Goal: Task Accomplishment & Management: Complete application form

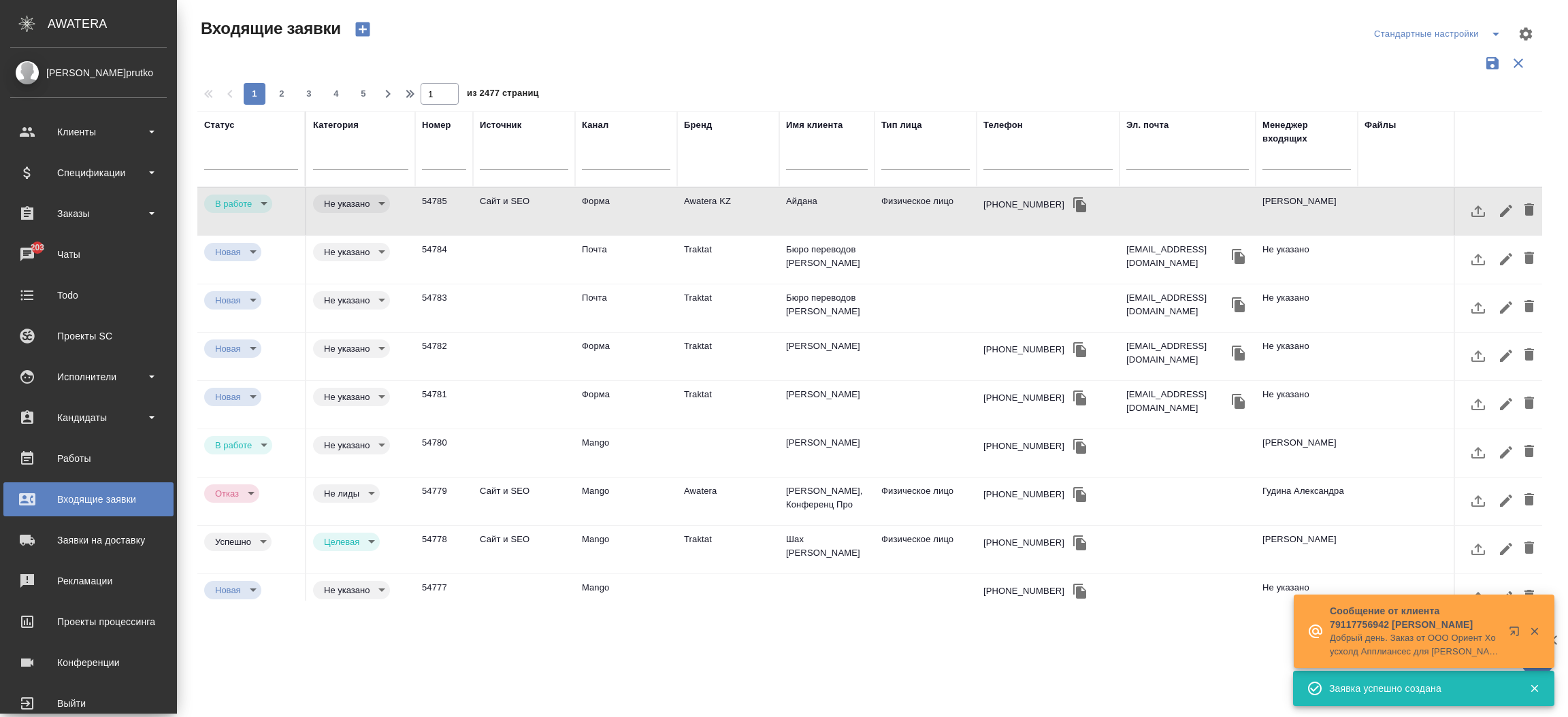
select select "RU"
click at [13, 255] on div "Чаты" at bounding box center [88, 254] width 156 height 20
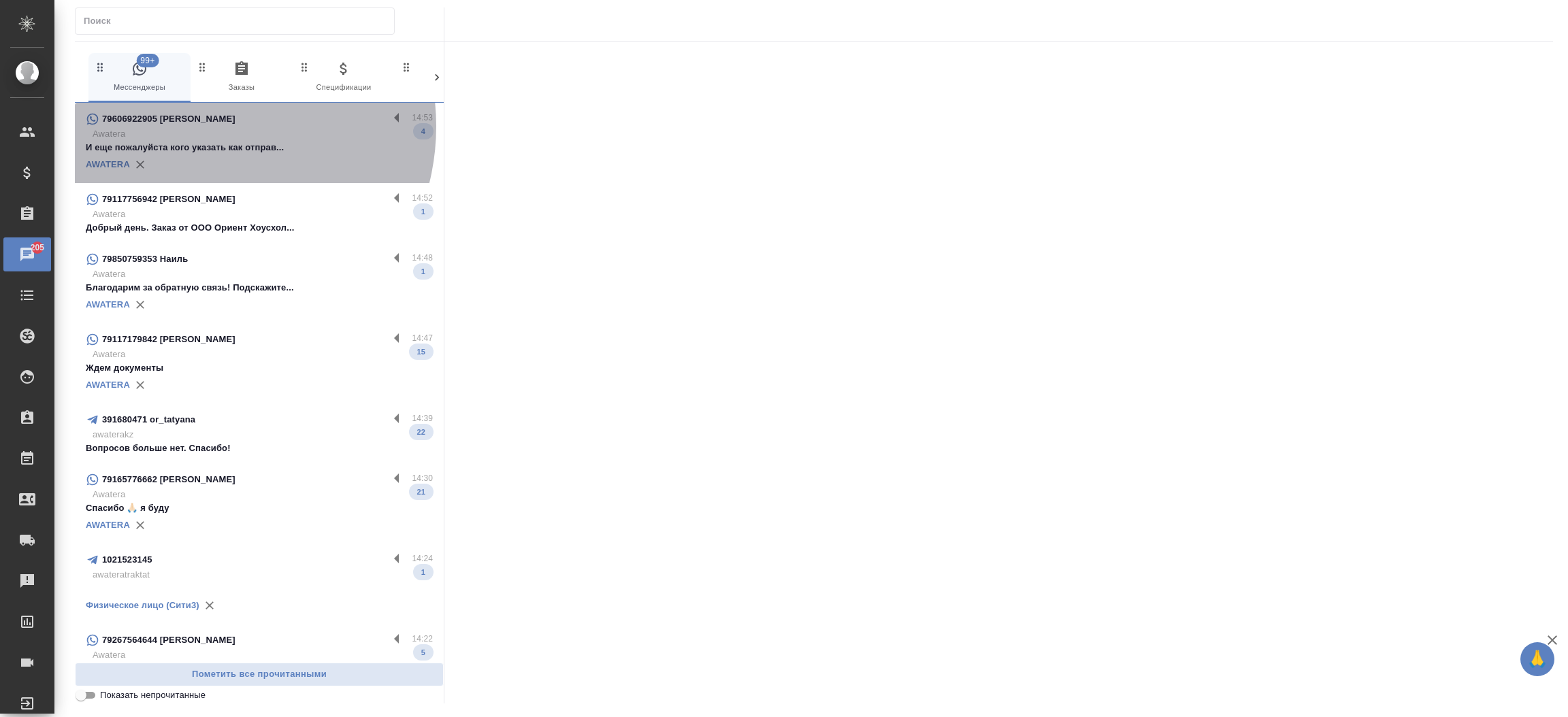
click at [198, 126] on div "79606922905 Михаил" at bounding box center [237, 119] width 303 height 16
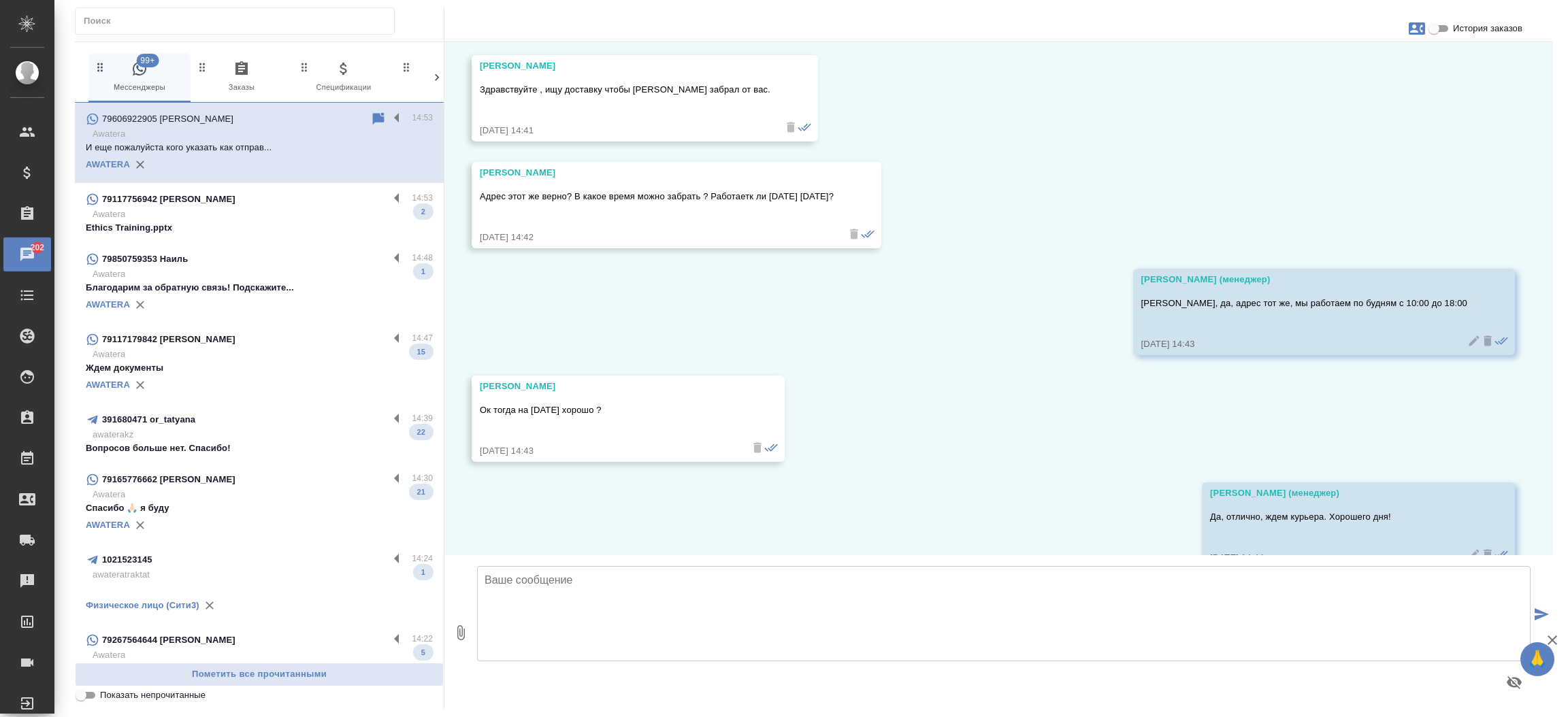
scroll to position [4835, 0]
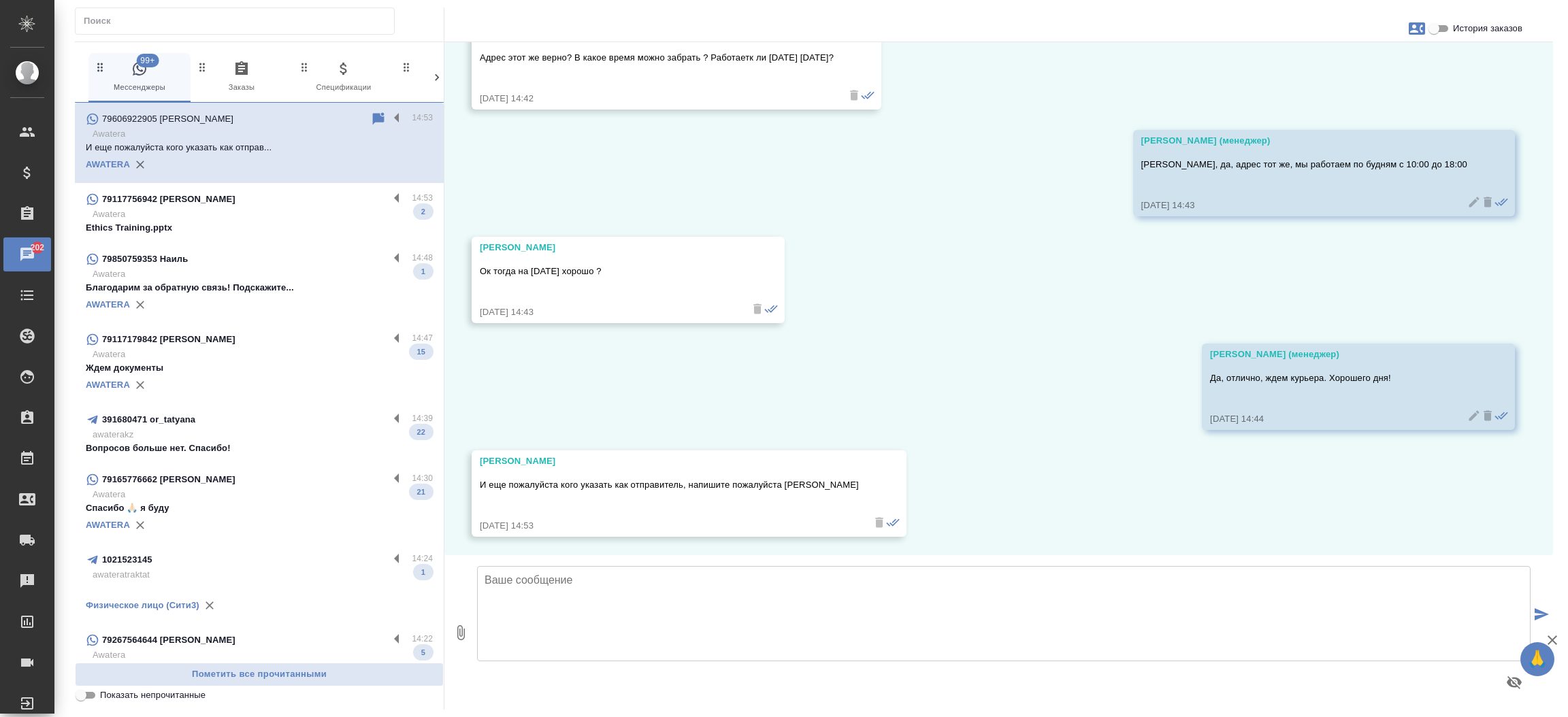
click at [1440, 30] on input "История заказов" at bounding box center [1434, 28] width 49 height 16
checkbox input "true"
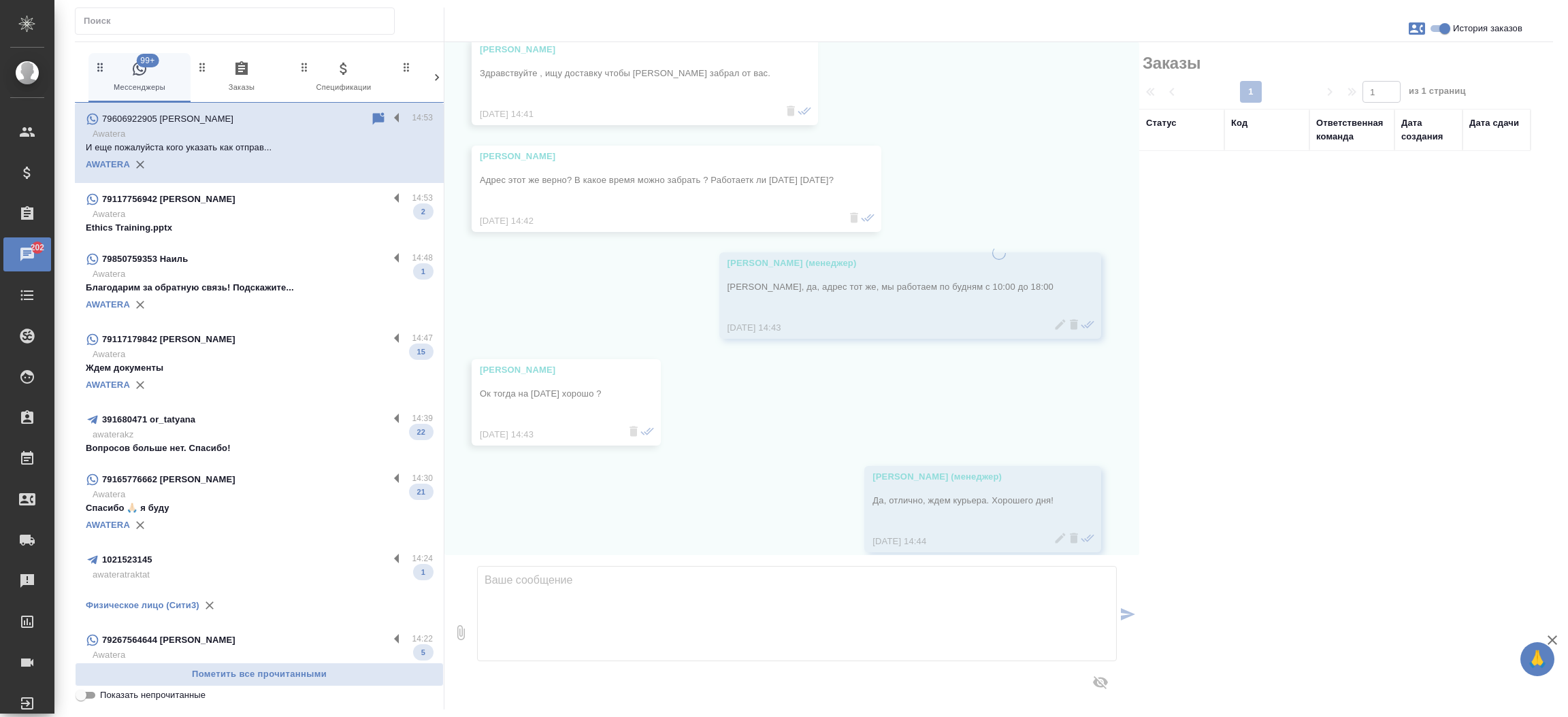
scroll to position [4945, 0]
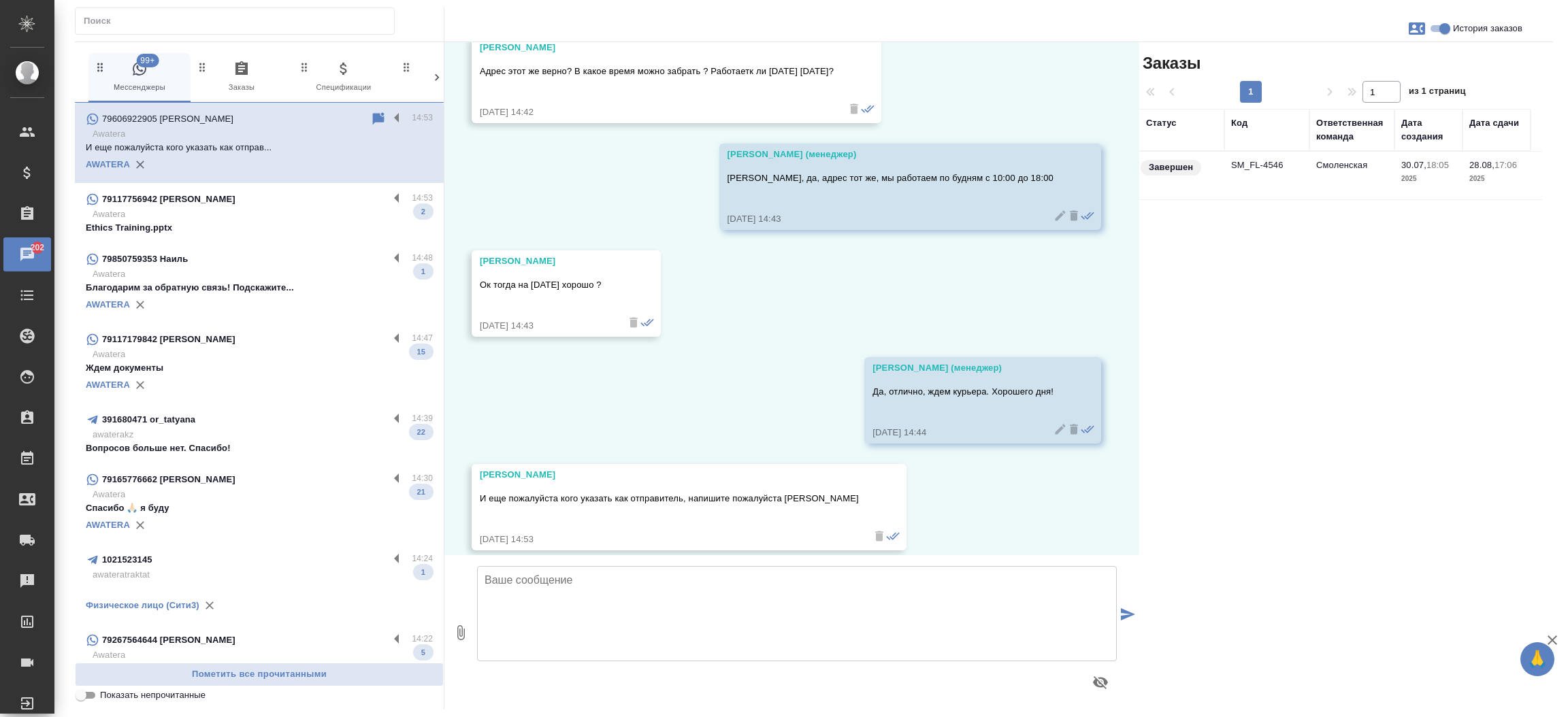
click at [1267, 167] on td "SM_FL-4546" at bounding box center [1266, 176] width 85 height 48
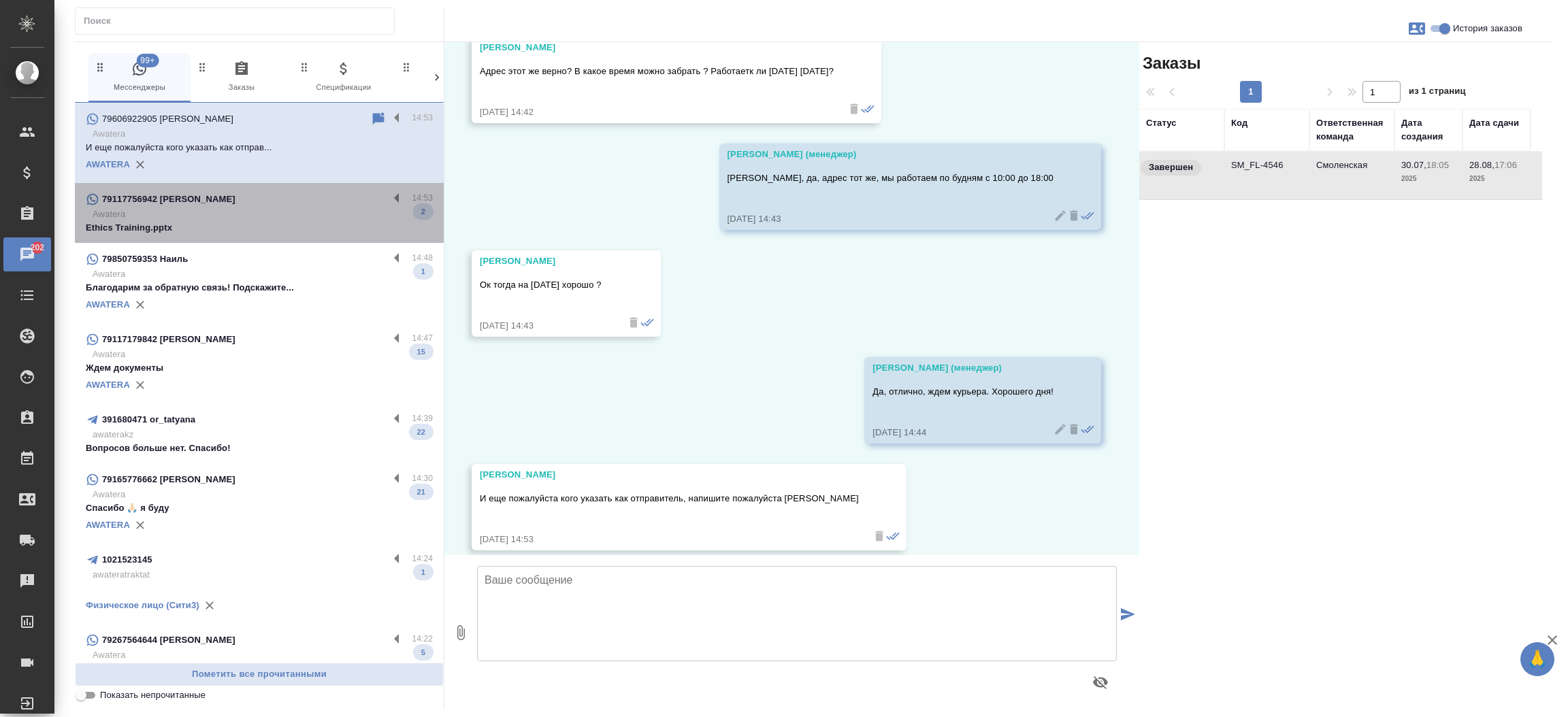
click at [271, 212] on p "Awatera" at bounding box center [262, 214] width 340 height 14
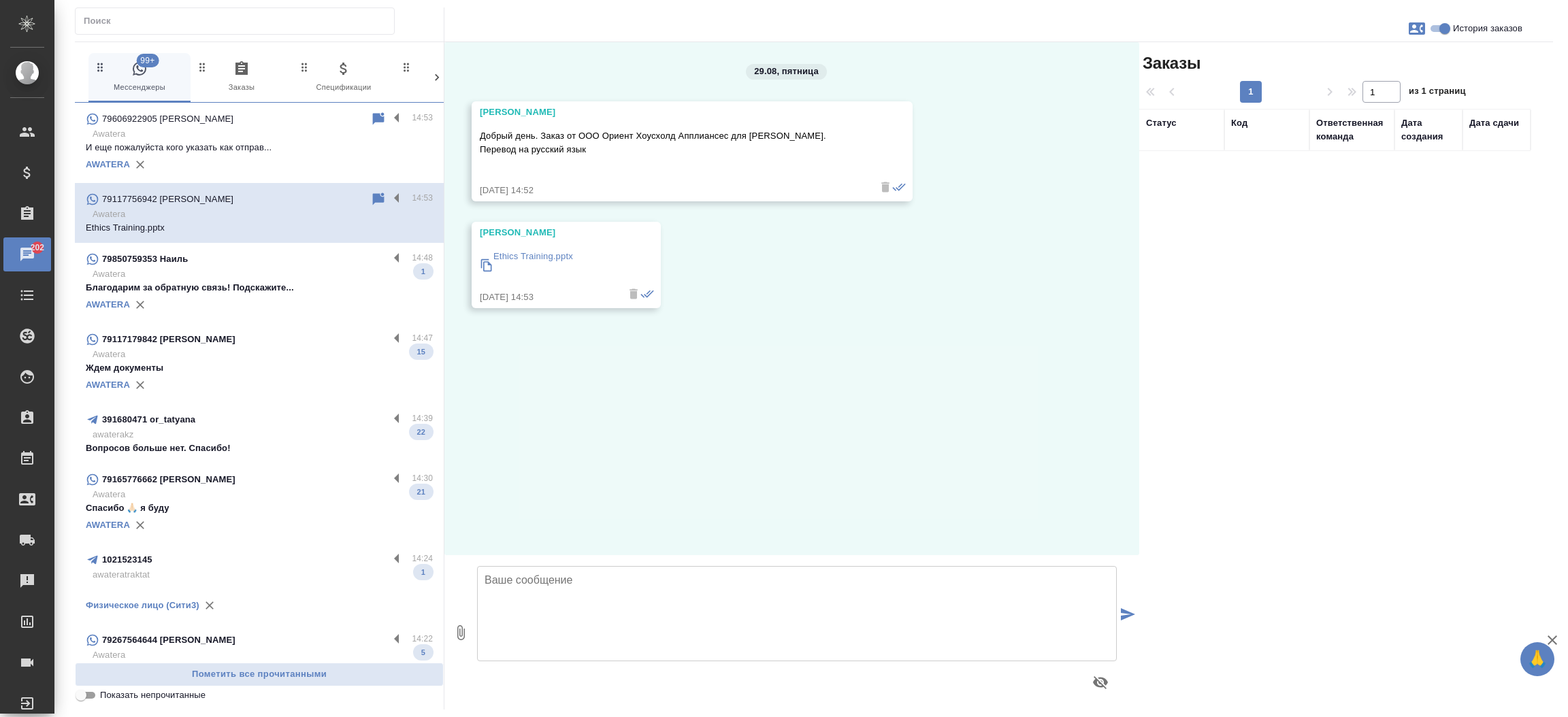
scroll to position [0, 0]
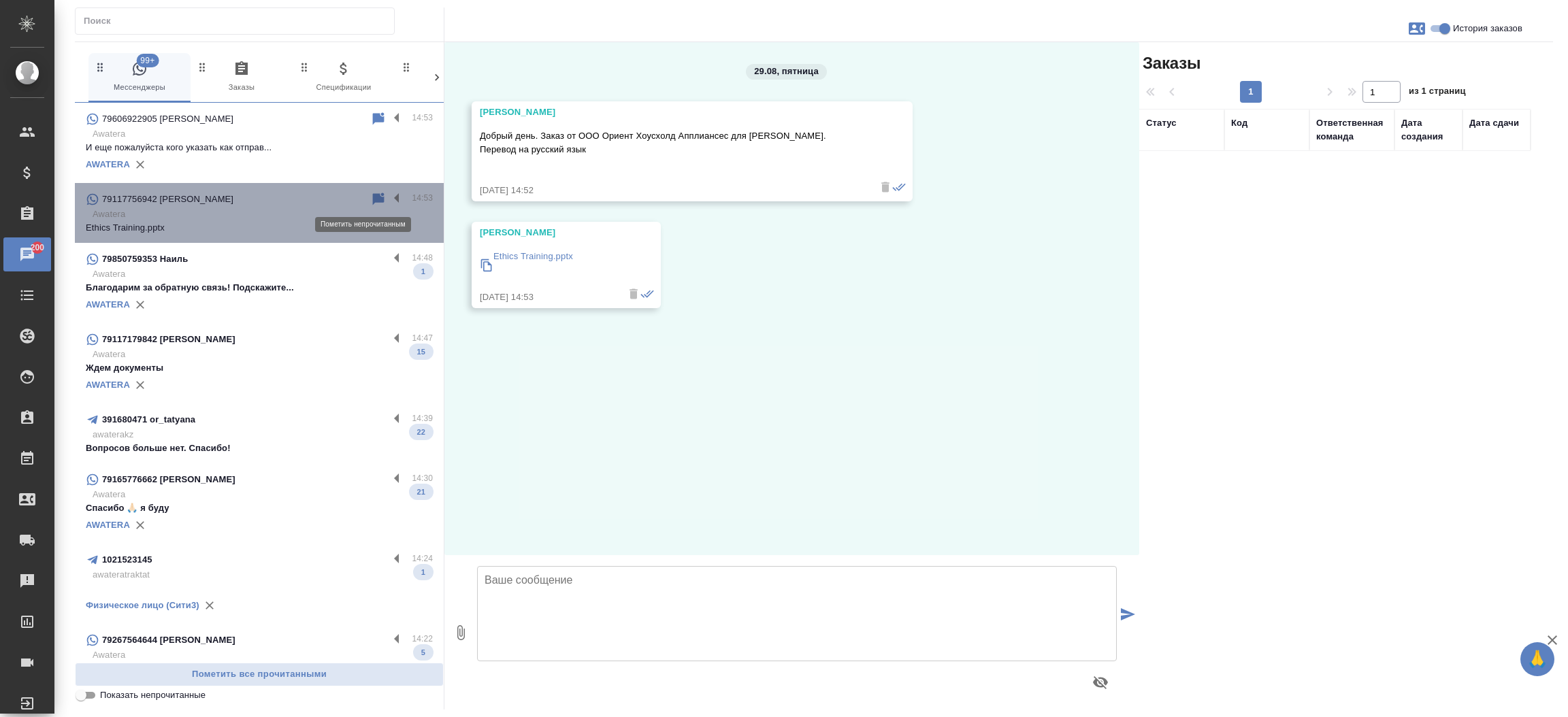
click at [371, 191] on icon at bounding box center [379, 199] width 16 height 16
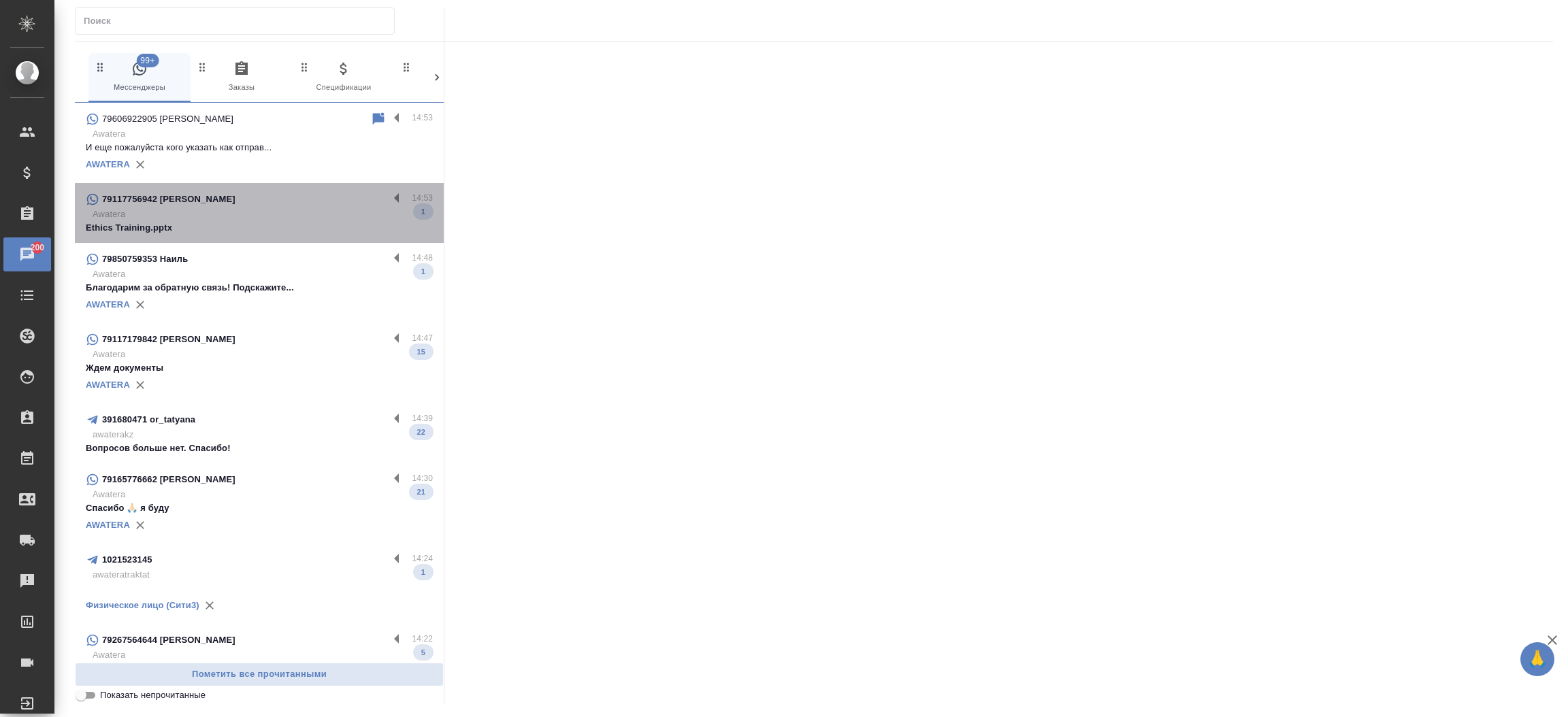
click at [361, 191] on div "79117756942 Regina" at bounding box center [237, 199] width 303 height 16
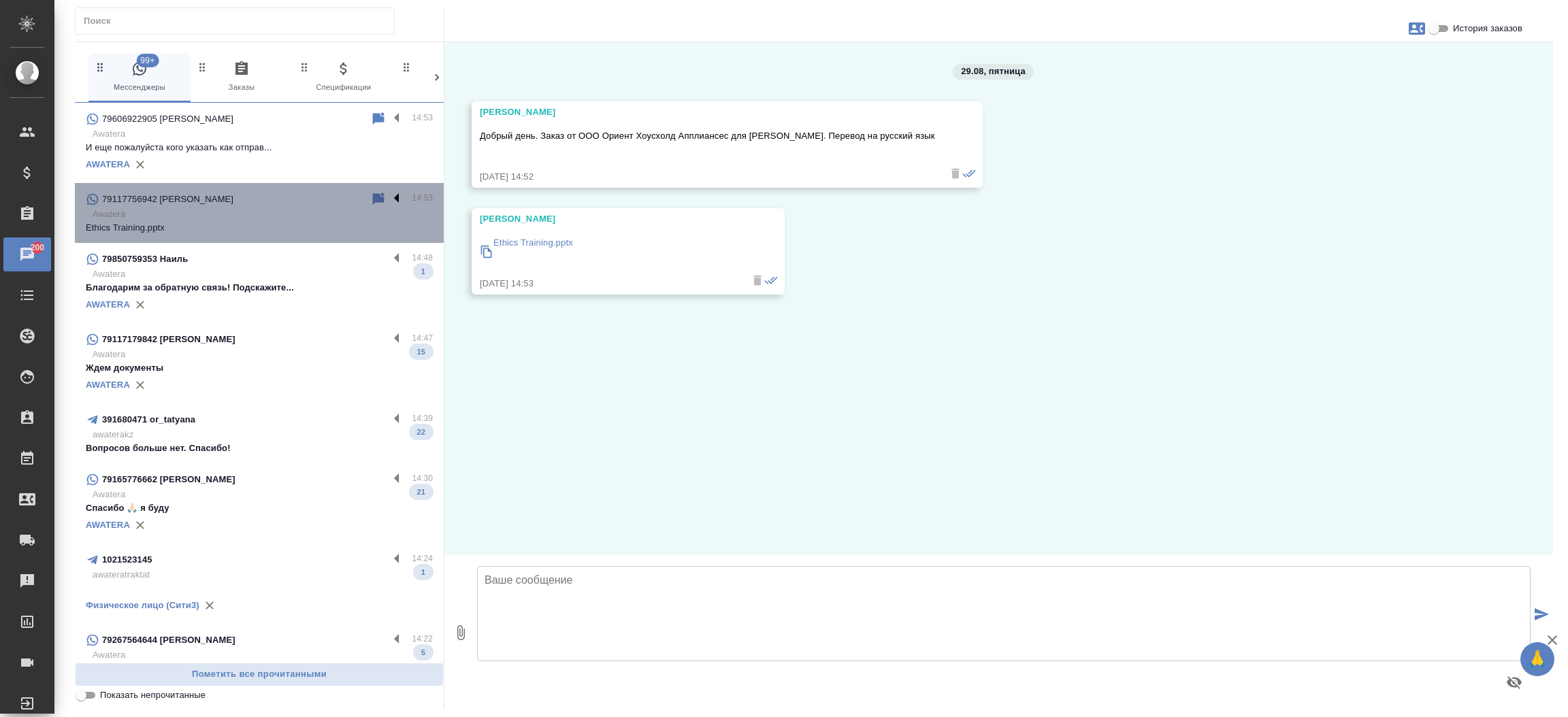
click at [388, 195] on label at bounding box center [400, 198] width 23 height 15
click at [0, 0] on input "checkbox" at bounding box center [0, 0] width 0 height 0
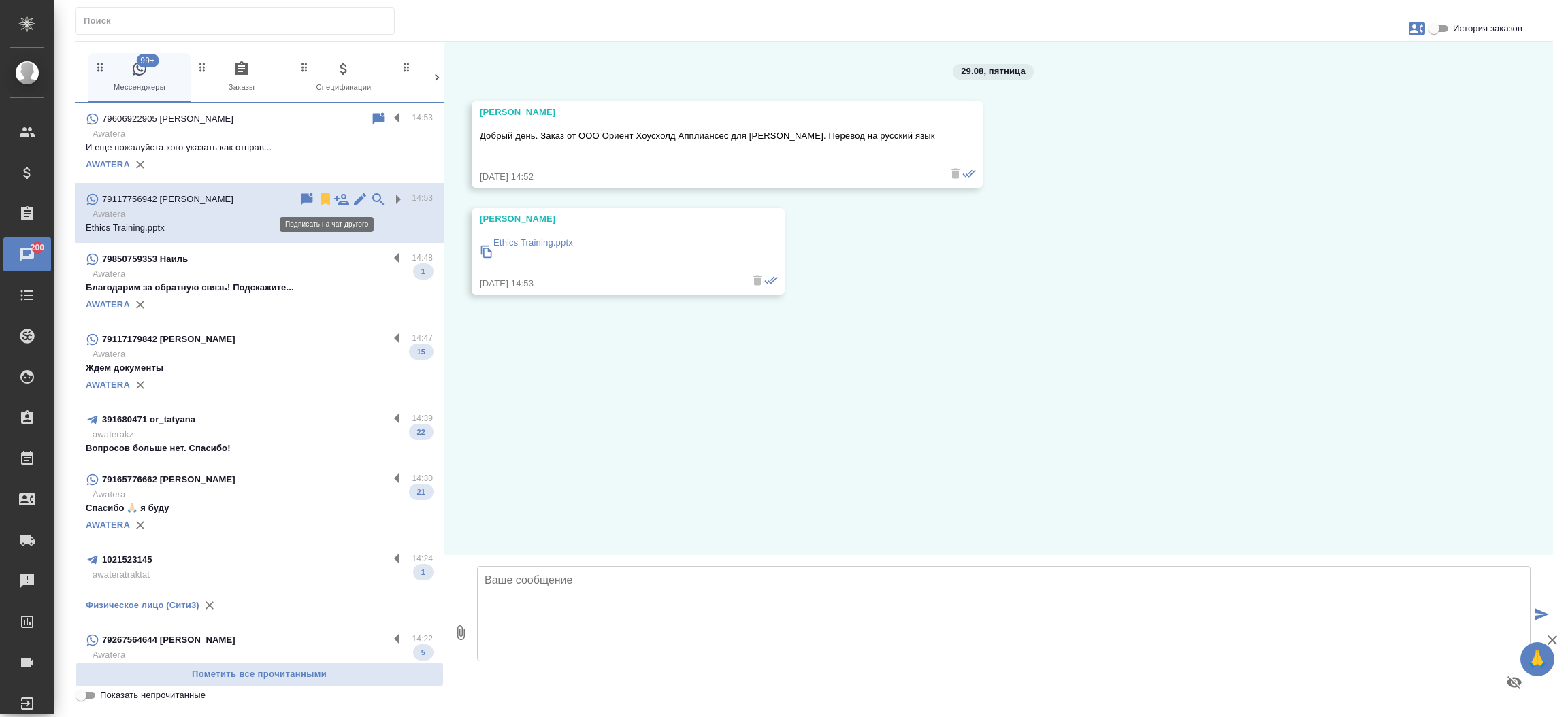
click at [334, 202] on icon at bounding box center [341, 199] width 15 height 11
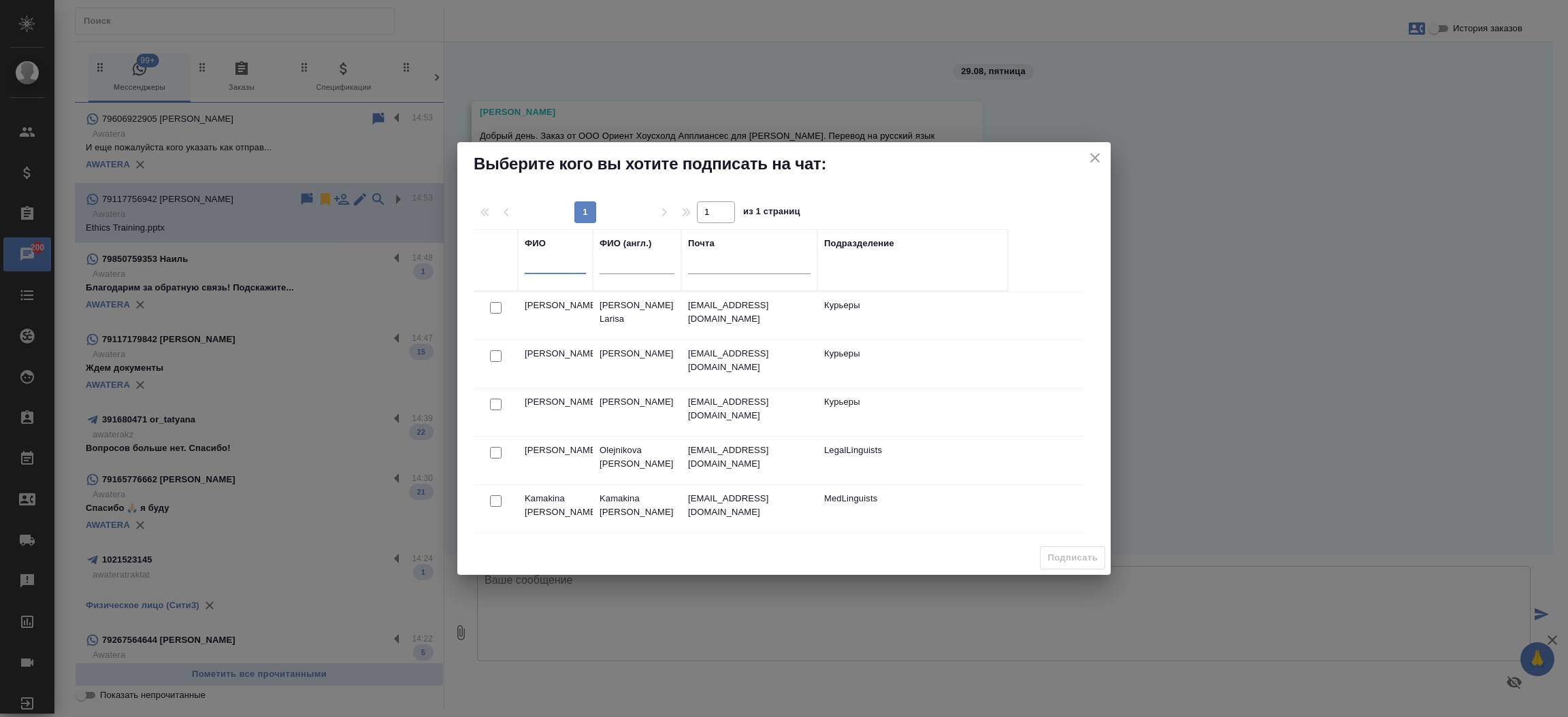
click at [550, 264] on input "text" at bounding box center [555, 265] width 61 height 17
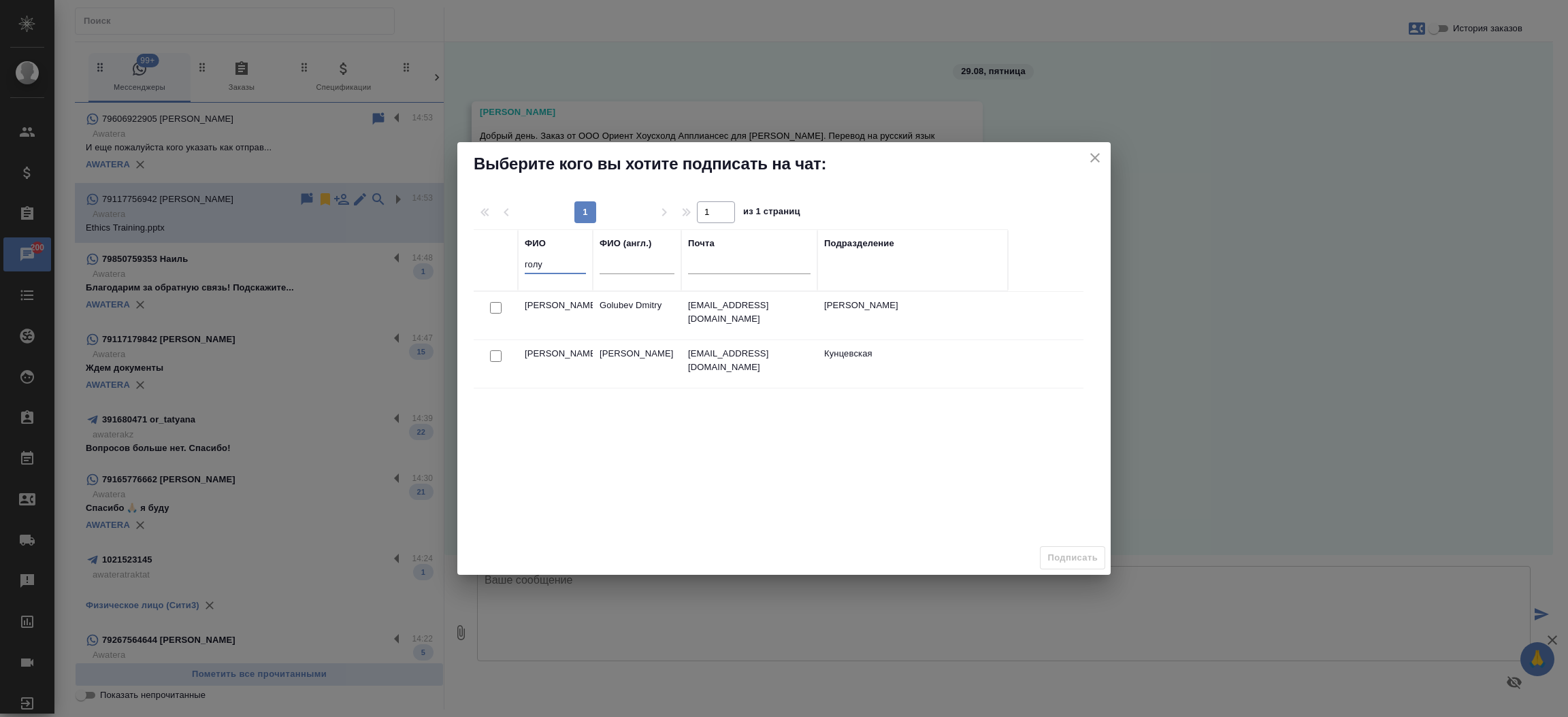
type input "голу"
click at [493, 306] on input "checkbox" at bounding box center [496, 308] width 11 height 11
checkbox input "true"
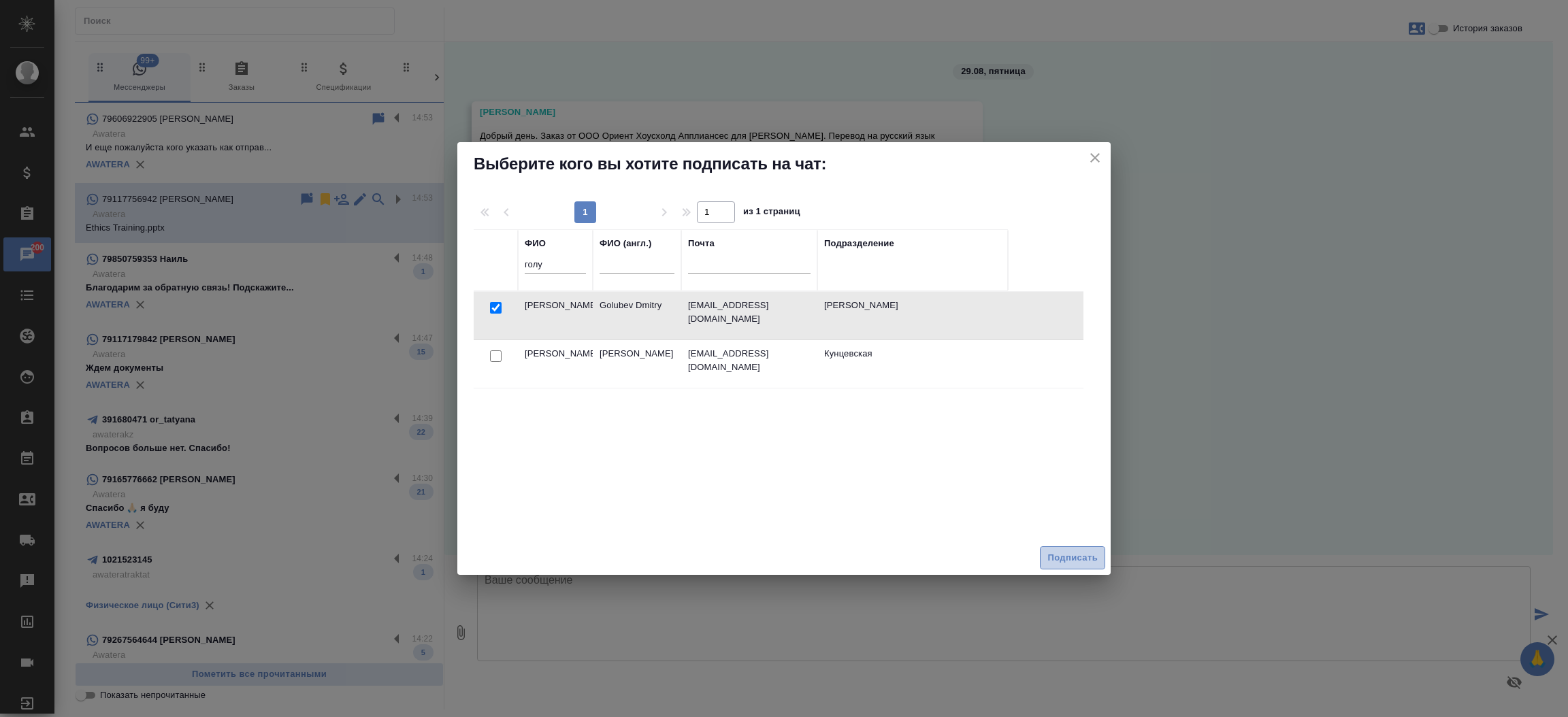
click at [1076, 554] on span "Подписать" at bounding box center [1072, 558] width 50 height 15
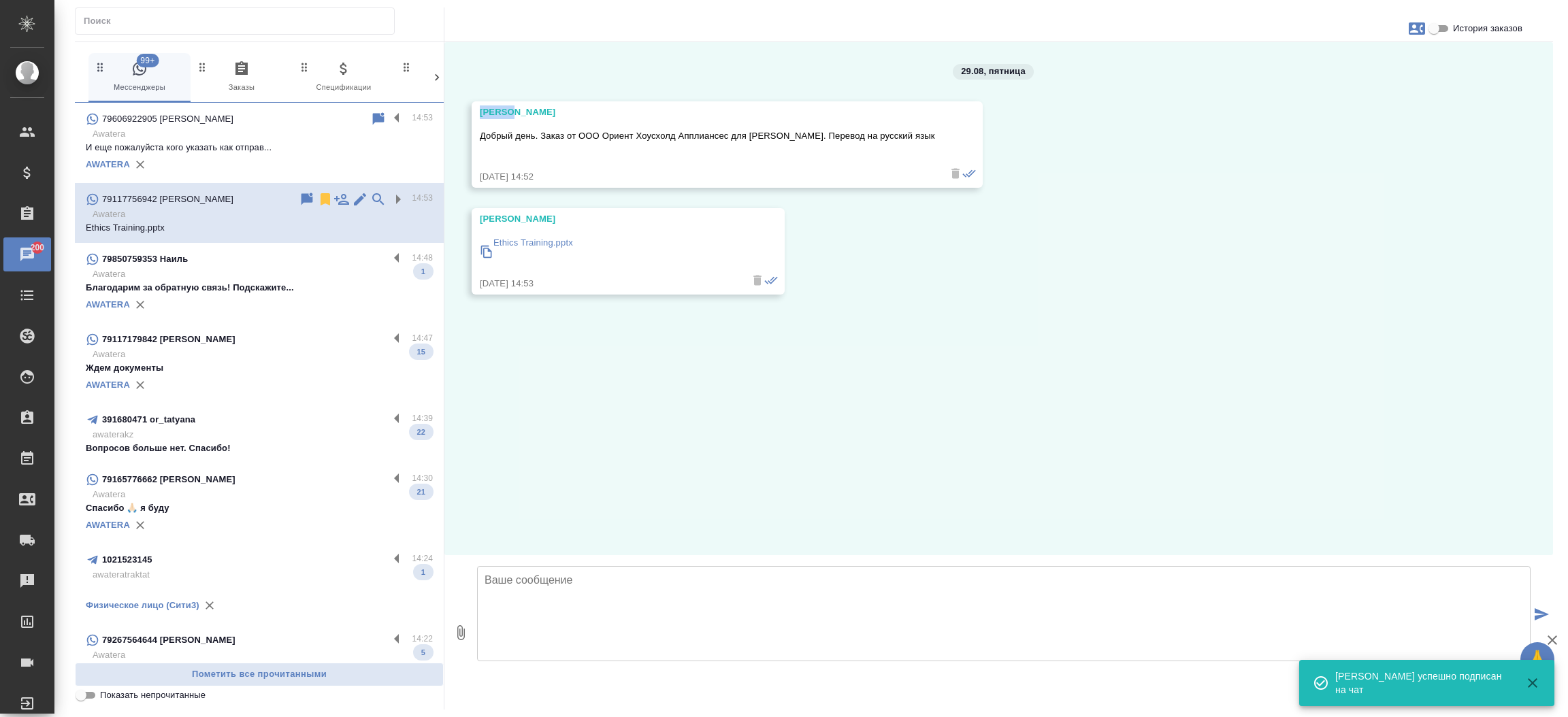
drag, startPoint x: 528, startPoint y: 117, endPoint x: 474, endPoint y: 113, distance: 54.1
click at [474, 113] on div "Regina Добрый день. Заказ от ООО Ориент Хоусхолд Апплиансес для Дмитрия Голубев…" at bounding box center [727, 144] width 511 height 87
copy div "Regina"
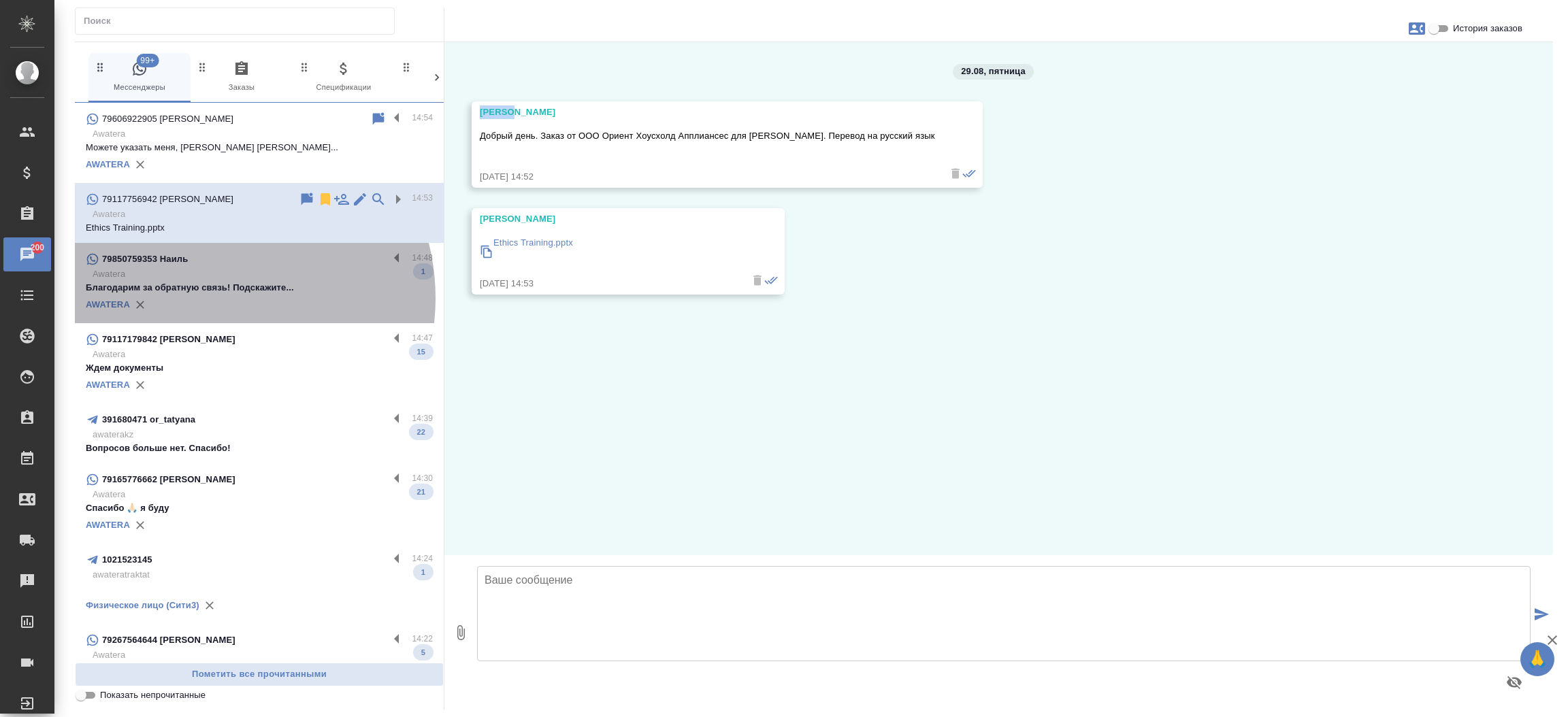
click at [211, 298] on div "AWATERA" at bounding box center [259, 304] width 347 height 20
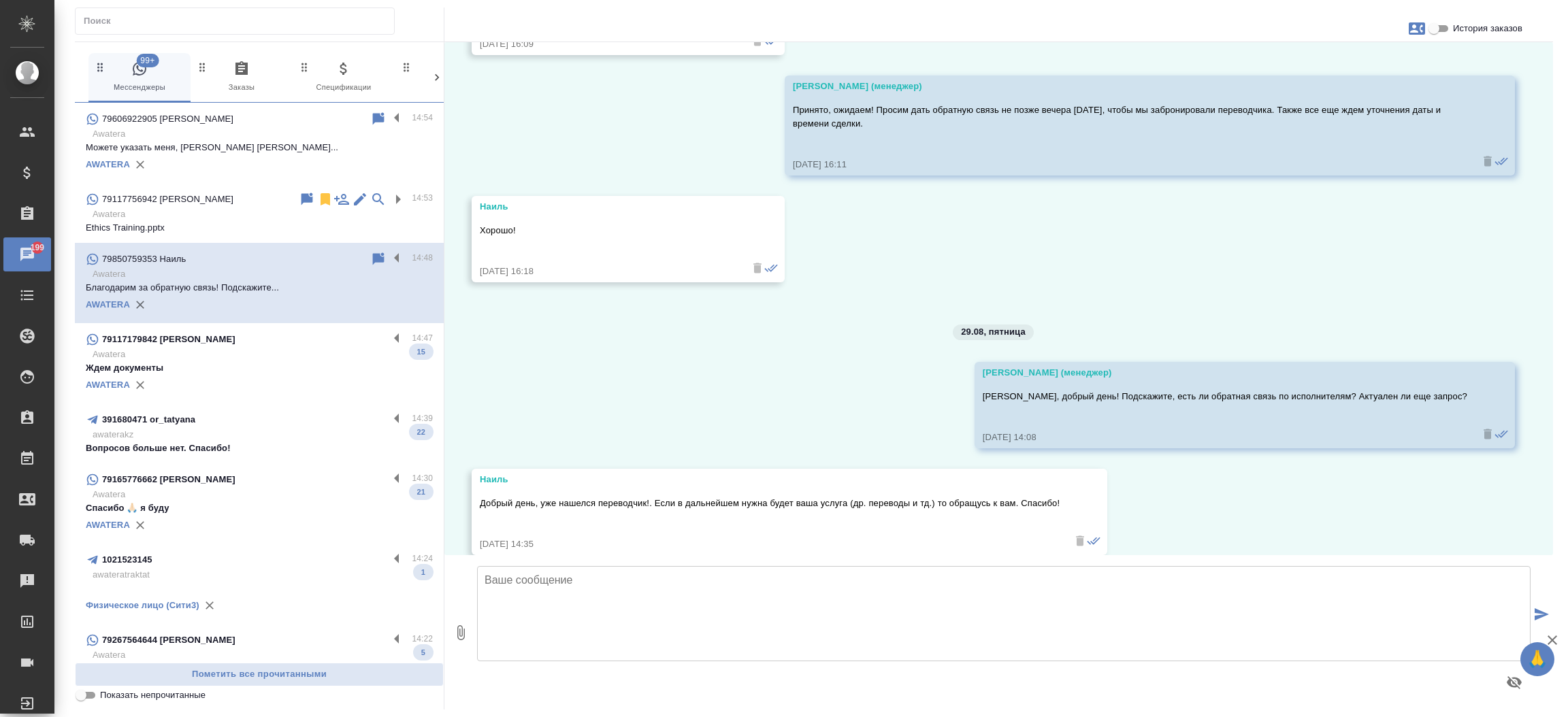
scroll to position [3125, 0]
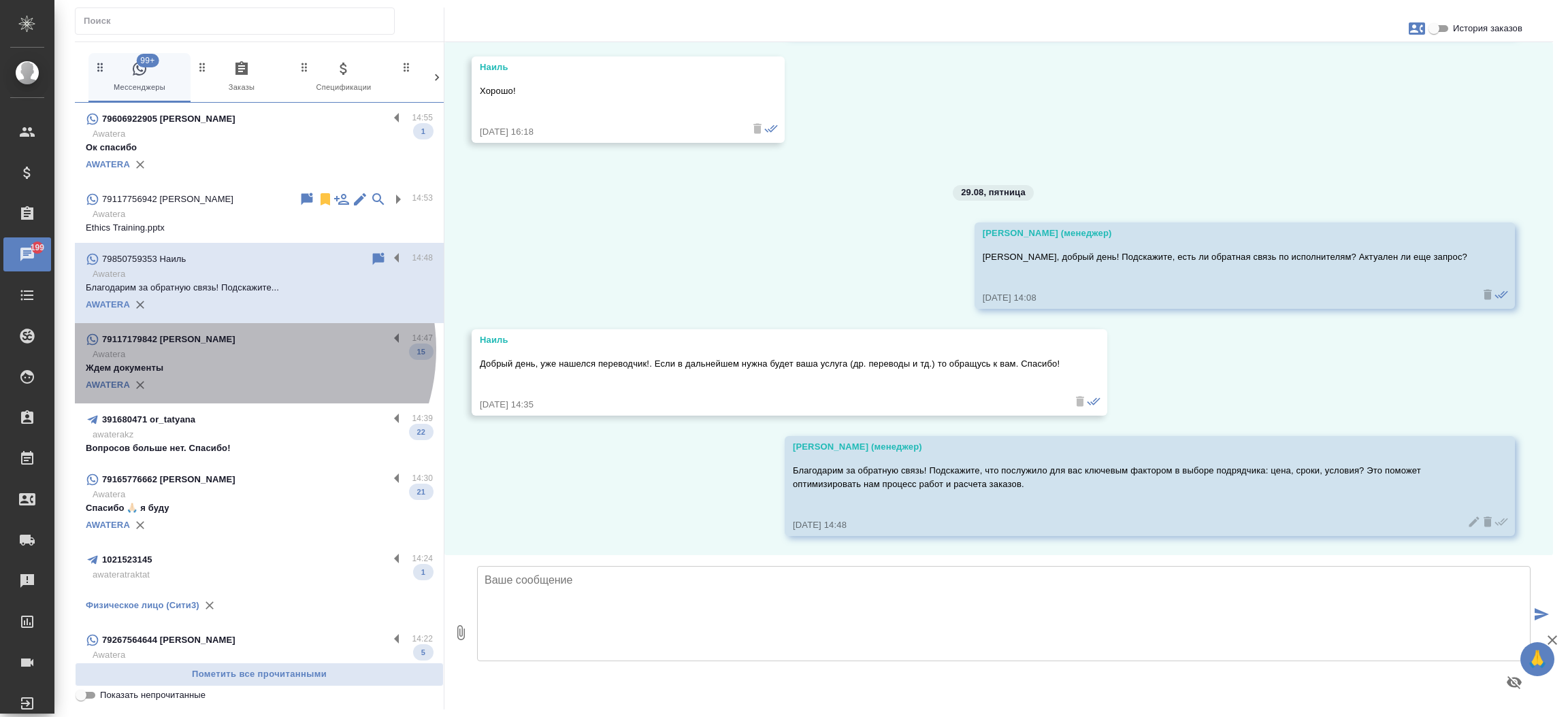
click at [239, 350] on p "Awatera" at bounding box center [262, 354] width 340 height 14
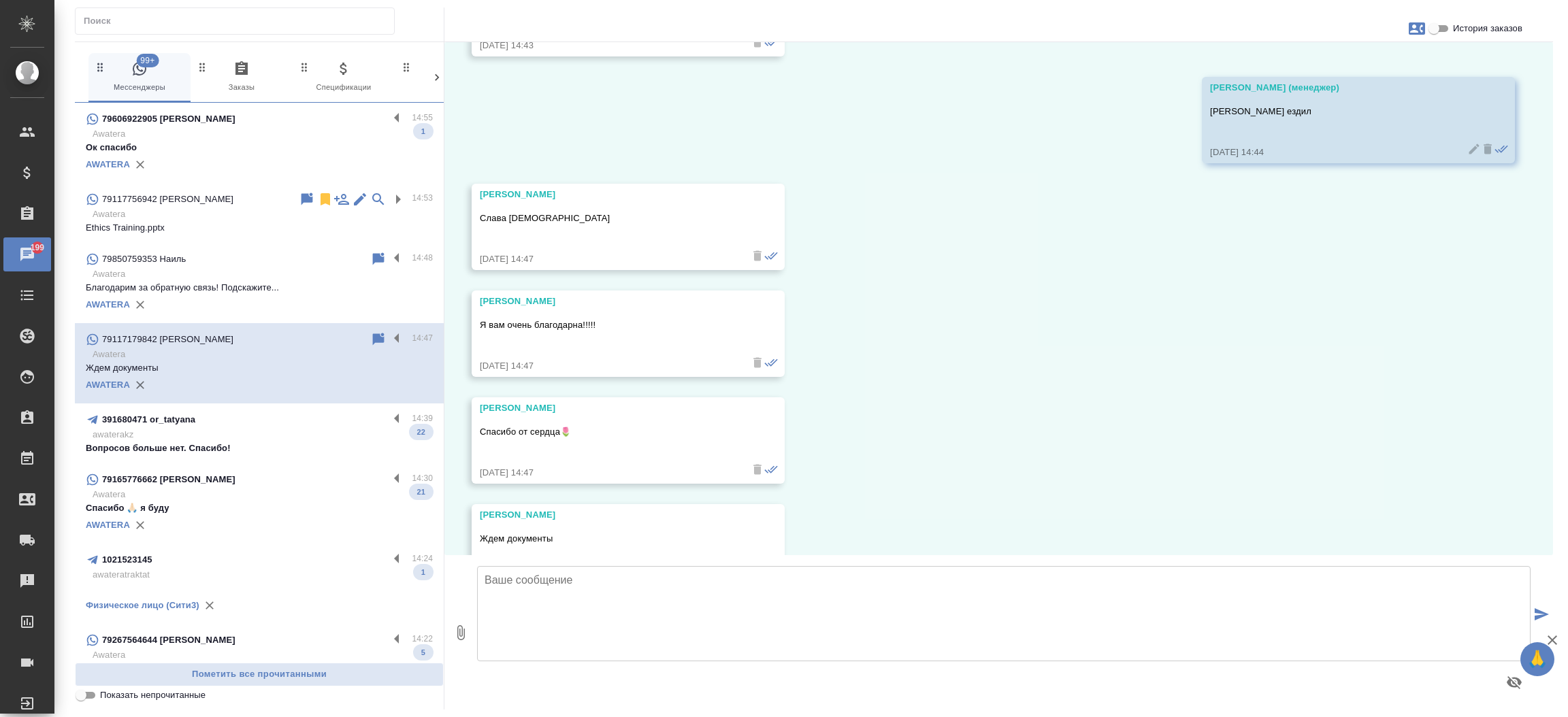
scroll to position [9578, 0]
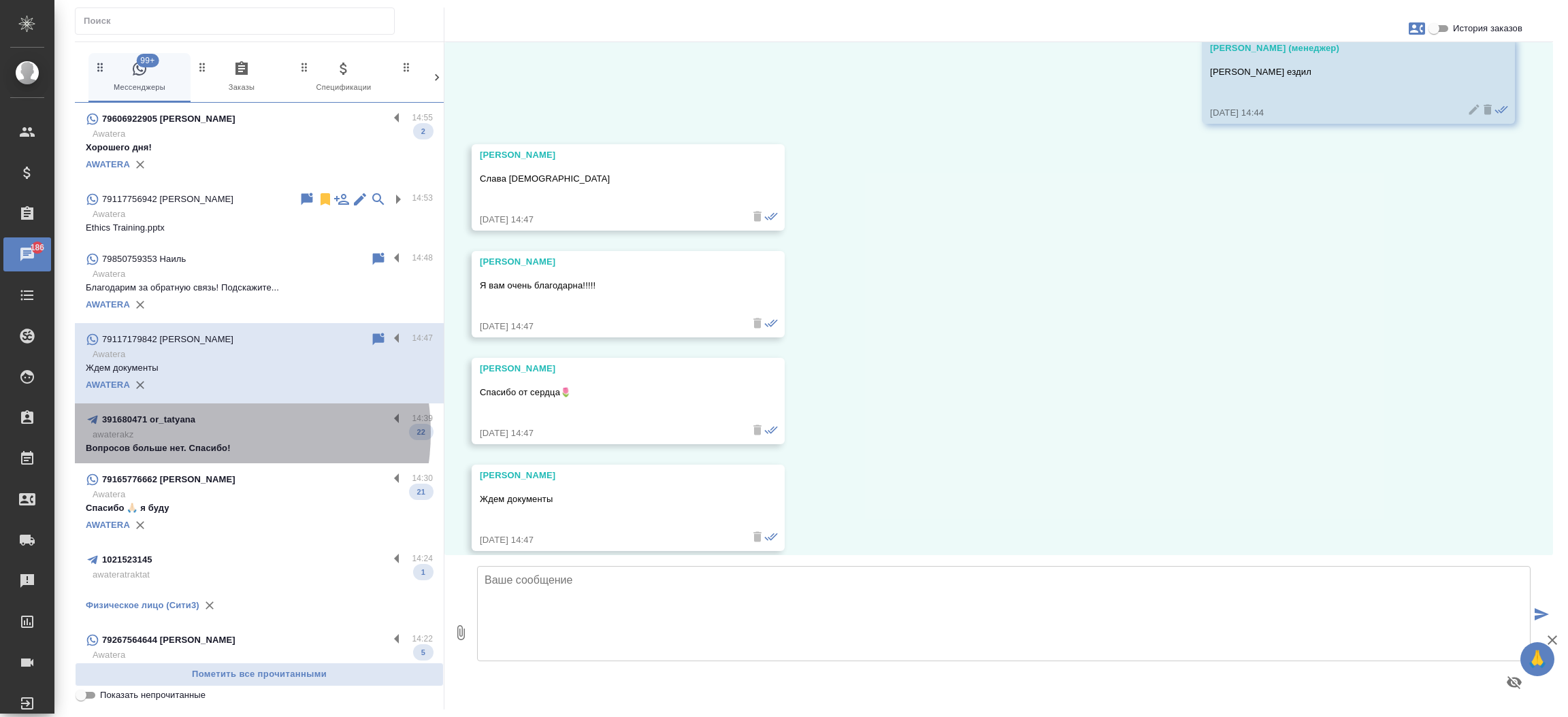
click at [208, 433] on p "awaterakz" at bounding box center [262, 435] width 340 height 14
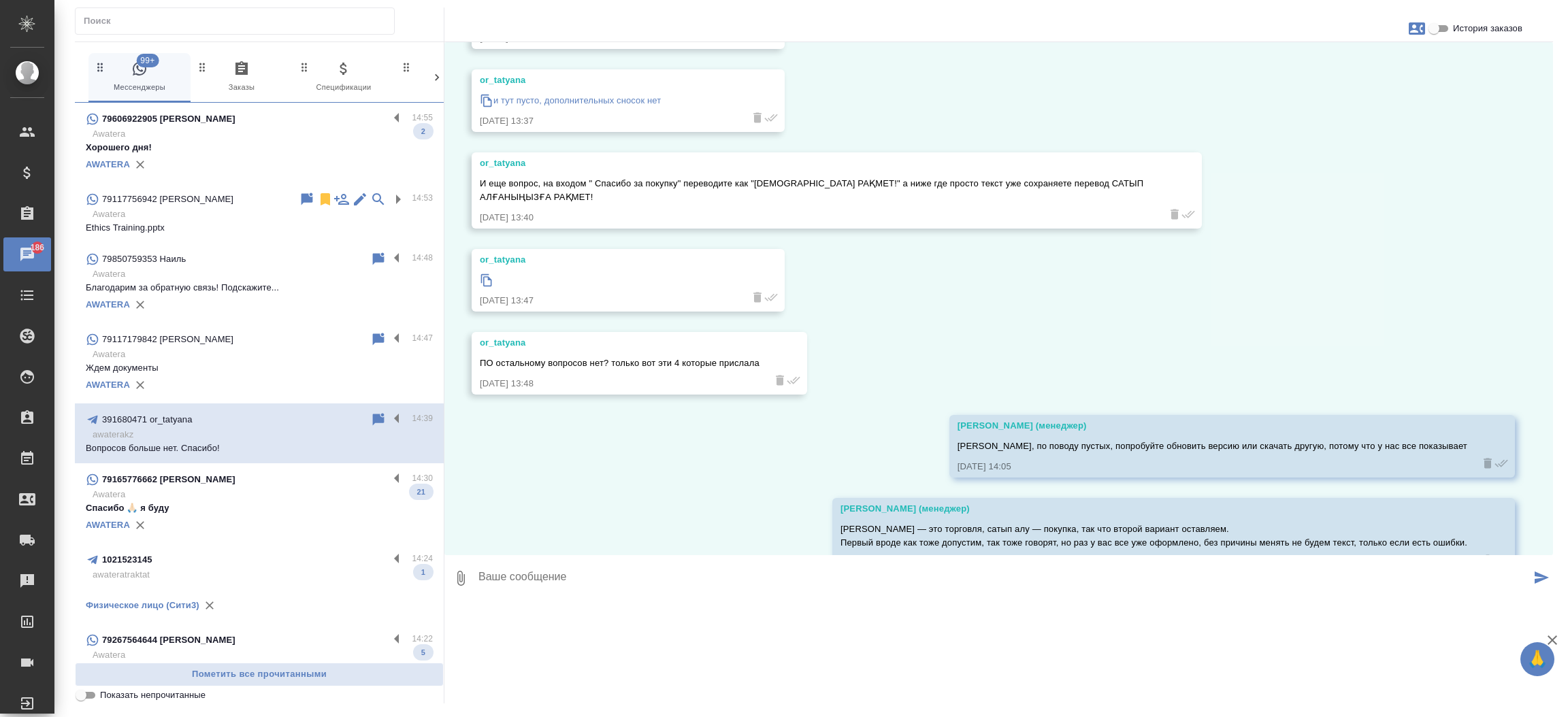
scroll to position [6061, 0]
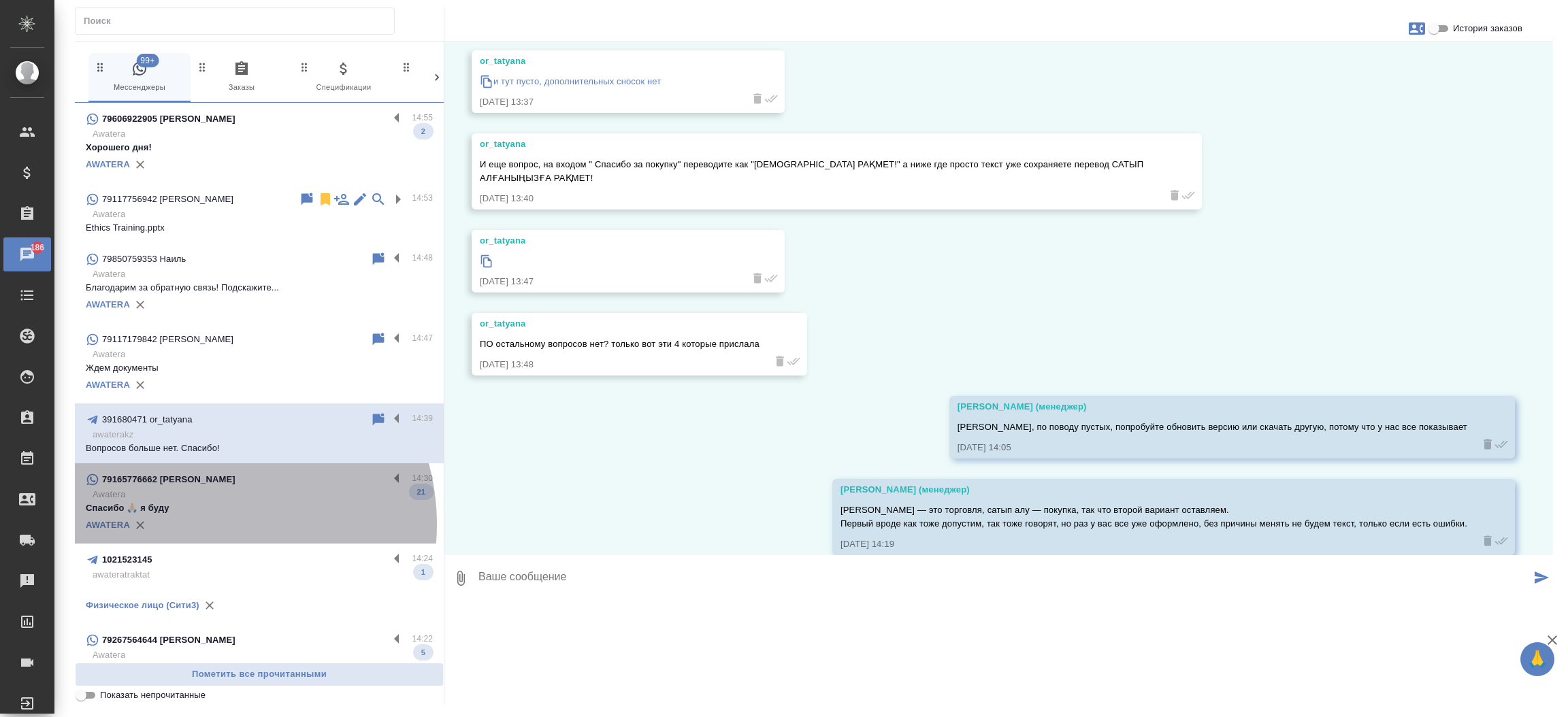
click at [203, 524] on div "AWATERA" at bounding box center [259, 525] width 347 height 20
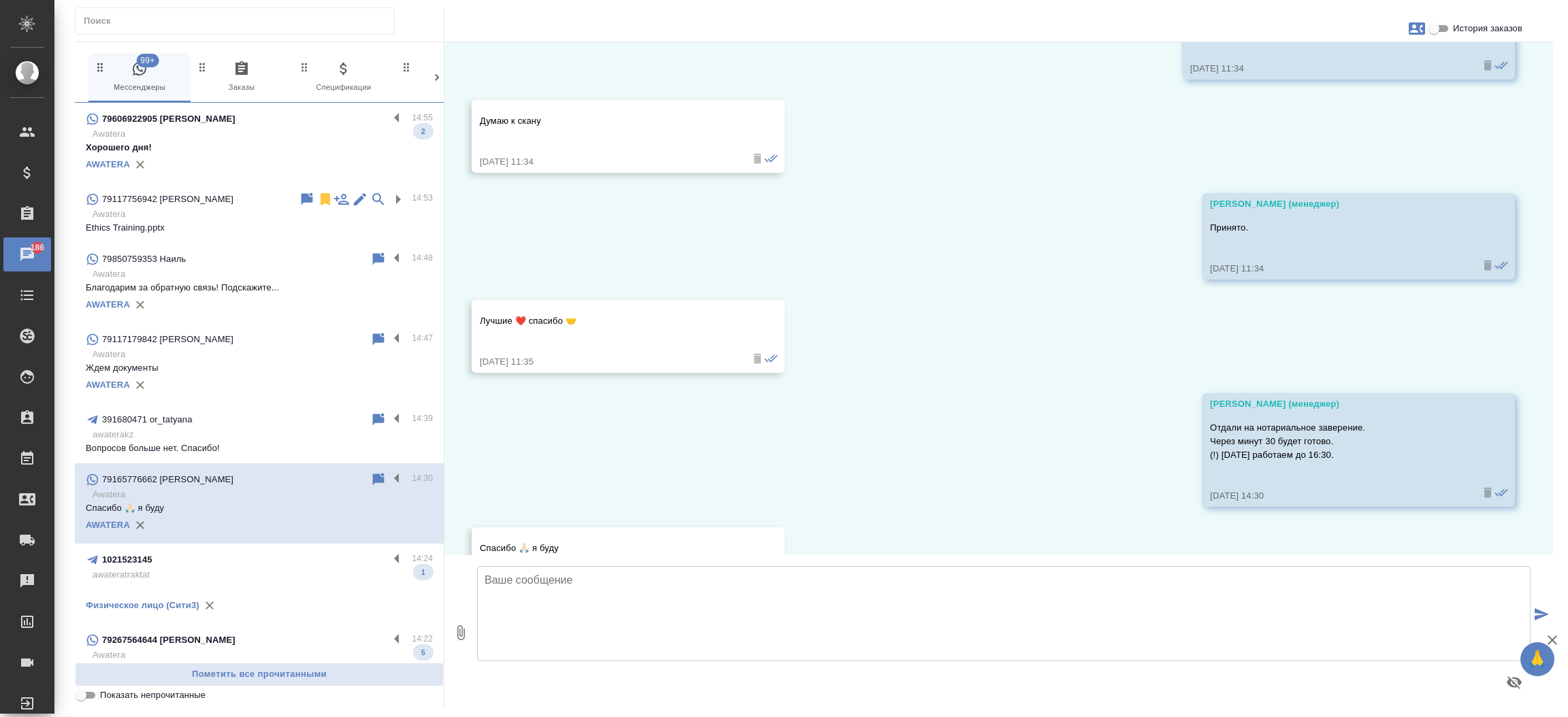
scroll to position [10183, 0]
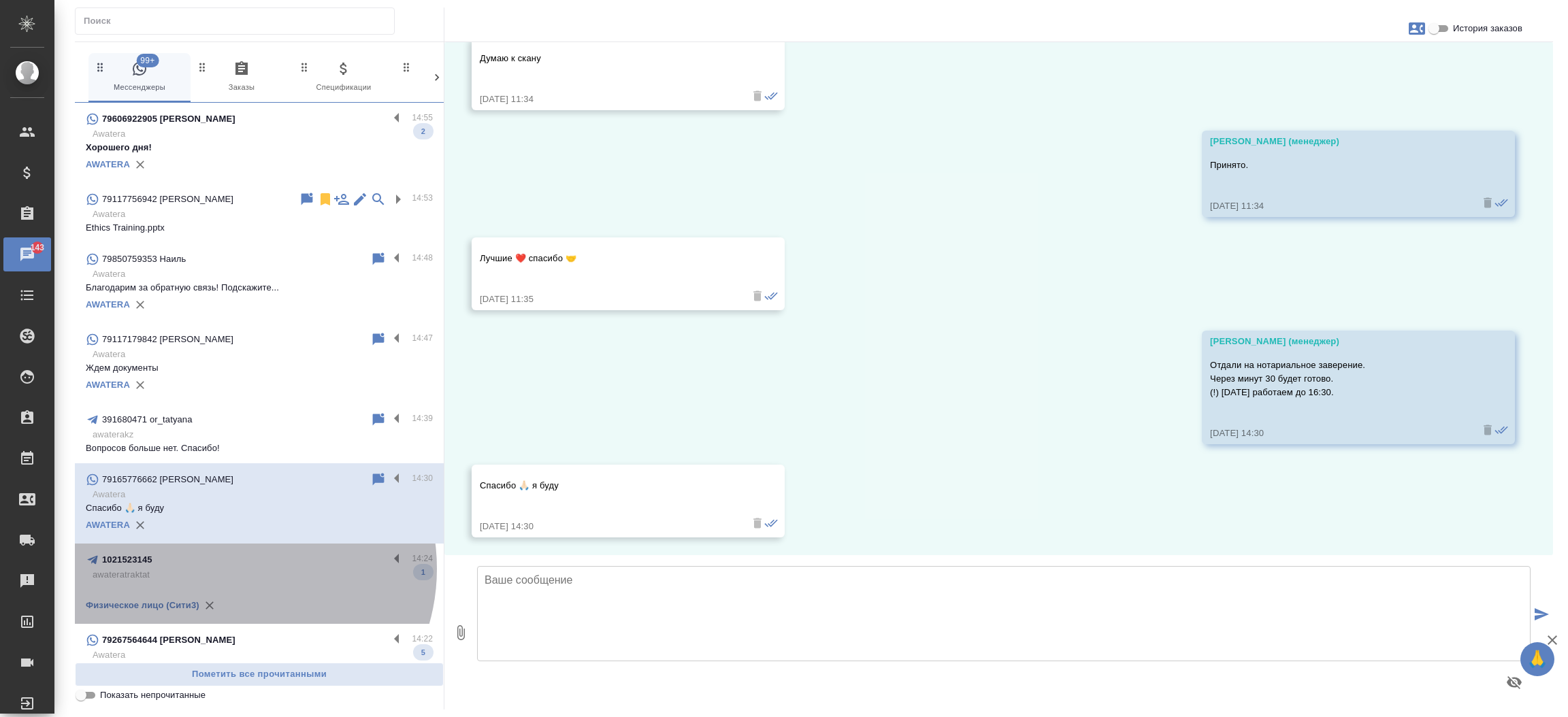
click at [235, 569] on p "awateratraktat" at bounding box center [262, 575] width 340 height 14
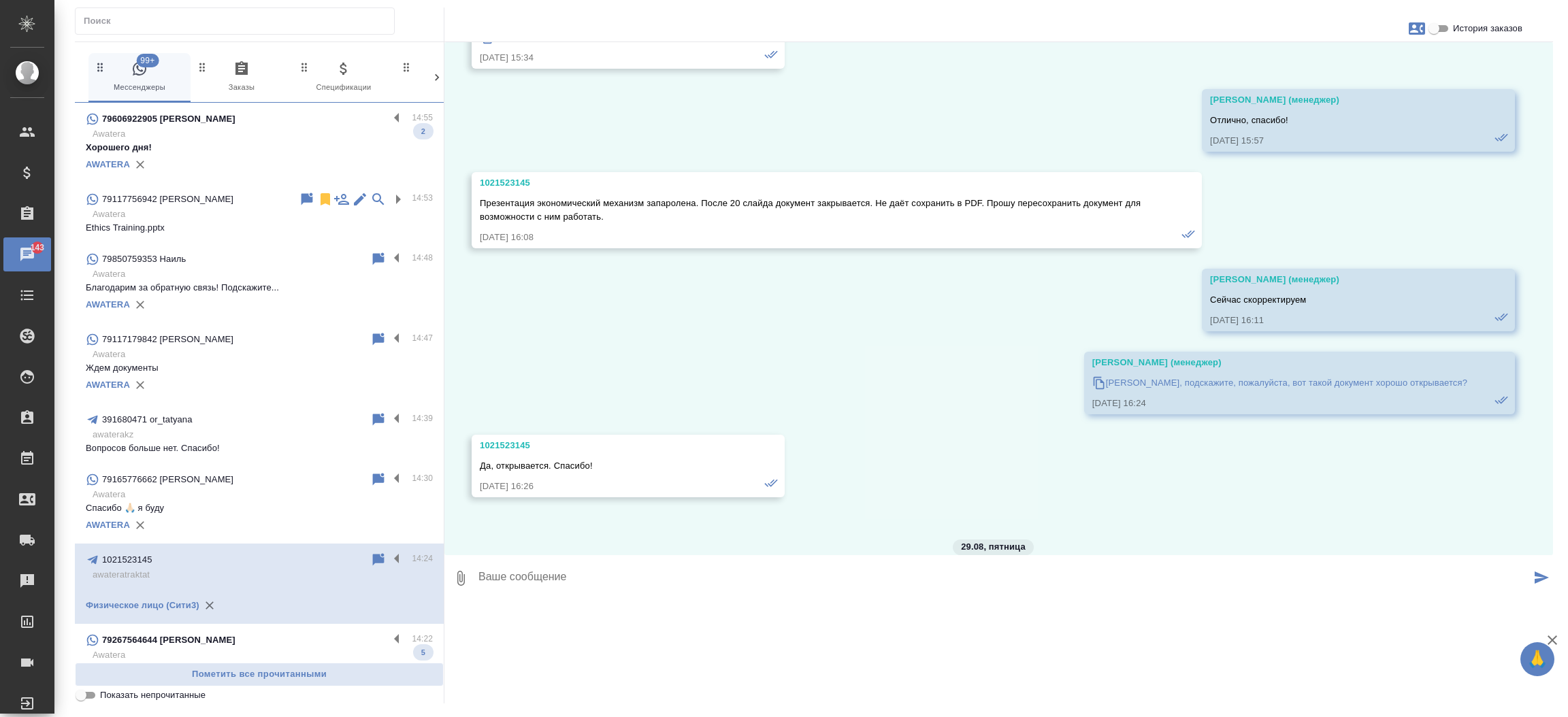
scroll to position [14822, 0]
drag, startPoint x: 545, startPoint y: 443, endPoint x: 443, endPoint y: 435, distance: 102.3
click at [443, 435] on div "99+ Мессенджеры 0 Заказы 0 Спецификации 0 Клиенты 0 Входящие 0 Тендеры 0 Исполн…" at bounding box center [814, 372] width 1478 height 662
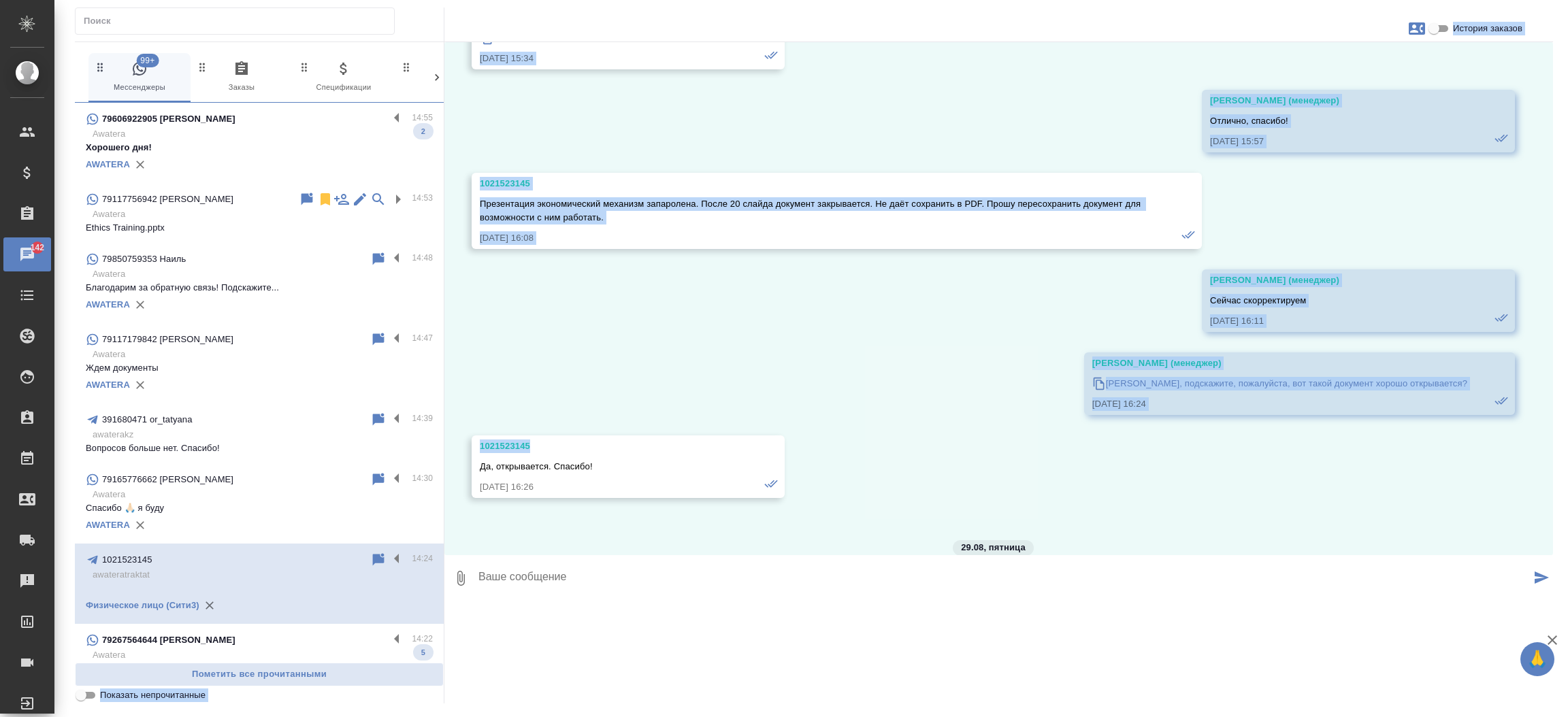
click at [528, 418] on div "15.11, пятница (менеджер) Абиль, добрый день! Меня зовут Татьяна, менеджер комп…" at bounding box center [998, 299] width 1108 height 513
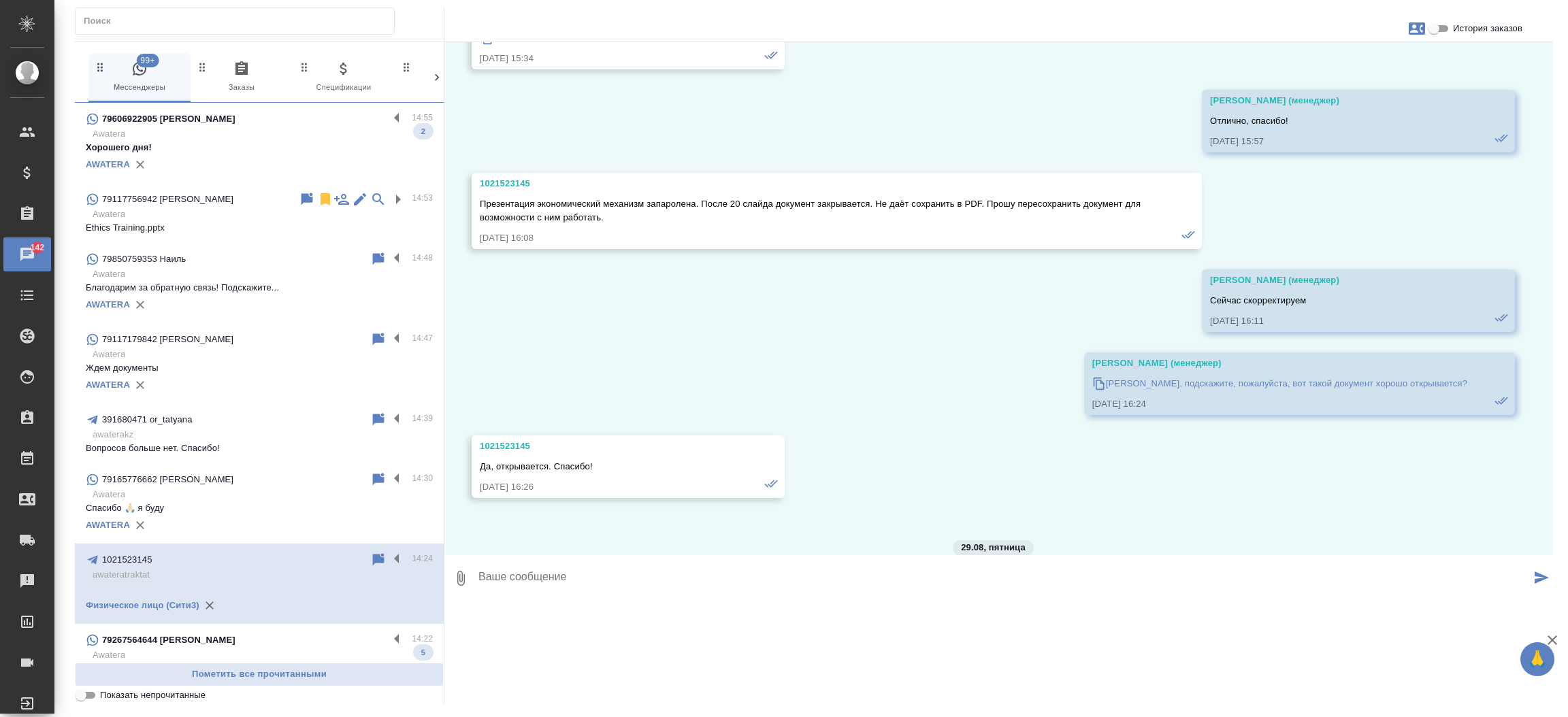
click at [524, 439] on div "1021523145" at bounding box center [608, 446] width 257 height 14
click at [485, 610] on icon at bounding box center [486, 609] width 14 height 14
click at [190, 649] on p "Awatera" at bounding box center [262, 655] width 340 height 14
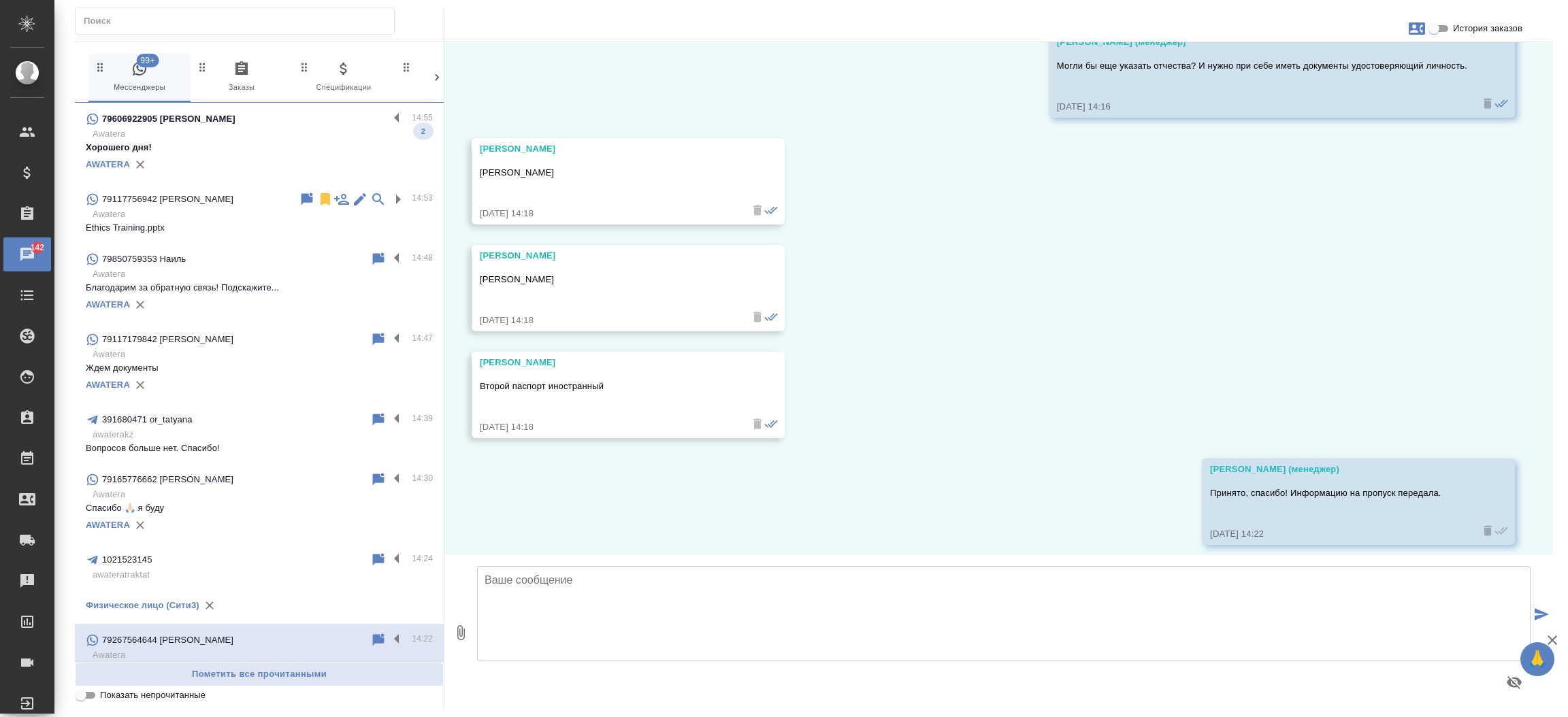
scroll to position [804, 0]
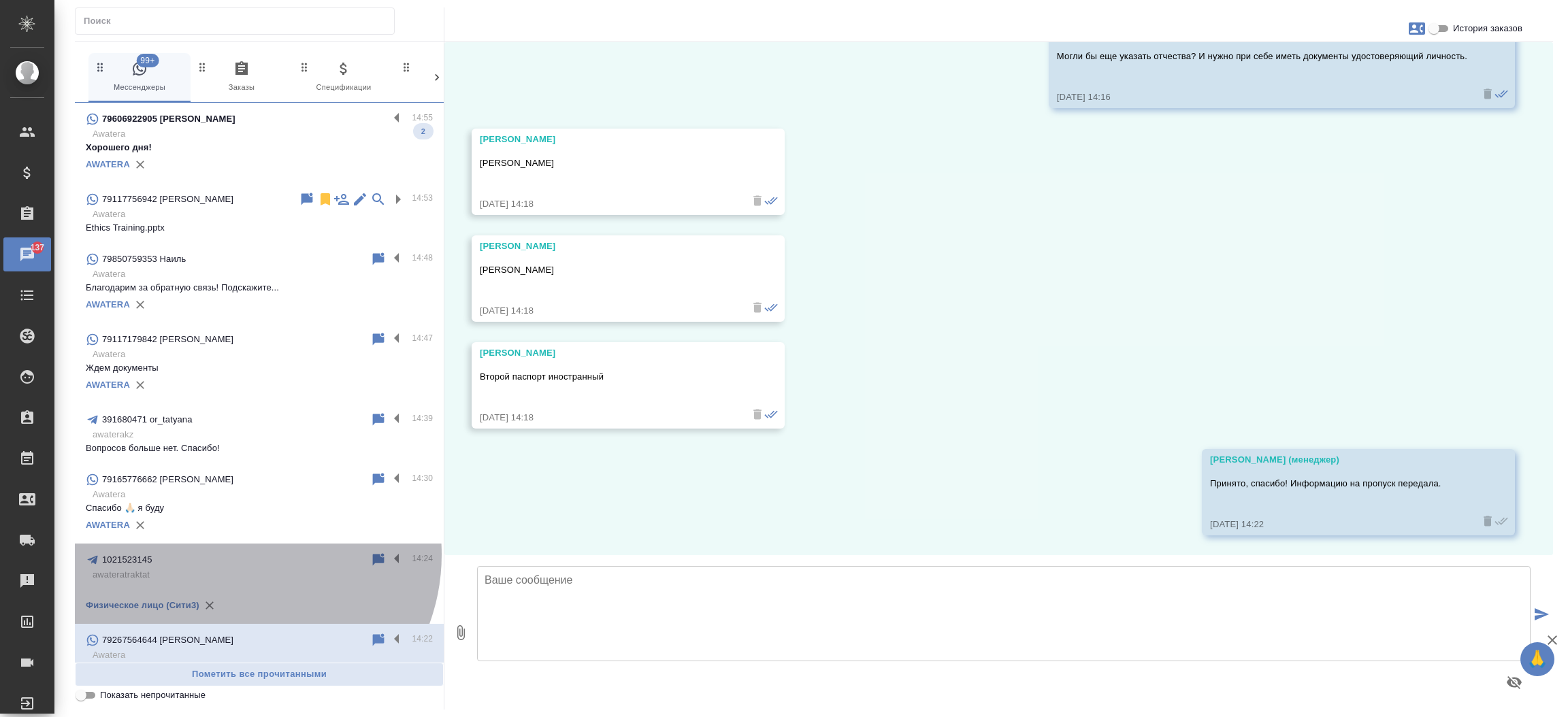
click at [240, 554] on div "1021523145" at bounding box center [228, 560] width 285 height 16
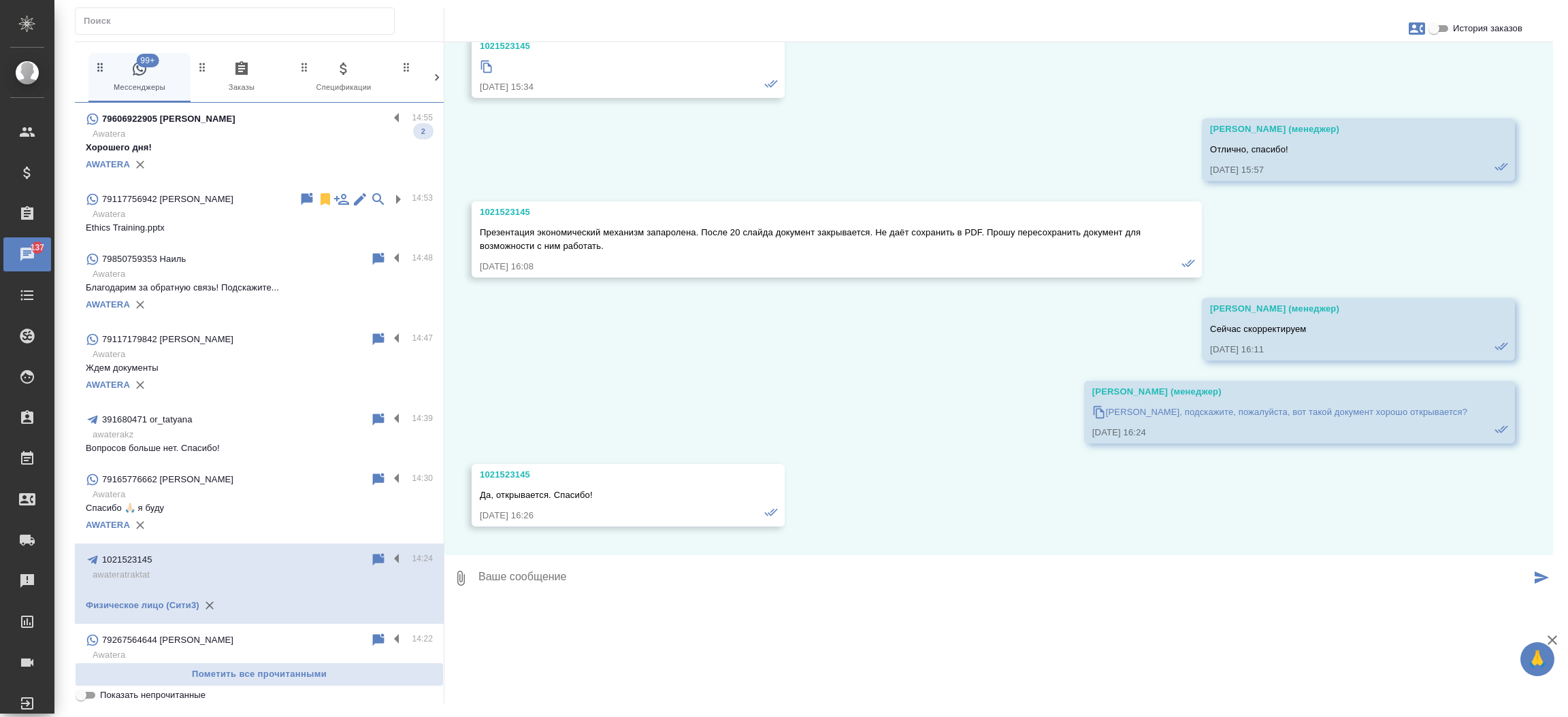
scroll to position [14822, 0]
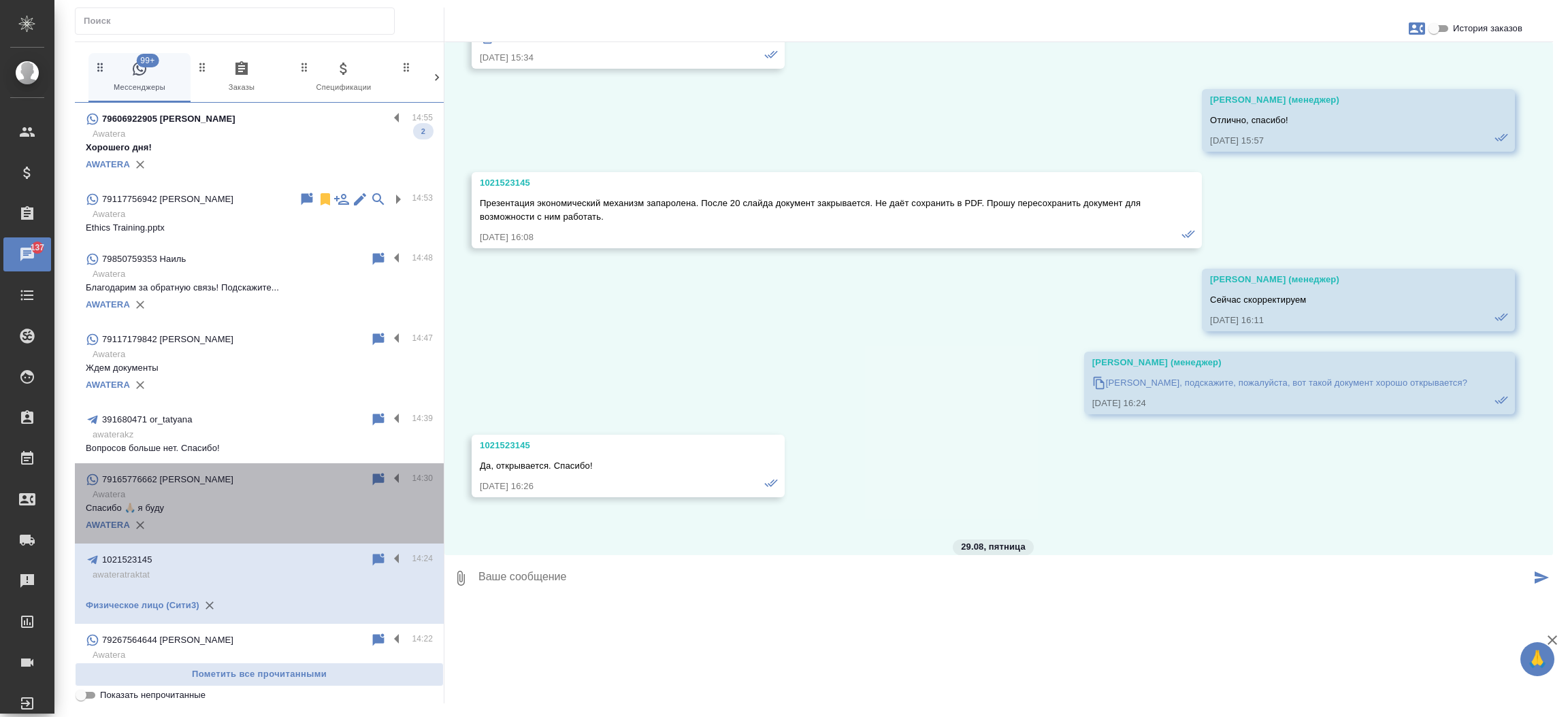
click at [398, 539] on div "79165776662 Faina 14:30 Awatera Спасибо 🙏🏻 я буду AWATERA" at bounding box center [260, 503] width 369 height 80
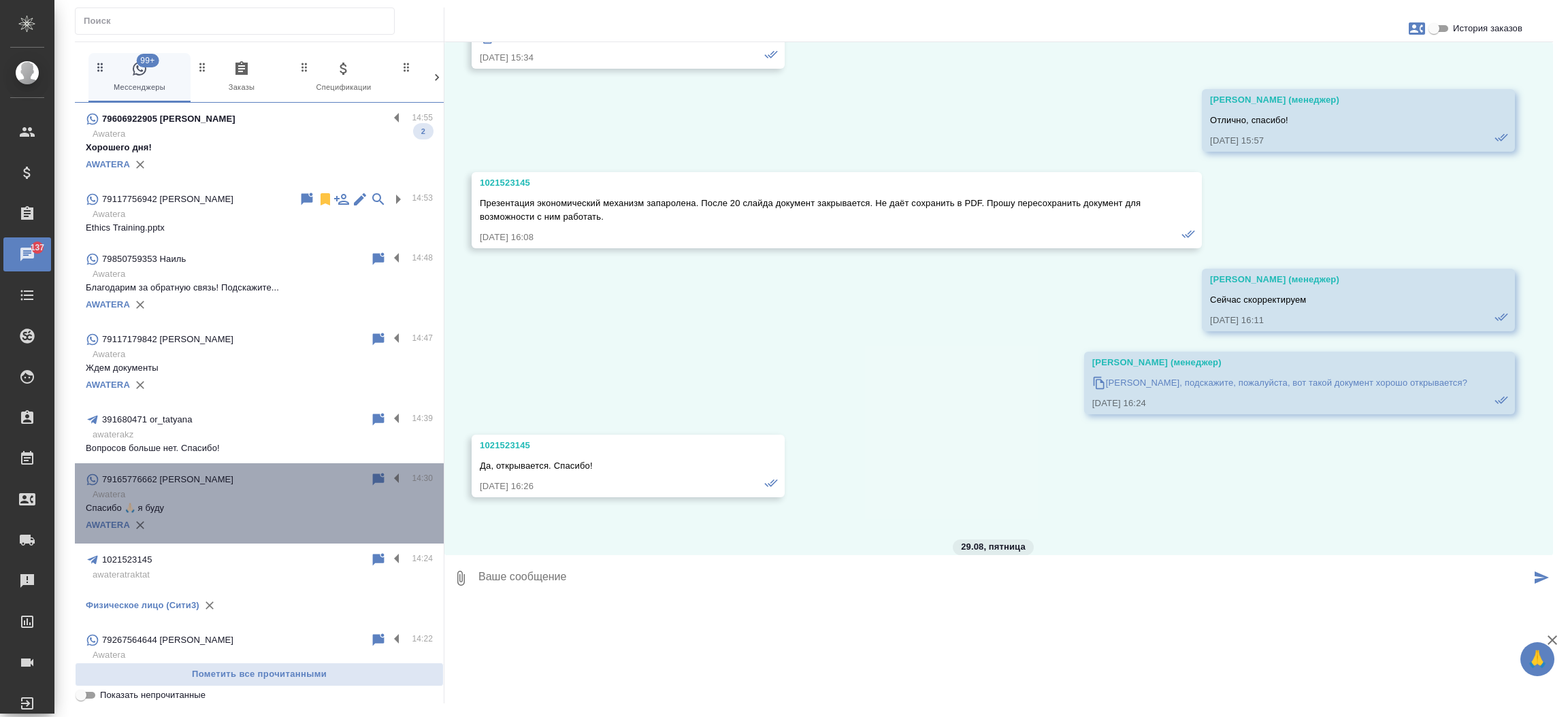
drag, startPoint x: 398, startPoint y: 539, endPoint x: 427, endPoint y: 539, distance: 29.0
click at [427, 539] on div "79165776662 Faina 14:30 Awatera Спасибо 🙏🏻 я буду AWATERA" at bounding box center [260, 503] width 369 height 80
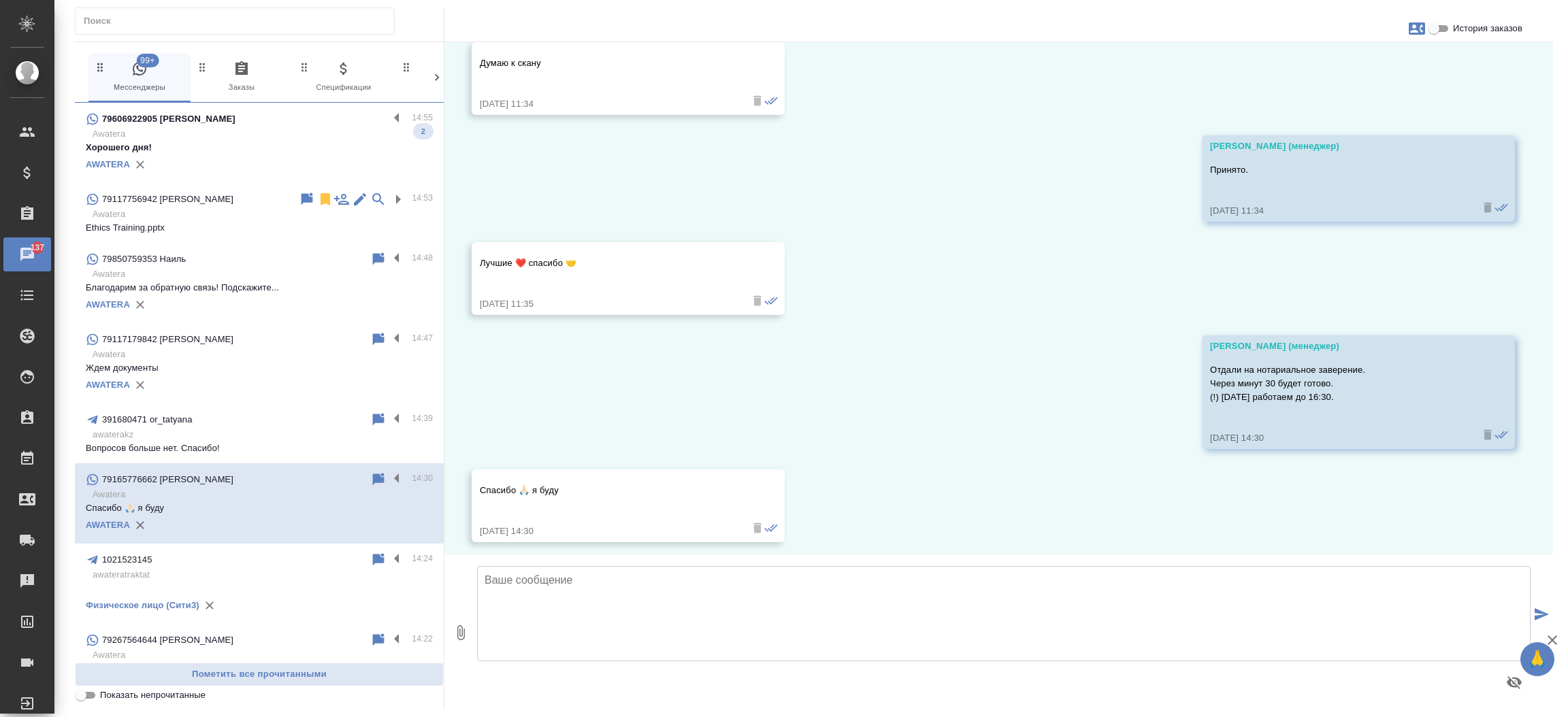
scroll to position [10183, 0]
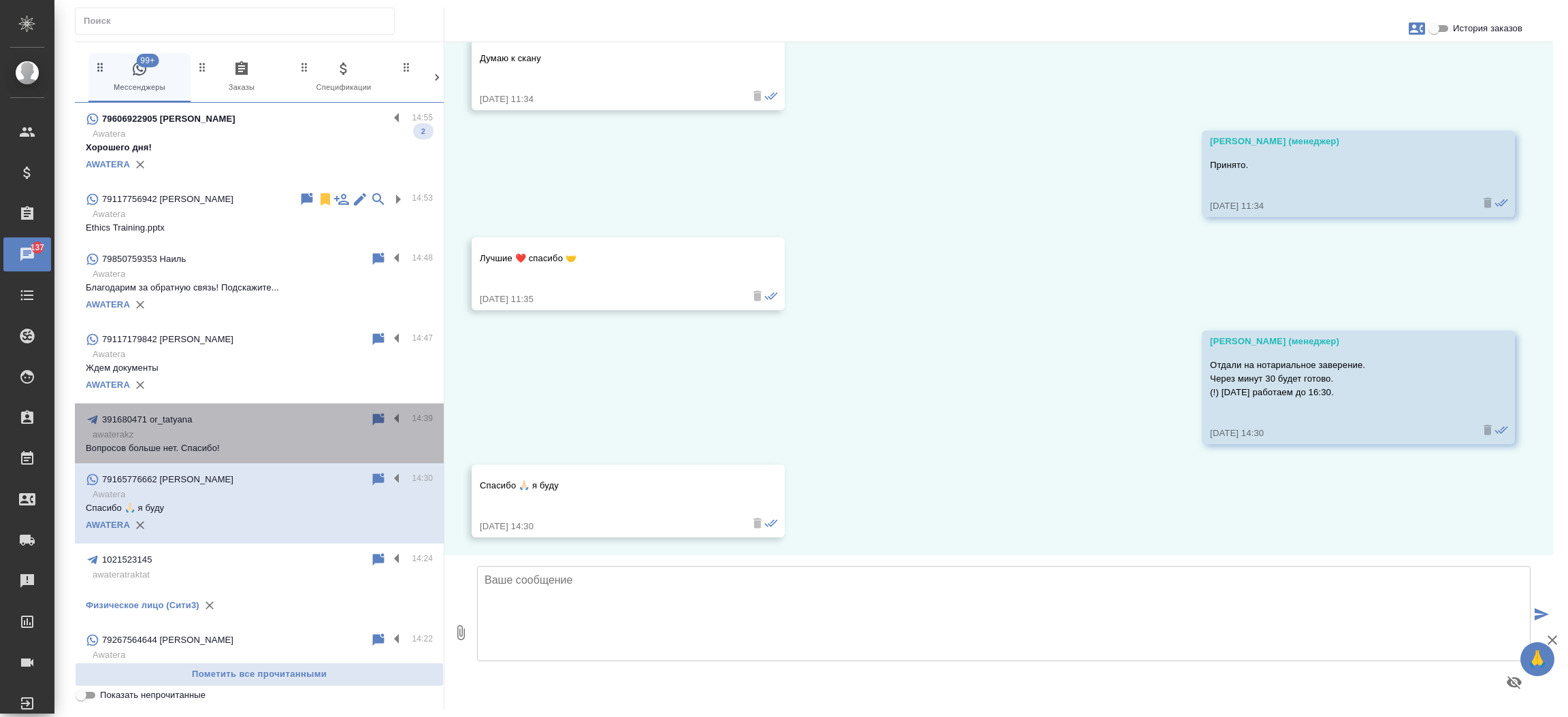
click at [276, 412] on div "391680471 or_tatyana" at bounding box center [228, 420] width 285 height 16
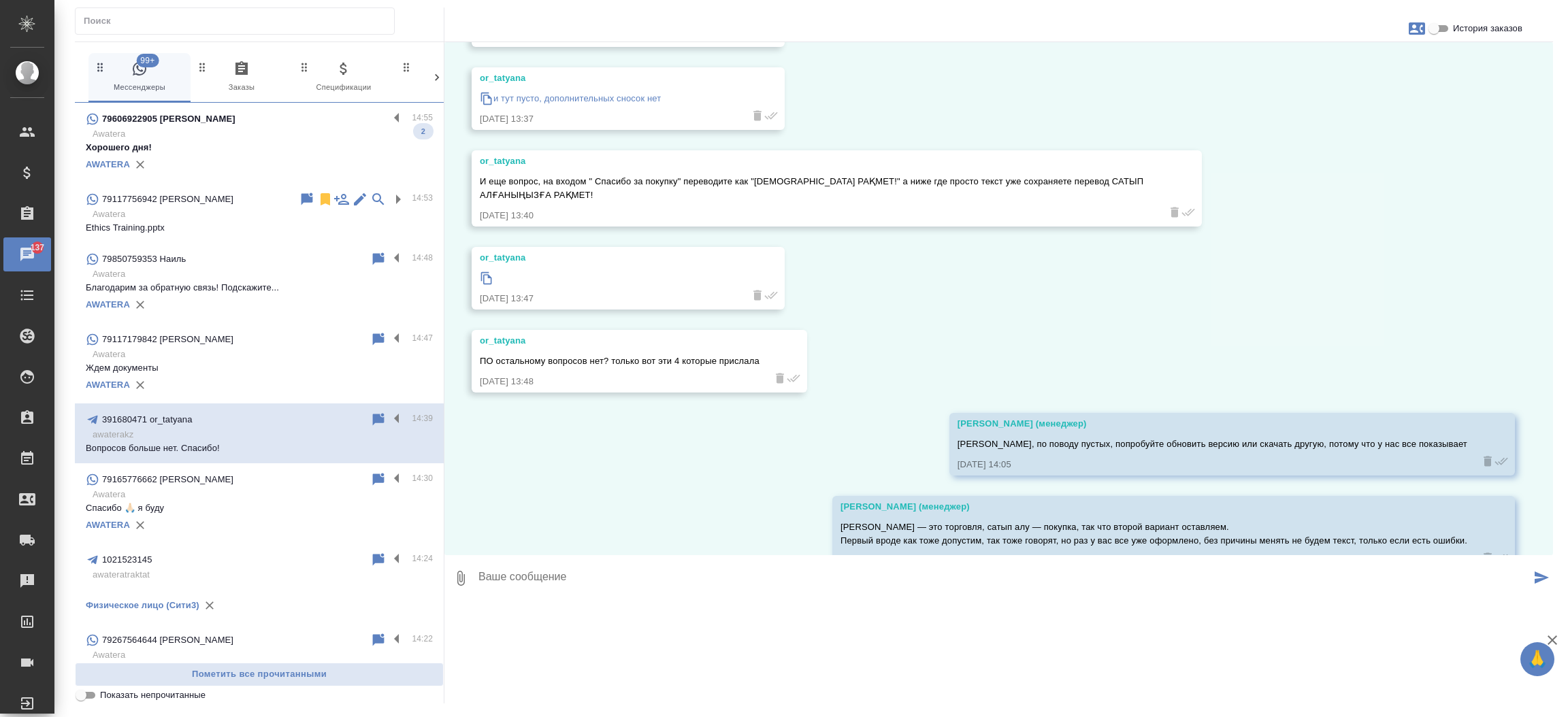
scroll to position [6061, 0]
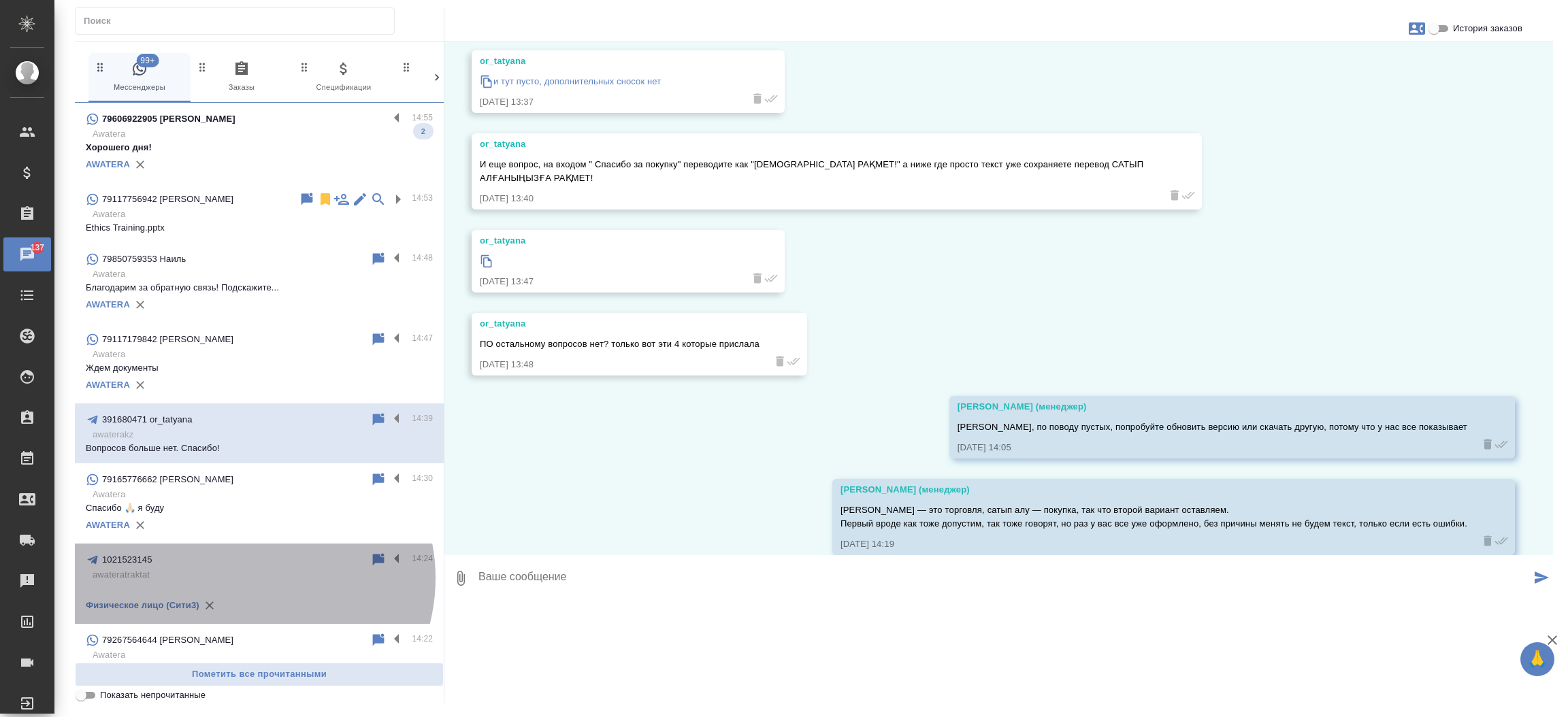
click at [252, 579] on p "awateratraktat" at bounding box center [262, 575] width 340 height 14
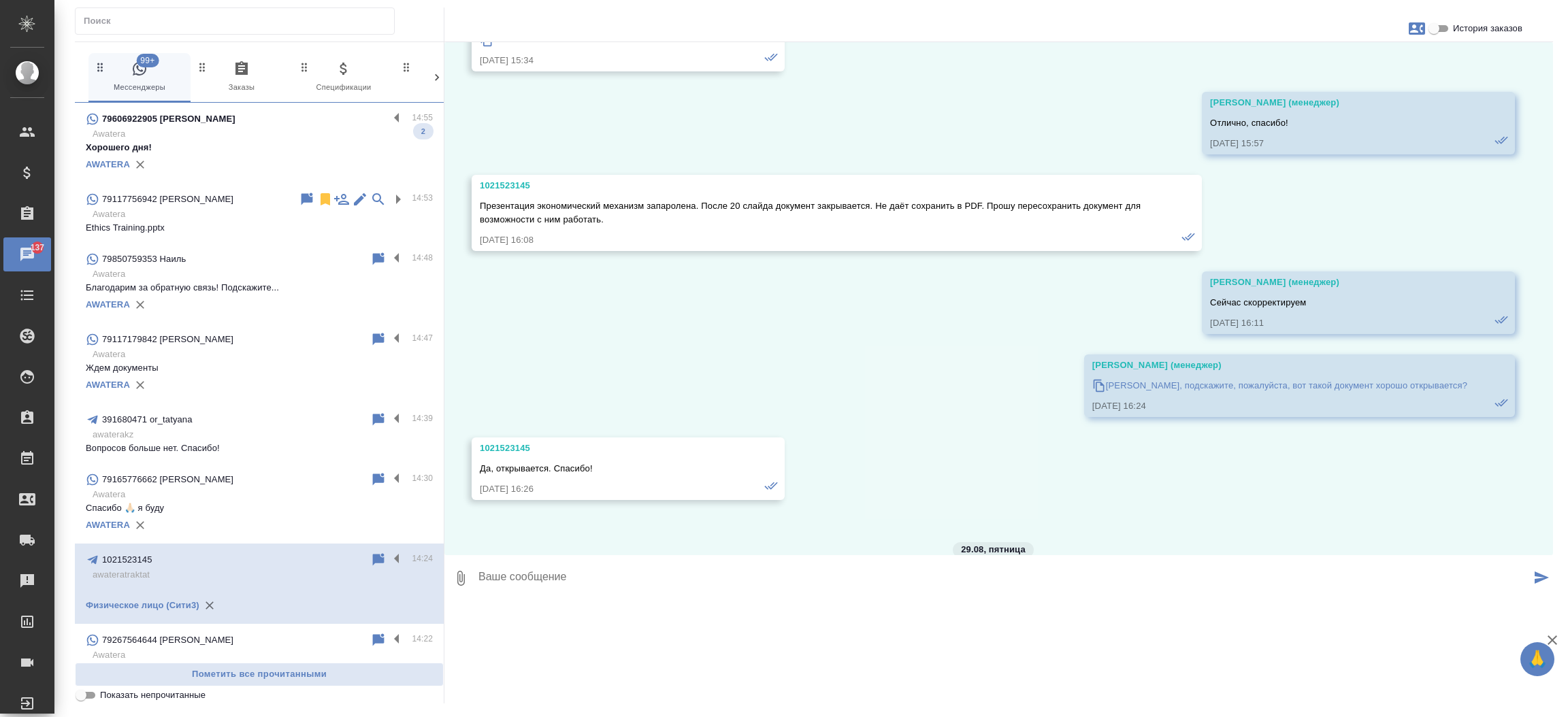
scroll to position [14822, 0]
drag, startPoint x: 545, startPoint y: 186, endPoint x: 481, endPoint y: 175, distance: 64.9
click at [481, 176] on div "1021523145" at bounding box center [816, 183] width 674 height 14
copy div "1021523145"
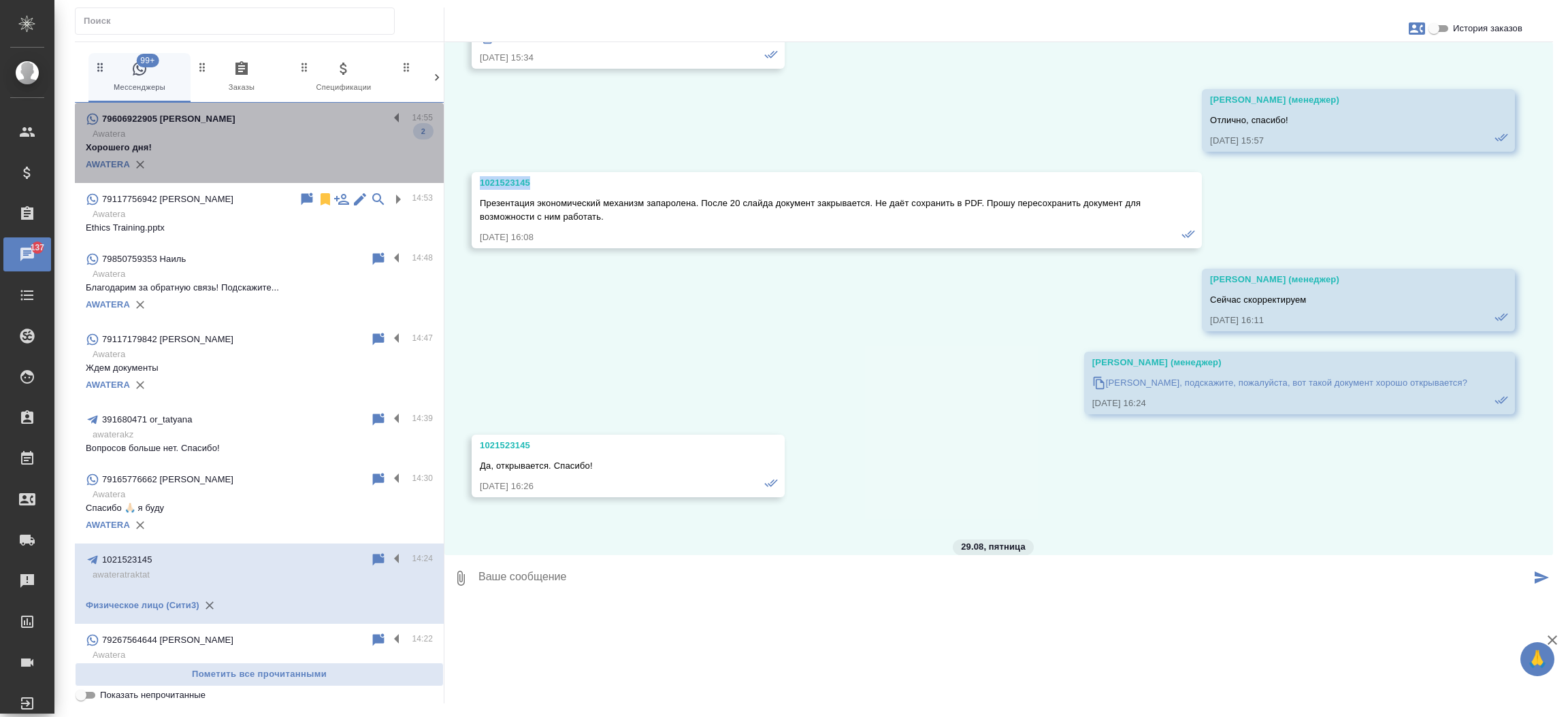
click at [296, 120] on div "79606922905 Михаил" at bounding box center [237, 119] width 303 height 16
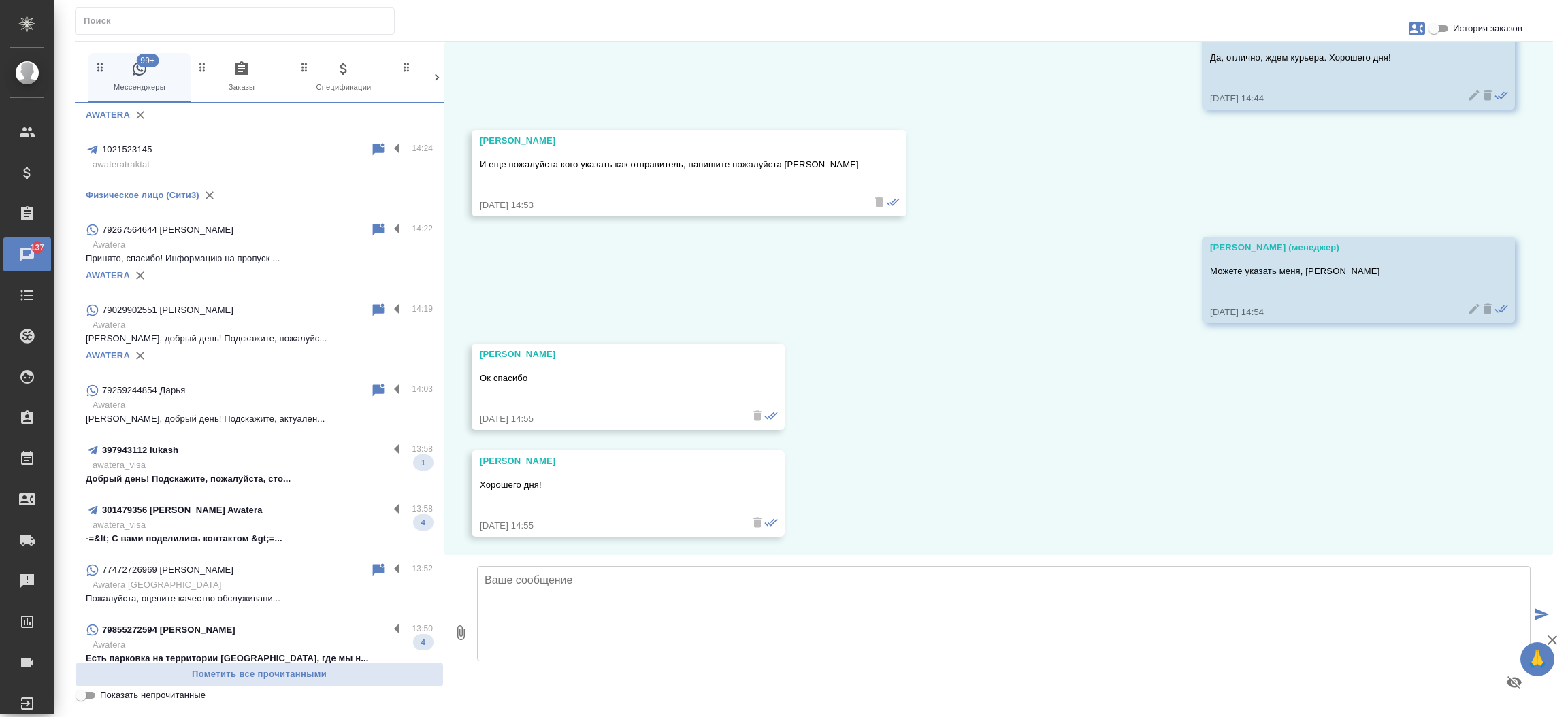
scroll to position [422, 0]
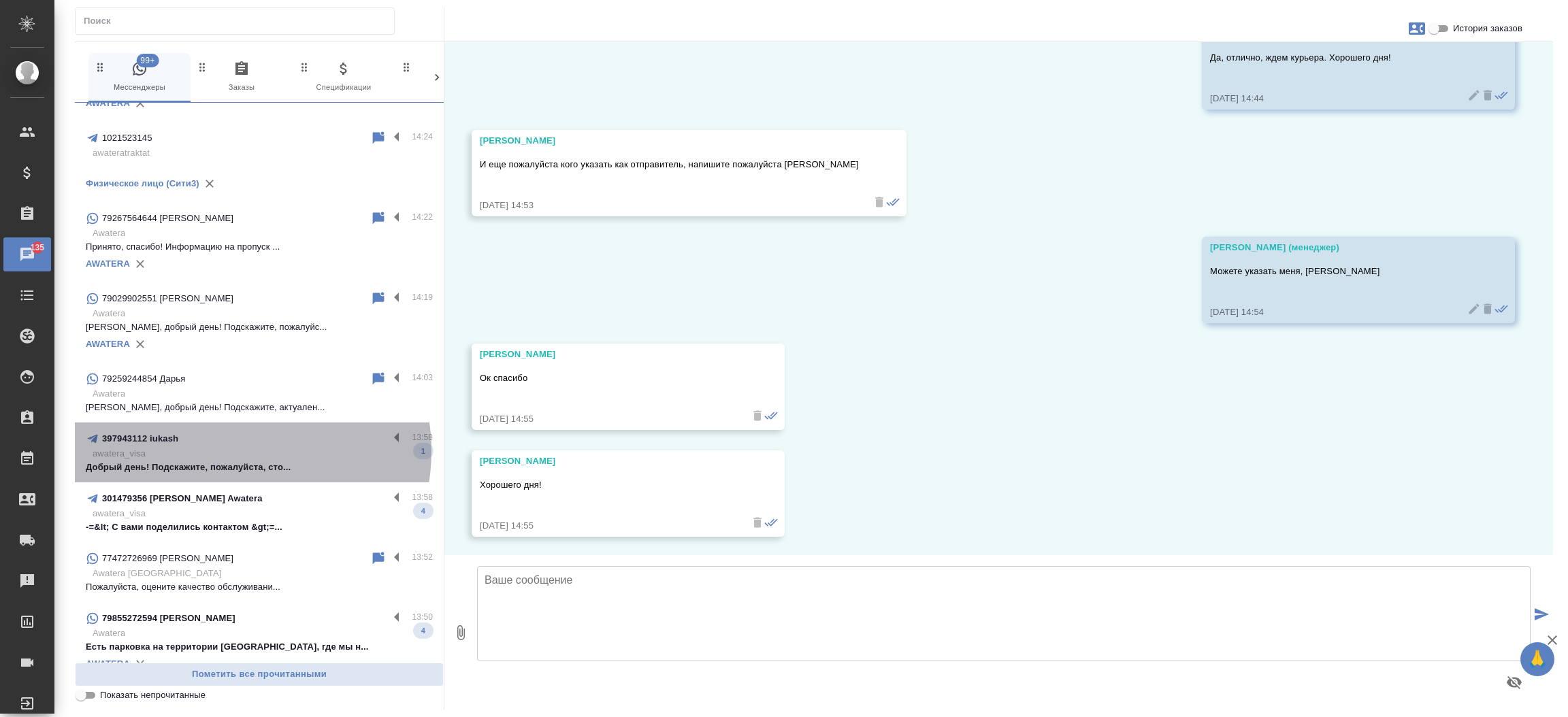
click at [234, 451] on p "awatera_visa" at bounding box center [262, 454] width 340 height 14
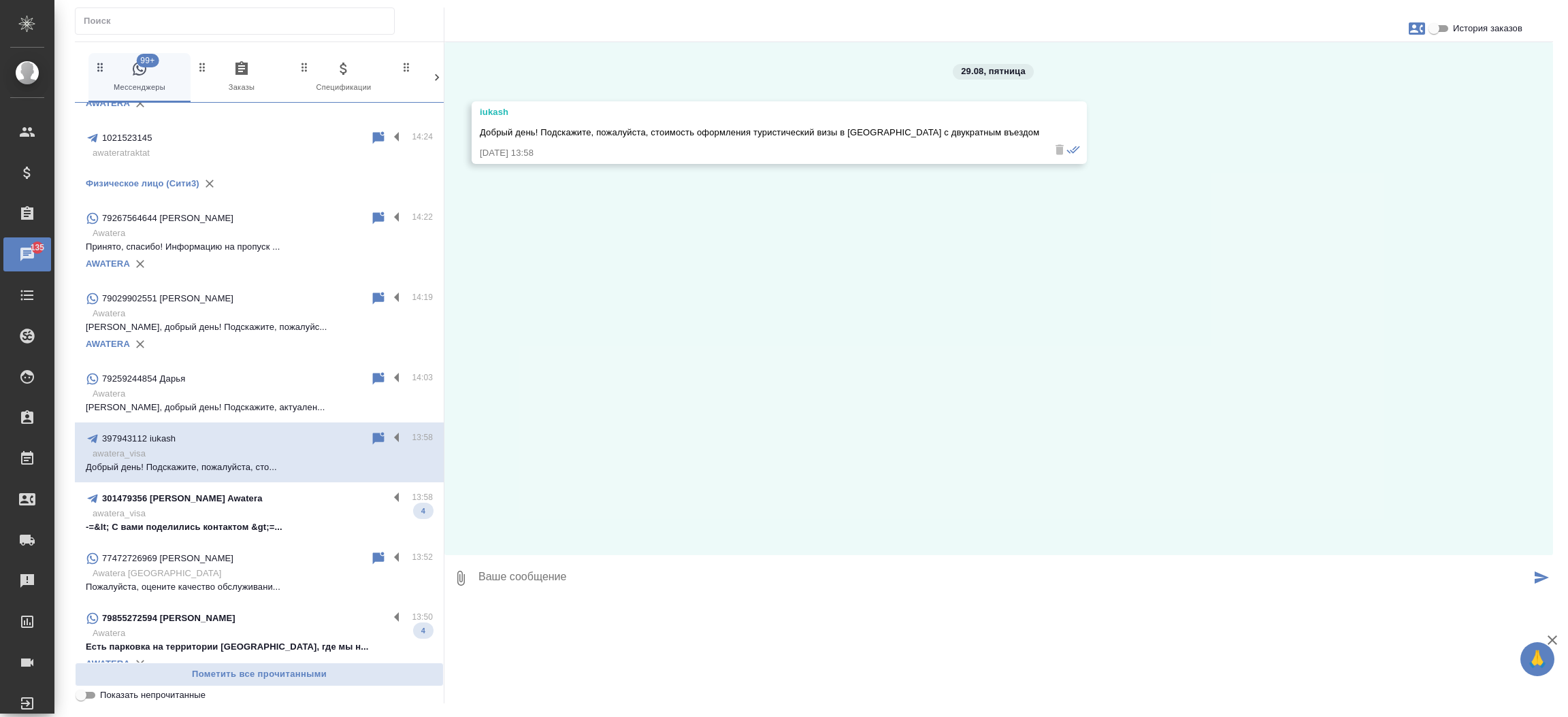
scroll to position [0, 0]
click at [1447, 32] on input "История заказов" at bounding box center [1434, 28] width 49 height 16
checkbox input "true"
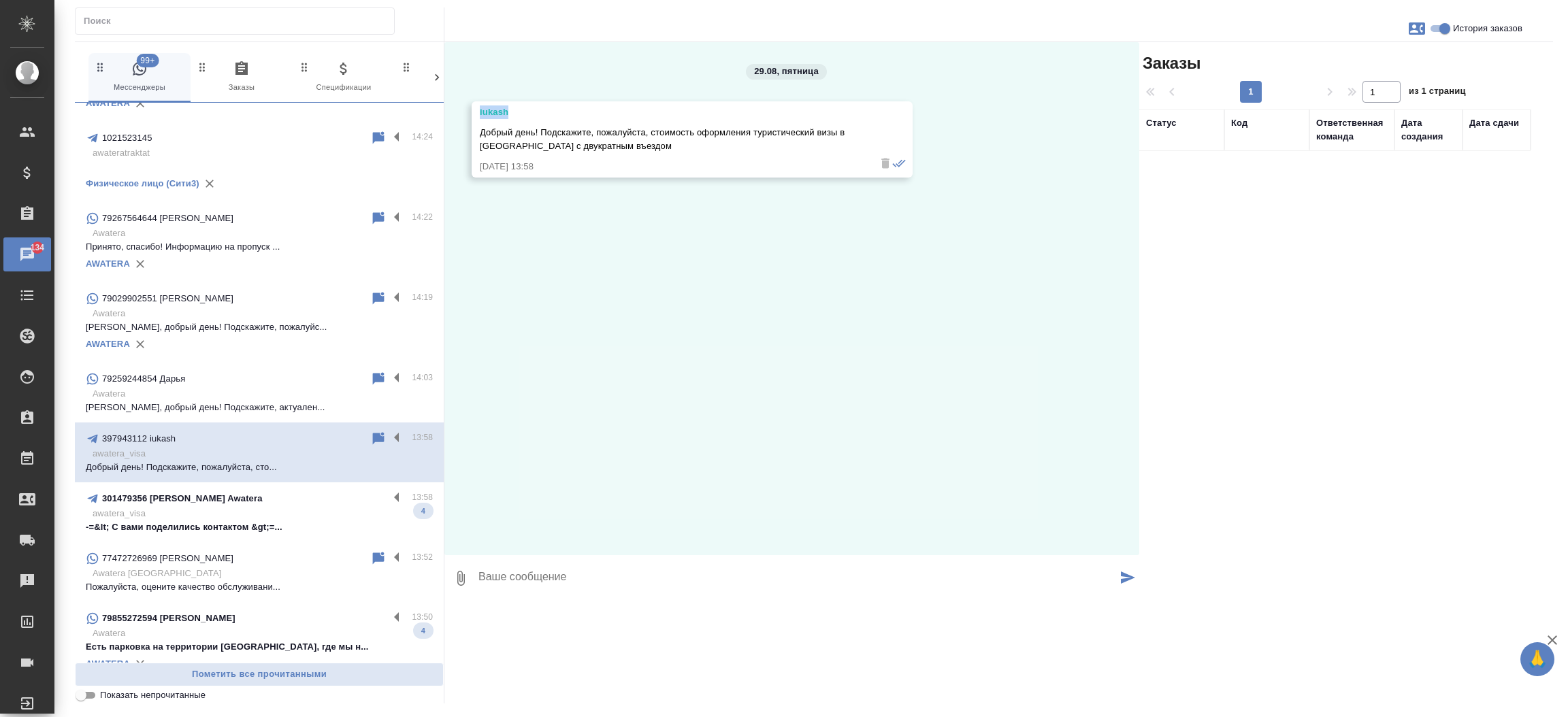
drag, startPoint x: 510, startPoint y: 109, endPoint x: 474, endPoint y: 117, distance: 36.9
click at [474, 117] on div "iukash Добрый день! Подскажите, пожалуйста, стоимость оформления туристический …" at bounding box center [692, 139] width 441 height 76
copy div "iukash"
click at [1416, 36] on icon "button" at bounding box center [1417, 28] width 16 height 16
click at [1358, 65] on span "Создать заявку" at bounding box center [1357, 65] width 64 height 14
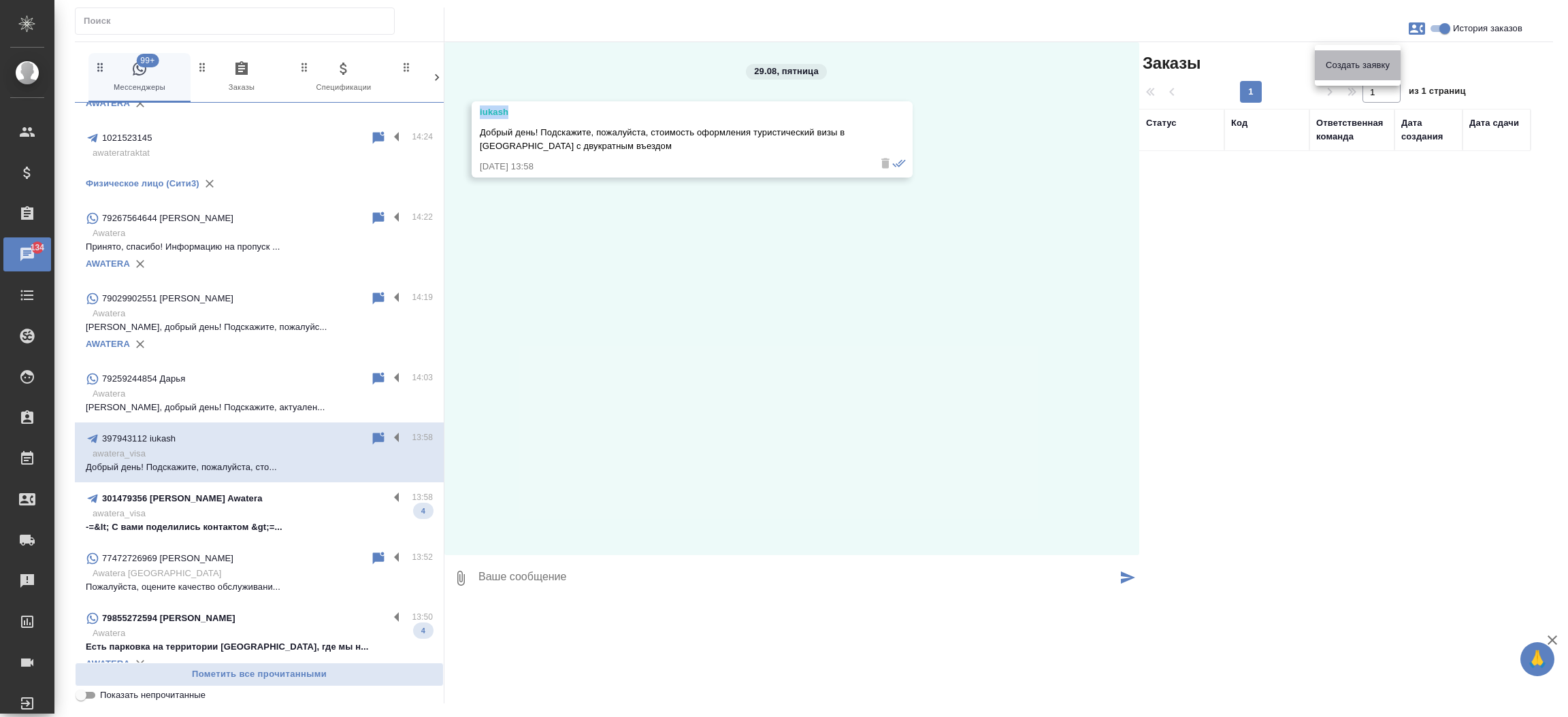
select select "RU"
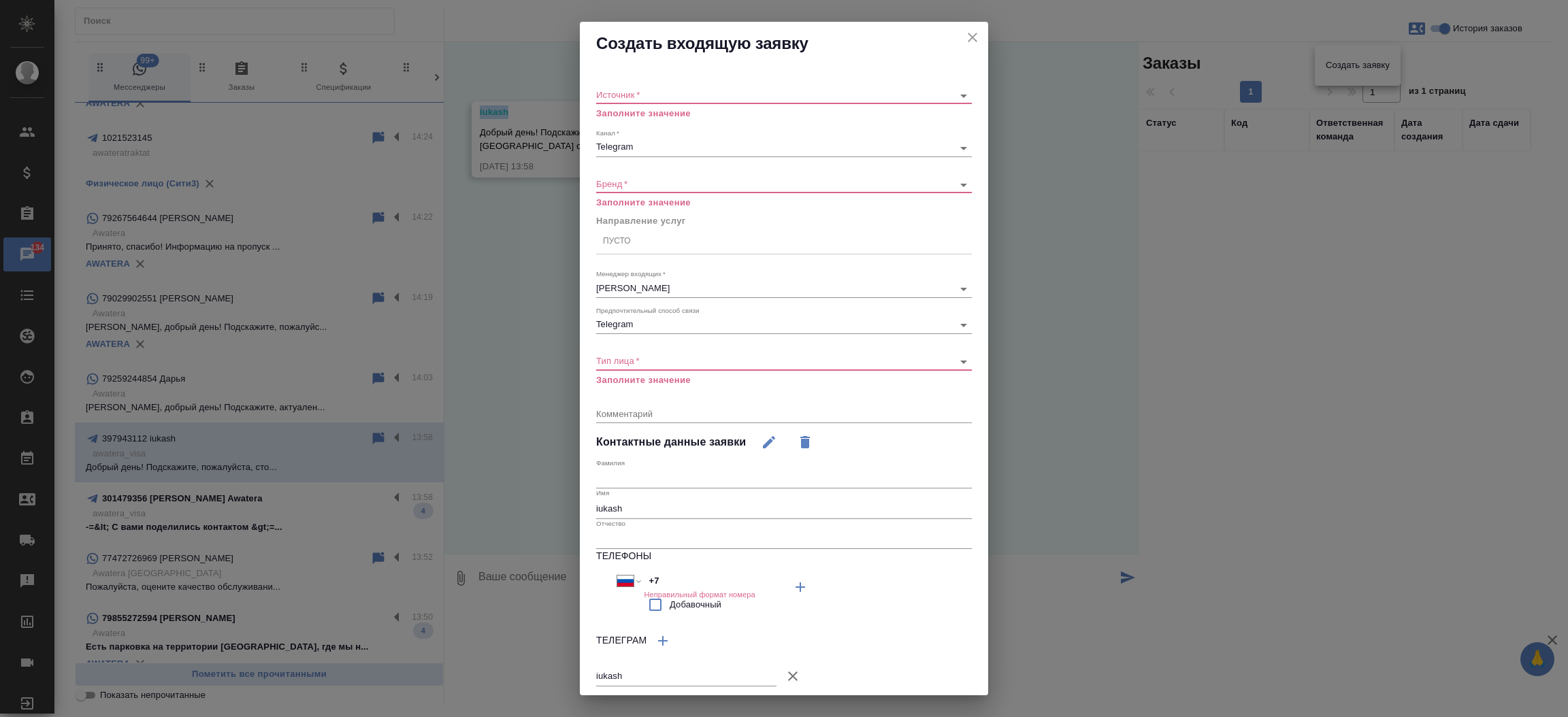
click at [713, 88] on body "🙏 .cls-1 fill:#fff; AWATERA Прутько Ирина i.prutko Клиенты Спецификации Заказы …" at bounding box center [784, 358] width 1568 height 717
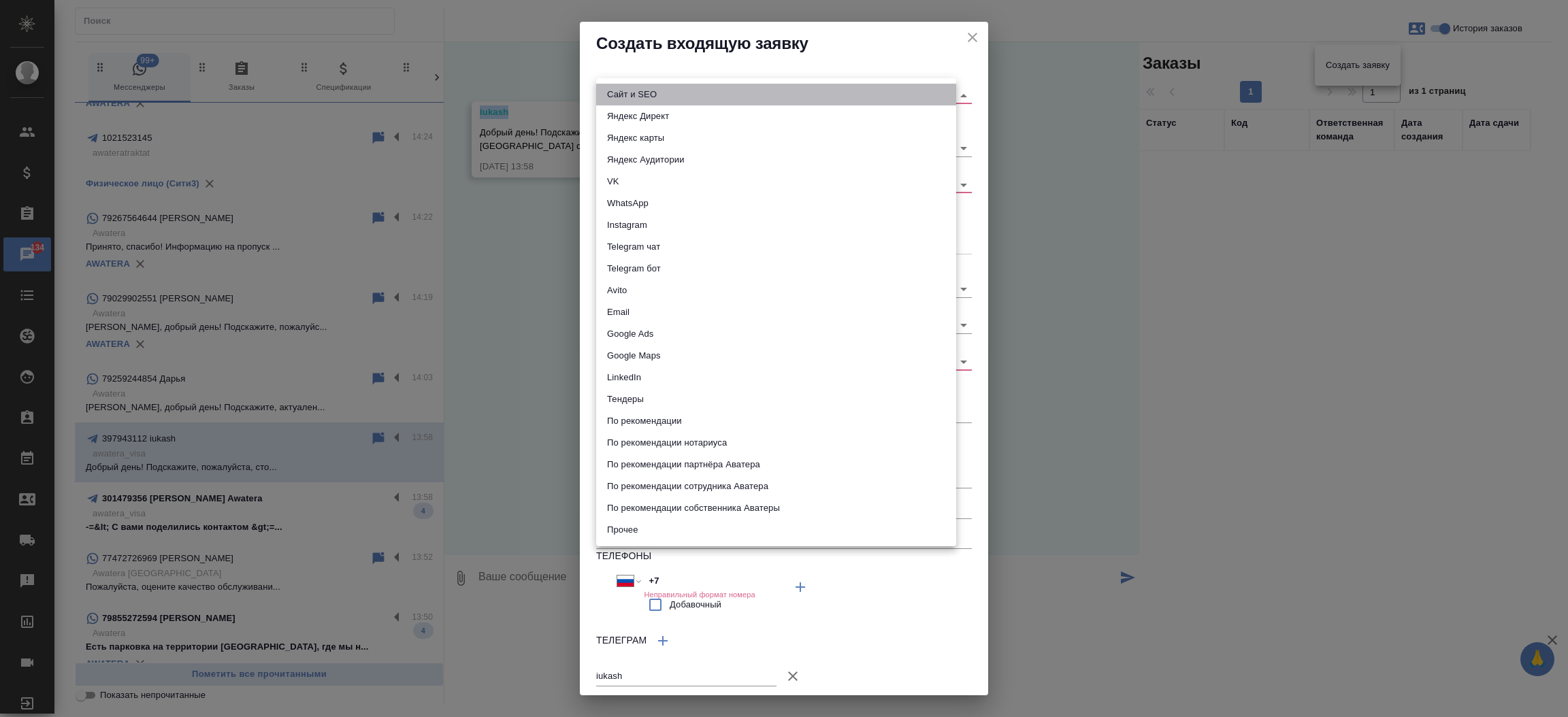
click at [713, 88] on li "Сайт и SEO" at bounding box center [776, 94] width 360 height 22
type input "seo"
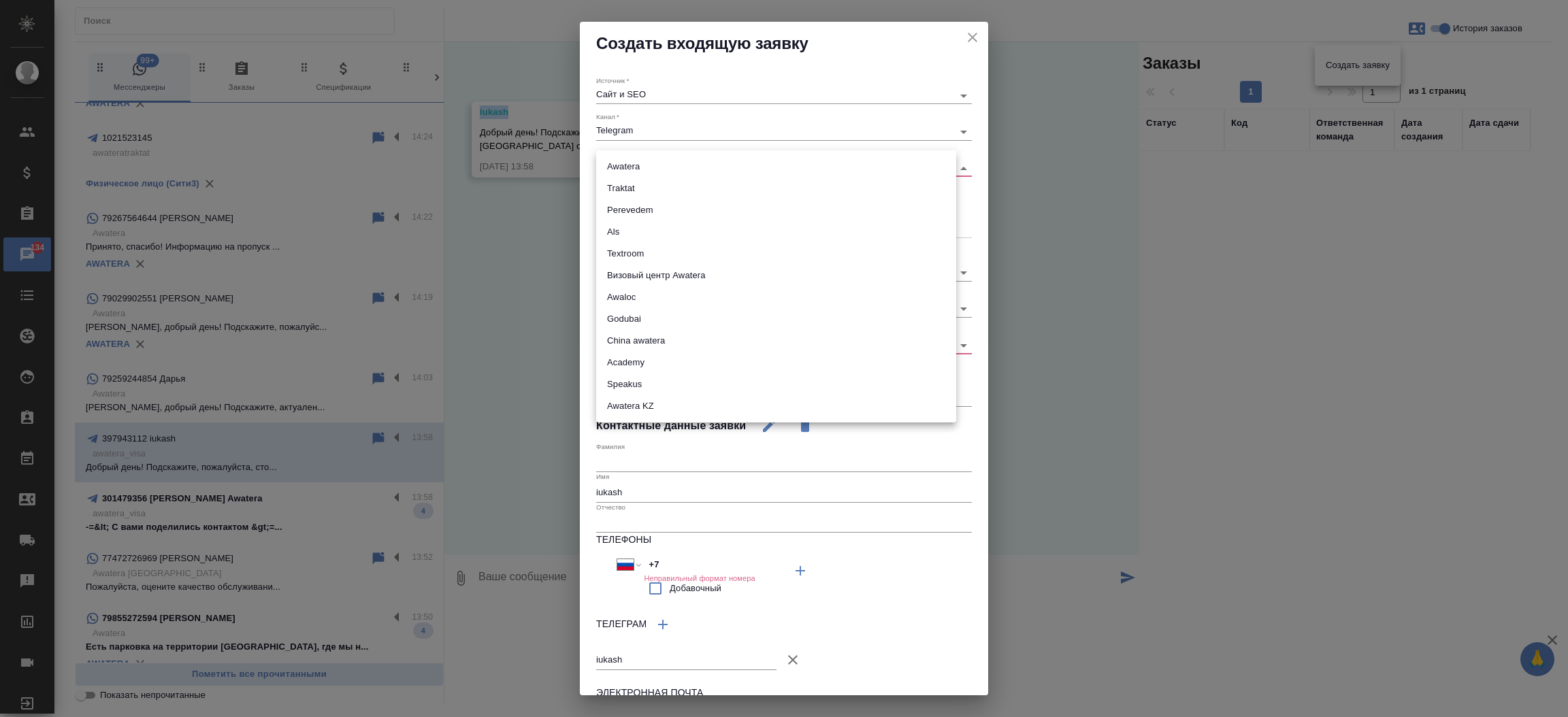
click at [680, 170] on body "🙏 .cls-1 fill:#fff; AWATERA Прутько Ирина i.prutko Клиенты Спецификации Заказы …" at bounding box center [784, 358] width 1568 height 717
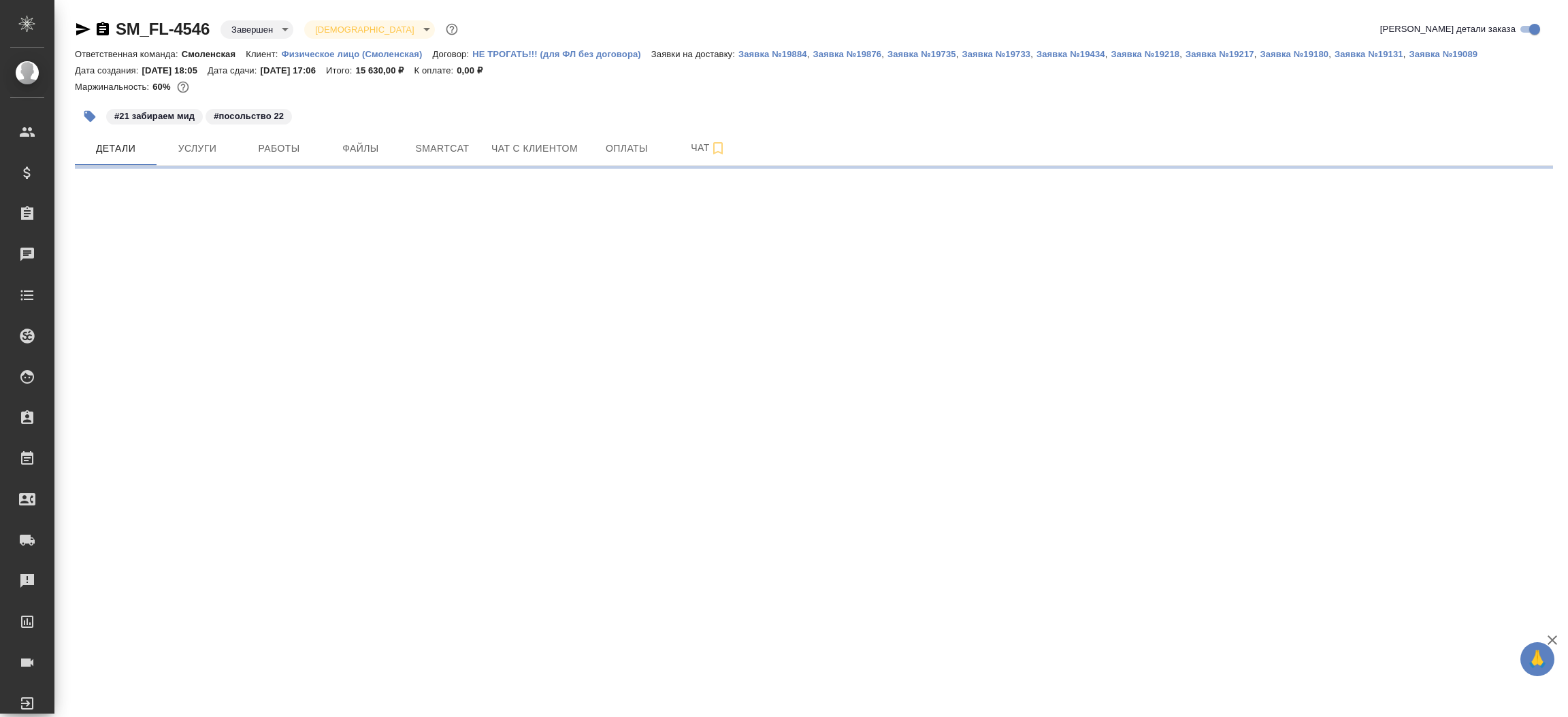
select select "RU"
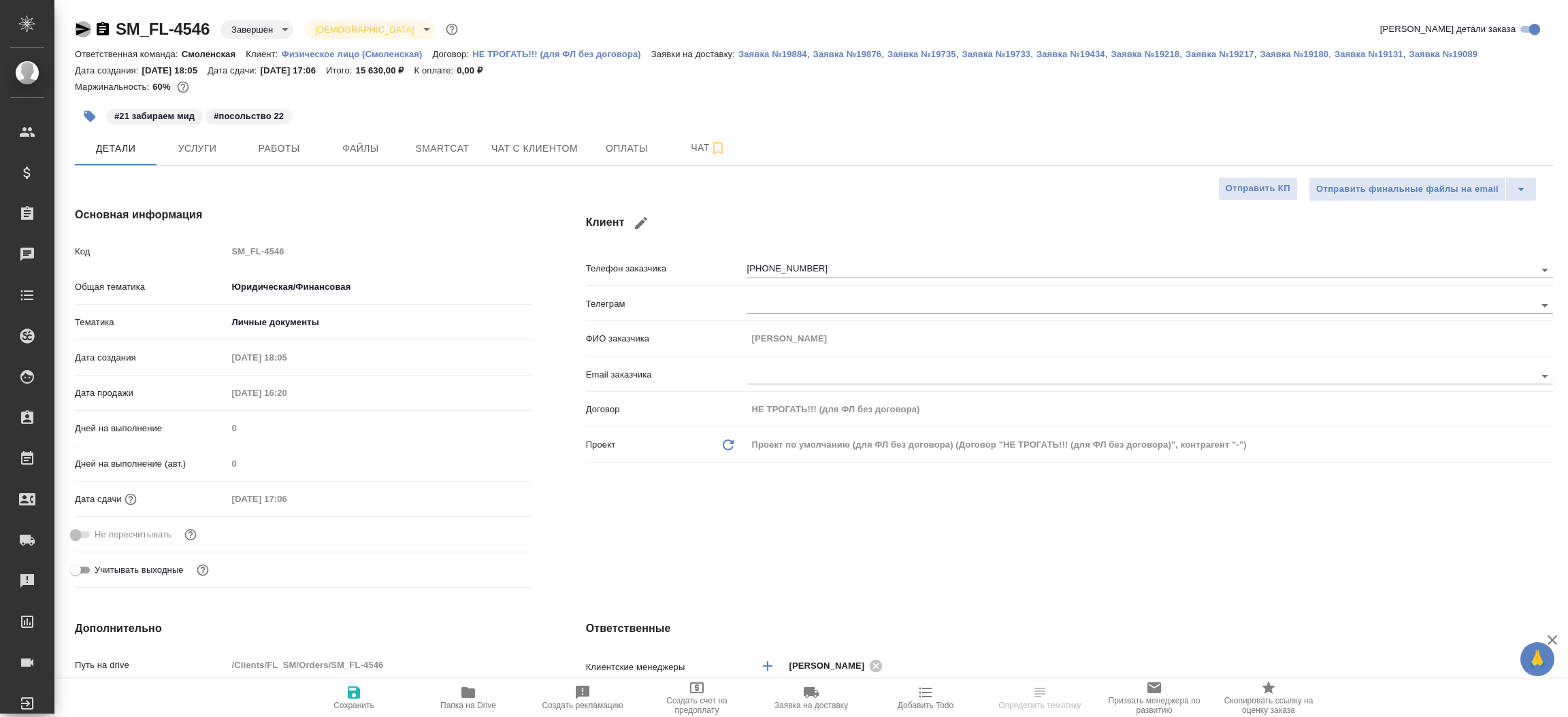
click at [87, 30] on icon "button" at bounding box center [83, 29] width 15 height 12
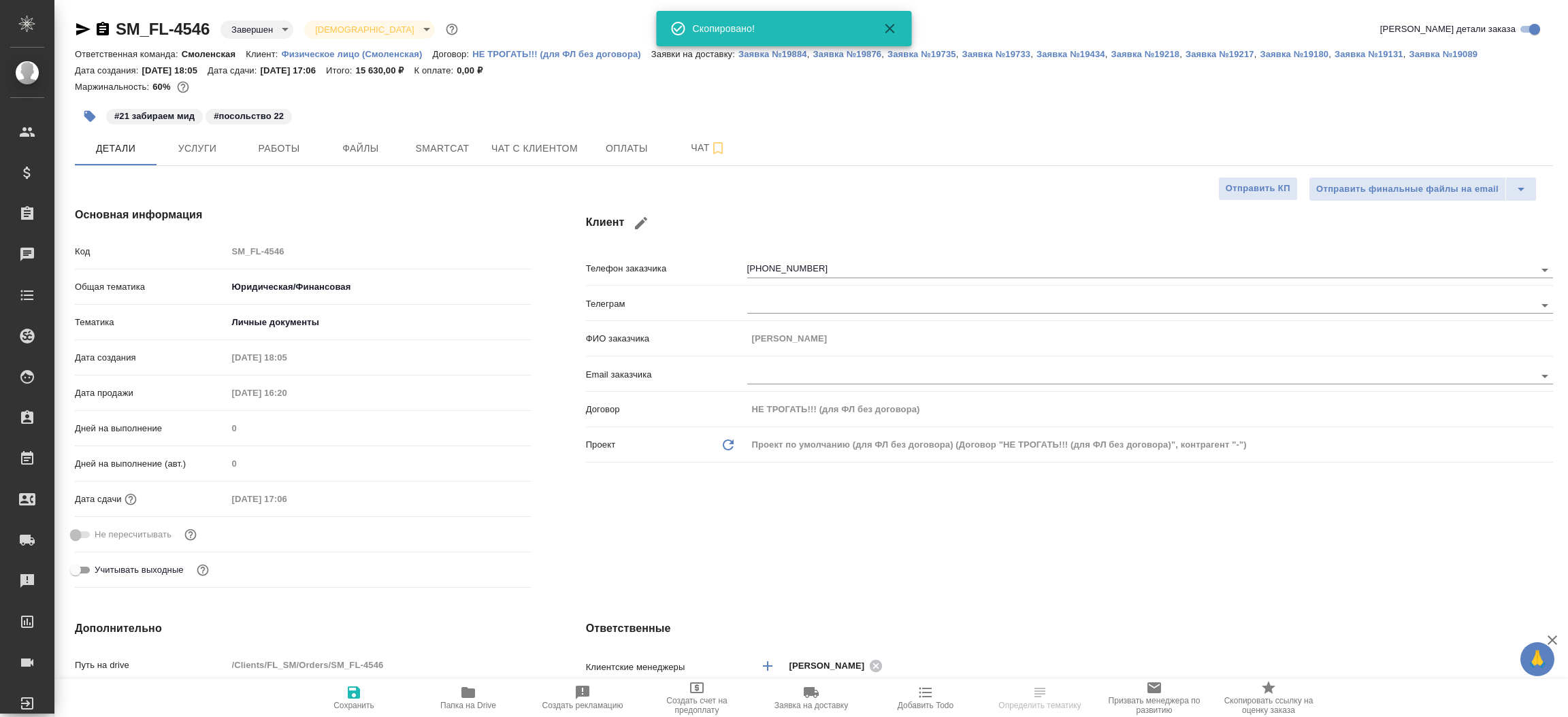
type textarea "x"
type input "Газизов Ринат"
type input "Козлова Мария"
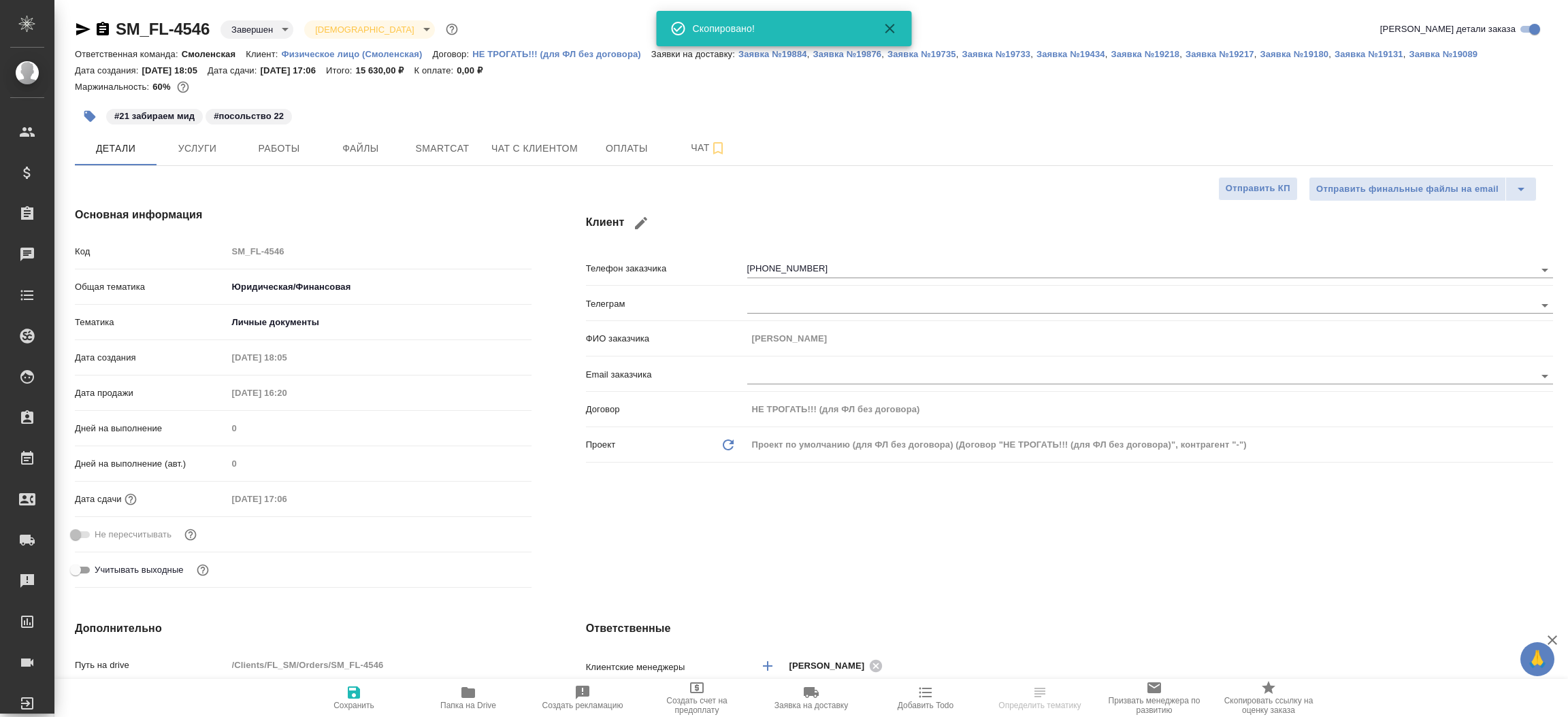
type textarea "x"
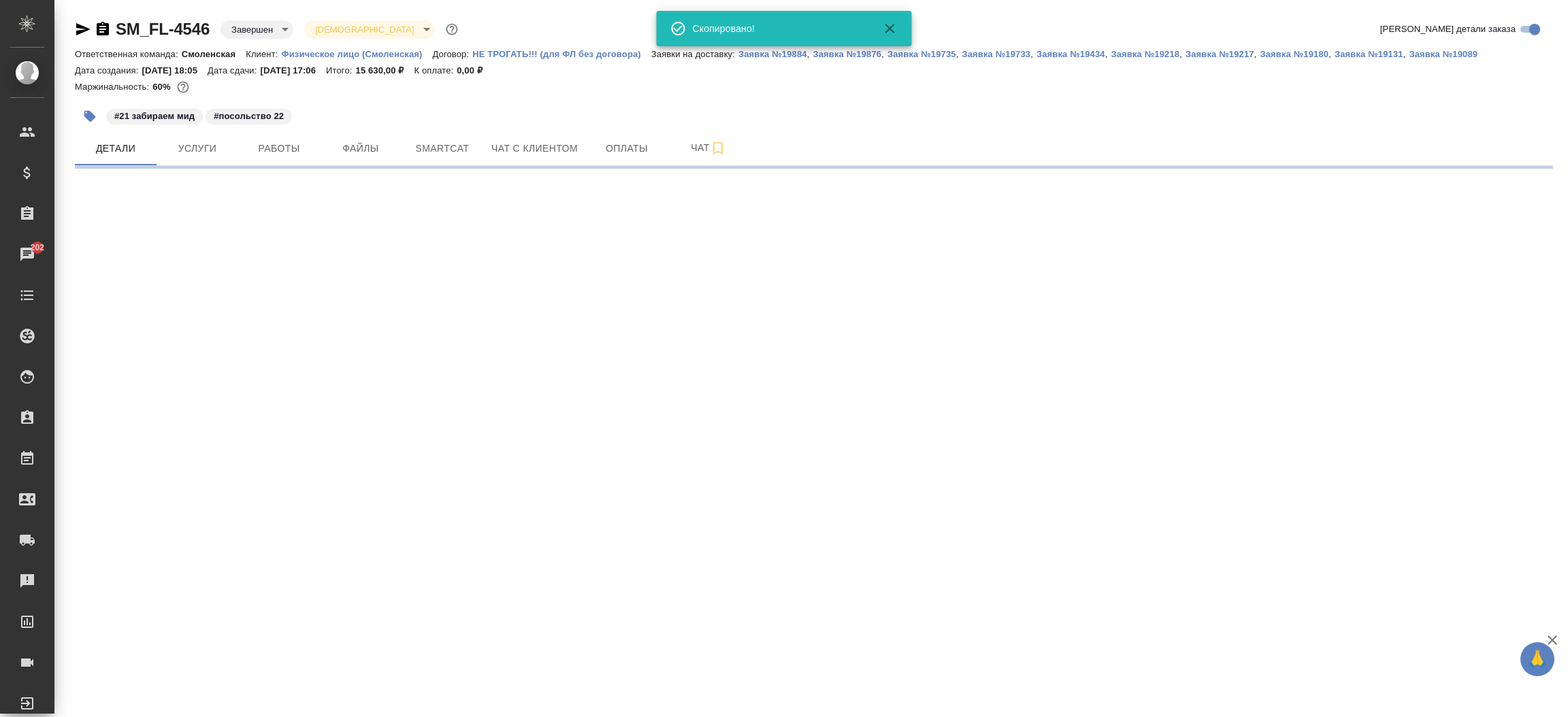
select select "RU"
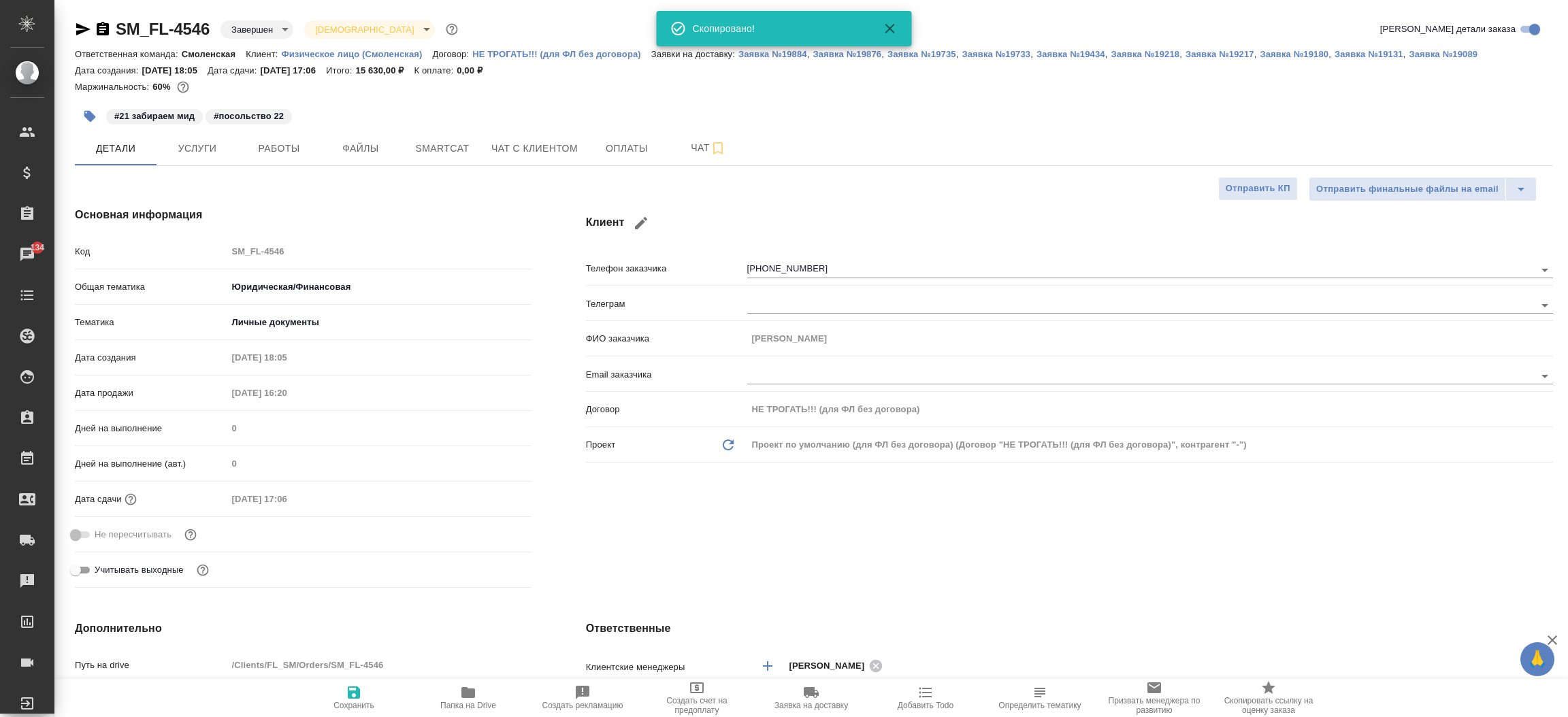
type textarea "x"
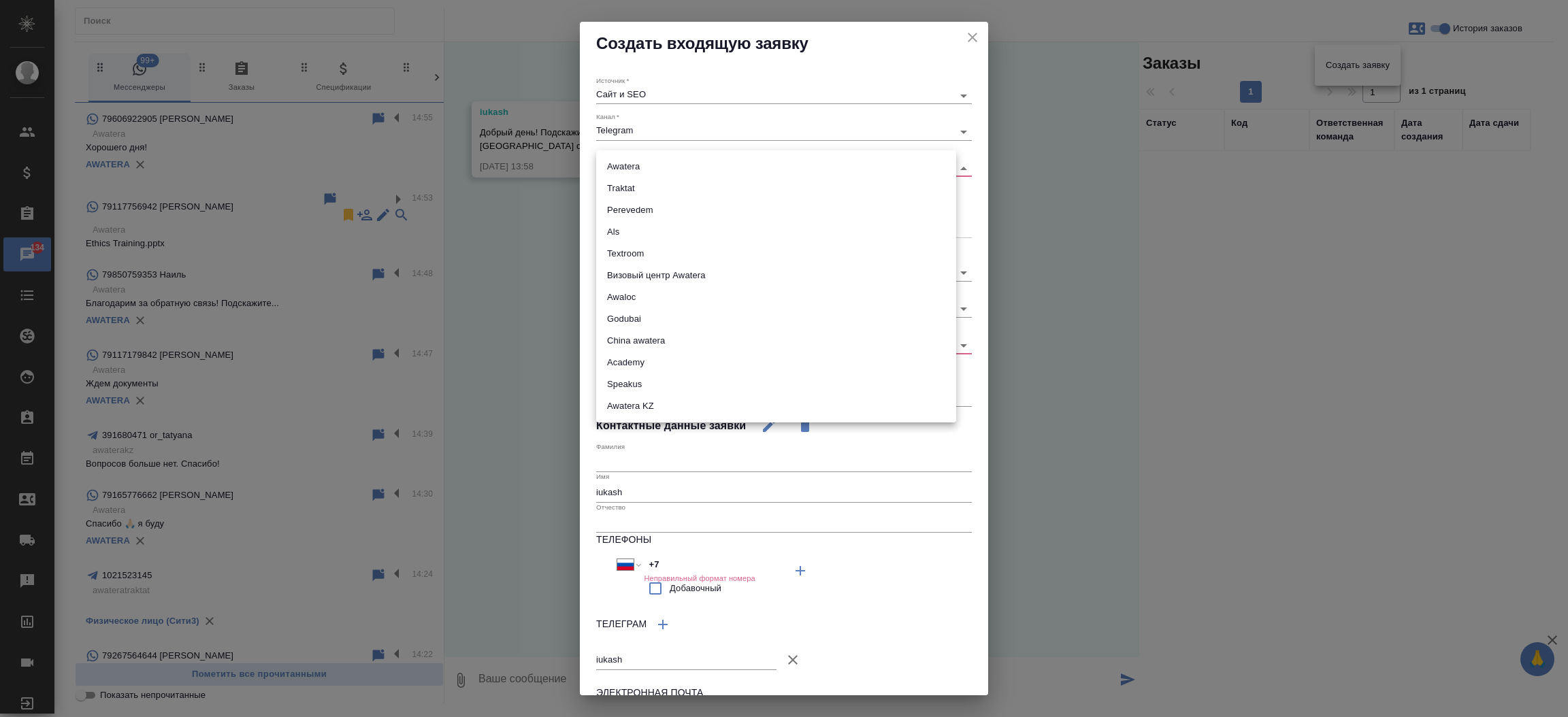
select select "RU"
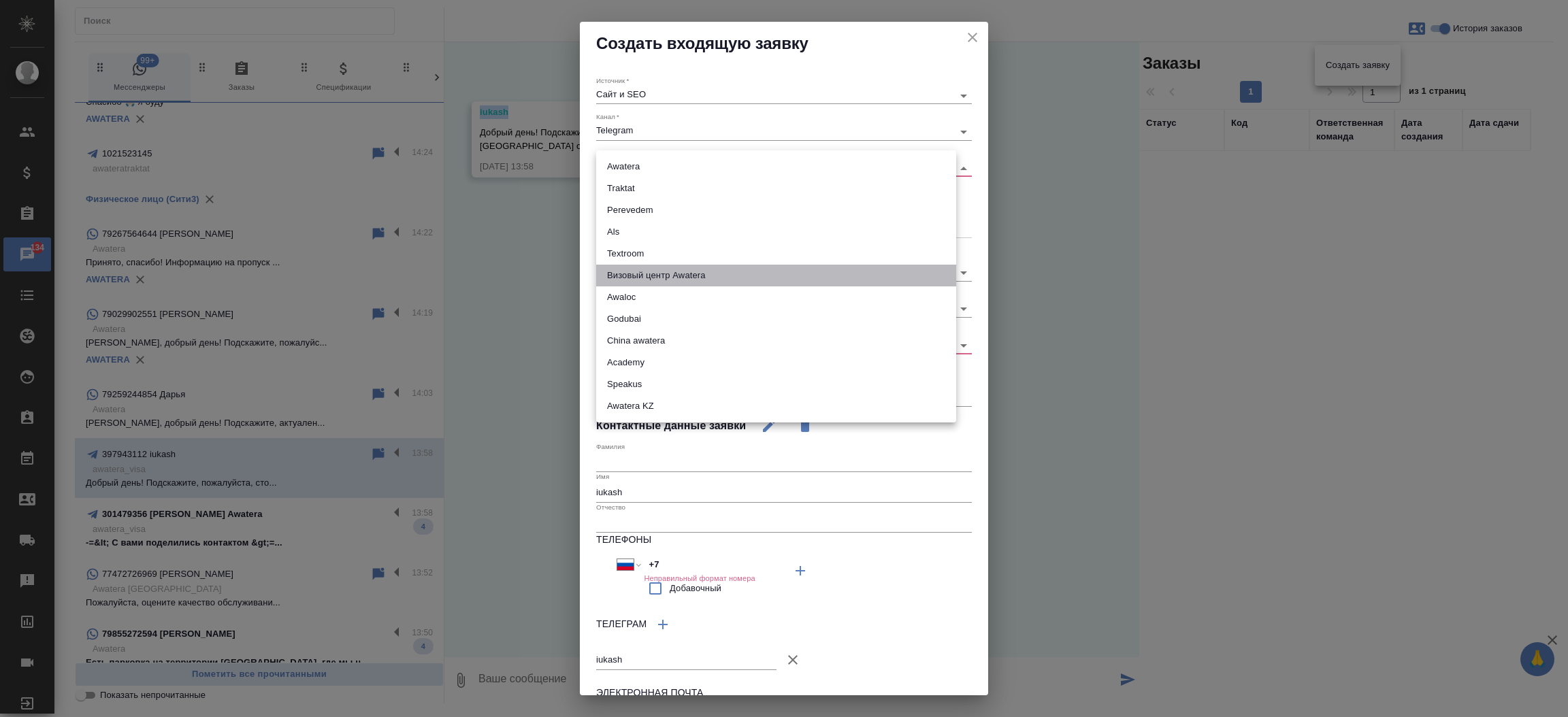
click at [679, 265] on li "Визовый центр Awatera" at bounding box center [776, 275] width 360 height 22
type input "visaCenterAwatera"
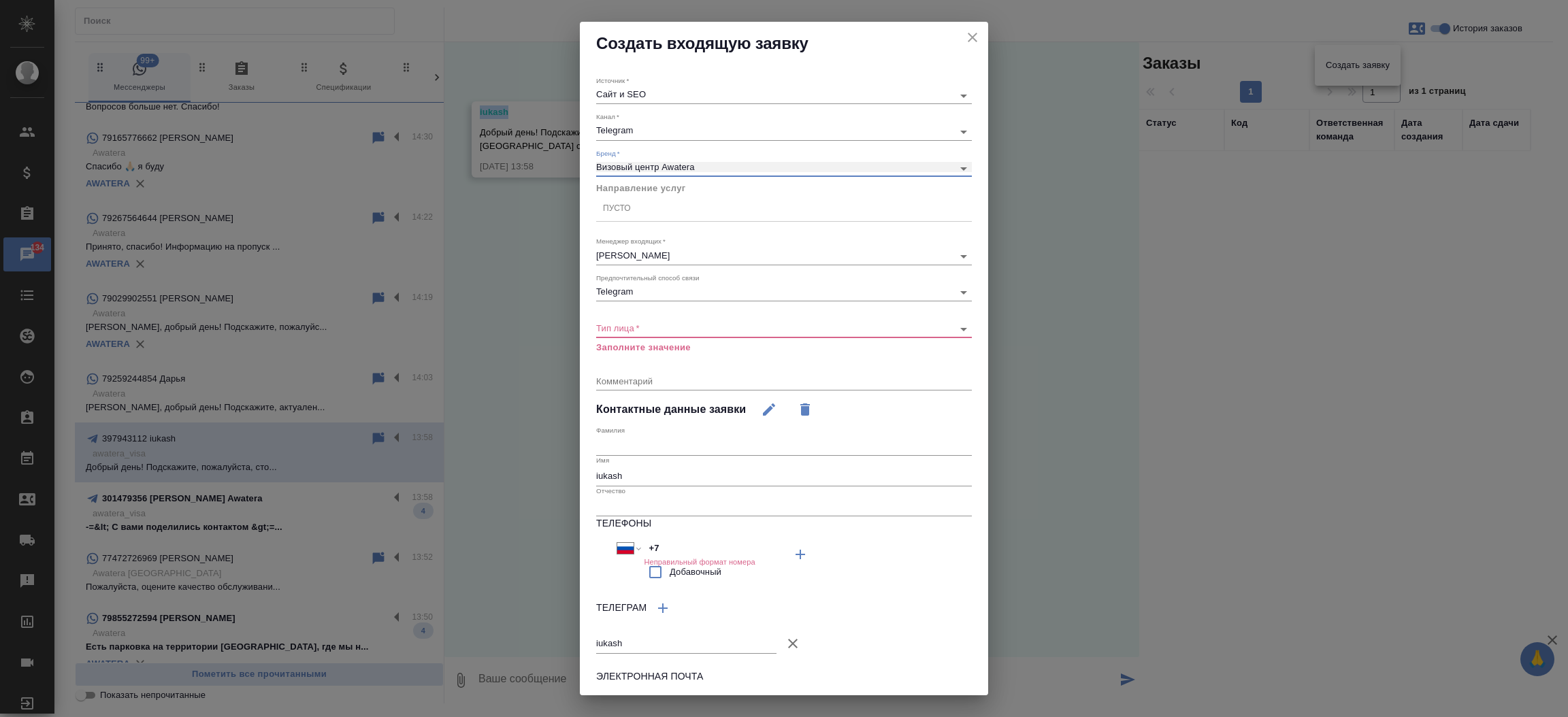
scroll to position [0, 0]
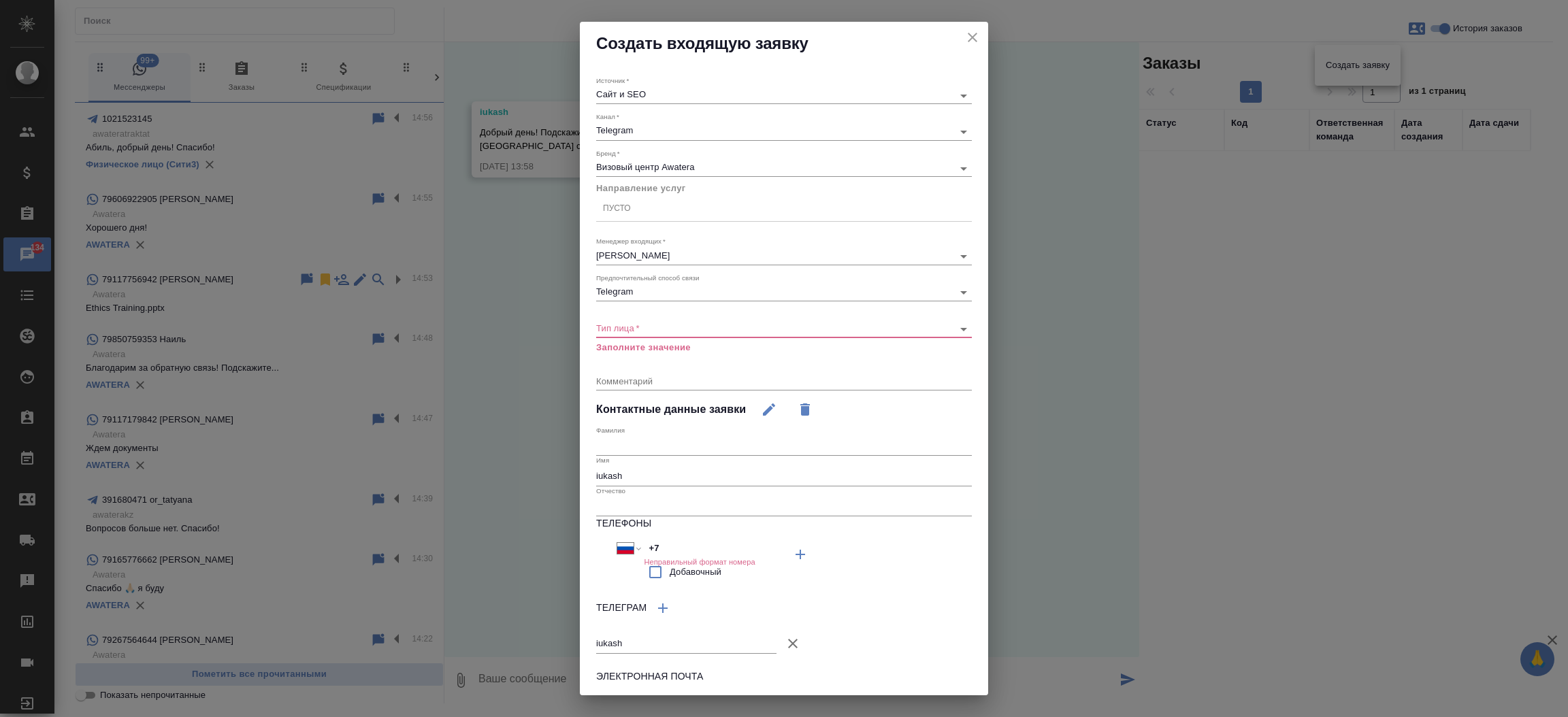
click at [634, 325] on div "​" at bounding box center [784, 329] width 375 height 17
click at [634, 325] on body "🙏 .cls-1 fill:#fff; AWATERA Прутько Ирина i.prutko Клиенты Спецификации Заказы …" at bounding box center [784, 358] width 1568 height 717
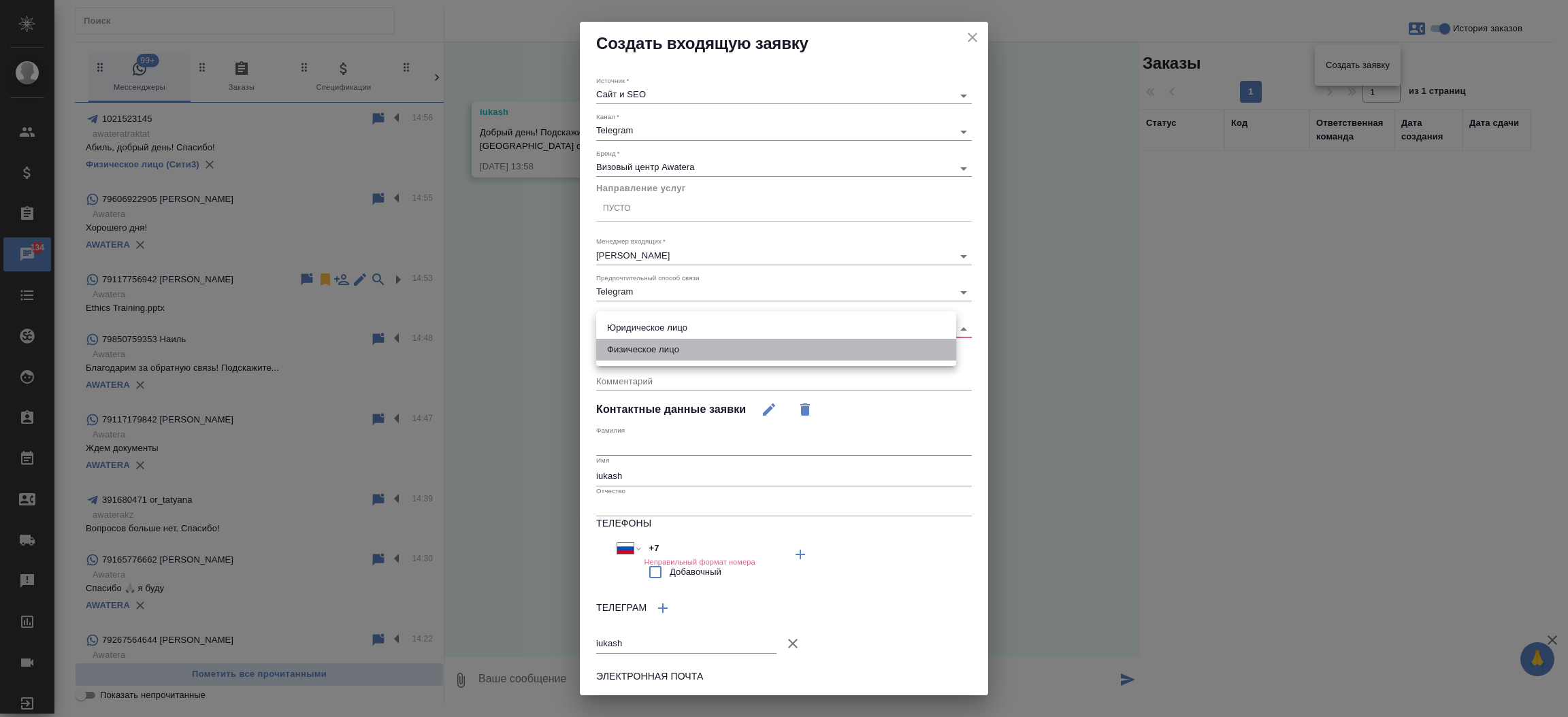
click at [653, 346] on li "Физическое лицо" at bounding box center [776, 350] width 360 height 22
type input "private"
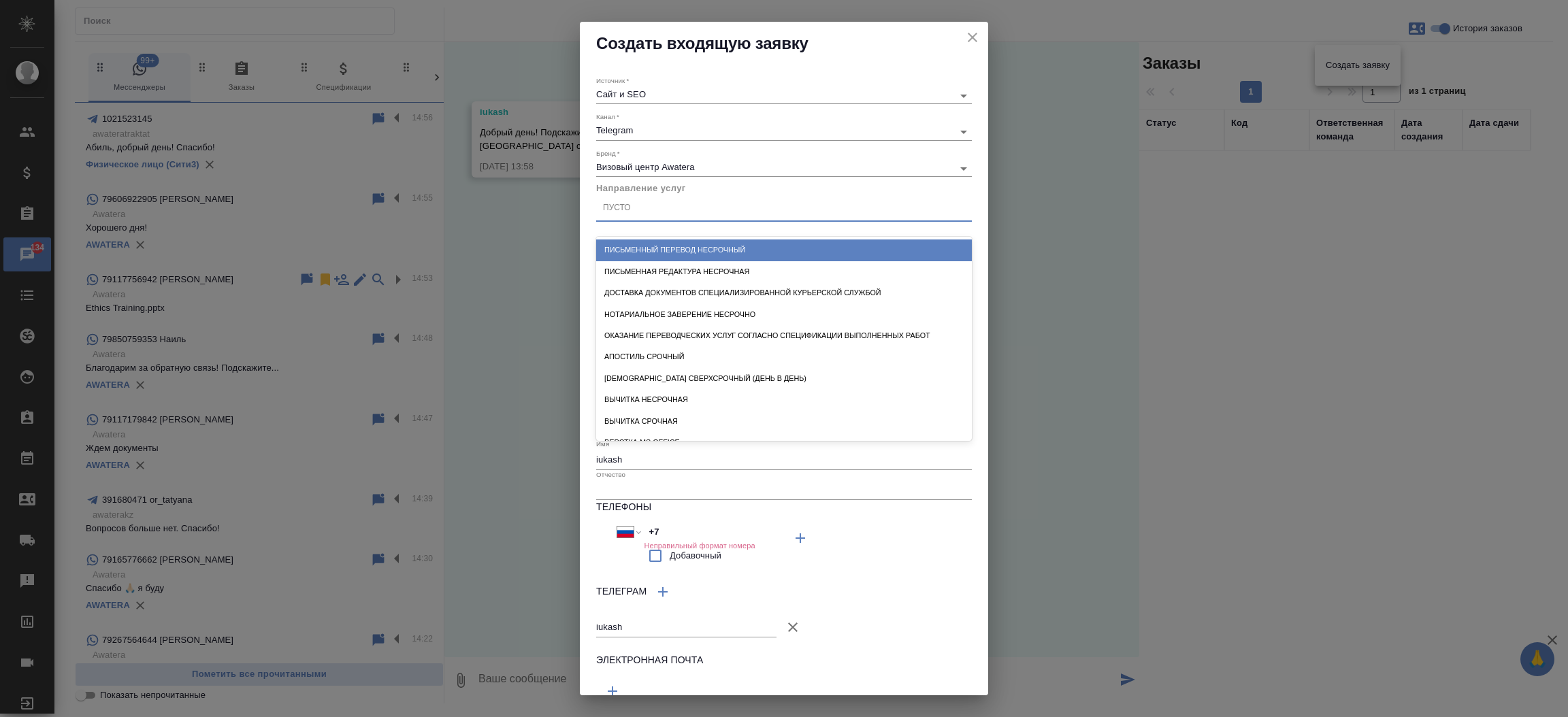
click at [723, 207] on div "Пусто" at bounding box center [784, 209] width 375 height 19
type input "виза"
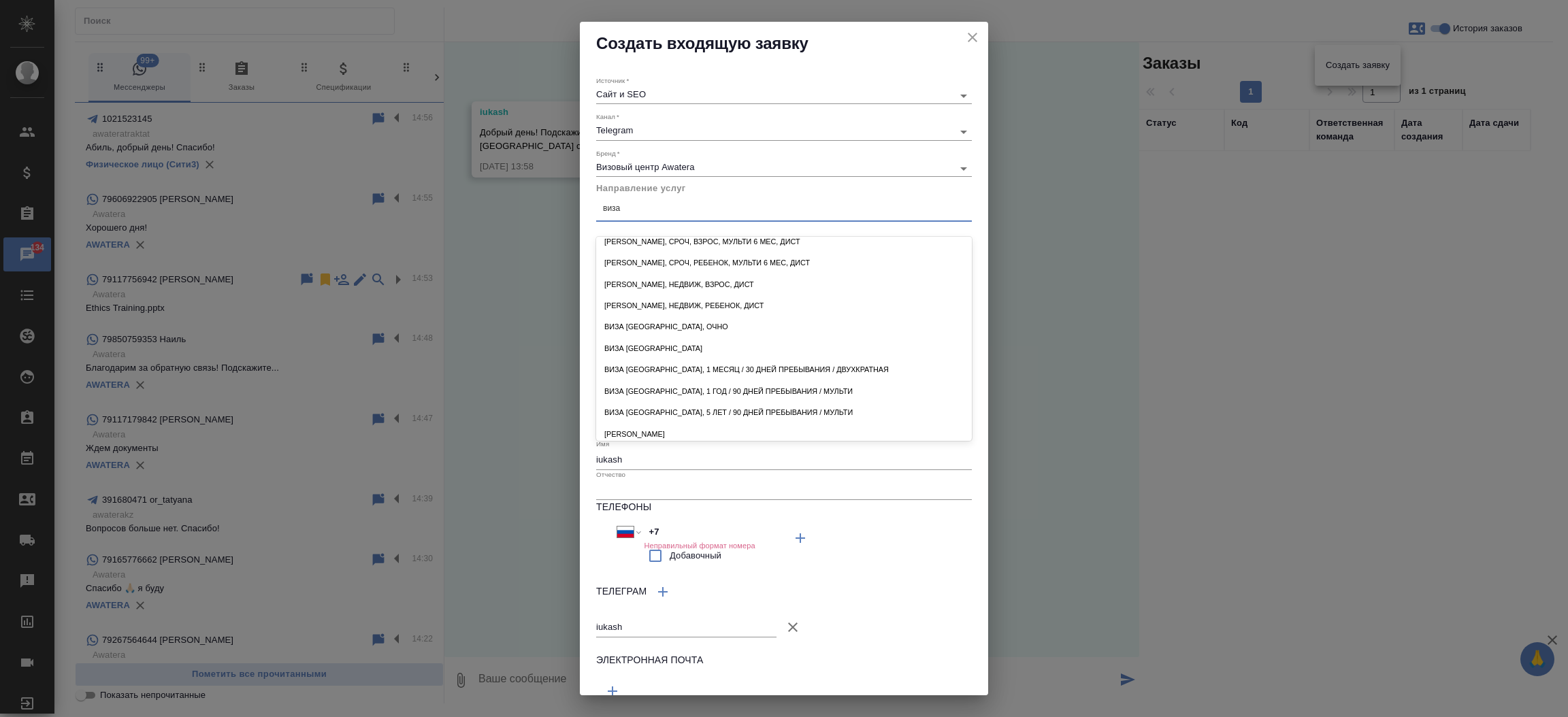
scroll to position [605, 0]
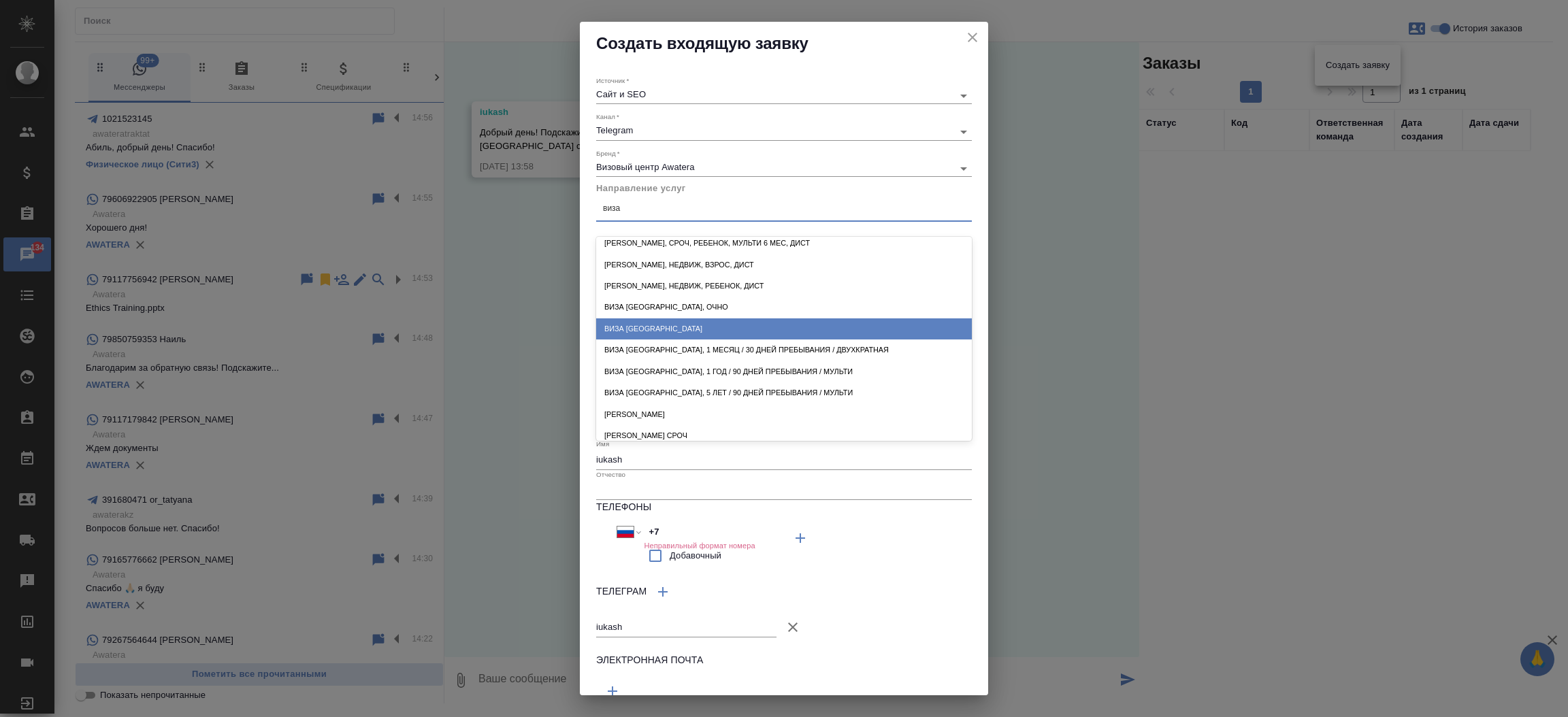
click at [856, 319] on div "Виза Китай" at bounding box center [784, 329] width 375 height 21
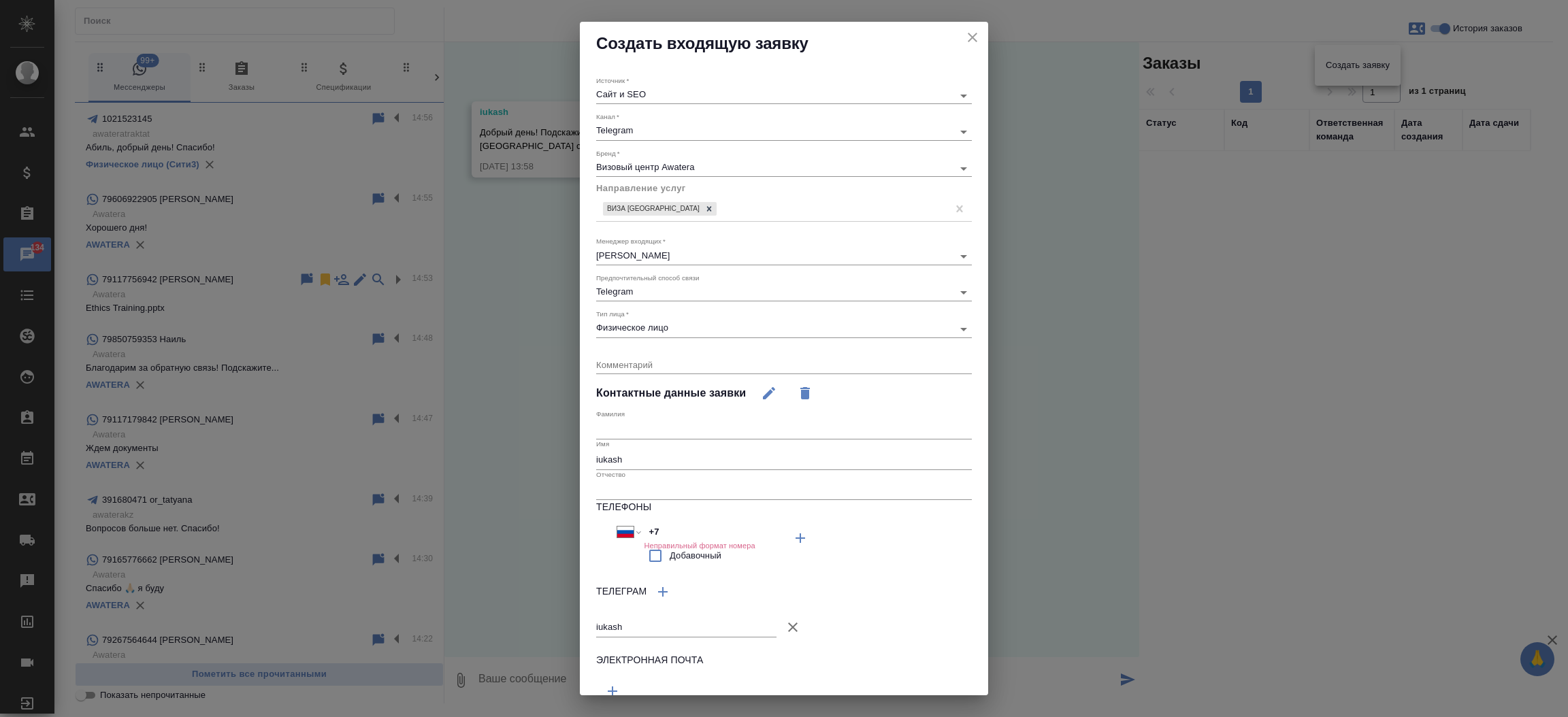
scroll to position [57, 0]
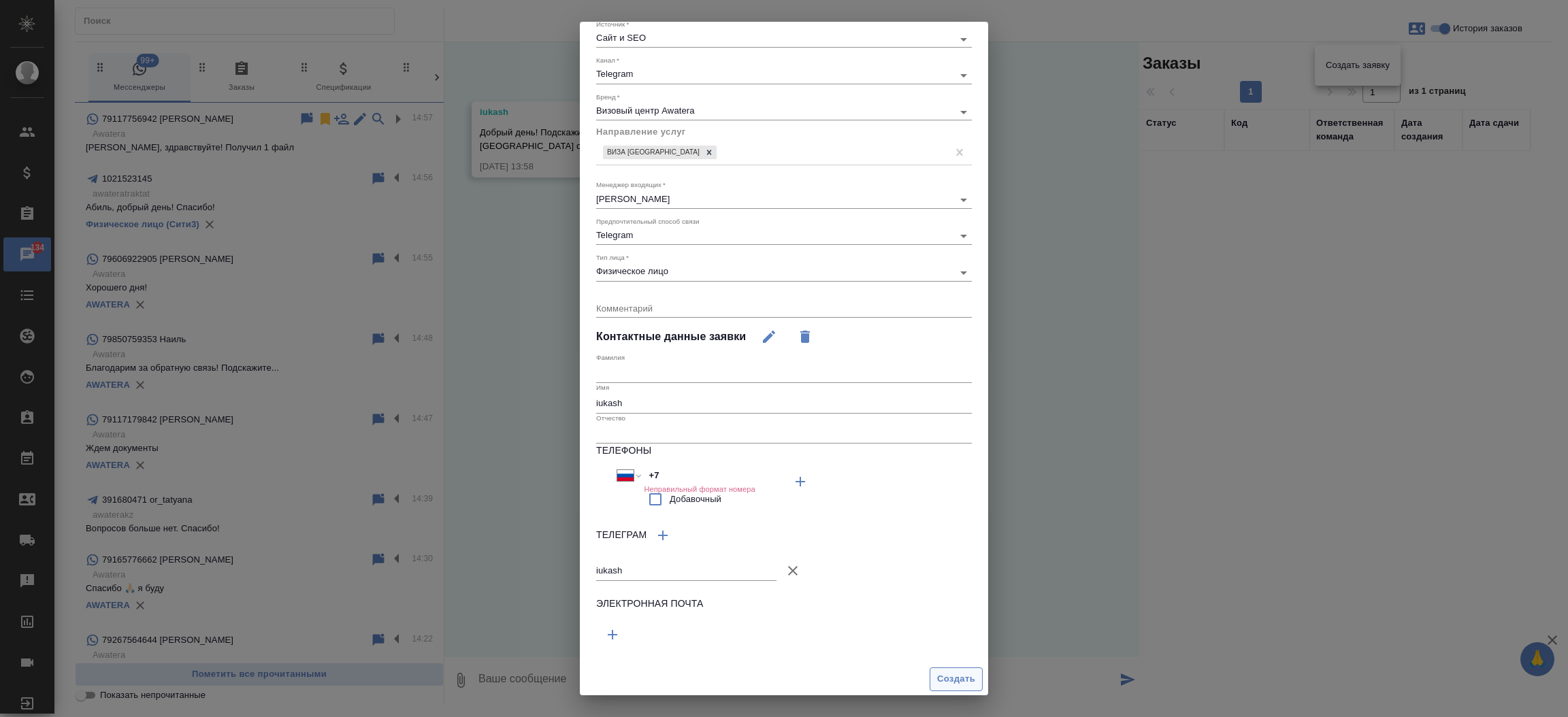
click at [929, 670] on div "Создать" at bounding box center [784, 679] width 409 height 35
click at [937, 672] on span "Создать" at bounding box center [956, 679] width 38 height 15
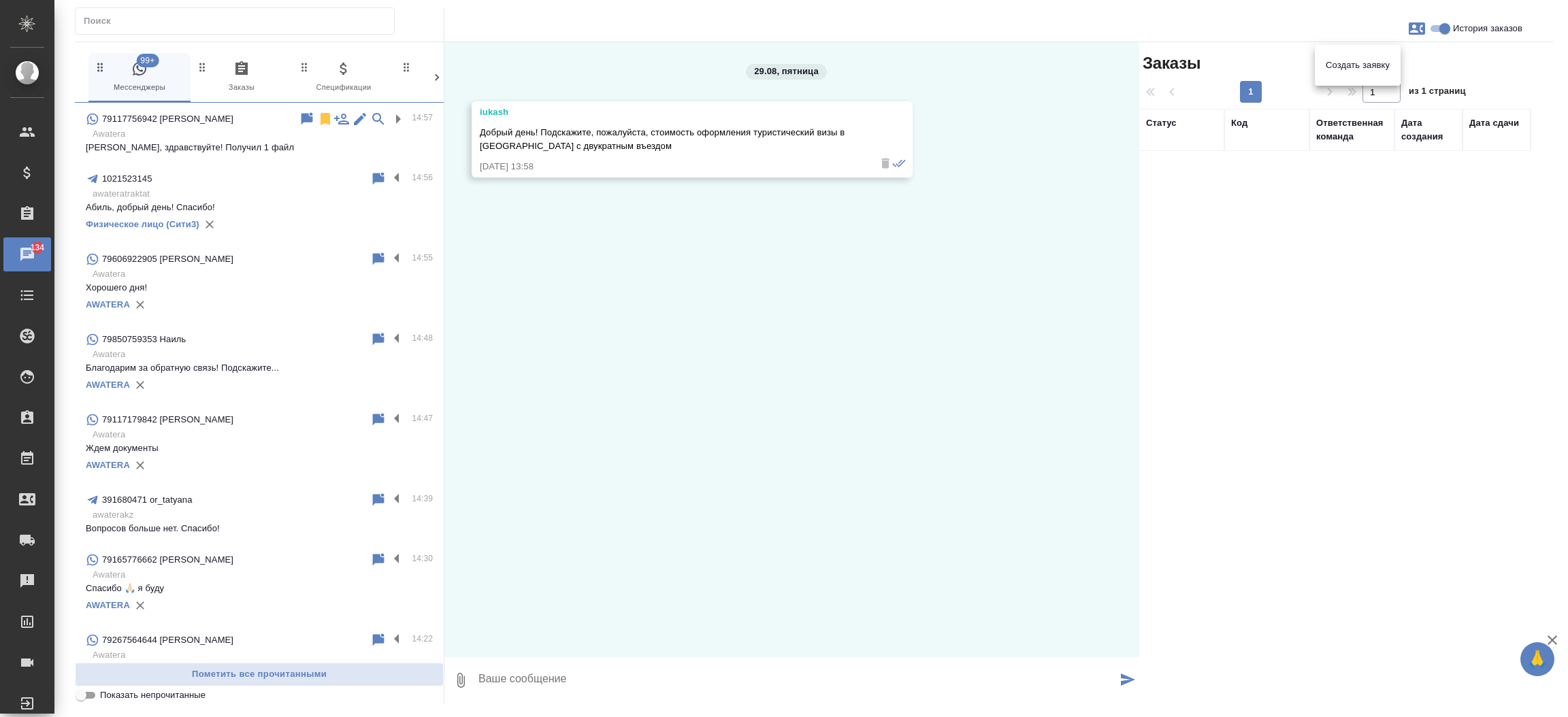
drag, startPoint x: 614, startPoint y: 151, endPoint x: 542, endPoint y: 132, distance: 74.5
click at [542, 132] on div at bounding box center [784, 358] width 1568 height 717
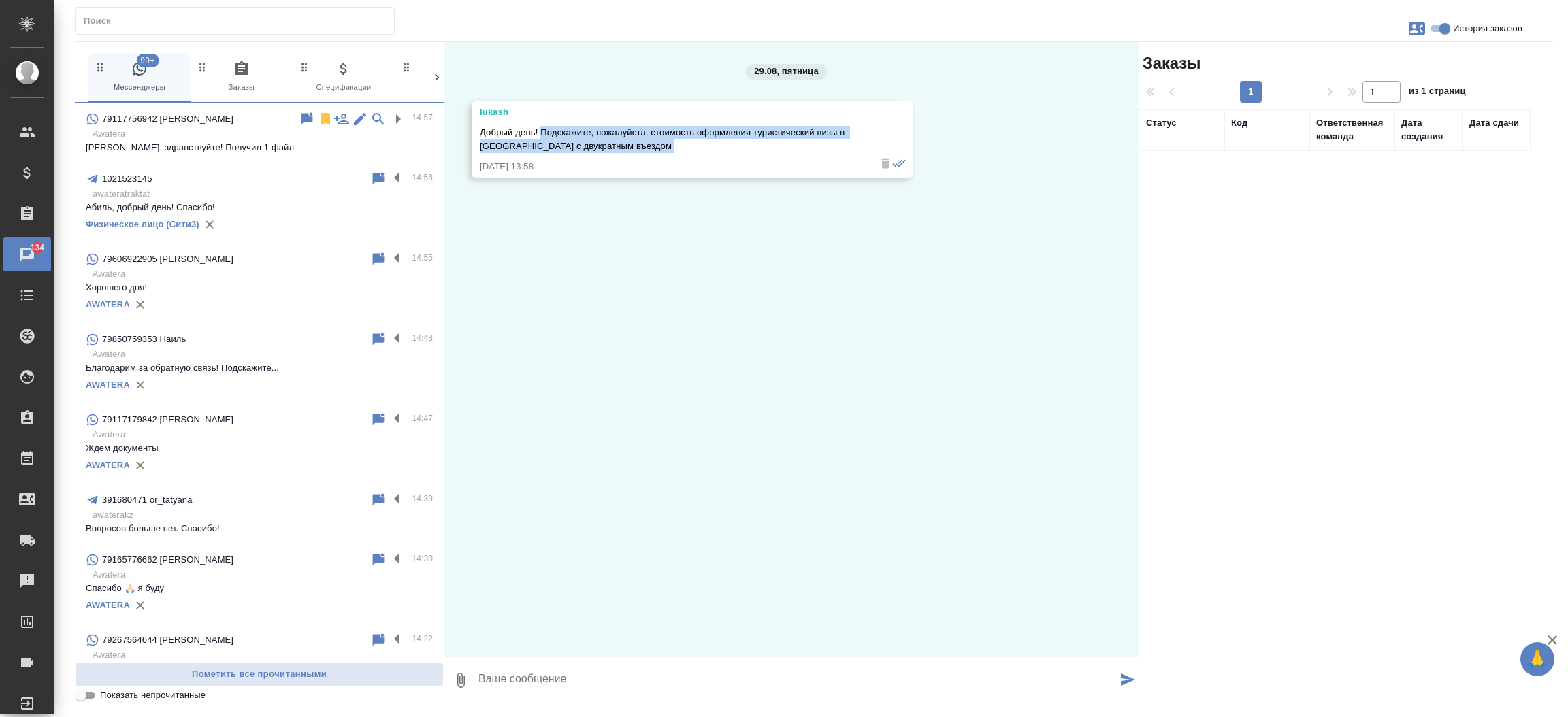
drag, startPoint x: 542, startPoint y: 132, endPoint x: 610, endPoint y: 151, distance: 70.6
click at [610, 151] on div "Добрый день! Подскажите, пожалуйста, стоимость оформления туристический визы в …" at bounding box center [672, 138] width 385 height 31
copy span "Подскажите, пожалуйста, стоимость оформления туристический визы в китай с двукр…"
click at [1423, 30] on icon "button" at bounding box center [1417, 28] width 16 height 12
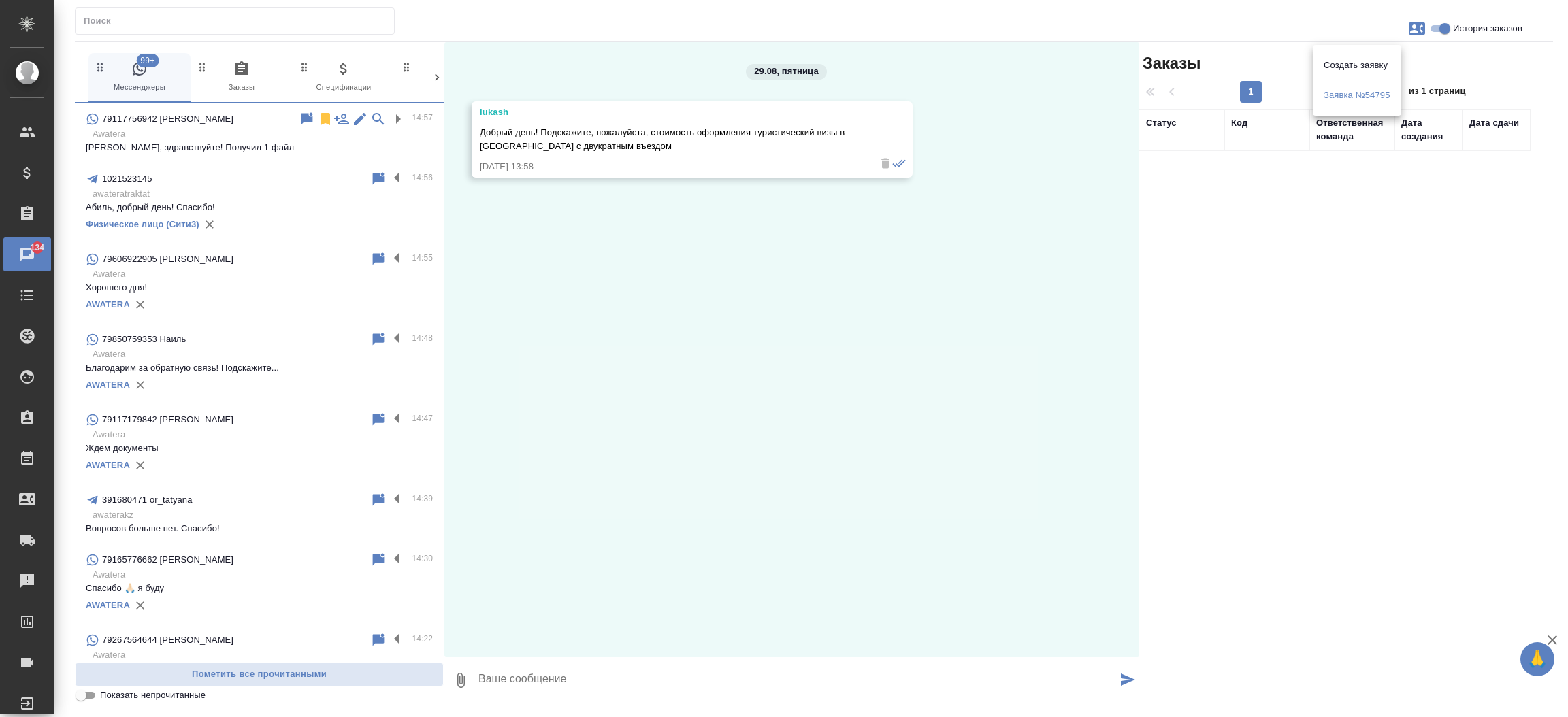
click at [25, 138] on div at bounding box center [784, 358] width 1568 height 717
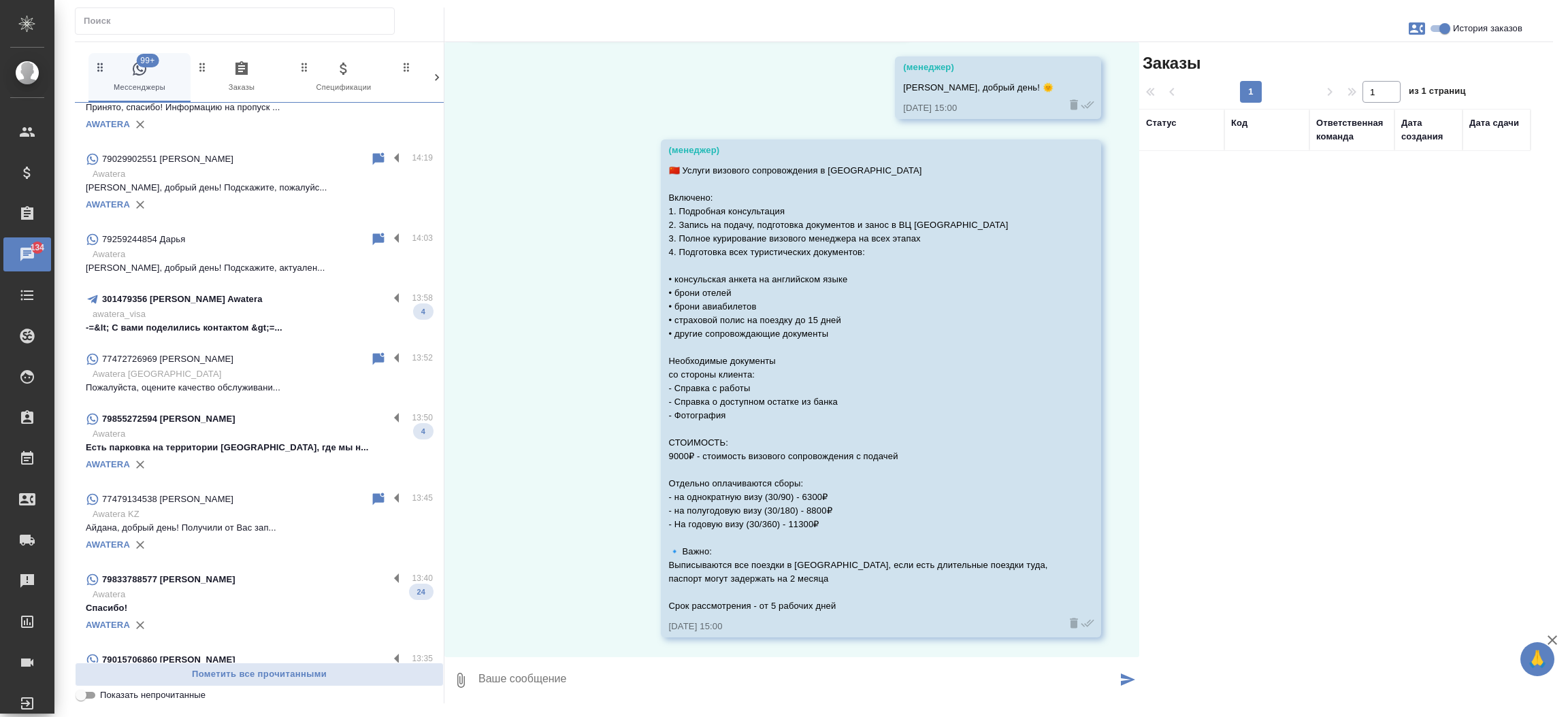
scroll to position [632, 0]
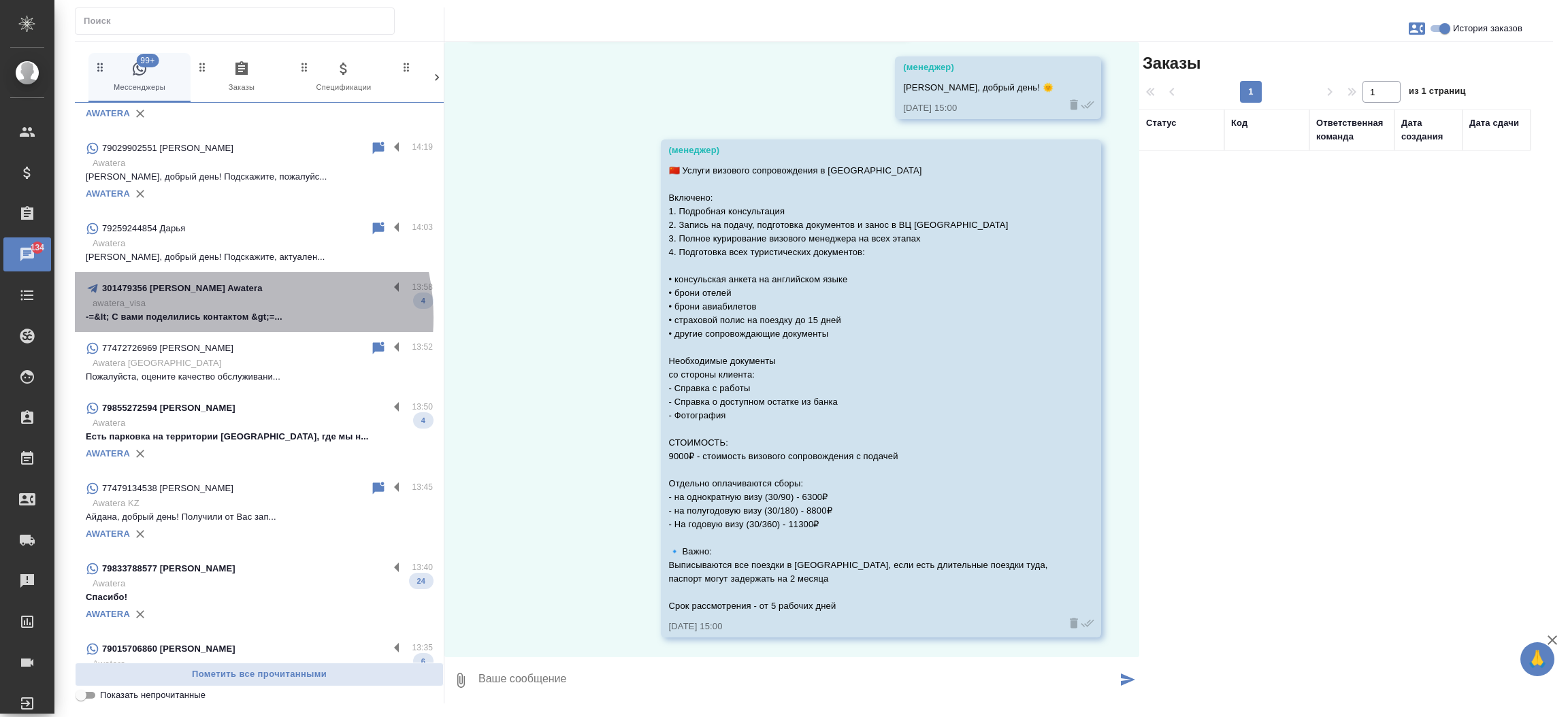
click at [210, 317] on p "-=&lt; С вами поделились контактом &gt;=..." at bounding box center [259, 316] width 347 height 14
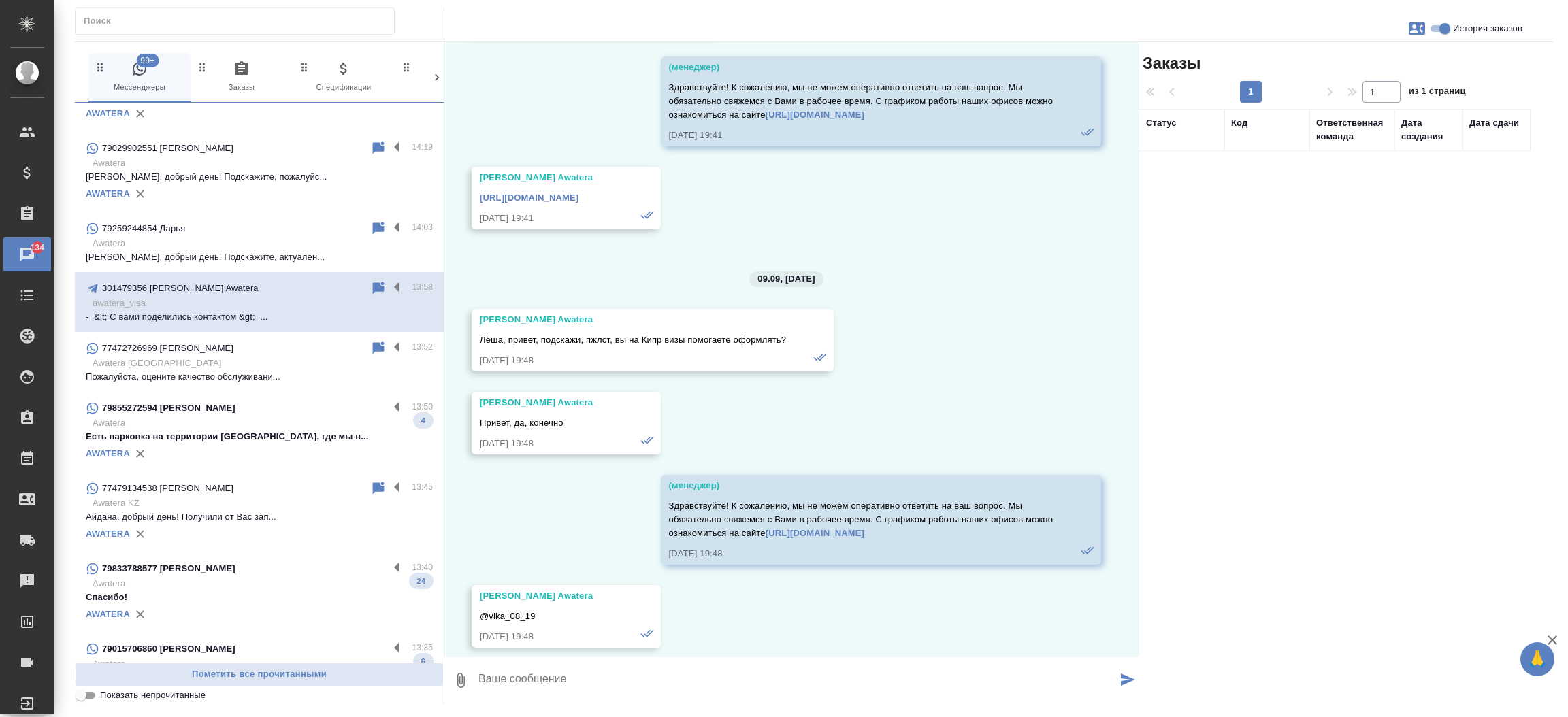
scroll to position [46494, 0]
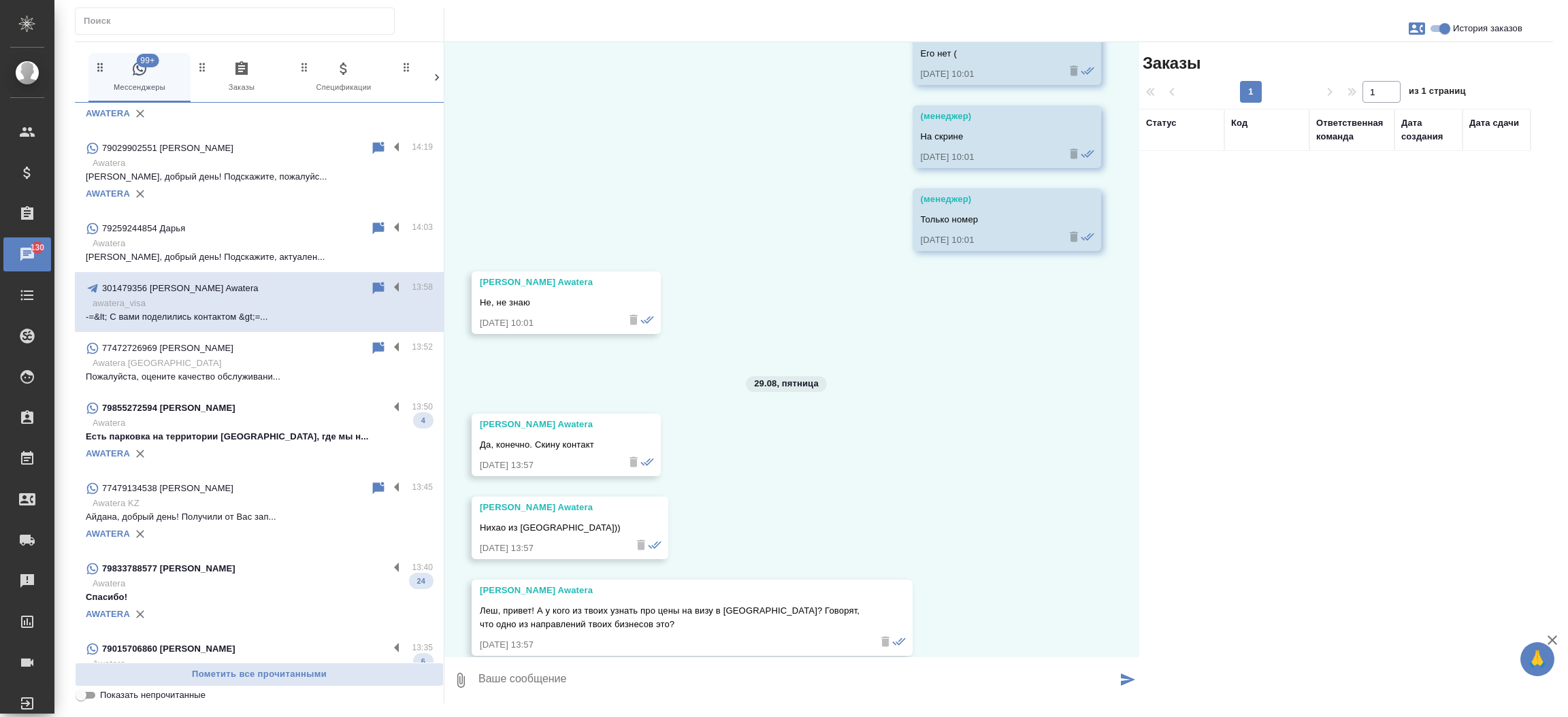
click at [189, 435] on p "Есть парковка на территории БЦ, где мы н..." at bounding box center [259, 437] width 347 height 14
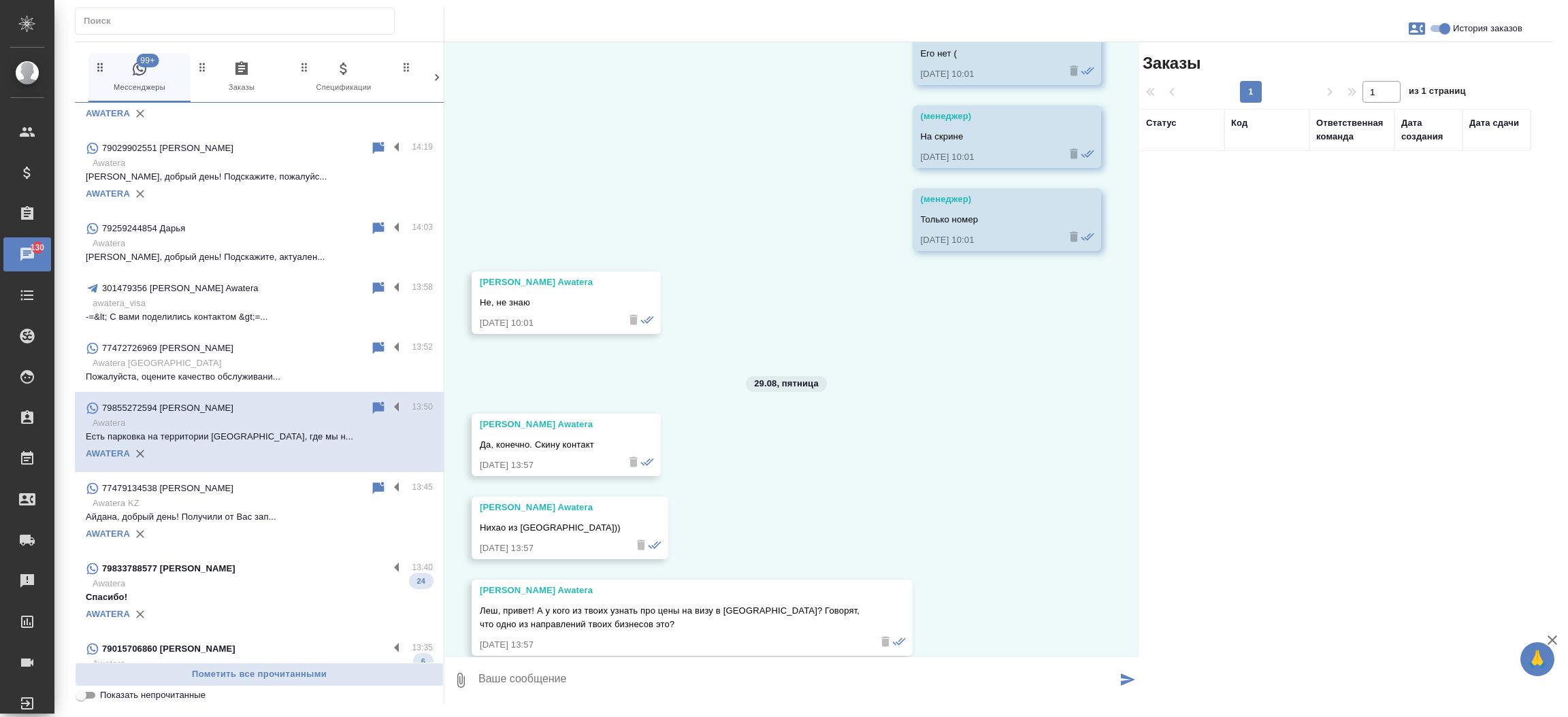
click at [189, 435] on p "Есть парковка на территории БЦ, где мы н..." at bounding box center [259, 437] width 347 height 14
click at [189, 435] on p "Есть парковка на территории [GEOGRAPHIC_DATA], где мы н..." at bounding box center [259, 437] width 347 height 14
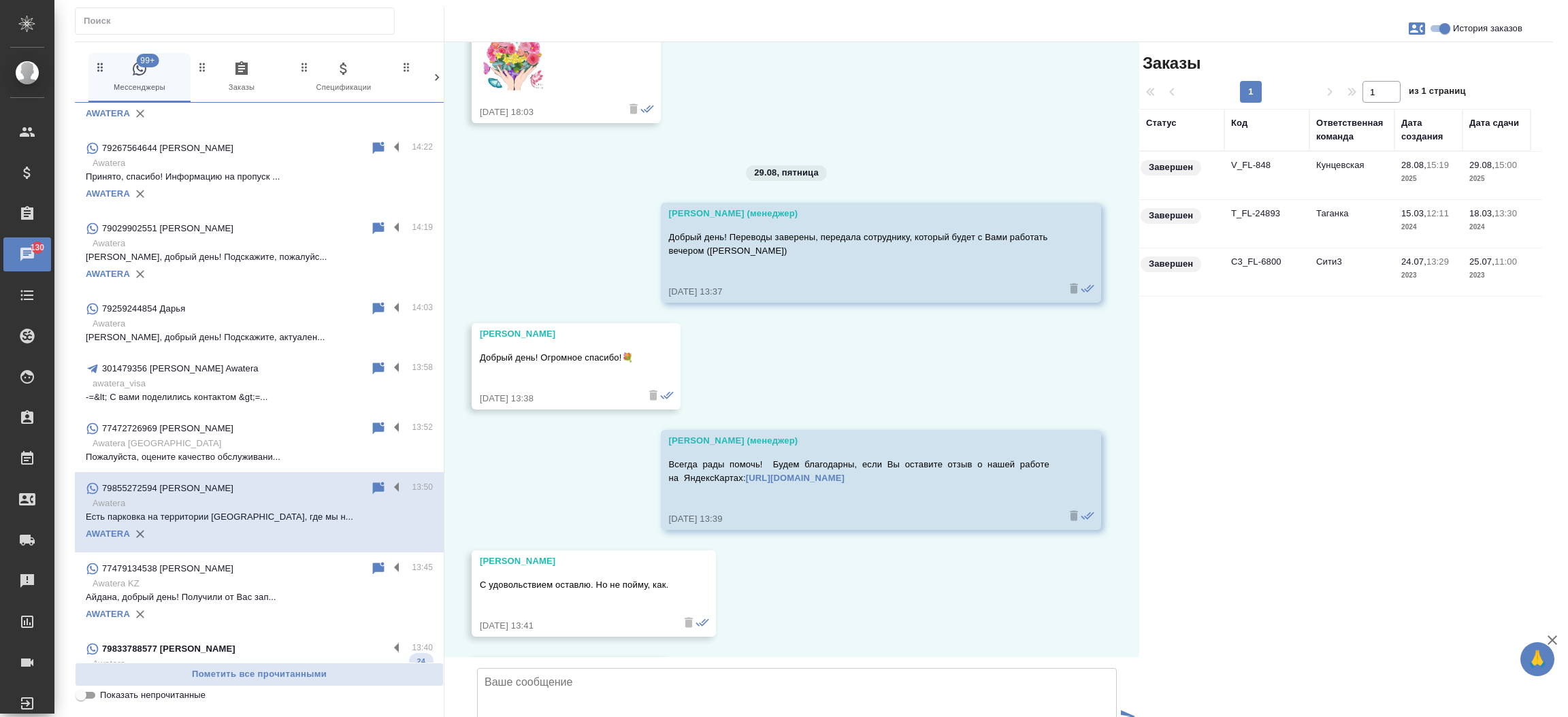
scroll to position [0, 0]
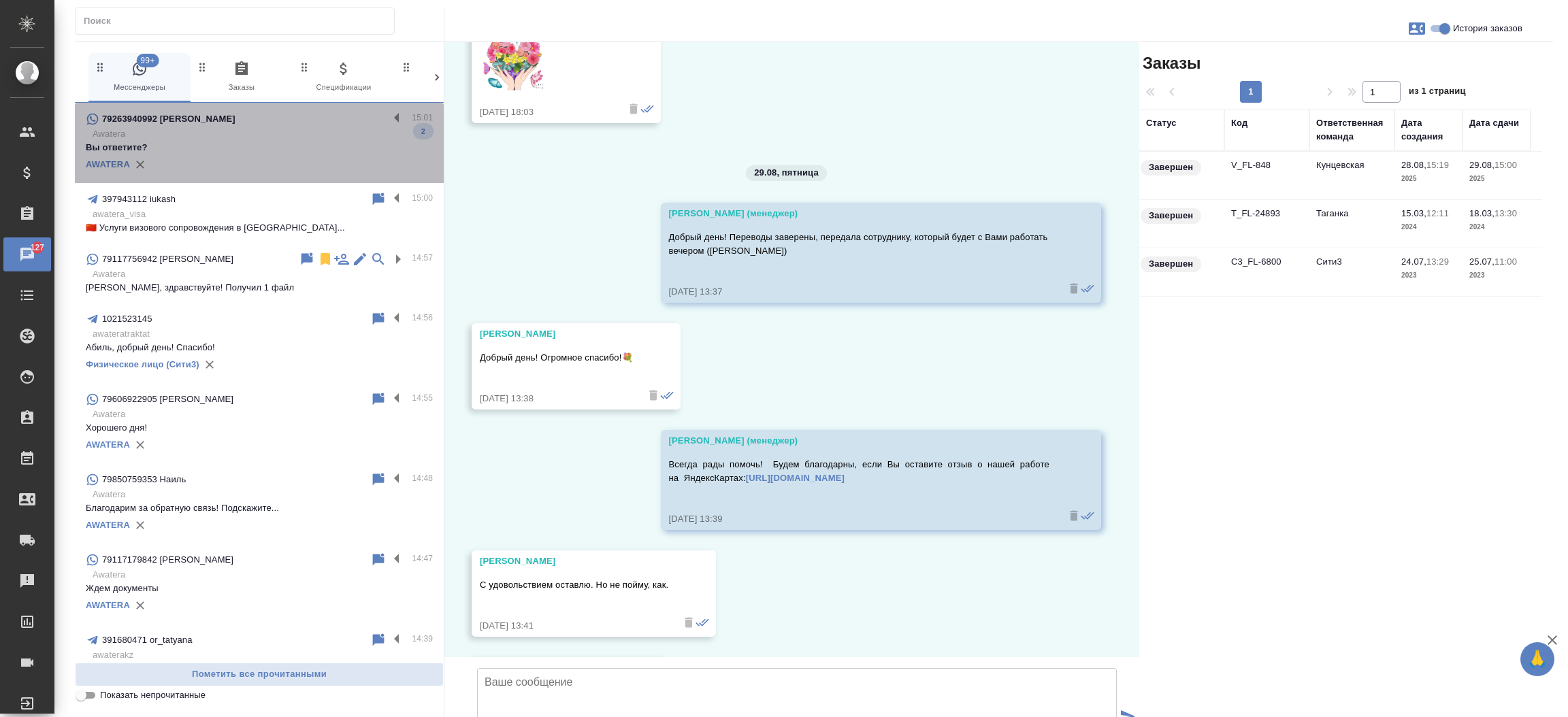
click at [270, 142] on p "Вы ответите?" at bounding box center [259, 147] width 347 height 14
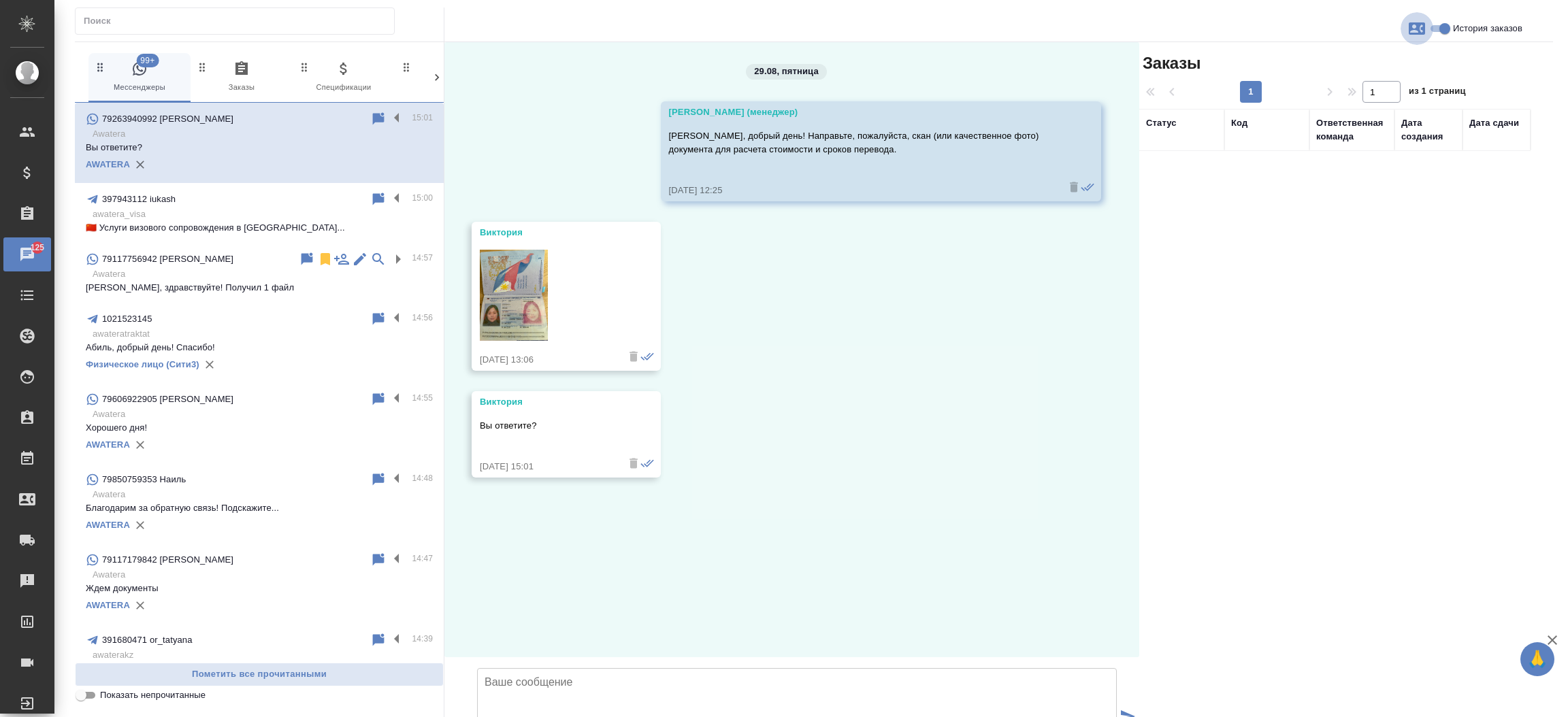
click at [1410, 23] on icon "button" at bounding box center [1417, 28] width 16 height 12
click at [1377, 93] on span "Заявка №54773" at bounding box center [1357, 95] width 66 height 14
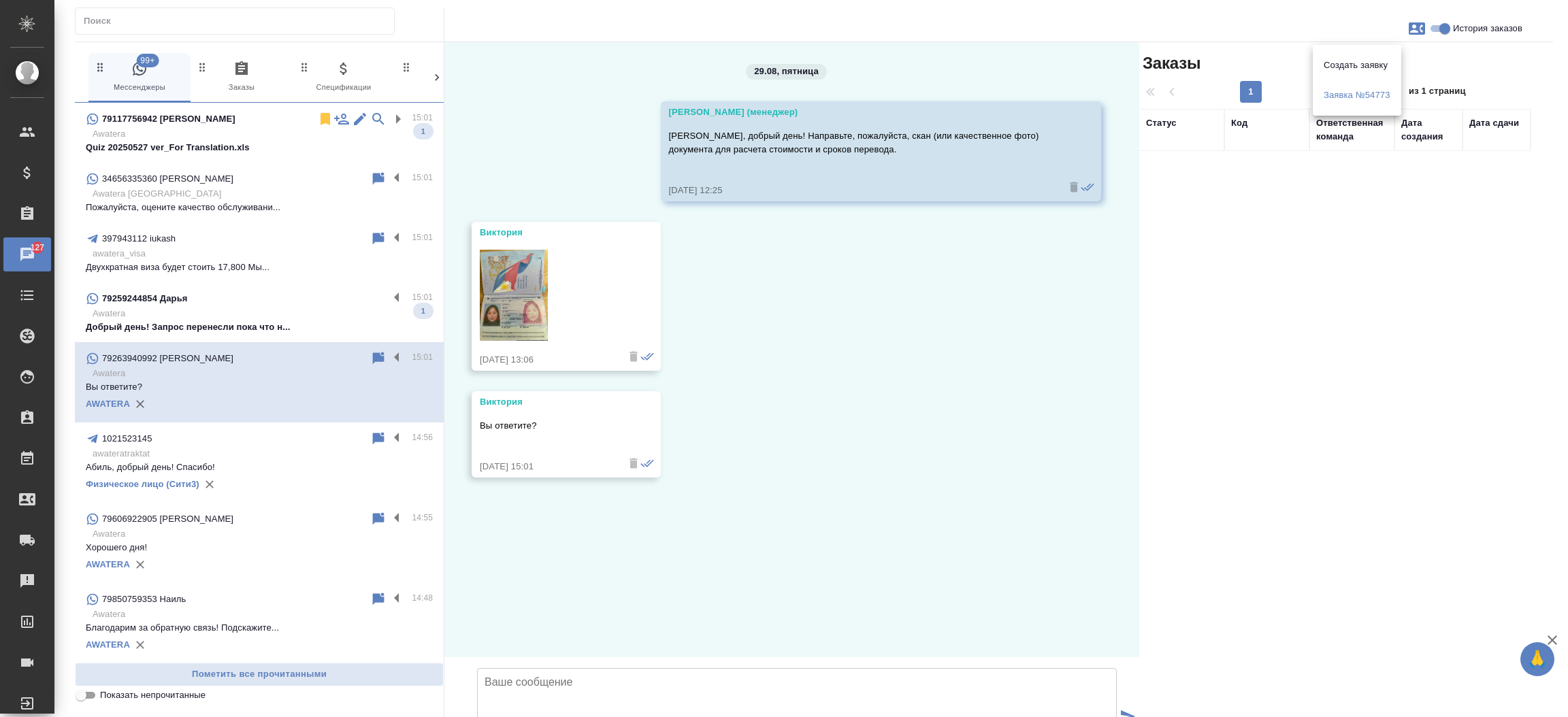
click at [533, 279] on div at bounding box center [784, 358] width 1568 height 717
click at [533, 279] on img at bounding box center [514, 295] width 68 height 91
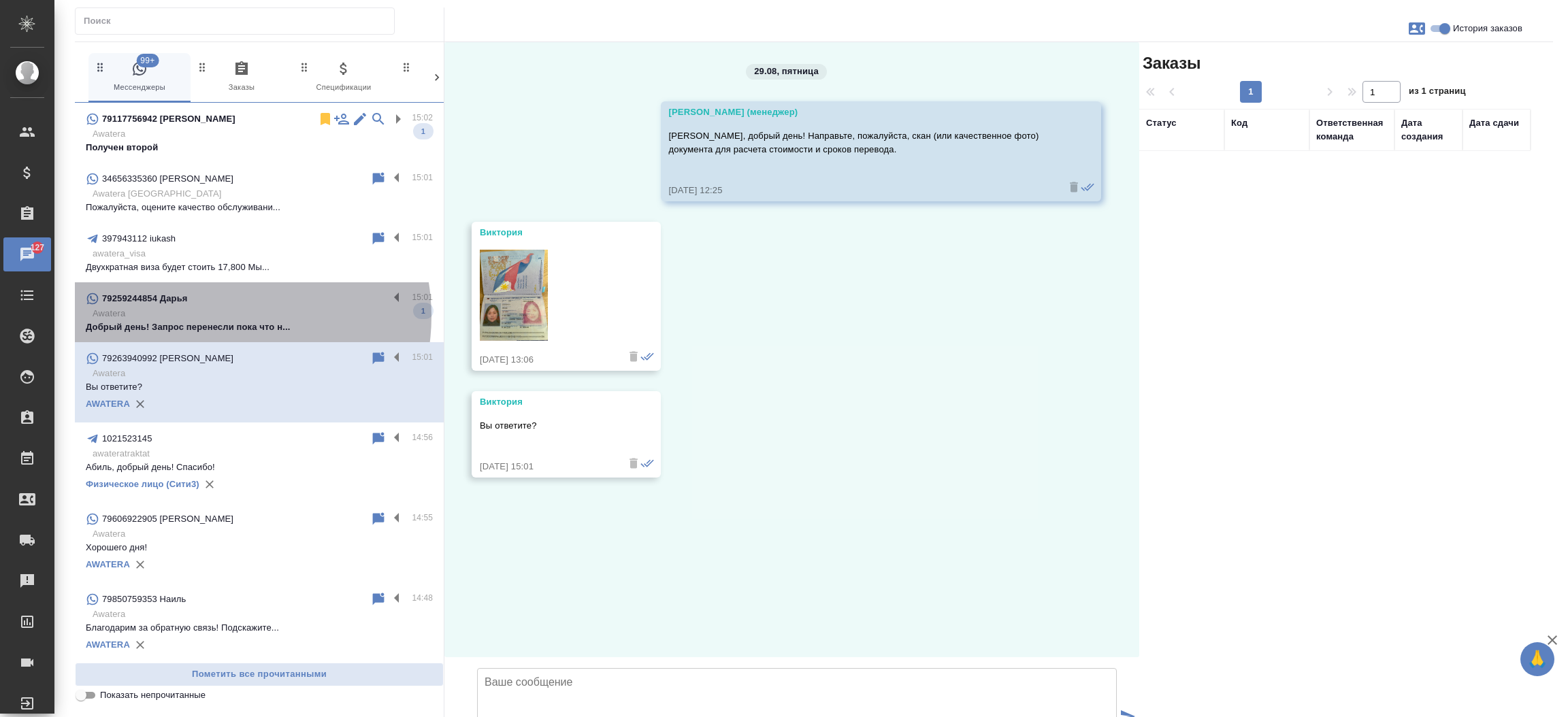
click at [219, 316] on p "Awatera" at bounding box center [262, 313] width 340 height 14
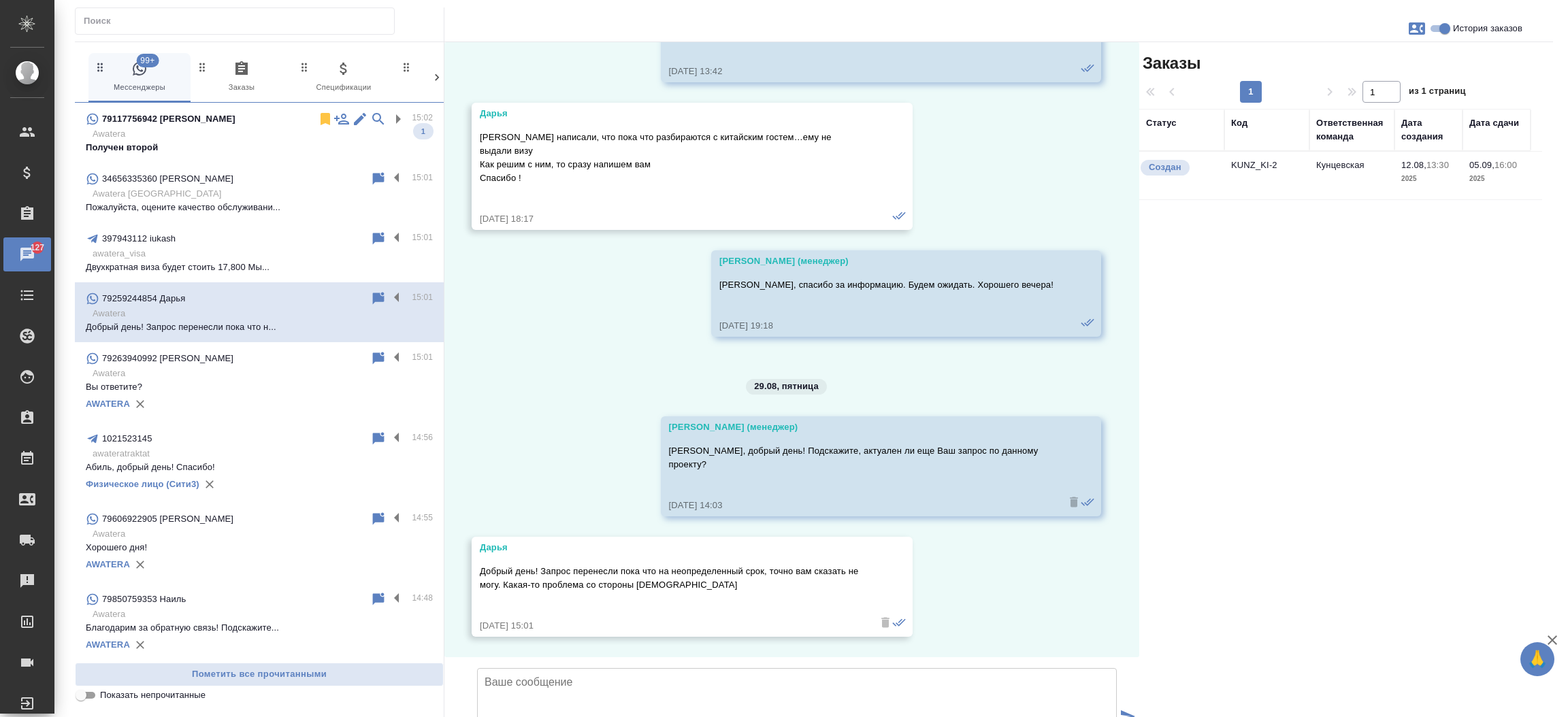
scroll to position [2347, 0]
click at [1261, 162] on td "KUNZ_KI-2" at bounding box center [1266, 176] width 85 height 48
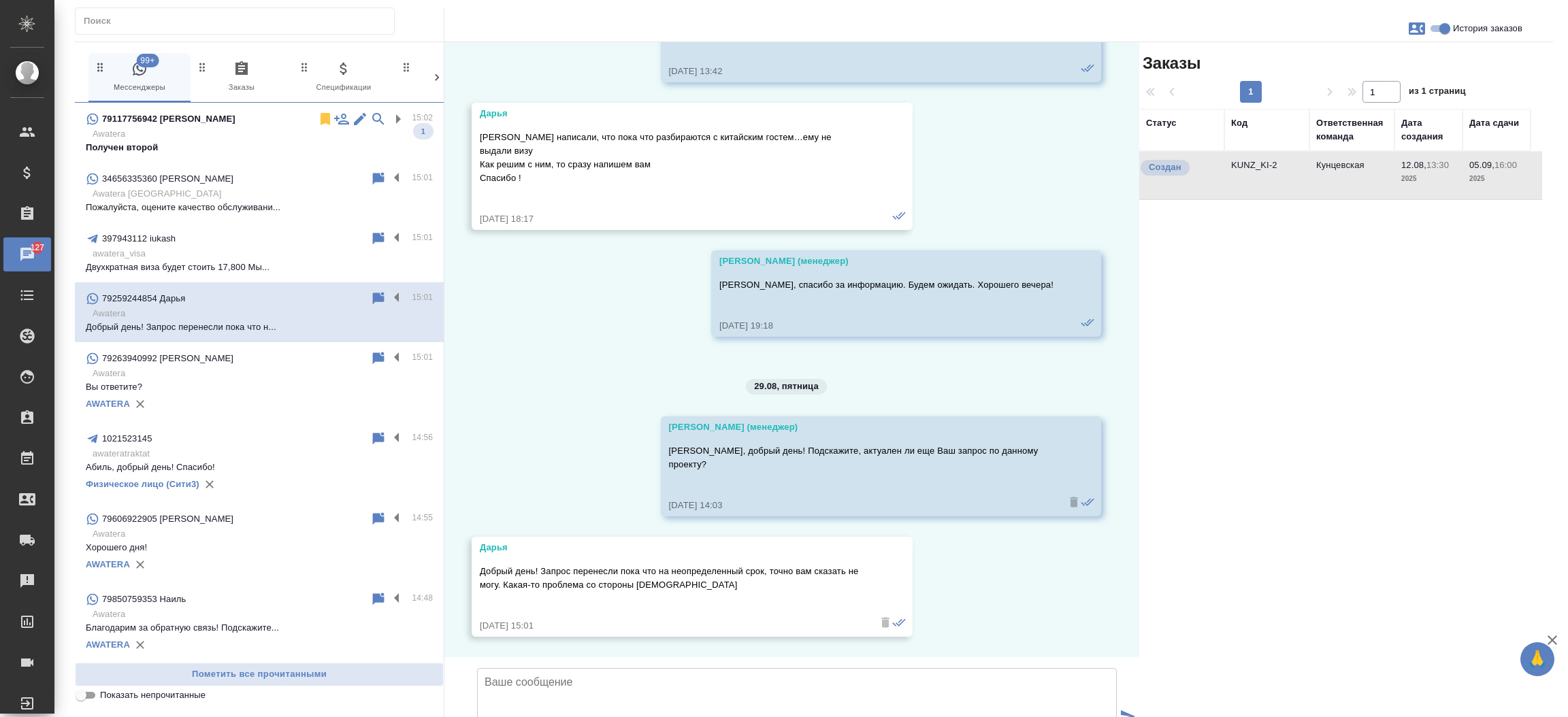
click at [1261, 162] on td "KUNZ_KI-2" at bounding box center [1266, 176] width 85 height 48
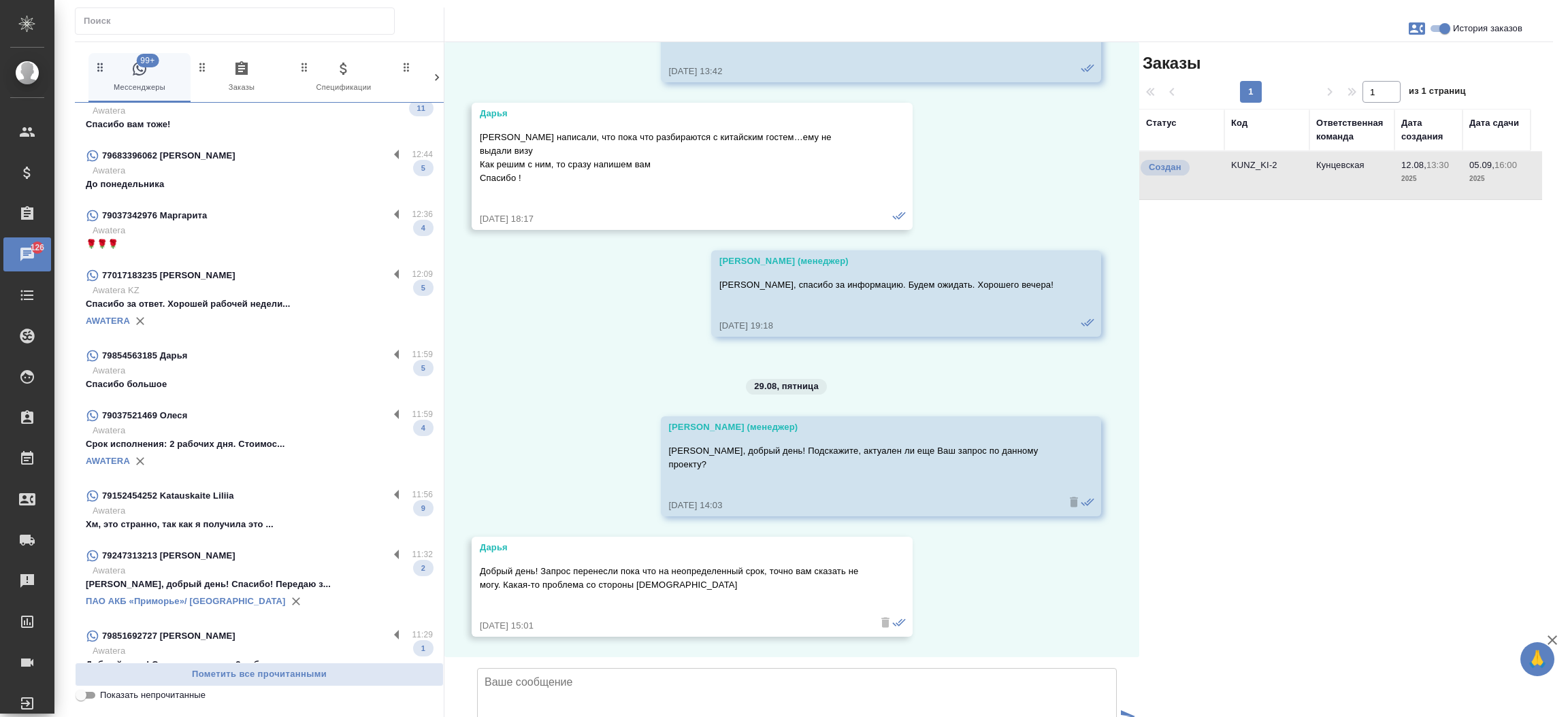
scroll to position [1740, 0]
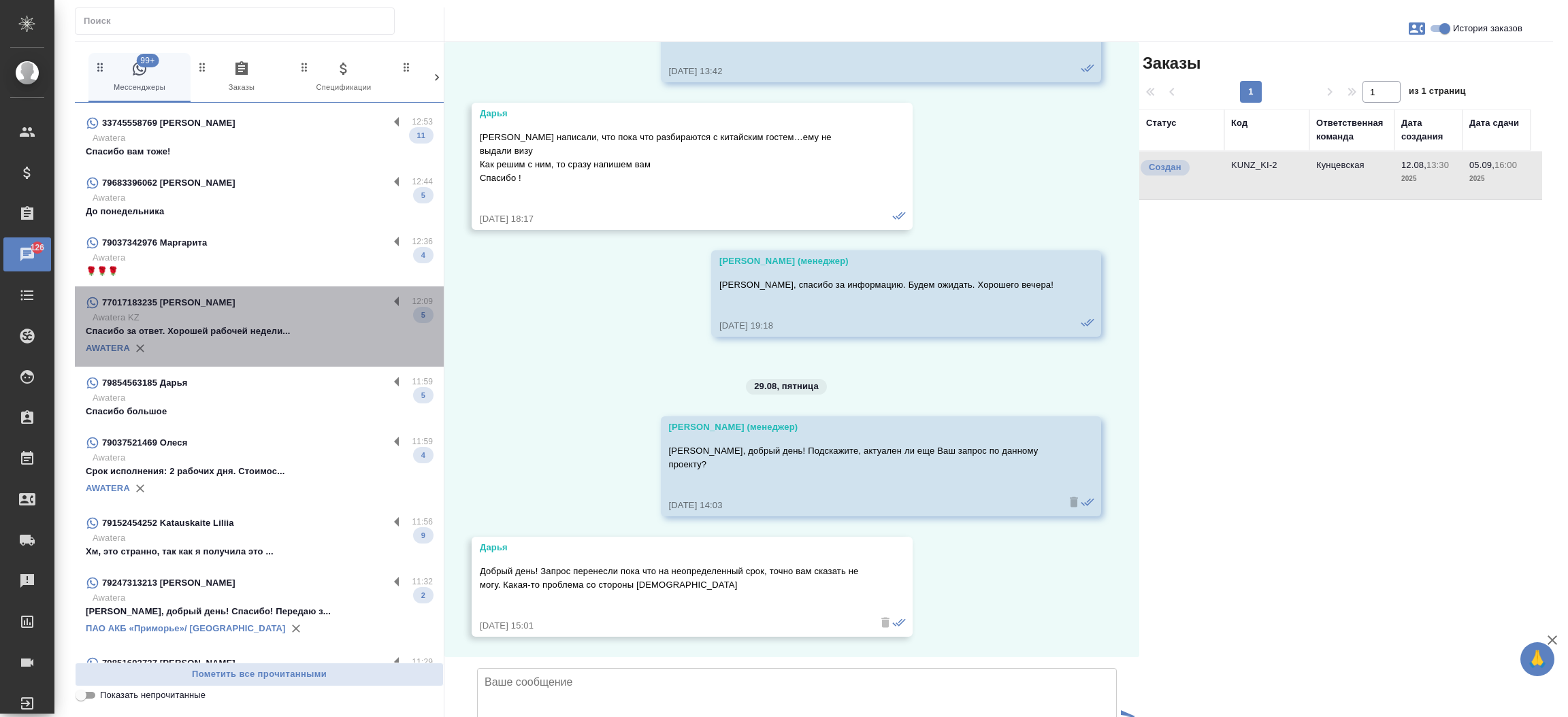
click at [262, 313] on p "Awatera KZ" at bounding box center [262, 317] width 340 height 14
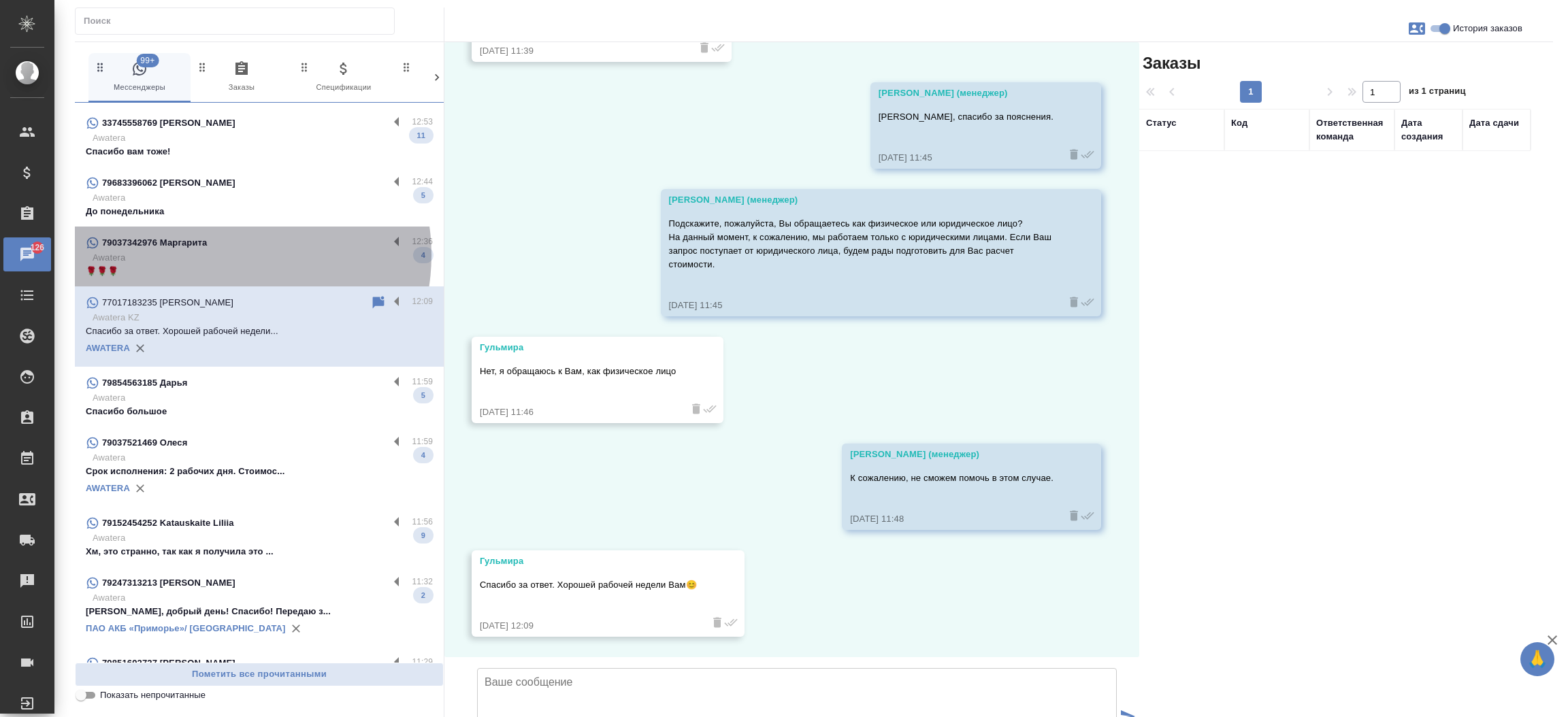
click at [225, 255] on p "Awatera" at bounding box center [262, 257] width 340 height 14
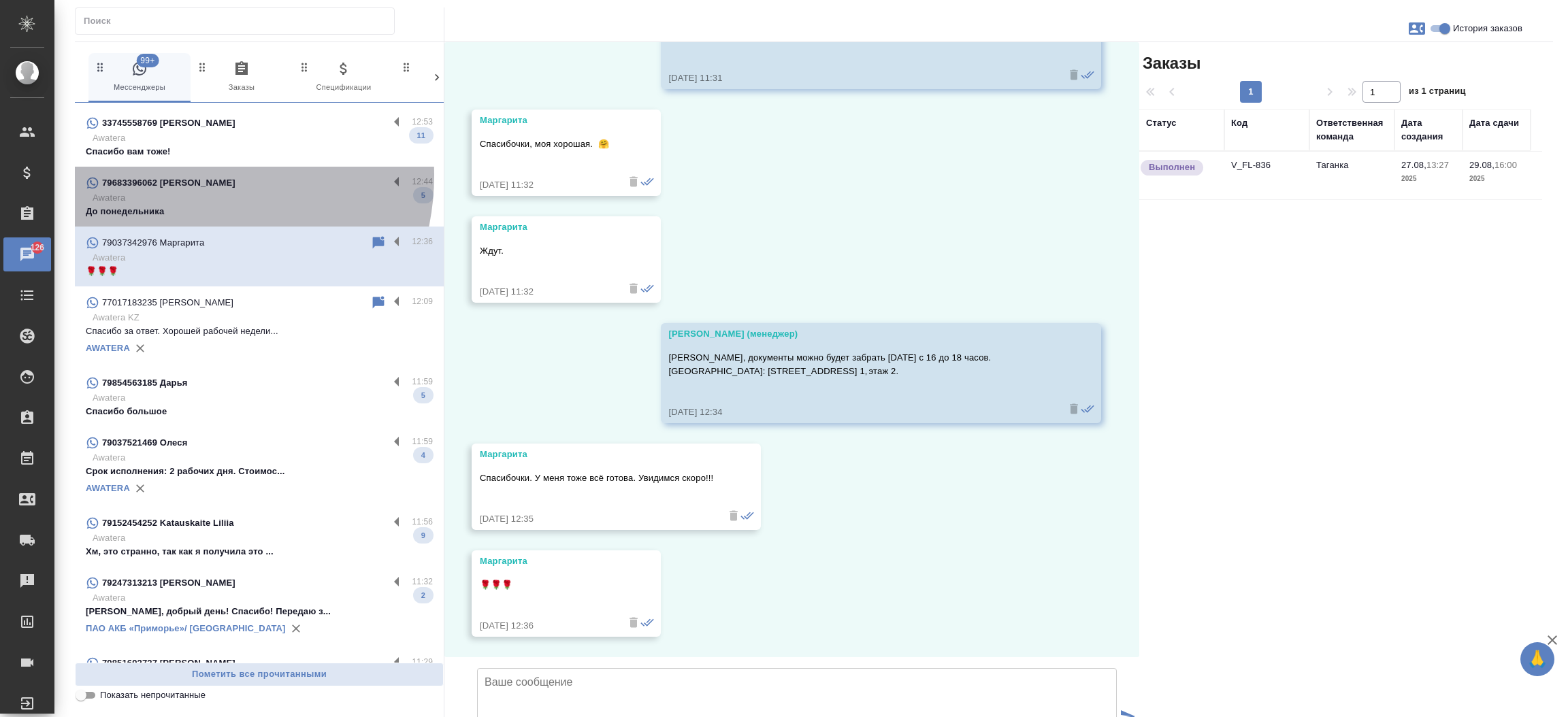
click at [182, 176] on p "79683396062 [PERSON_NAME]" at bounding box center [168, 183] width 133 height 14
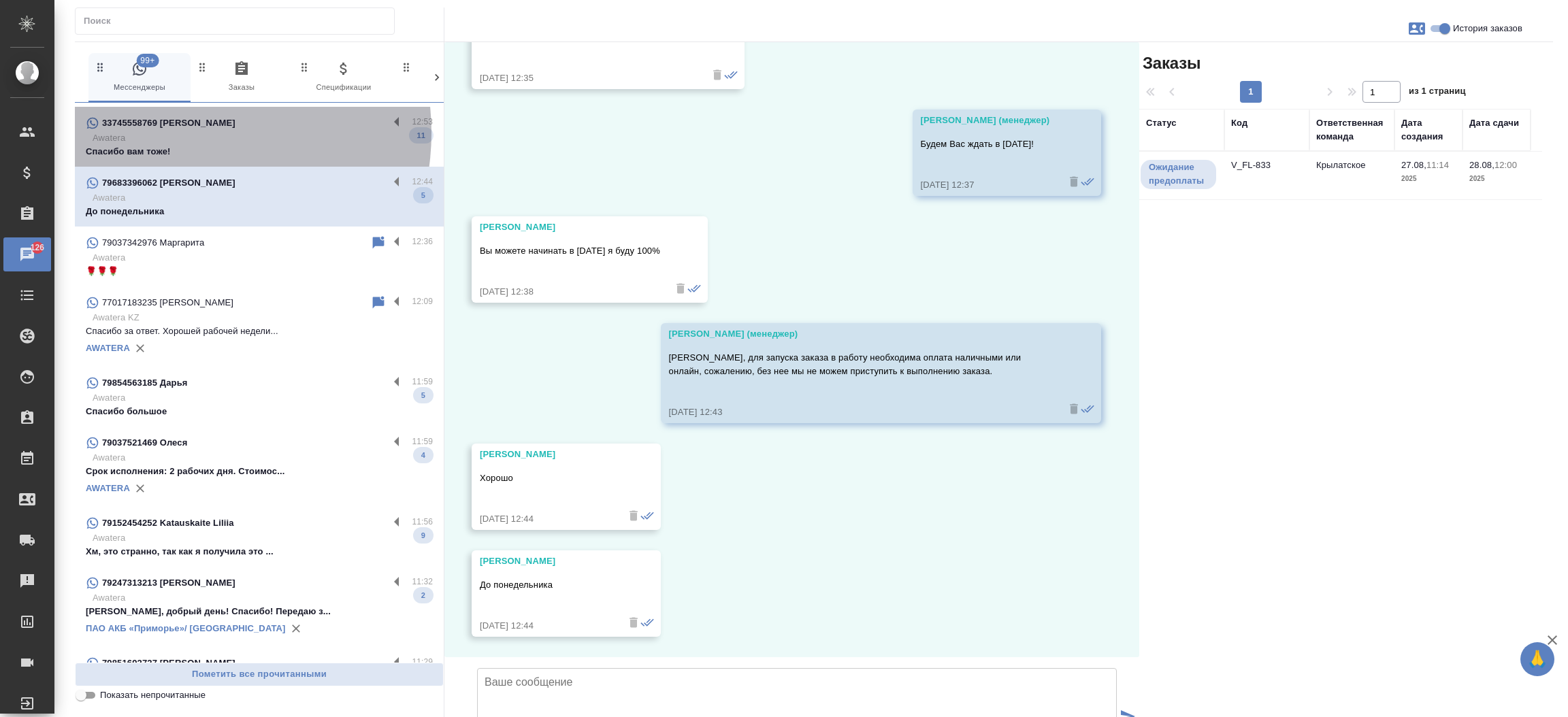
click at [182, 132] on p "Awatera" at bounding box center [262, 138] width 340 height 14
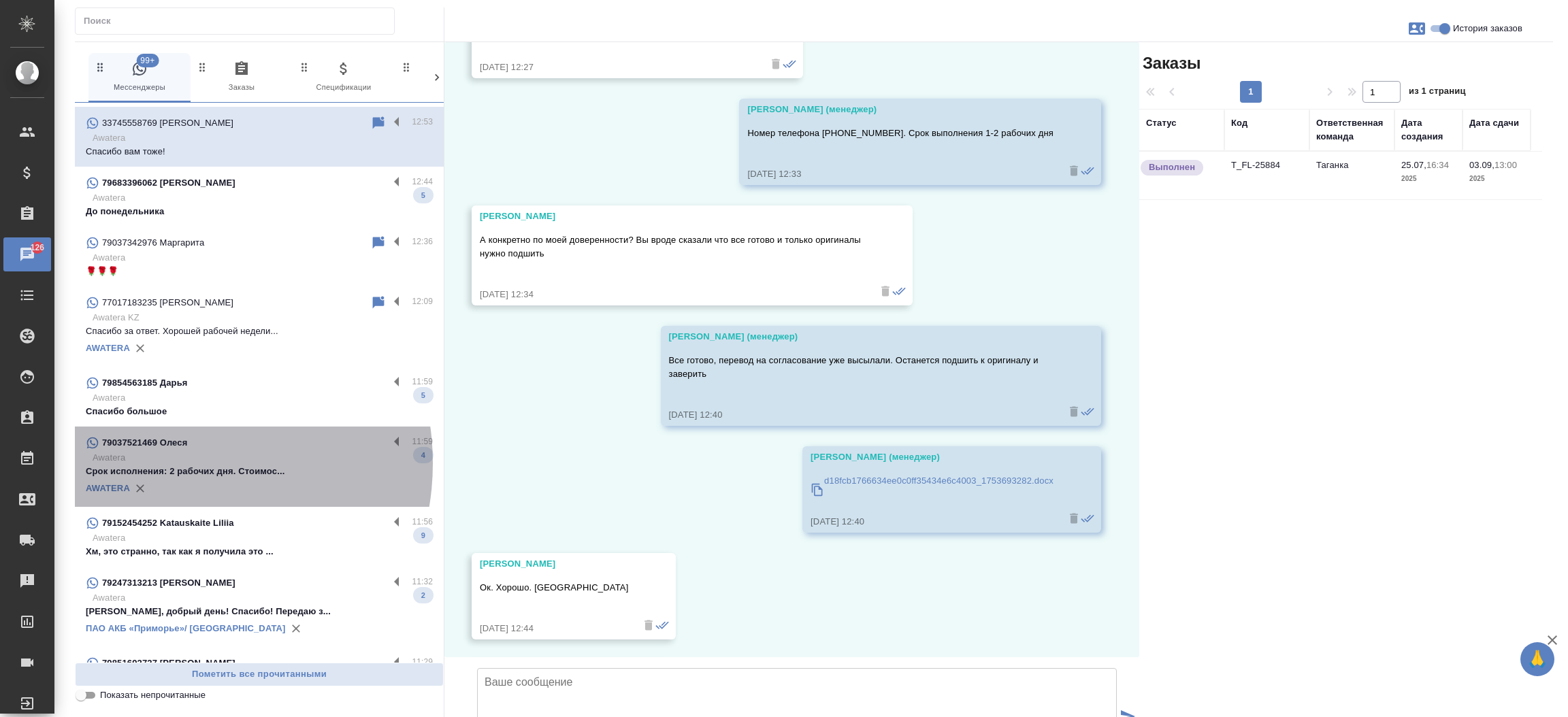
click at [170, 463] on p "Awatera" at bounding box center [262, 458] width 340 height 14
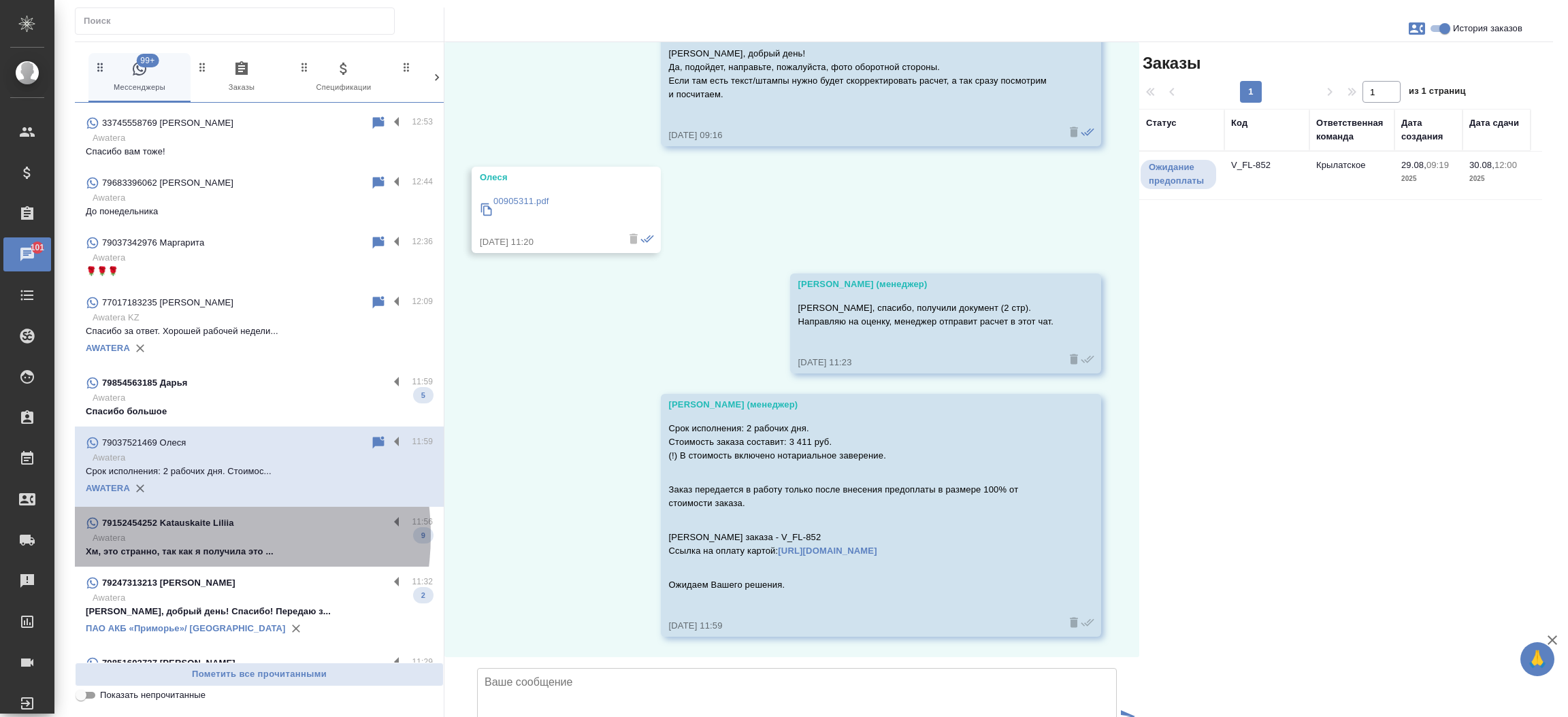
click at [173, 535] on p "Awatera" at bounding box center [262, 538] width 340 height 14
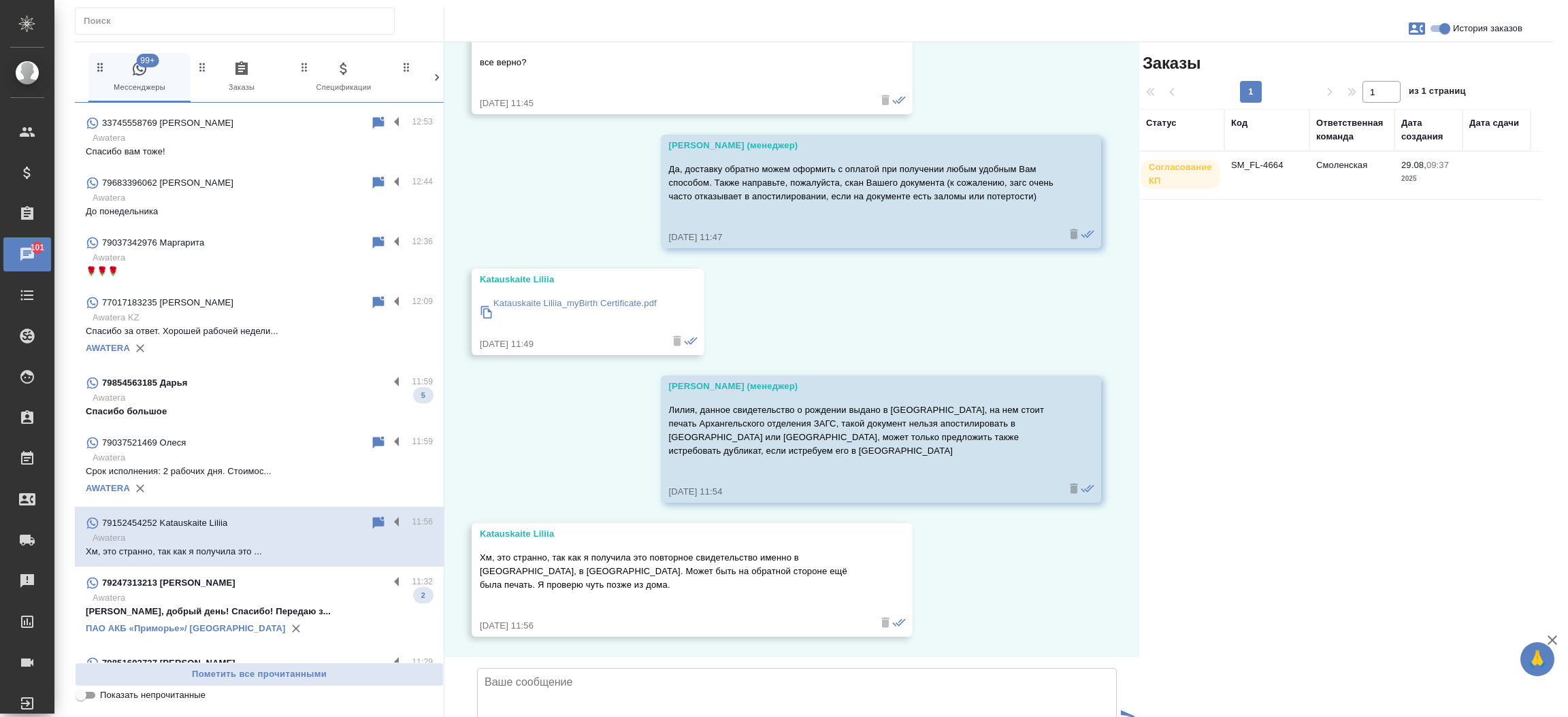
scroll to position [2559, 0]
click at [1269, 154] on td "SM_FL-4664" at bounding box center [1266, 176] width 85 height 48
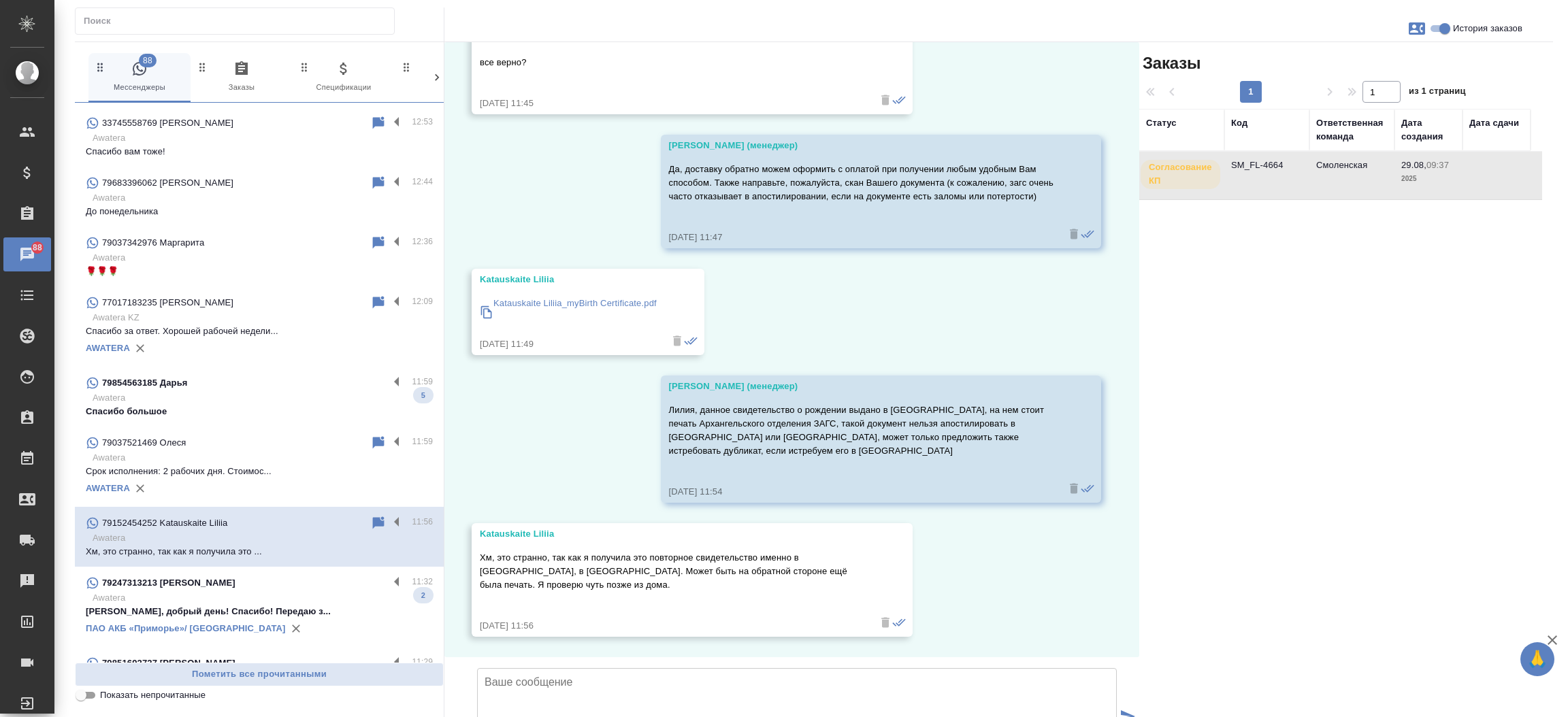
click at [1269, 154] on td "SM_FL-4664" at bounding box center [1266, 176] width 85 height 48
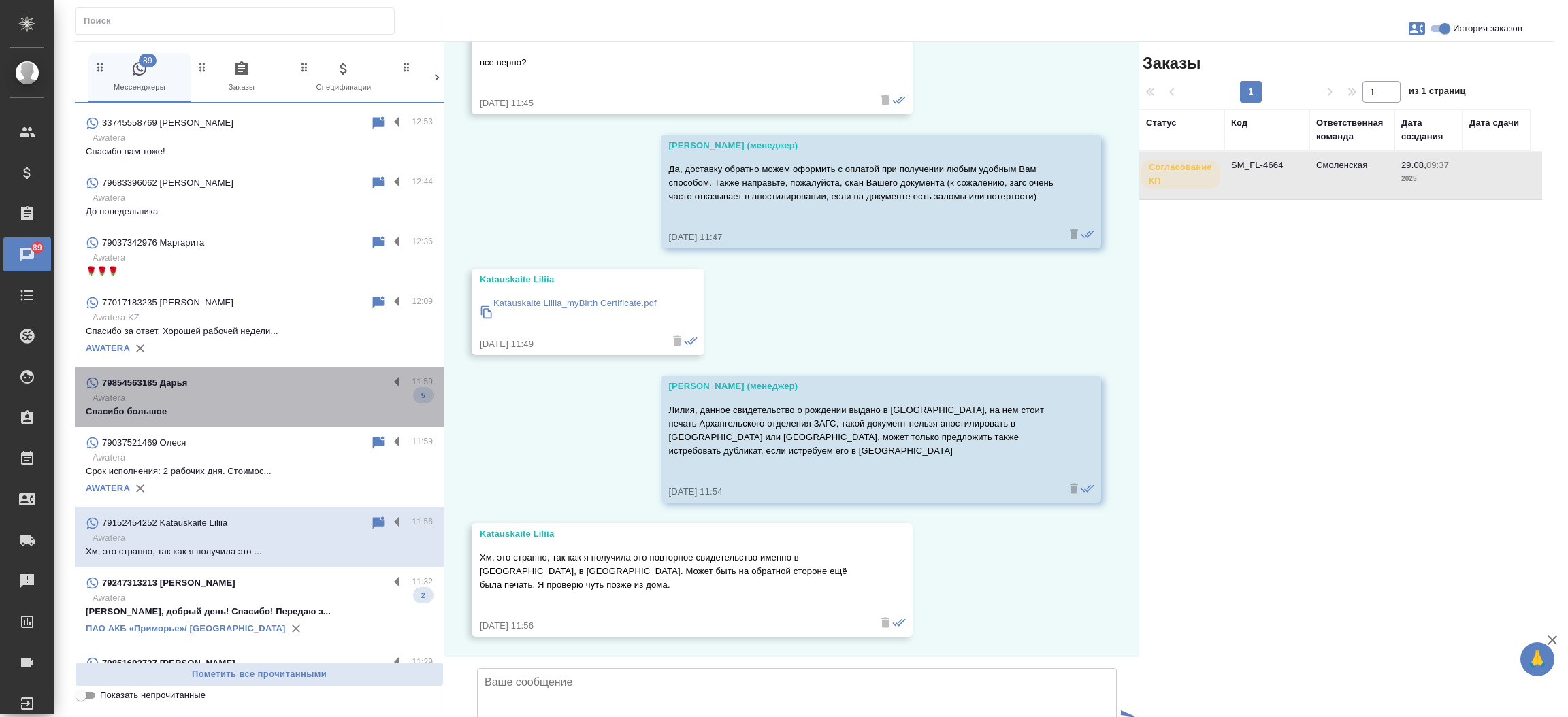
click at [274, 401] on p "Awatera" at bounding box center [262, 398] width 340 height 14
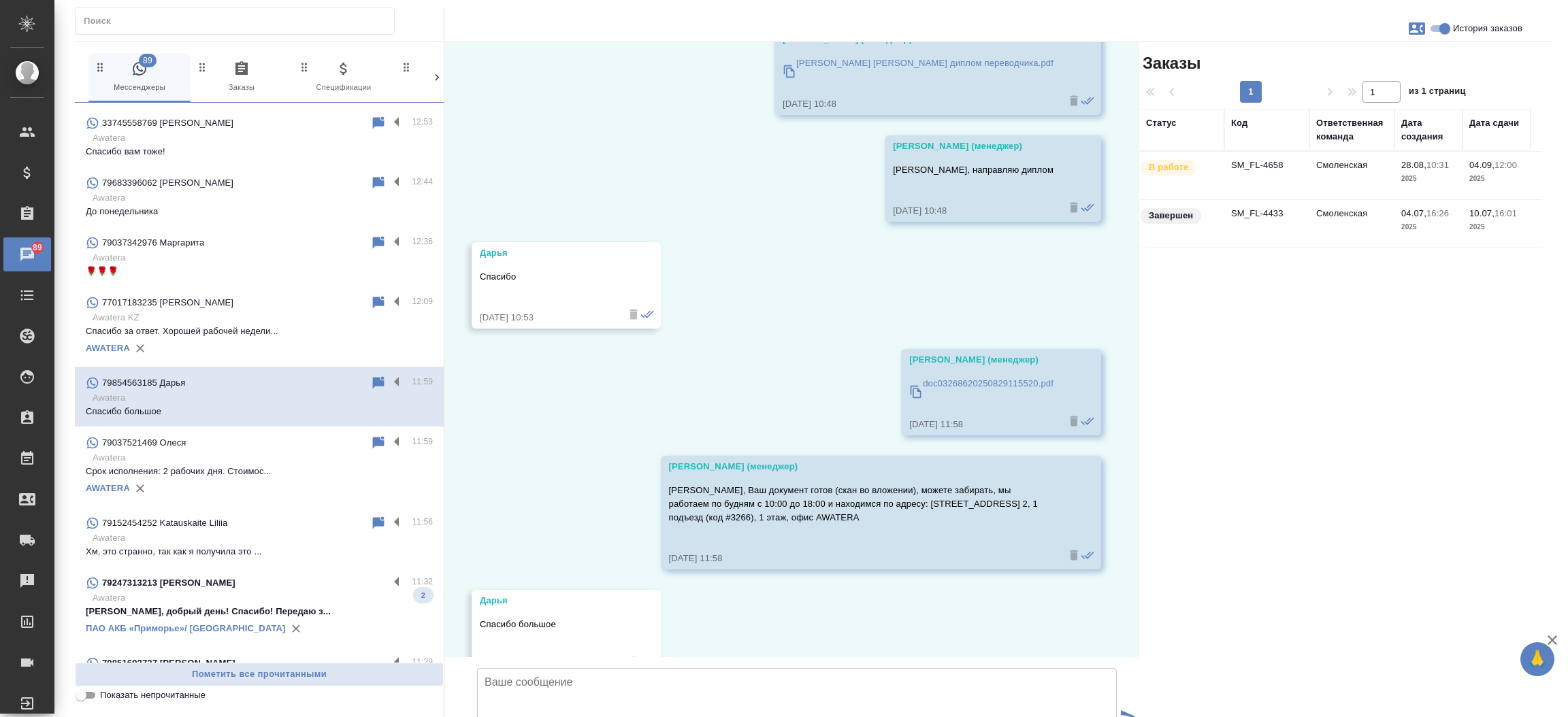
scroll to position [18712, 0]
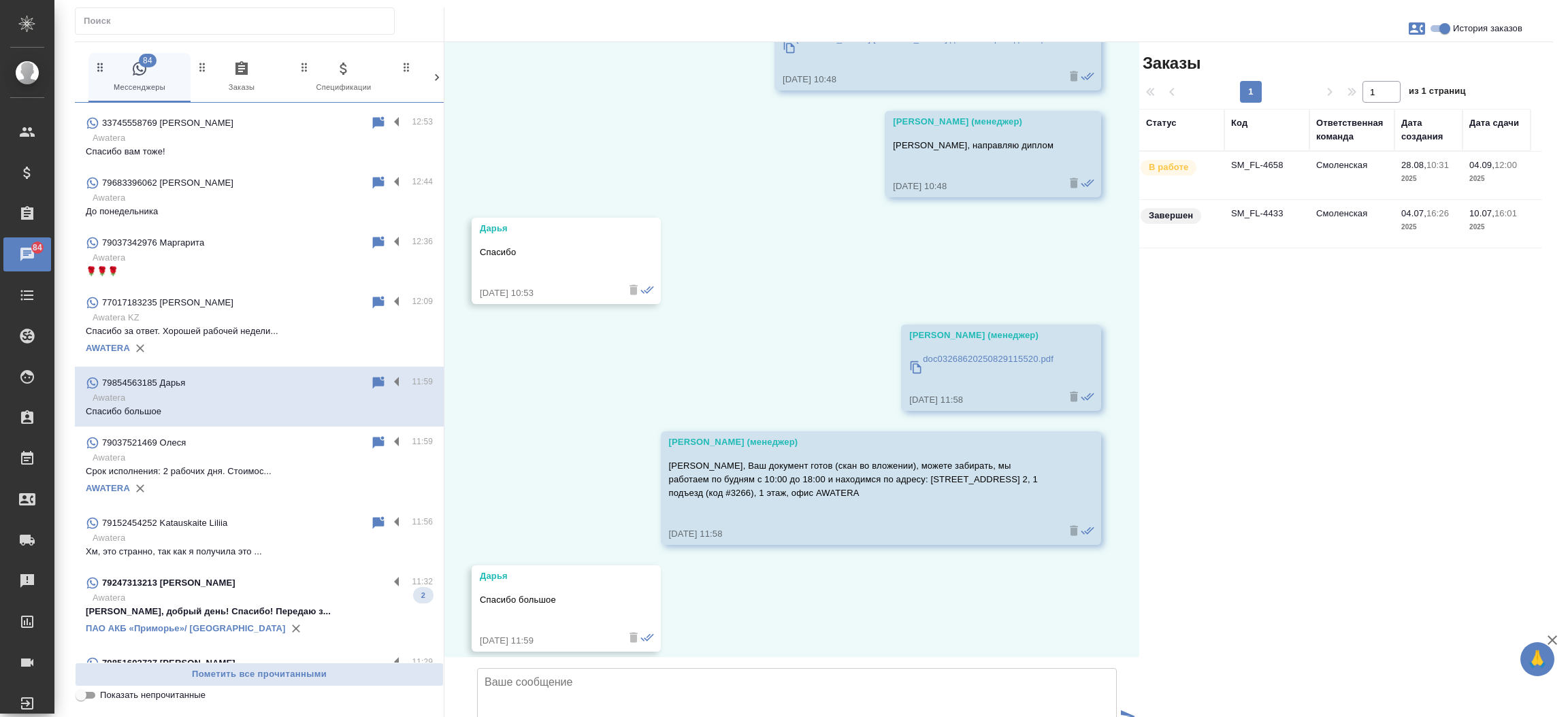
click at [239, 579] on div "79247313213 Татьяна" at bounding box center [237, 583] width 303 height 16
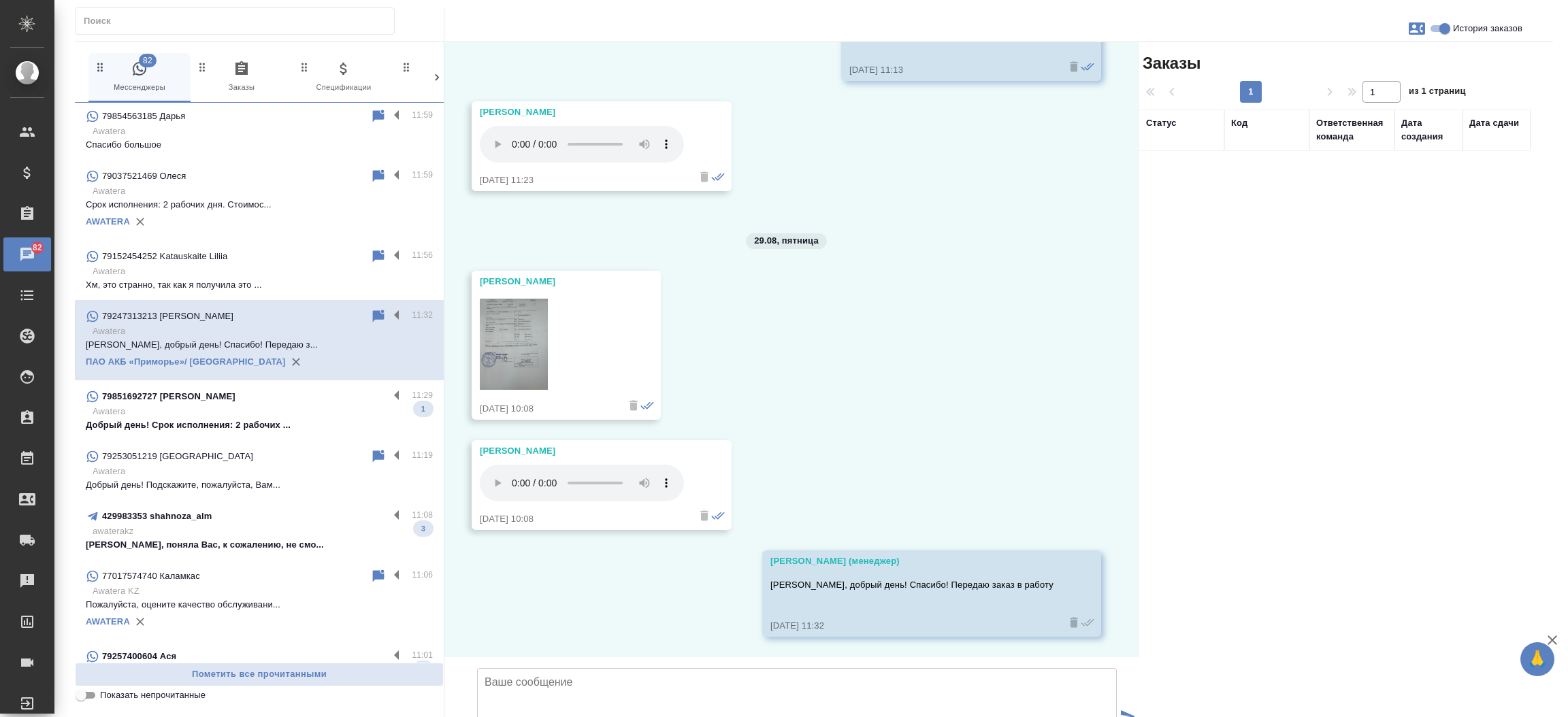
scroll to position [2045, 0]
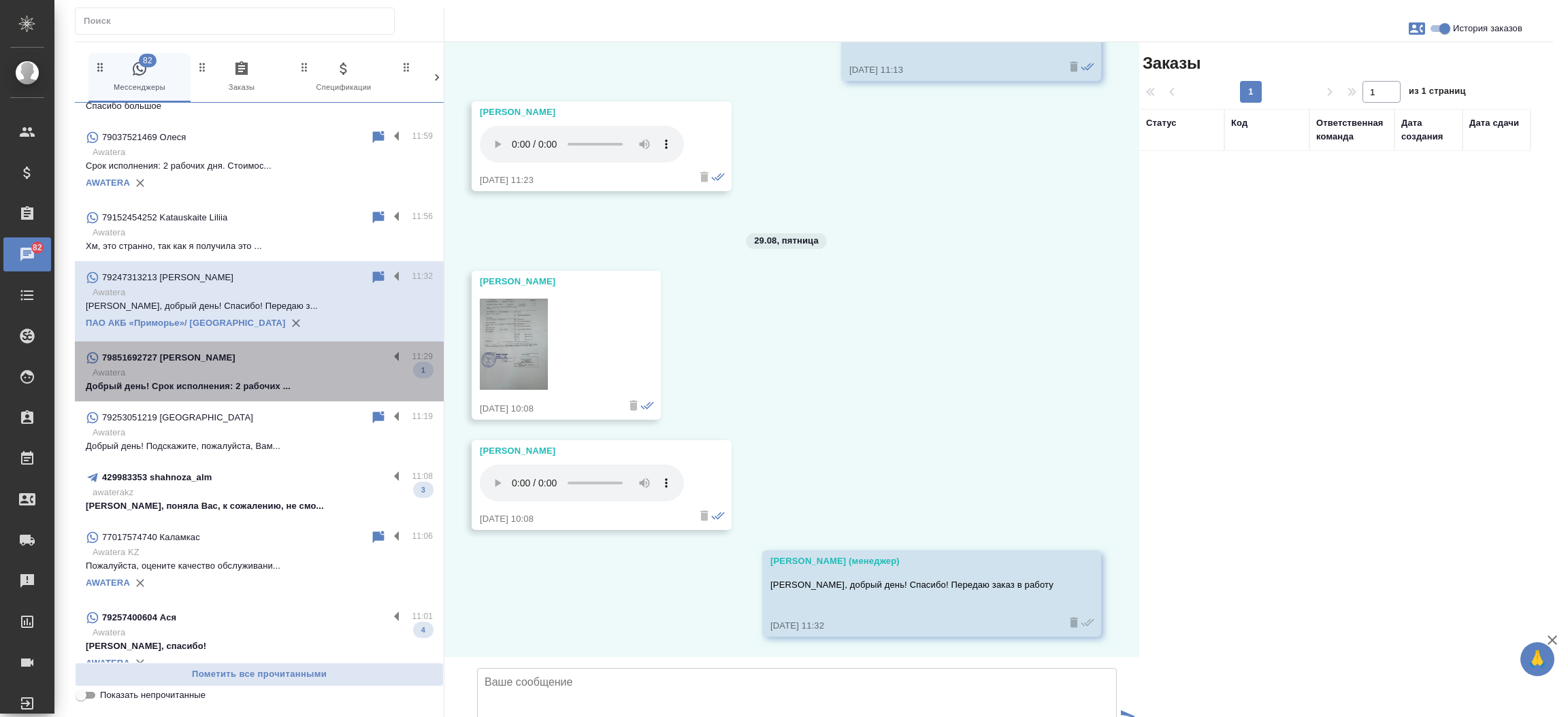
click at [306, 391] on p "Добрый день! Срок исполнения: 2 рабочих ..." at bounding box center [259, 386] width 347 height 14
type textarea "И"
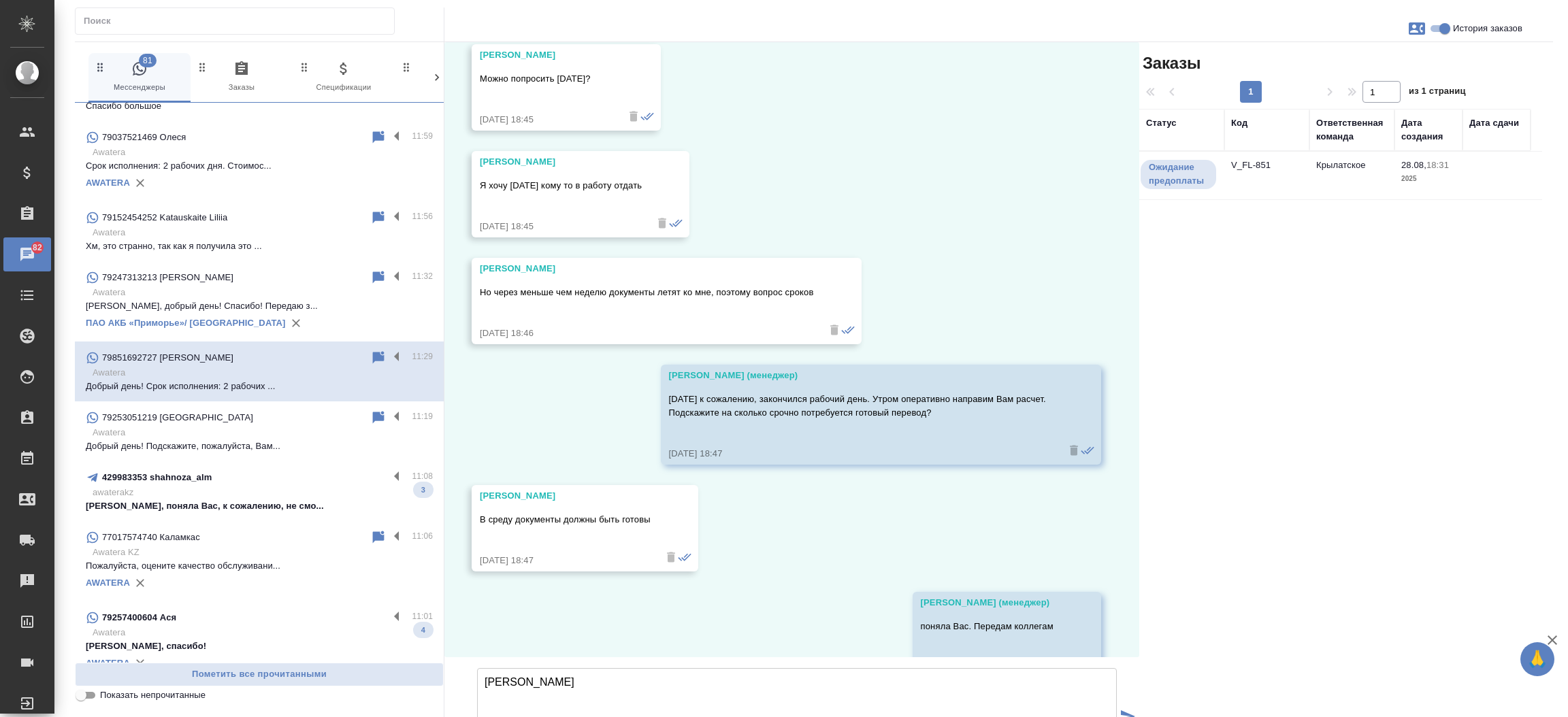
scroll to position [3350, 0]
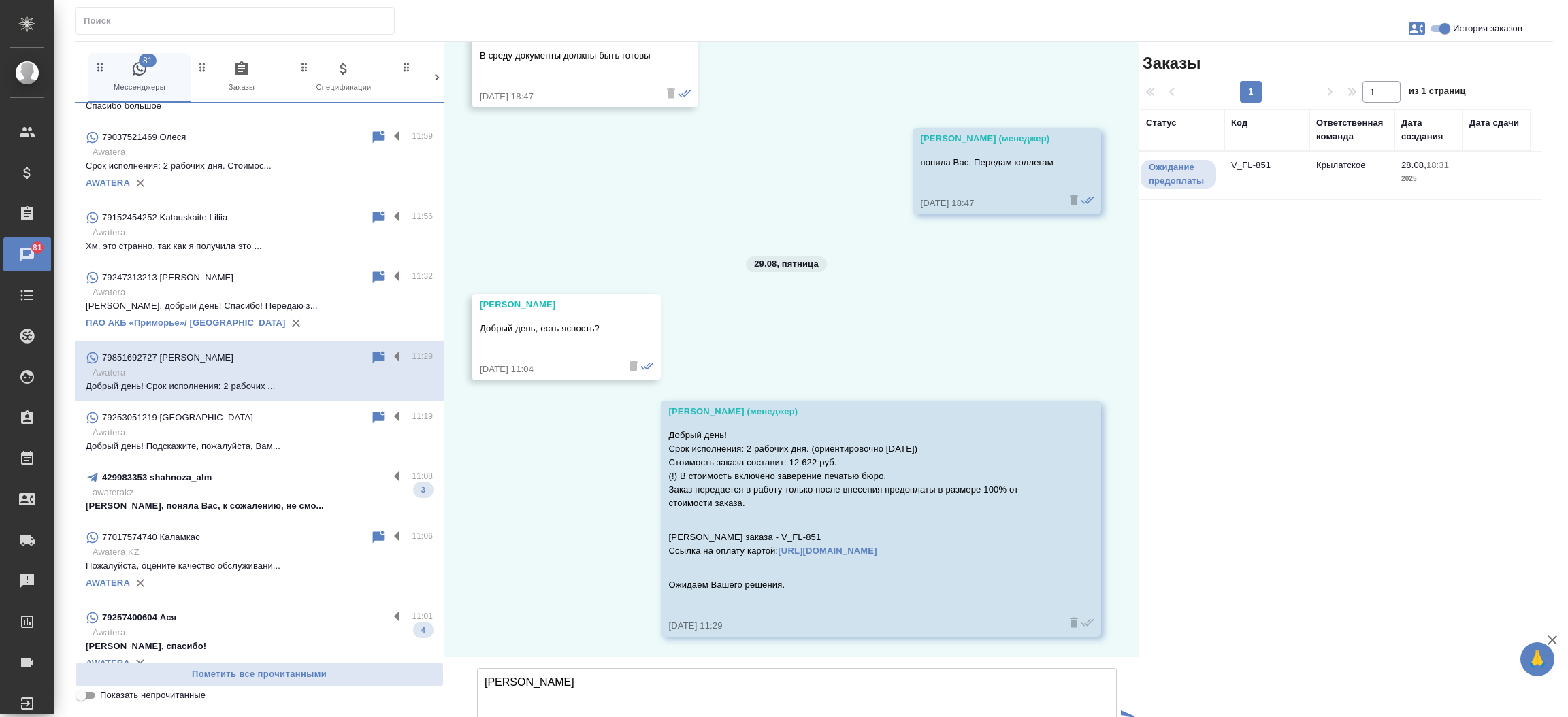
click at [752, 668] on textarea "И" at bounding box center [797, 716] width 640 height 95
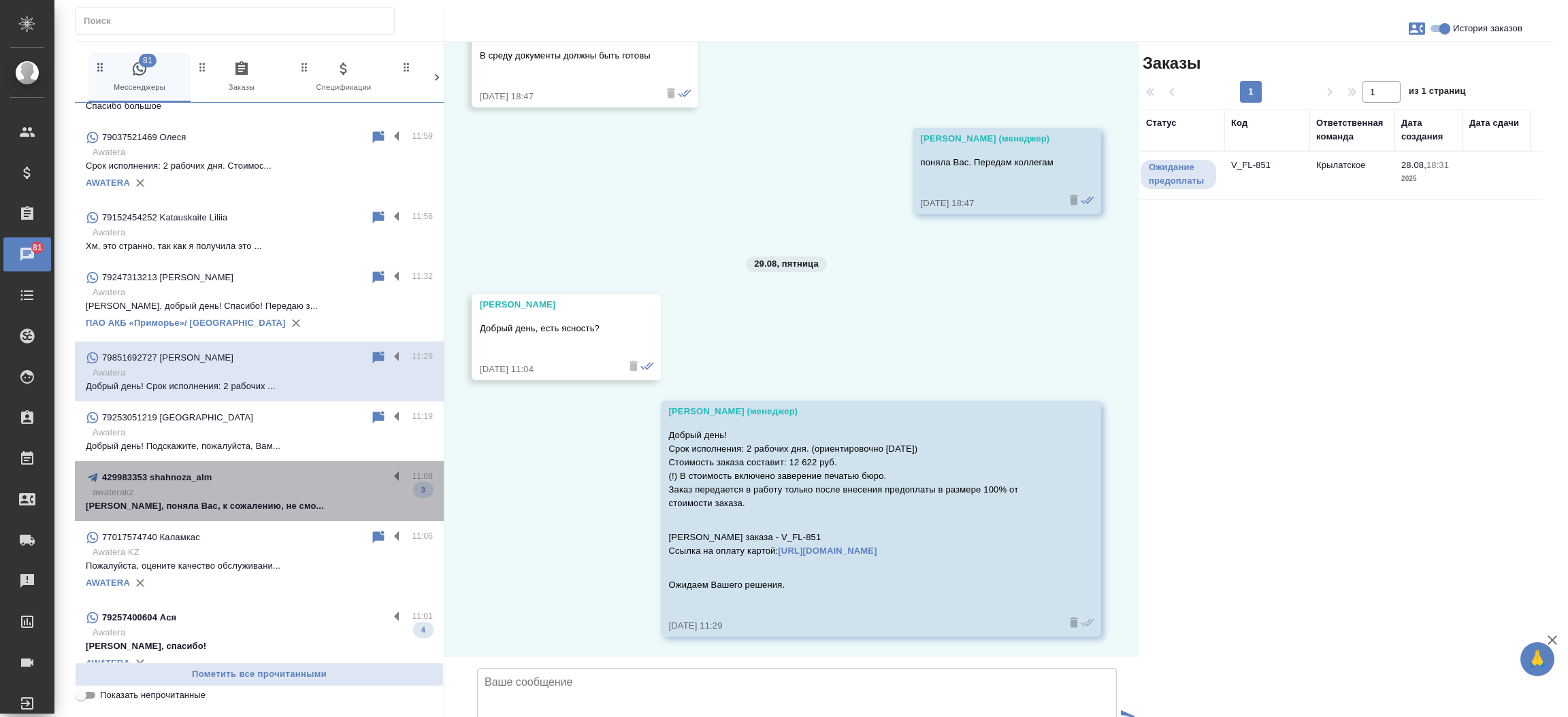
click at [270, 503] on p "Шахноза, поняла Вас, к сожалению, не смо..." at bounding box center [259, 506] width 347 height 14
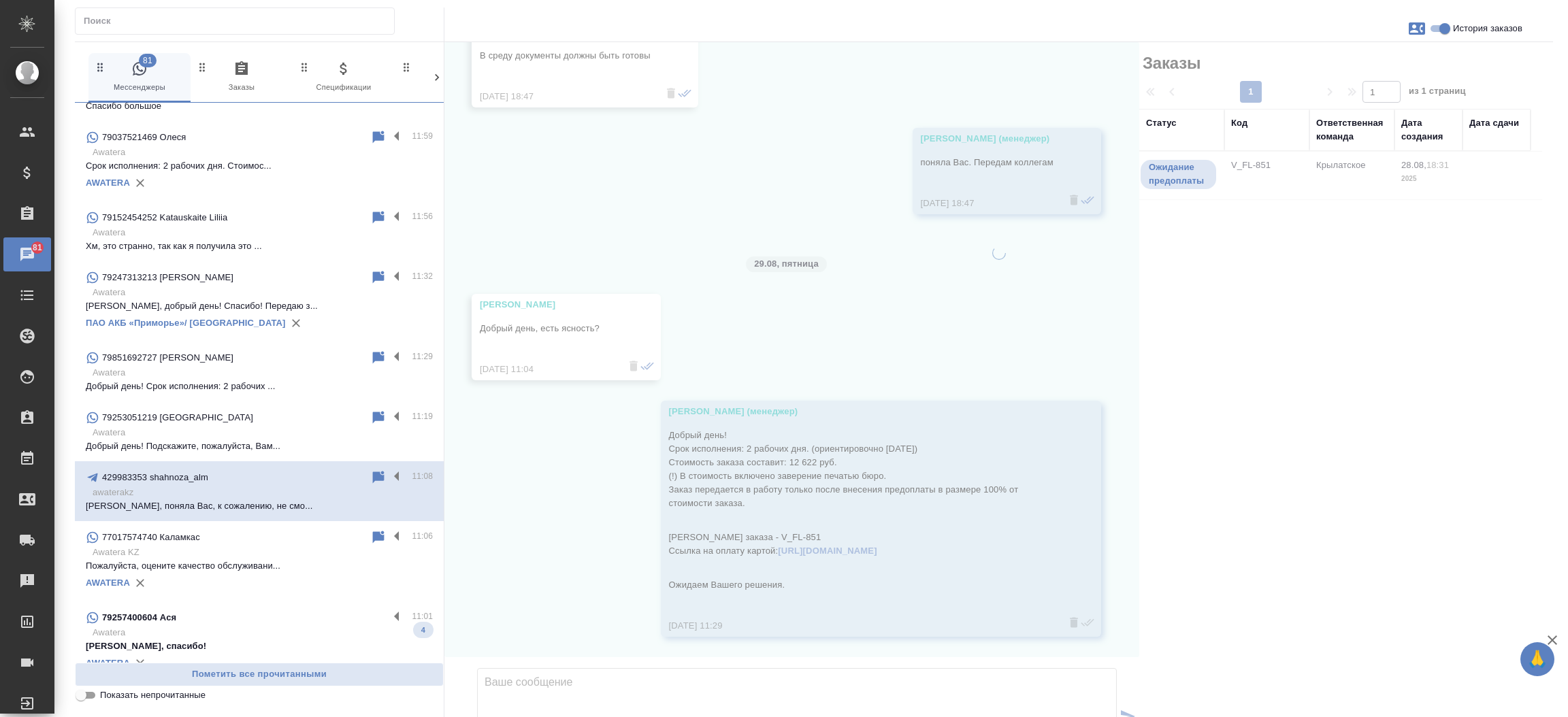
scroll to position [0, 0]
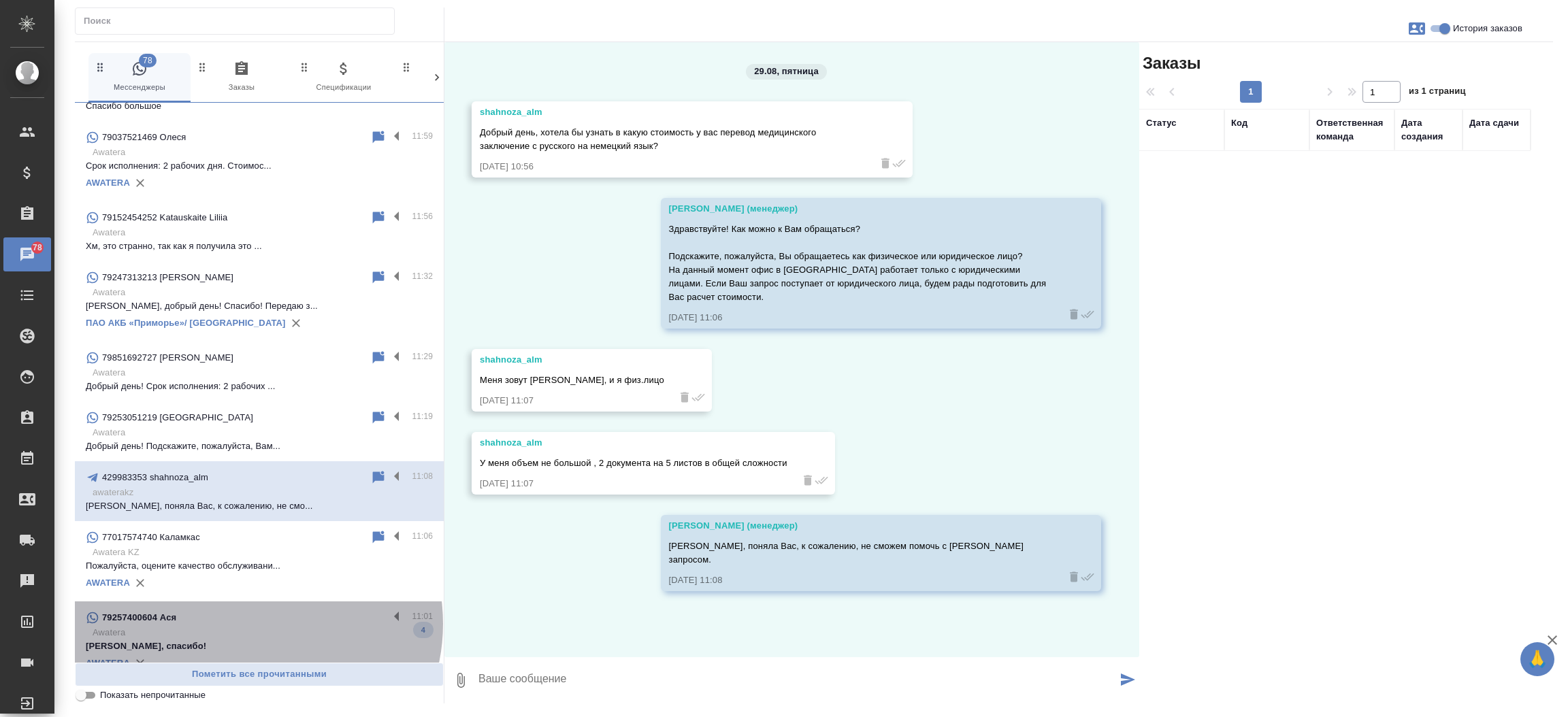
click at [254, 623] on div "79257400604 Ася" at bounding box center [237, 618] width 303 height 16
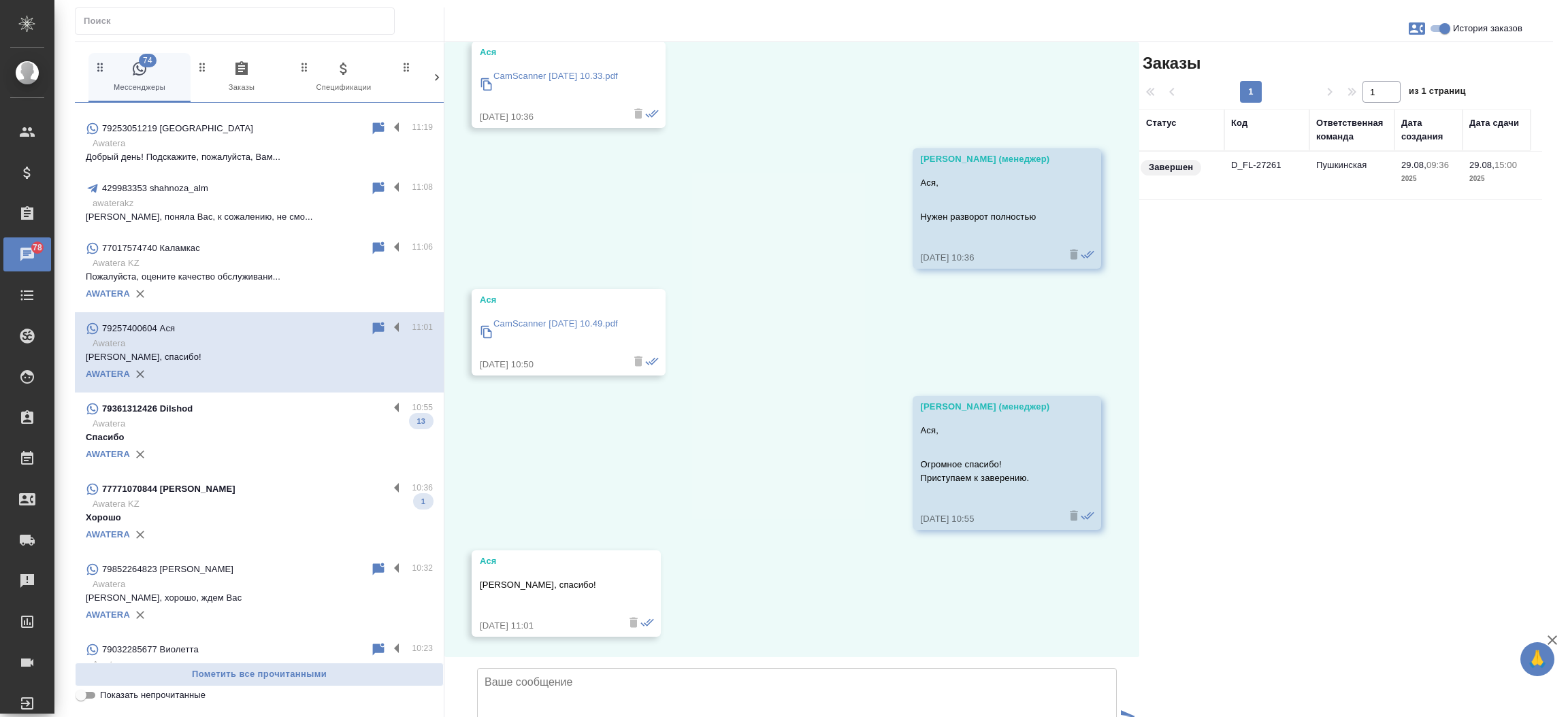
scroll to position [2340, 0]
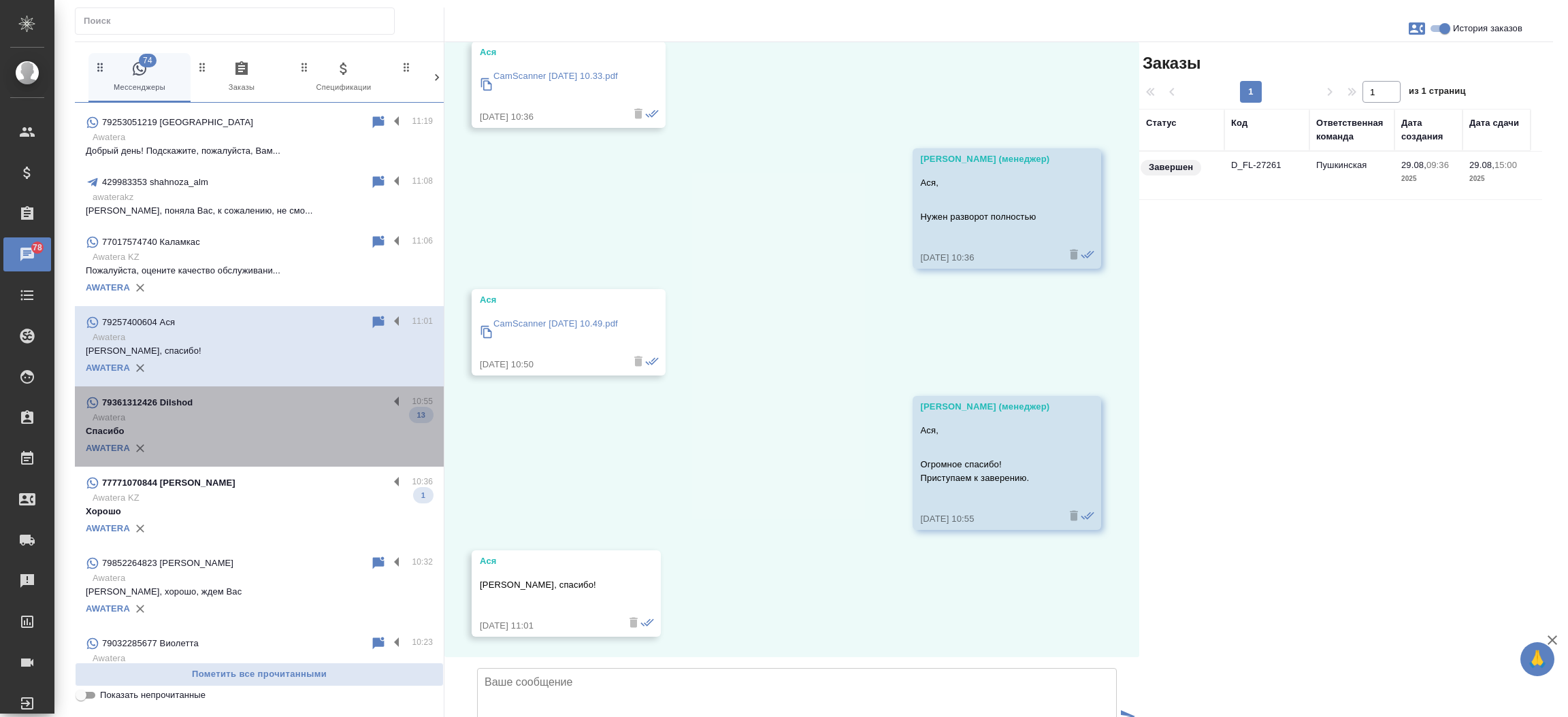
click at [266, 406] on div "79361312426 Dilshod" at bounding box center [237, 403] width 303 height 16
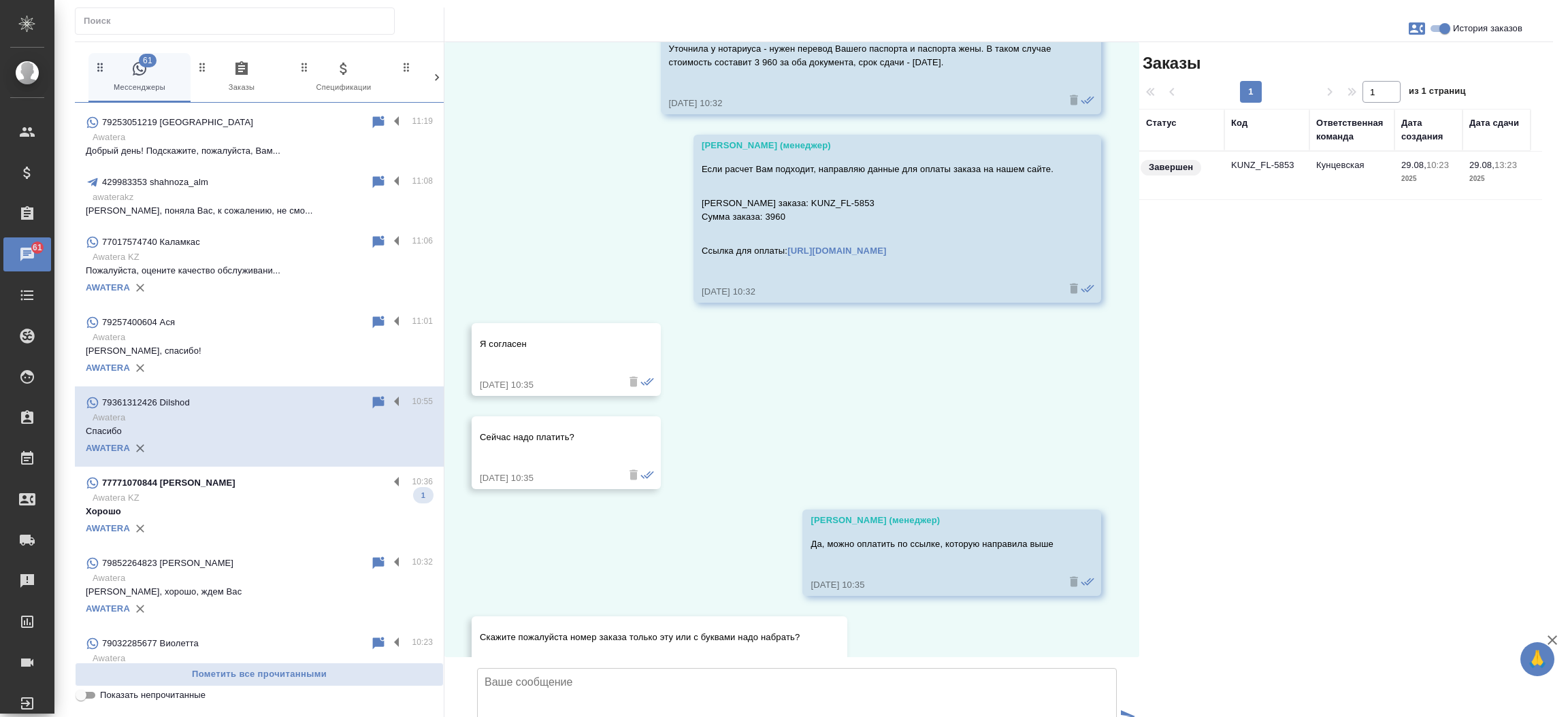
scroll to position [1446, 0]
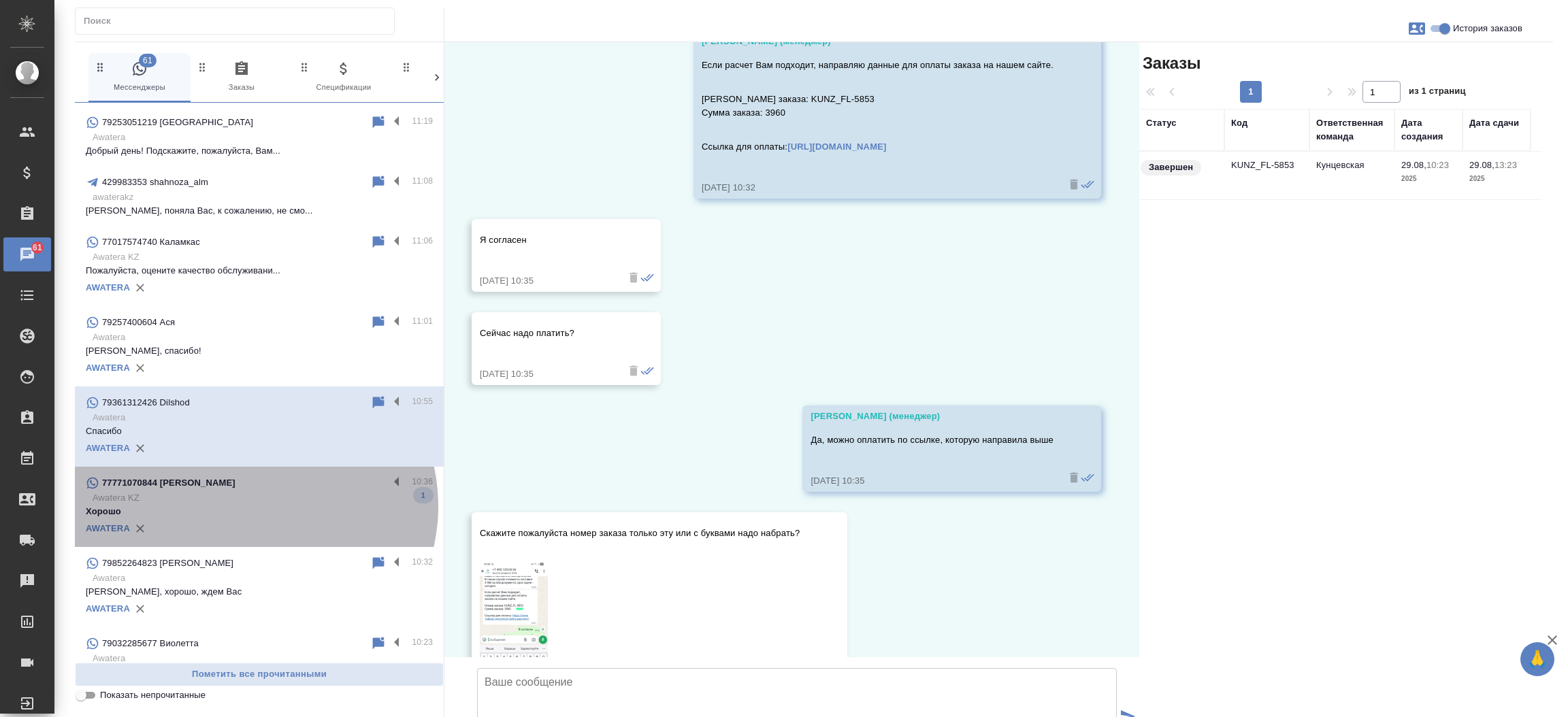
click at [254, 505] on p "Хорошо" at bounding box center [259, 511] width 347 height 14
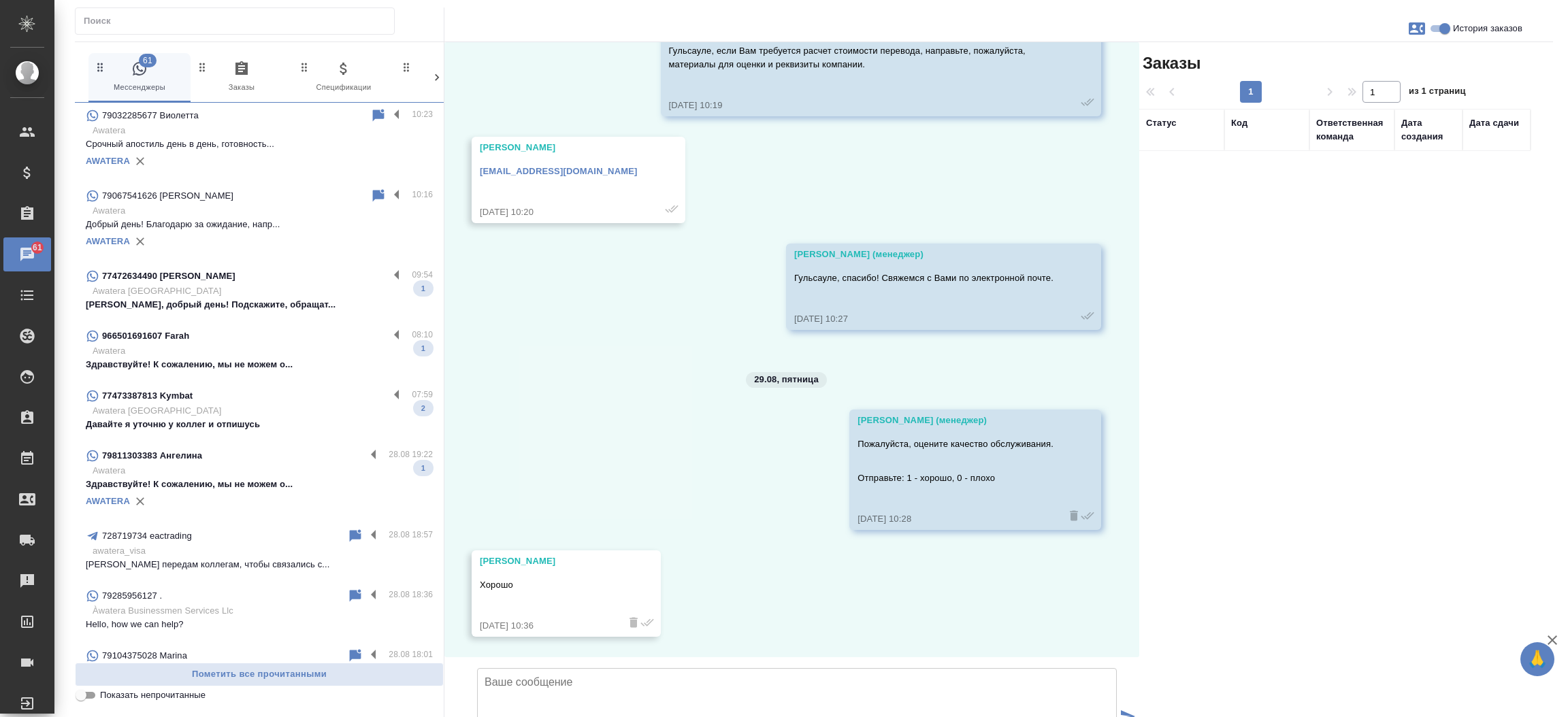
scroll to position [2880, 0]
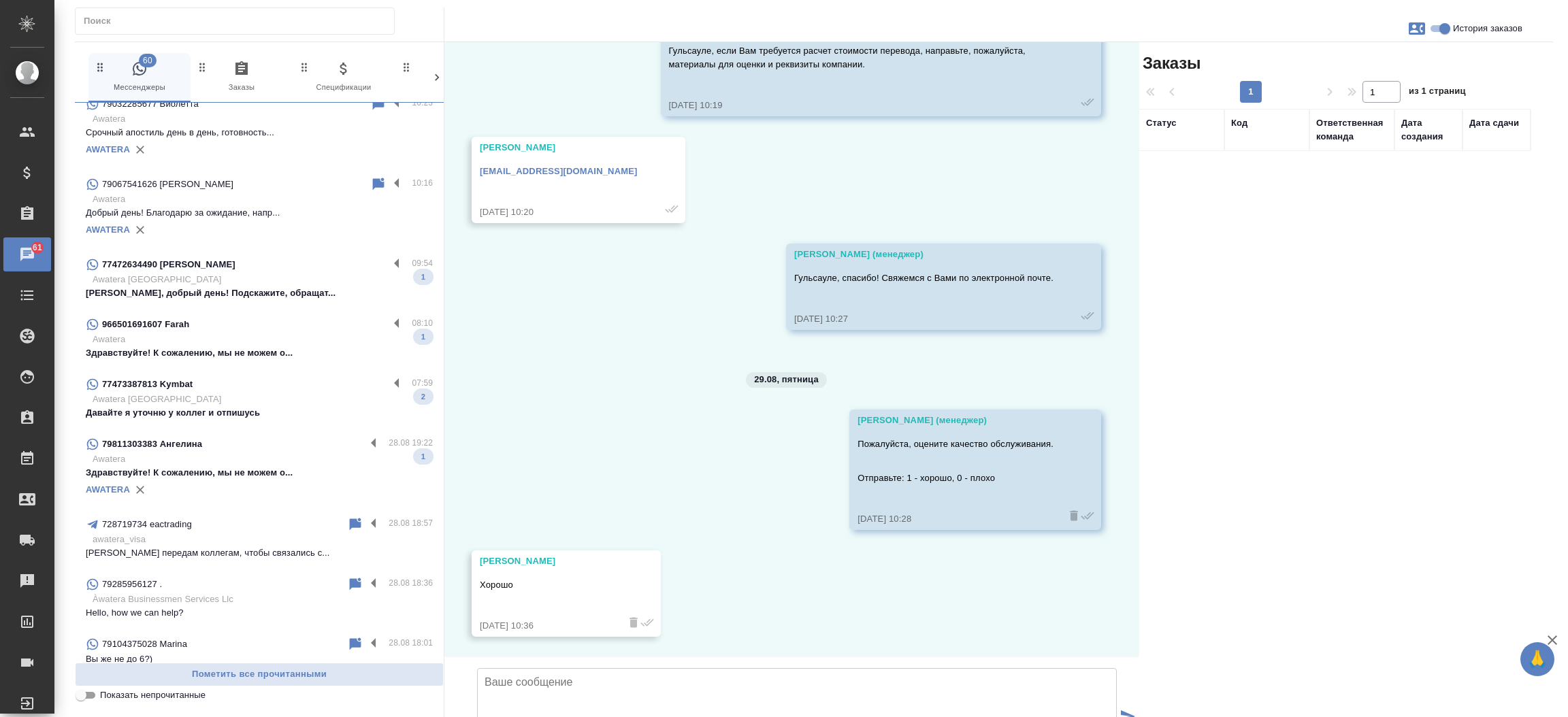
click at [280, 273] on p "Awatera Kazakhstan" at bounding box center [262, 279] width 340 height 14
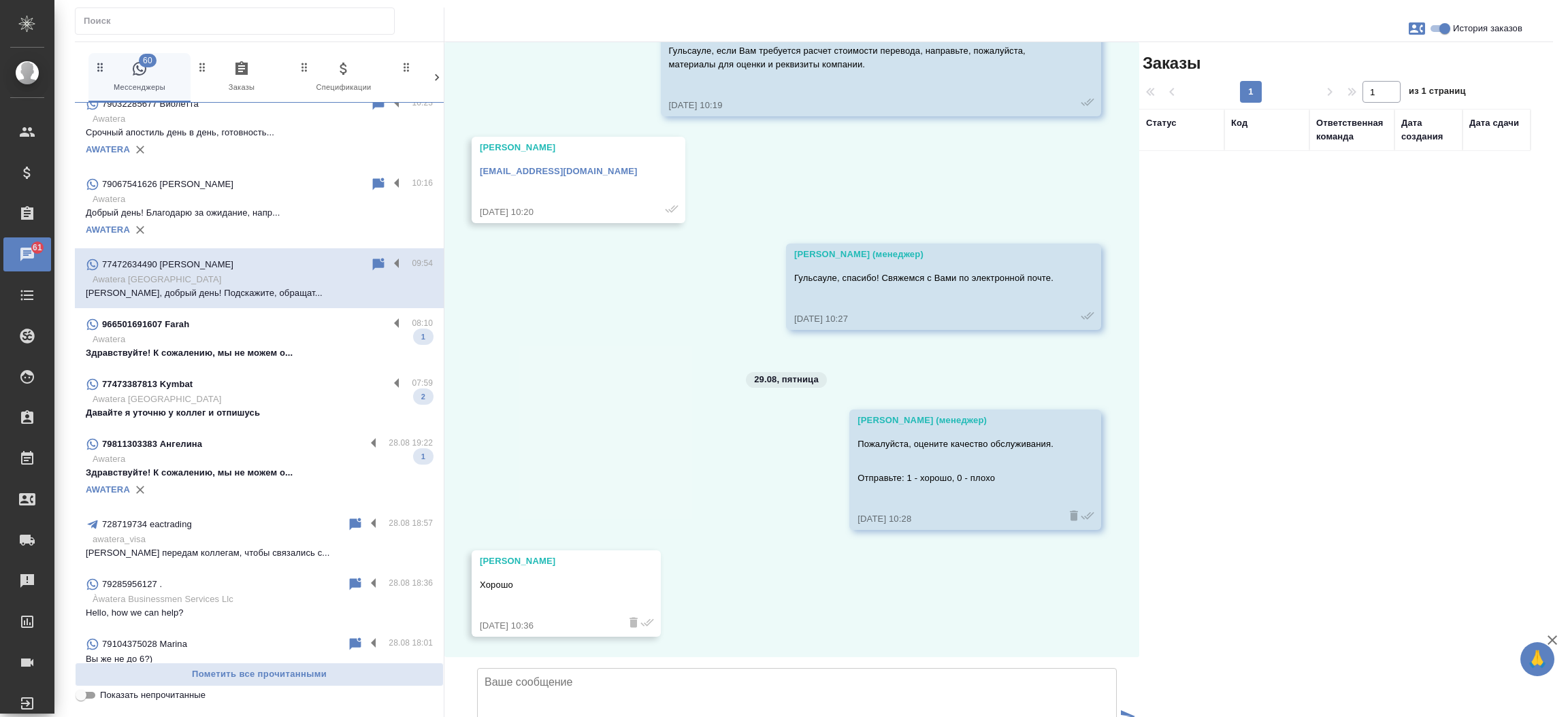
scroll to position [0, 0]
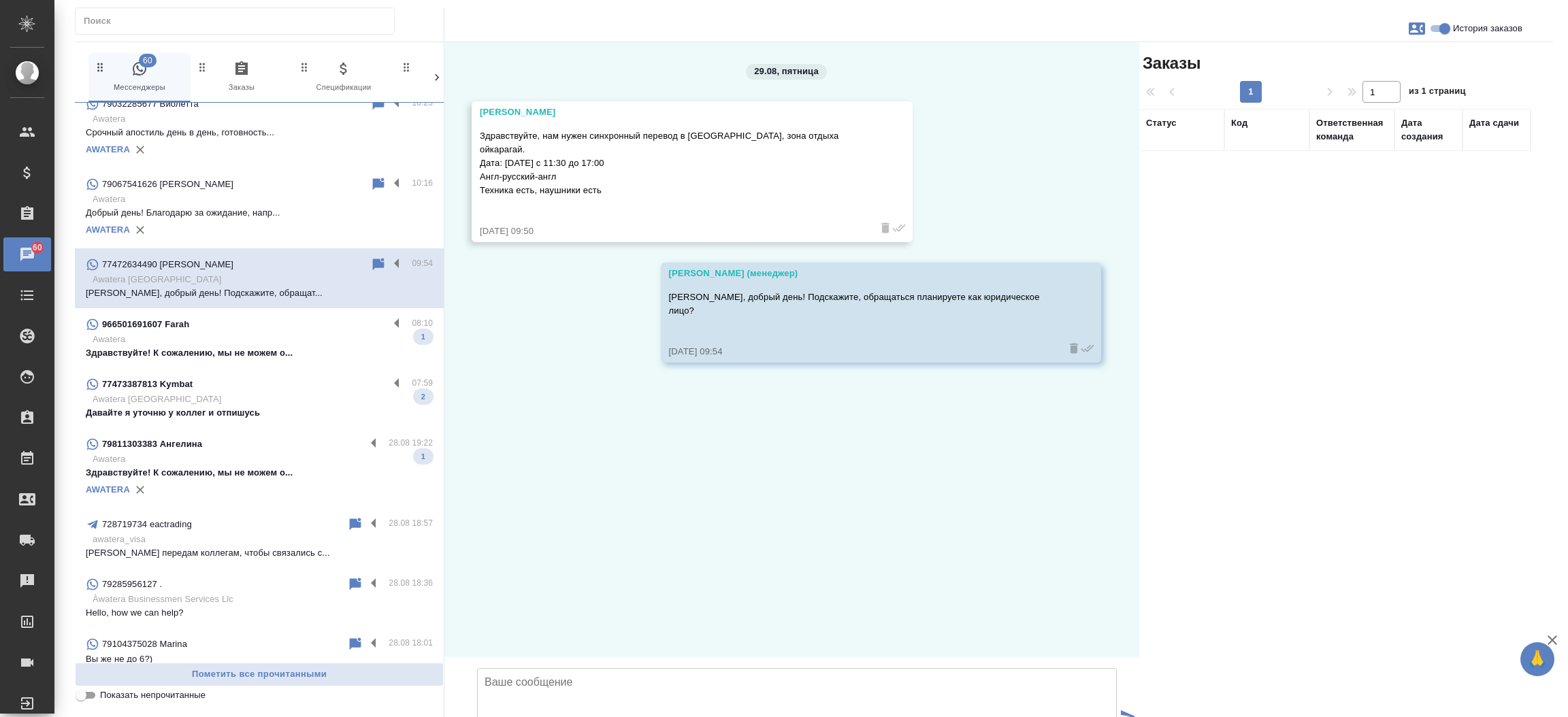
click at [234, 358] on div "966501691607 Farah 08:10 Awatera Здравствуйте! К сожалению, мы не можем о... 1" at bounding box center [260, 338] width 369 height 60
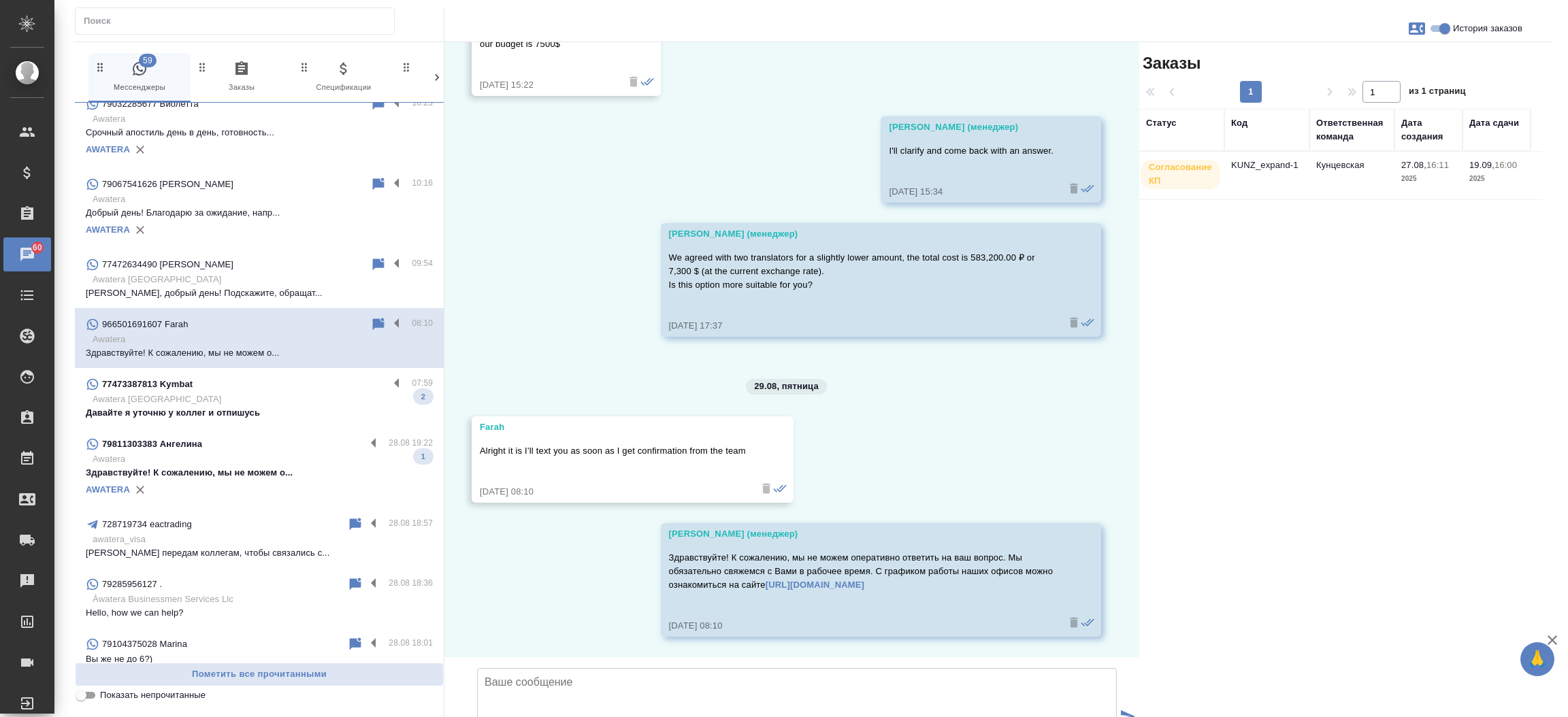
scroll to position [3512, 0]
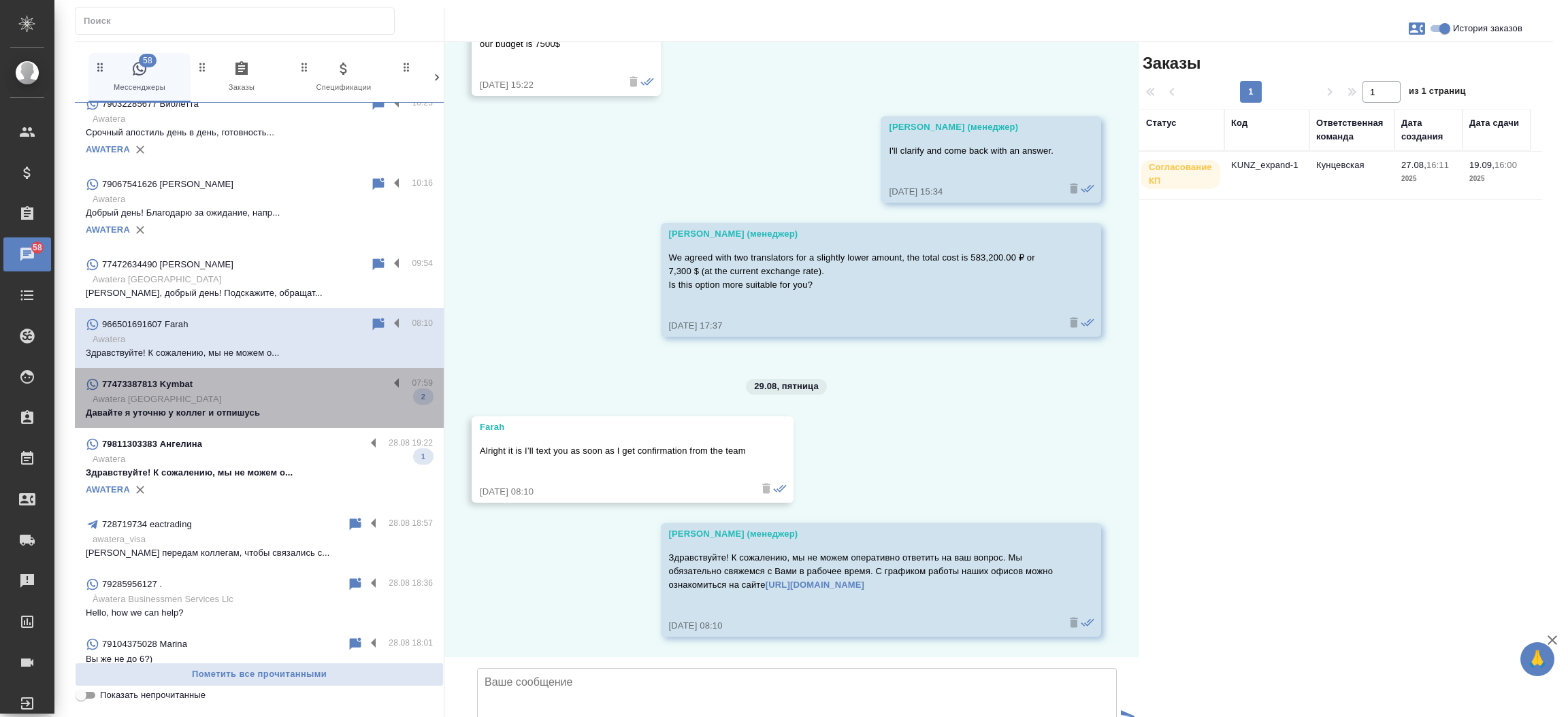
click at [267, 418] on div "77473387813 Kymbat 07:59 Awatera Kazakhstan Давайте я уточню у коллег и отпишус…" at bounding box center [260, 398] width 369 height 60
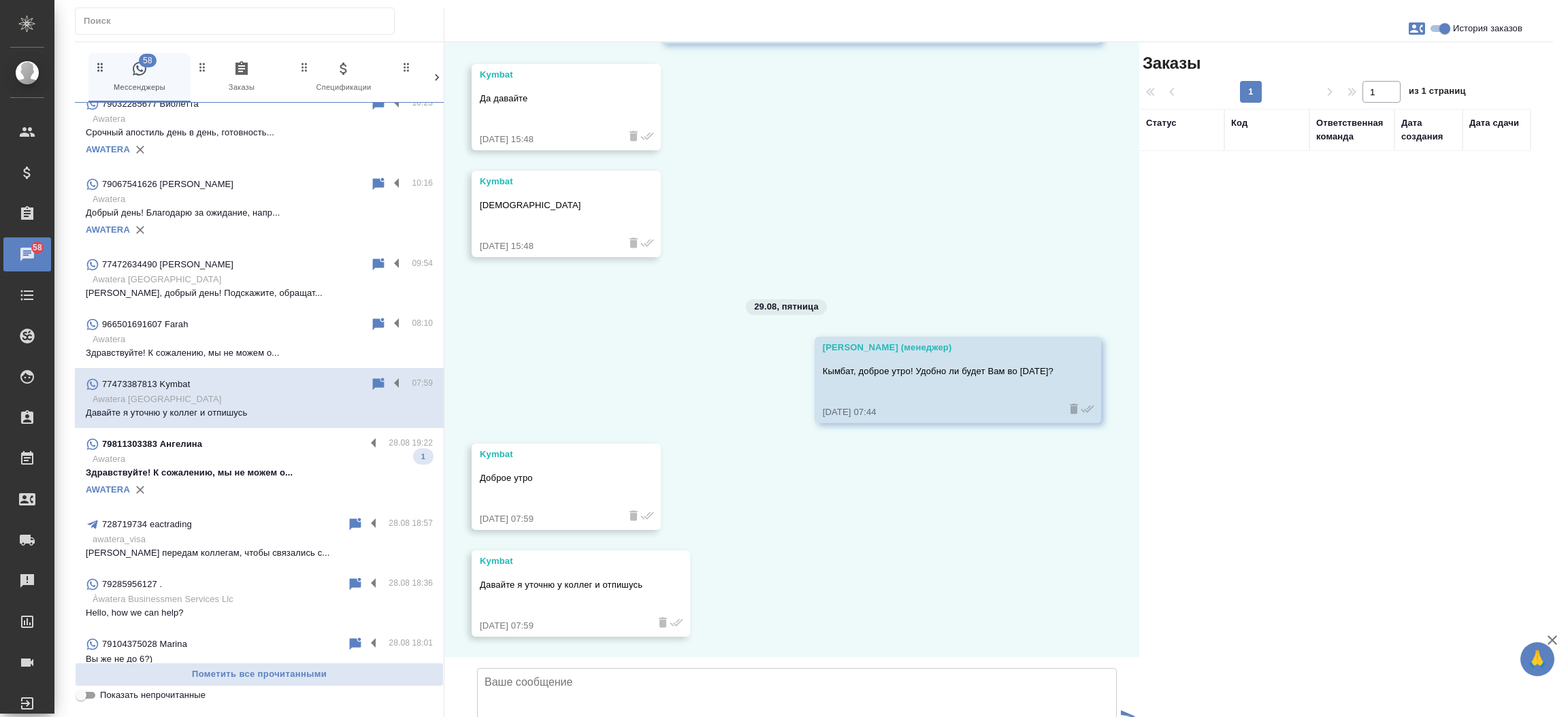
scroll to position [2656, 0]
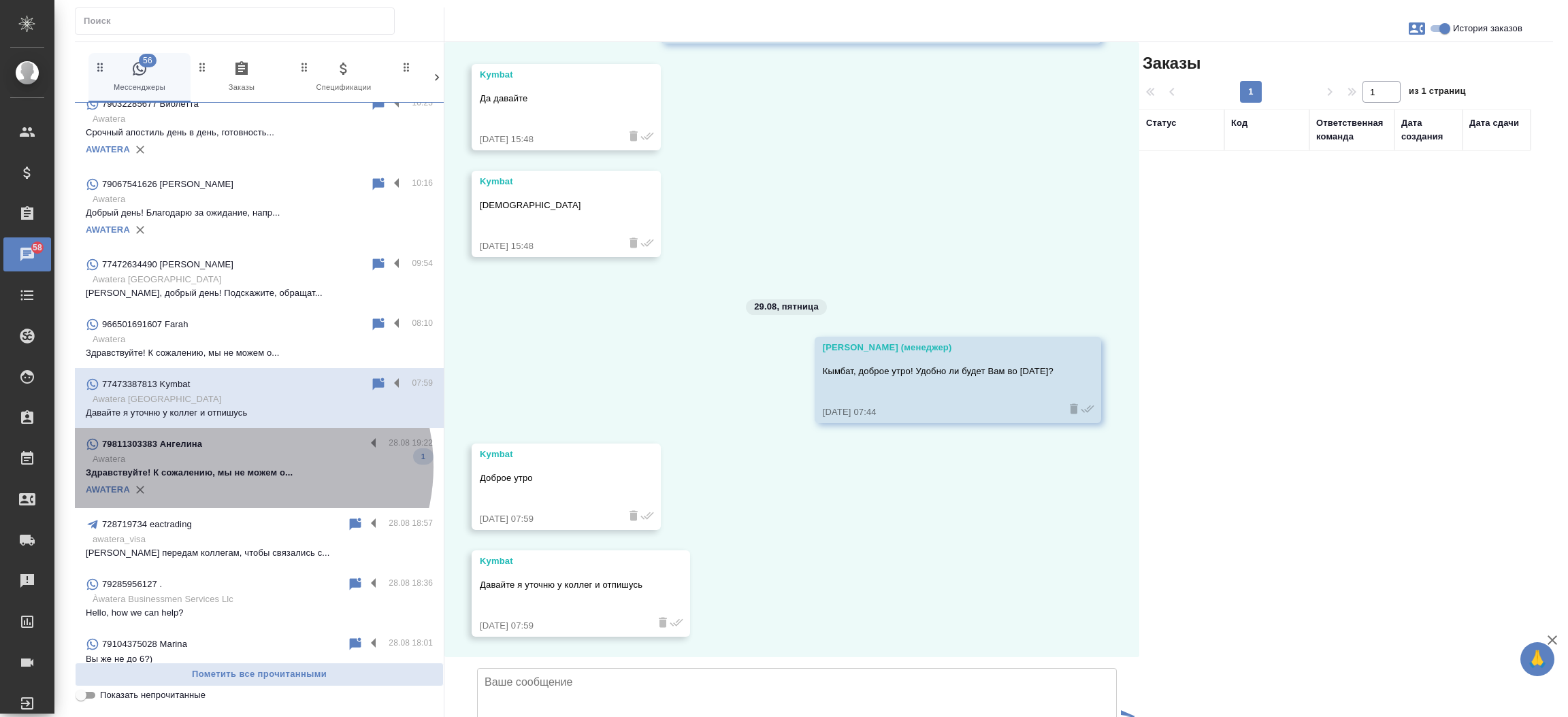
click at [243, 466] on p "Здравствуйте! К сожалению, мы не можем о..." at bounding box center [259, 473] width 347 height 14
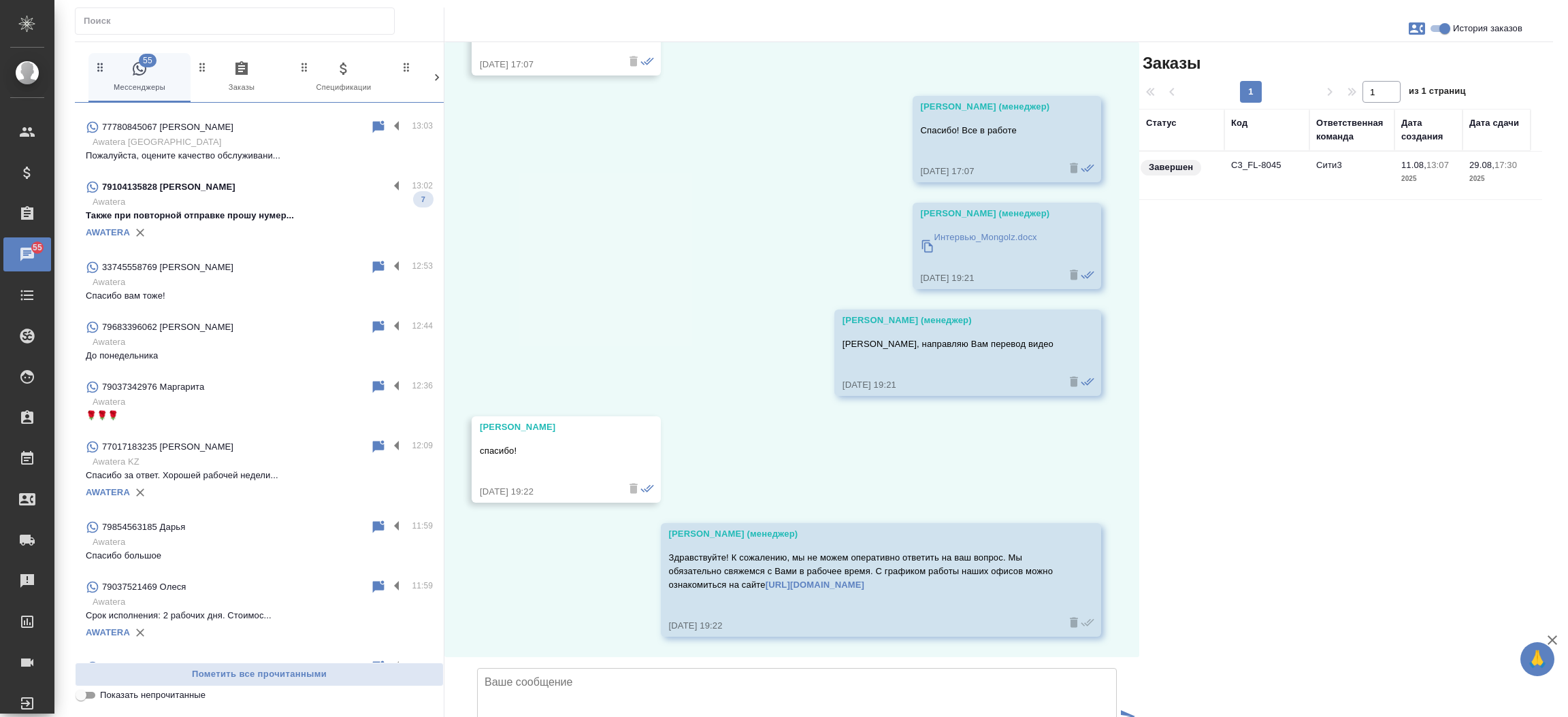
scroll to position [1573, 0]
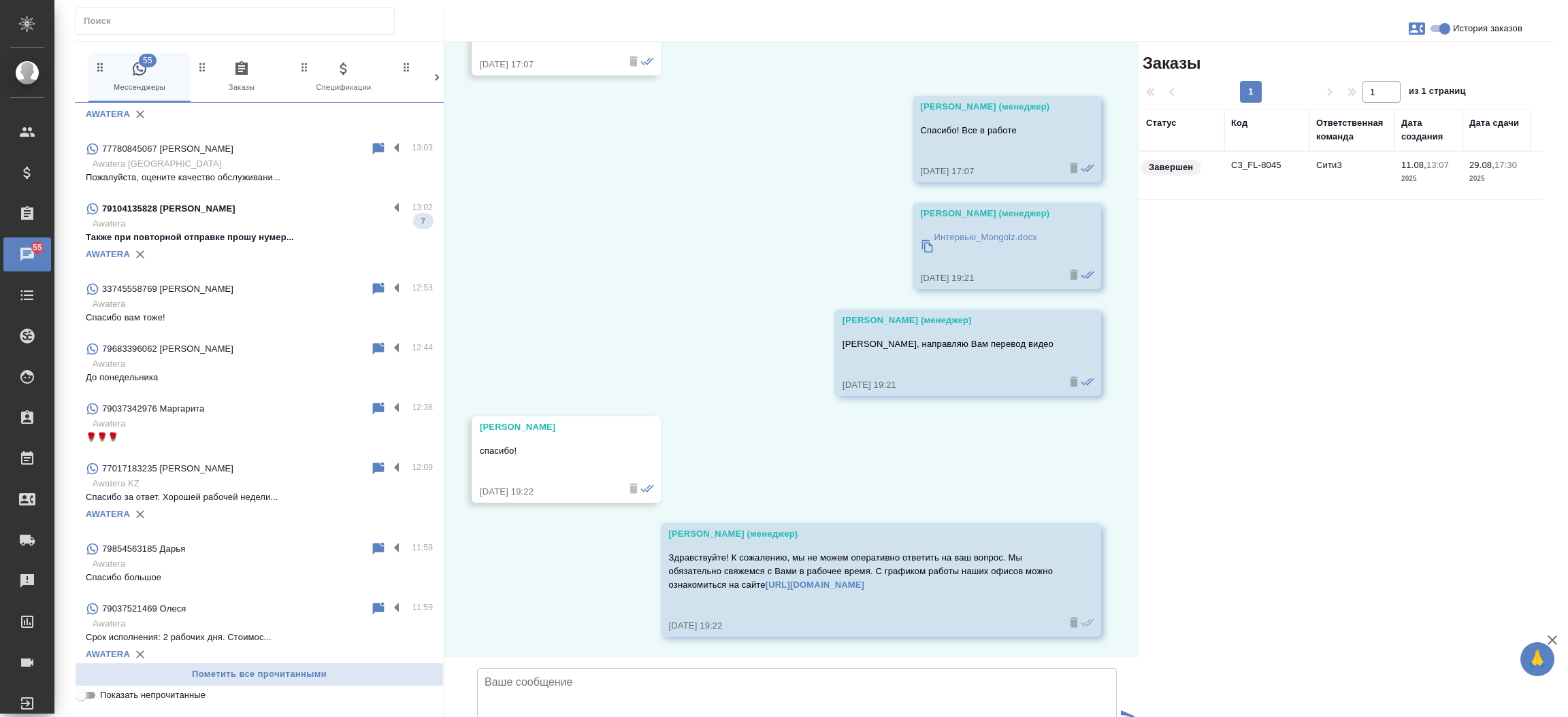
click at [91, 690] on input "Показать непрочитанные" at bounding box center [81, 695] width 49 height 16
checkbox input "true"
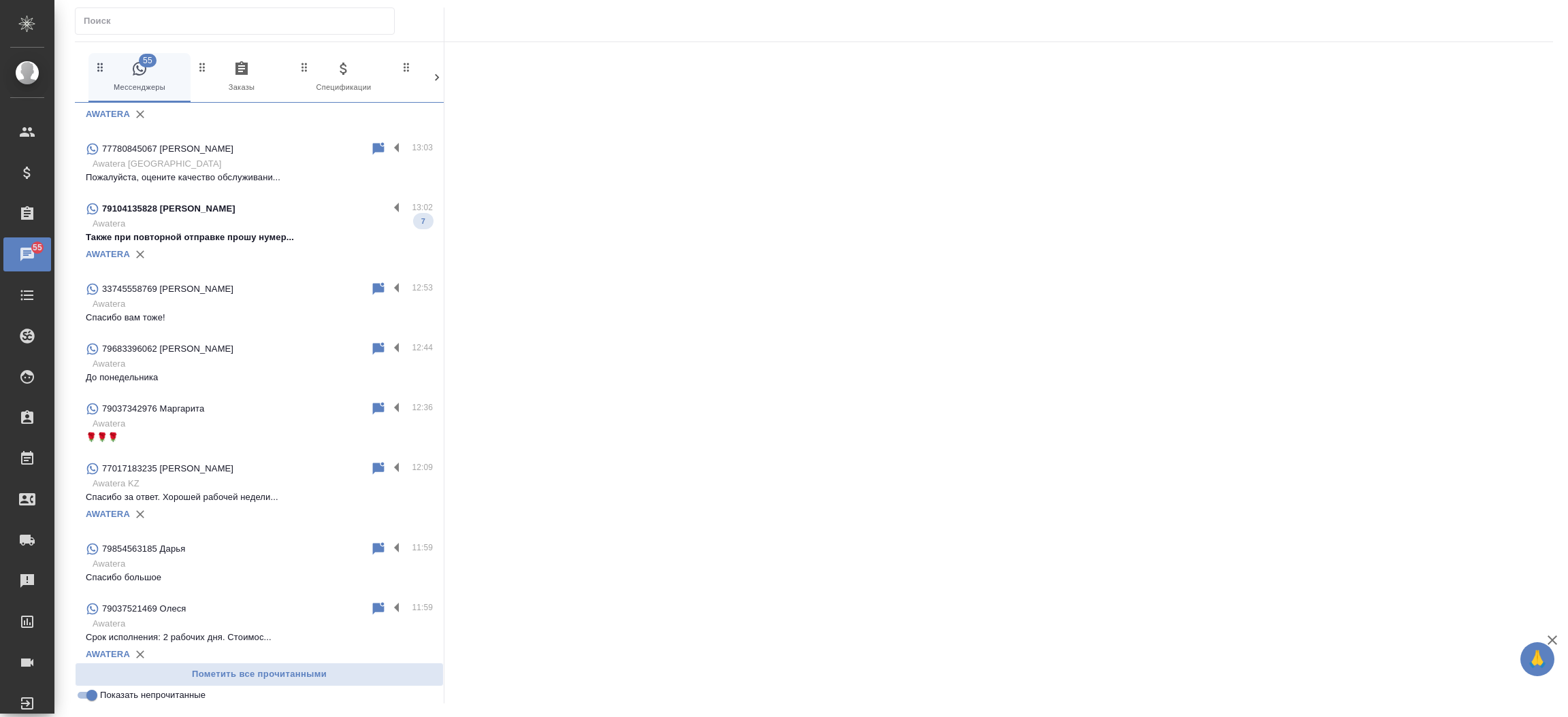
scroll to position [0, 0]
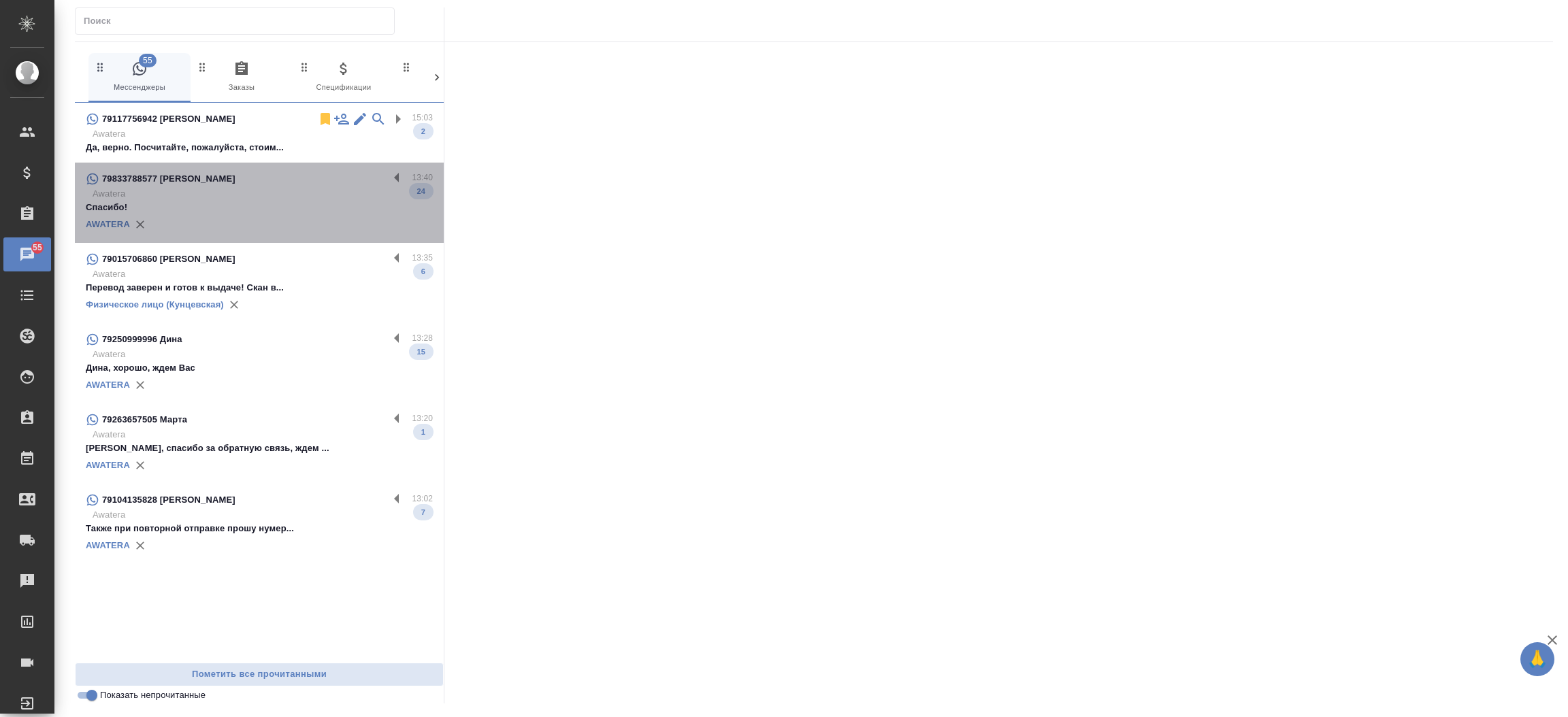
click at [206, 214] on p "Спасибо!" at bounding box center [259, 207] width 347 height 14
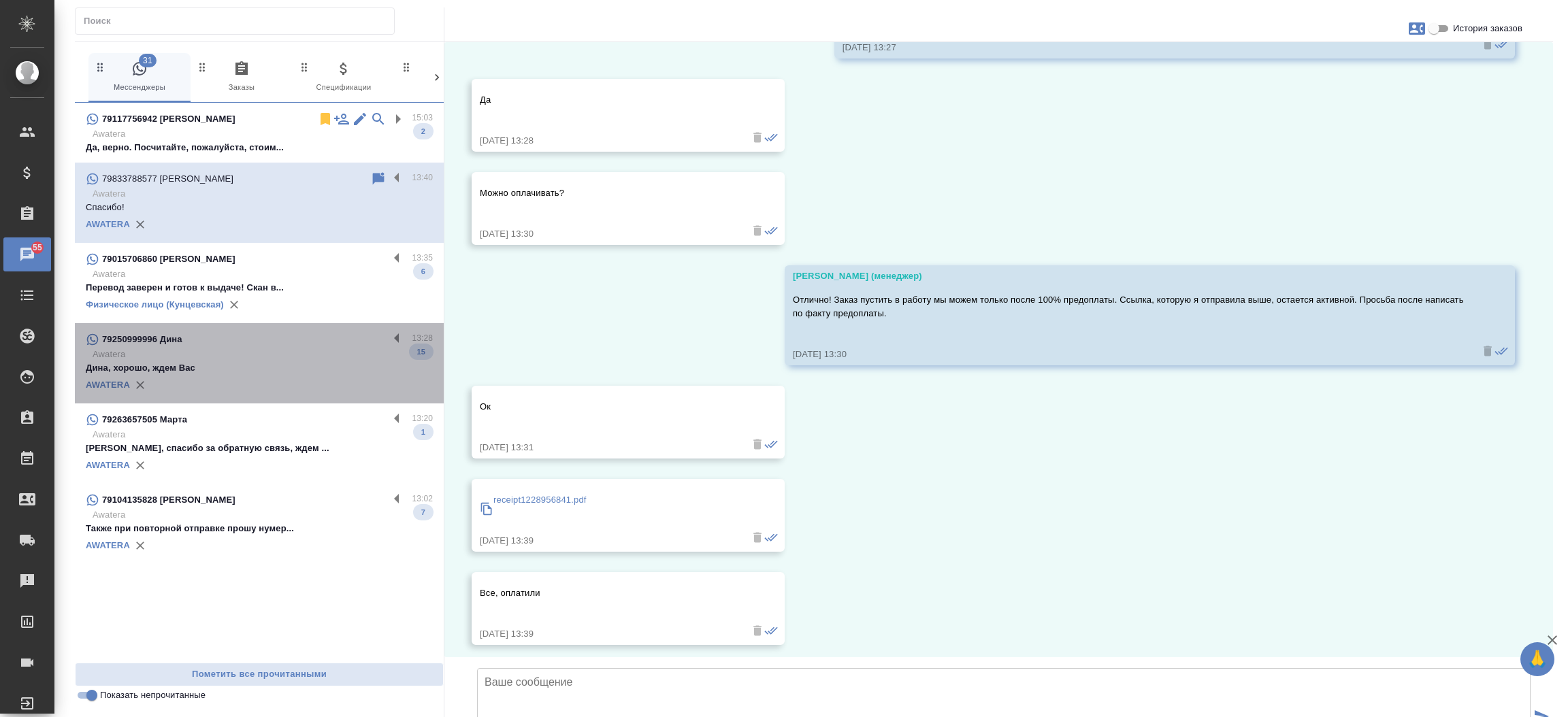
click at [191, 374] on p "Дина, хорошо, ждем Вас" at bounding box center [259, 368] width 347 height 14
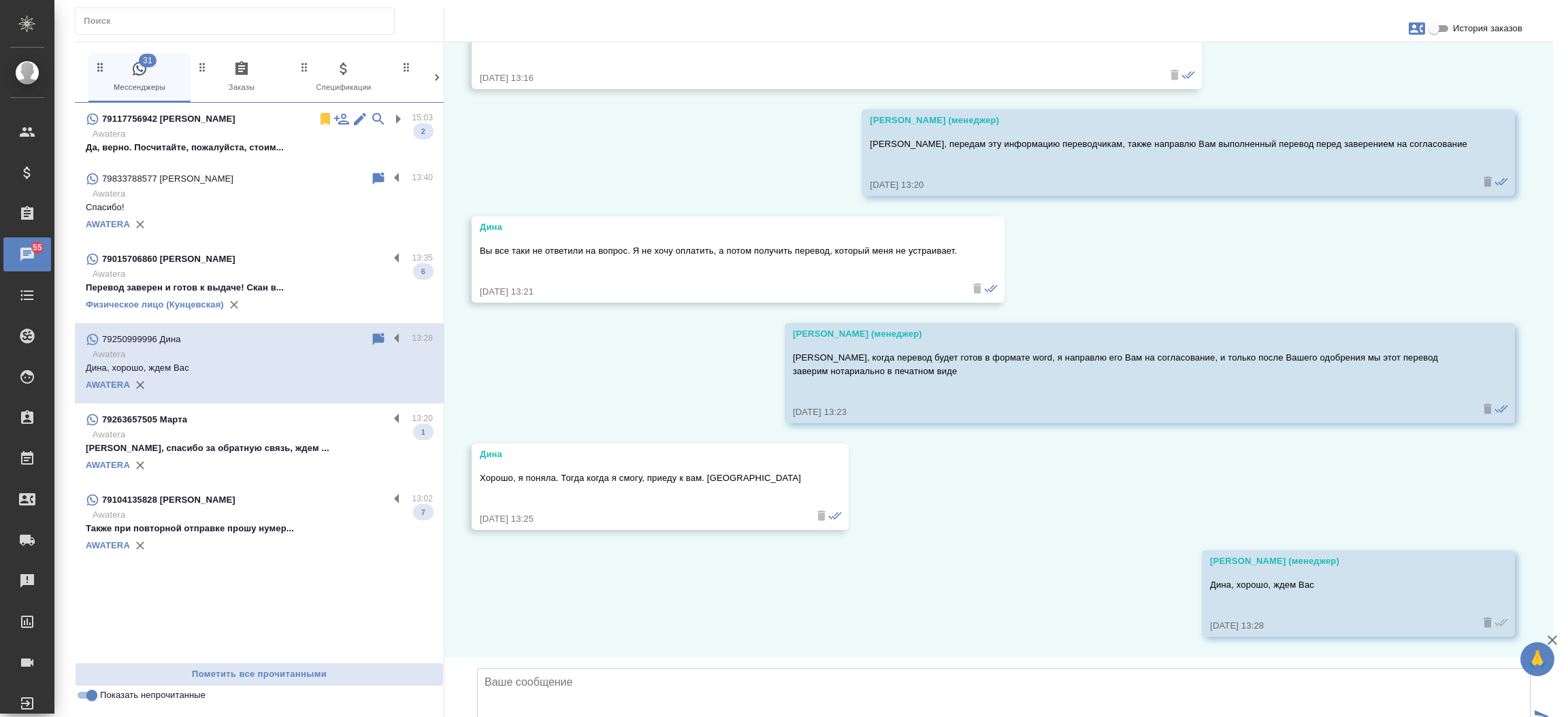
scroll to position [2734, 0]
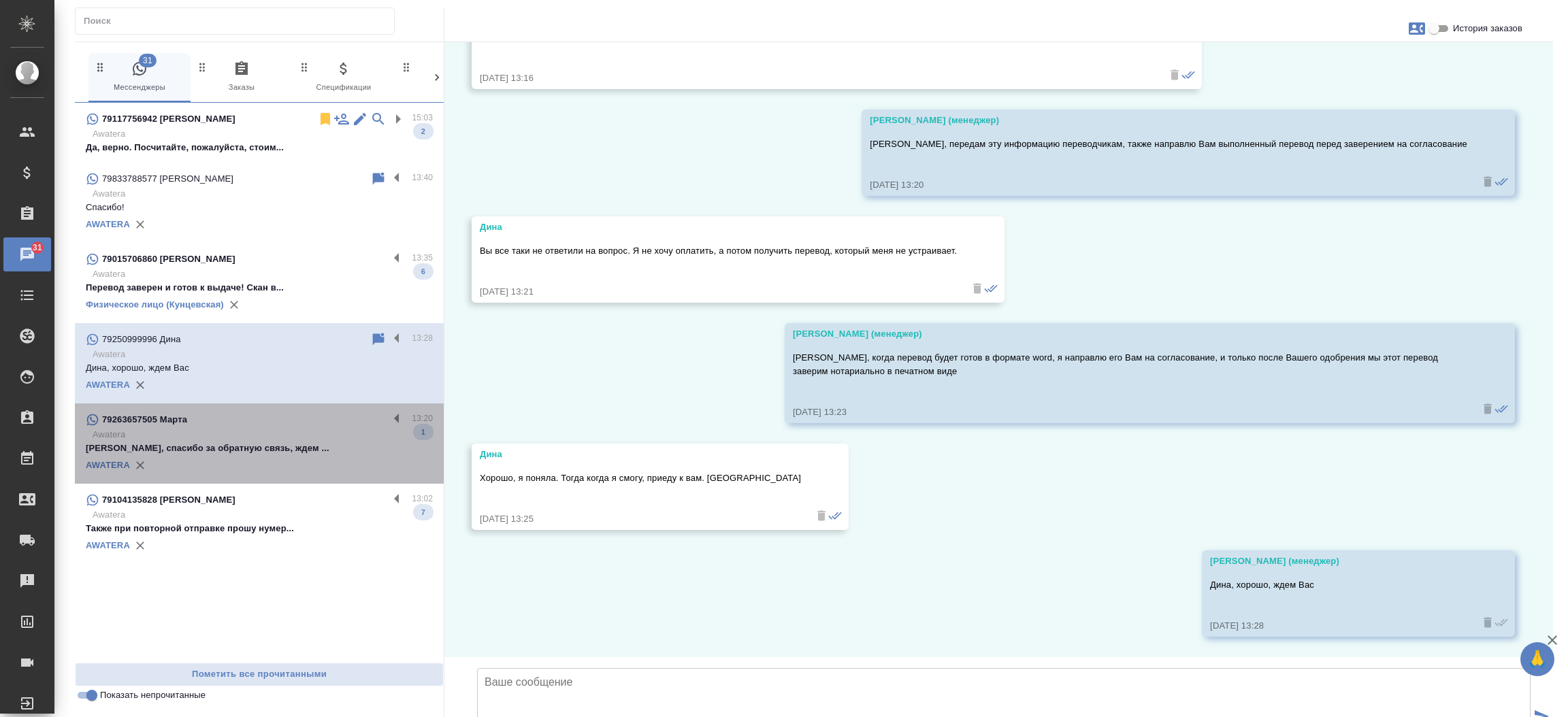
click at [215, 443] on p "Хорошо, спасибо за обратную связь, ждем ..." at bounding box center [259, 448] width 347 height 14
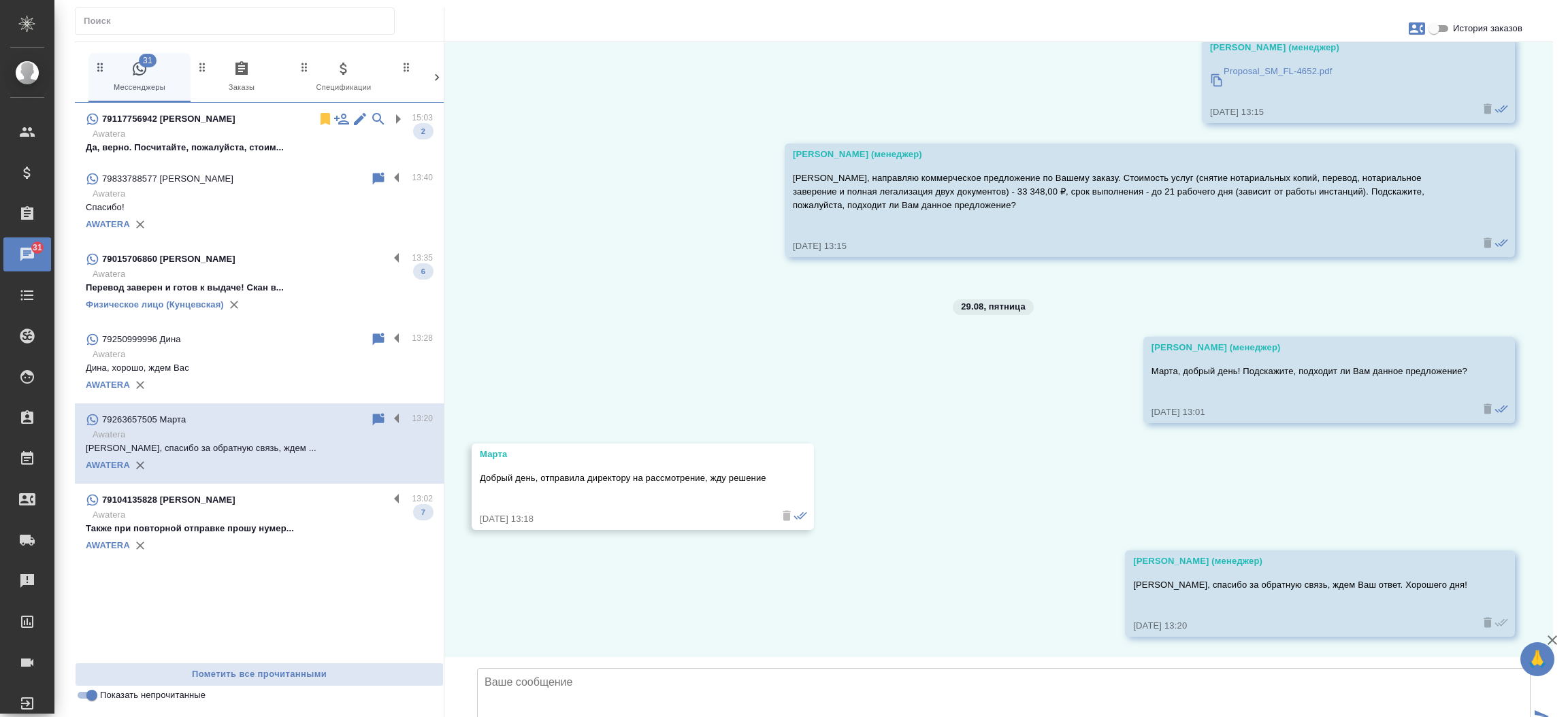
scroll to position [2136, 0]
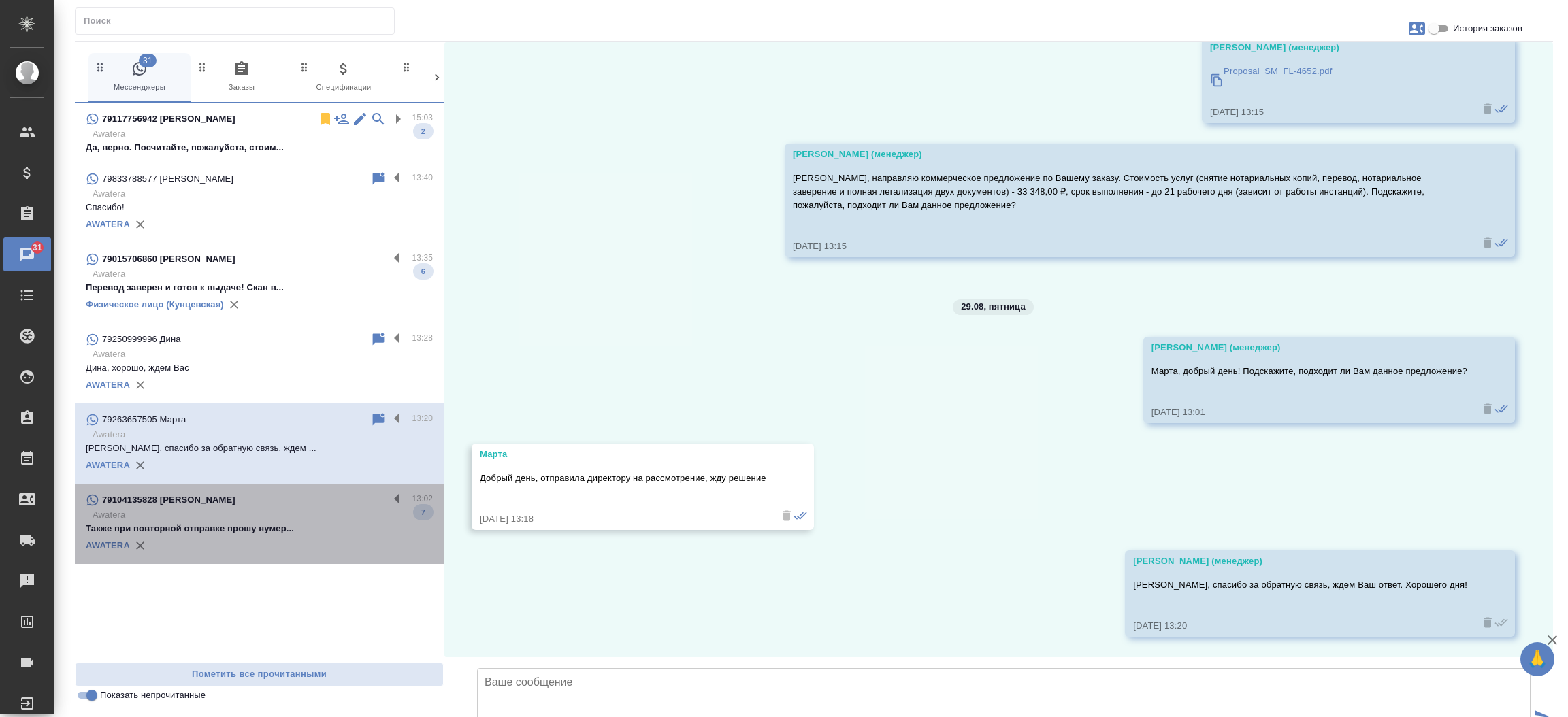
click at [232, 512] on p "Awatera" at bounding box center [262, 515] width 340 height 14
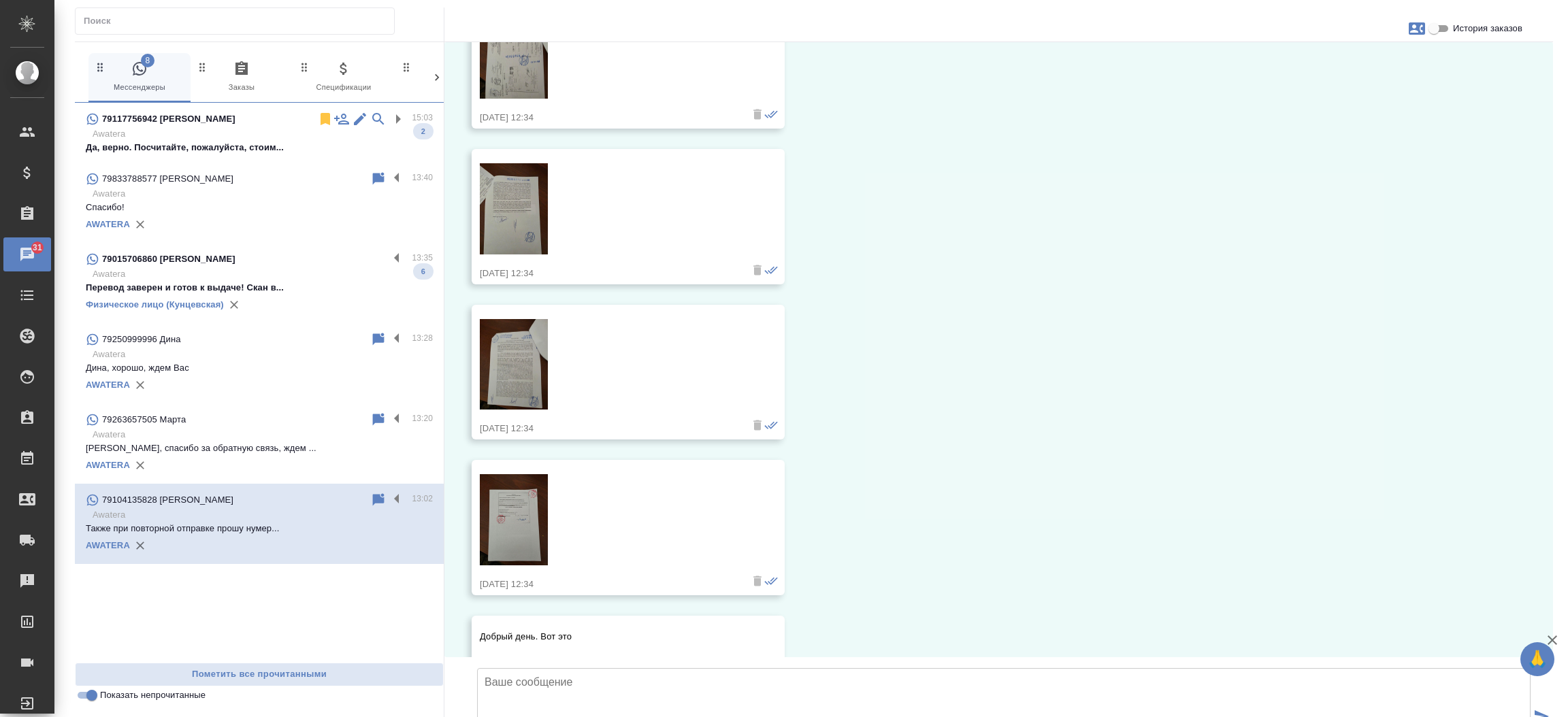
scroll to position [911, 0]
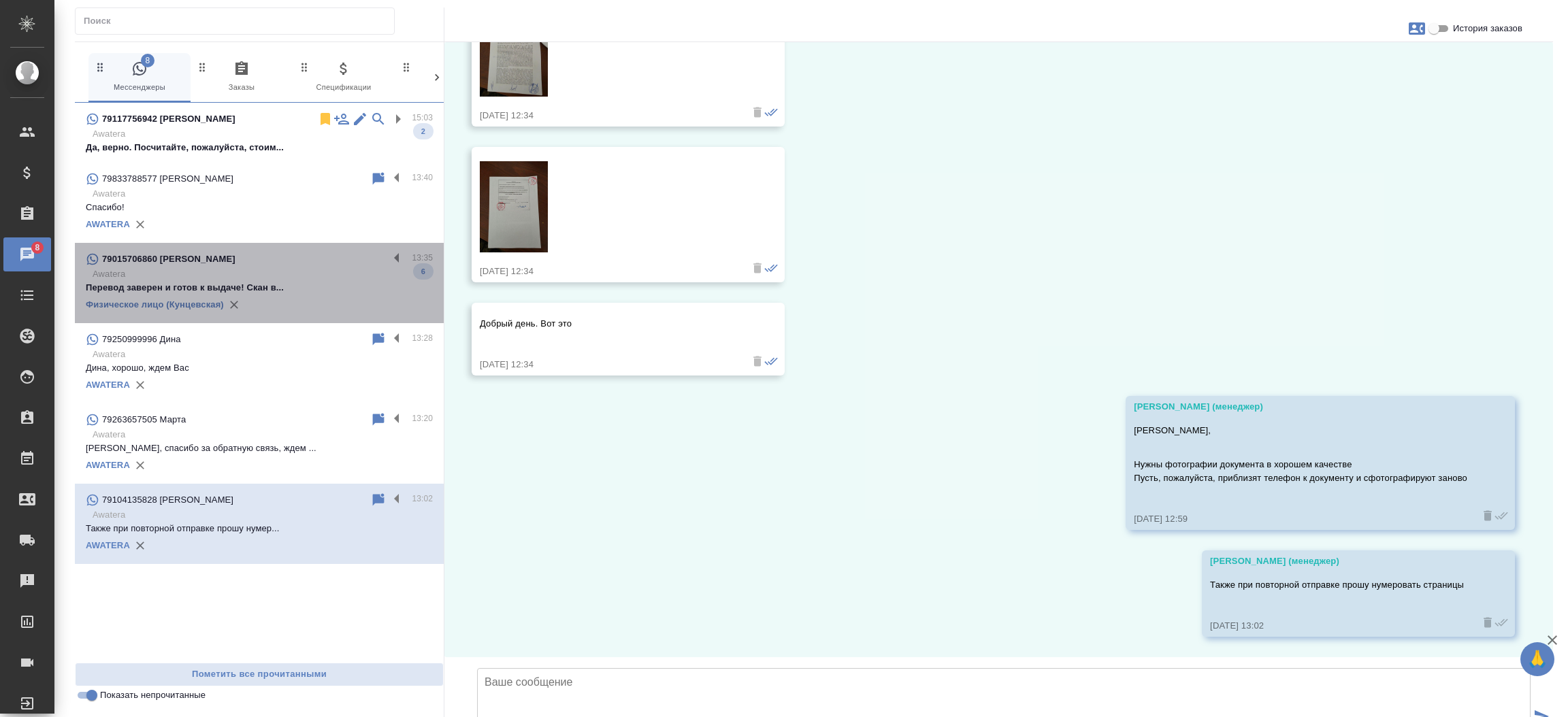
click at [240, 290] on p "Перевод заверен и готов к выдаче! Скан в..." at bounding box center [259, 287] width 347 height 14
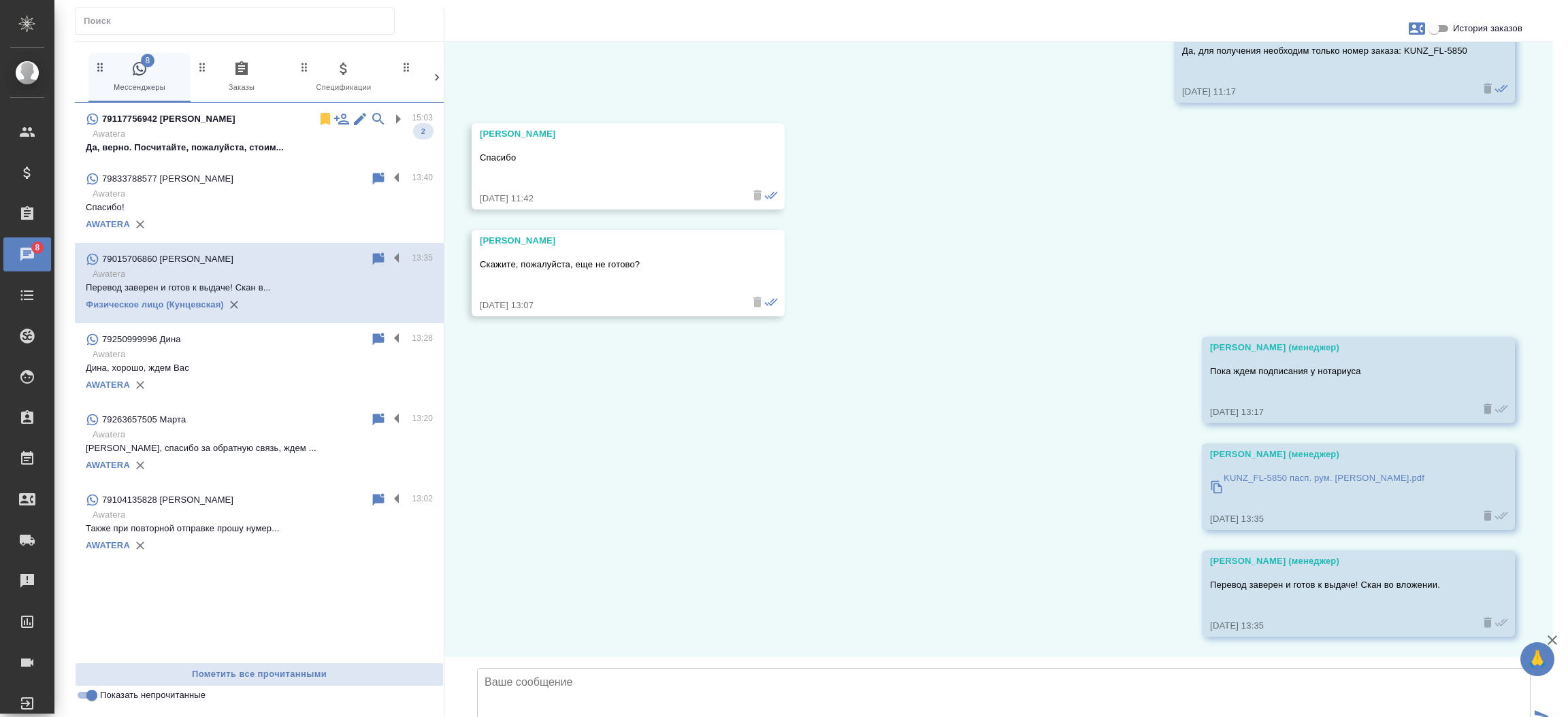
scroll to position [2766, 0]
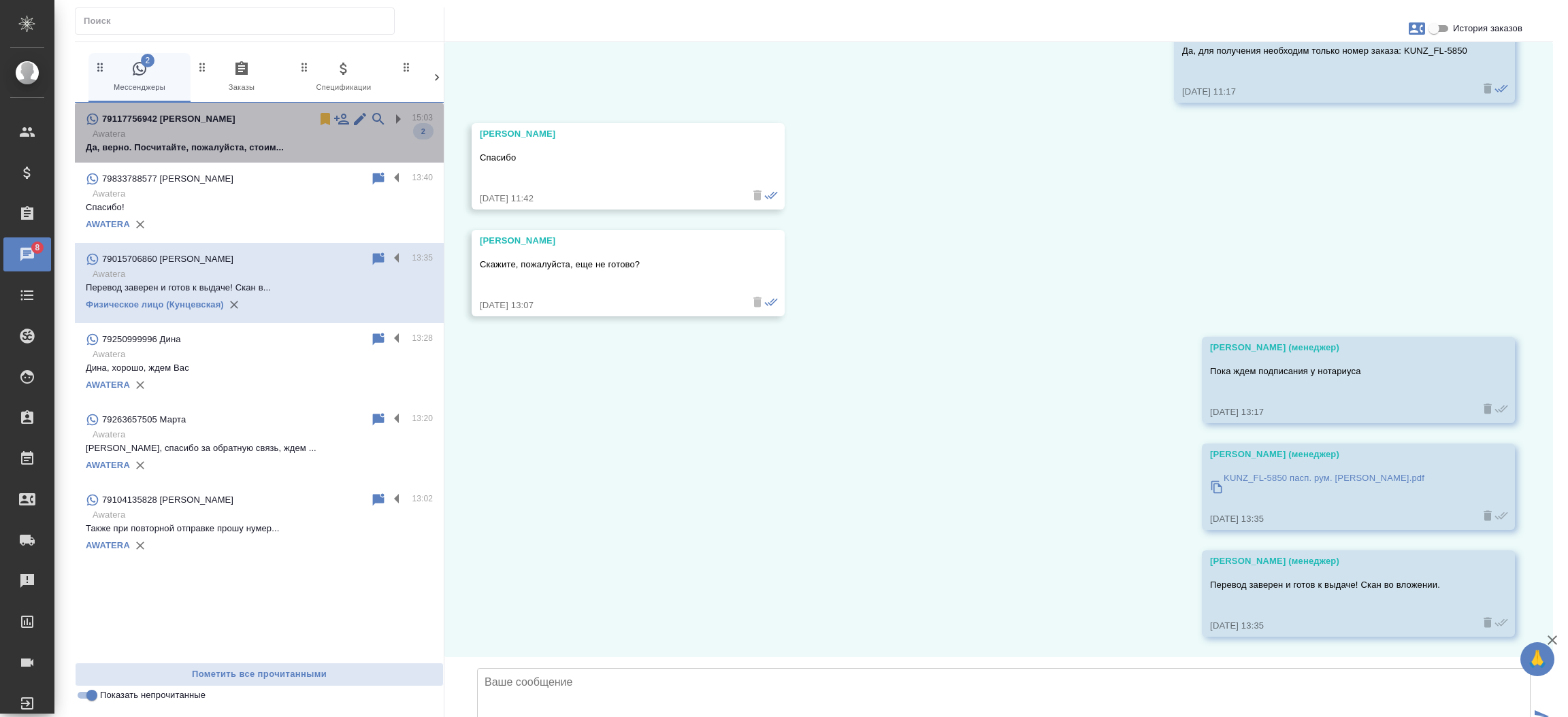
click at [225, 136] on p "Awatera" at bounding box center [262, 134] width 340 height 14
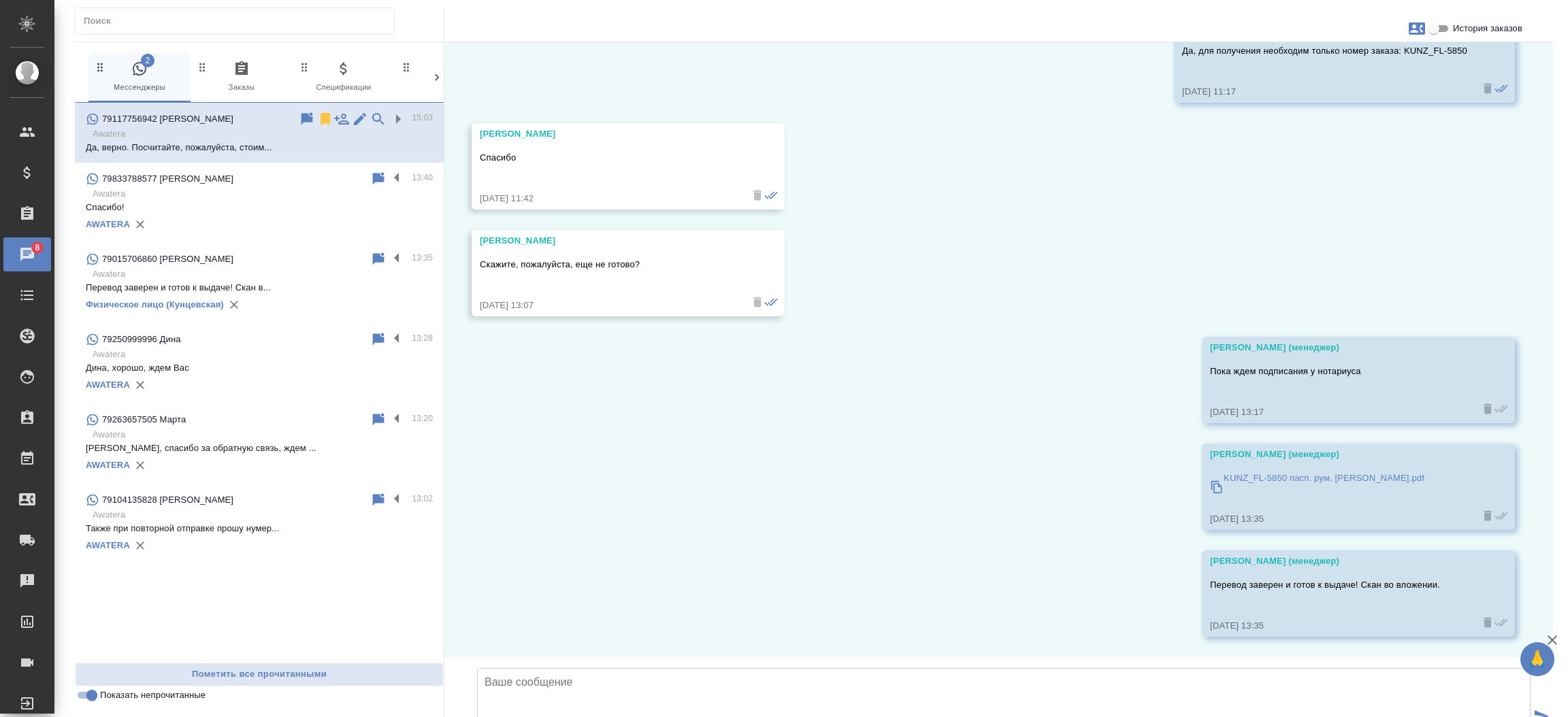
scroll to position [293, 0]
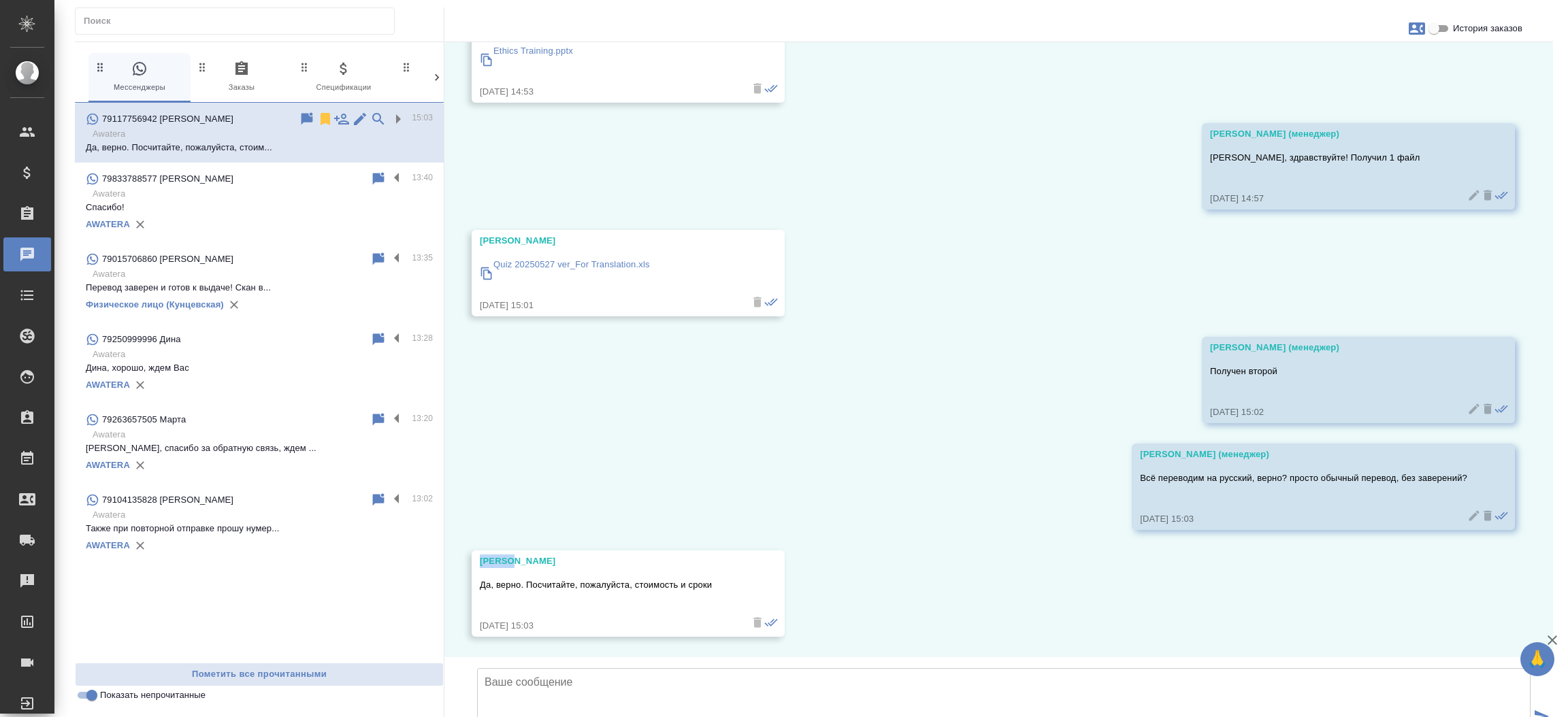
drag, startPoint x: 514, startPoint y: 464, endPoint x: 481, endPoint y: 457, distance: 33.7
click at [481, 554] on div "Regina" at bounding box center [608, 561] width 257 height 14
click at [28, 497] on div "Входящие заявки" at bounding box center [11, 499] width 34 height 20
select select "RU"
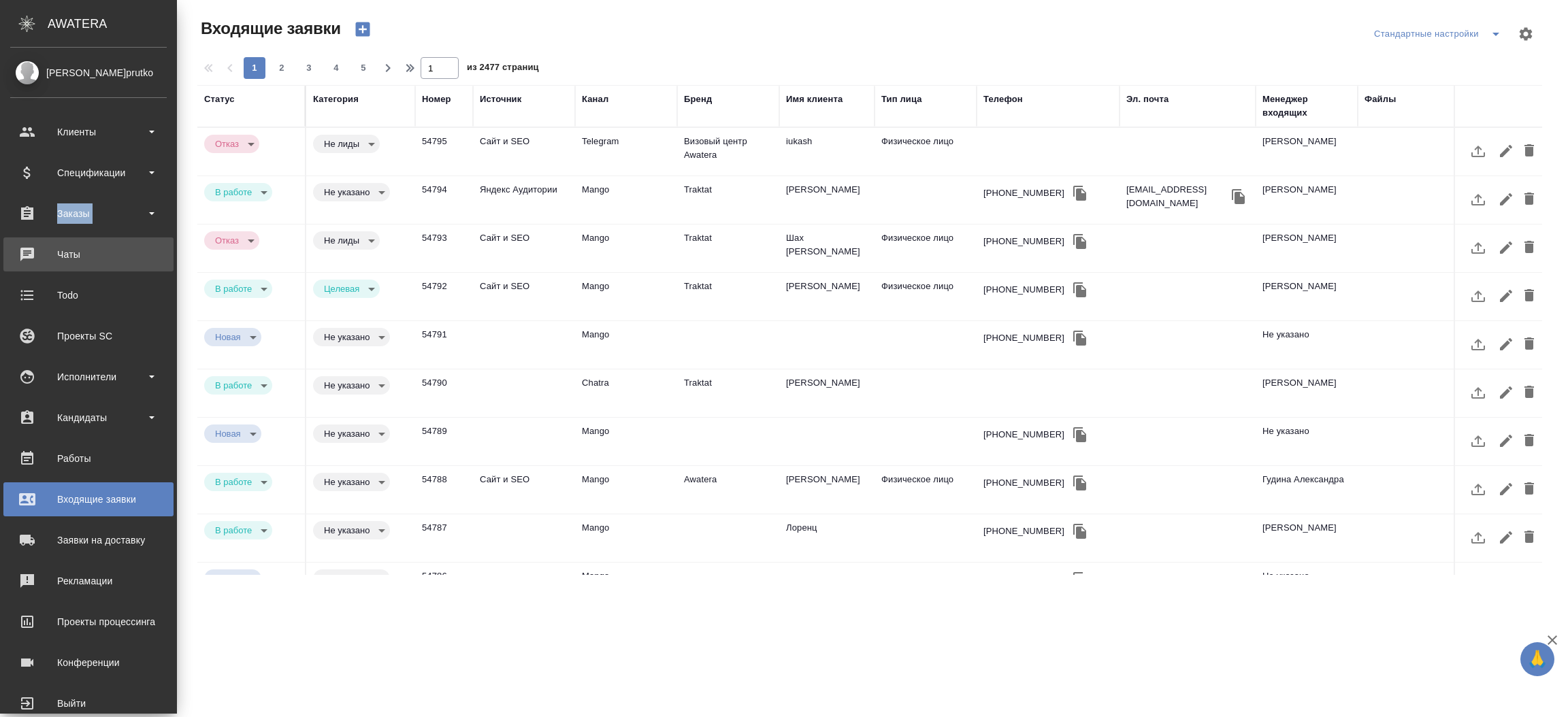
drag, startPoint x: 27, startPoint y: 218, endPoint x: 40, endPoint y: 241, distance: 26.4
click at [40, 241] on ul "Клиенты Спецификации Заказы 0 Чаты Todo Проекты SC Исполнители Кандидаты Работы…" at bounding box center [88, 414] width 177 height 613
click at [38, 252] on div "Чаты" at bounding box center [88, 254] width 156 height 20
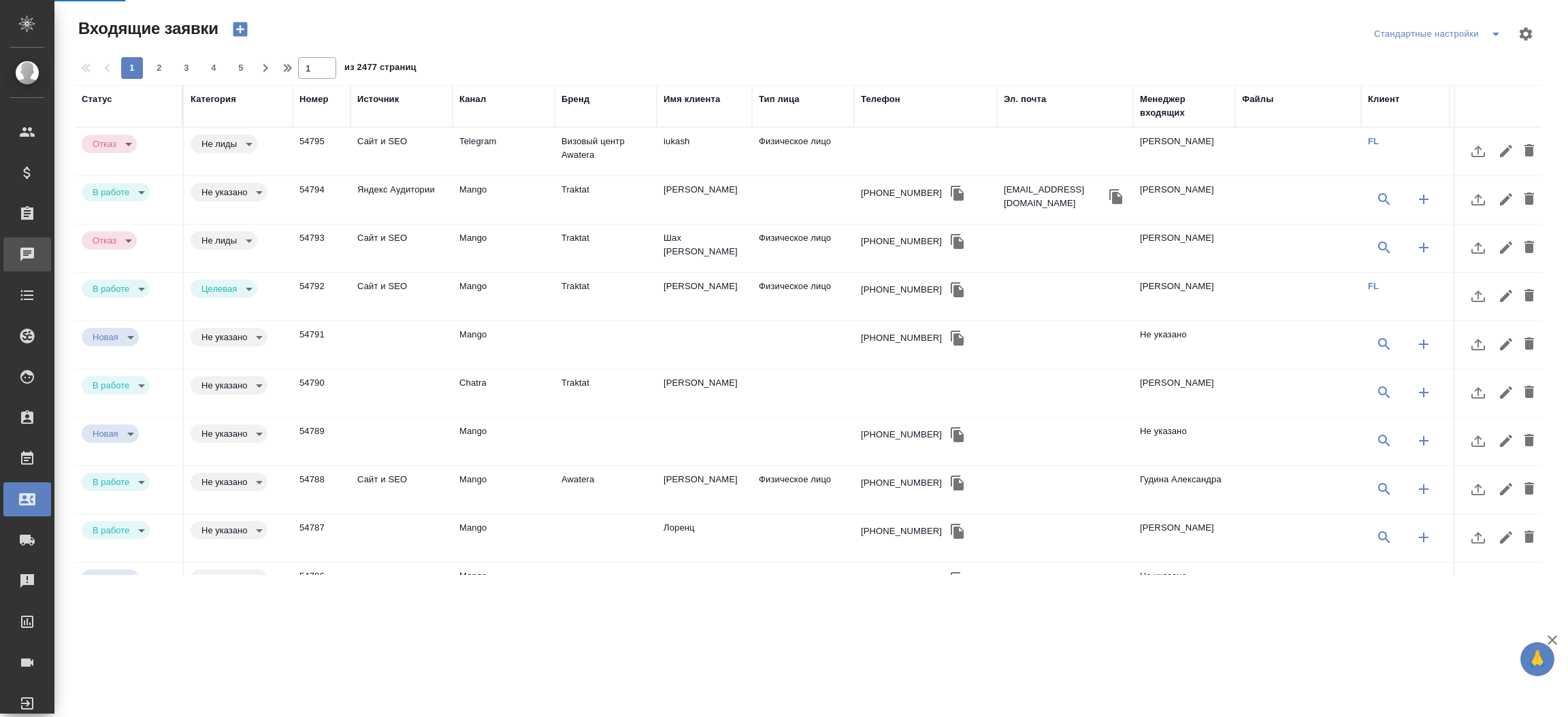
click at [28, 252] on div "Чаты" at bounding box center [11, 254] width 34 height 20
click at [38, 252] on link "0 Чаты" at bounding box center [27, 255] width 48 height 34
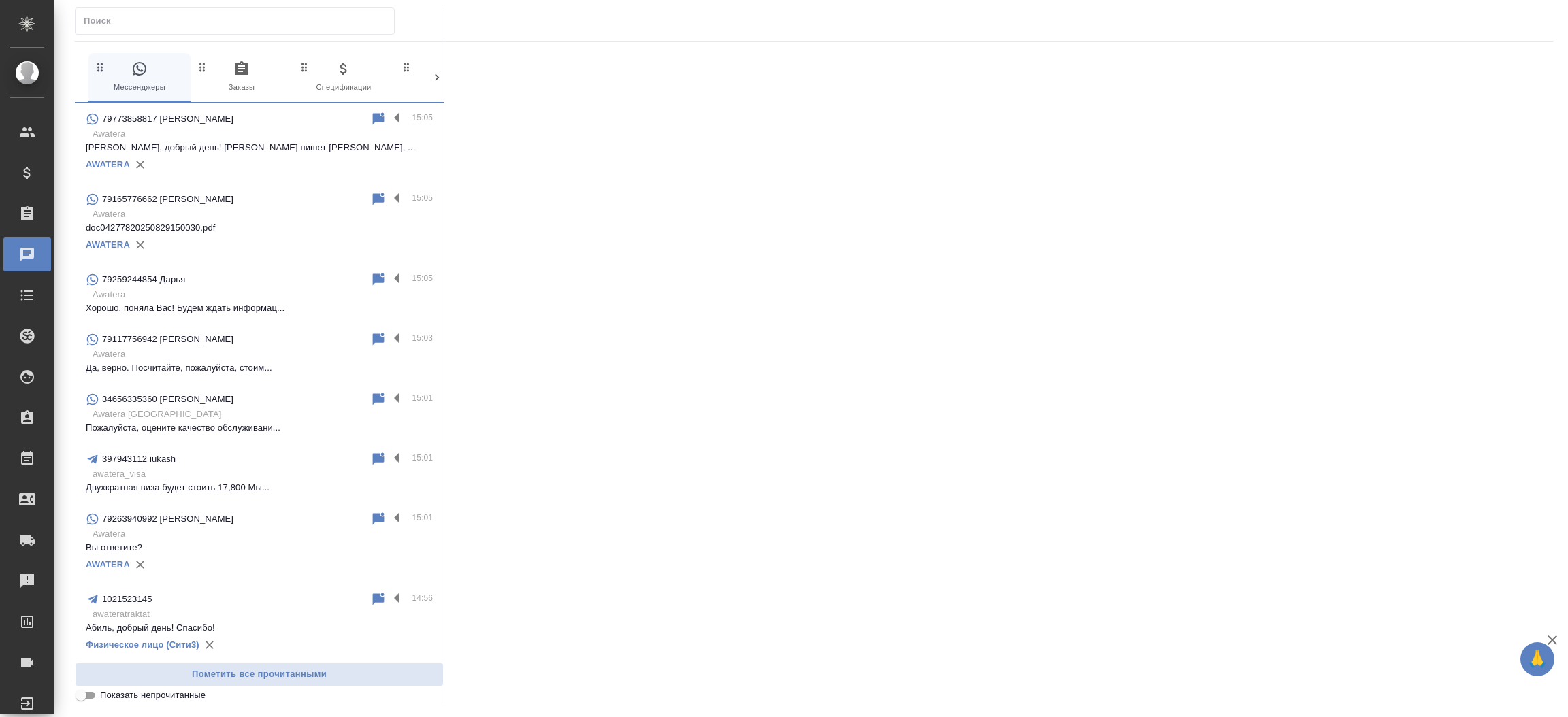
click at [197, 23] on input "text" at bounding box center [238, 21] width 310 height 19
paste input "79263940992"
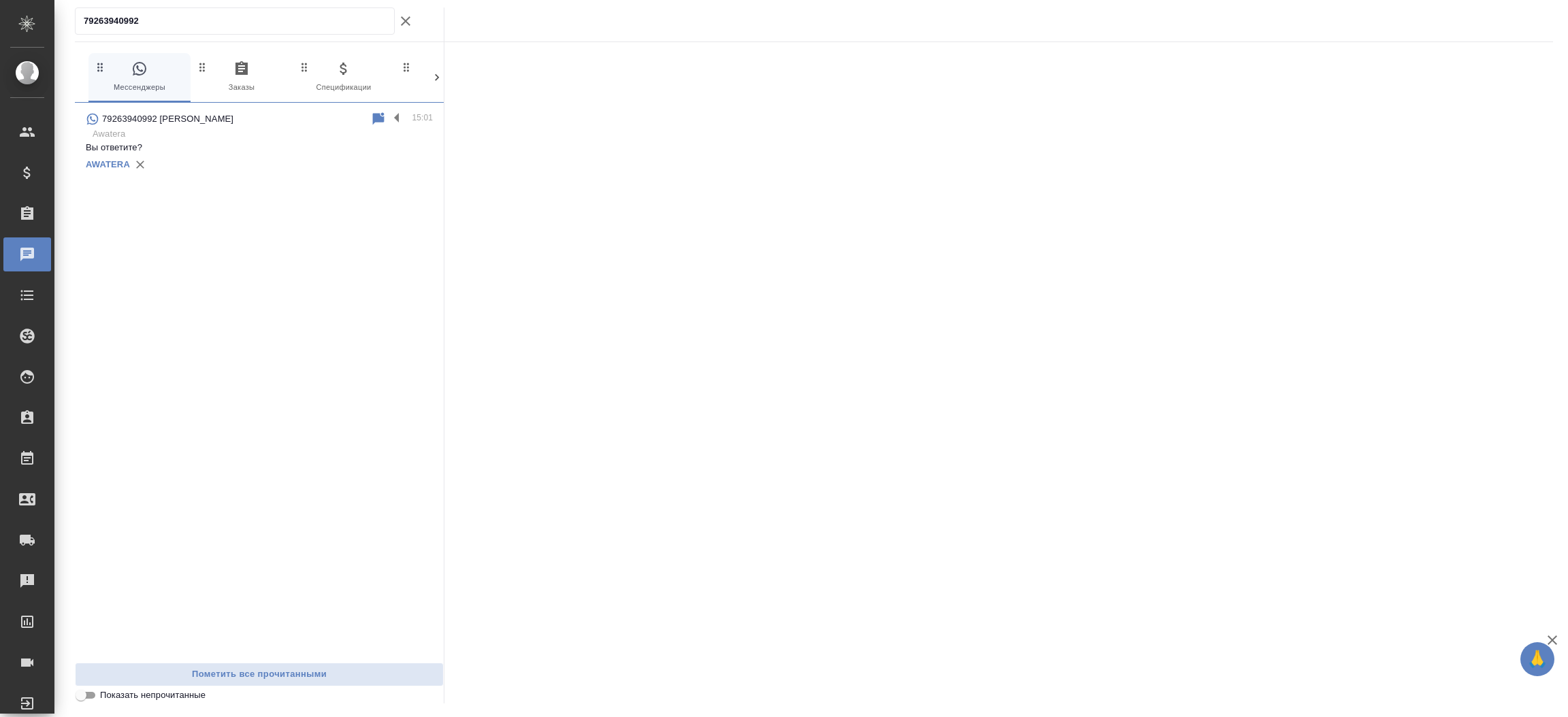
type input "79263940992"
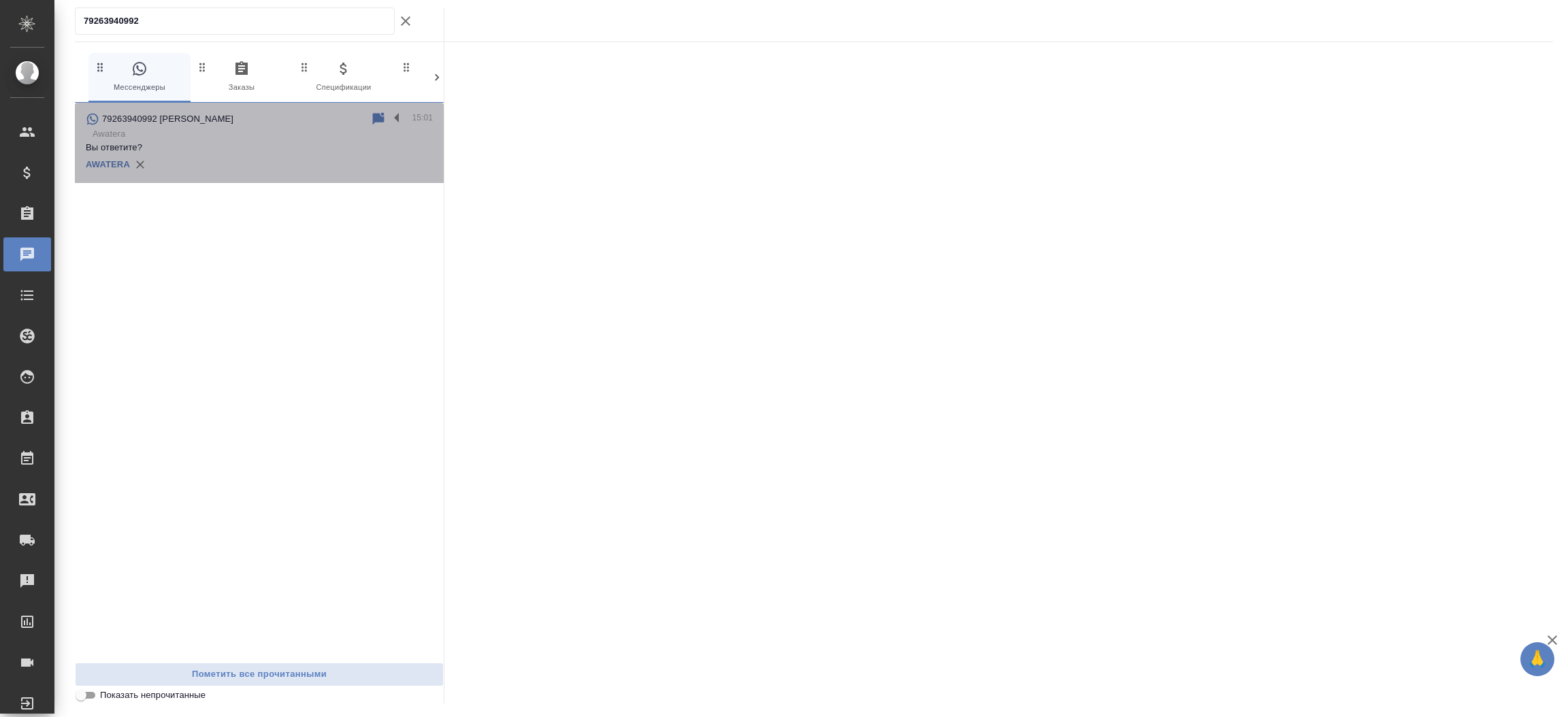
click at [201, 121] on div "79263940992 Виктория" at bounding box center [228, 119] width 285 height 16
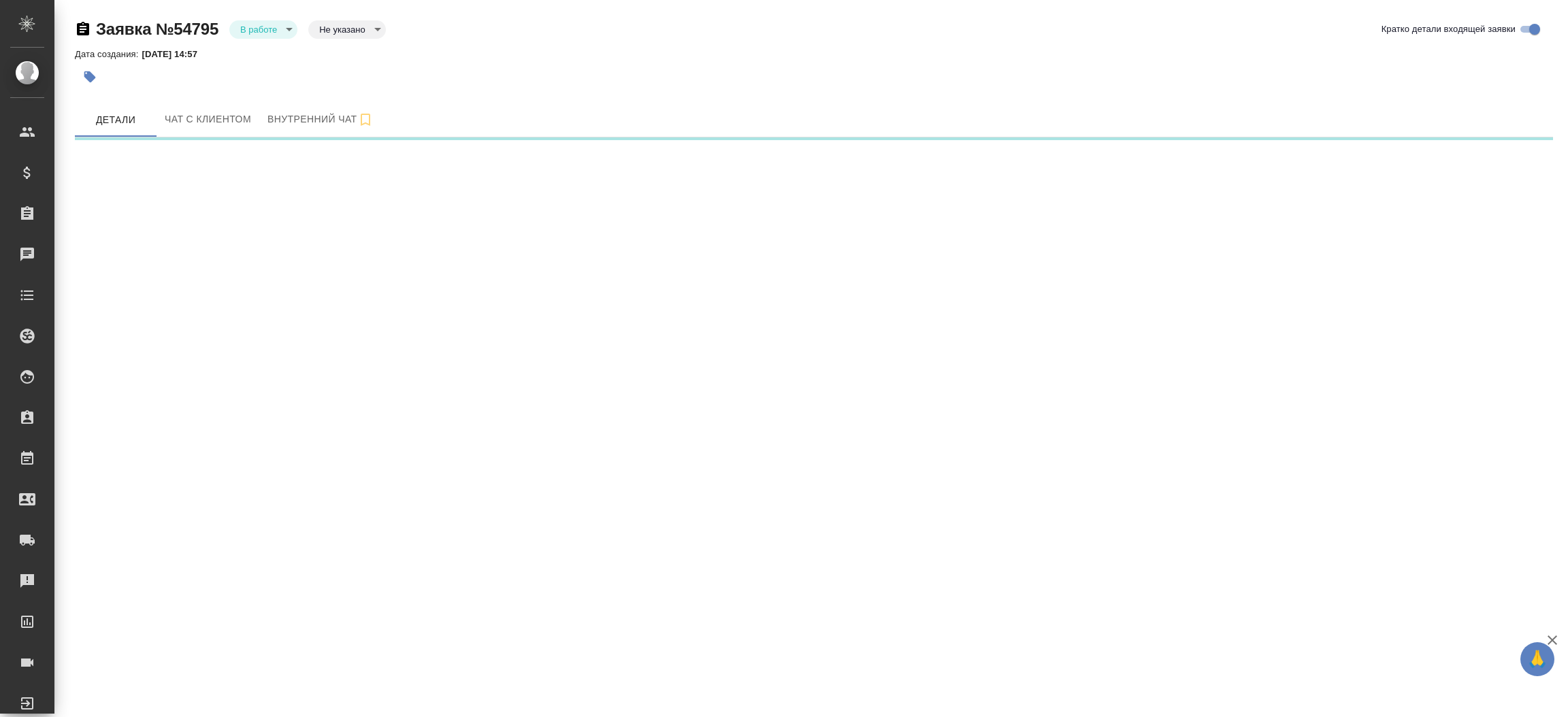
select select "RU"
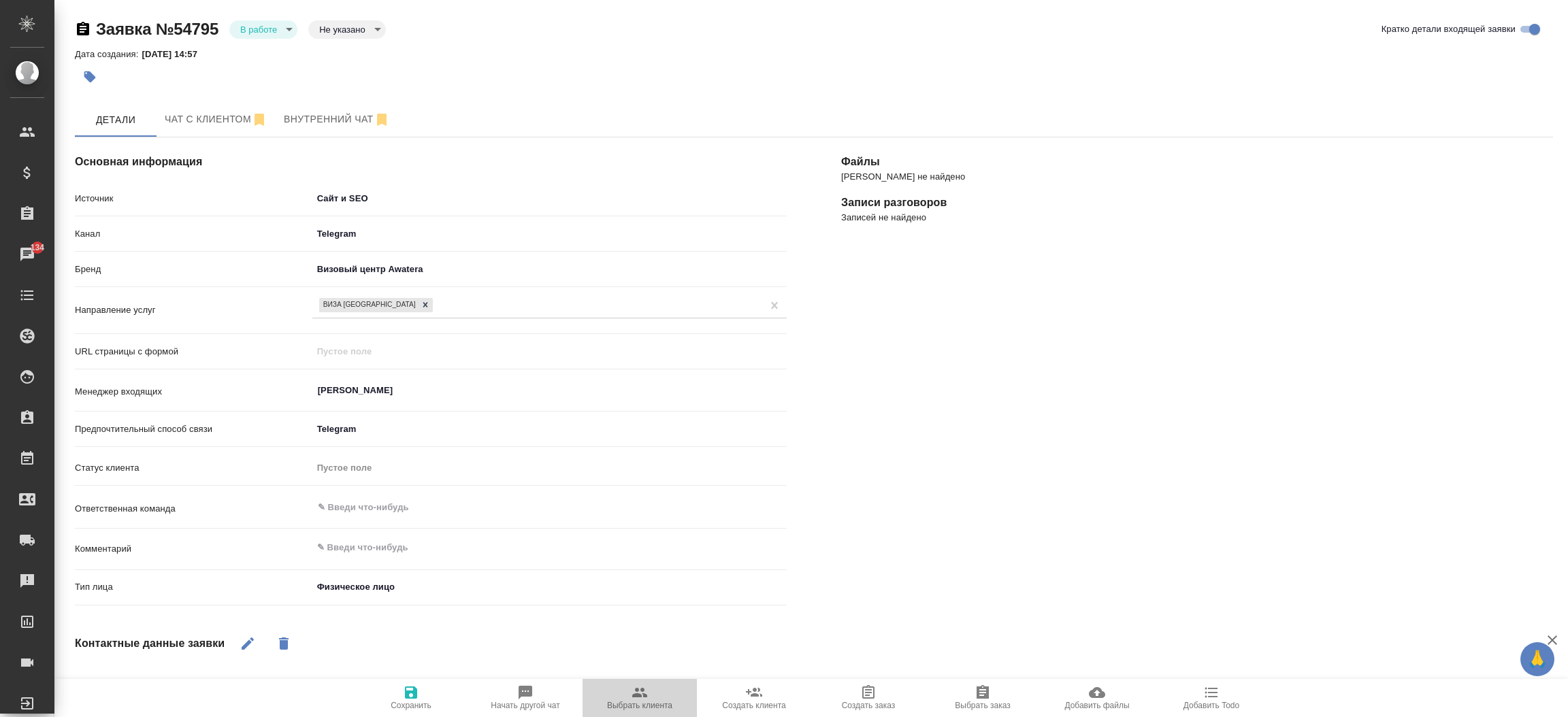
click at [642, 685] on icon "button" at bounding box center [639, 693] width 16 height 16
type textarea "x"
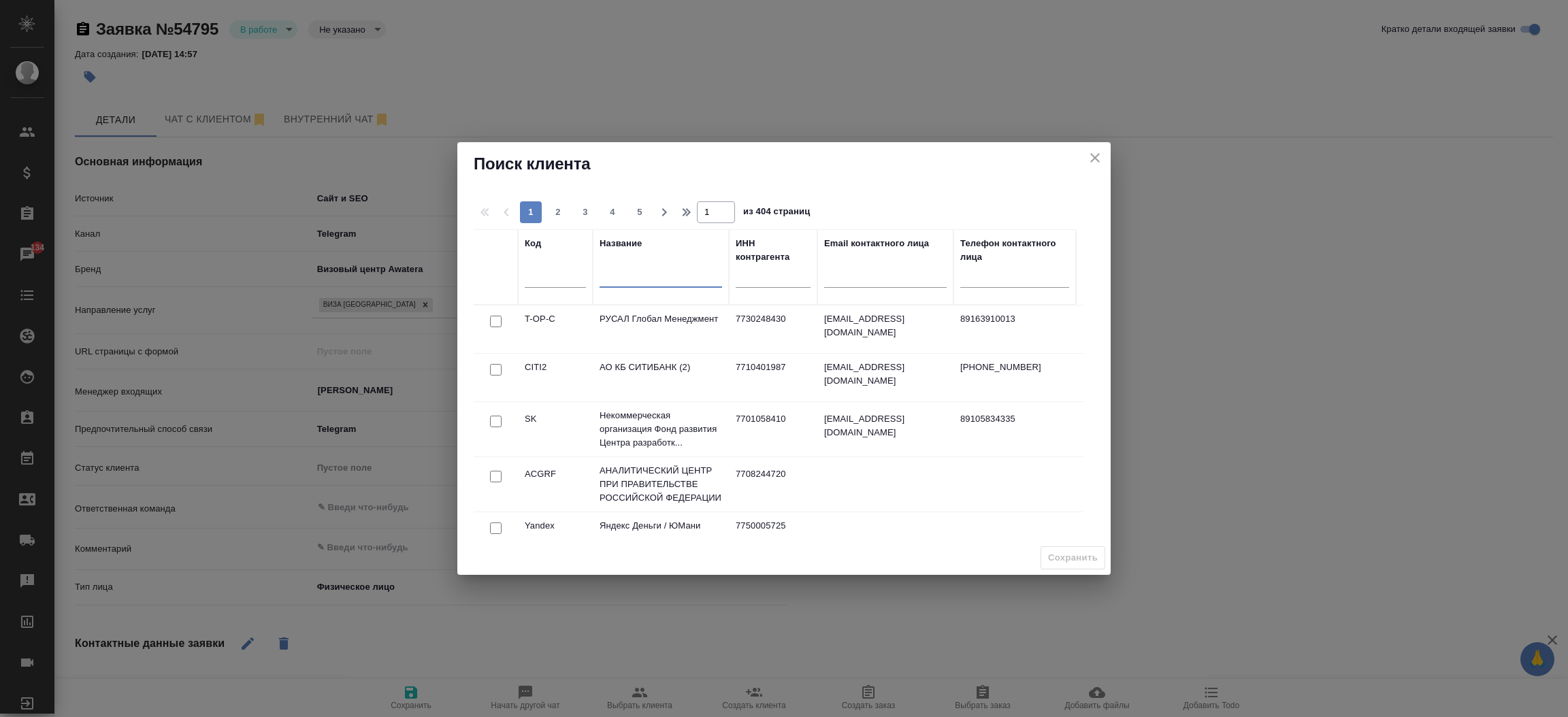
click at [638, 272] on input "text" at bounding box center [660, 279] width 122 height 17
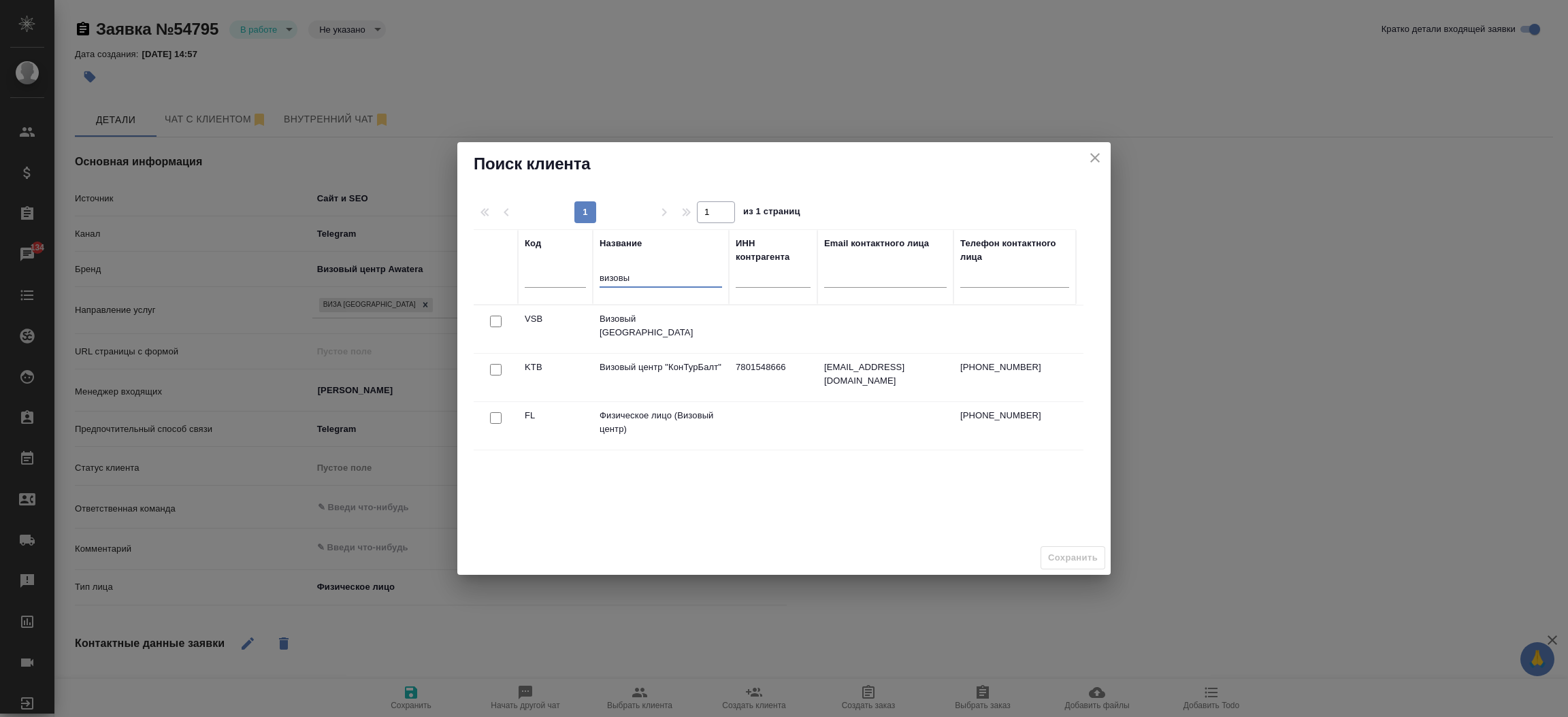
type input "визовы"
click at [495, 328] on input "checkbox" at bounding box center [496, 321] width 11 height 11
checkbox input "true"
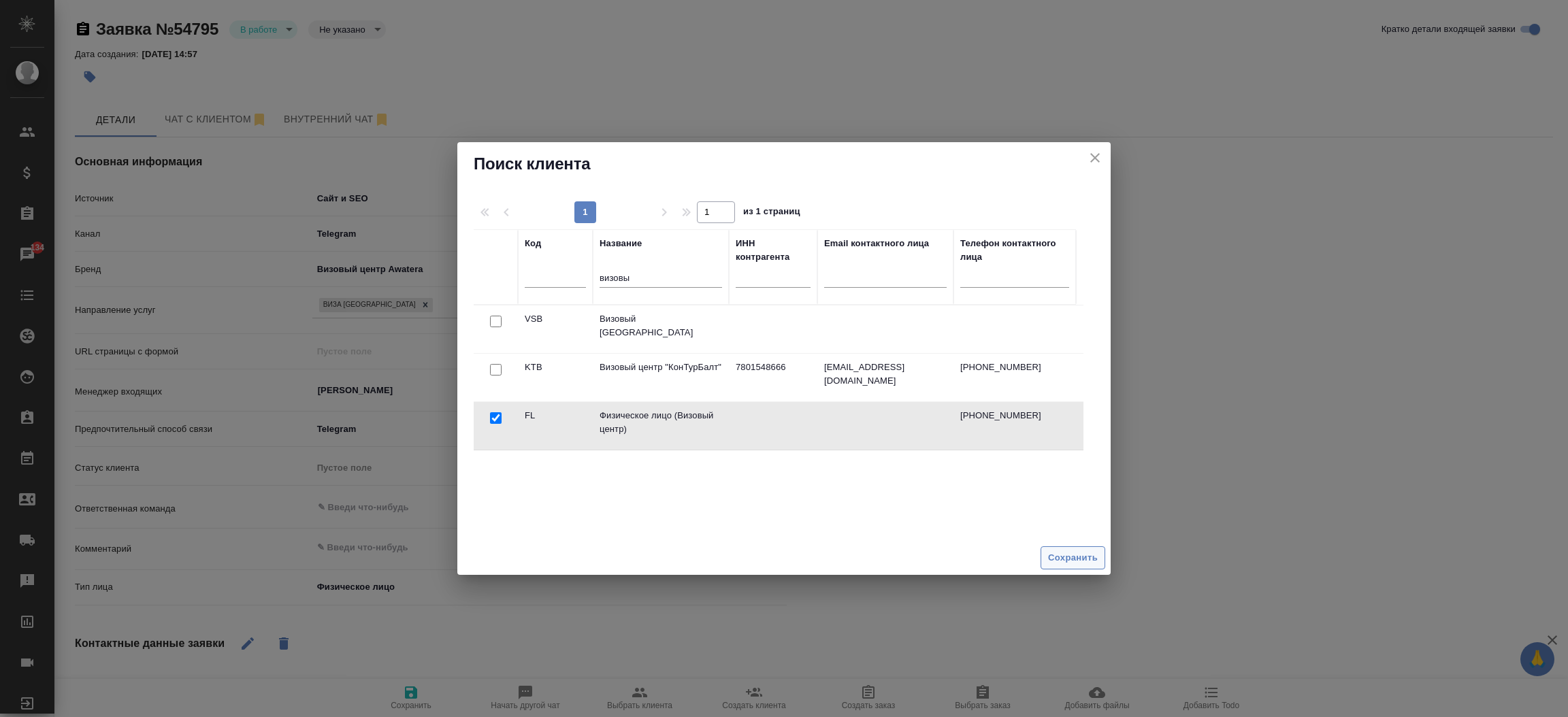
click at [1062, 554] on span "Сохранить" at bounding box center [1072, 558] width 49 height 15
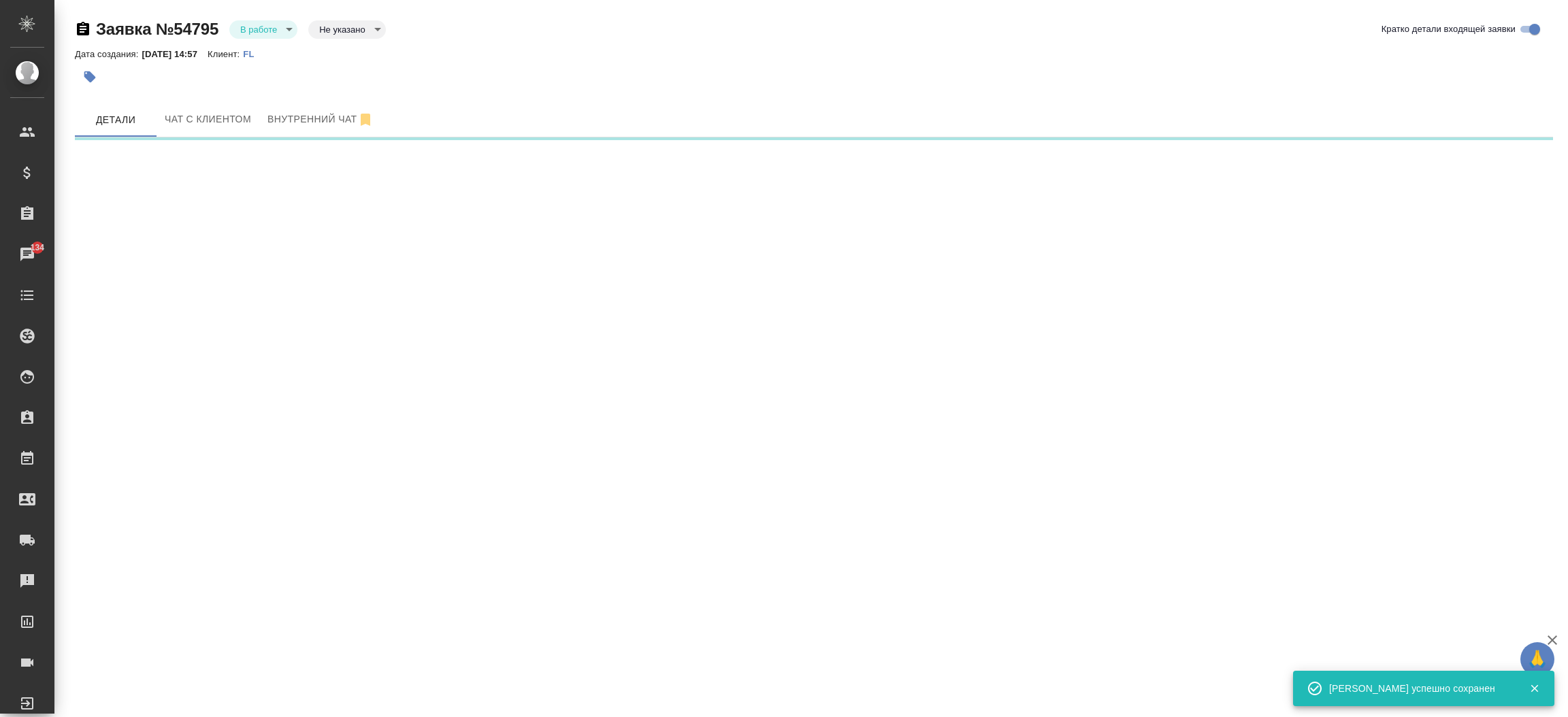
select select "RU"
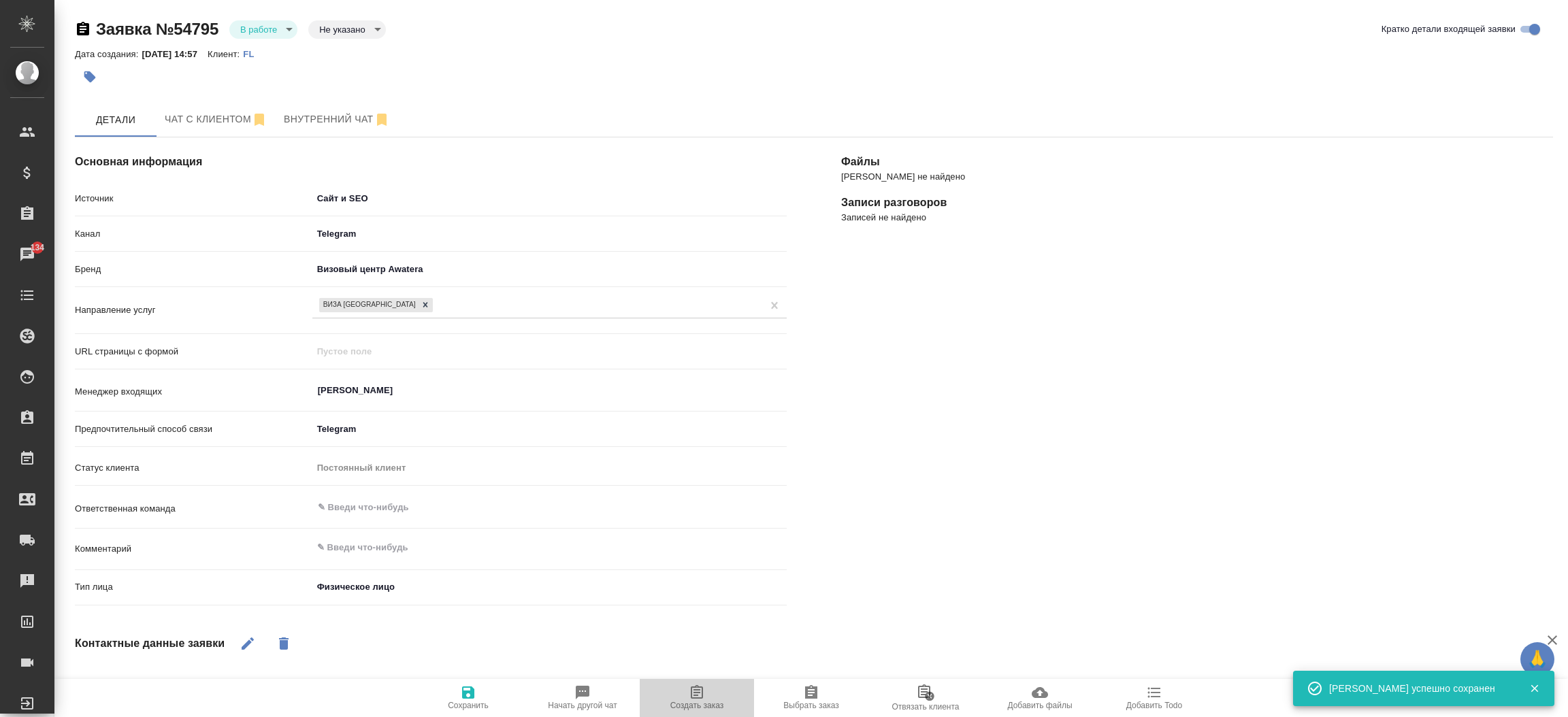
click at [716, 698] on span "Создать заказ" at bounding box center [697, 698] width 98 height 26
type textarea "x"
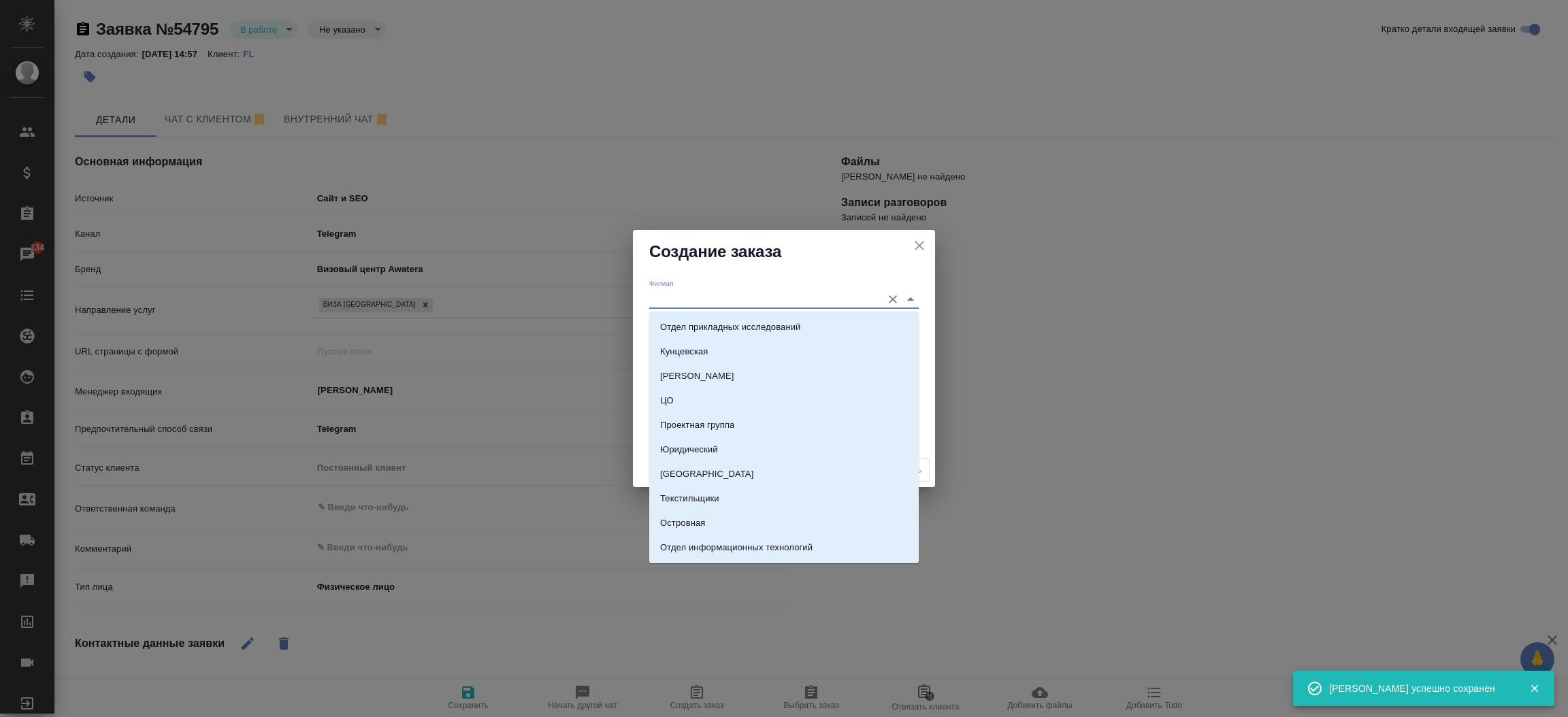
click at [701, 294] on input "Филиал" at bounding box center [761, 299] width 226 height 19
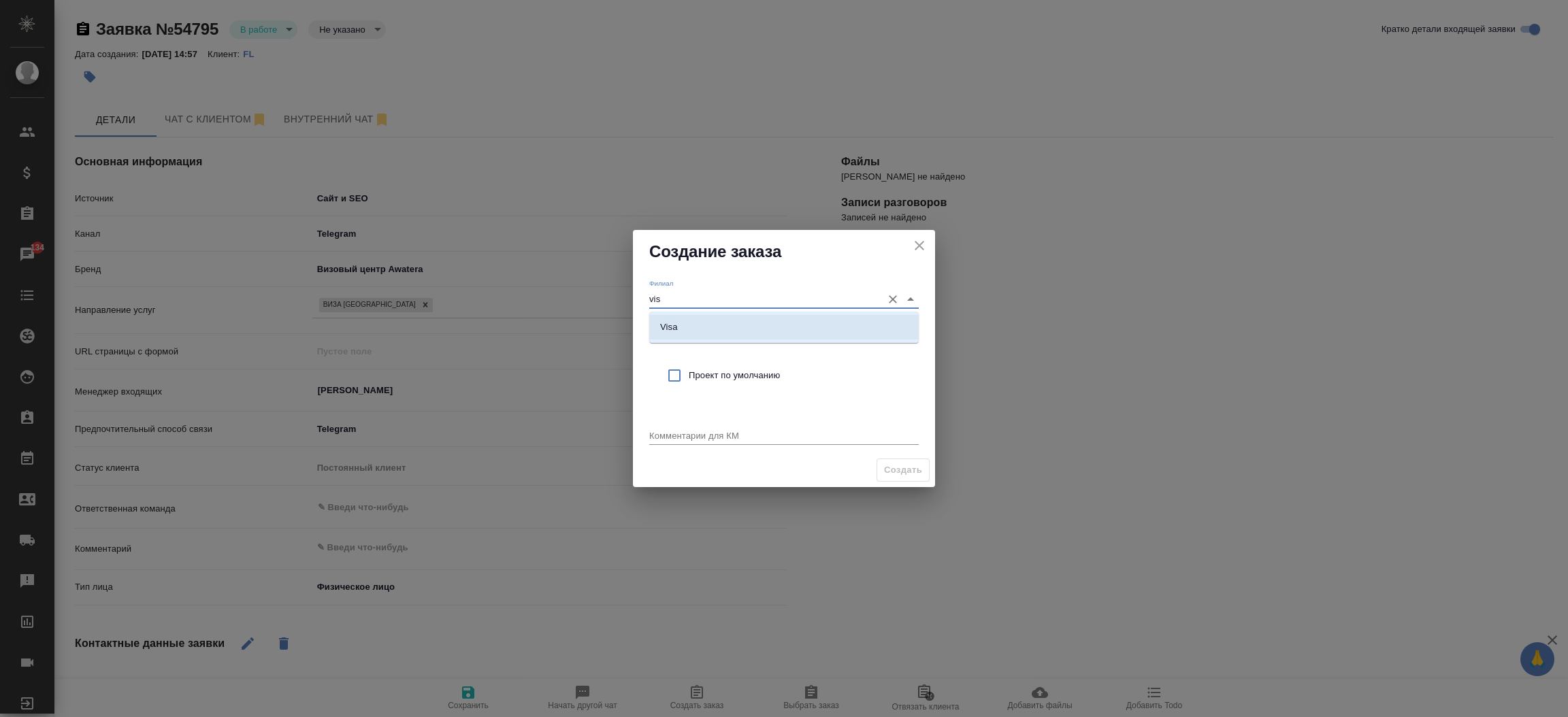
click at [699, 313] on div "Visa" at bounding box center [783, 327] width 269 height 32
click at [693, 325] on li "Visa" at bounding box center [783, 327] width 269 height 24
type input "Visa"
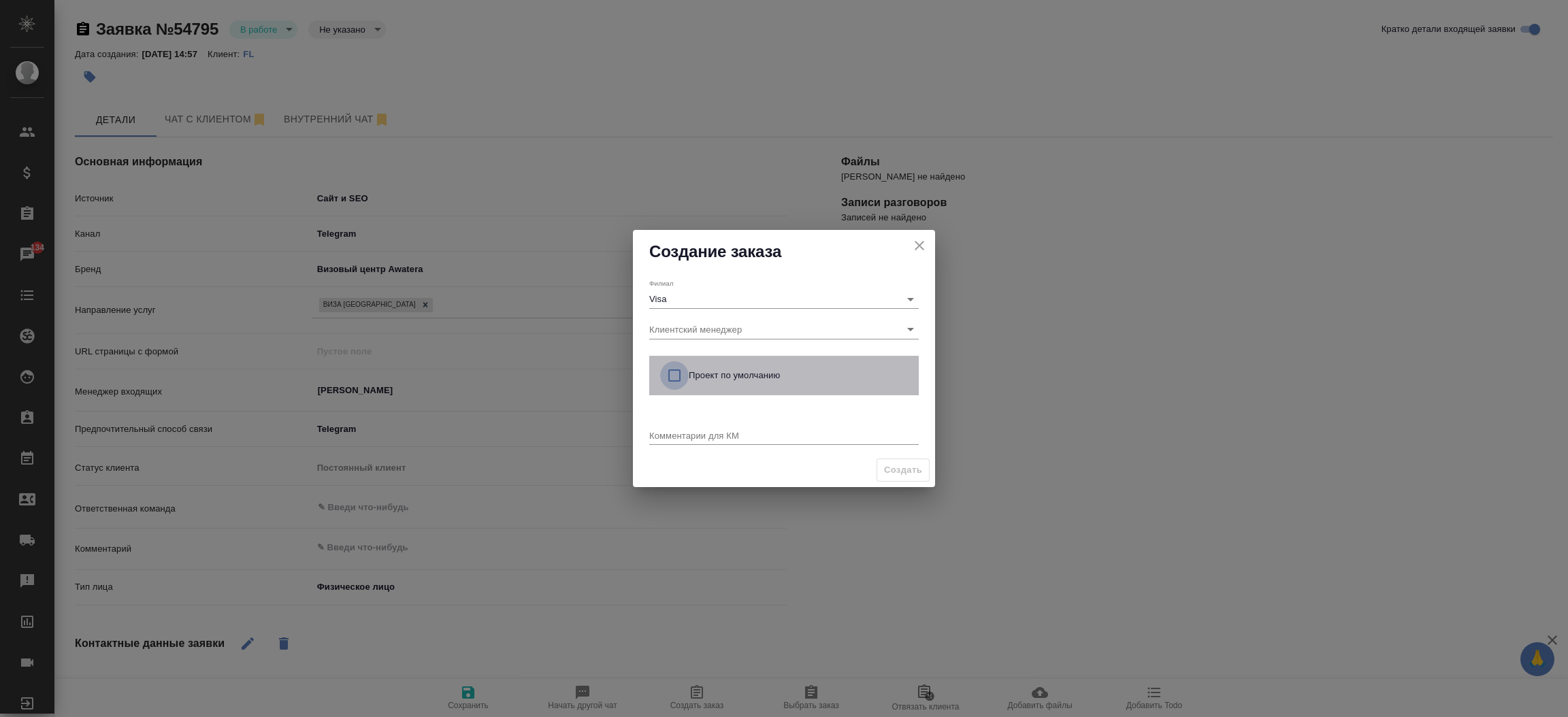
click at [677, 378] on input "checkbox" at bounding box center [674, 375] width 28 height 28
checkbox input "true"
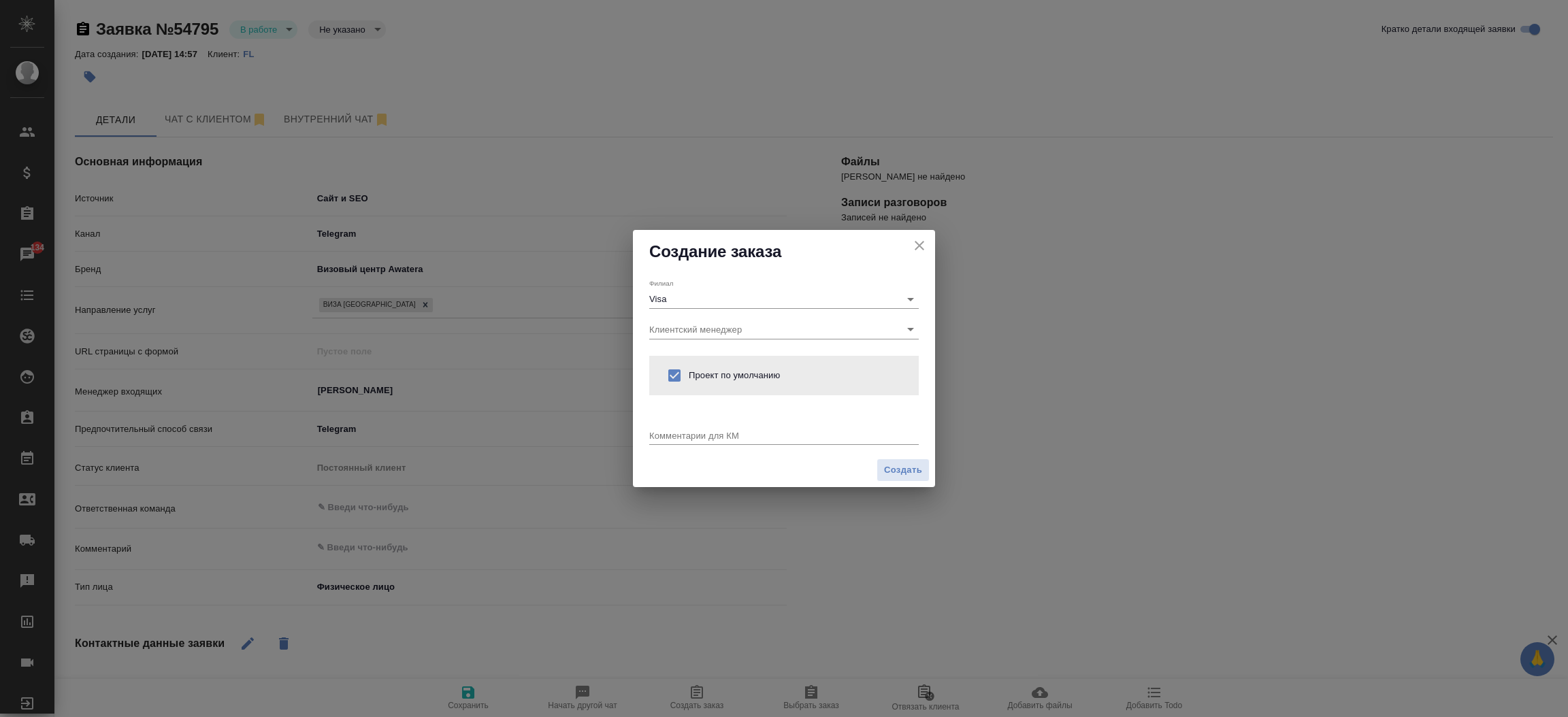
click at [677, 426] on div "Комментарии для КМ x" at bounding box center [783, 431] width 269 height 28
click at [674, 431] on textarea at bounding box center [783, 435] width 269 height 11
type textarea "j"
type textarea "От КВ:"
type textarea "x"
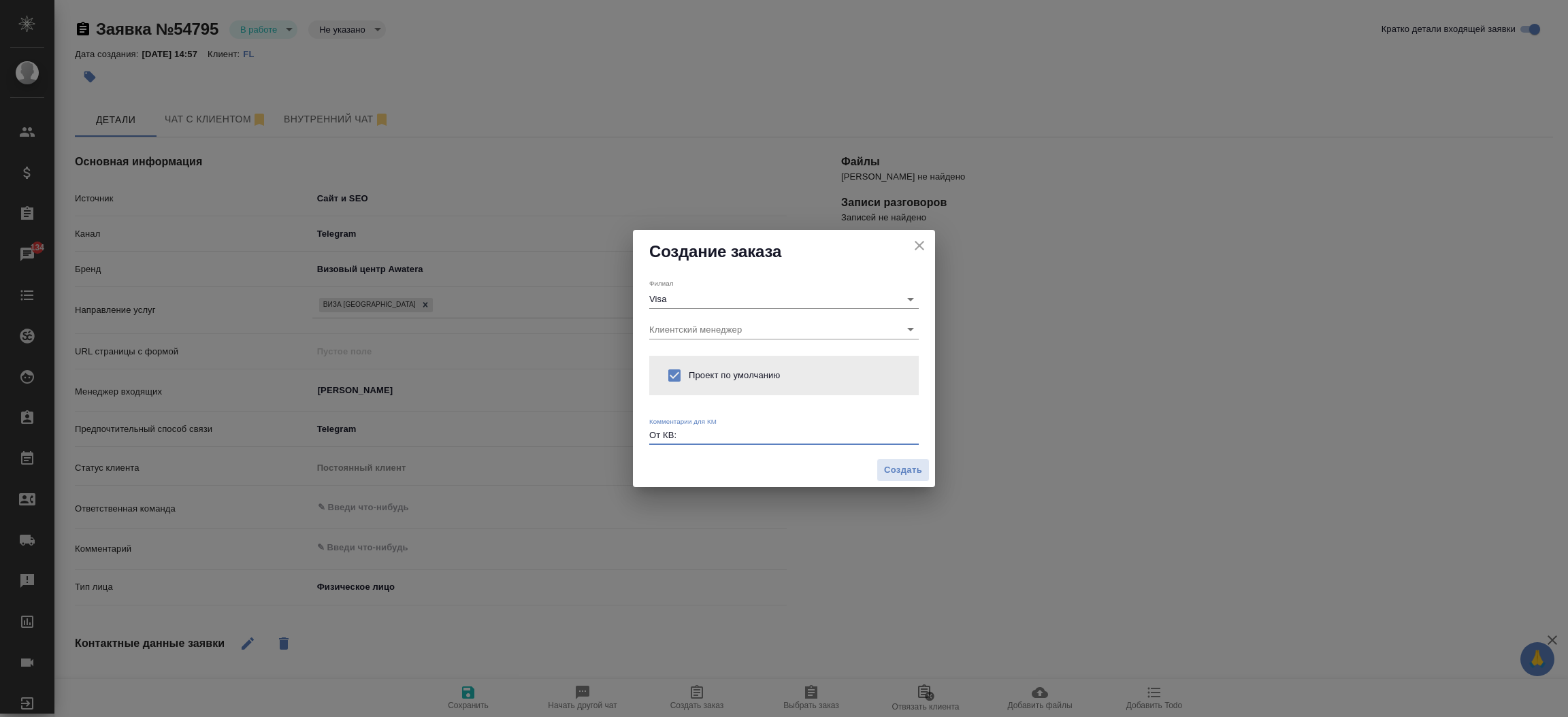
paste textarea "Подскажите, пожалуйста, стоимость оформления туристический визы в китай с двукр…"
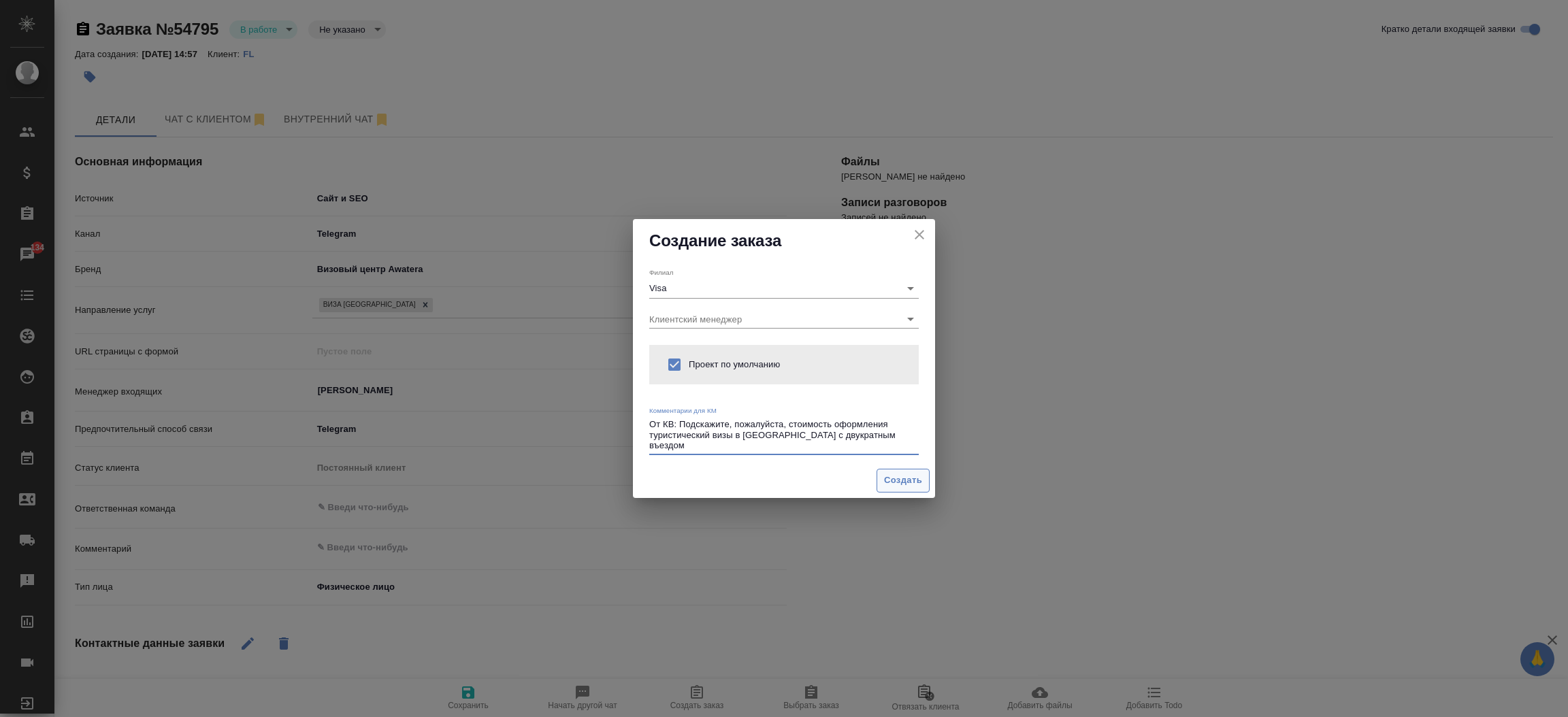
type textarea "От КВ: Подскажите, пожалуйста, стоимость оформления туристический визы в китай …"
click at [893, 484] on span "Создать" at bounding box center [902, 480] width 38 height 15
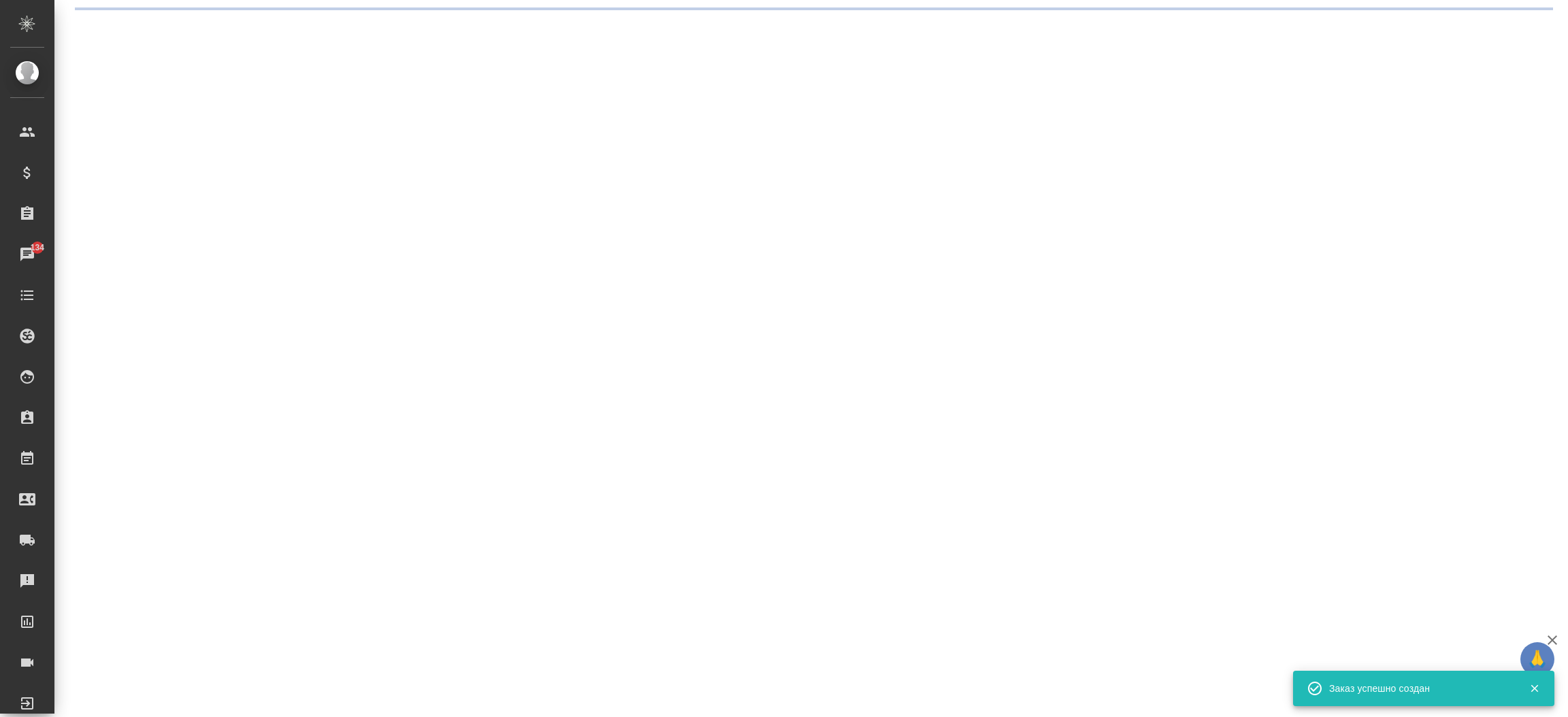
select select "RU"
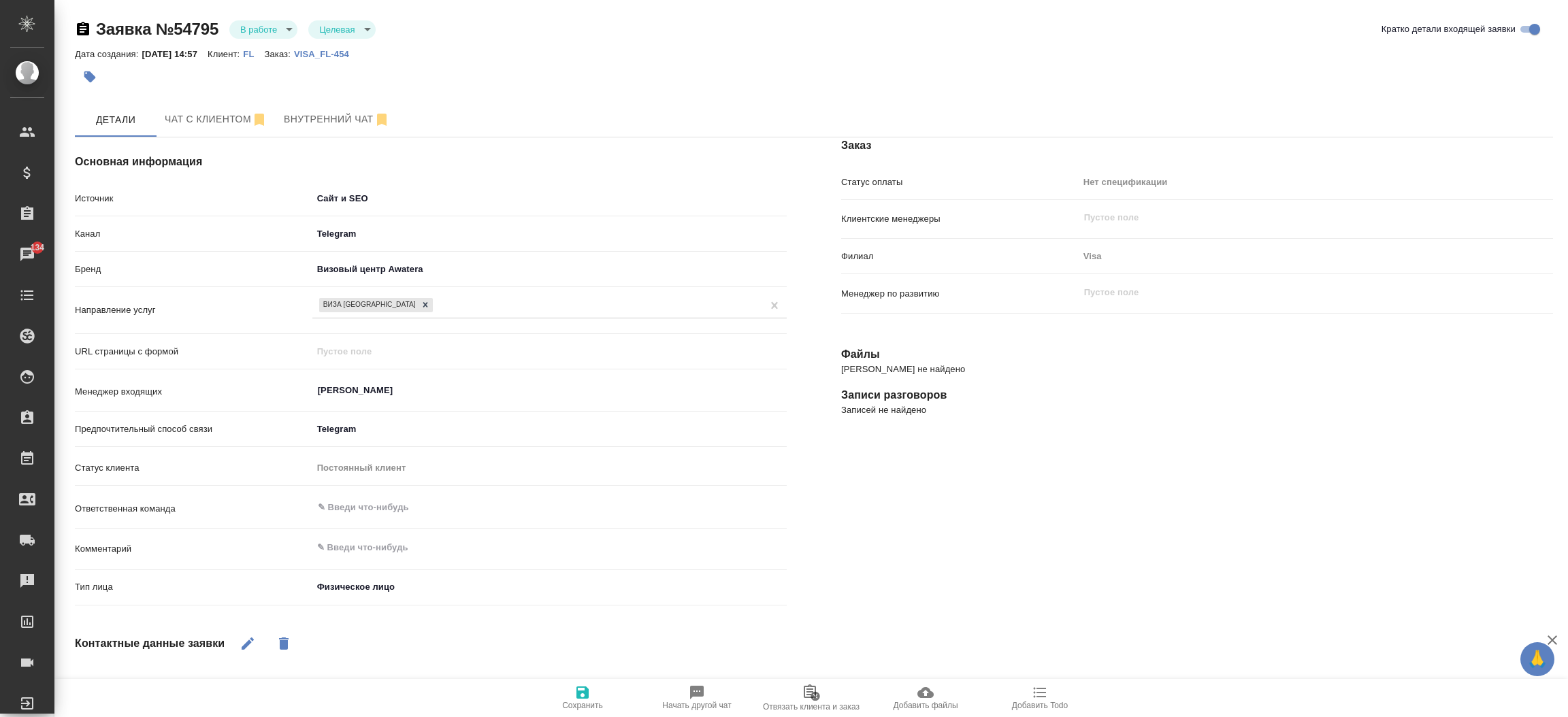
type textarea "x"
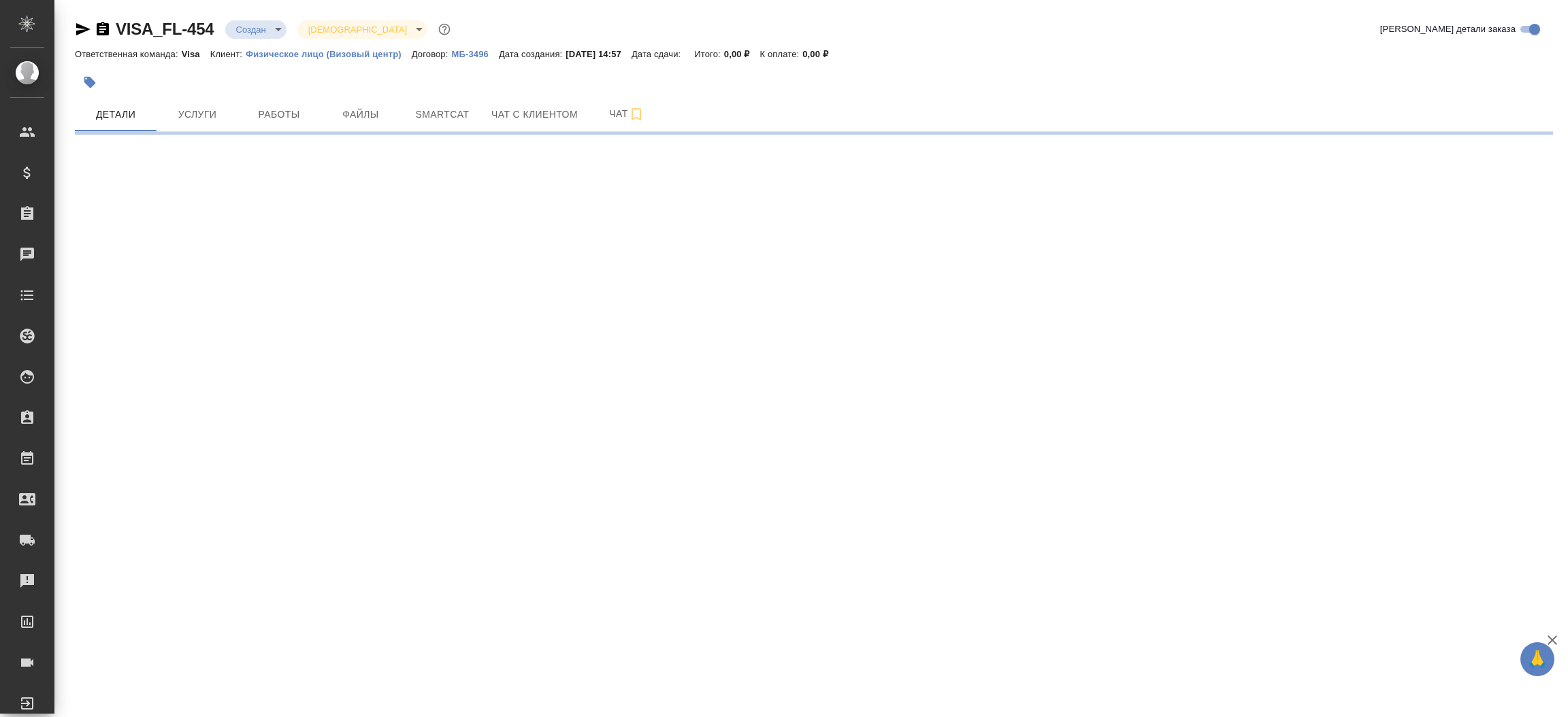
select select "RU"
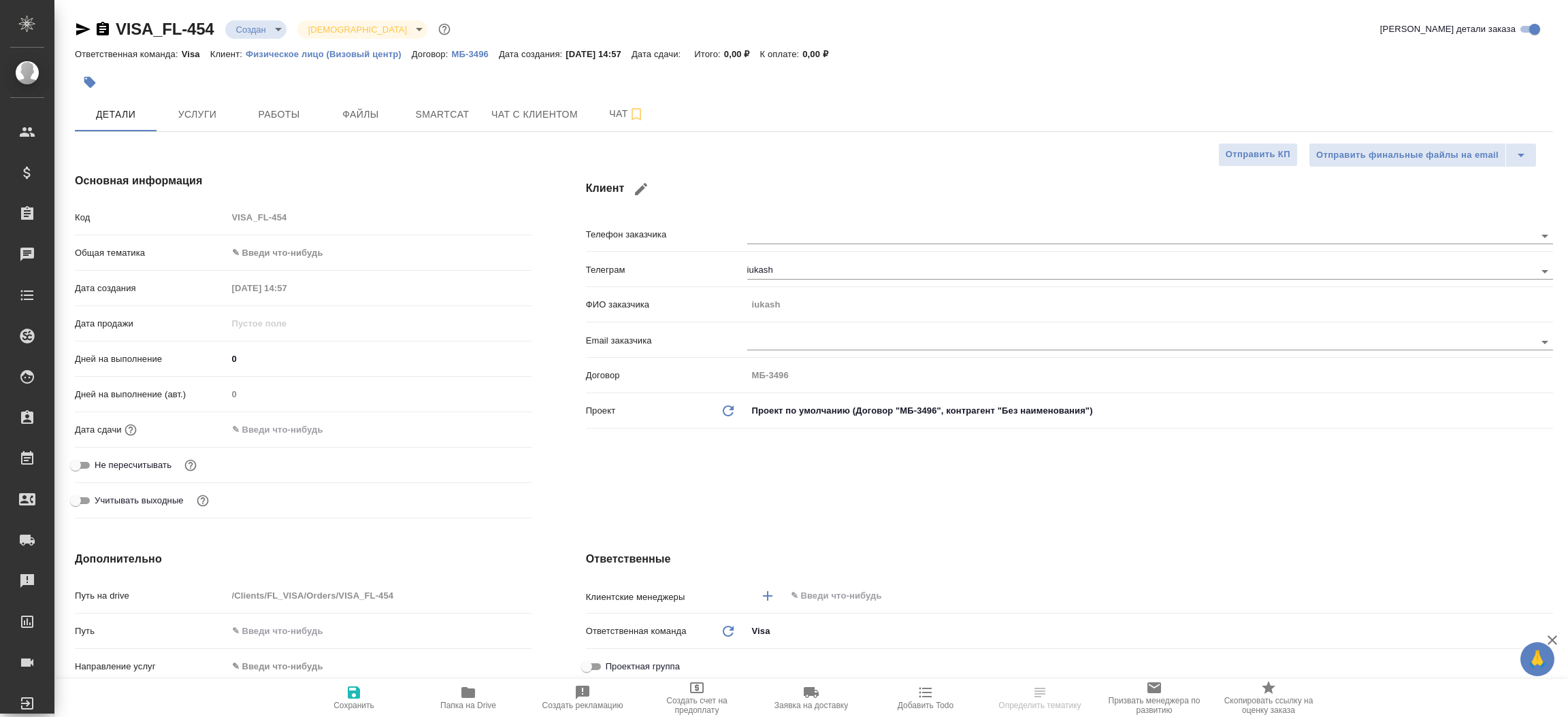
type textarea "x"
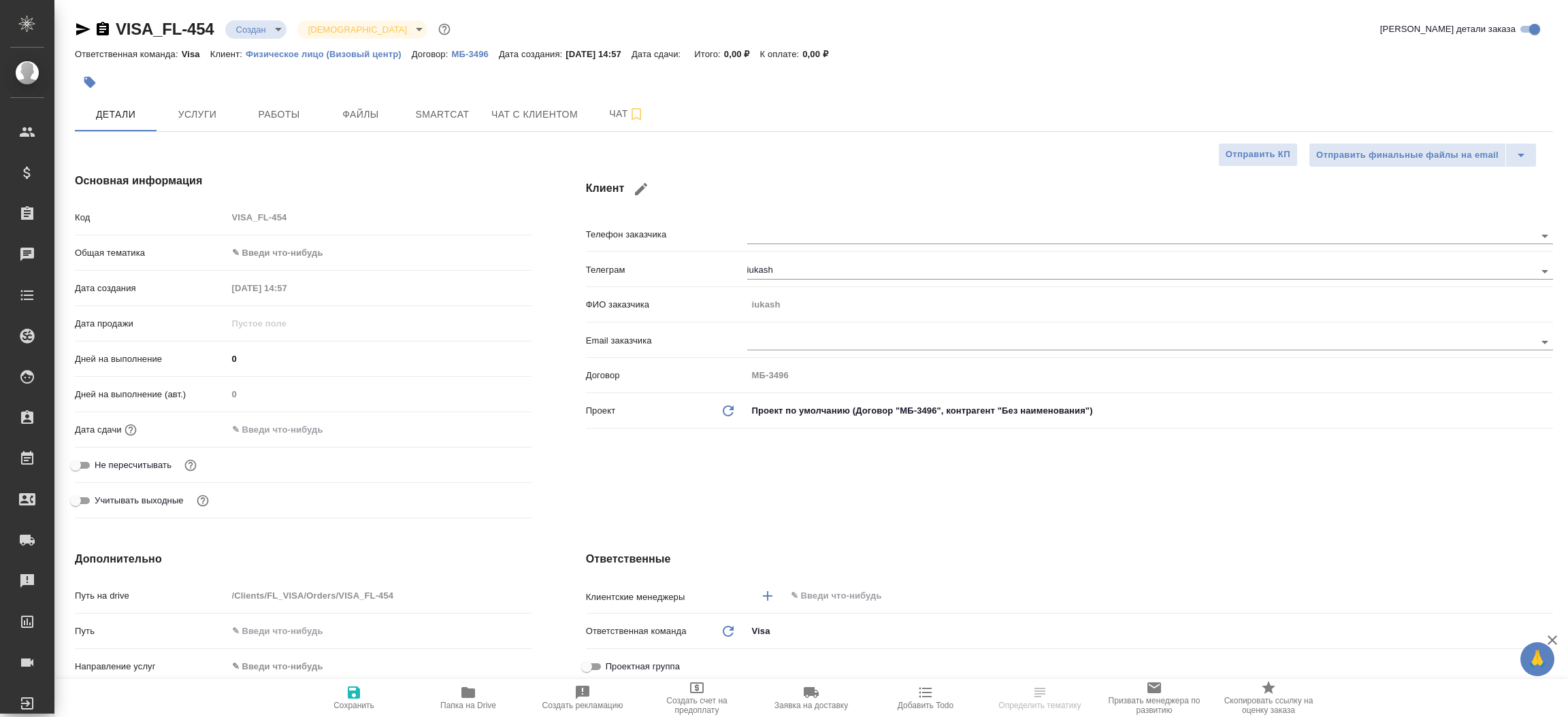
type textarea "x"
click at [77, 28] on icon "button" at bounding box center [83, 29] width 15 height 12
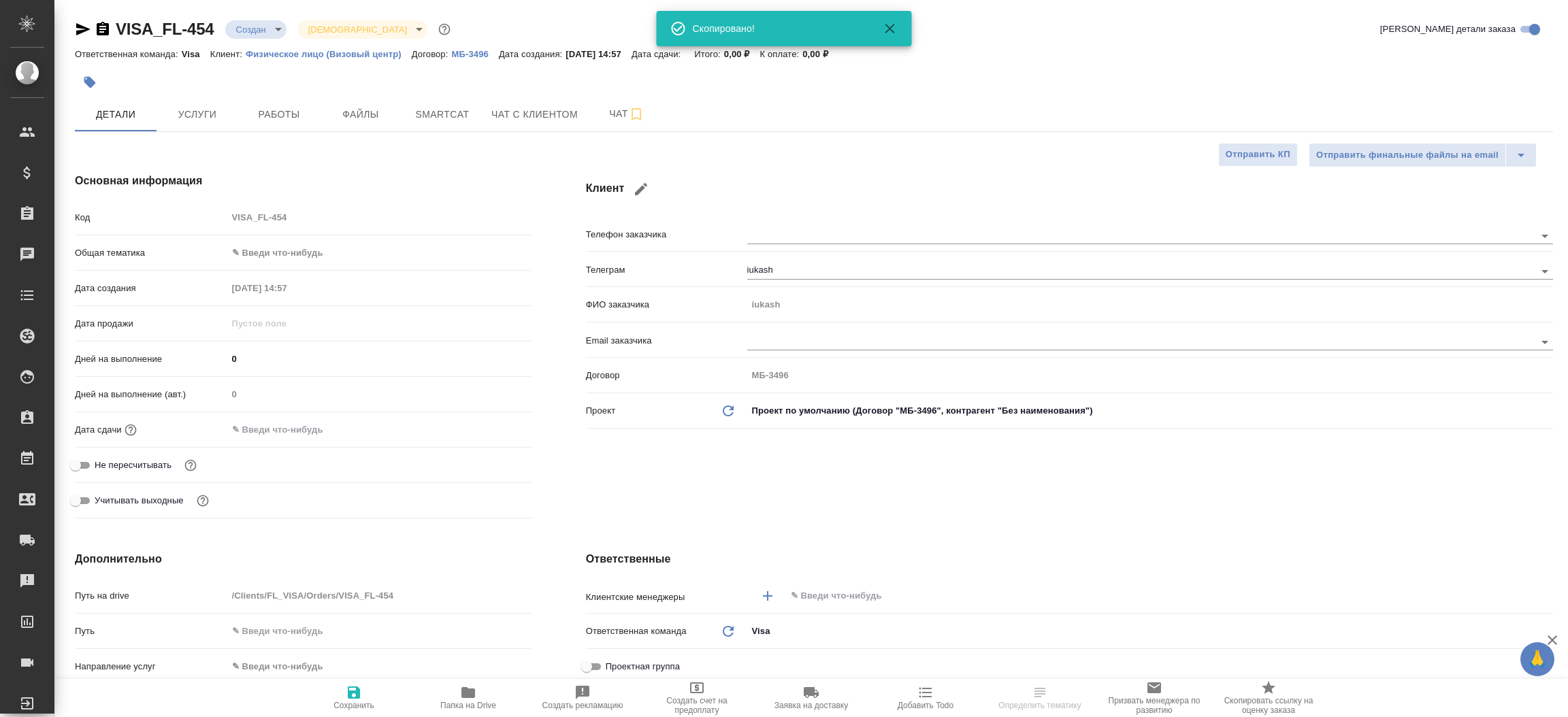
type textarea "x"
select select "RU"
type textarea "x"
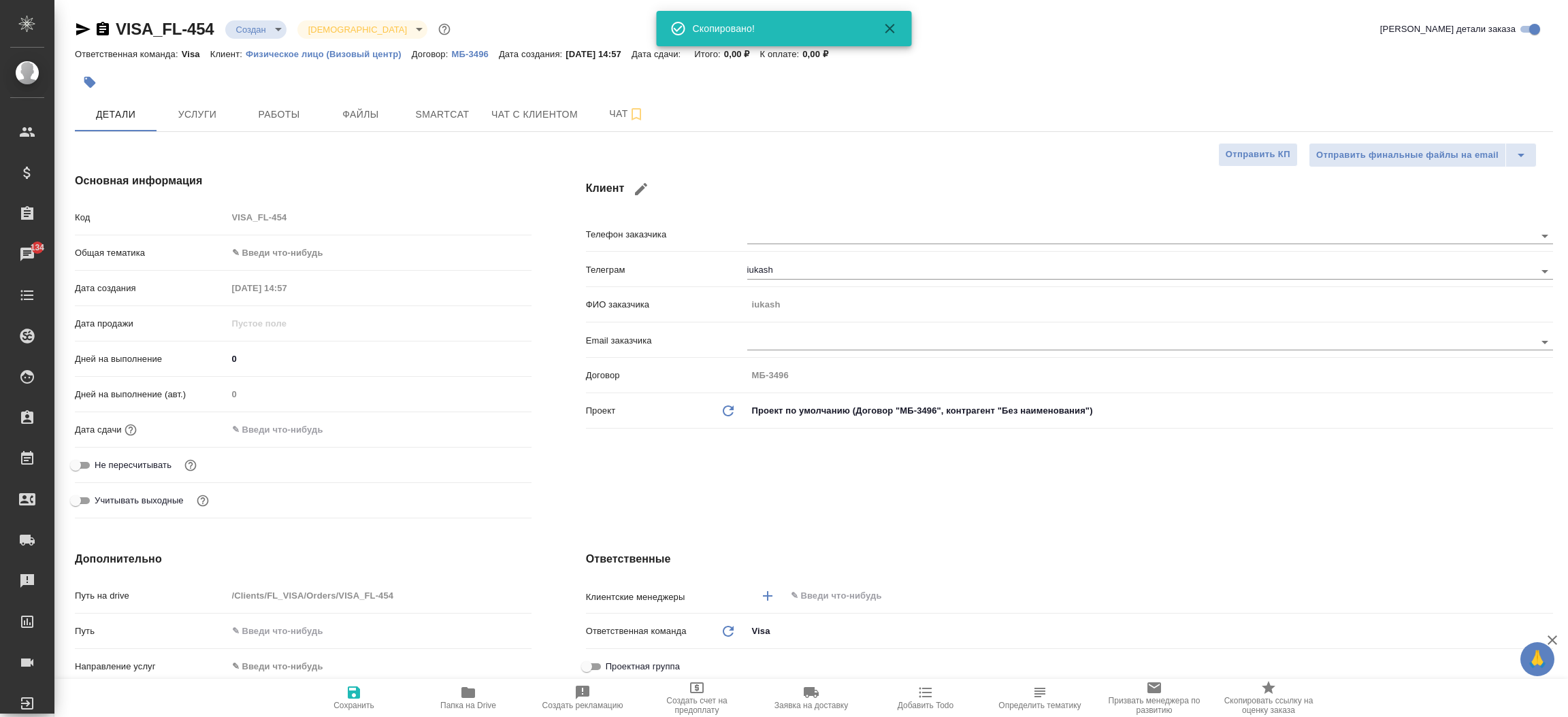
type textarea "x"
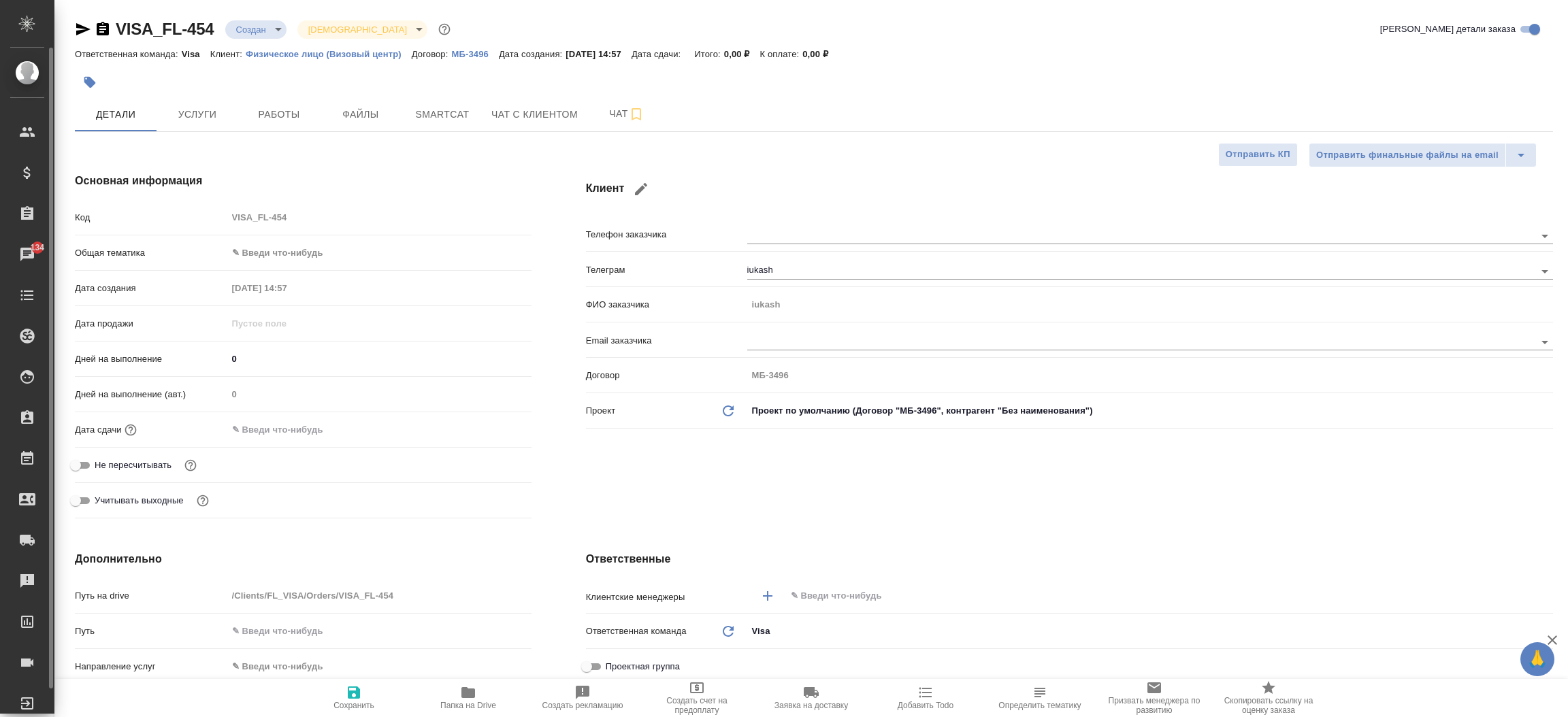
type textarea "x"
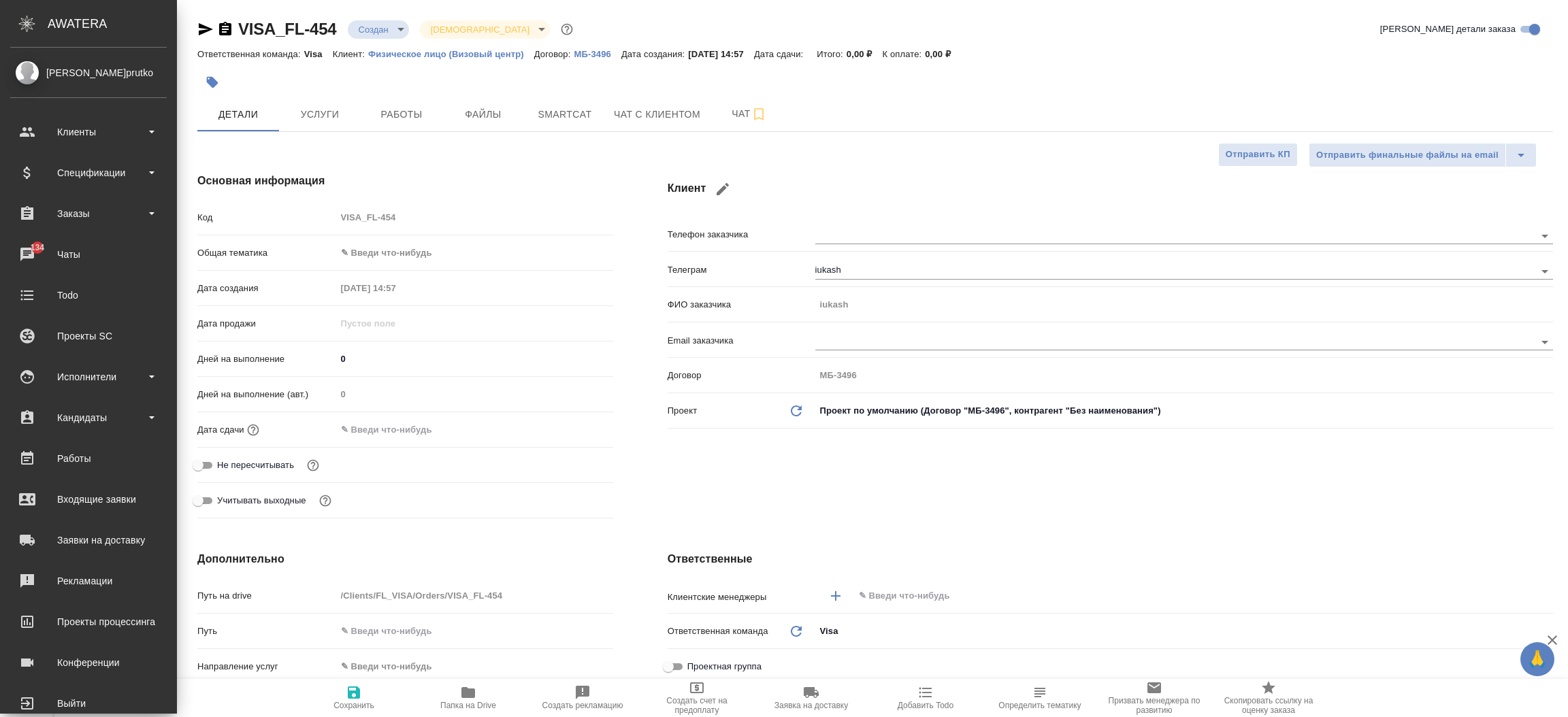
type textarea "x"
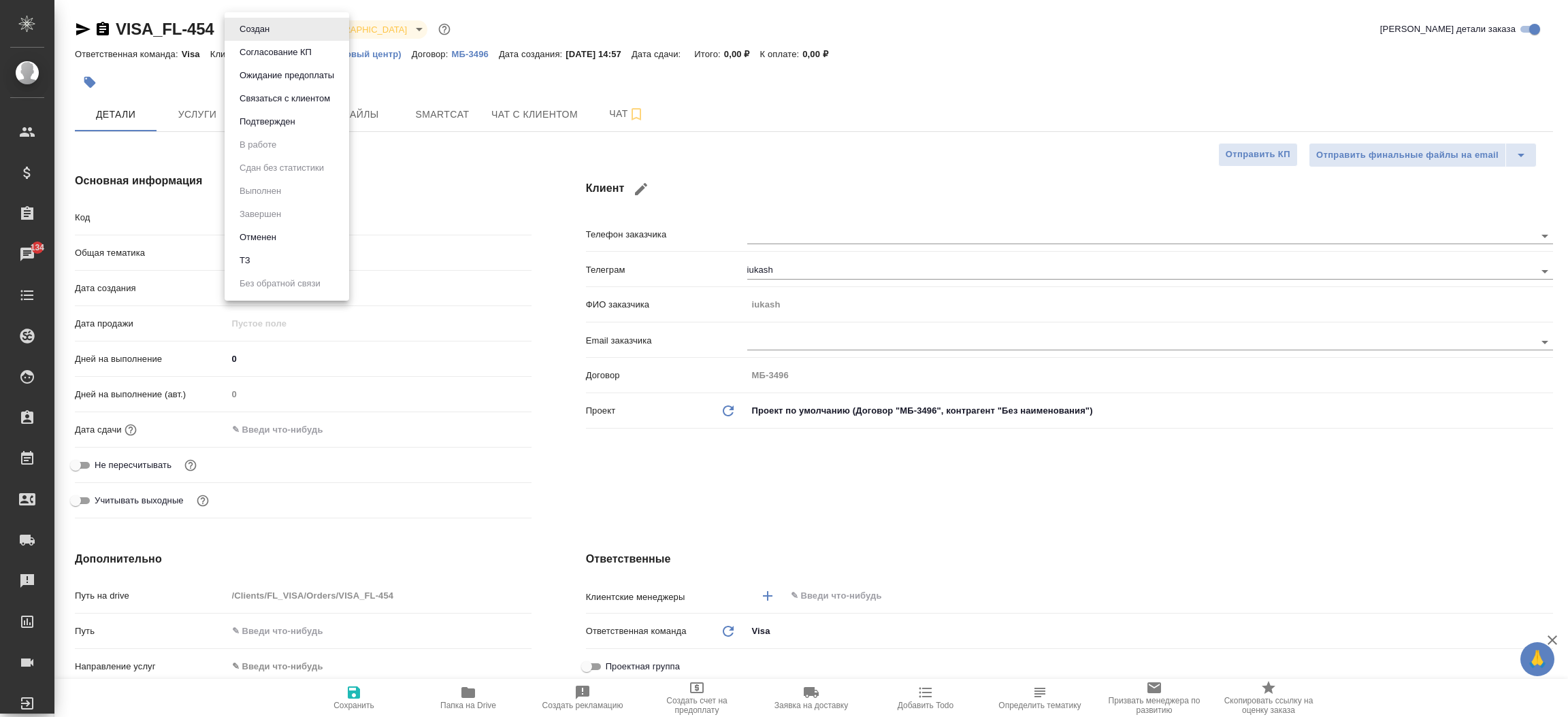
click at [268, 35] on body "🙏 .cls-1 fill:#fff; AWATERA Прутько Ирина i.prutko Клиенты Спецификации Заказы …" at bounding box center [784, 358] width 1568 height 717
click at [264, 238] on button "Отменен" at bounding box center [258, 237] width 45 height 15
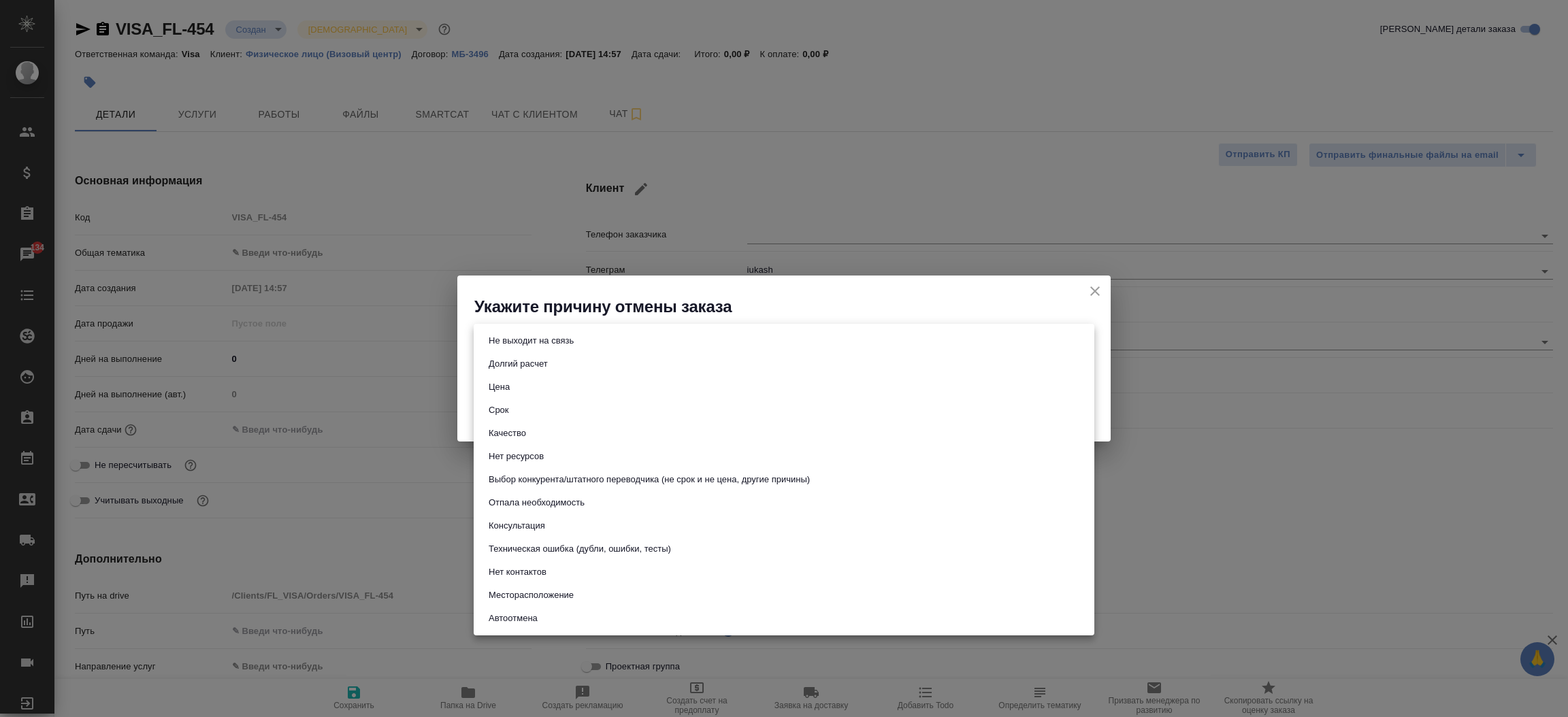
click at [506, 340] on body "🙏 .cls-1 fill:#fff; AWATERA Прутько Ирина i.prutko Клиенты Спецификации Заказы …" at bounding box center [784, 358] width 1568 height 717
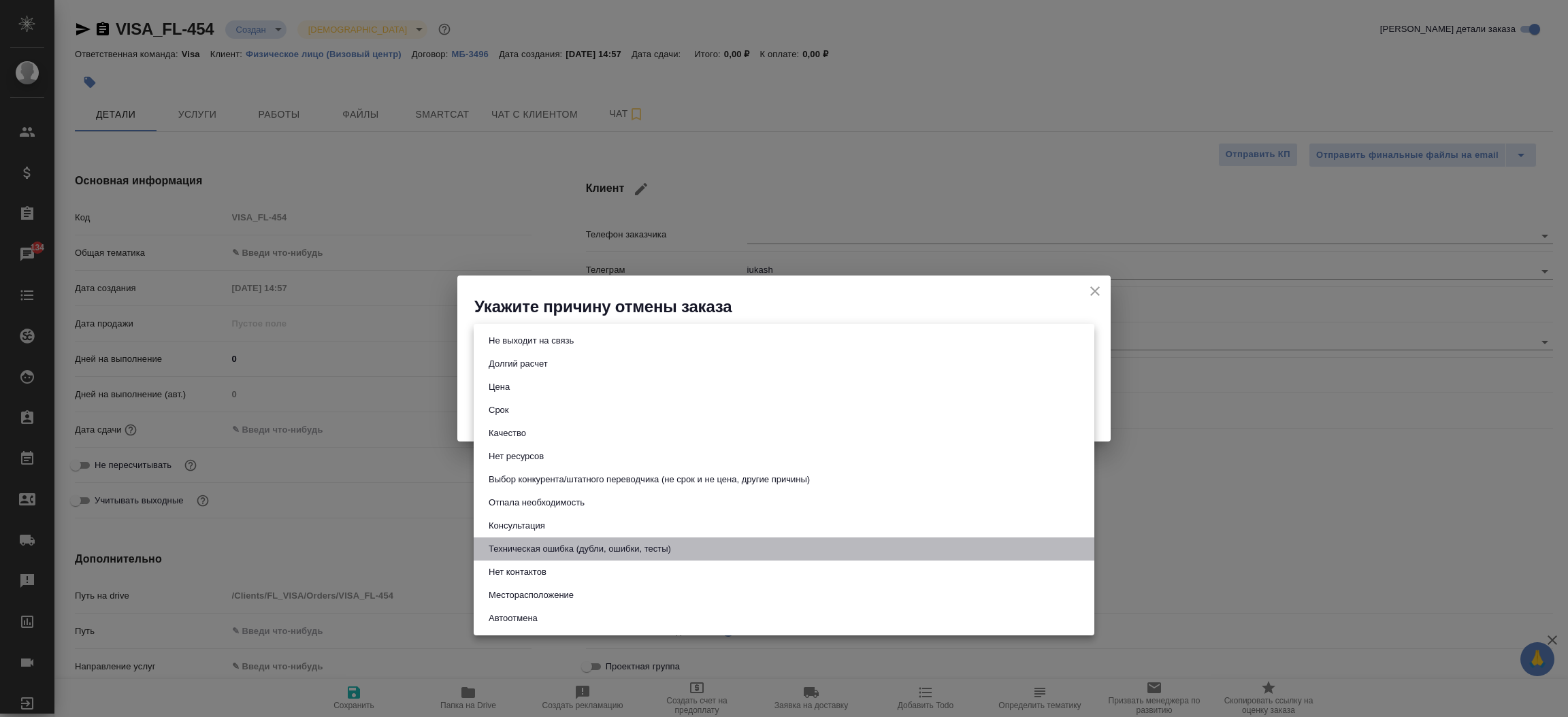
click at [538, 550] on button "Техническая ошибка (дубли, ошибки, тесты)" at bounding box center [579, 549] width 190 height 15
type input "technicalError"
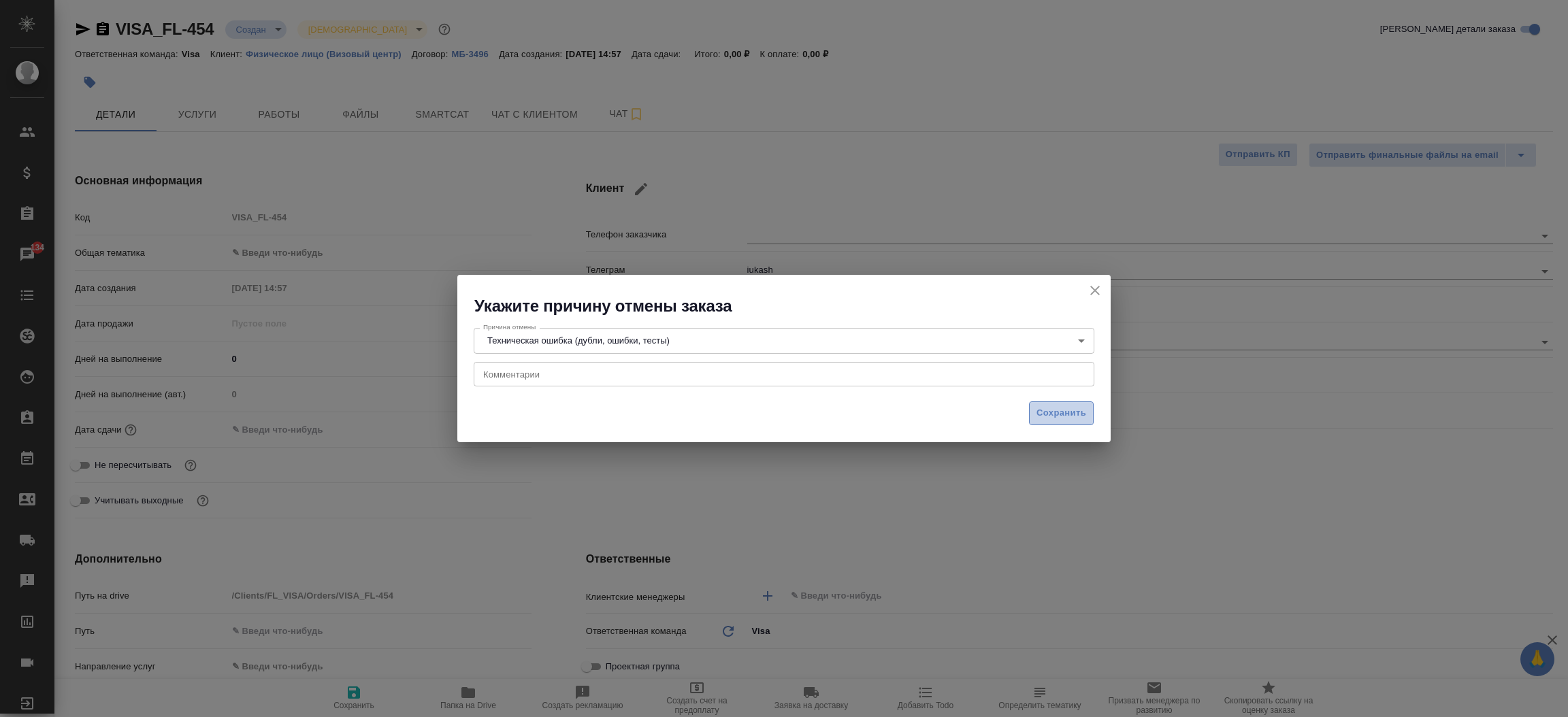
click at [1064, 424] on button "Сохранить" at bounding box center [1062, 413] width 65 height 23
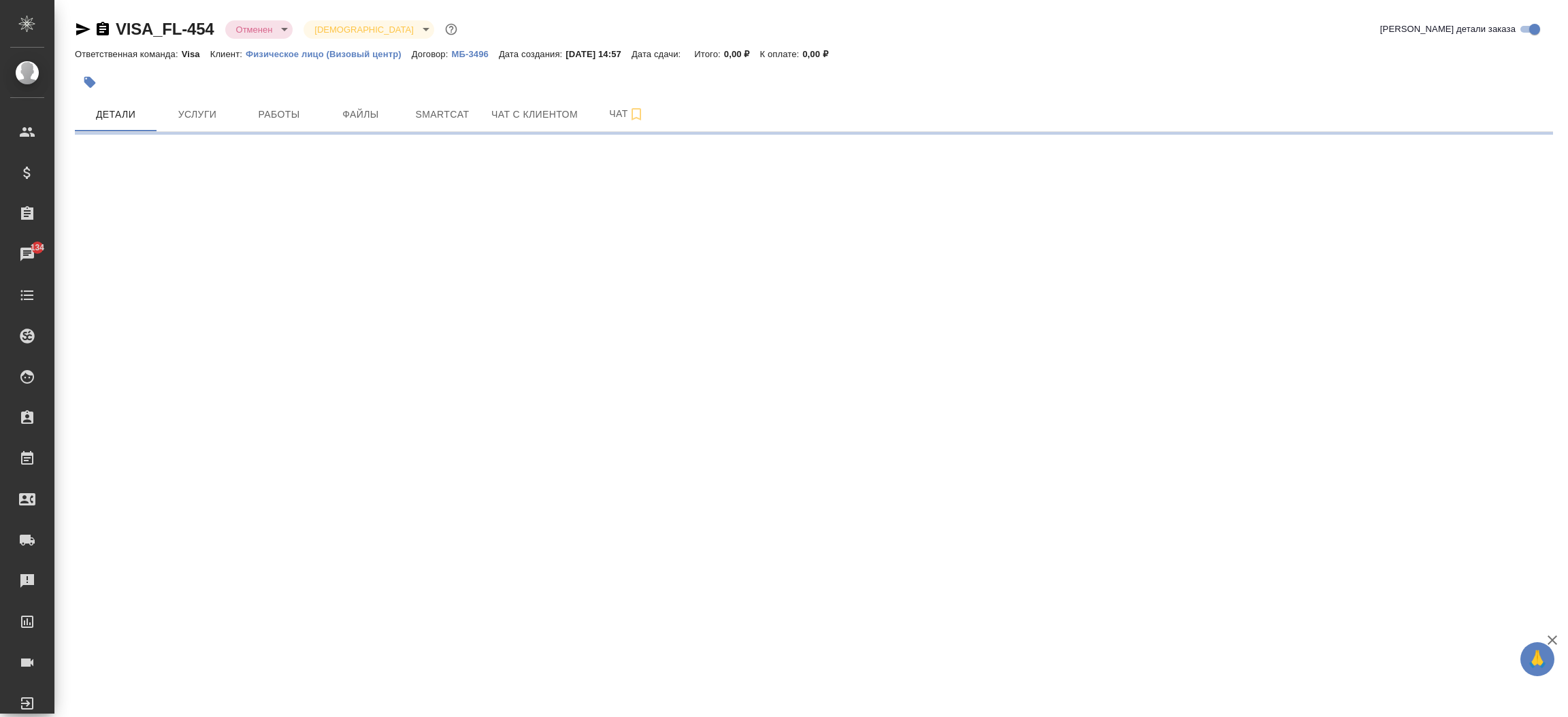
select select "RU"
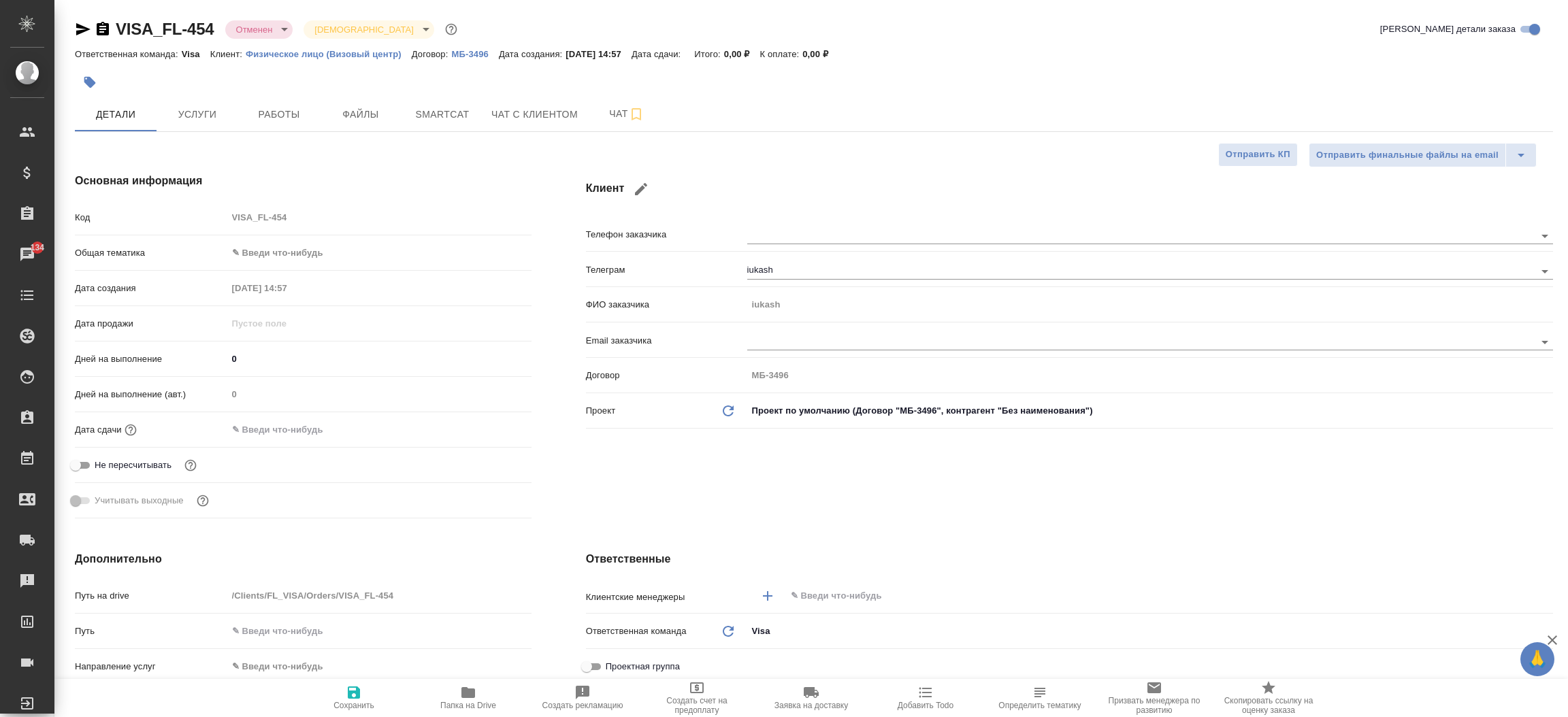
type textarea "x"
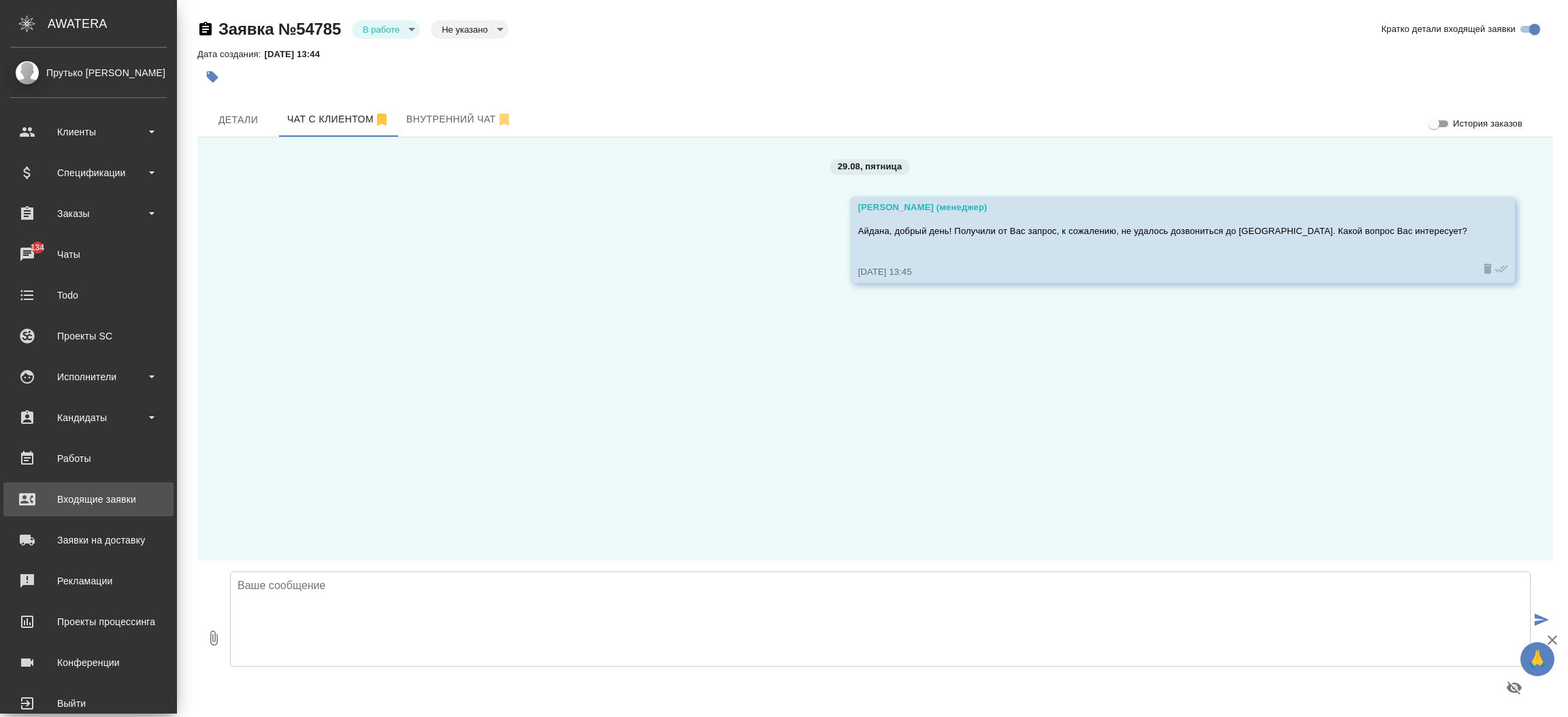
click at [108, 494] on div ".cls-1 fill:#fff; AWATERA Прутько [PERSON_NAME] Клиенты Спецификации Заказы 134…" at bounding box center [784, 358] width 1568 height 717
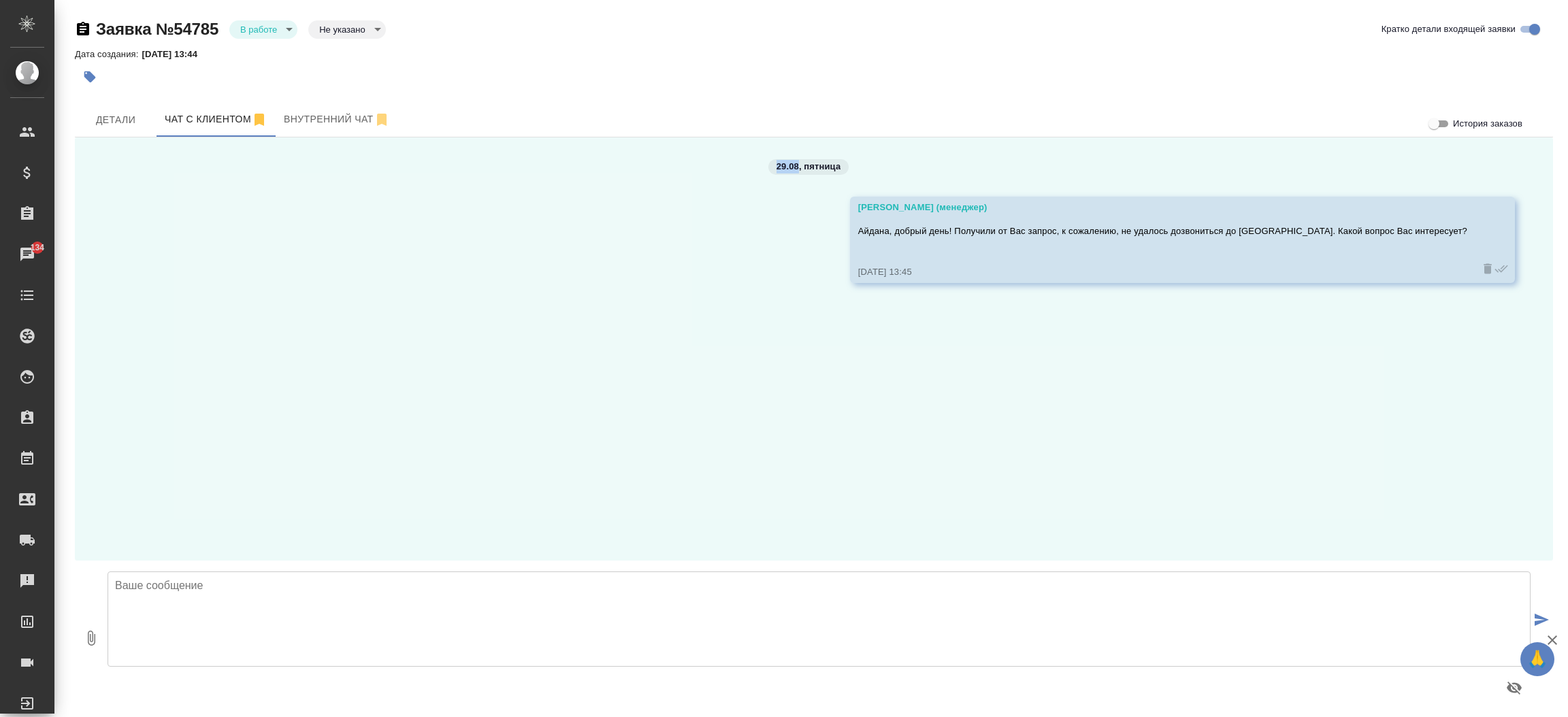
click at [108, 494] on div "Заявка №54785 В работе inProcess Не указано notSelected Кратко детали входящей …" at bounding box center [813, 361] width 1493 height 723
click at [28, 499] on div "Входящие заявки" at bounding box center [11, 499] width 34 height 20
select select "RU"
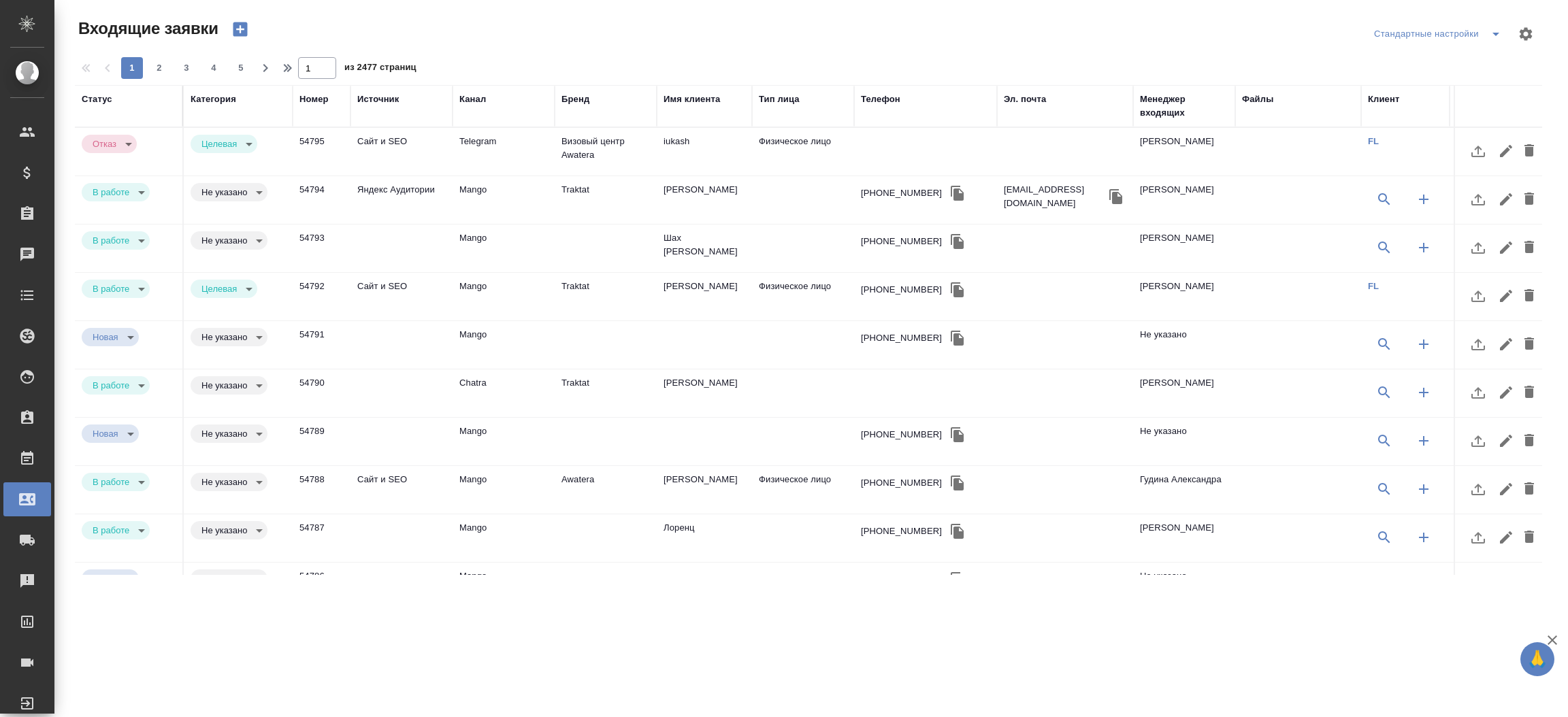
click at [1183, 109] on div "Менеджер входящих" at bounding box center [1184, 106] width 88 height 28
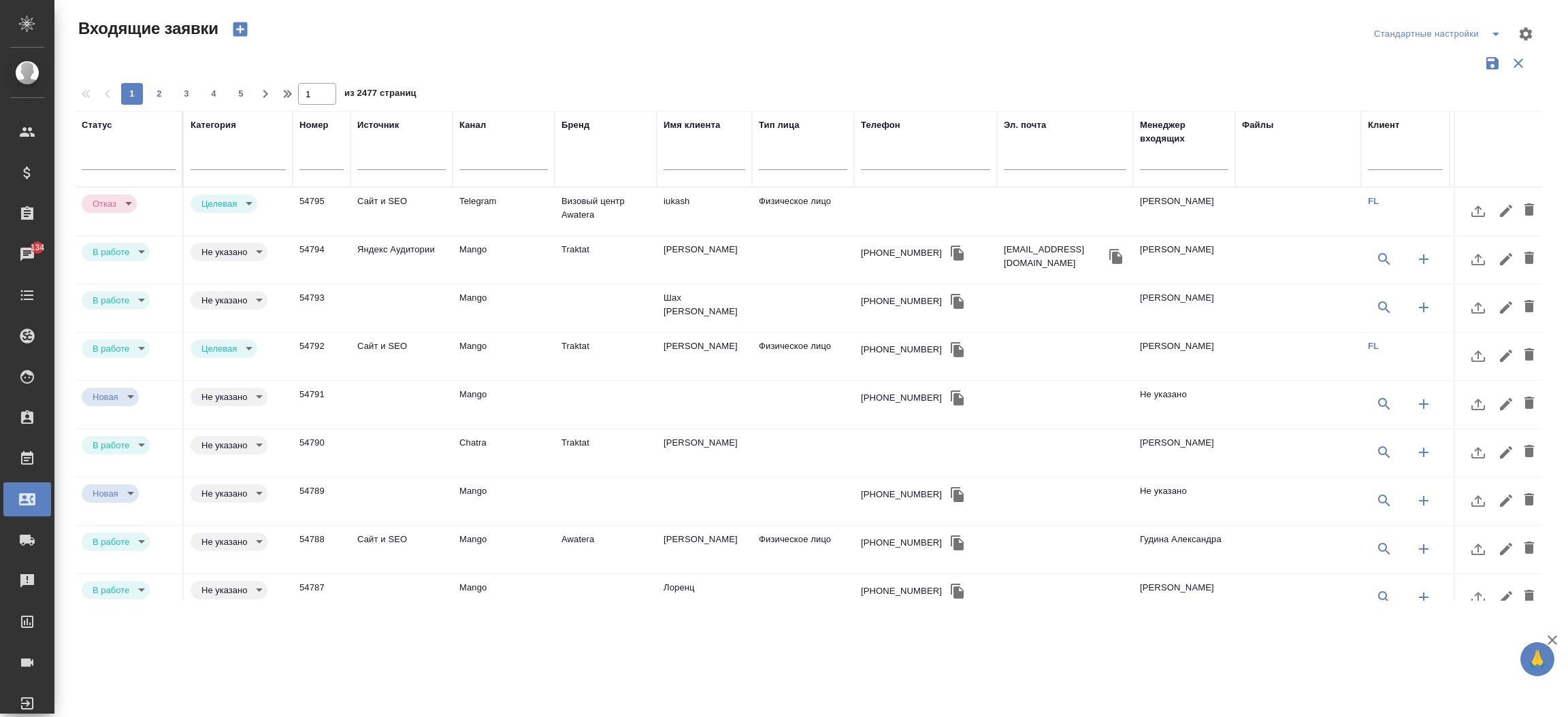
drag, startPoint x: 1162, startPoint y: 146, endPoint x: 1152, endPoint y: 166, distance: 22.4
click at [1152, 166] on div at bounding box center [1184, 162] width 88 height 33
click at [1152, 166] on input "text" at bounding box center [1184, 160] width 88 height 17
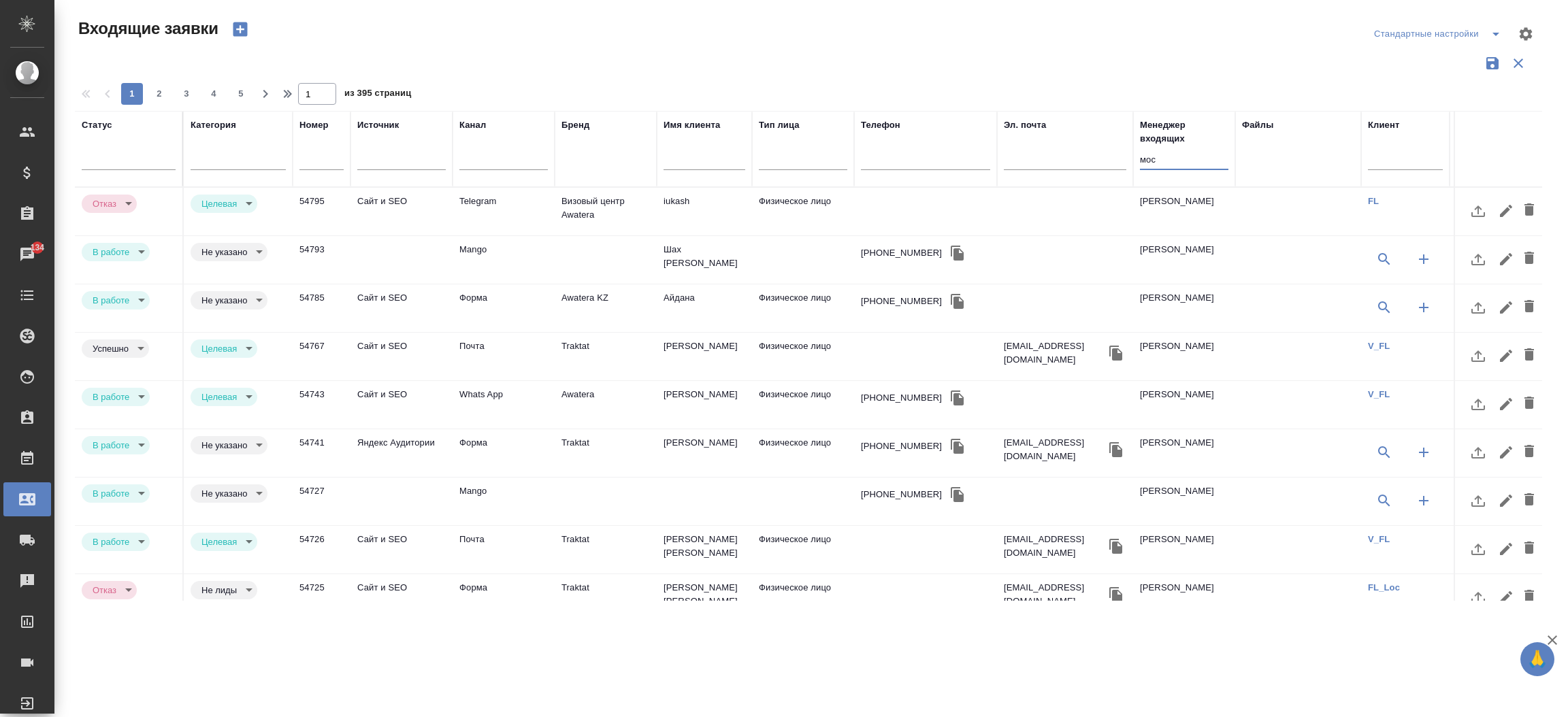
type input "мос"
click at [236, 199] on body "🙏 .cls-1 fill:#fff; AWATERA Прутько Ирина i.prutko Клиенты Спецификации Заказы …" at bounding box center [784, 358] width 1568 height 717
click at [227, 218] on li "Не лиды" at bounding box center [229, 227] width 78 height 23
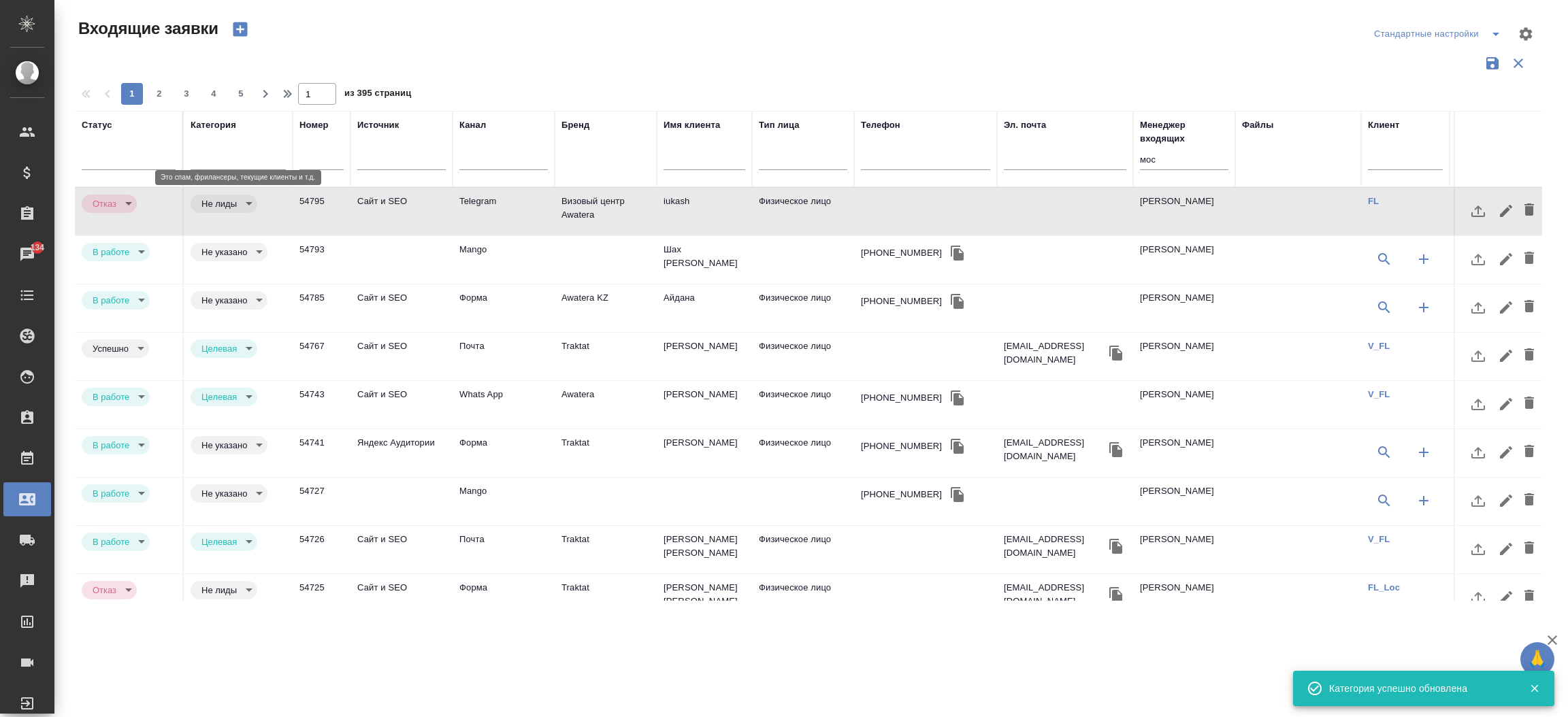
type input "notLead"
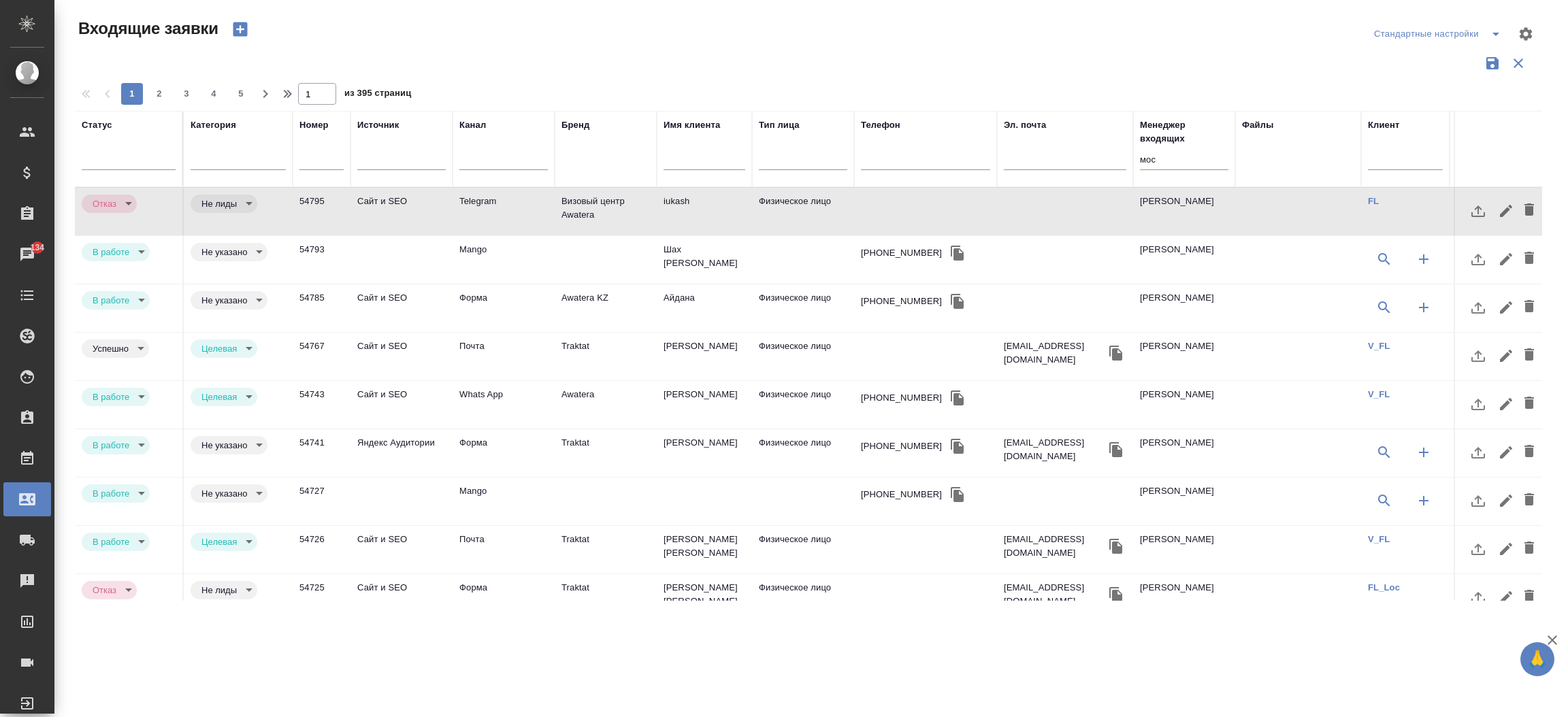
click at [411, 235] on td at bounding box center [401, 211] width 102 height 48
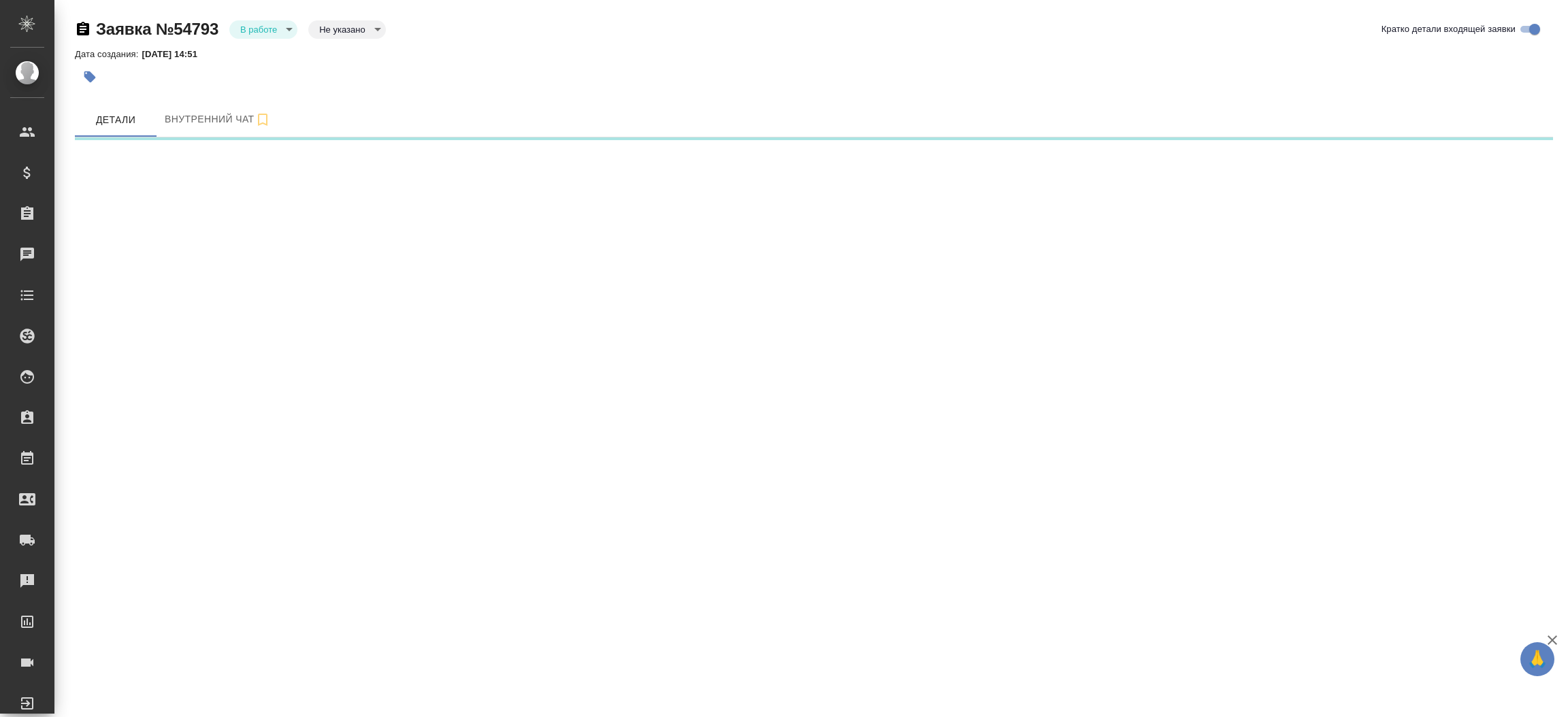
select select "RU"
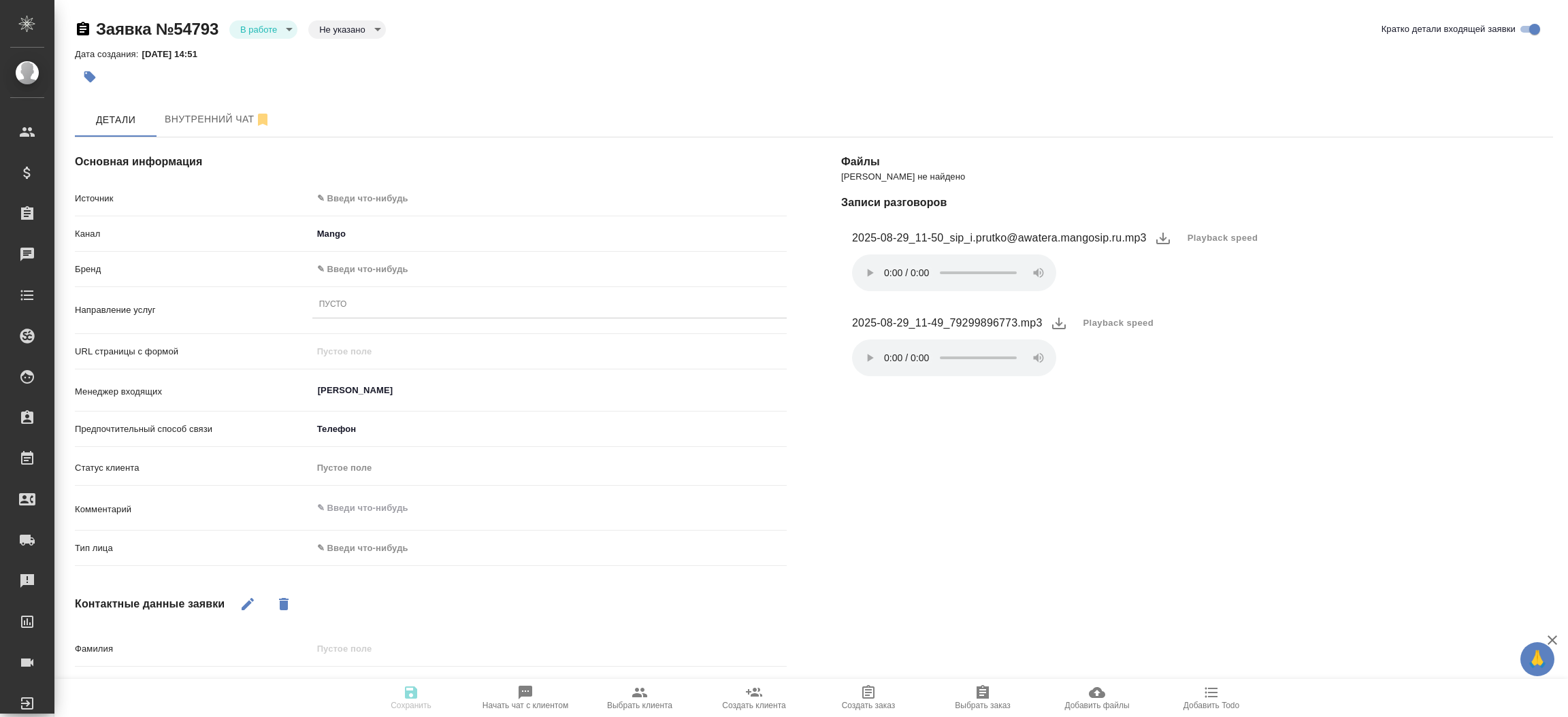
type textarea "x"
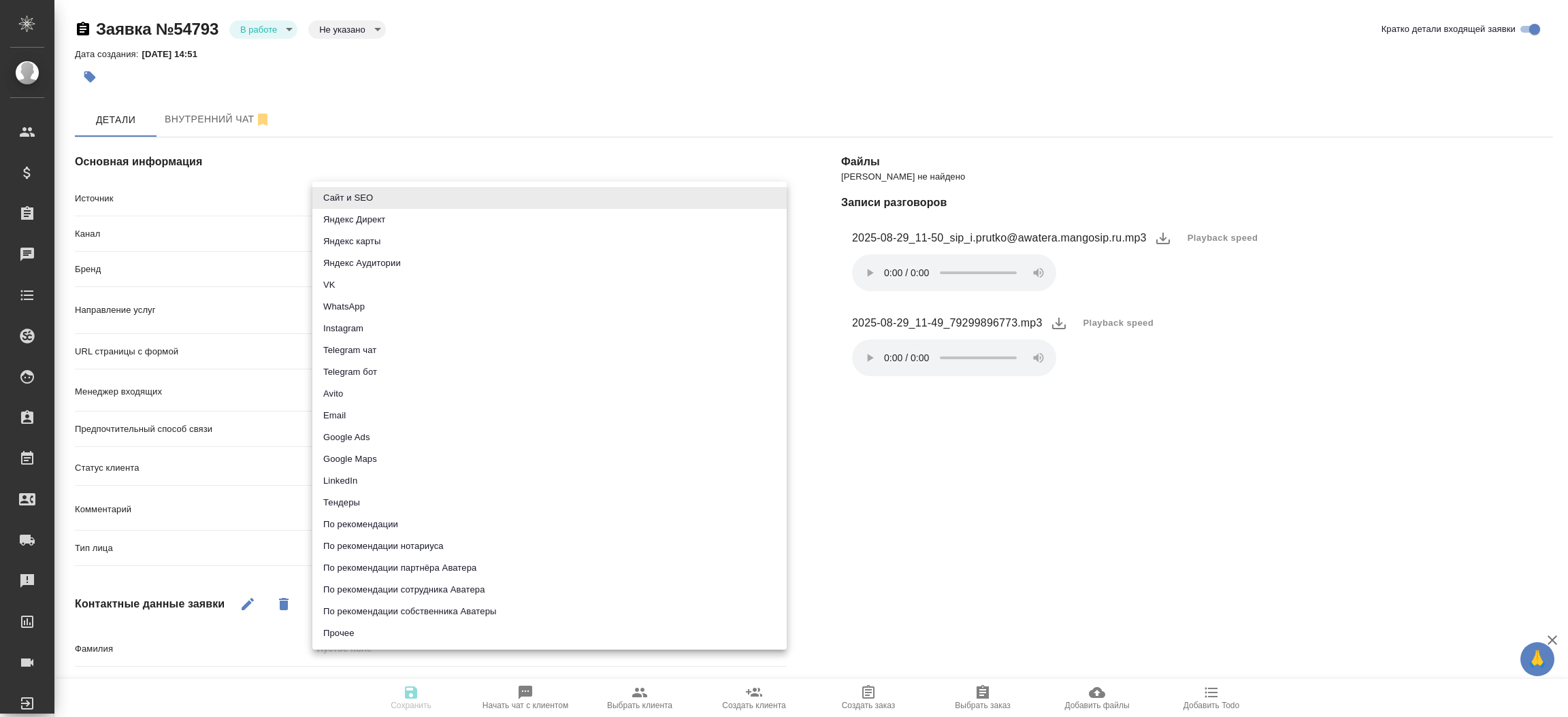
click at [349, 197] on body "🙏 .cls-1 fill:#fff; AWATERA [PERSON_NAME]prutko Клиенты Спецификации Заказы Чат…" at bounding box center [784, 358] width 1568 height 717
click at [349, 197] on li "Сайт и SEO" at bounding box center [549, 197] width 474 height 22
type input "seo"
type textarea "x"
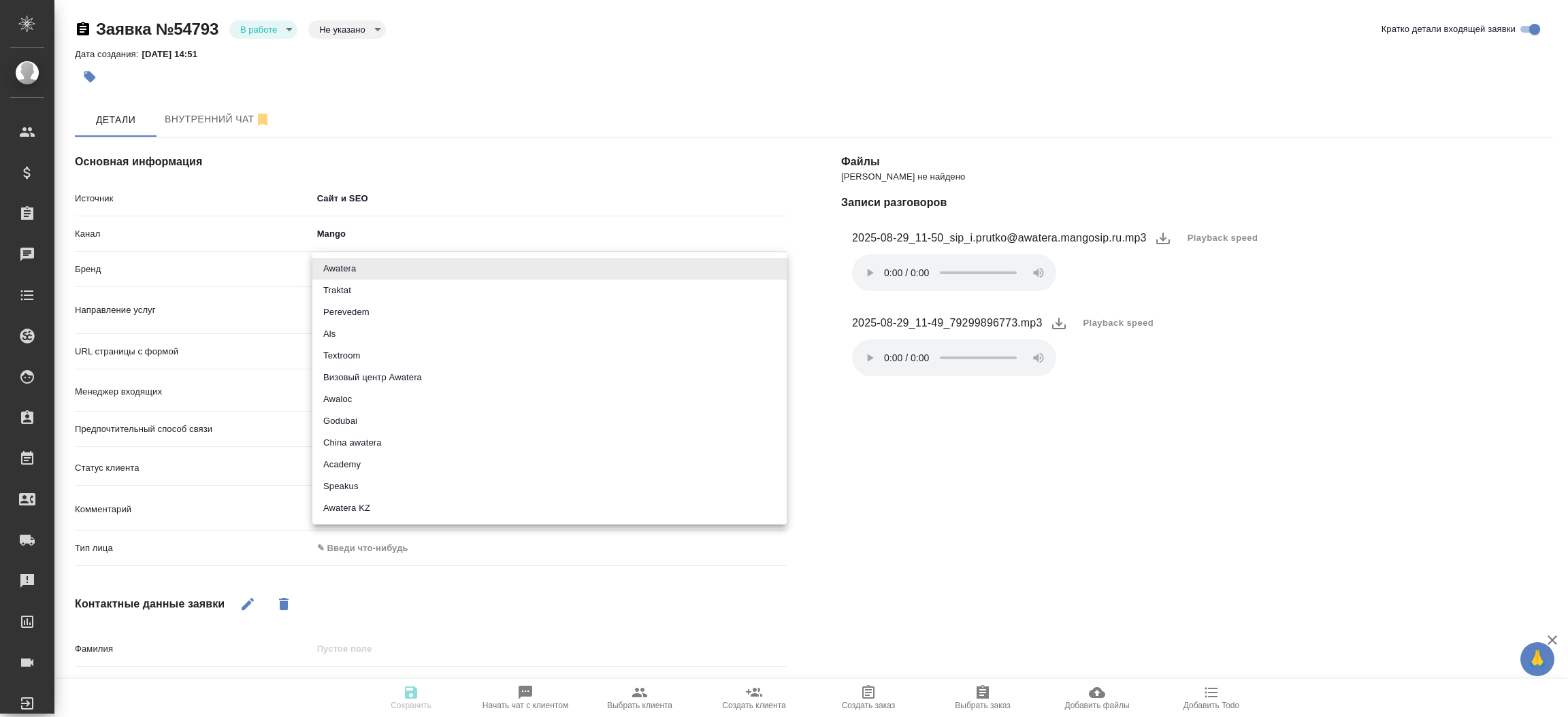
click at [340, 267] on body "🙏 .cls-1 fill:#fff; AWATERA [PERSON_NAME]prutko Клиенты Спецификации Заказы Чат…" at bounding box center [784, 358] width 1568 height 717
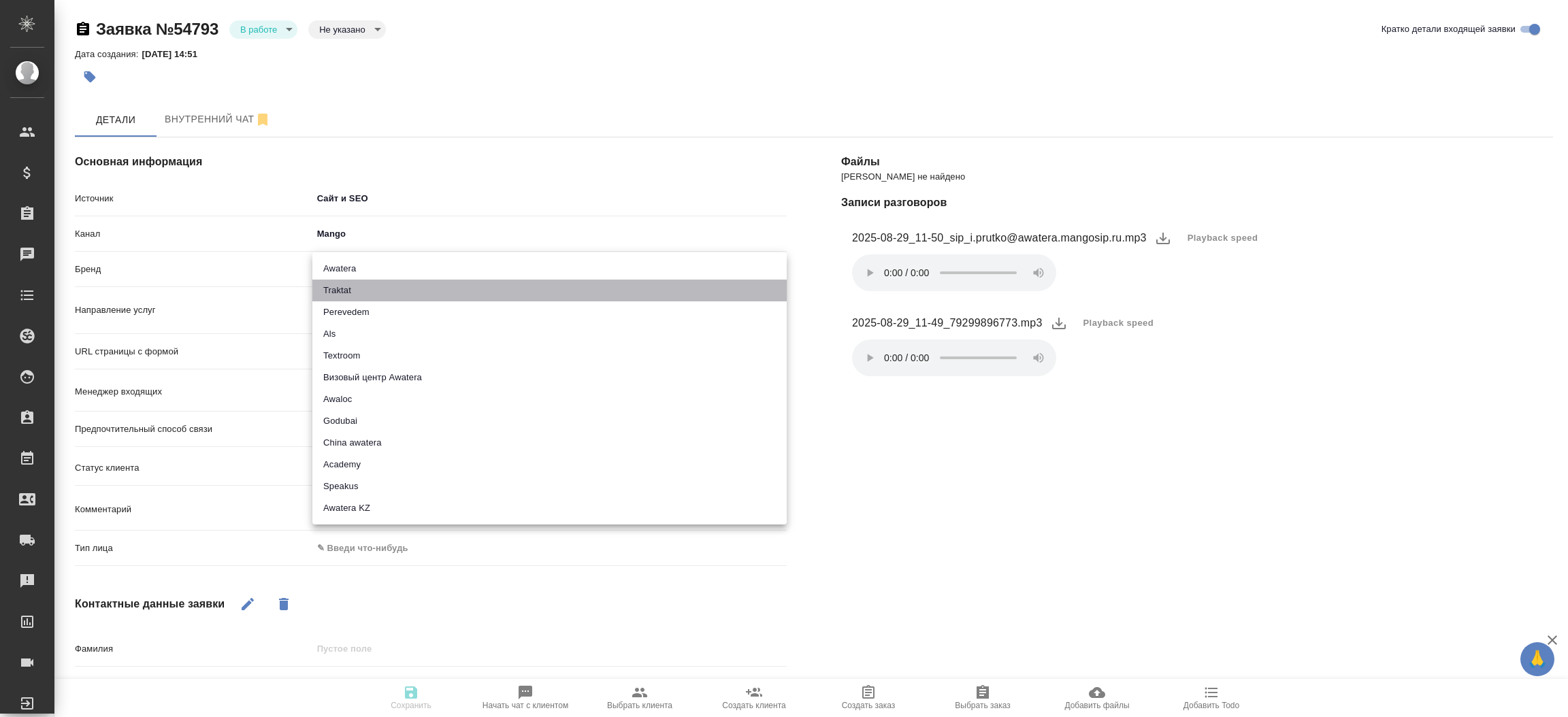
click at [337, 293] on li "Traktat" at bounding box center [549, 291] width 474 height 22
type input "traktat"
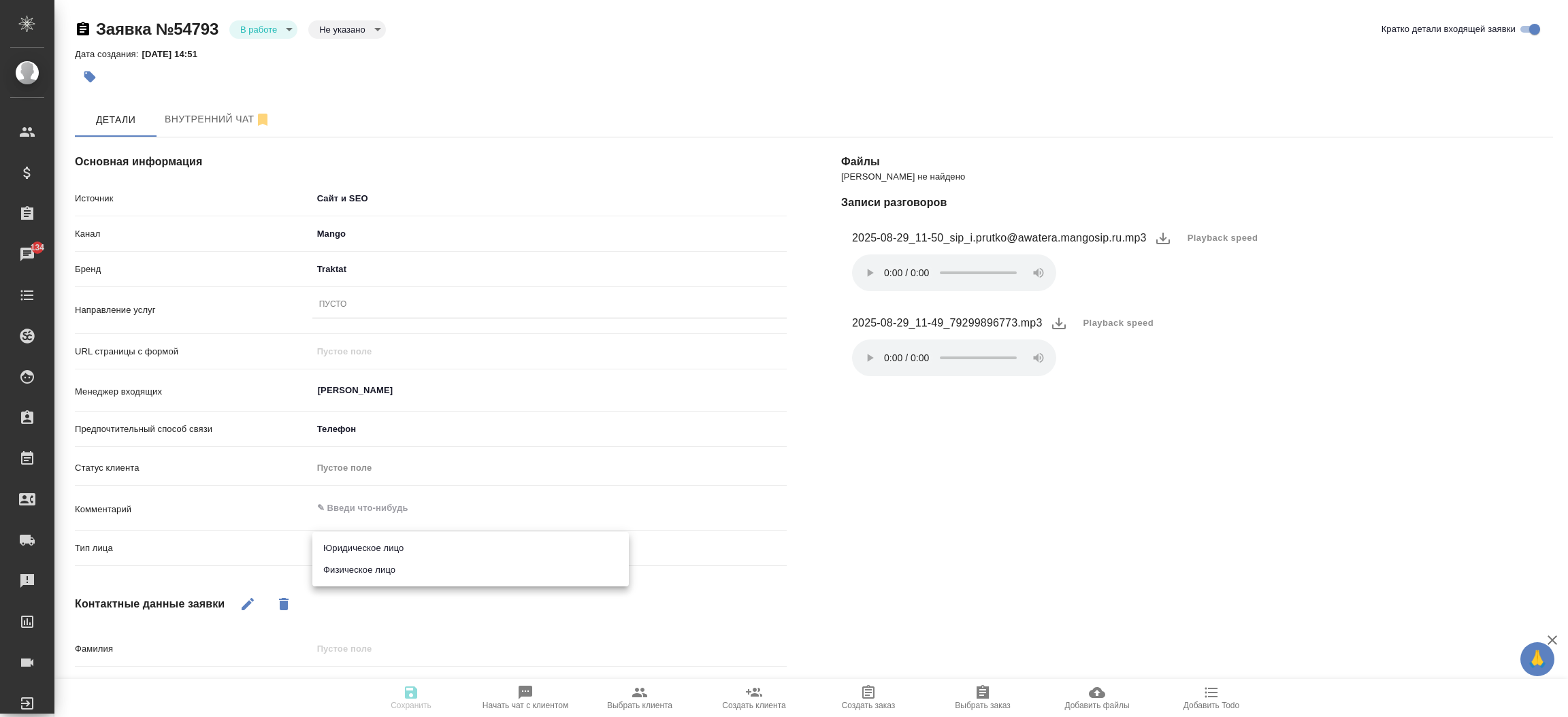
click at [354, 546] on body "🙏 .cls-1 fill:#fff; AWATERA [PERSON_NAME]prutko Клиенты Спецификации Заказы 134…" at bounding box center [784, 358] width 1568 height 717
click at [354, 580] on li "Физическое лицо" at bounding box center [470, 570] width 316 height 22
type textarea "x"
type input "private"
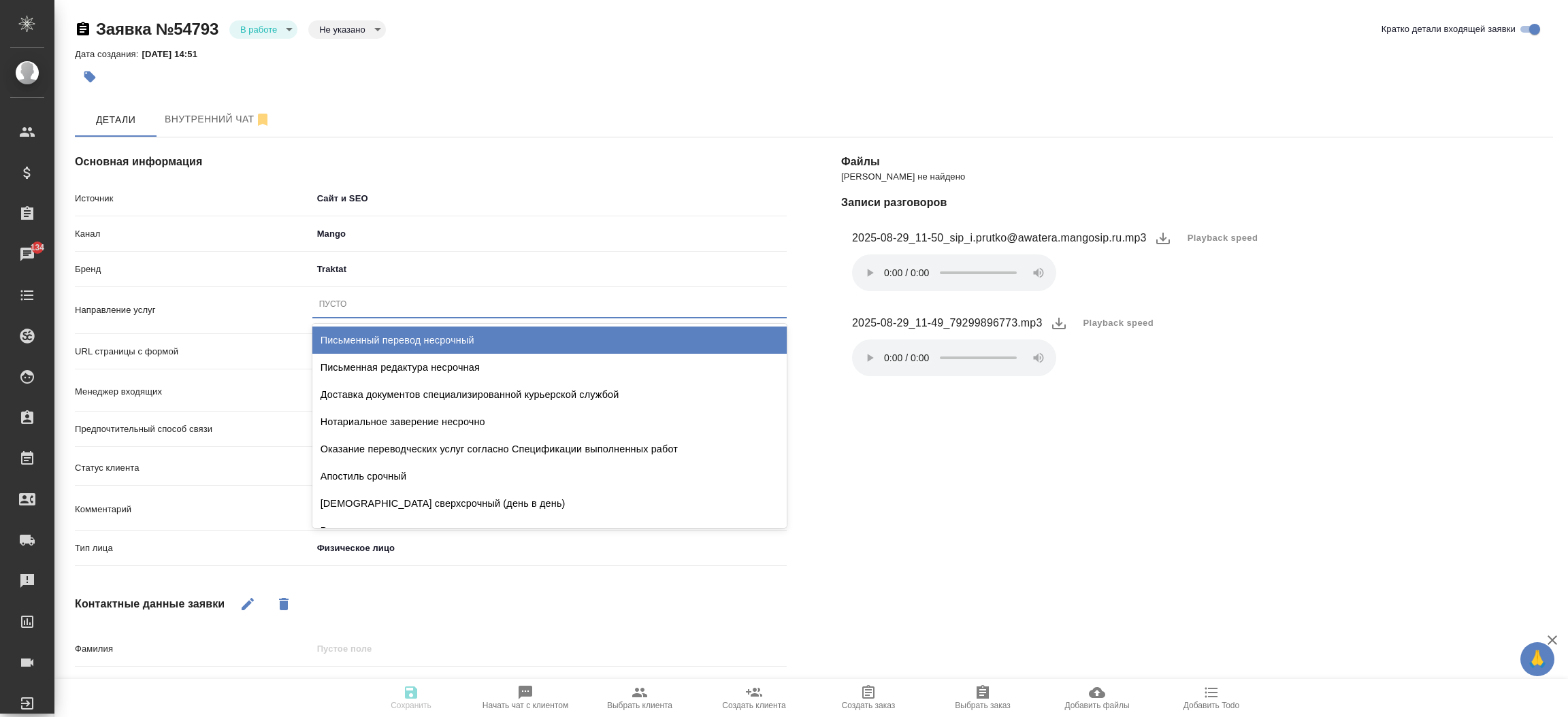
click at [358, 302] on div "Пусто" at bounding box center [549, 304] width 474 height 19
type input "пус"
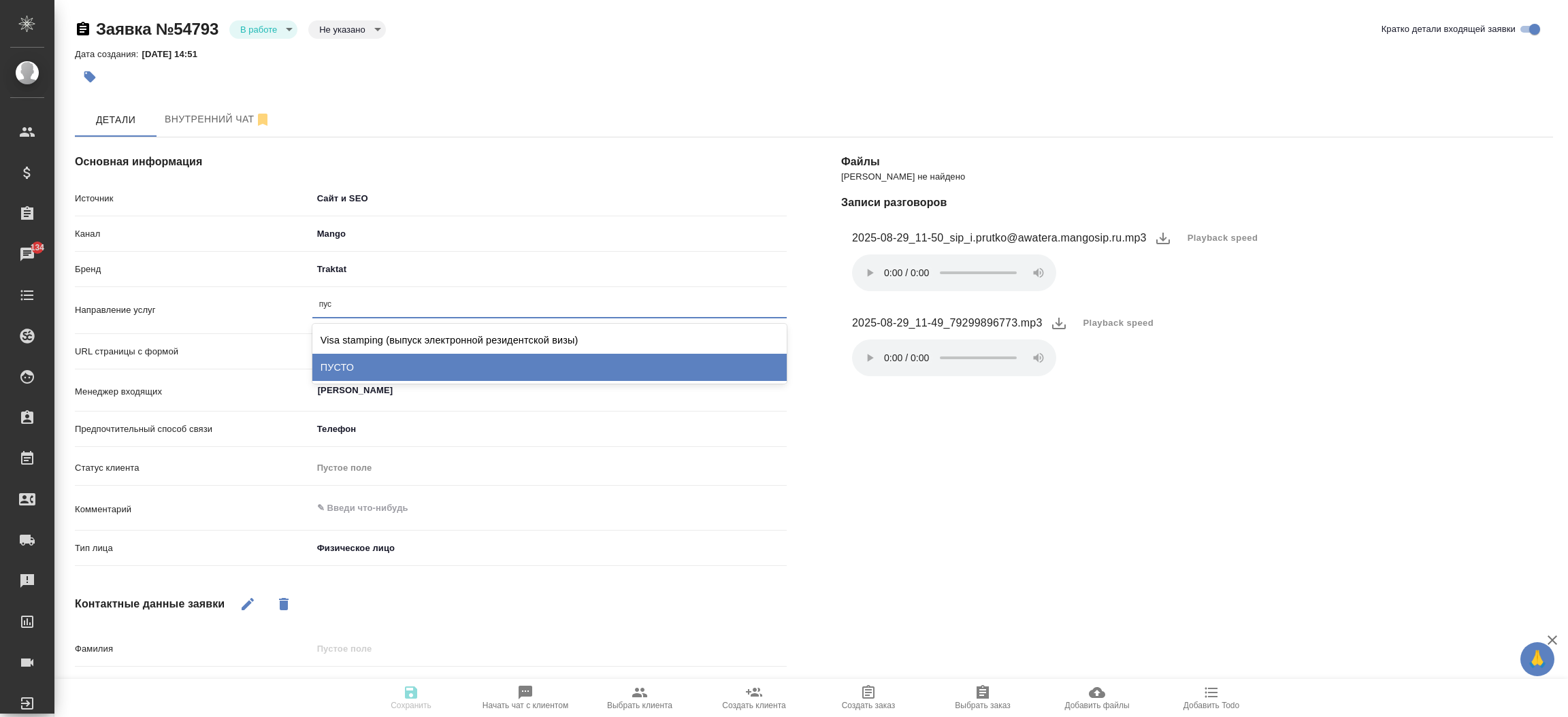
click at [386, 357] on div "ПУСТО" at bounding box center [549, 367] width 474 height 28
type textarea "x"
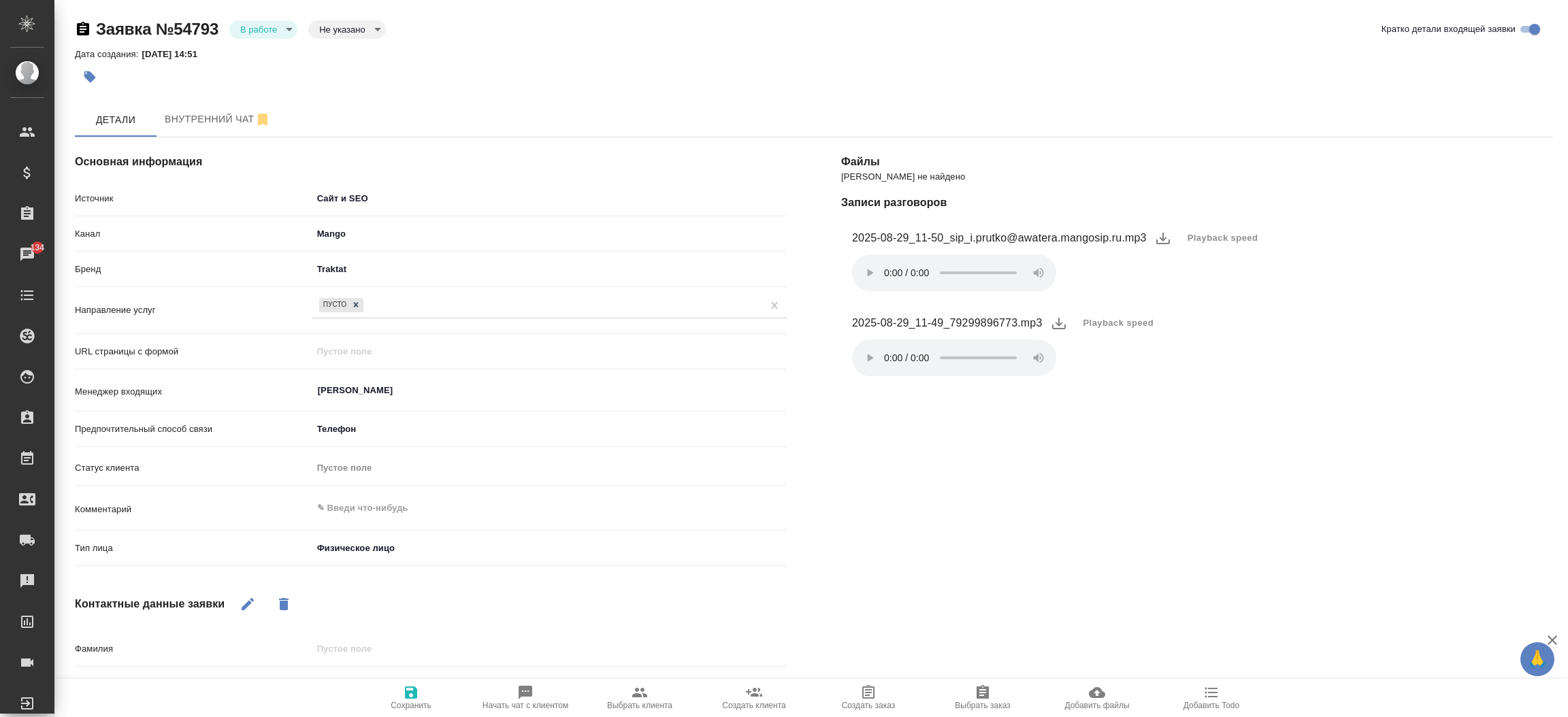
drag, startPoint x: 404, startPoint y: 672, endPoint x: 409, endPoint y: 689, distance: 17.7
click at [409, 689] on div "Основная информация Источник Сайт и SEO seo Канал Mango 6374e594cd4a952bacdba9a…" at bounding box center [814, 507] width 1478 height 766
click at [409, 689] on icon "button" at bounding box center [411, 693] width 16 height 16
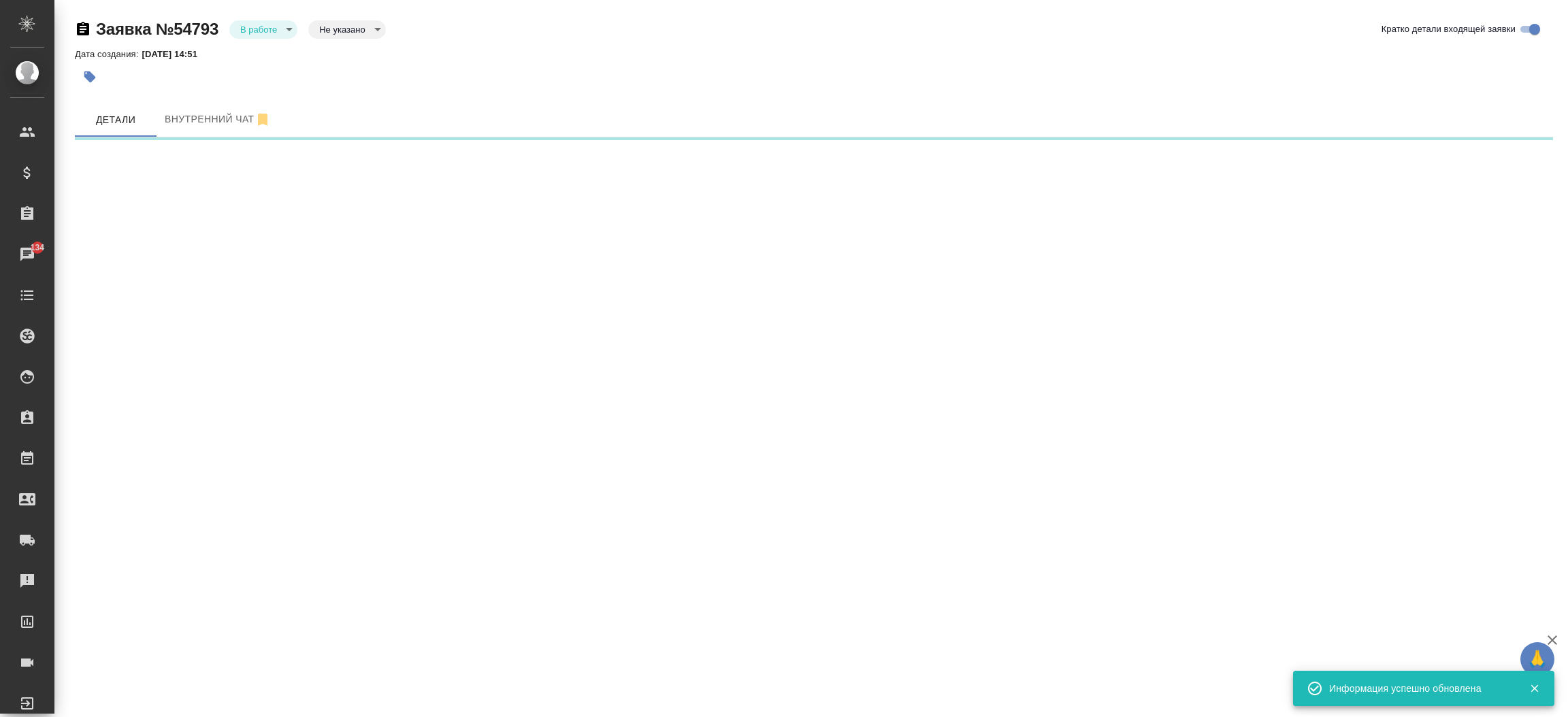
select select "RU"
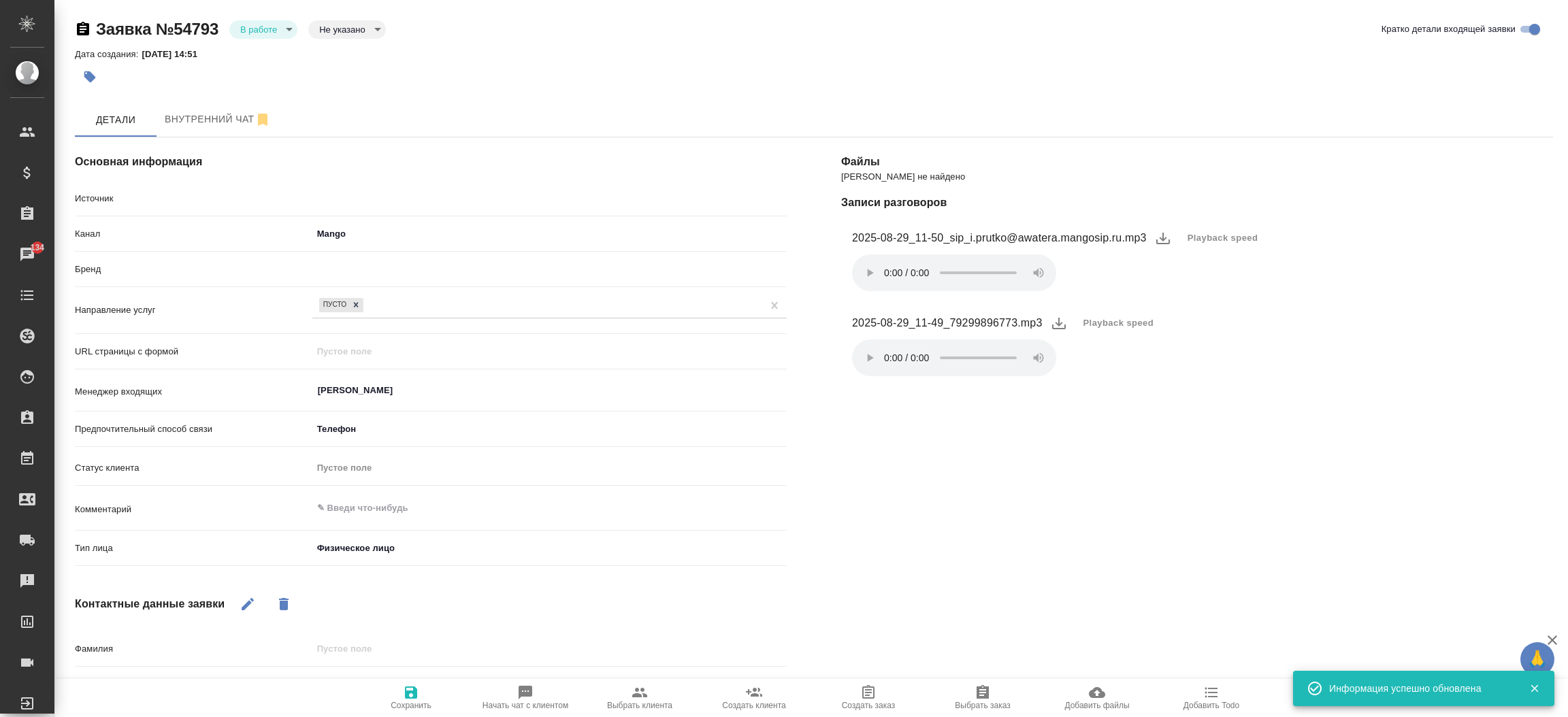
type textarea "x"
click at [285, 40] on div "Заявка №54793 В работе inProcess Не указано notSelected" at bounding box center [231, 29] width 311 height 22
click at [283, 32] on body "🙏 .cls-1 fill:#fff; AWATERA [PERSON_NAME]prutko Клиенты Спецификации Заказы 134…" at bounding box center [784, 358] width 1568 height 717
click at [274, 57] on li "Отказ" at bounding box center [263, 52] width 68 height 23
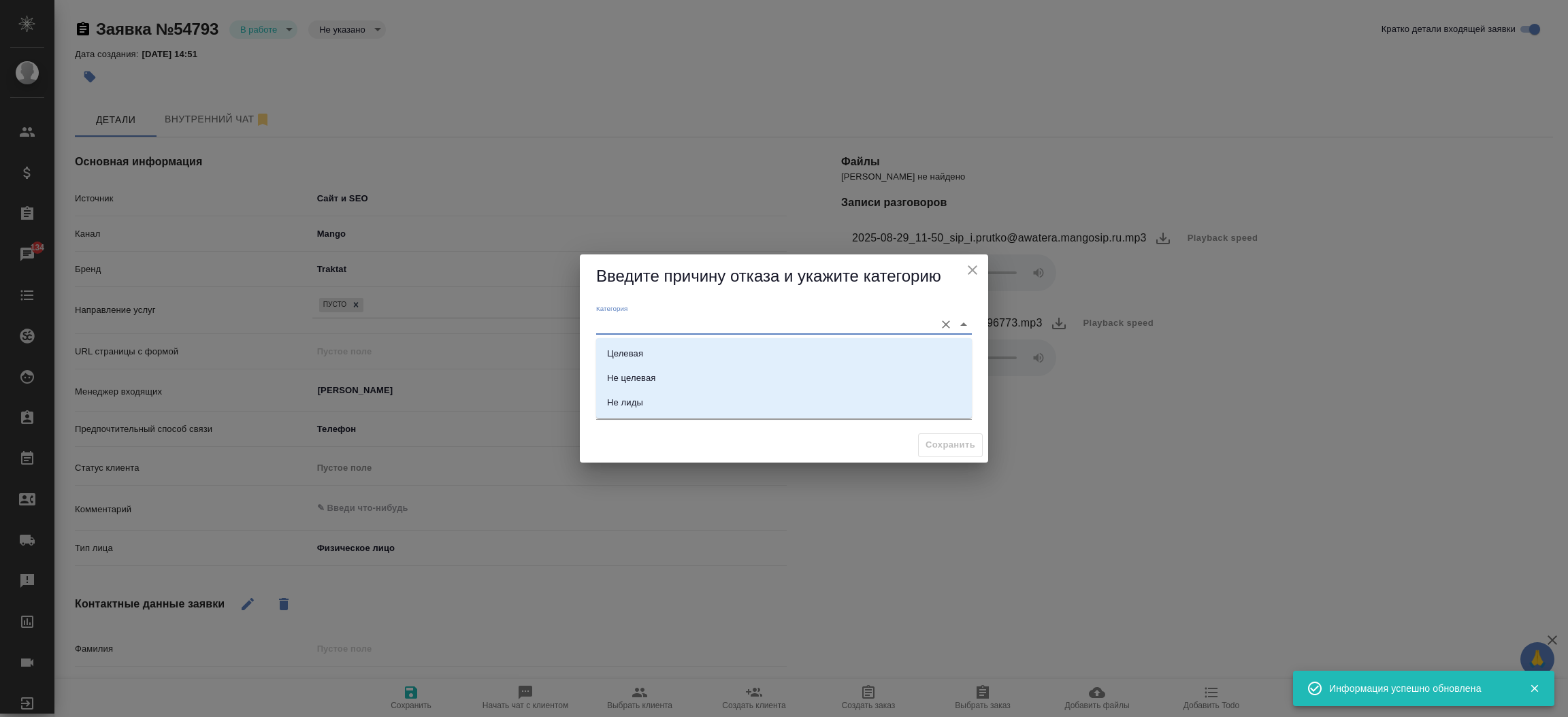
click at [622, 325] on input "Категория" at bounding box center [762, 324] width 332 height 19
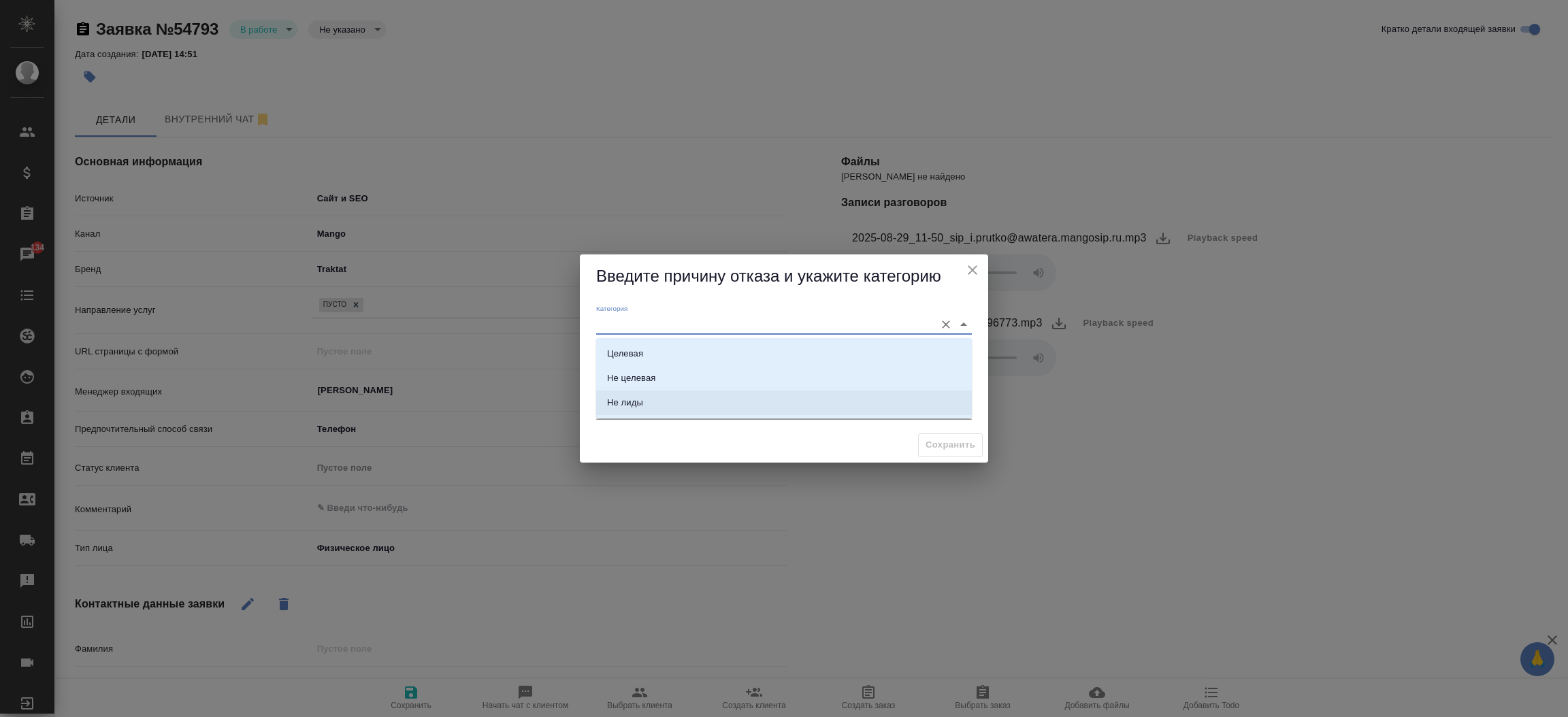
click at [628, 405] on div "Не лиды" at bounding box center [625, 402] width 36 height 14
type input "Не лиды"
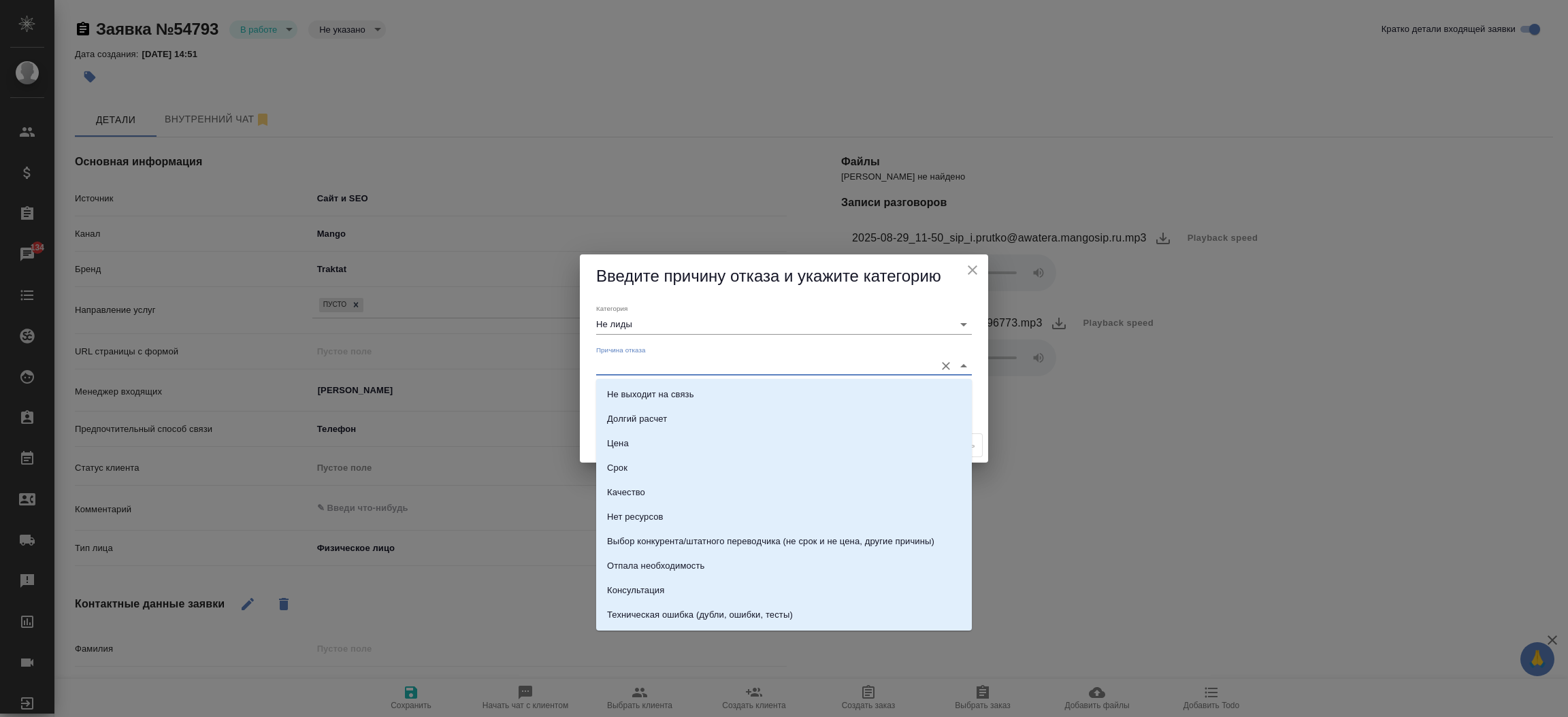
click at [628, 363] on input "Причина отказа" at bounding box center [762, 366] width 332 height 19
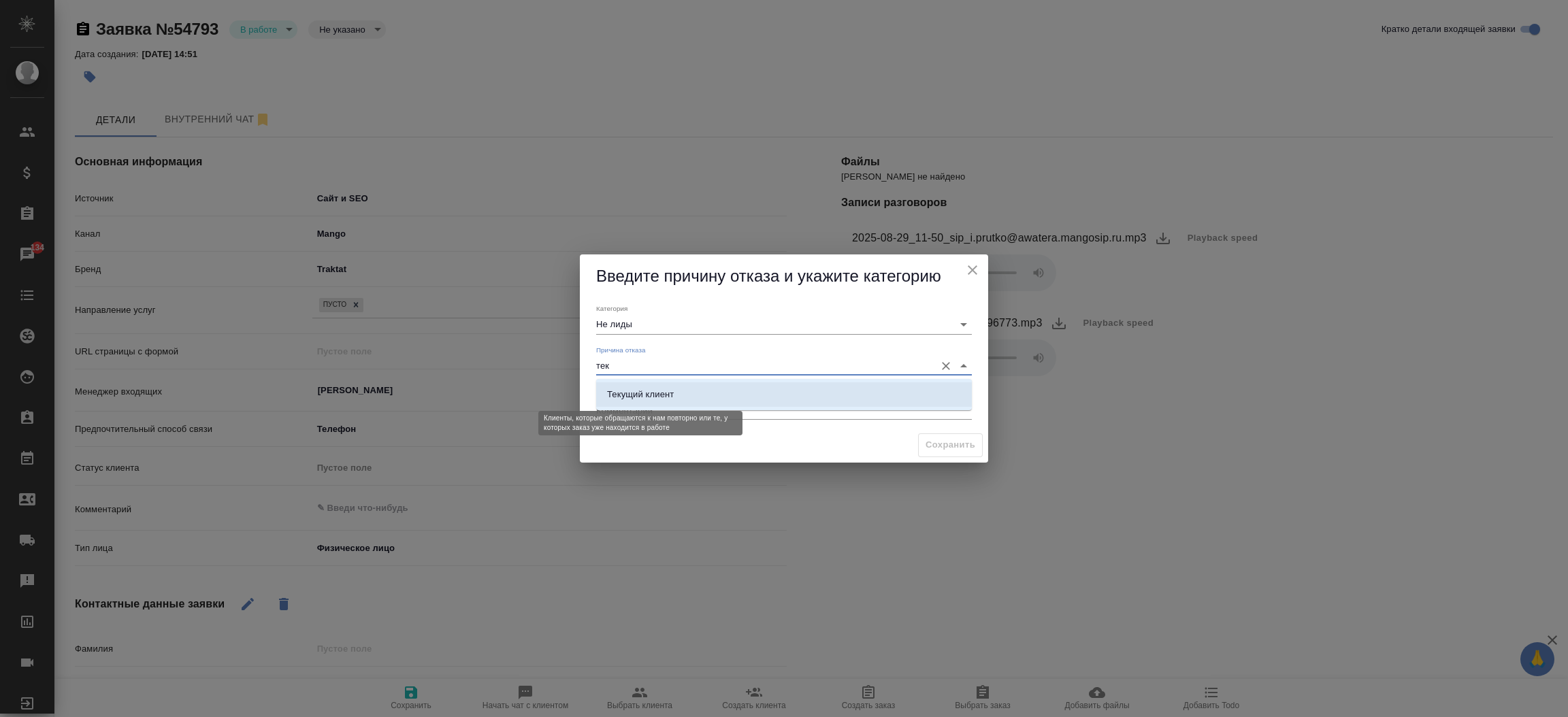
click at [644, 394] on div "Текущий клиент" at bounding box center [640, 394] width 66 height 14
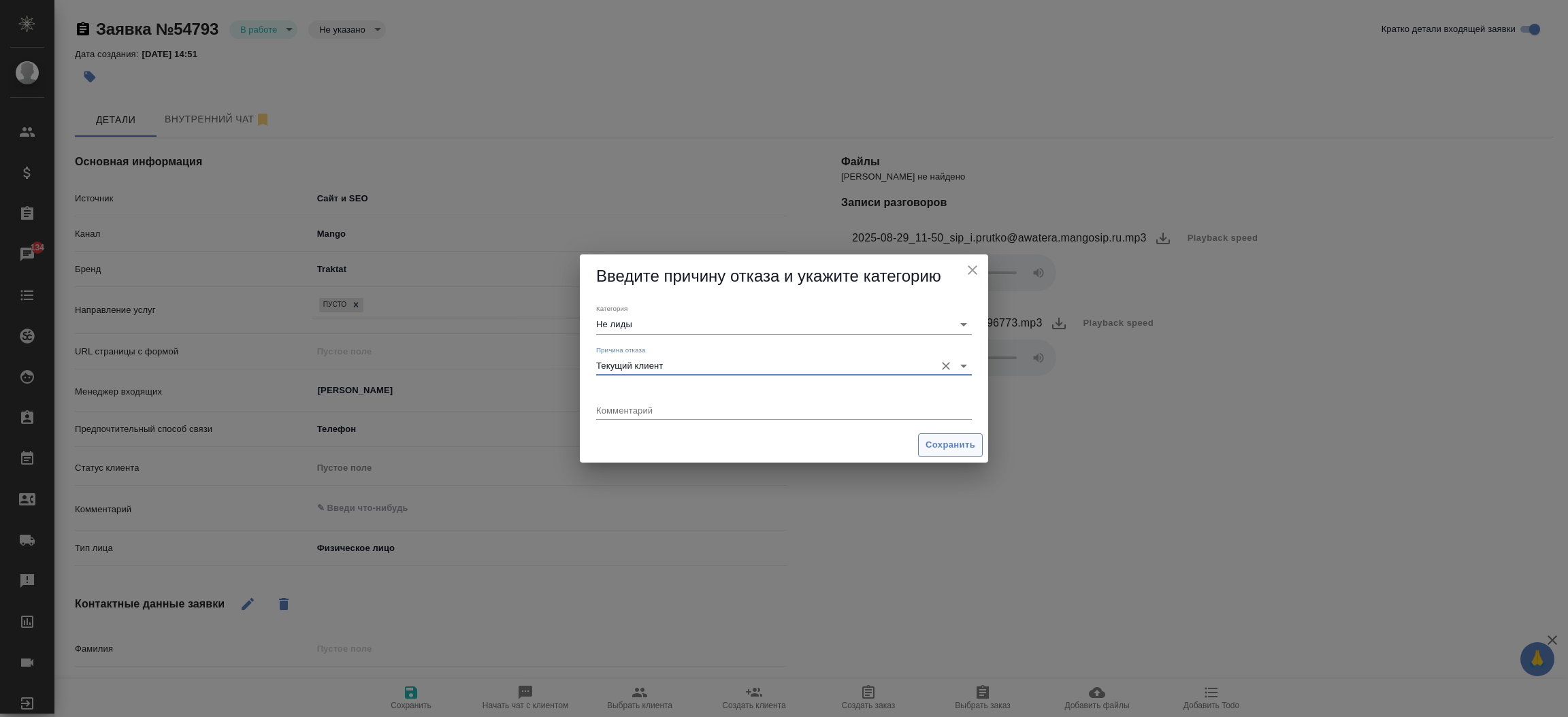
type input "Текущий клиент"
click at [919, 445] on button "Сохранить" at bounding box center [950, 445] width 65 height 23
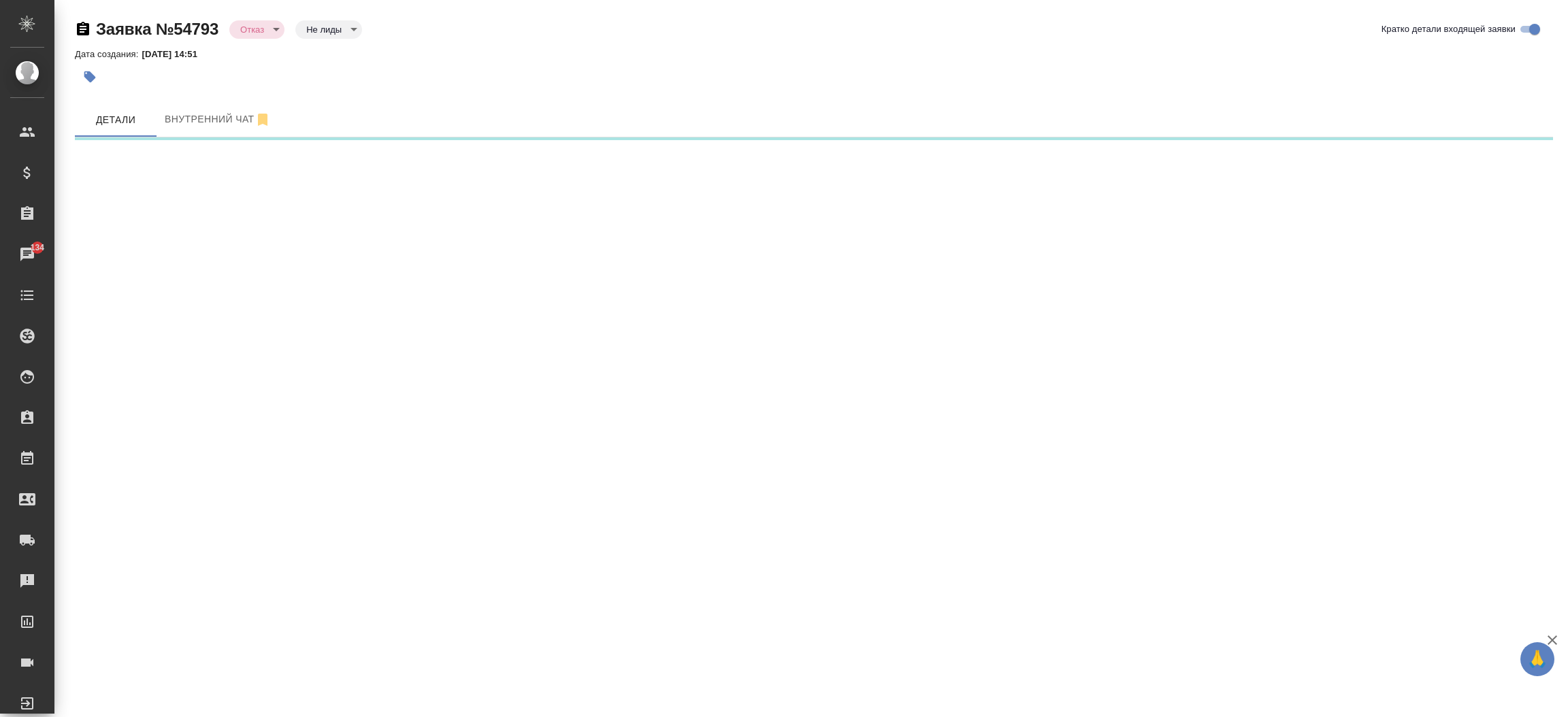
select select "RU"
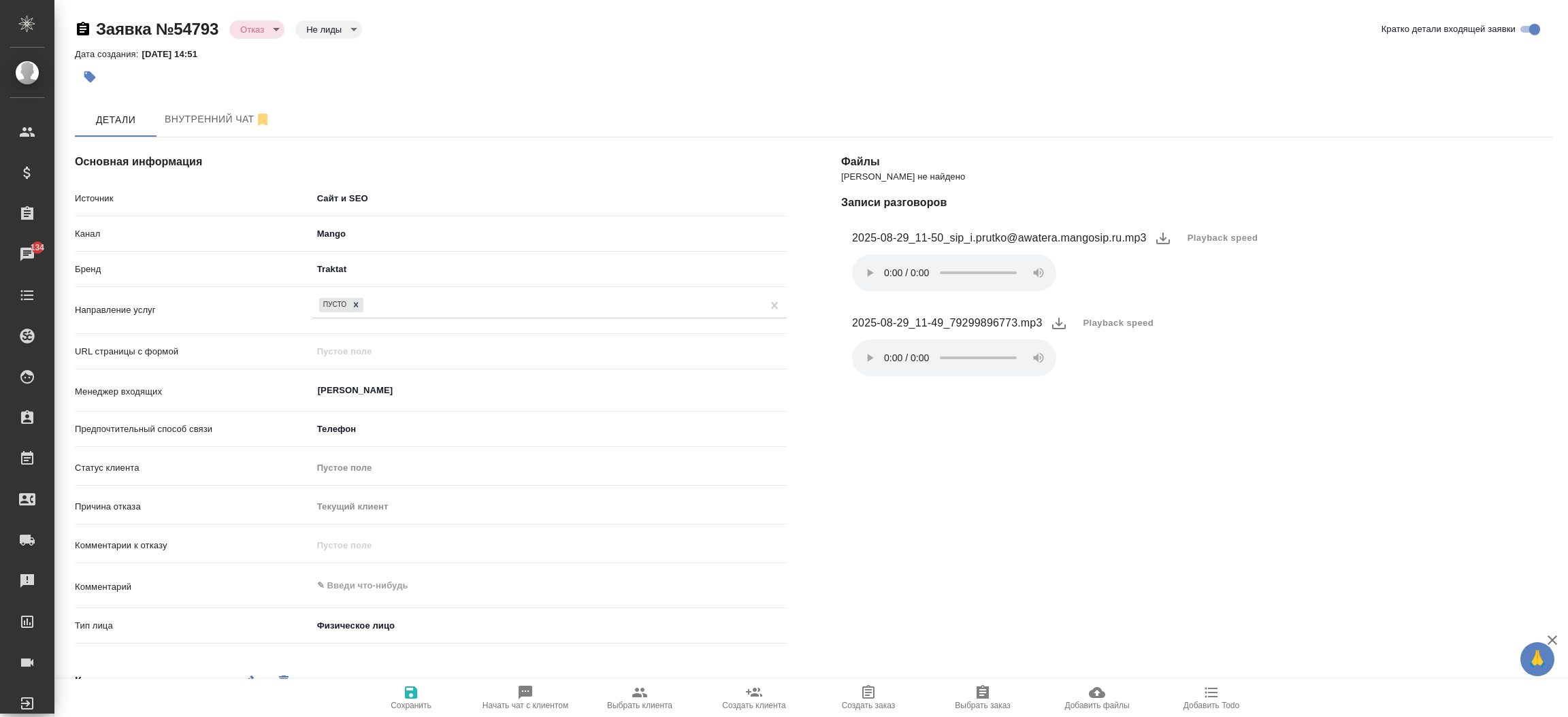
type textarea "x"
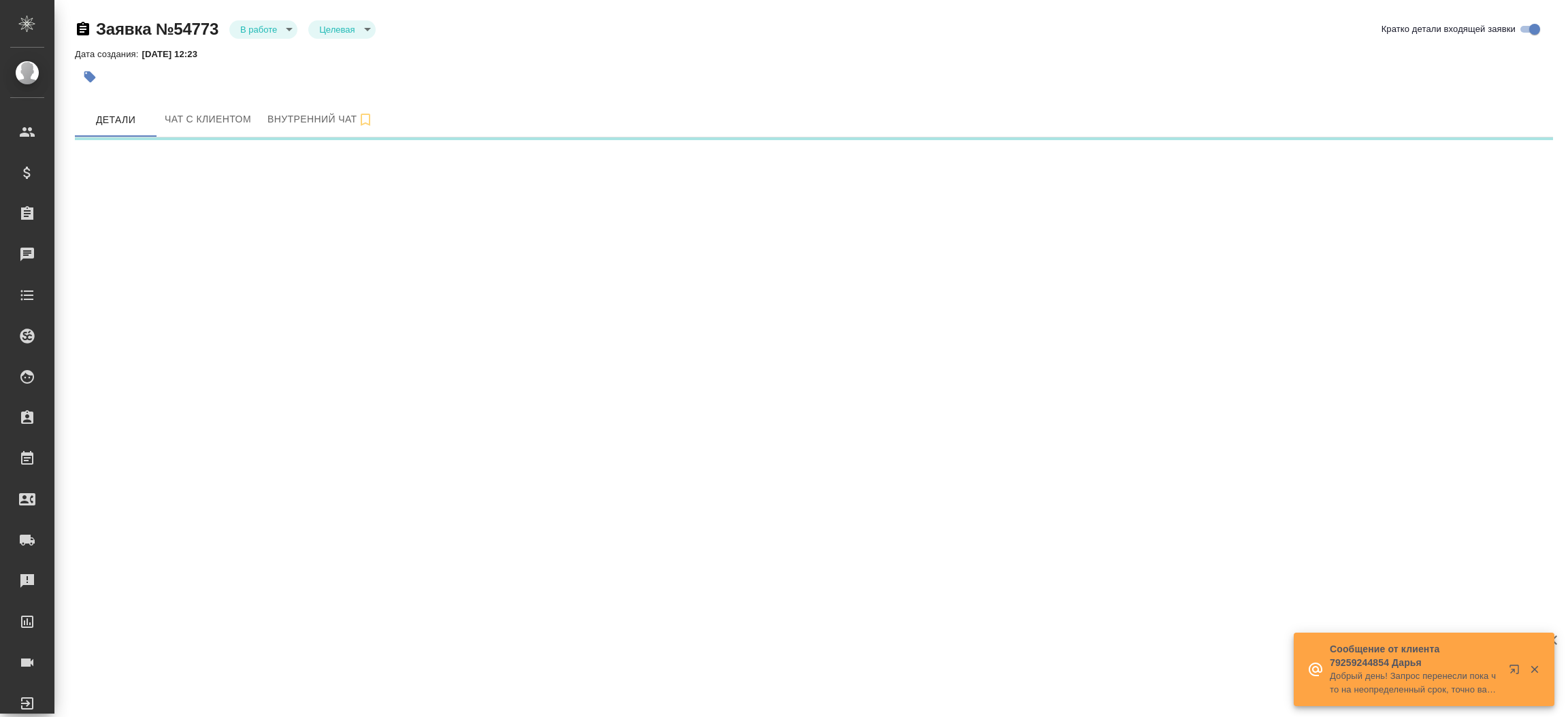
select select "RU"
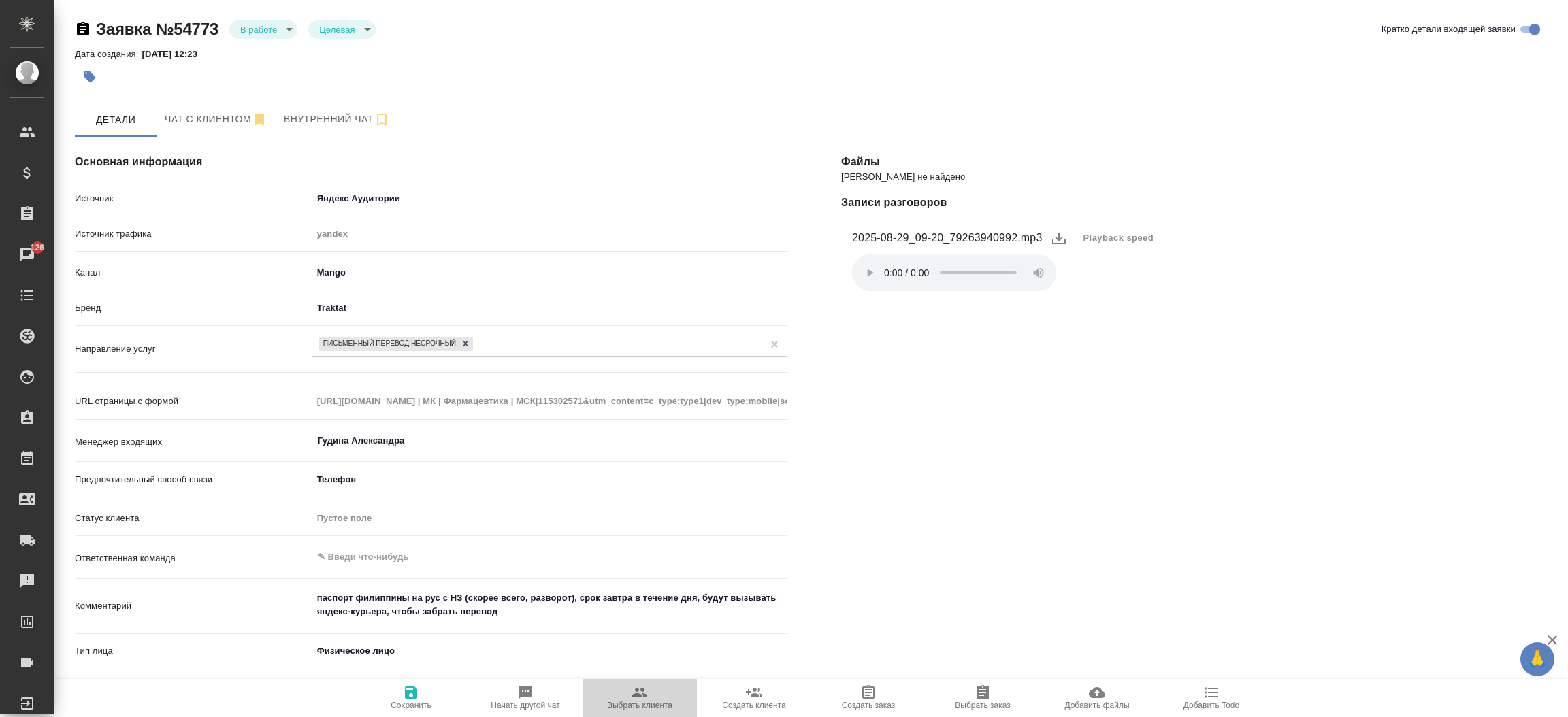
click at [629, 708] on span "Выбрать клиента" at bounding box center [639, 706] width 66 height 10
type textarea "x"
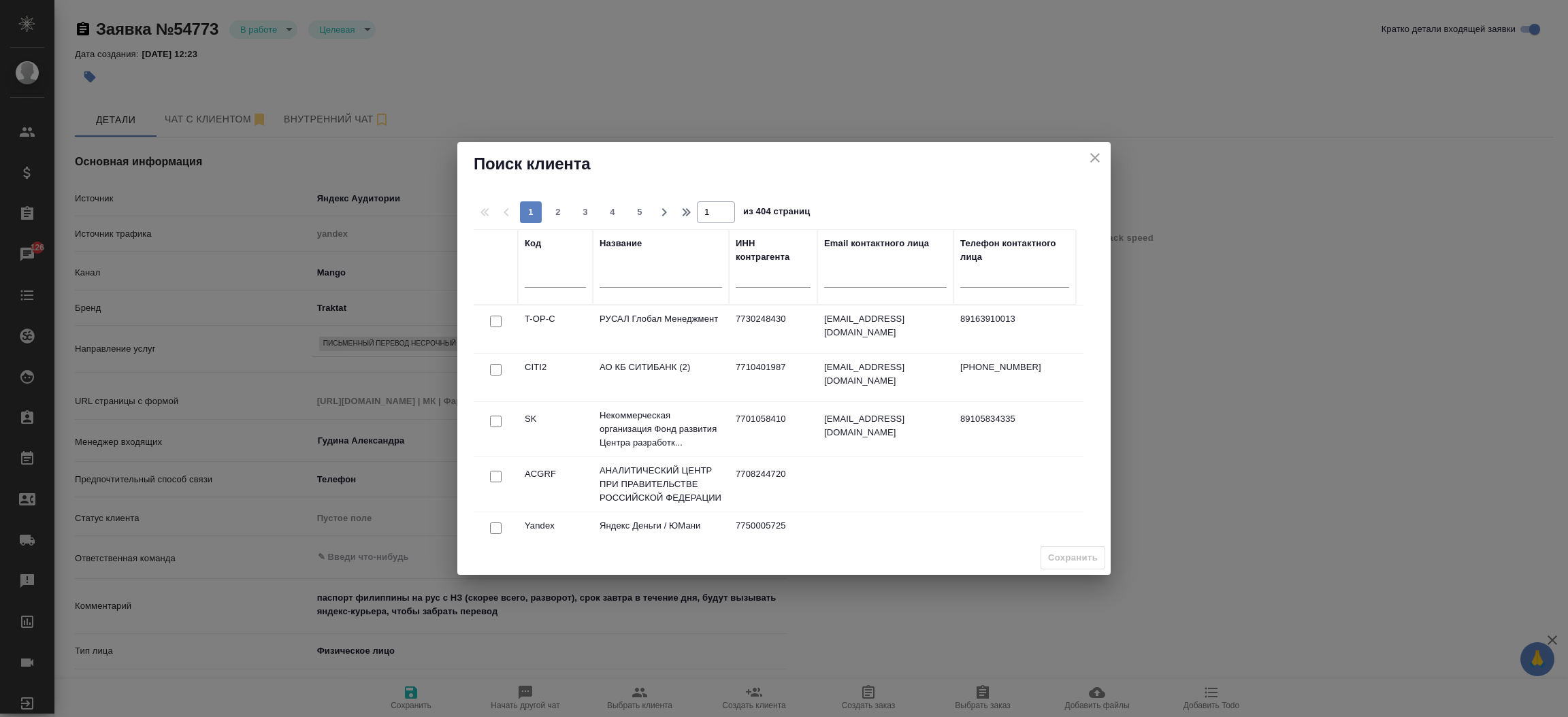
click at [634, 264] on div at bounding box center [660, 280] width 122 height 33
click at [630, 285] on input "text" at bounding box center [660, 279] width 122 height 17
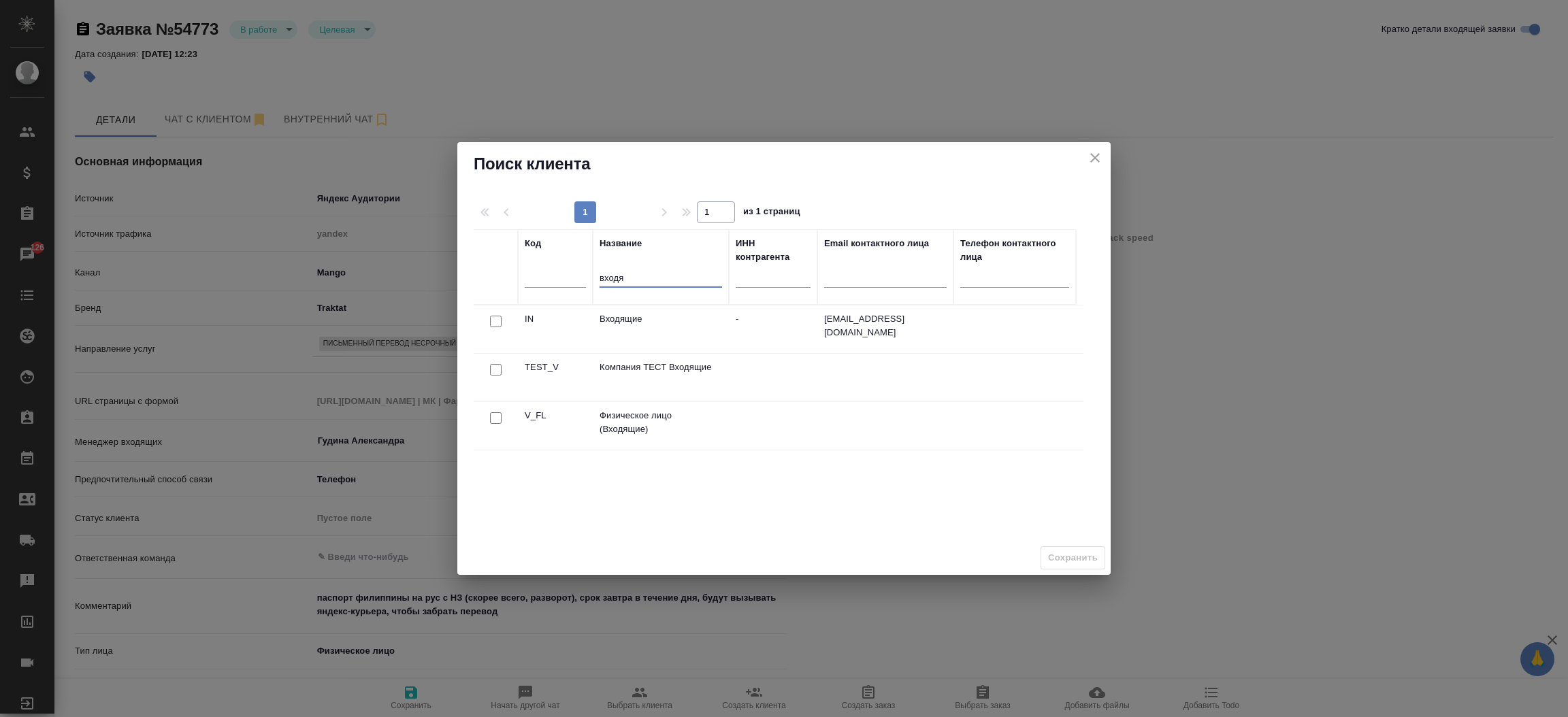
type input "входя"
click at [490, 328] on input "checkbox" at bounding box center [496, 321] width 11 height 11
checkbox input "true"
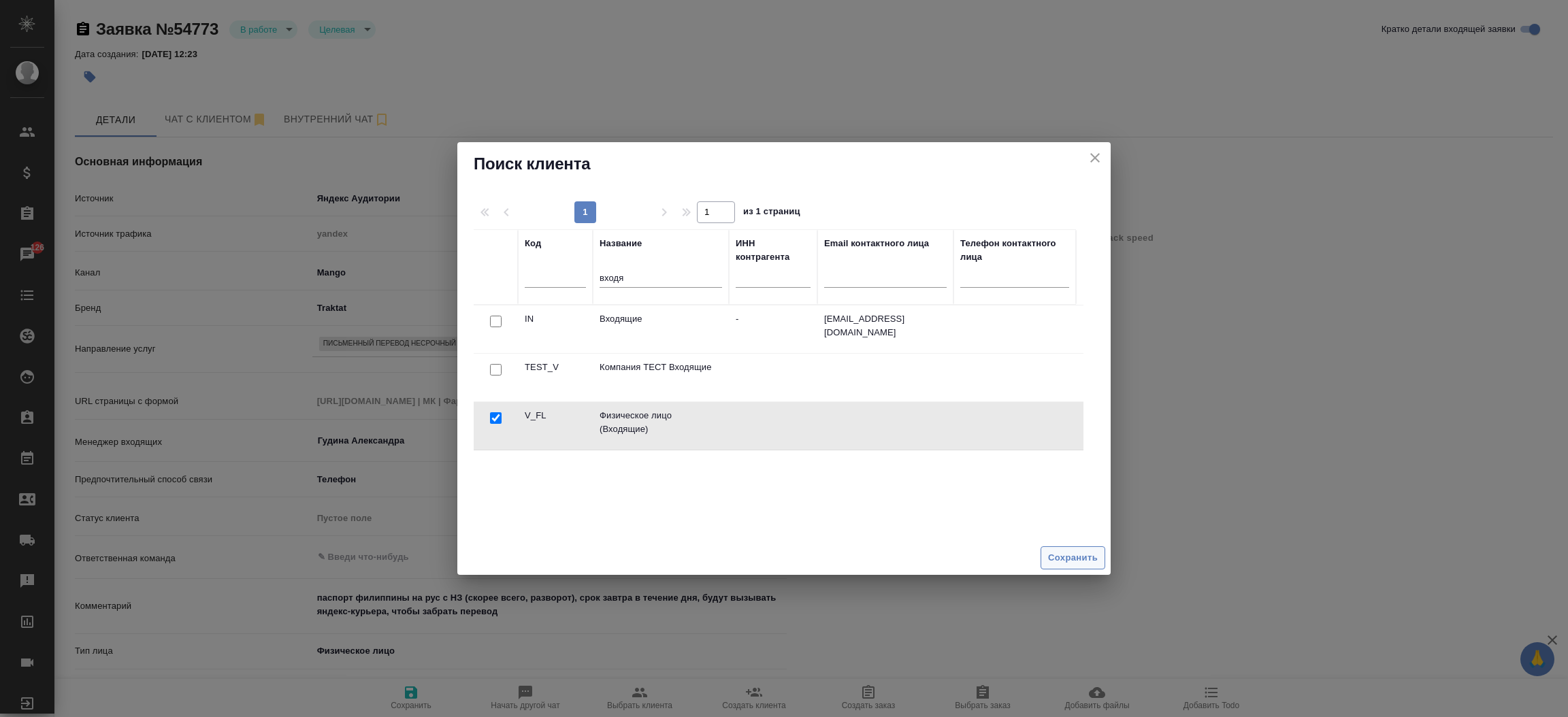
drag, startPoint x: 1080, startPoint y: 573, endPoint x: 1072, endPoint y: 551, distance: 23.4
click at [1072, 551] on div "Сохранить" at bounding box center [783, 558] width 653 height 35
click at [1072, 551] on span "Сохранить" at bounding box center [1072, 558] width 49 height 15
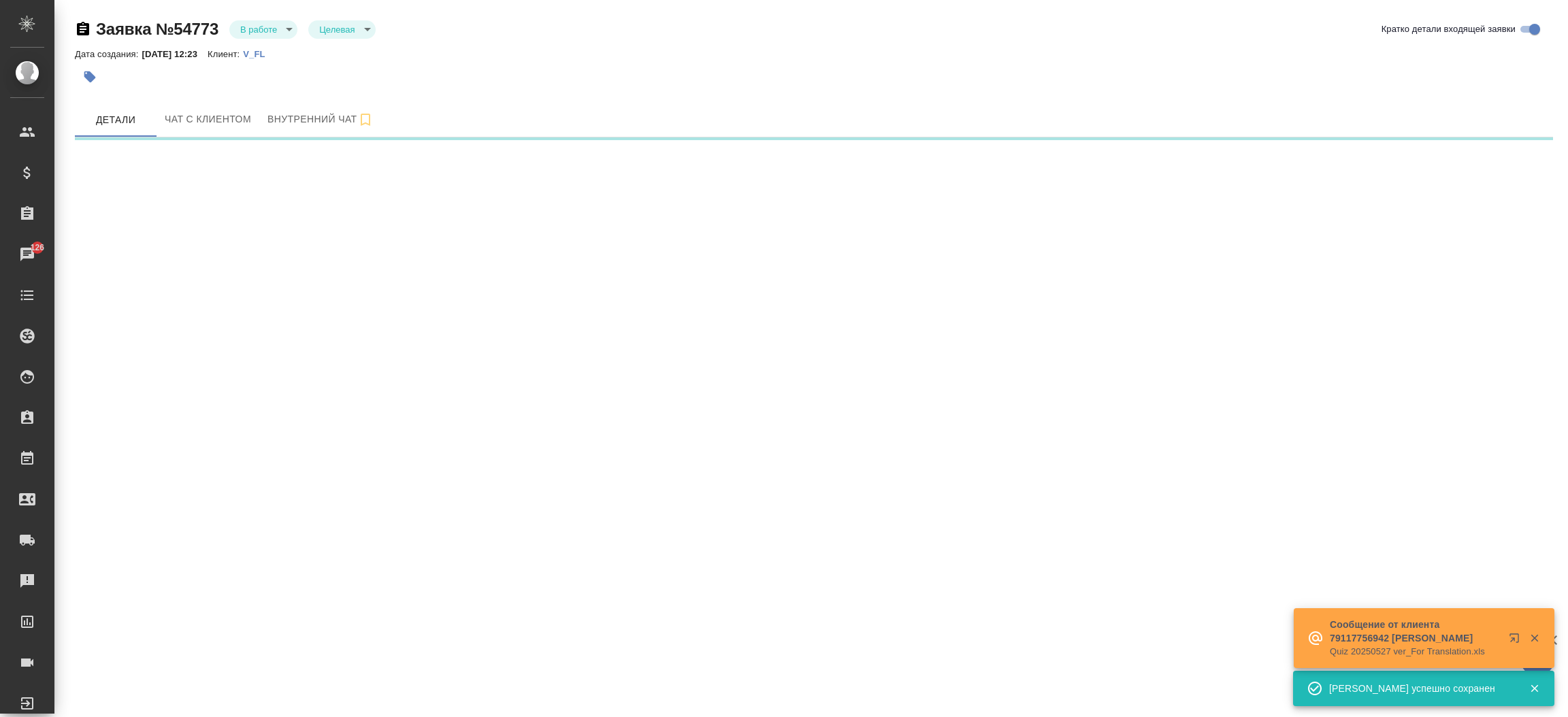
select select "RU"
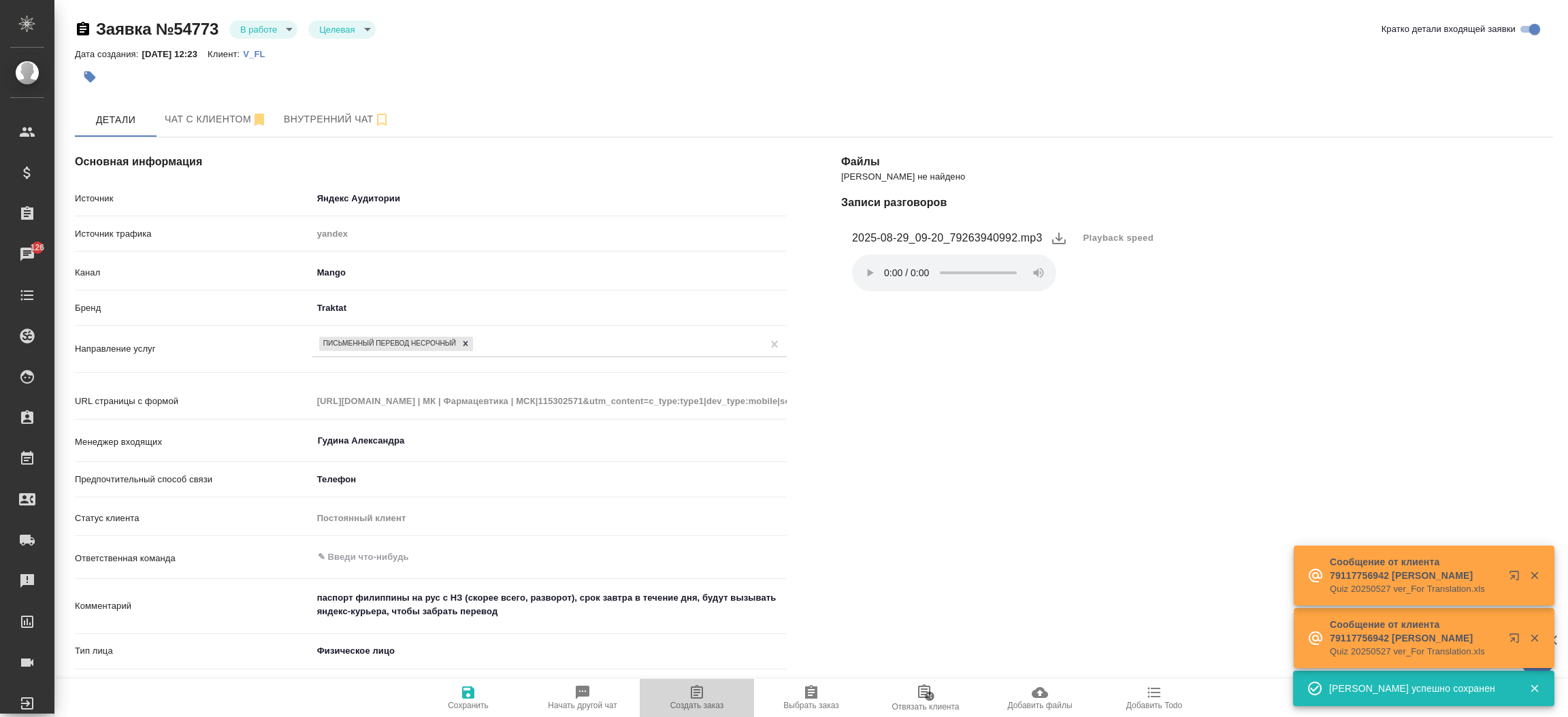
click at [701, 693] on icon "button" at bounding box center [697, 692] width 12 height 14
type textarea "x"
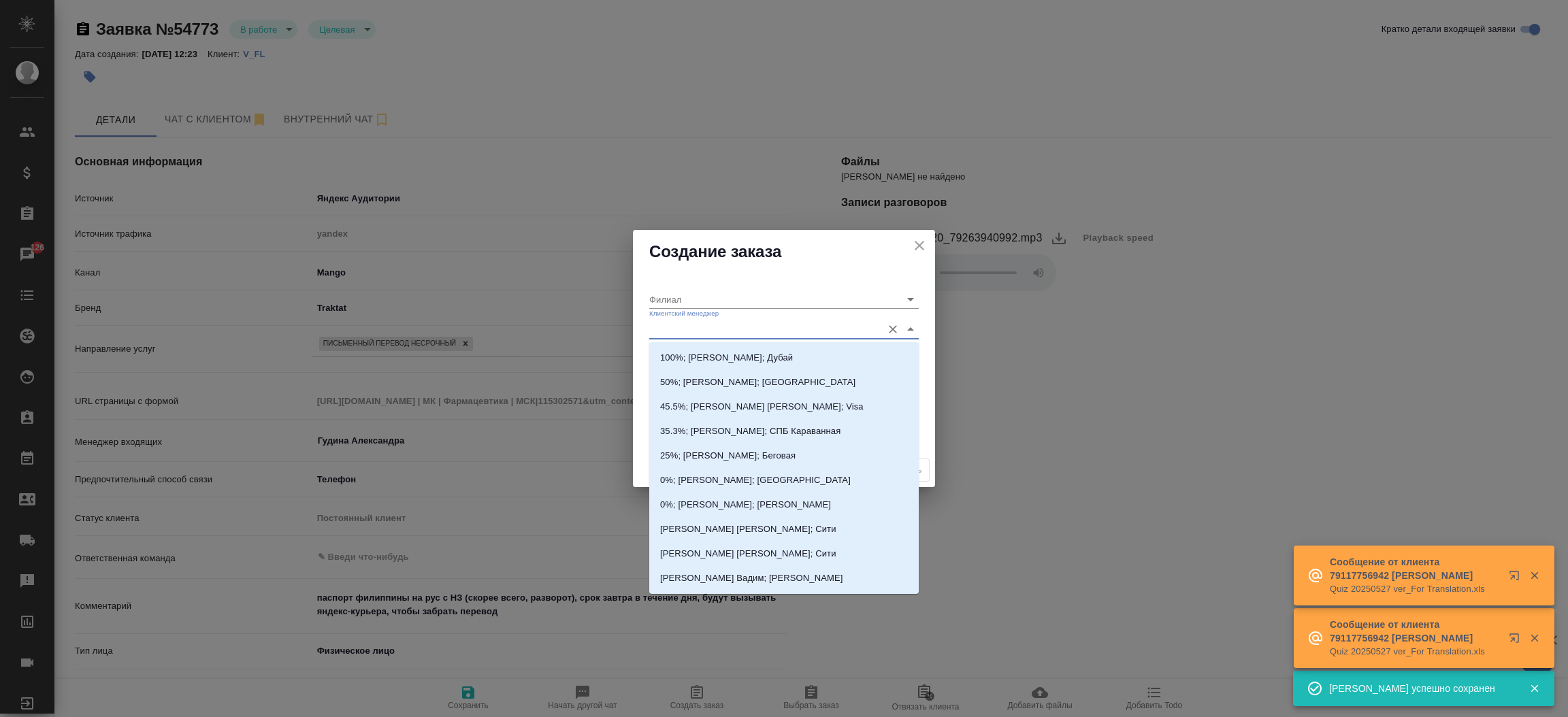
click at [721, 332] on input "Клиентский менеджер" at bounding box center [761, 329] width 226 height 19
type input "тиму"
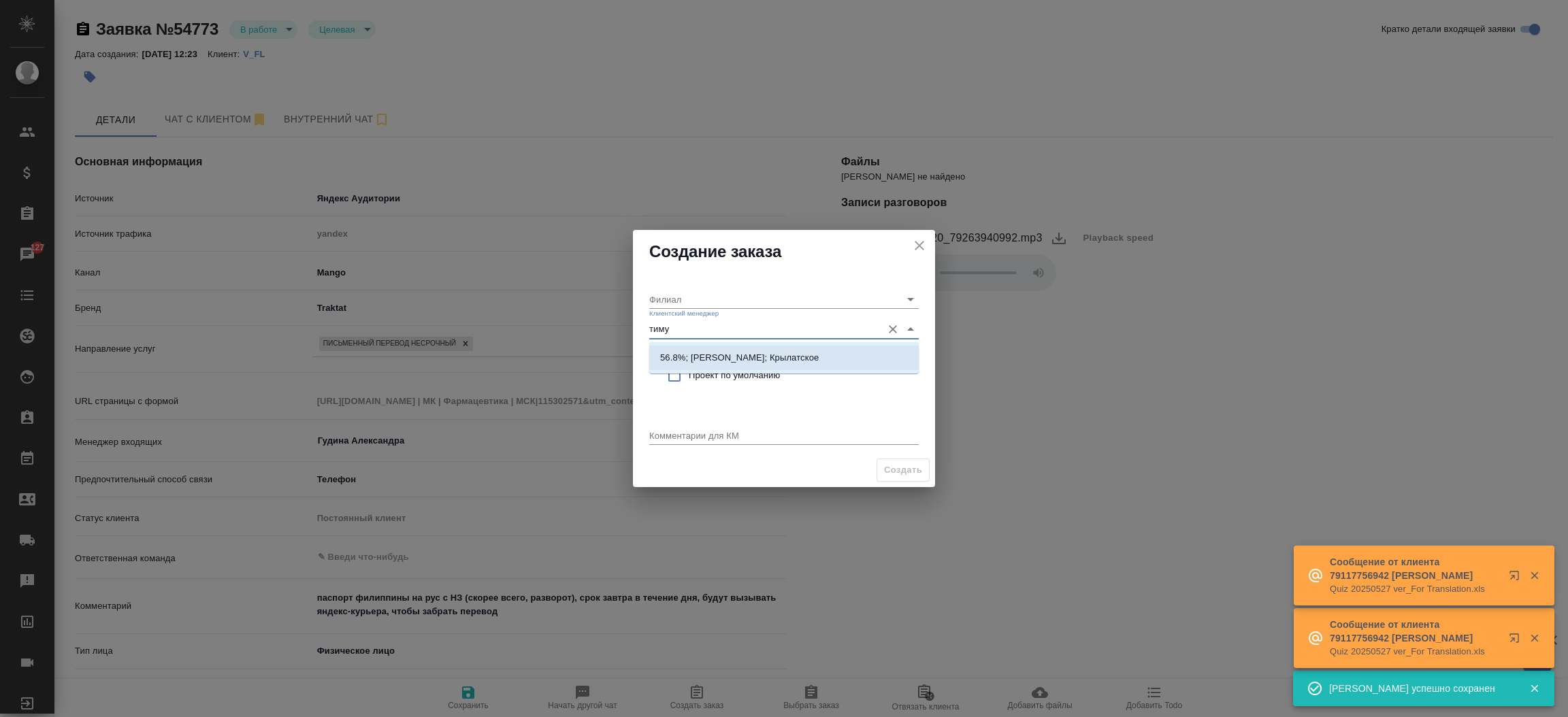
click at [732, 351] on p "56.8%; Касымов Тимур; Крылатское" at bounding box center [740, 358] width 159 height 14
type input "Крылатское"
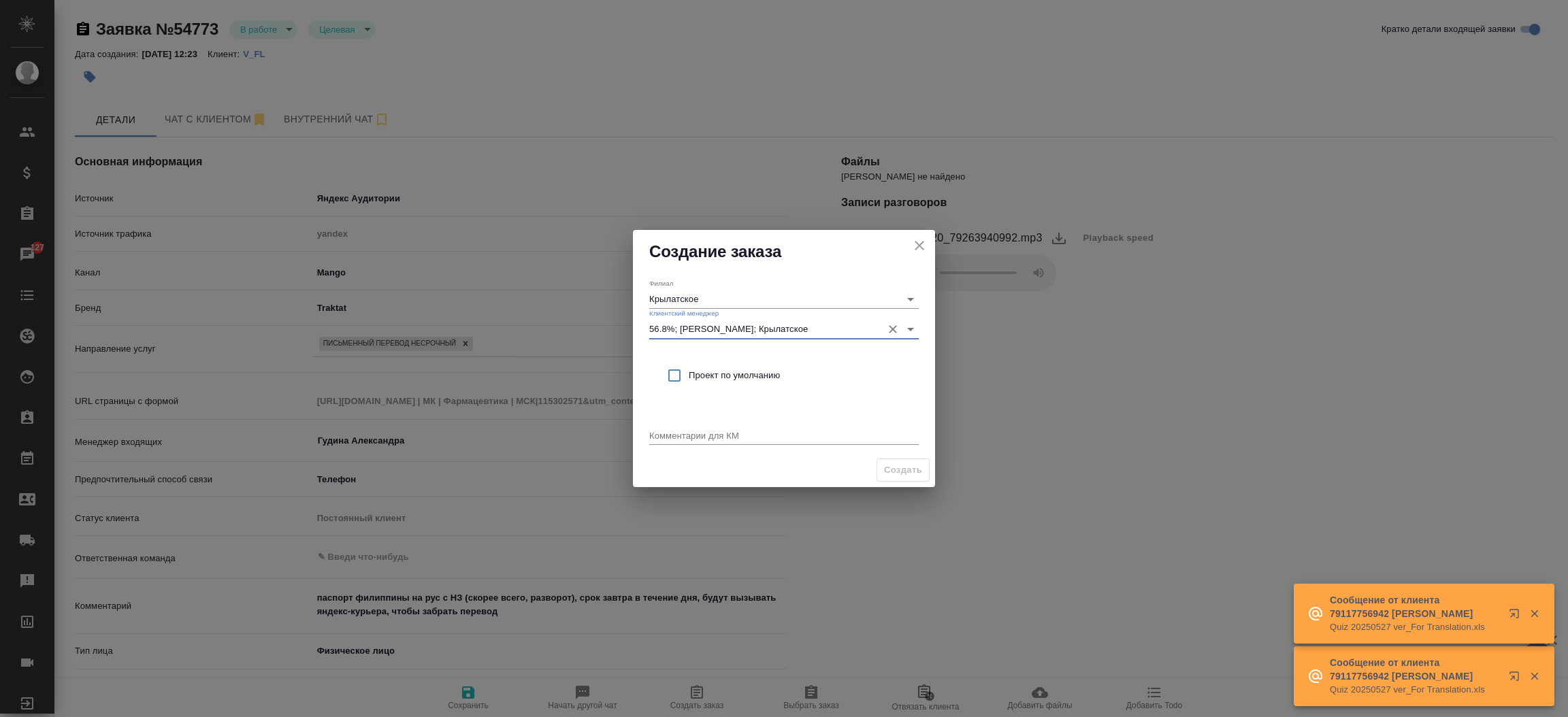
type input "56.8%; Касымов Тимур; Крылатское"
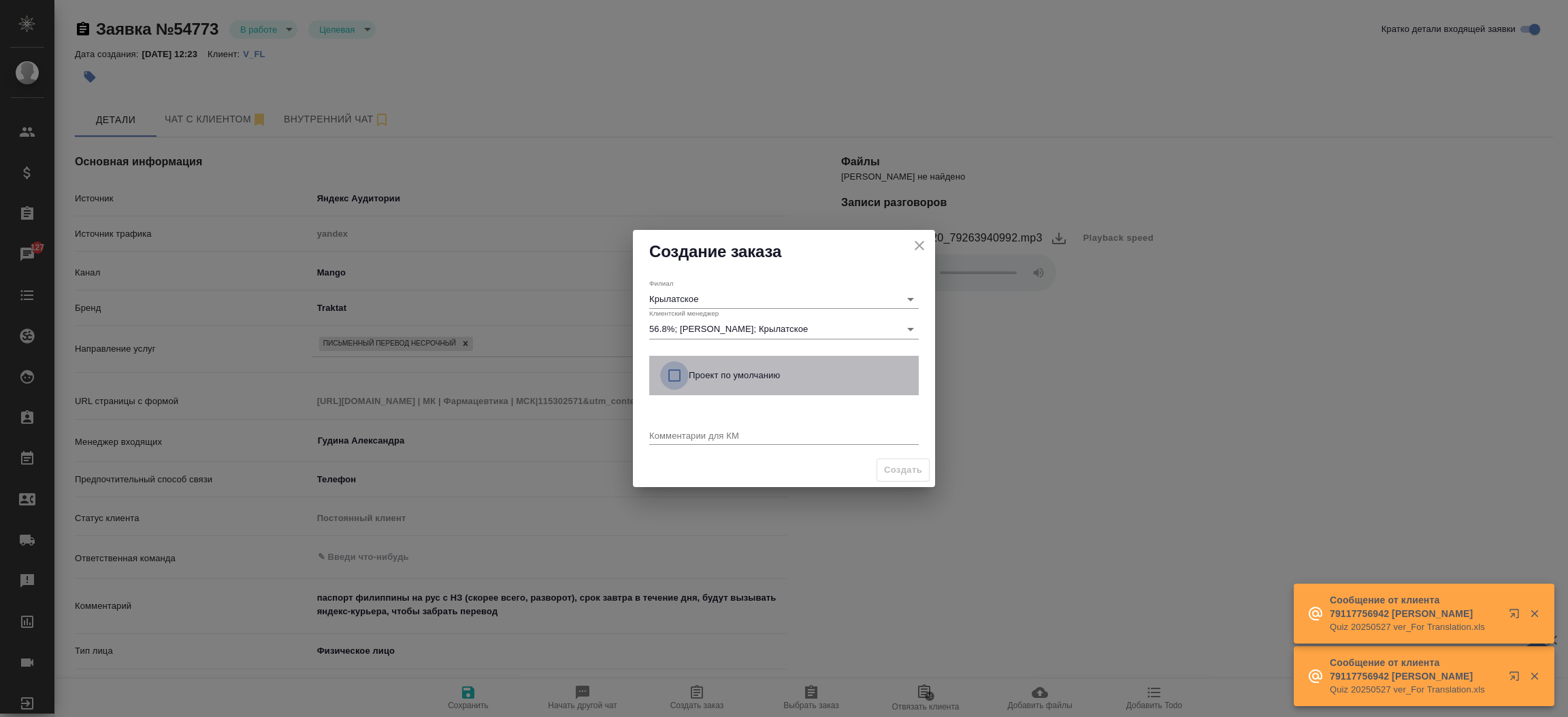
click at [673, 374] on input "checkbox" at bounding box center [674, 375] width 28 height 28
checkbox input "true"
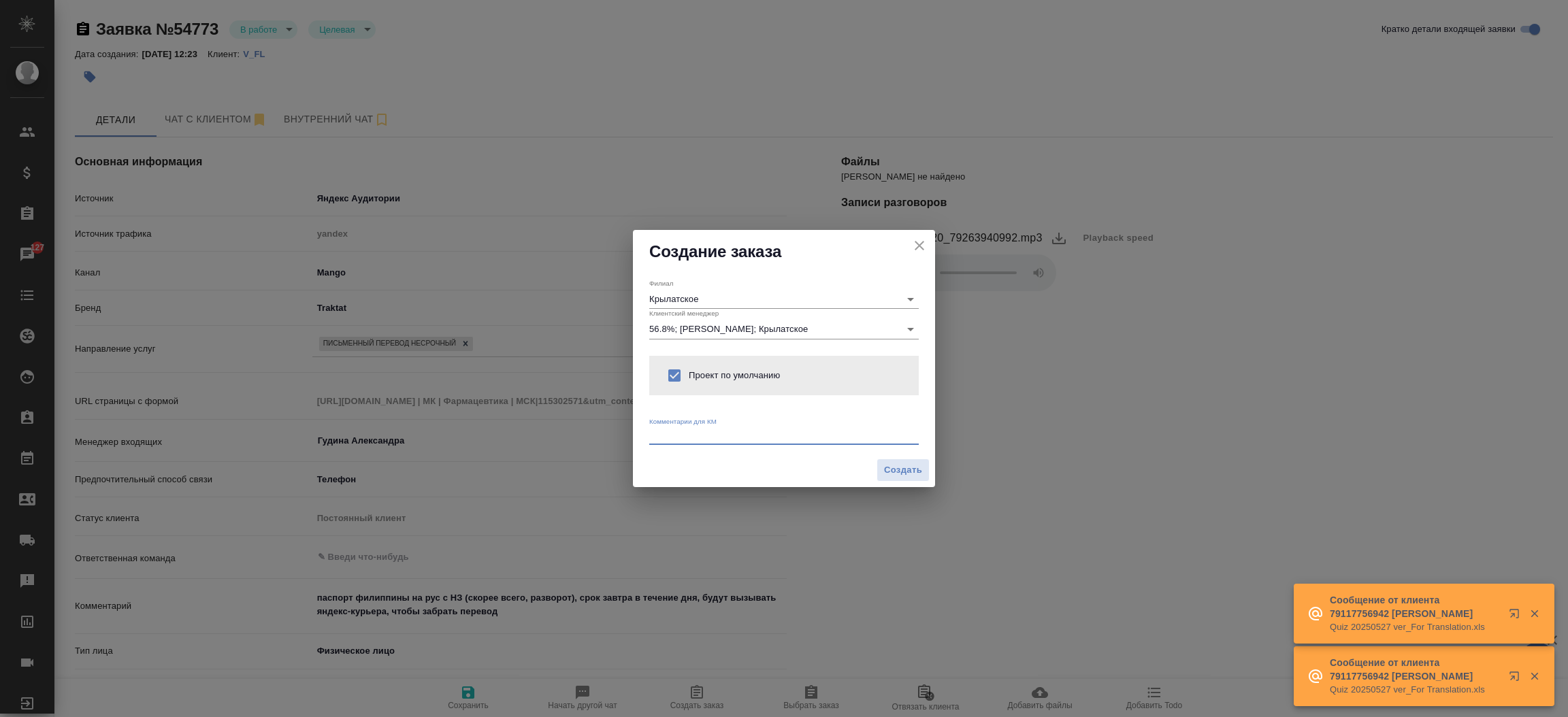
click at [663, 431] on textarea at bounding box center [783, 435] width 269 height 11
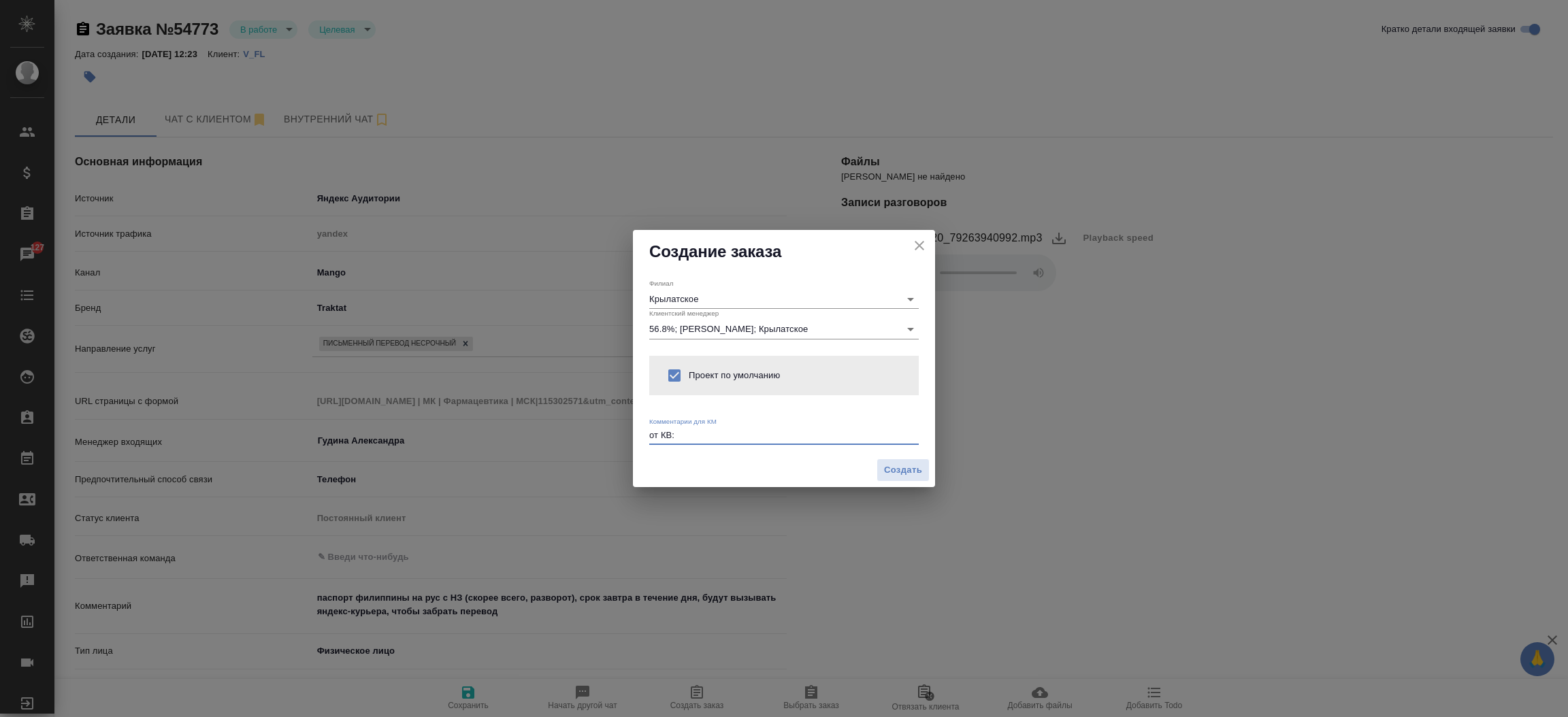
type textarea "от КВ:"
click at [913, 241] on icon "close" at bounding box center [919, 246] width 16 height 16
type textarea "x"
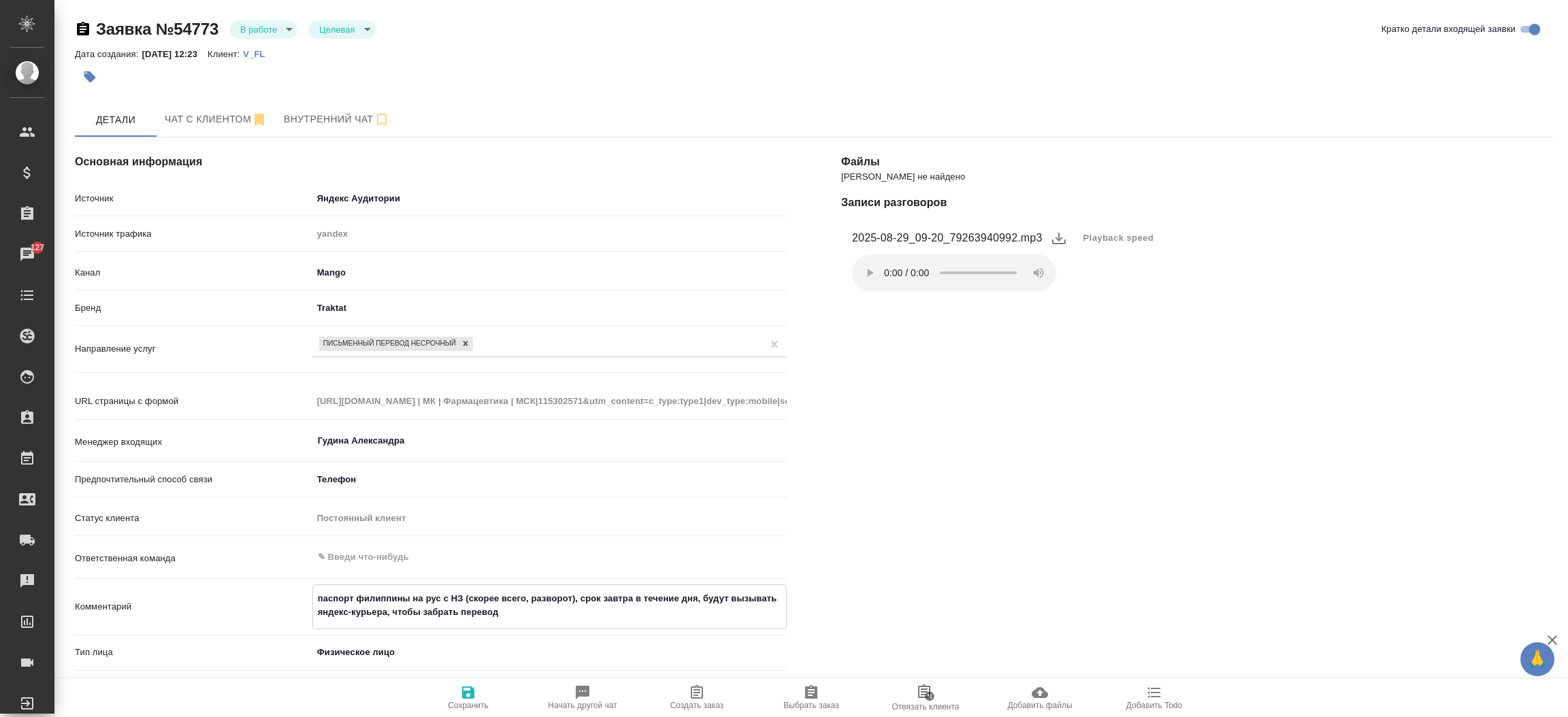
drag, startPoint x: 532, startPoint y: 622, endPoint x: 312, endPoint y: 595, distance: 221.7
click at [313, 595] on textarea "паспорт филиппины на рус с НЗ (скорее всего, разворот), срок завтра в течение д…" at bounding box center [549, 605] width 473 height 36
click at [696, 706] on span "Создать заказ" at bounding box center [697, 706] width 53 height 10
type textarea "x"
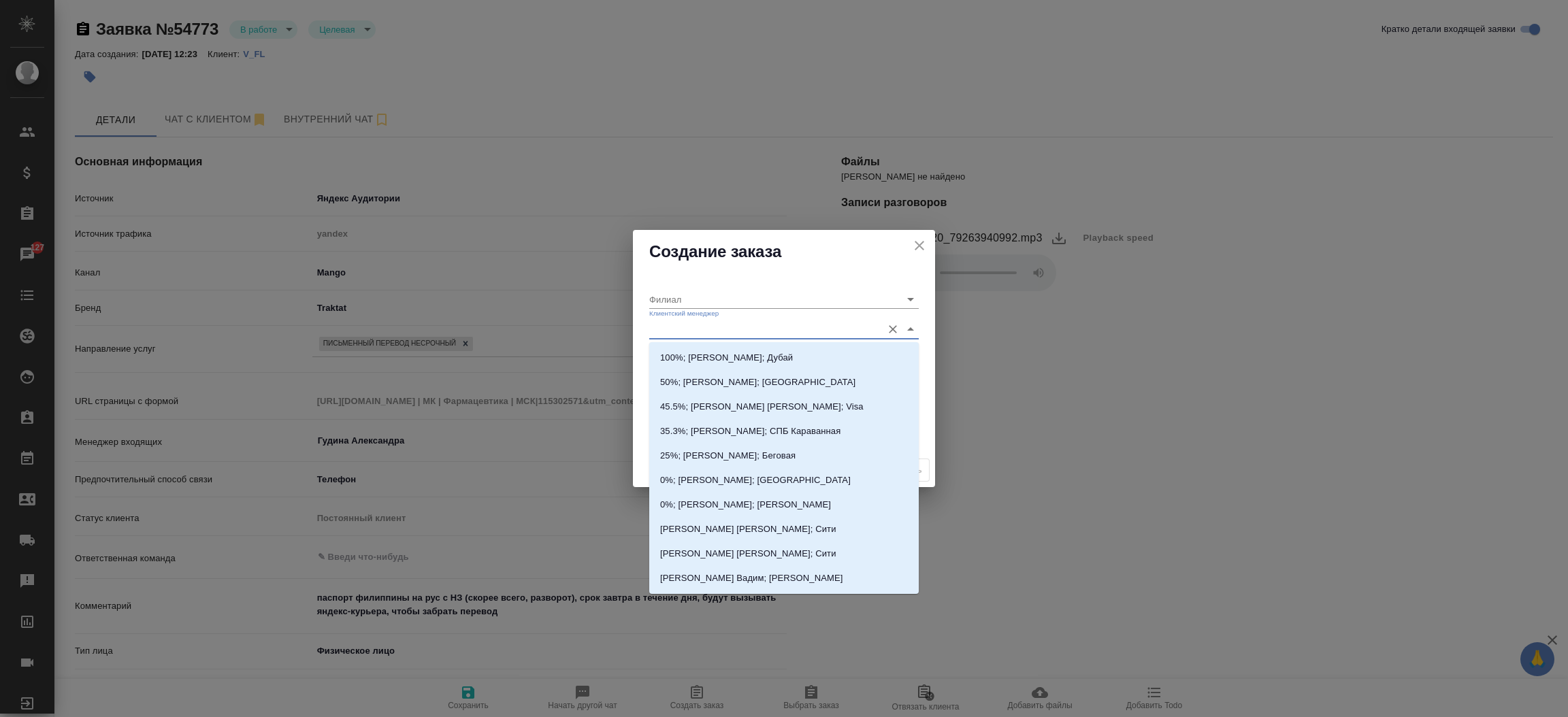
click at [691, 325] on input "Клиентский менеджер" at bounding box center [761, 329] width 226 height 19
type input "тиму"
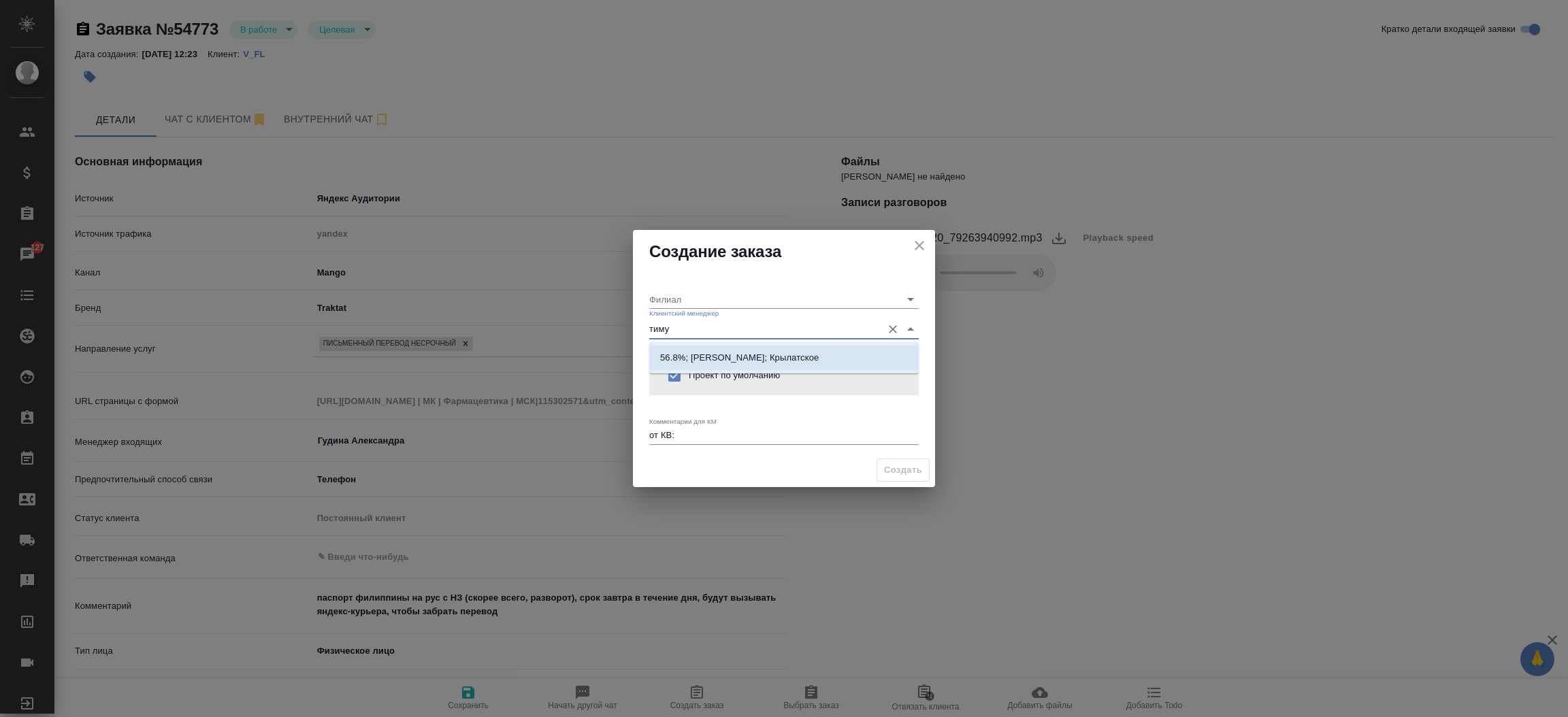
click at [717, 349] on li "56.8%; Касымов Тимур; Крылатское" at bounding box center [783, 358] width 269 height 24
type input "Крылатское"
type input "56.8%; Касымов Тимур; Крылатское"
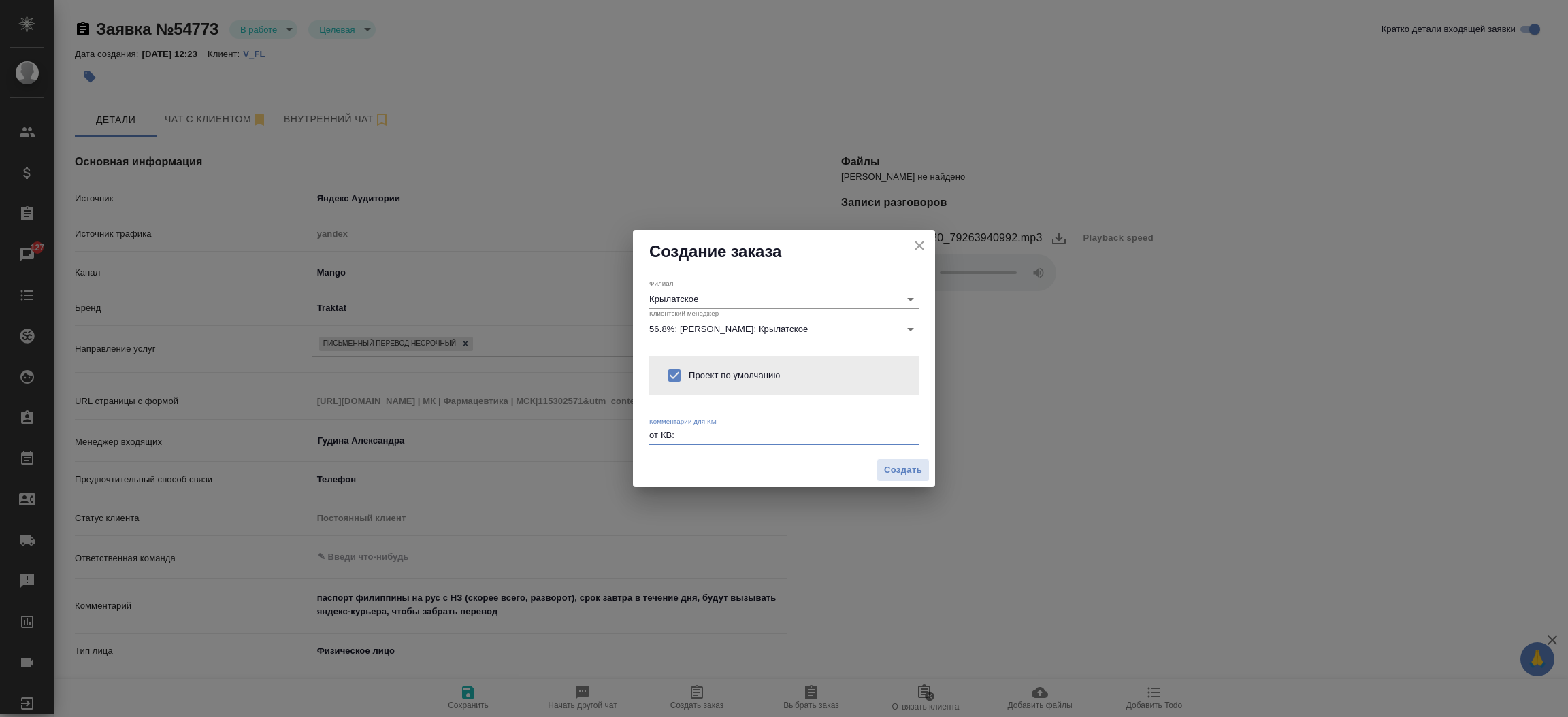
click at [704, 432] on textarea "от КВ:" at bounding box center [783, 435] width 269 height 11
paste textarea "паспорт филиппины на рус с НЗ (скорее всего, разворот), срок завтра в течение д…"
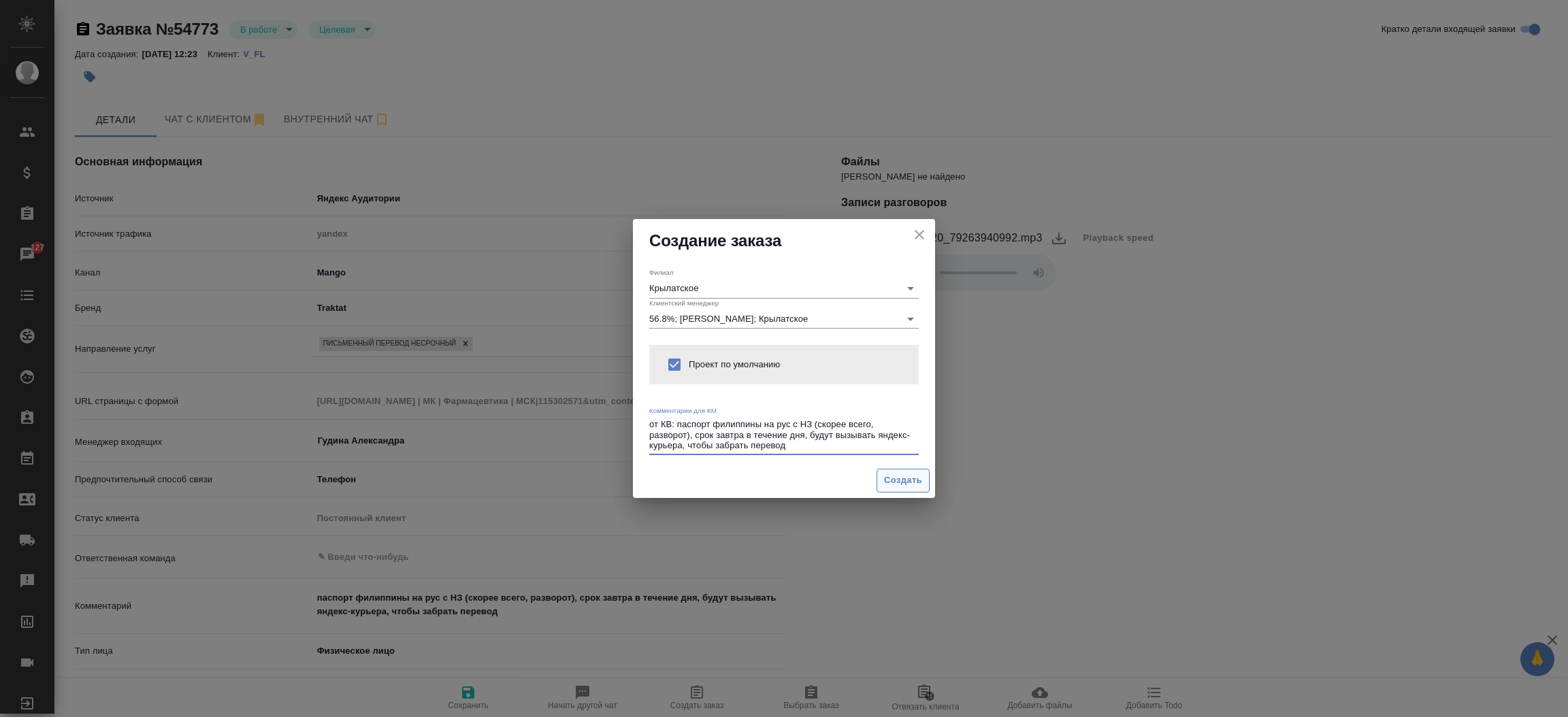
type textarea "от КВ: паспорт филиппины на рус с НЗ (скорее всего, разворот), срок завтра в те…"
click at [915, 486] on span "Создать" at bounding box center [902, 480] width 38 height 15
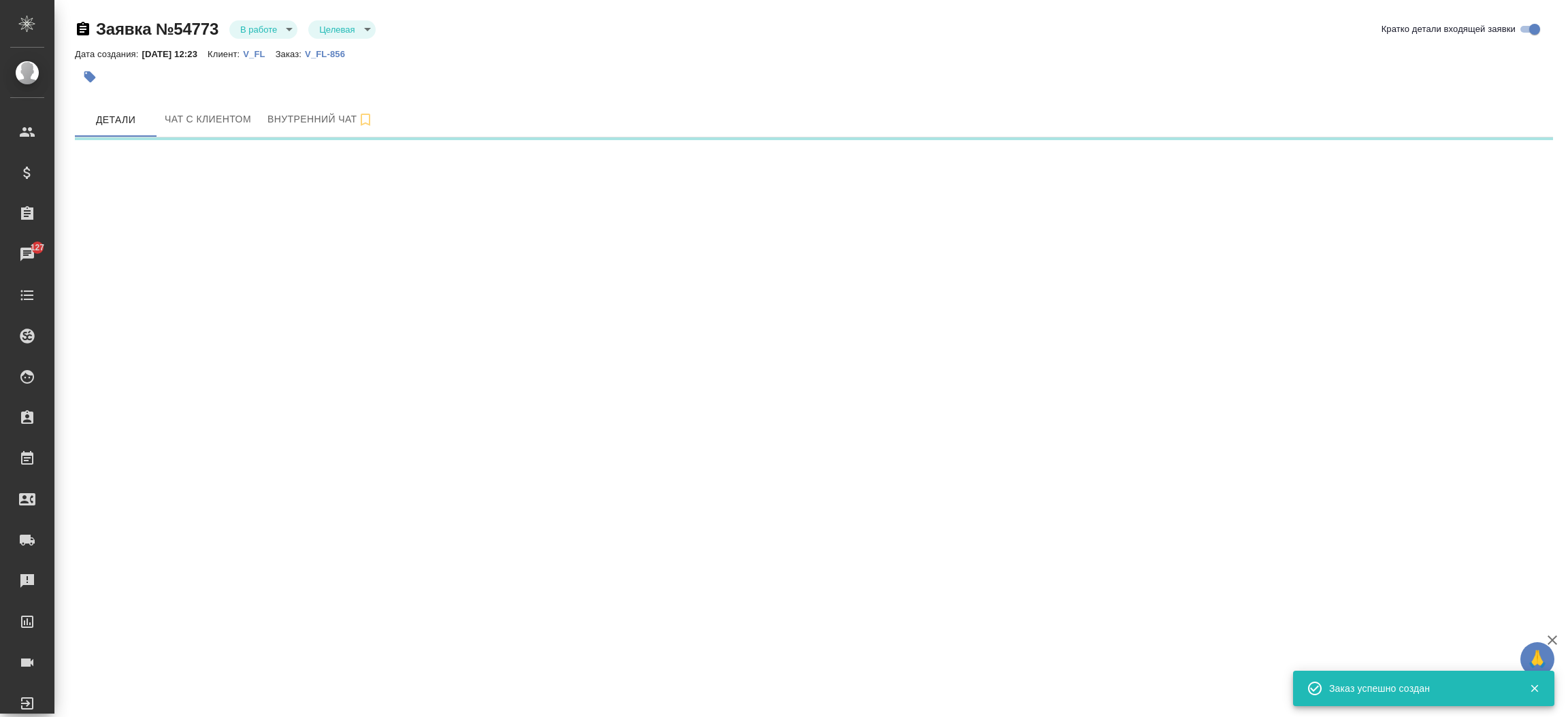
select select "RU"
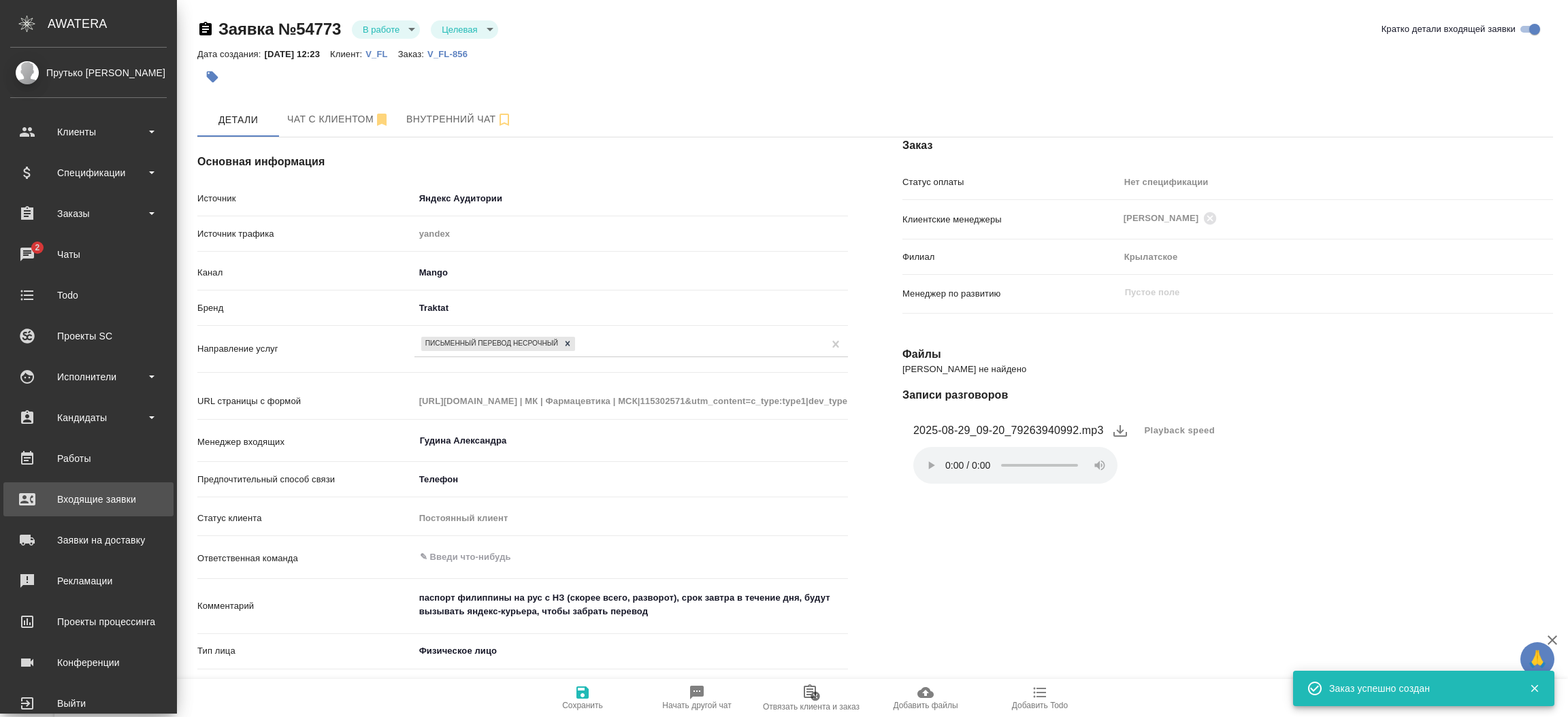
click at [69, 490] on div "Входящие заявки" at bounding box center [88, 499] width 156 height 20
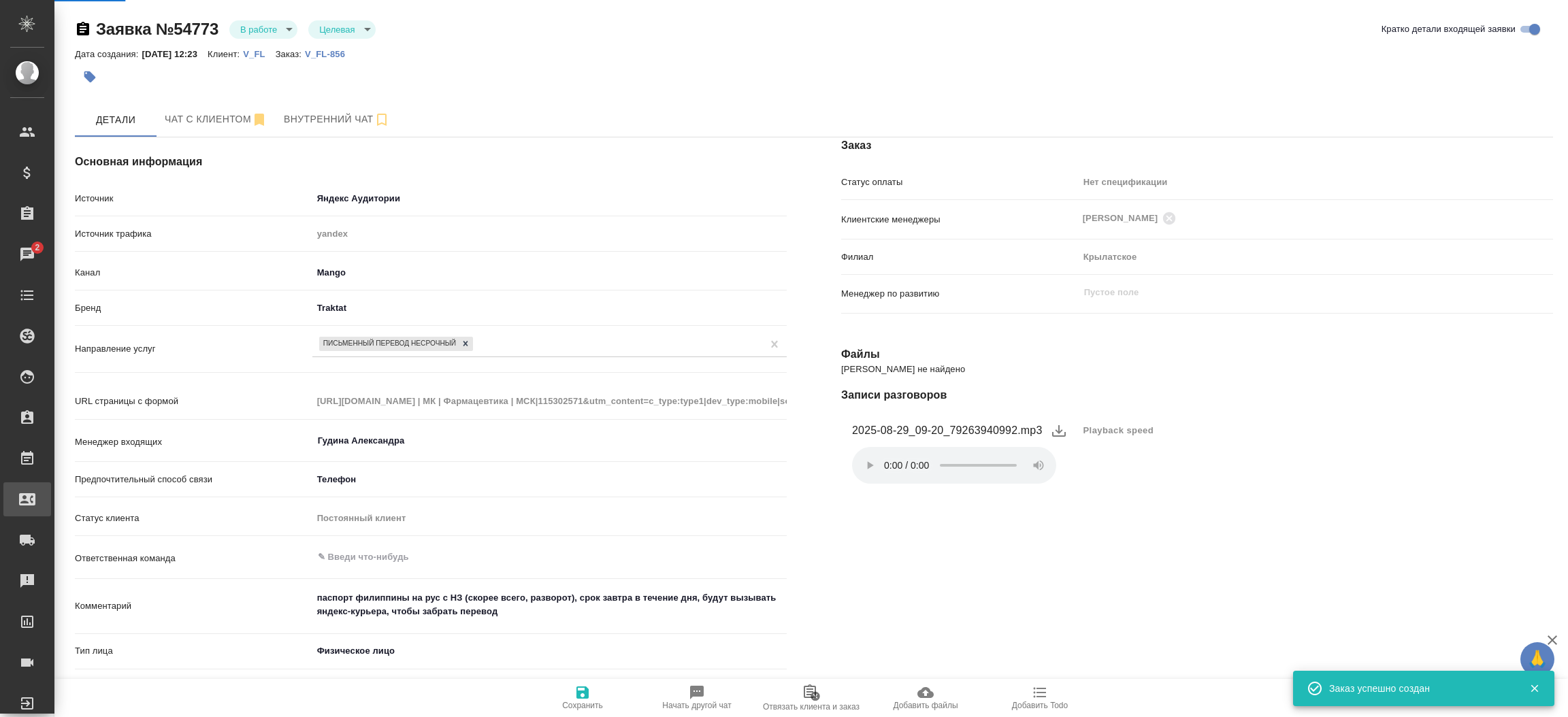
type textarea "x"
click at [69, 490] on div ".cls-1 fill:#fff; AWATERA Прутько Ирина i.prutko Клиенты Спецификации Заказы 2 …" at bounding box center [784, 358] width 1568 height 717
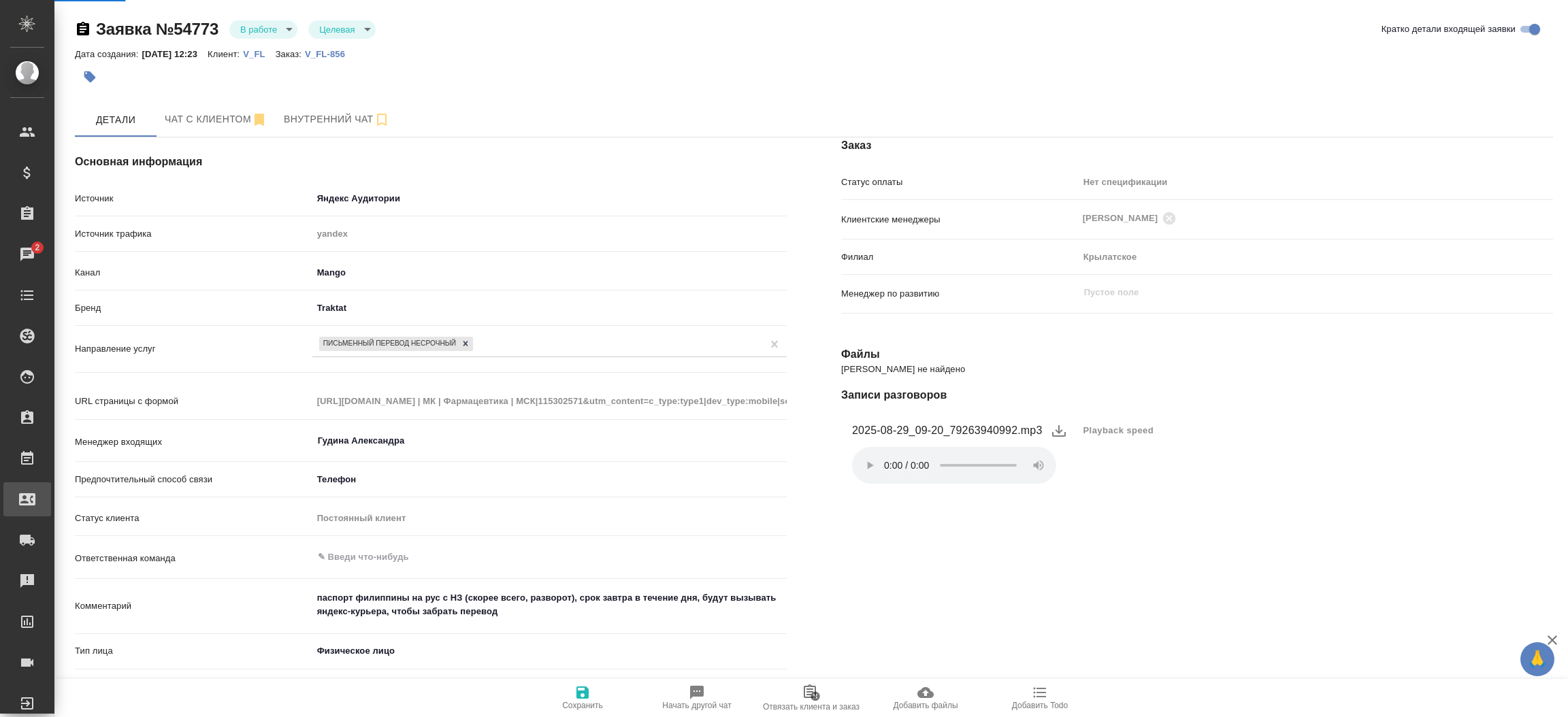
select select "RU"
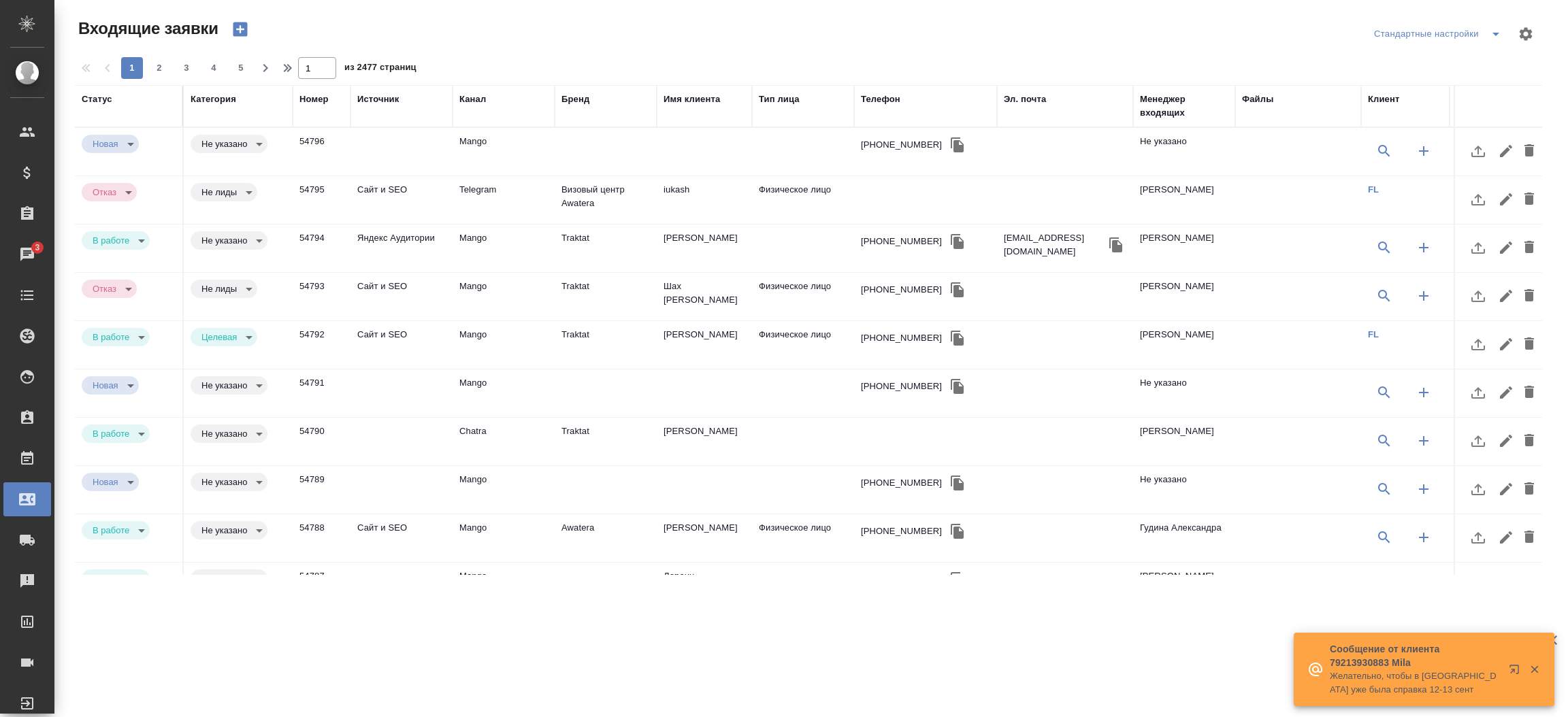
click at [865, 96] on div "Телефон" at bounding box center [880, 99] width 40 height 14
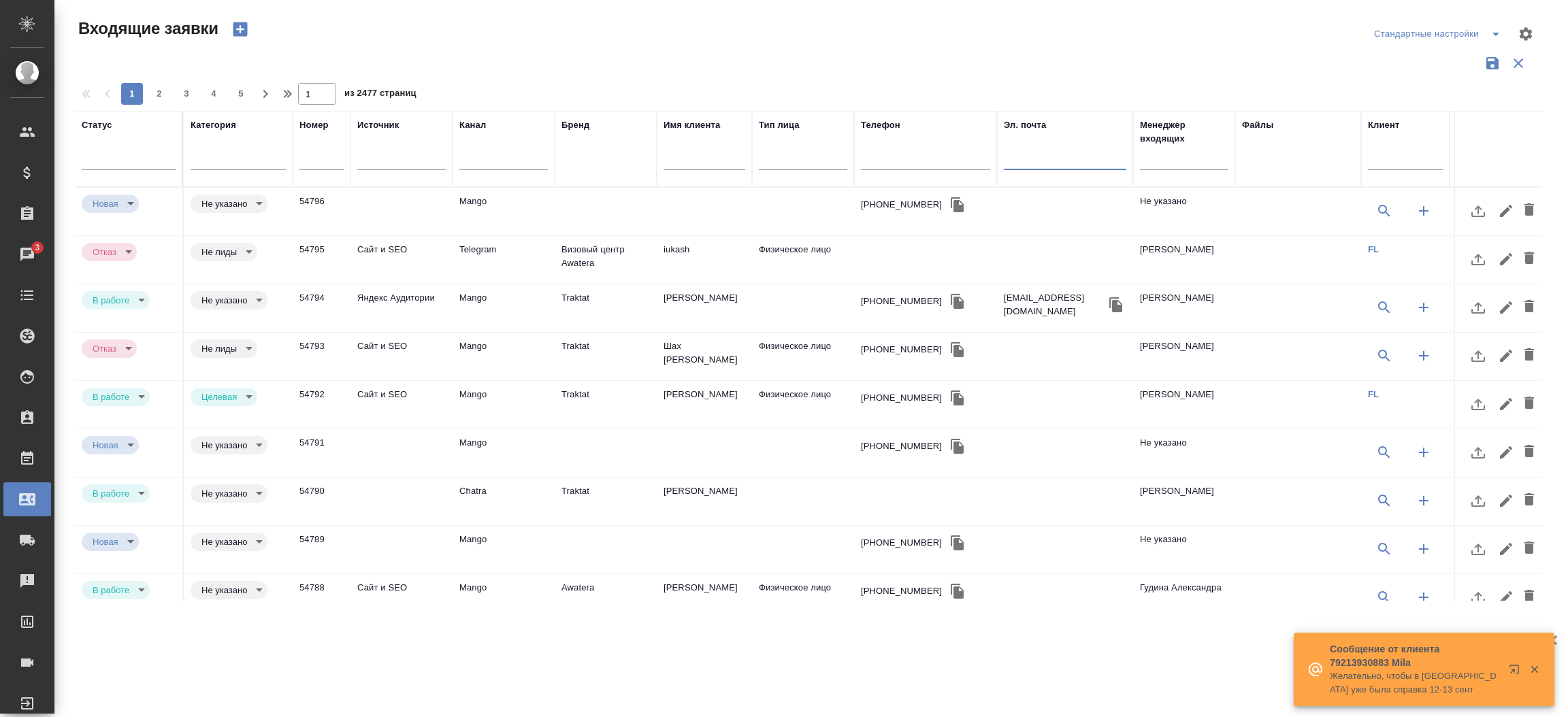
click at [1013, 156] on input "text" at bounding box center [1064, 160] width 122 height 17
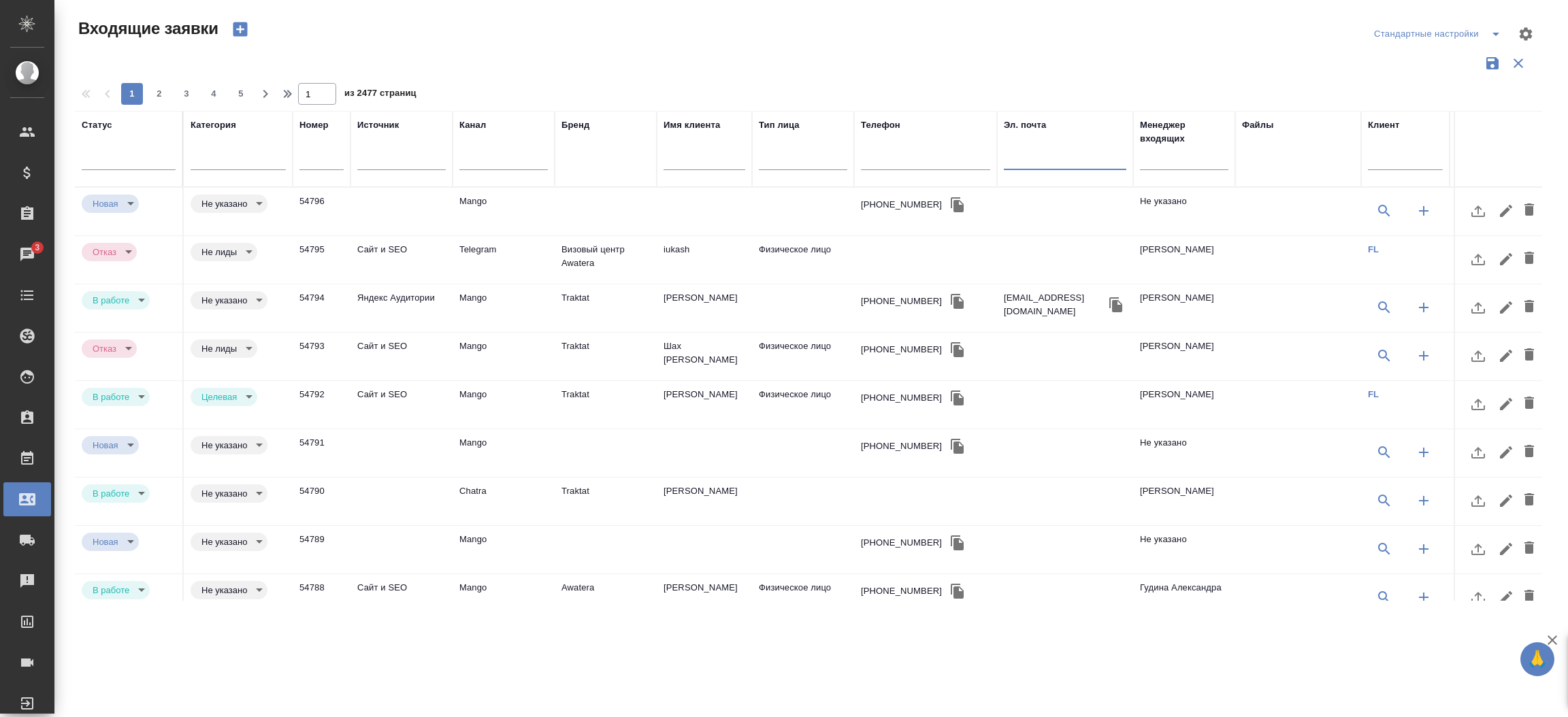
paste input "alyaevr117@gmail.com"
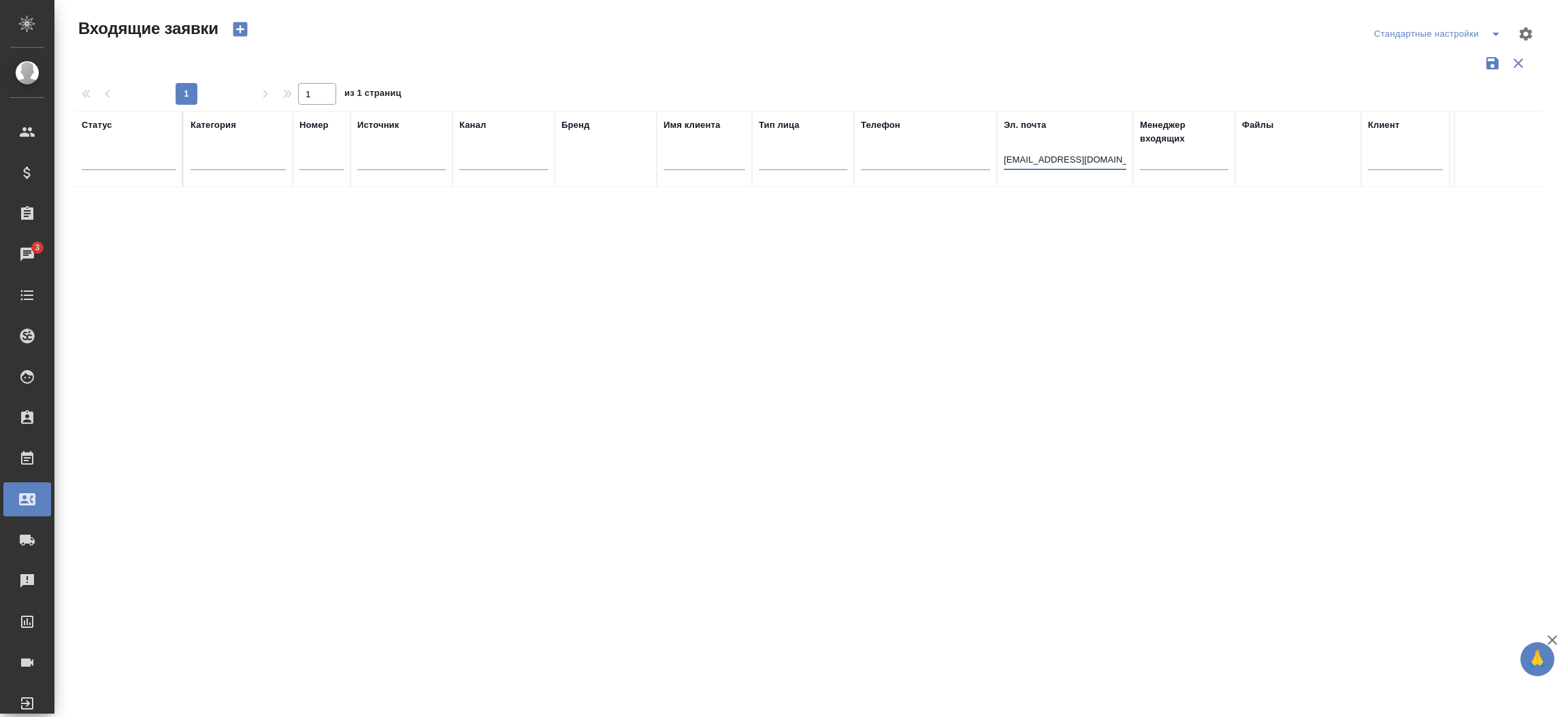
type input "alyaevr117@gmail.com"
click at [227, 26] on button "button" at bounding box center [240, 29] width 32 height 23
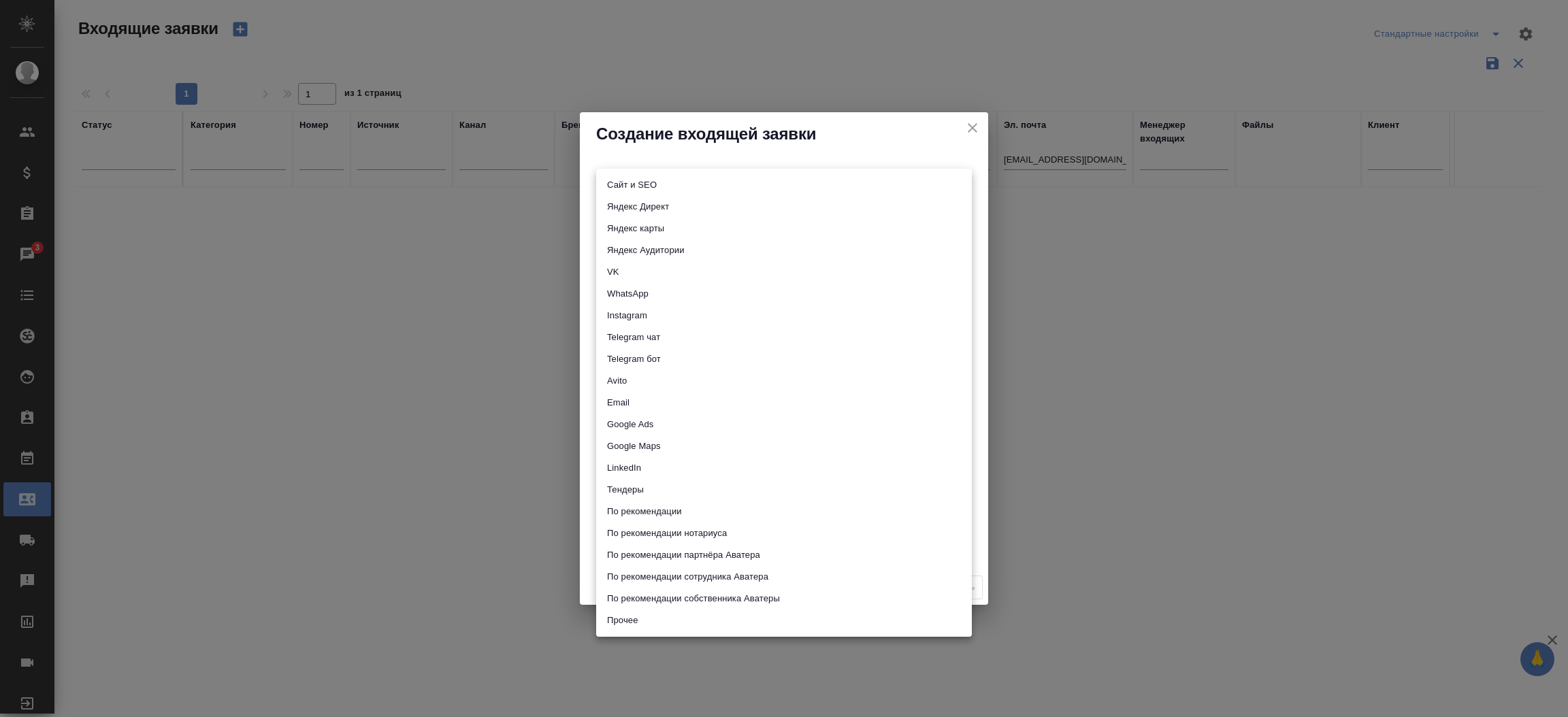
click at [616, 184] on body "🙏 .cls-1 fill:#fff; AWATERA Прутько Ирина i.prutko Клиенты Спецификации Заказы …" at bounding box center [784, 358] width 1568 height 717
click at [616, 184] on li "Сайт и SEO" at bounding box center [784, 185] width 375 height 22
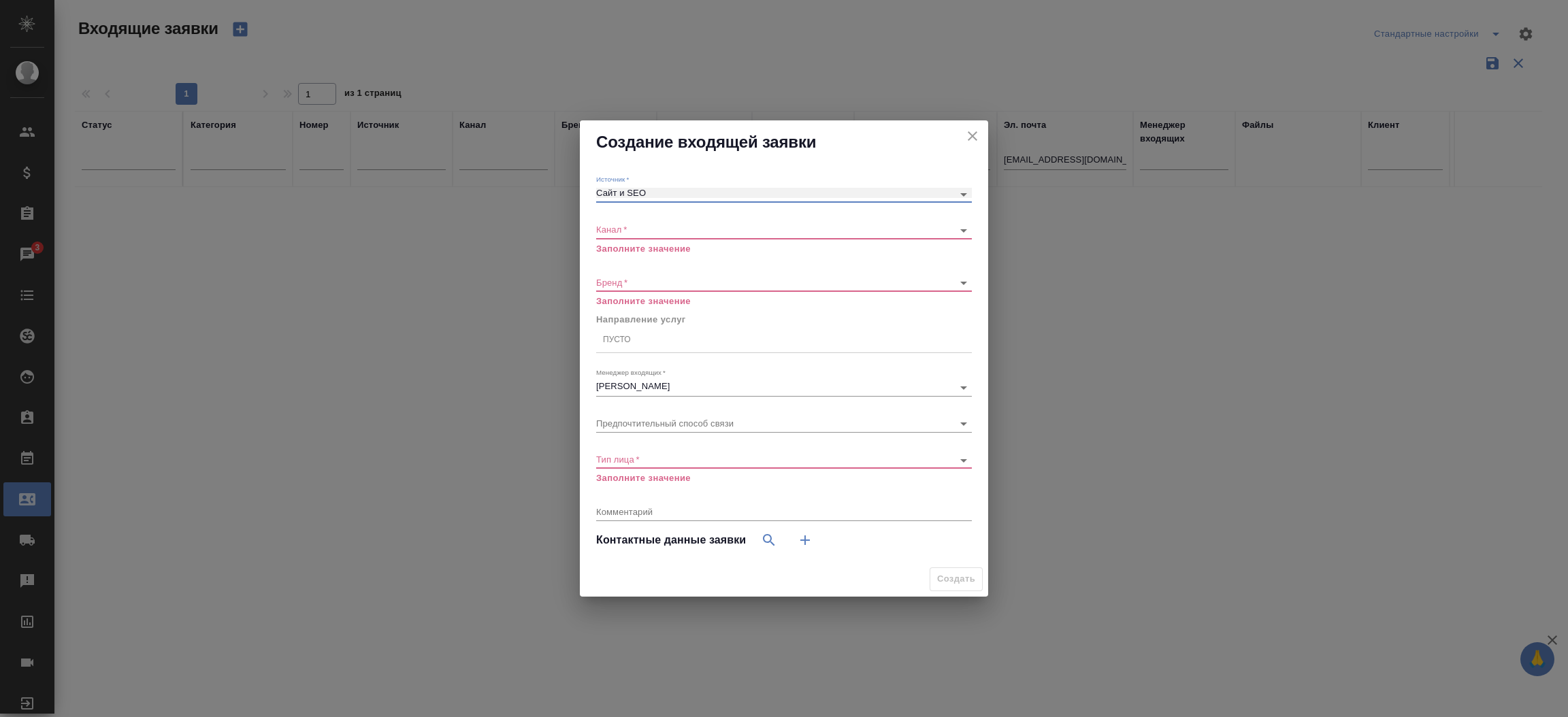
type input "seo"
click at [609, 223] on div "​" at bounding box center [784, 230] width 375 height 17
drag, startPoint x: 609, startPoint y: 223, endPoint x: 621, endPoint y: 237, distance: 18.4
click at [621, 237] on div "​" at bounding box center [784, 230] width 375 height 17
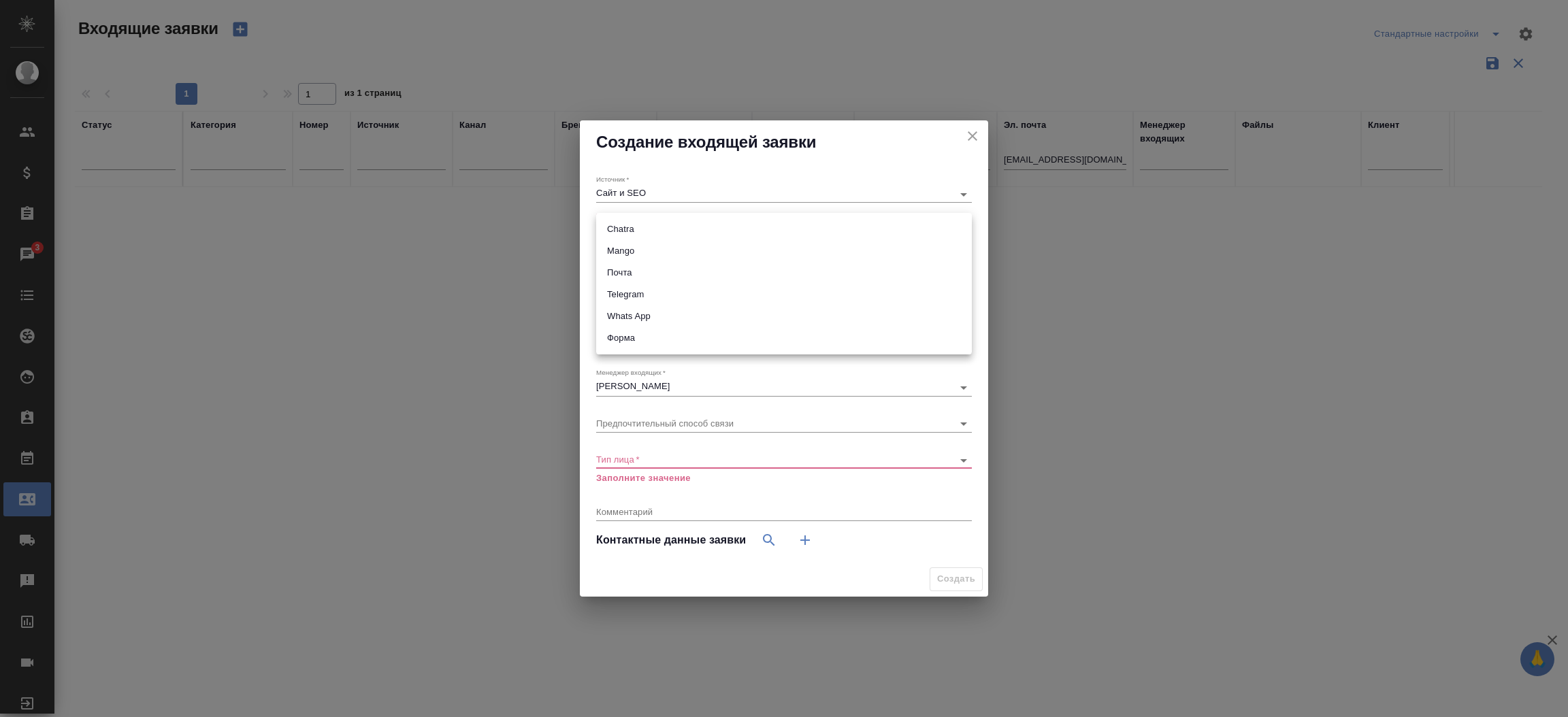
click at [621, 230] on body "🙏 .cls-1 fill:#fff; AWATERA Прутько Ирина i.prutko Клиенты Спецификации Заказы …" at bounding box center [784, 358] width 1568 height 717
click at [623, 263] on li "Почта" at bounding box center [784, 273] width 375 height 22
type input "640a088c6aae0874b0a8d791"
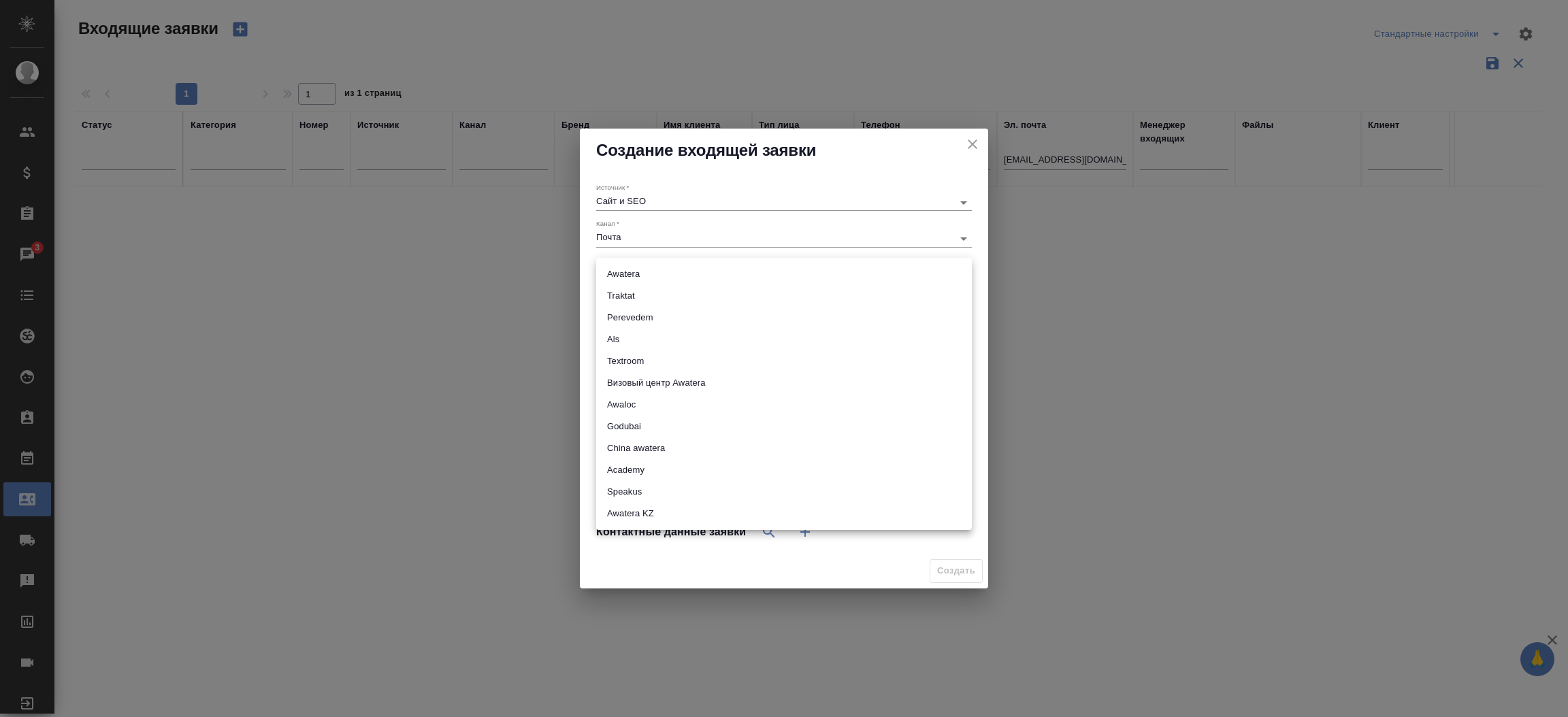
click at [617, 273] on body "🙏 .cls-1 fill:#fff; AWATERA Прутько Ирина i.prutko Клиенты Спецификации Заказы …" at bounding box center [784, 358] width 1568 height 717
click at [618, 279] on li "Awatera" at bounding box center [784, 274] width 375 height 22
type input "awatera"
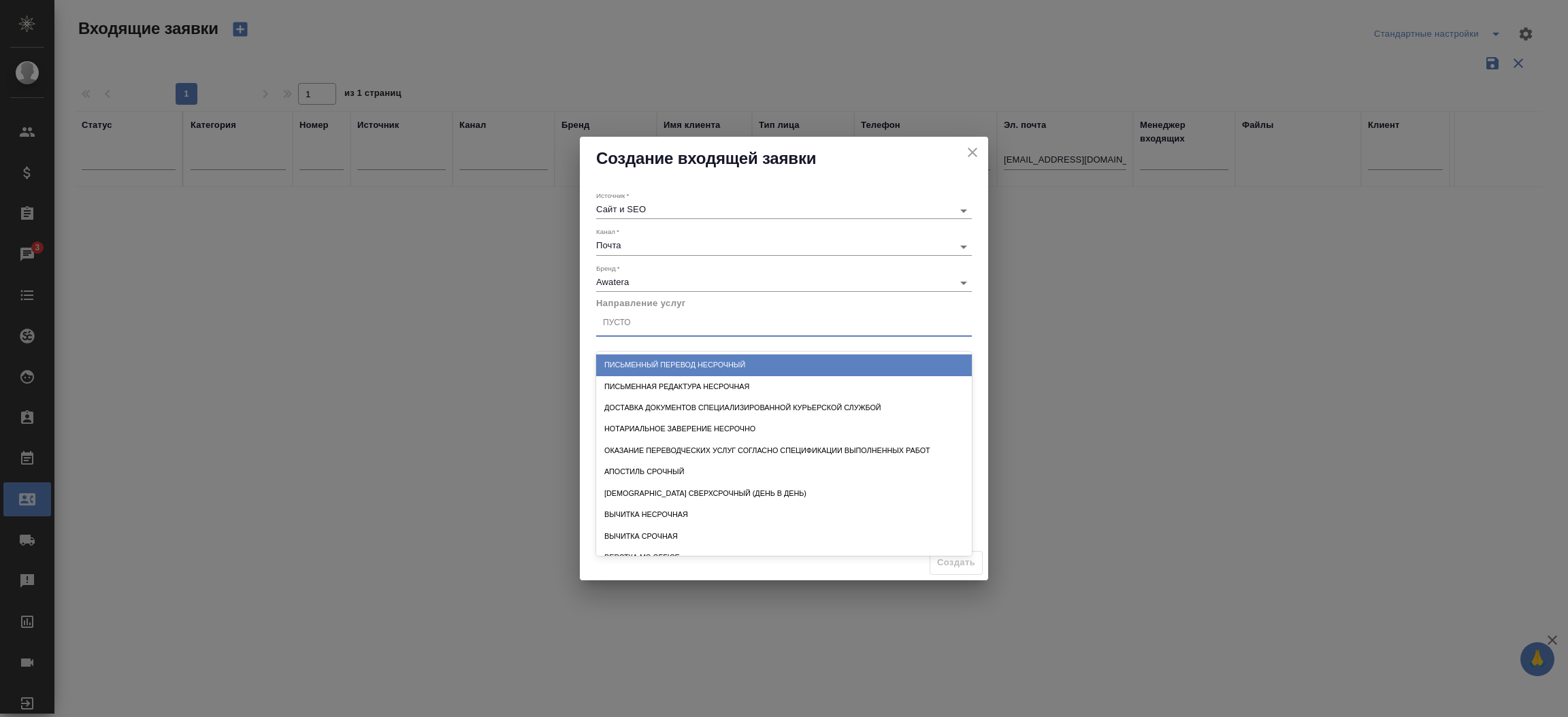
click at [630, 326] on div "Пусто" at bounding box center [617, 324] width 28 height 11
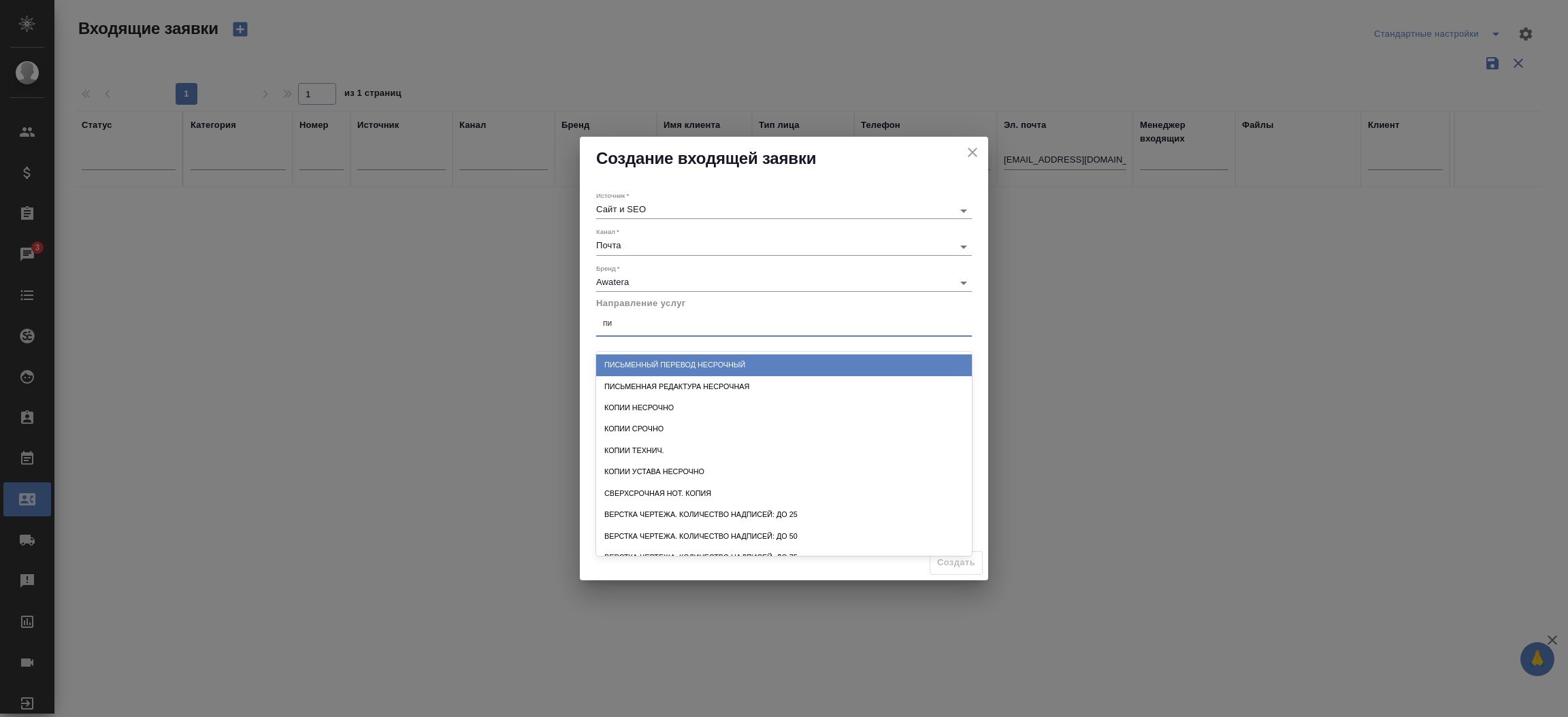
type input "пис"
click at [667, 359] on div "Письменный перевод несрочный" at bounding box center [784, 365] width 375 height 21
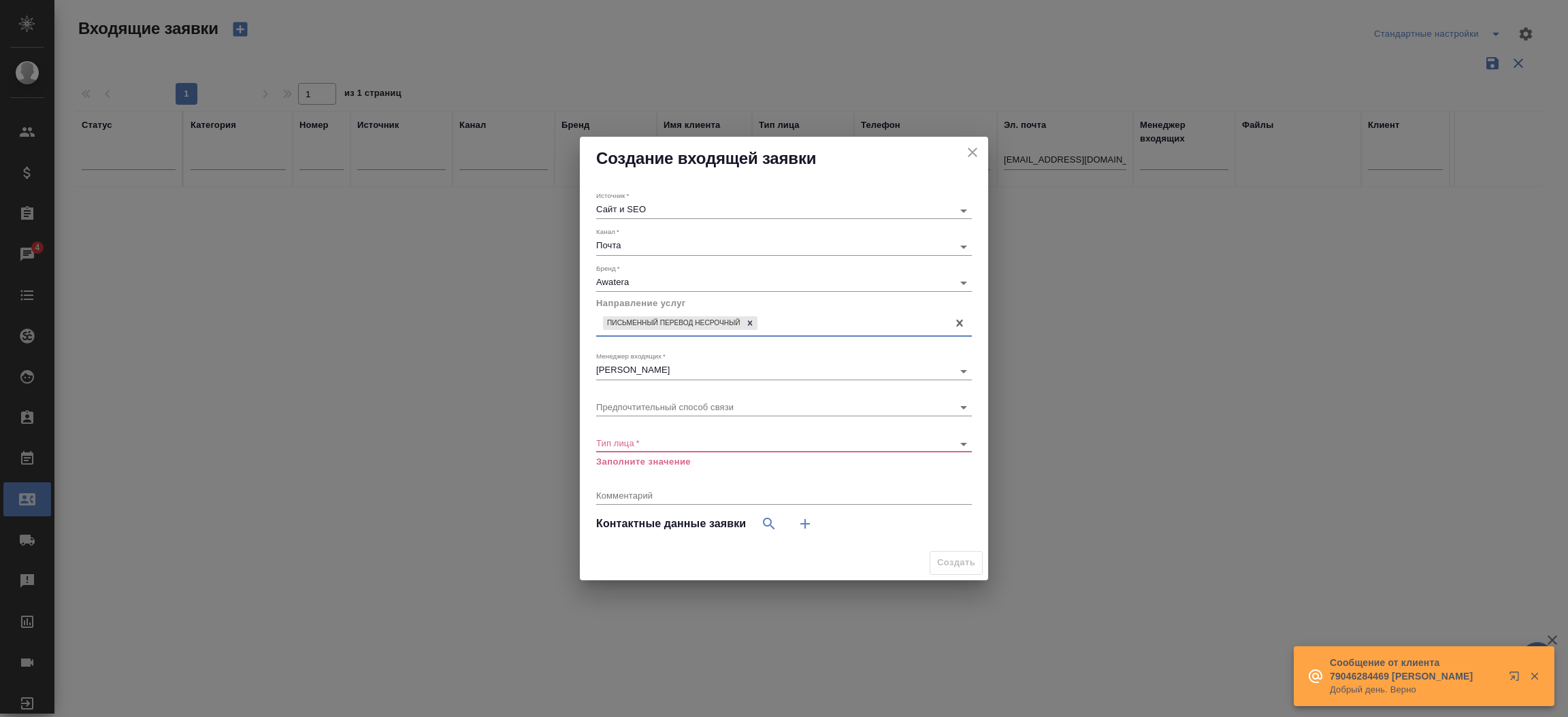
type input "о"
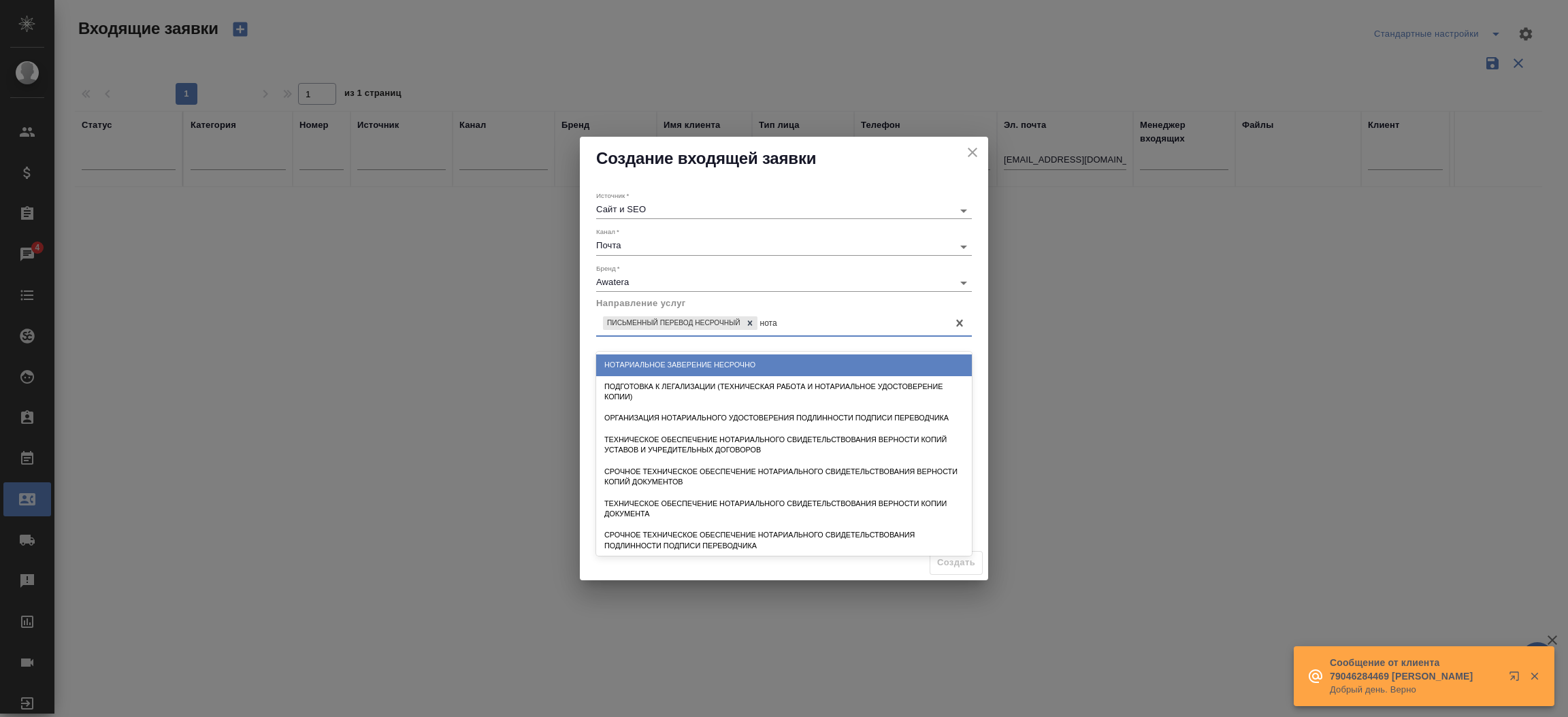
type input "нотар"
click at [666, 355] on div "Нотариальное заверение несрочно" at bounding box center [784, 365] width 375 height 21
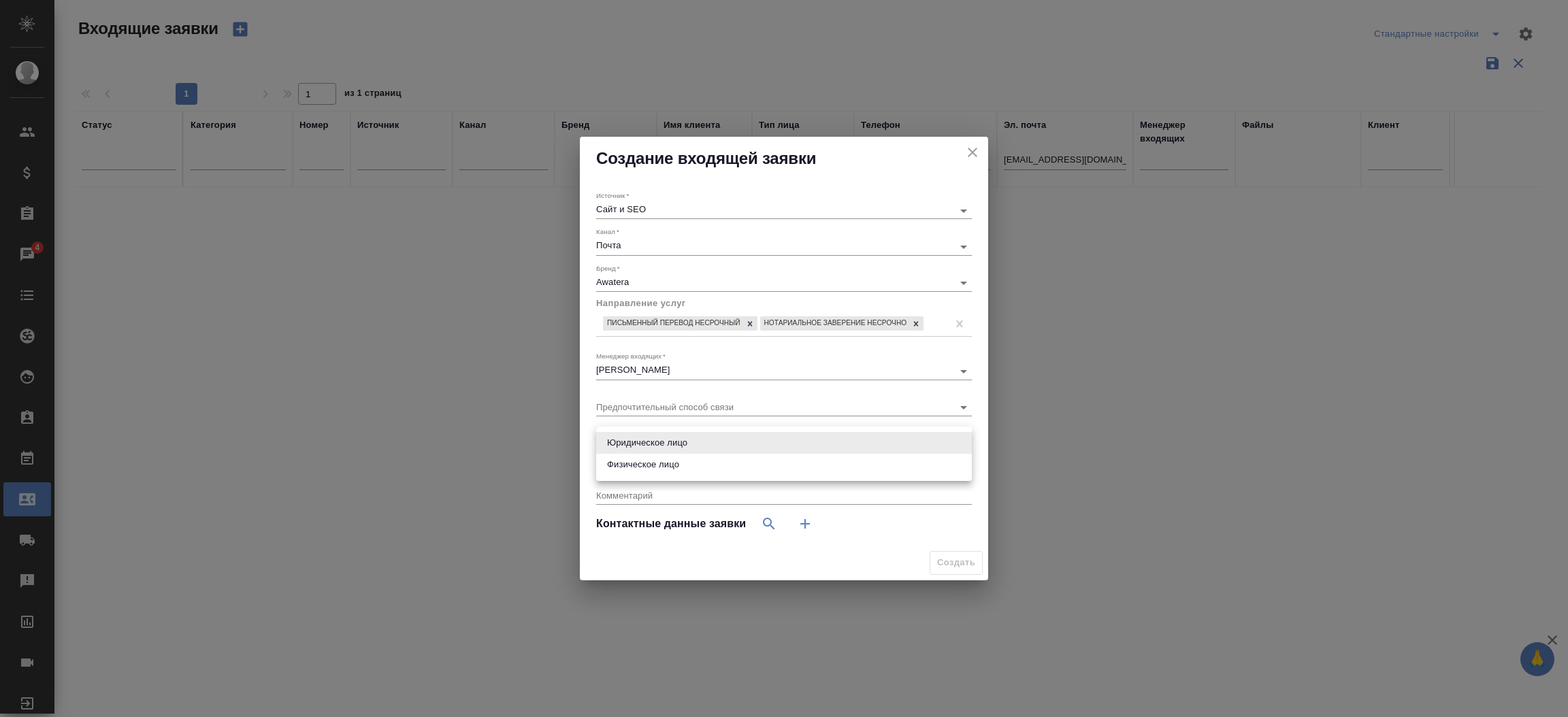
click at [624, 443] on body "🙏 .cls-1 fill:#fff; AWATERA Прутько Ирина i.prutko Клиенты Спецификации Заказы …" at bounding box center [784, 358] width 1568 height 717
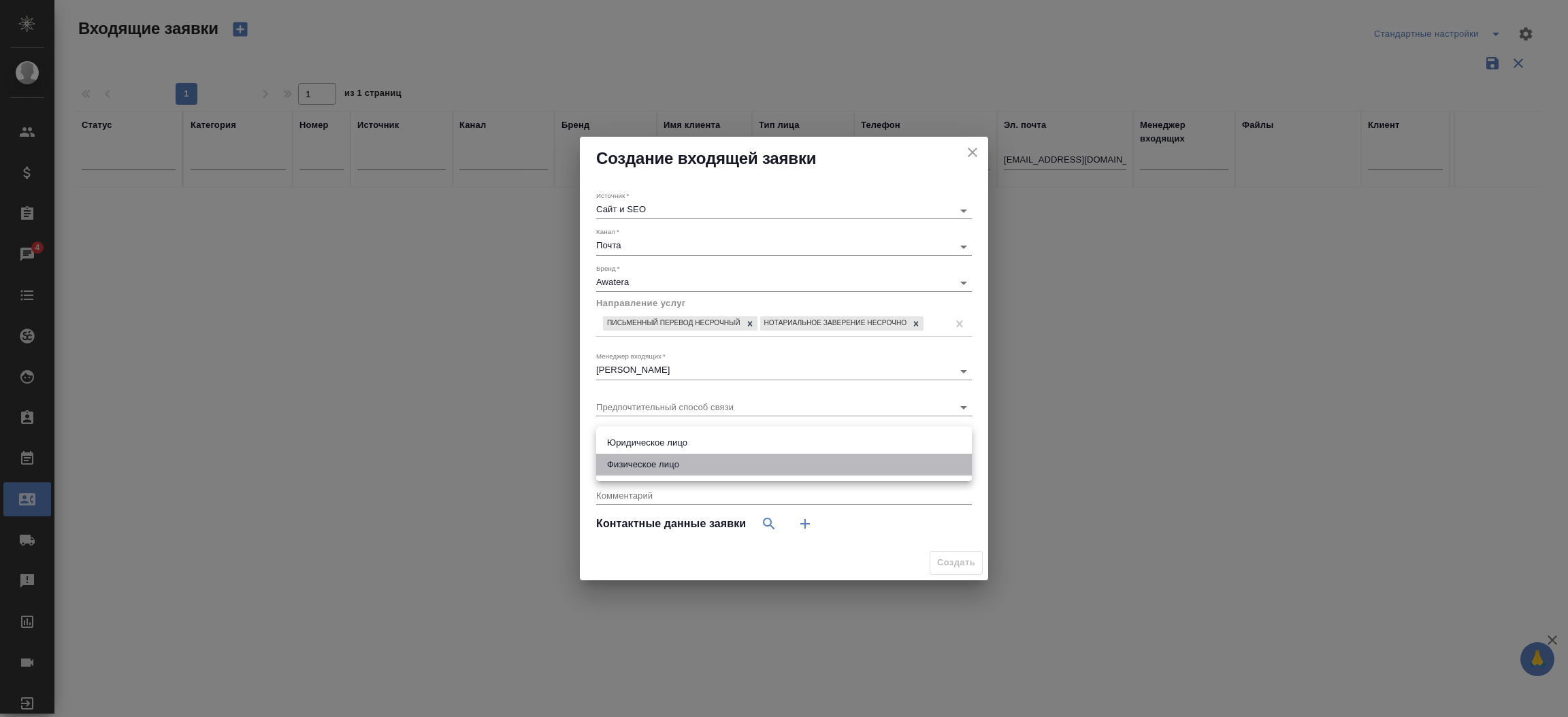
click at [626, 465] on li "Физическое лицо" at bounding box center [784, 465] width 375 height 22
type input "private"
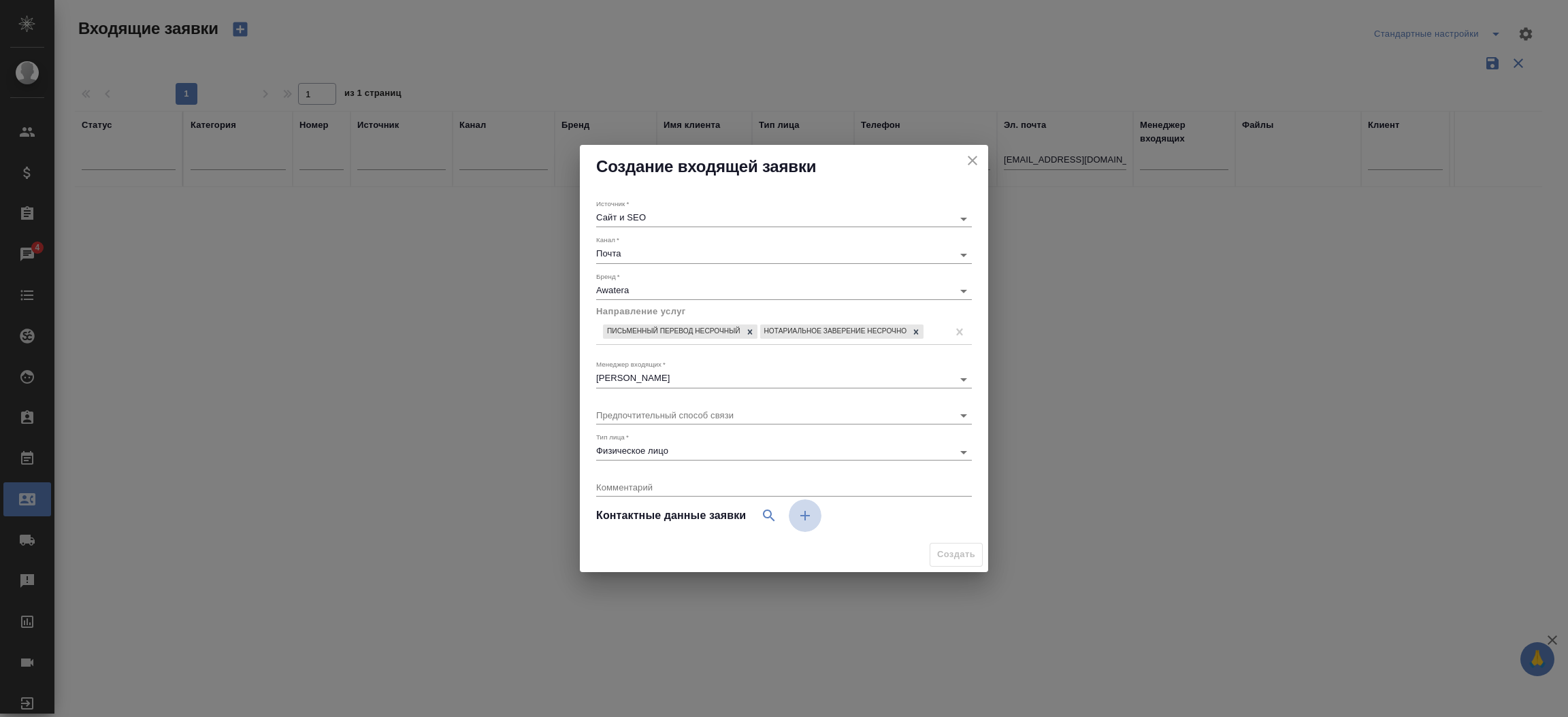
click at [802, 520] on icon "button" at bounding box center [805, 515] width 16 height 16
select select "RU"
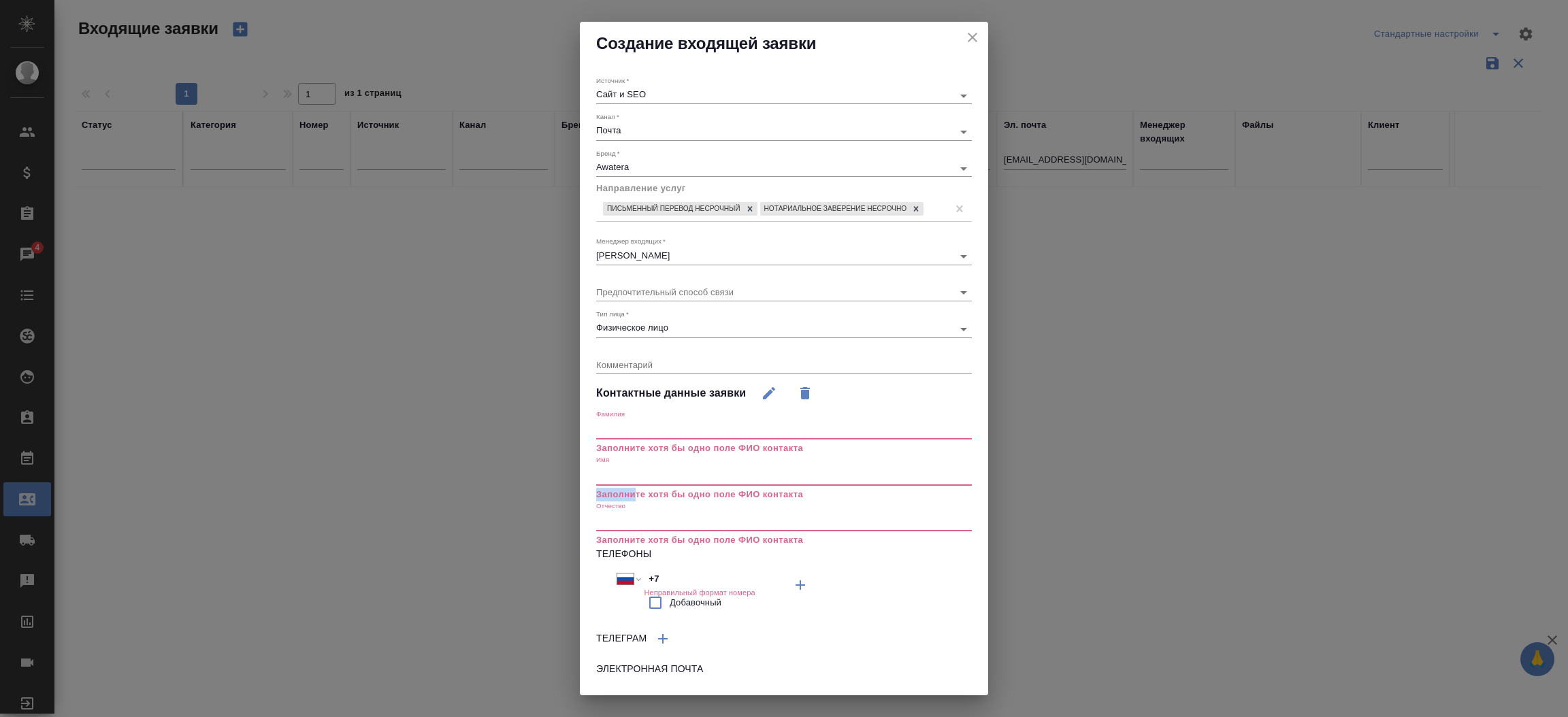
drag, startPoint x: 635, startPoint y: 499, endPoint x: 611, endPoint y: 472, distance: 36.1
click at [611, 472] on div "Имя Заполните хотя бы одно поле ФИО контакта" at bounding box center [784, 478] width 375 height 45
click at [605, 482] on input "text" at bounding box center [784, 476] width 375 height 19
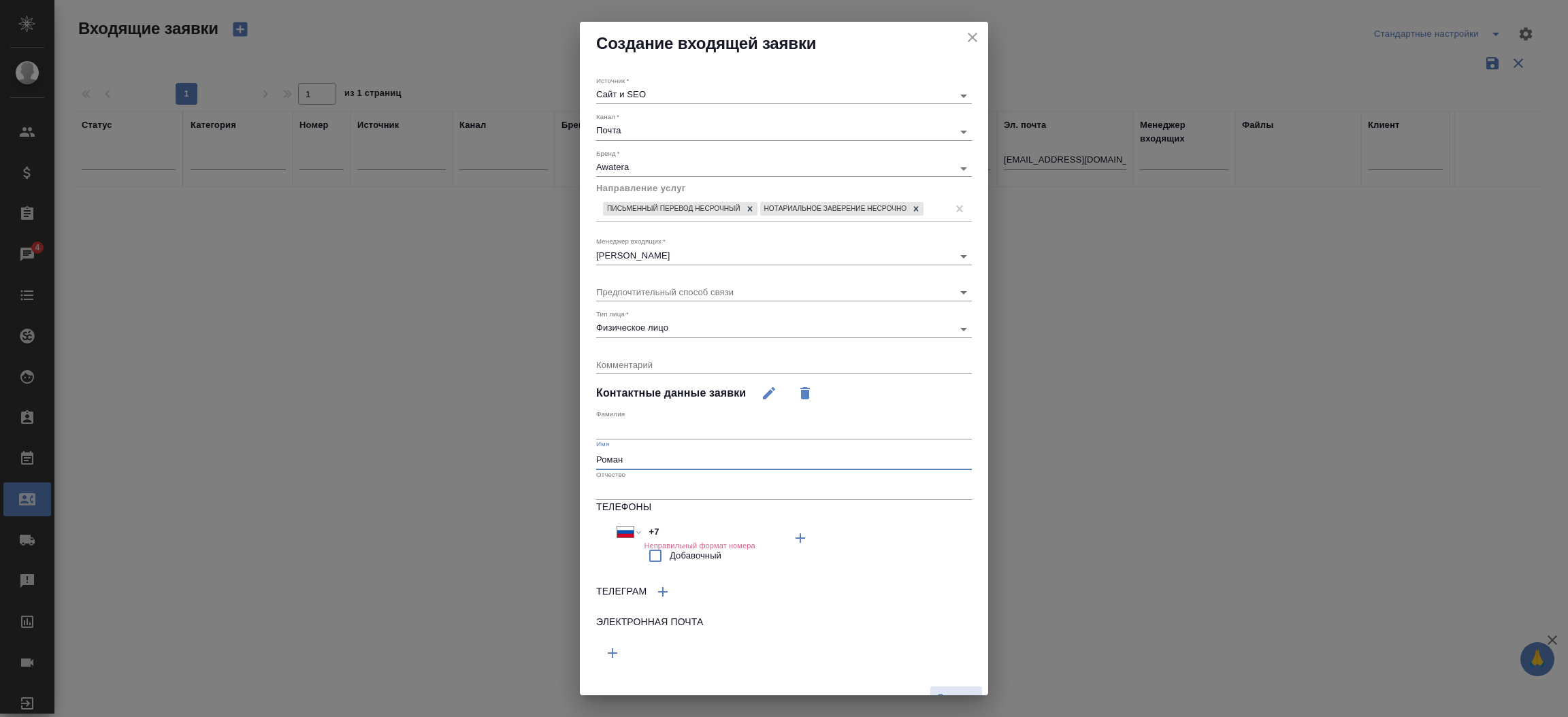
type input "Роман"
click at [610, 435] on input "text" at bounding box center [784, 431] width 375 height 19
type input "Аляев"
click at [784, 554] on button "button" at bounding box center [800, 538] width 32 height 32
click at [622, 660] on input "text" at bounding box center [690, 651] width 188 height 17
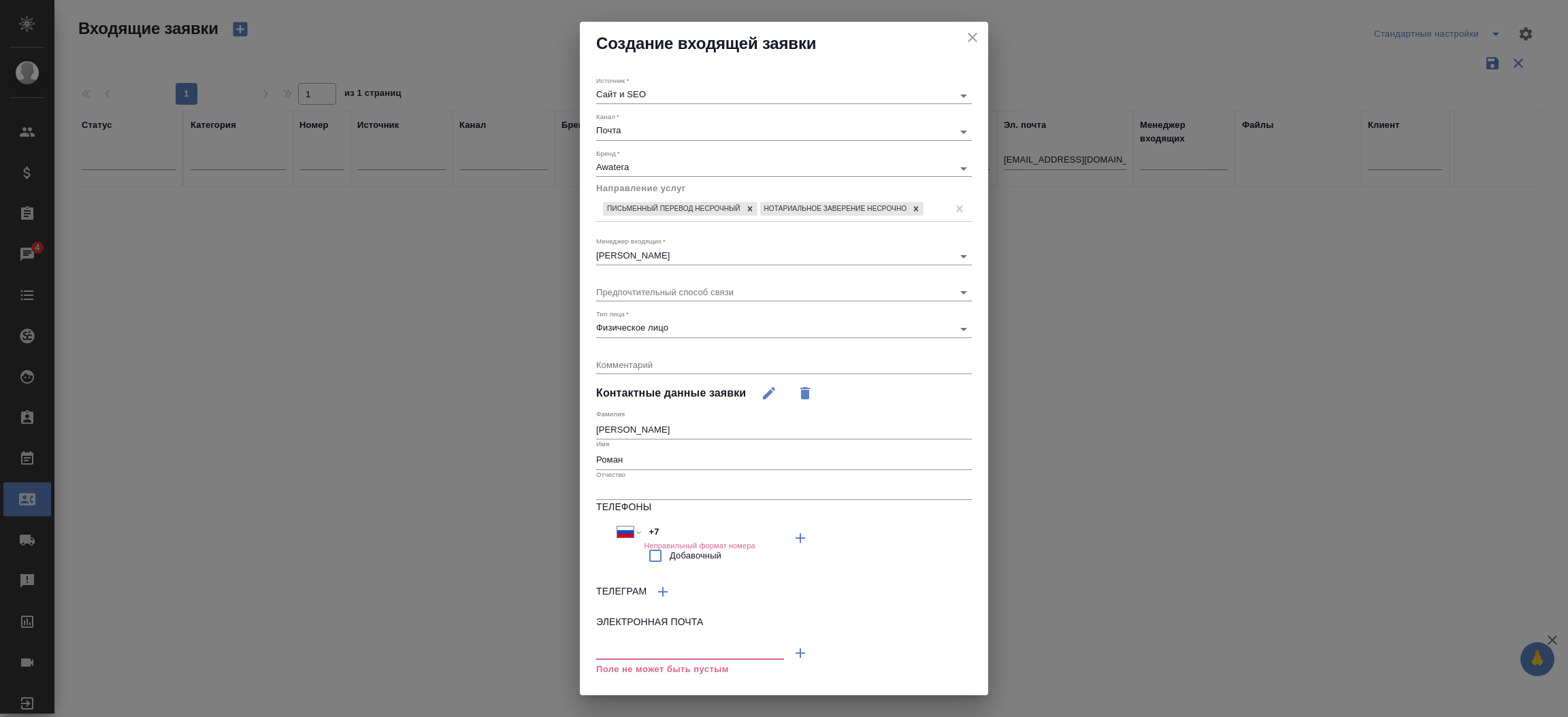
paste input "[EMAIL_ADDRESS][DOMAIN_NAME]"
type input "[EMAIL_ADDRESS][DOMAIN_NAME]"
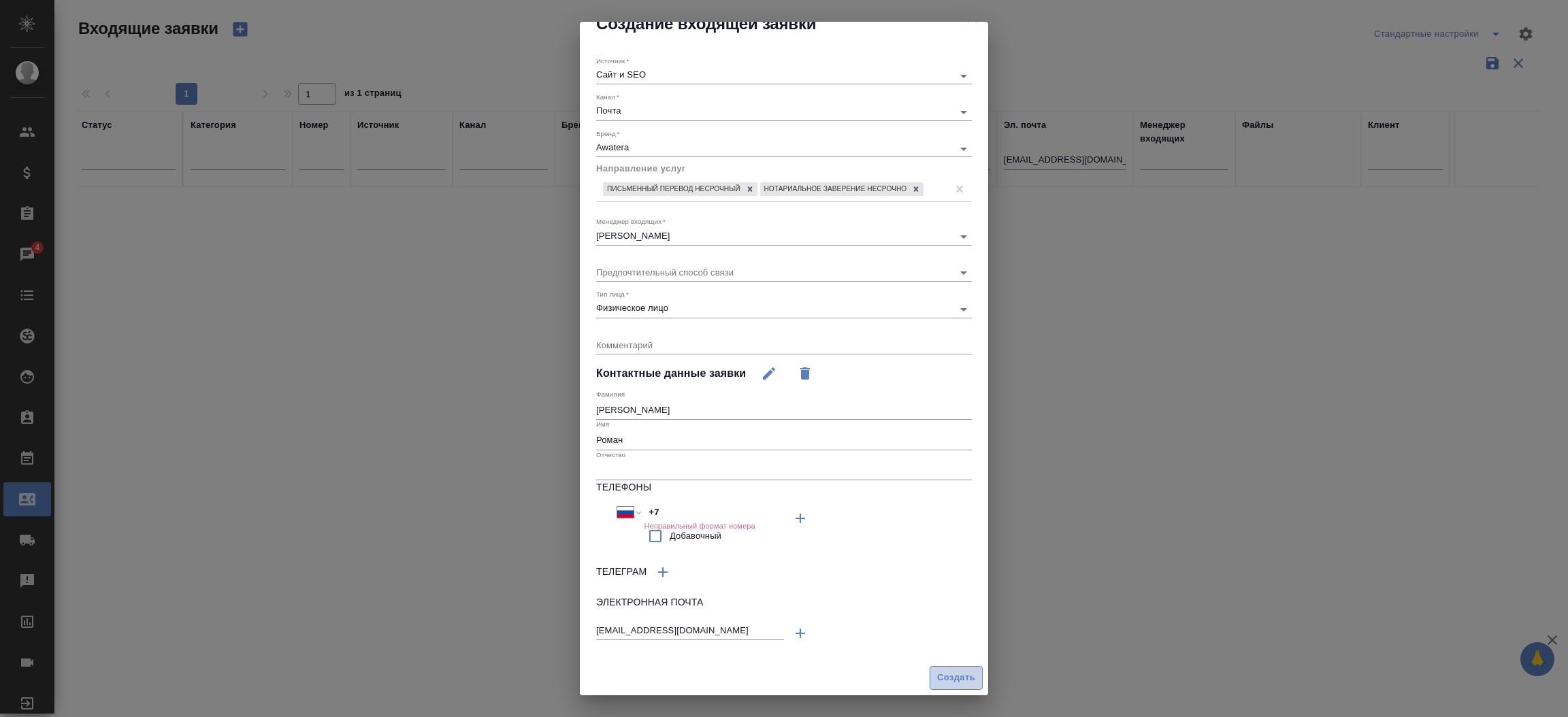
click at [937, 671] on span "Создать" at bounding box center [956, 677] width 38 height 15
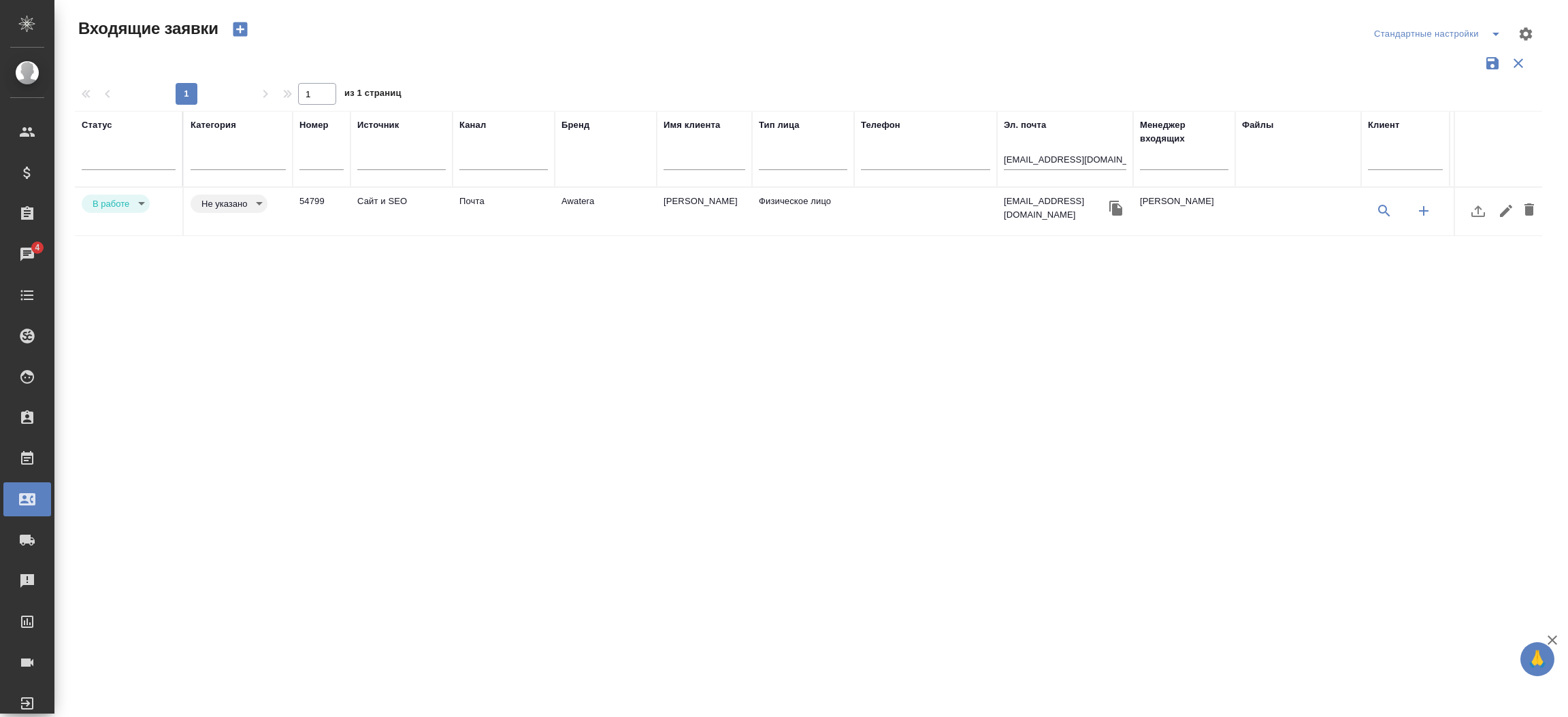
click at [471, 207] on td "Почта" at bounding box center [503, 211] width 102 height 48
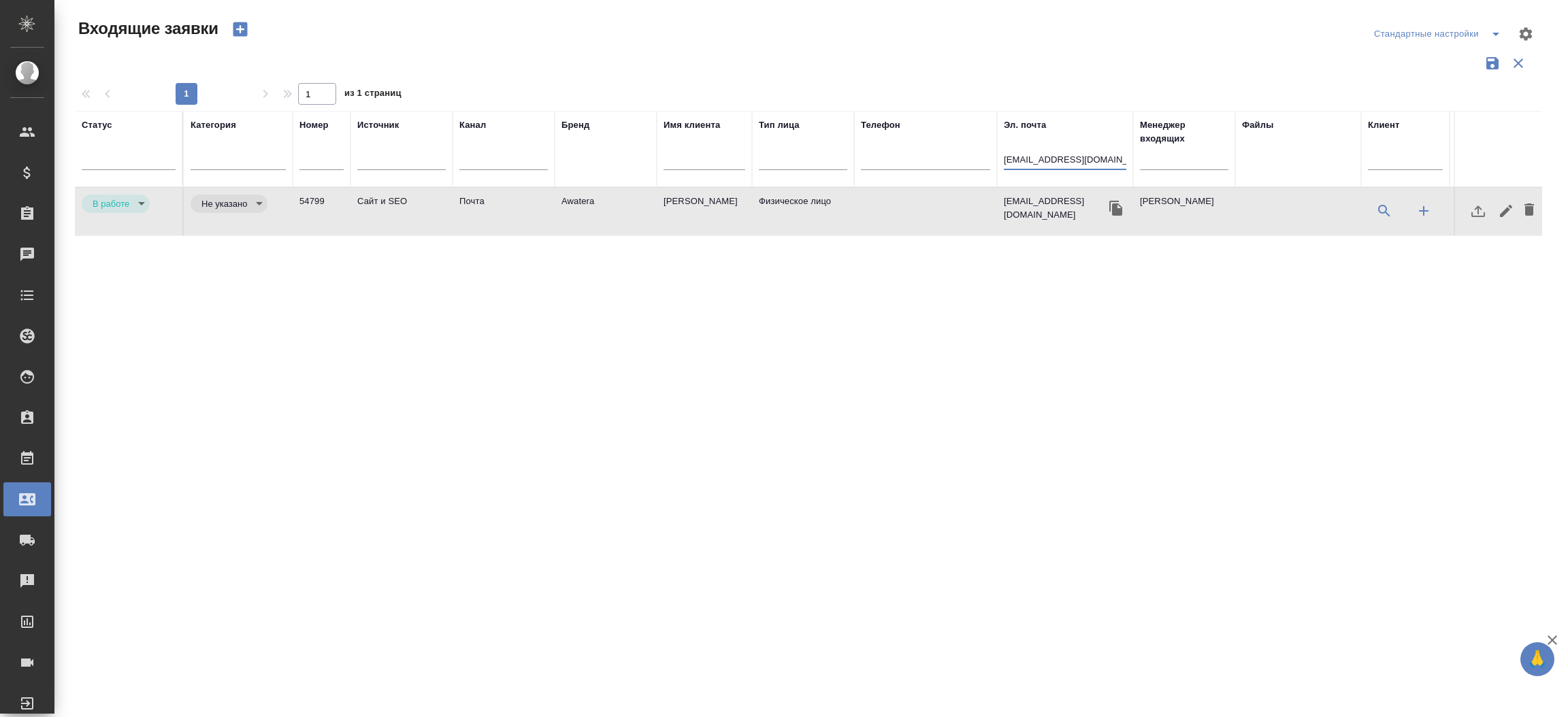
click at [1038, 154] on input "[EMAIL_ADDRESS][DOMAIN_NAME]" at bounding box center [1064, 160] width 122 height 17
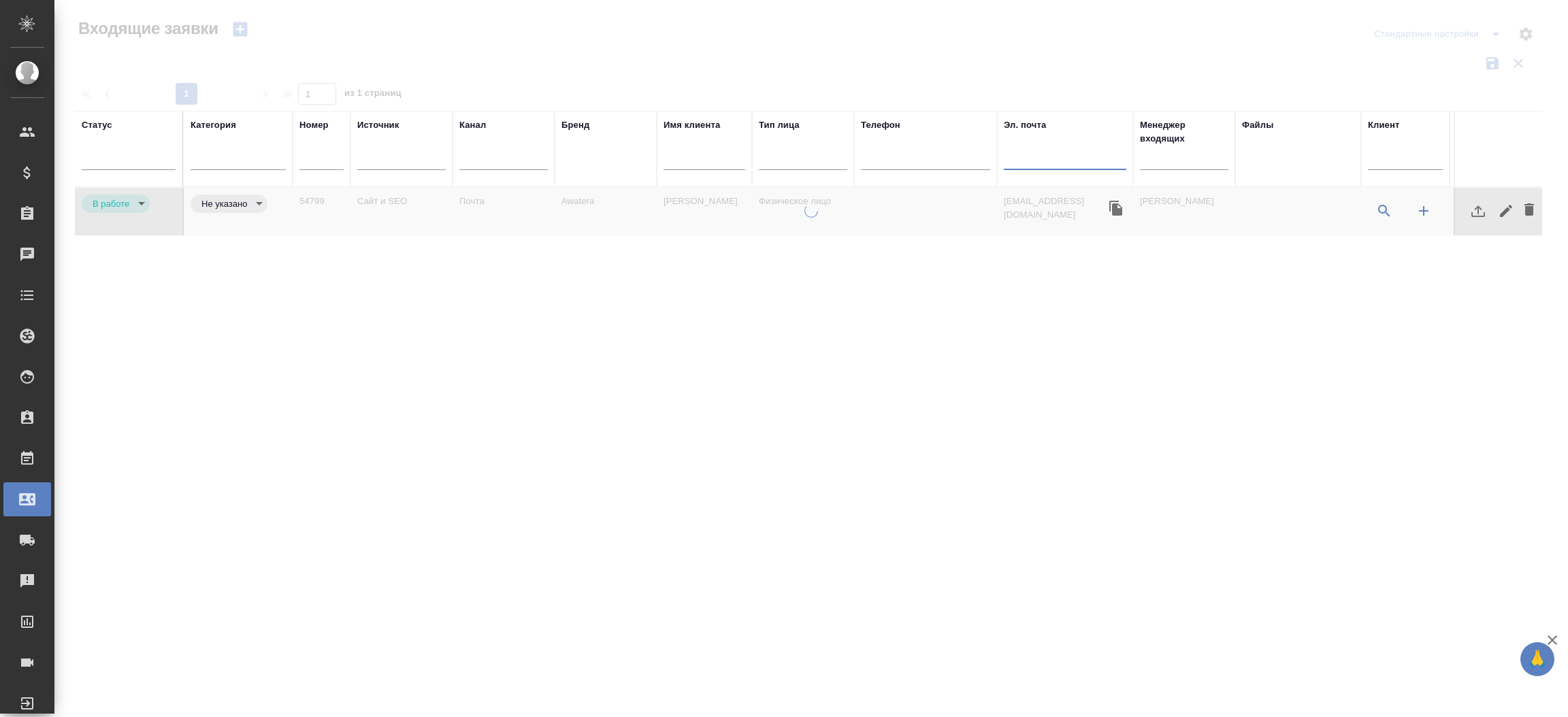
click at [1184, 156] on input "text" at bounding box center [1184, 160] width 88 height 17
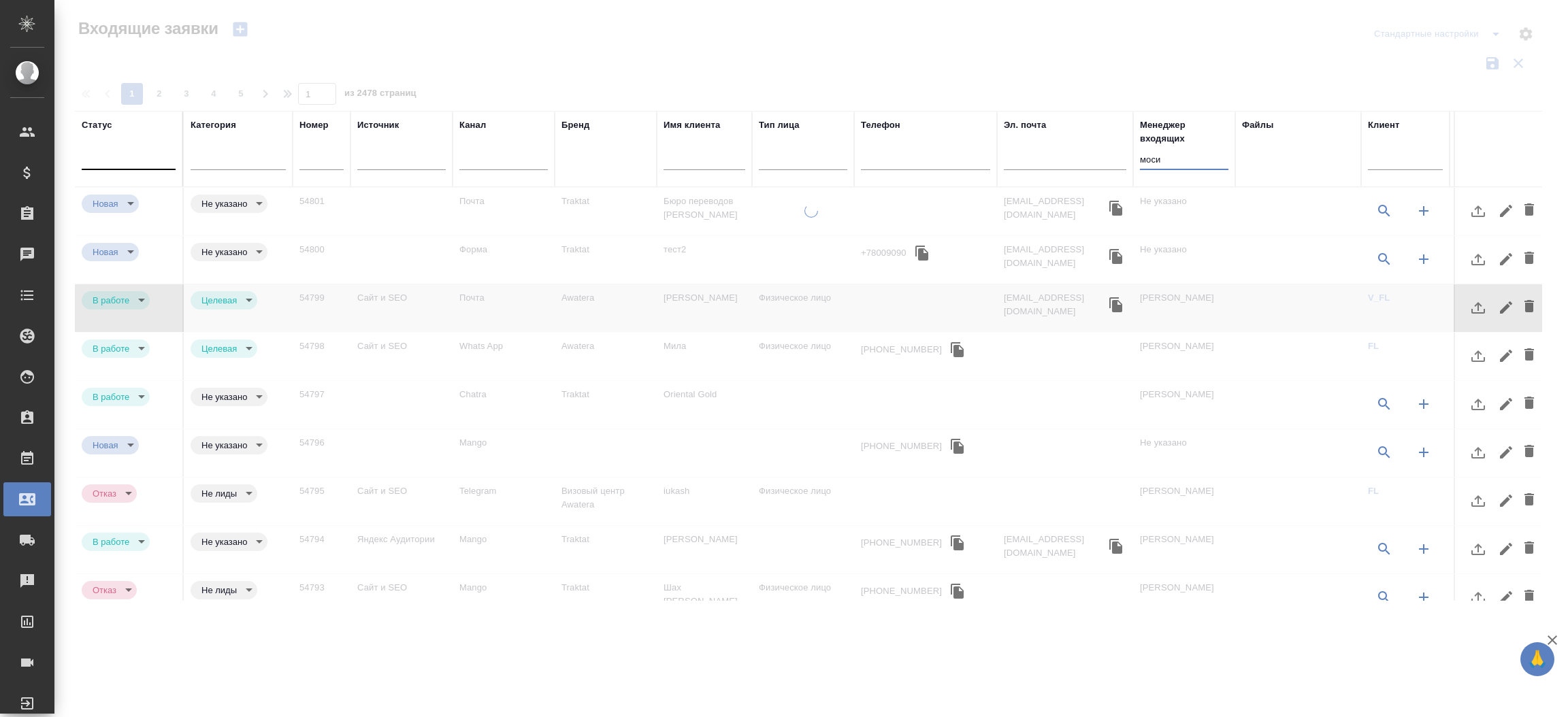
type input "моси"
click at [145, 160] on div at bounding box center [129, 156] width 94 height 19
click at [212, 218] on div "В работе" at bounding box center [292, 224] width 204 height 24
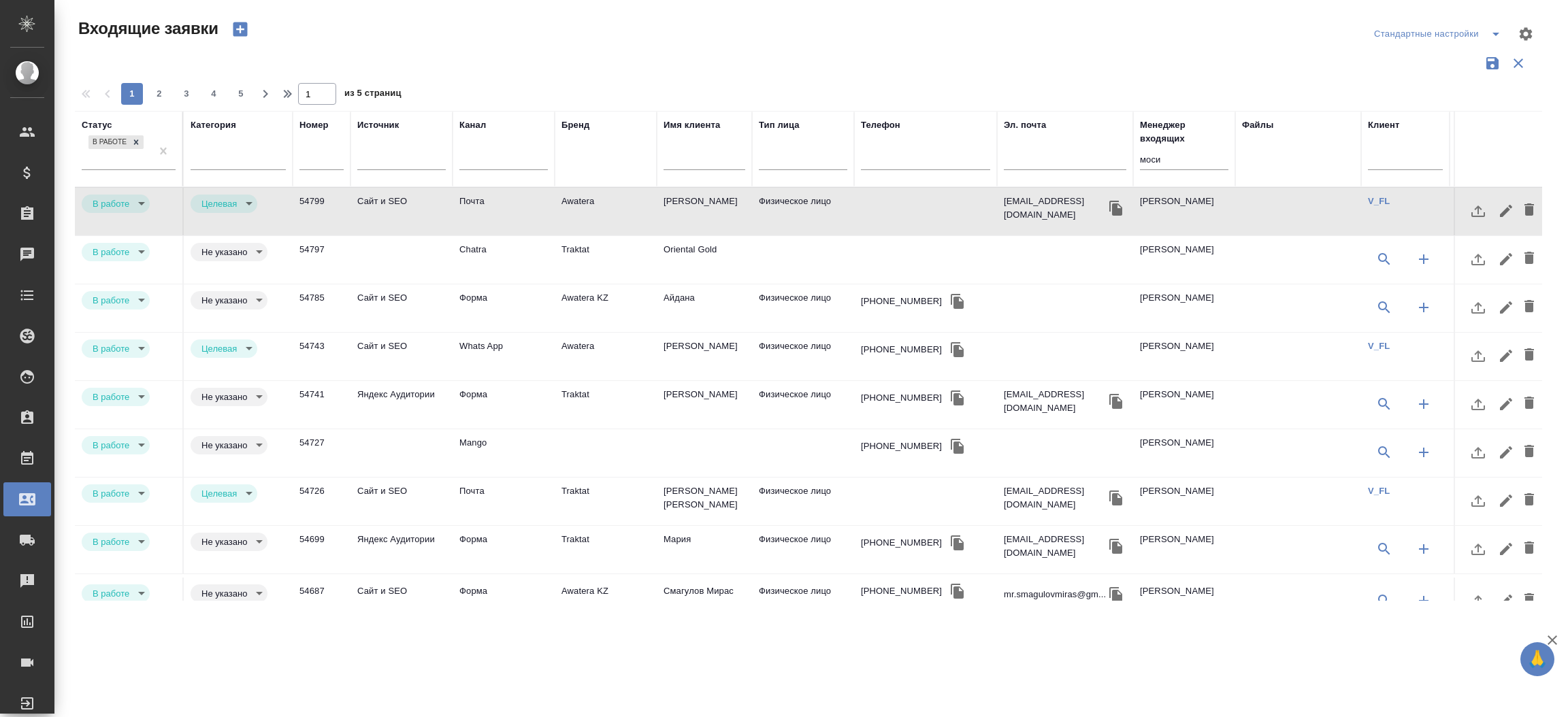
click at [315, 235] on td "54797" at bounding box center [321, 211] width 57 height 48
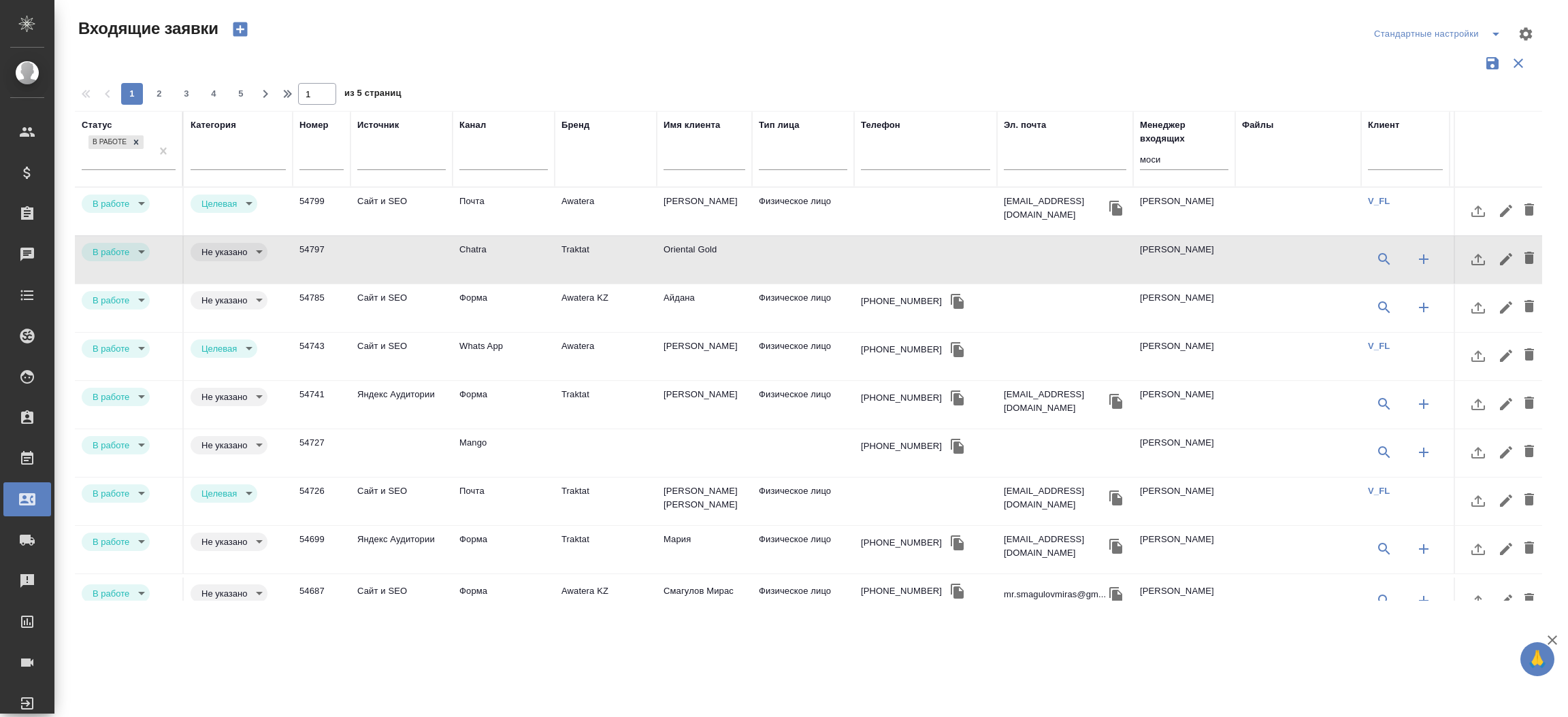
click at [315, 235] on td "54797" at bounding box center [321, 211] width 57 height 48
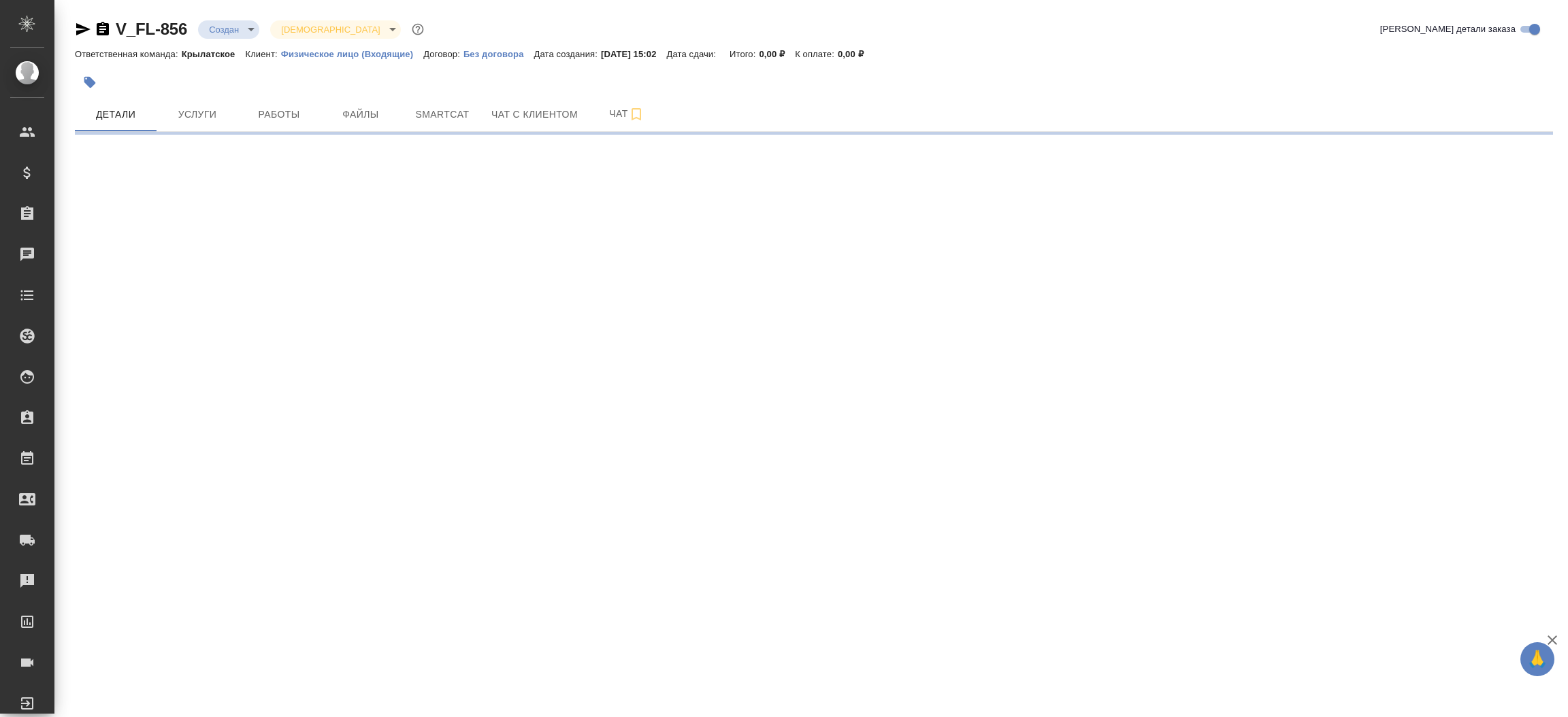
select select "RU"
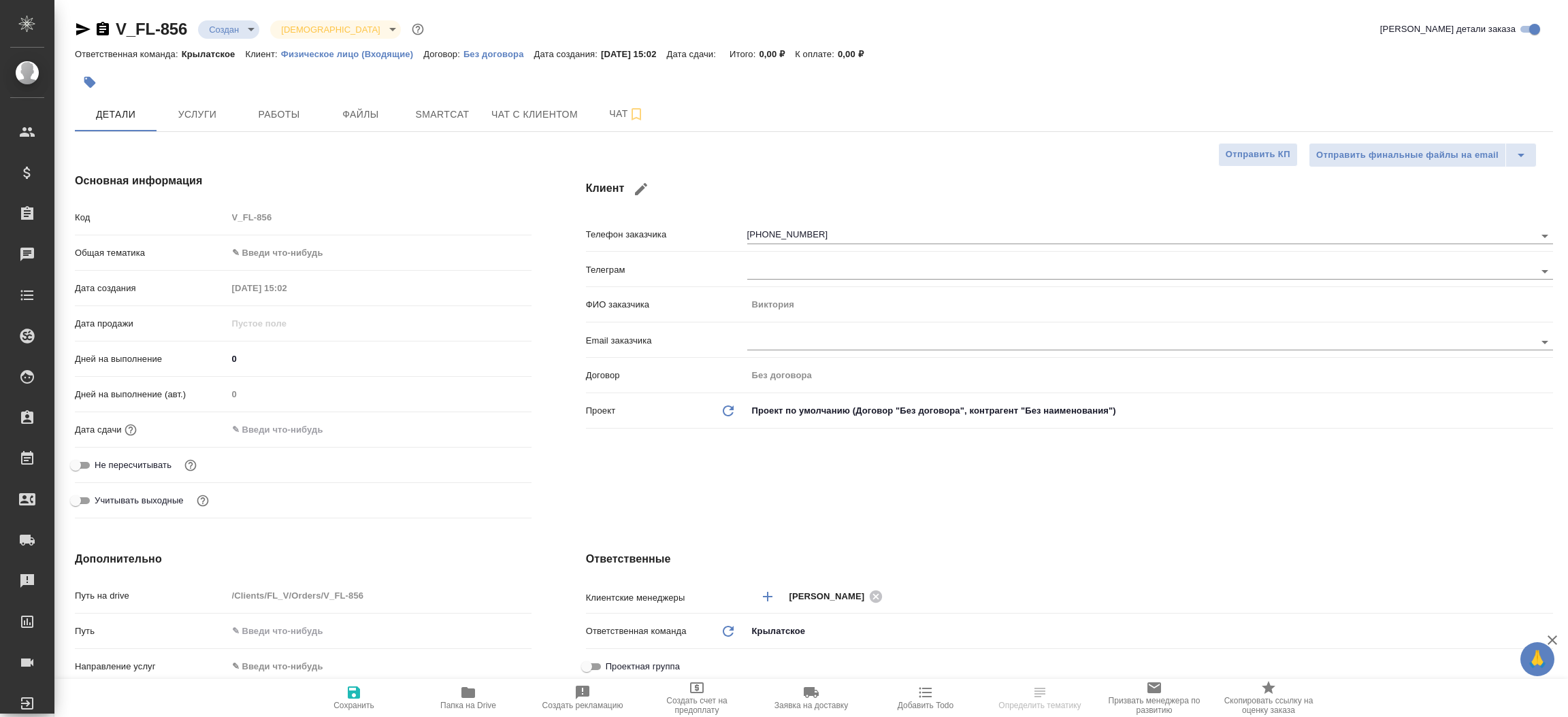
type textarea "x"
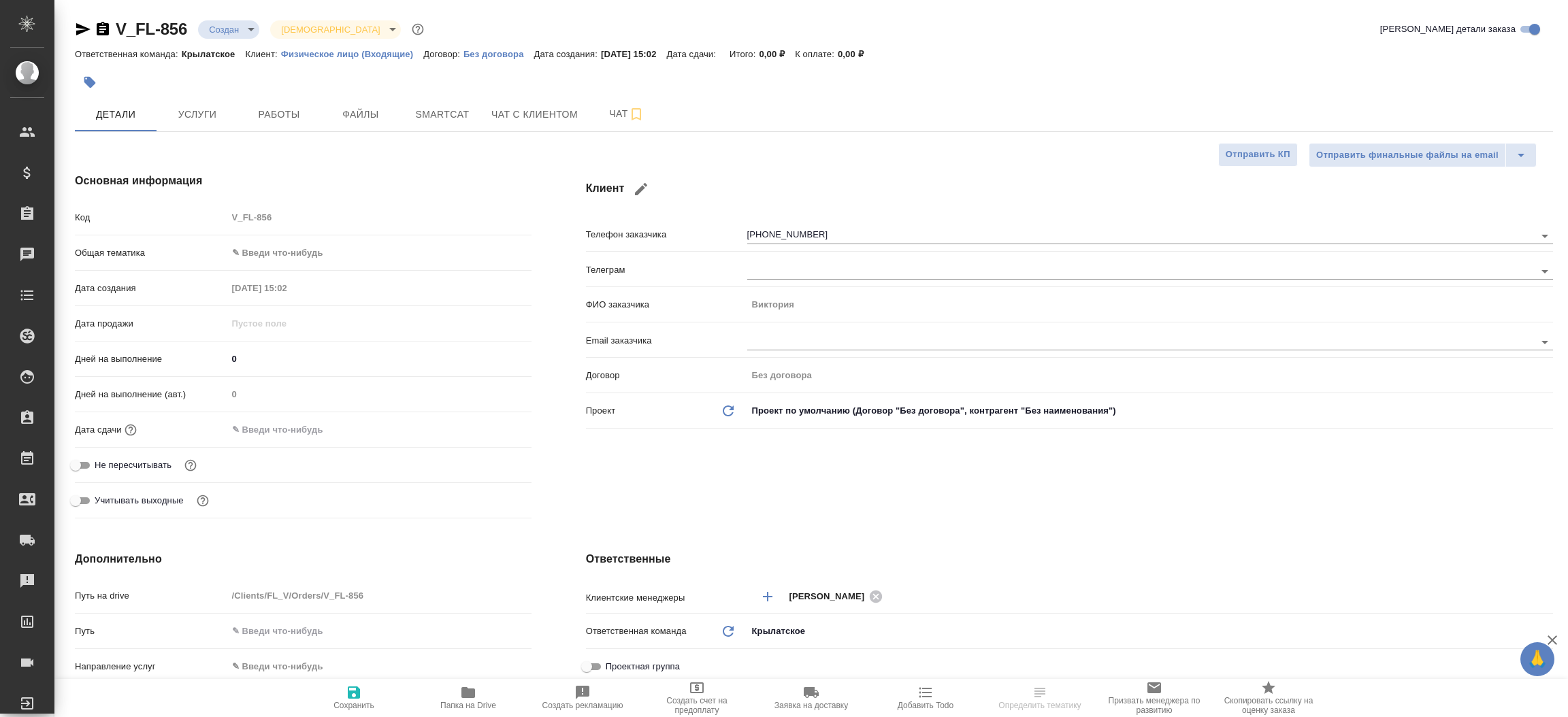
type textarea "x"
select select "RU"
type textarea "x"
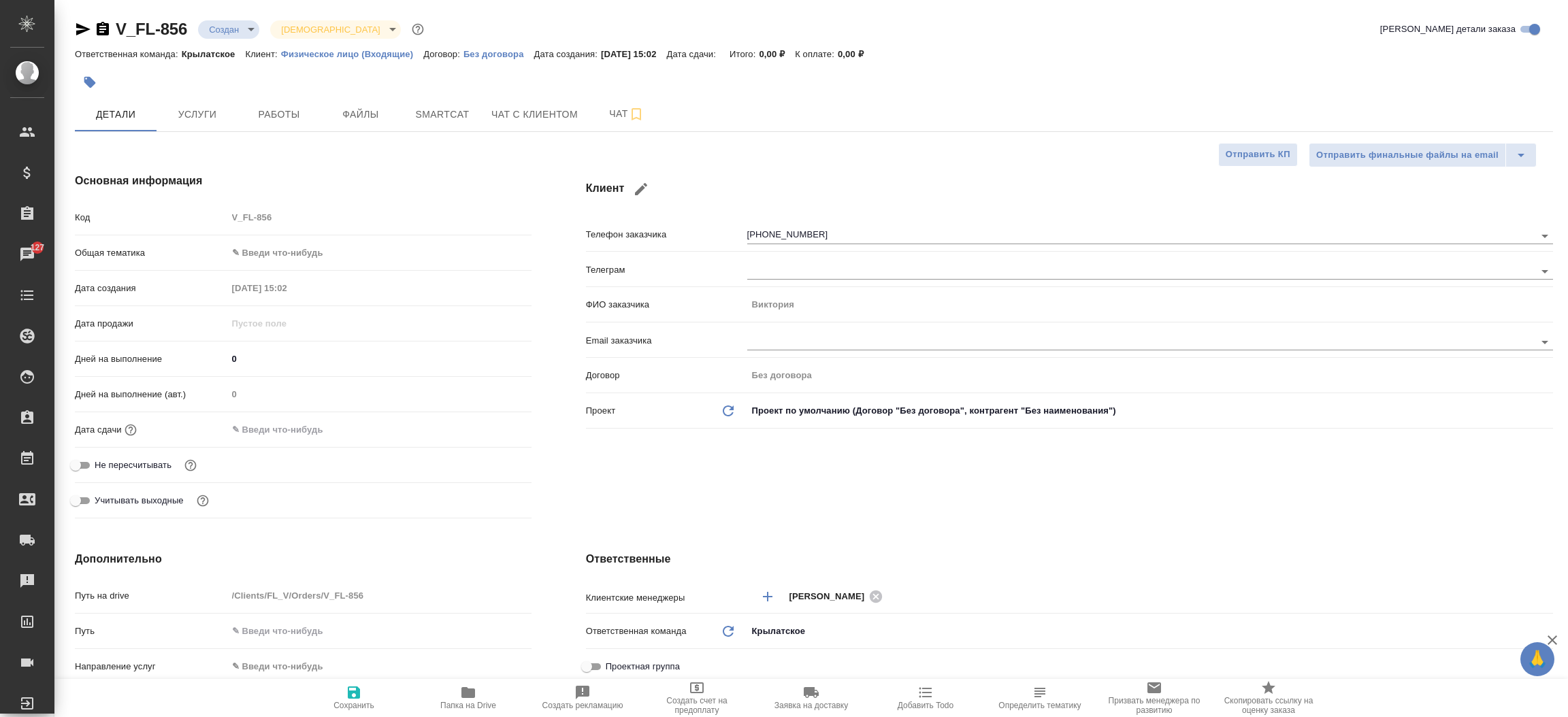
type textarea "x"
click at [382, 106] on span "Файлы" at bounding box center [360, 114] width 66 height 17
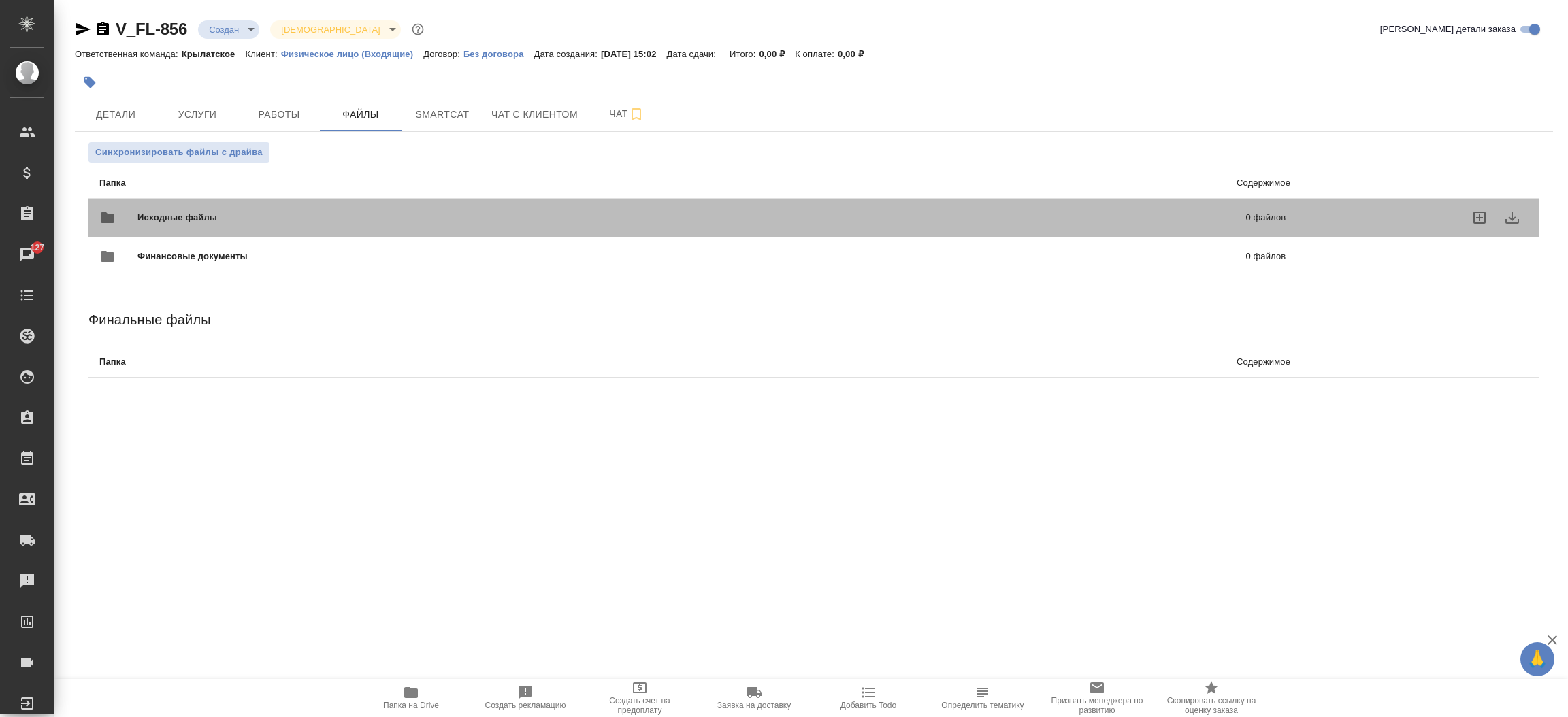
click at [234, 220] on span "Исходные файлы" at bounding box center [434, 218] width 594 height 14
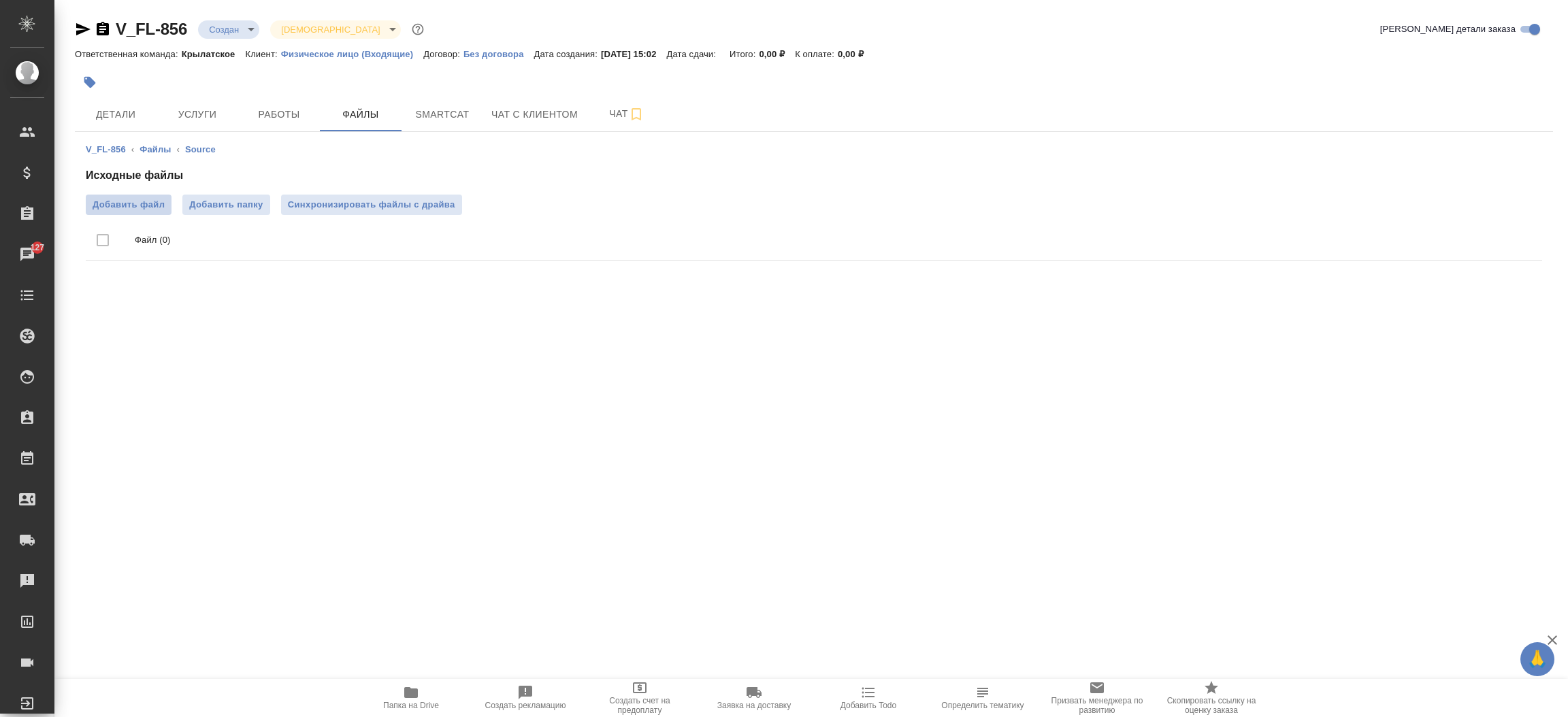
click at [112, 202] on span "Добавить файл" at bounding box center [128, 205] width 72 height 14
click at [0, 0] on input "Добавить файл" at bounding box center [0, 0] width 0 height 0
click at [133, 125] on button "Детали" at bounding box center [116, 114] width 82 height 34
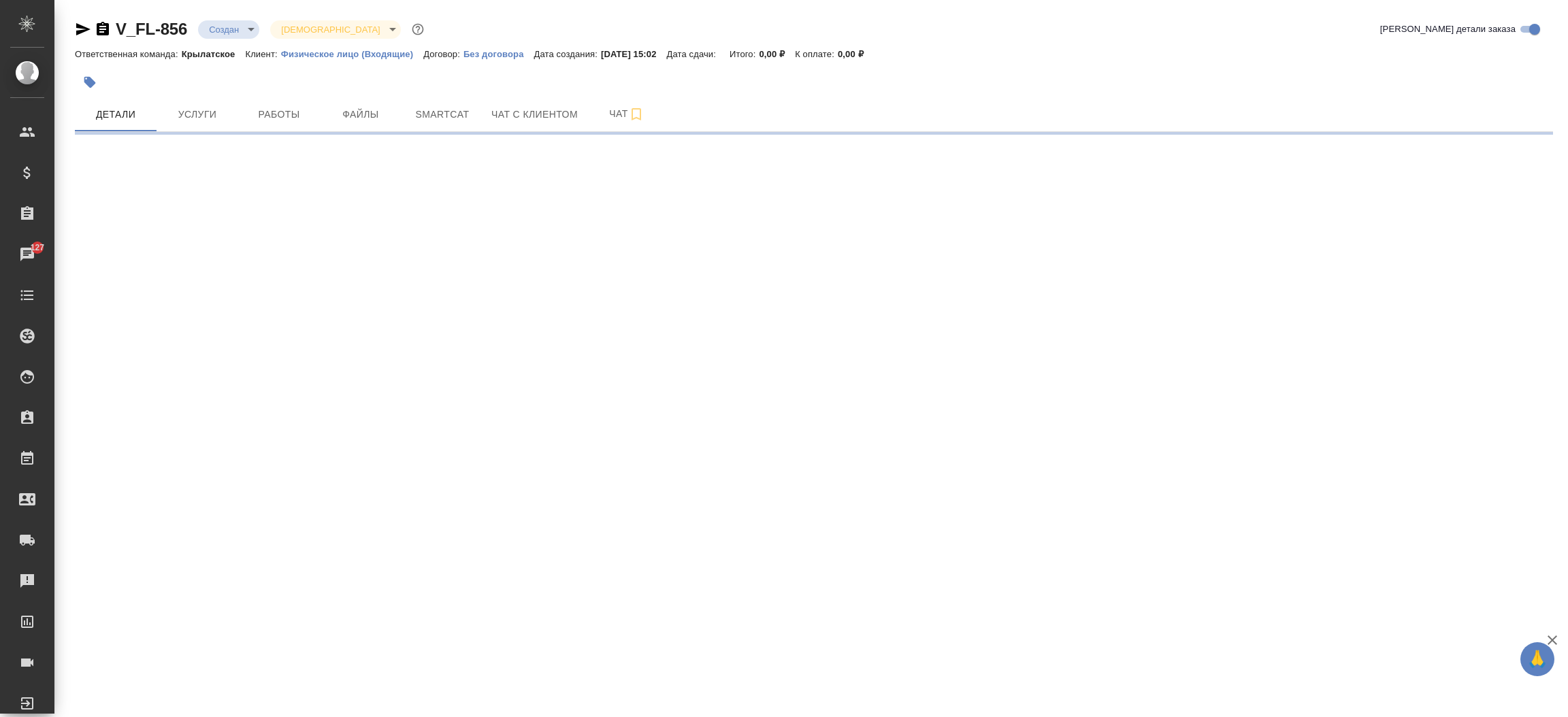
select select "RU"
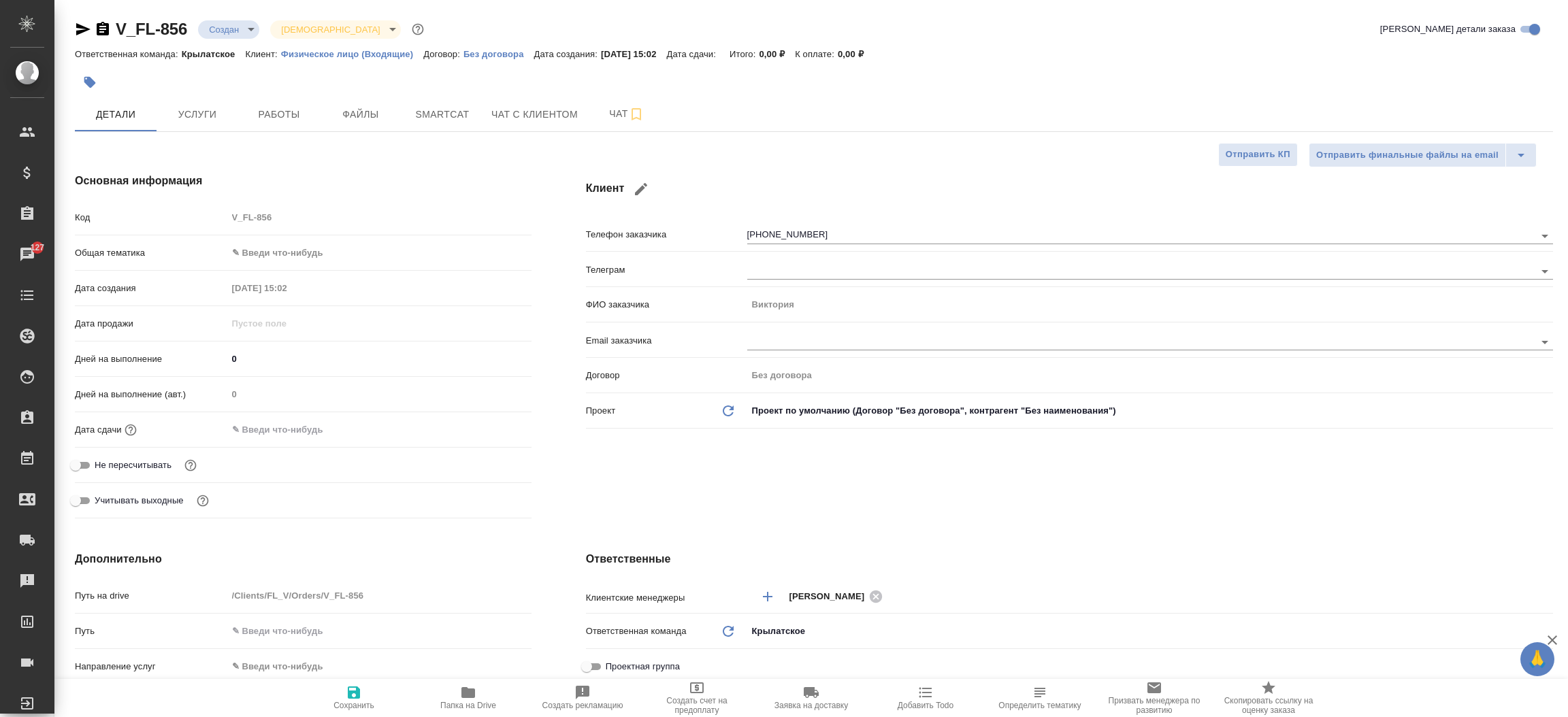
type textarea "x"
click at [78, 23] on icon "button" at bounding box center [83, 29] width 16 height 16
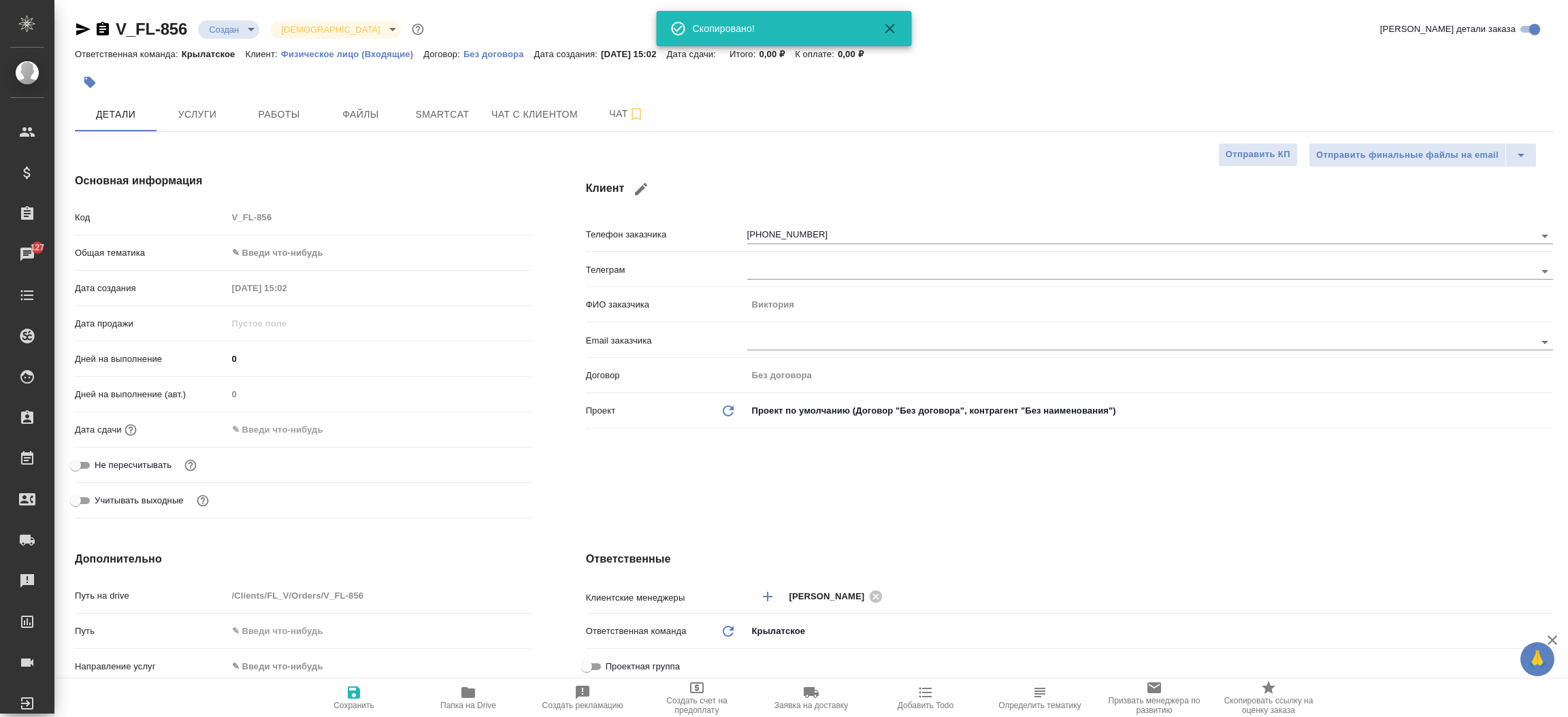
type textarea "x"
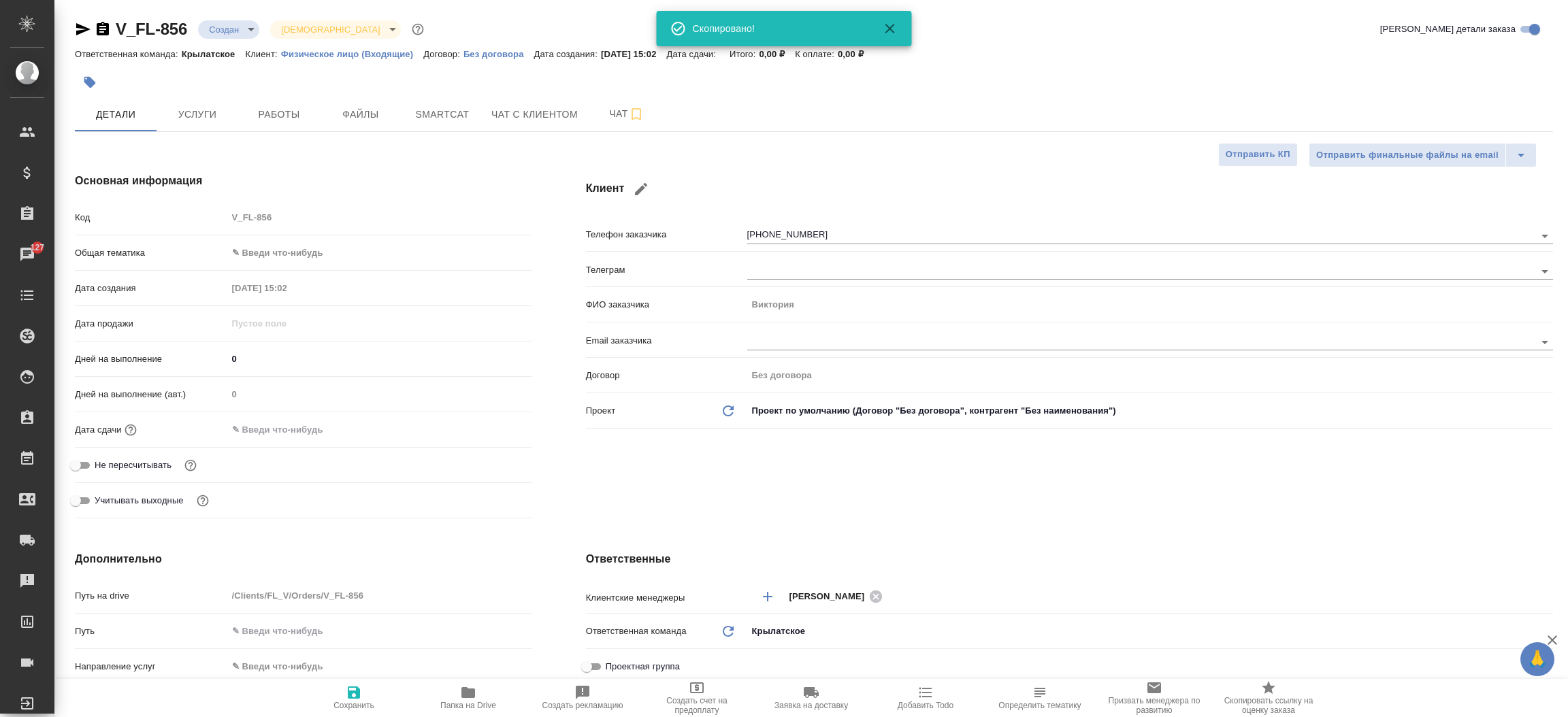
type textarea "x"
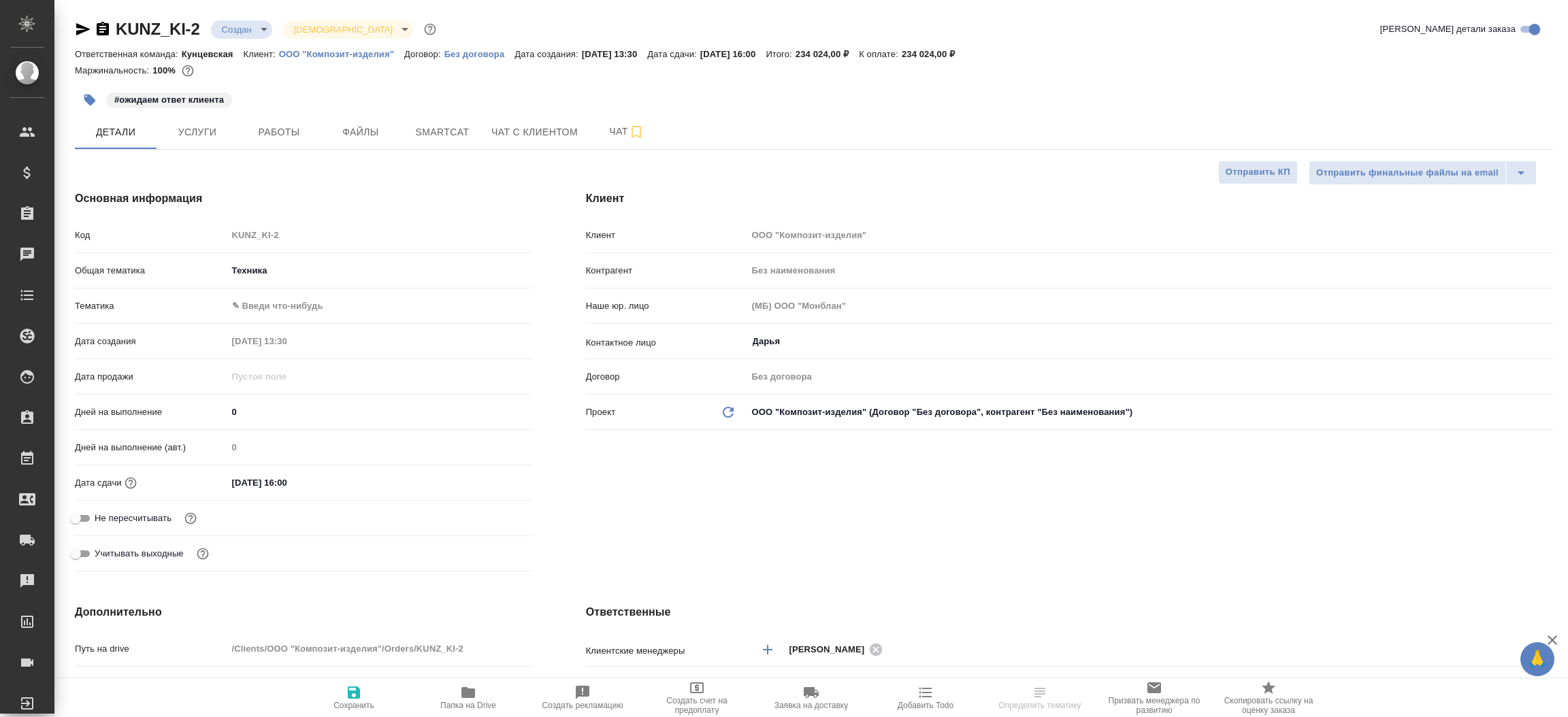
select select "RU"
click at [83, 30] on icon "button" at bounding box center [83, 29] width 15 height 12
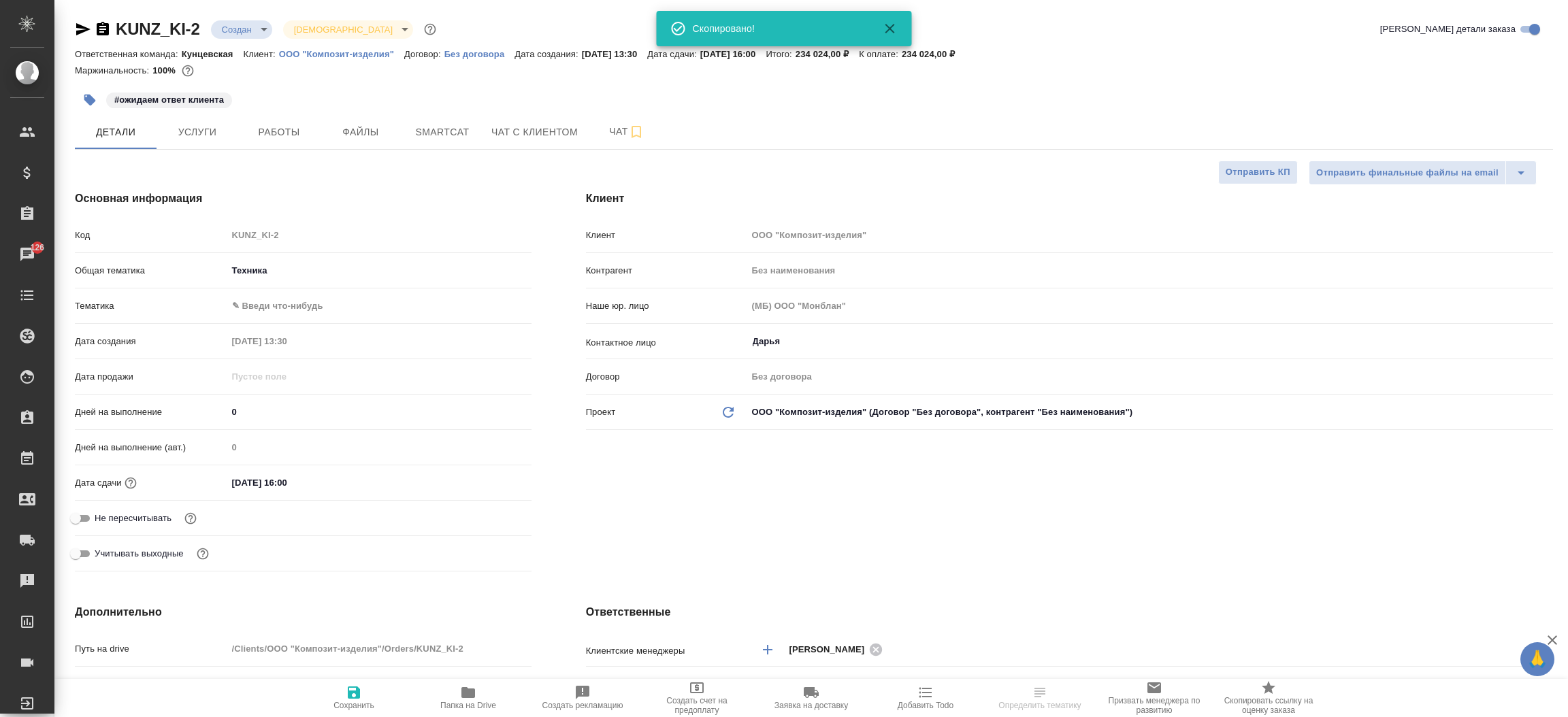
select select "RU"
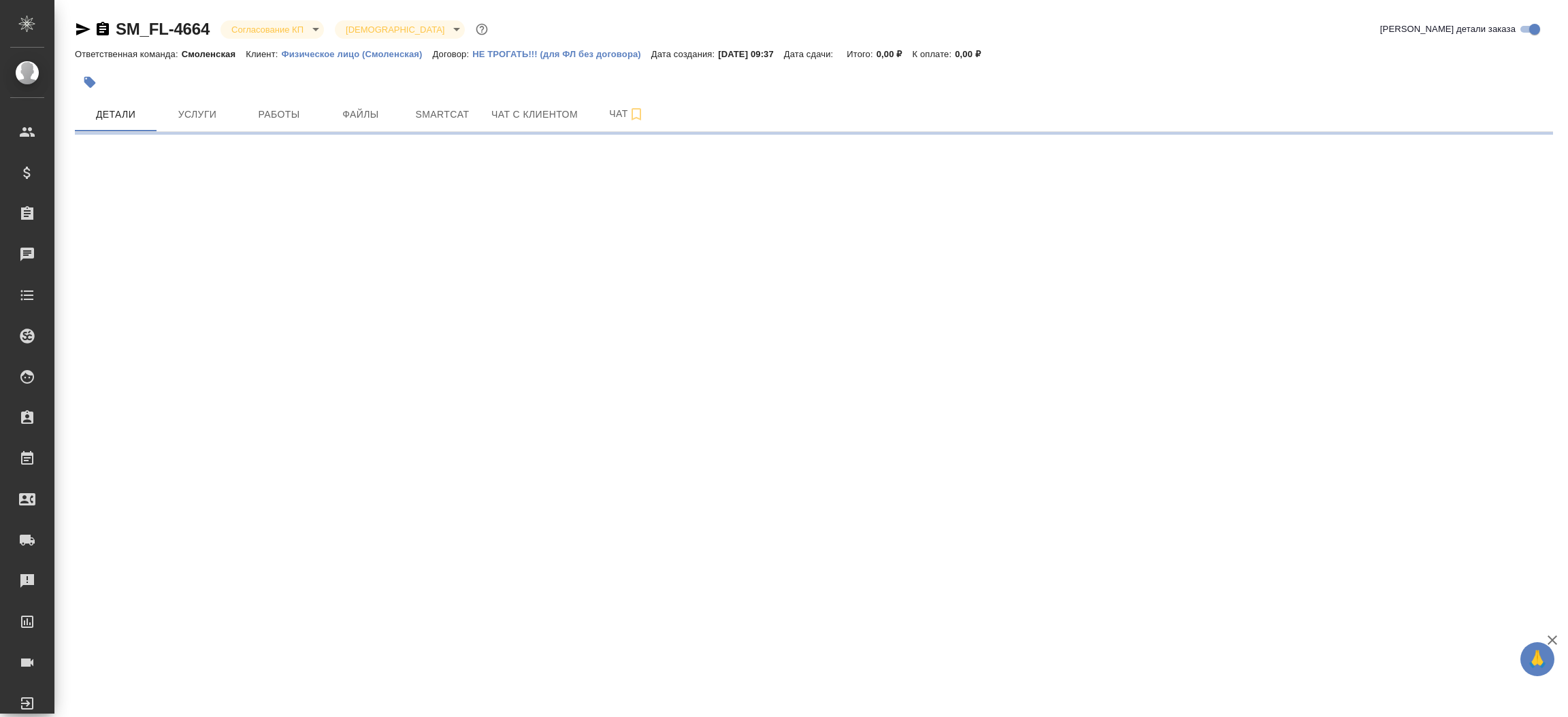
click at [85, 19] on div "SM_FL-4664 Согласование КП kpNegotiation Святая троица holyTrinity" at bounding box center [283, 29] width 416 height 22
select select "RU"
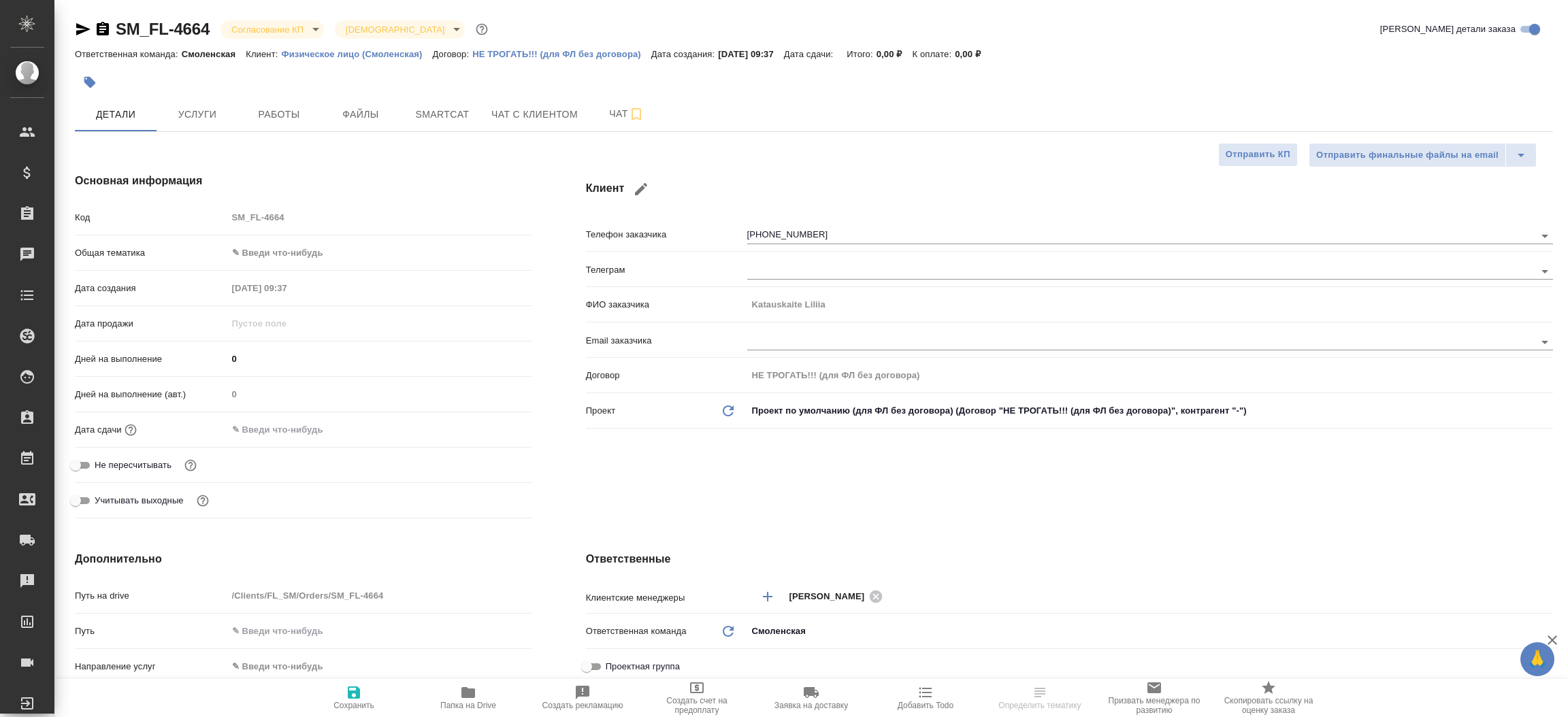
drag, startPoint x: 70, startPoint y: 39, endPoint x: 83, endPoint y: 24, distance: 19.8
type textarea "x"
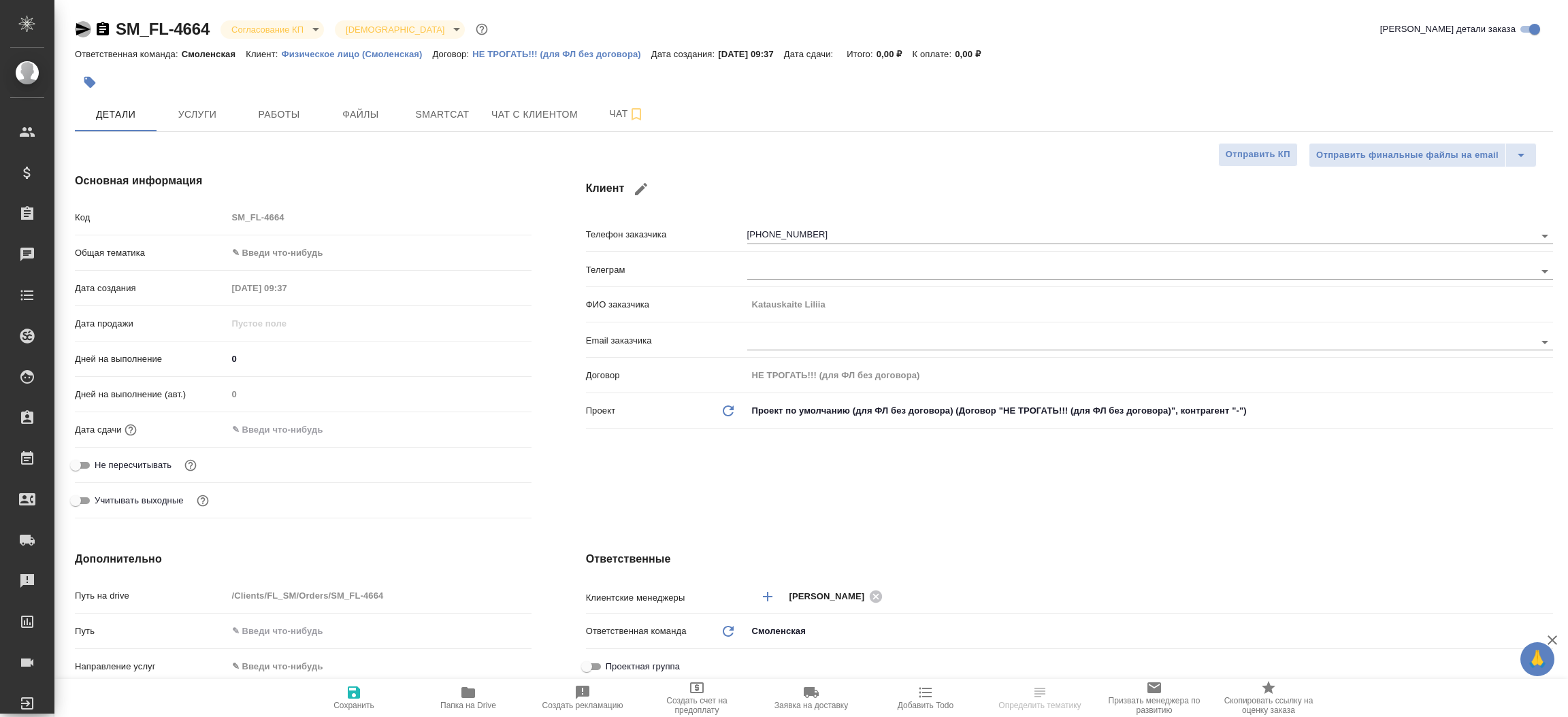
click at [83, 24] on icon "button" at bounding box center [83, 29] width 16 height 16
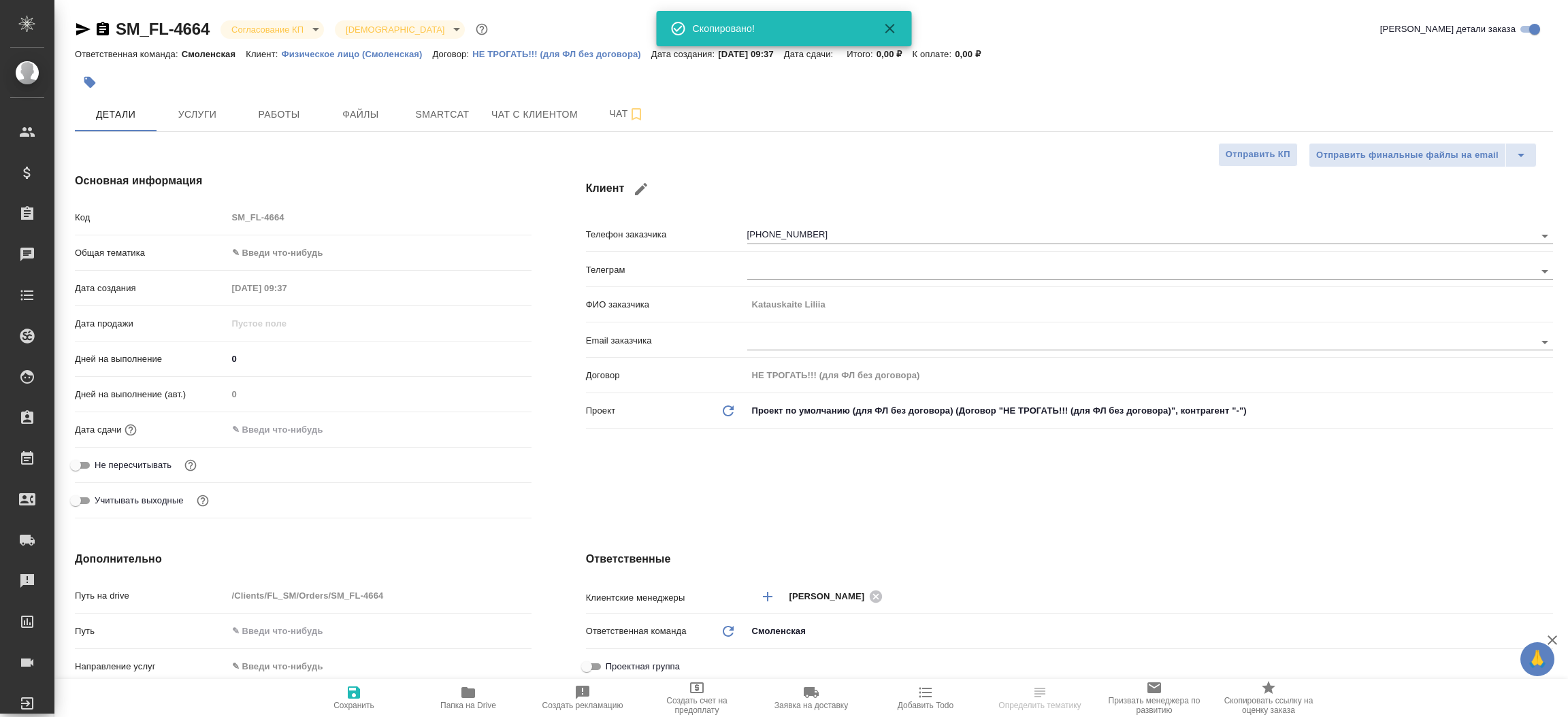
type textarea "x"
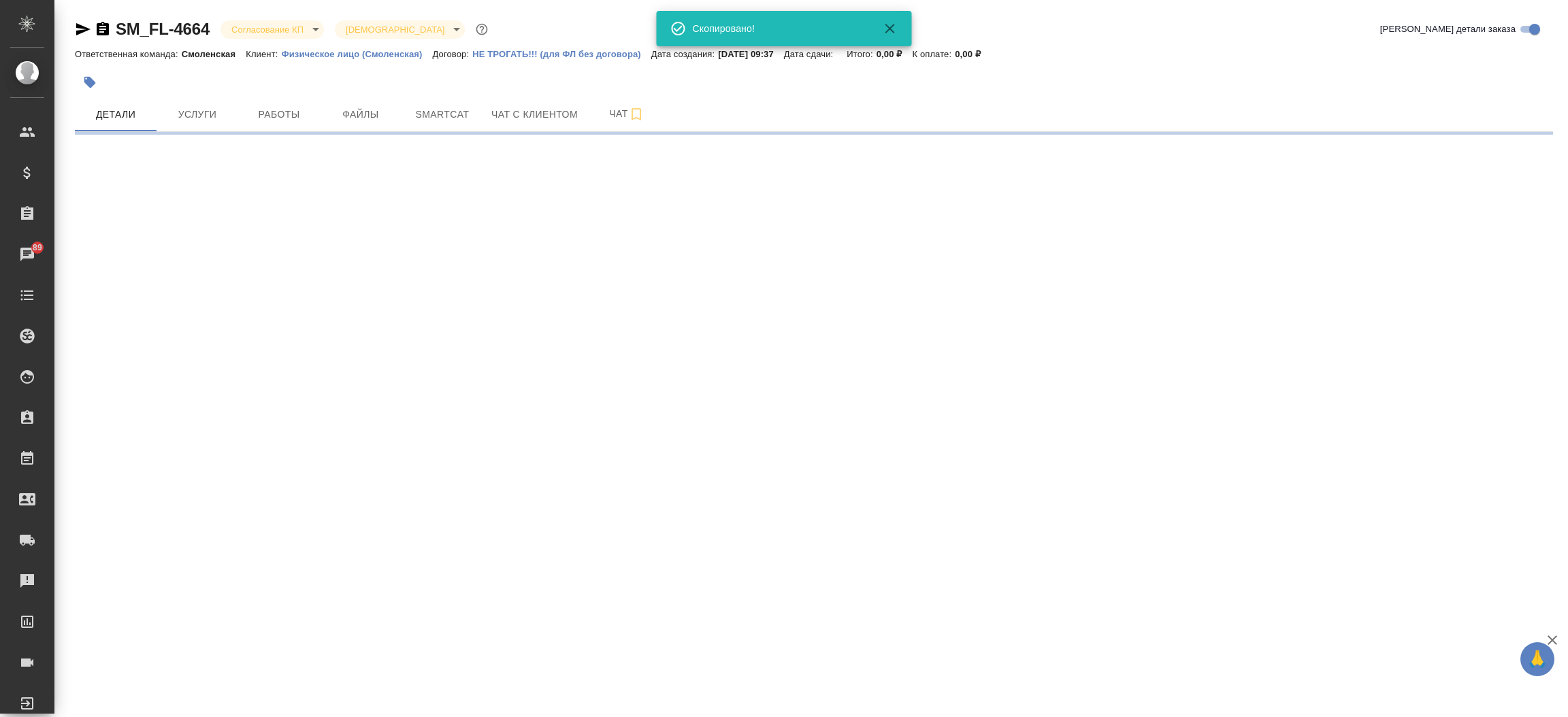
select select "RU"
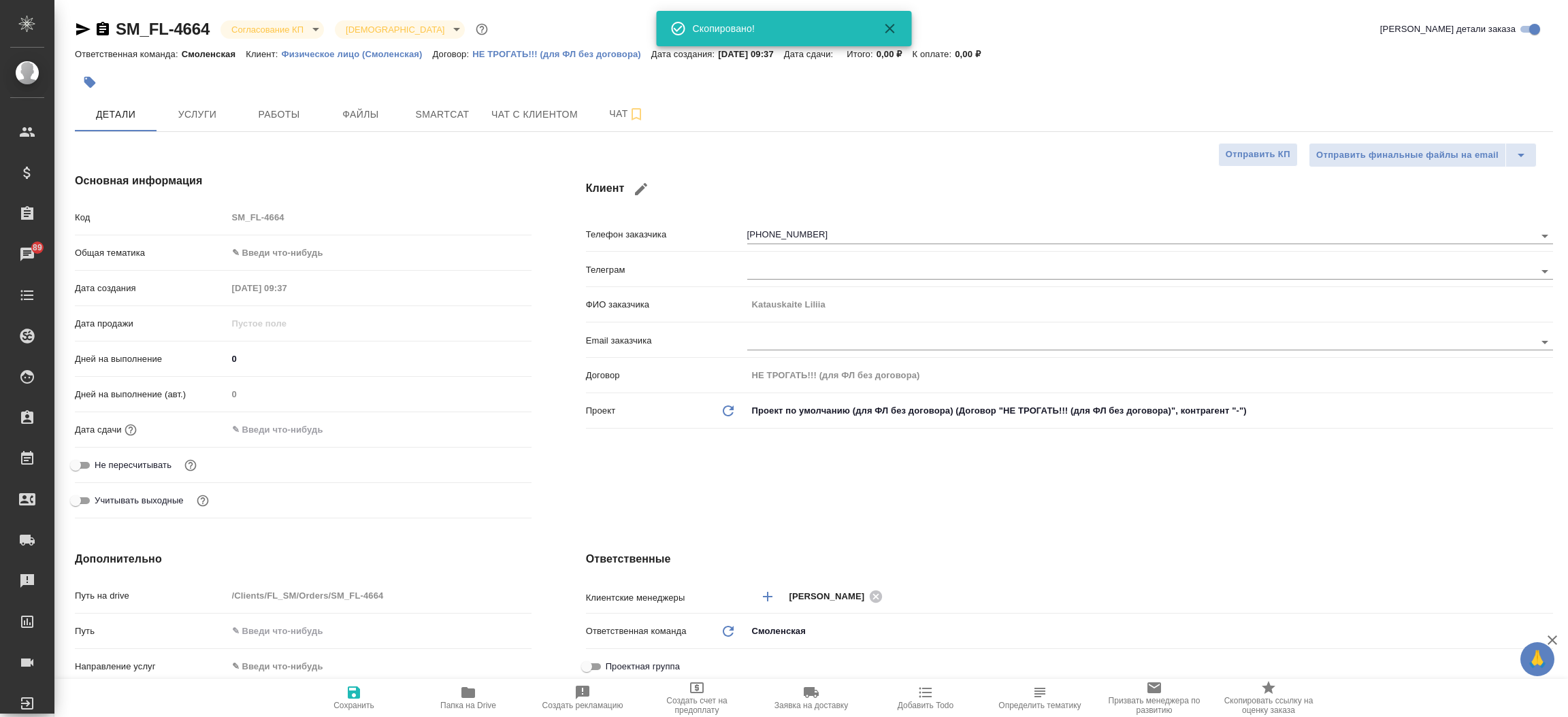
type textarea "x"
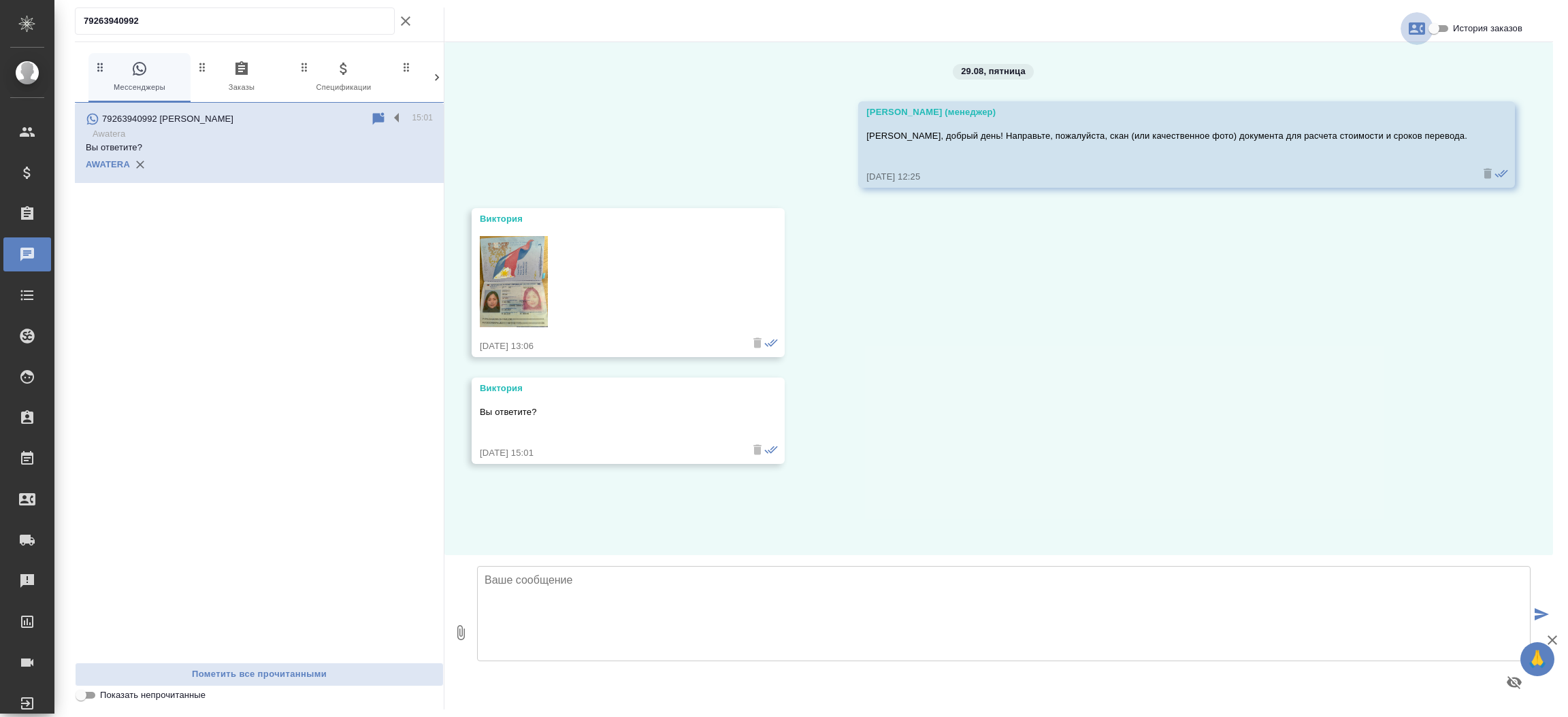
click at [1412, 28] on icon "button" at bounding box center [1417, 28] width 16 height 12
click at [1376, 100] on span "Заявка №54773" at bounding box center [1357, 95] width 66 height 14
click at [396, 19] on div at bounding box center [784, 358] width 1568 height 717
click at [407, 19] on icon "button" at bounding box center [405, 21] width 10 height 10
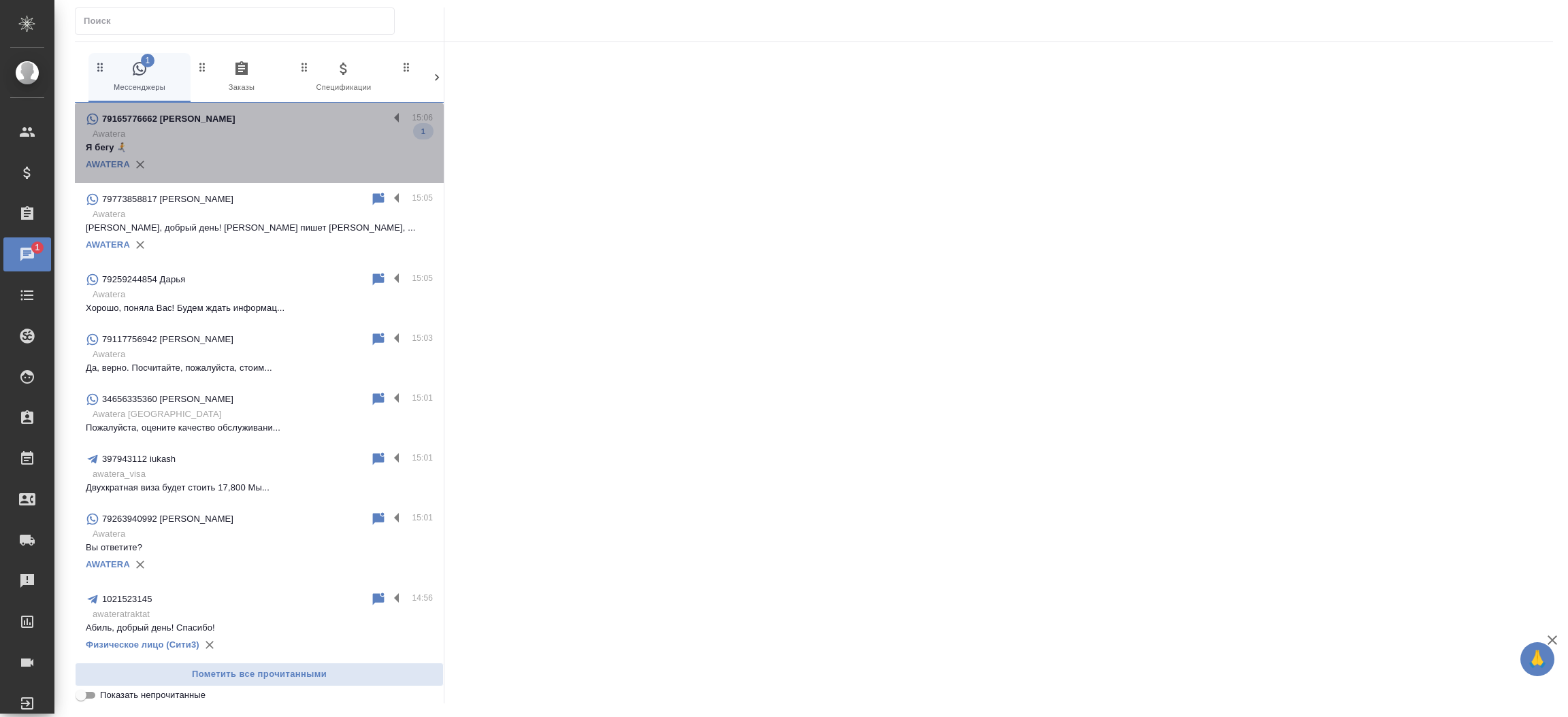
click at [323, 114] on div "79165776662 [PERSON_NAME]" at bounding box center [237, 119] width 303 height 16
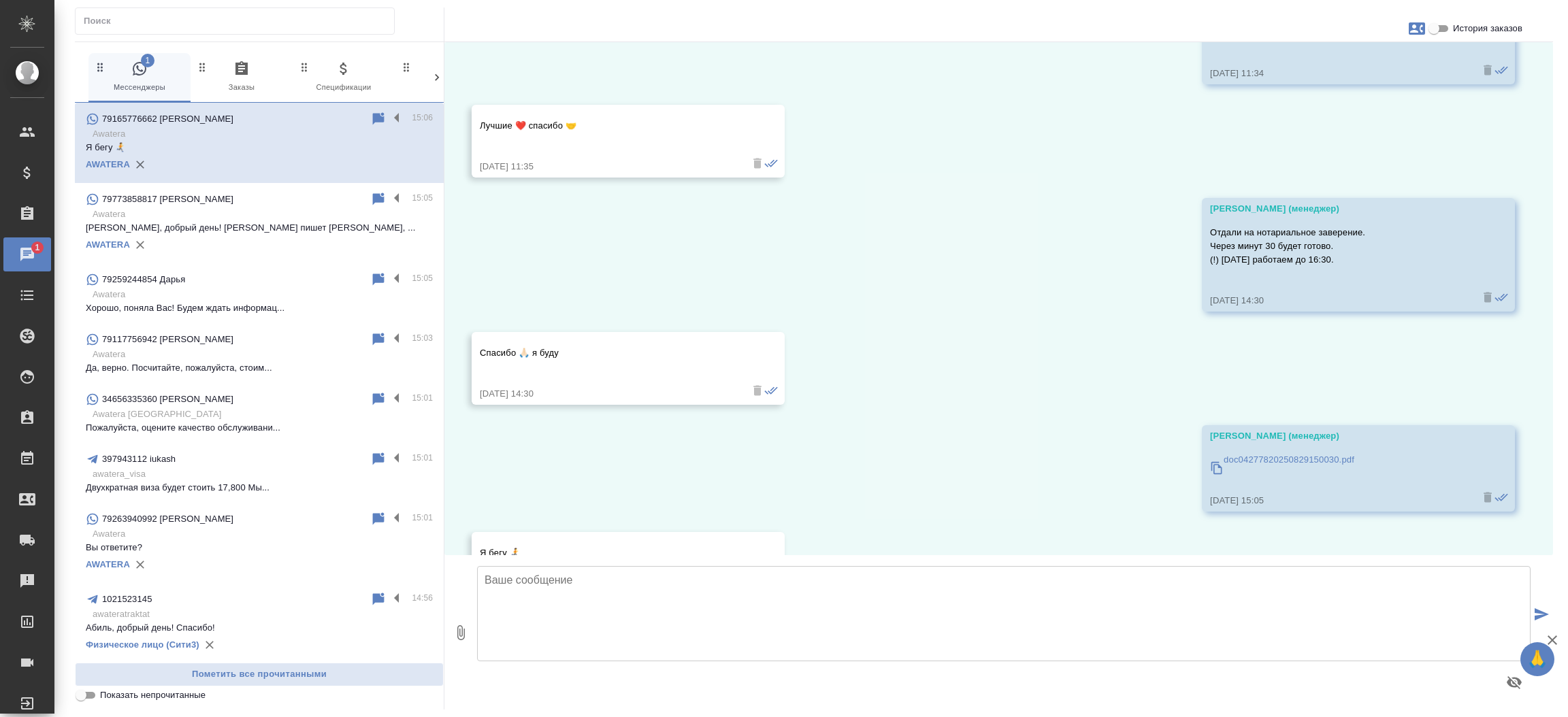
scroll to position [10383, 0]
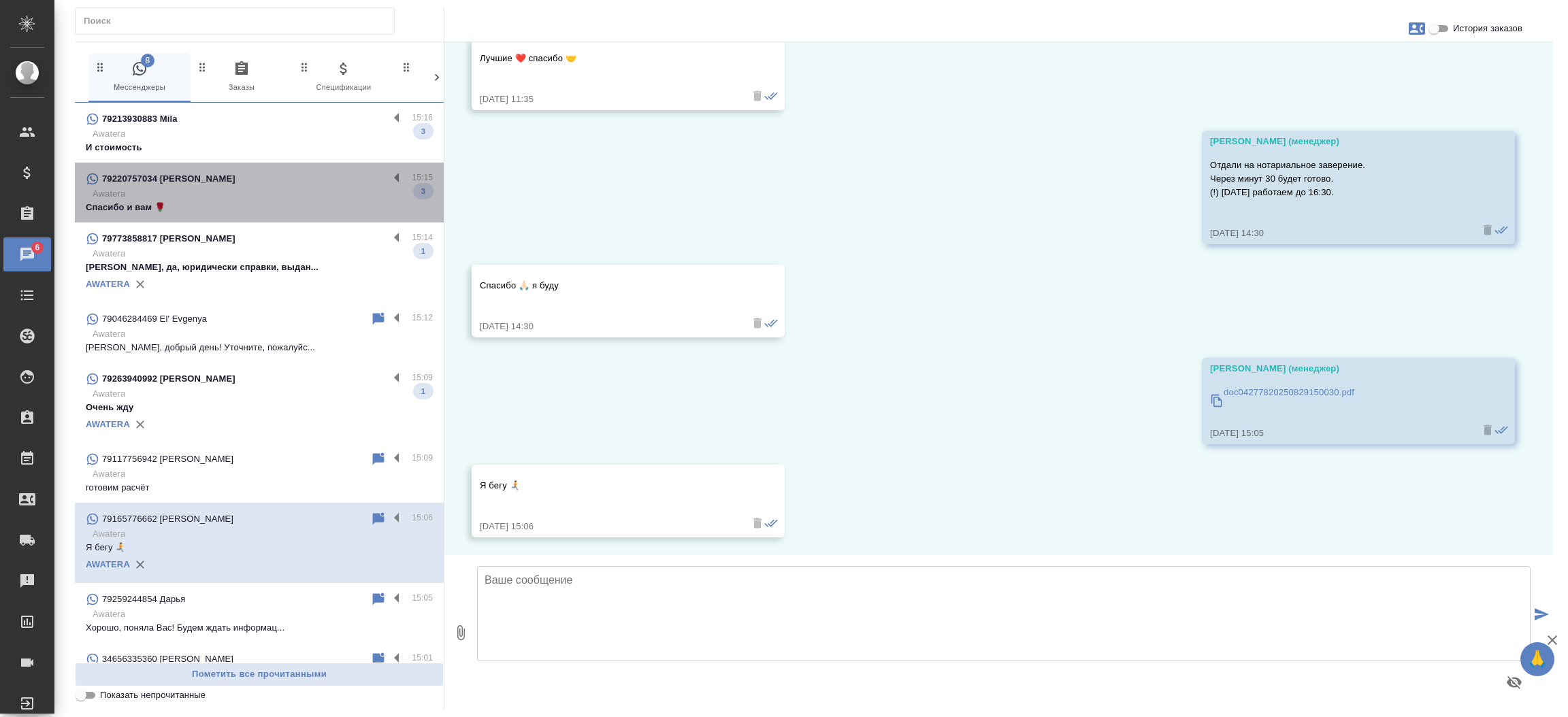
click at [270, 169] on div "79220757034 [PERSON_NAME] 15:15 [PERSON_NAME] и вам 🌹 3" at bounding box center [260, 193] width 369 height 60
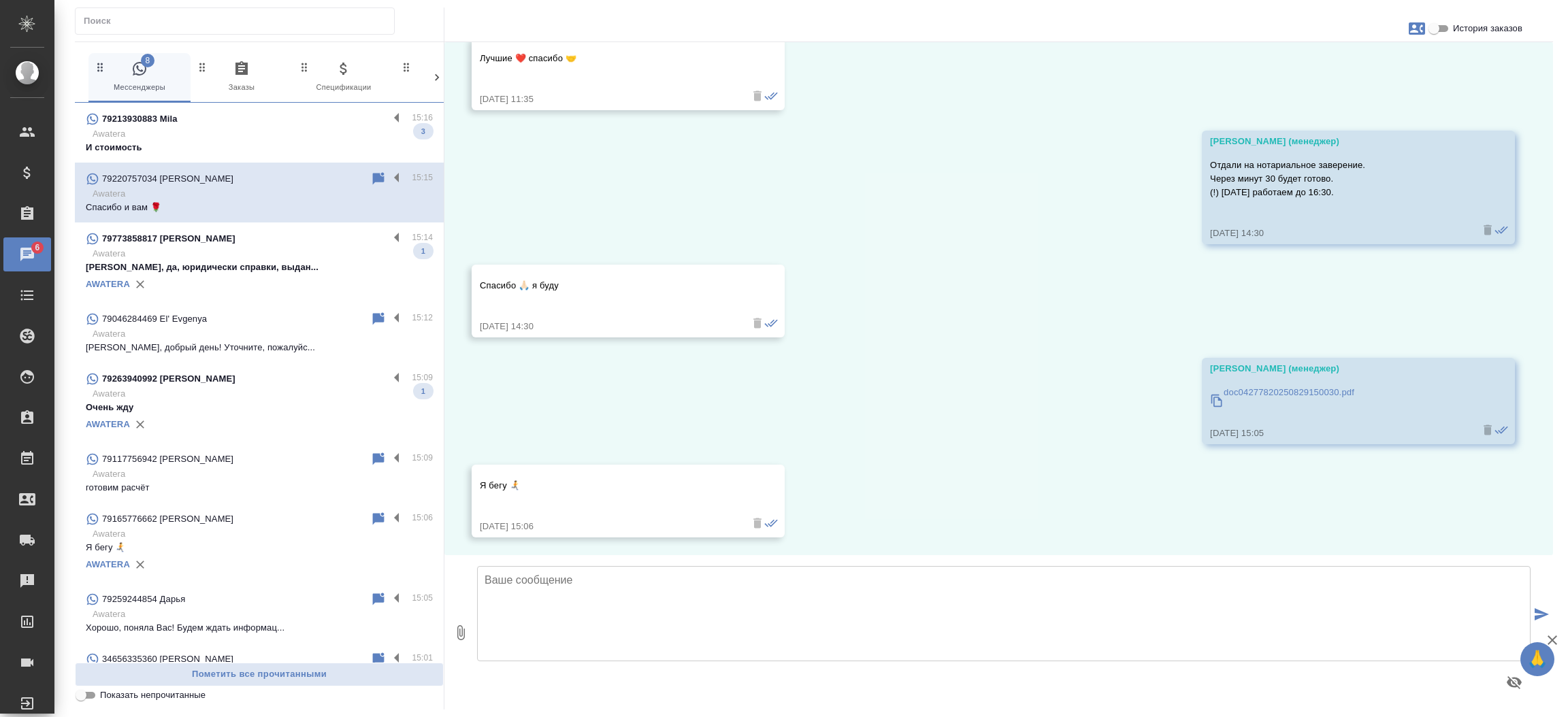
scroll to position [2031, 0]
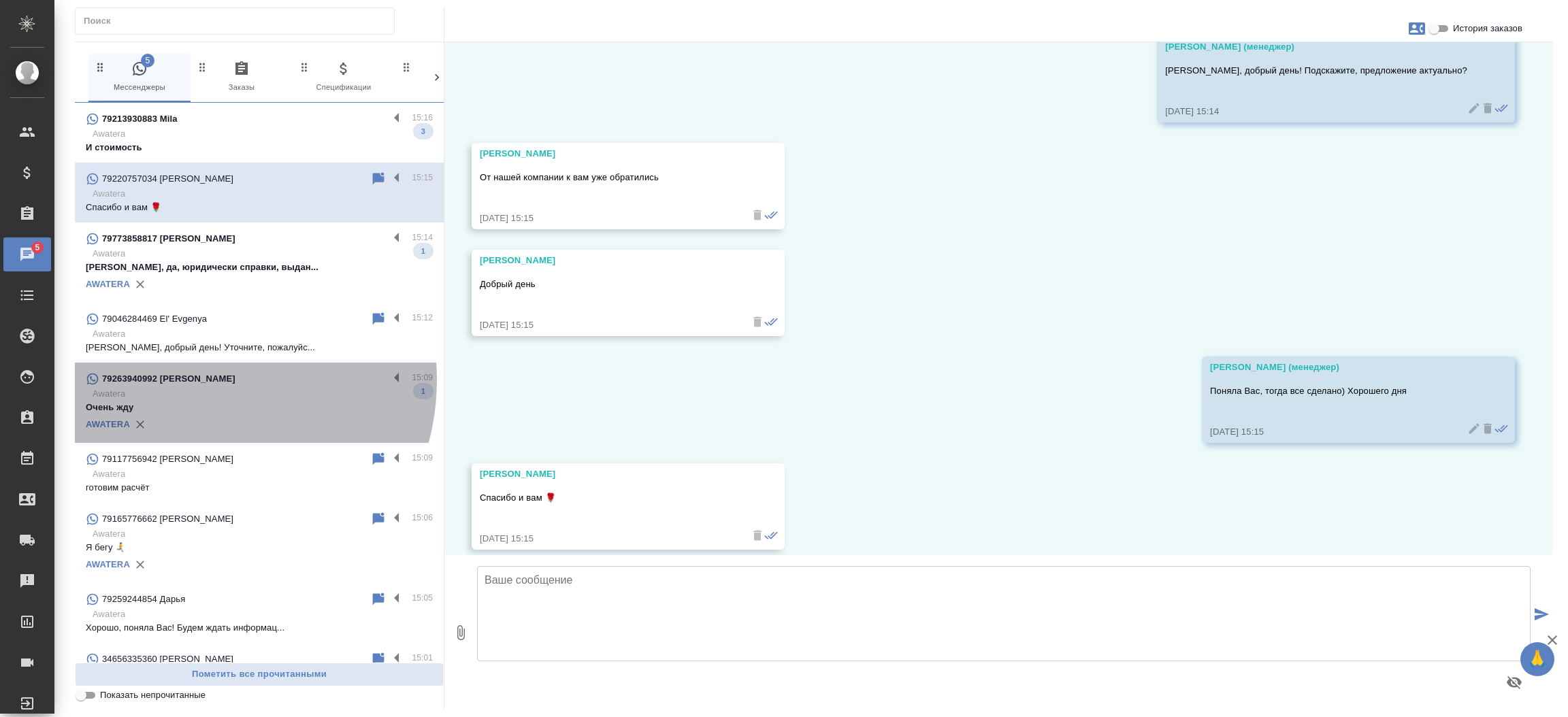
click at [191, 380] on p "79263940992 [PERSON_NAME]" at bounding box center [168, 379] width 133 height 14
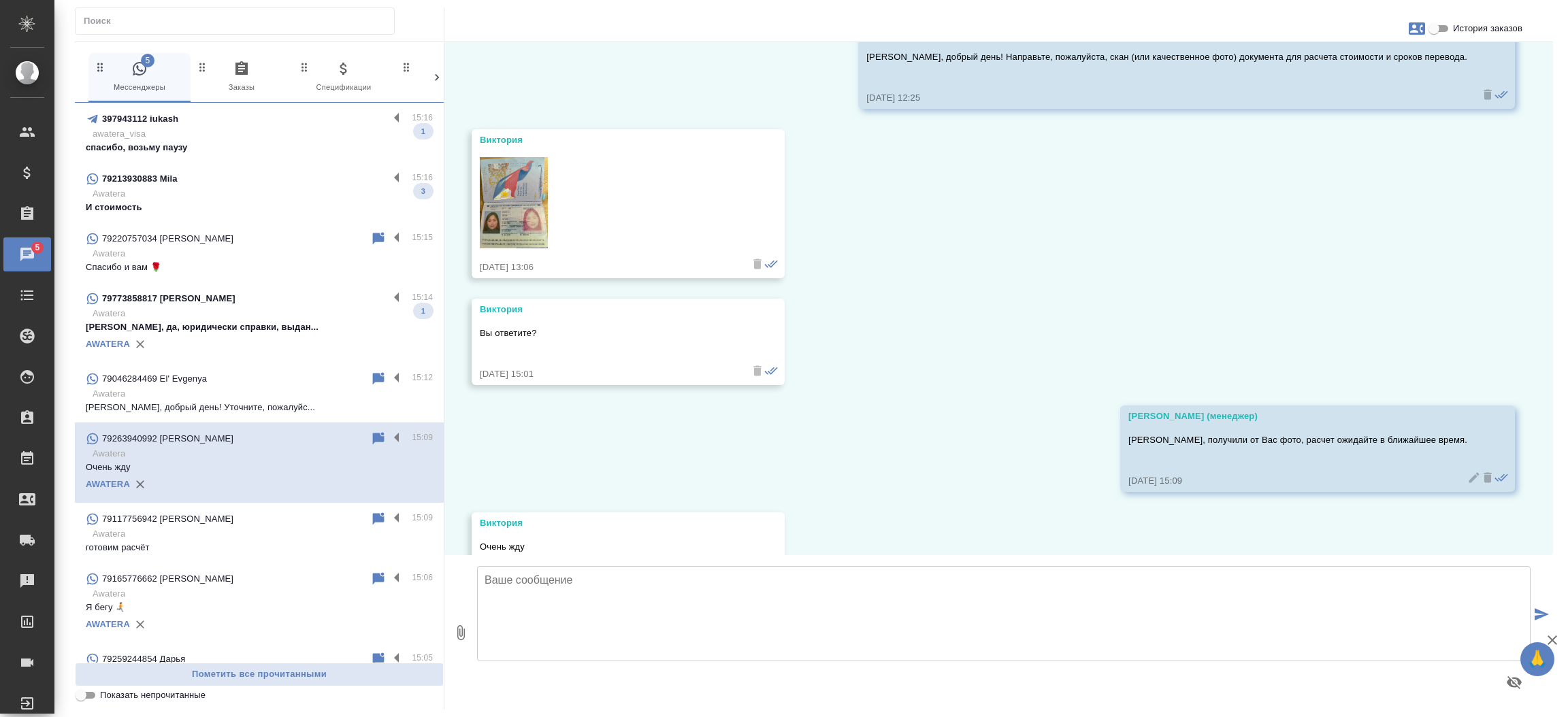
scroll to position [142, 0]
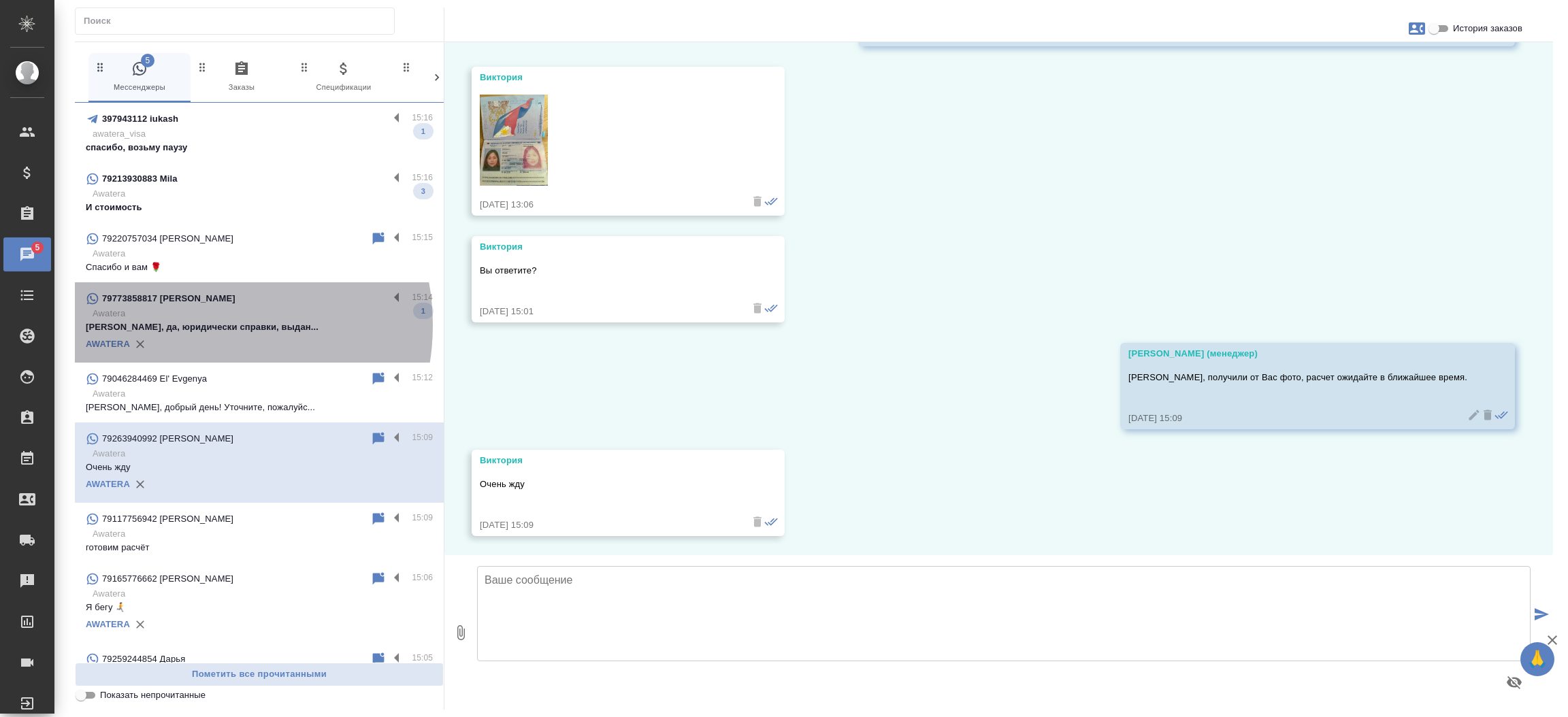
click at [194, 325] on p "[PERSON_NAME], да, юридически справки, выдан..." at bounding box center [259, 327] width 347 height 14
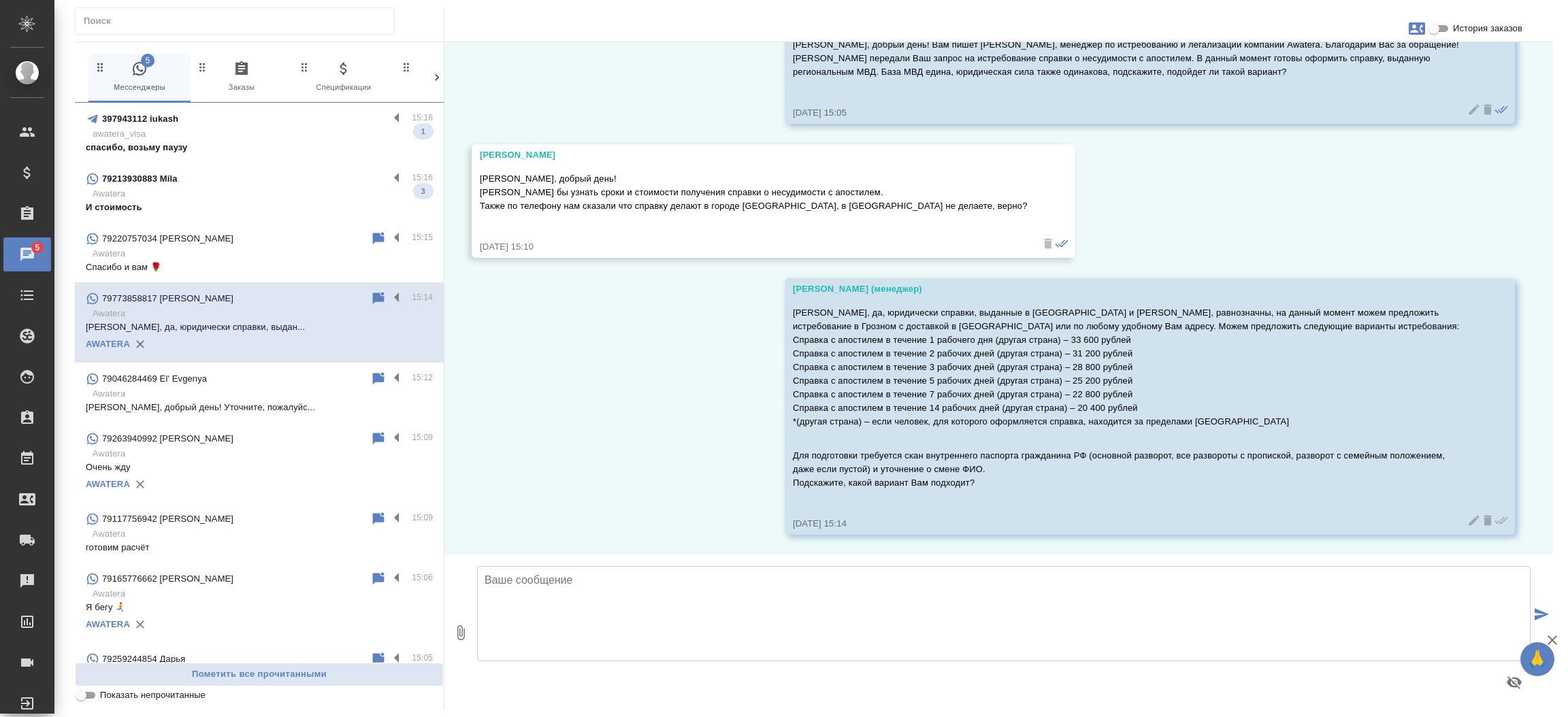
scroll to position [91, 0]
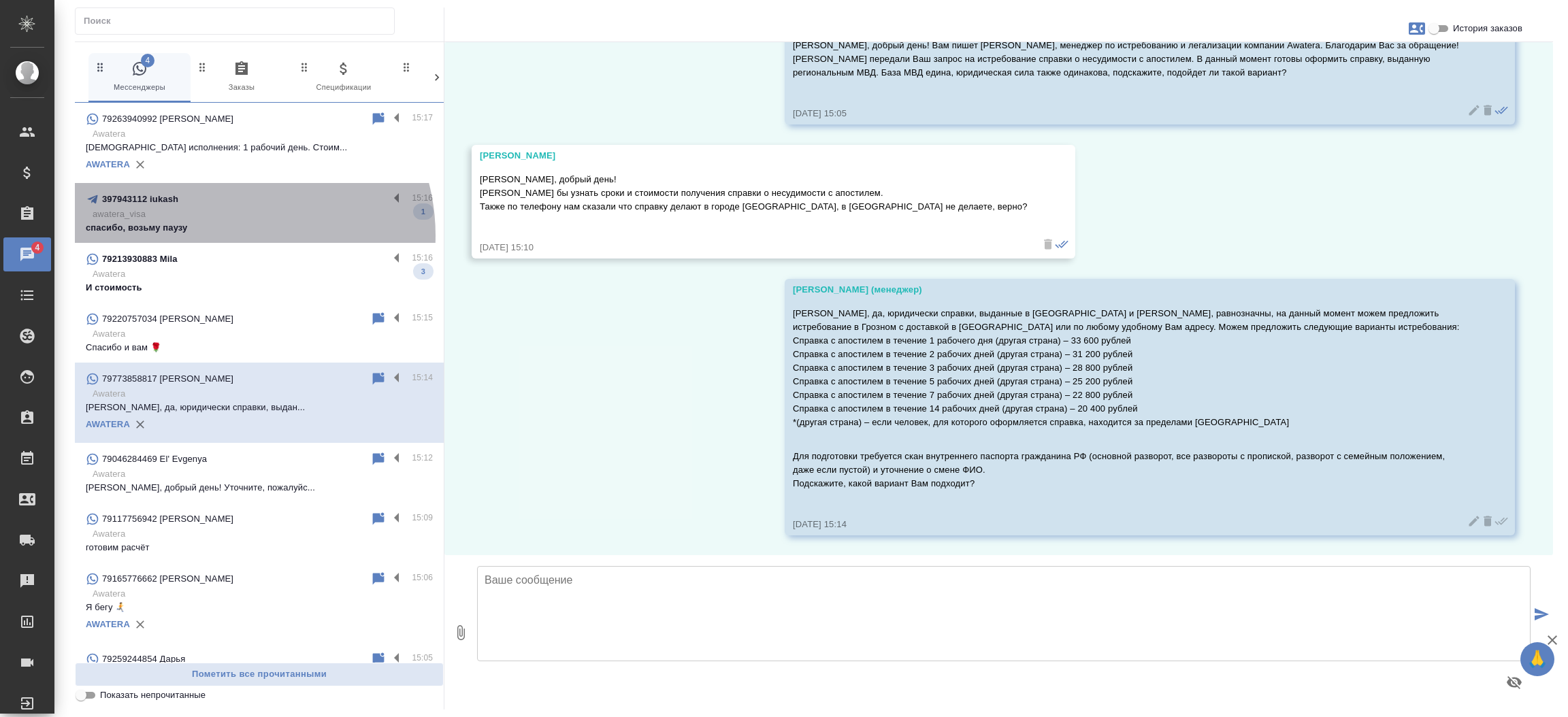
click at [225, 235] on div "397943112 iukash 15:16 awatera_visa спасибо, возьму паузу 1" at bounding box center [260, 213] width 369 height 60
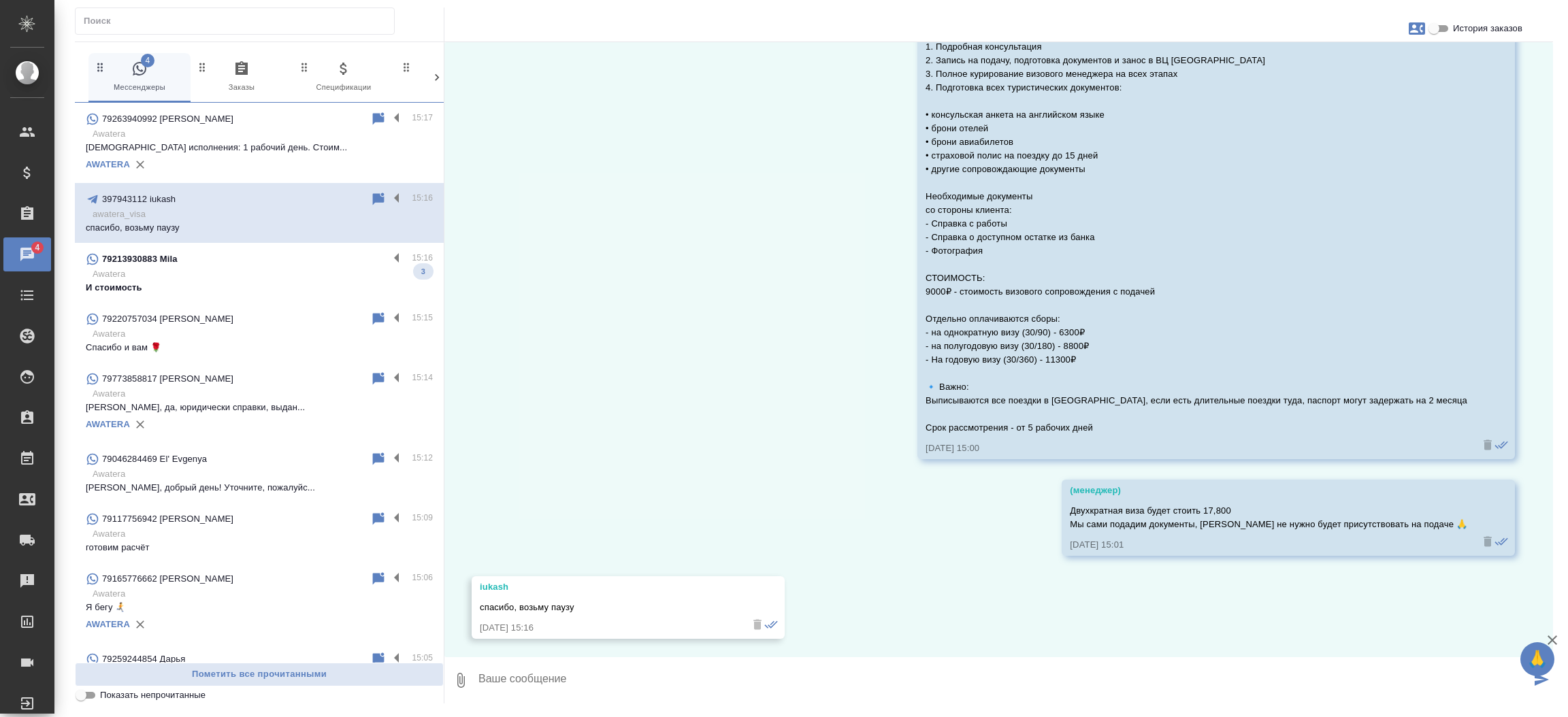
scroll to position [293, 0]
click at [191, 298] on div "79213930883 Mila 15:16 Awatera И стоимость 3" at bounding box center [260, 273] width 369 height 60
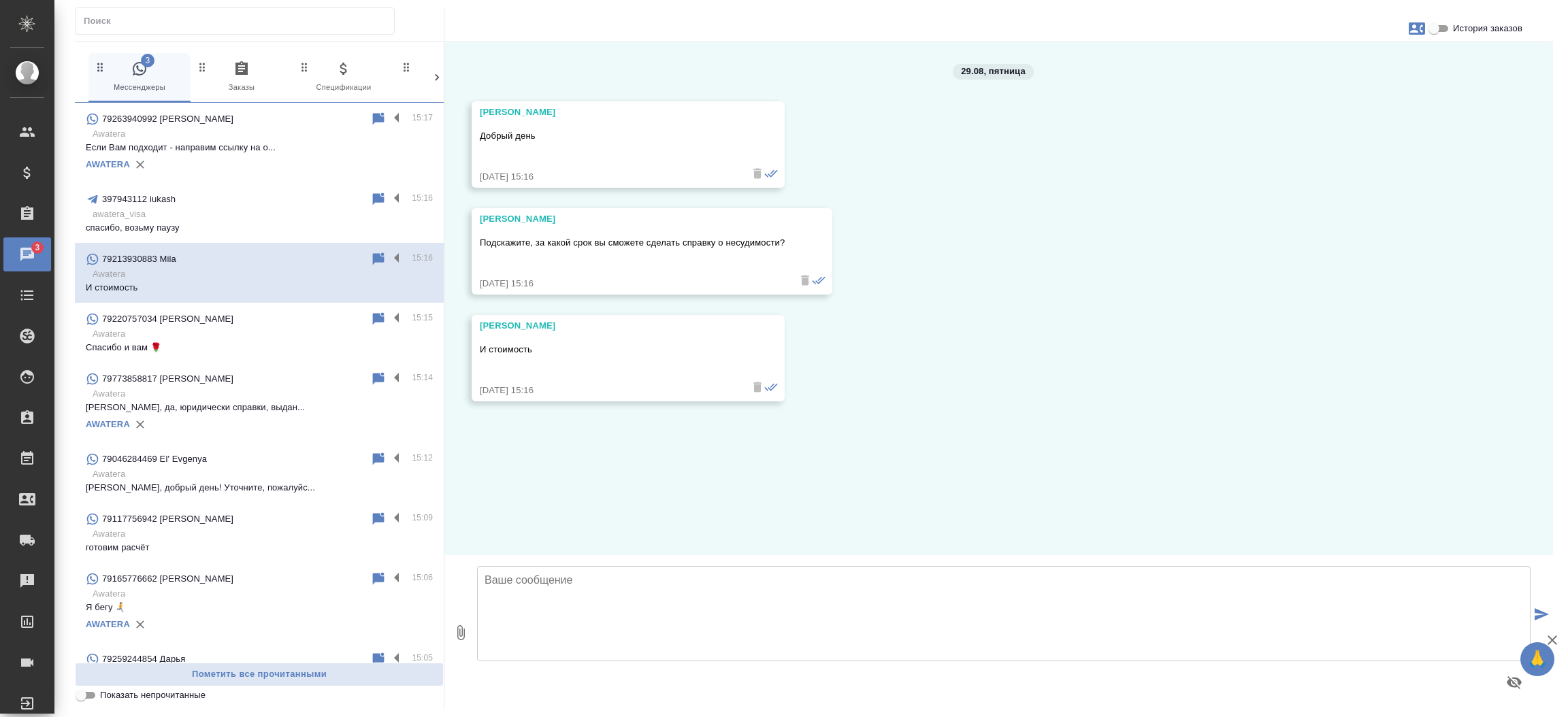
scroll to position [0, 0]
drag, startPoint x: 514, startPoint y: 108, endPoint x: 475, endPoint y: 108, distance: 39.0
click at [475, 108] on div "Mila Добрый день 29.08.25, 15:16" at bounding box center [628, 144] width 313 height 87
copy div "Mila"
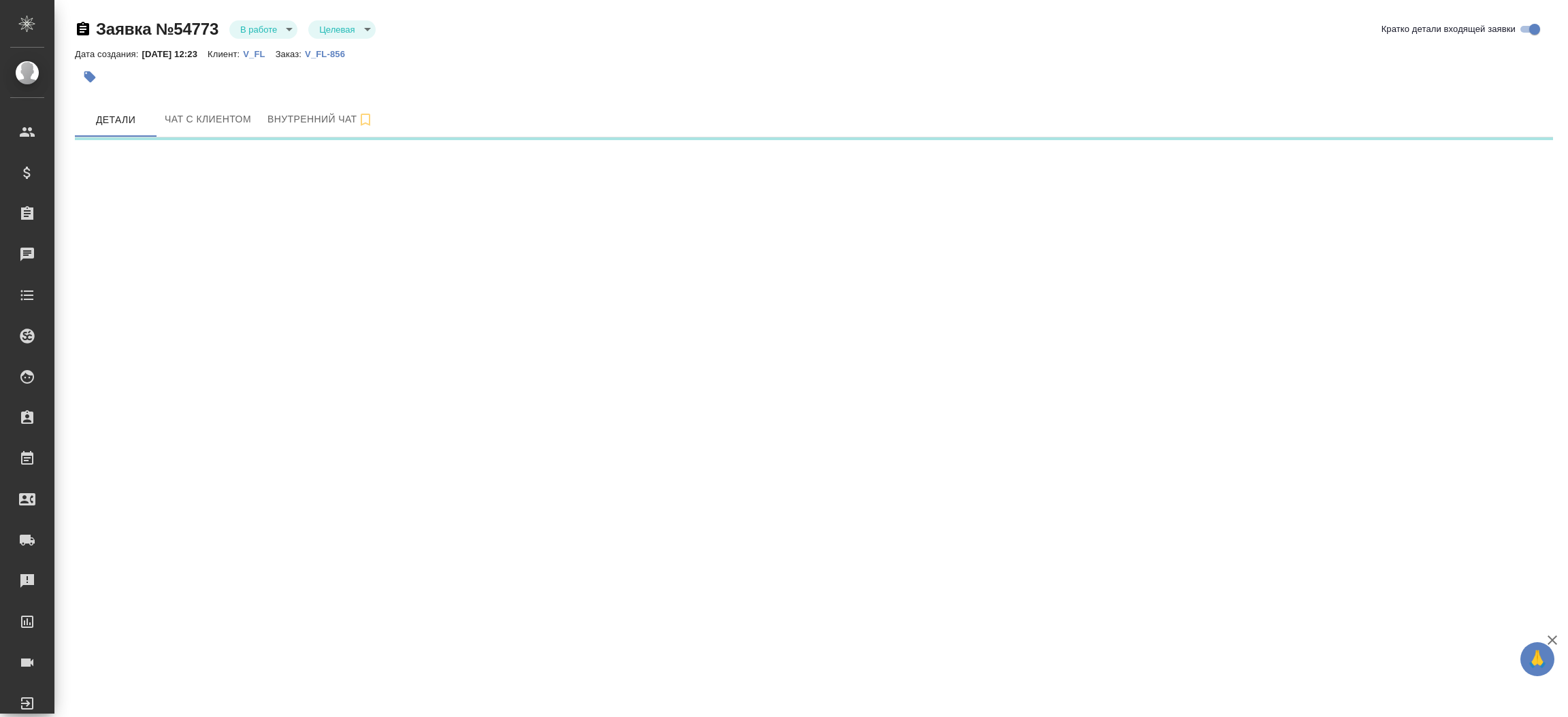
select select "RU"
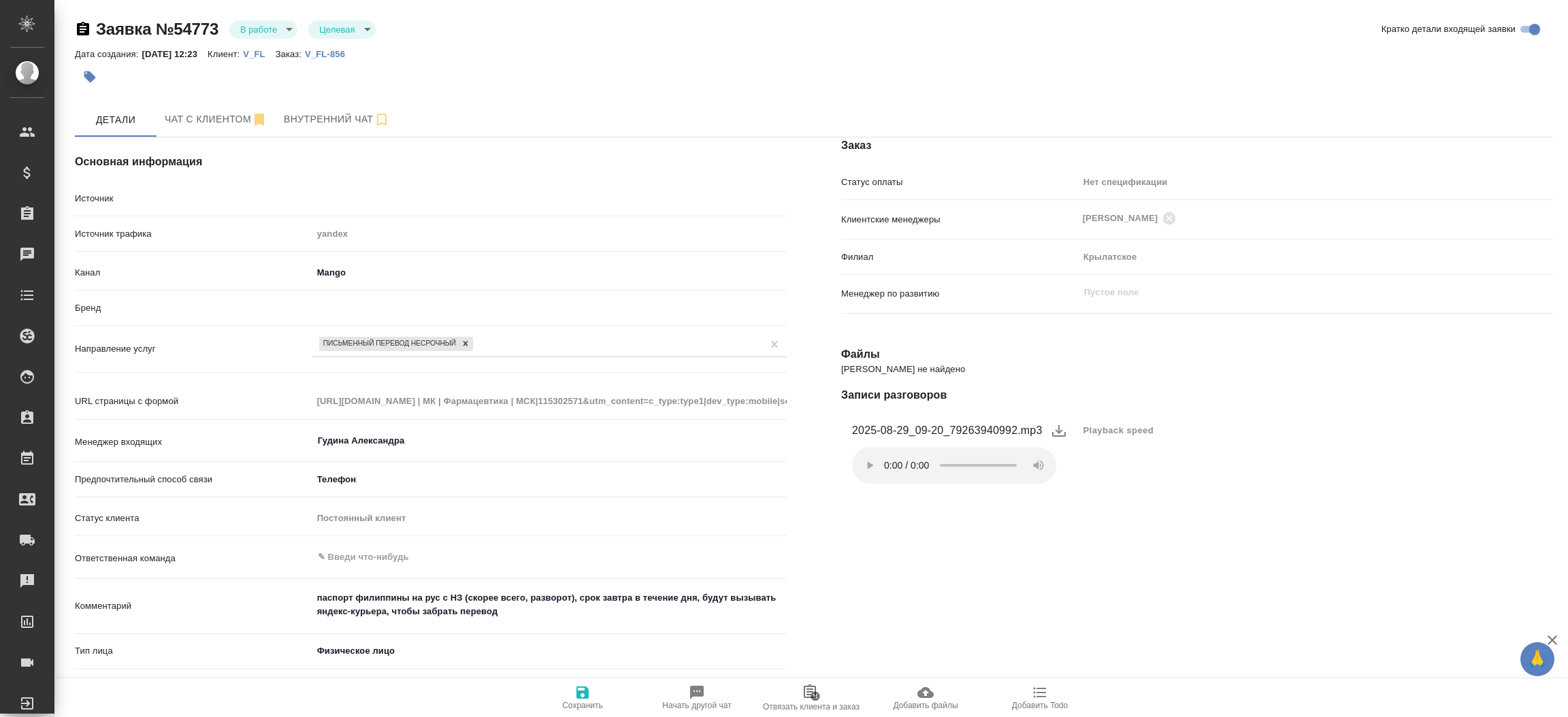
type textarea "x"
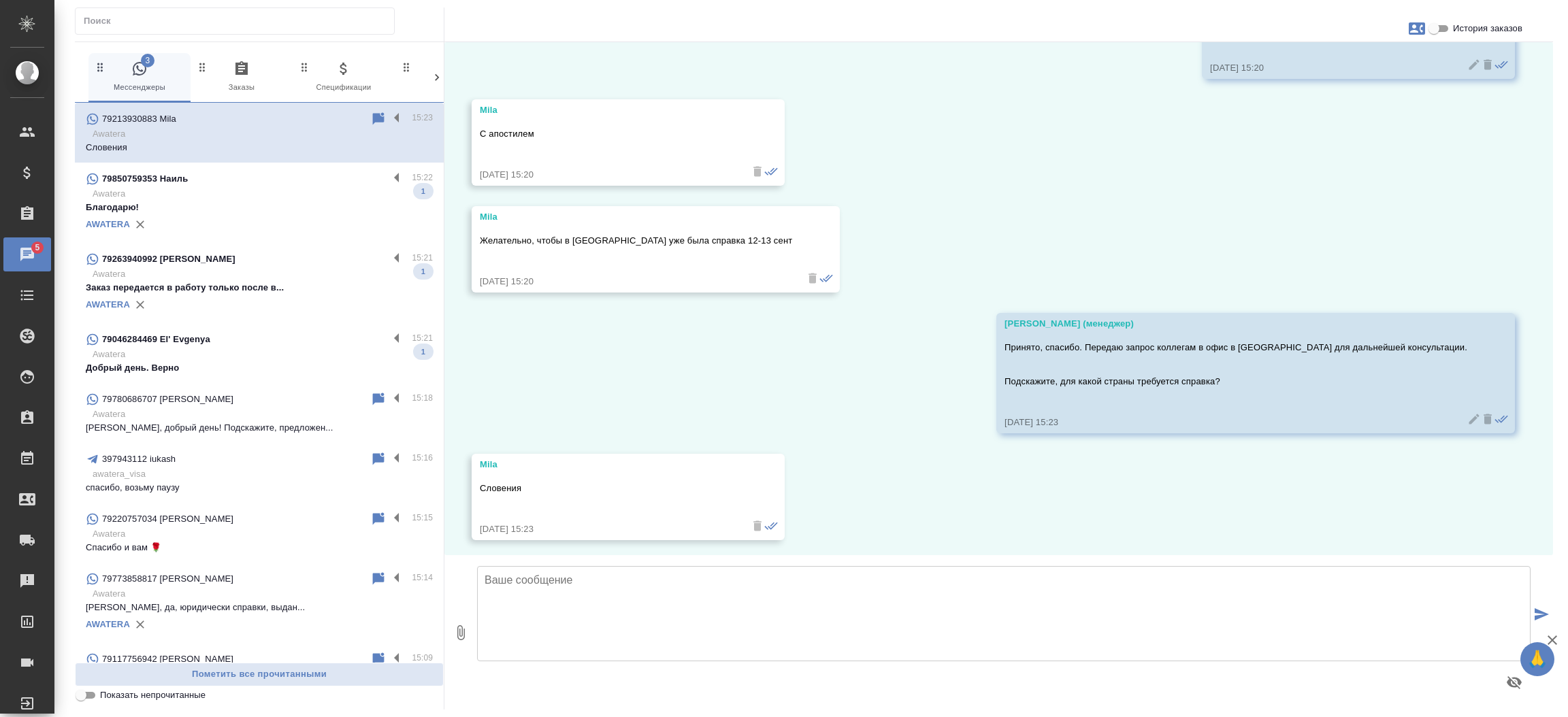
scroll to position [515, 0]
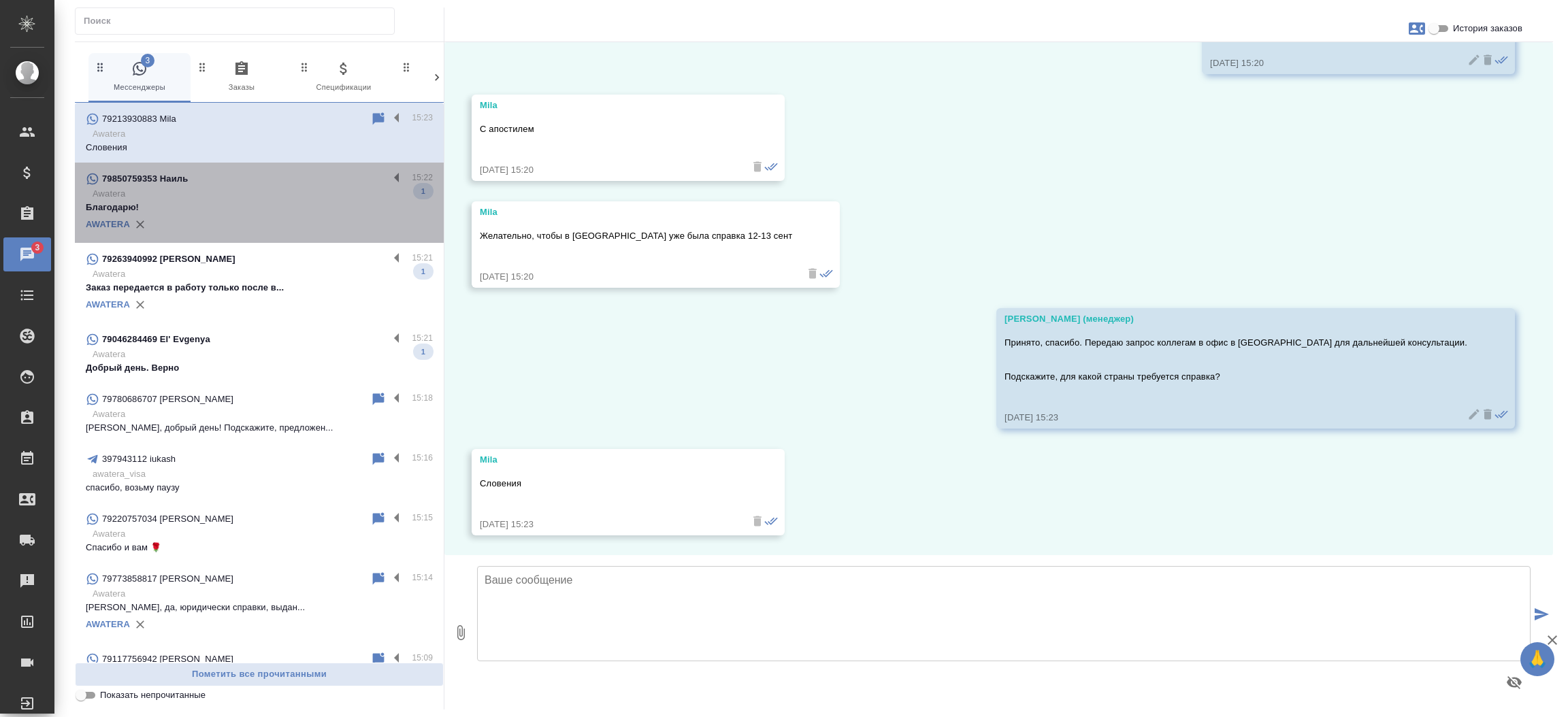
click at [299, 182] on div "79850759353 Наиль" at bounding box center [237, 179] width 303 height 16
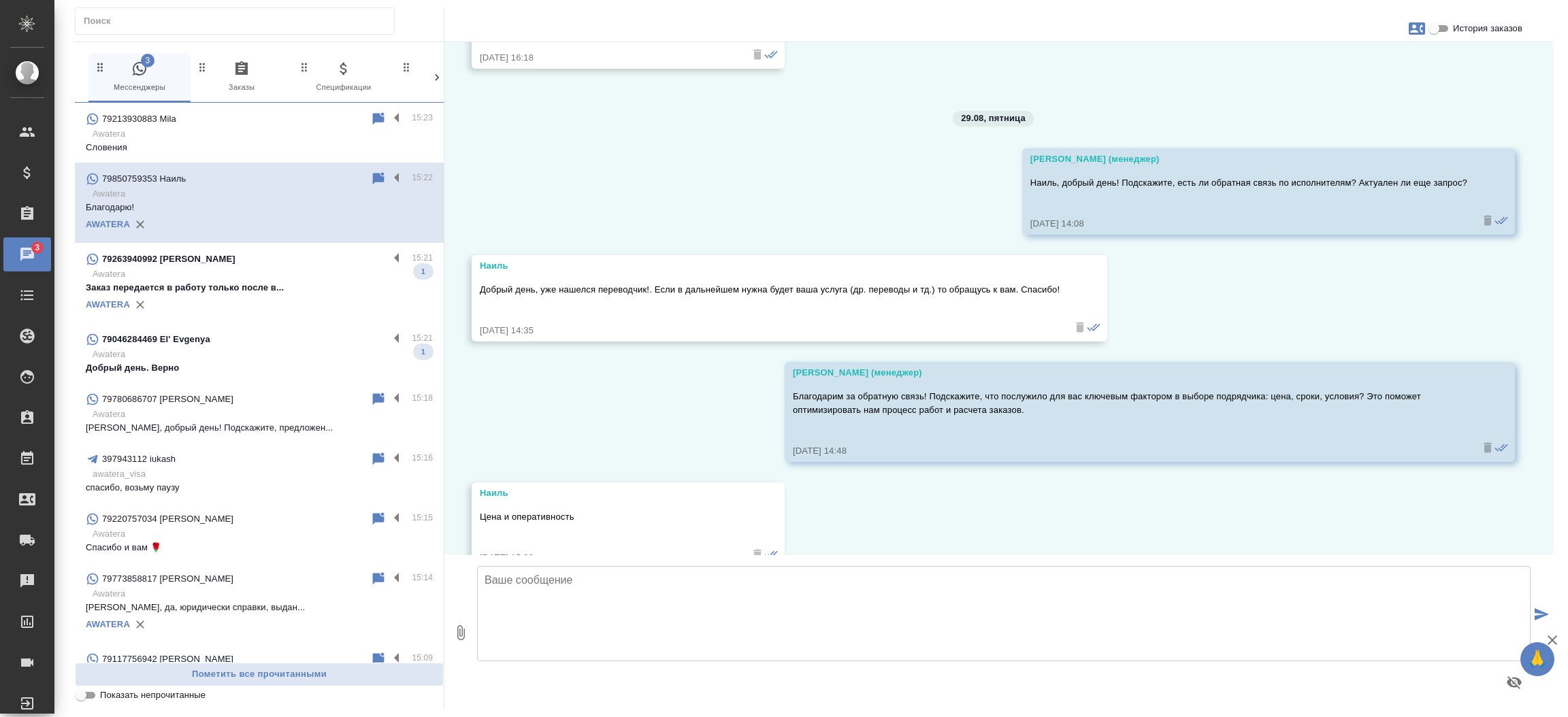
scroll to position [3339, 0]
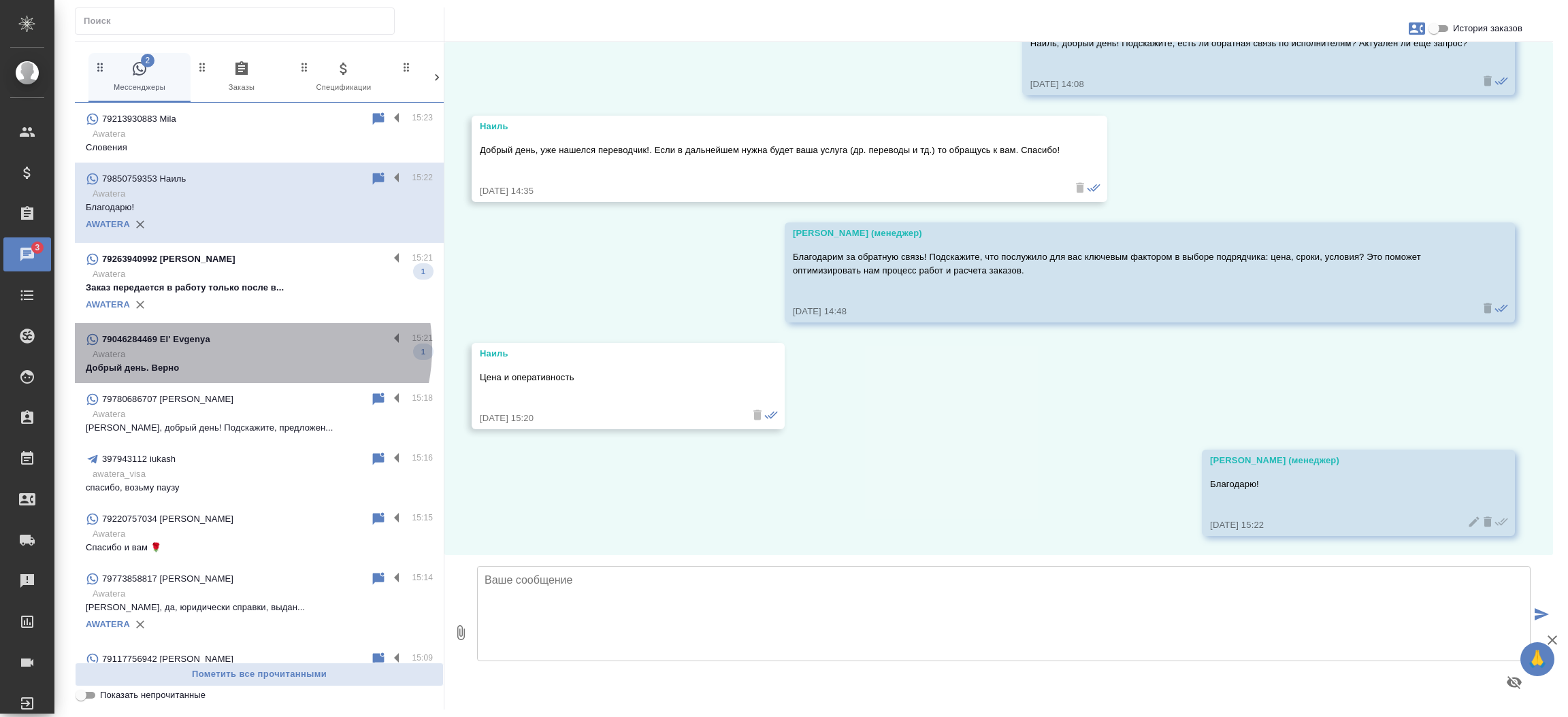
click at [251, 349] on p "Awatera" at bounding box center [262, 354] width 340 height 14
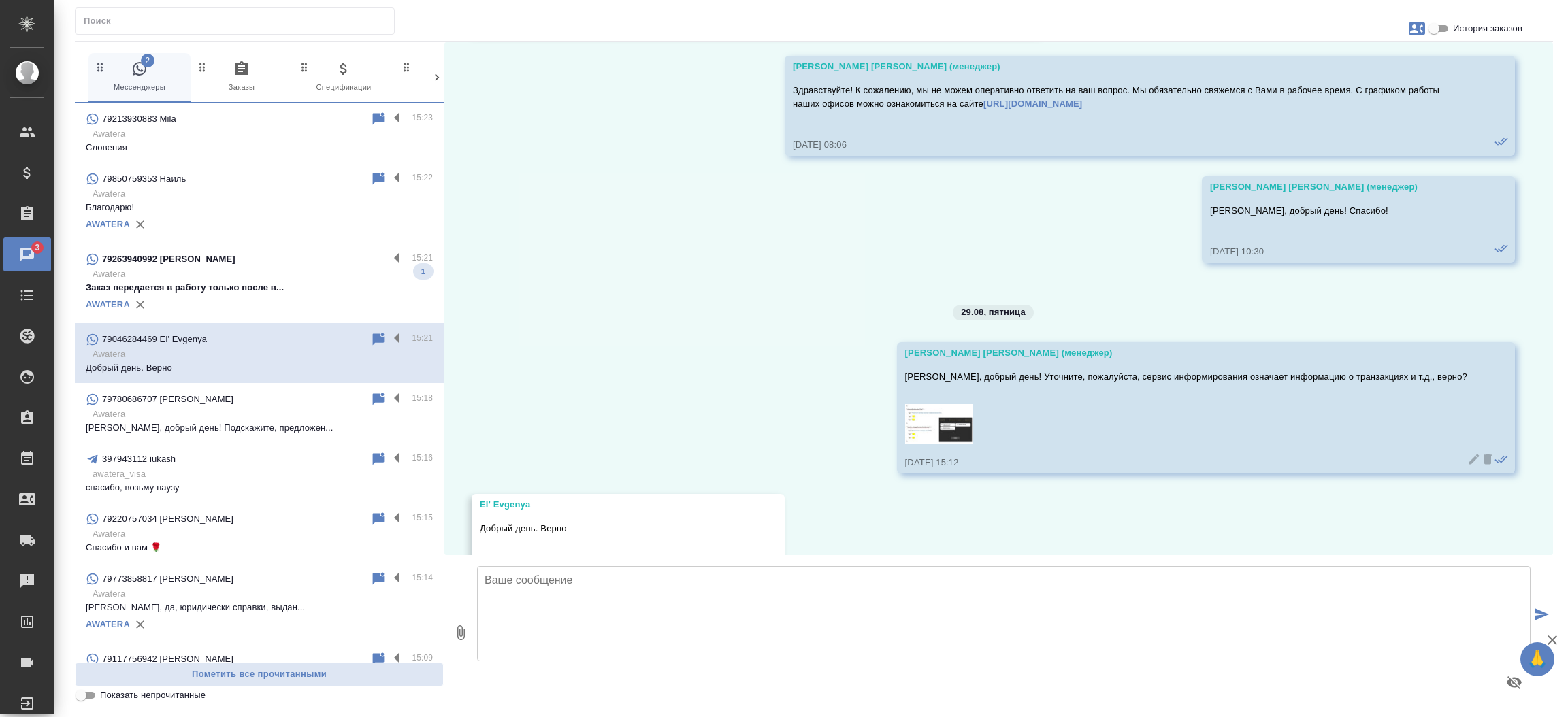
scroll to position [7176, 0]
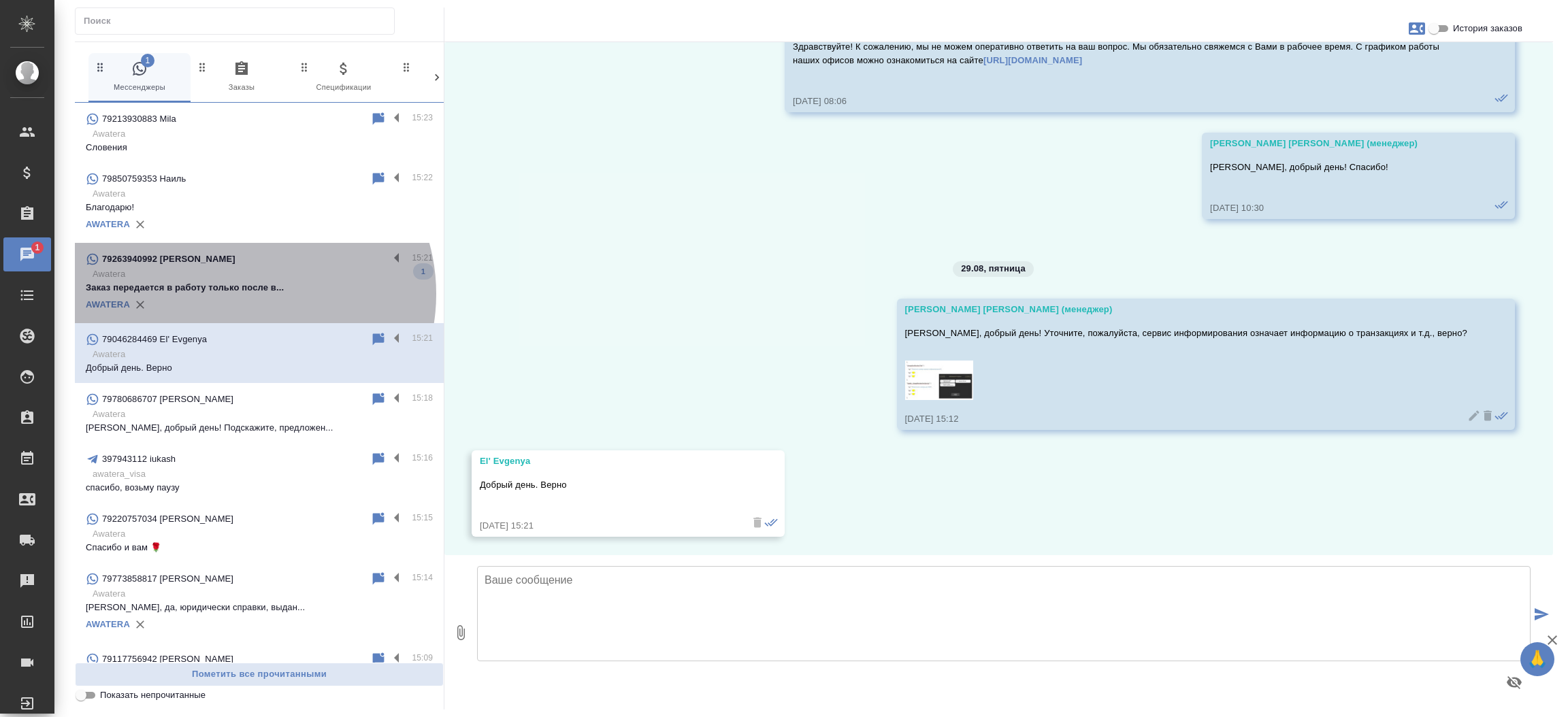
click at [246, 294] on p "Заказ передается в работу только после в..." at bounding box center [259, 287] width 347 height 14
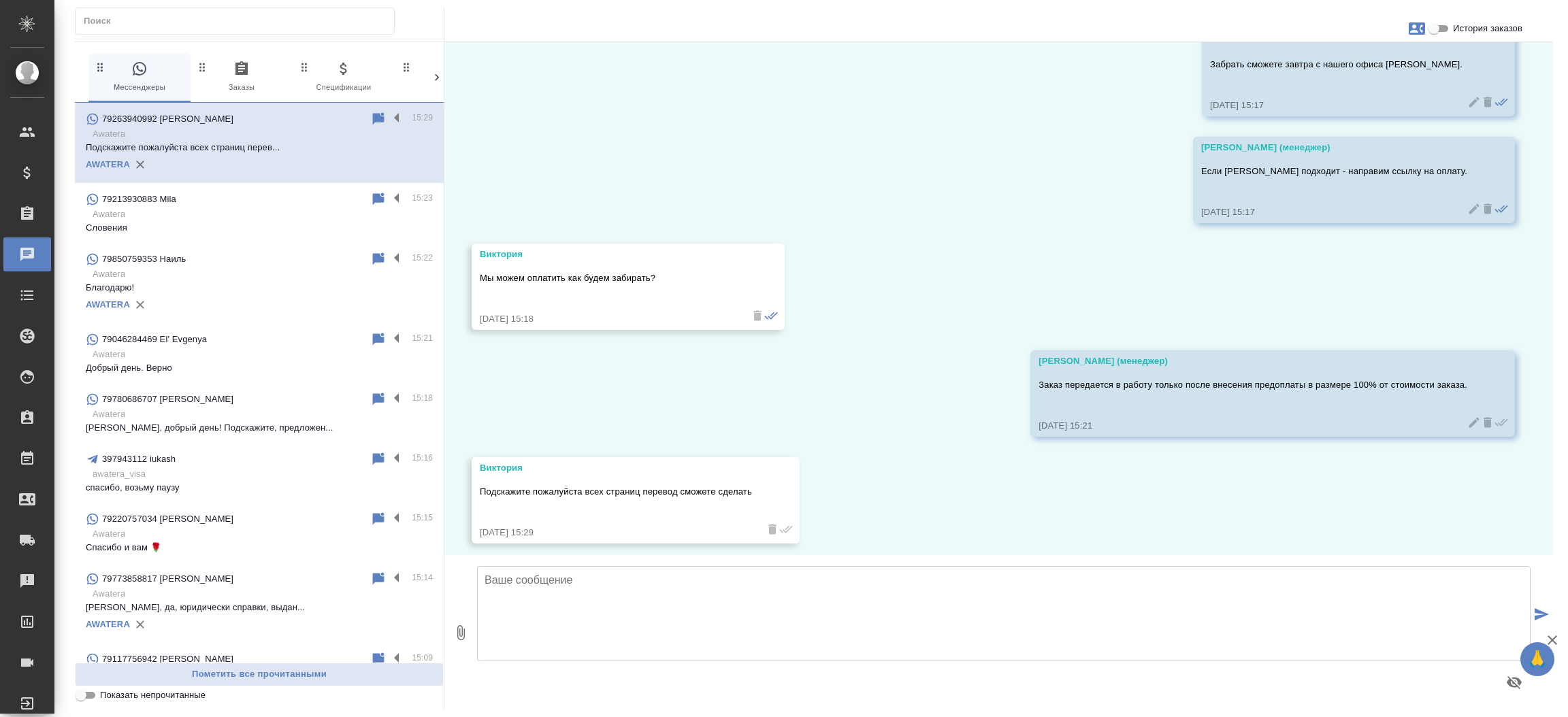
scroll to position [737, 0]
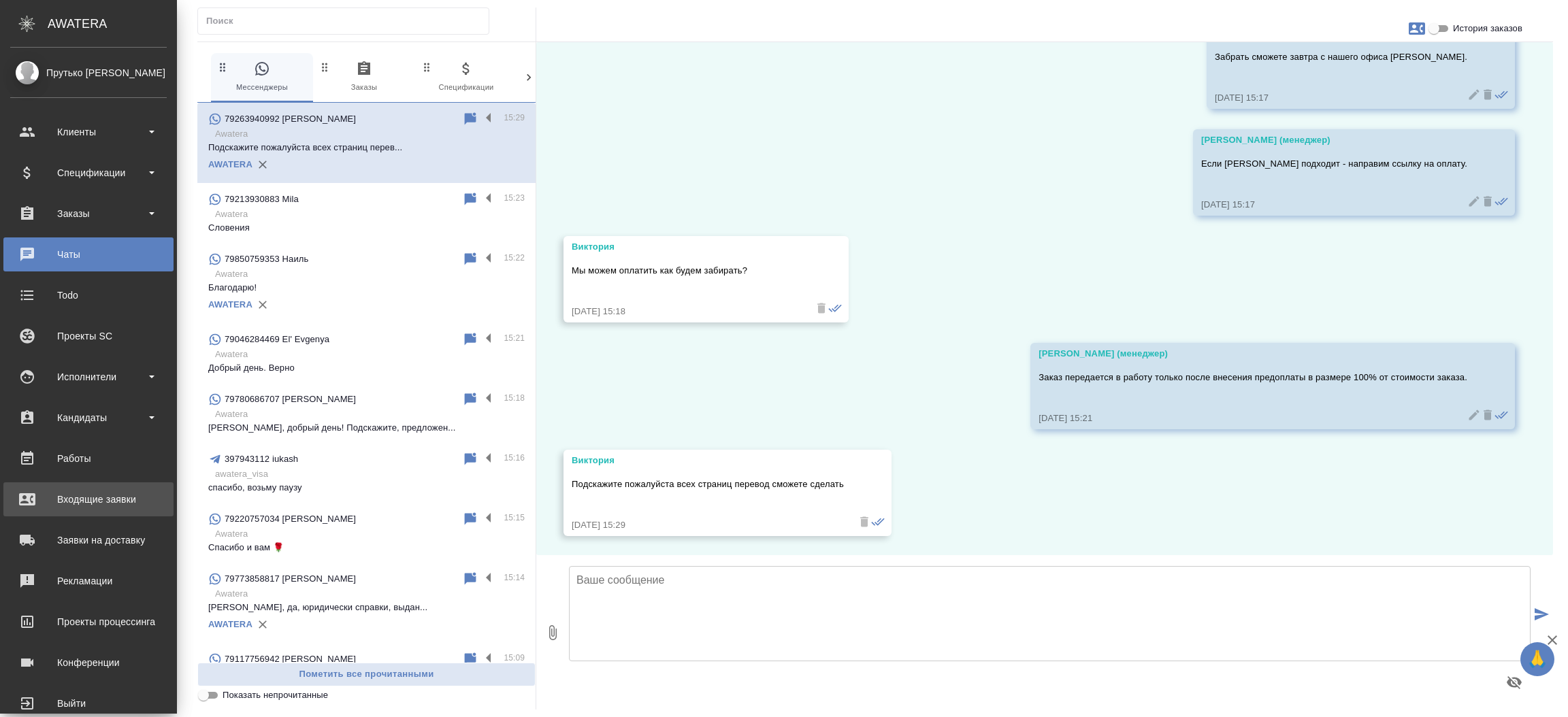
click at [66, 486] on link "Входящие заявки" at bounding box center [88, 499] width 170 height 34
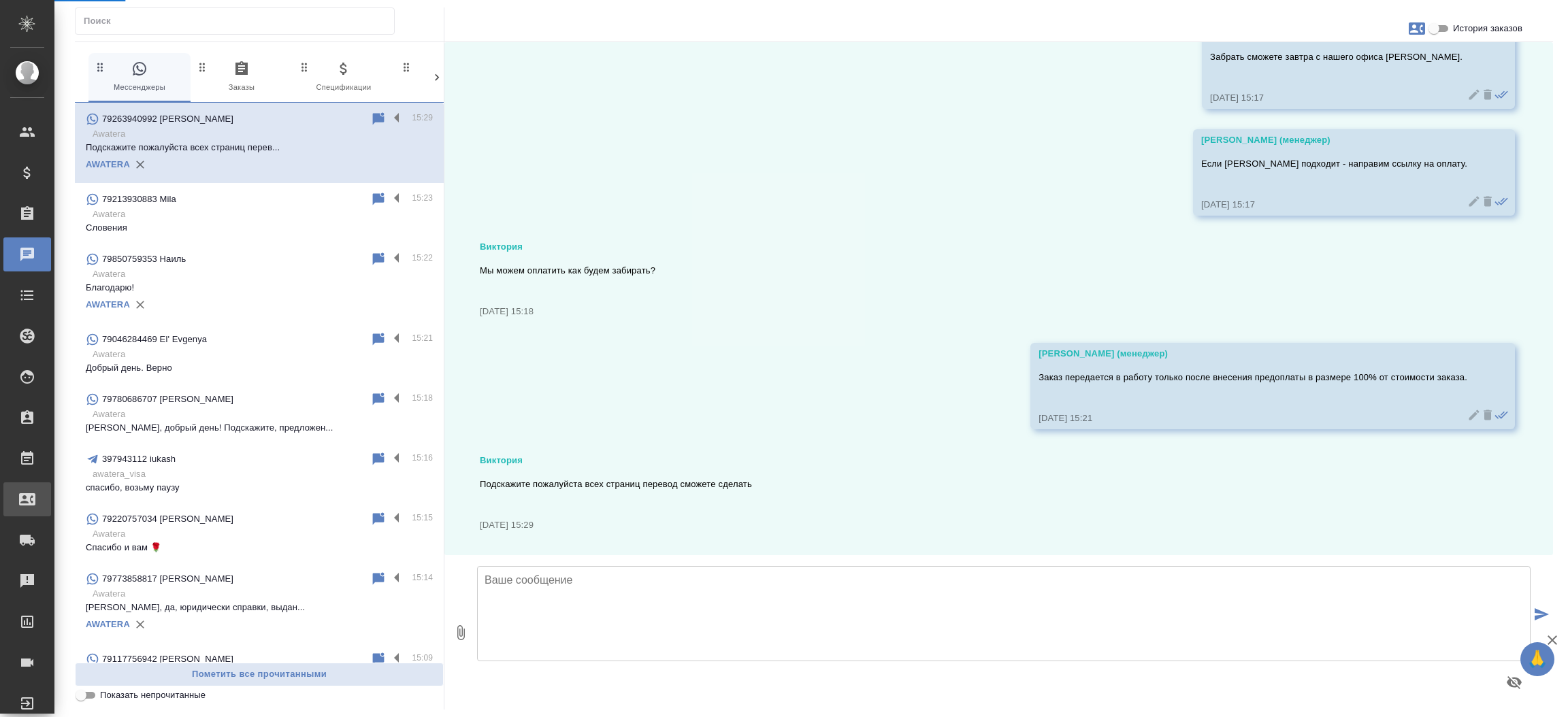
click at [66, 486] on div ".cls-1 fill:#fff; AWATERA Прутько [PERSON_NAME] Клиенты Спецификации Заказы 0 Ч…" at bounding box center [784, 358] width 1568 height 717
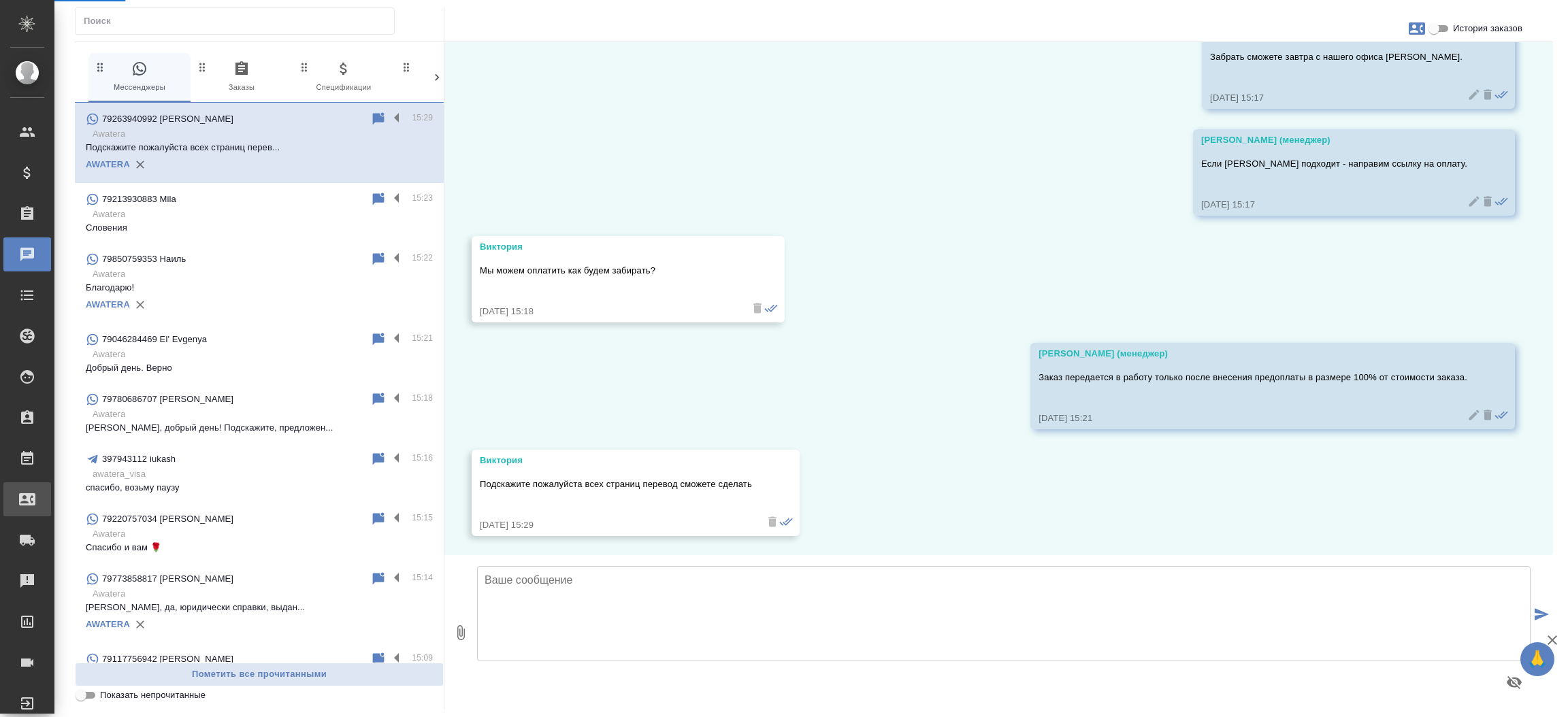
select select "RU"
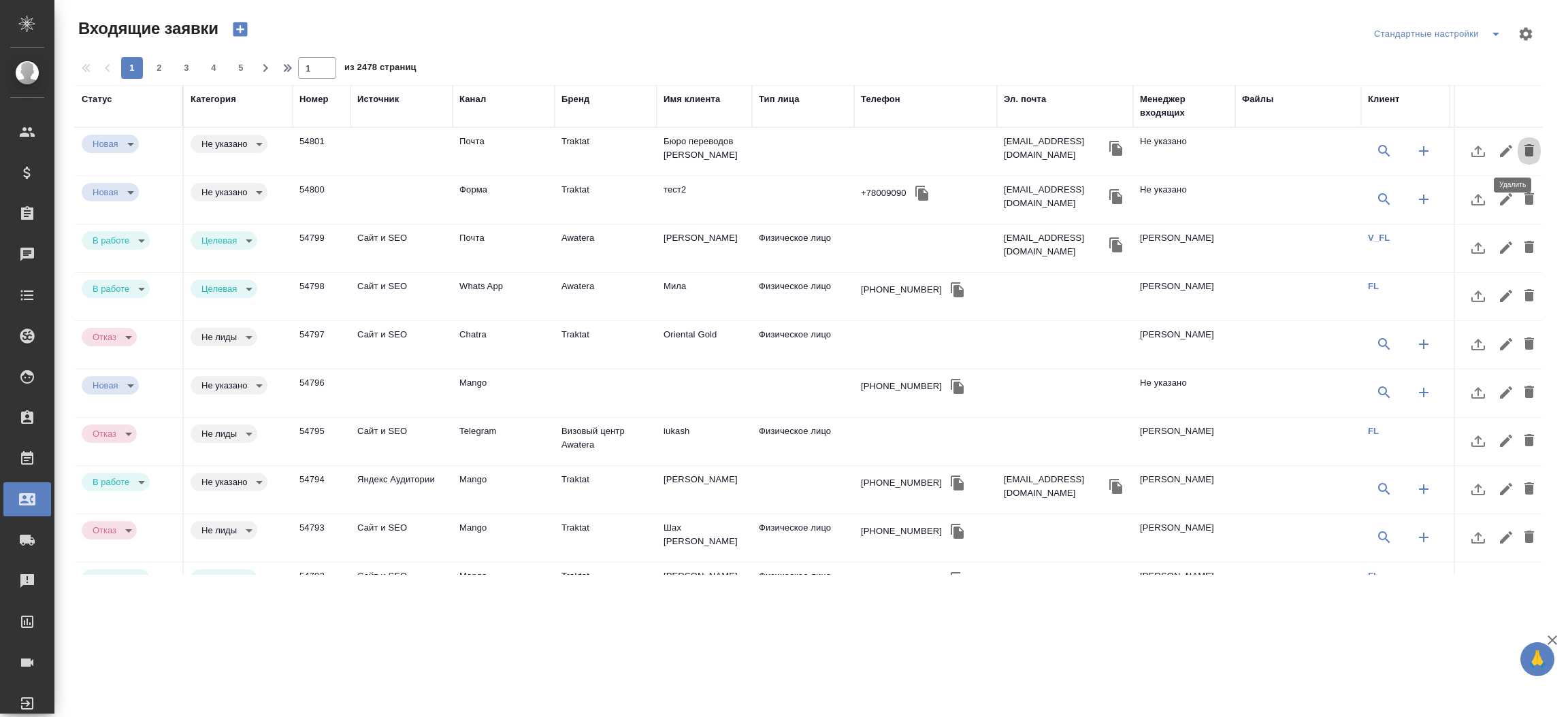
click at [1517, 138] on button "button" at bounding box center [1528, 151] width 23 height 32
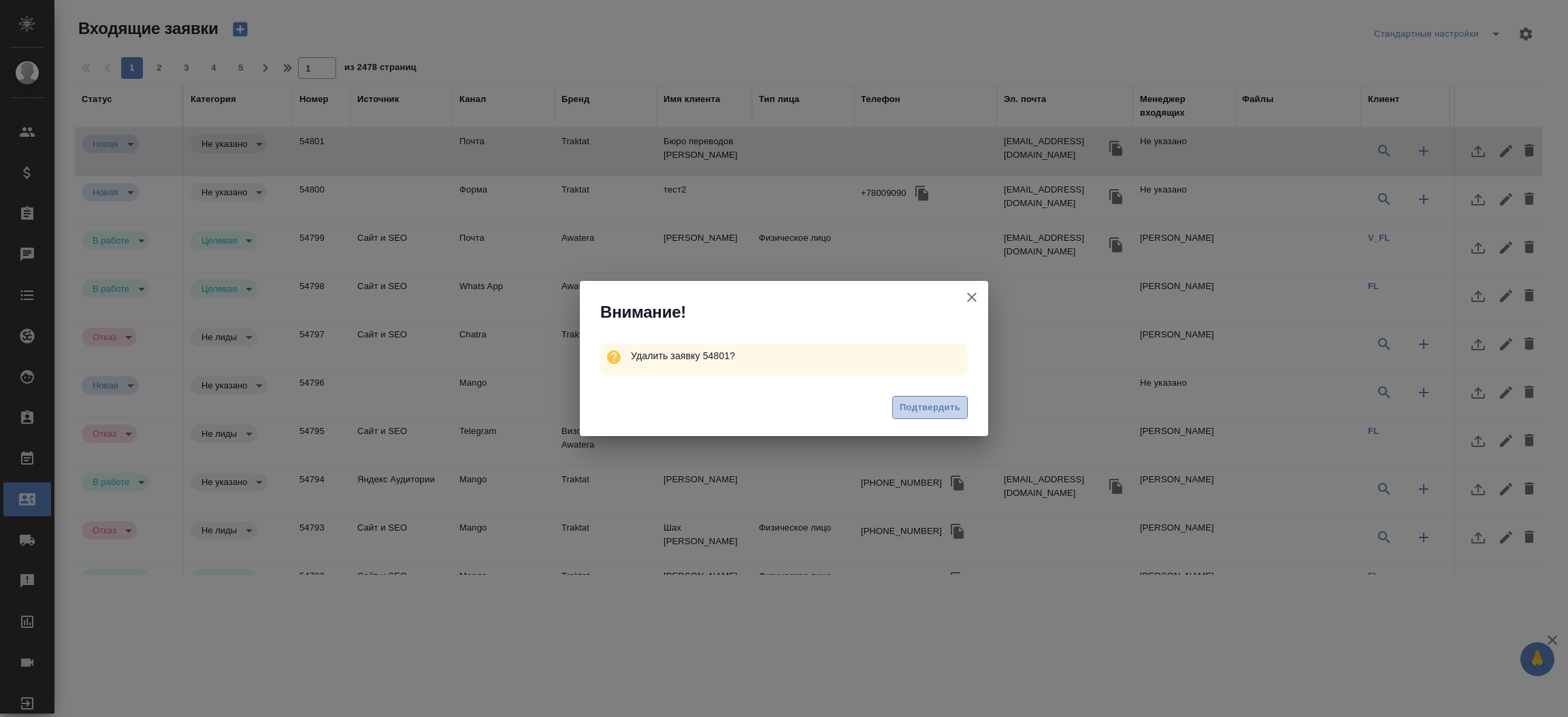
click at [944, 410] on span "Подтвердить" at bounding box center [930, 408] width 61 height 15
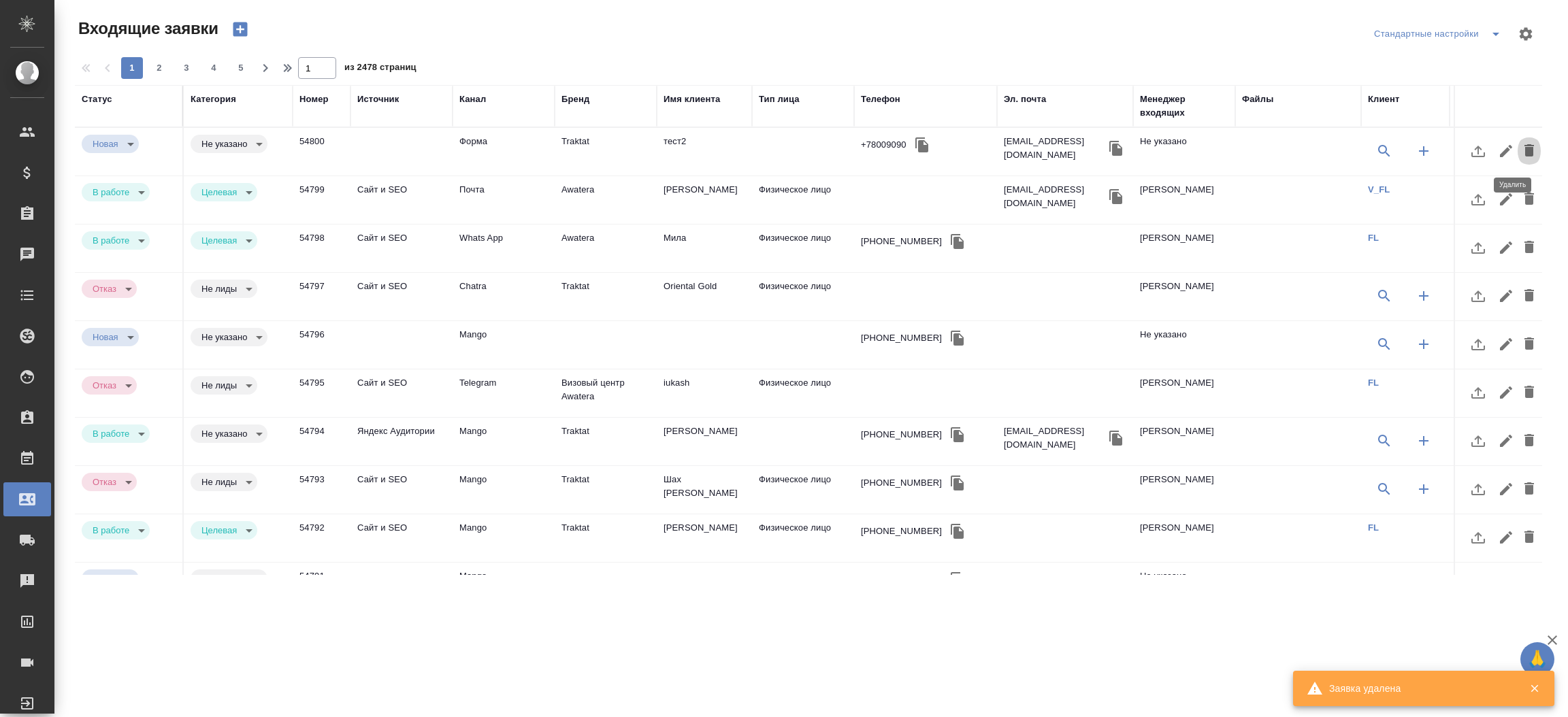
click at [1521, 146] on icon "button" at bounding box center [1529, 151] width 16 height 16
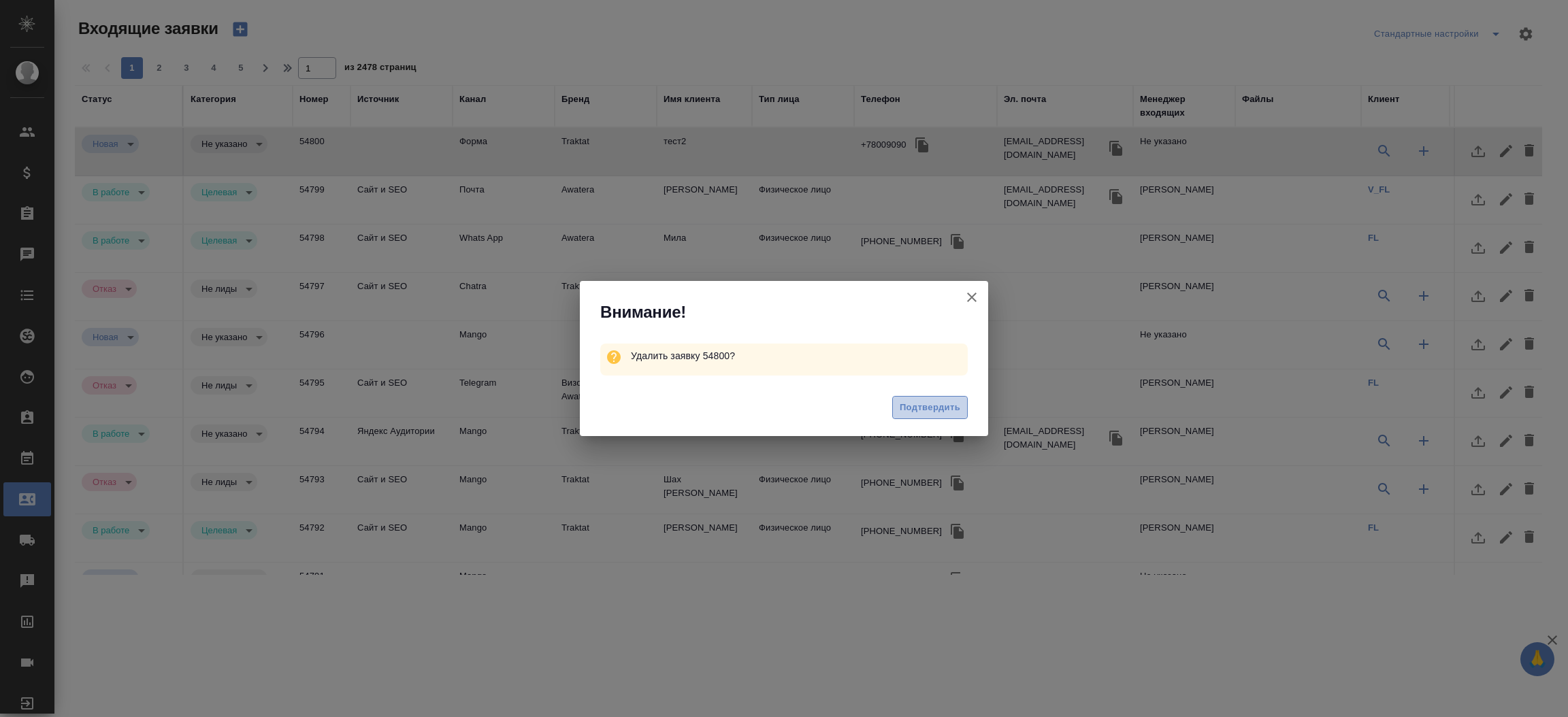
click at [941, 412] on span "Подтвердить" at bounding box center [930, 408] width 61 height 15
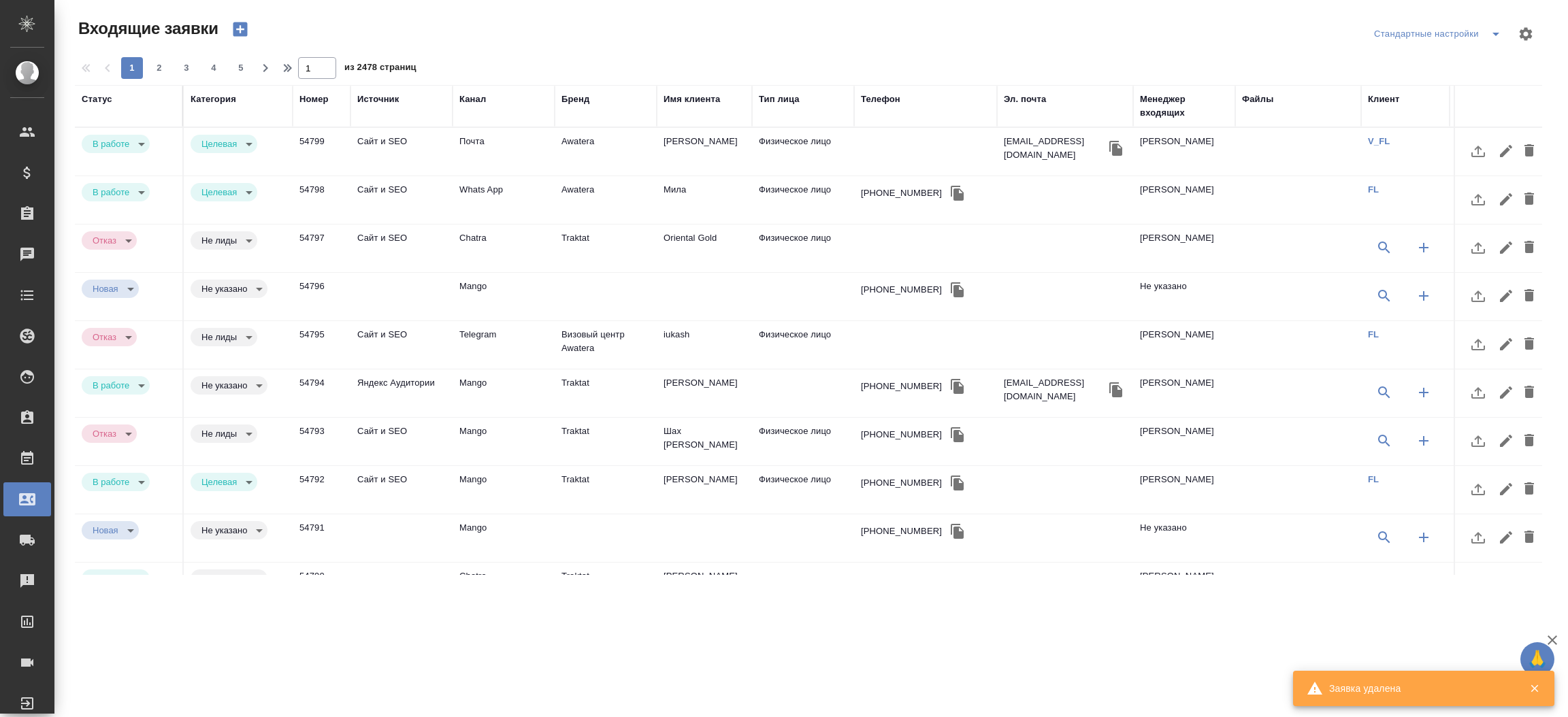
click at [100, 101] on div "Статус" at bounding box center [97, 99] width 31 height 14
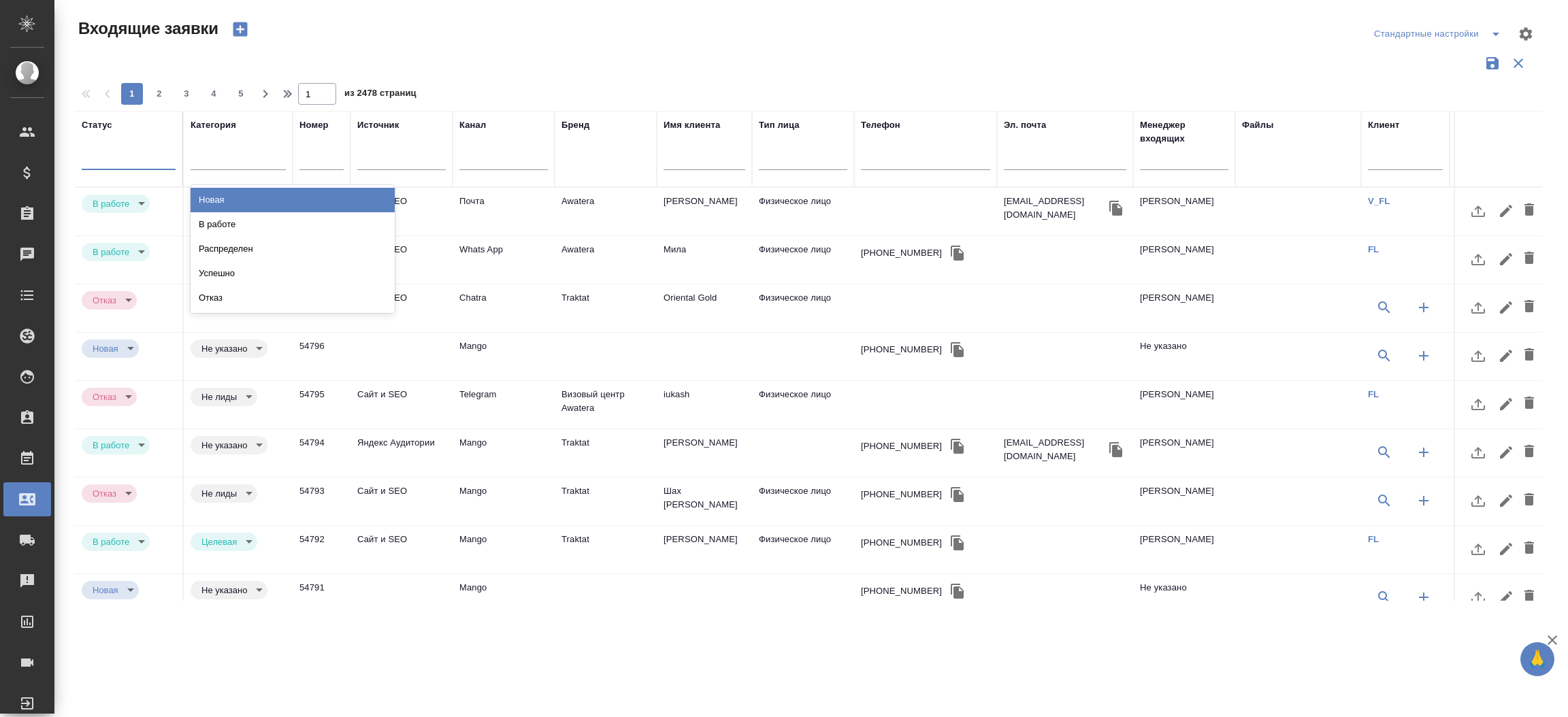
click at [101, 160] on div at bounding box center [129, 156] width 94 height 19
click at [242, 219] on div "В работе" at bounding box center [292, 224] width 204 height 24
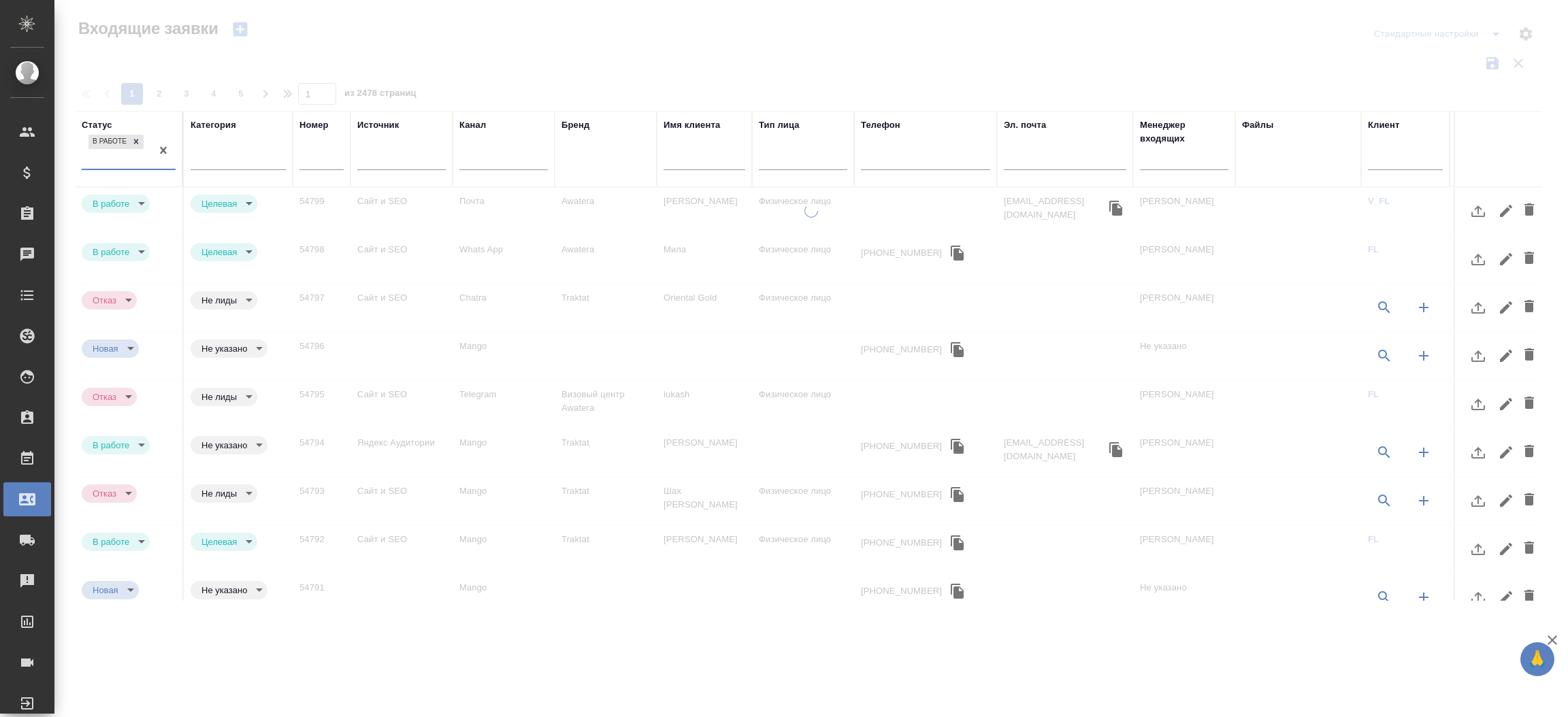
click at [1182, 152] on input "text" at bounding box center [1184, 160] width 88 height 17
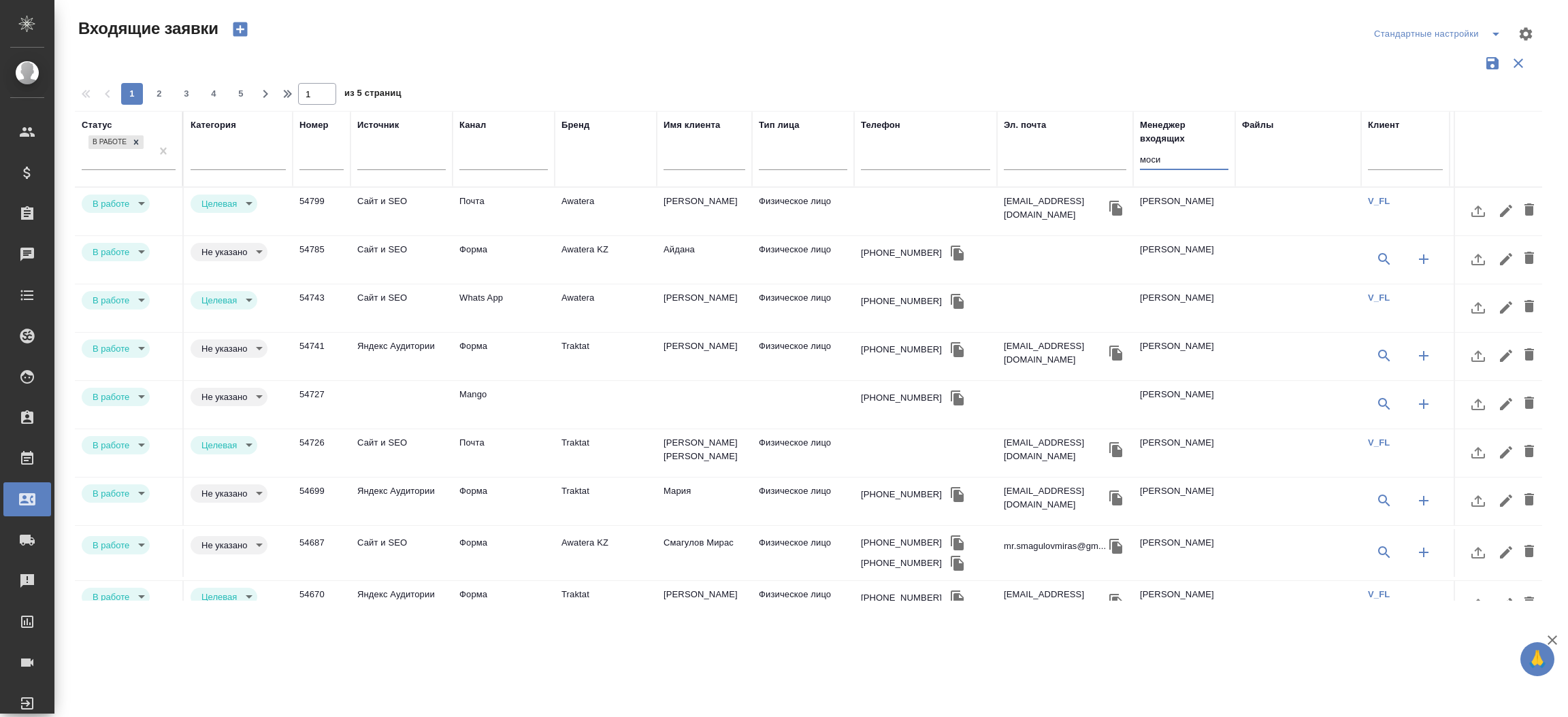
type input "моси"
click at [370, 235] on td "Сайт и SEO" at bounding box center [401, 211] width 102 height 48
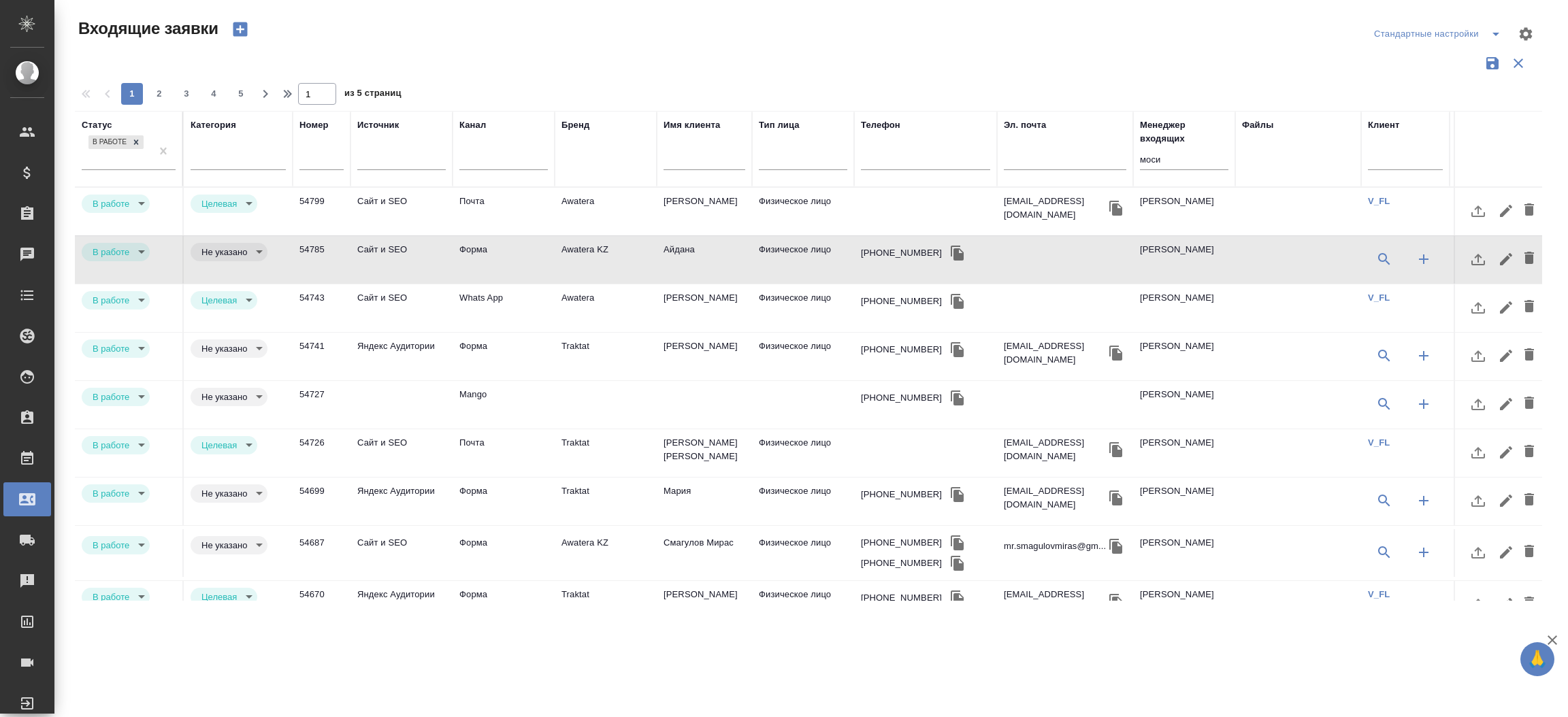
click at [370, 235] on td "Сайт и SEO" at bounding box center [401, 211] width 102 height 48
click at [464, 235] on td "Mango" at bounding box center [503, 211] width 102 height 48
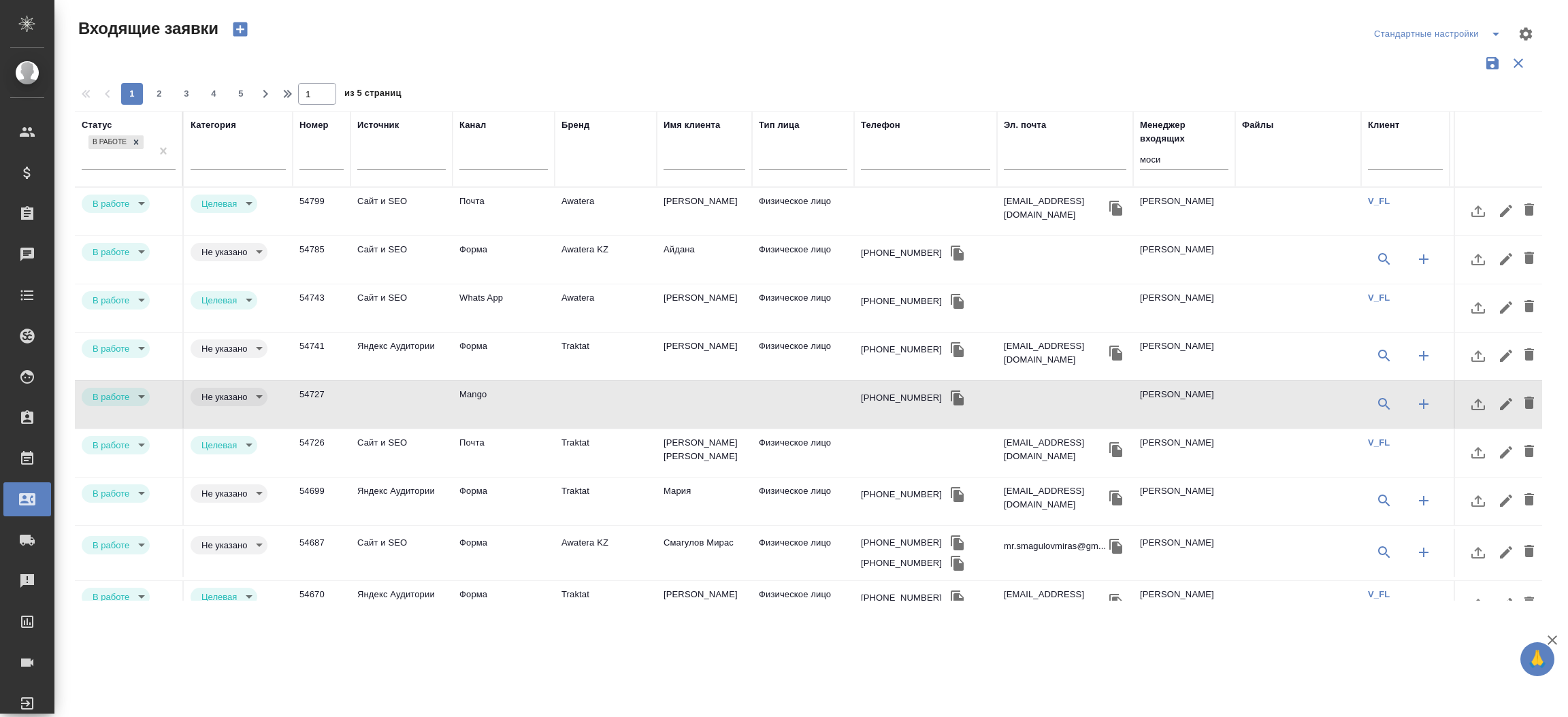
click at [464, 235] on td "Mango" at bounding box center [503, 211] width 102 height 48
click at [502, 235] on td "Форма" at bounding box center [503, 211] width 102 height 48
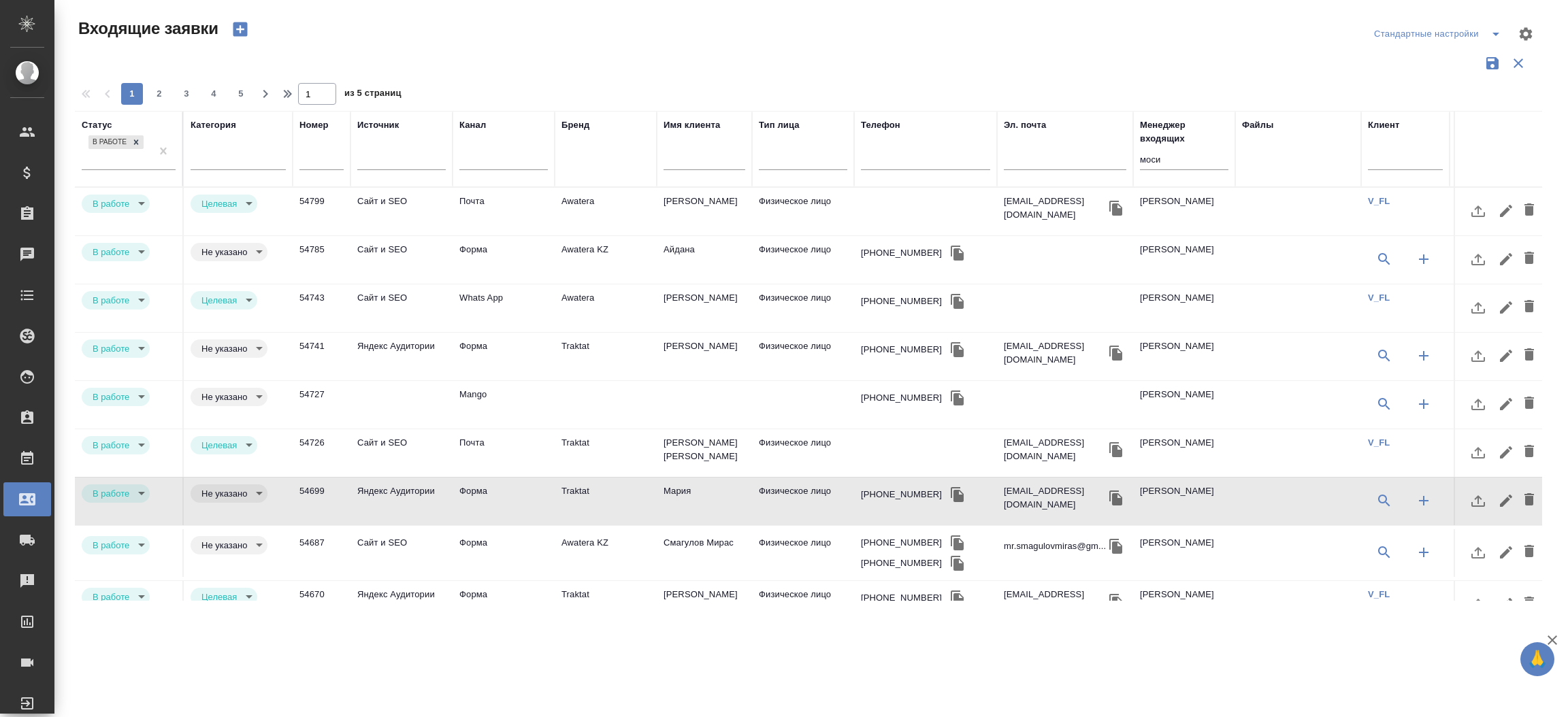
click at [502, 235] on td "Форма" at bounding box center [503, 211] width 102 height 48
click at [541, 235] on td "Форма" at bounding box center [503, 211] width 102 height 48
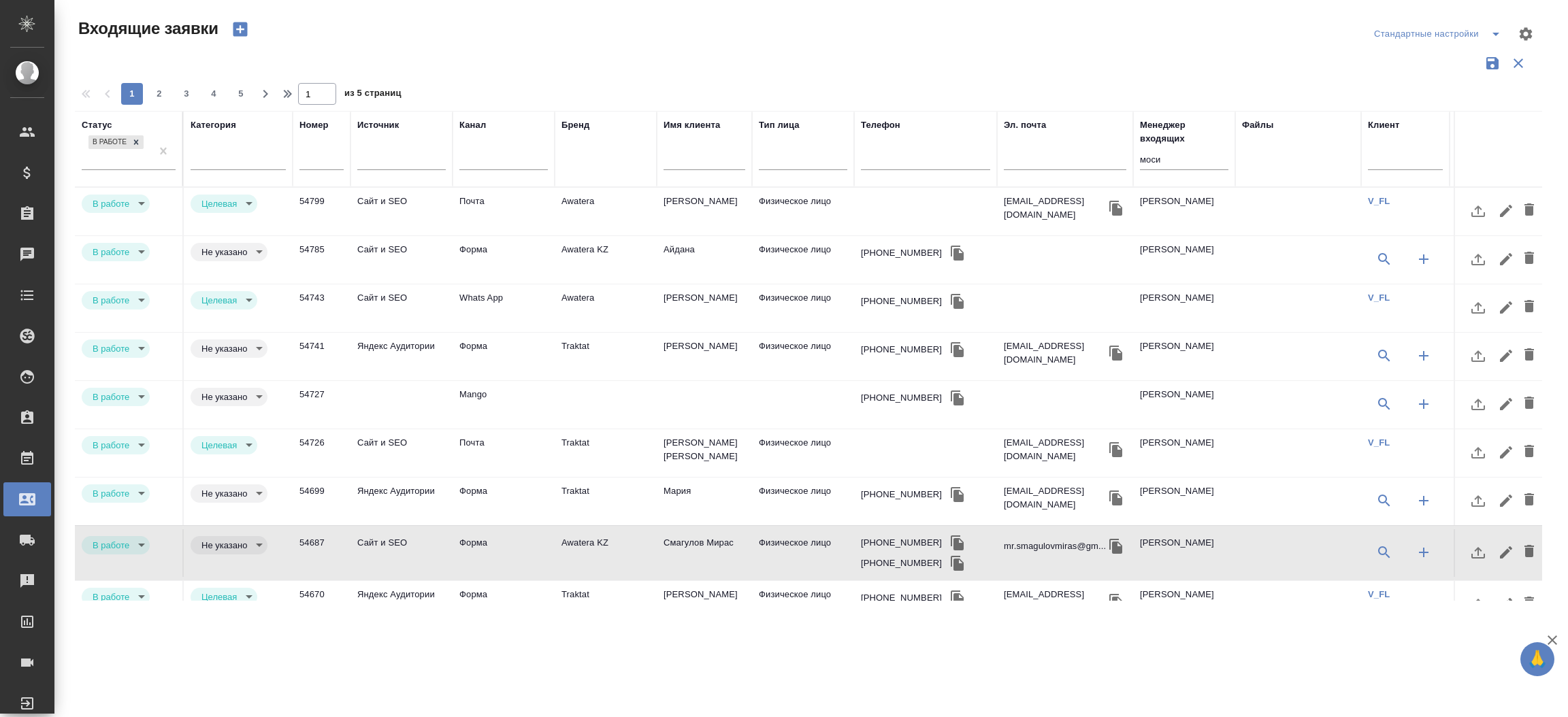
click at [541, 235] on td "Форма" at bounding box center [503, 211] width 102 height 48
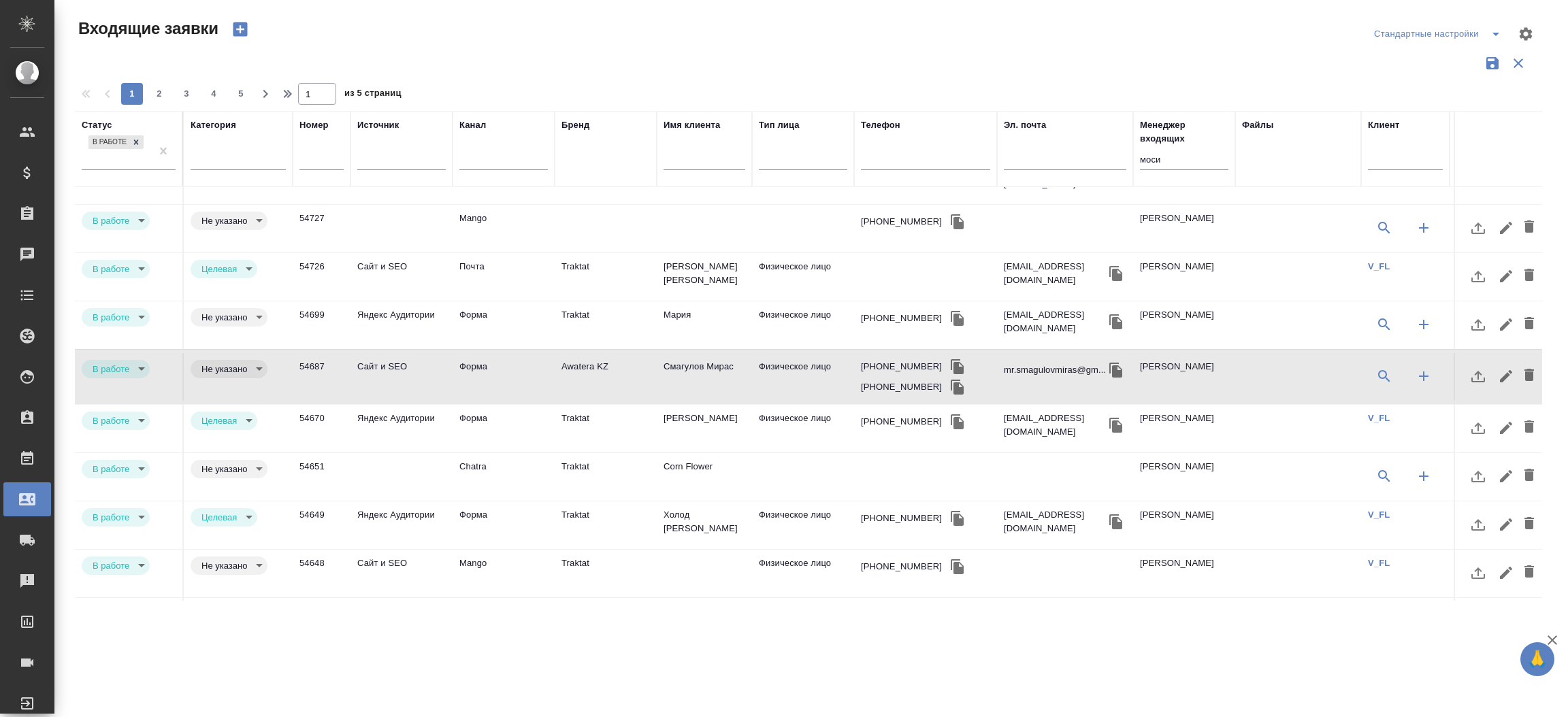
scroll to position [178, 0]
click at [447, 57] on td at bounding box center [401, 33] width 102 height 48
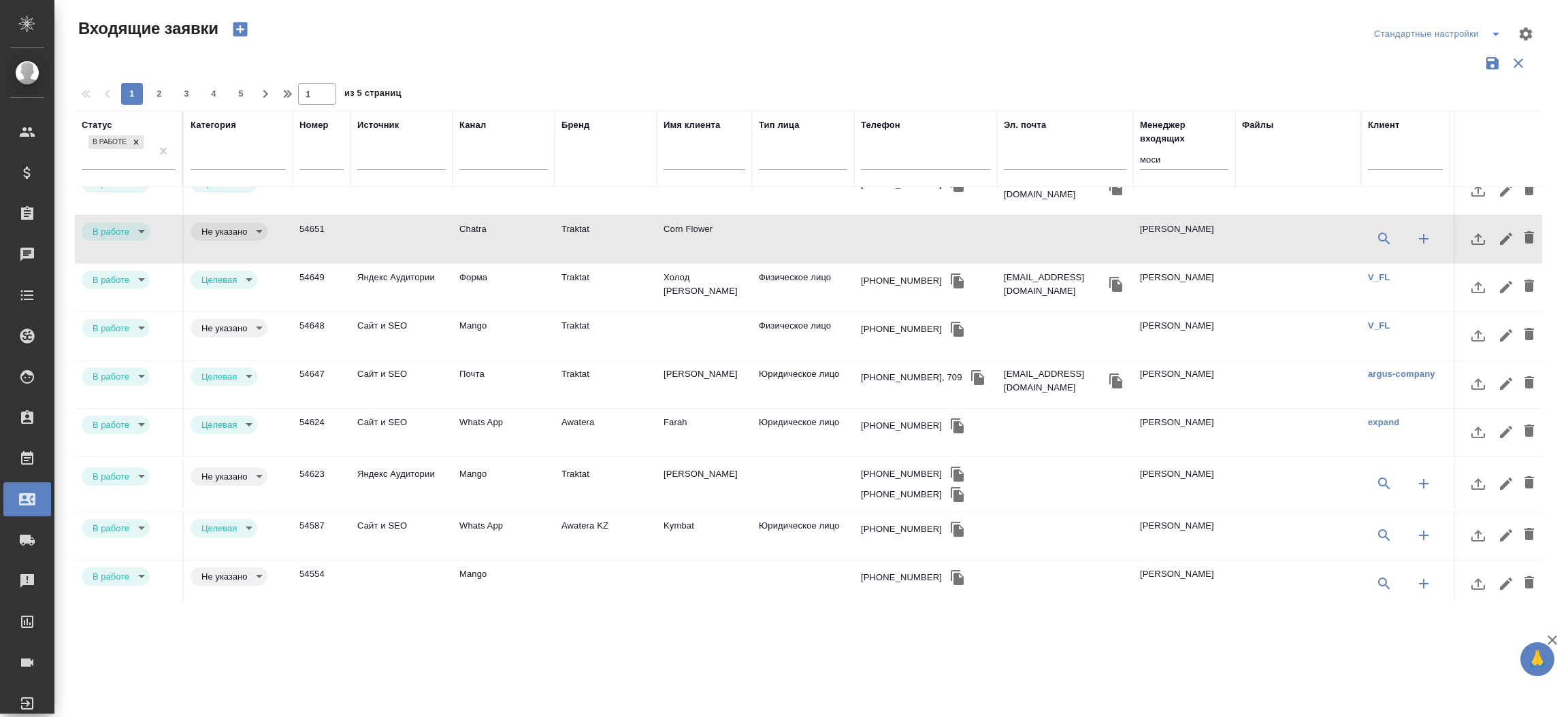
scroll to position [427, 0]
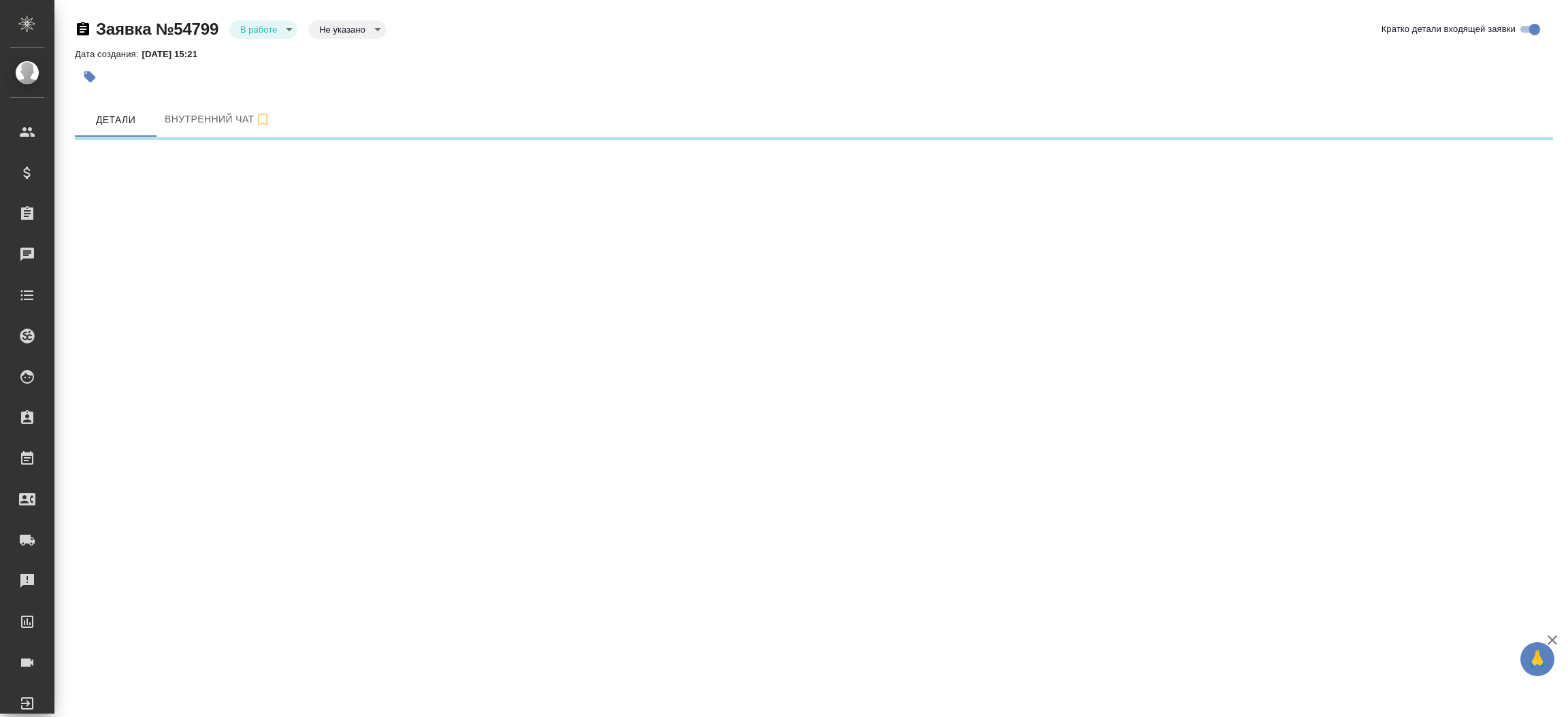
select select "RU"
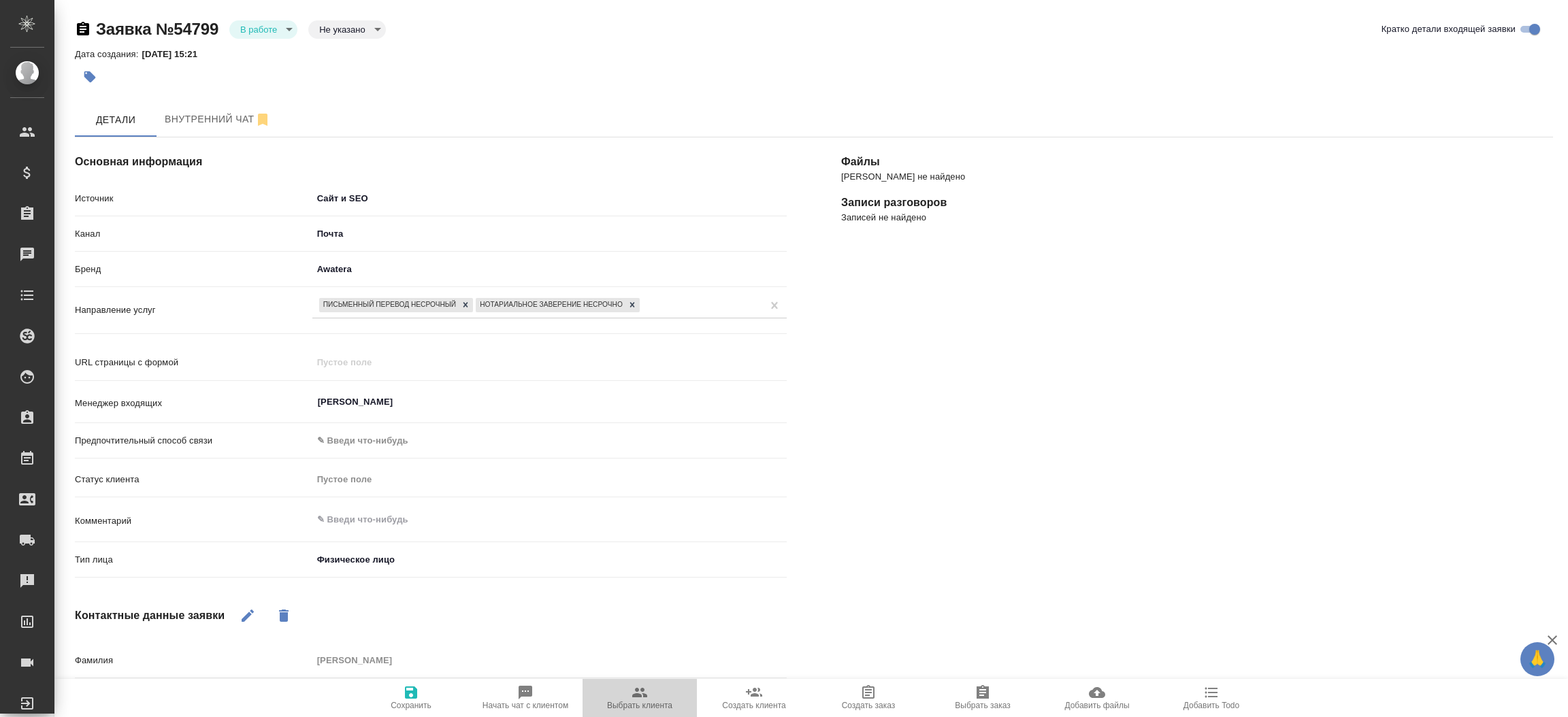
click at [635, 681] on button "Выбрать клиента" at bounding box center [639, 698] width 114 height 38
type textarea "x"
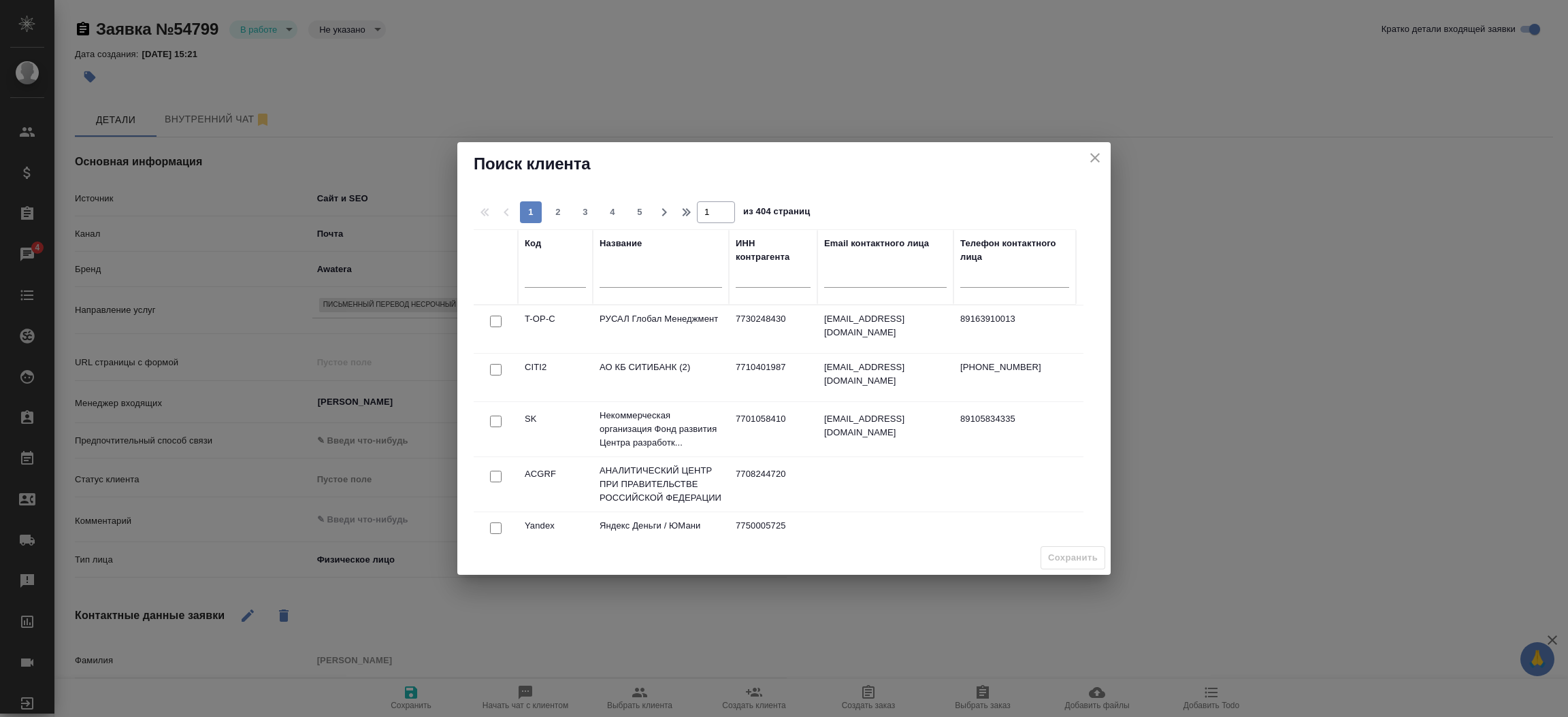
click at [629, 287] on div at bounding box center [660, 280] width 122 height 33
click at [629, 287] on input "text" at bounding box center [660, 279] width 122 height 17
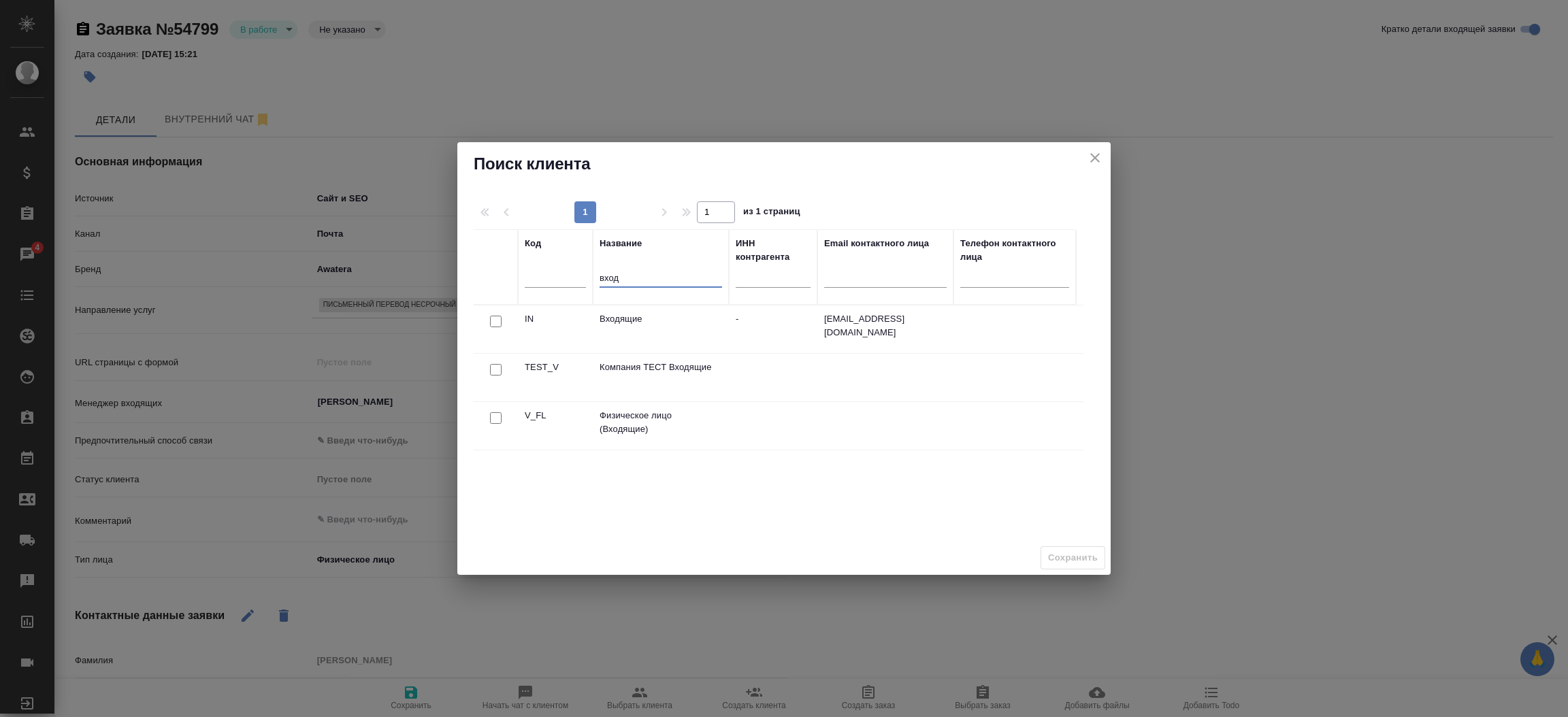
type input "вход"
click at [498, 328] on input "checkbox" at bounding box center [496, 321] width 11 height 11
checkbox input "true"
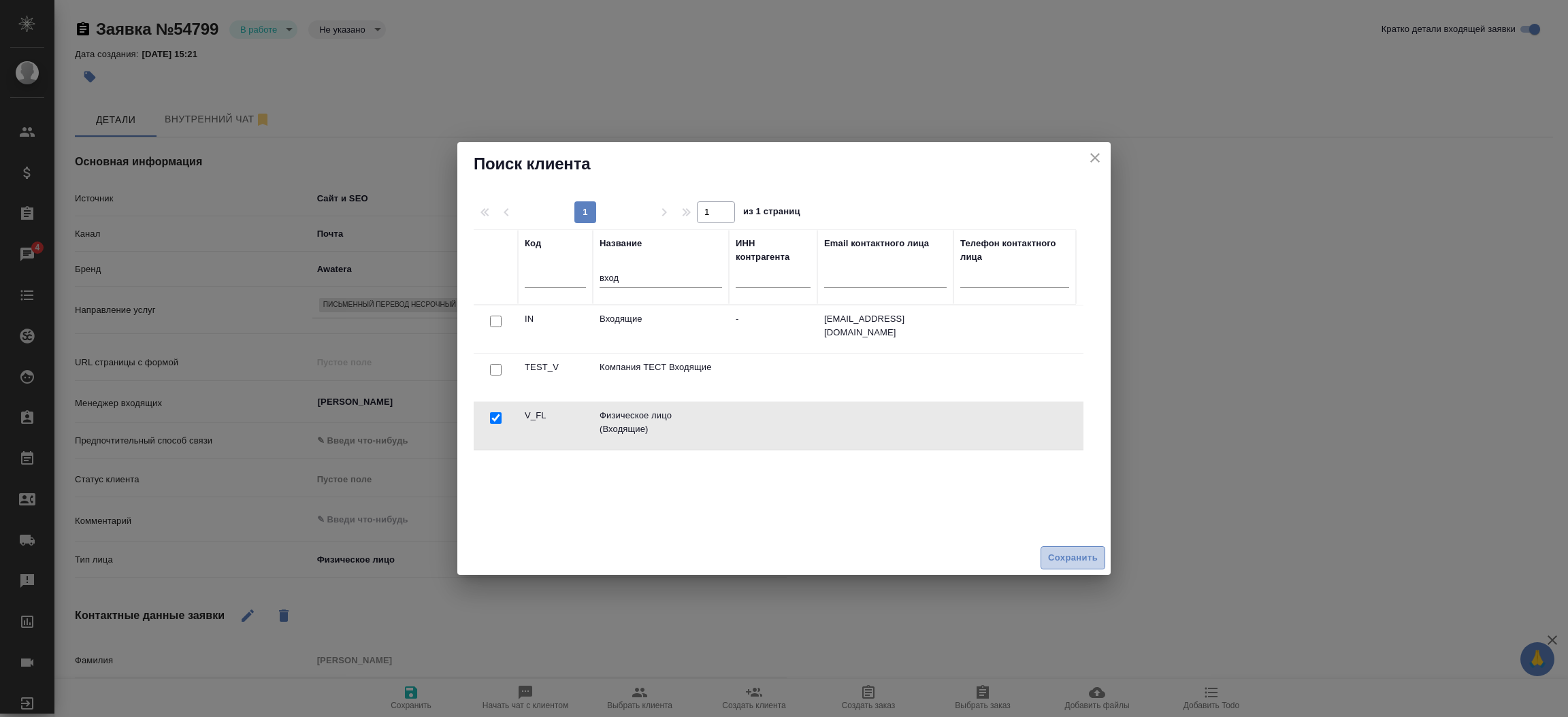
click at [1054, 558] on span "Сохранить" at bounding box center [1072, 558] width 49 height 15
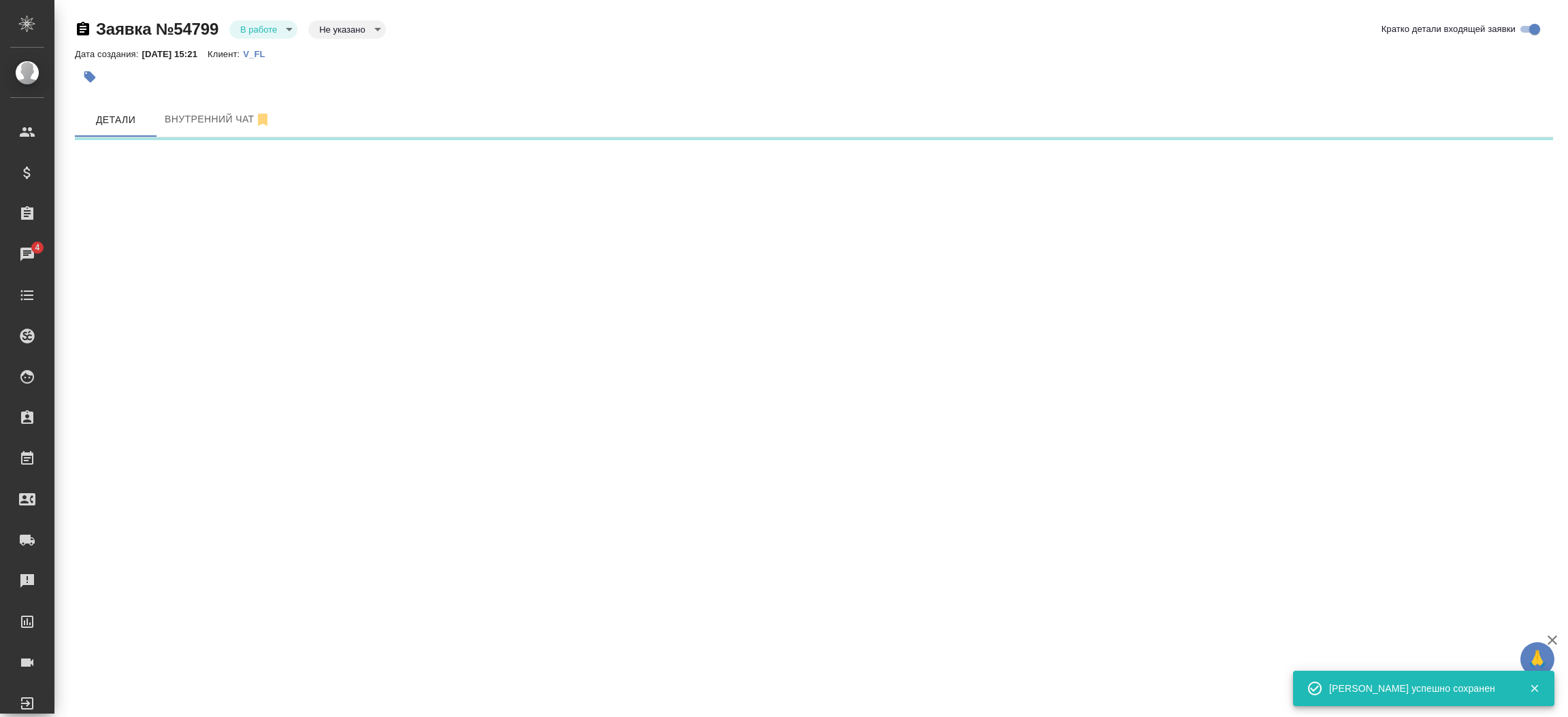
select select "RU"
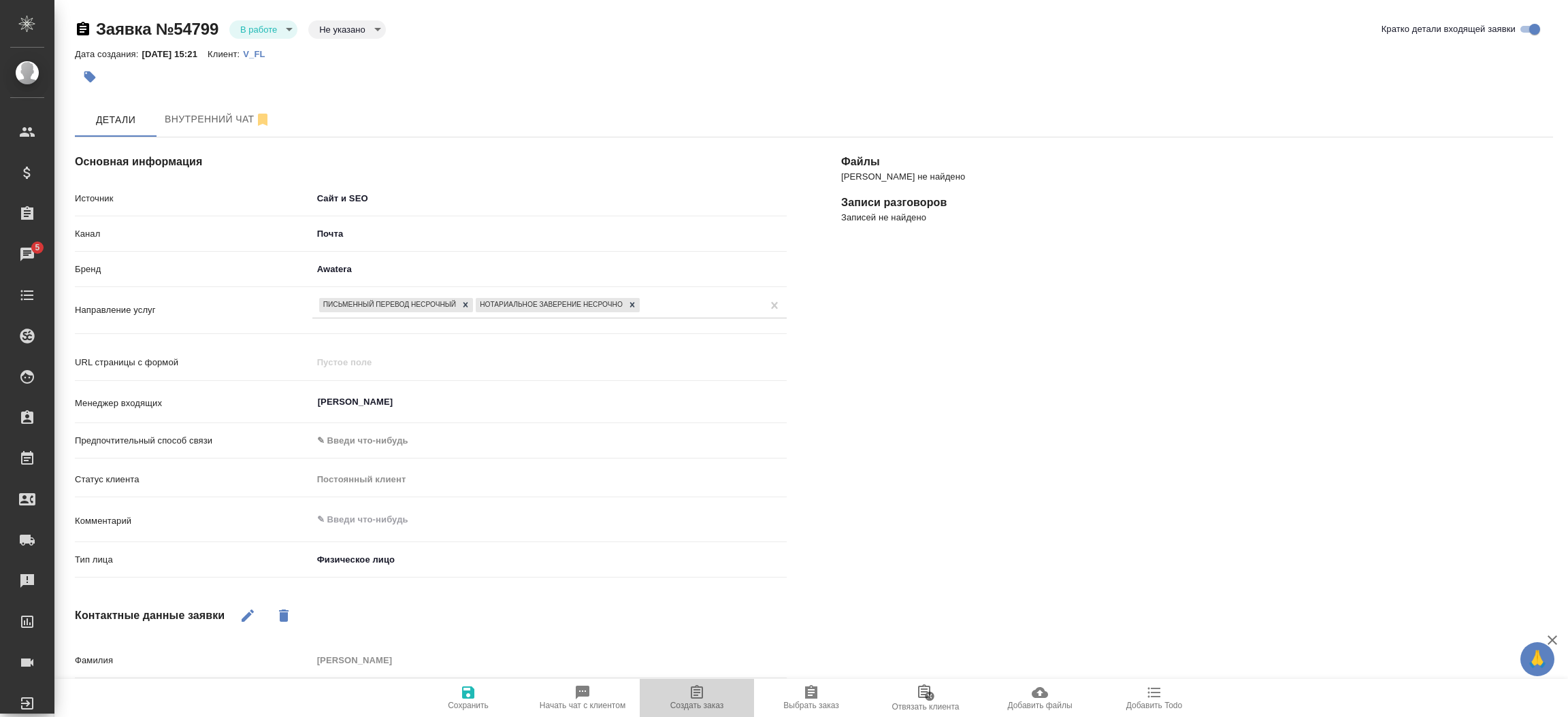
click at [701, 685] on icon "button" at bounding box center [697, 693] width 16 height 16
type textarea "x"
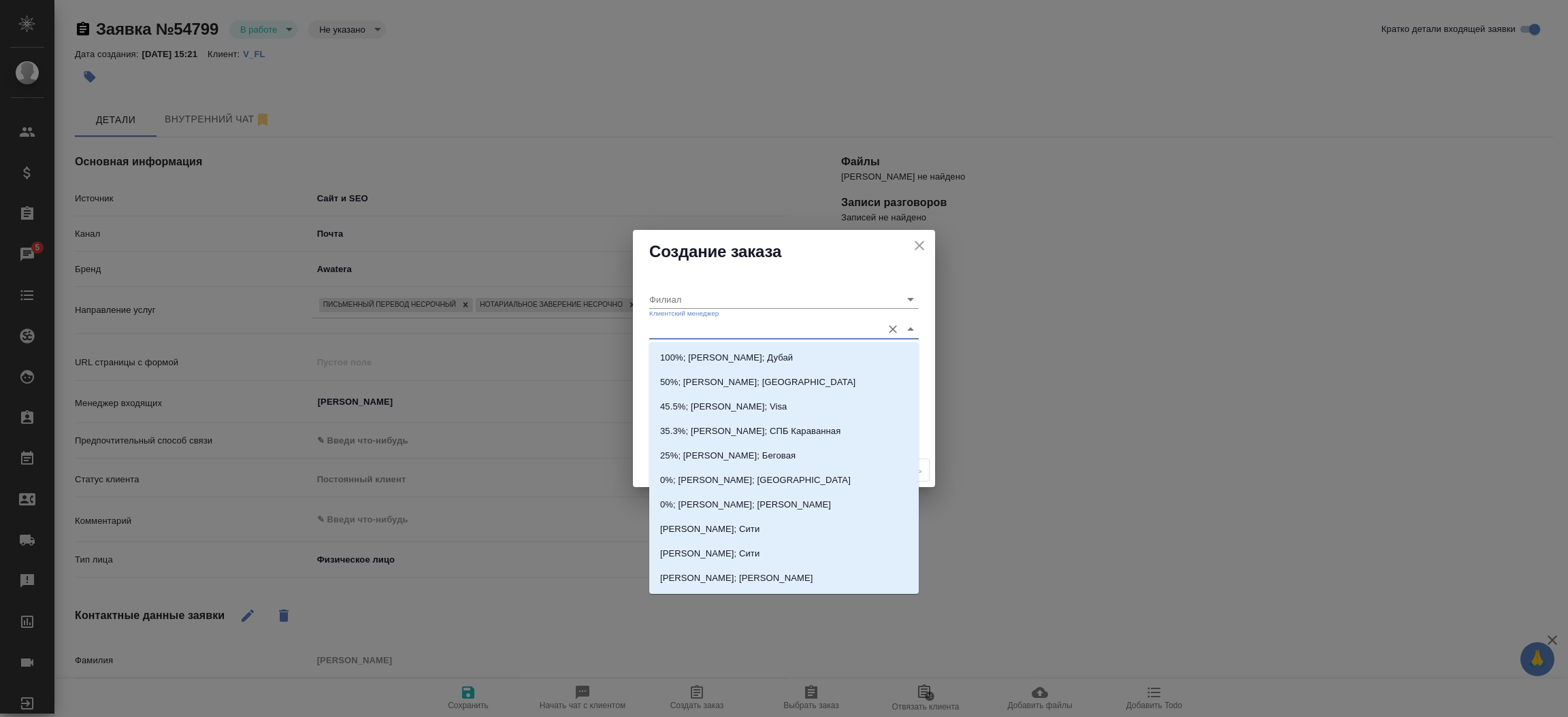
click at [684, 335] on input "Клиентский менеджер" at bounding box center [761, 329] width 226 height 19
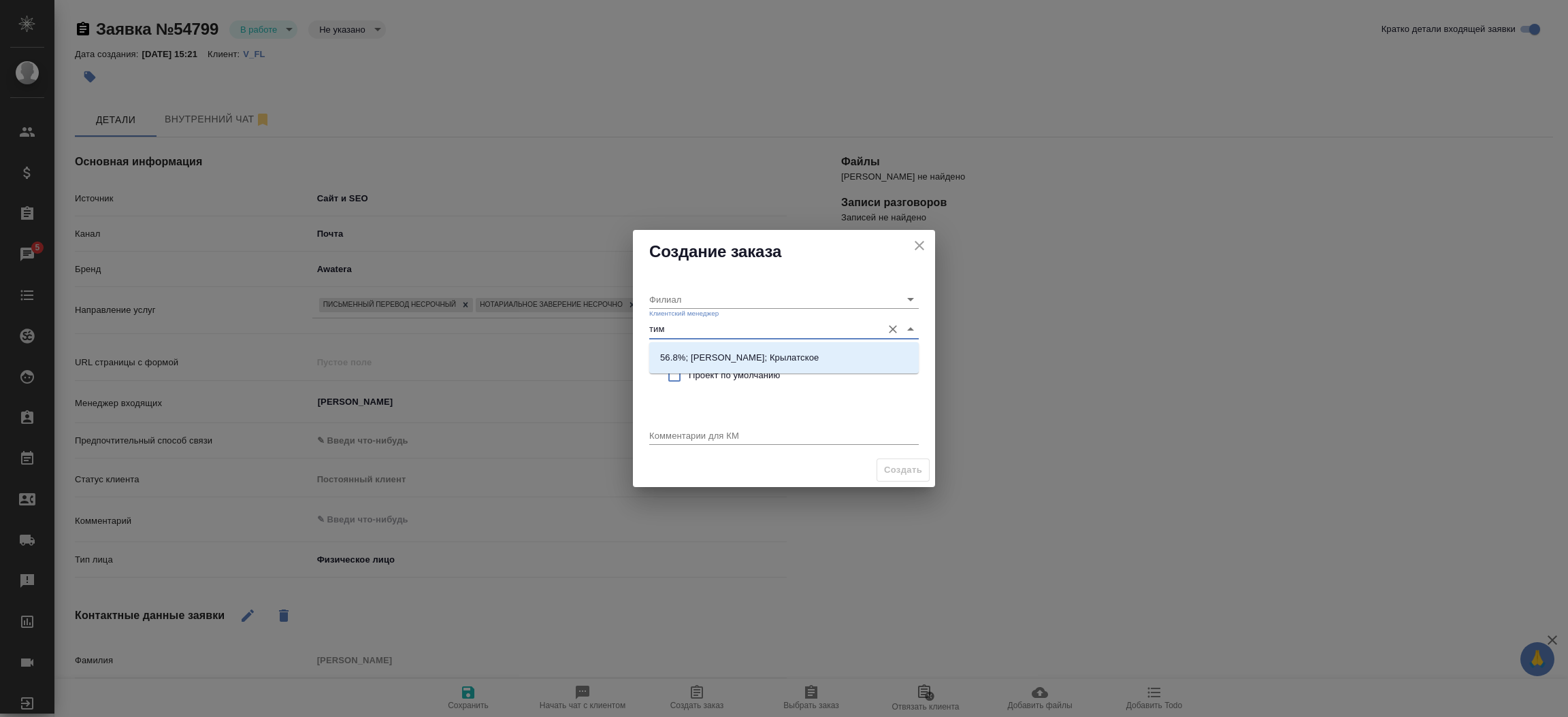
type input "тиму"
click at [711, 351] on p "56.8%; Касымов Тимур; Крылатское" at bounding box center [740, 358] width 159 height 14
type input "Крылатское"
type input "56.8%; Касымов Тимур; Крылатское"
click at [678, 374] on input "checkbox" at bounding box center [674, 375] width 28 height 28
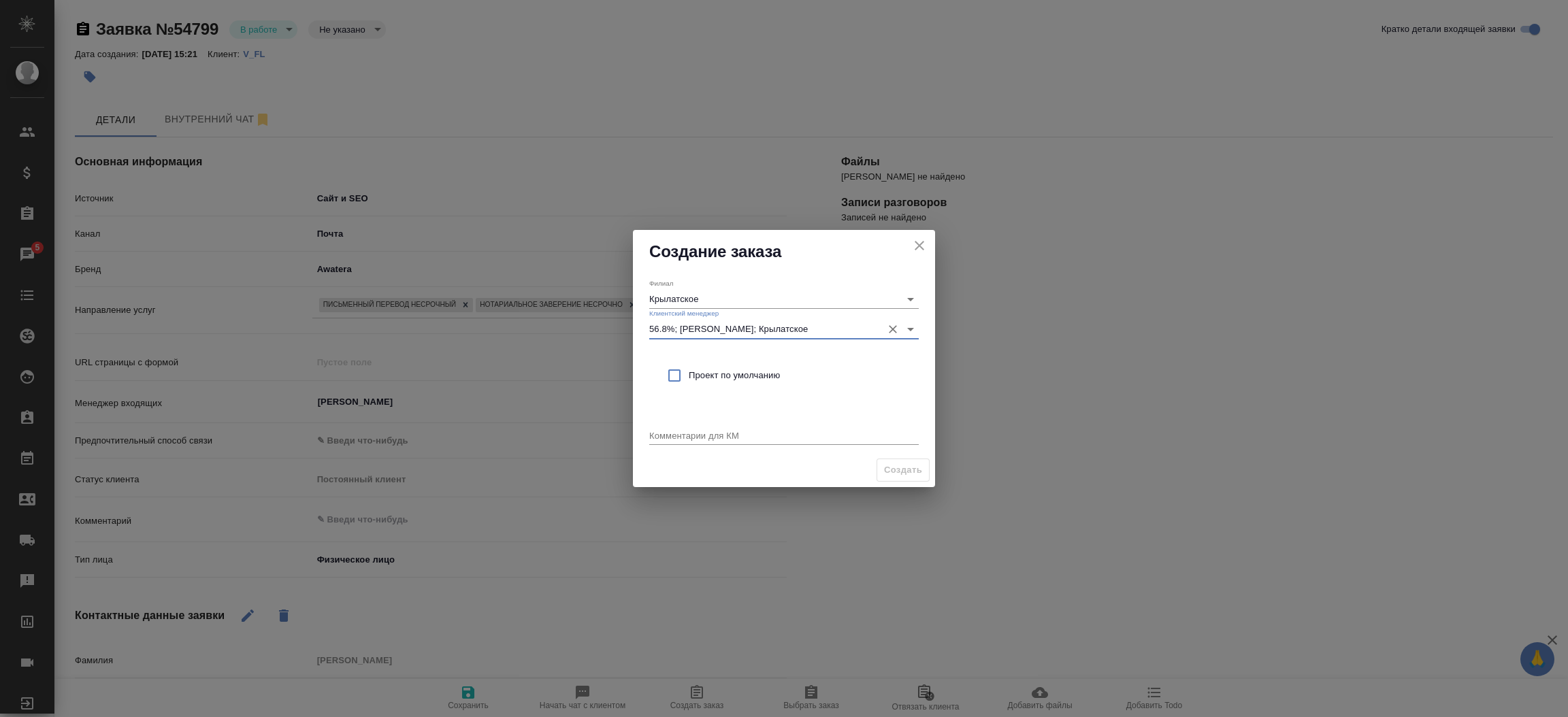
checkbox input "true"
click at [667, 439] on textarea at bounding box center [783, 435] width 269 height 11
type textarea "от КВ:"
type textarea "x"
type textarea "от КВ: на русс и нз, бабушкинская"
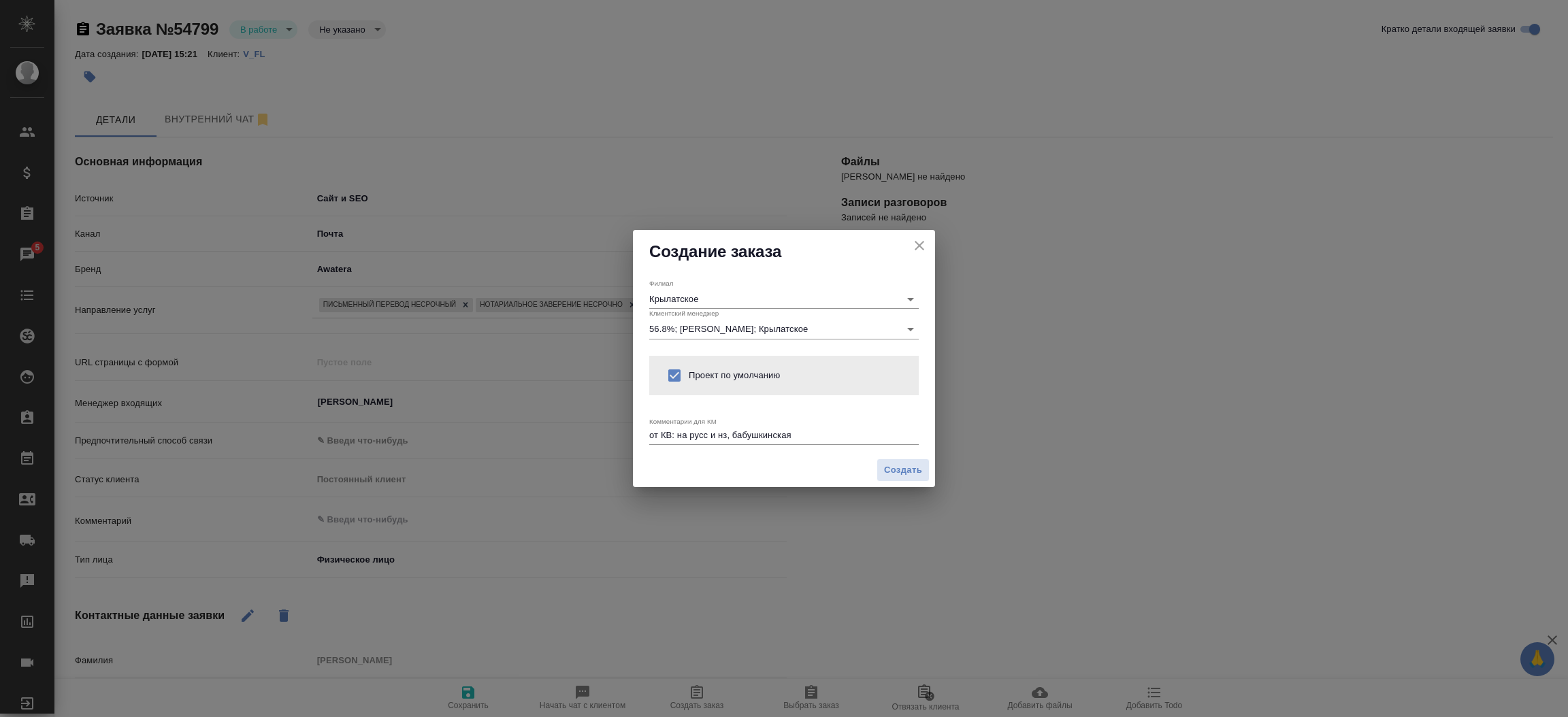
click at [901, 483] on div "Создать" at bounding box center [783, 470] width 302 height 35
click at [901, 477] on button "Создать" at bounding box center [903, 470] width 53 height 23
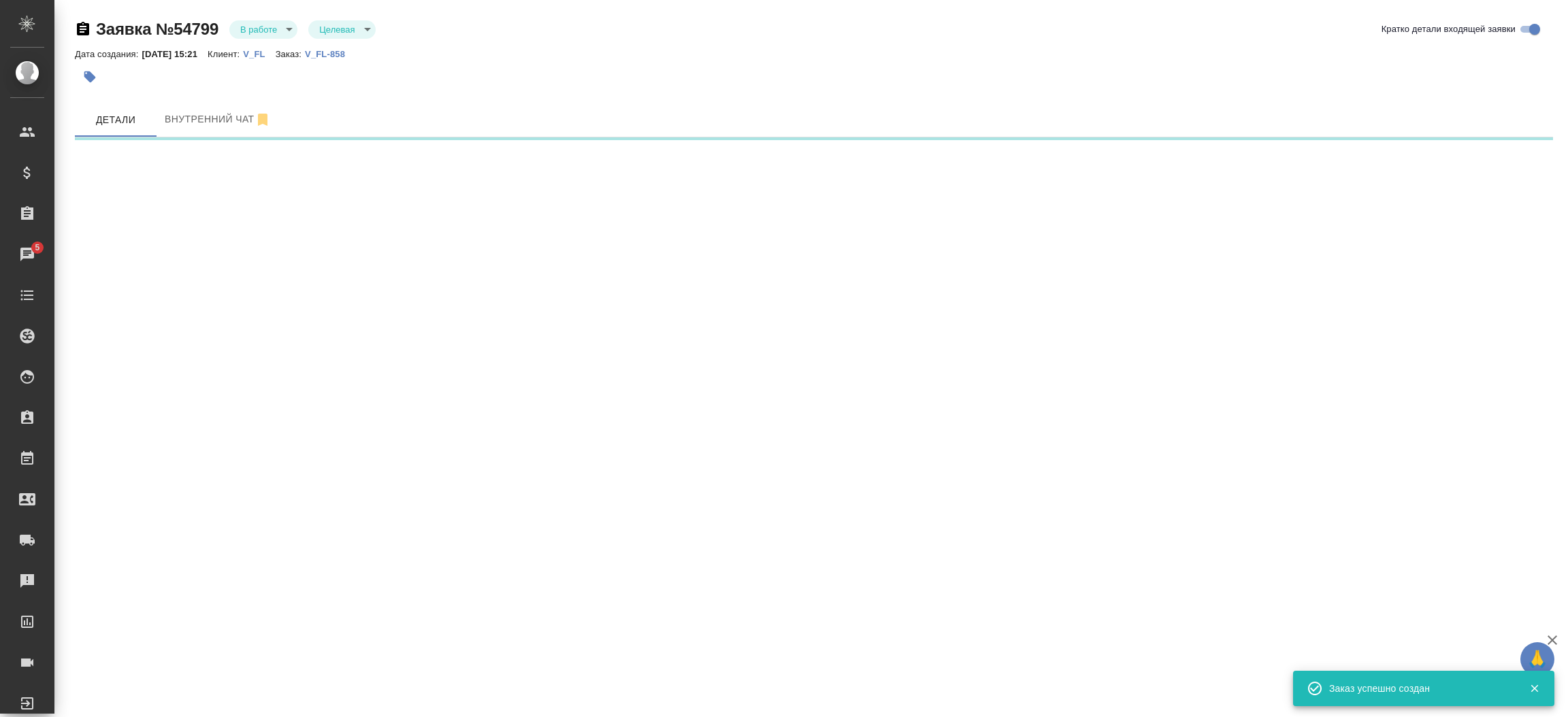
select select "RU"
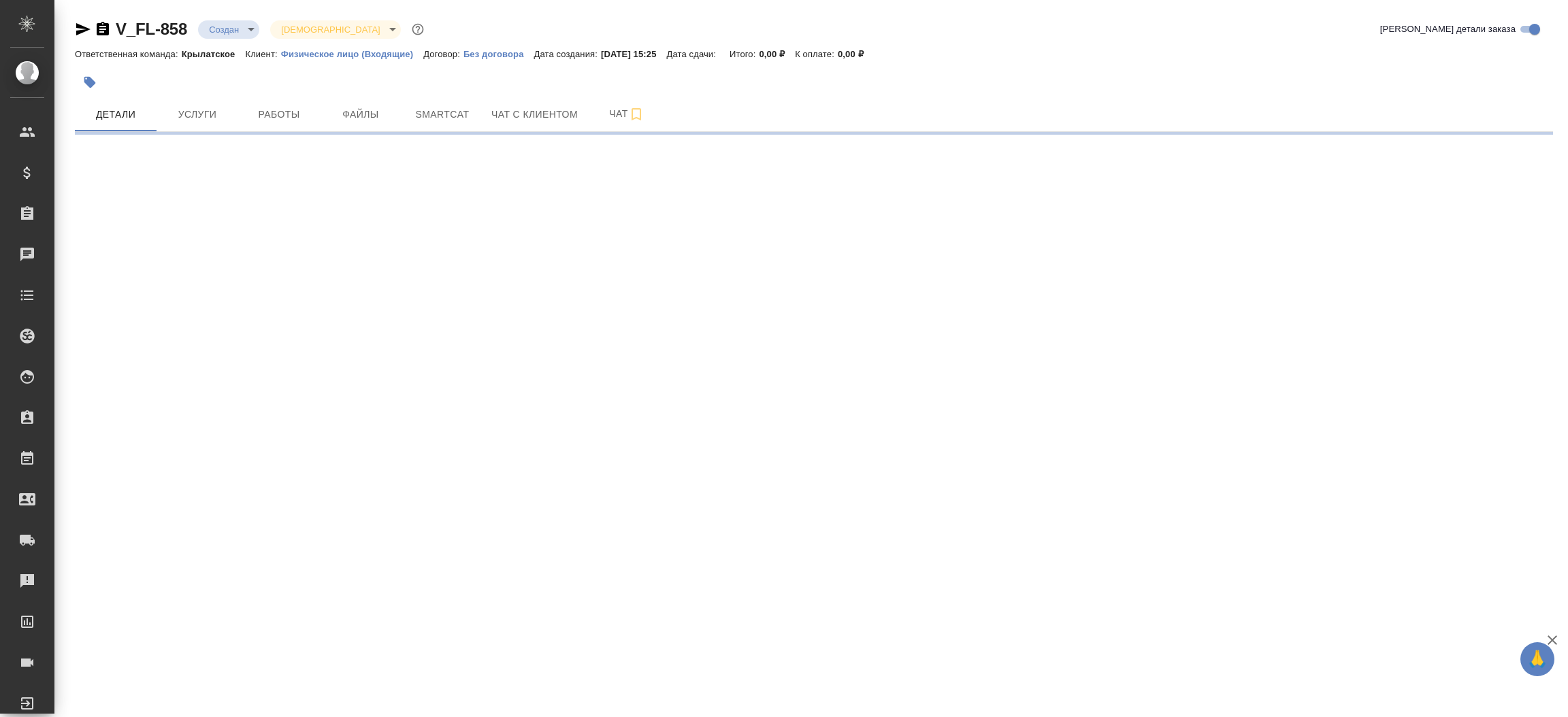
select select "RU"
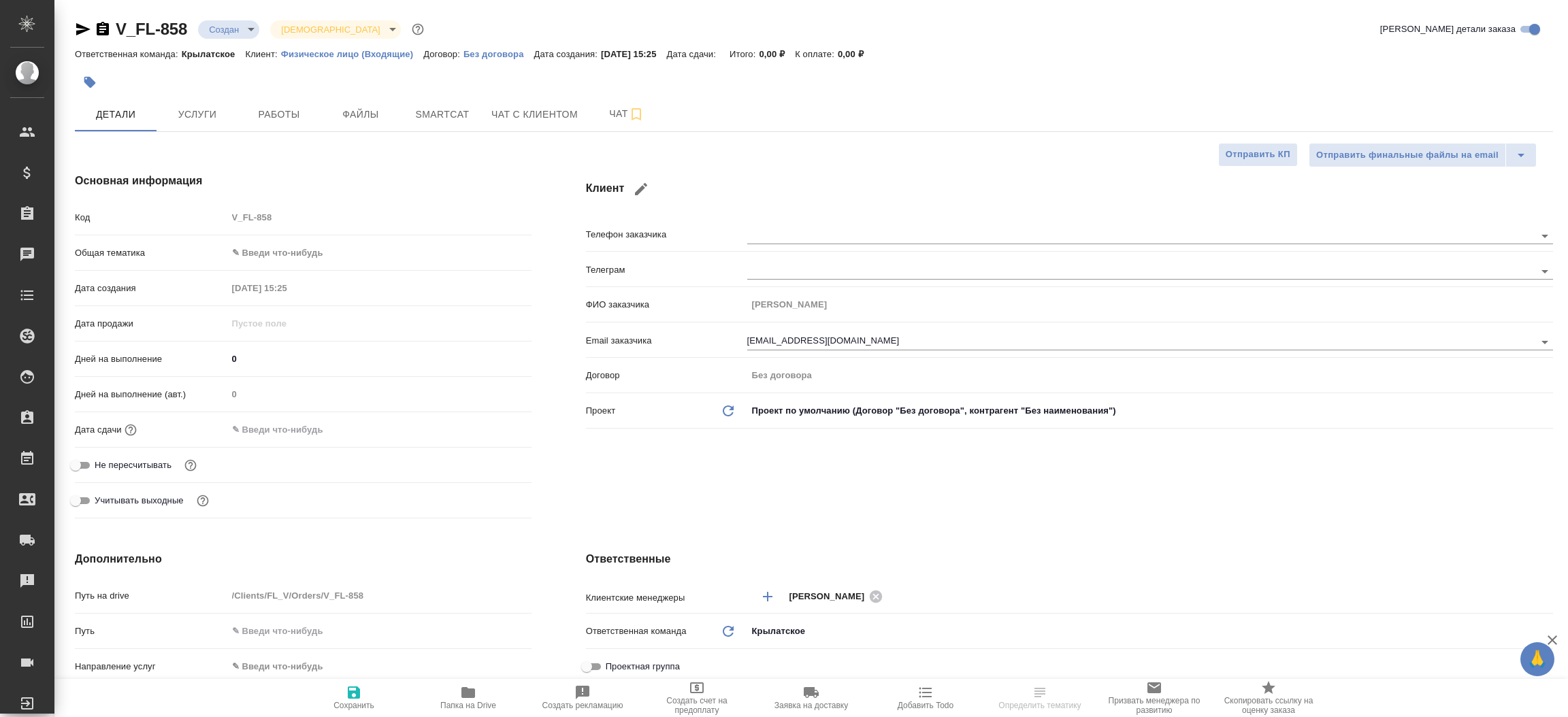
type textarea "x"
click at [374, 100] on button "Файлы" at bounding box center [360, 114] width 82 height 34
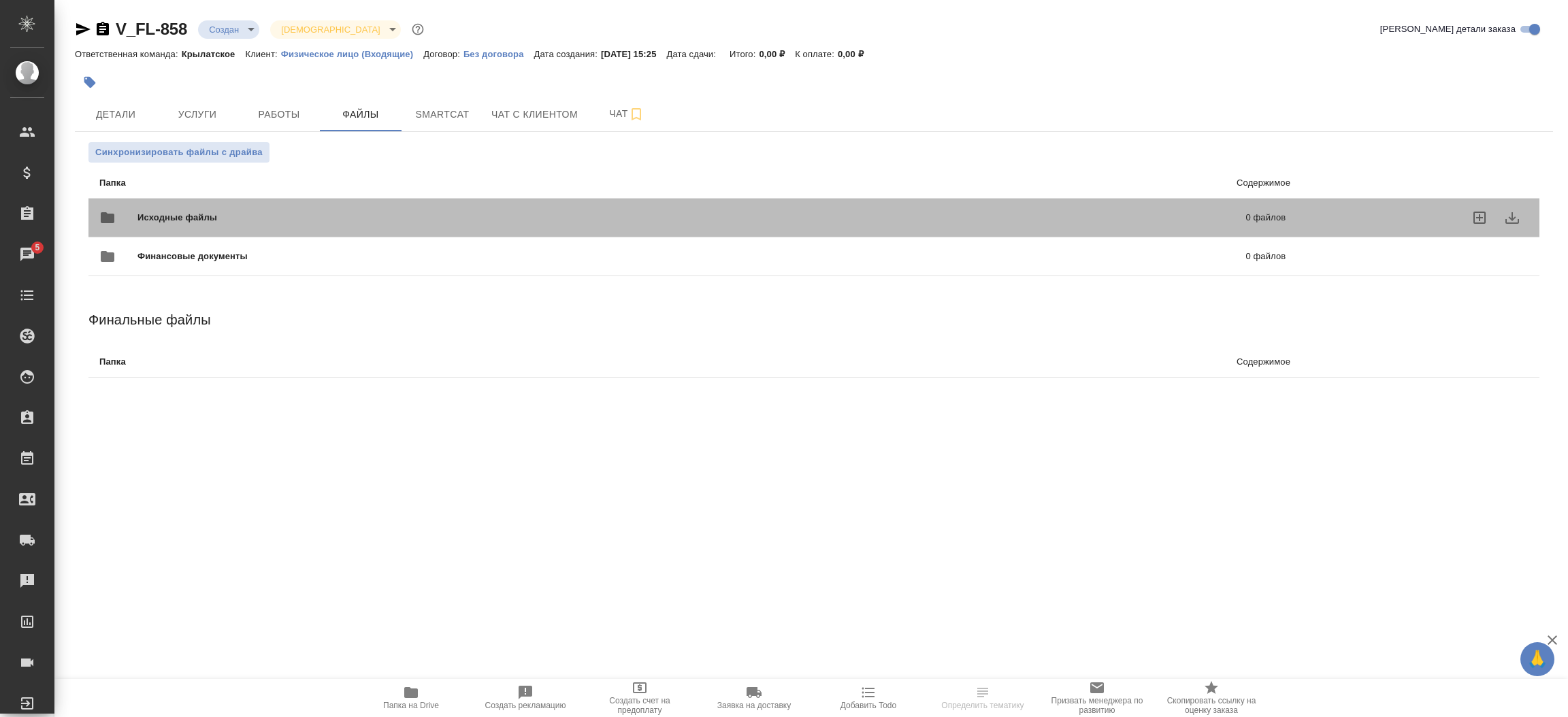
click at [247, 207] on div "Исходные файлы 0 файлов" at bounding box center [693, 218] width 1186 height 32
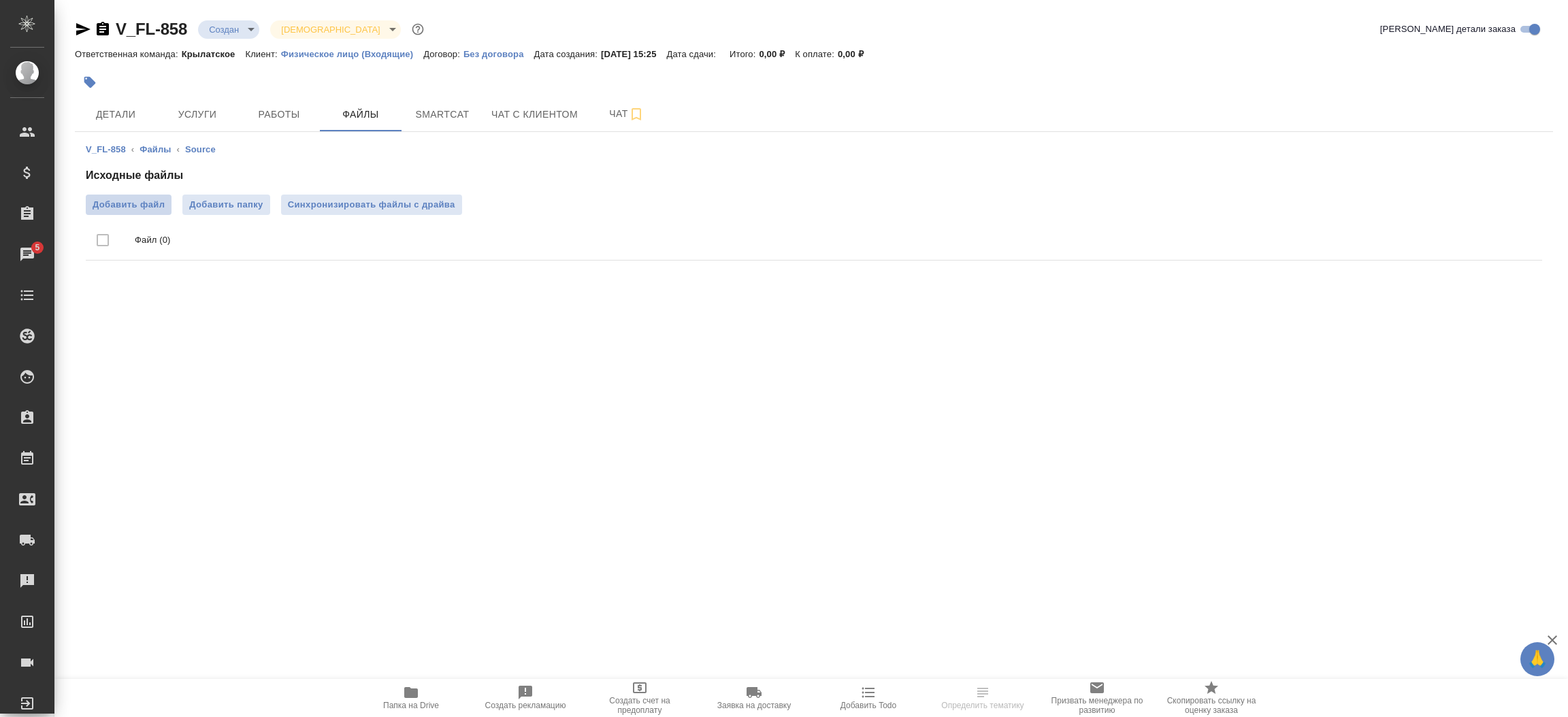
click at [163, 210] on span "Добавить файл" at bounding box center [128, 205] width 72 height 14
click at [0, 0] on input "Добавить файл" at bounding box center [0, 0] width 0 height 0
click at [130, 118] on span "Детали" at bounding box center [116, 114] width 66 height 17
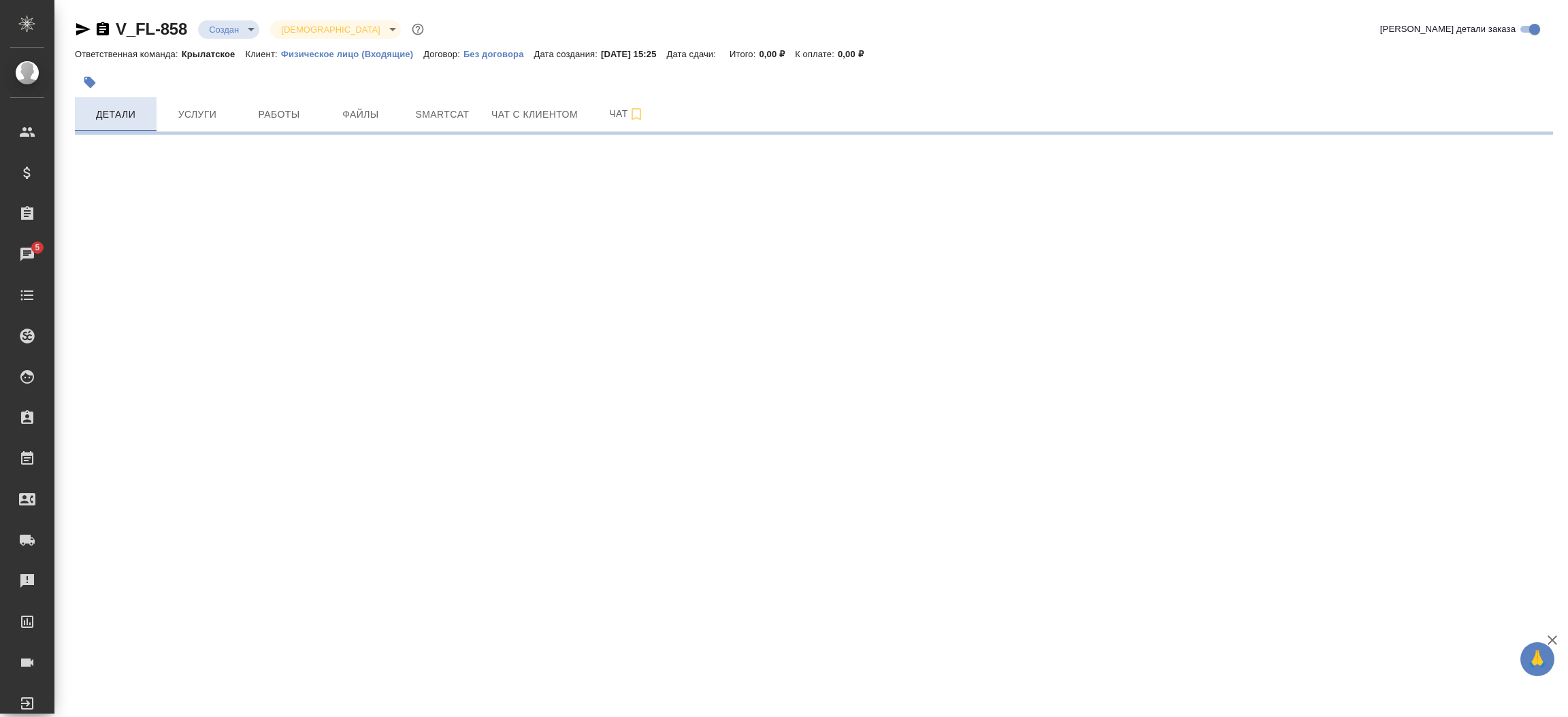
select select "RU"
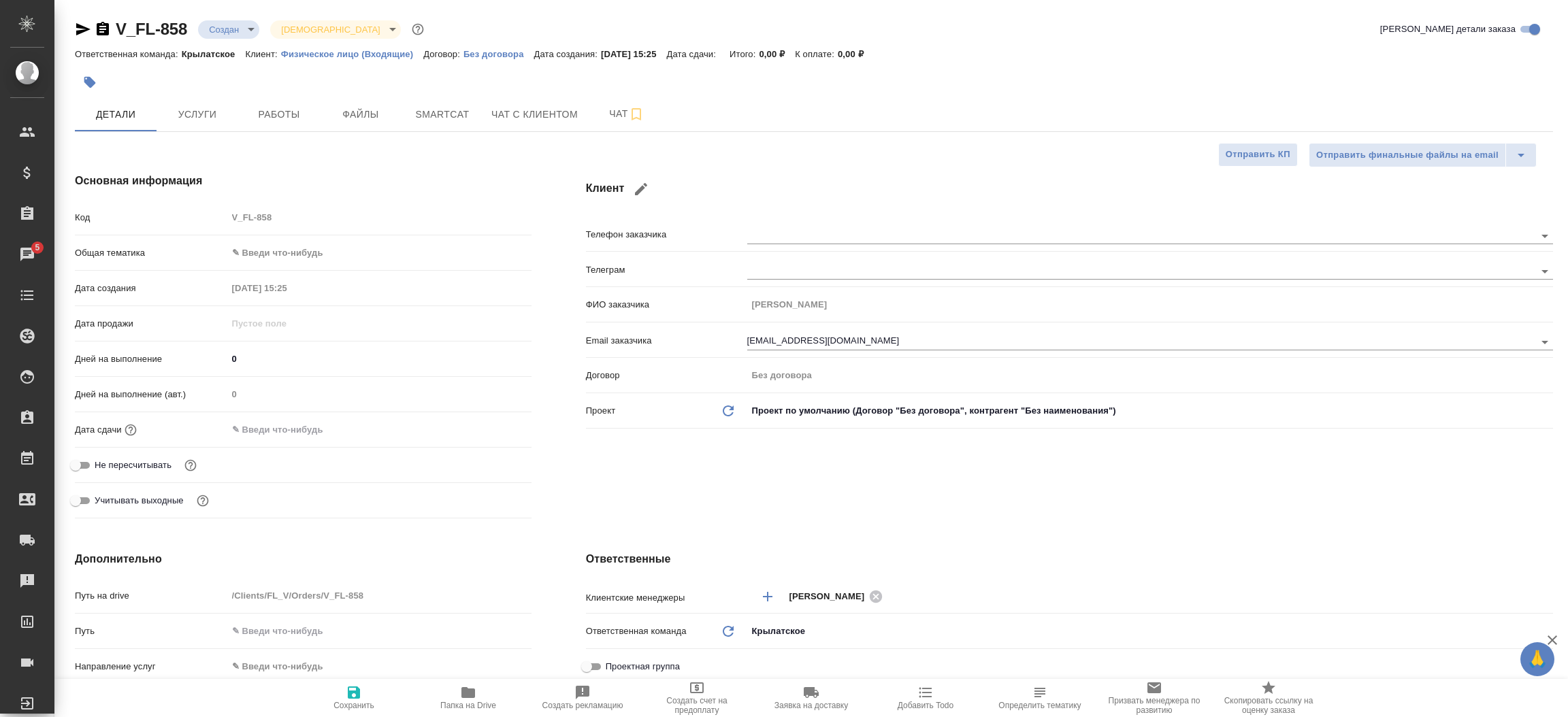
type textarea "x"
click at [89, 28] on icon "button" at bounding box center [83, 29] width 16 height 16
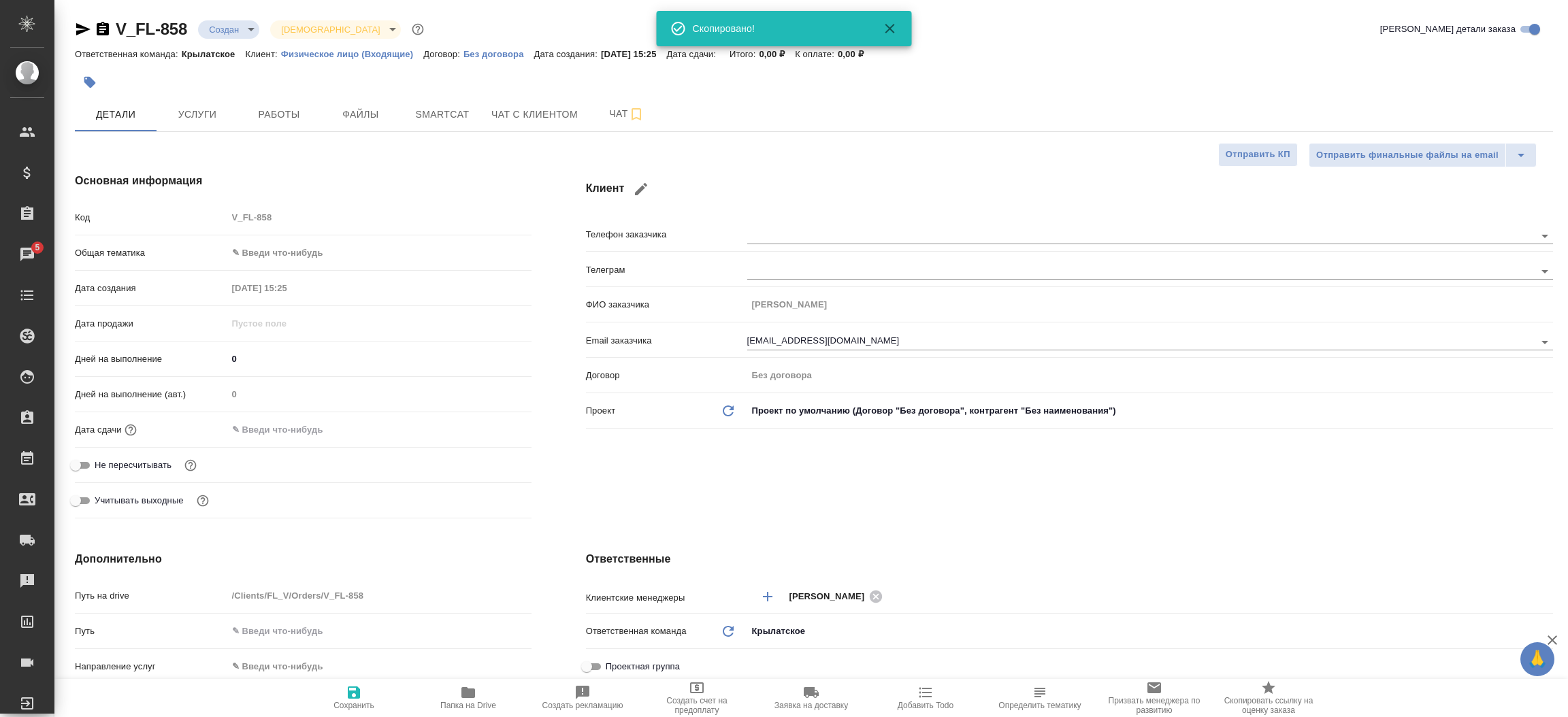
type textarea "x"
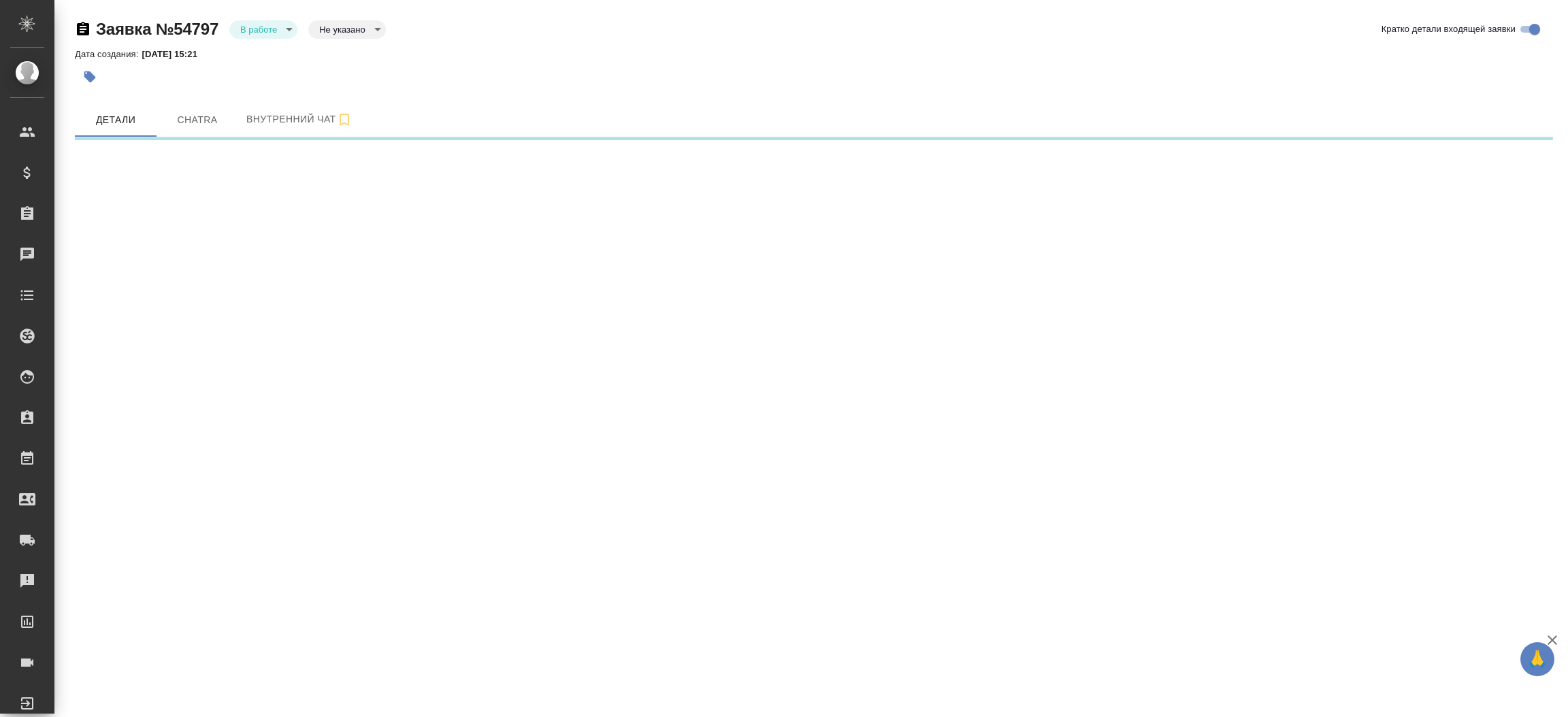
select select "RU"
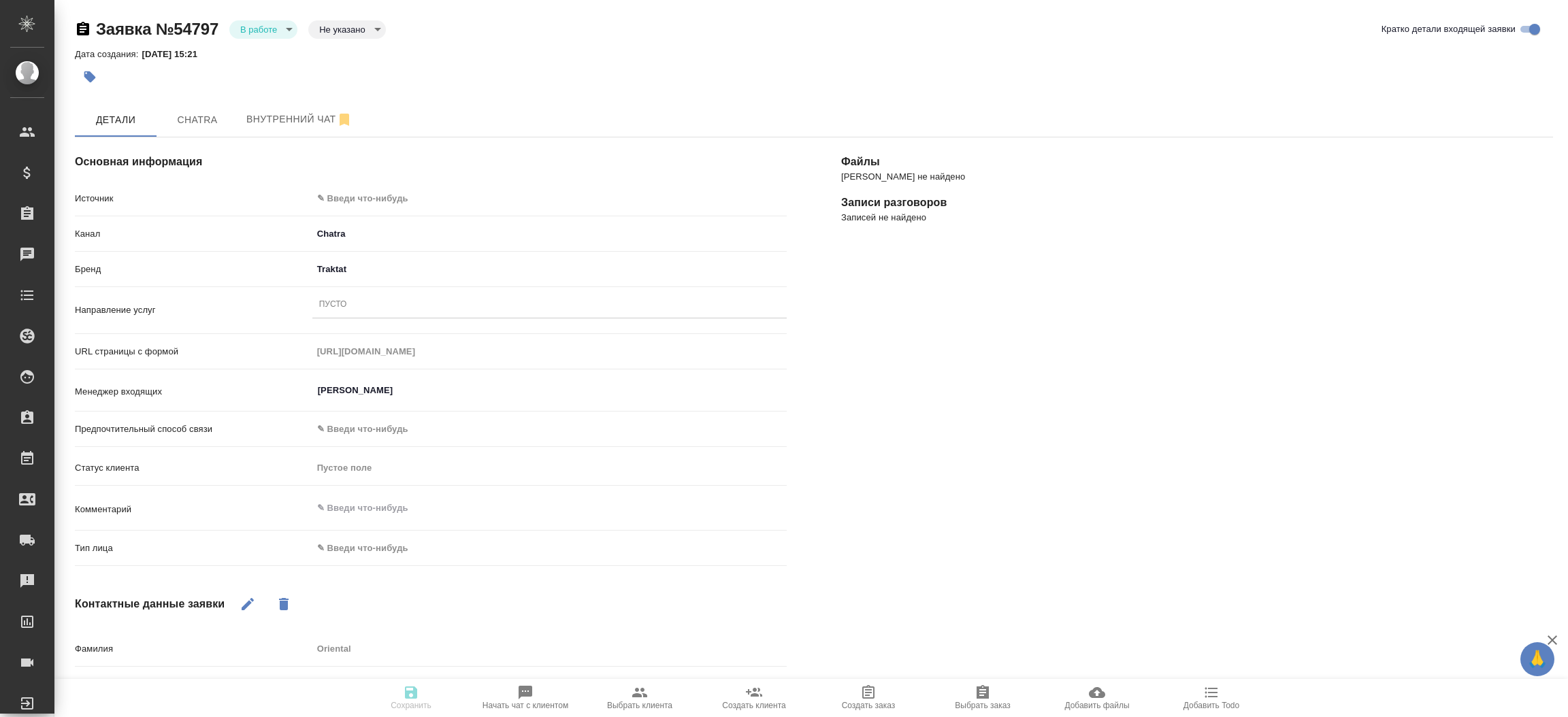
type textarea "x"
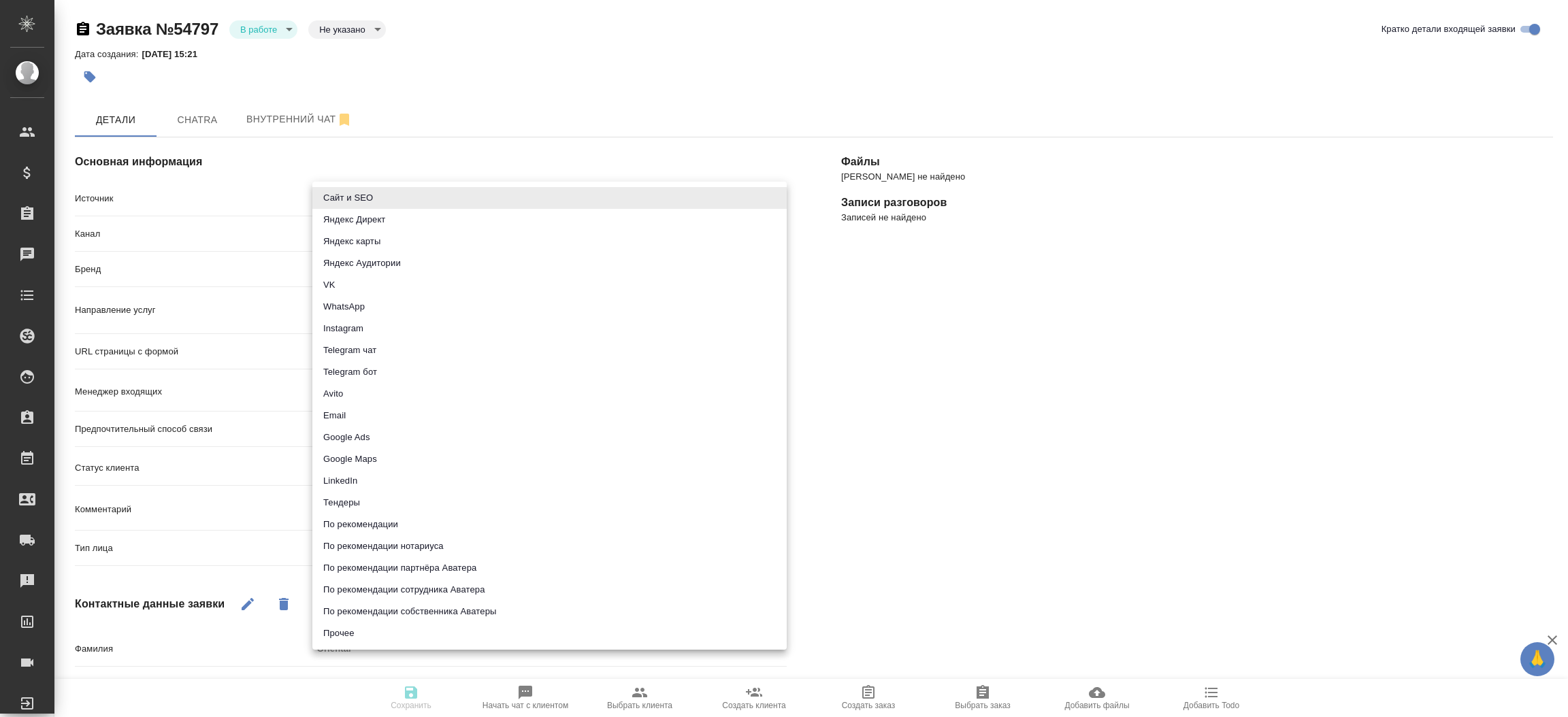
click at [342, 195] on body "🙏 .cls-1 fill:#fff; AWATERA [PERSON_NAME]prutko Клиенты Спецификации Заказы Чат…" at bounding box center [784, 358] width 1568 height 717
click at [342, 195] on li "Сайт и SEO" at bounding box center [549, 197] width 474 height 22
type input "seo"
type textarea "x"
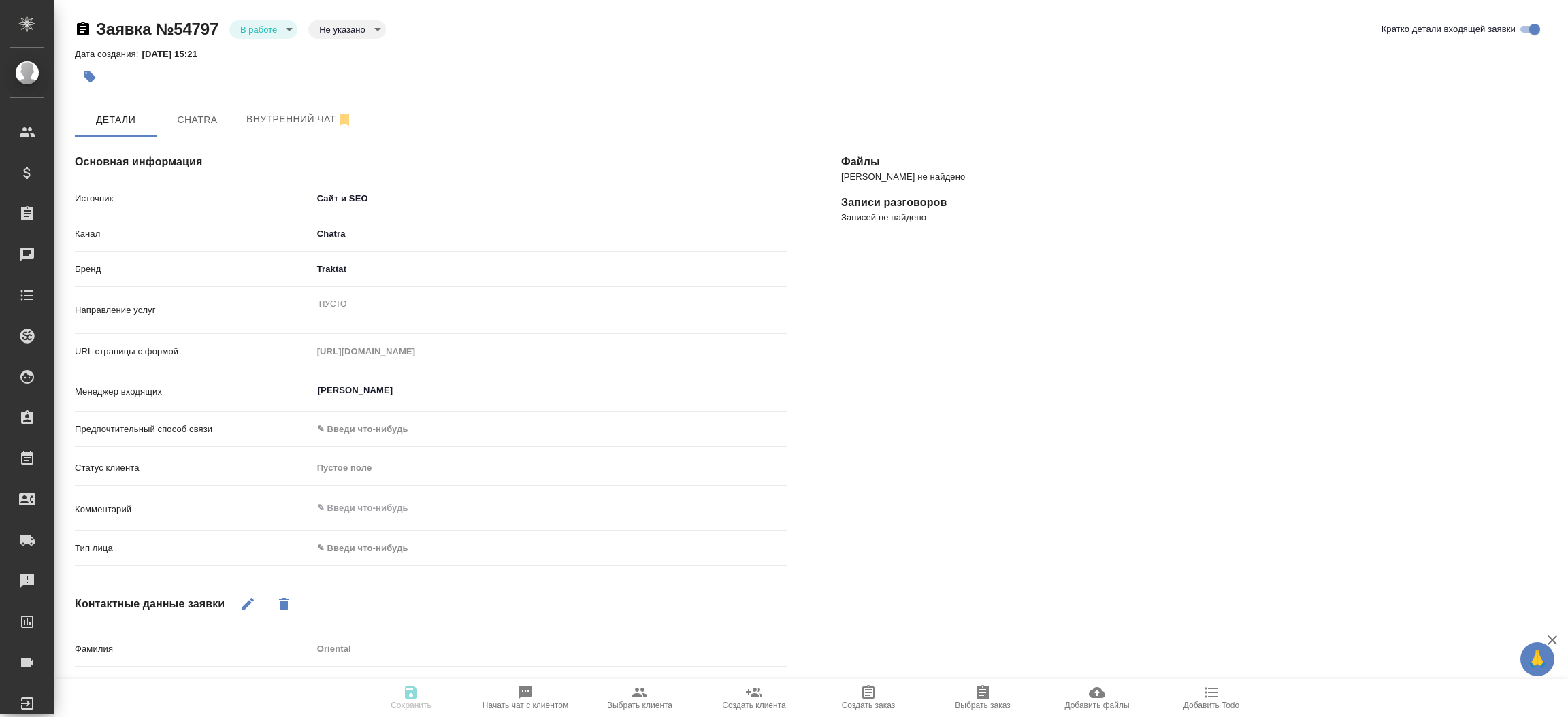
click at [369, 308] on div "Пусто" at bounding box center [549, 305] width 474 height 19
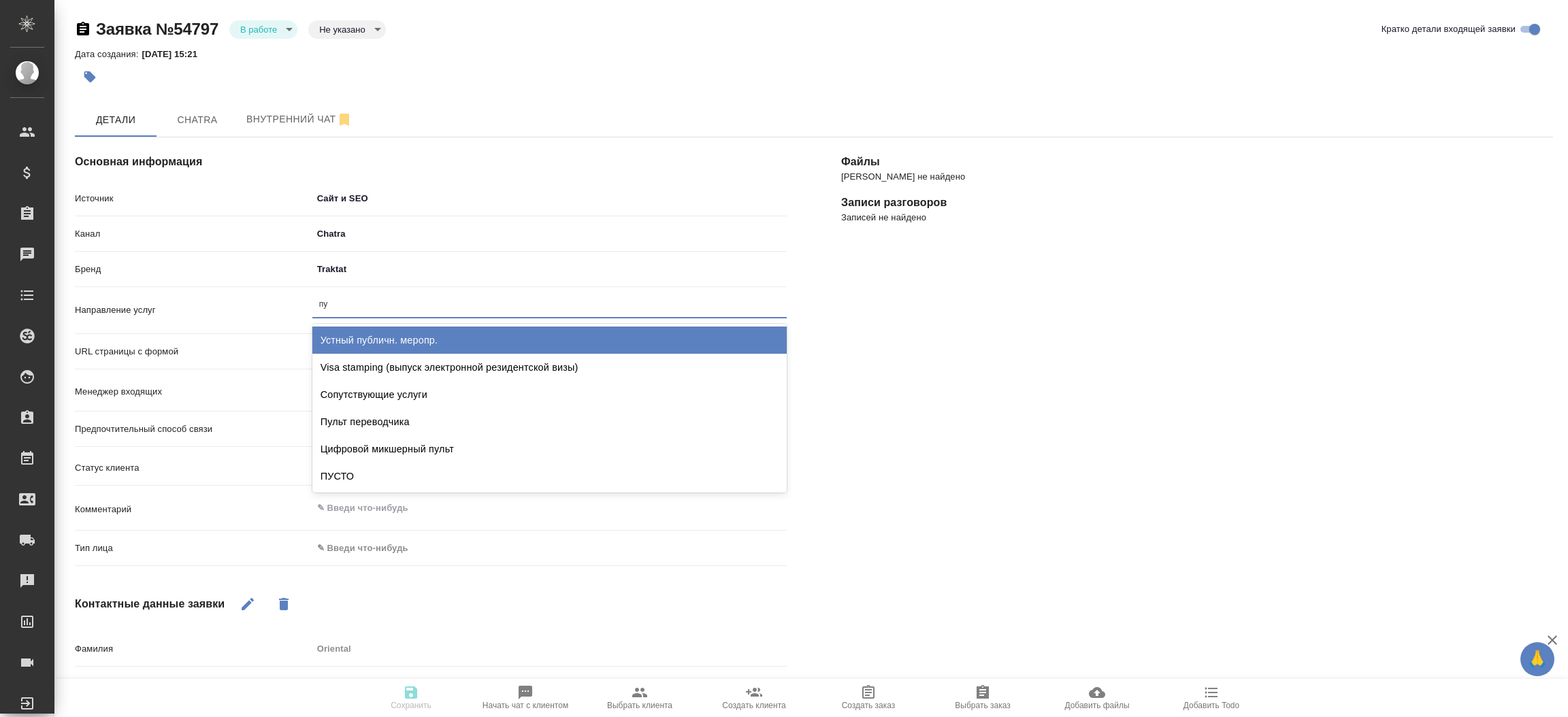
type input "пус"
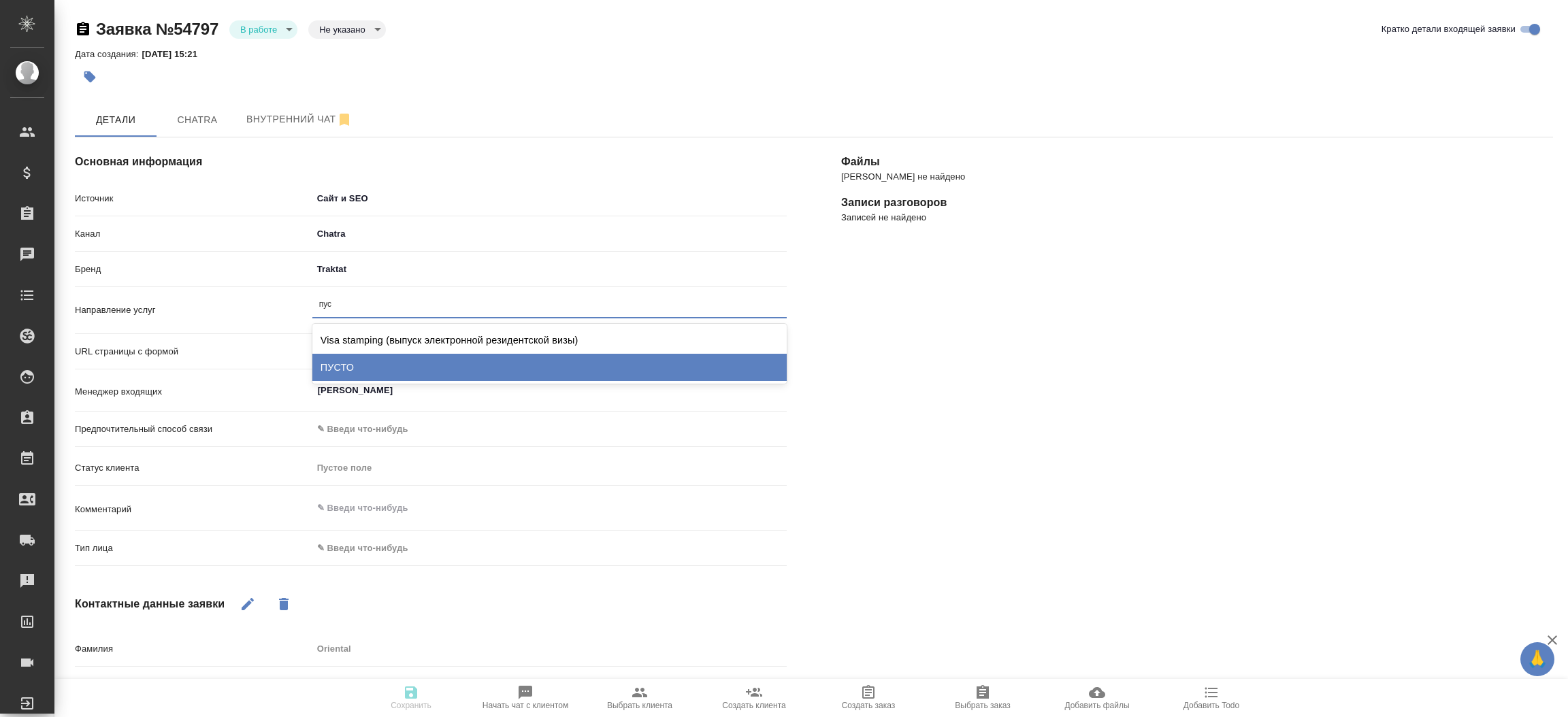
click at [362, 361] on div "ПУСТО" at bounding box center [549, 367] width 474 height 28
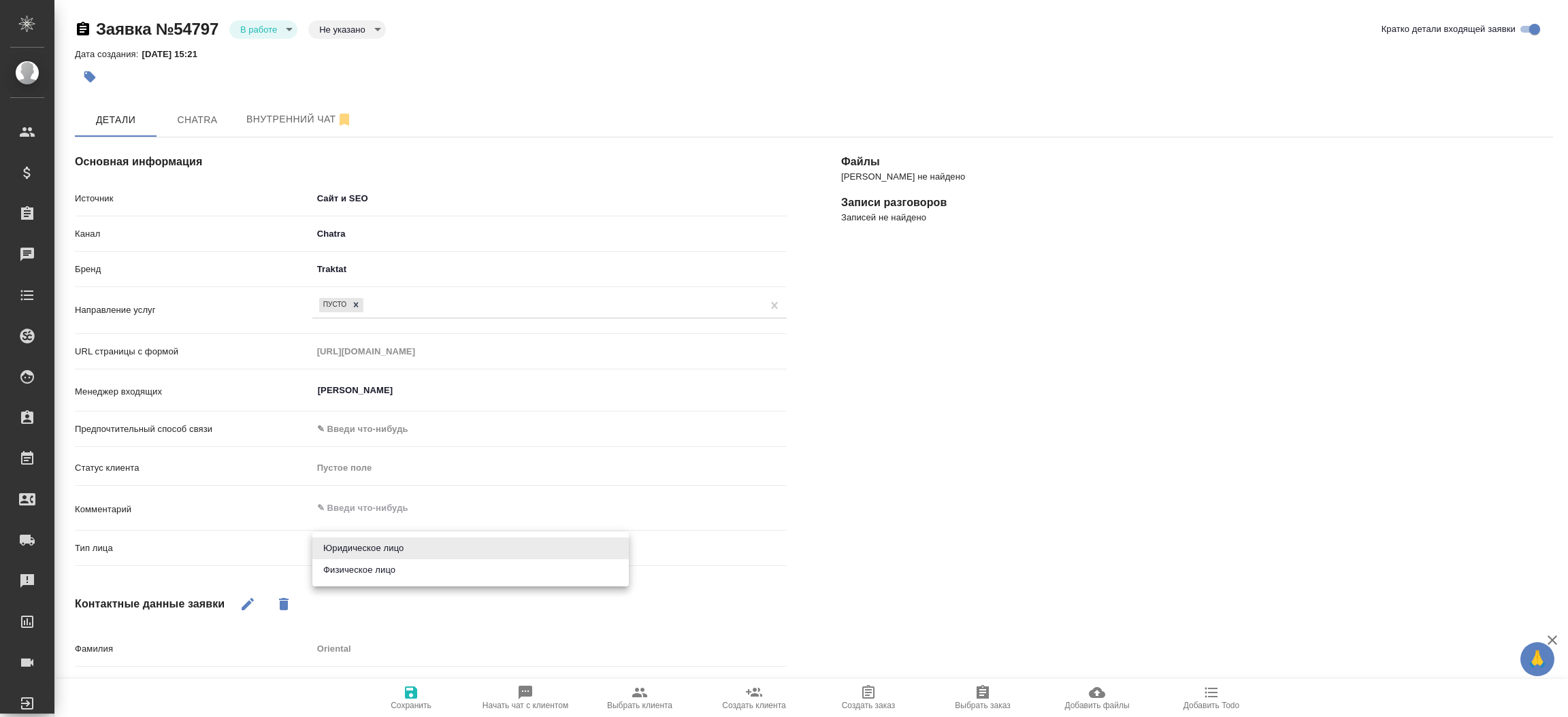
drag, startPoint x: 357, startPoint y: 541, endPoint x: 358, endPoint y: 575, distance: 34.0
click at [358, 575] on body "🙏 .cls-1 fill:#fff; AWATERA Прутько Ирина i.prutko Клиенты Спецификации Заказы …" at bounding box center [784, 358] width 1568 height 717
drag, startPoint x: 358, startPoint y: 575, endPoint x: 396, endPoint y: 669, distance: 101.4
click at [396, 669] on div "Юридическое лицо Физическое лицо" at bounding box center [784, 358] width 1568 height 717
click at [406, 700] on div at bounding box center [784, 358] width 1568 height 717
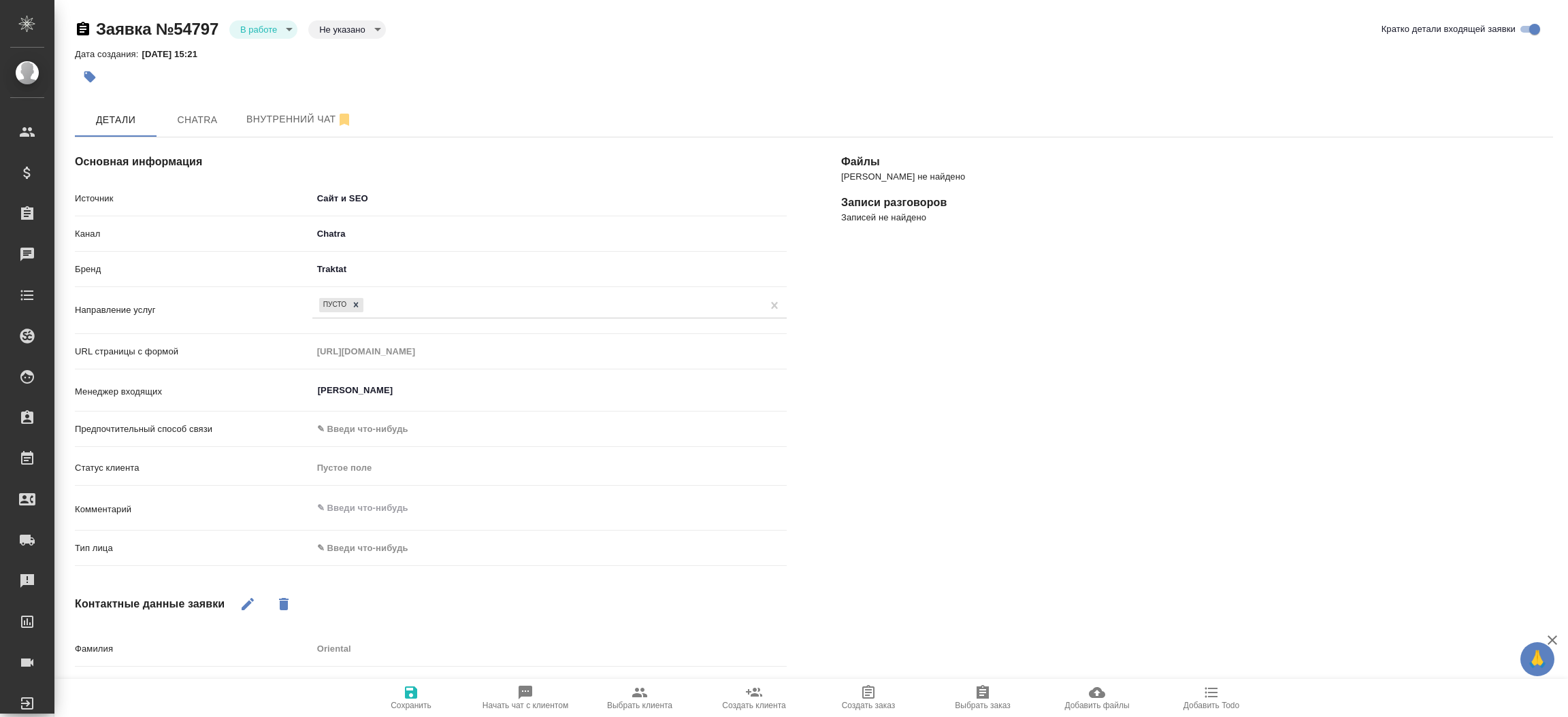
click at [366, 554] on body "🙏 .cls-1 fill:#fff; AWATERA Прутько Ирина i.prutko Клиенты Спецификации Заказы …" at bounding box center [784, 358] width 1568 height 717
click at [366, 573] on li "Физическое лицо" at bounding box center [470, 570] width 316 height 22
type textarea "x"
type input "private"
click at [414, 685] on icon "button" at bounding box center [411, 693] width 16 height 16
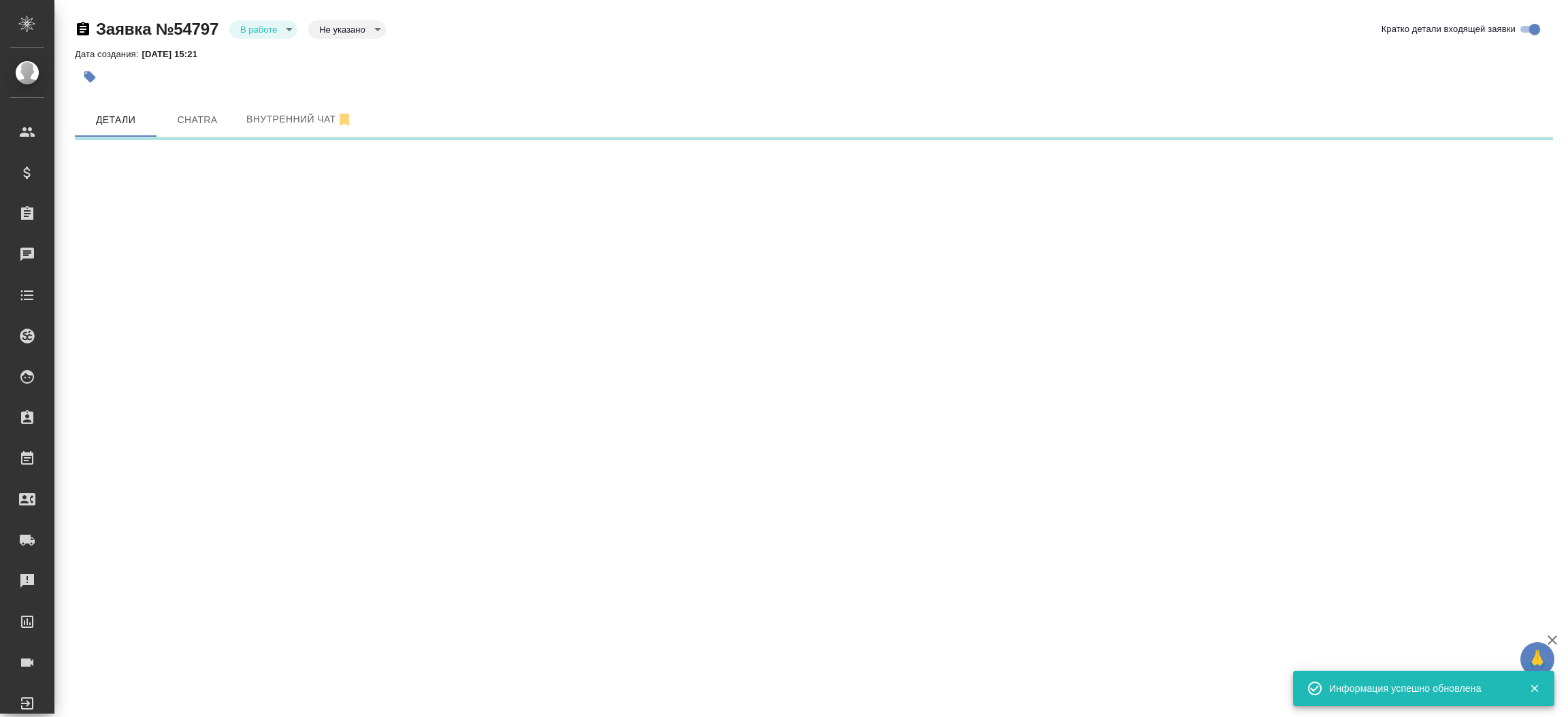
select select "RU"
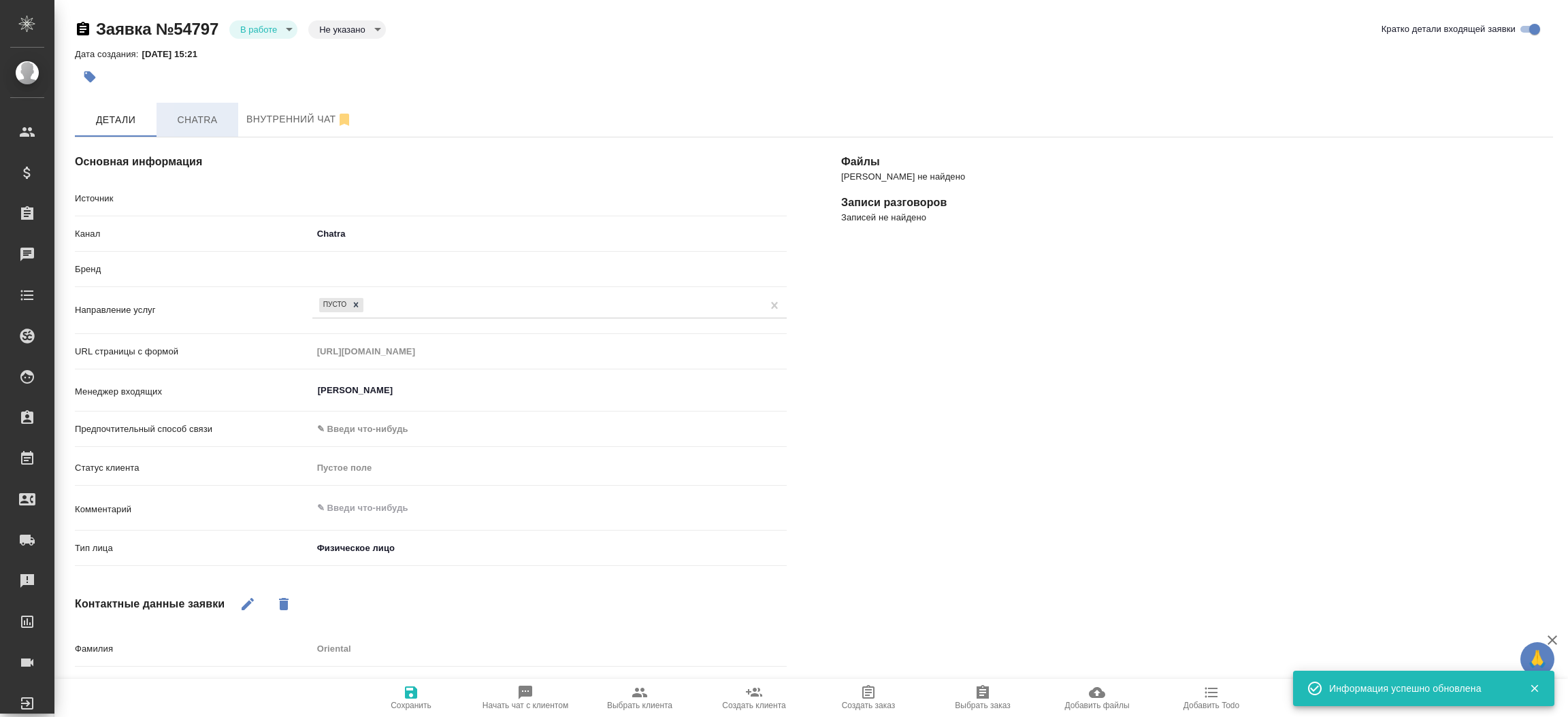
type textarea "x"
click at [195, 118] on span "Chatra" at bounding box center [197, 120] width 66 height 17
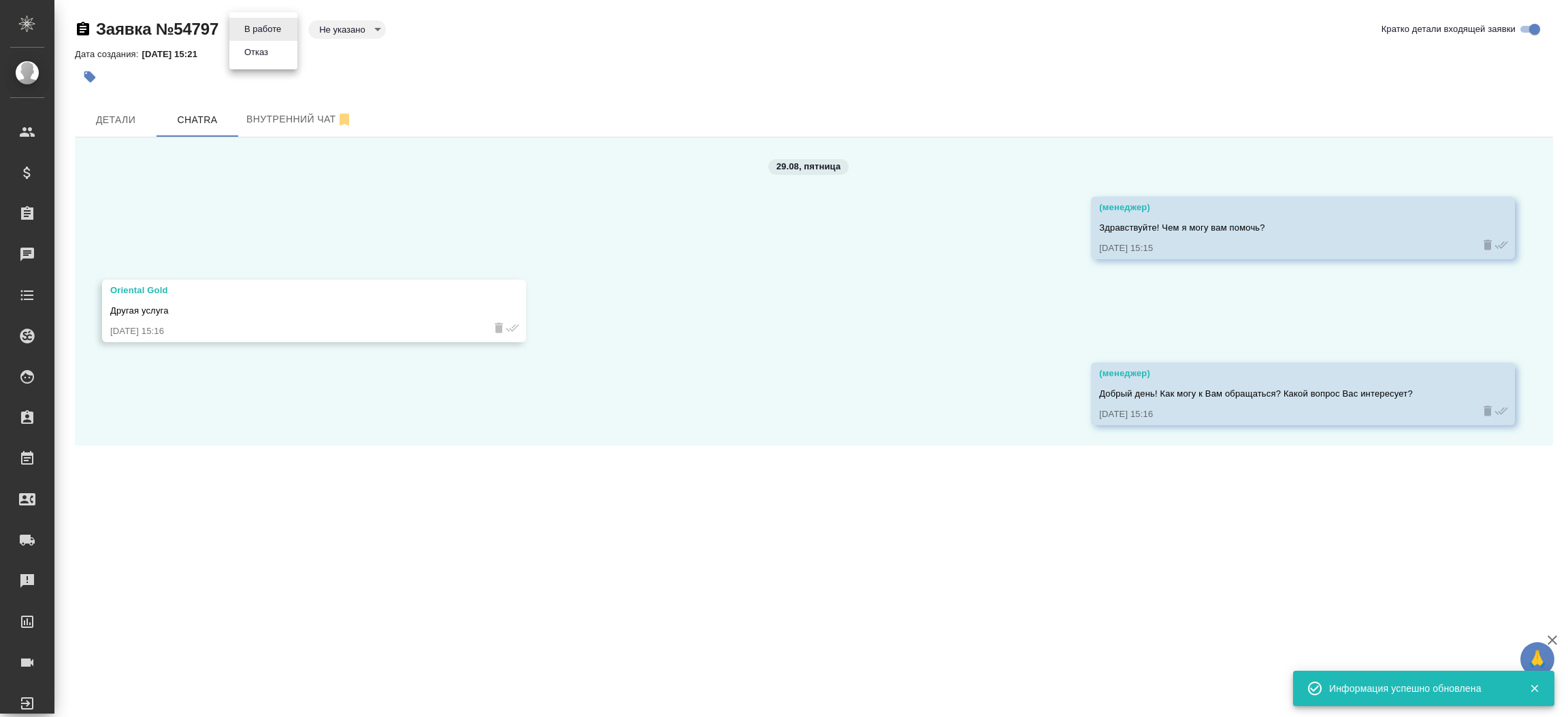
click at [265, 28] on body "🙏 .cls-1 fill:#fff; AWATERA Прутько Ирина i.prutko Клиенты Спецификации Заказы …" at bounding box center [784, 358] width 1568 height 717
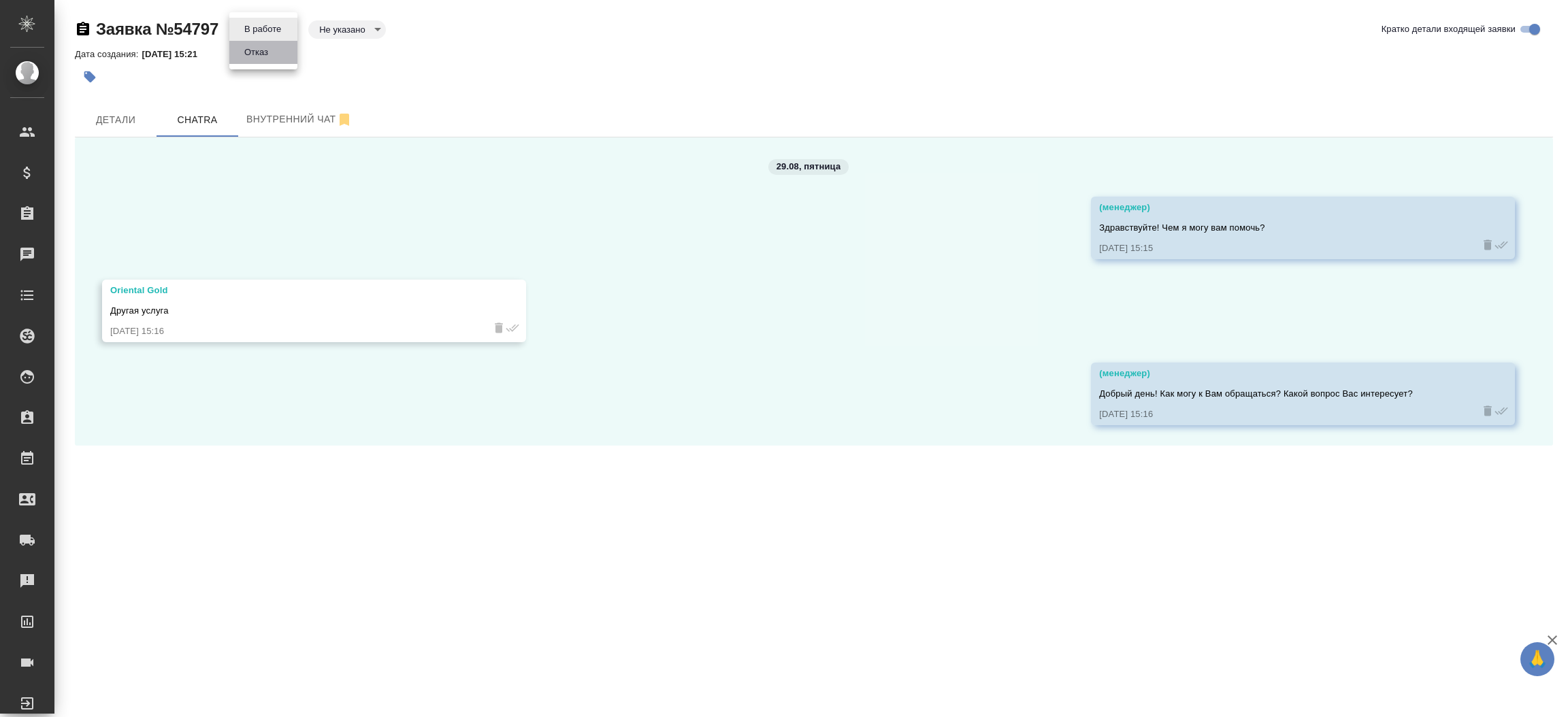
click at [266, 36] on button "Отказ" at bounding box center [263, 29] width 45 height 15
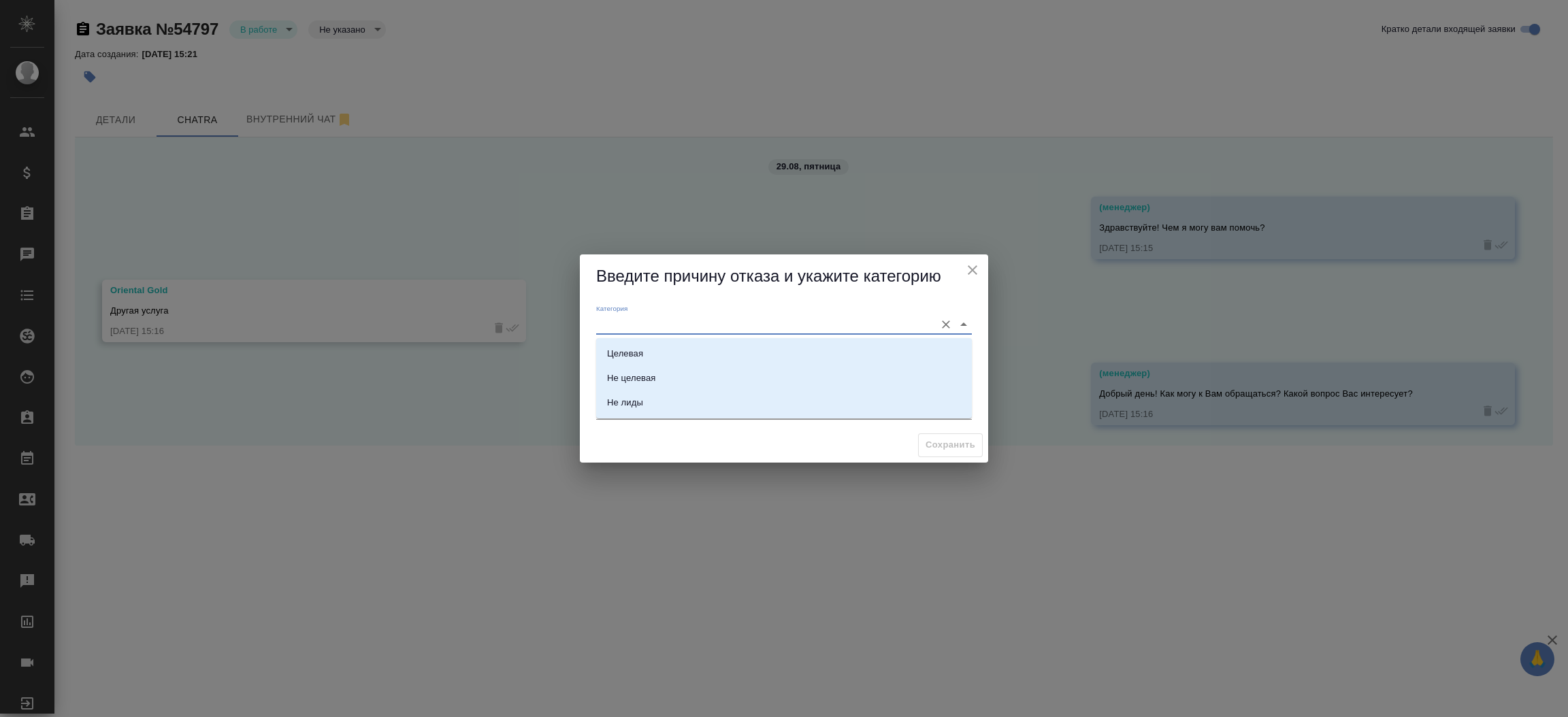
click at [612, 316] on input "Категория" at bounding box center [762, 324] width 332 height 19
click at [636, 405] on div "Не лиды" at bounding box center [625, 402] width 36 height 14
type input "Не лиды"
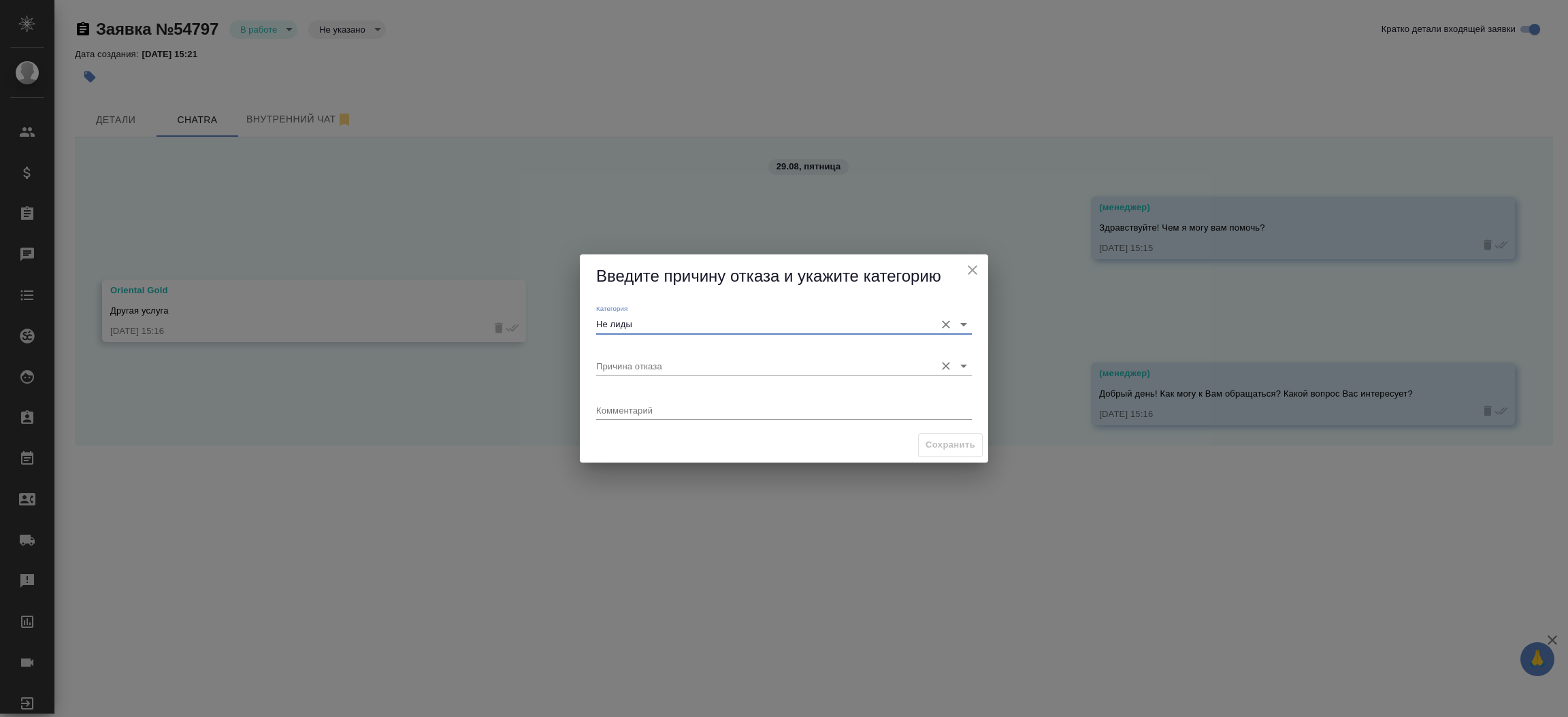
click at [640, 354] on div "Причина отказа" at bounding box center [784, 360] width 375 height 30
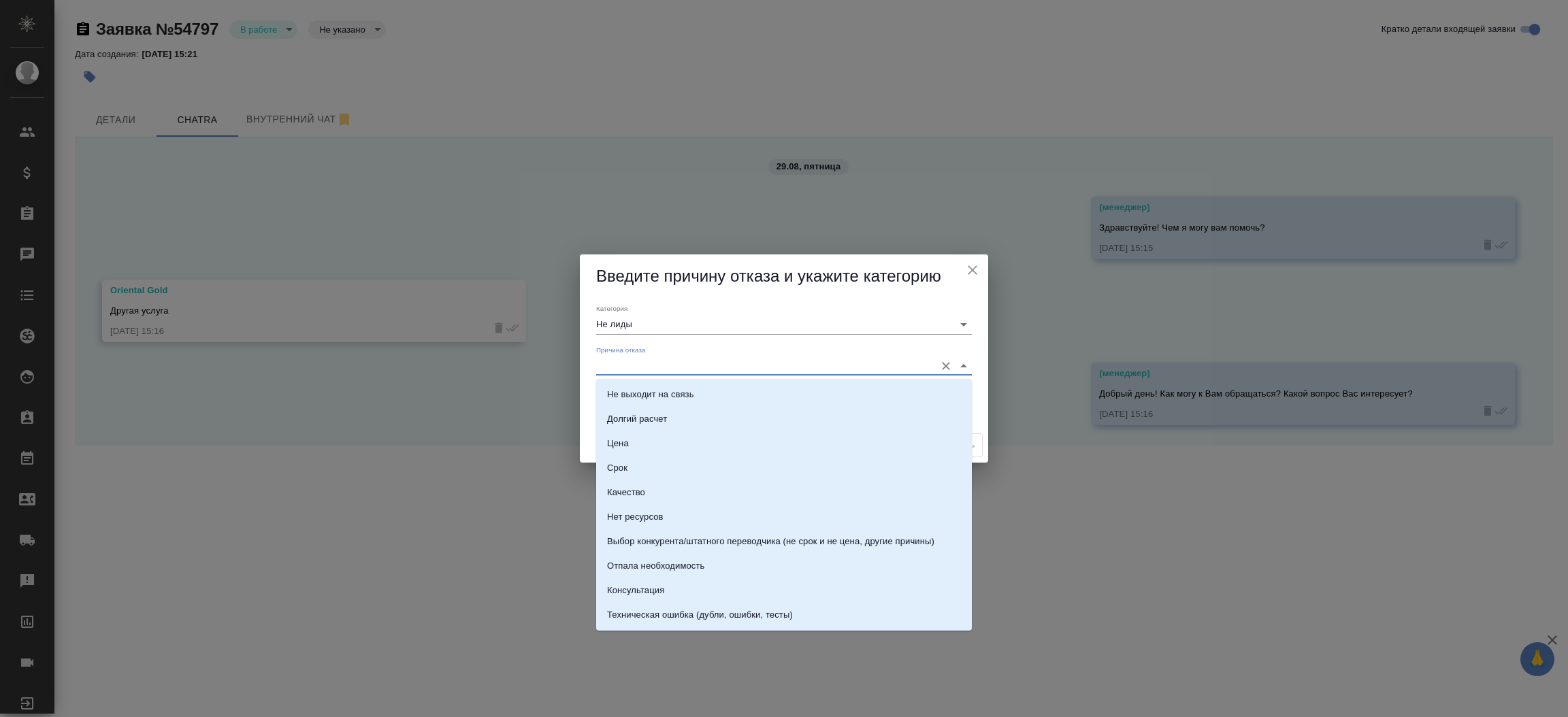
click at [640, 371] on input "Причина отказа" at bounding box center [762, 366] width 332 height 19
click at [873, 616] on li "Техническая ошибка (дубли, ошибки, тесты)" at bounding box center [784, 615] width 375 height 24
type input "Техническая ошибка (дубли, ошибки, тесты)"
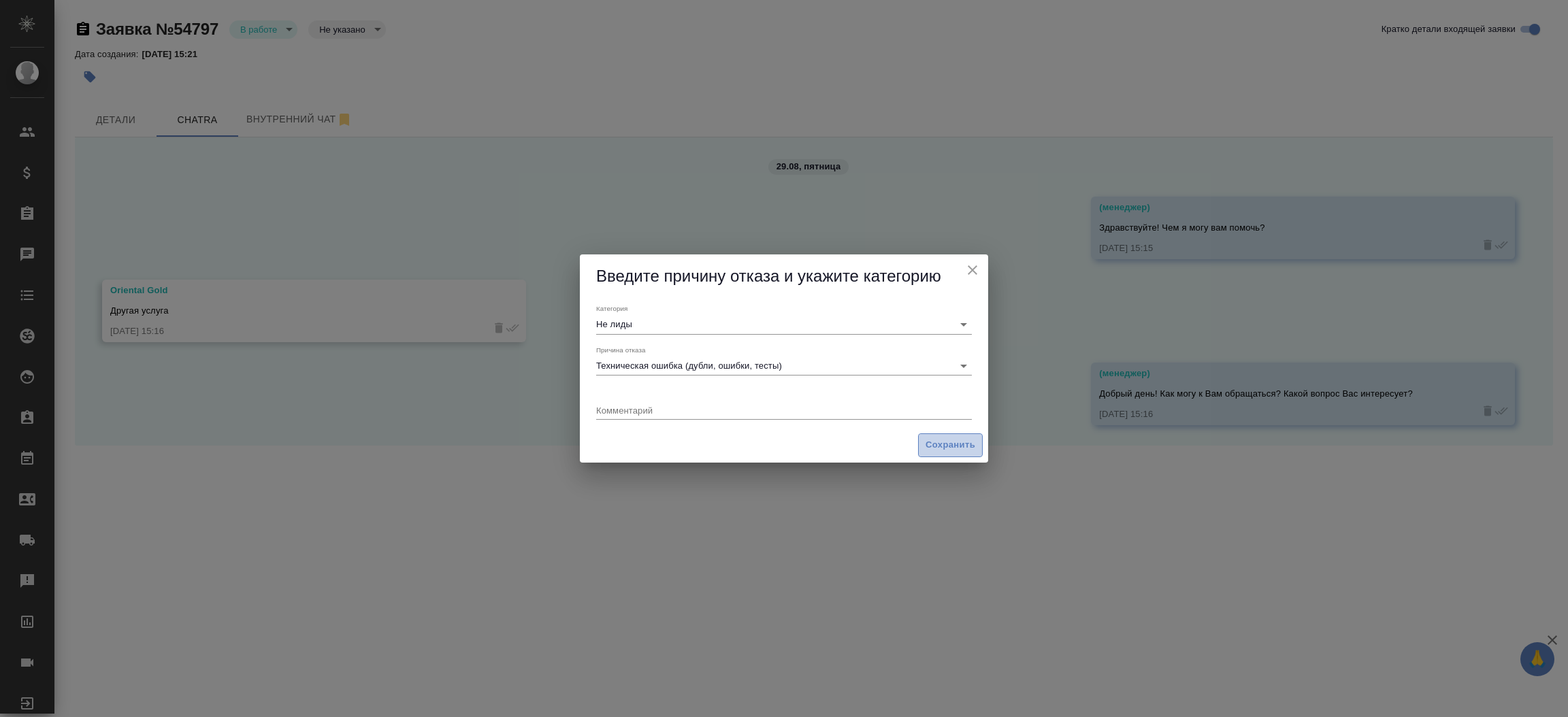
click at [943, 436] on button "Сохранить" at bounding box center [950, 445] width 65 height 23
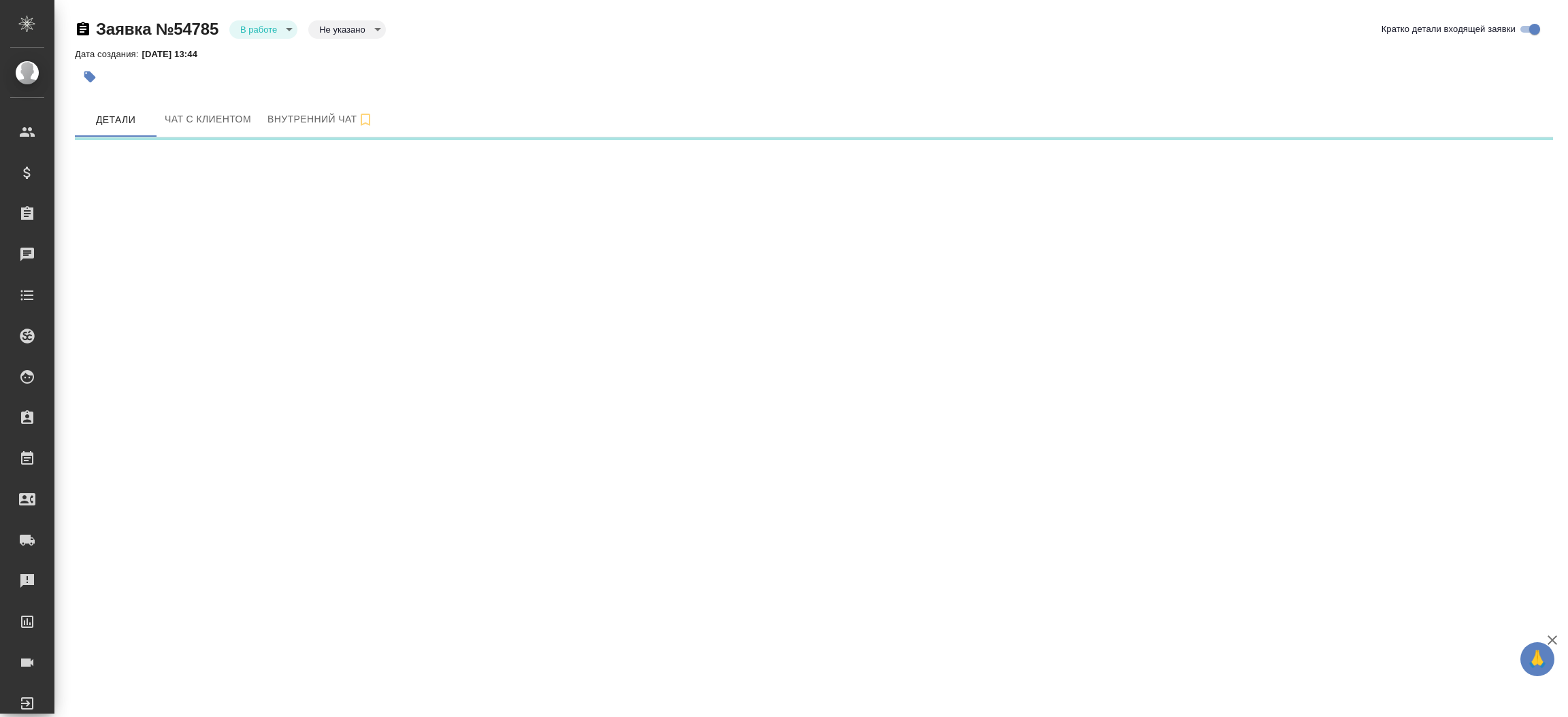
select select "RU"
select select "KZ"
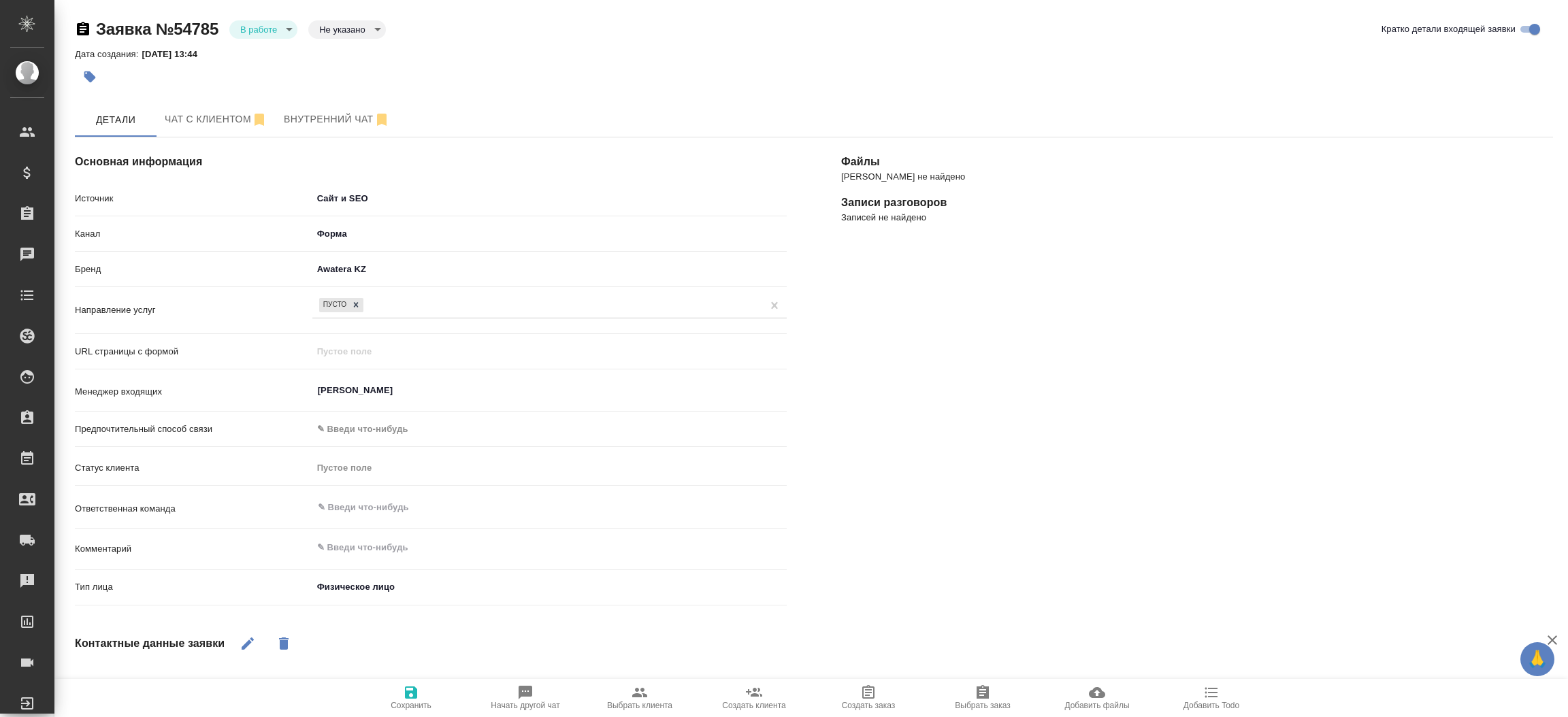
type textarea "x"
drag, startPoint x: 387, startPoint y: 30, endPoint x: 375, endPoint y: 32, distance: 12.2
click at [375, 32] on div "Заявка №54785 В работе inProcess Не указано notSelected Кратко детали входящей …" at bounding box center [814, 29] width 1478 height 22
click at [375, 32] on body "🙏 .cls-1 fill:#fff; AWATERA [PERSON_NAME]prutko Клиенты Спецификации Заказы Чат…" at bounding box center [784, 358] width 1568 height 717
click at [353, 92] on button "Не лиды" at bounding box center [341, 97] width 44 height 15
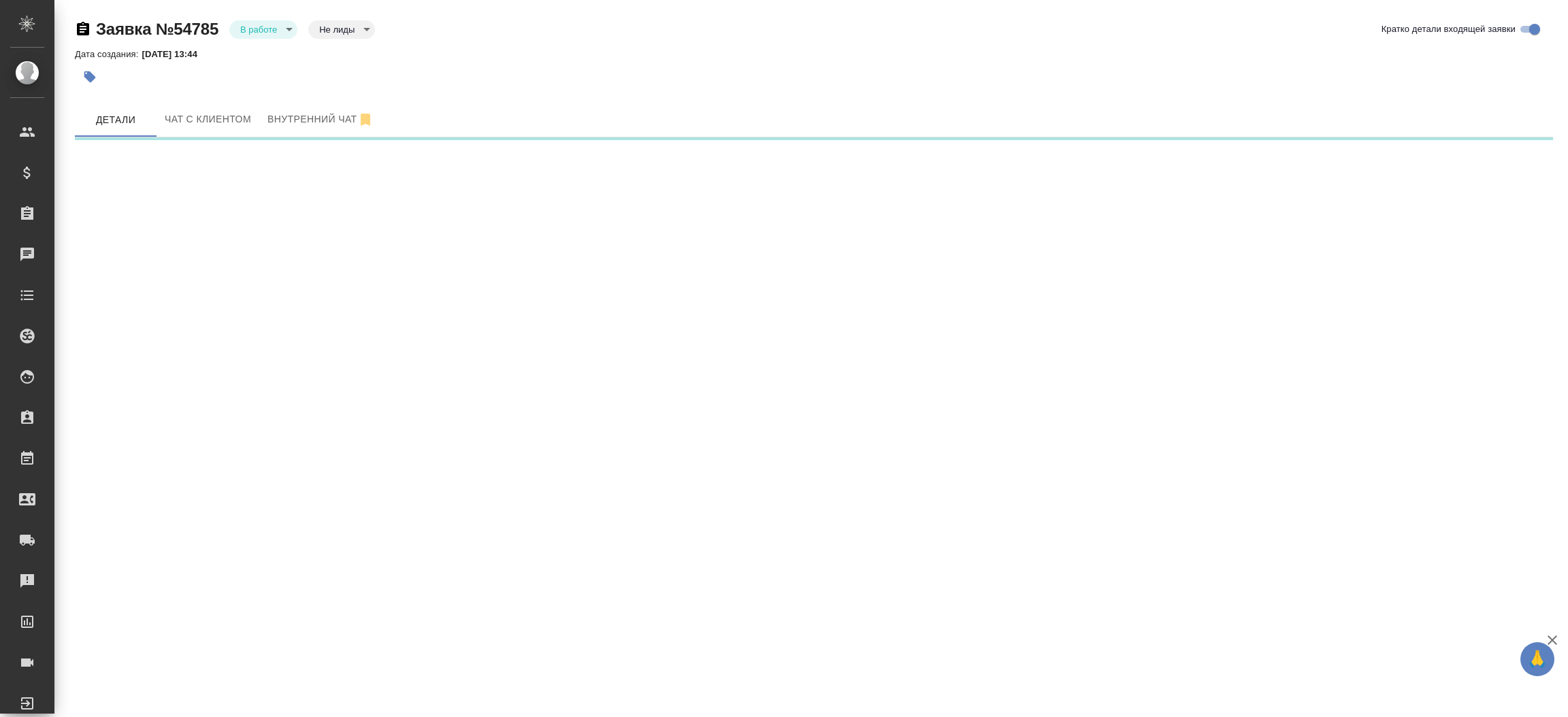
select select "RU"
select select "KZ"
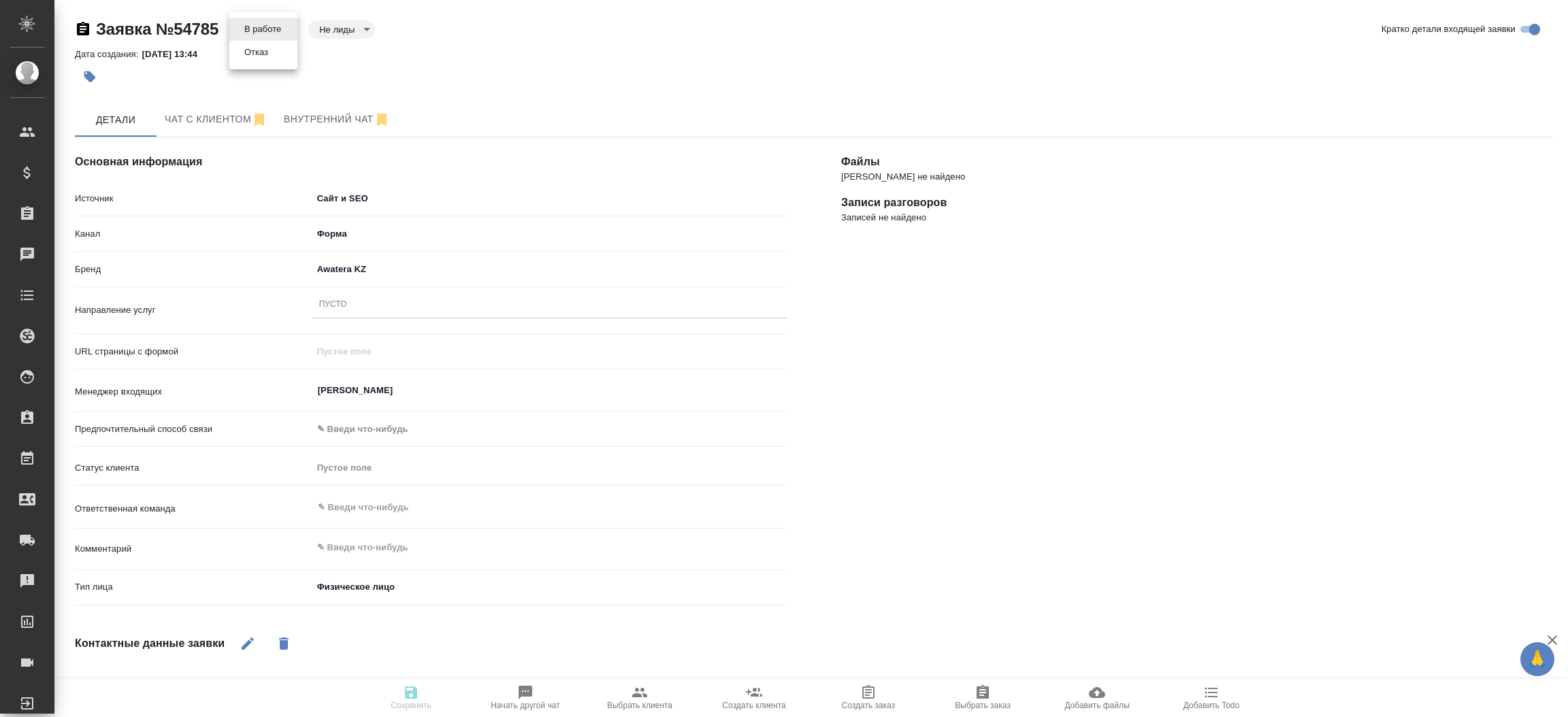
click at [267, 23] on body "🙏 .cls-1 fill:#fff; AWATERA [PERSON_NAME]prutko Клиенты Спецификации Заказы 0 Ч…" at bounding box center [784, 358] width 1568 height 717
type textarea "x"
click at [262, 36] on button "Отказ" at bounding box center [263, 29] width 45 height 15
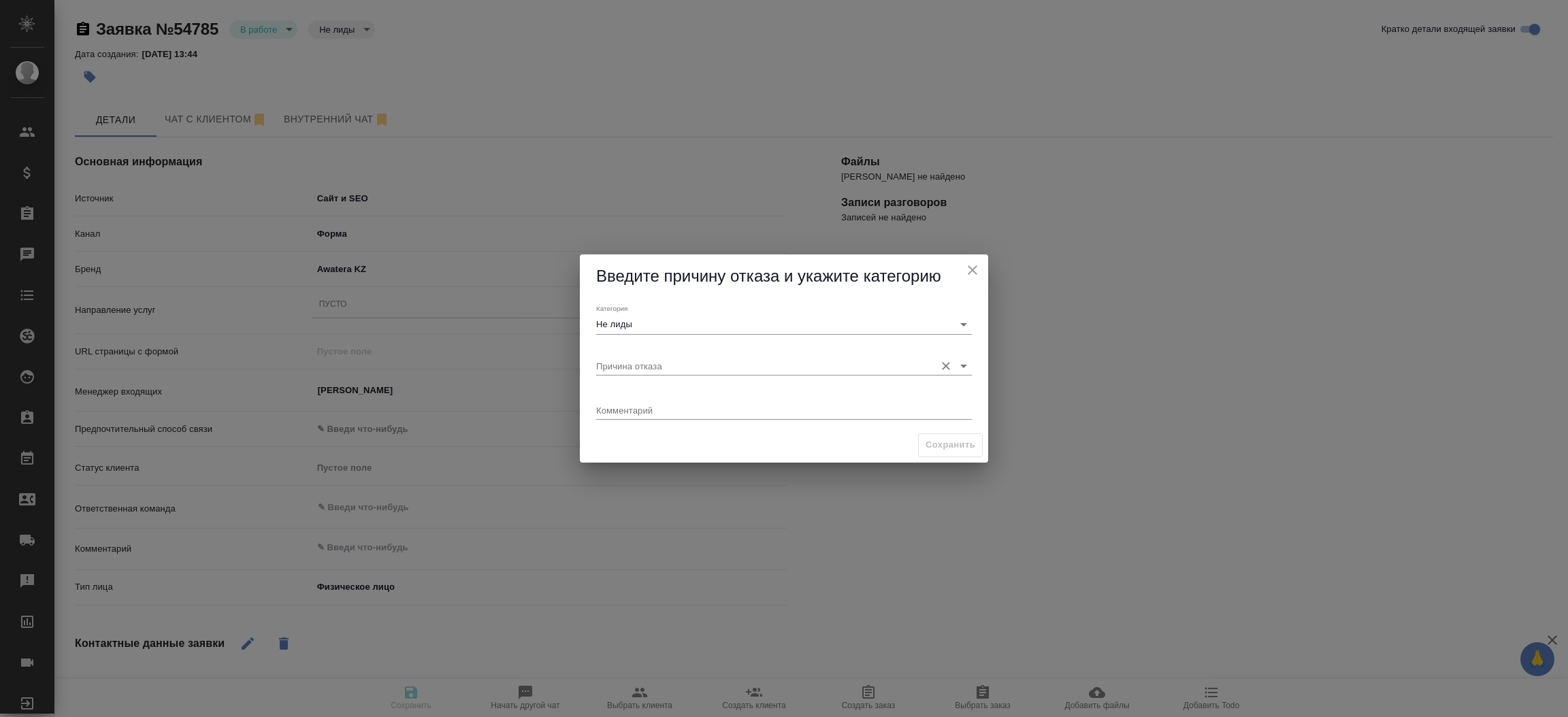
click at [621, 369] on input "Причина отказа" at bounding box center [762, 366] width 332 height 19
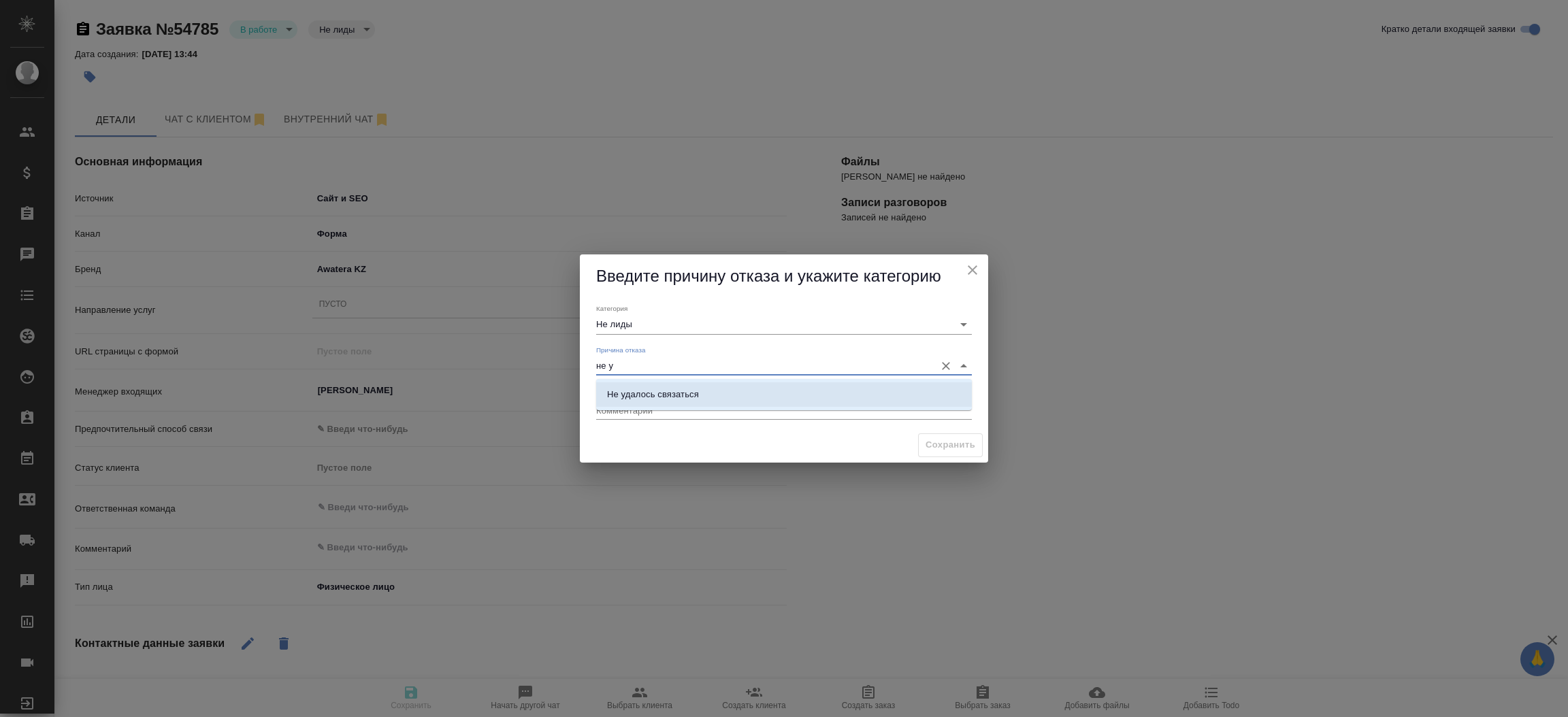
click at [648, 384] on li "Не удалось связаться" at bounding box center [784, 395] width 375 height 24
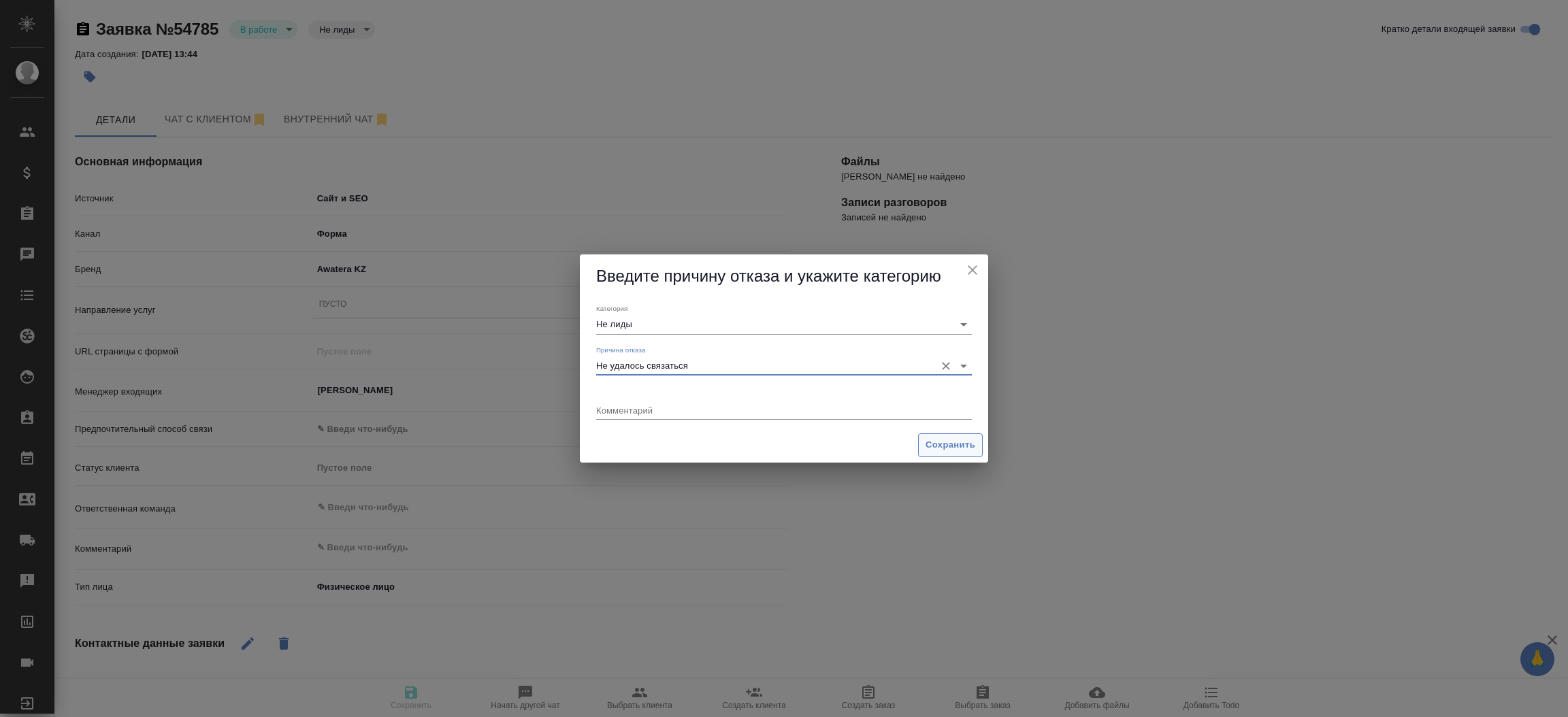
type input "Не удалось связаться"
click at [956, 441] on span "Сохранить" at bounding box center [950, 445] width 49 height 15
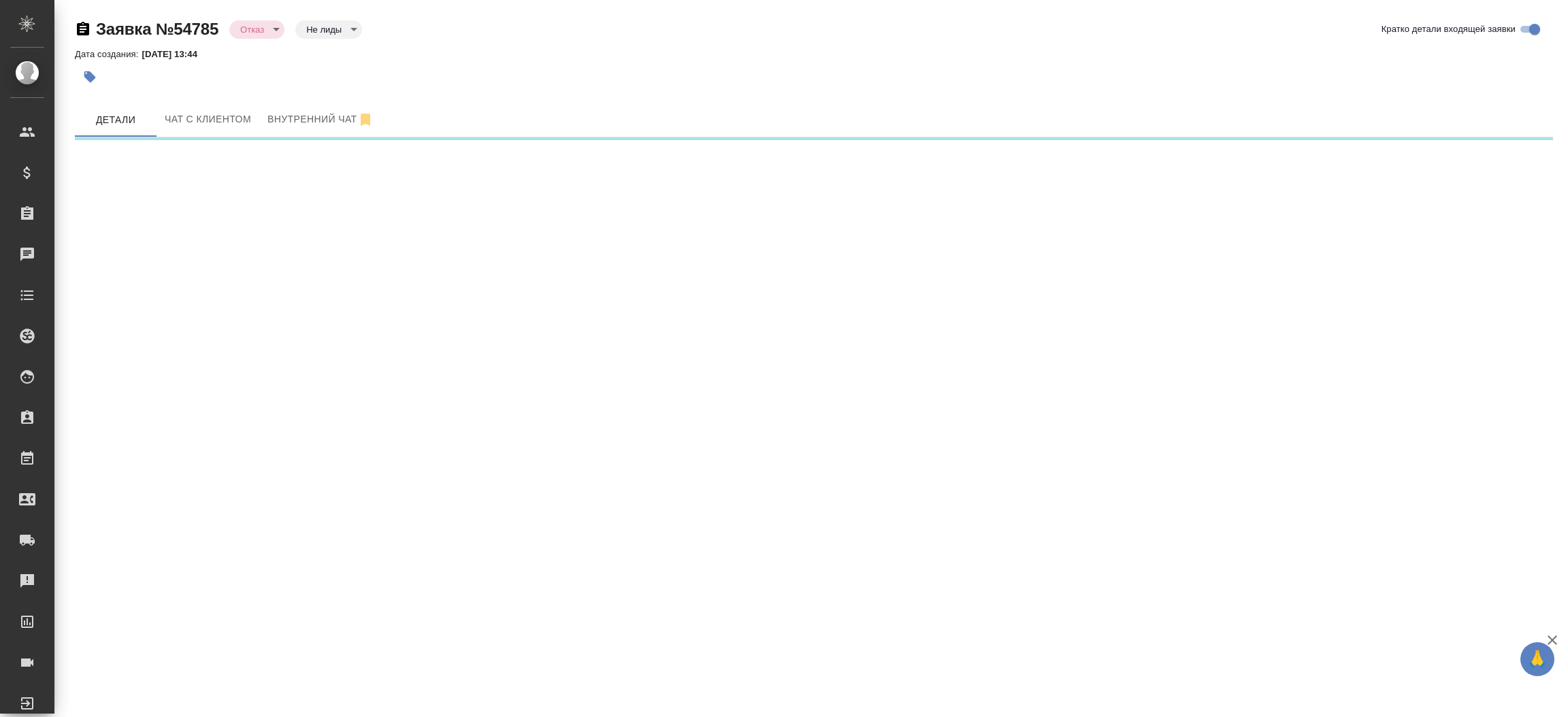
select select "RU"
select select "KZ"
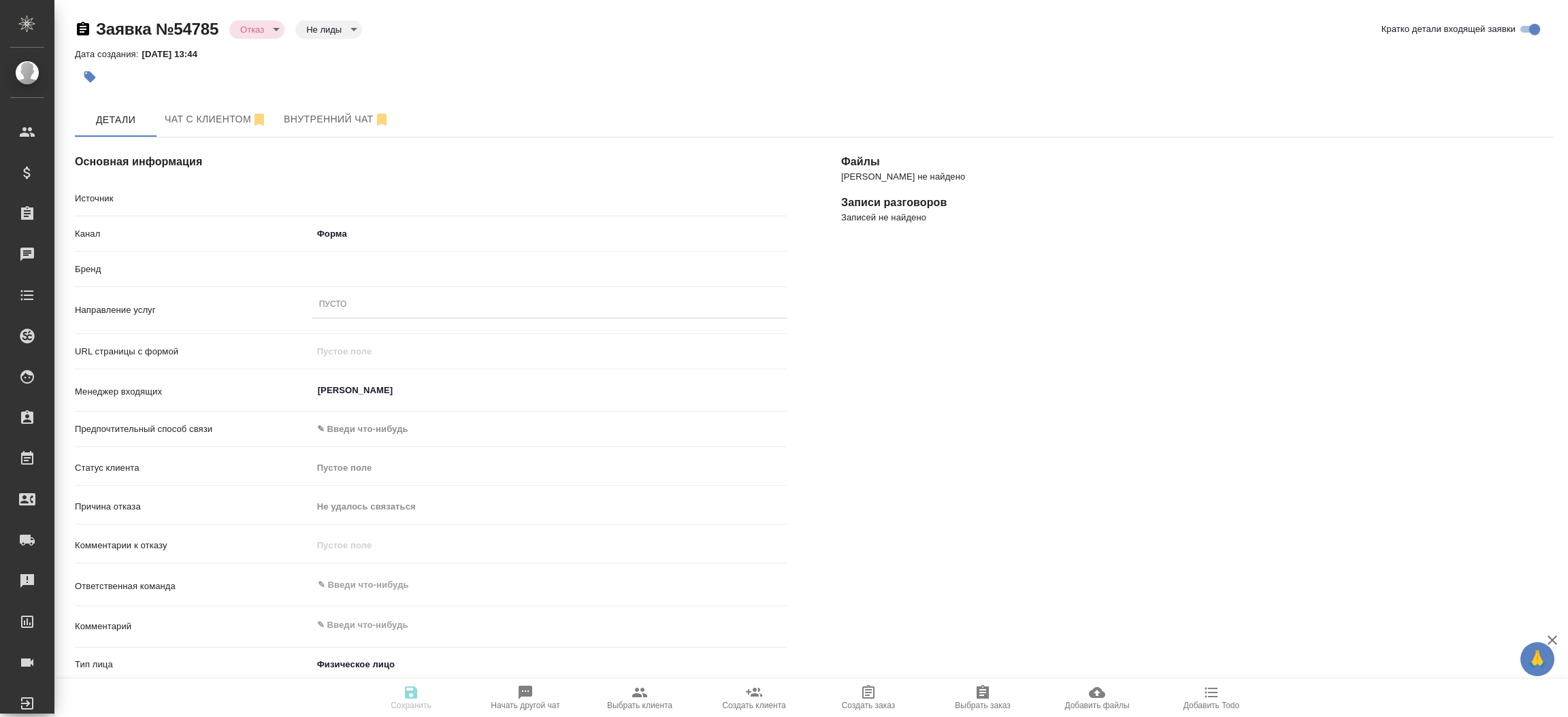
type textarea "x"
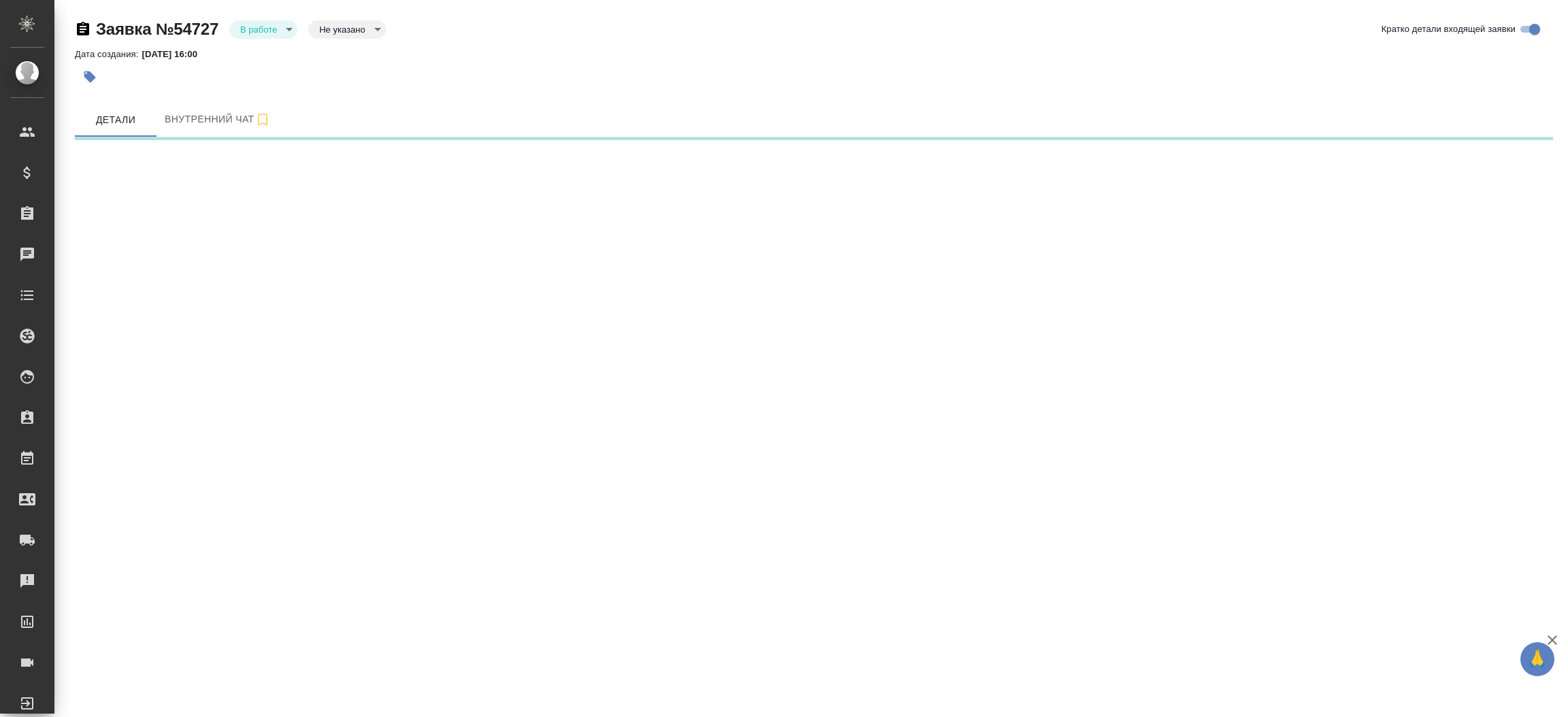
select select "RU"
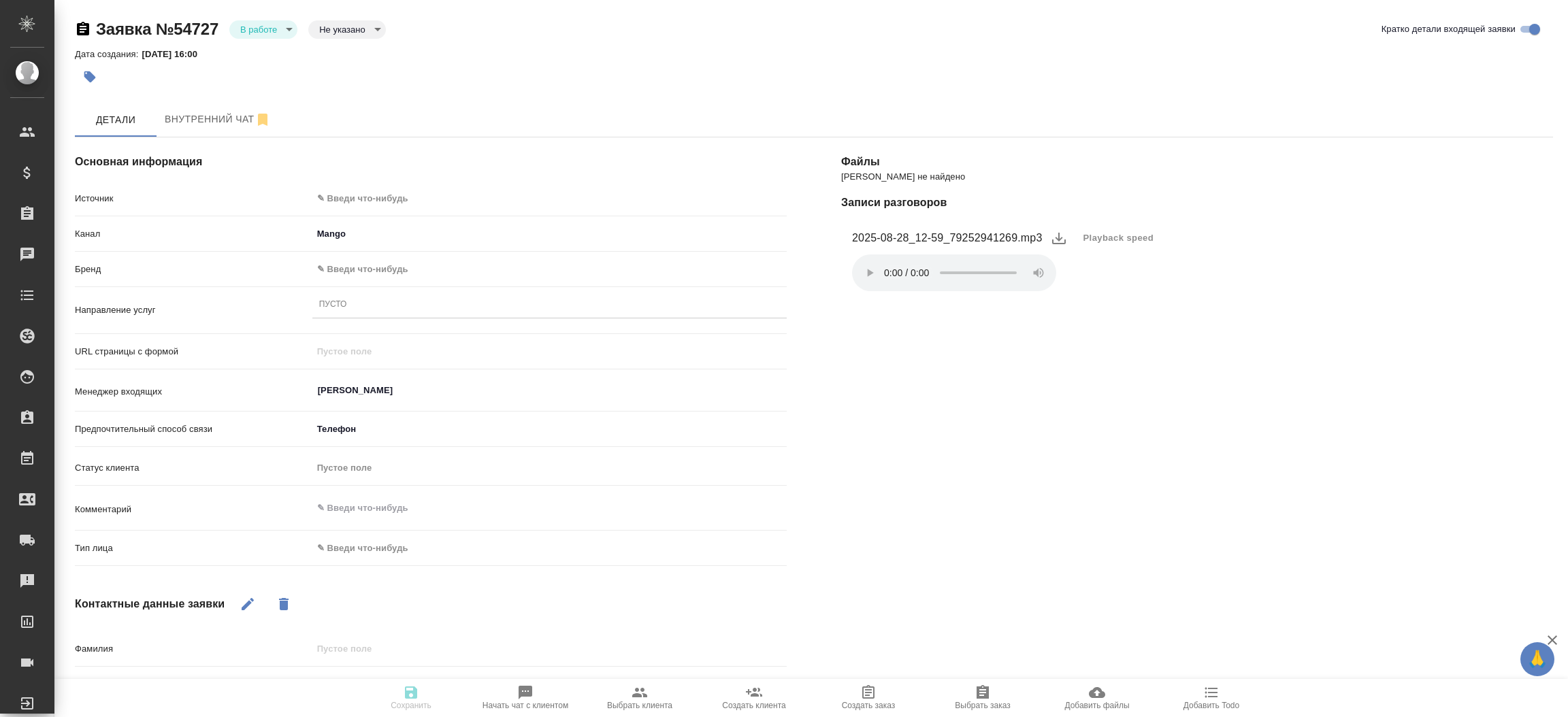
type textarea "x"
click at [464, 196] on body "🙏 .cls-1 fill:#fff; AWATERA [PERSON_NAME]prutko Клиенты Спецификации Заказы Чат…" at bounding box center [784, 358] width 1568 height 717
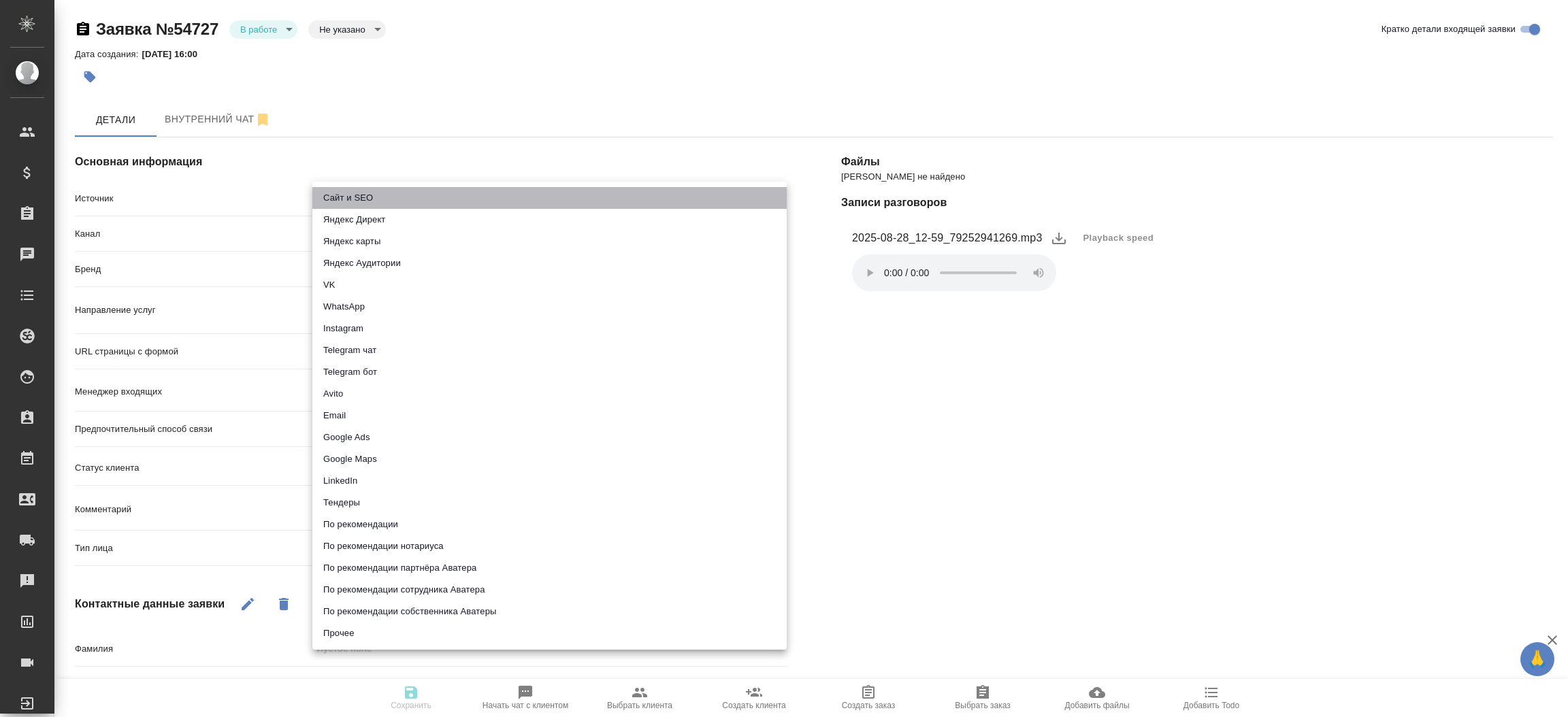
click at [464, 196] on li "Сайт и SEO" at bounding box center [549, 197] width 474 height 22
type input "seo"
type textarea "x"
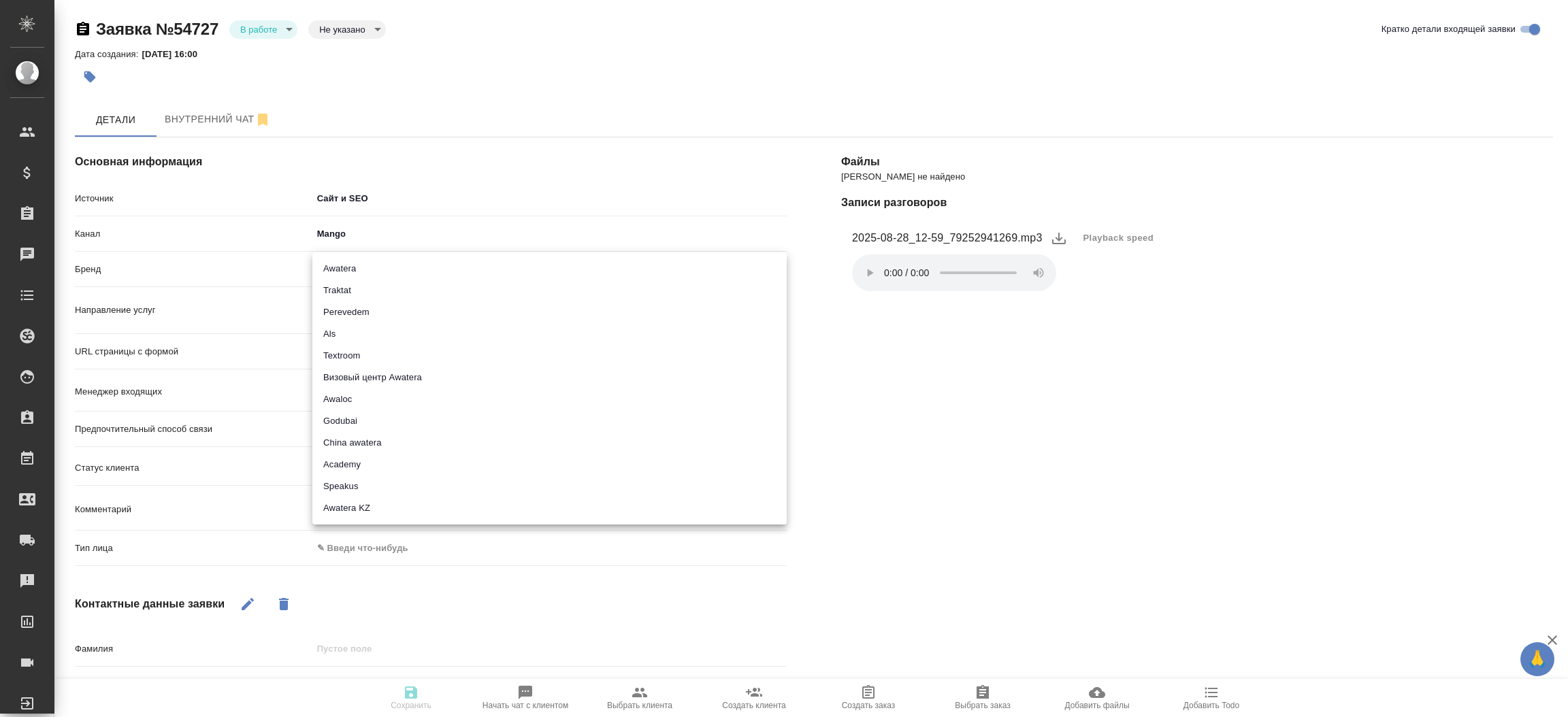
click at [424, 264] on body "🙏 .cls-1 fill:#fff; AWATERA Прутько Ирина i.prutko Клиенты Спецификации Заказы …" at bounding box center [784, 358] width 1568 height 717
click at [420, 282] on li "Traktat" at bounding box center [549, 291] width 474 height 22
type input "traktat"
type textarea "x"
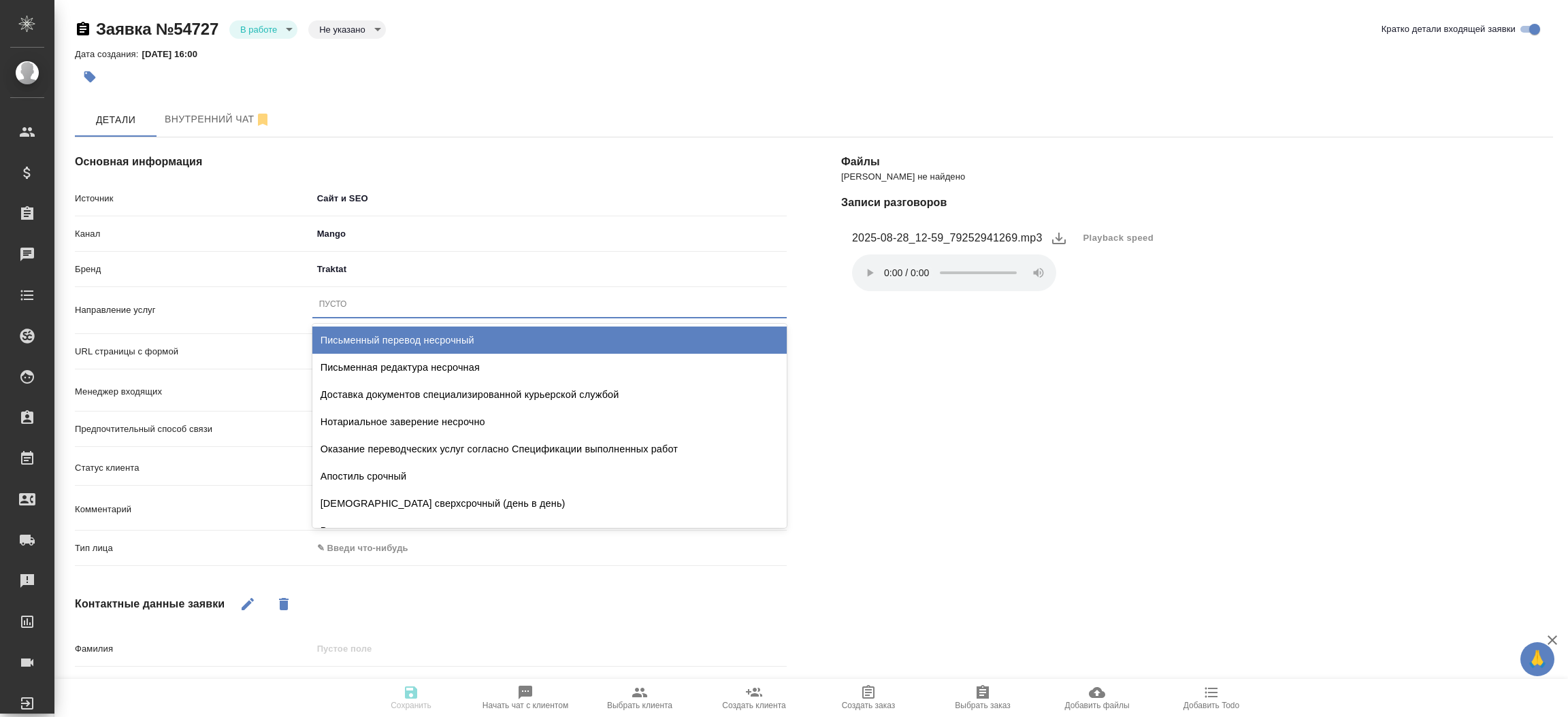
click at [411, 302] on div "Пусто" at bounding box center [549, 304] width 474 height 19
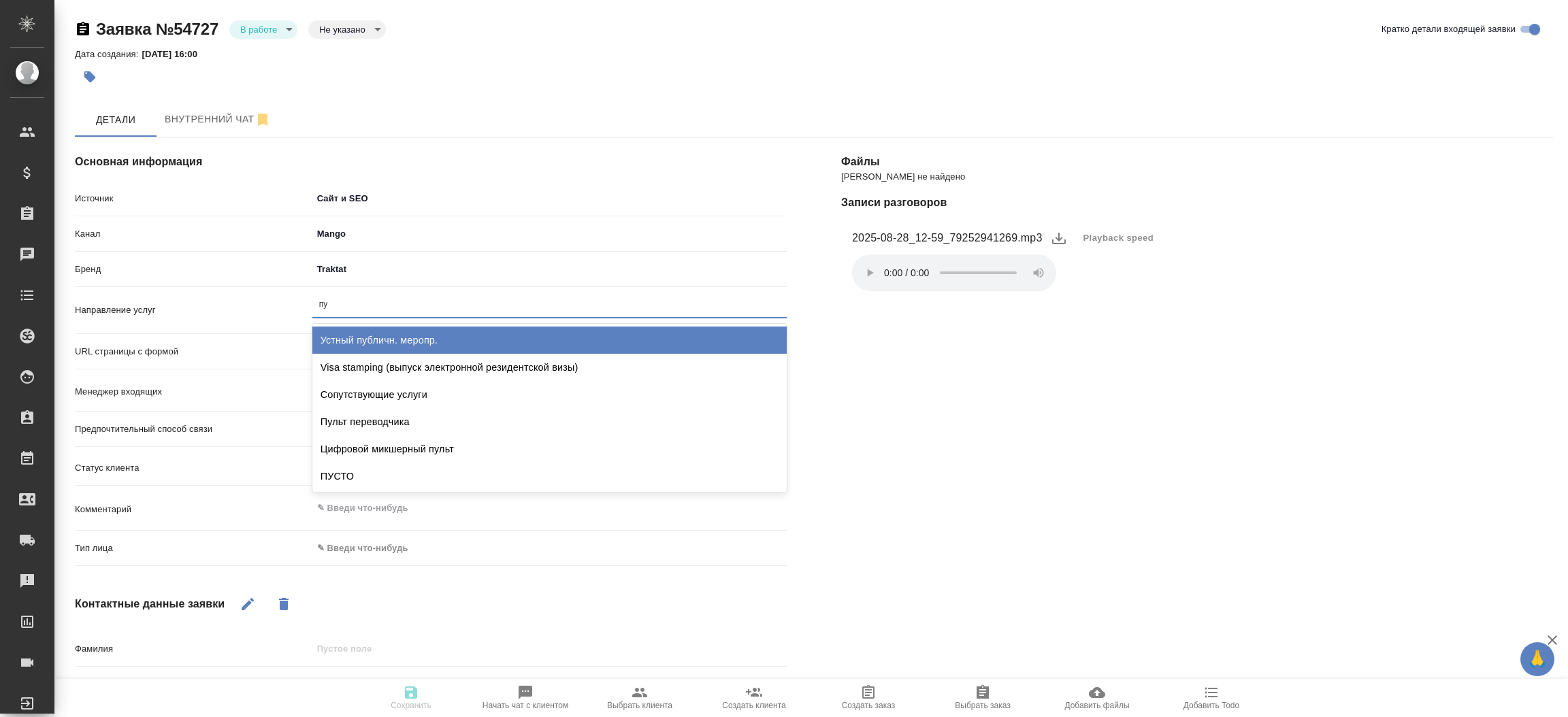
type input "пус"
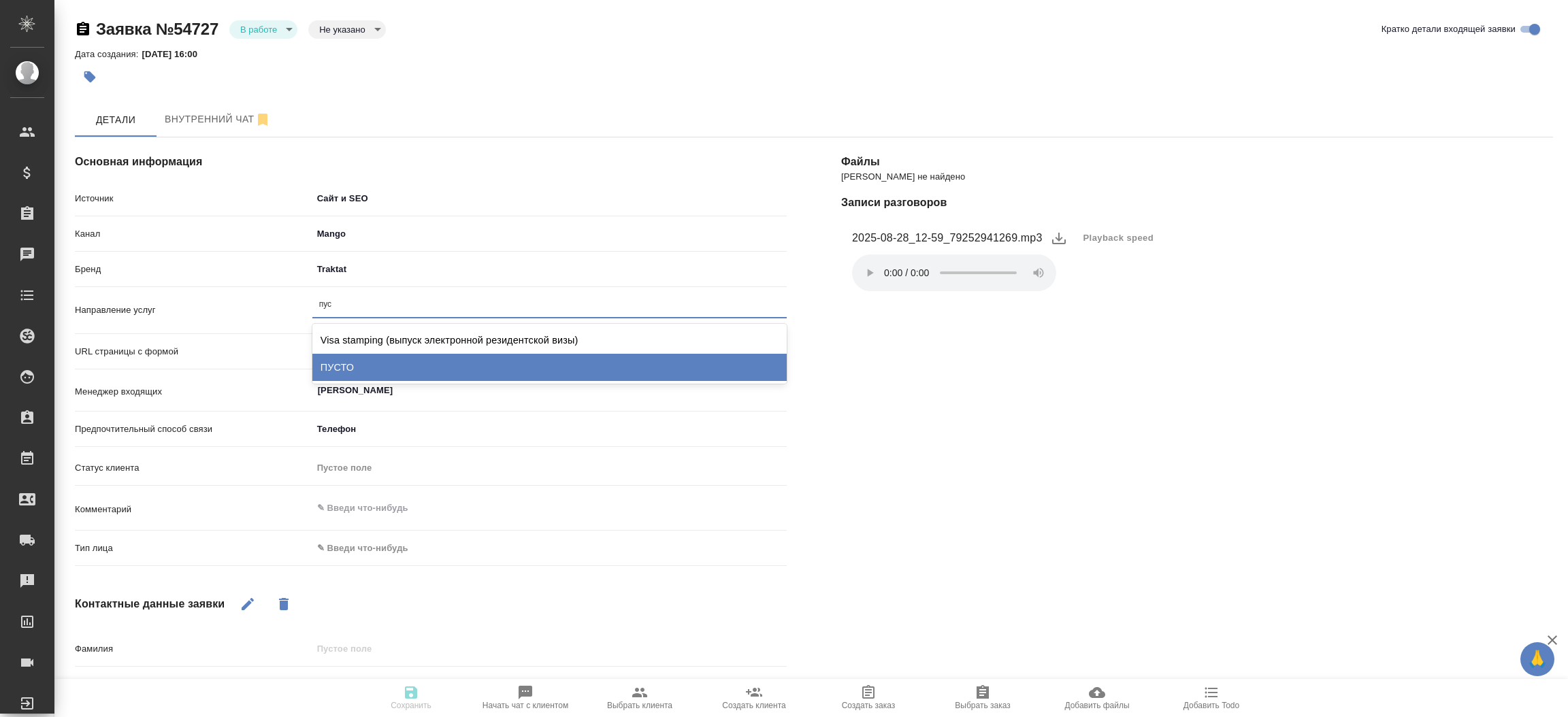
click at [390, 354] on div "ПУСТО" at bounding box center [549, 367] width 474 height 28
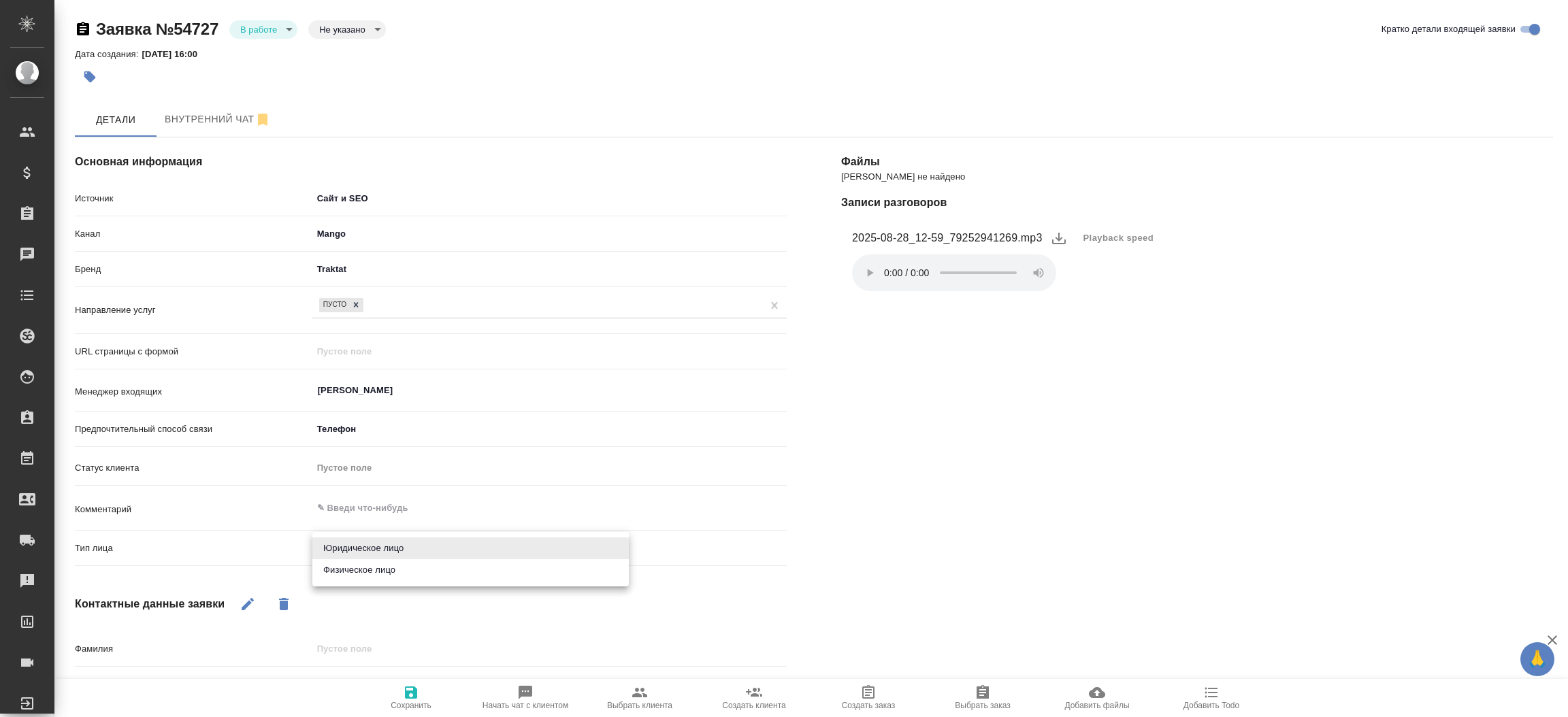
click at [350, 546] on body "🙏 .cls-1 fill:#fff; AWATERA Прутько Ирина i.prutko Клиенты Спецификации Заказы …" at bounding box center [784, 358] width 1568 height 717
click at [349, 570] on li "Физическое лицо" at bounding box center [470, 570] width 316 height 22
type textarea "x"
type input "private"
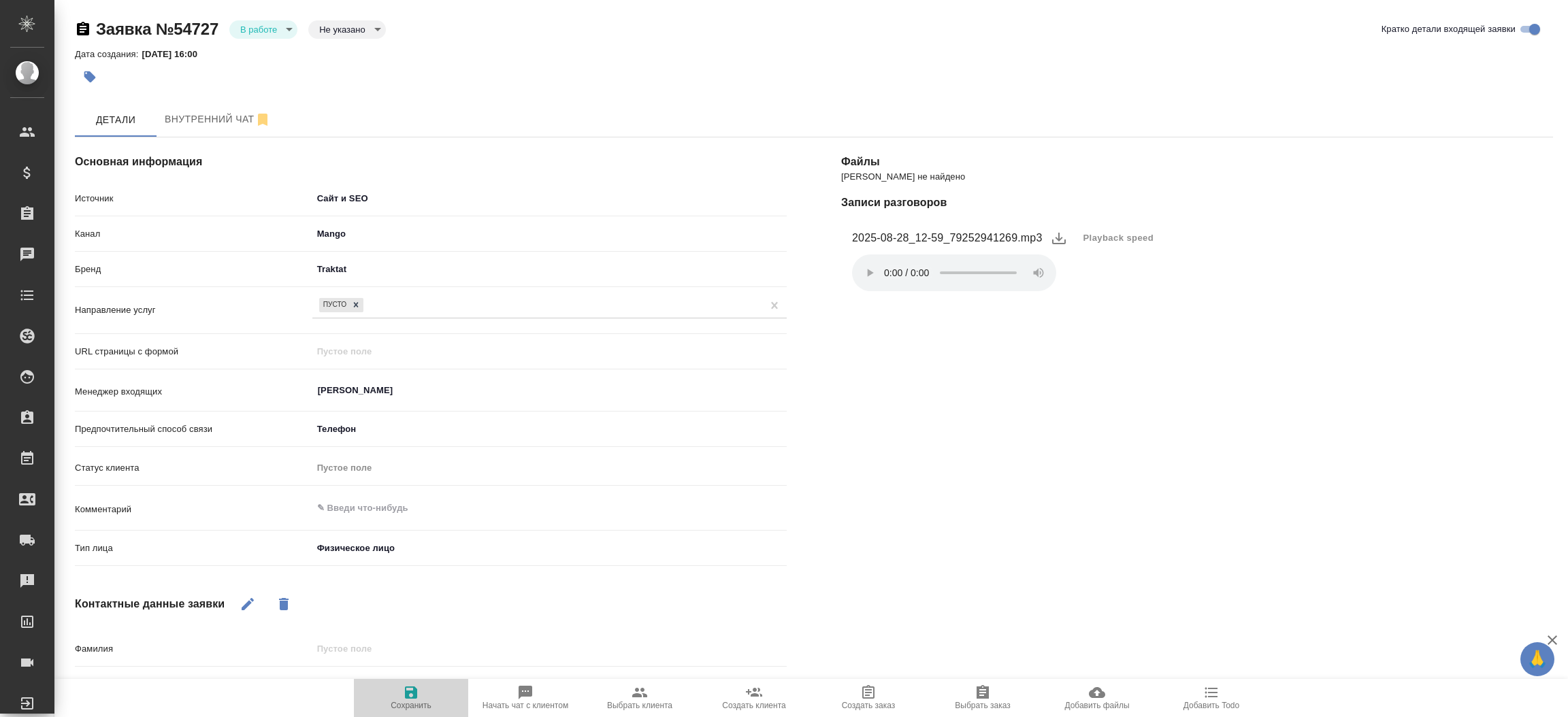
click at [407, 686] on icon "button" at bounding box center [411, 693] width 16 height 16
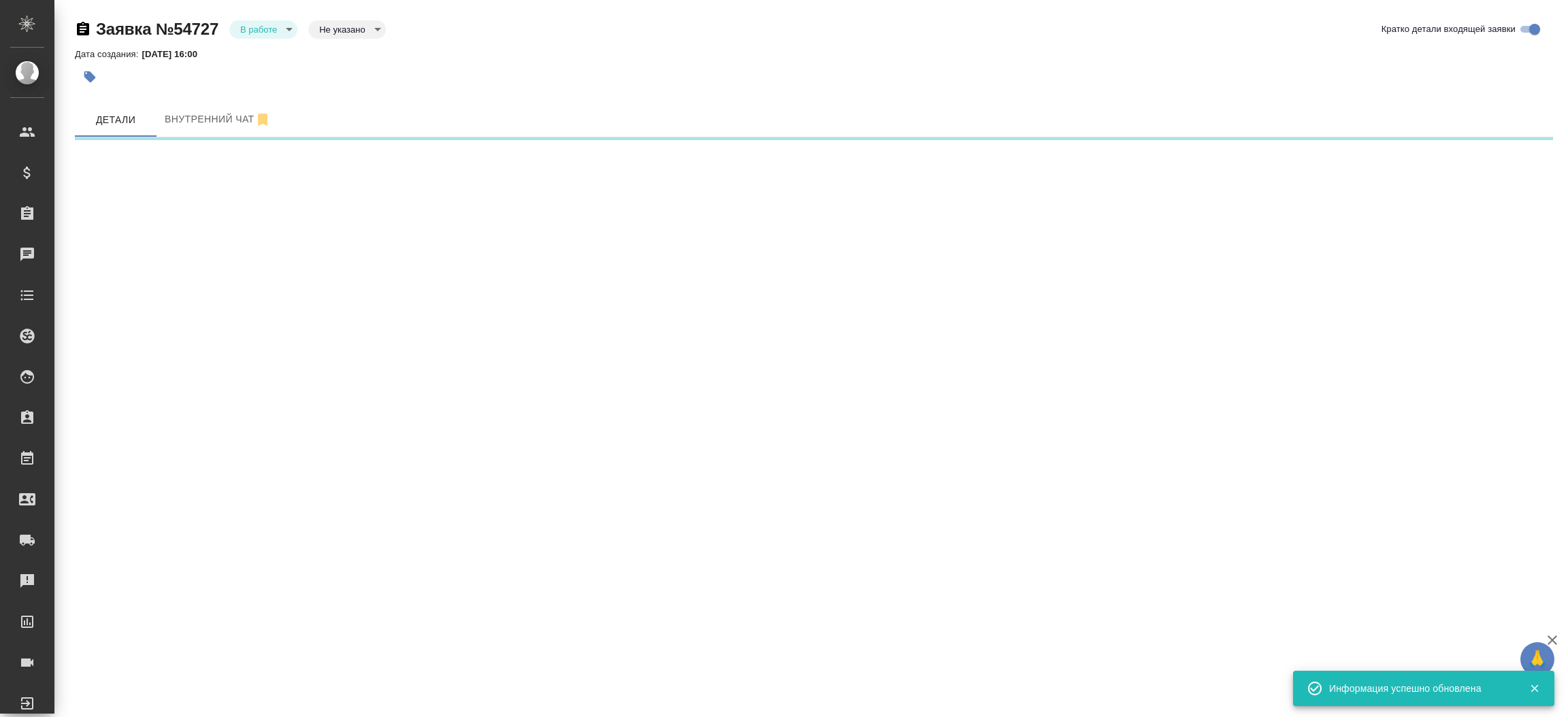
select select "RU"
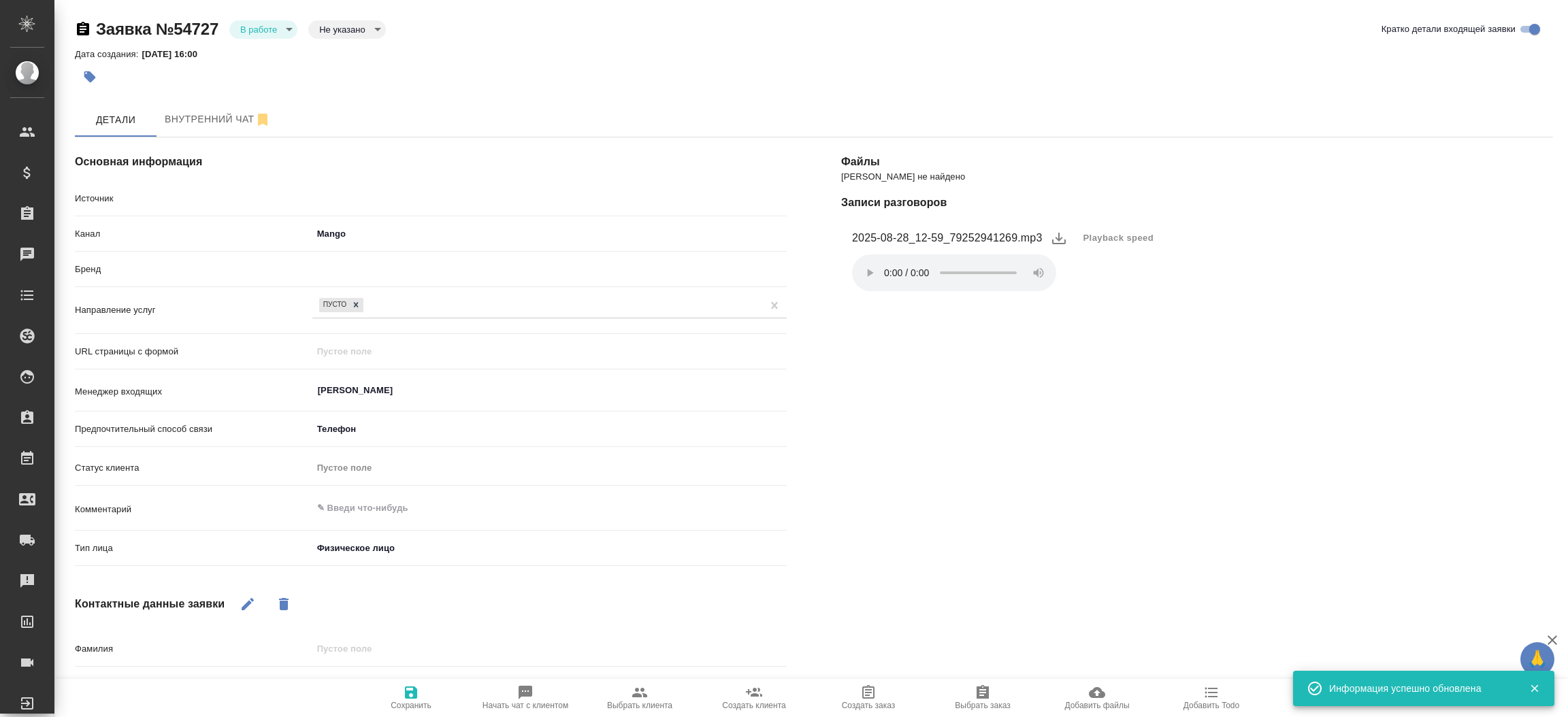
type textarea "x"
drag, startPoint x: 267, startPoint y: 31, endPoint x: 261, endPoint y: 53, distance: 22.8
click at [261, 53] on body "🙏 .cls-1 fill:#fff; AWATERA Прутько Ирина i.prutko Клиенты Спецификации Заказы …" at bounding box center [784, 358] width 1568 height 717
click at [261, 36] on button "Отказ" at bounding box center [263, 29] width 45 height 15
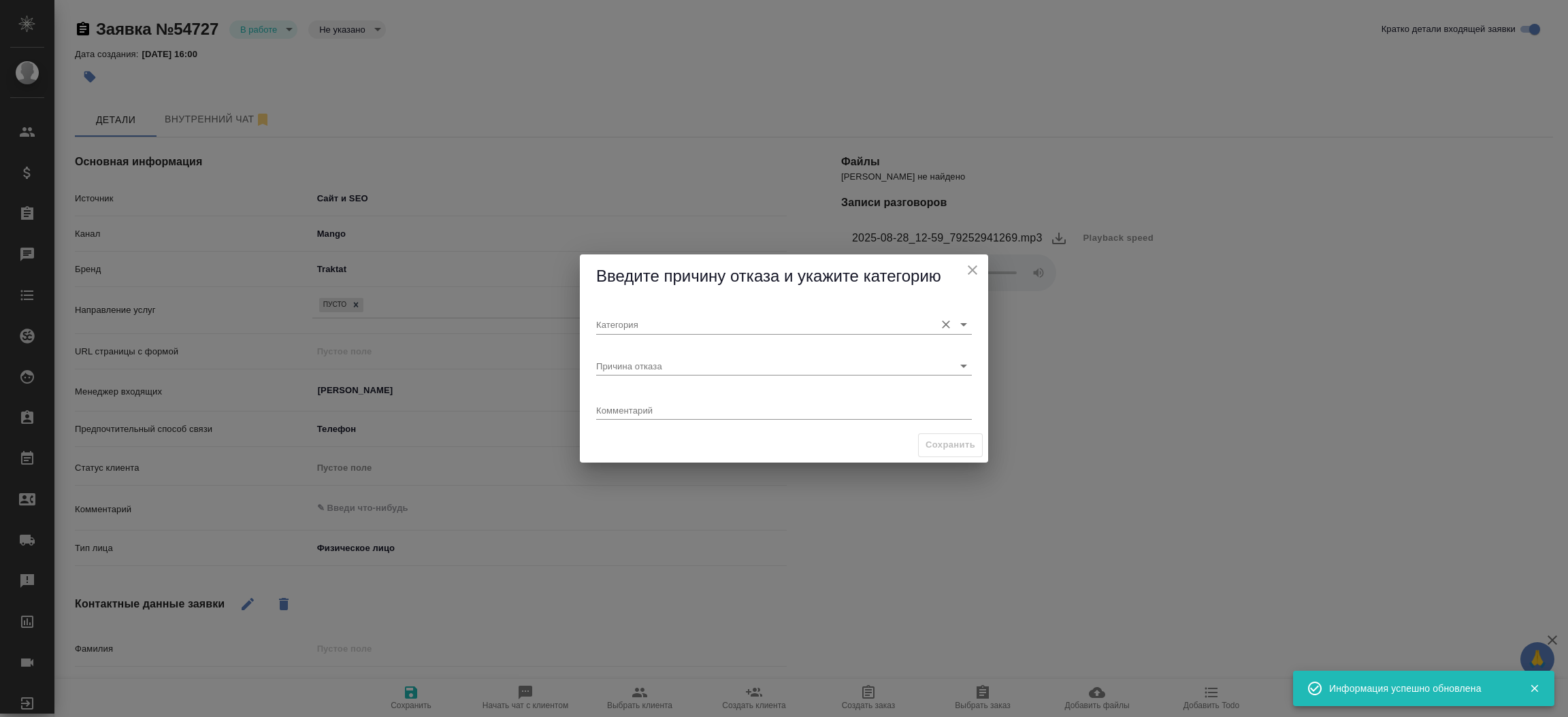
click at [610, 320] on input "Категория" at bounding box center [762, 324] width 332 height 19
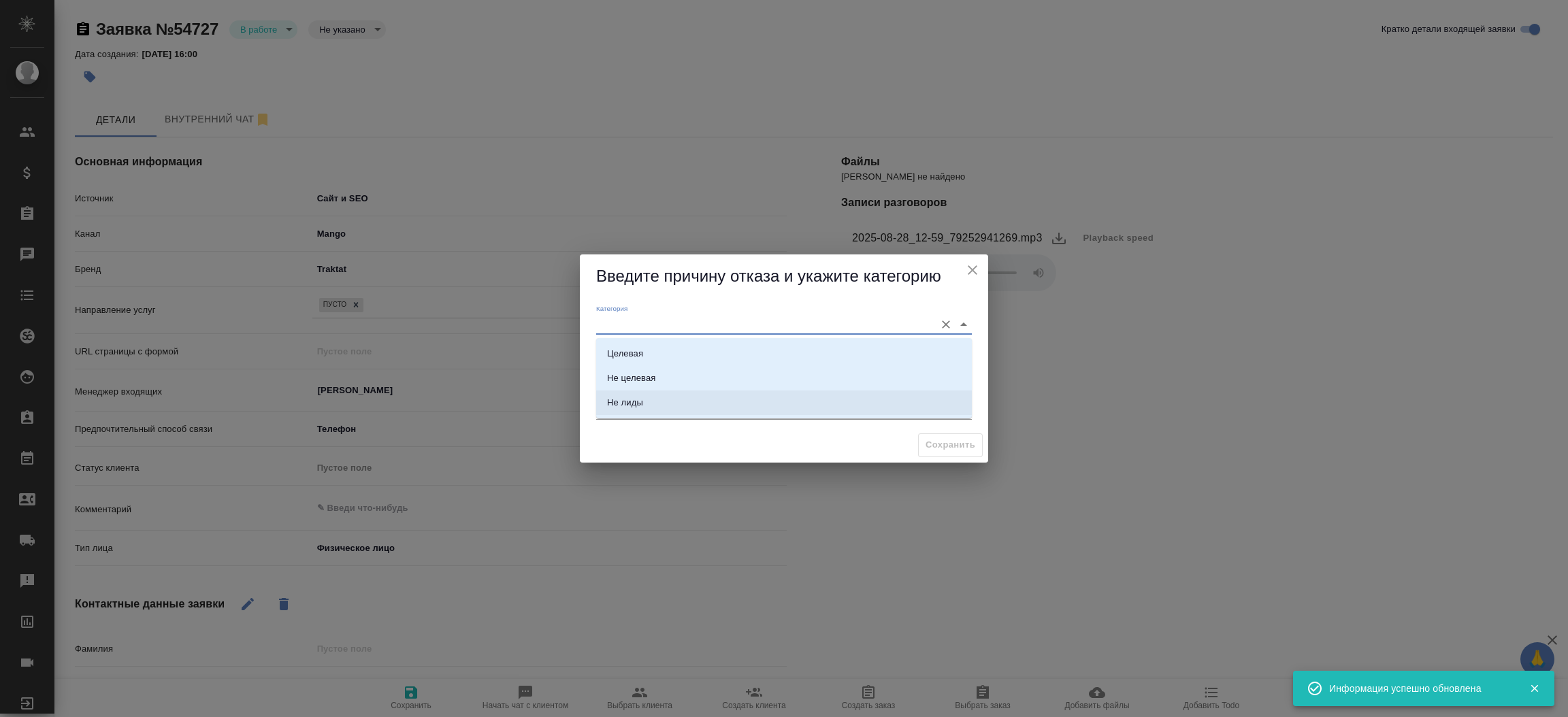
click at [613, 400] on div "Не лиды" at bounding box center [625, 402] width 36 height 14
type input "Не лиды"
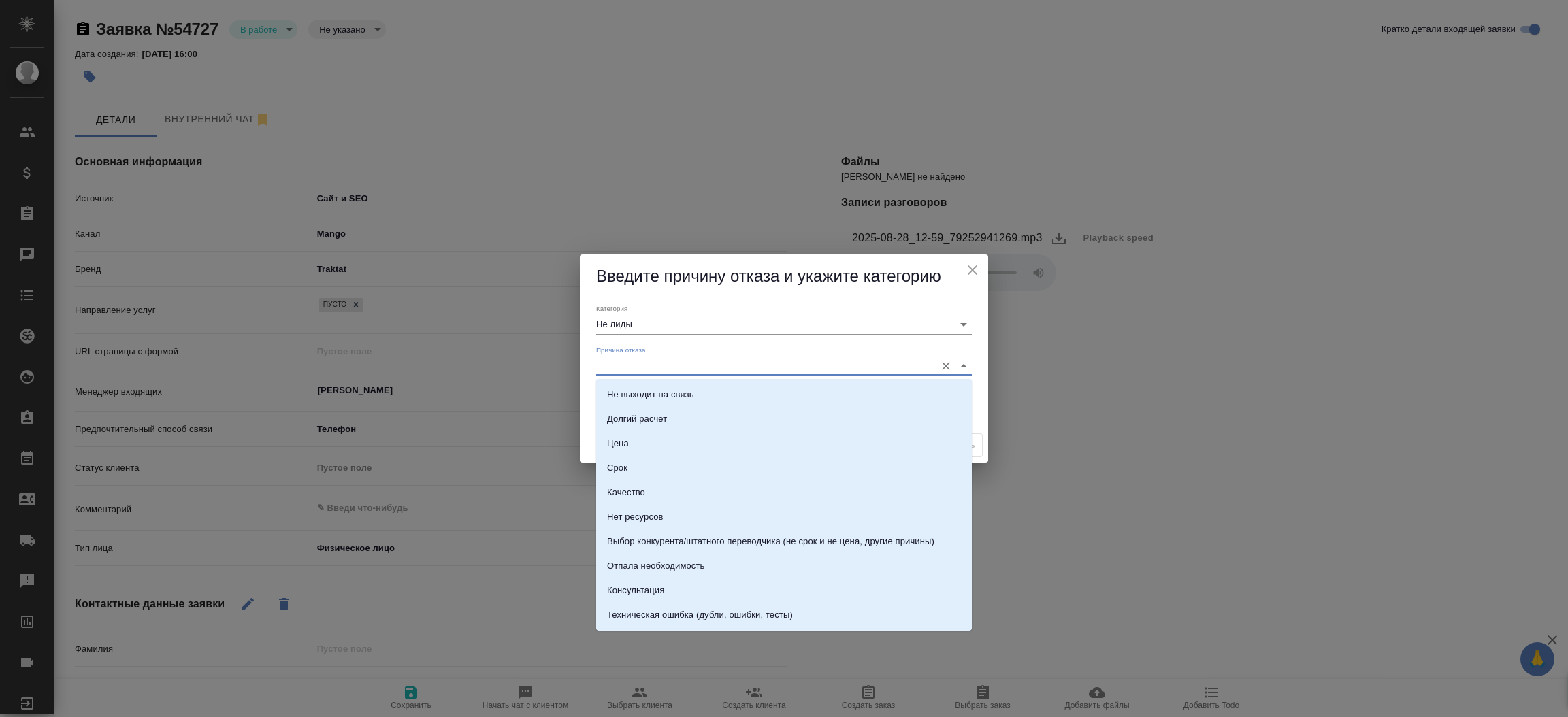
click at [614, 362] on input "Причина отказа" at bounding box center [762, 366] width 332 height 19
click at [828, 616] on li "Техническая ошибка (дубли, ошибки, тесты)" at bounding box center [784, 615] width 375 height 24
type input "Техническая ошибка (дубли, ошибки, тесты)"
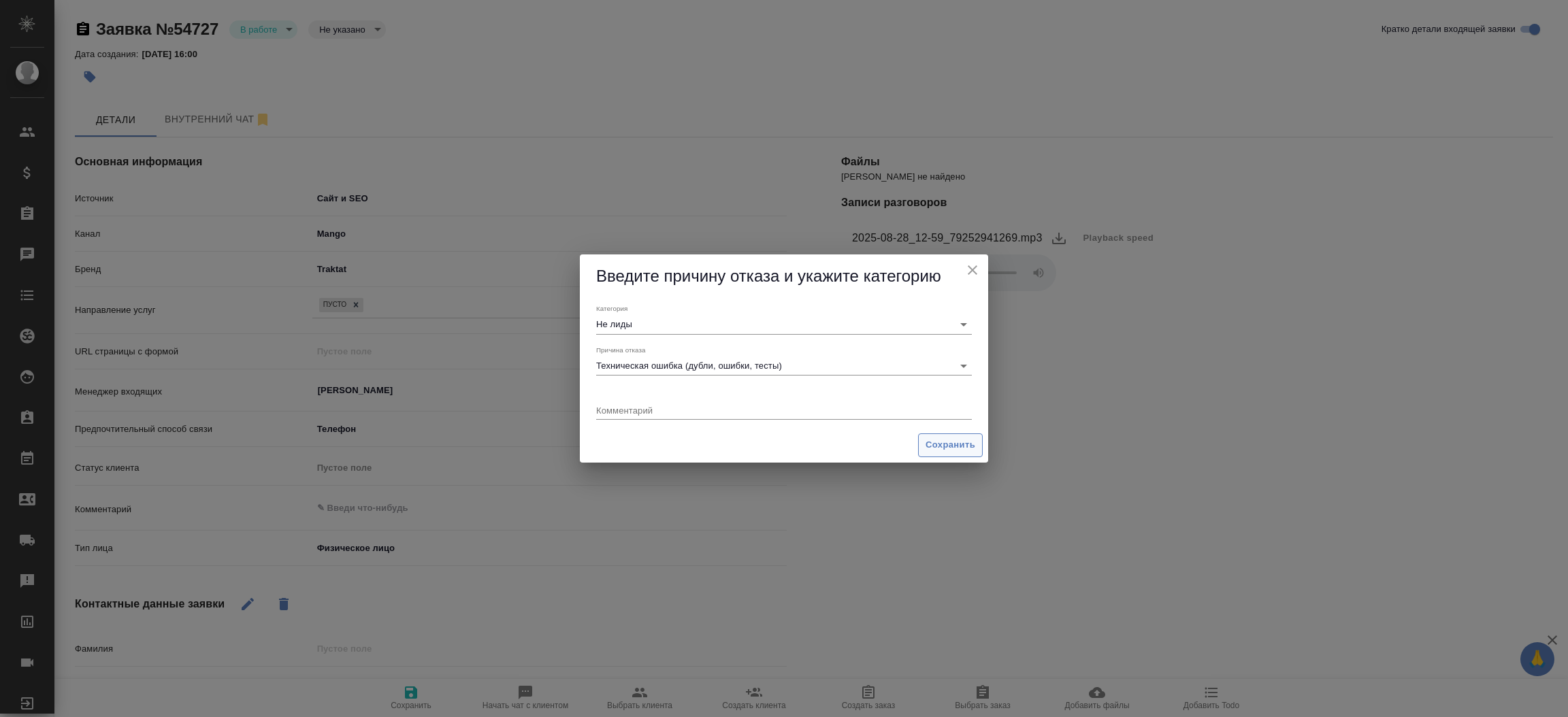
drag, startPoint x: 940, startPoint y: 460, endPoint x: 941, endPoint y: 452, distance: 8.1
click at [941, 452] on div "Сохранить" at bounding box center [784, 445] width 409 height 35
click at [941, 452] on span "Сохранить" at bounding box center [950, 445] width 49 height 15
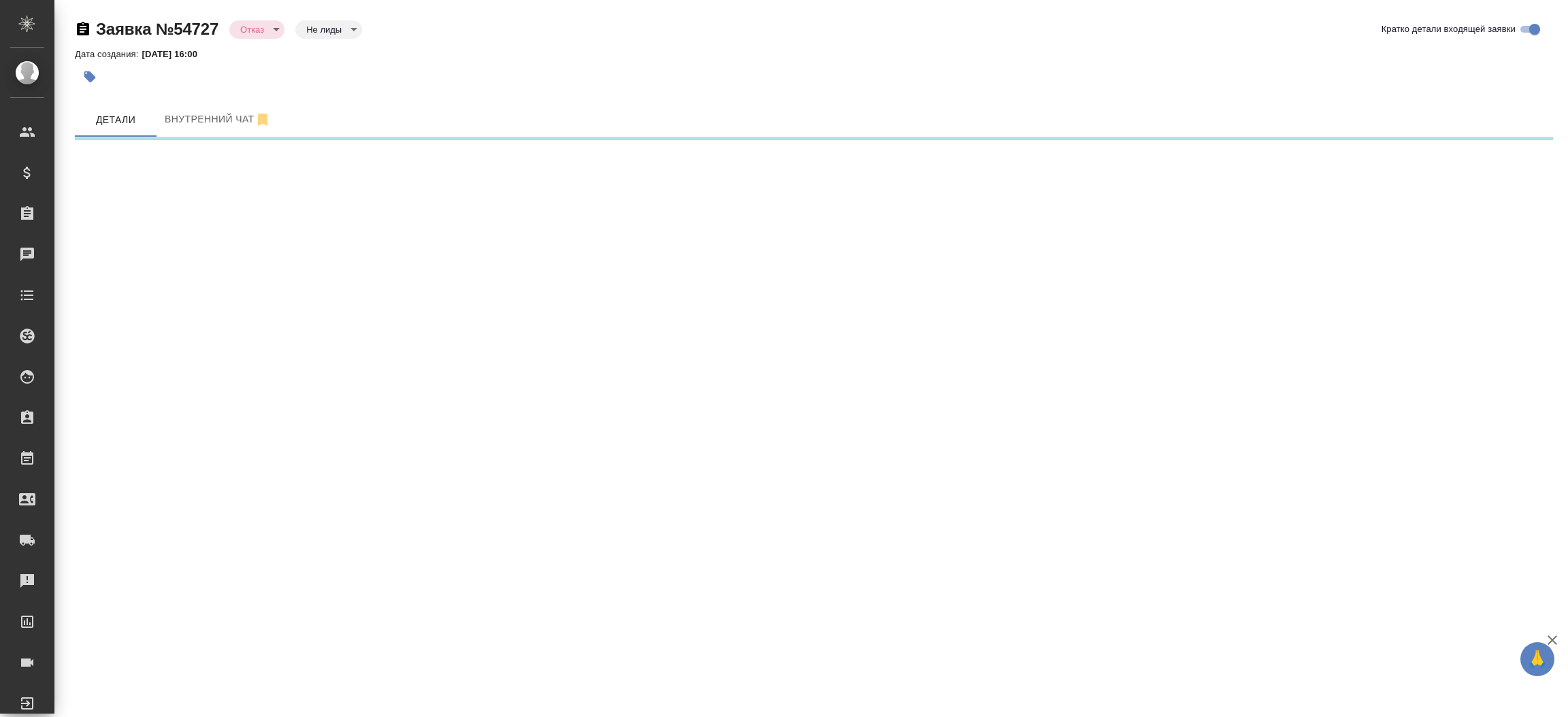
select select "RU"
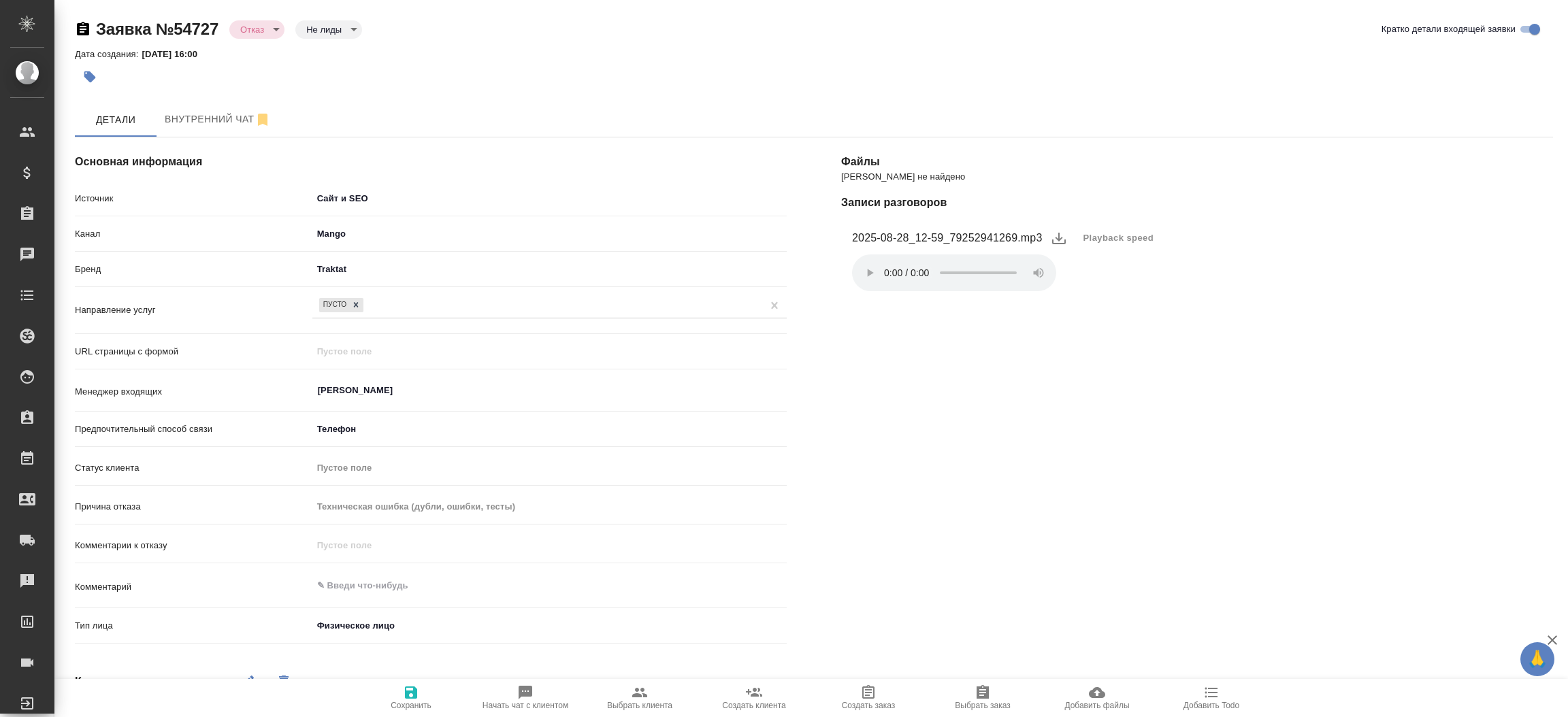
type textarea "x"
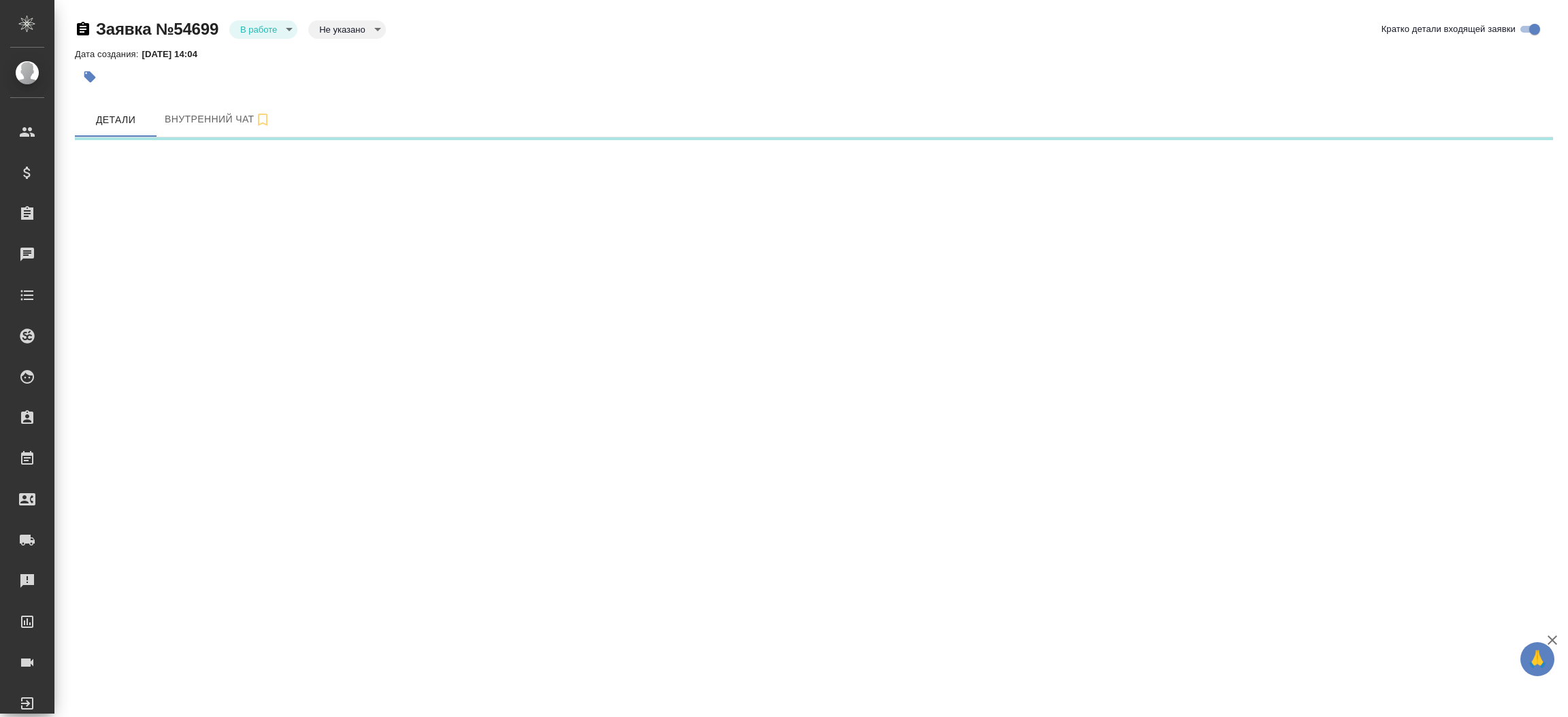
select select "RU"
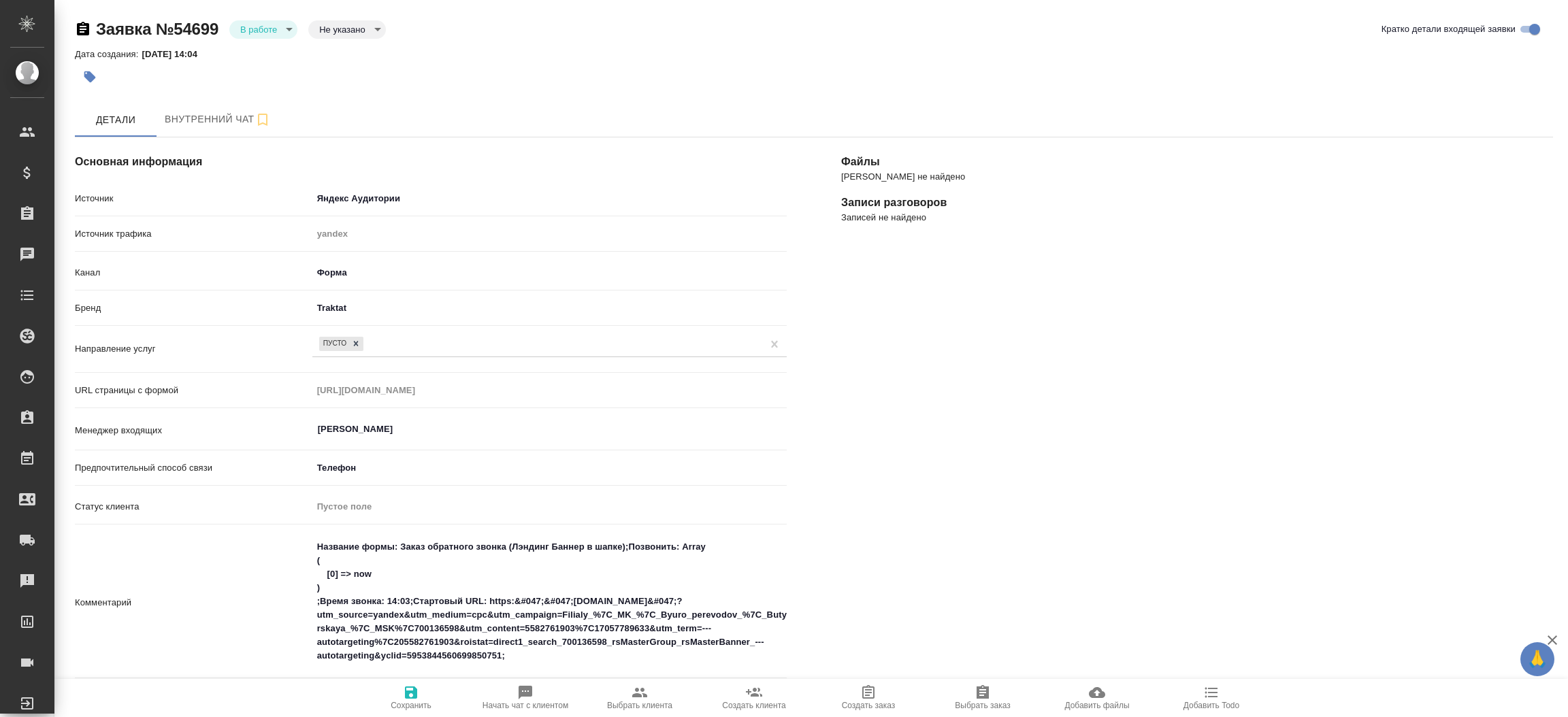
type textarea "x"
click at [276, 34] on body "🙏 .cls-1 fill:#fff; AWATERA [PERSON_NAME]prutko Клиенты Спецификации Заказы 0 Ч…" at bounding box center [784, 358] width 1568 height 717
click at [262, 62] on li "Отказ" at bounding box center [263, 52] width 68 height 23
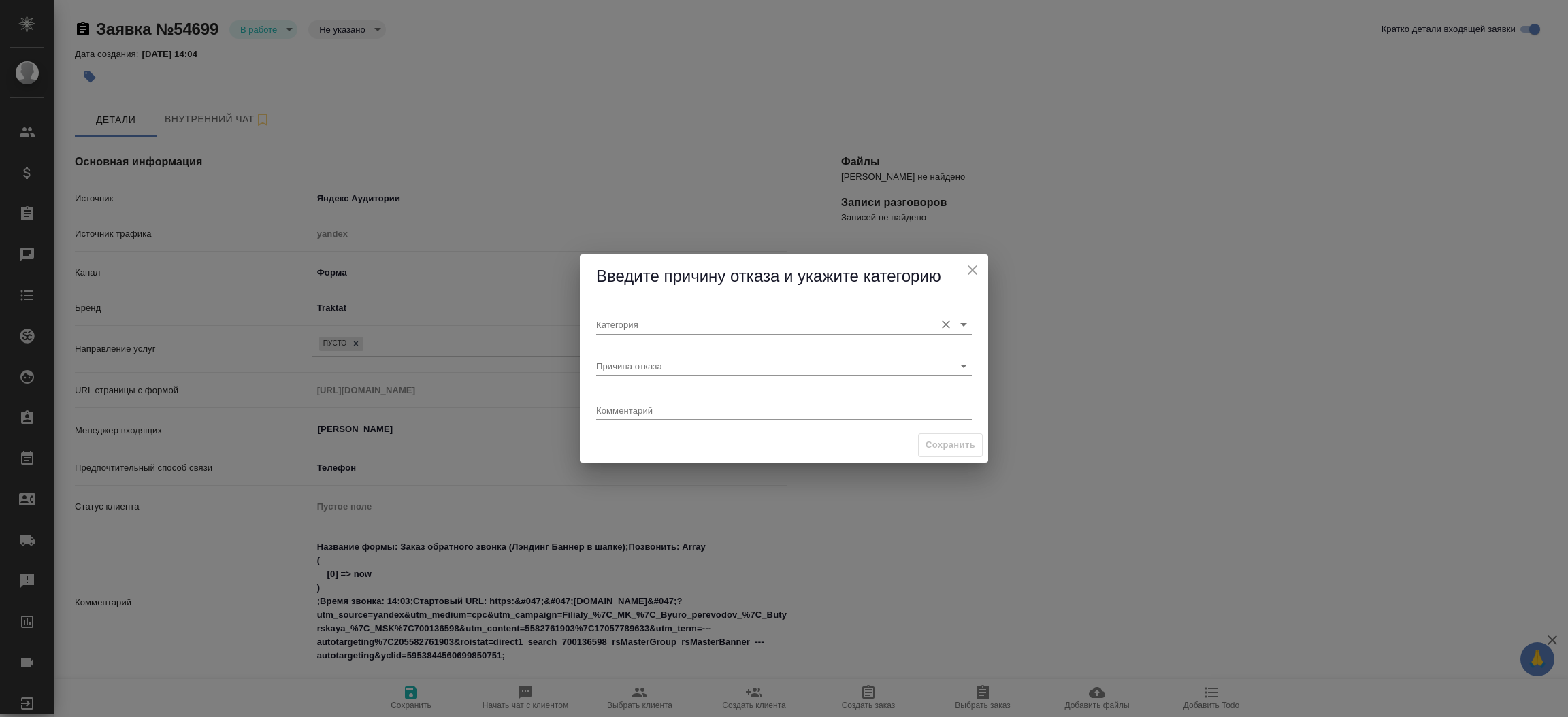
click at [646, 333] on input "Категория" at bounding box center [762, 324] width 332 height 19
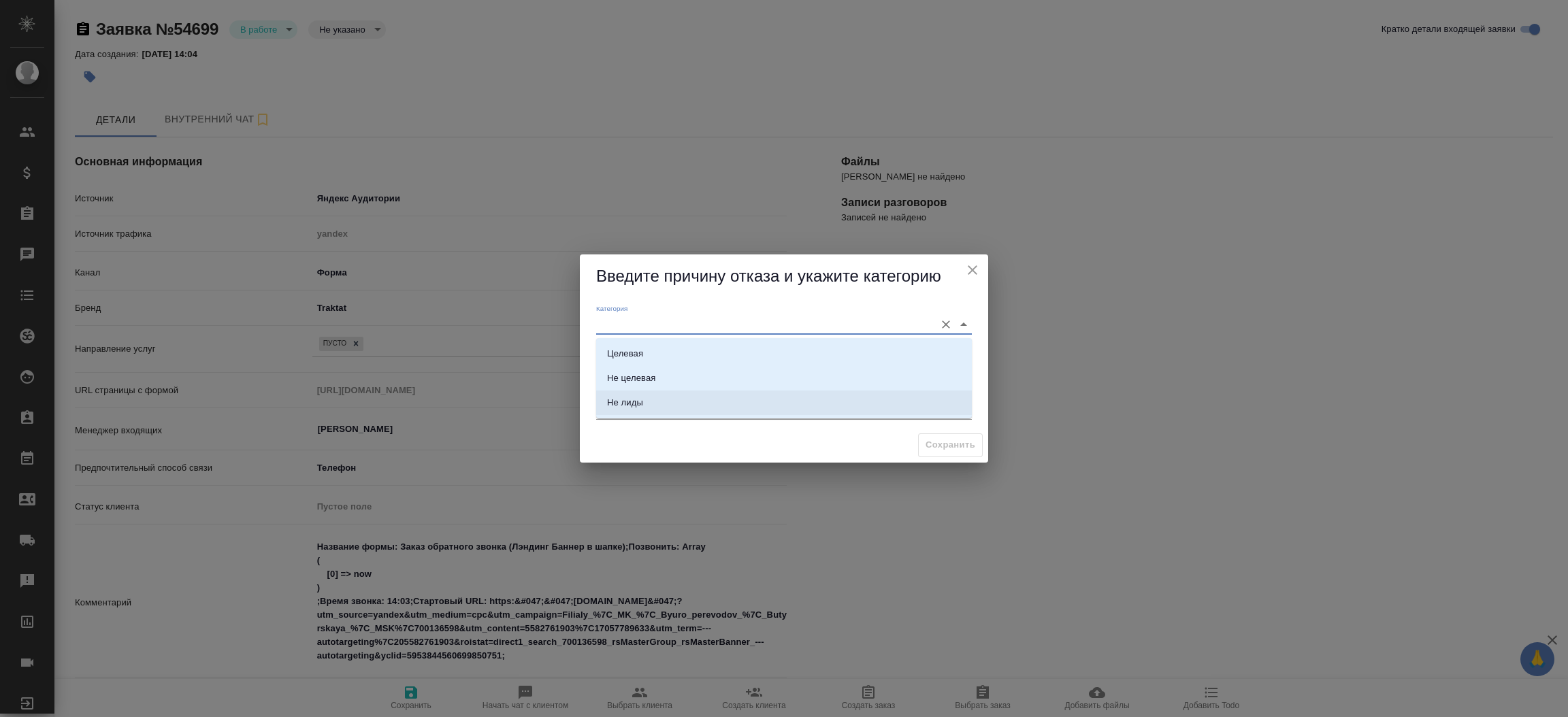
click at [639, 402] on div "Не лиды" at bounding box center [625, 402] width 36 height 14
type input "Не лиды"
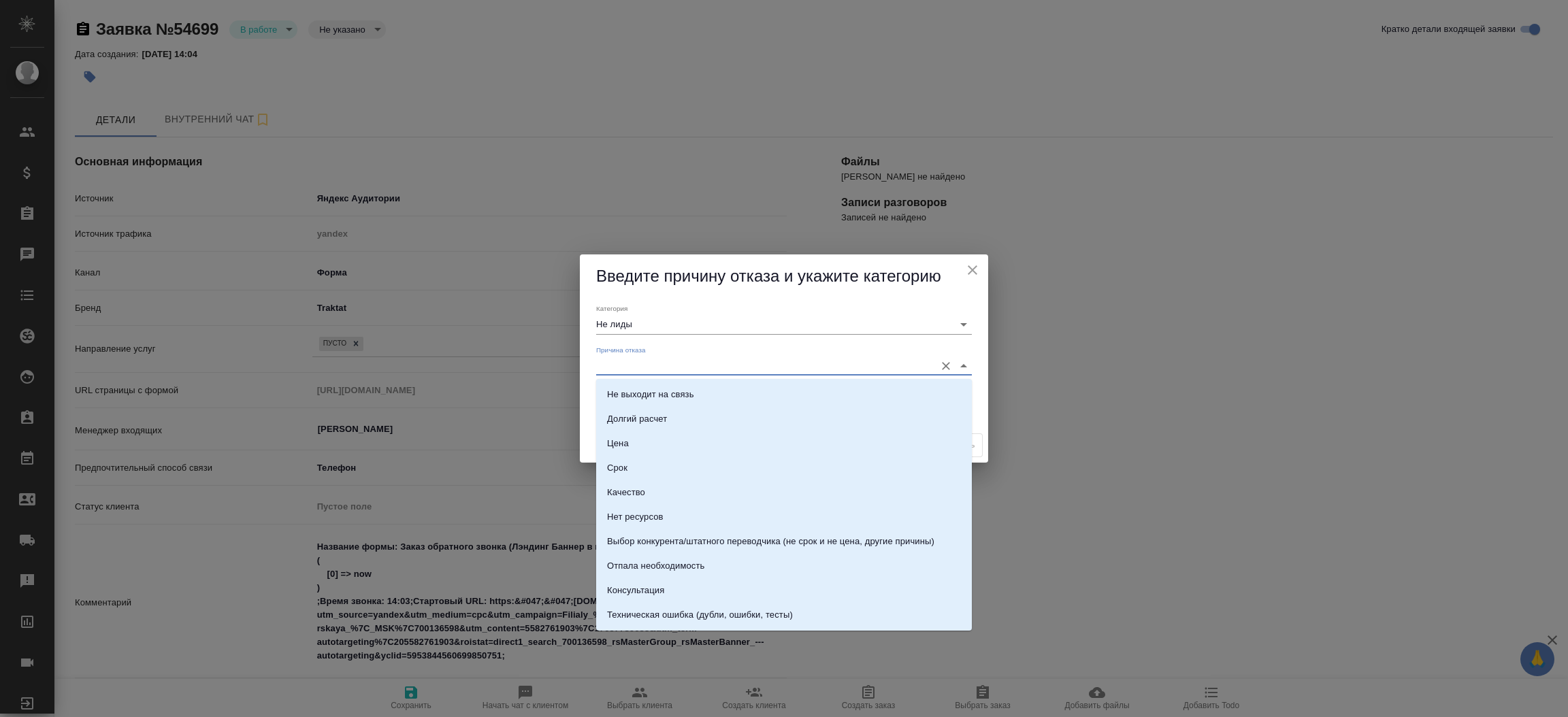
click at [617, 369] on input "Причина отказа" at bounding box center [762, 366] width 332 height 19
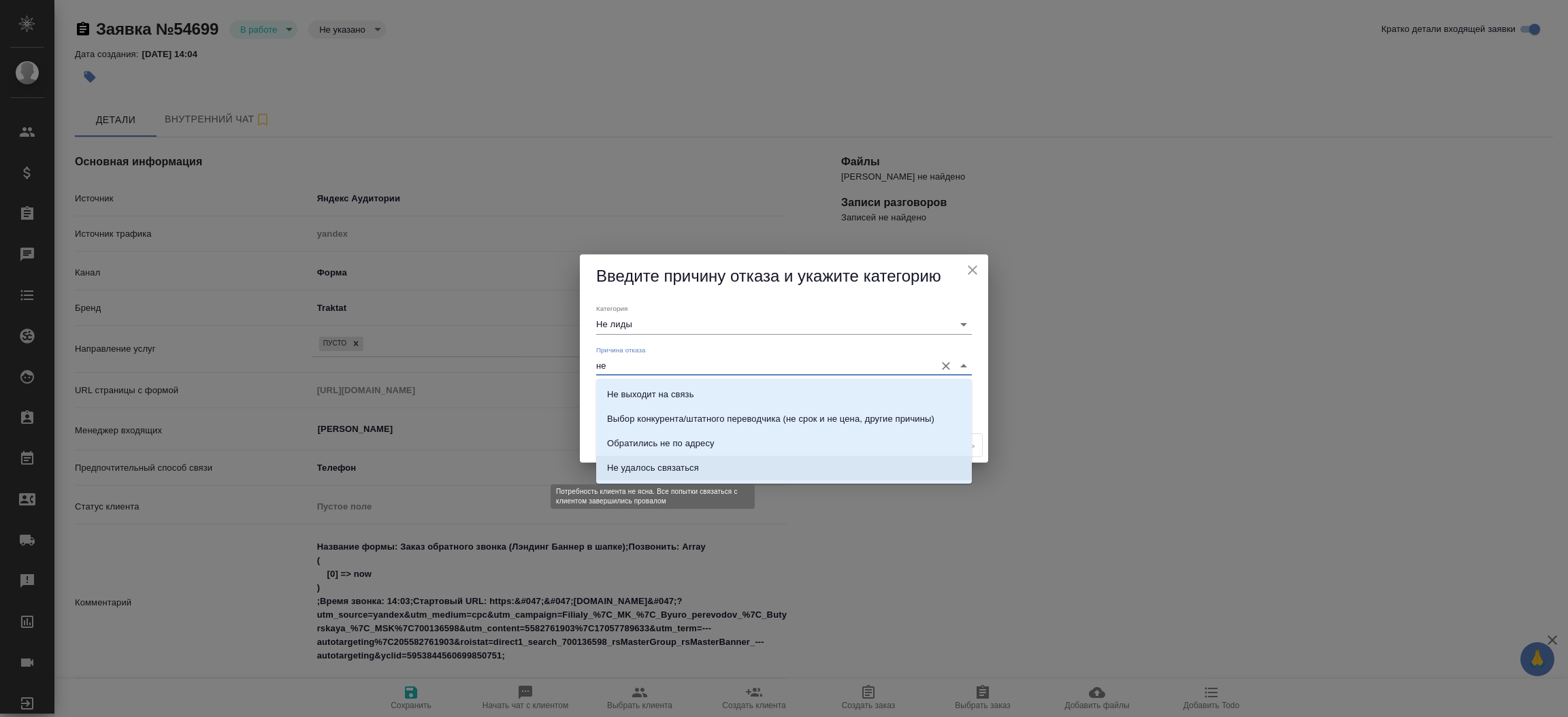
click at [663, 461] on div "Не удалось связаться" at bounding box center [653, 468] width 92 height 14
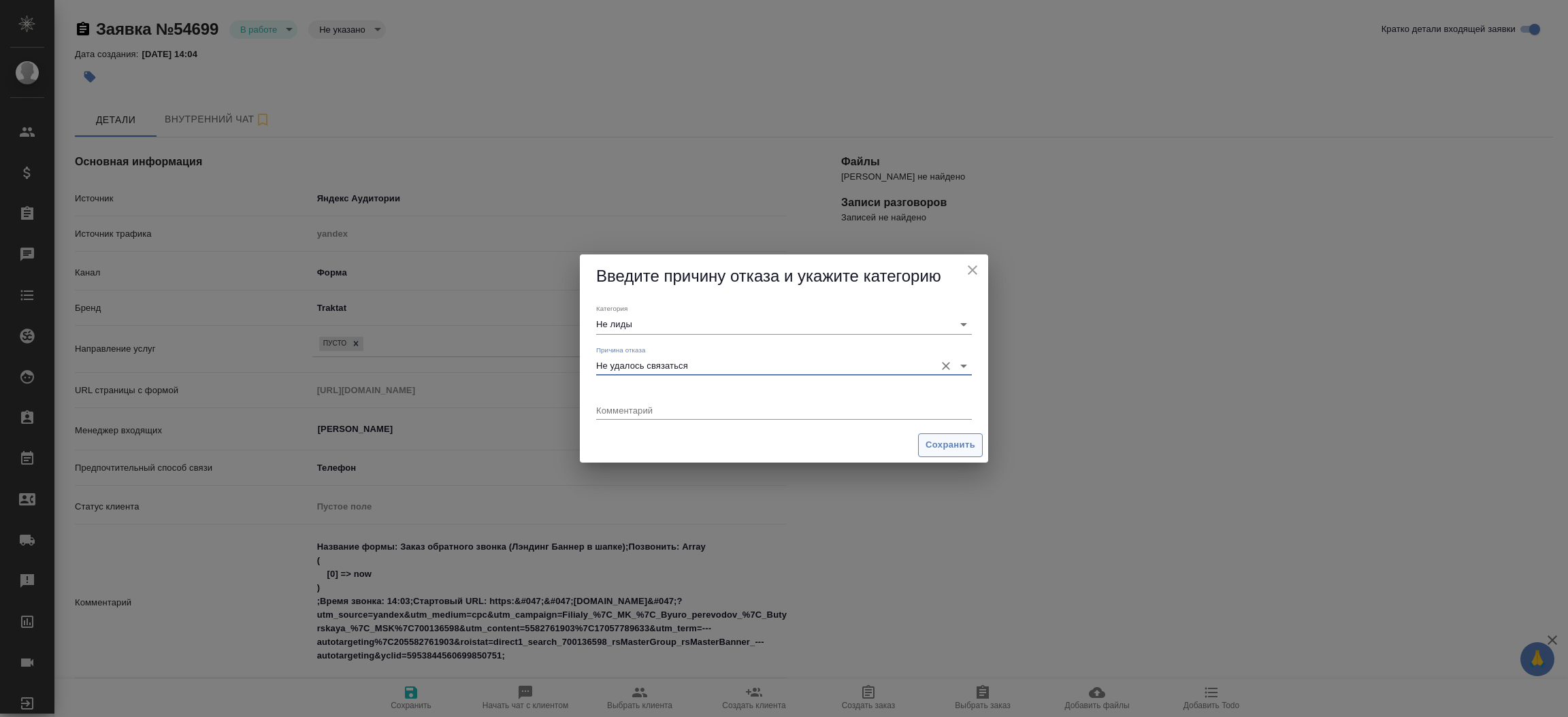
type input "Не удалось связаться"
click at [922, 443] on button "Сохранить" at bounding box center [950, 445] width 65 height 23
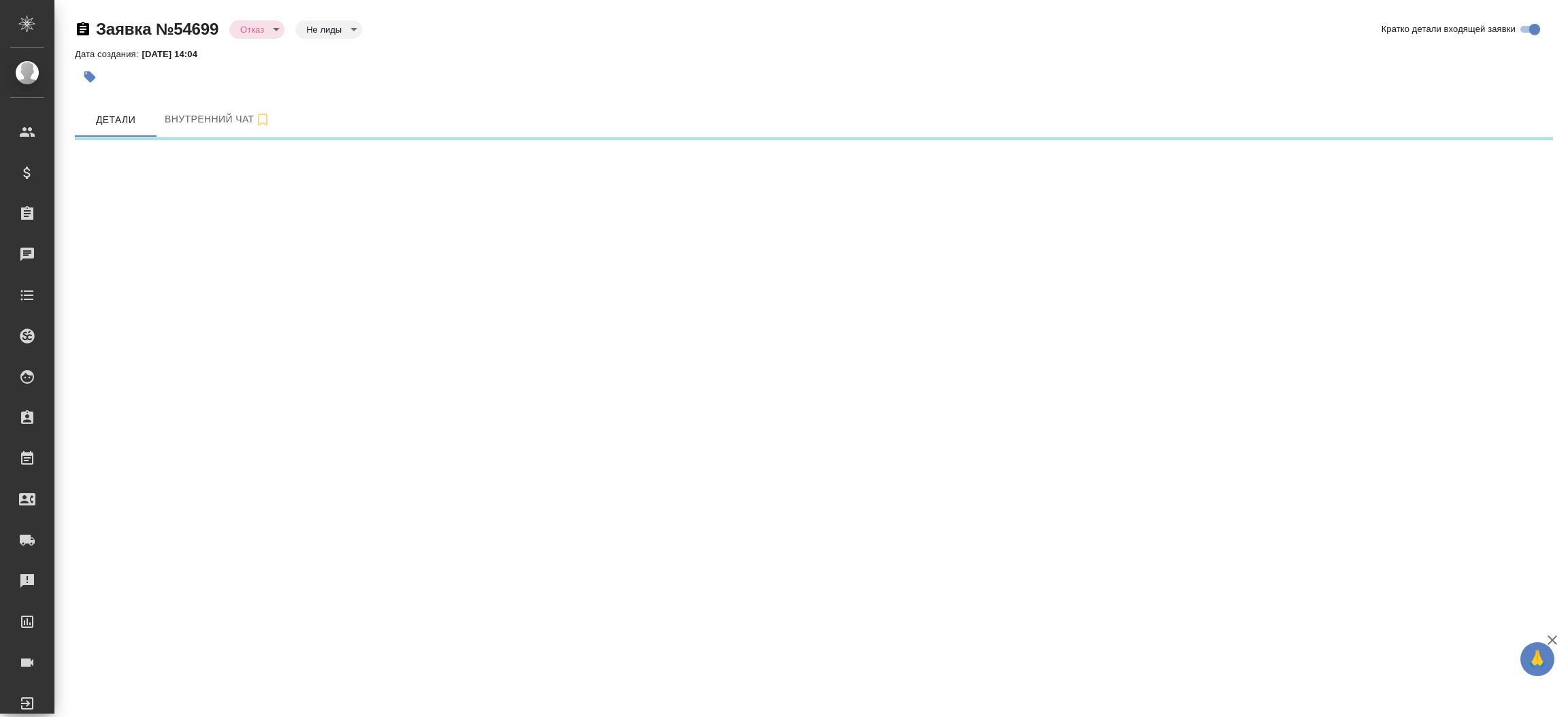
select select "RU"
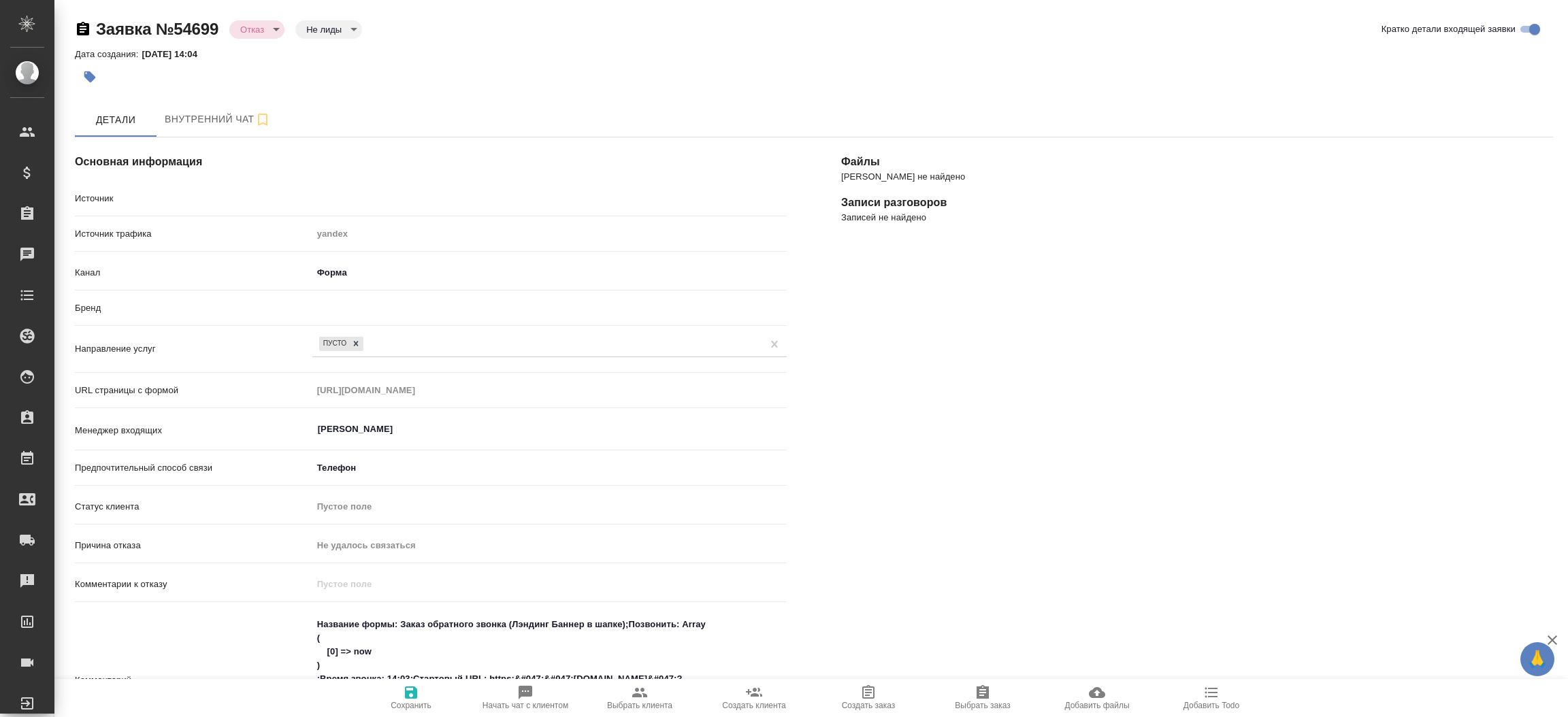
type textarea "x"
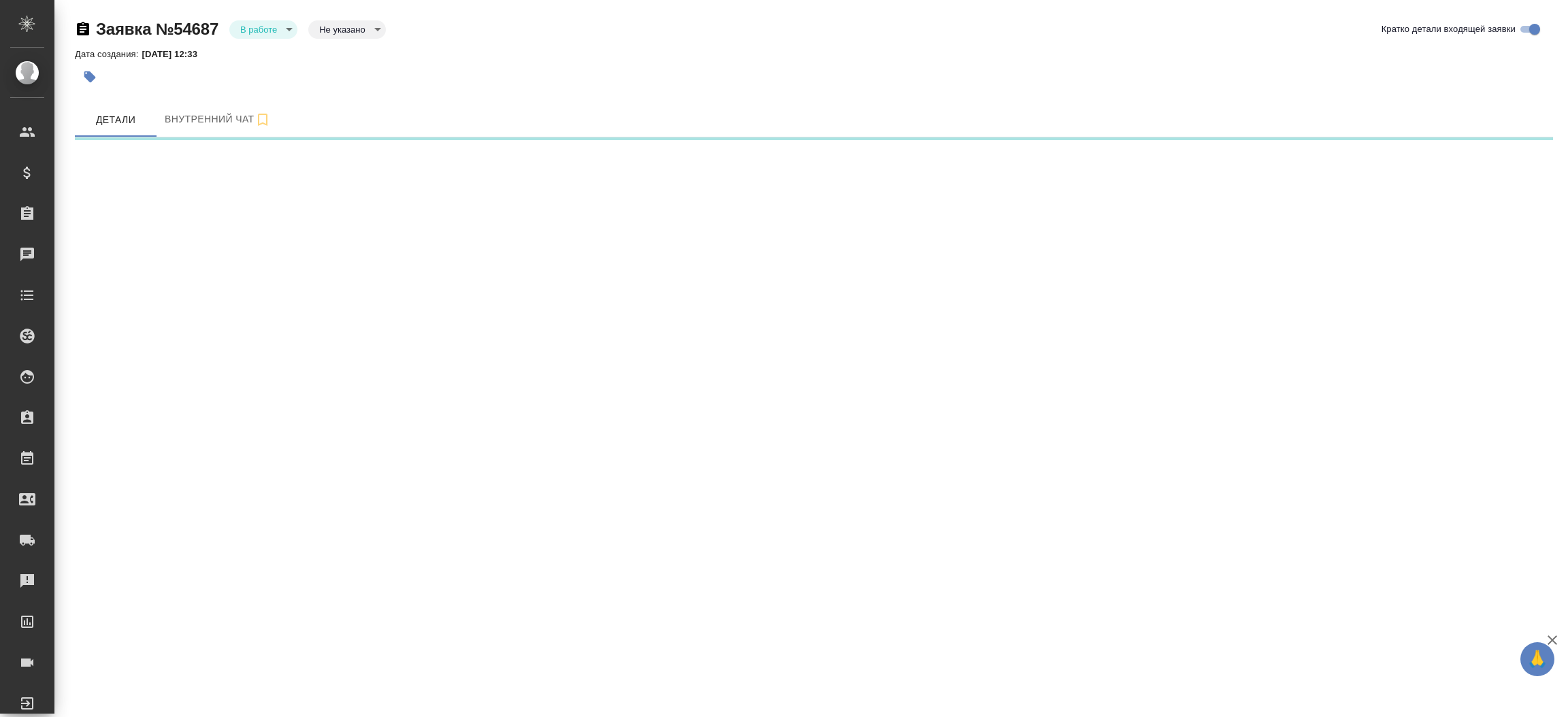
select select "RU"
select select "KZ"
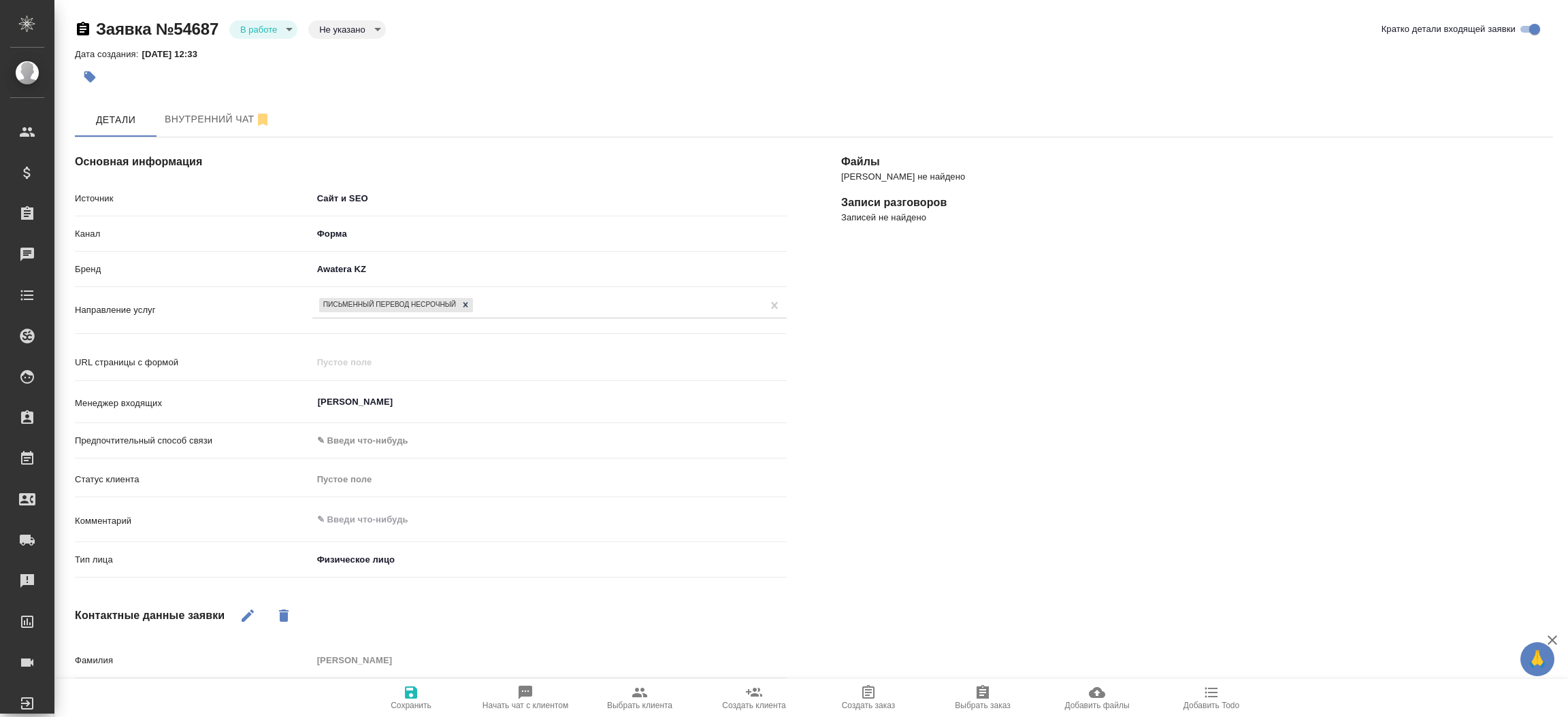
type textarea "x"
click at [284, 27] on body "🙏 .cls-1 fill:#fff; AWATERA [PERSON_NAME]prutko Клиенты Спецификации Заказы 0 Ч…" at bounding box center [784, 358] width 1568 height 717
click at [269, 63] on li "Отказ" at bounding box center [263, 52] width 68 height 23
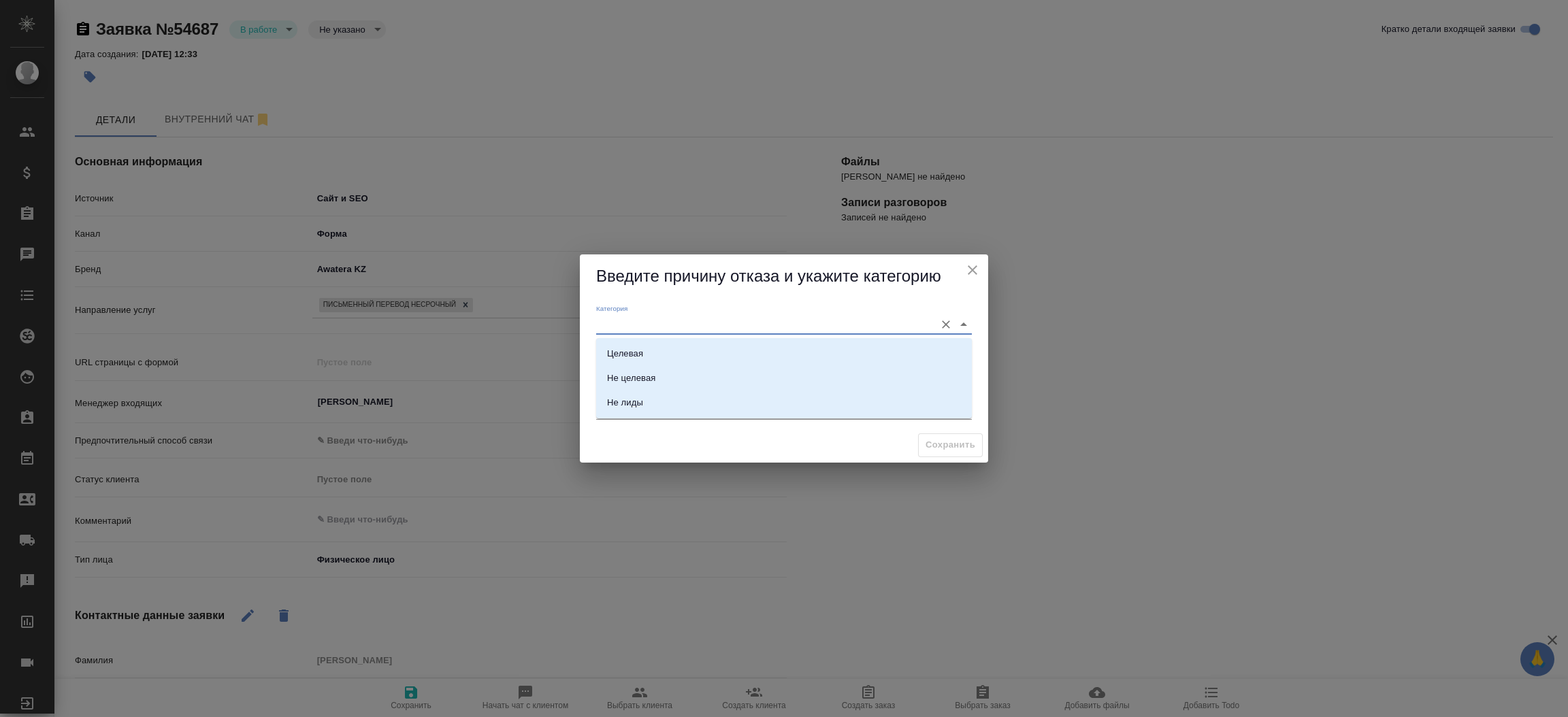
click at [635, 327] on input "Категория" at bounding box center [762, 324] width 332 height 19
click at [635, 401] on div "Не лиды" at bounding box center [625, 402] width 36 height 14
type input "Не лиды"
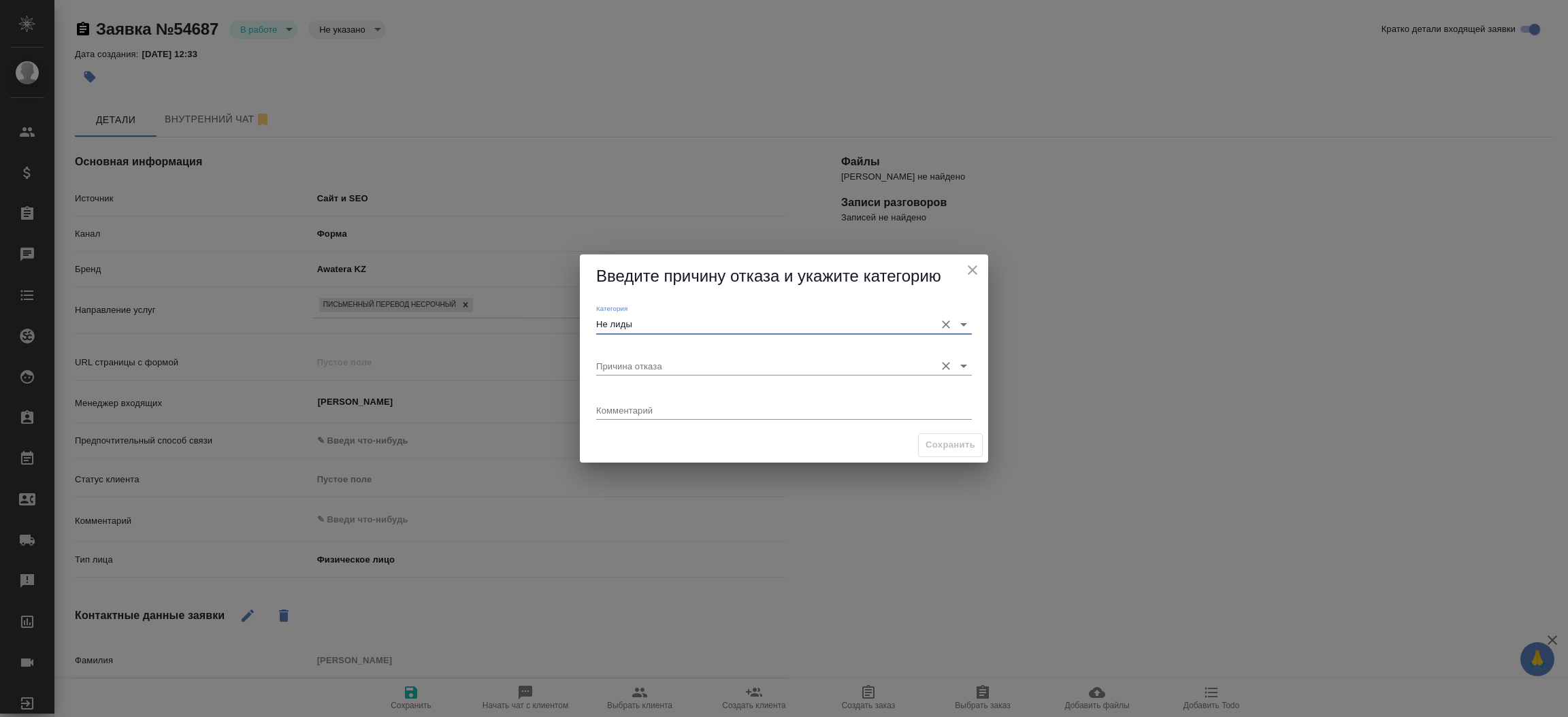
click at [619, 371] on input "Причина отказа" at bounding box center [762, 366] width 332 height 19
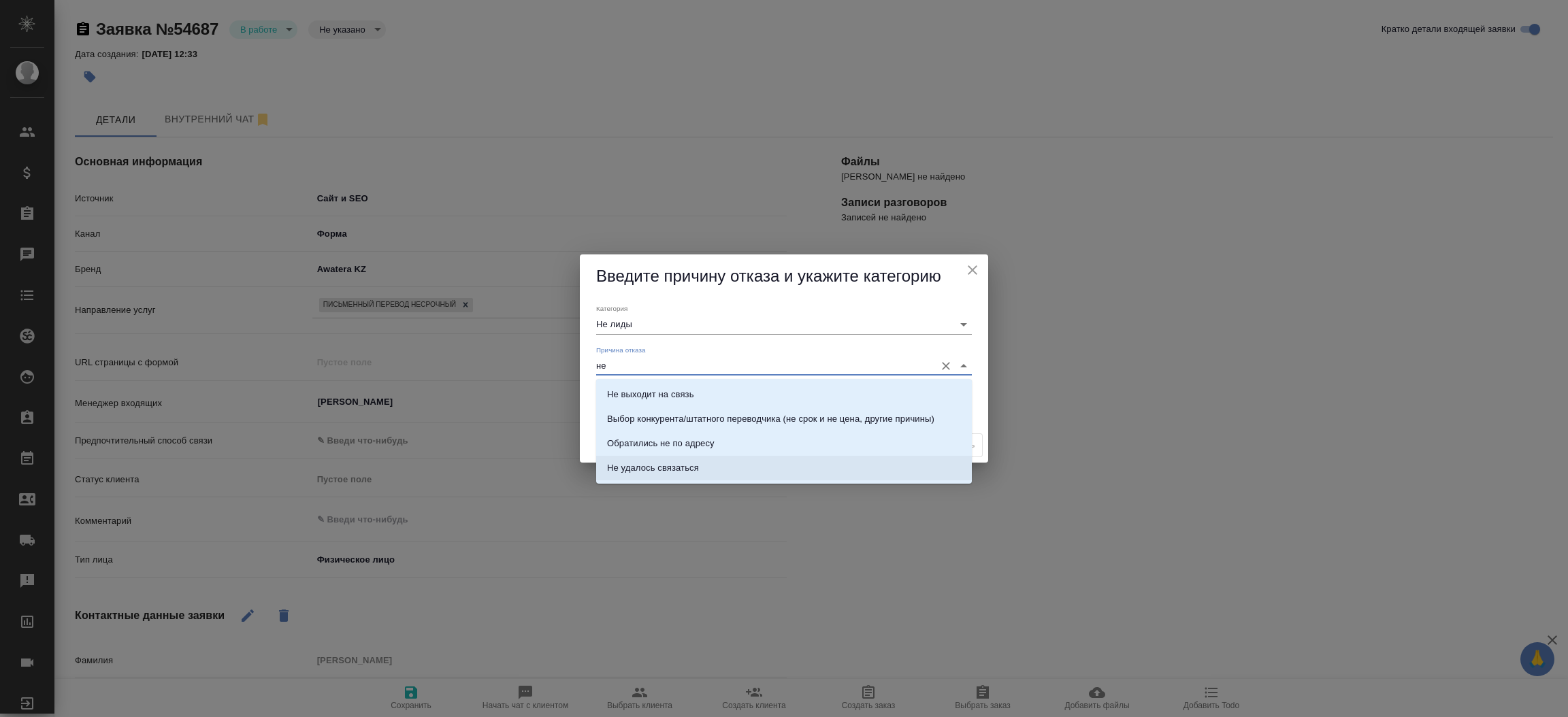
click at [789, 476] on li "Не удалось связаться" at bounding box center [784, 468] width 375 height 24
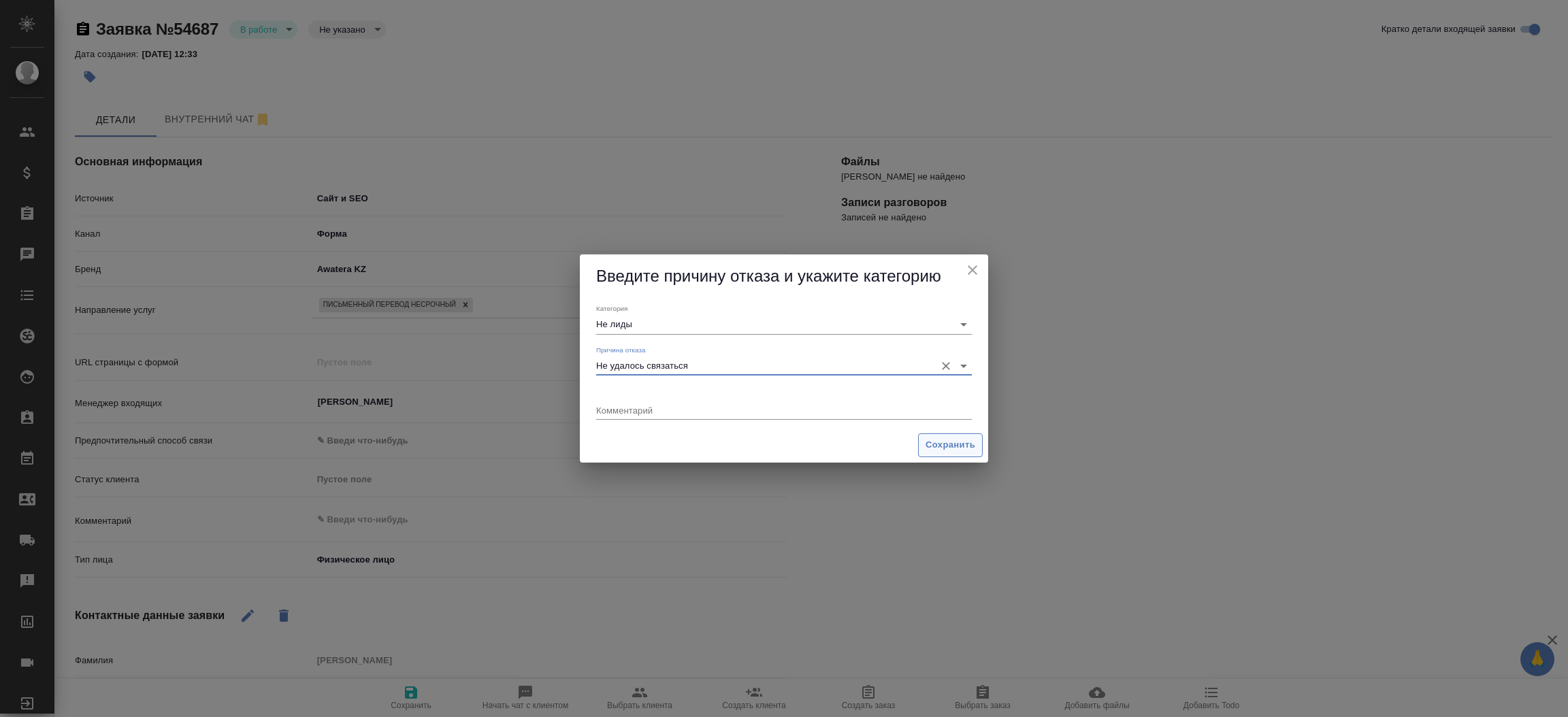
type input "Не удалось связаться"
click at [935, 435] on button "Сохранить" at bounding box center [950, 445] width 65 height 23
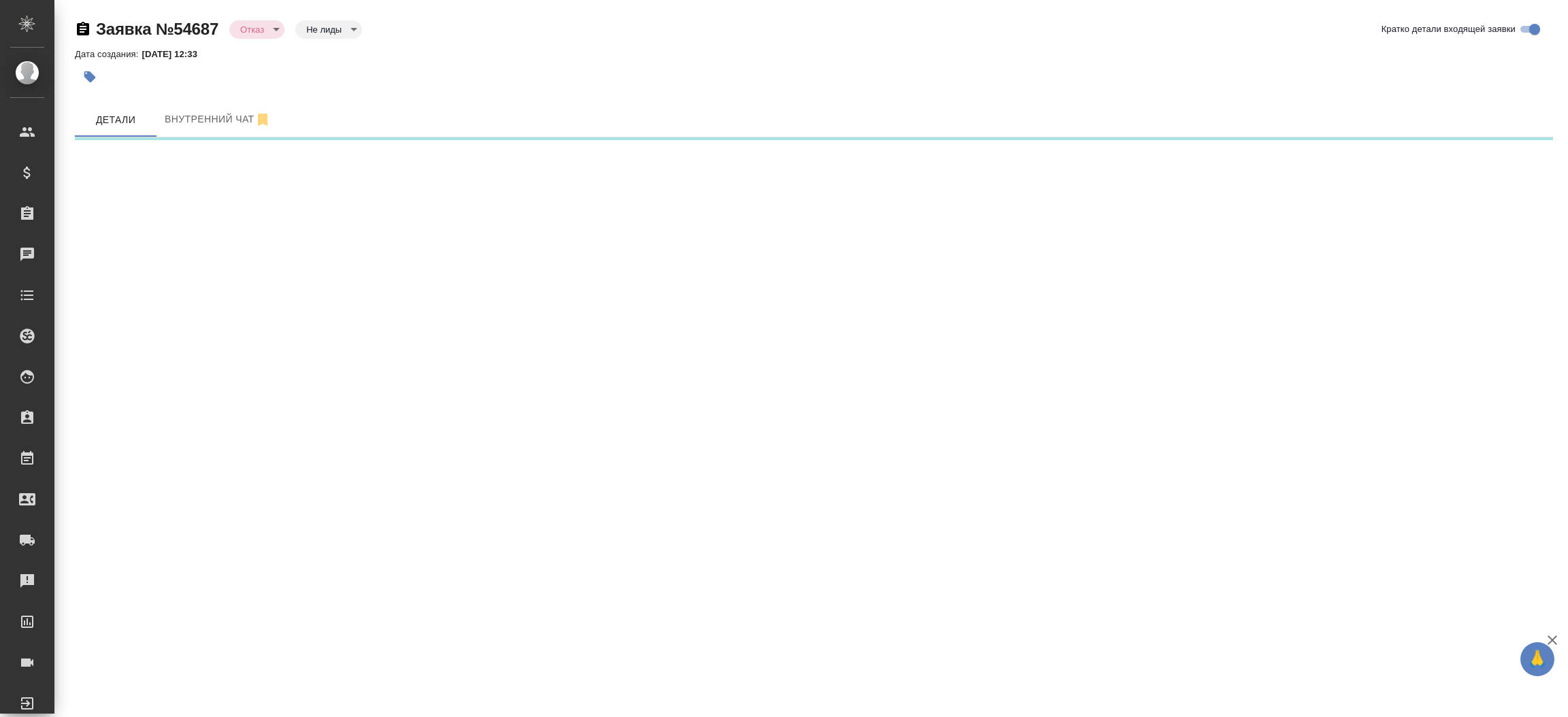
select select "RU"
select select "KZ"
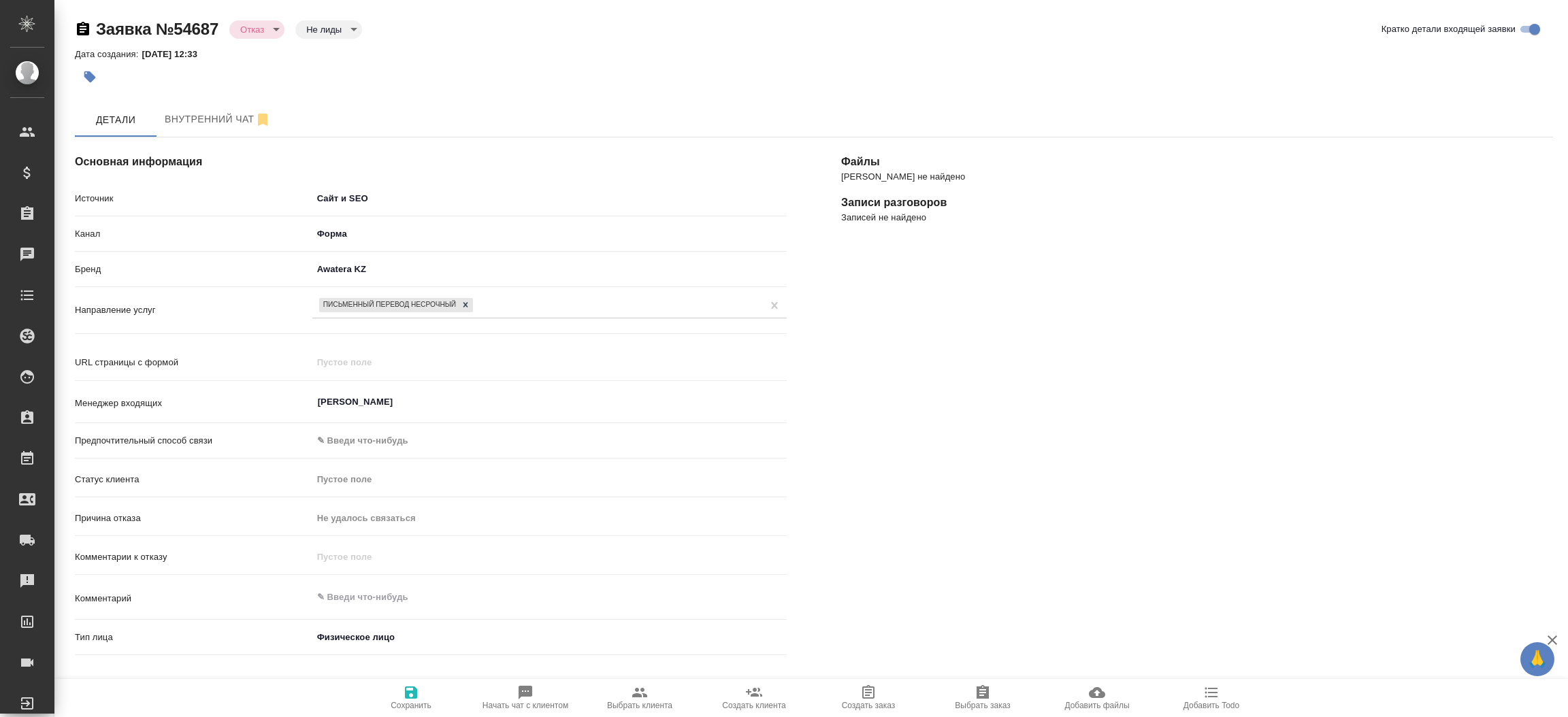
type textarea "x"
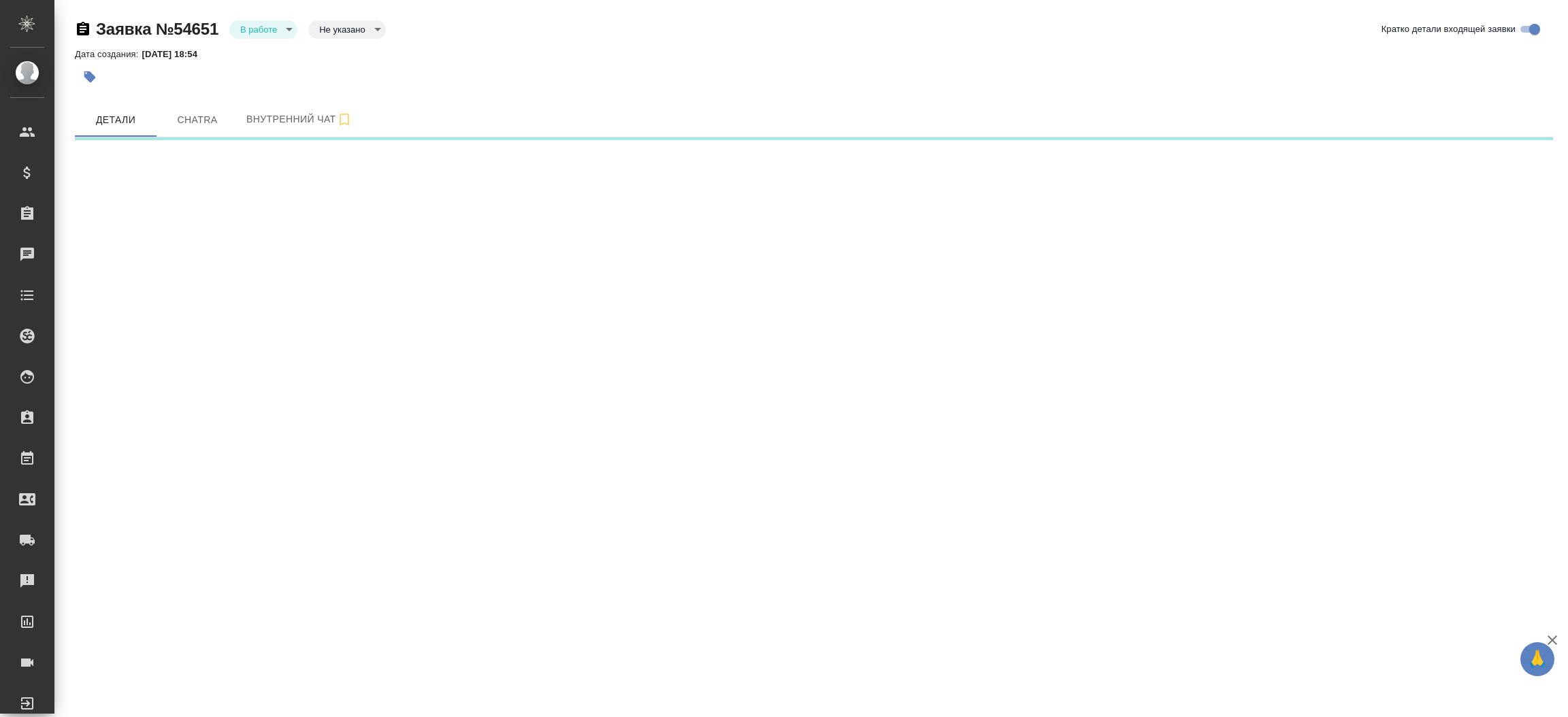
select select "RU"
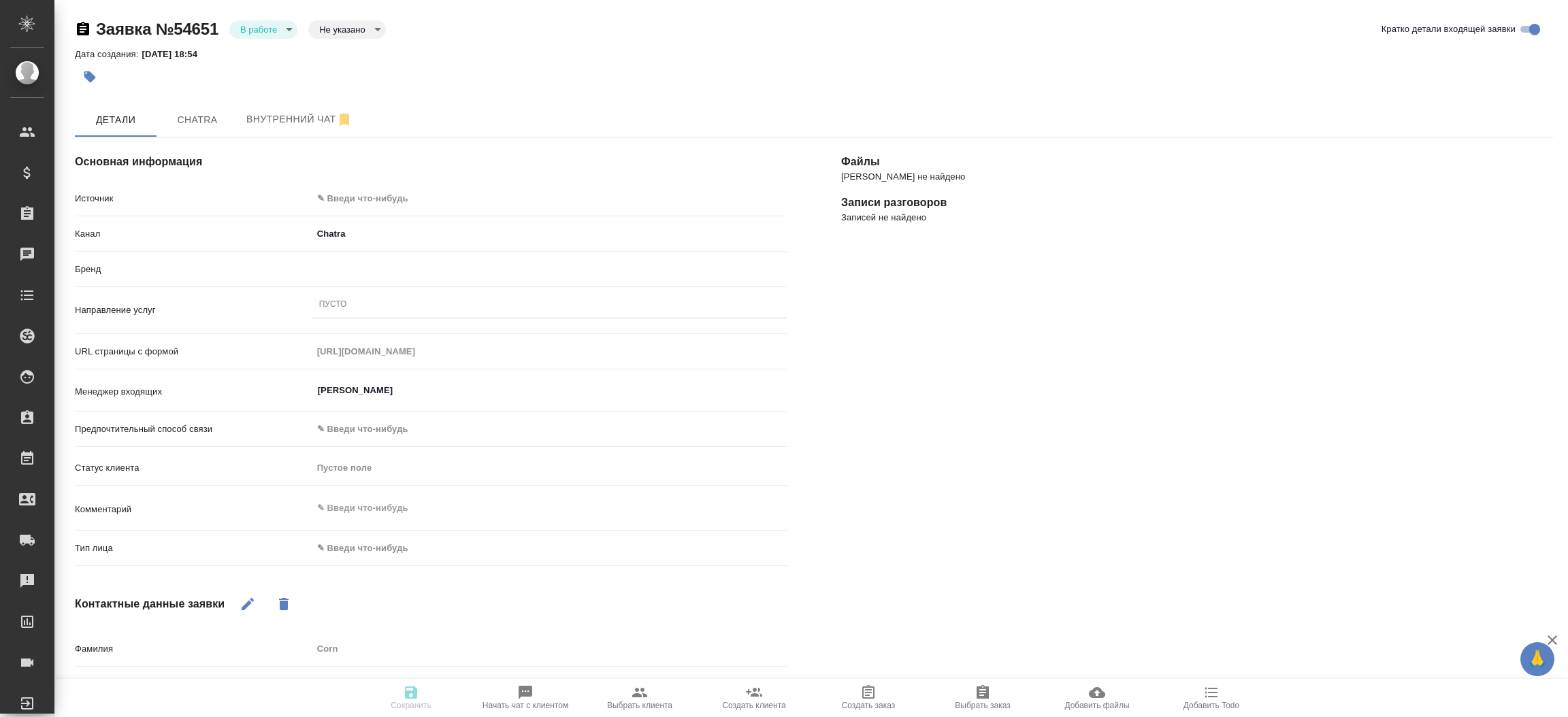
type textarea "x"
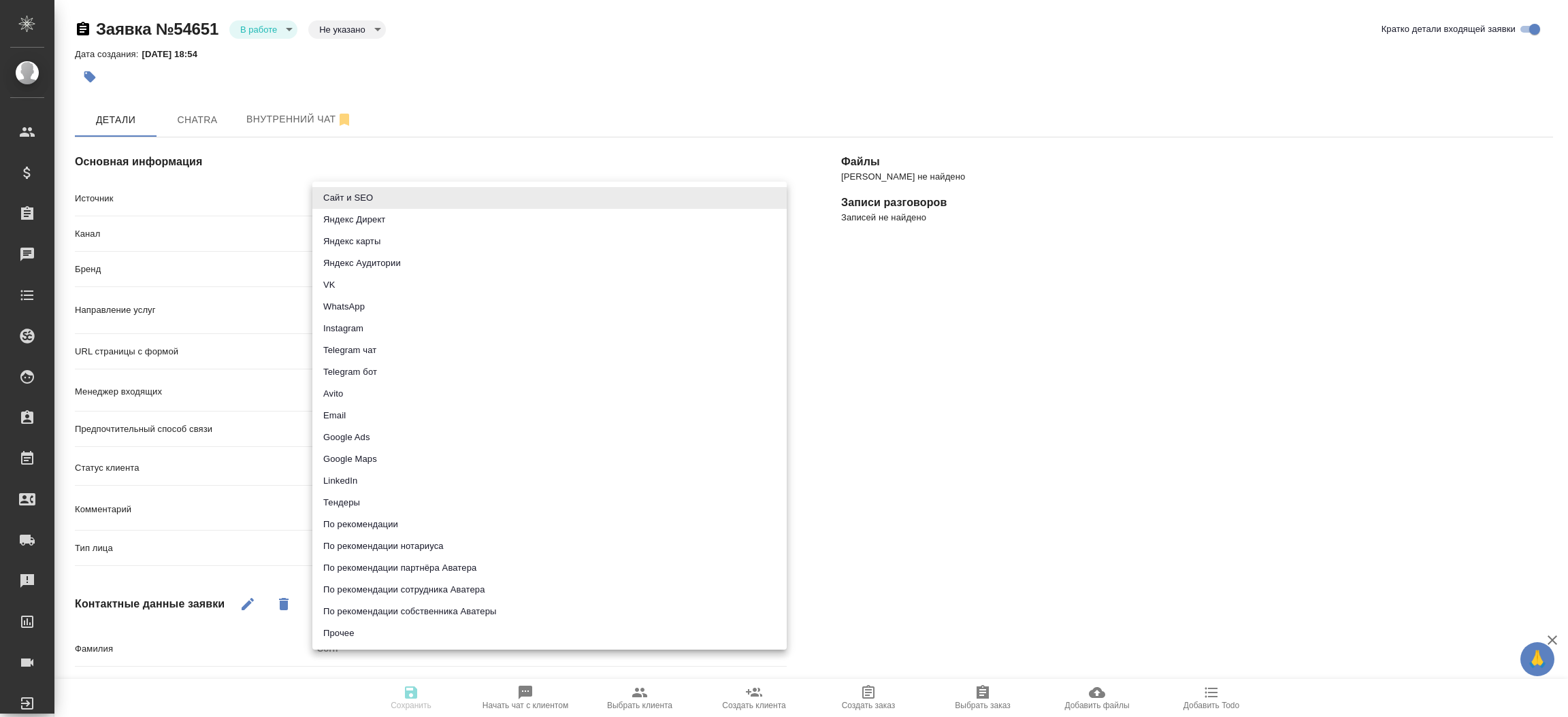
click at [372, 188] on body "🙏 .cls-1 fill:#fff; AWATERA Прутько Ирина i.prutko Клиенты Спецификации Заказы …" at bounding box center [784, 358] width 1568 height 717
click at [364, 204] on li "Сайт и SEO" at bounding box center [549, 197] width 474 height 22
type input "seo"
type textarea "x"
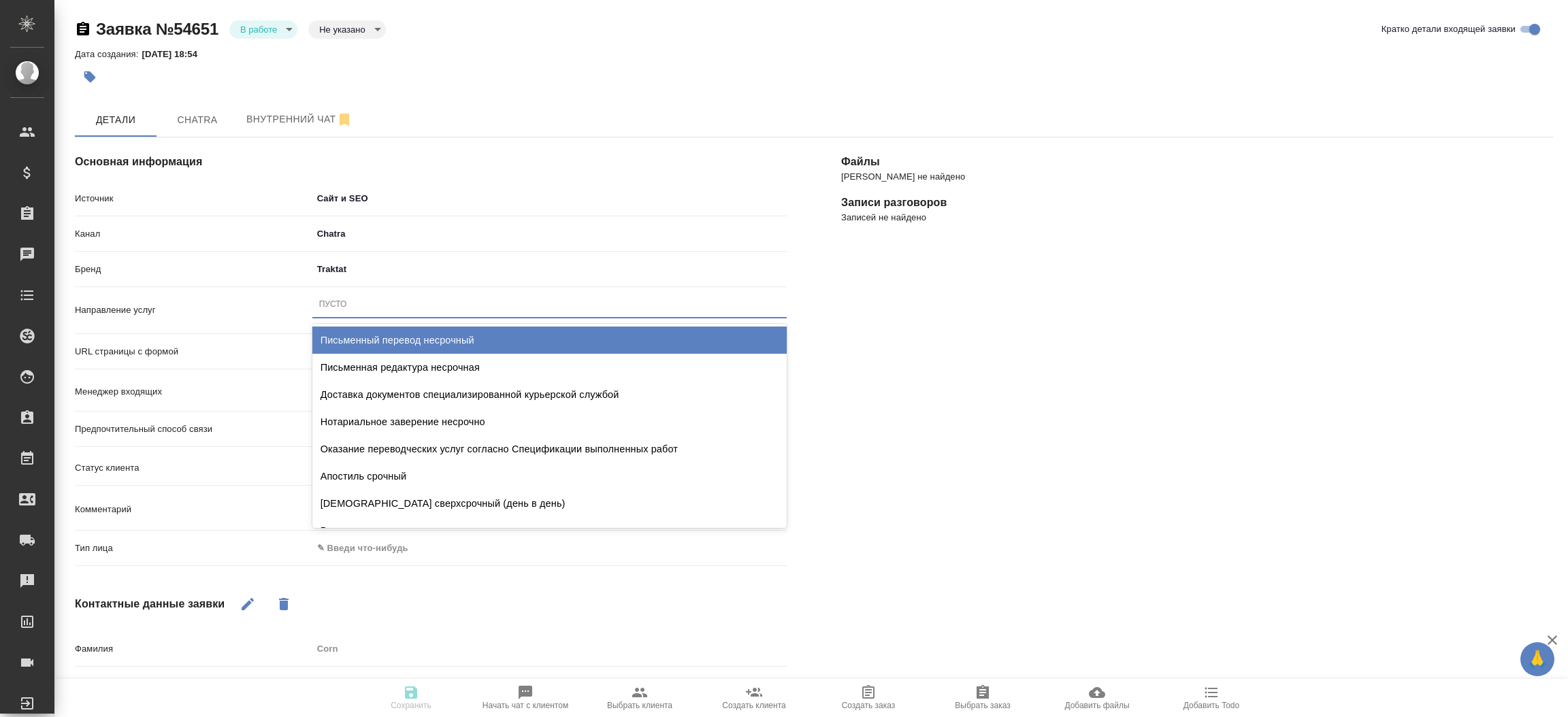
click at [353, 301] on div "Пусто" at bounding box center [549, 304] width 474 height 19
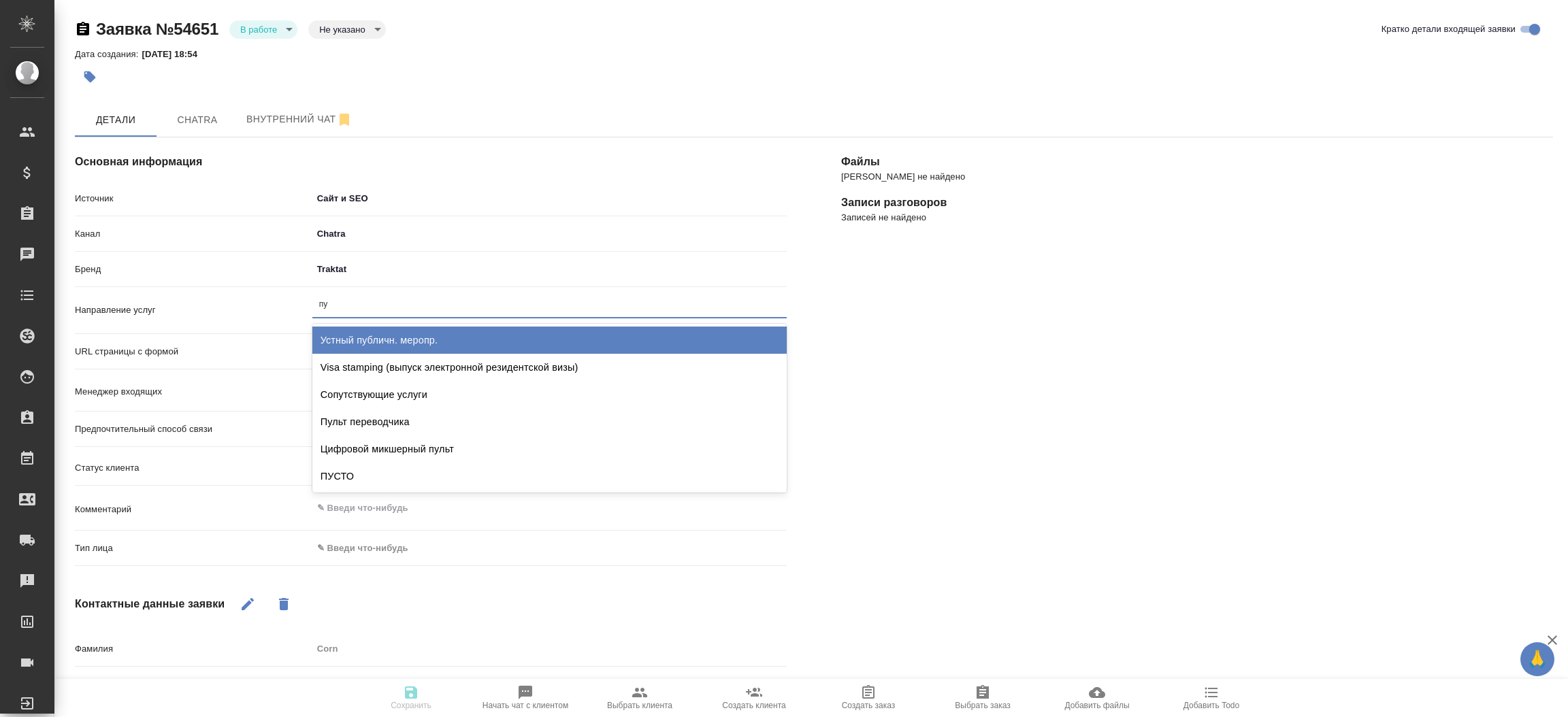
type input "пус"
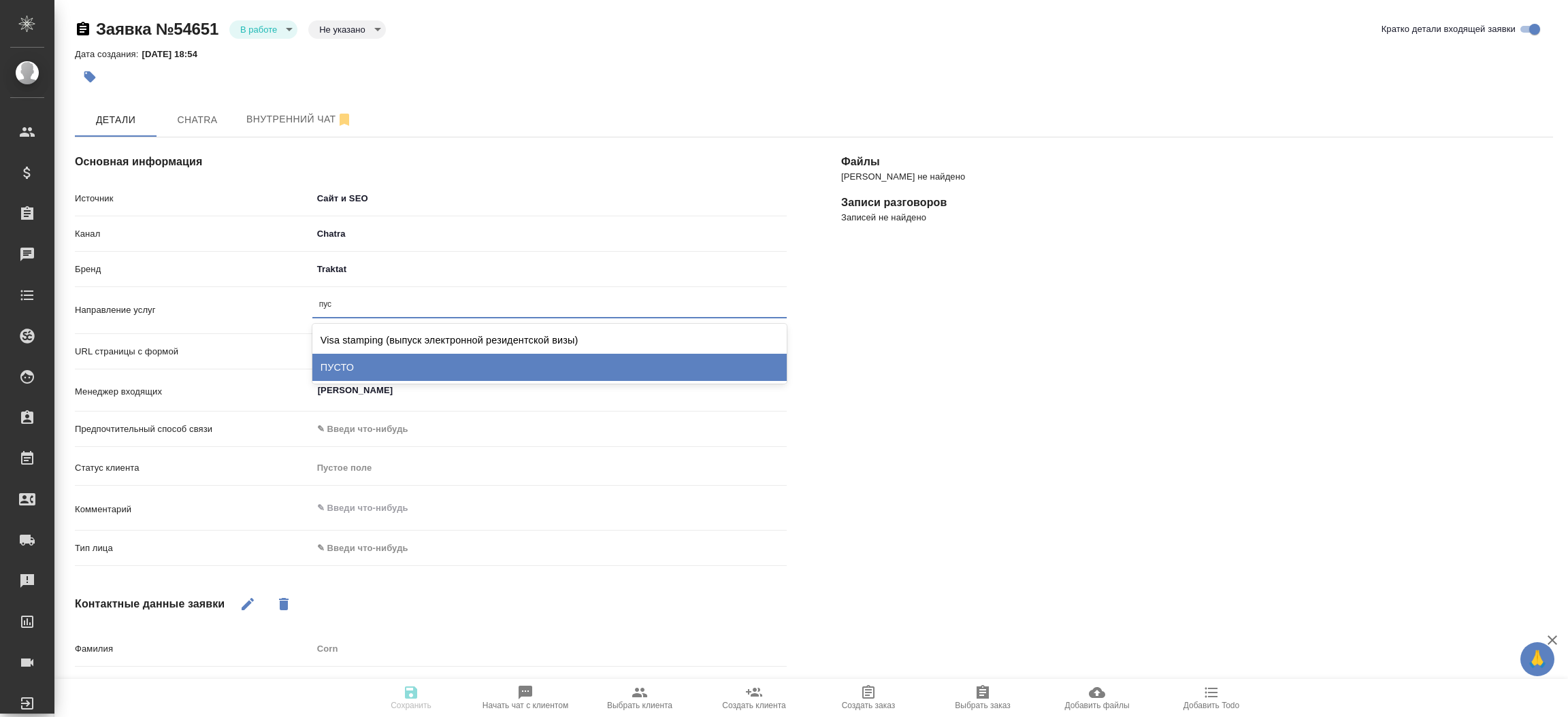
click at [372, 367] on div "ПУСТО" at bounding box center [549, 367] width 474 height 28
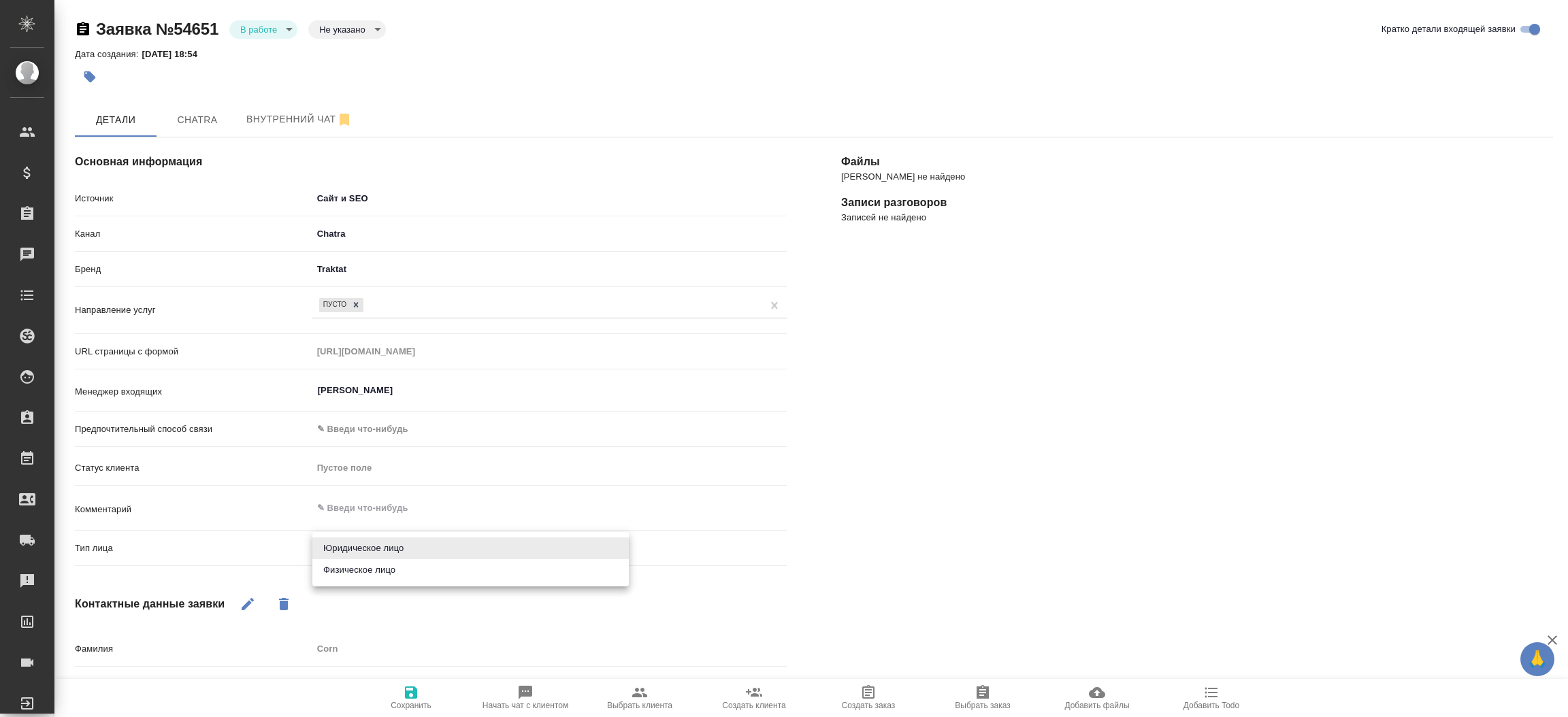
click at [373, 537] on body "🙏 .cls-1 fill:#fff; AWATERA Прутько Ирина i.prutko Клиенты Спецификации Заказы …" at bounding box center [784, 358] width 1568 height 717
click at [371, 574] on li "Физическое лицо" at bounding box center [470, 570] width 316 height 22
type textarea "x"
type input "private"
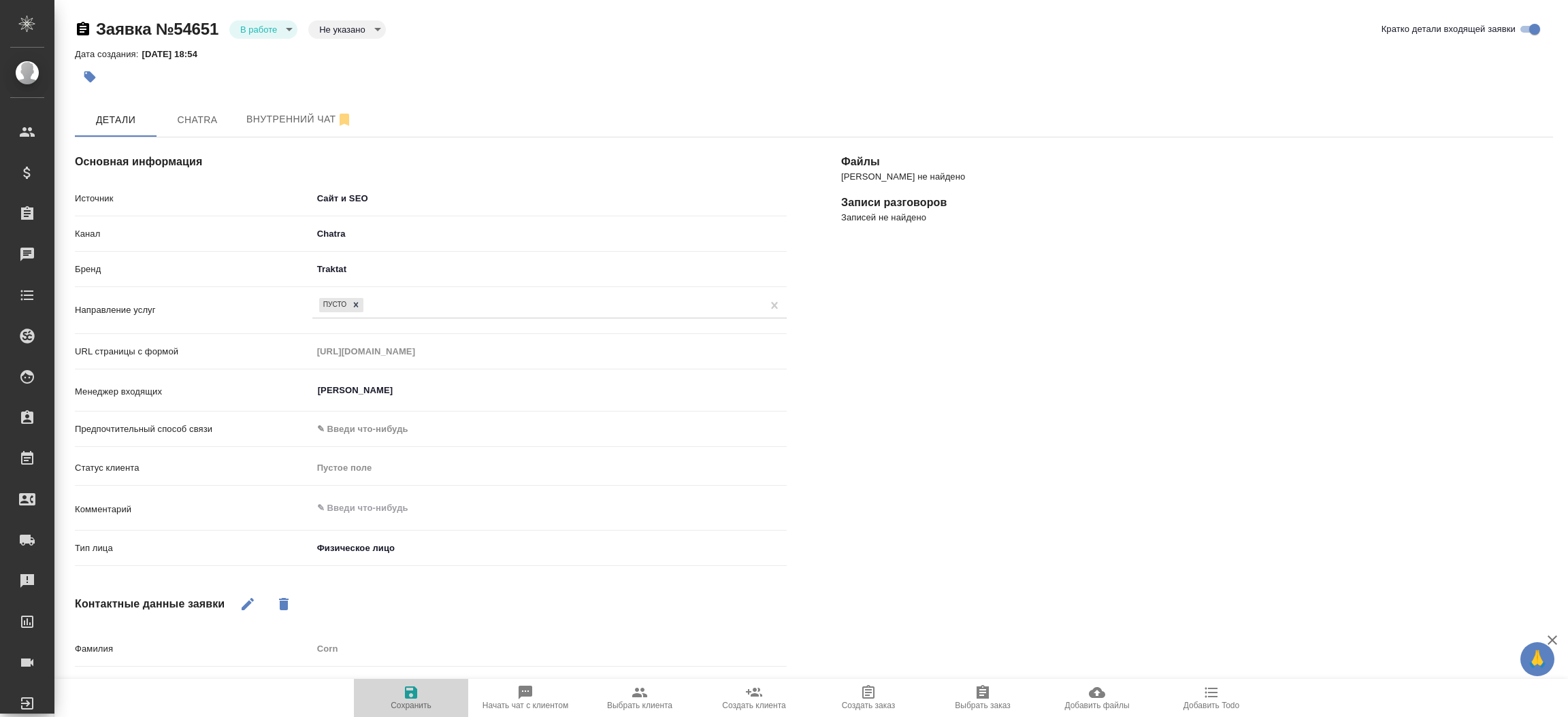
click at [416, 687] on icon "button" at bounding box center [411, 693] width 16 height 16
select select "RU"
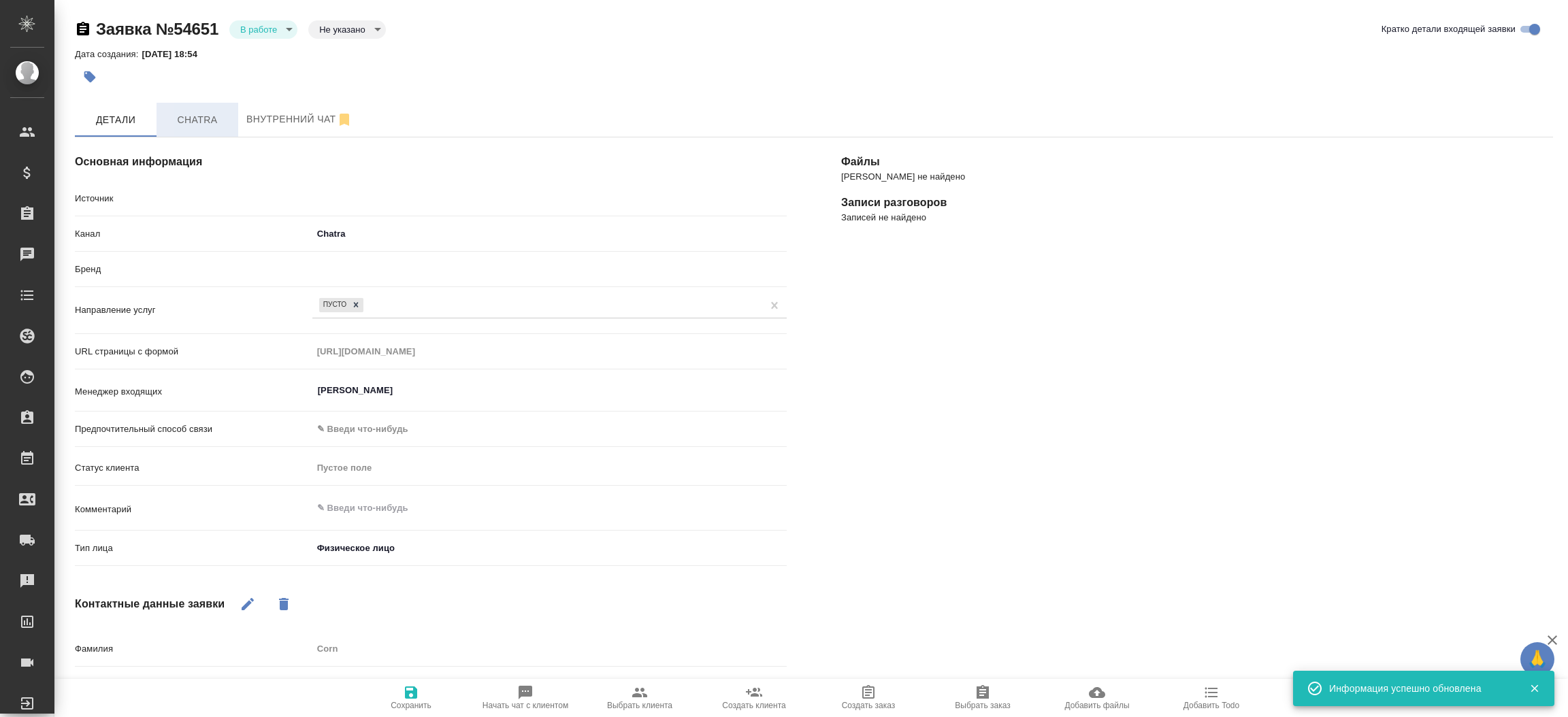
type textarea "x"
click at [173, 113] on span "Chatra" at bounding box center [197, 120] width 66 height 17
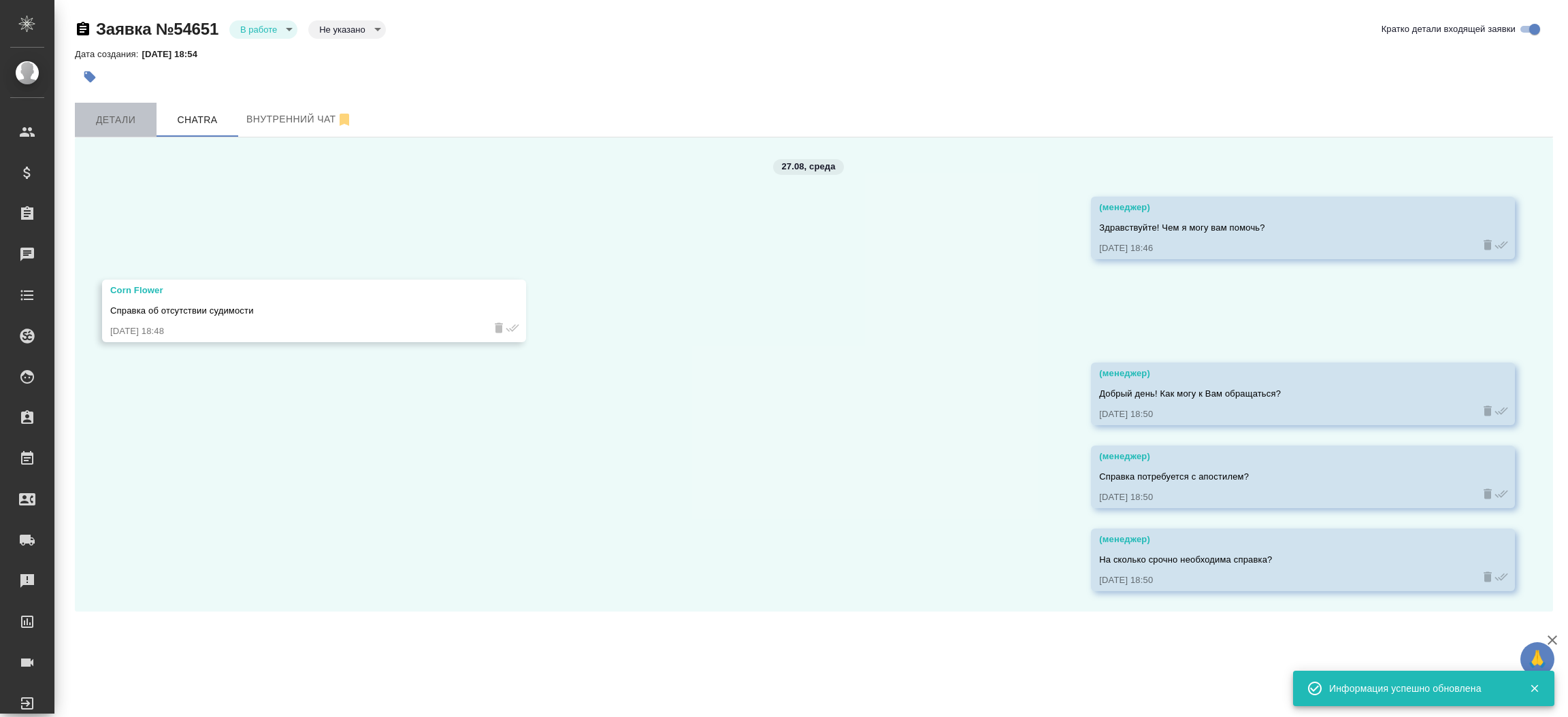
click at [117, 105] on button "Детали" at bounding box center [116, 120] width 82 height 34
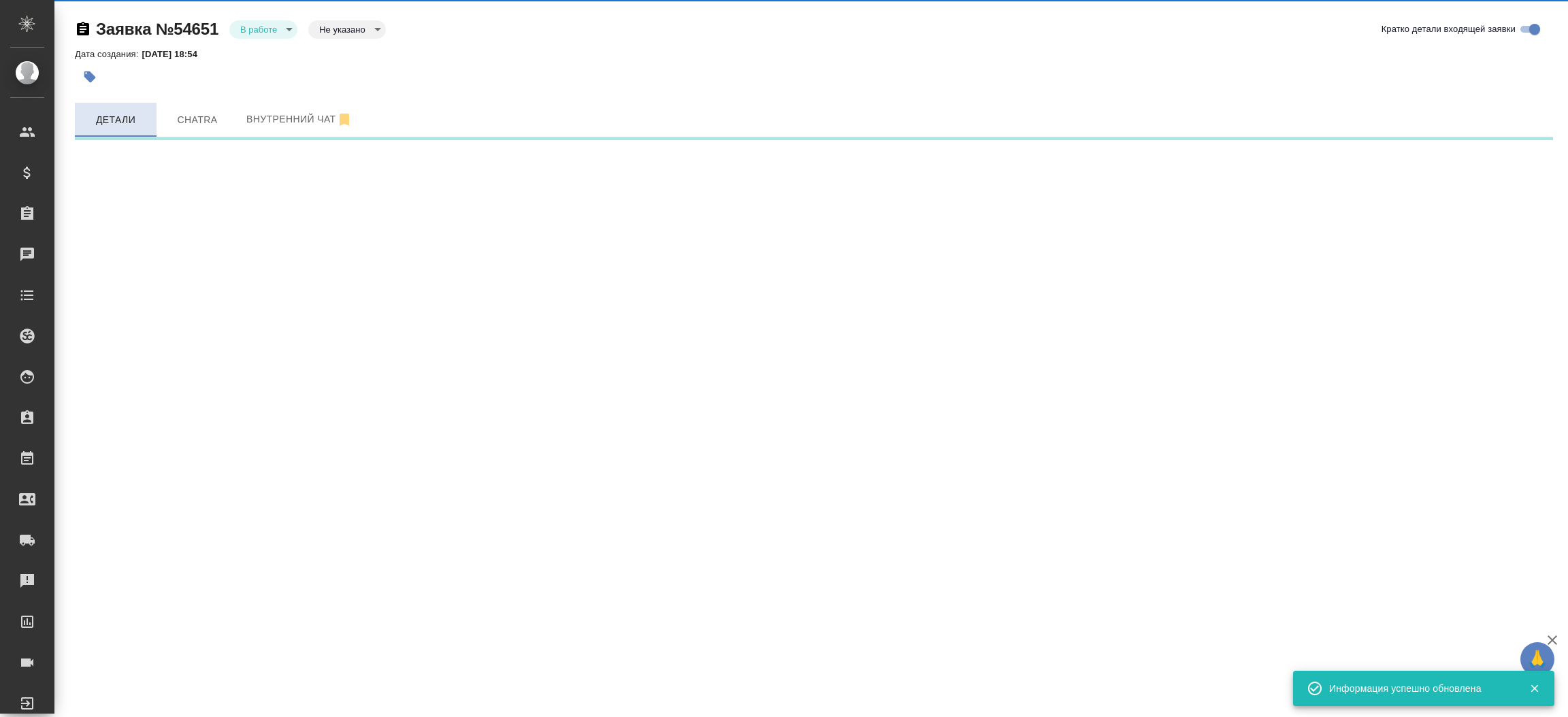
select select "RU"
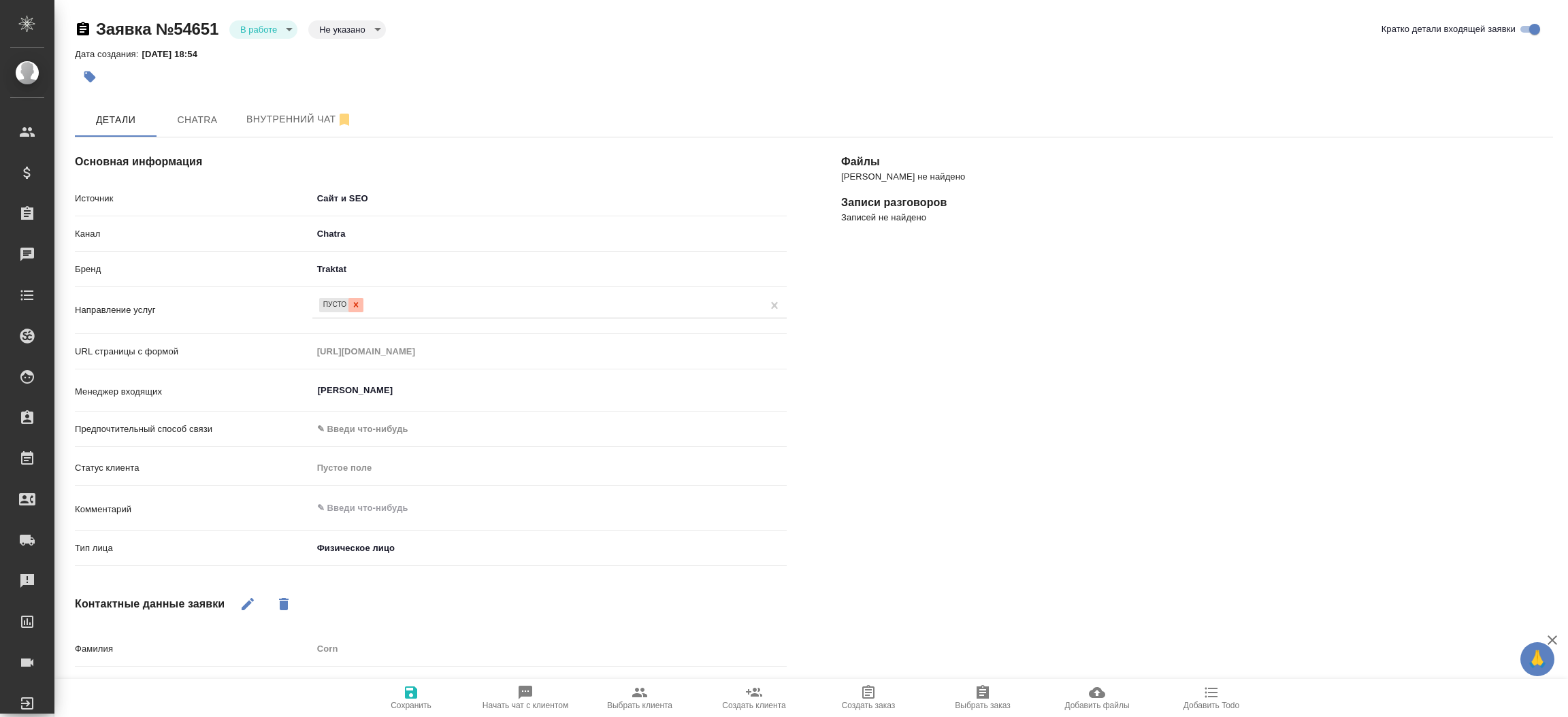
click at [351, 300] on icon at bounding box center [356, 305] width 10 height 10
type textarea "x"
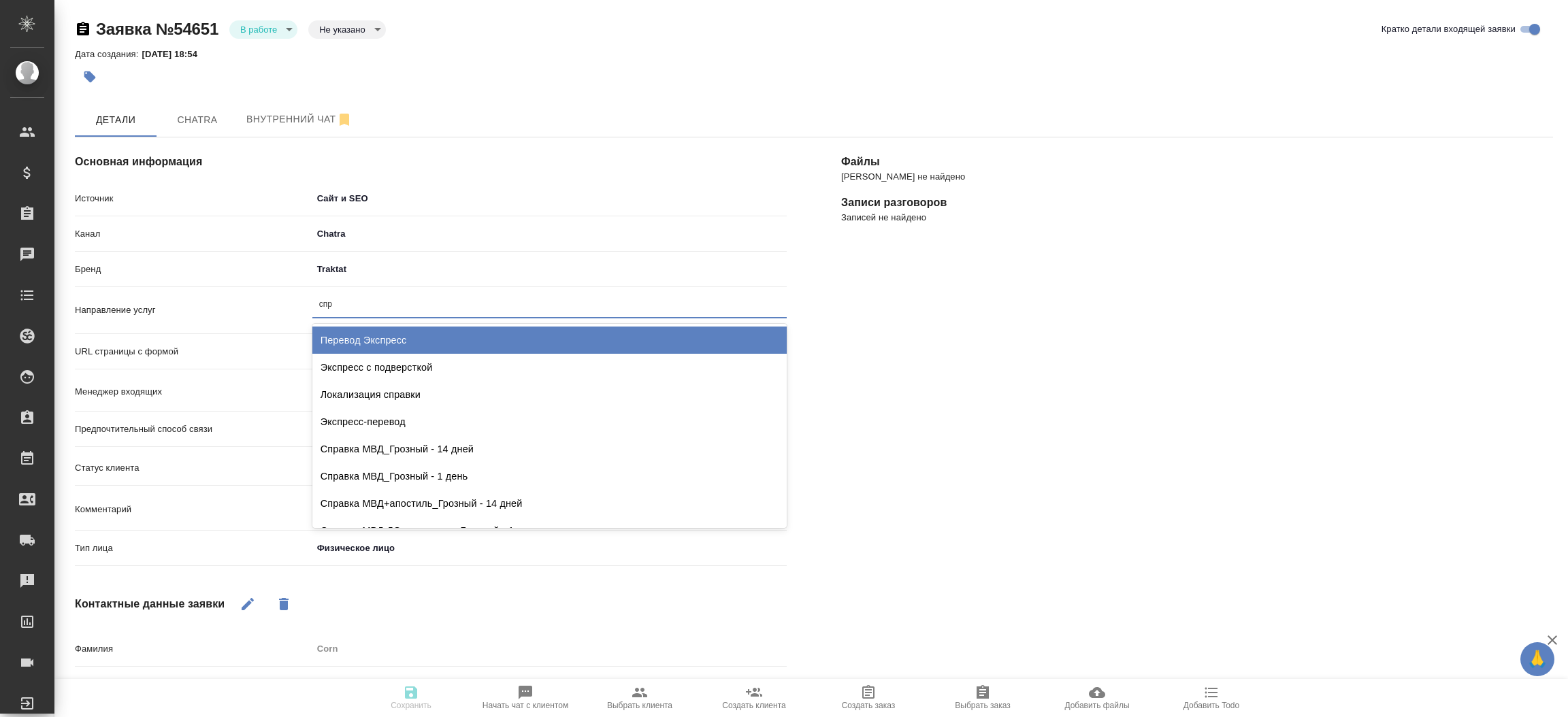
type input "спра"
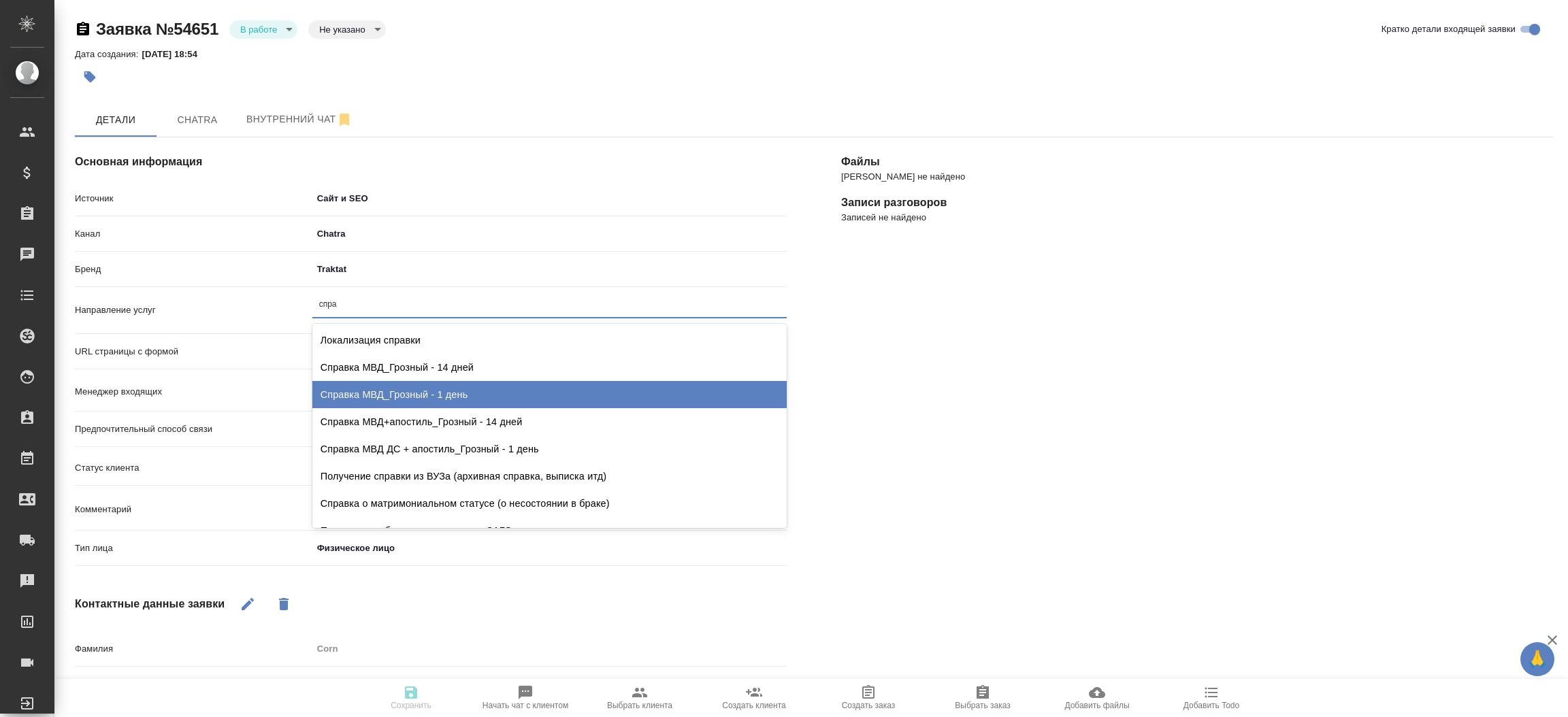
click at [386, 383] on div "Справка МВД_Грозный - 1 день" at bounding box center [549, 395] width 474 height 28
type textarea "x"
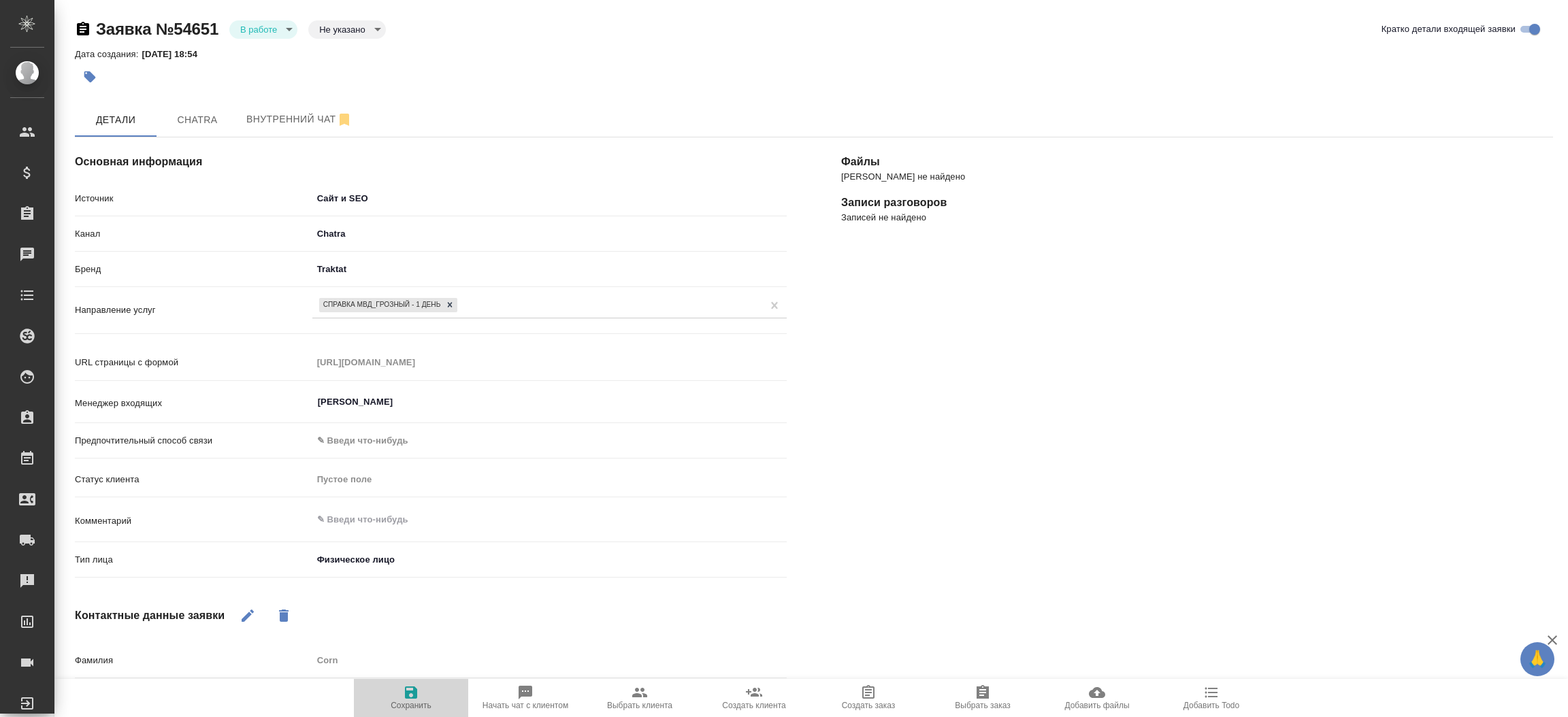
click at [404, 689] on icon "button" at bounding box center [411, 693] width 16 height 16
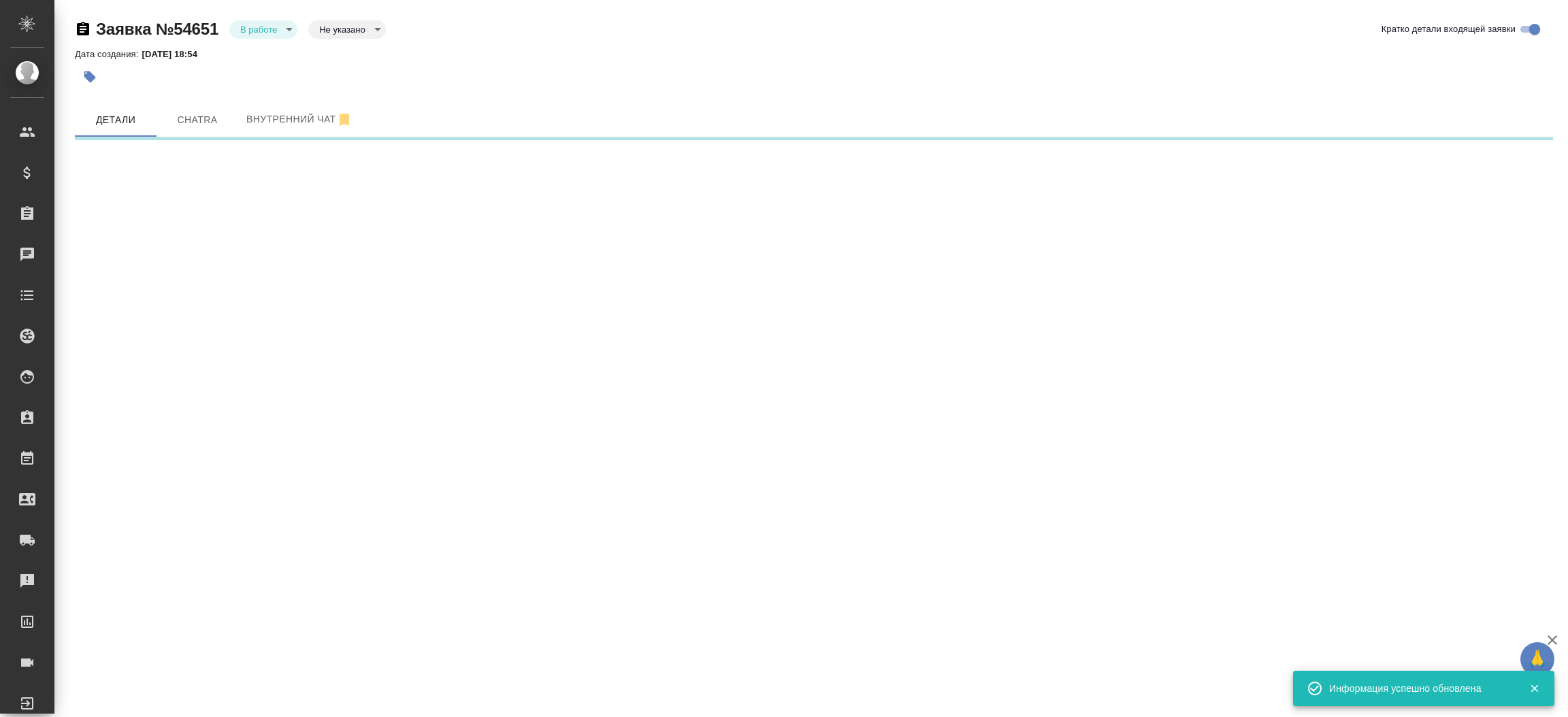
select select "RU"
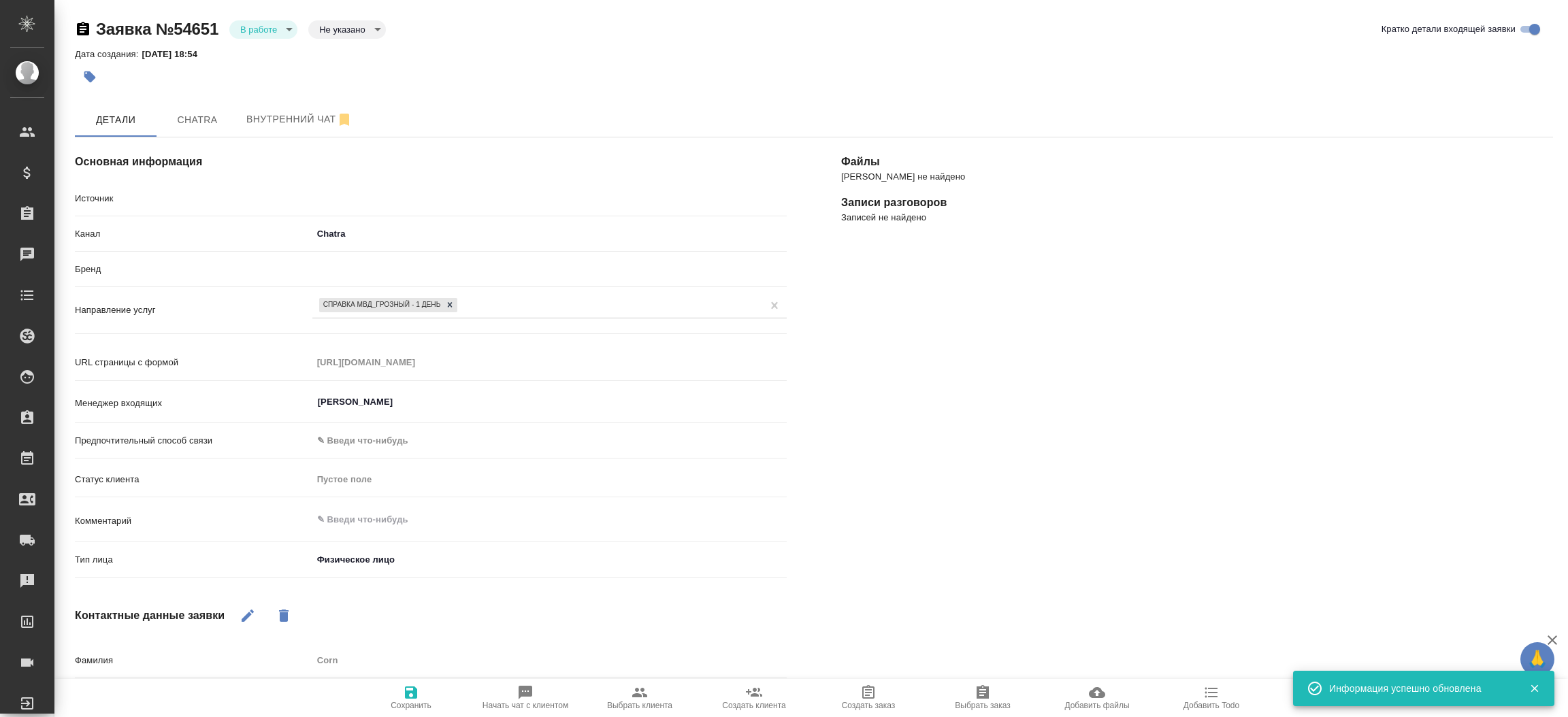
type textarea "x"
click at [278, 28] on body "🙏 .cls-1 fill:#fff; AWATERA Прутько Ирина i.prutko Клиенты Спецификации Заказы …" at bounding box center [784, 358] width 1568 height 717
click at [275, 49] on li "Отказ" at bounding box center [263, 52] width 68 height 23
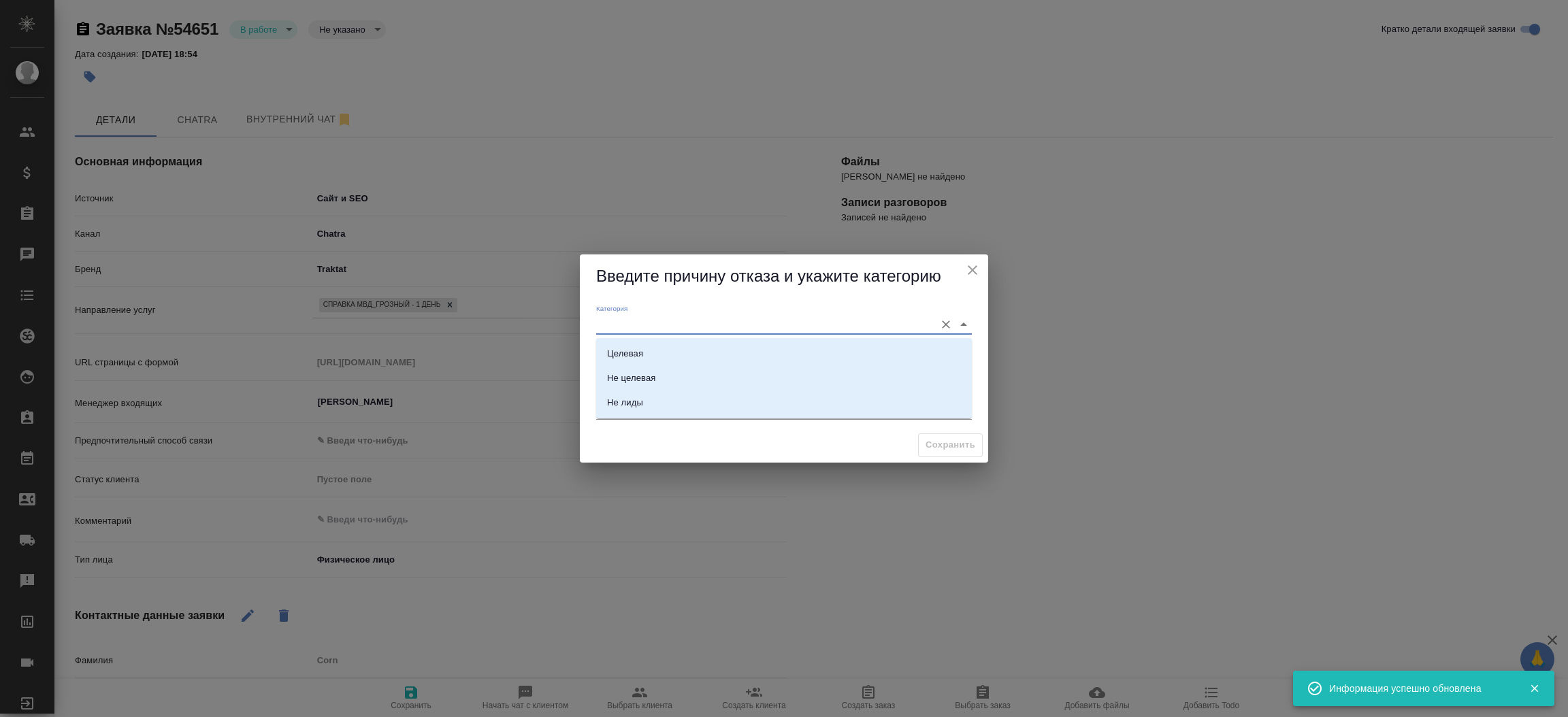
click at [627, 321] on input "Категория" at bounding box center [762, 324] width 332 height 19
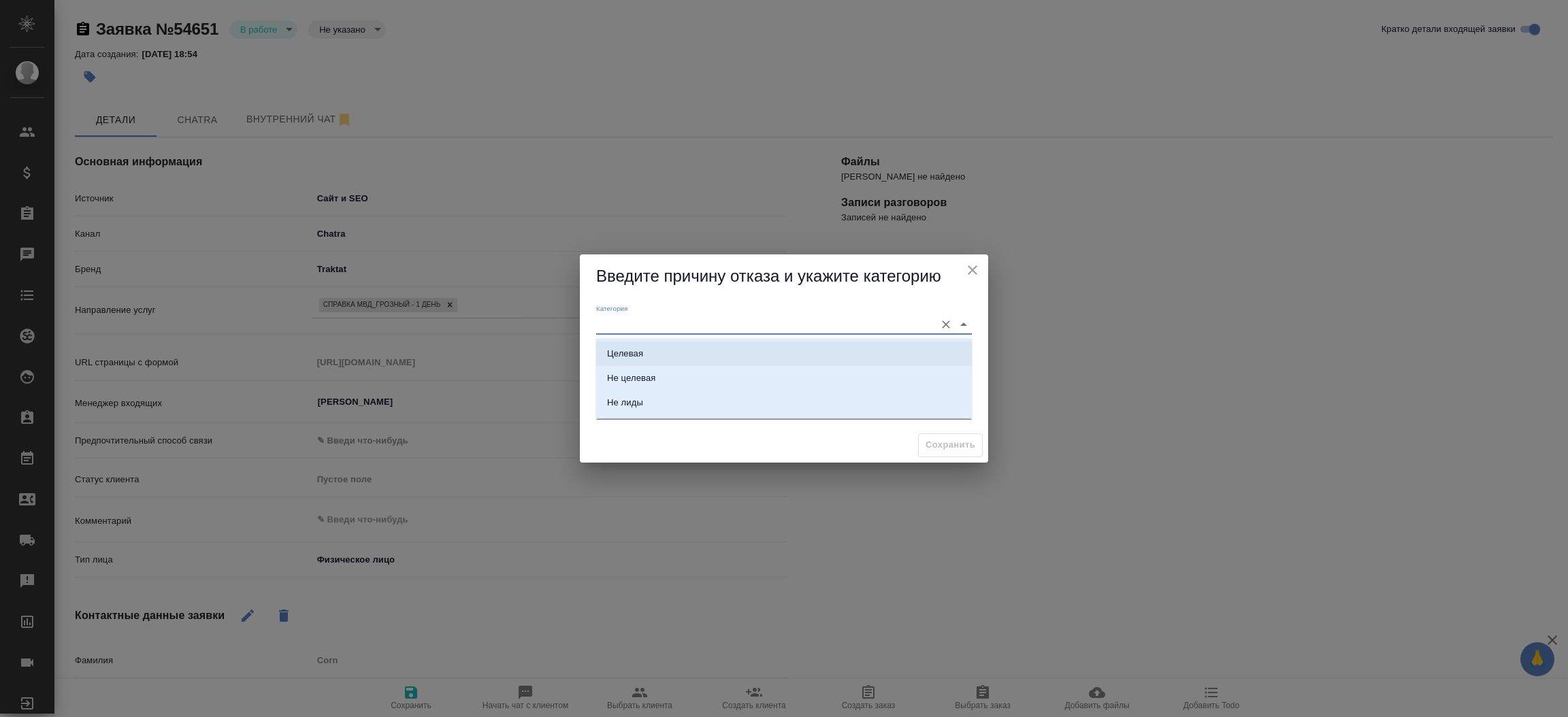
click at [623, 350] on div "Целевая" at bounding box center [625, 354] width 36 height 14
type input "Целевая"
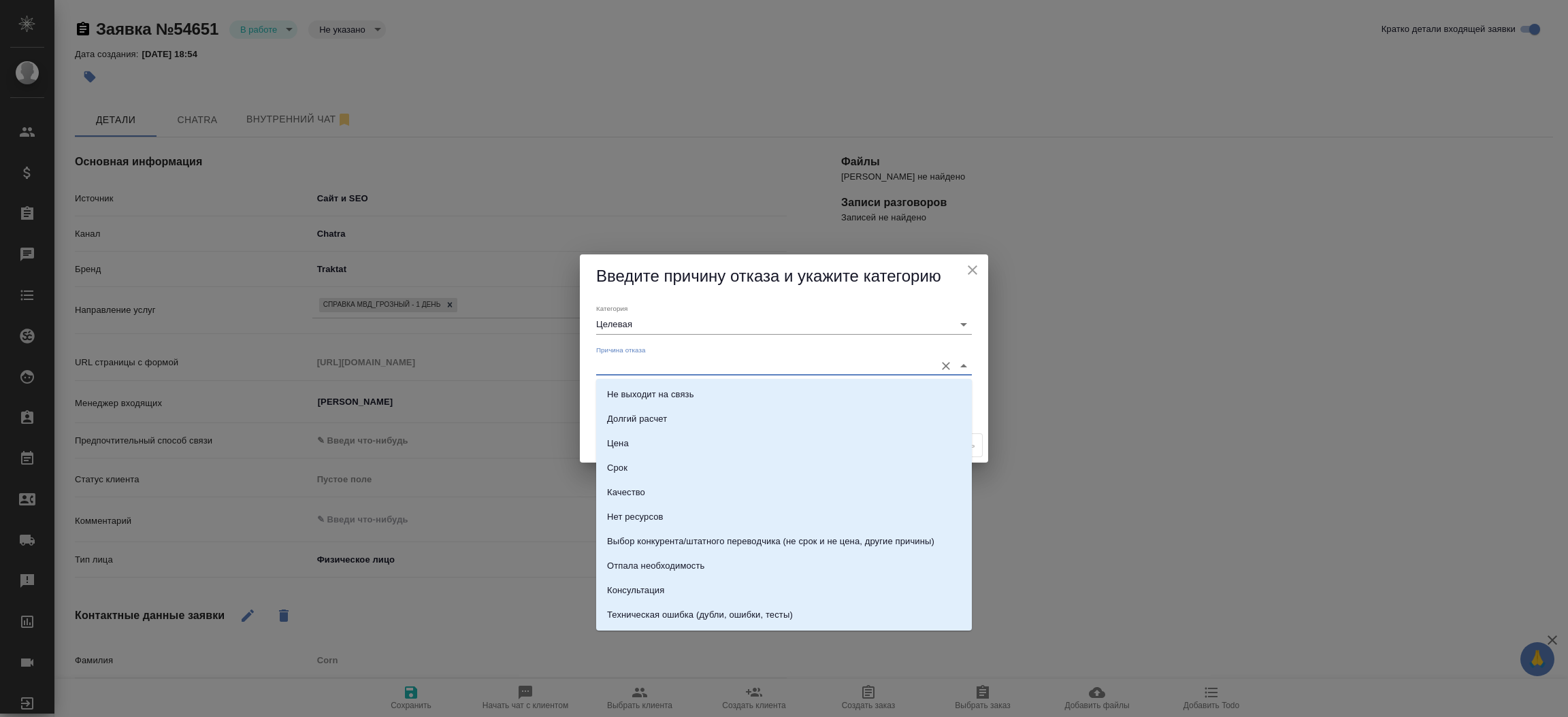
click at [623, 371] on input "Причина отказа" at bounding box center [762, 366] width 332 height 19
click at [642, 584] on div "Консультация" at bounding box center [635, 591] width 57 height 14
type input "Консультация"
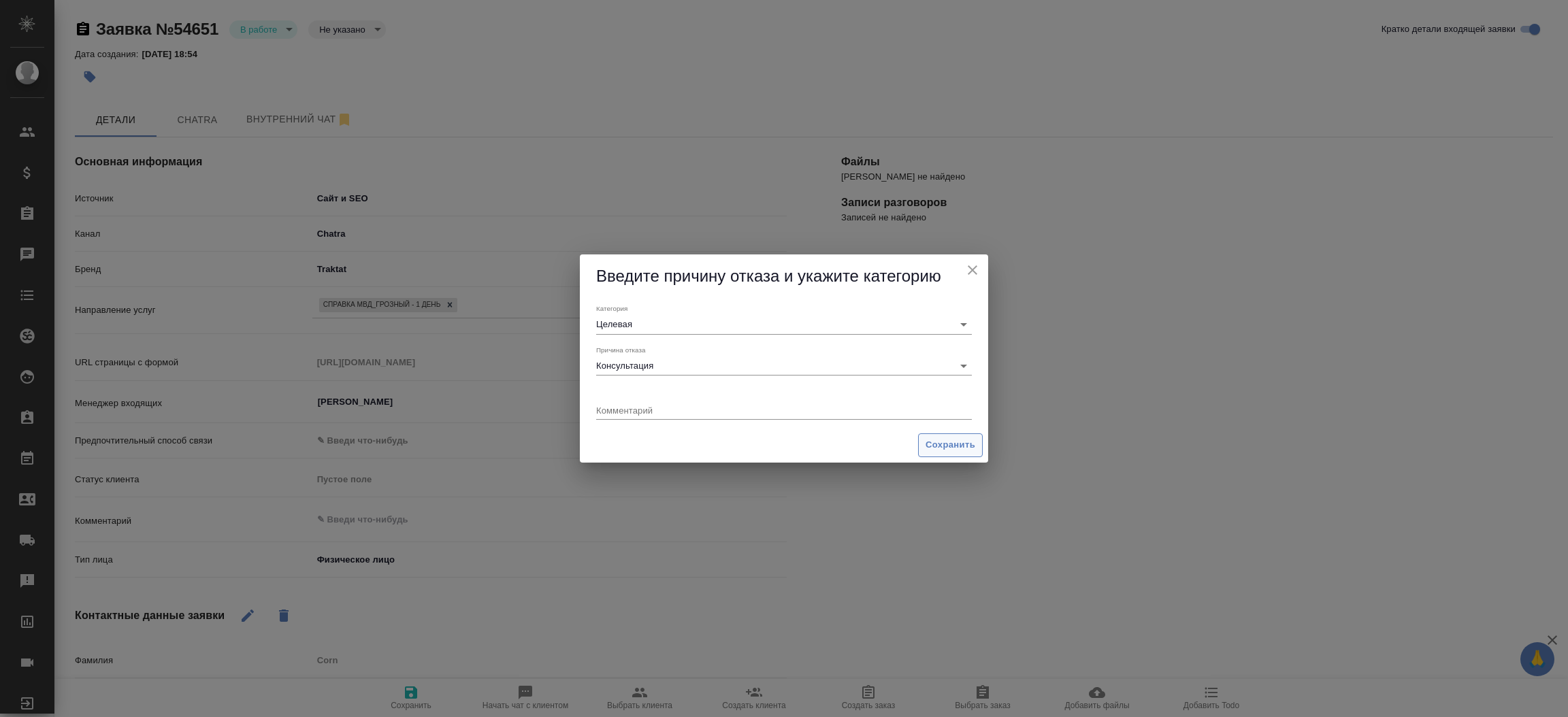
drag, startPoint x: 917, startPoint y: 455, endPoint x: 930, endPoint y: 448, distance: 14.8
click at [930, 448] on span "Сохранить" at bounding box center [950, 445] width 65 height 23
click at [930, 448] on span "Сохранить" at bounding box center [950, 445] width 49 height 15
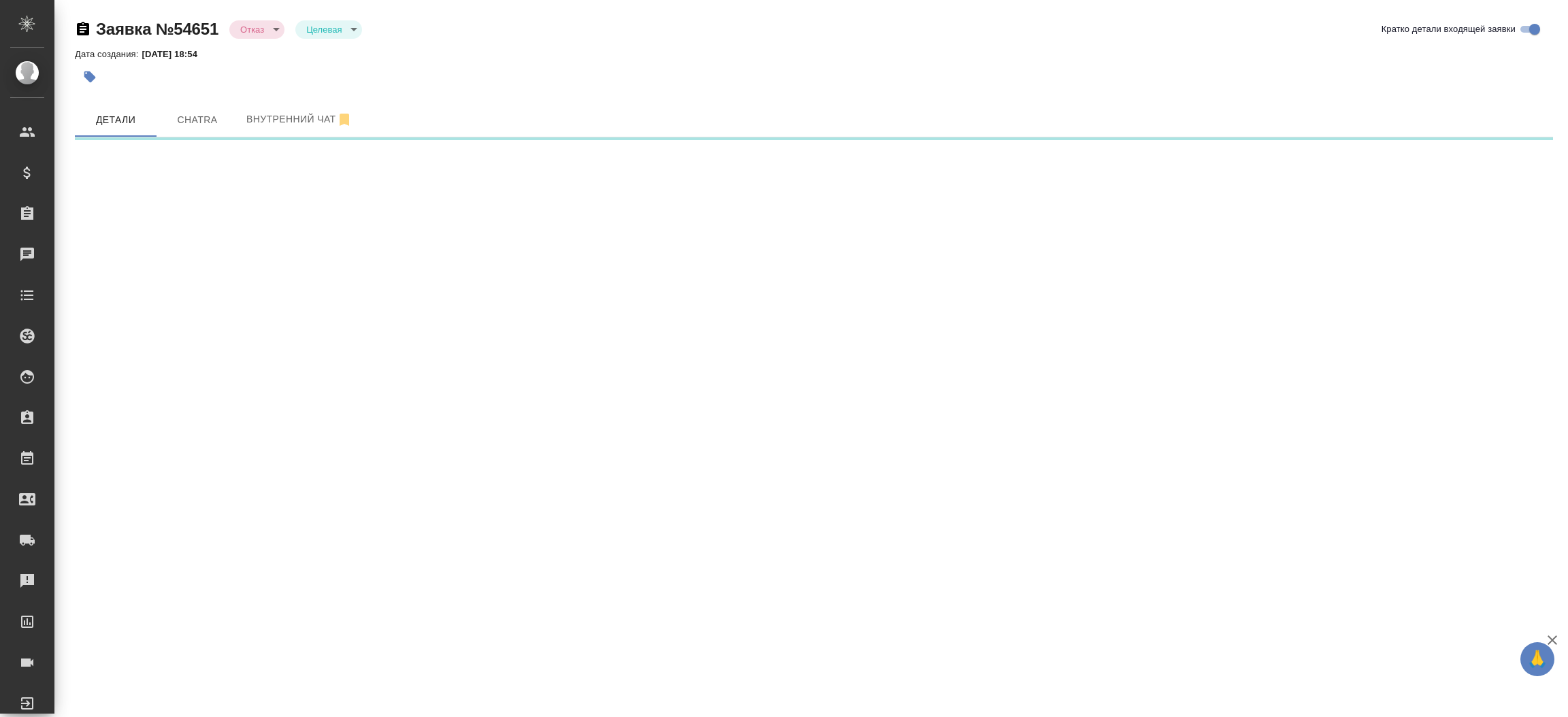
select select "RU"
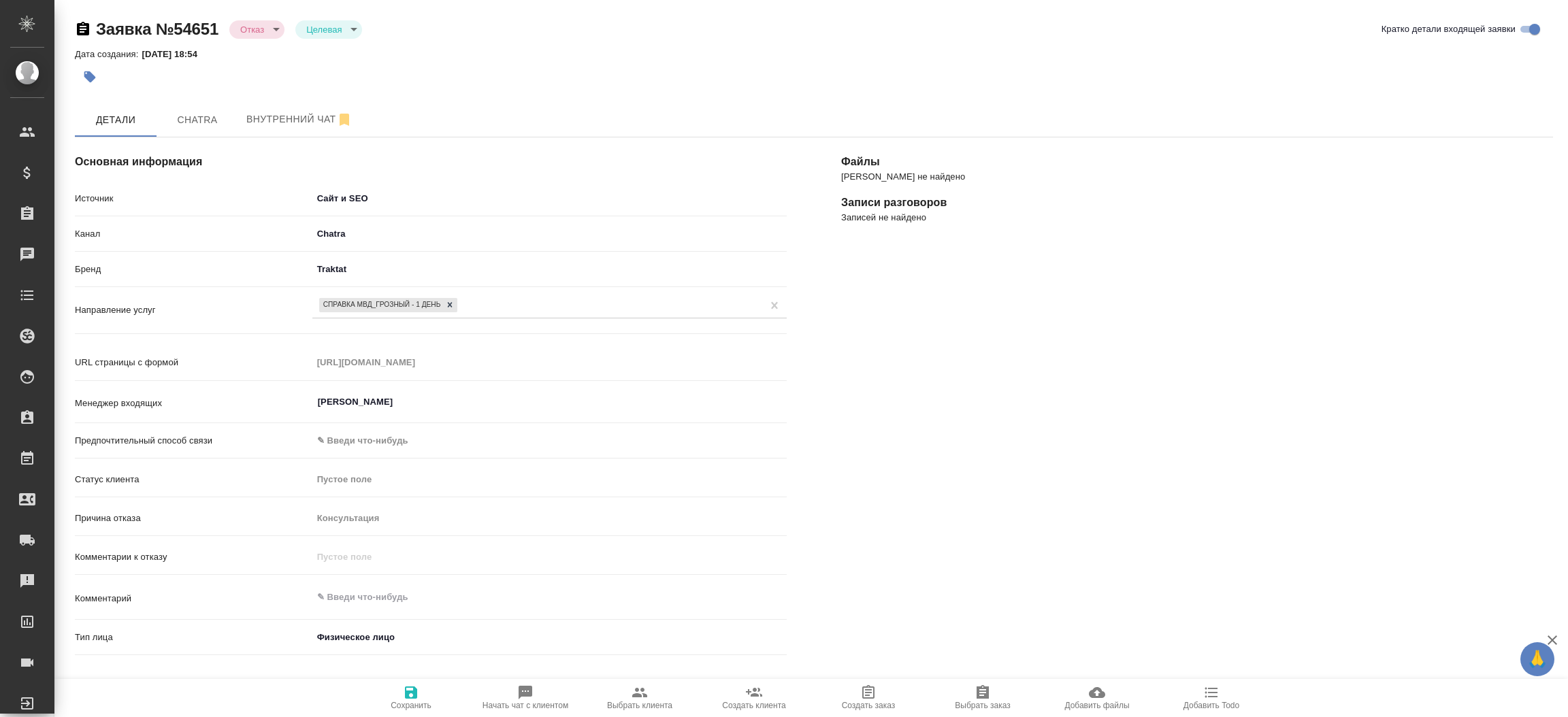
type textarea "x"
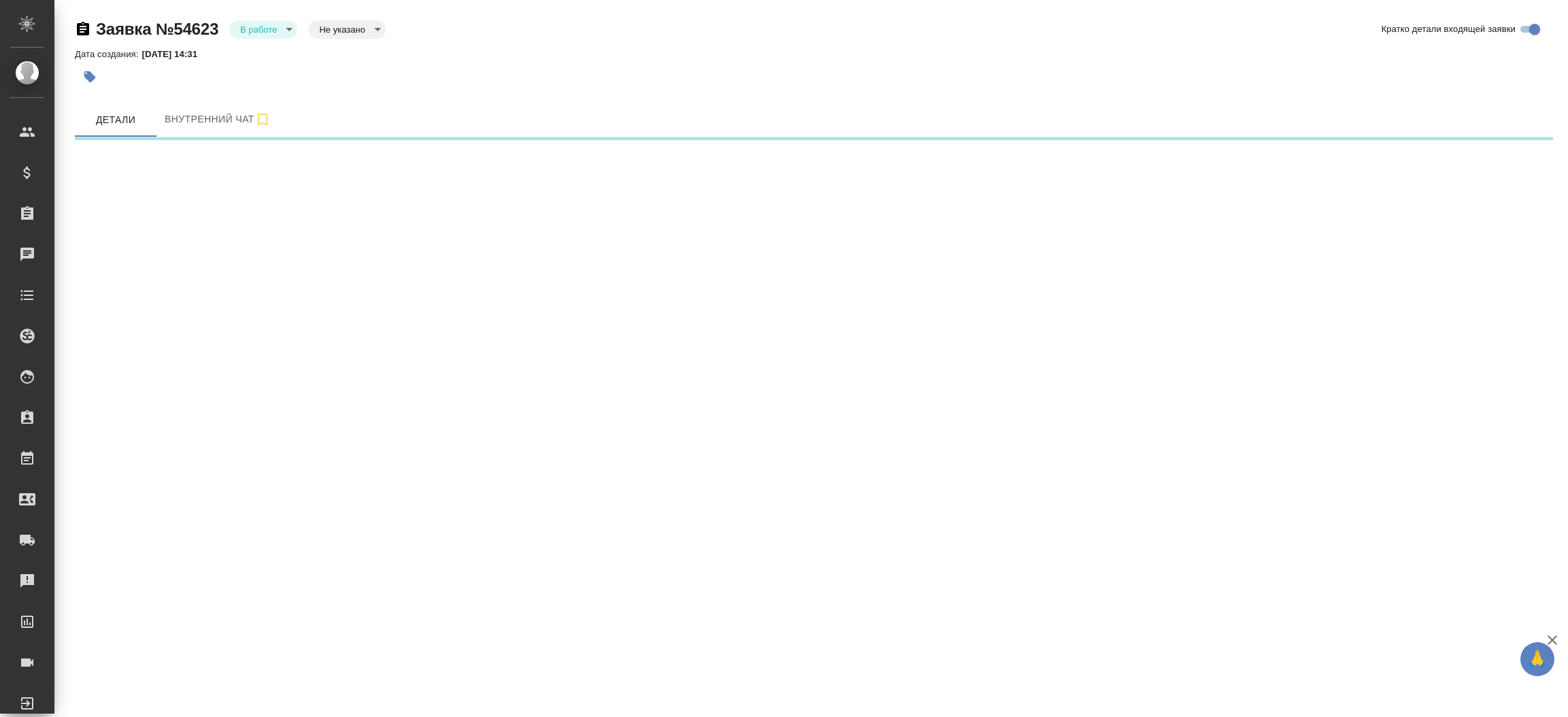
select select "RU"
select select "MX"
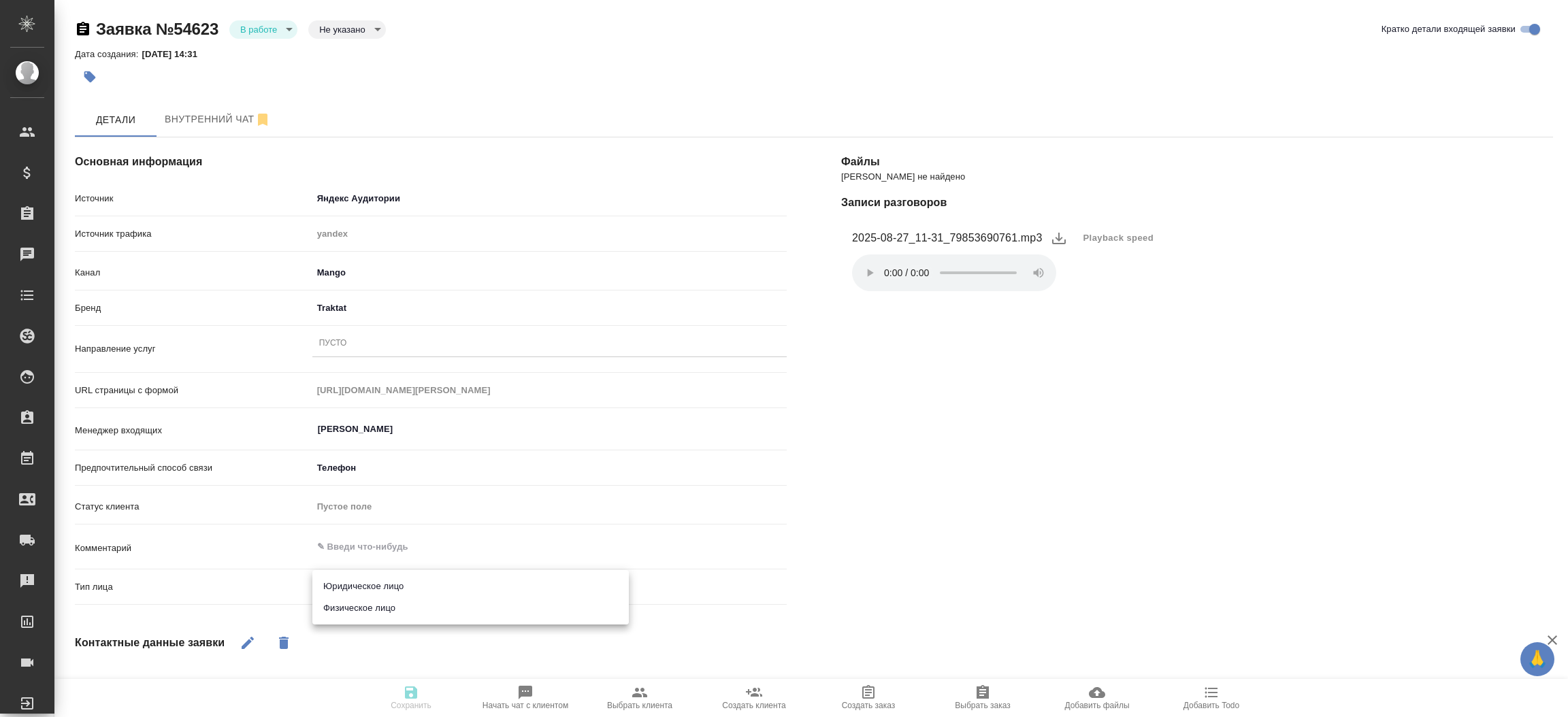
click at [341, 582] on body "🙏 .cls-1 fill:#fff; AWATERA [PERSON_NAME]prutko Клиенты Спецификации Заказы Чат…" at bounding box center [784, 358] width 1568 height 717
click at [354, 610] on li "Физическое лицо" at bounding box center [470, 608] width 316 height 22
type textarea "x"
type input "private"
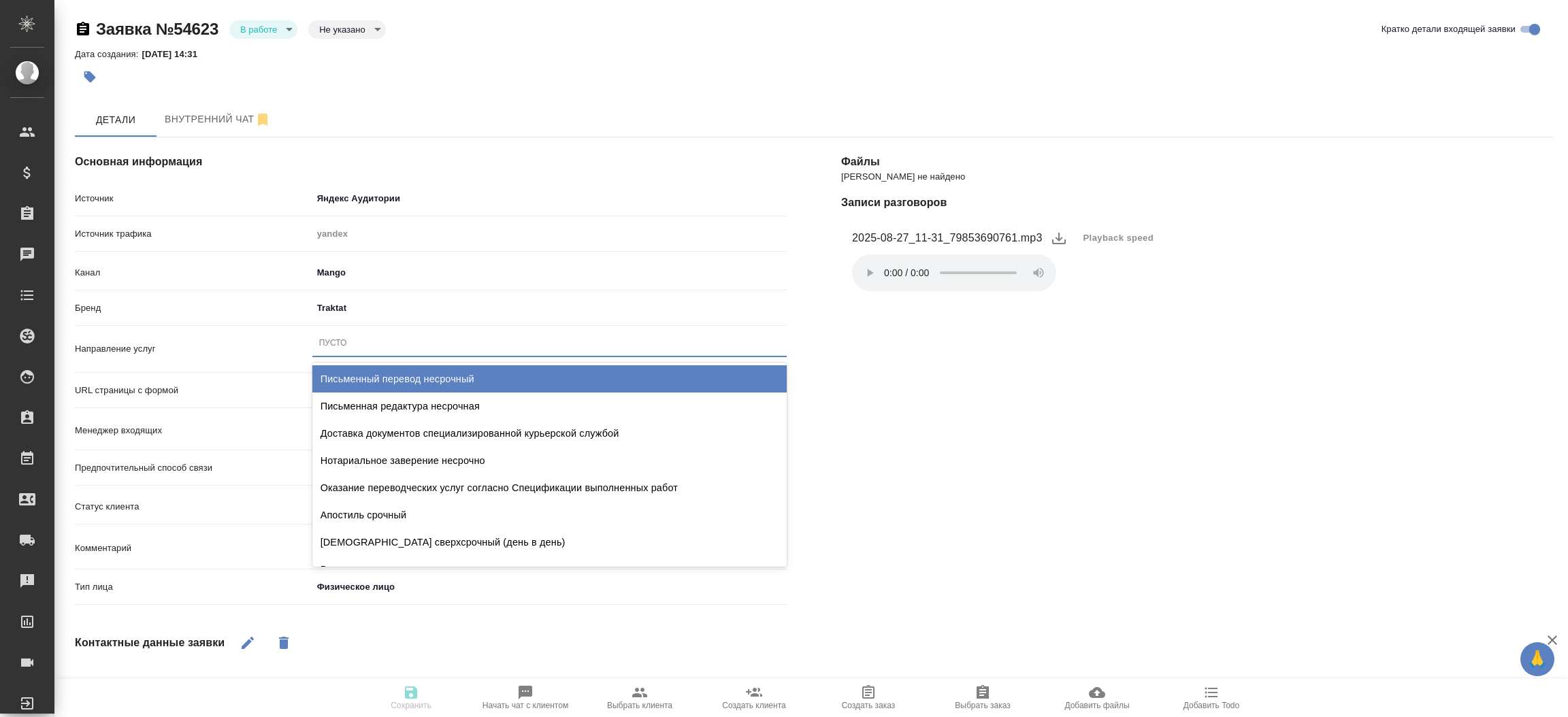
click at [350, 340] on div "Пусто" at bounding box center [549, 343] width 474 height 19
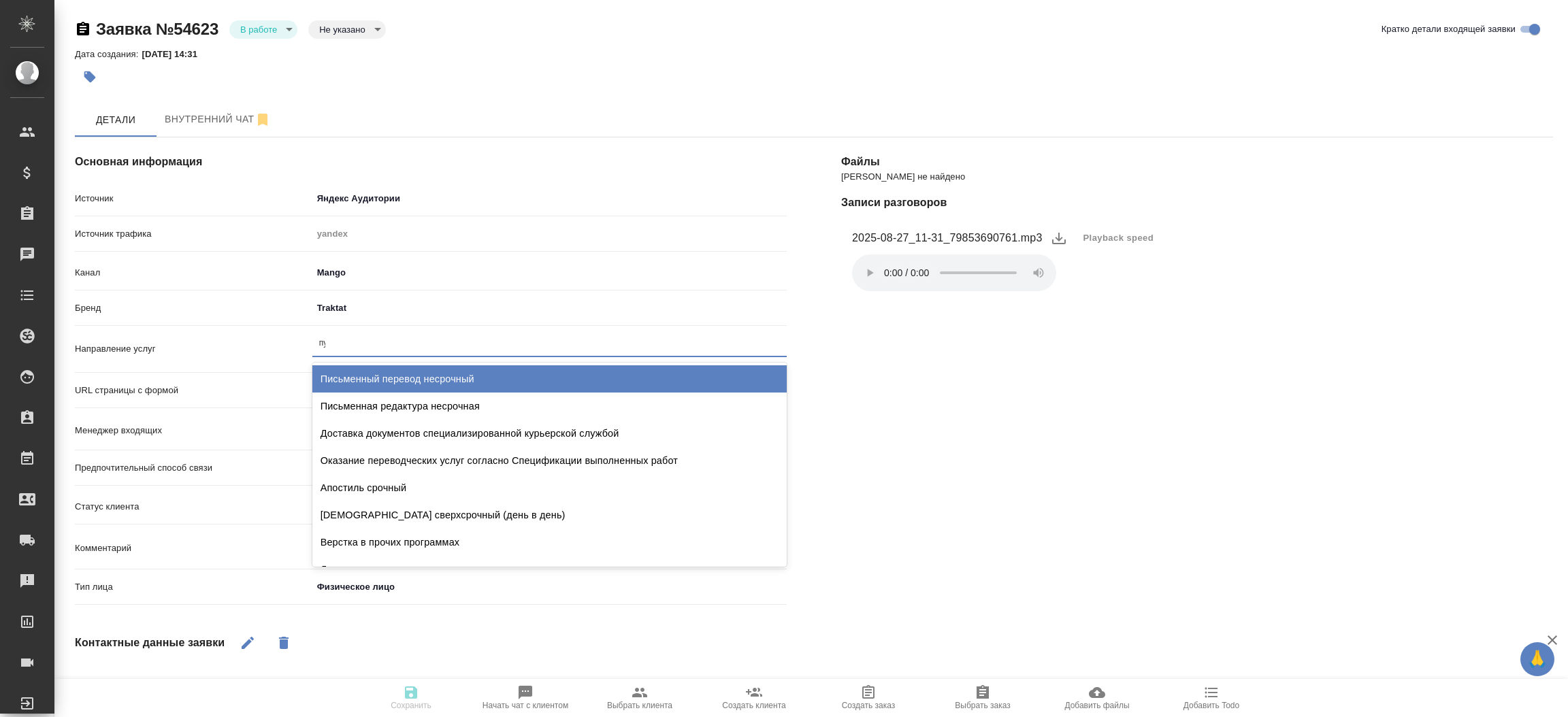
type input "пус"
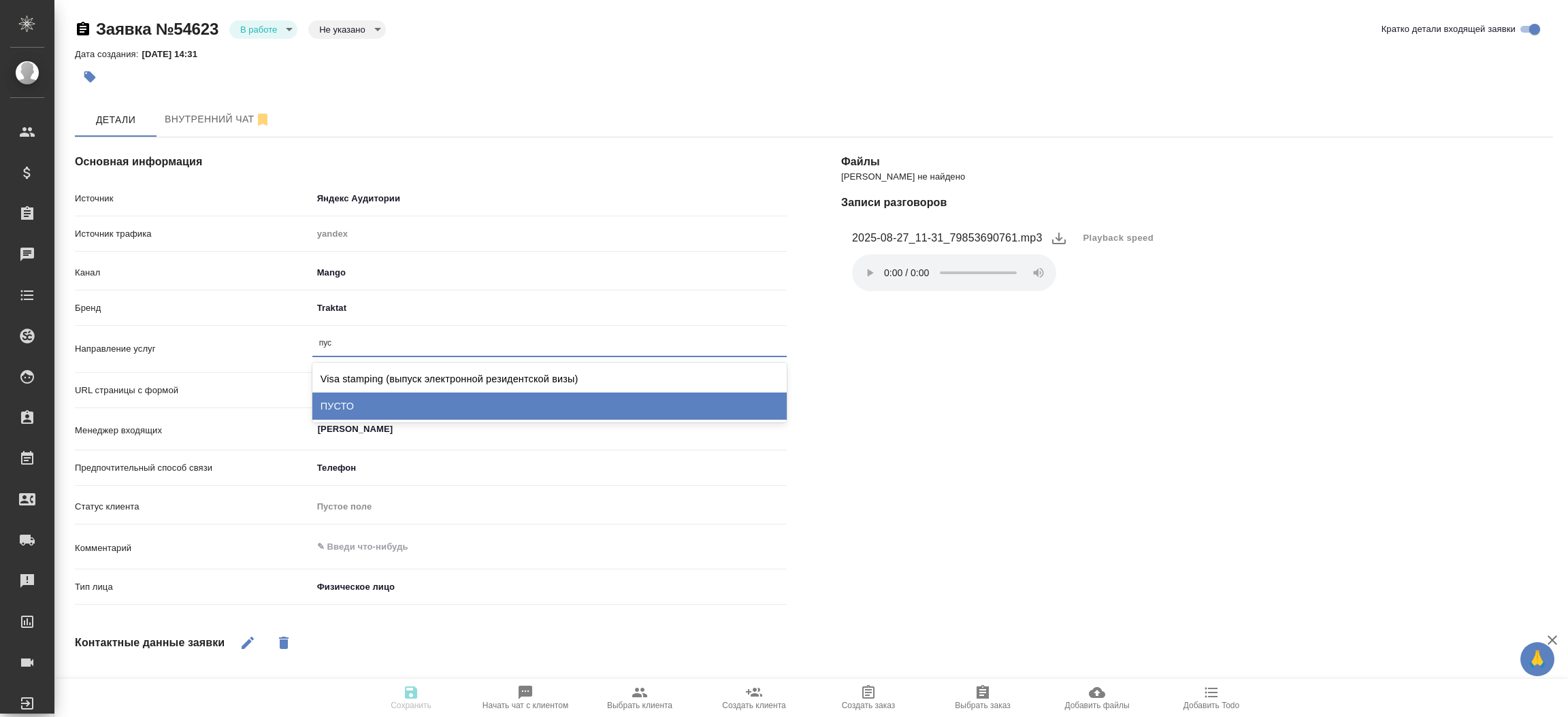
click at [375, 397] on div "ПУСТО" at bounding box center [549, 406] width 474 height 28
type textarea "x"
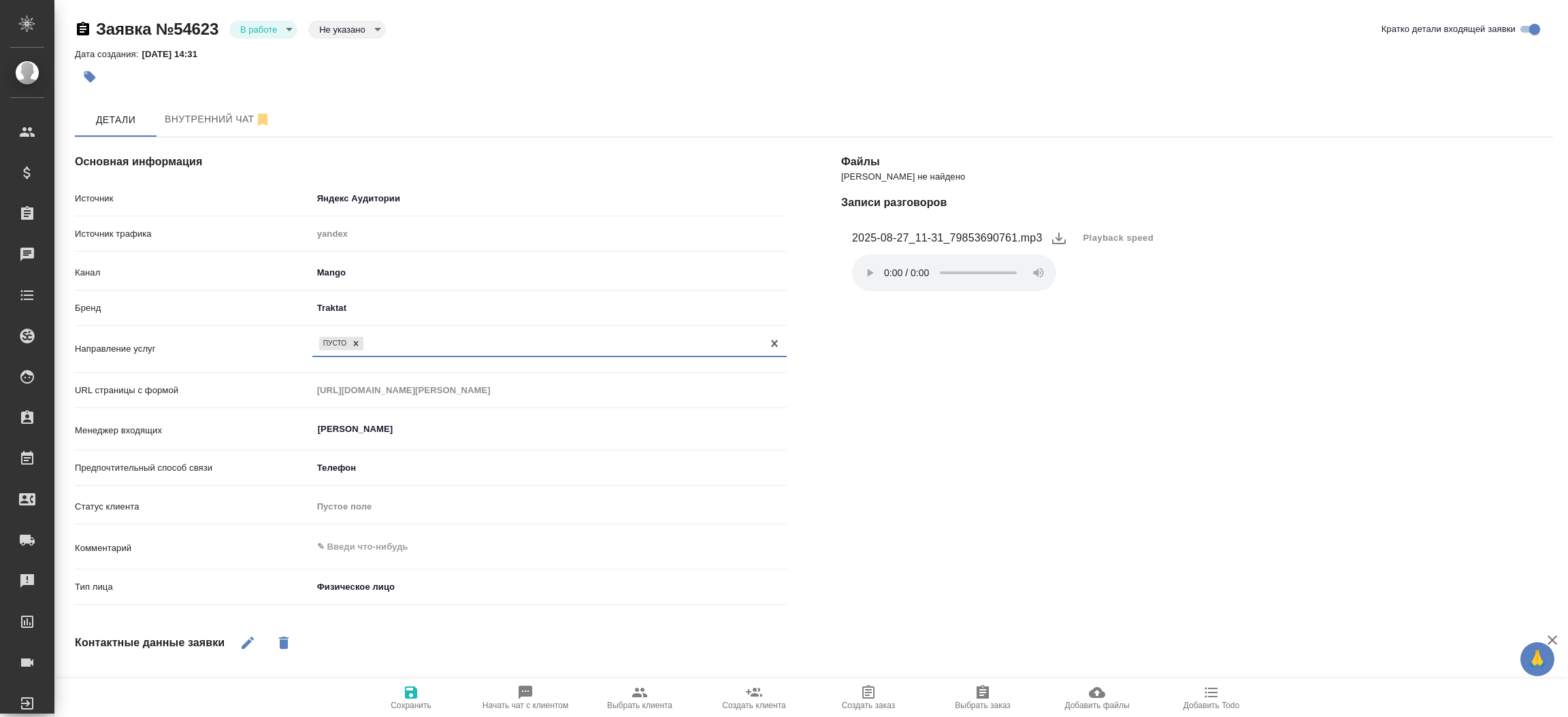
click at [417, 702] on span "Сохранить" at bounding box center [411, 706] width 40 height 10
select select "RU"
select select "MX"
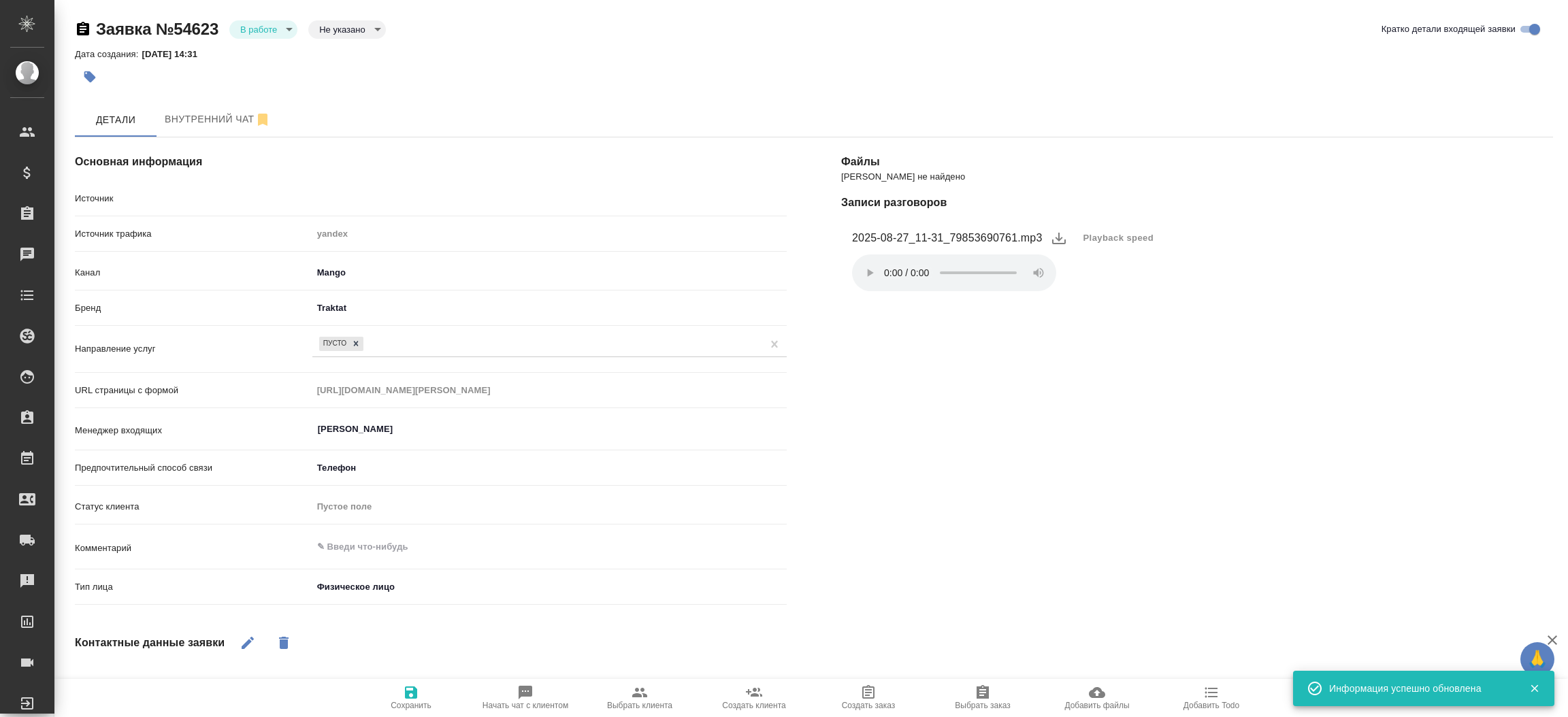
type textarea "x"
click at [272, 31] on body "🙏 .cls-1 fill:#fff; AWATERA [PERSON_NAME]prutko Клиенты Спецификации Заказы 0 Ч…" at bounding box center [784, 358] width 1568 height 717
click at [268, 36] on button "Отказ" at bounding box center [263, 29] width 45 height 15
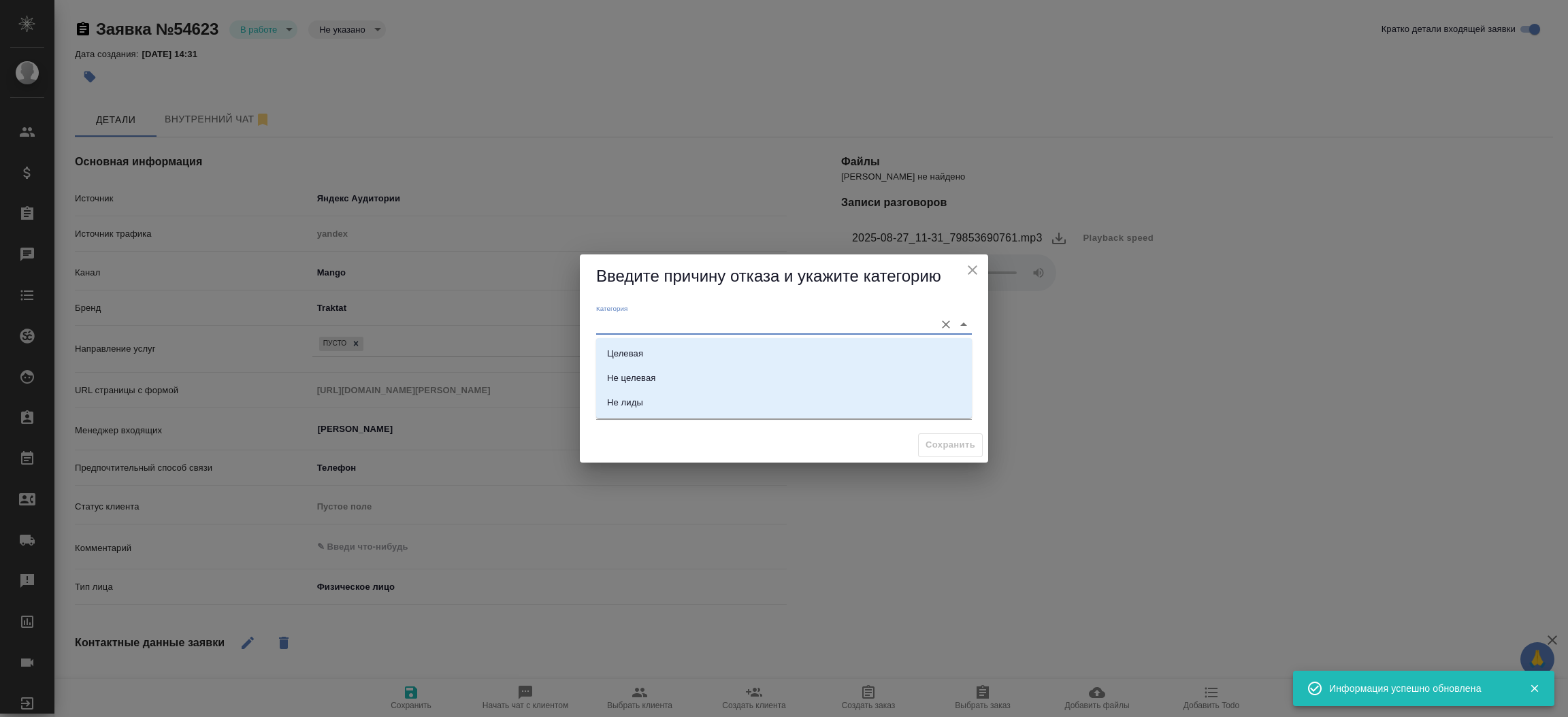
click at [630, 325] on input "Категория" at bounding box center [762, 324] width 332 height 19
click at [635, 398] on div "Не лиды" at bounding box center [625, 402] width 36 height 14
type input "Не лиды"
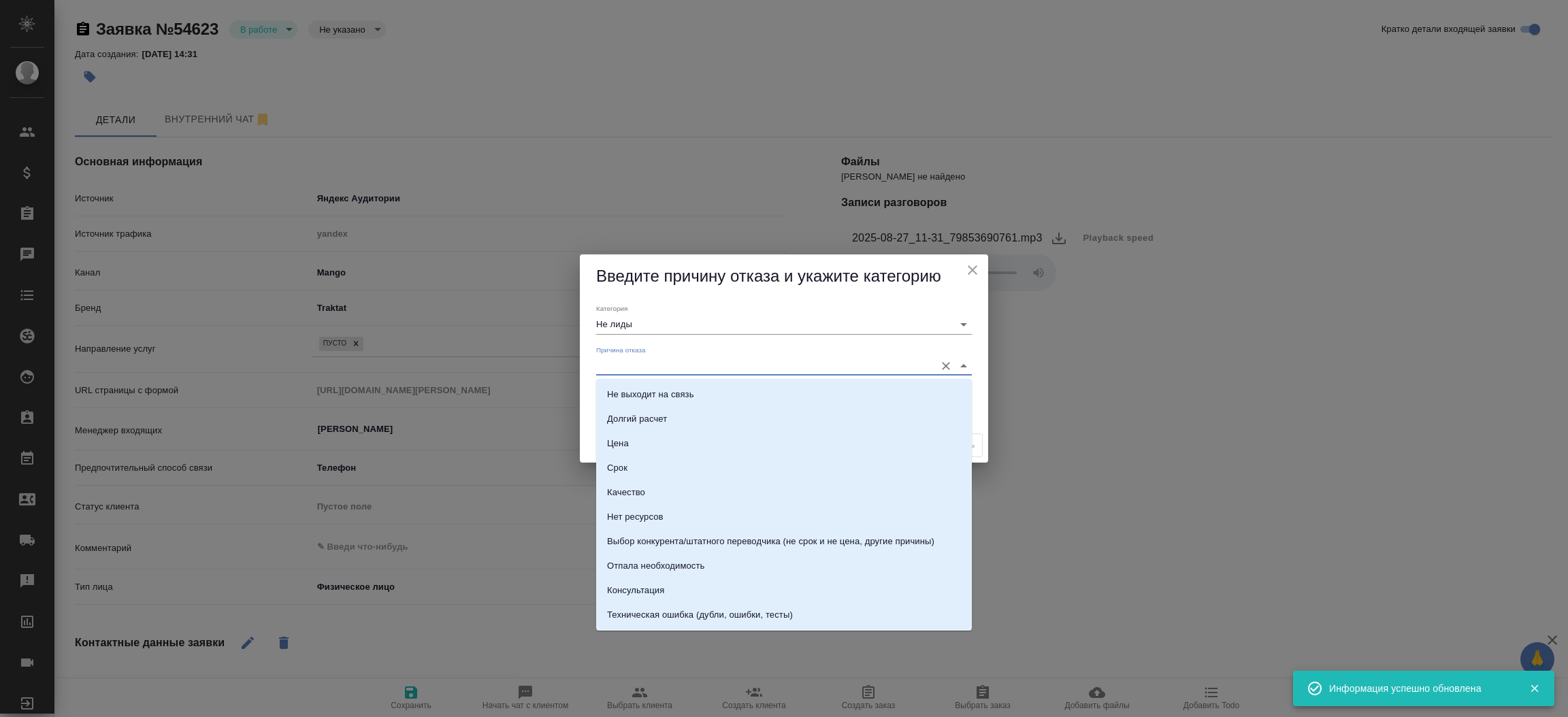
click at [635, 363] on input "Причина отказа" at bounding box center [762, 366] width 332 height 19
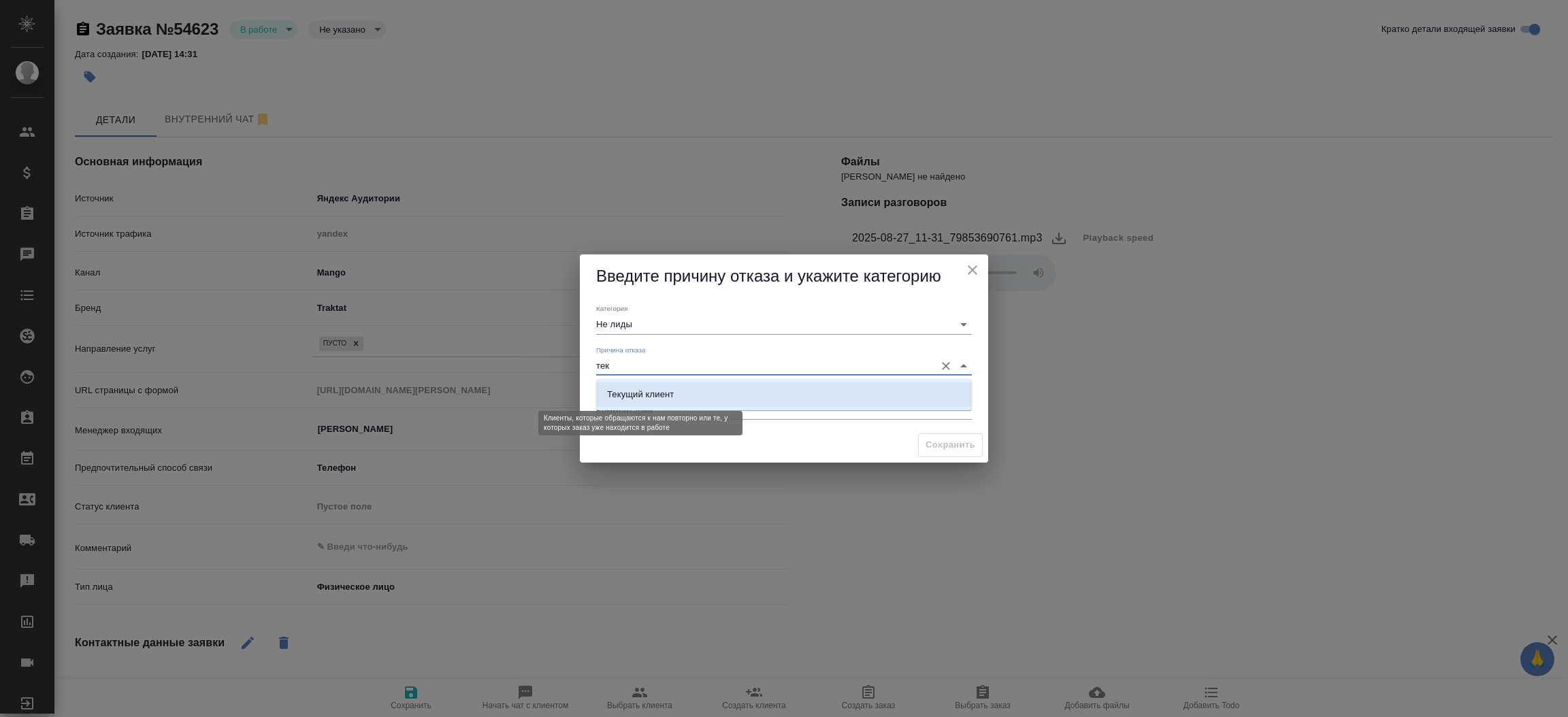
click at [660, 395] on div "Текущий клиент" at bounding box center [640, 394] width 66 height 14
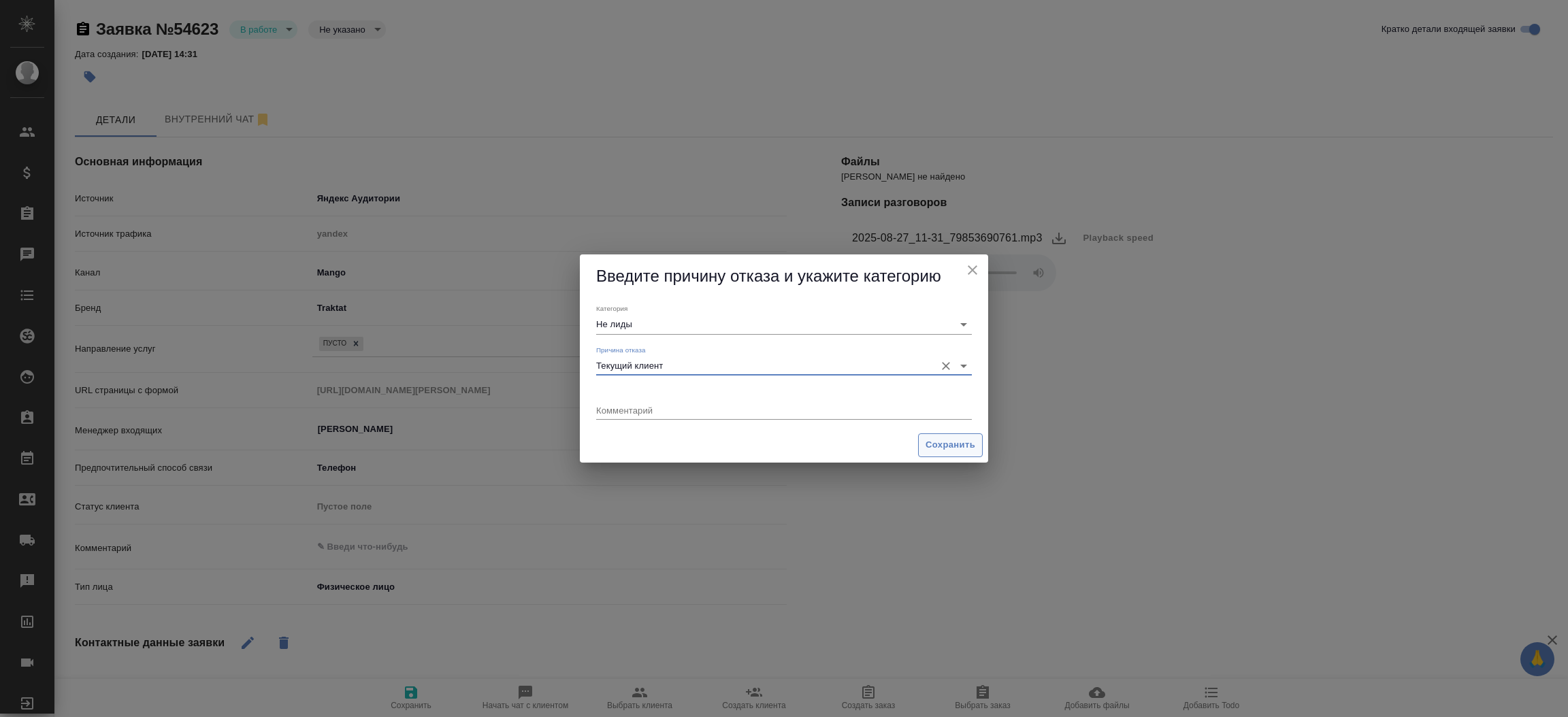
type input "Текущий клиент"
click at [939, 453] on button "Сохранить" at bounding box center [950, 445] width 65 height 23
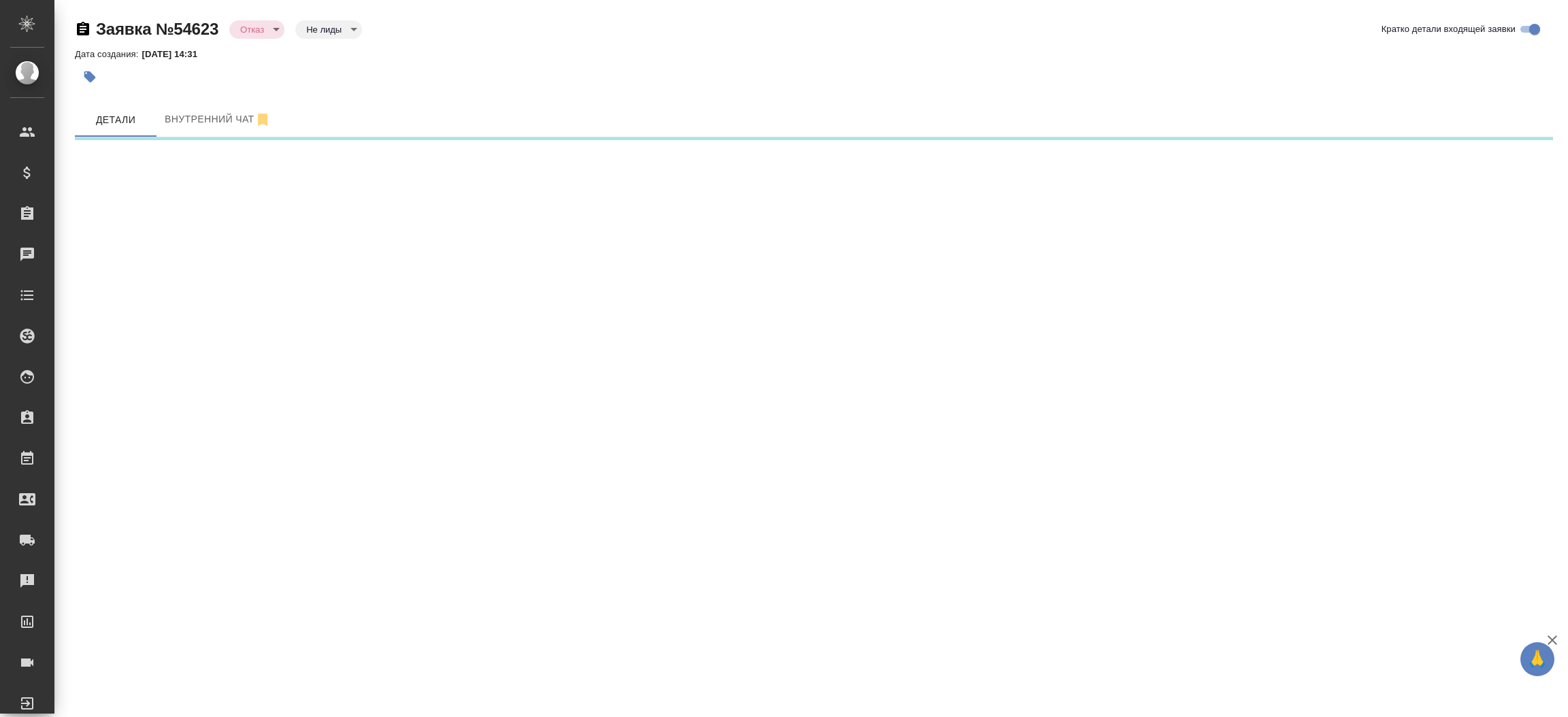
select select "RU"
select select "MX"
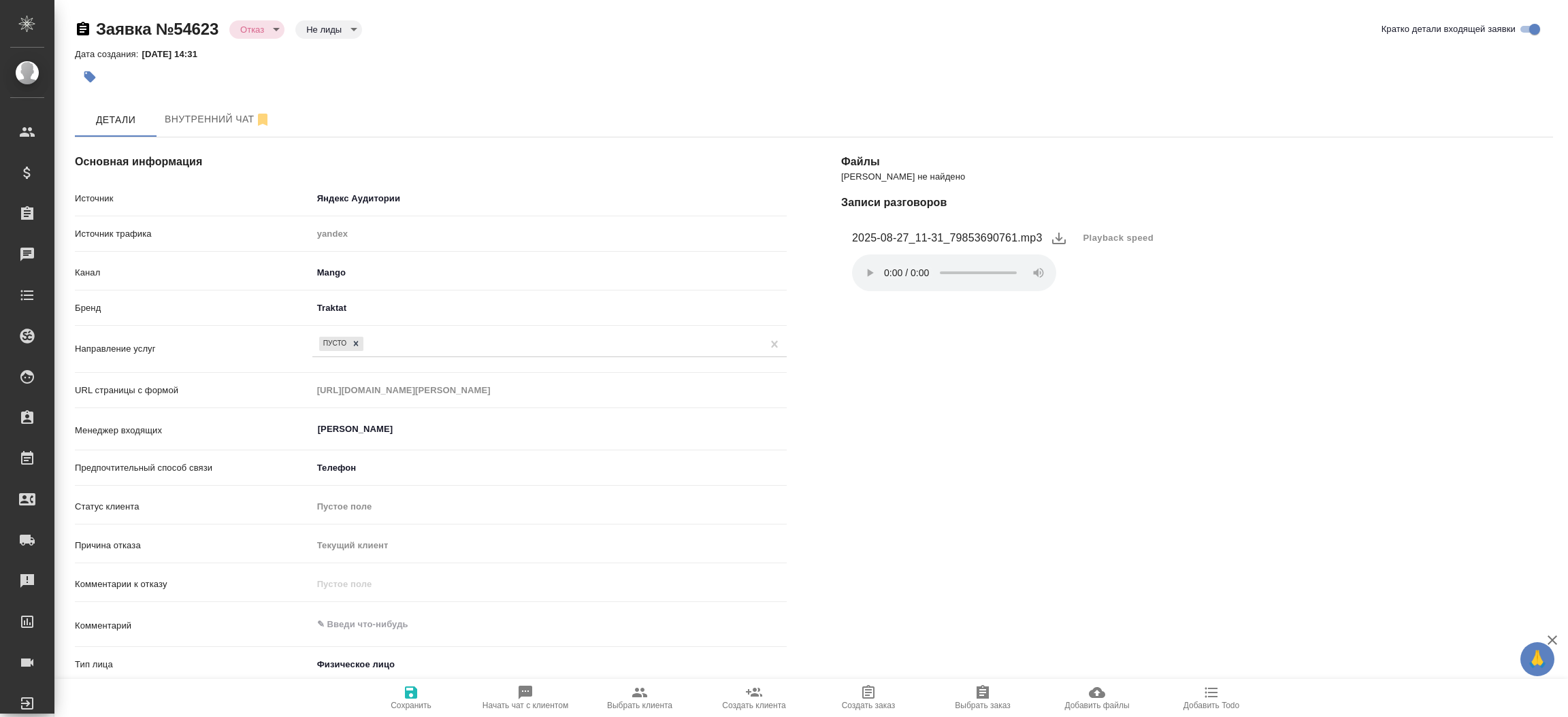
type textarea "x"
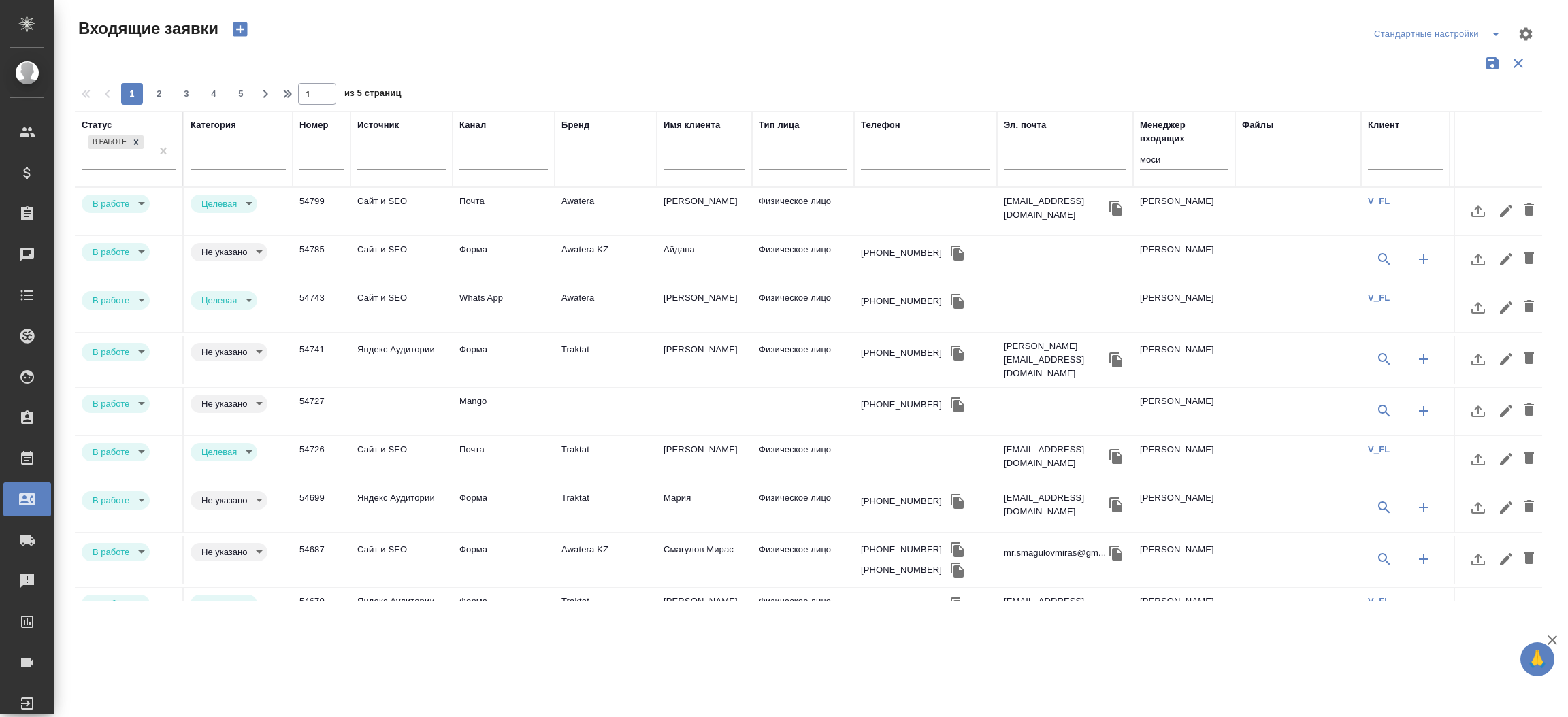
select select "RU"
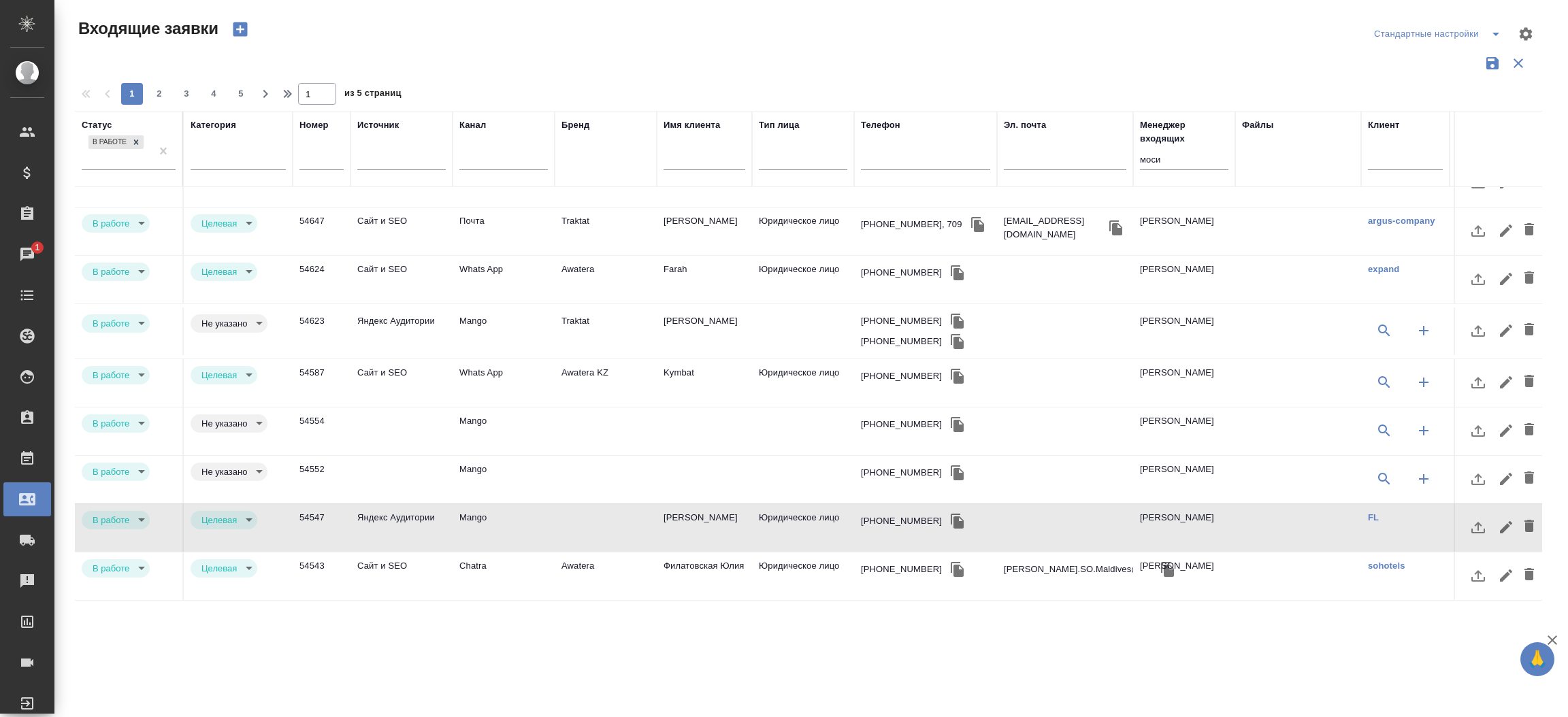
click at [28, 257] on div "Чаты" at bounding box center [11, 254] width 34 height 20
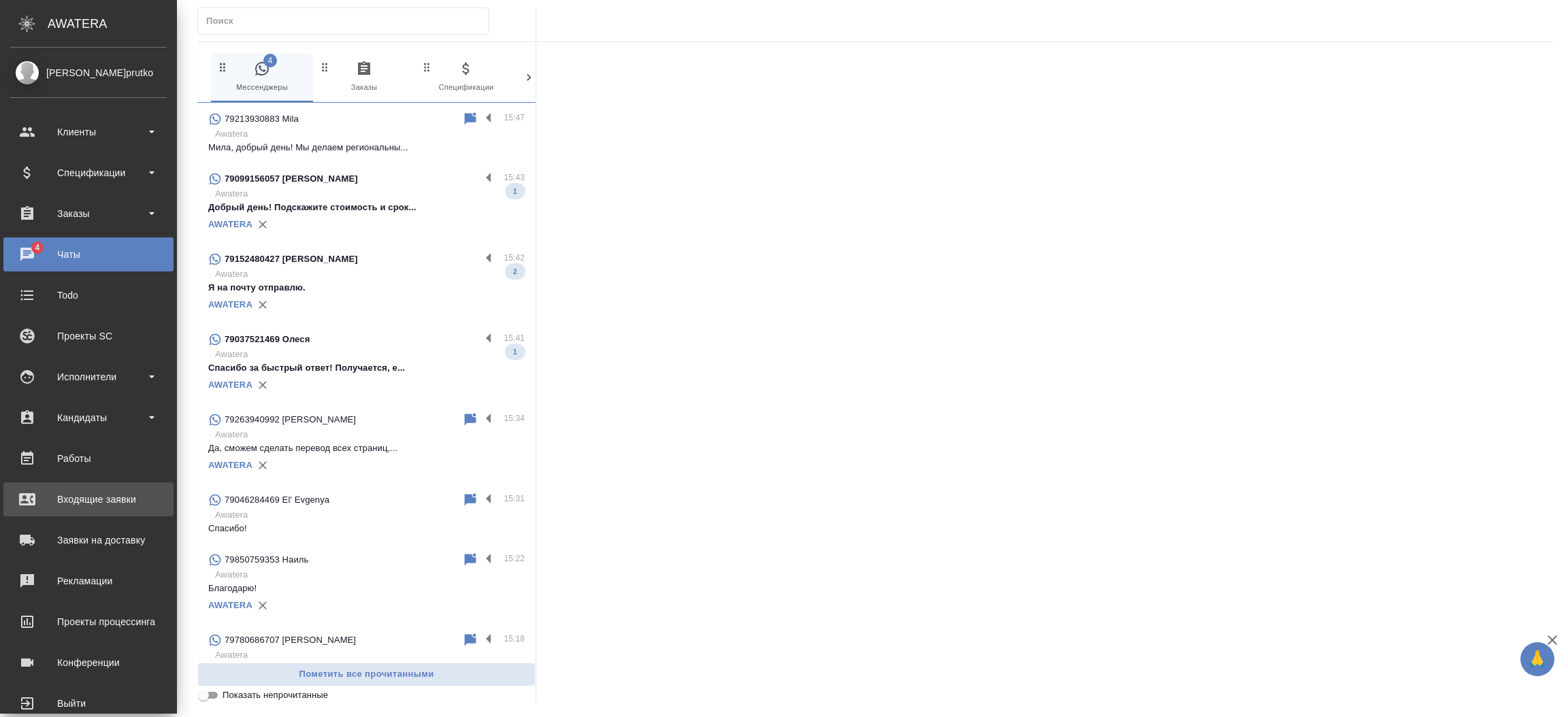
click at [92, 489] on div ".cls-1 fill:#fff; AWATERA Прутько Ирина i.prutko Клиенты Спецификации Заказы 4 …" at bounding box center [784, 358] width 1568 height 717
click at [49, 497] on div "Входящие заявки" at bounding box center [88, 499] width 156 height 20
select select "RU"
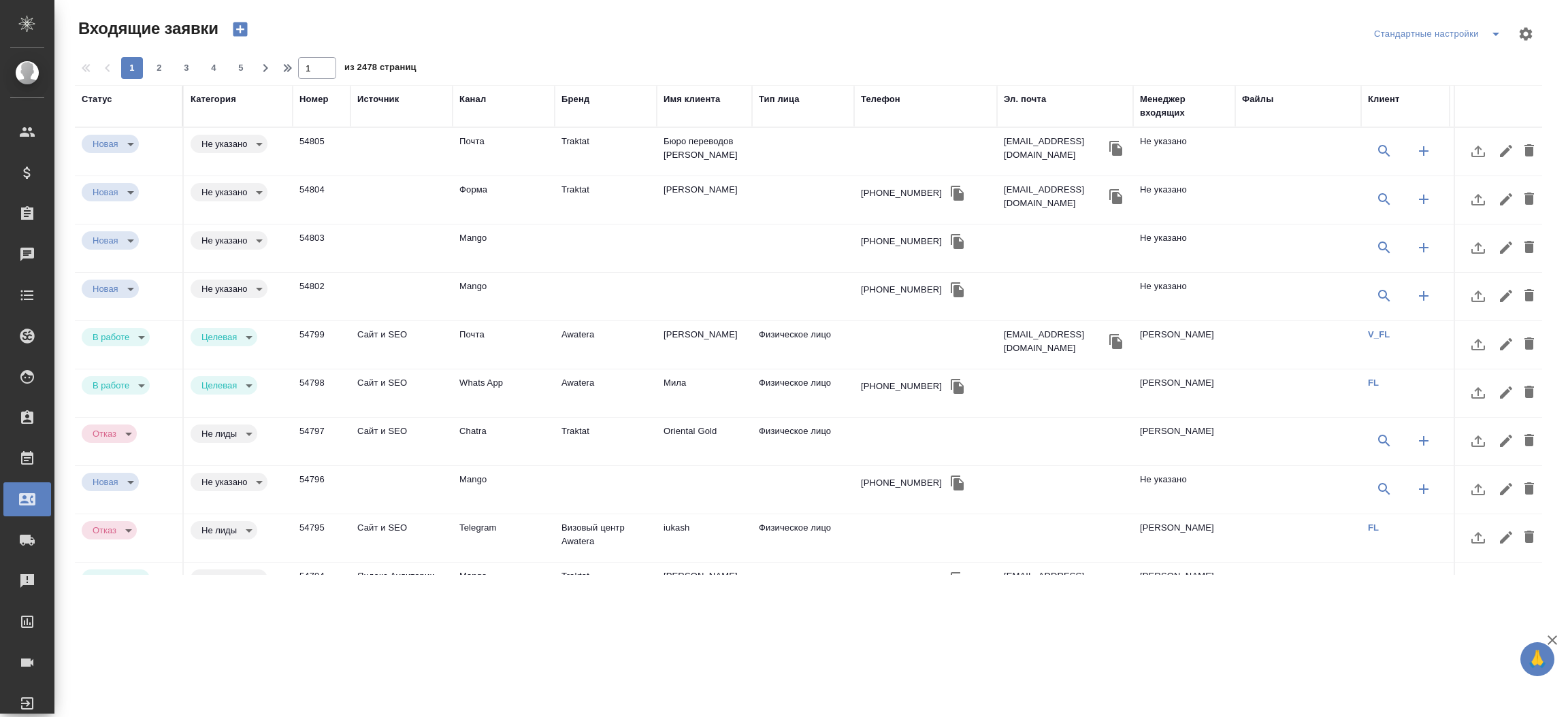
click at [1020, 96] on div "Эл. почта" at bounding box center [1024, 99] width 42 height 14
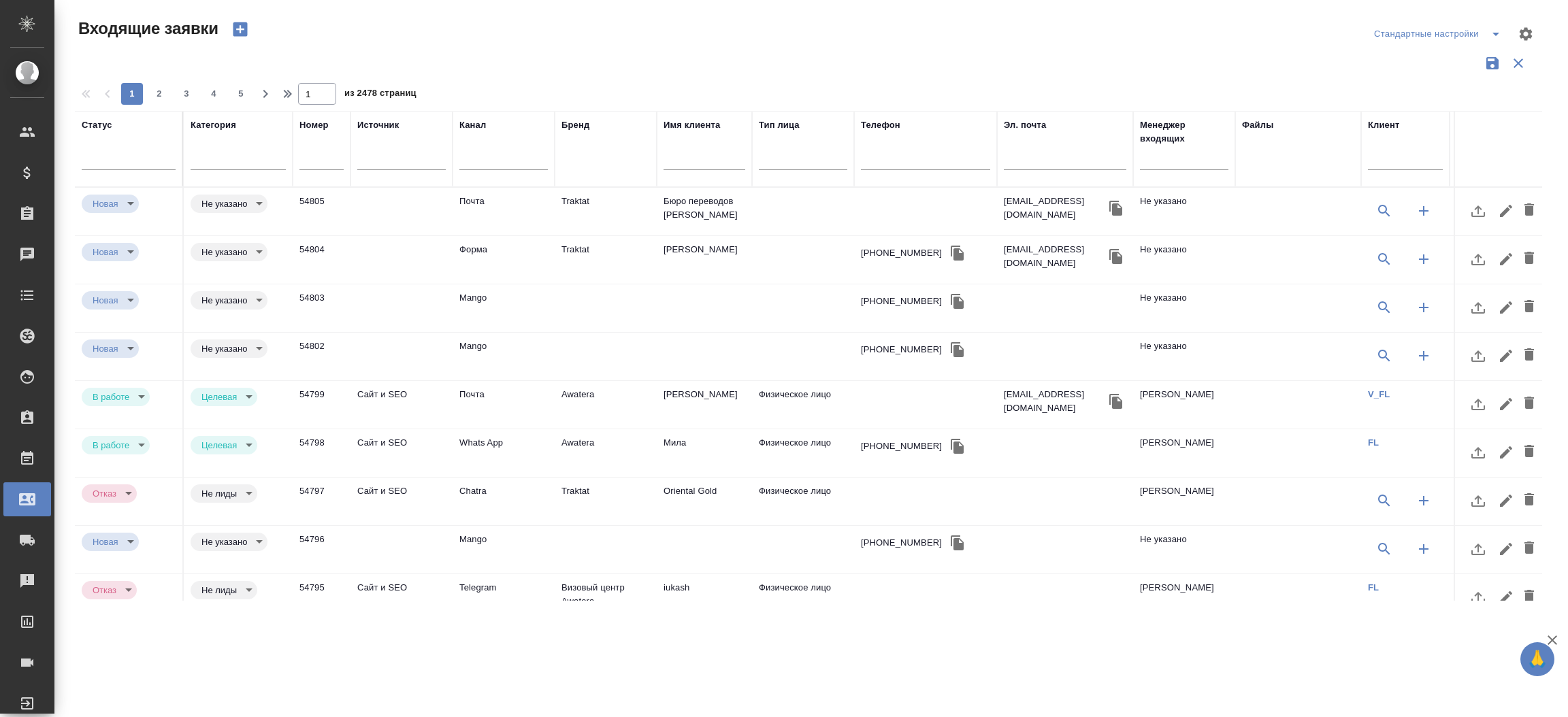
click at [1018, 158] on input "text" at bounding box center [1064, 160] width 122 height 17
paste input "y.bykhanov@mail.ru"
type input "y.bykhanov@mail.ru"
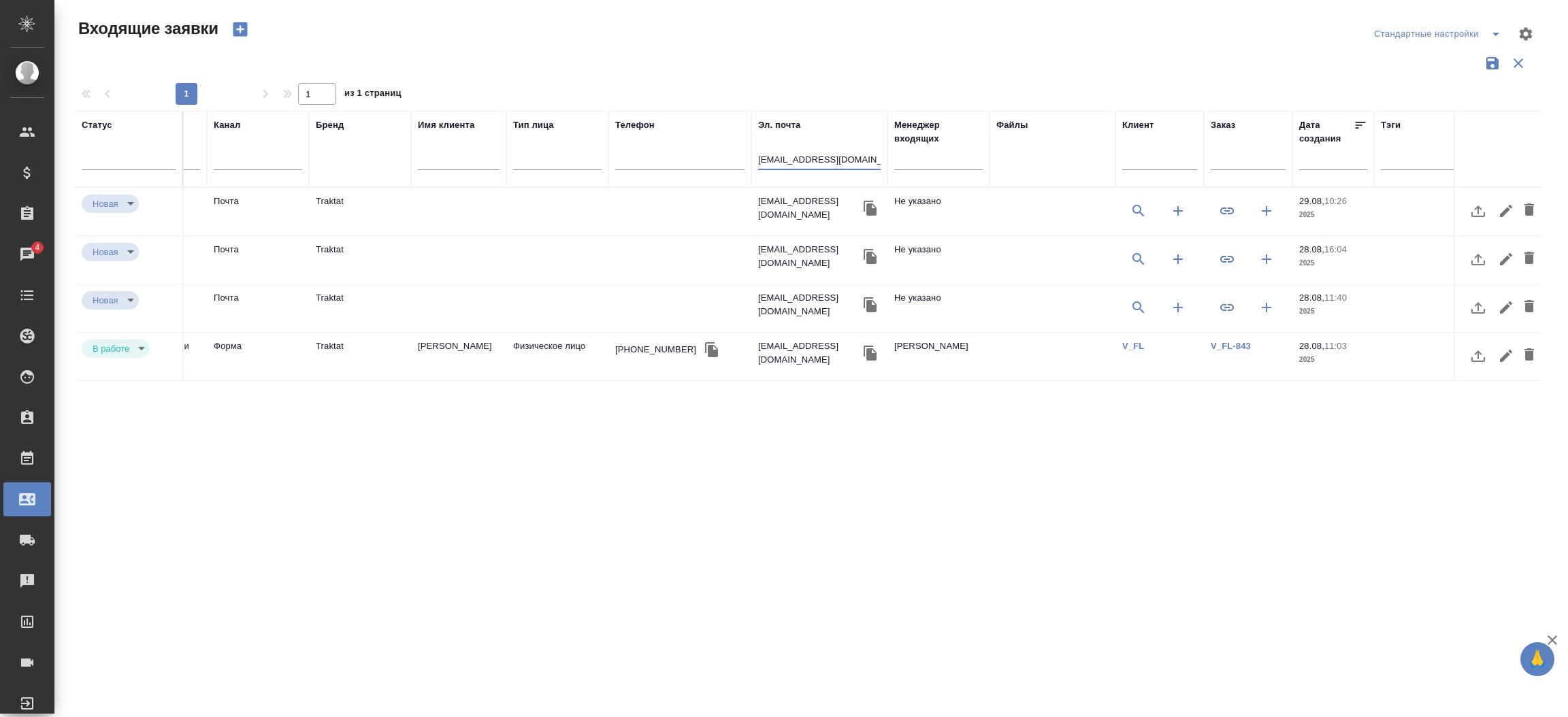
scroll to position [0, 250]
click at [1235, 349] on link "V_FL-843" at bounding box center [1227, 346] width 40 height 11
click at [22, 255] on div "Чаты" at bounding box center [11, 254] width 34 height 20
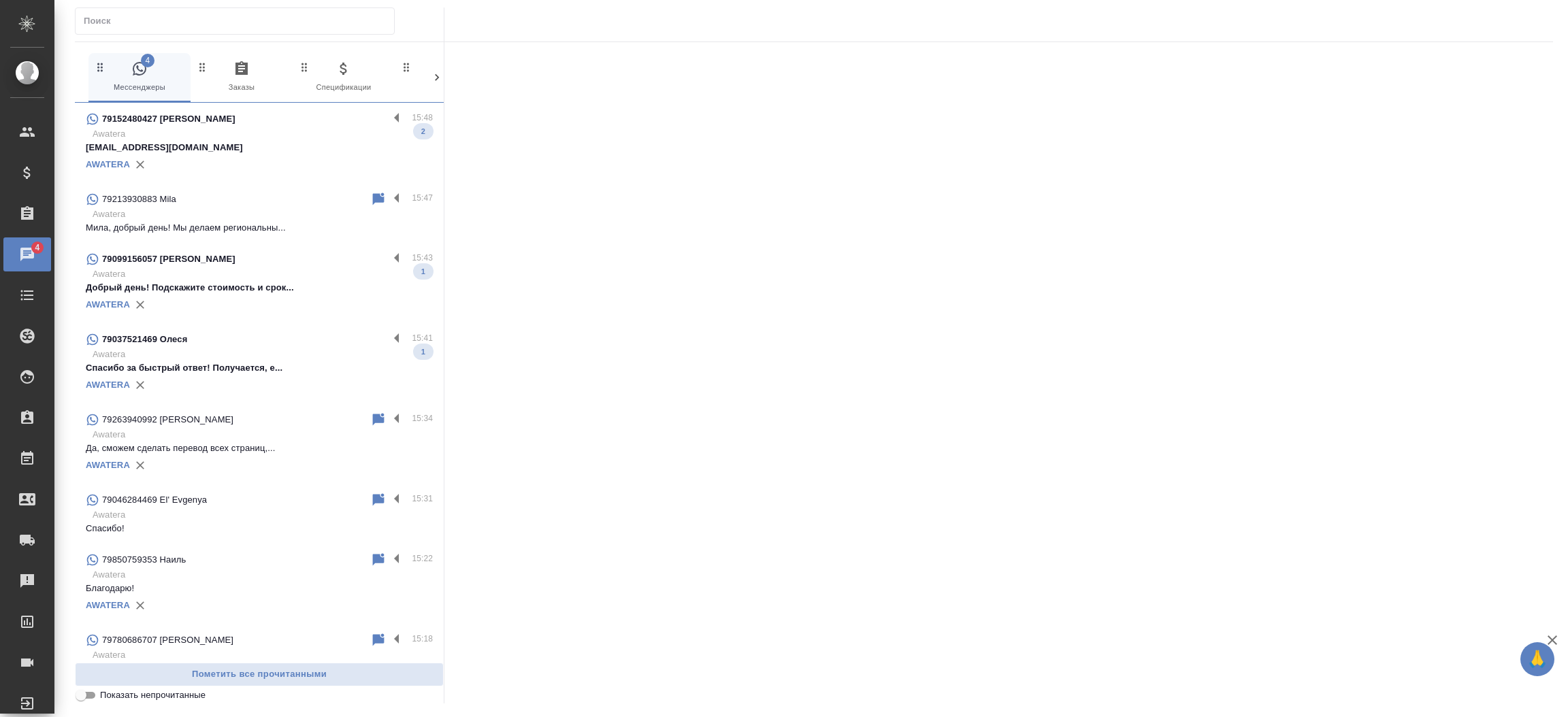
click at [182, 20] on input "text" at bounding box center [238, 21] width 310 height 19
paste input "79006567442"
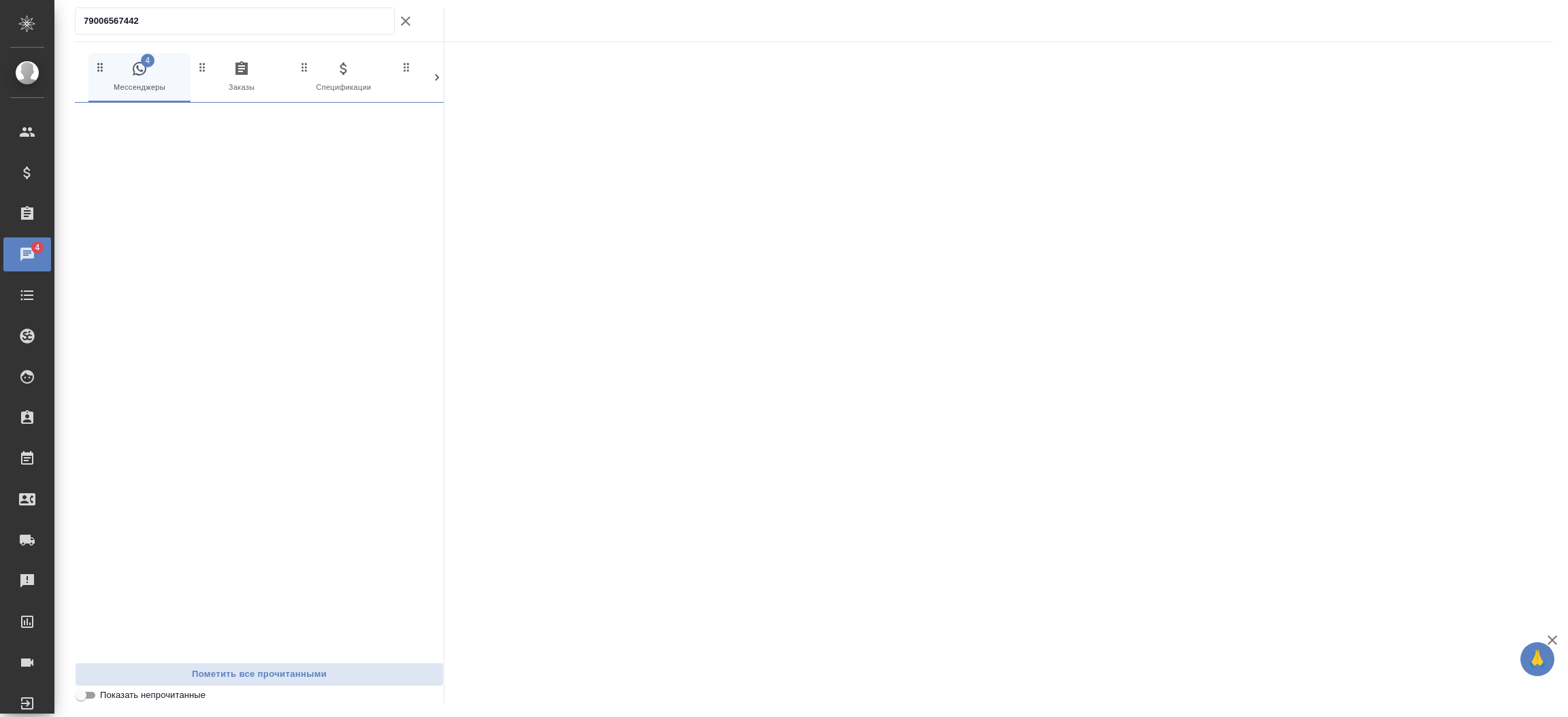
click at [182, 20] on input "79006567442" at bounding box center [238, 21] width 310 height 19
click at [271, 32] on div "79006567442" at bounding box center [235, 21] width 320 height 28
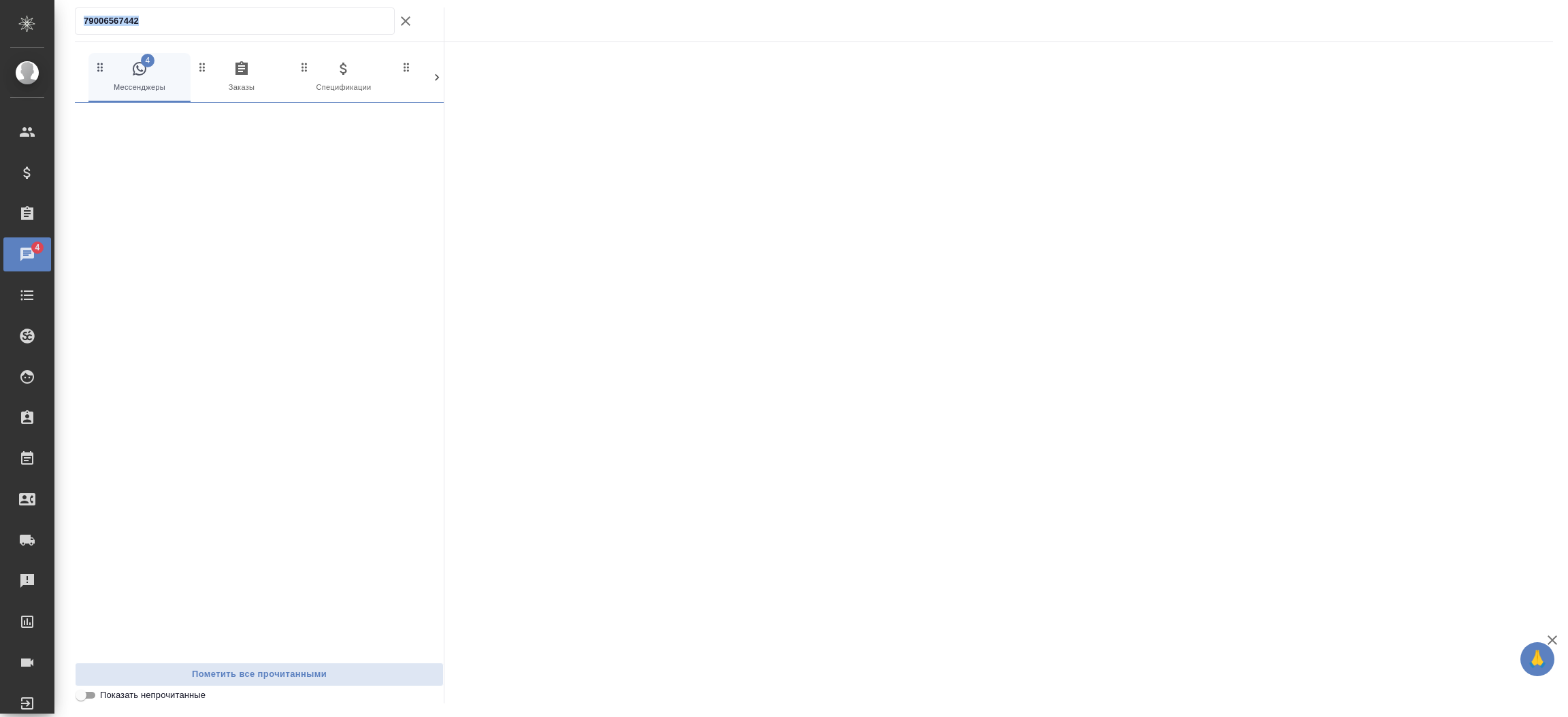
click at [271, 32] on div "79006567442" at bounding box center [235, 21] width 320 height 28
paste input "+7 909 915 60 57"
type input "79099156057"
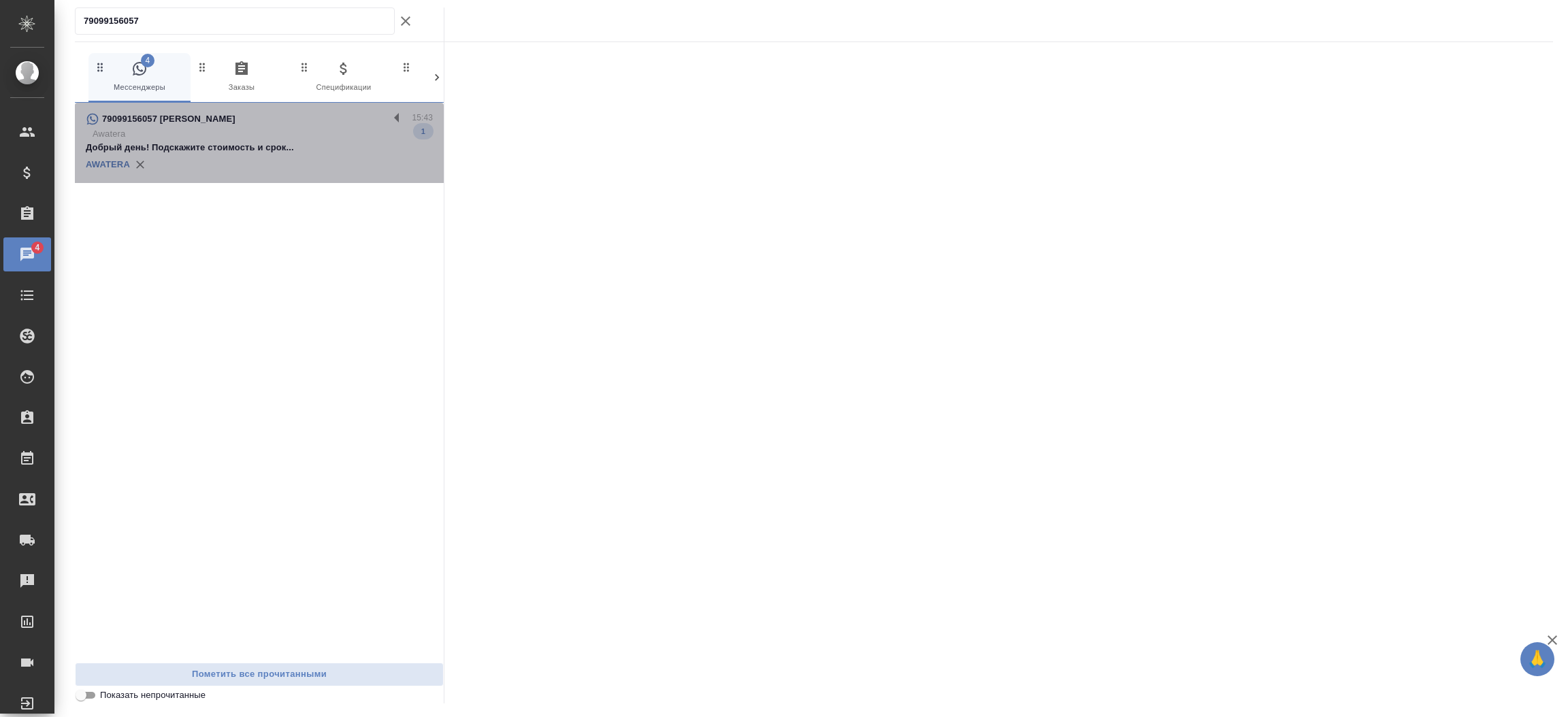
click at [272, 125] on div "79099156057 Анастасия" at bounding box center [237, 119] width 303 height 16
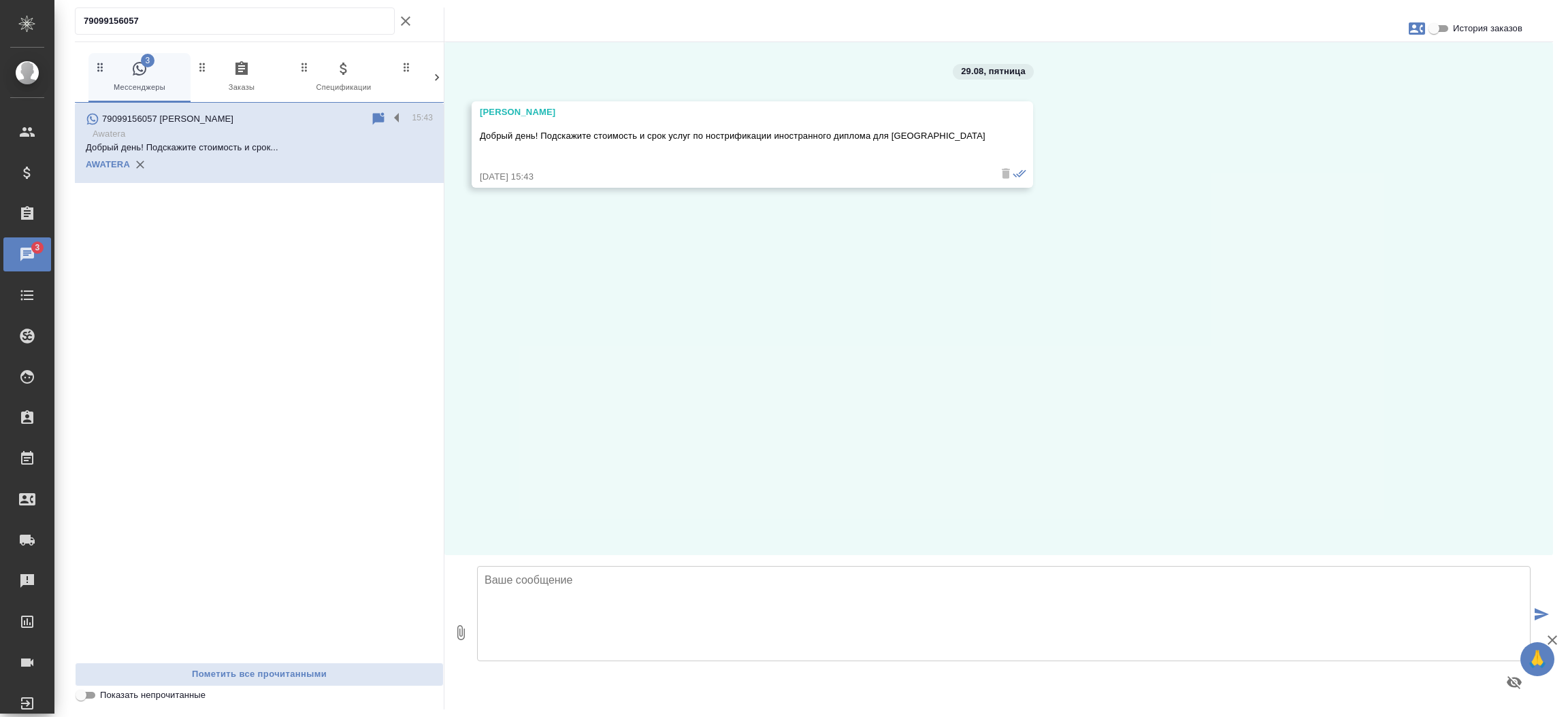
click at [599, 618] on textarea at bounding box center [1004, 614] width 1053 height 95
type textarea "Добрый день, Анастасия. Подскажите где выдан диплом?"
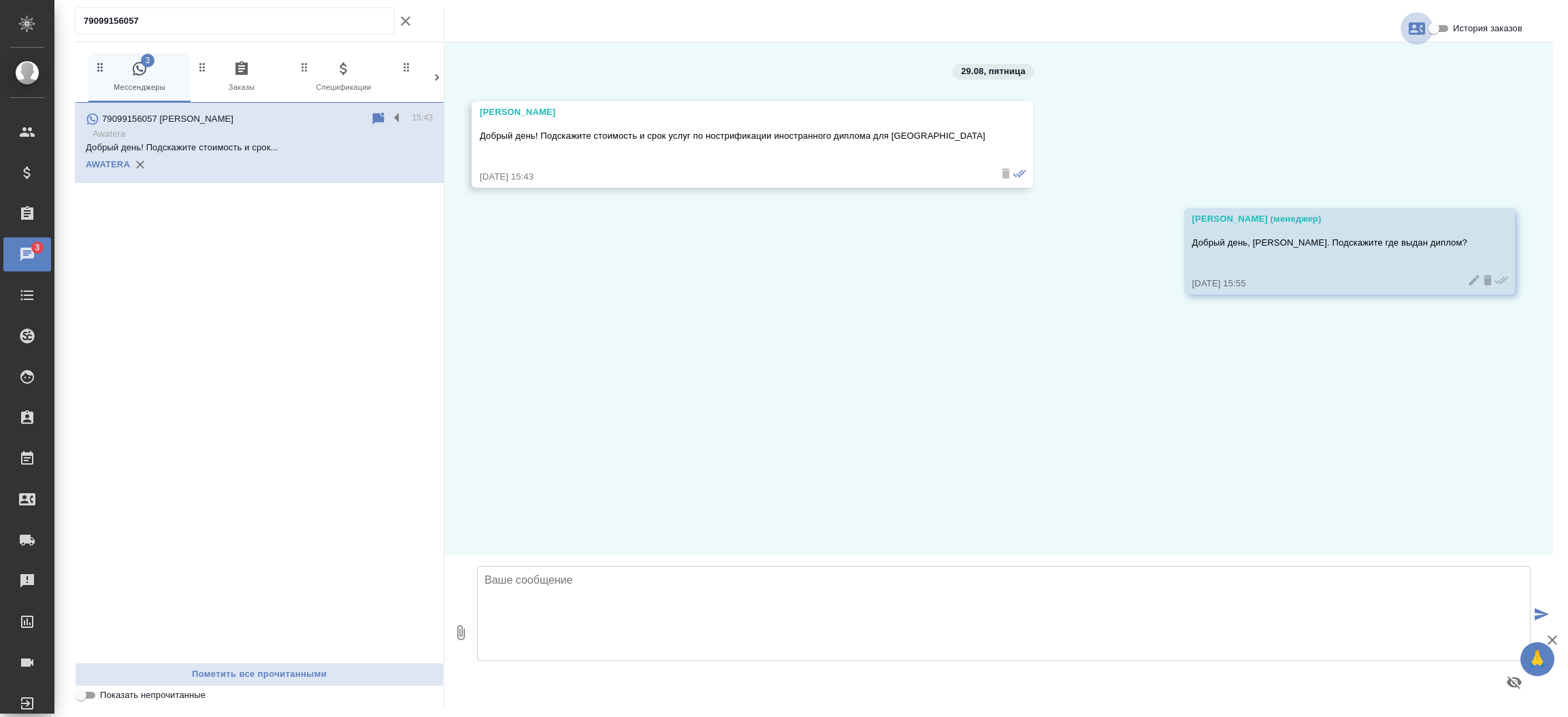
click at [1409, 28] on icon "button" at bounding box center [1417, 28] width 16 height 16
click at [1369, 79] on div "Создать заявку" at bounding box center [1358, 65] width 86 height 30
select select "RU"
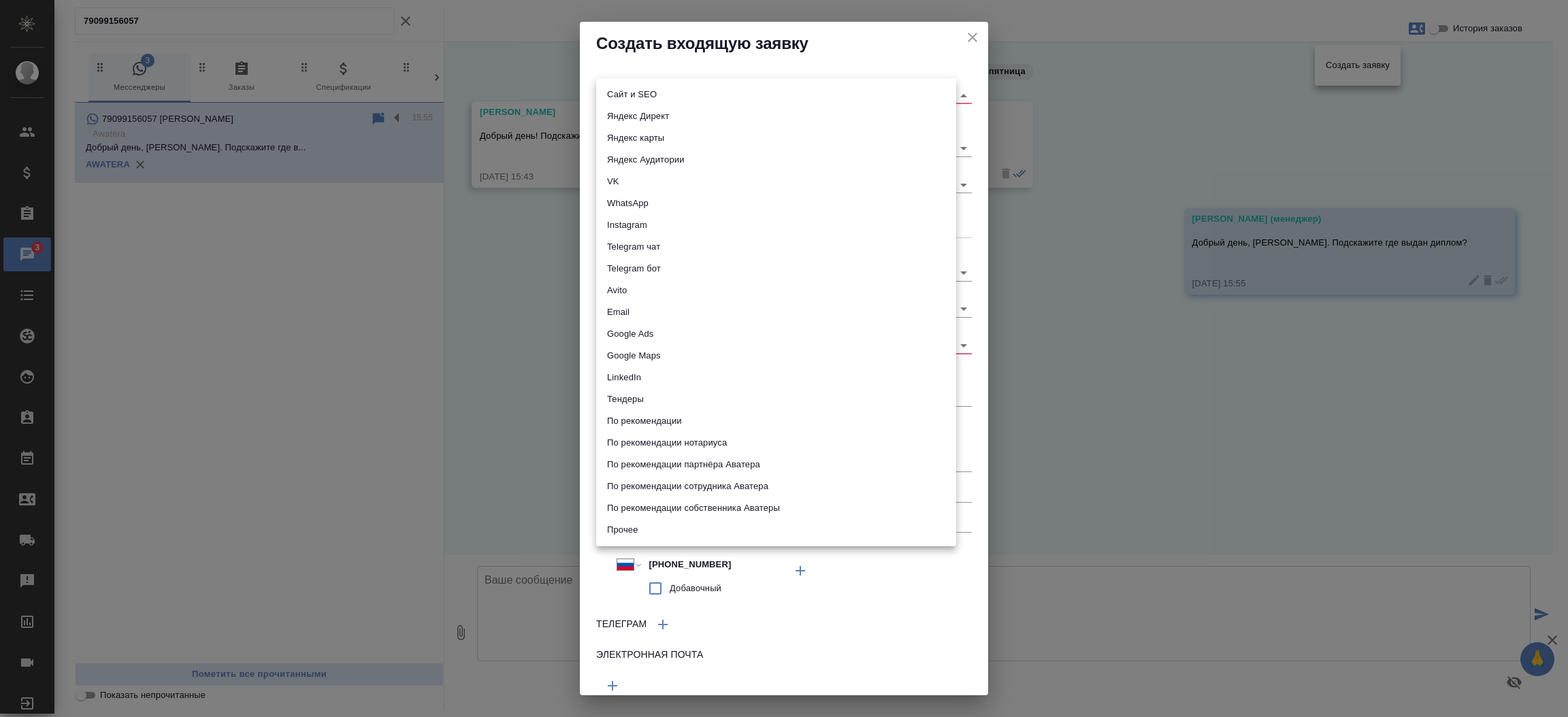
click at [778, 89] on body "🙏 .cls-1 fill:#fff; AWATERA Прутько Ирина i.prutko Клиенты Спецификации Заказы …" at bounding box center [784, 358] width 1568 height 717
click at [771, 96] on li "Сайт и SEO" at bounding box center [776, 94] width 360 height 22
type input "seo"
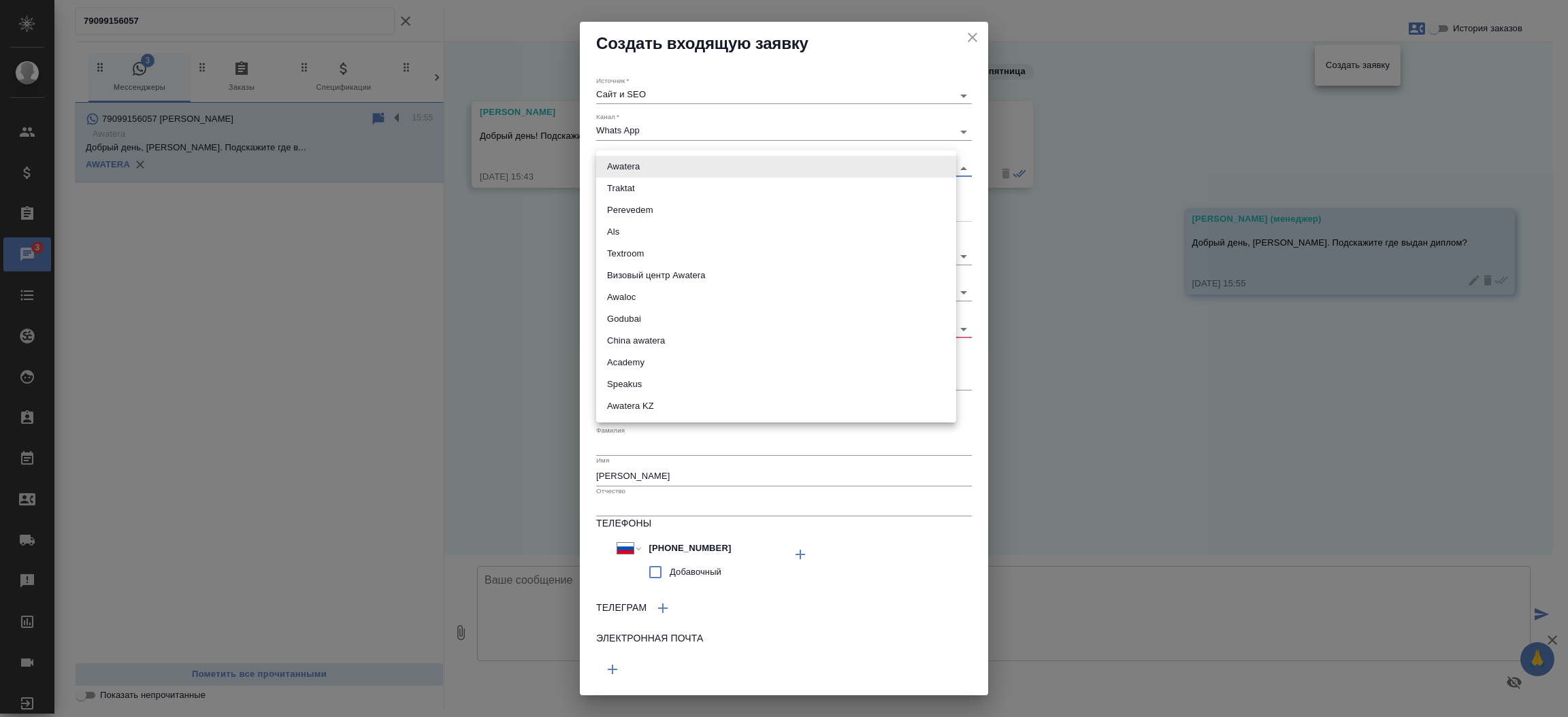
click at [655, 165] on body "🙏 .cls-1 fill:#fff; AWATERA Прутько Ирина i.prutko Клиенты Спецификации Заказы …" at bounding box center [784, 358] width 1568 height 717
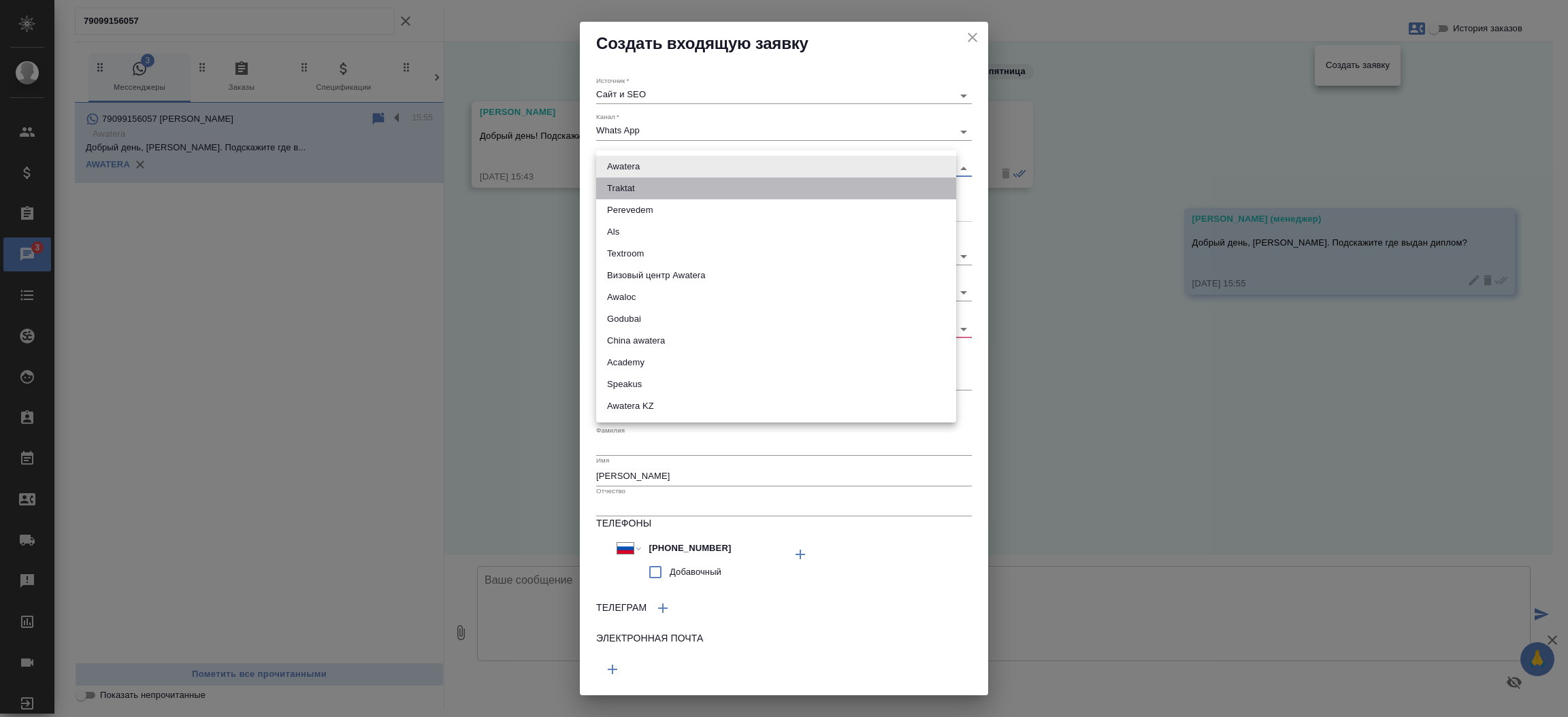
click at [642, 186] on li "Traktat" at bounding box center [776, 188] width 360 height 22
type input "traktat"
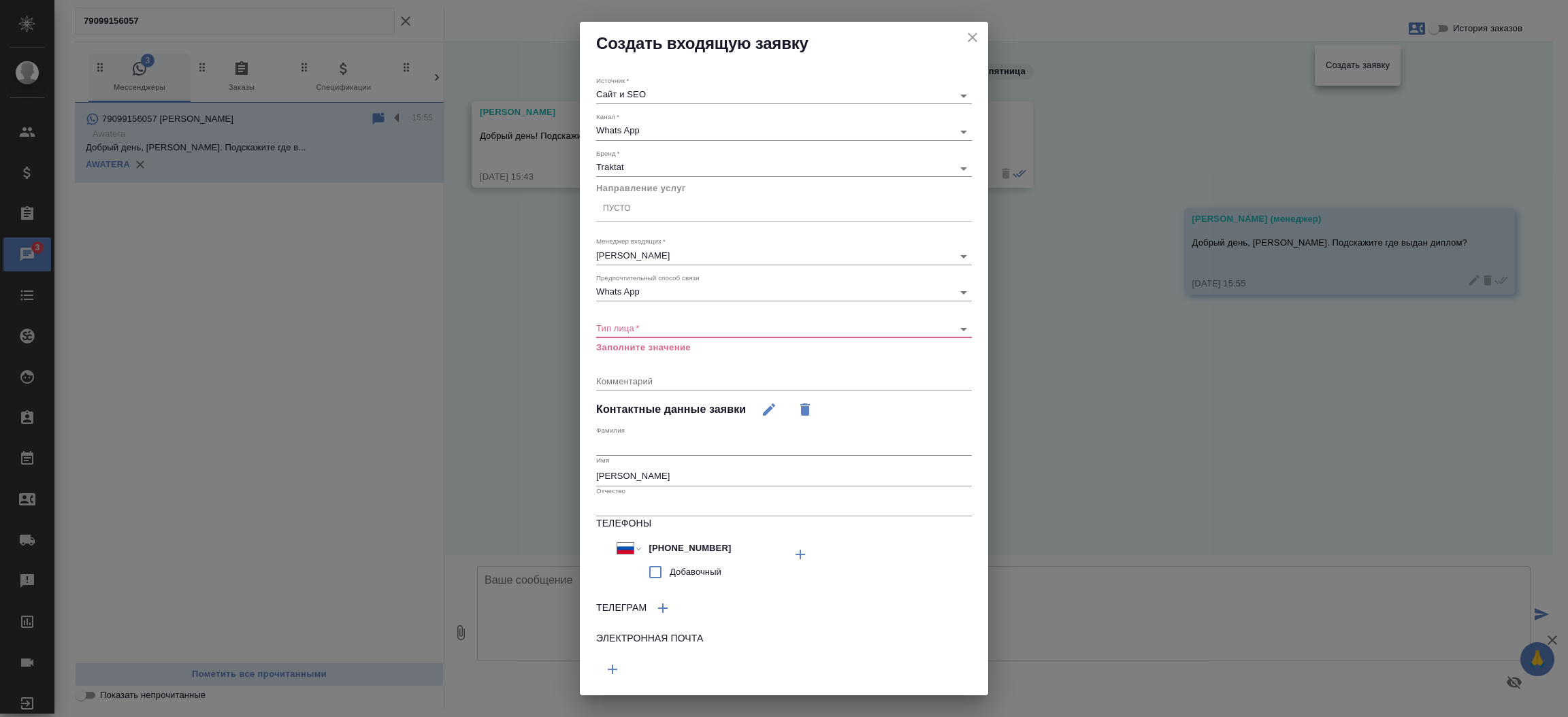
click at [623, 334] on div "​" at bounding box center [784, 329] width 375 height 17
click at [617, 329] on body "🙏 .cls-1 fill:#fff; AWATERA Прутько Ирина i.prutko Клиенты Спецификации Заказы …" at bounding box center [784, 358] width 1568 height 717
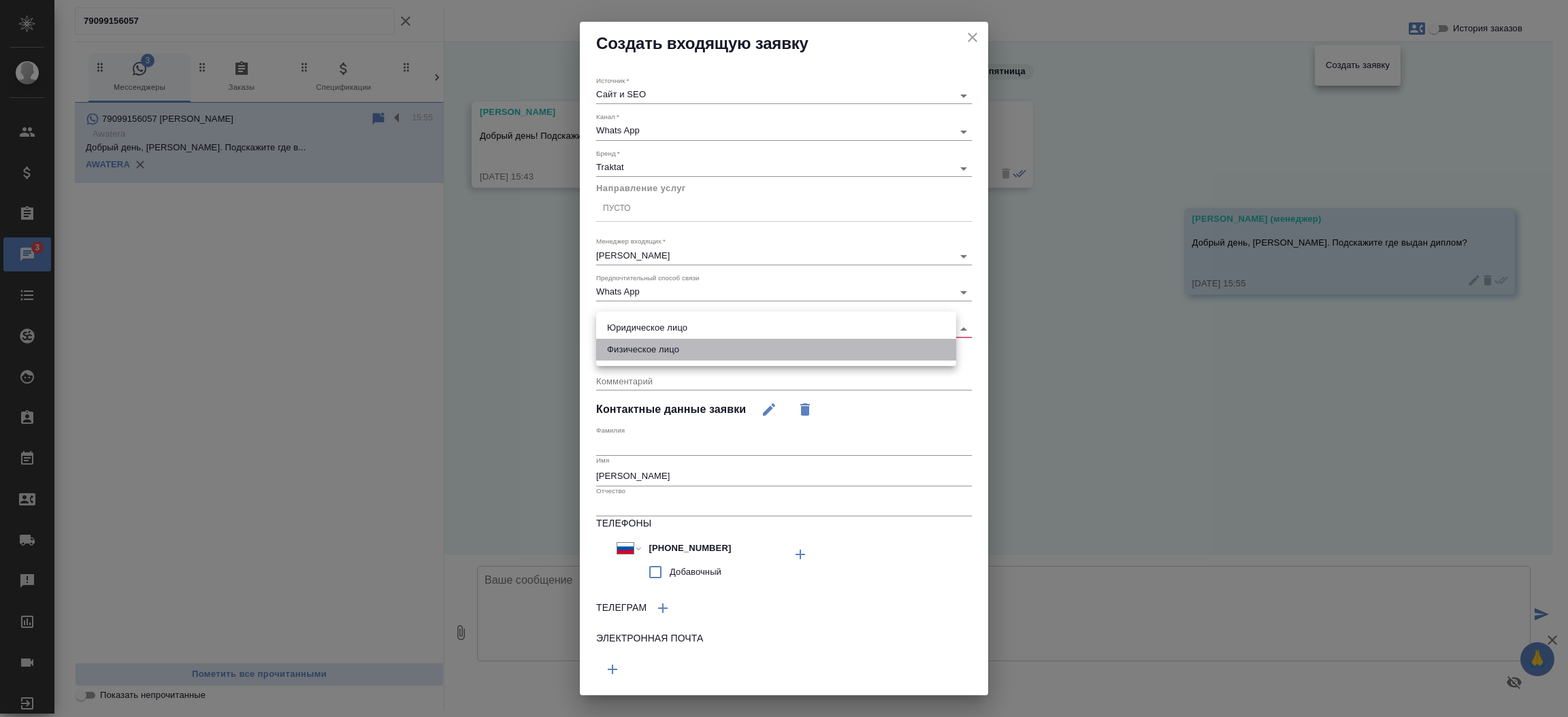
click at [614, 342] on li "Физическое лицо" at bounding box center [776, 350] width 360 height 22
type input "private"
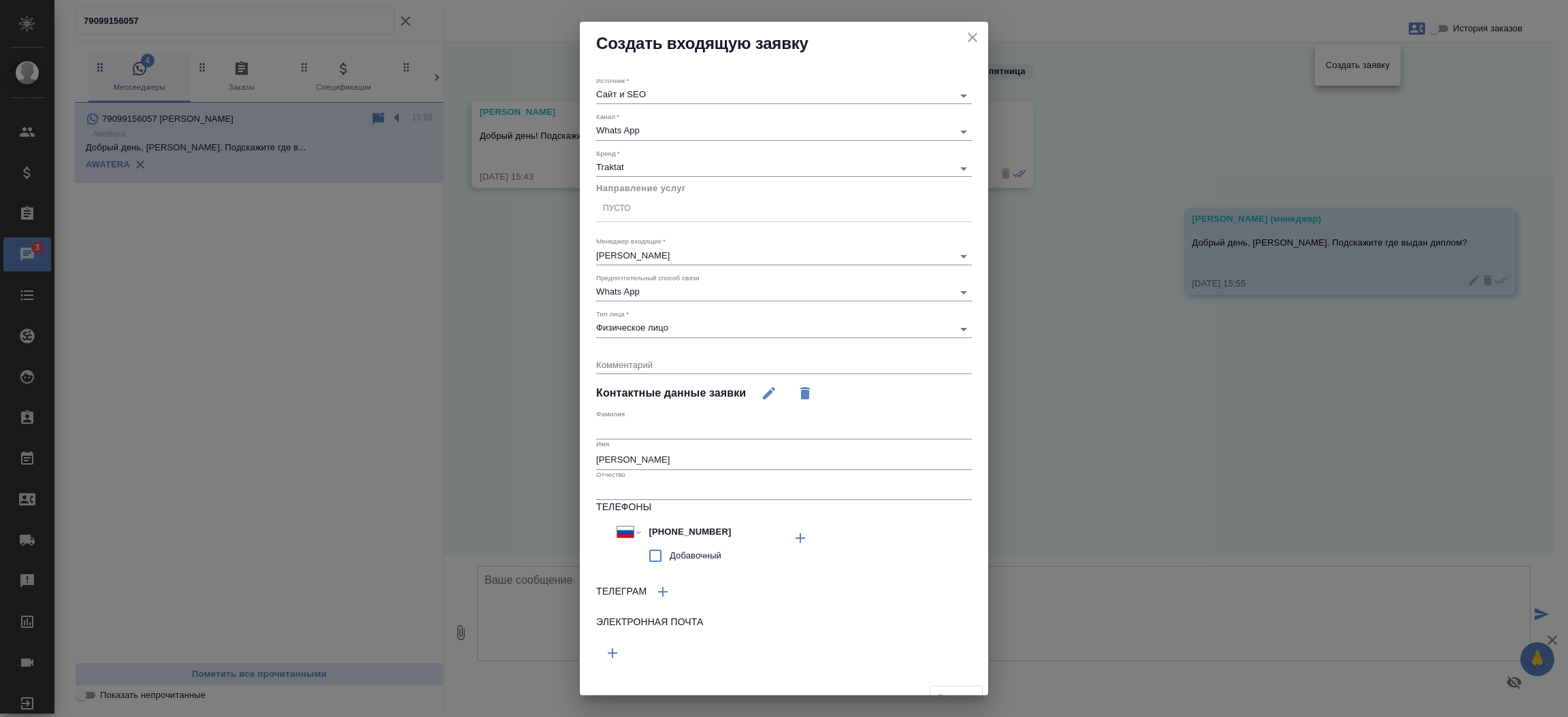
scroll to position [19, 0]
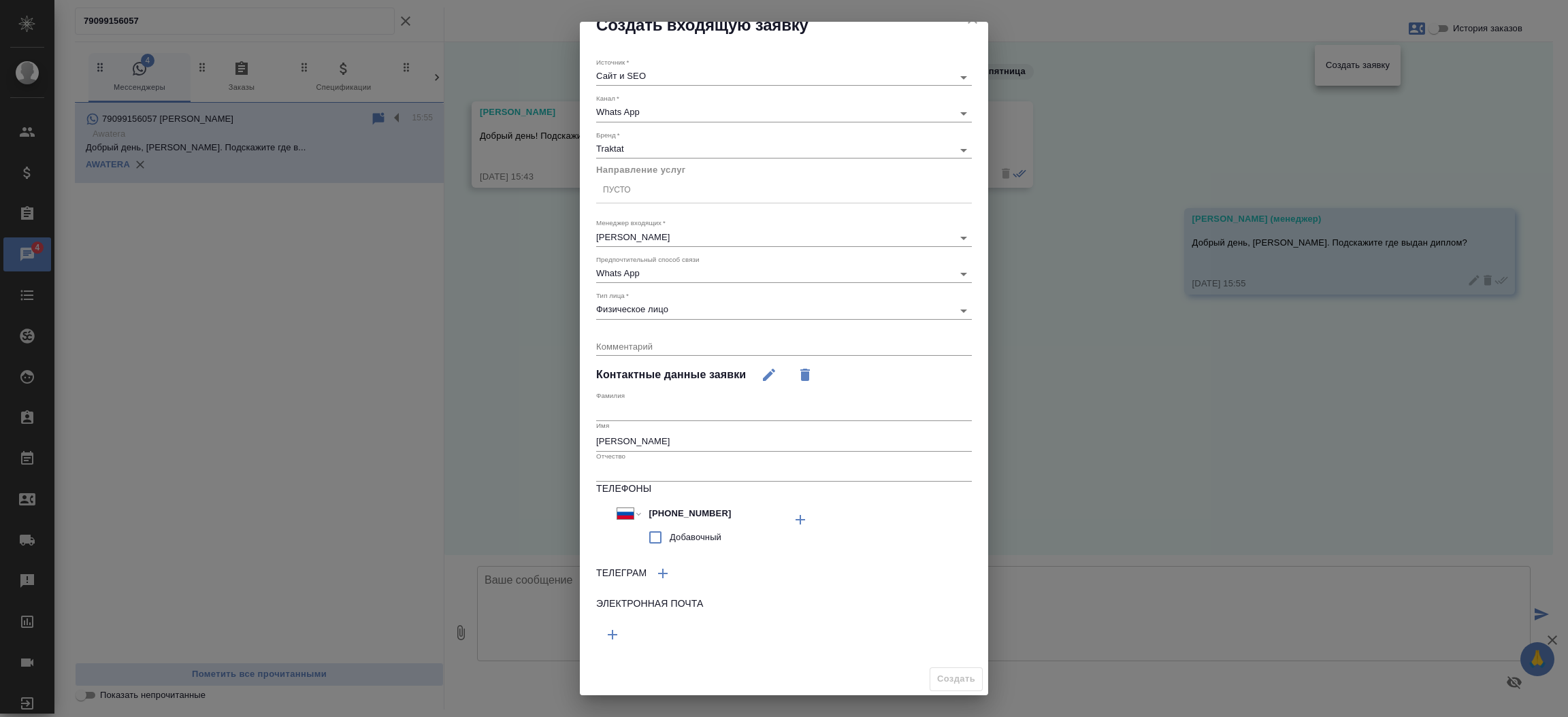
click at [627, 195] on div "Пусто" at bounding box center [617, 190] width 28 height 11
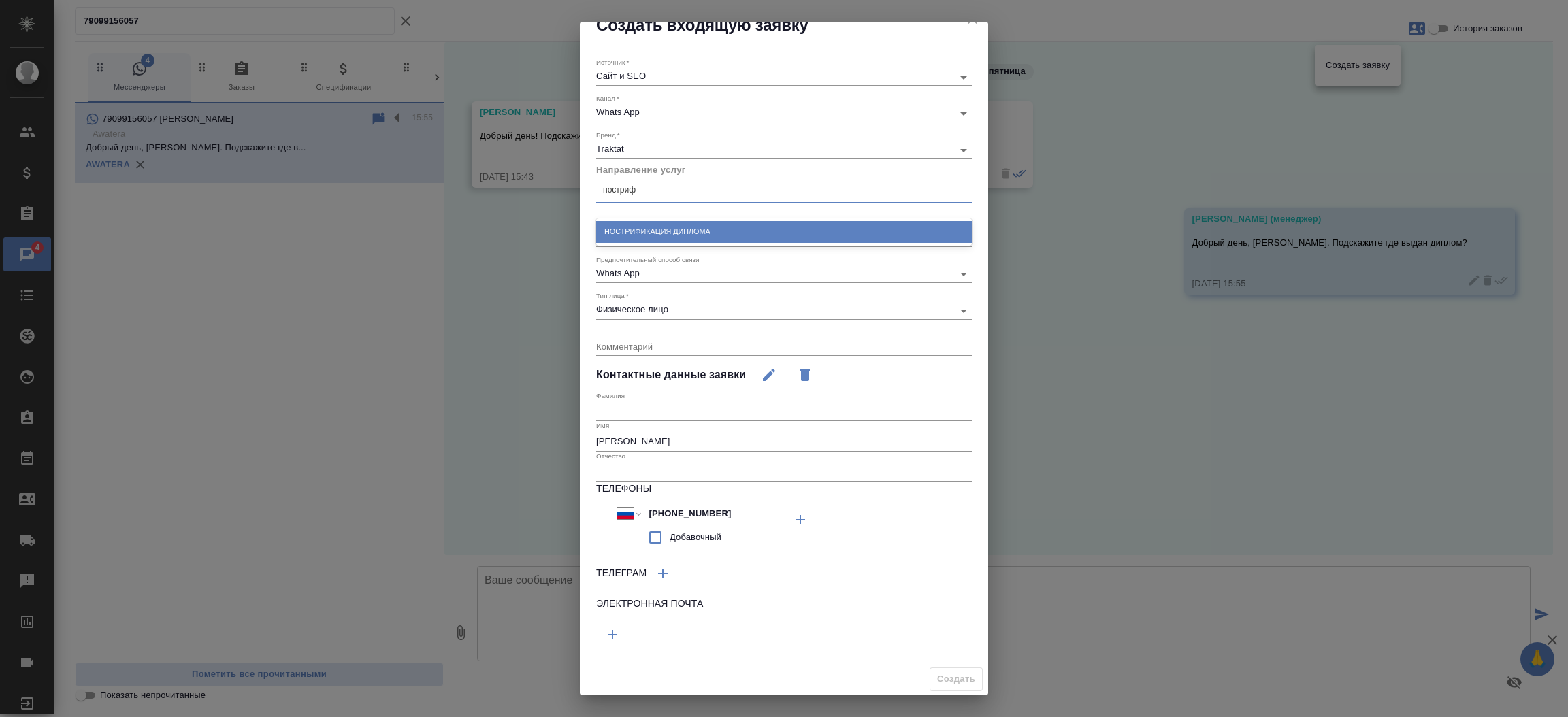
type input "нострифи"
click at [665, 233] on div "Нострификация диплома" at bounding box center [784, 231] width 375 height 21
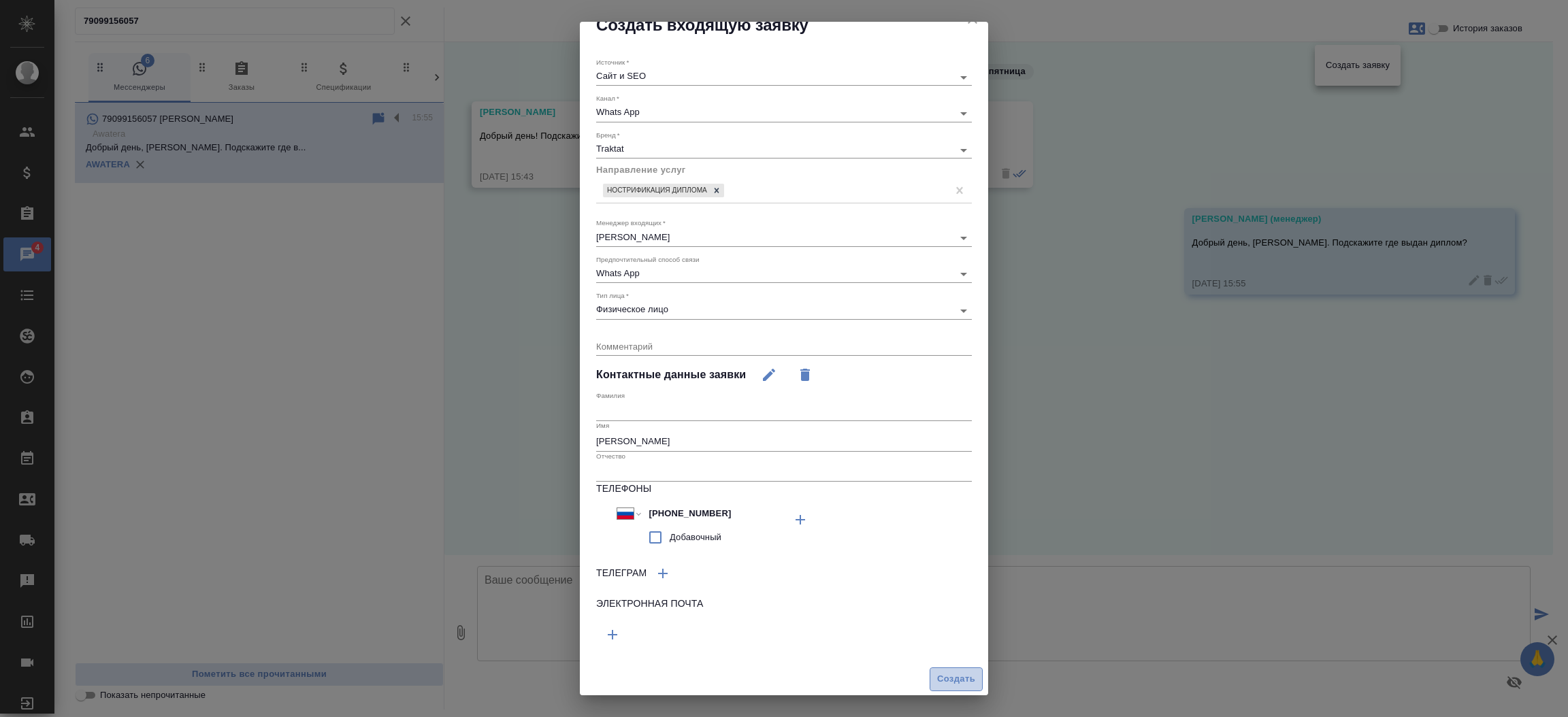
click at [934, 670] on button "Создать" at bounding box center [956, 679] width 53 height 23
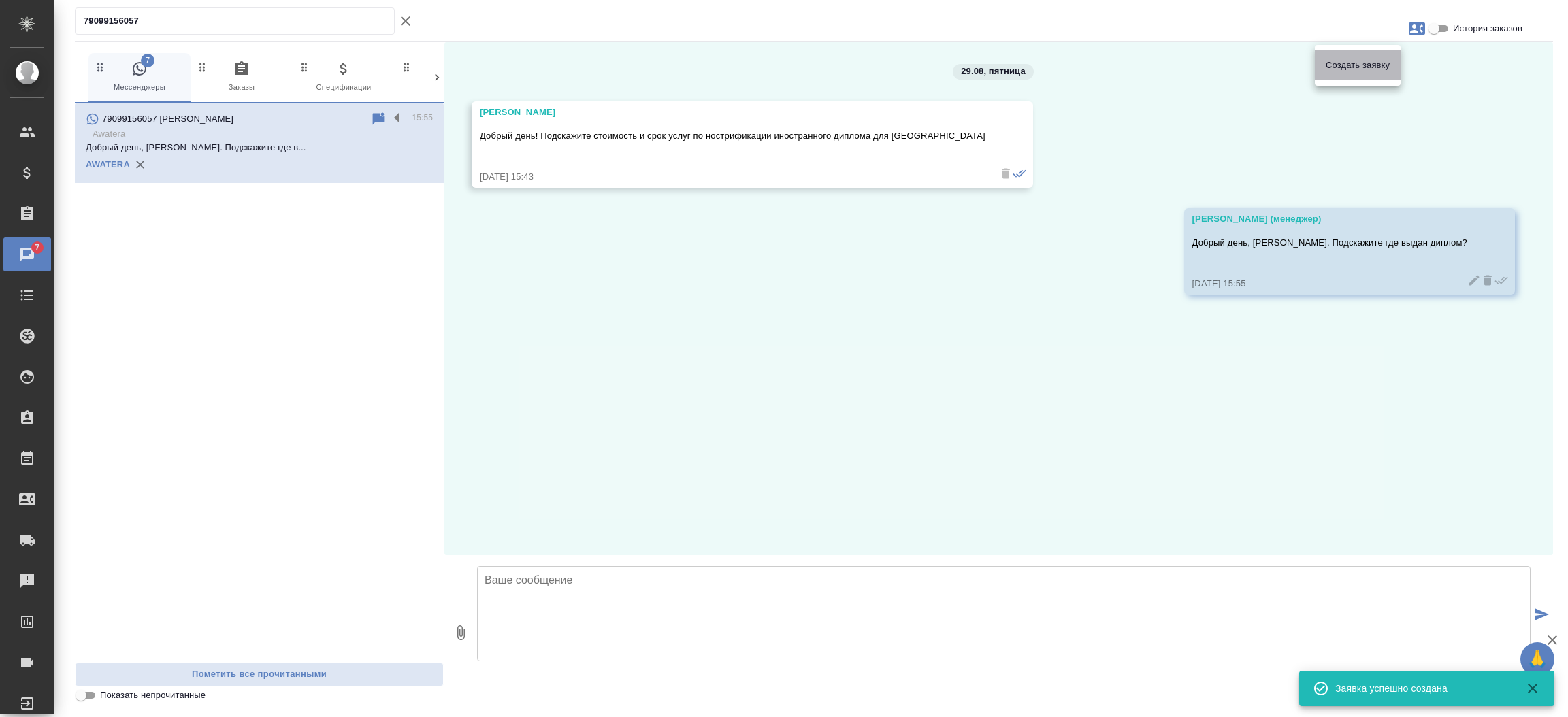
click at [1361, 72] on div "Создать заявку" at bounding box center [1358, 65] width 86 height 30
select select "RU"
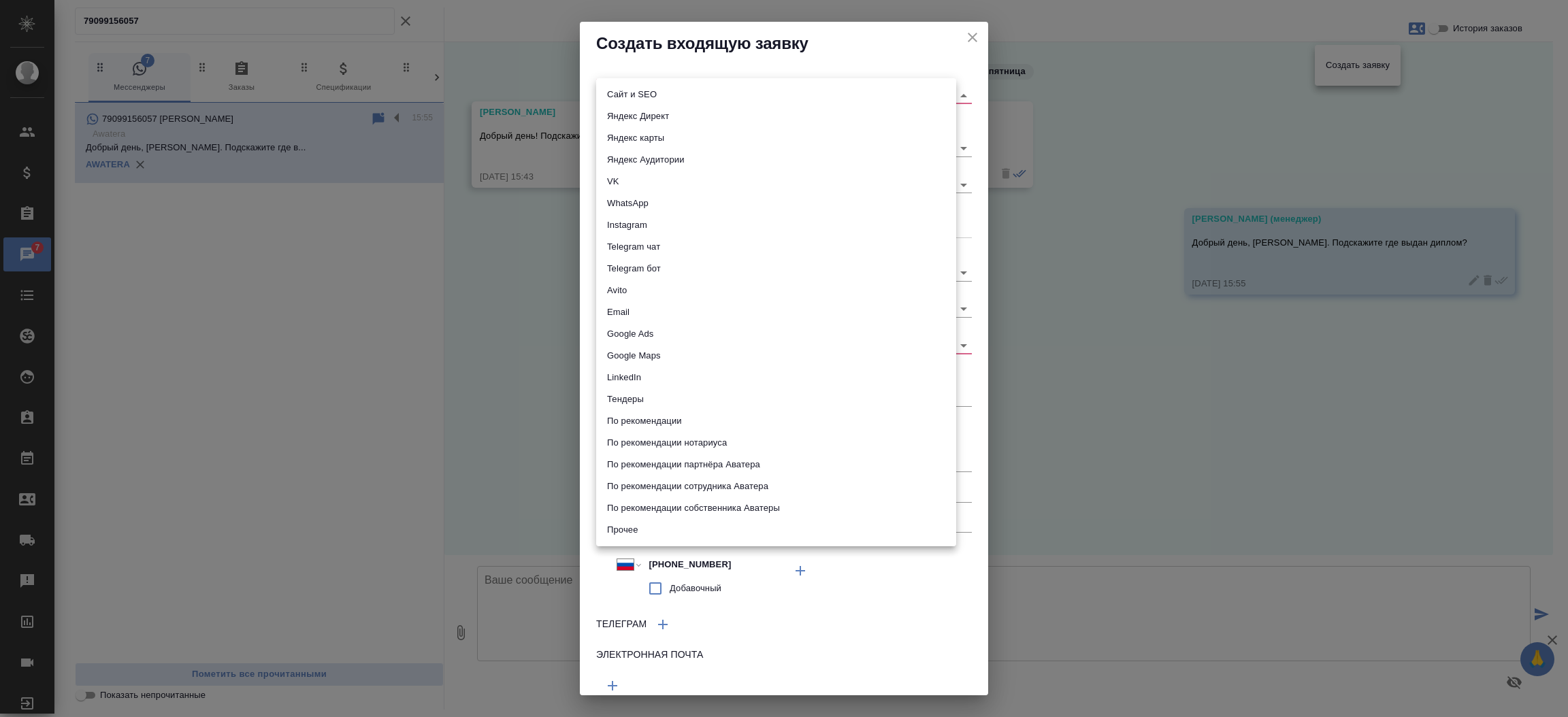
click at [823, 95] on body "🙏 .cls-1 fill:#fff; AWATERA Прутько Ирина i.prutko Клиенты Спецификации Заказы …" at bounding box center [784, 358] width 1568 height 717
click at [823, 95] on li "Сайт и SEO" at bounding box center [776, 94] width 360 height 22
type input "seo"
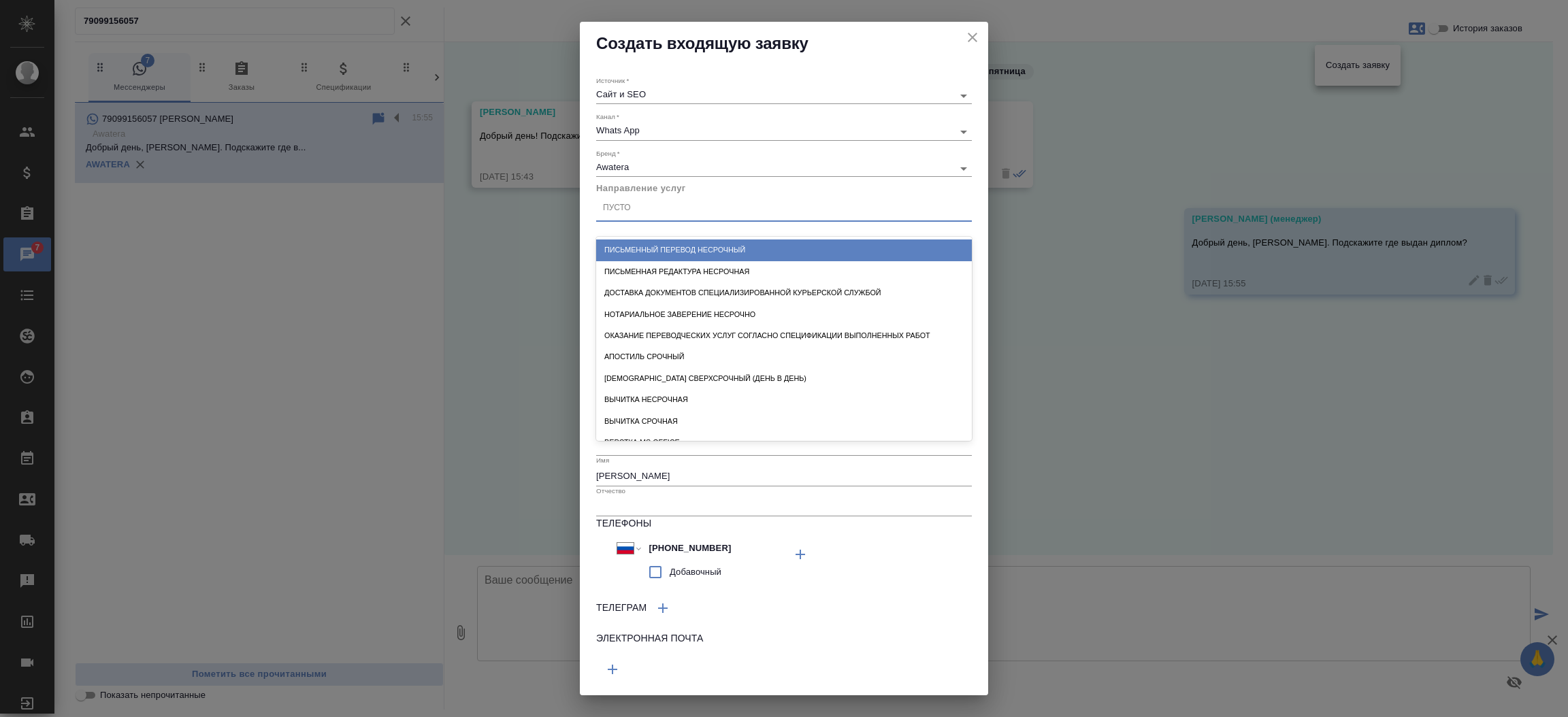
click at [681, 203] on div "Пусто" at bounding box center [784, 209] width 375 height 19
type input "ностри"
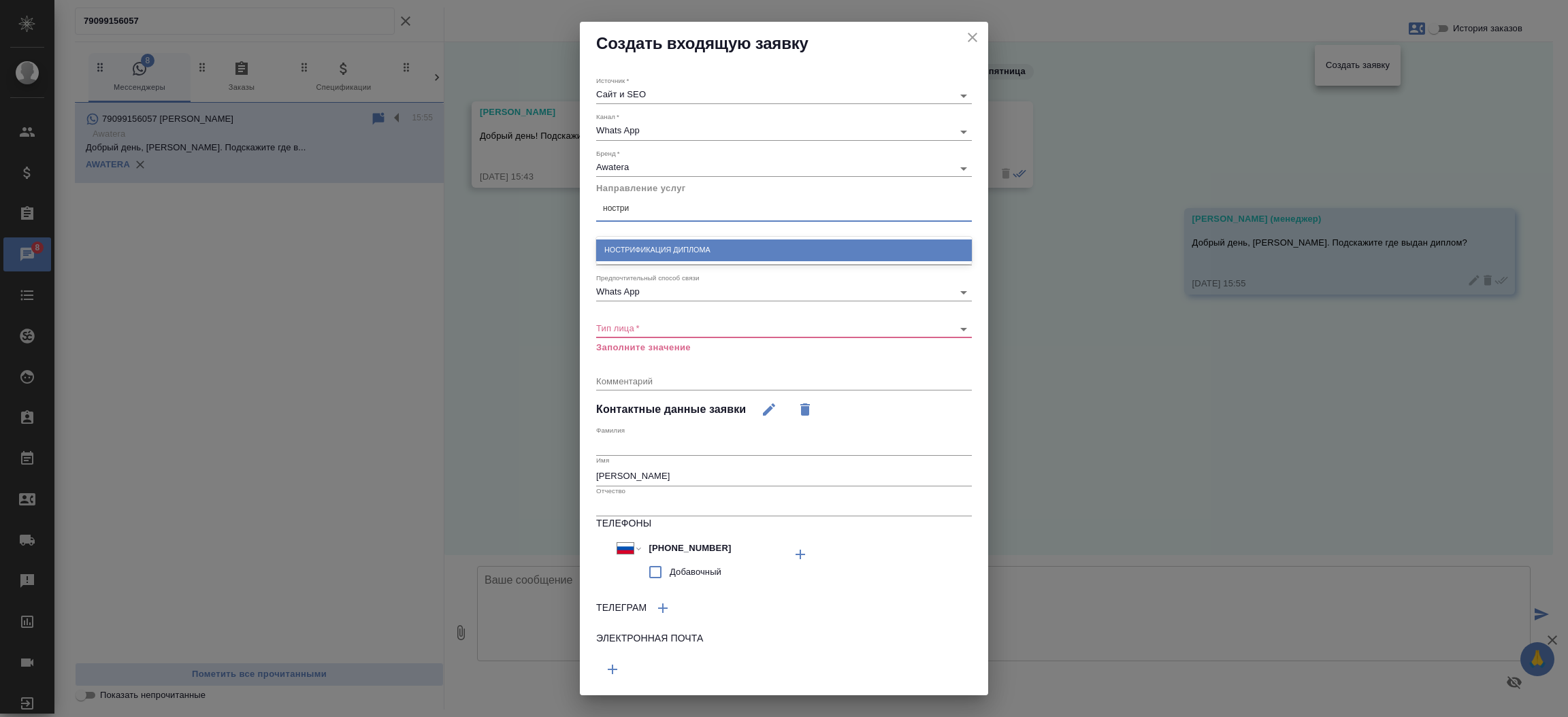
click at [674, 249] on div "Нострификация диплома" at bounding box center [784, 250] width 375 height 21
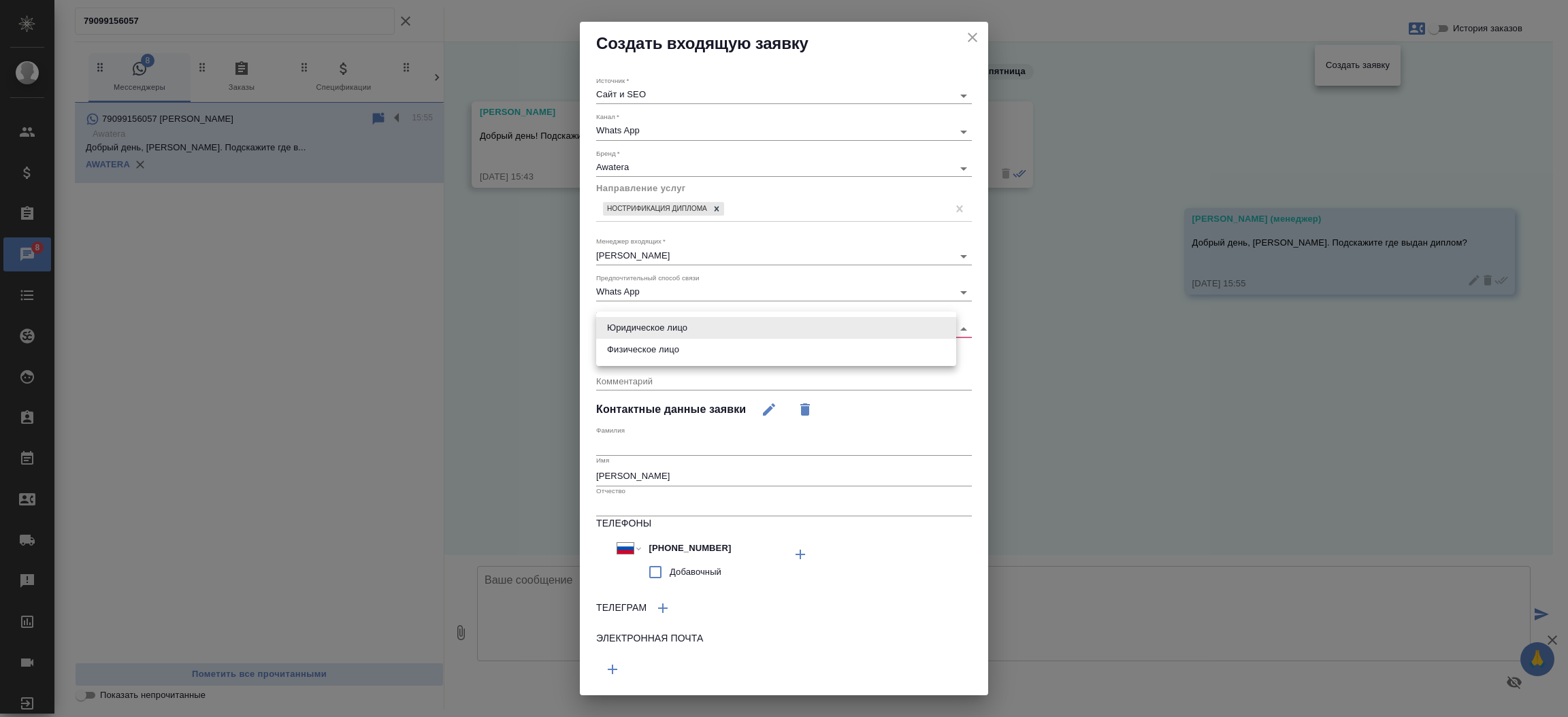
click at [634, 327] on body "🙏 .cls-1 fill:#fff; AWATERA Прутько Ирина i.prutko Клиенты Спецификации Заказы …" at bounding box center [784, 358] width 1568 height 717
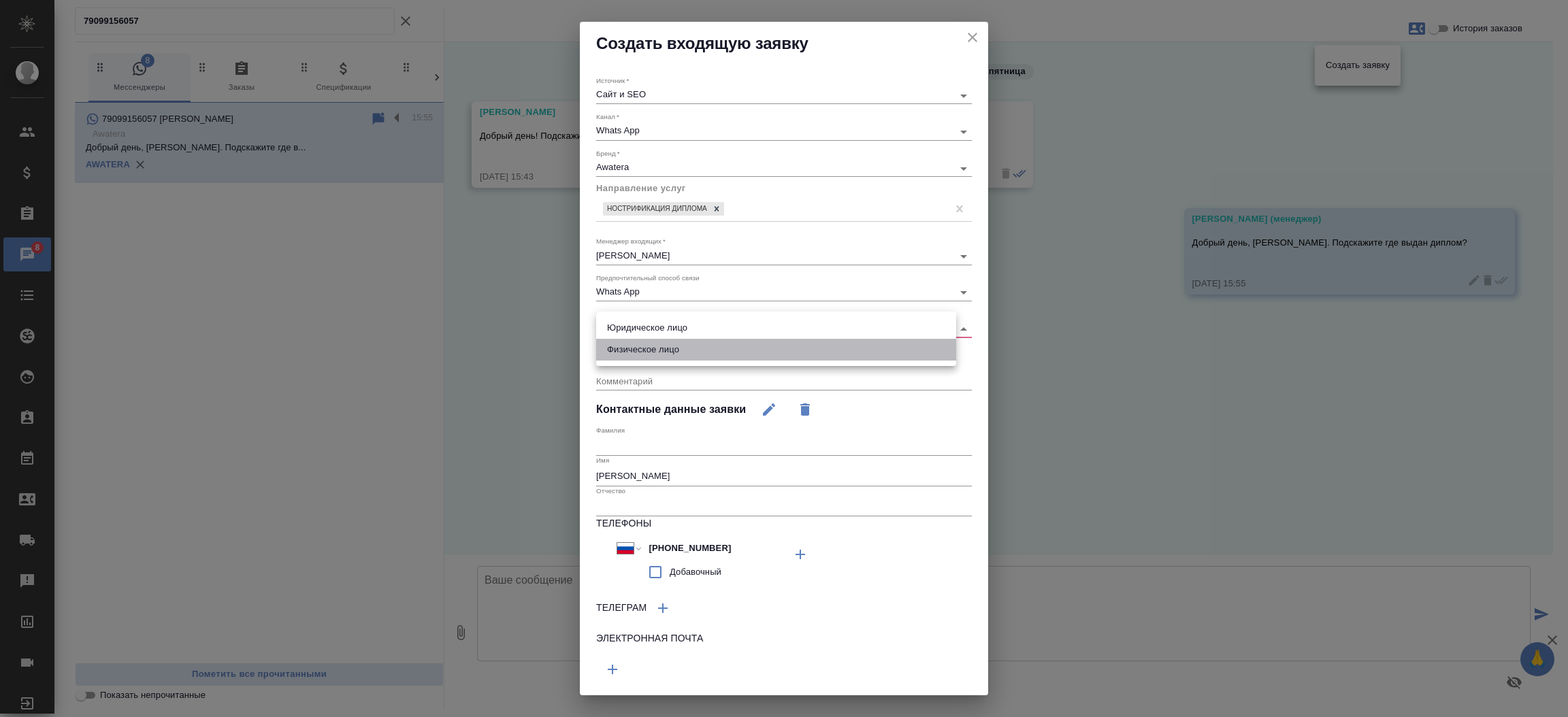
click at [629, 345] on li "Физическое лицо" at bounding box center [776, 350] width 360 height 22
type input "private"
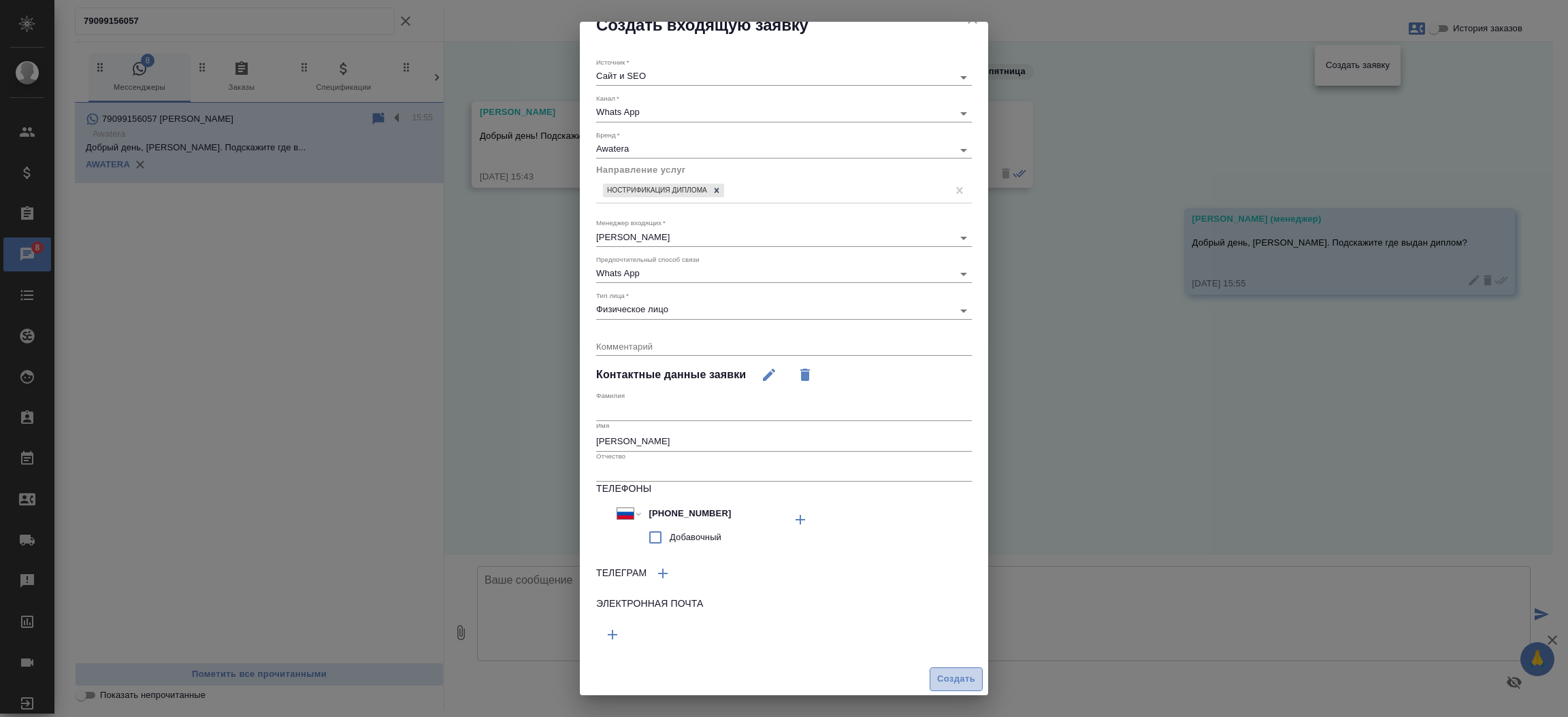
click at [938, 681] on span "Создать" at bounding box center [956, 679] width 38 height 15
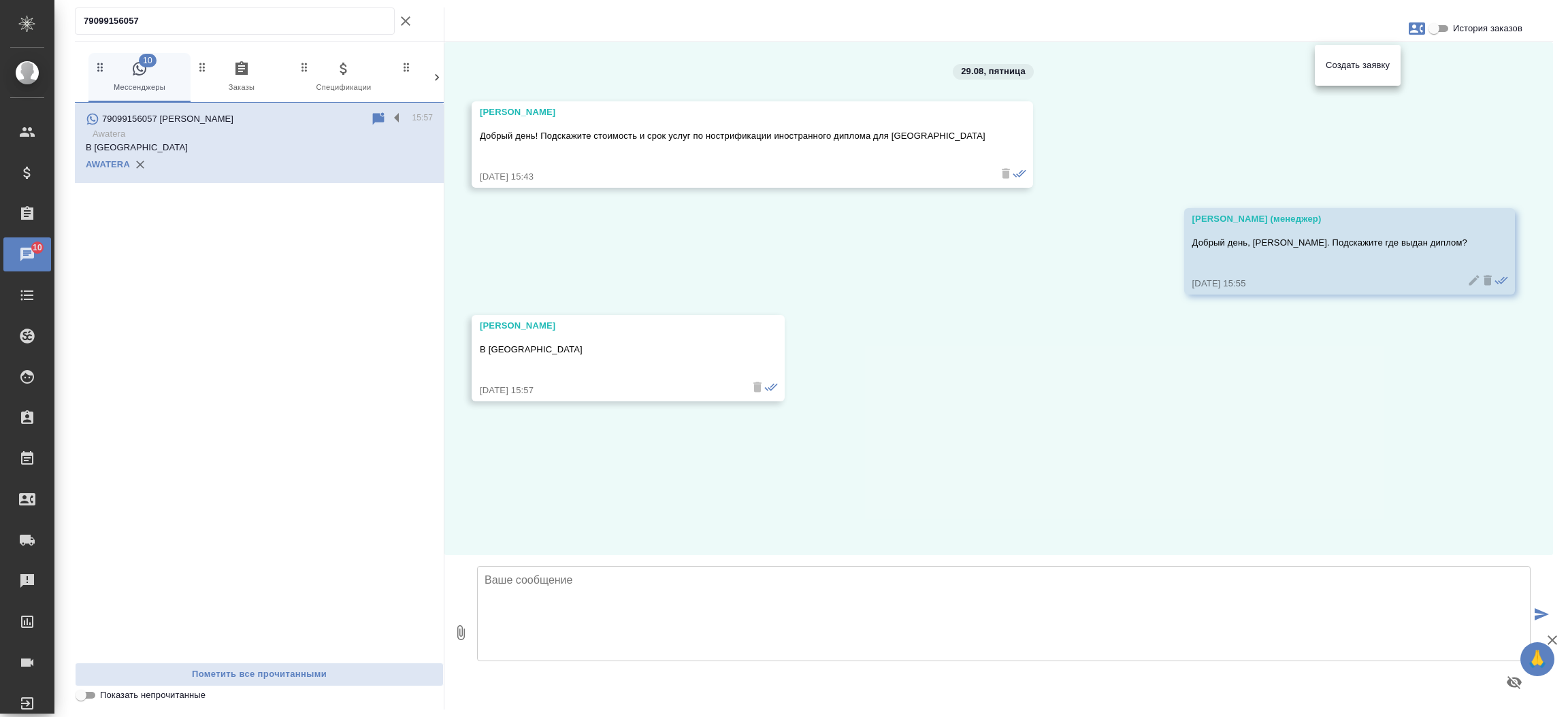
click at [402, 19] on div at bounding box center [784, 358] width 1568 height 717
click at [402, 19] on icon "button" at bounding box center [405, 21] width 10 height 10
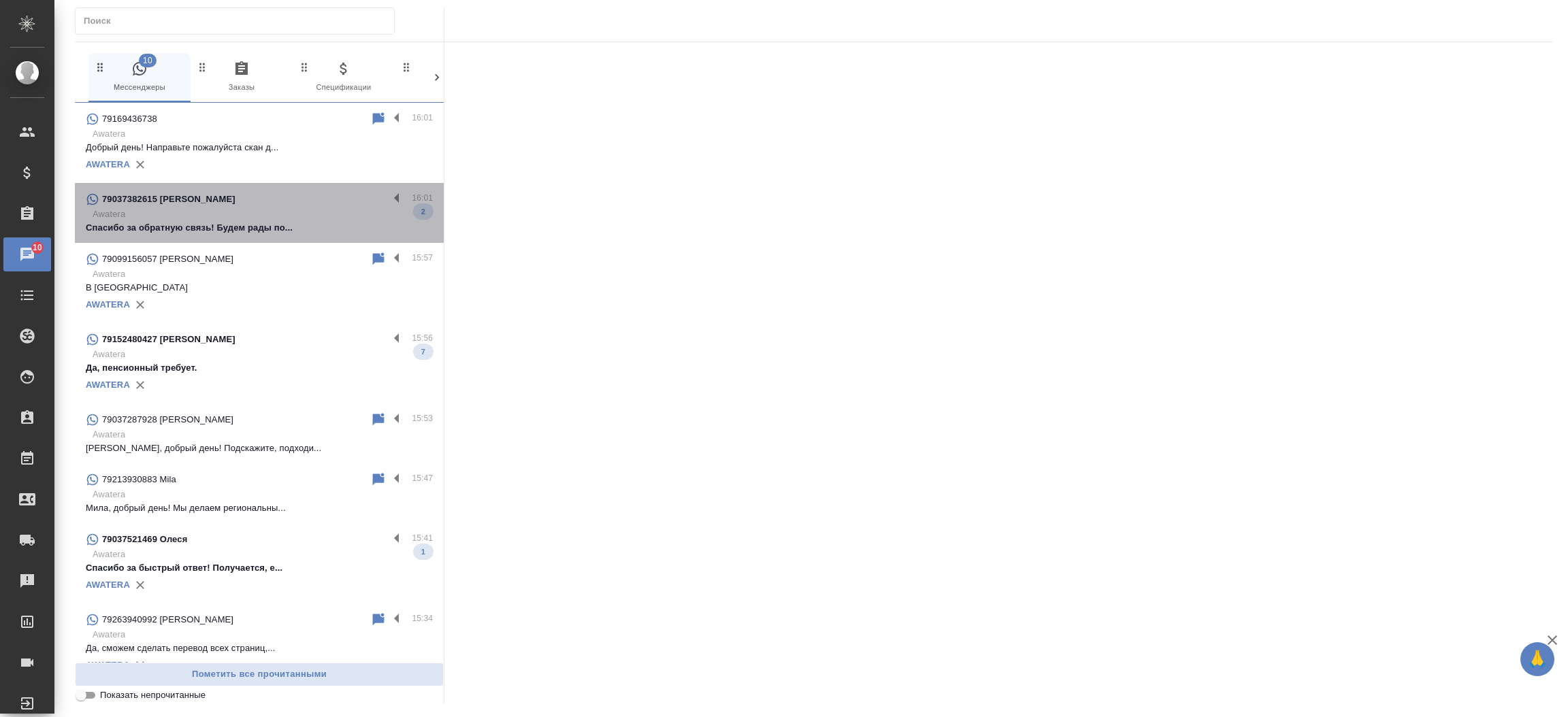
click at [272, 229] on p "Спасибо за обратную связь! Будем рады по..." at bounding box center [259, 227] width 347 height 14
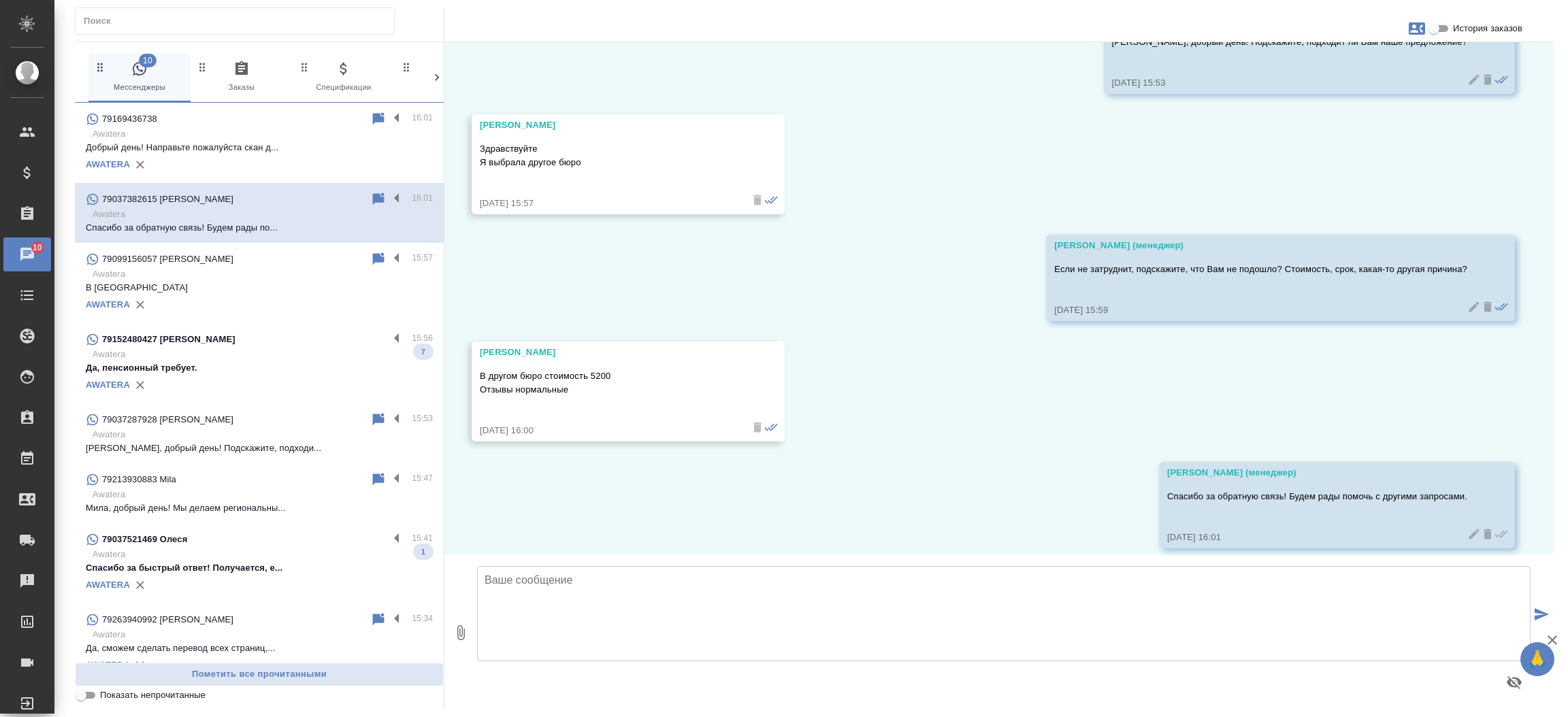
scroll to position [1267, 0]
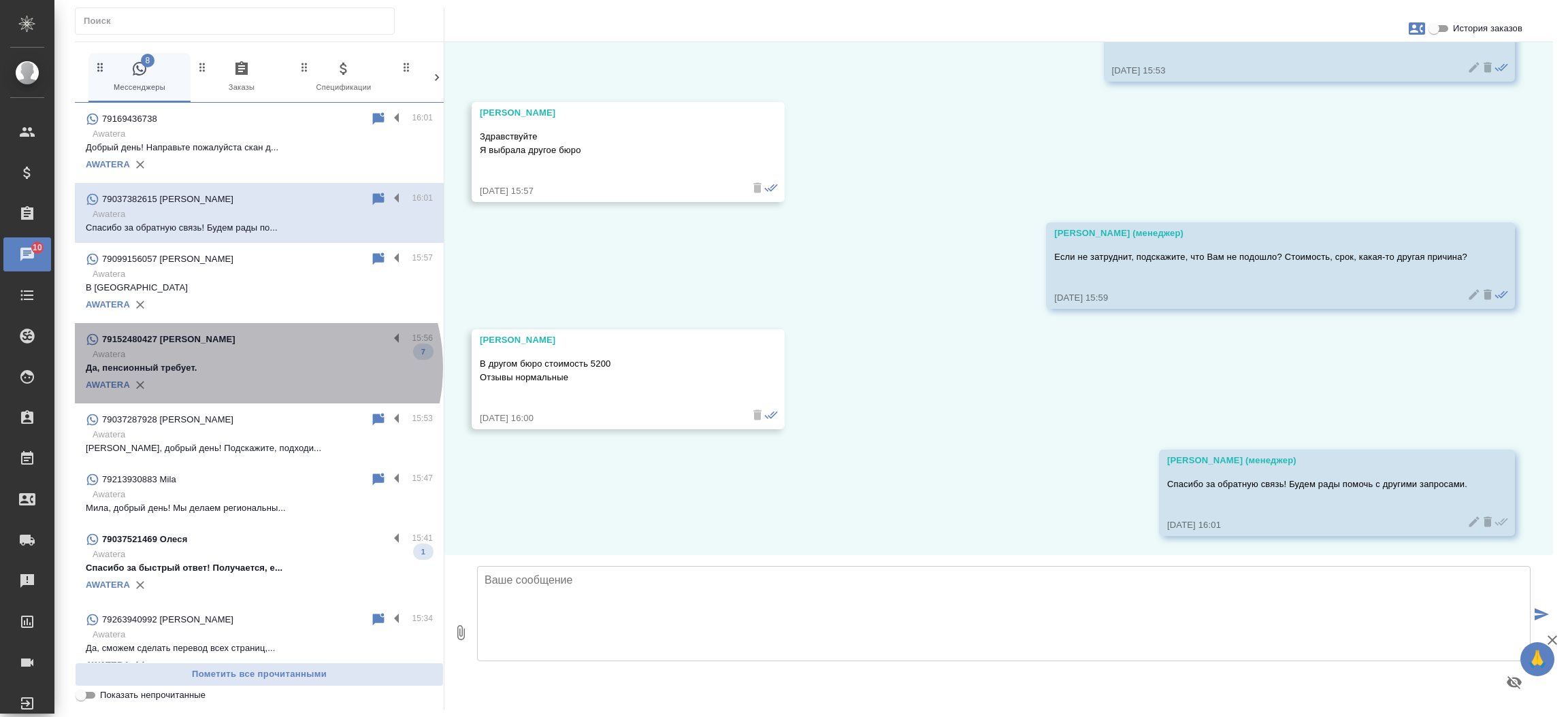
click at [256, 367] on p "Да, пенсионный требует." at bounding box center [259, 368] width 347 height 14
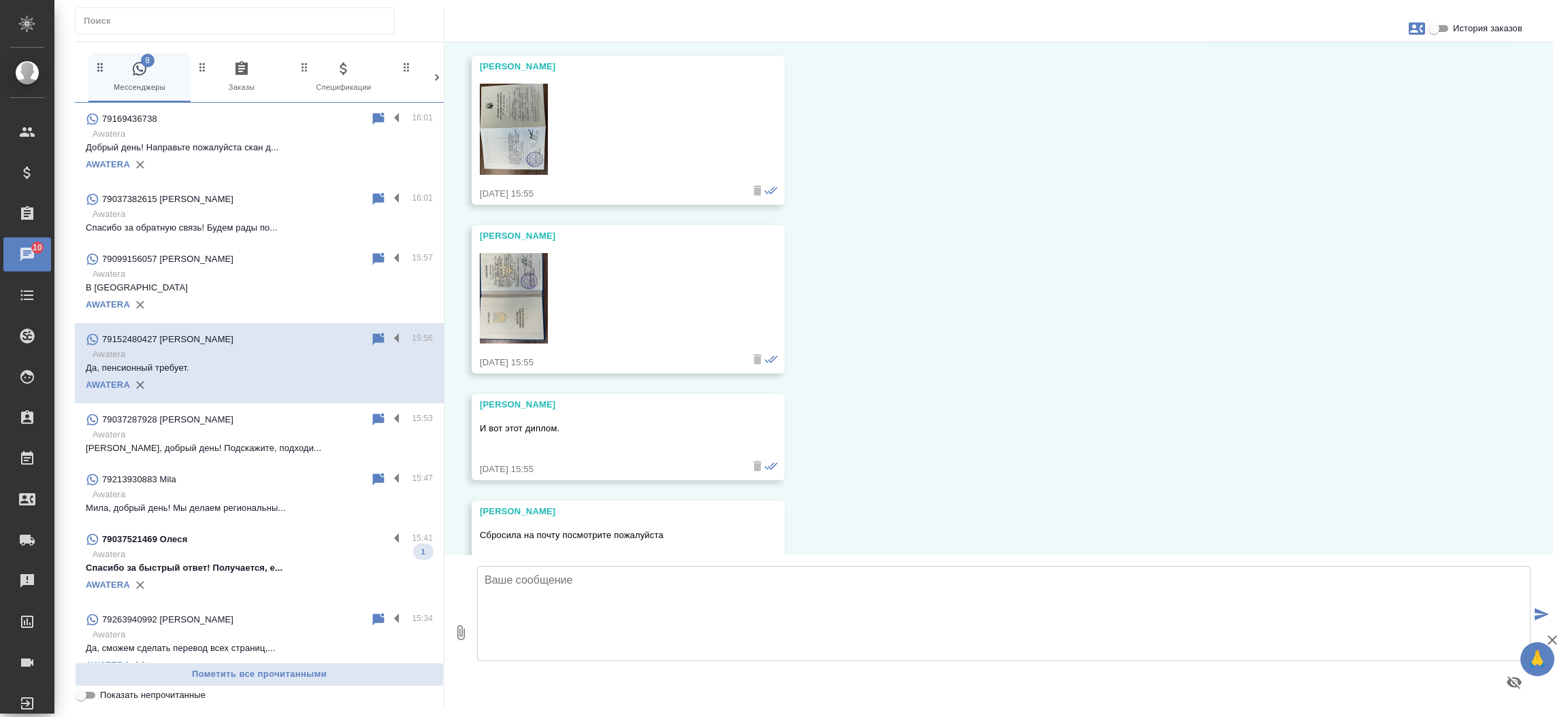
scroll to position [620, 0]
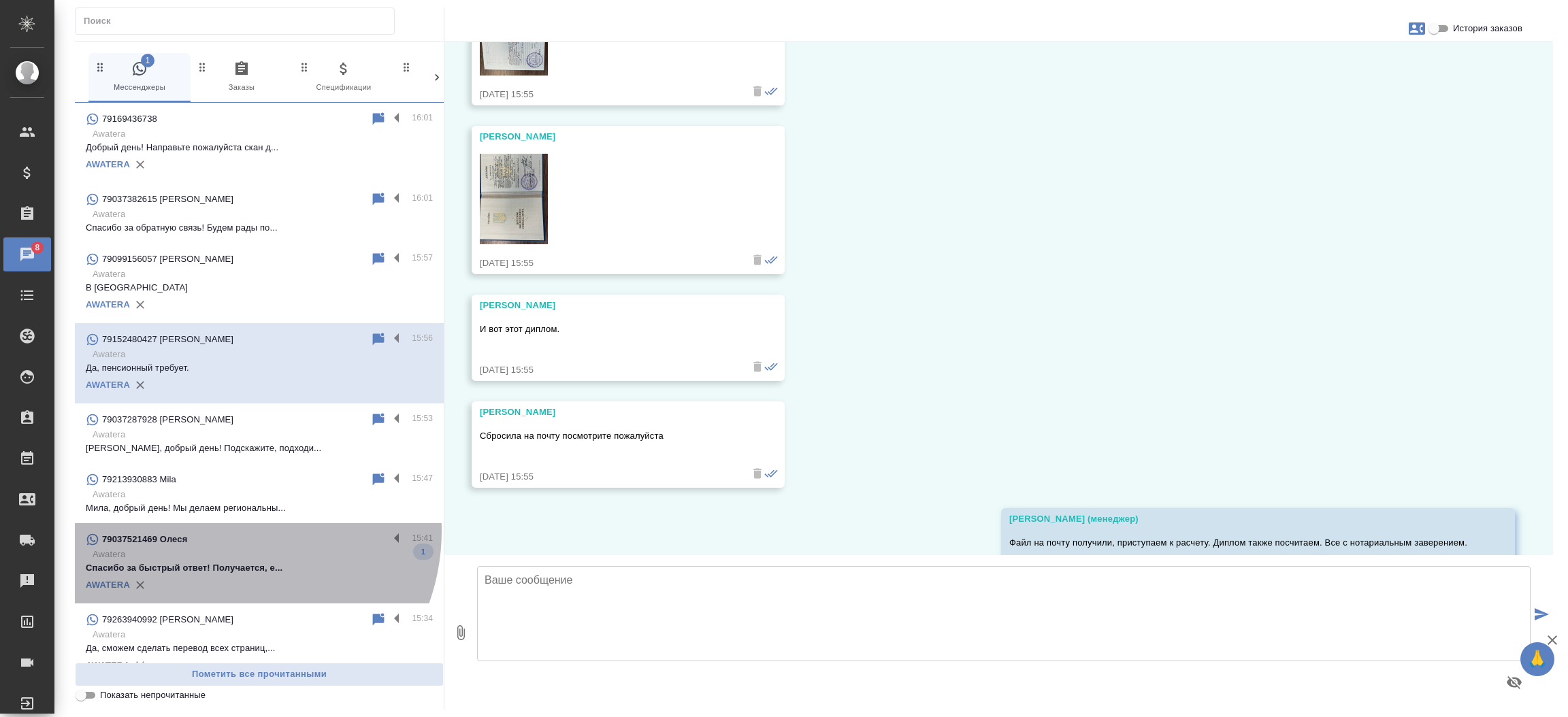
click at [226, 532] on div "79037521469 Олеся" at bounding box center [237, 540] width 303 height 16
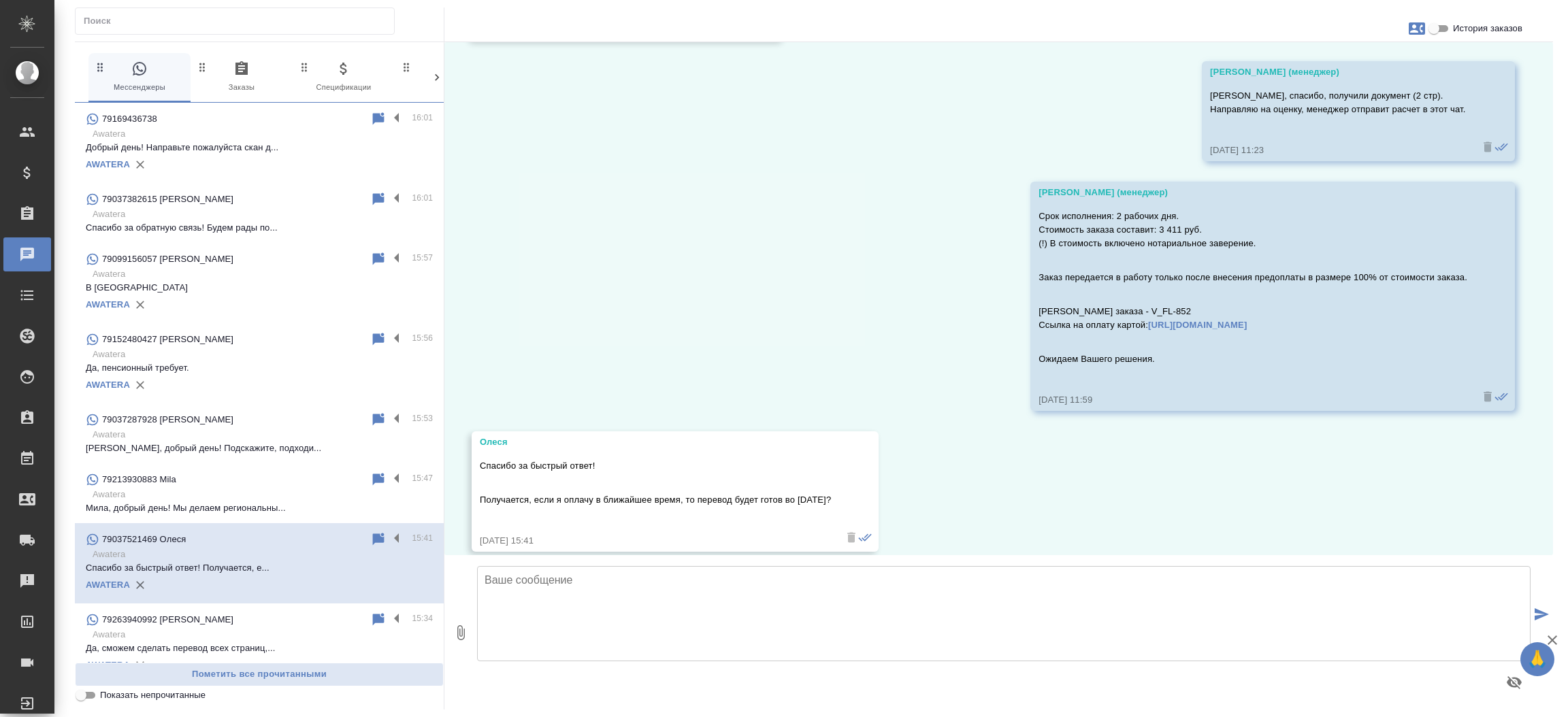
scroll to position [1031, 0]
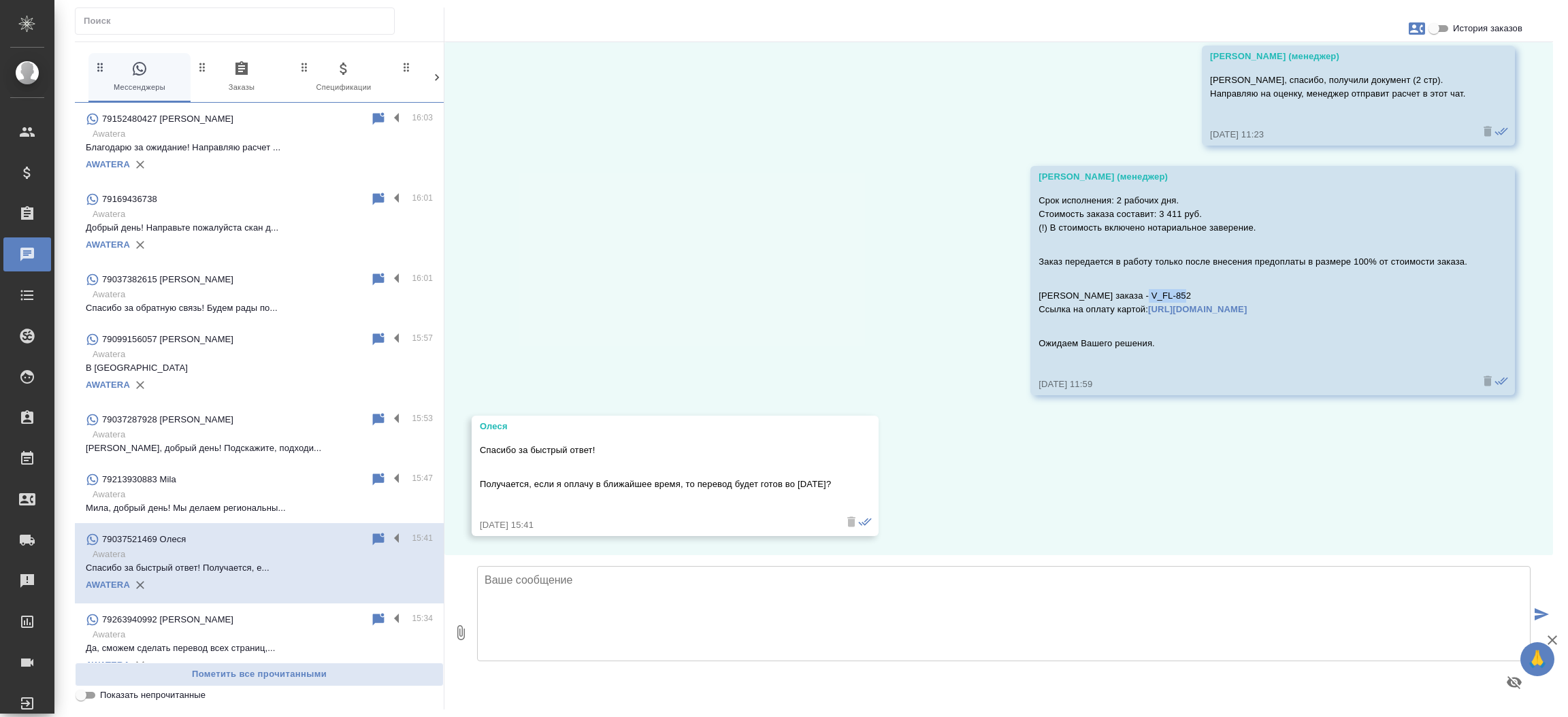
drag, startPoint x: 1167, startPoint y: 293, endPoint x: 1123, endPoint y: 299, distance: 44.4
click at [1123, 299] on p "Номер Вашего заказа - V_FL-852 Ссылка на оплату картой: https://www.traktat.com…" at bounding box center [1252, 303] width 429 height 28
copy p "V_FL-852"
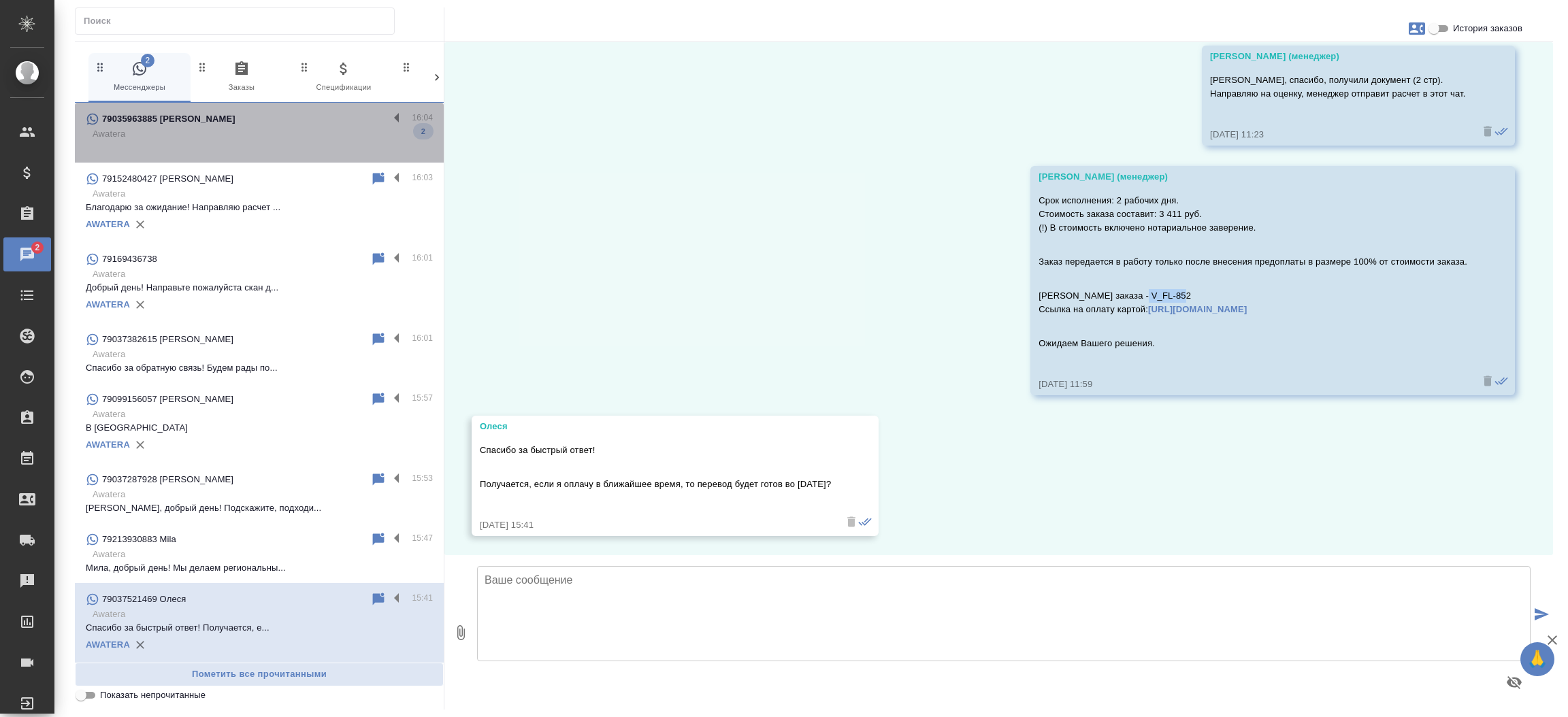
click at [263, 142] on p at bounding box center [259, 147] width 347 height 14
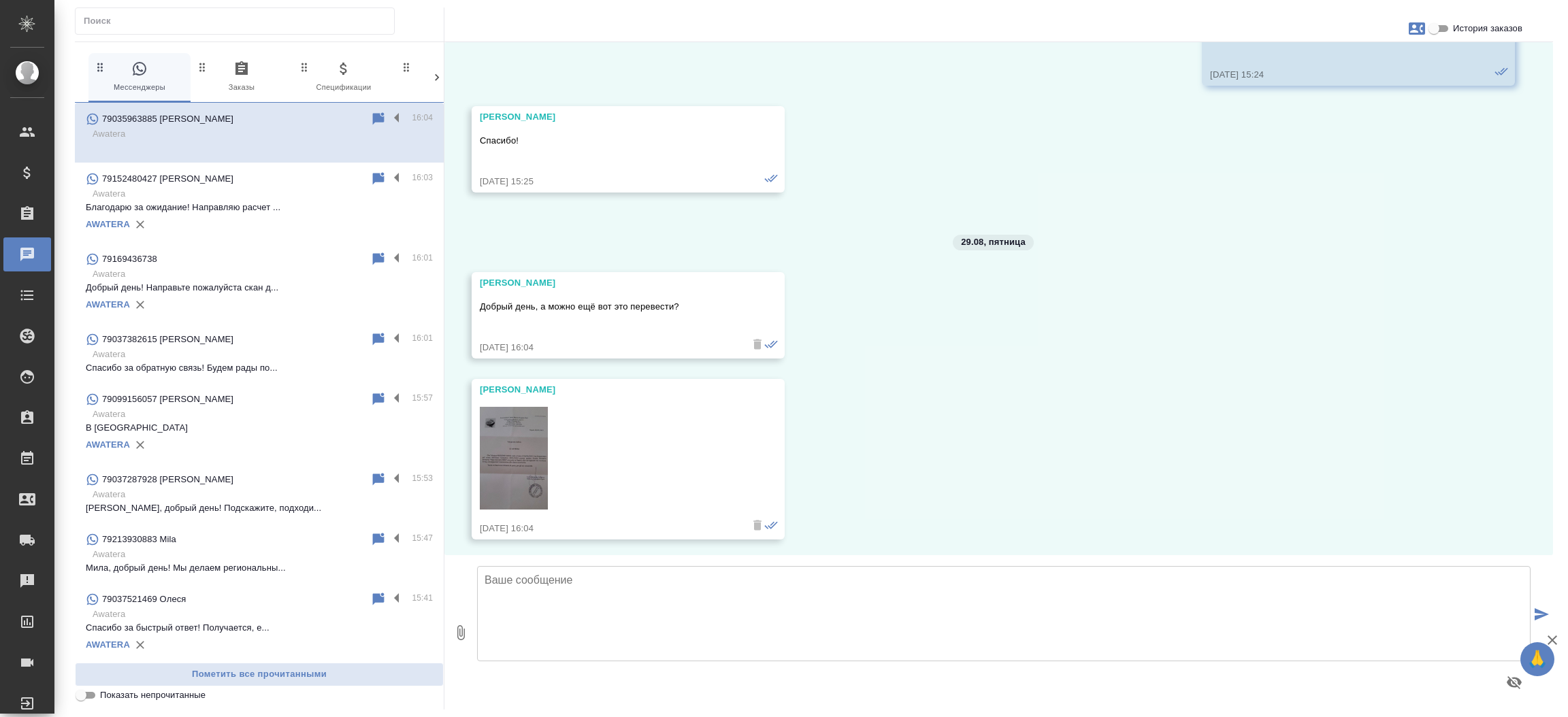
scroll to position [6396, 0]
click at [1442, 22] on input "История заказов" at bounding box center [1434, 28] width 49 height 16
checkbox input "true"
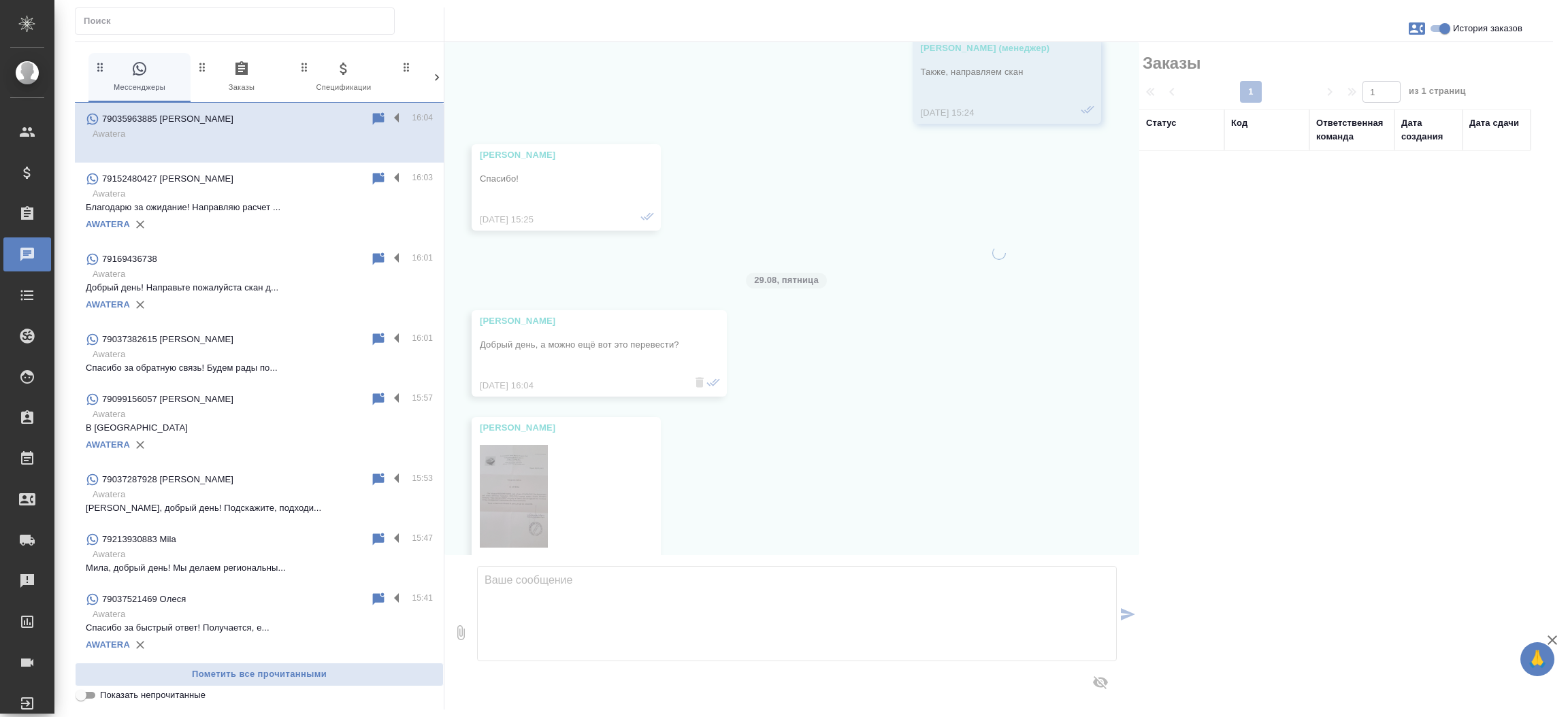
scroll to position [6449, 0]
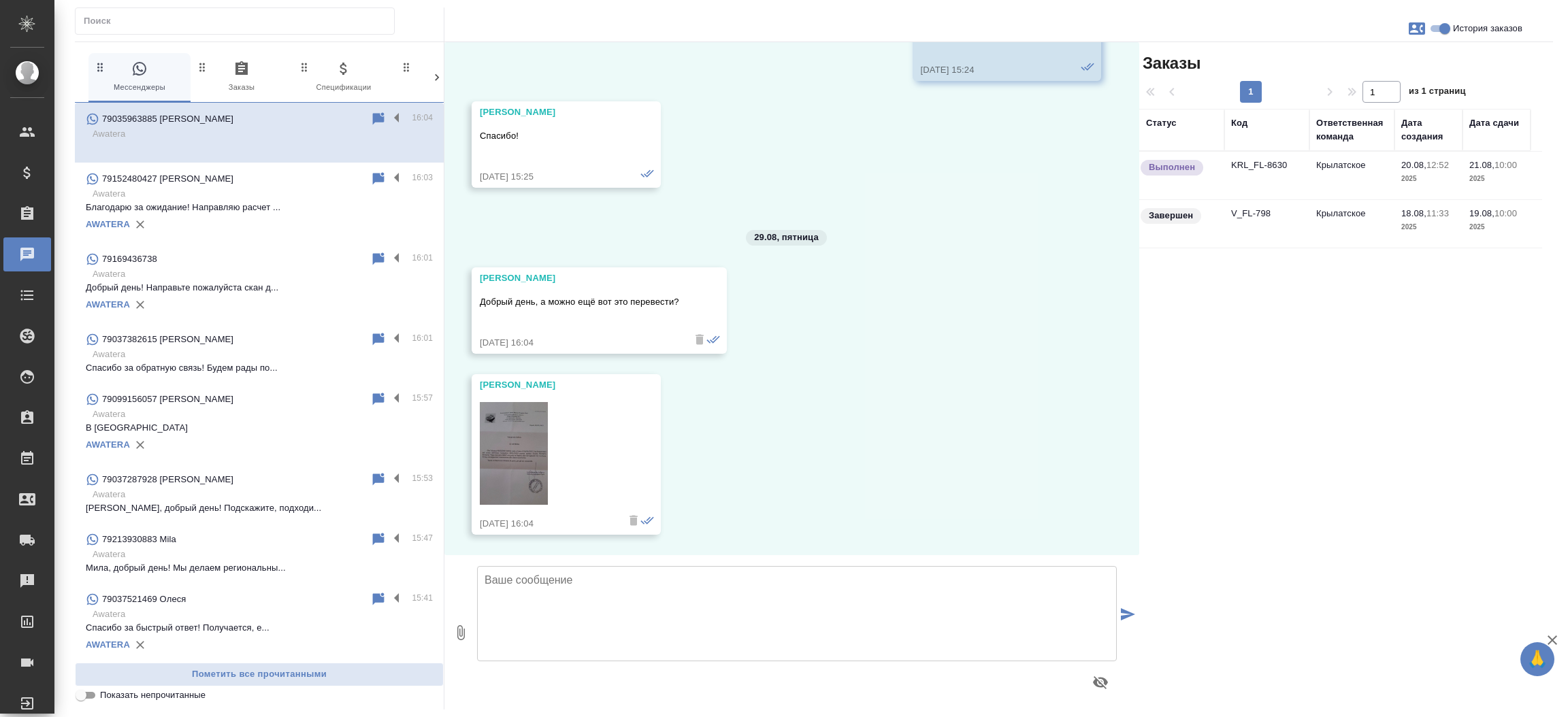
click at [1235, 162] on td "KRL_FL-8630" at bounding box center [1266, 176] width 85 height 48
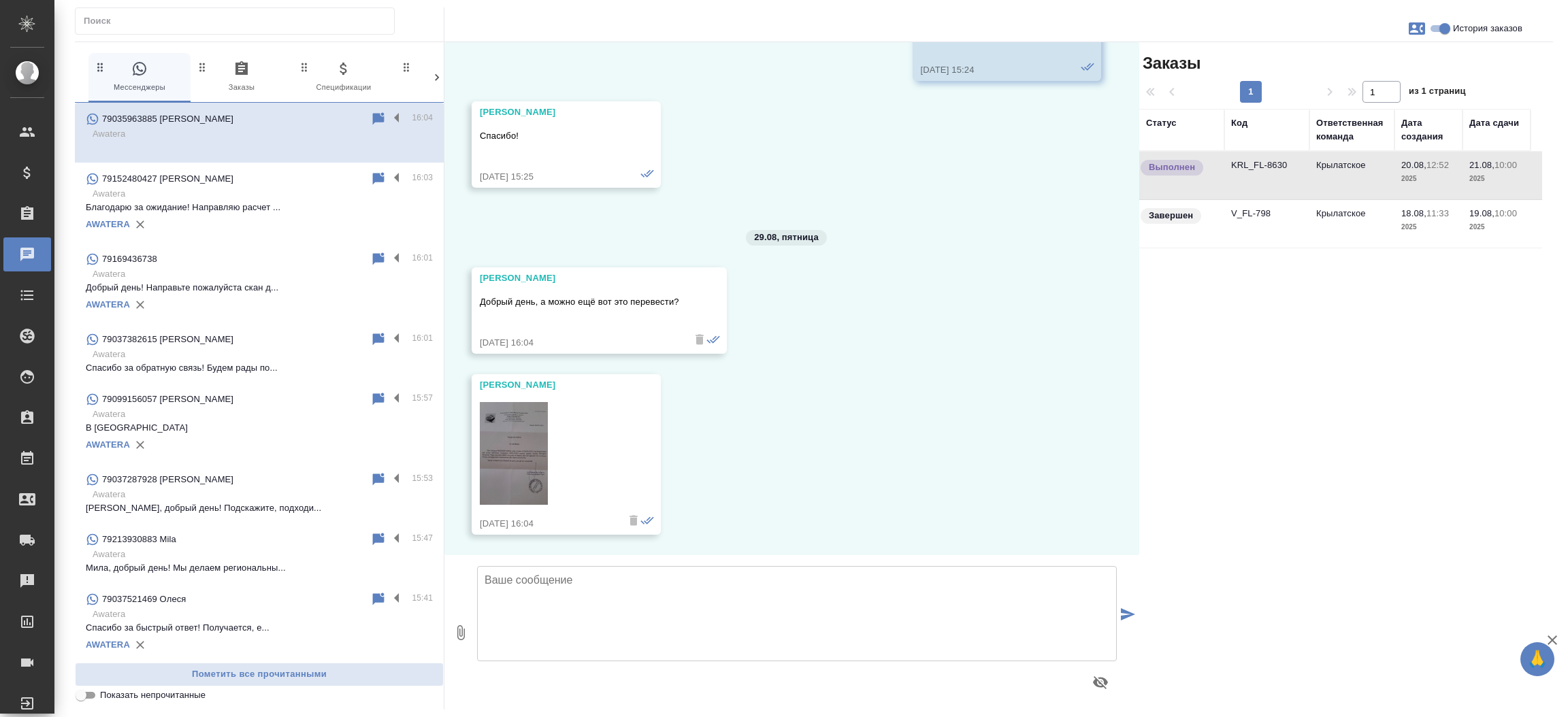
click at [1235, 162] on td "KRL_FL-8630" at bounding box center [1266, 176] width 85 height 48
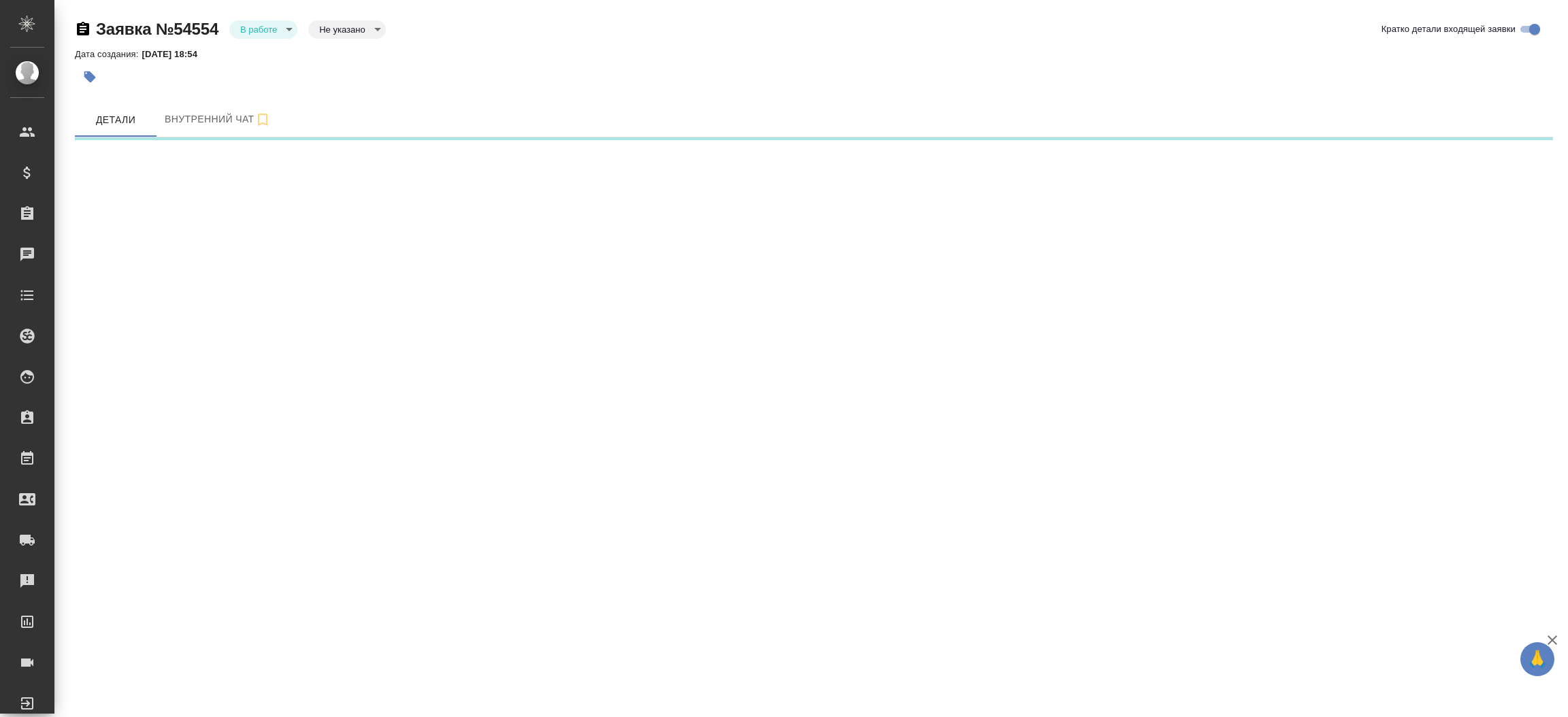
select select "RU"
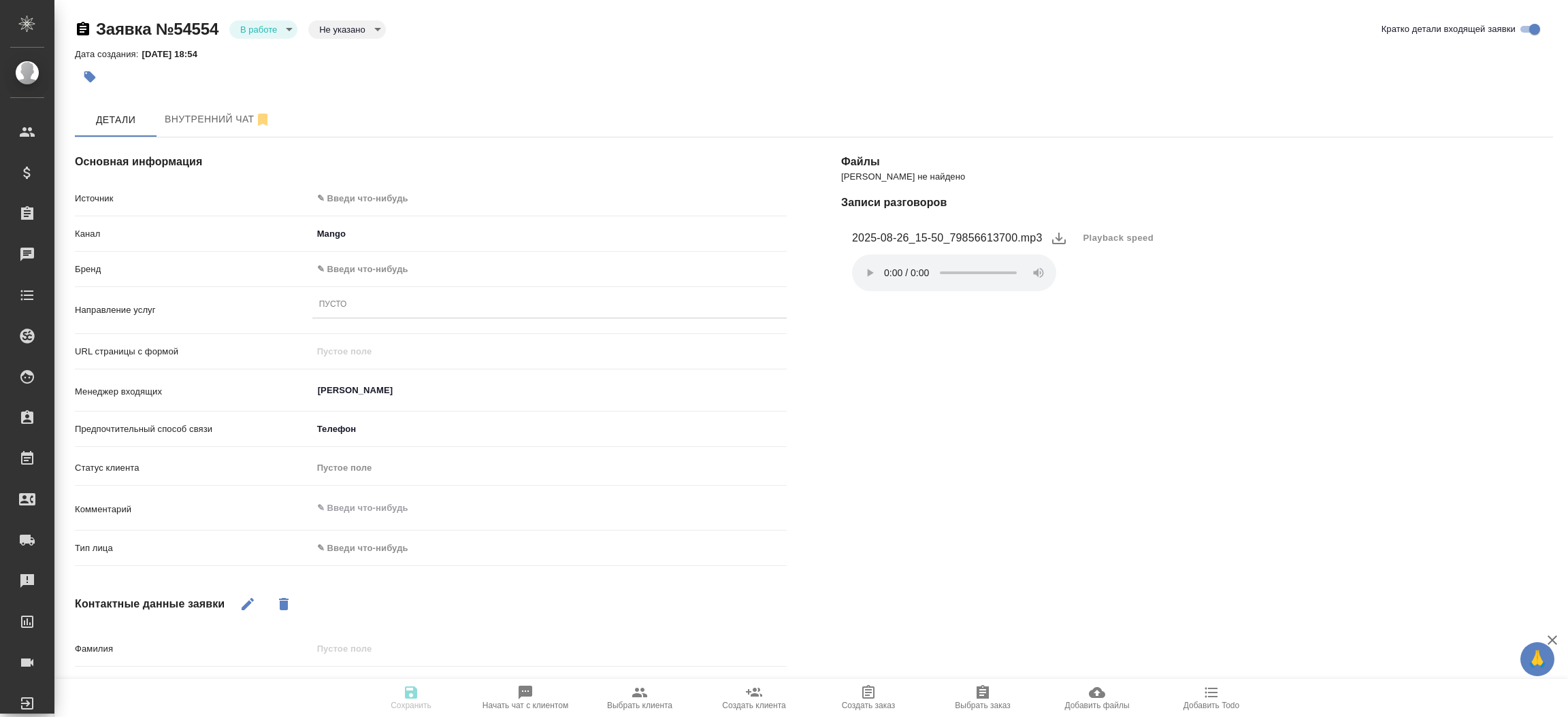
type textarea "x"
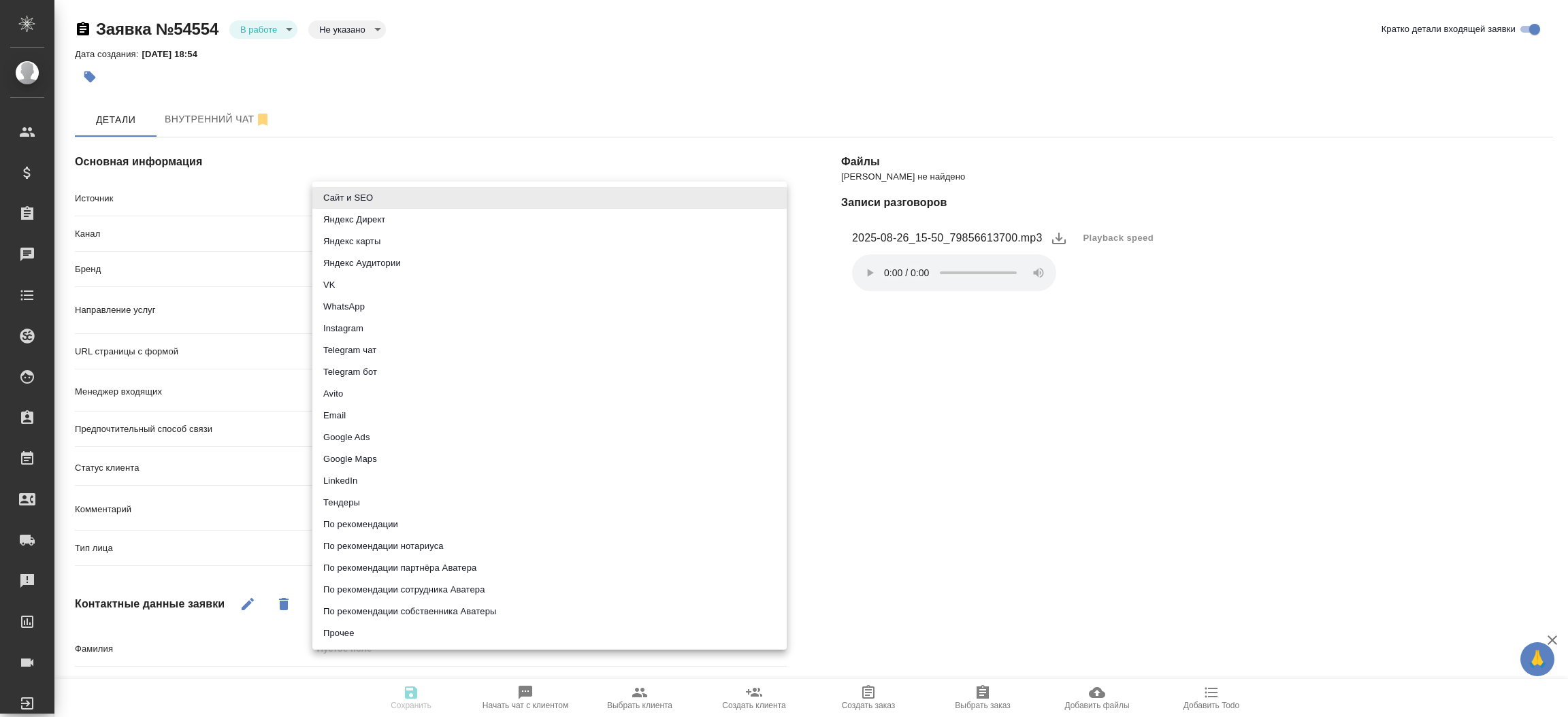
click at [435, 203] on body "🙏 .cls-1 fill:#fff; AWATERA [PERSON_NAME]prutko Клиенты Спецификации Заказы Чат…" at bounding box center [784, 358] width 1568 height 717
click at [435, 203] on li "Сайт и SEO" at bounding box center [549, 197] width 474 height 22
type input "seo"
type textarea "x"
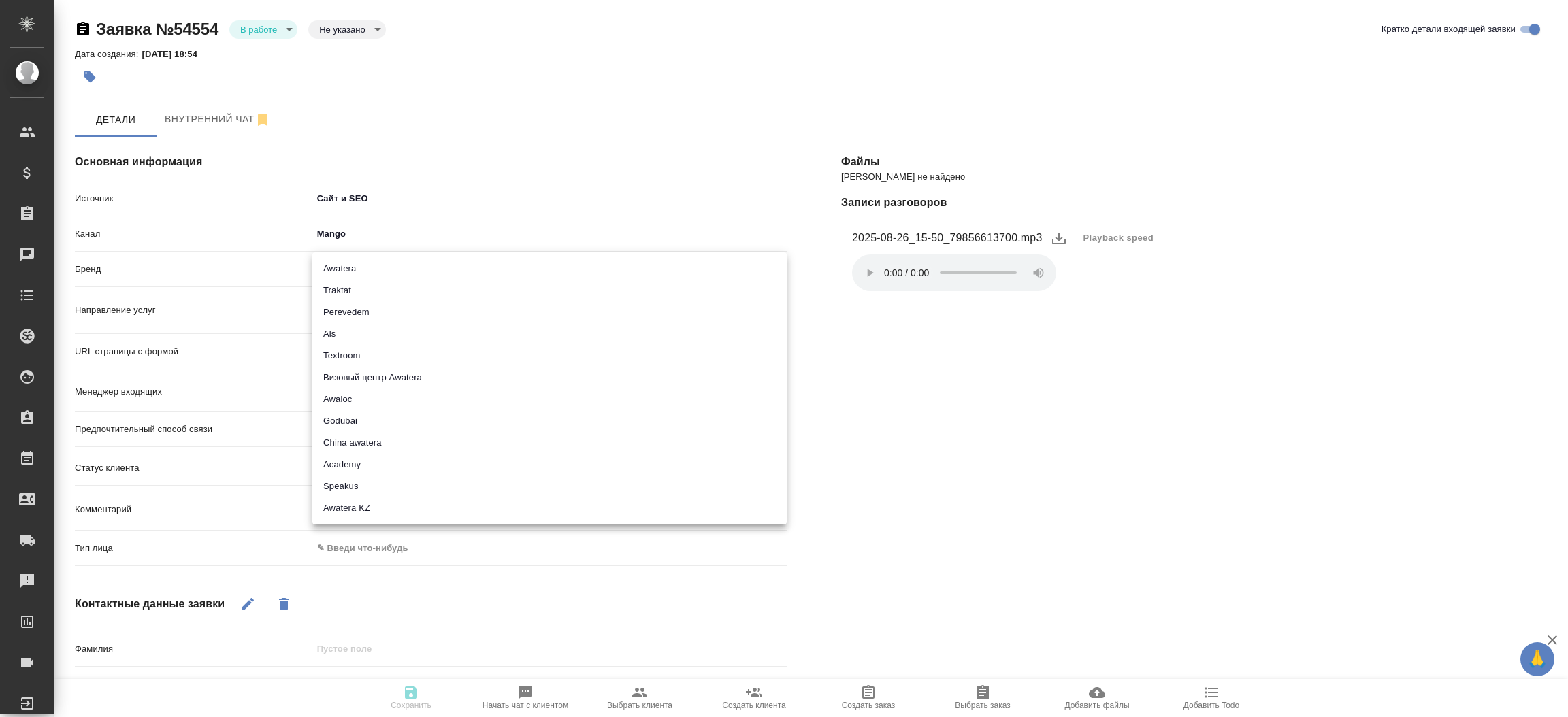
click at [406, 265] on body "🙏 .cls-1 fill:#fff; AWATERA [PERSON_NAME]prutko Клиенты Спецификации Заказы 0 Ч…" at bounding box center [784, 358] width 1568 height 717
click at [396, 280] on li "Traktat" at bounding box center [549, 291] width 474 height 22
type input "traktat"
type textarea "x"
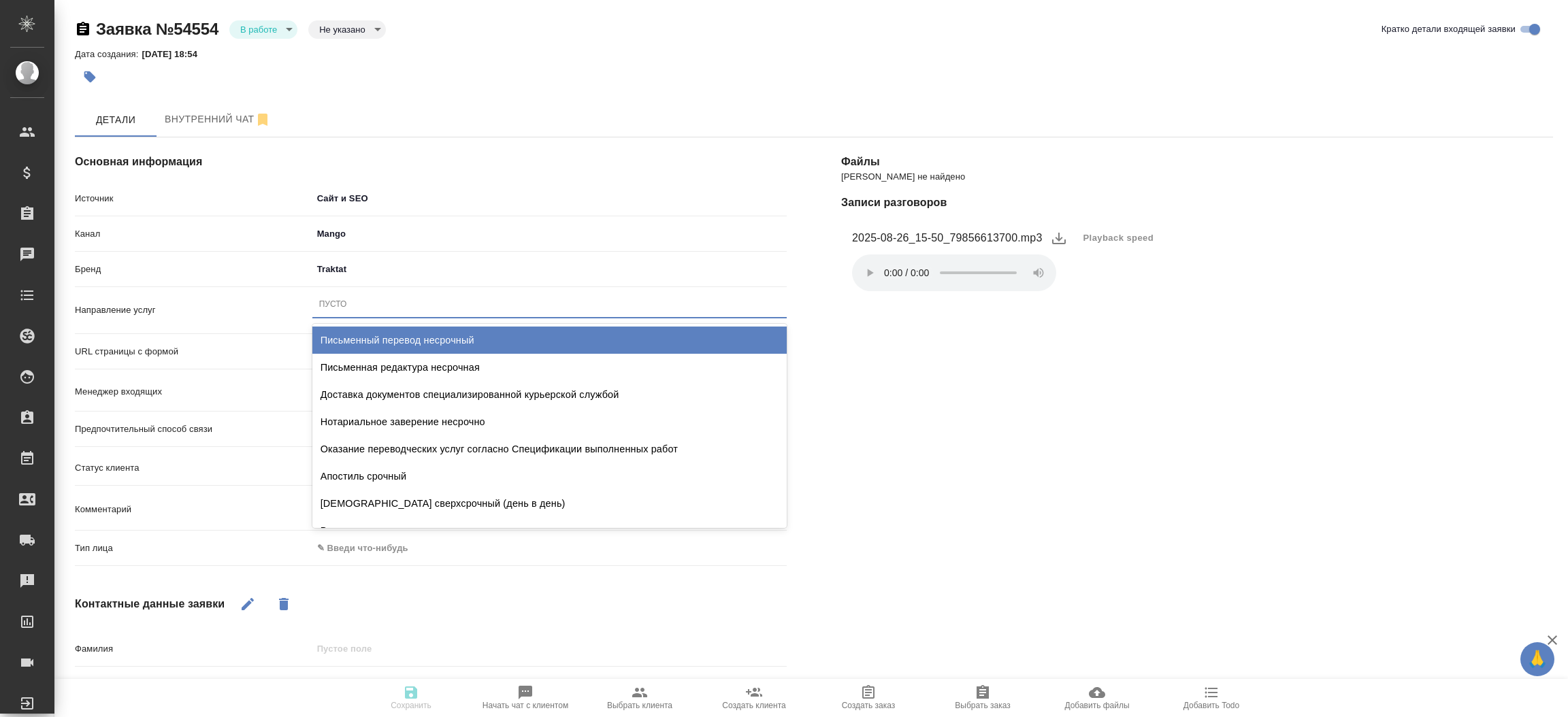
click at [386, 305] on div "Пусто" at bounding box center [549, 304] width 474 height 19
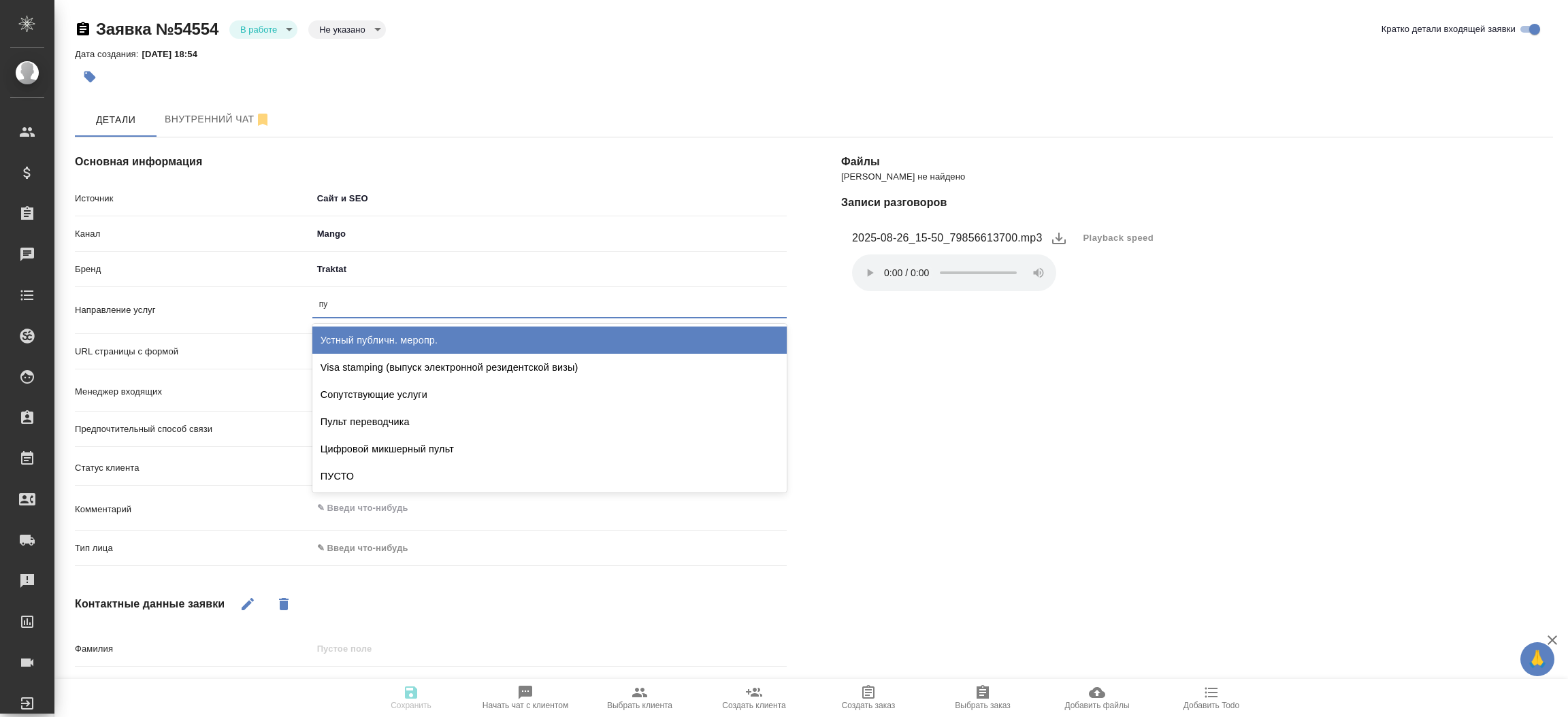
type input "пус"
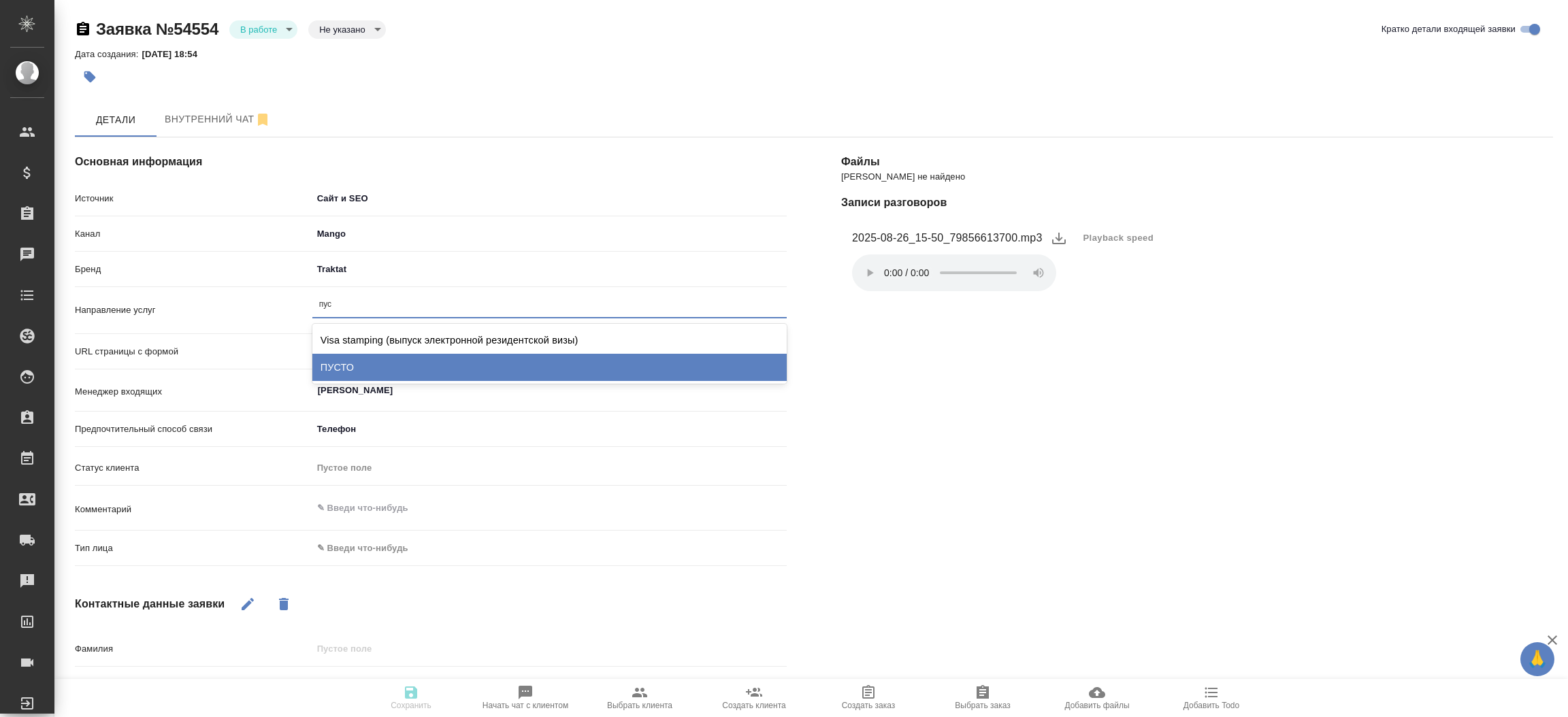
click at [375, 365] on div "ПУСТО" at bounding box center [549, 367] width 474 height 28
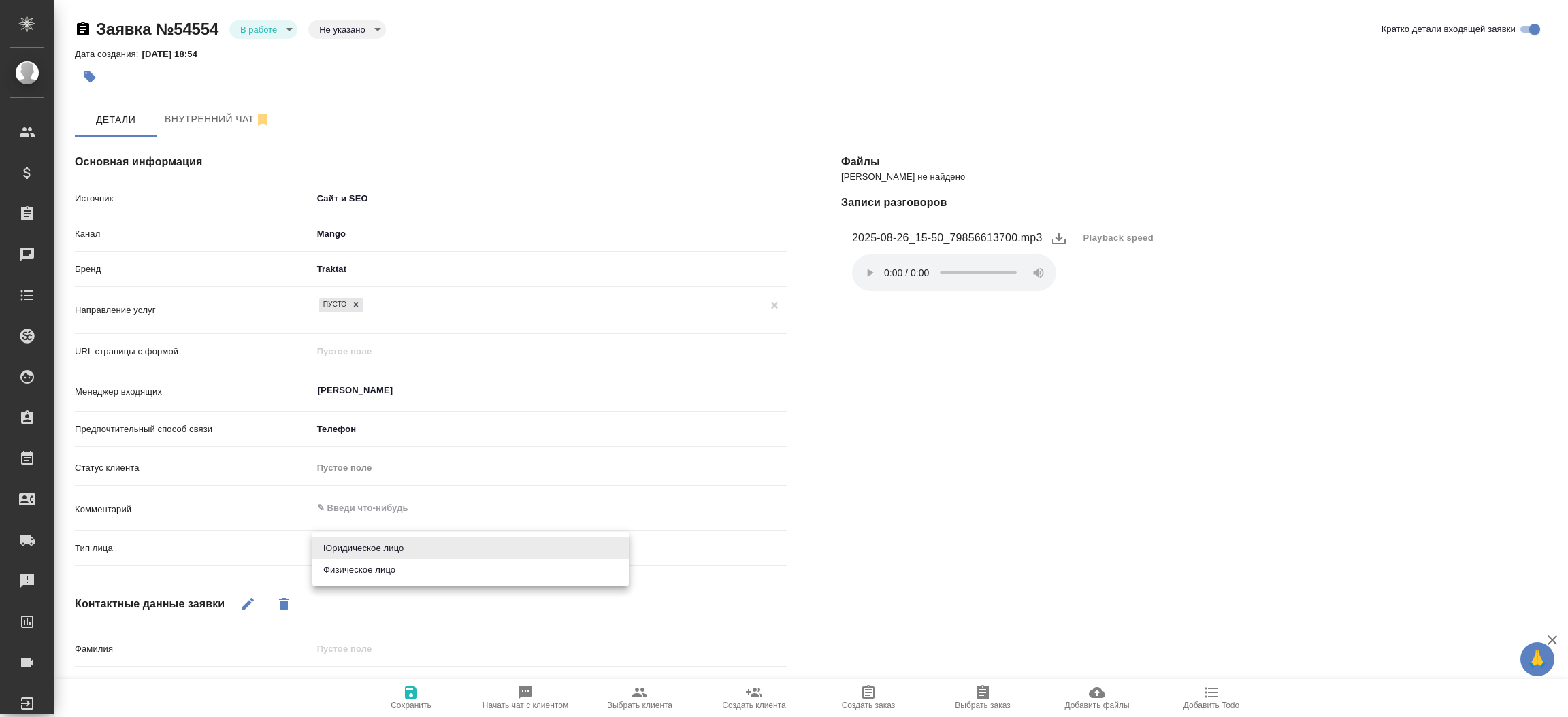
click at [354, 553] on body "🙏 .cls-1 fill:#fff; AWATERA Прутько Ирина i.prutko Клиенты Спецификации Заказы …" at bounding box center [784, 358] width 1568 height 717
click at [357, 575] on li "Физическое лицо" at bounding box center [470, 570] width 316 height 22
type textarea "x"
type input "private"
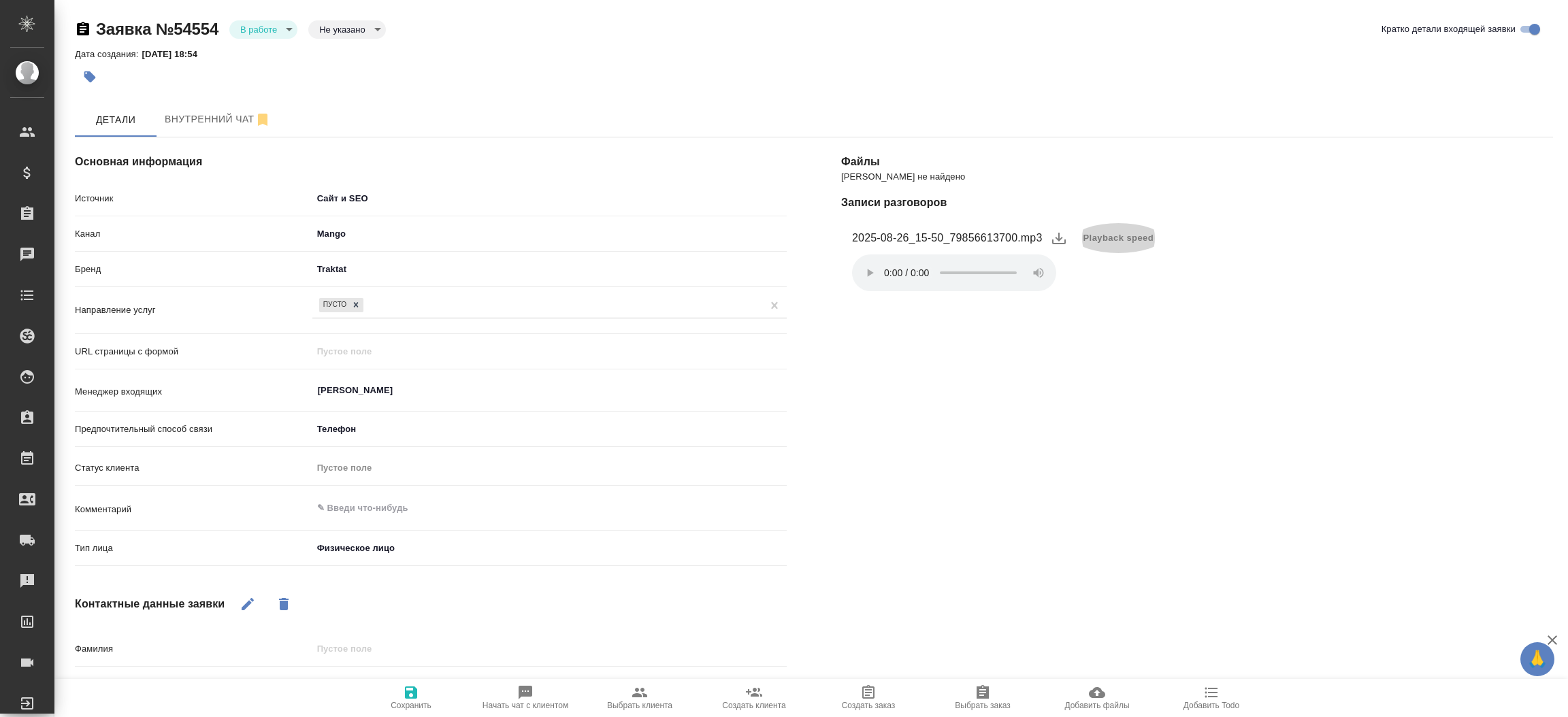
click at [1100, 240] on span "Playback speed" at bounding box center [1118, 238] width 70 height 14
click at [1099, 320] on li "2" at bounding box center [1099, 325] width 49 height 22
click at [417, 702] on span "Сохранить" at bounding box center [411, 706] width 40 height 10
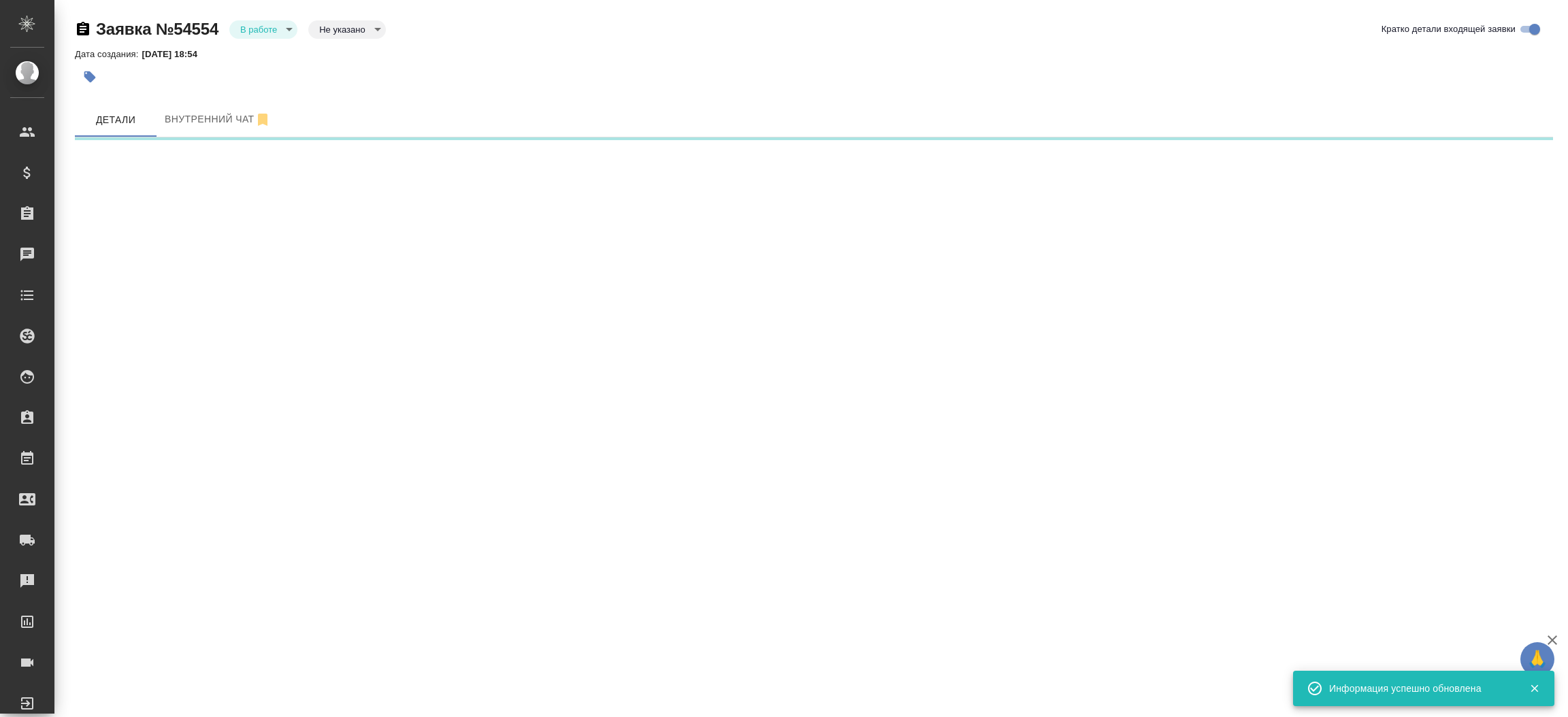
select select "RU"
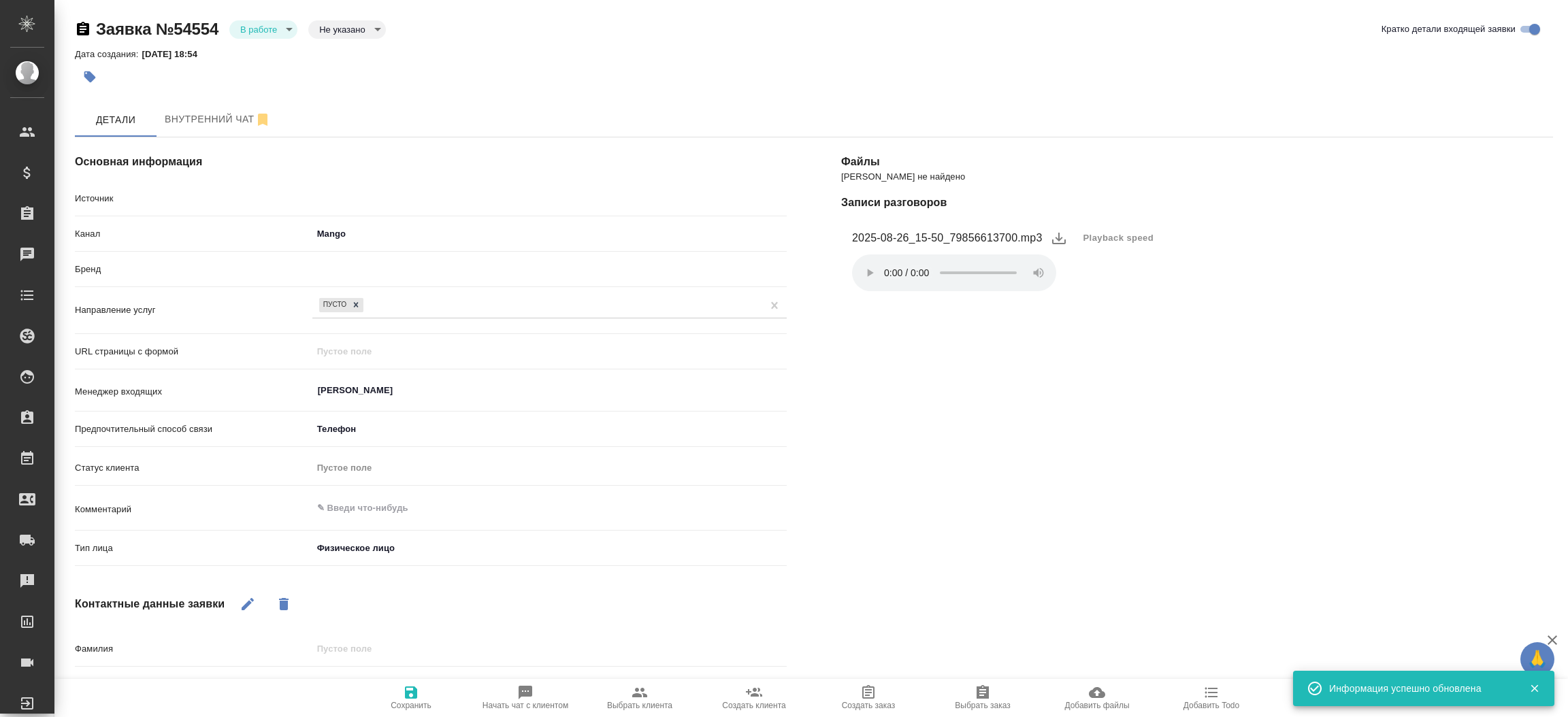
type textarea "x"
click at [283, 40] on div "Заявка №54554 В работе inProcess Не указано notSelected Кратко детали входящей …" at bounding box center [814, 32] width 1478 height 28
click at [283, 20] on body "🙏 .cls-1 fill:#fff; AWATERA Прутько Ирина i.prutko Клиенты Спецификации Заказы …" at bounding box center [784, 358] width 1568 height 717
click at [272, 47] on li "Отказ" at bounding box center [263, 52] width 68 height 23
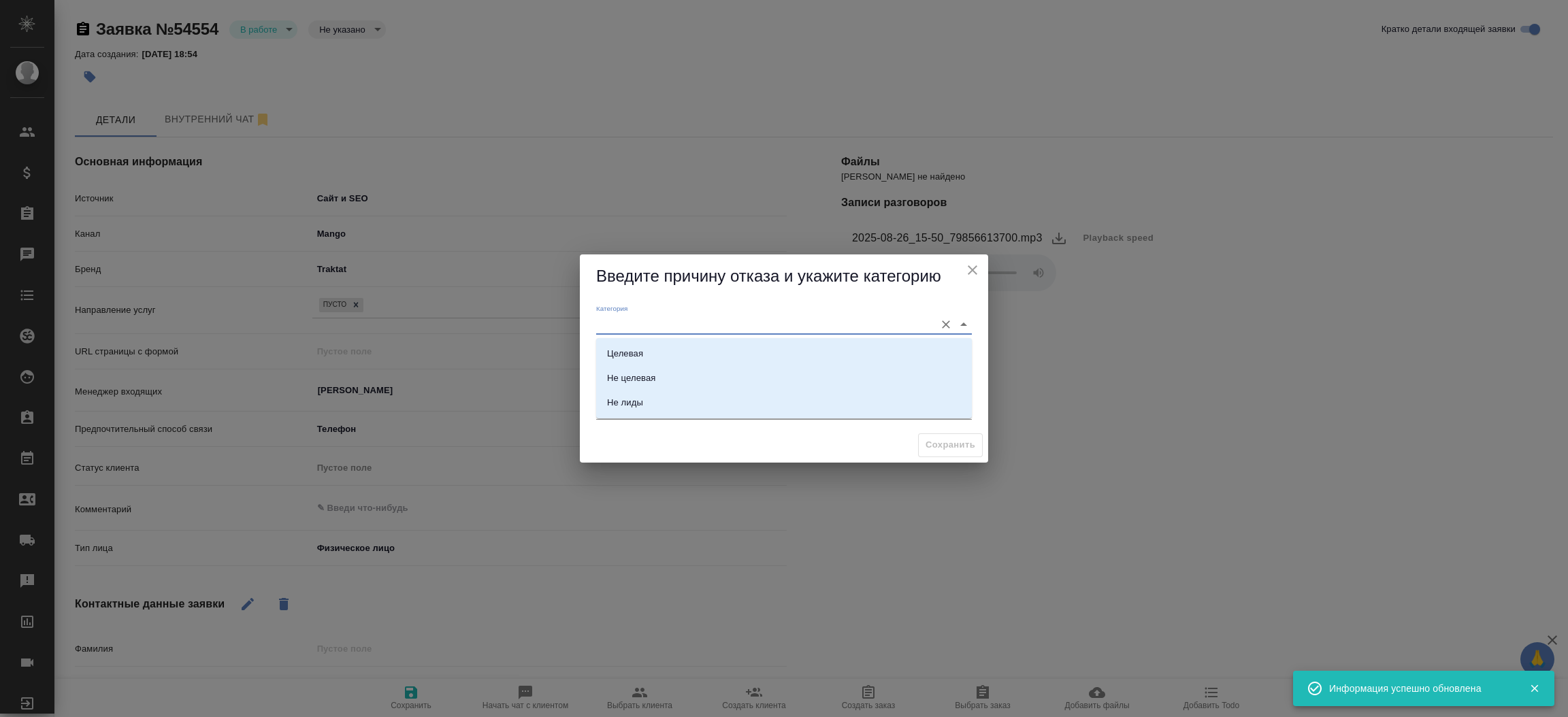
click at [609, 316] on input "Категория" at bounding box center [762, 324] width 332 height 19
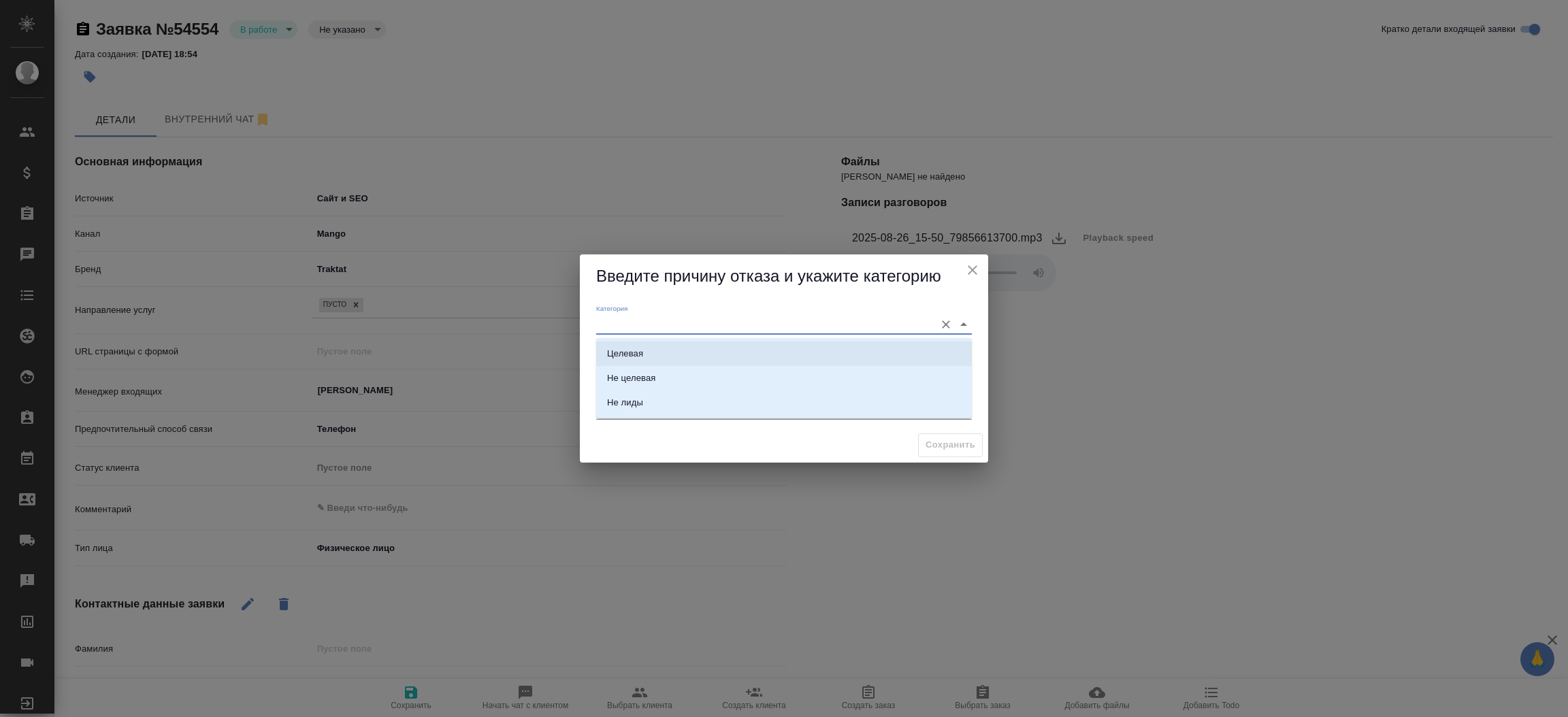
click at [640, 354] on div "Целевая" at bounding box center [625, 354] width 36 height 14
type input "Целевая"
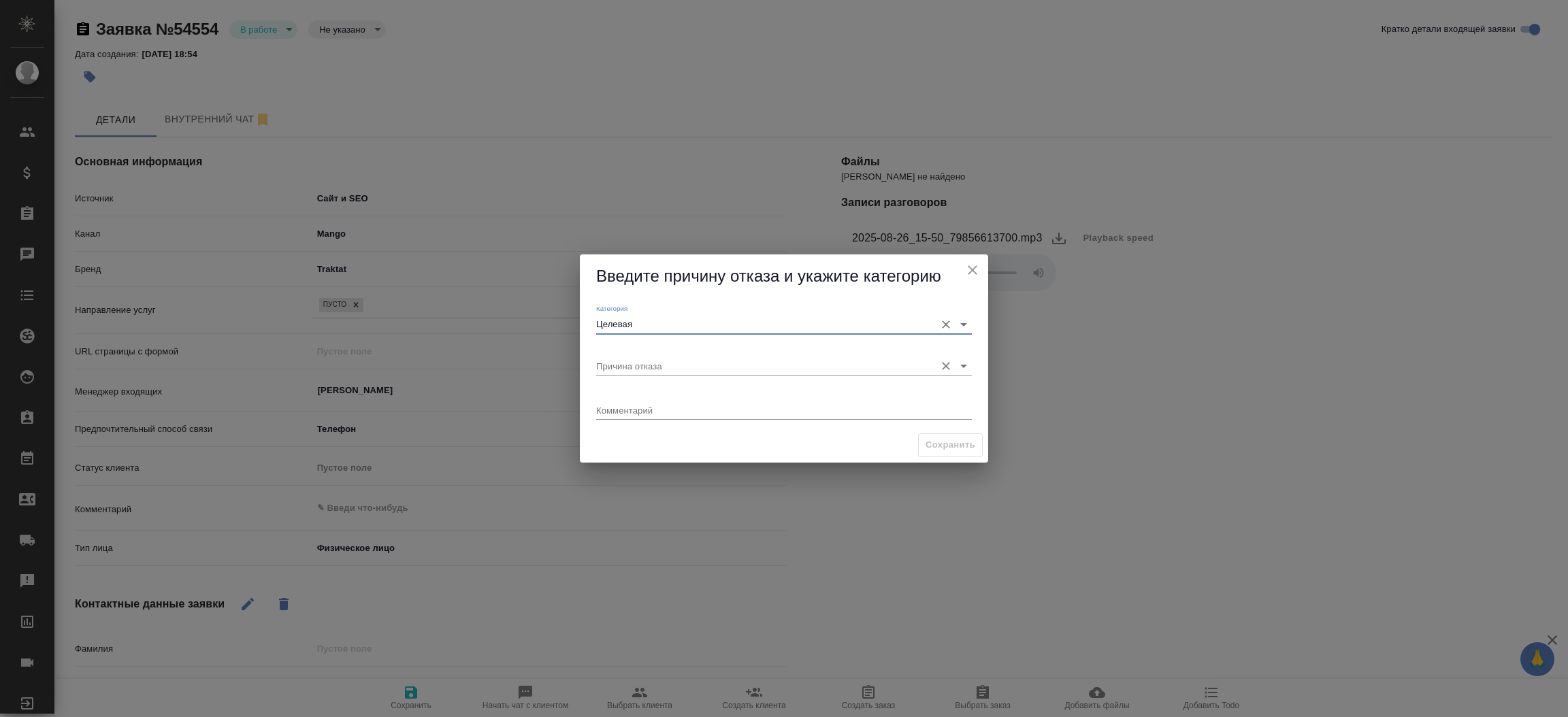
click at [640, 361] on input "Причина отказа" at bounding box center [762, 366] width 332 height 19
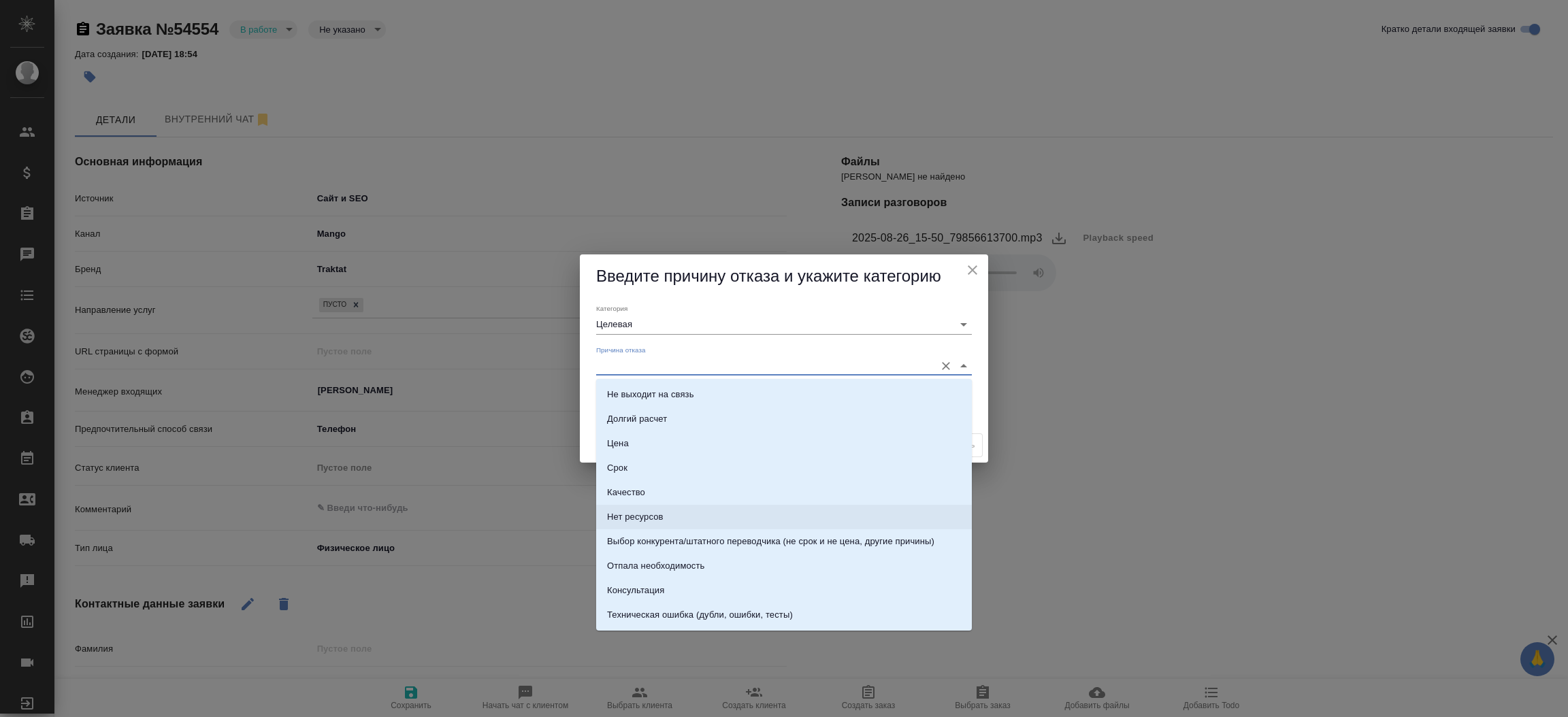
click at [1117, 426] on div "Введите причину отказа и укажите категорию Категория Целевая Причина отказа Ком…" at bounding box center [784, 358] width 1568 height 717
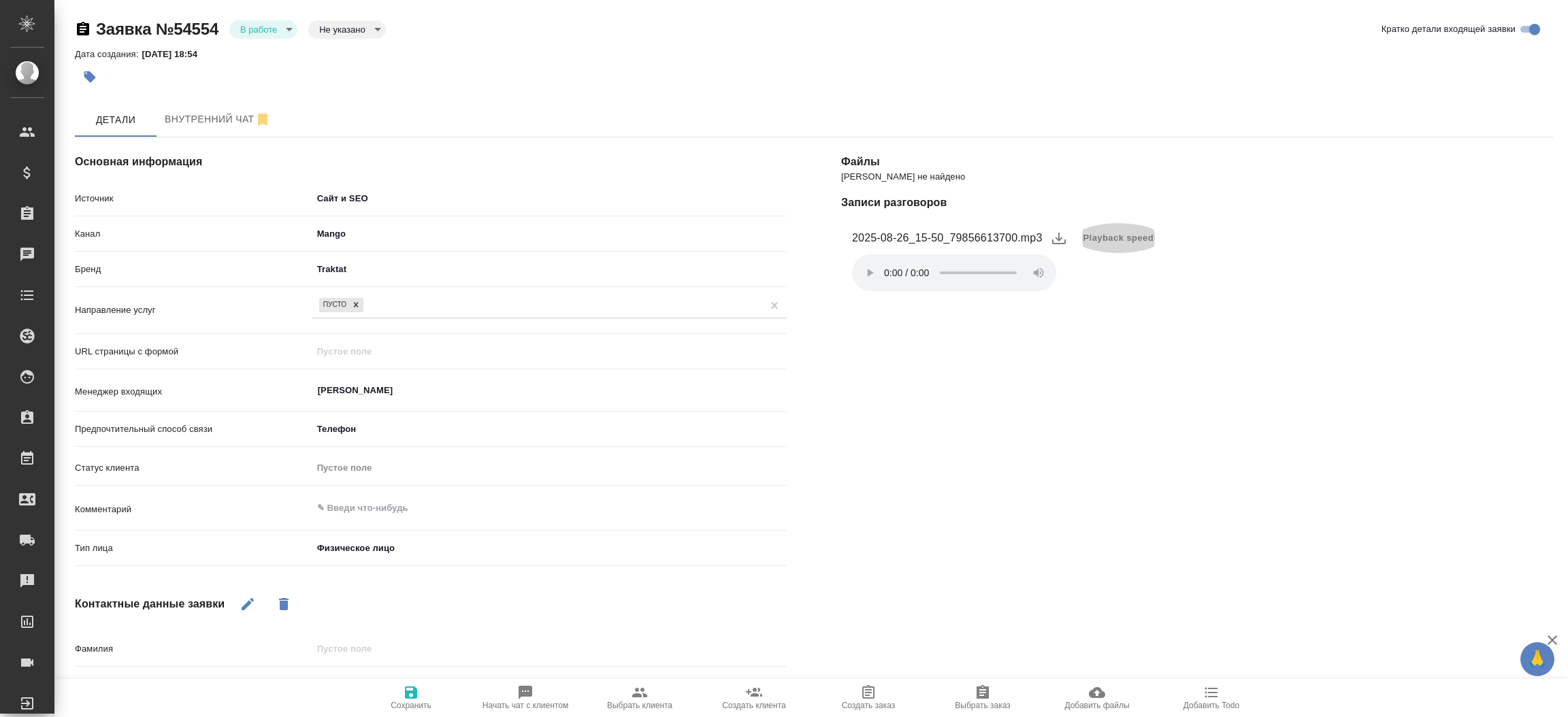
click at [1134, 231] on span "Playback speed" at bounding box center [1118, 238] width 70 height 14
click at [1111, 315] on li "2" at bounding box center [1099, 325] width 49 height 22
type textarea "x"
click at [264, 22] on body "🙏 .cls-1 fill:#fff; AWATERA Прутько Ирина i.prutko Клиенты Спецификации Заказы …" at bounding box center [784, 358] width 1568 height 717
click at [259, 36] on button "Отказ" at bounding box center [263, 29] width 45 height 15
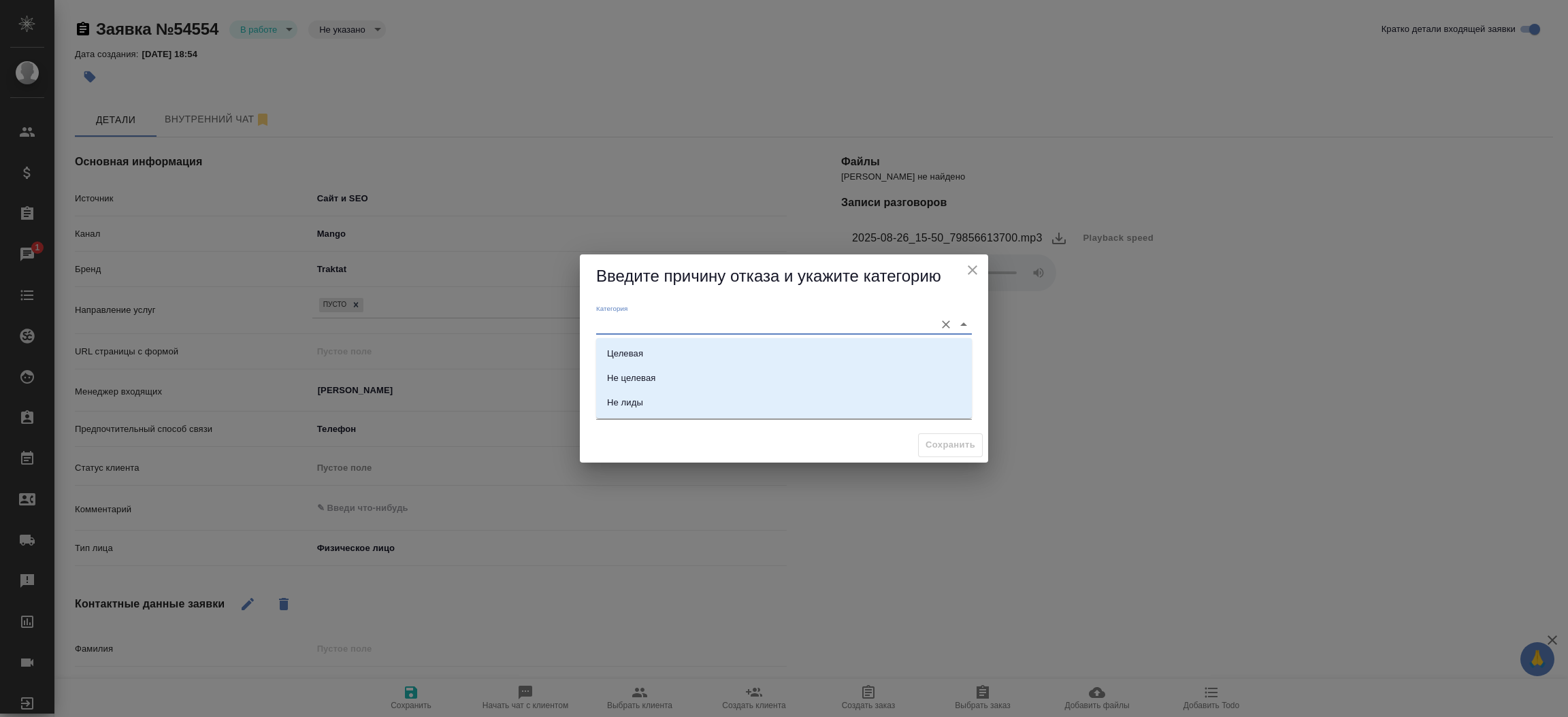
click at [659, 323] on input "Категория" at bounding box center [762, 324] width 332 height 19
click at [646, 347] on li "Целевая" at bounding box center [784, 354] width 375 height 24
type input "Целевая"
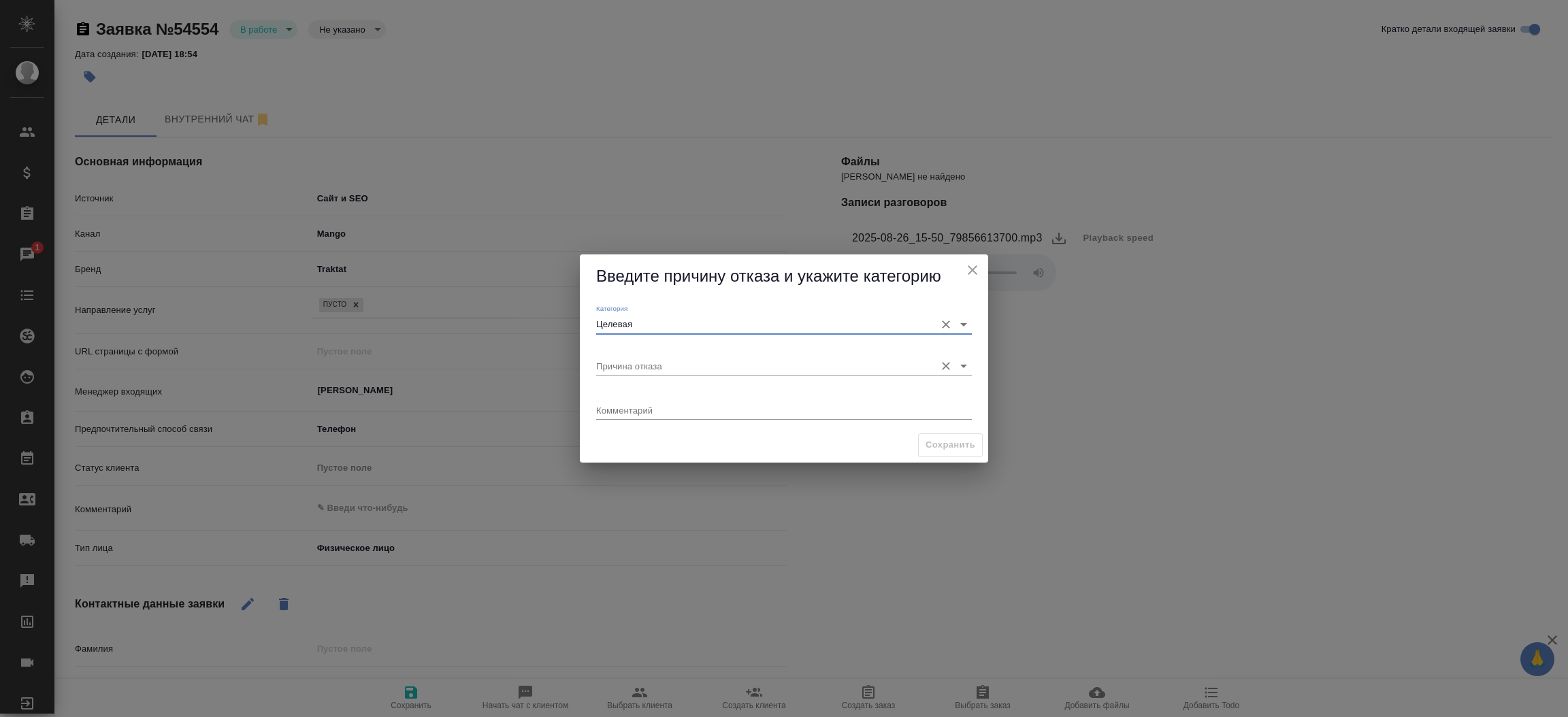
click at [636, 371] on input "Причина отказа" at bounding box center [762, 366] width 332 height 19
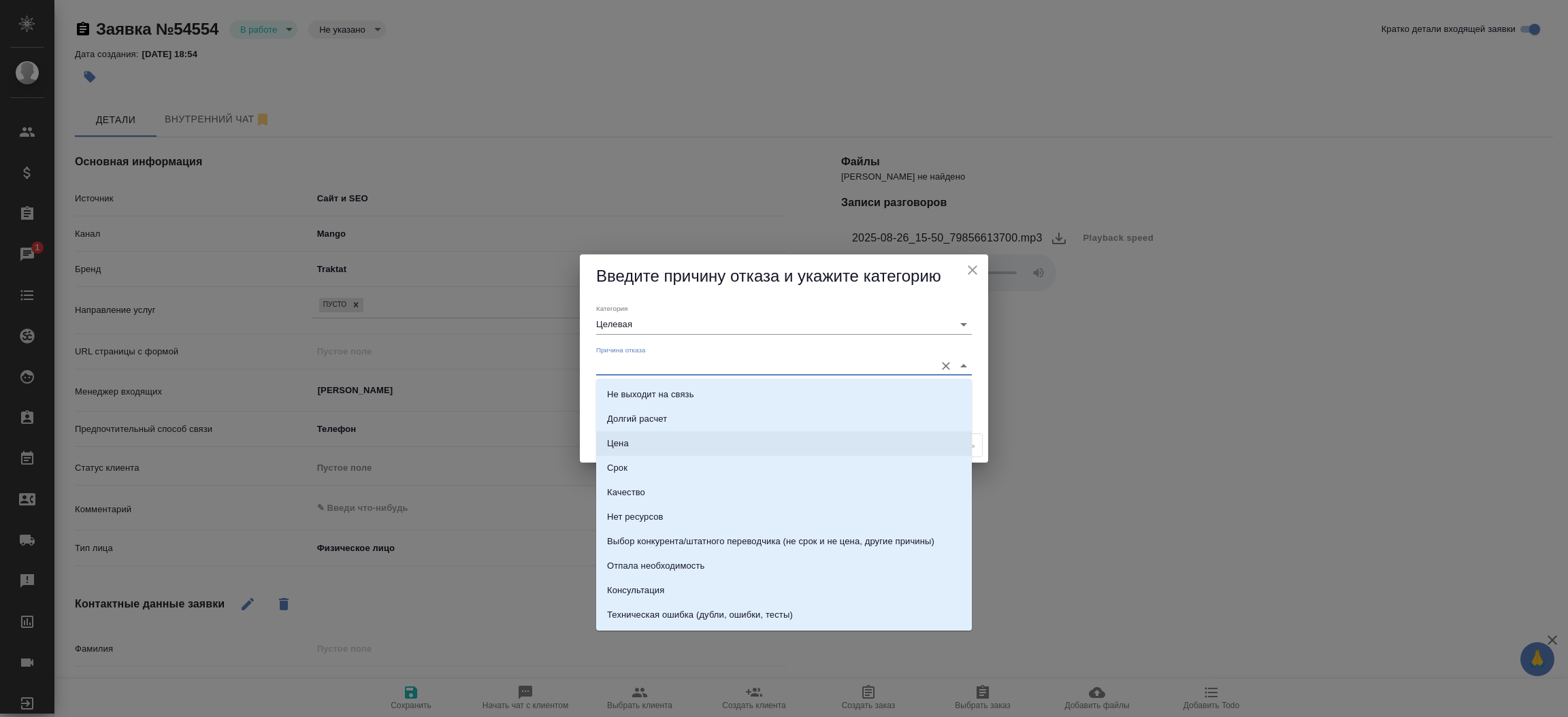
click at [634, 452] on li "Цена" at bounding box center [784, 443] width 375 height 24
type input "Цена"
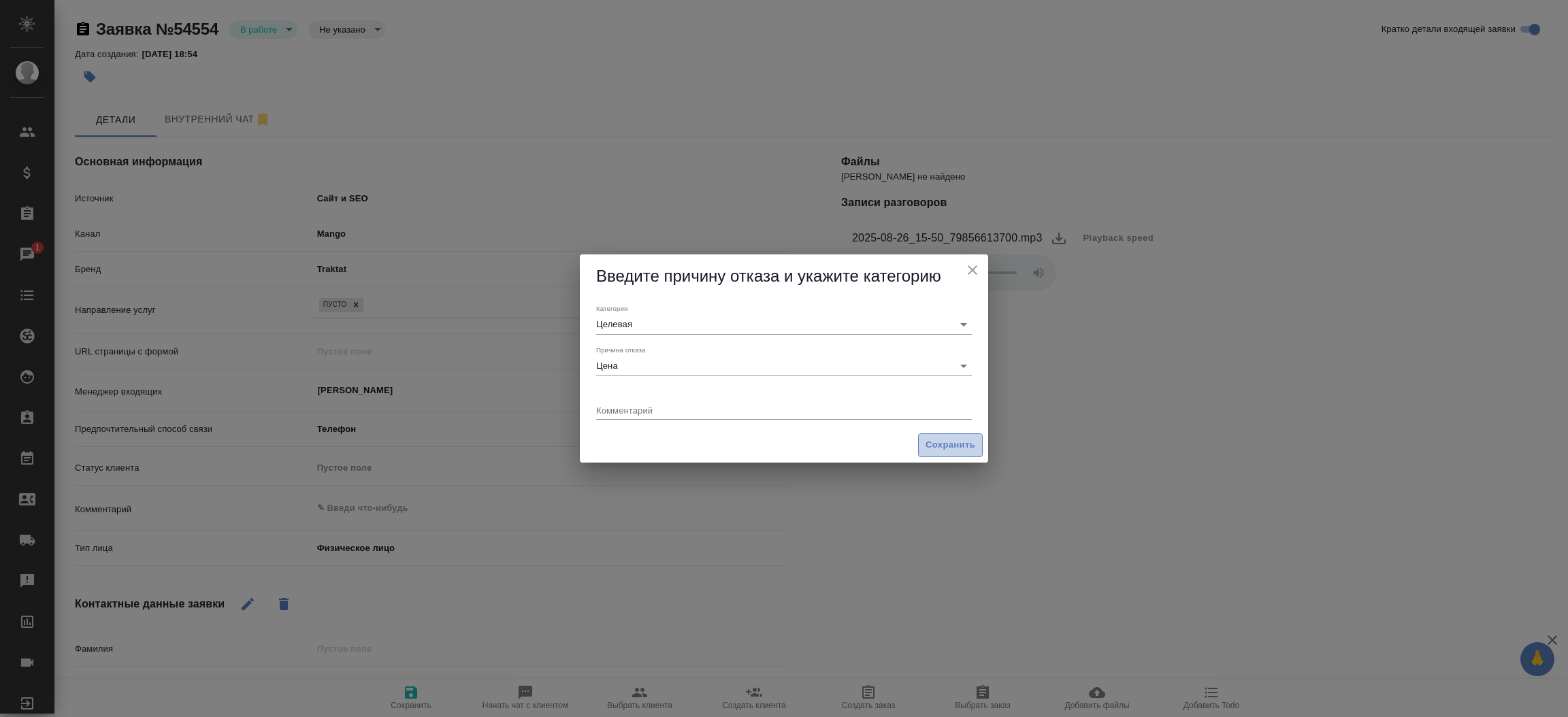
click at [917, 437] on button "Сохранить" at bounding box center [950, 445] width 65 height 23
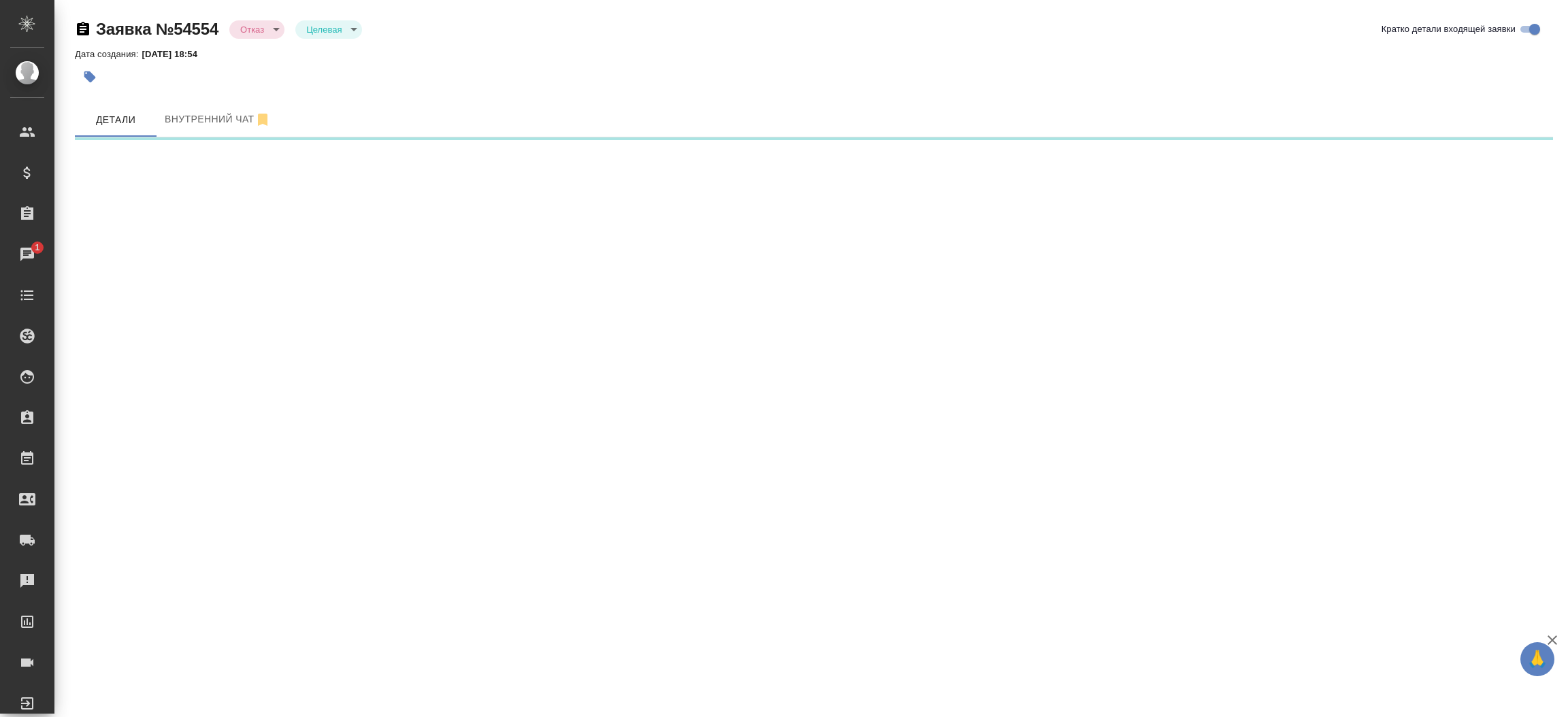
select select "RU"
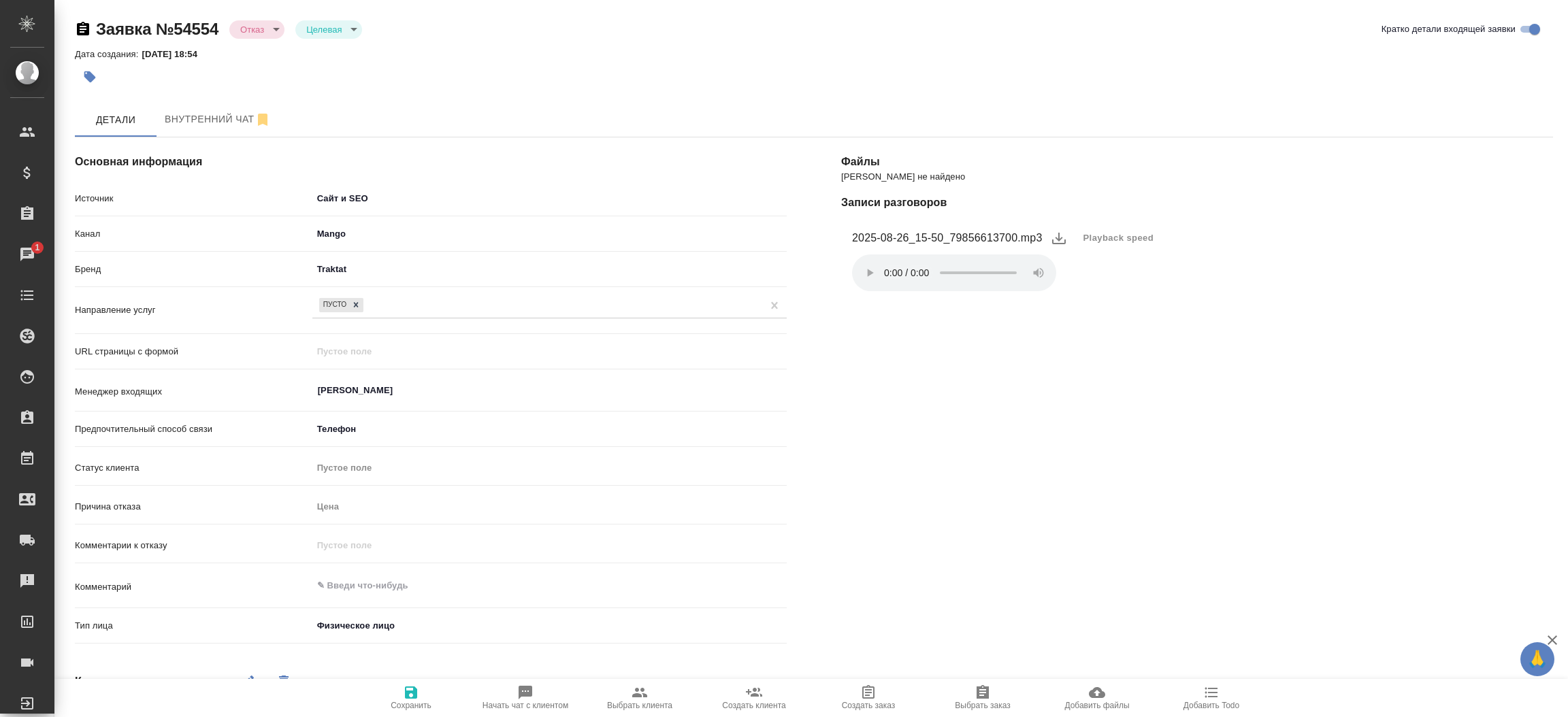
type textarea "x"
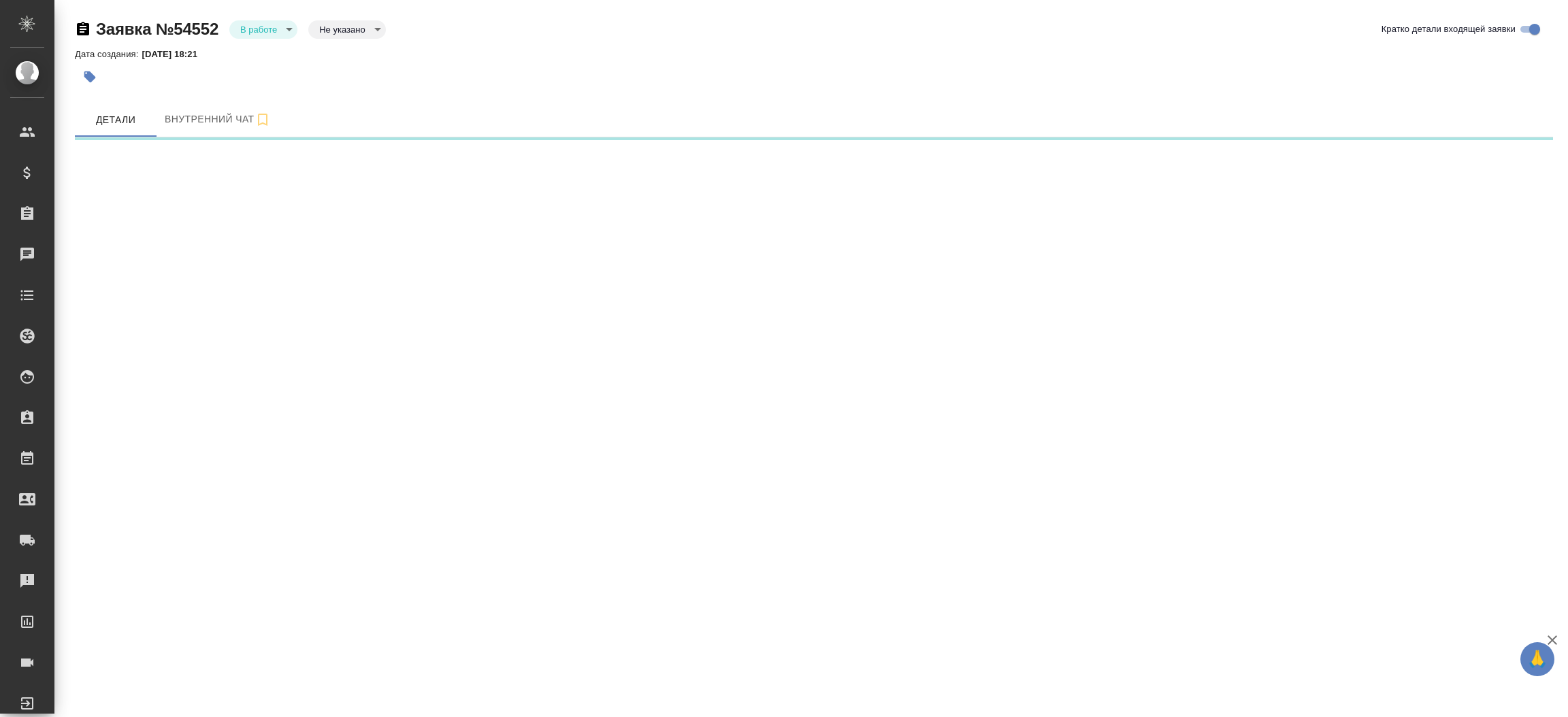
select select "RU"
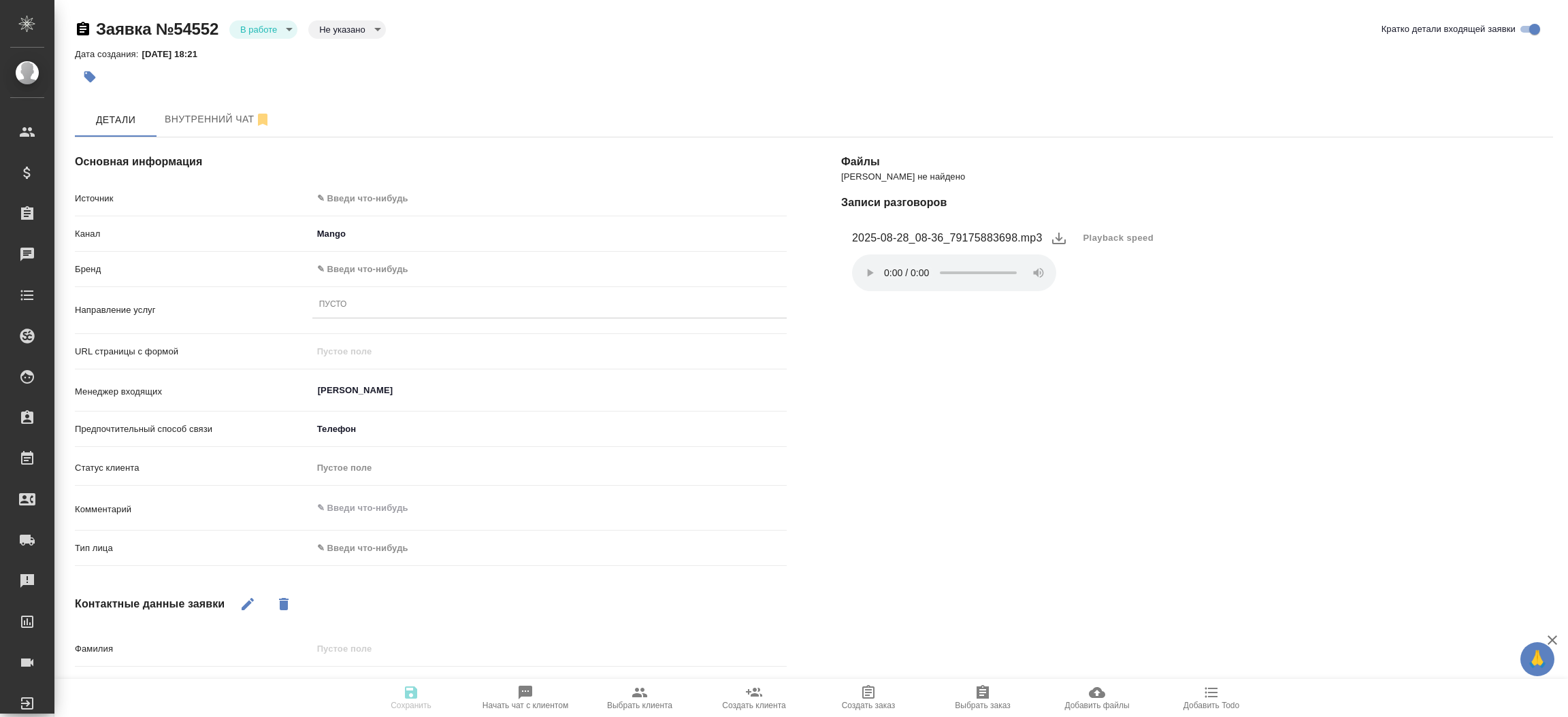
type textarea "x"
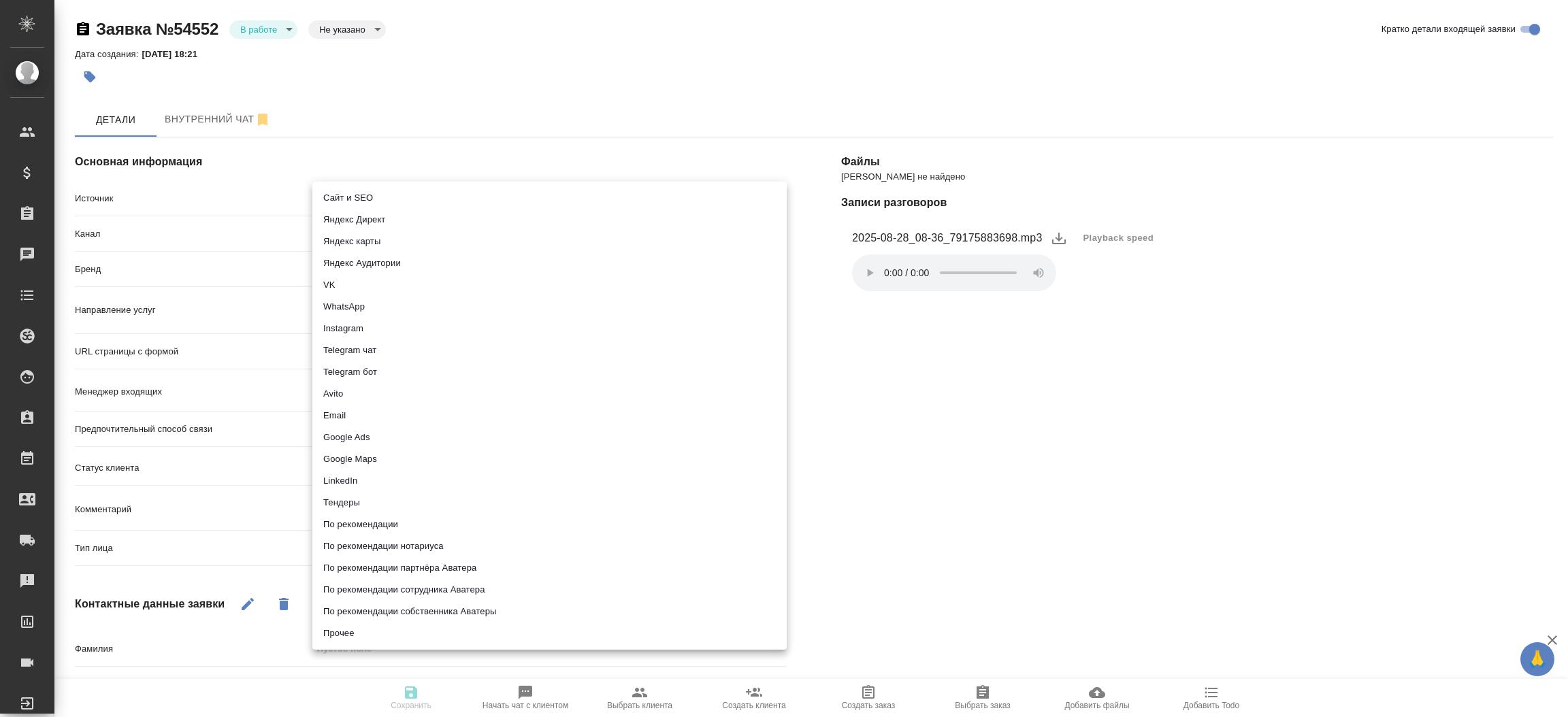
click at [411, 196] on body "🙏 .cls-1 fill:#fff; AWATERA [PERSON_NAME]prutko Клиенты Спецификации Заказы Чат…" at bounding box center [784, 358] width 1568 height 717
click at [411, 196] on li "Сайт и SEO" at bounding box center [549, 197] width 474 height 22
type input "seo"
type textarea "x"
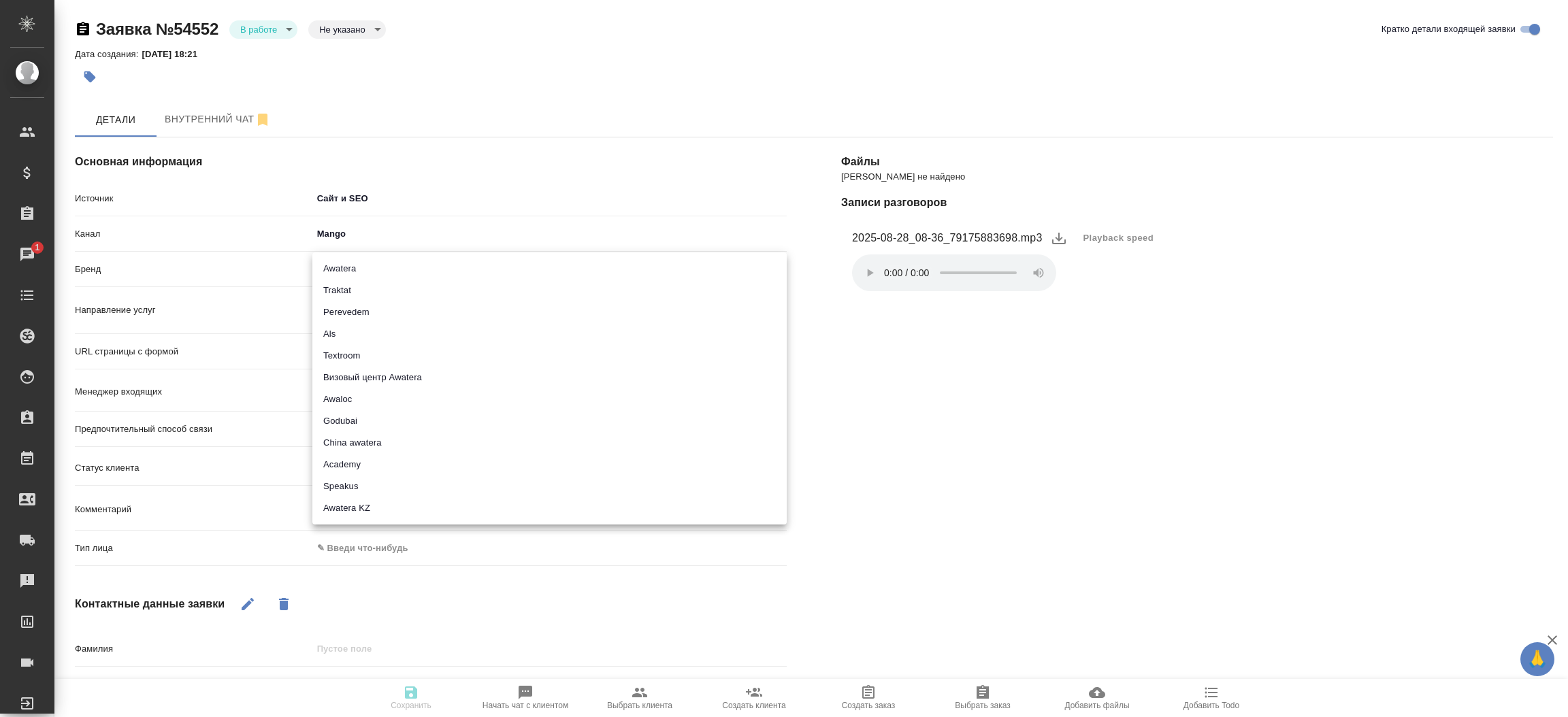
click at [375, 264] on body "🙏 .cls-1 fill:#fff; AWATERA [PERSON_NAME]prutko Клиенты Спецификации Заказы 1 Ч…" at bounding box center [784, 358] width 1568 height 717
click at [370, 289] on li "Traktat" at bounding box center [549, 291] width 474 height 22
type input "traktat"
type textarea "x"
click at [350, 312] on div "Пусто" at bounding box center [549, 305] width 474 height 19
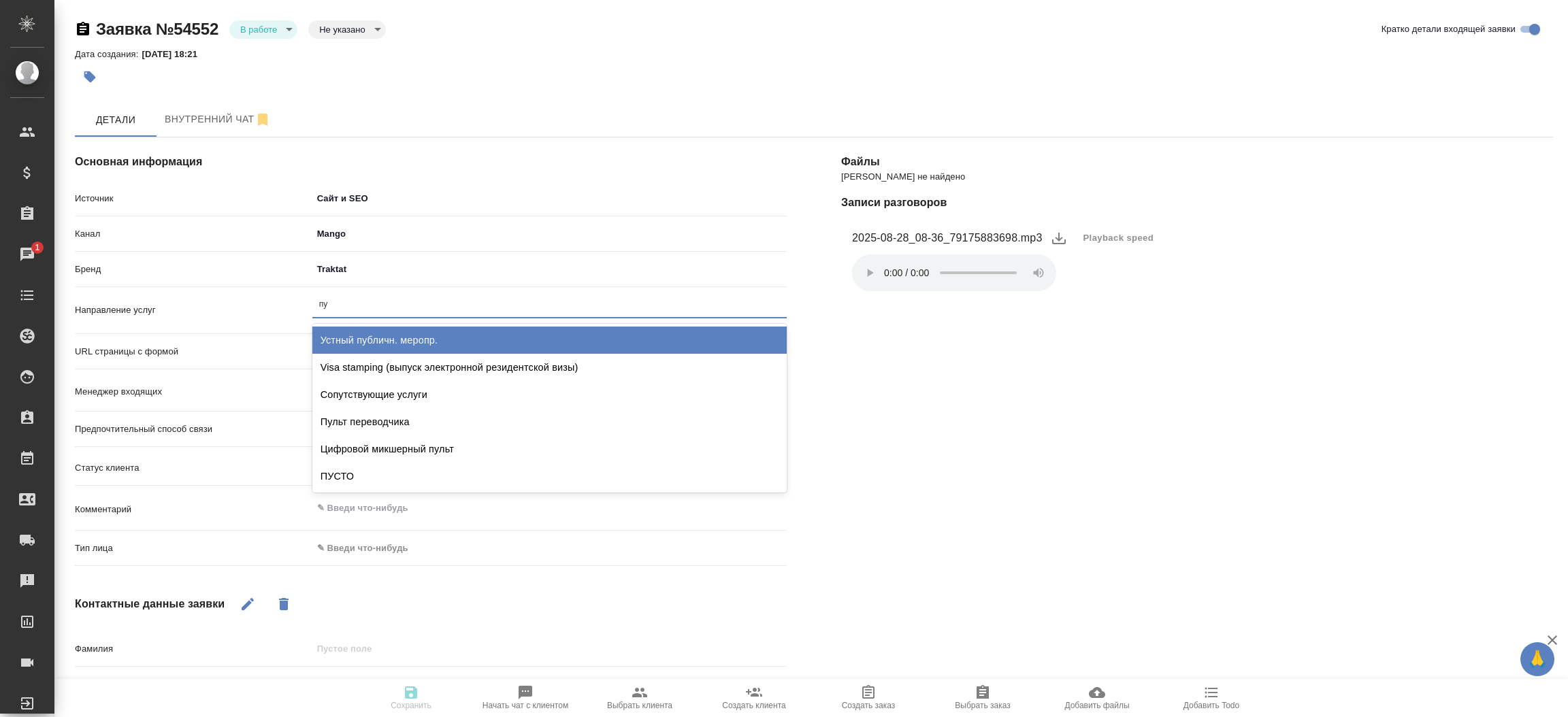
type input "пус"
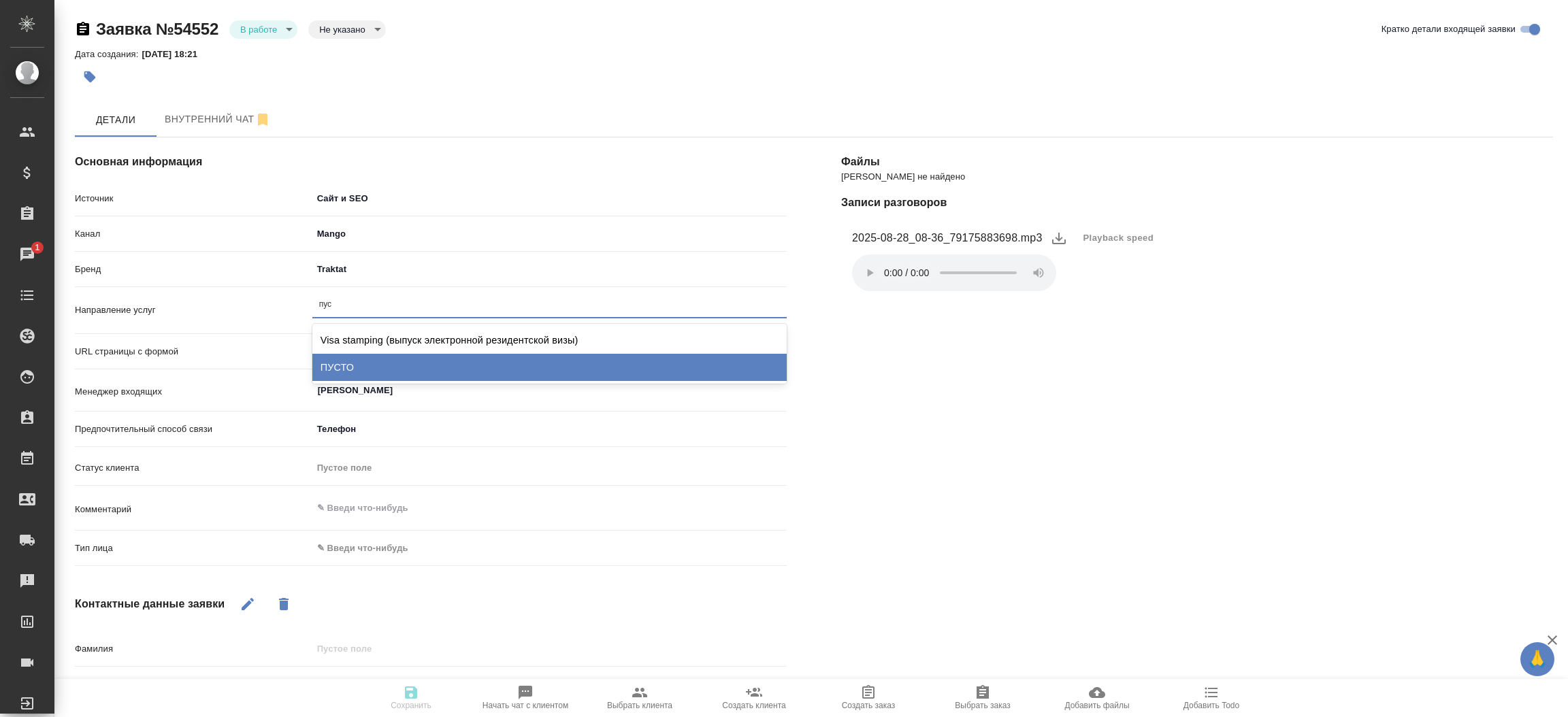
click at [362, 355] on div "ПУСТО" at bounding box center [549, 367] width 474 height 28
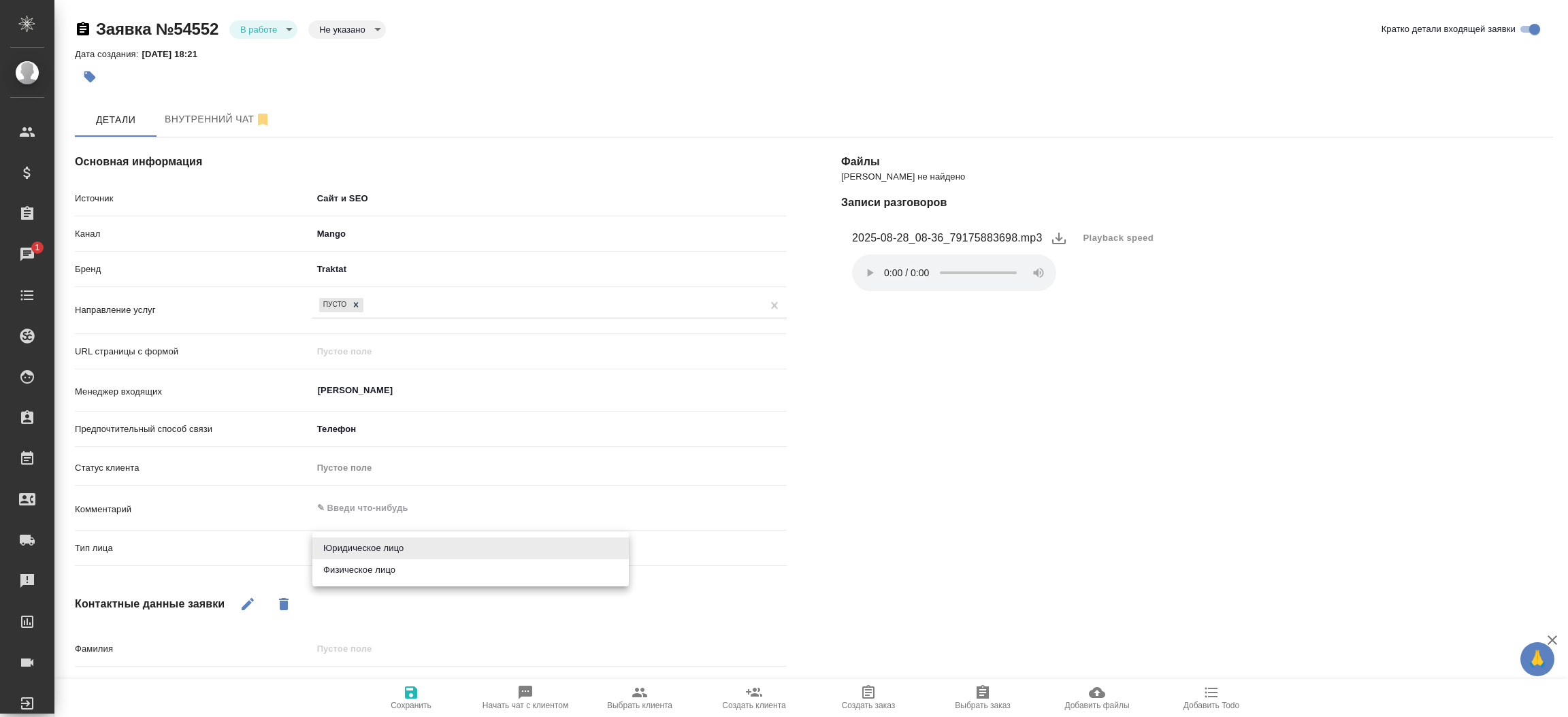
click at [356, 541] on body "🙏 .cls-1 fill:#fff; AWATERA [PERSON_NAME]prutko Клиенты Спецификации Заказы 1 Ч…" at bounding box center [784, 358] width 1568 height 717
drag, startPoint x: 358, startPoint y: 563, endPoint x: 409, endPoint y: 697, distance: 143.4
click at [409, 697] on div "Юридическое лицо Физическое лицо" at bounding box center [784, 358] width 1568 height 717
click at [409, 697] on div at bounding box center [784, 358] width 1568 height 717
click at [387, 547] on body "🙏 .cls-1 fill:#fff; AWATERA [PERSON_NAME]prutko Клиенты Спецификации Заказы 1 Ч…" at bounding box center [784, 358] width 1568 height 717
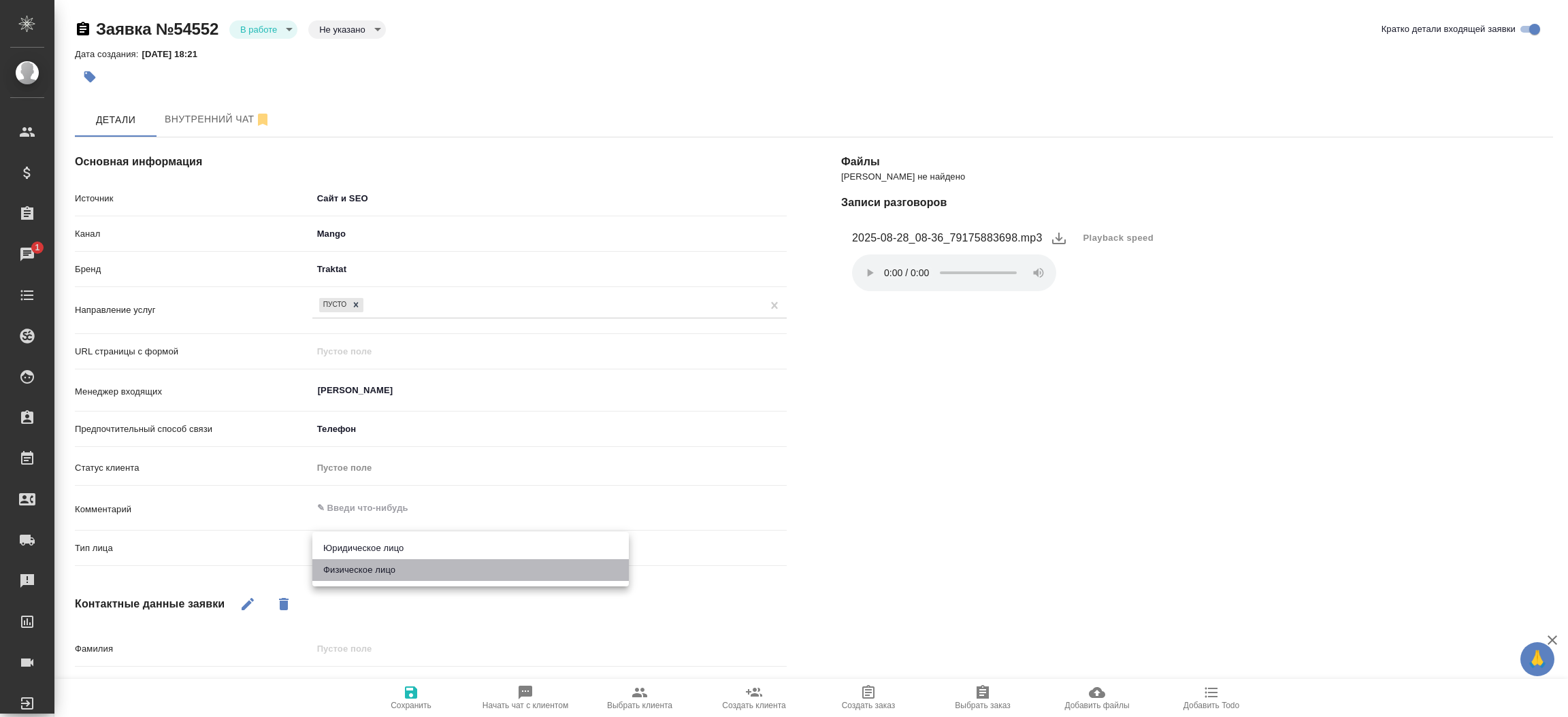
click at [383, 575] on li "Физическое лицо" at bounding box center [470, 570] width 316 height 22
type textarea "x"
type input "private"
click at [409, 683] on button "Сохранить" at bounding box center [410, 698] width 114 height 38
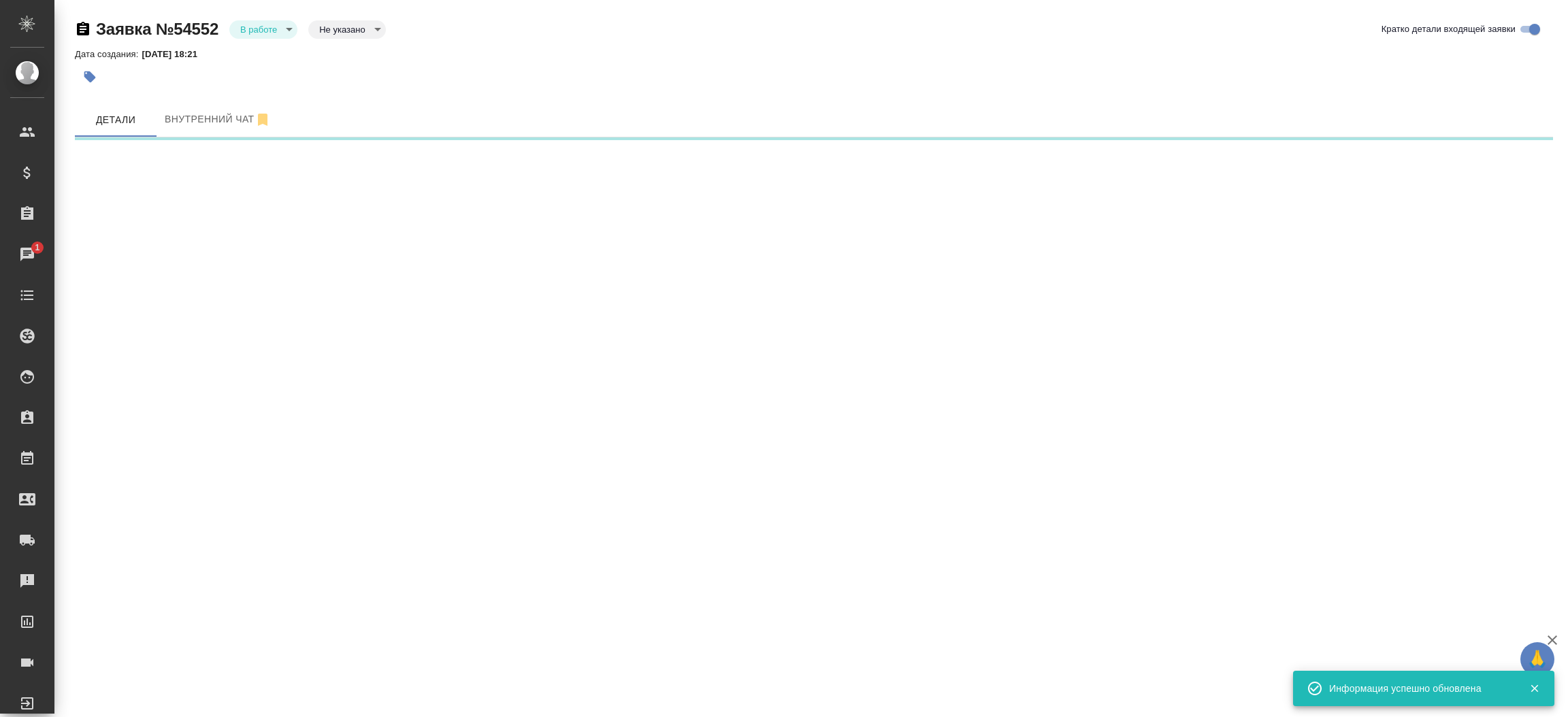
select select "RU"
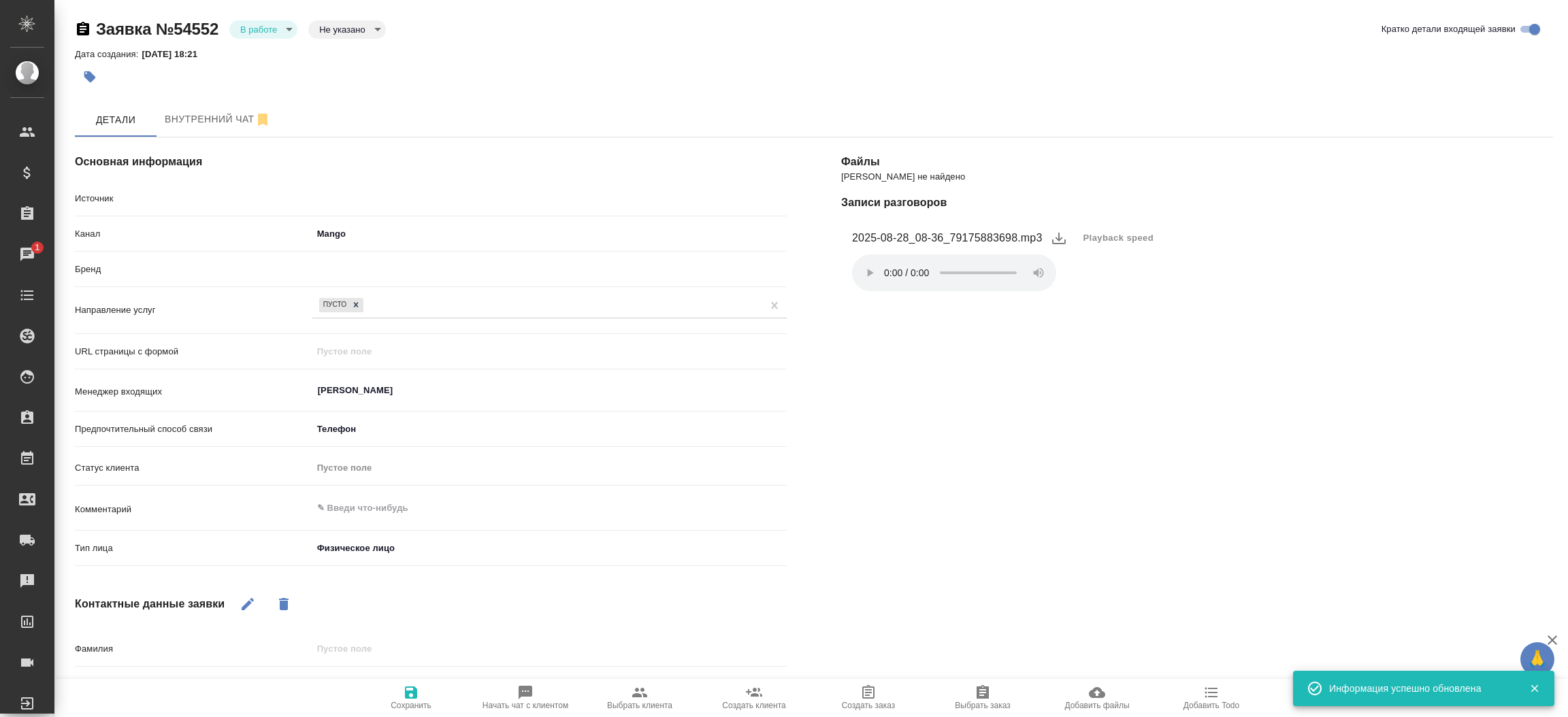
type textarea "x"
click at [268, 23] on body "🙏 .cls-1 fill:#fff; AWATERA [PERSON_NAME]prutko Клиенты Спецификации Заказы 1 Ч…" at bounding box center [784, 358] width 1568 height 717
click at [266, 36] on button "Отказ" at bounding box center [263, 29] width 45 height 15
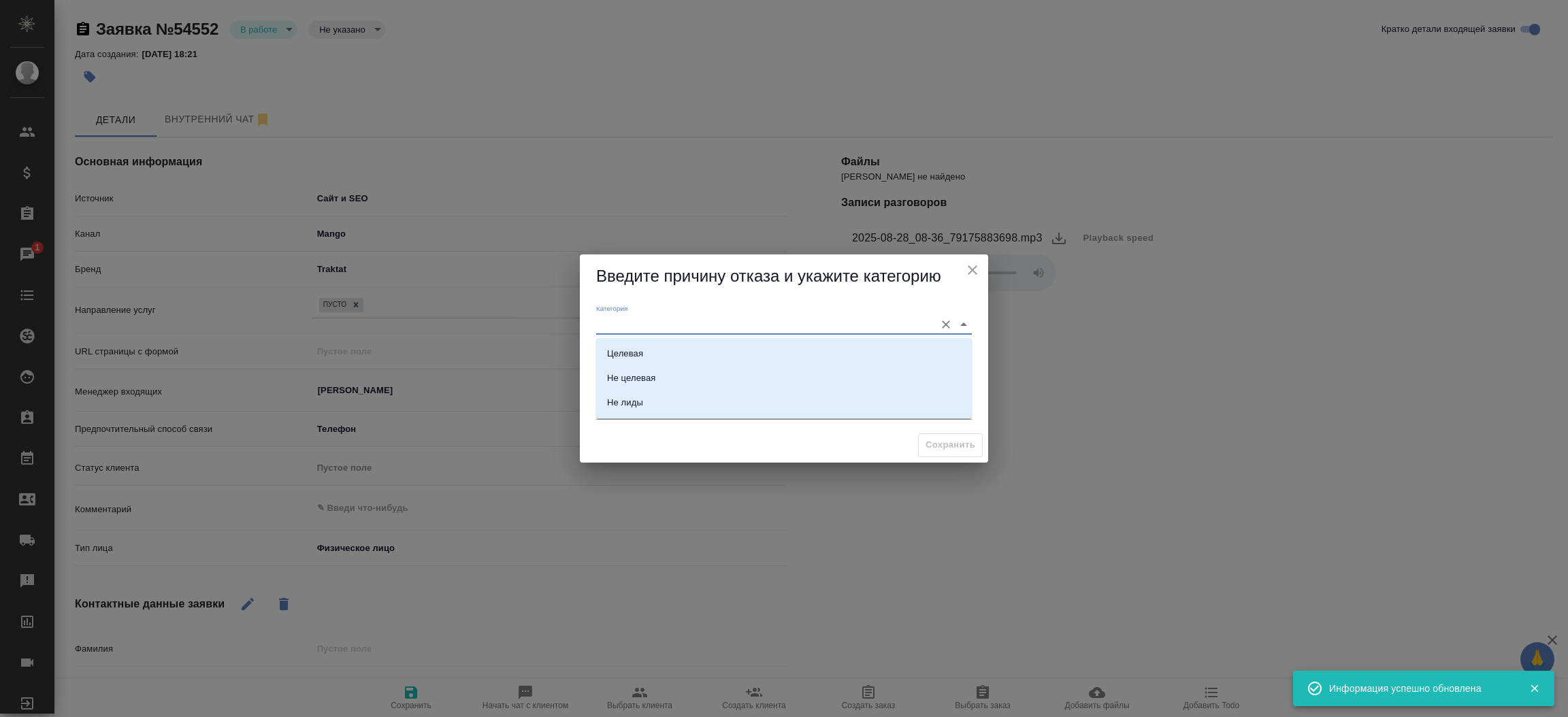
click at [634, 317] on input "Категория" at bounding box center [762, 324] width 332 height 19
click at [624, 405] on div "Не лиды" at bounding box center [625, 402] width 36 height 14
type input "Не лиды"
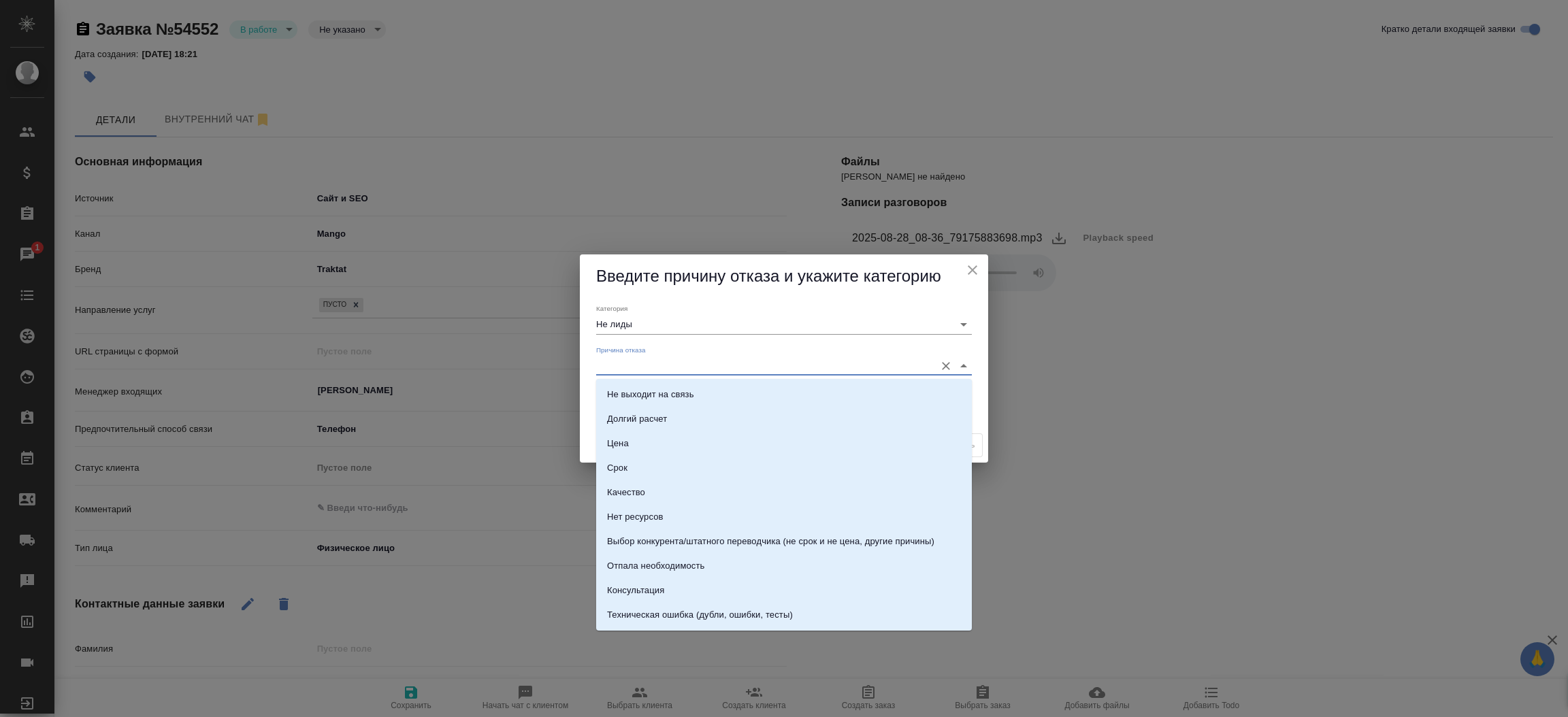
click at [620, 371] on input "Причина отказа" at bounding box center [762, 366] width 332 height 19
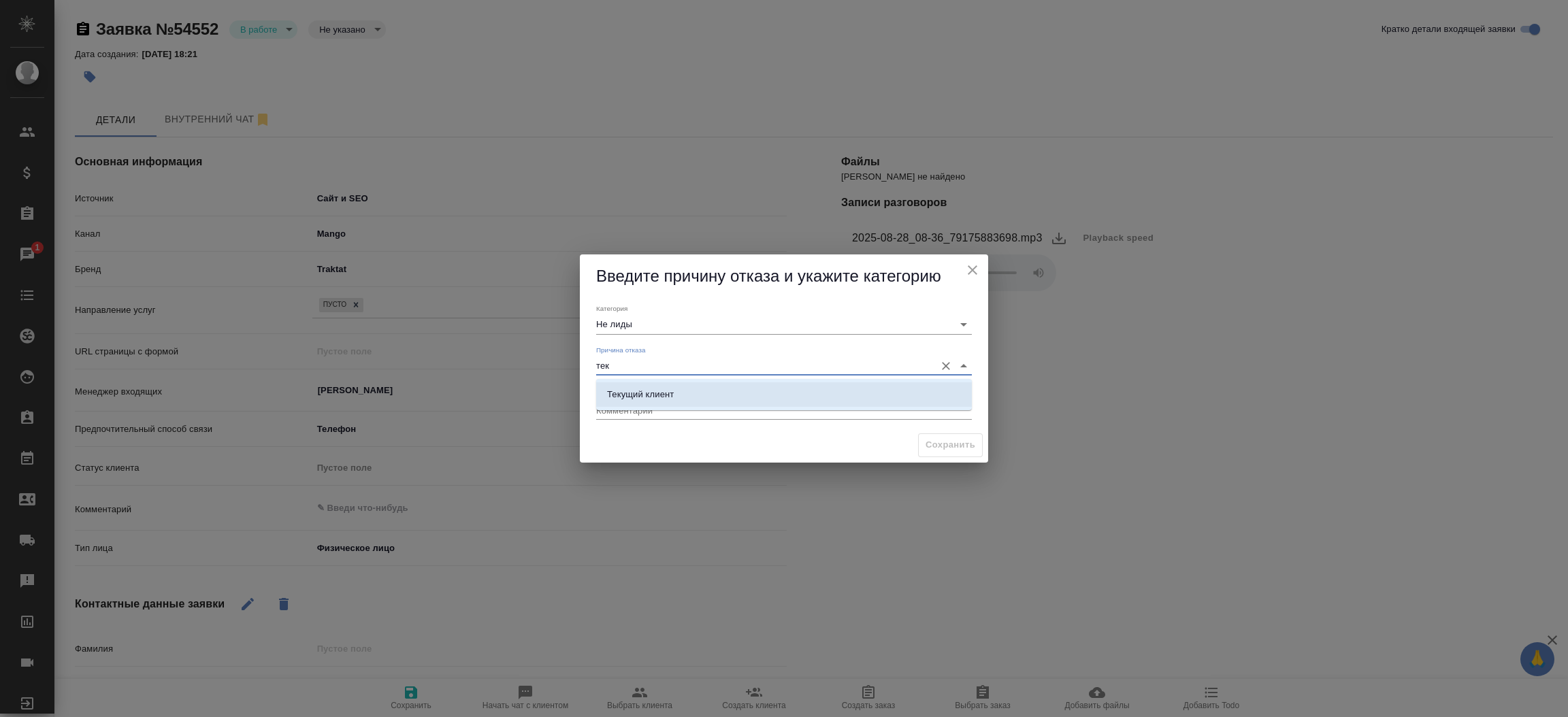
click at [643, 401] on li "Текущий клиент" at bounding box center [784, 395] width 375 height 24
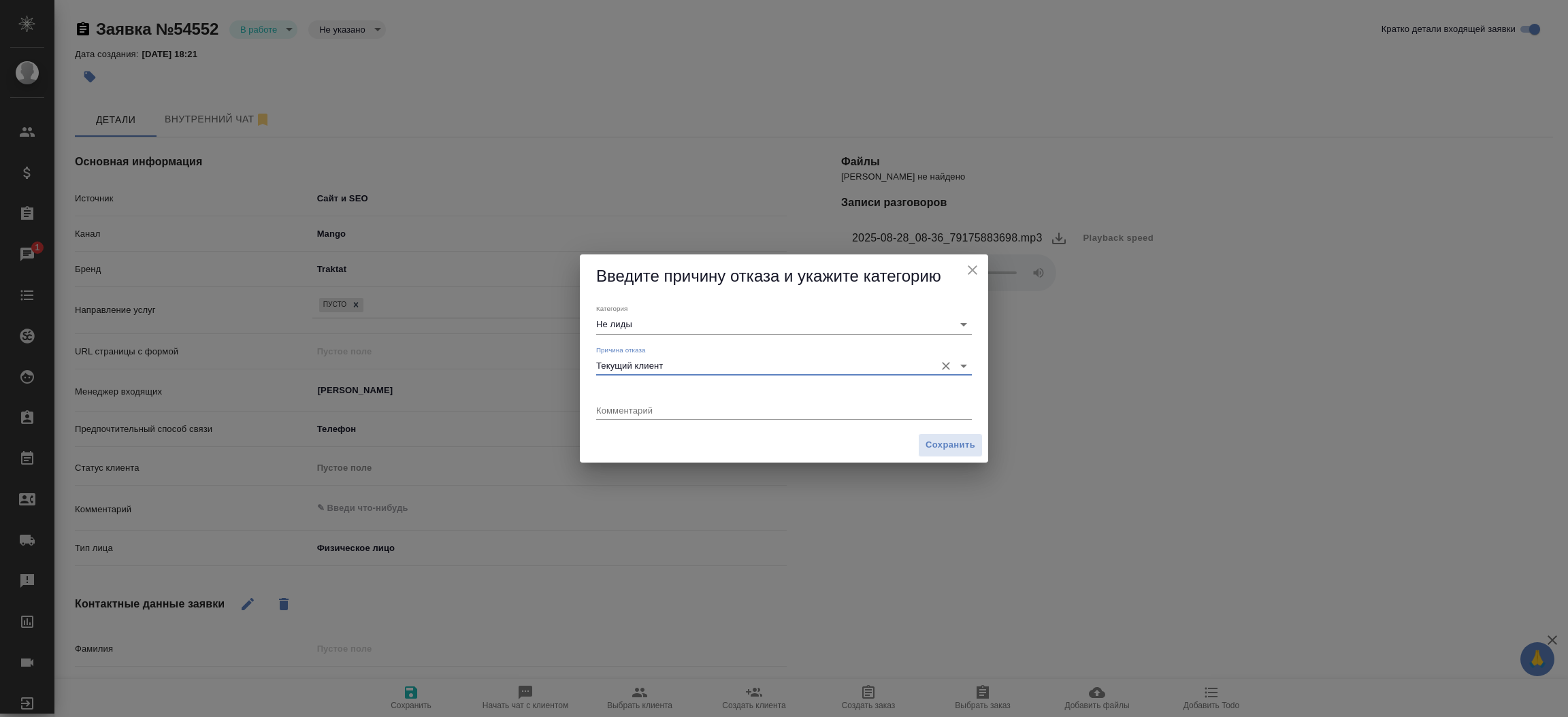
type input "Текущий клиент"
drag, startPoint x: 926, startPoint y: 432, endPoint x: 938, endPoint y: 448, distance: 20.0
click at [938, 448] on div "Сохранить" at bounding box center [784, 445] width 409 height 35
click at [938, 448] on span "Сохранить" at bounding box center [950, 445] width 49 height 15
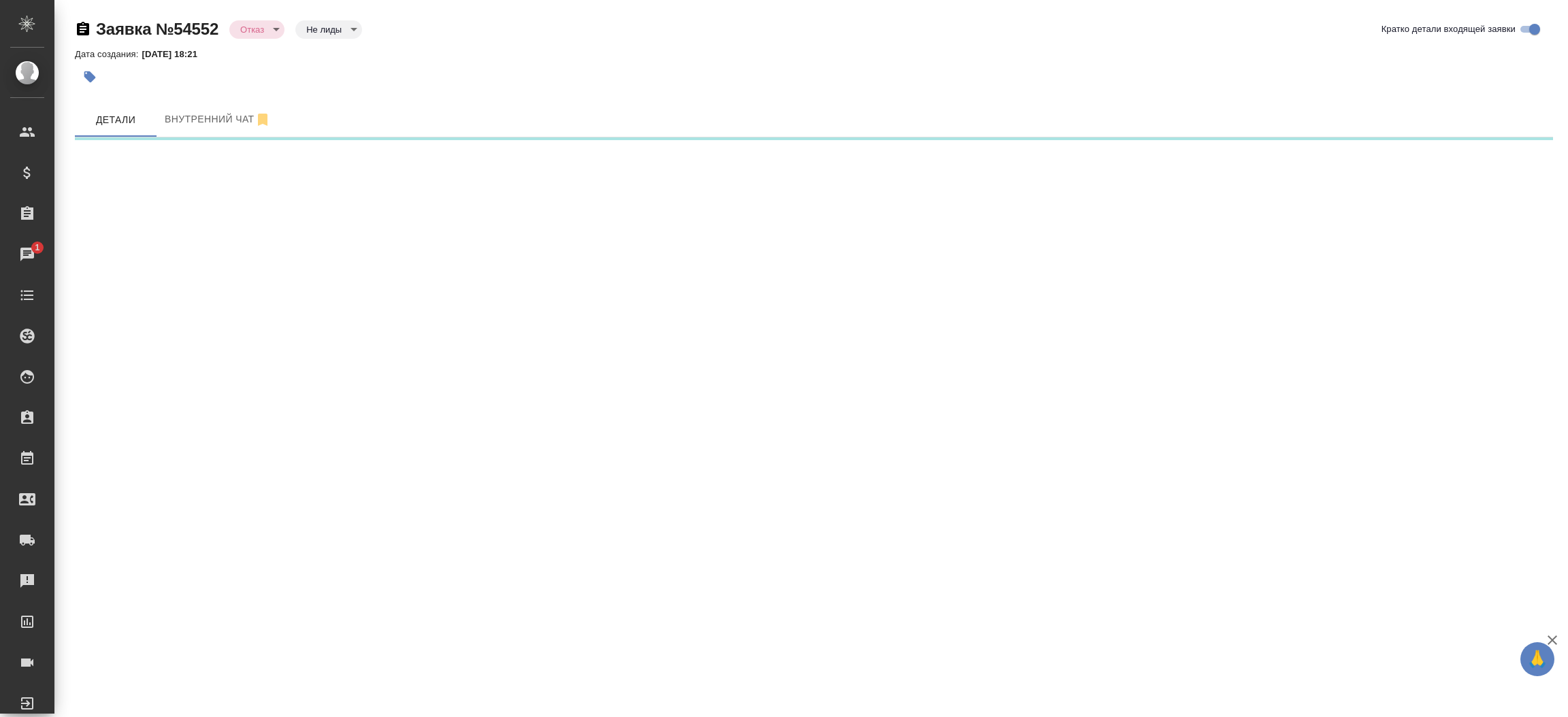
select select "RU"
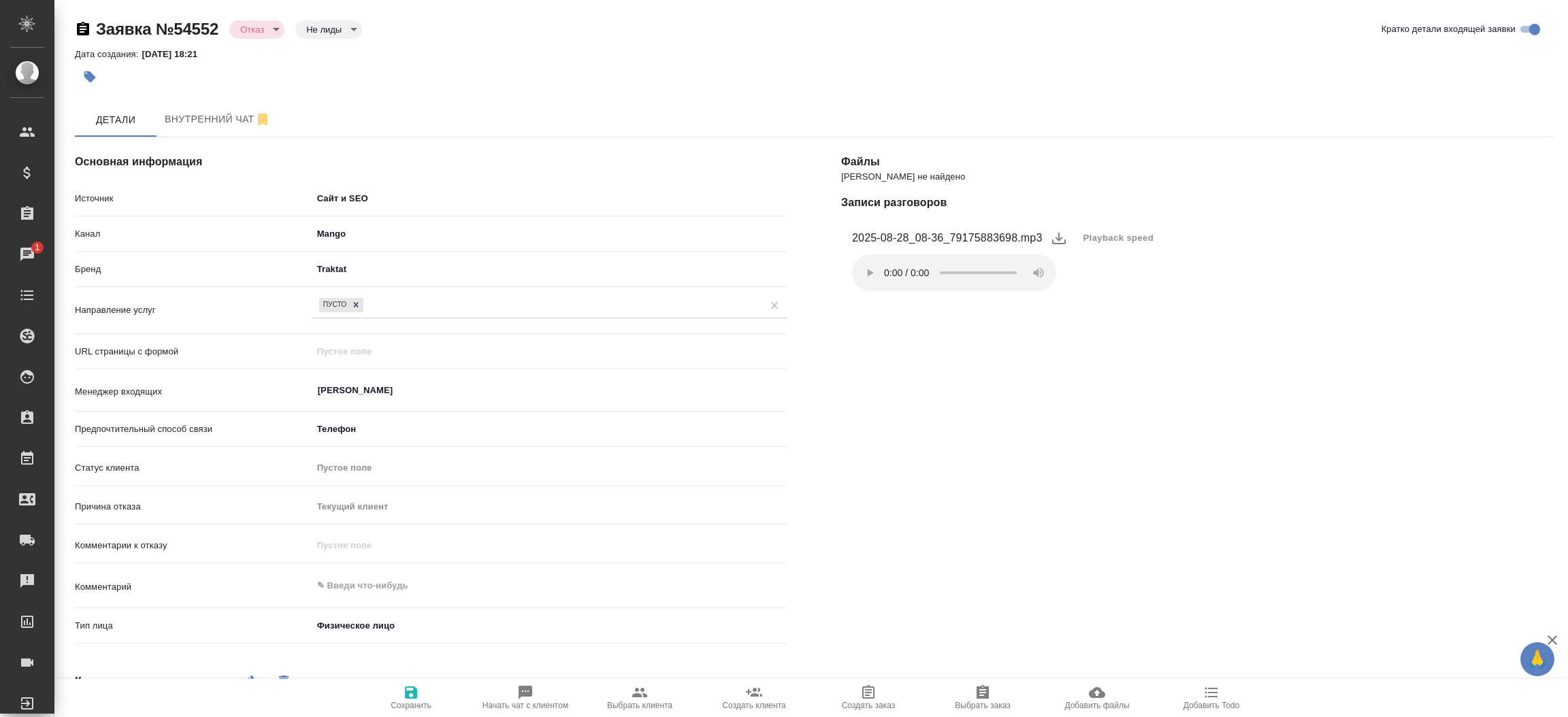
type textarea "x"
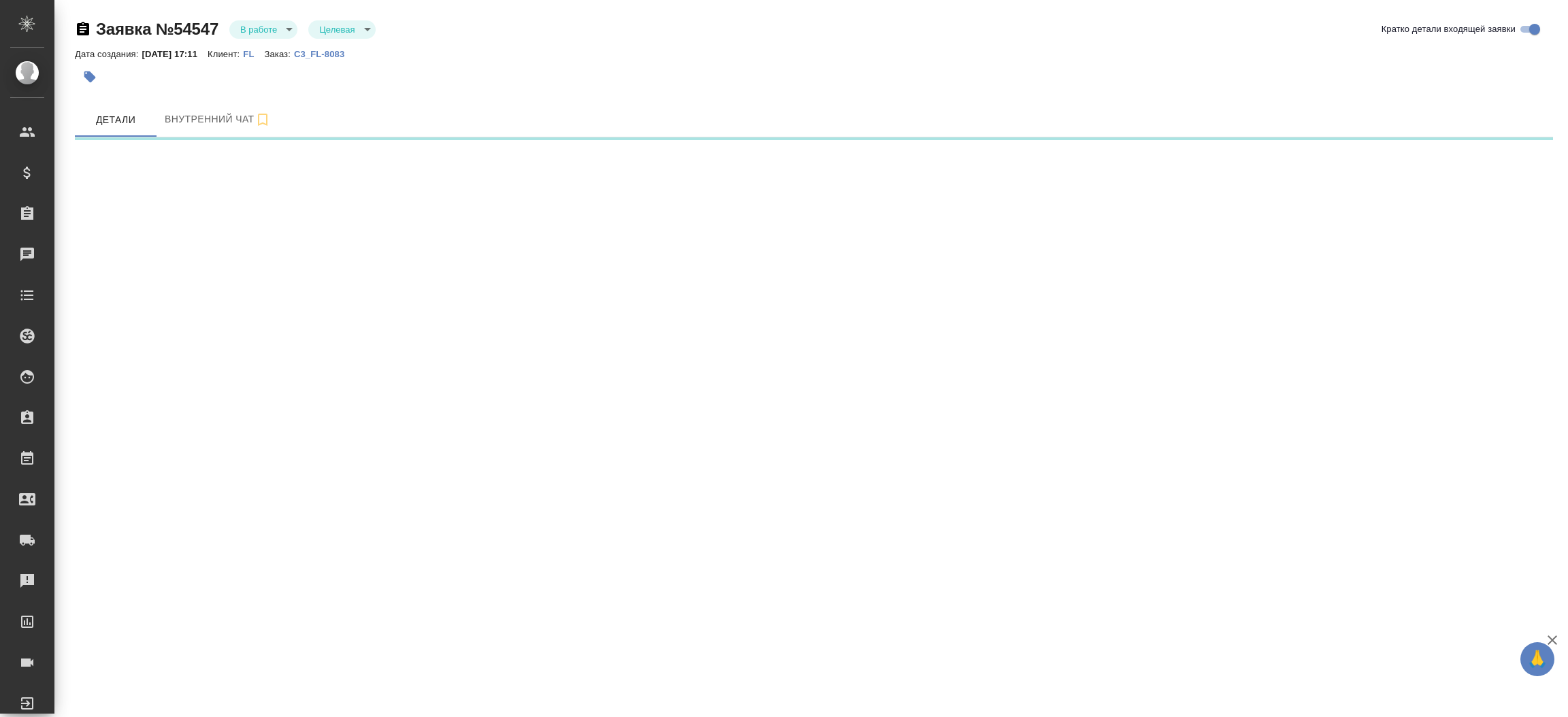
select select "RU"
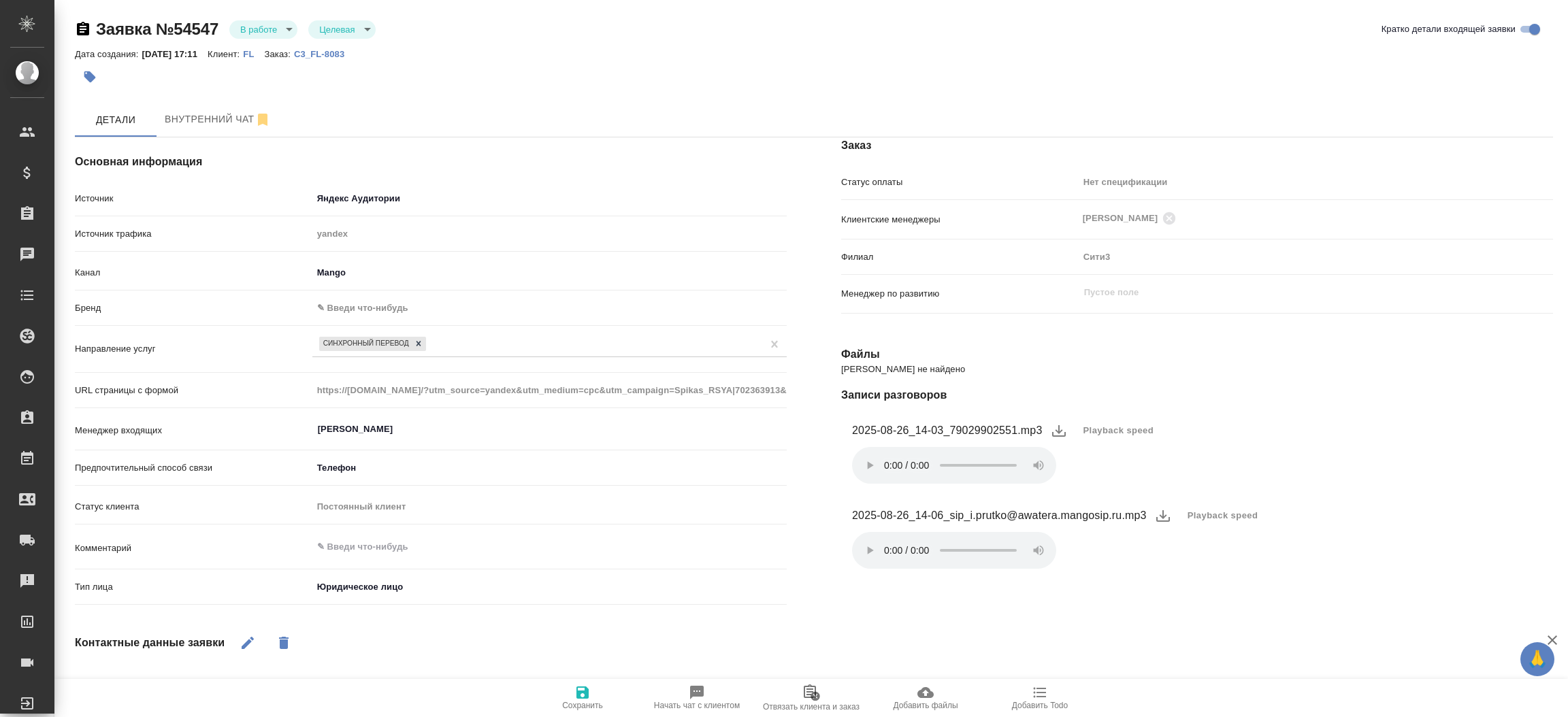
type textarea "x"
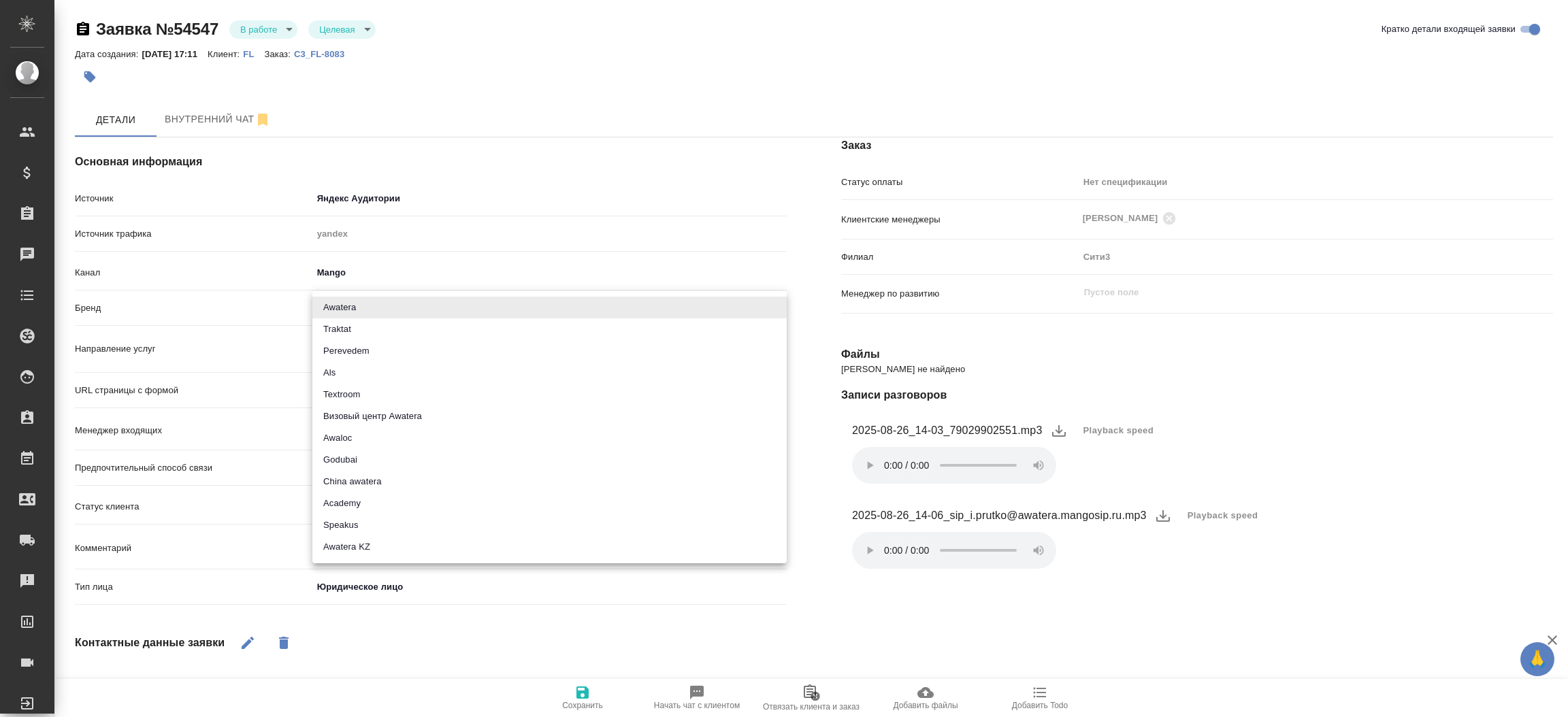
click at [341, 305] on body "🙏 .cls-1 fill:#fff; AWATERA Прутько Ирина i.prutko Клиенты Спецификации Заказы …" at bounding box center [784, 358] width 1568 height 717
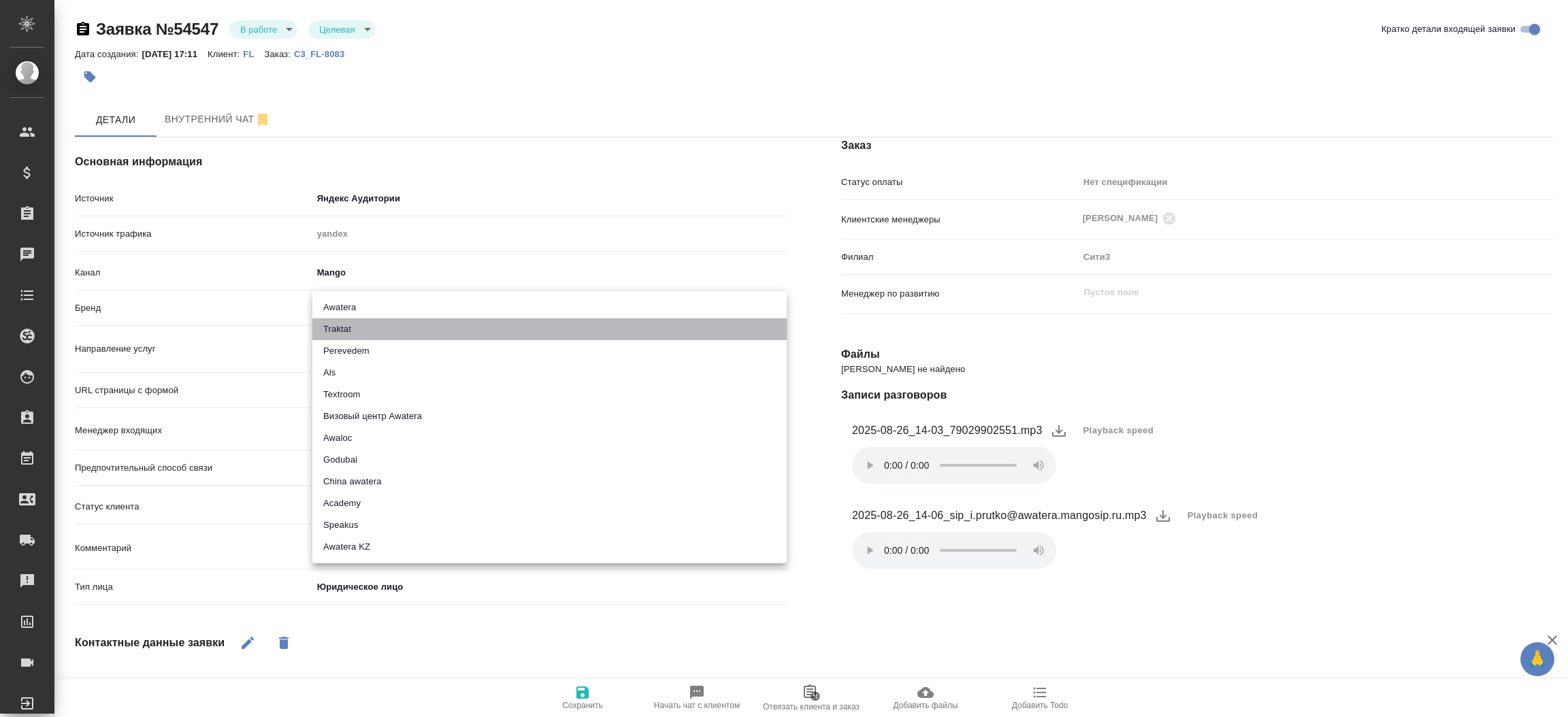
click at [346, 319] on li "Traktat" at bounding box center [549, 329] width 474 height 22
type input "traktat"
type textarea "x"
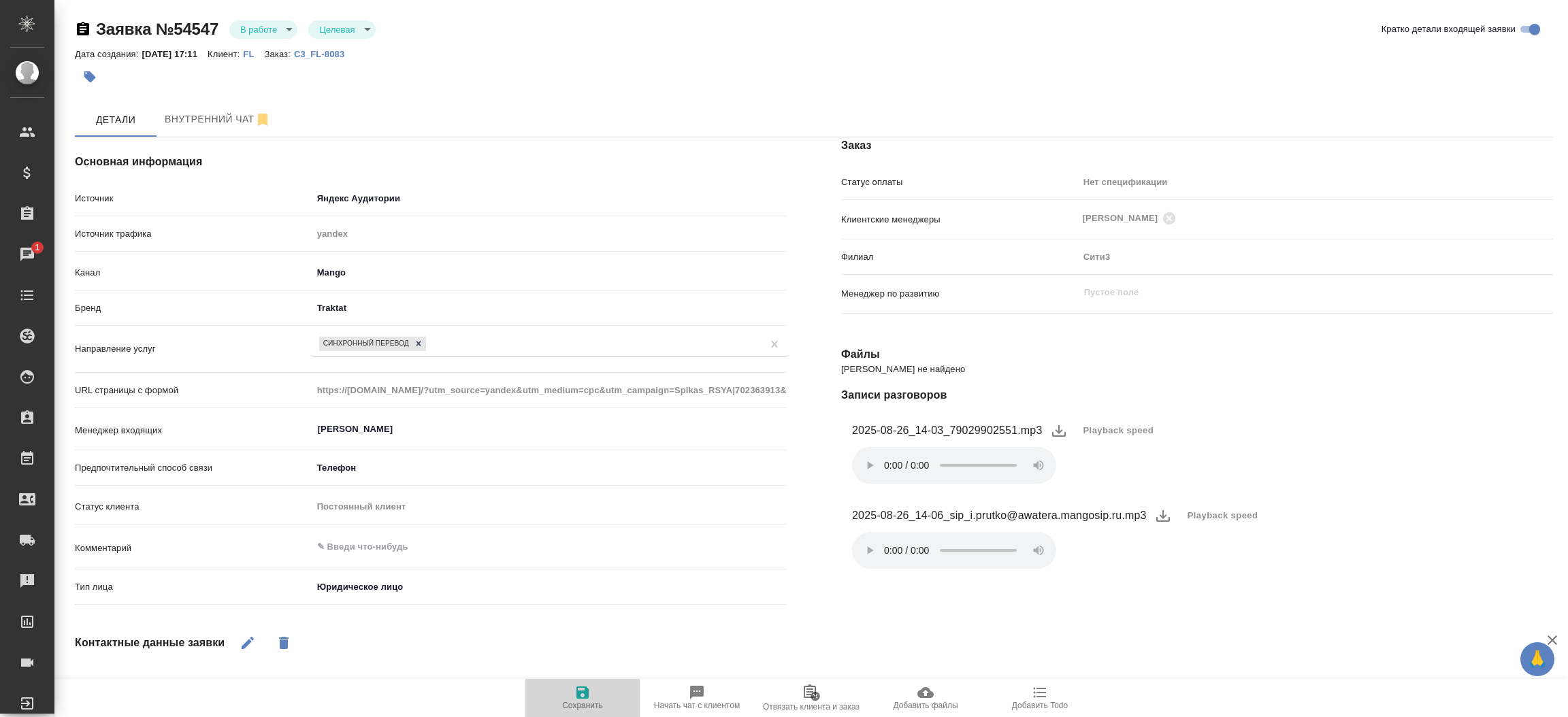
click at [602, 708] on span "Сохранить" at bounding box center [583, 706] width 40 height 10
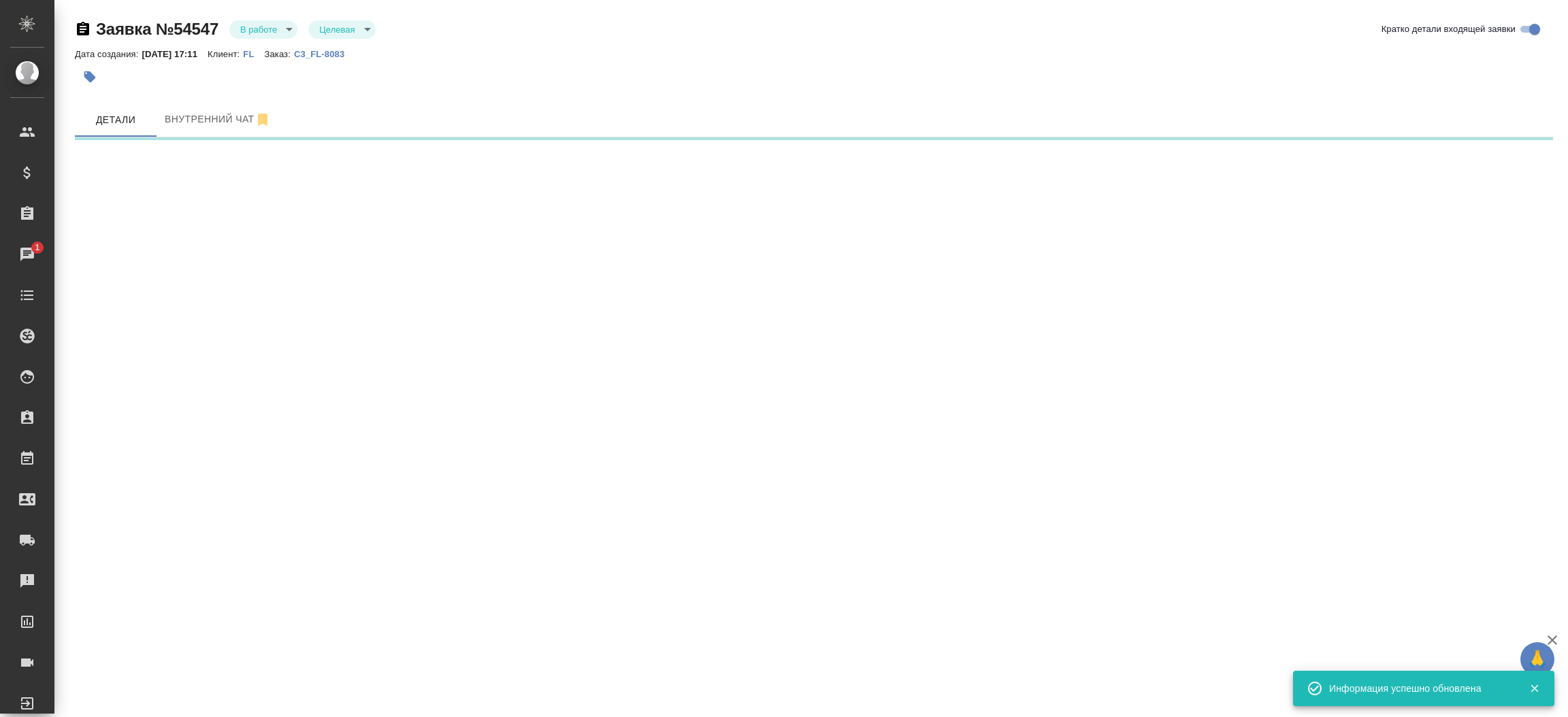
select select "RU"
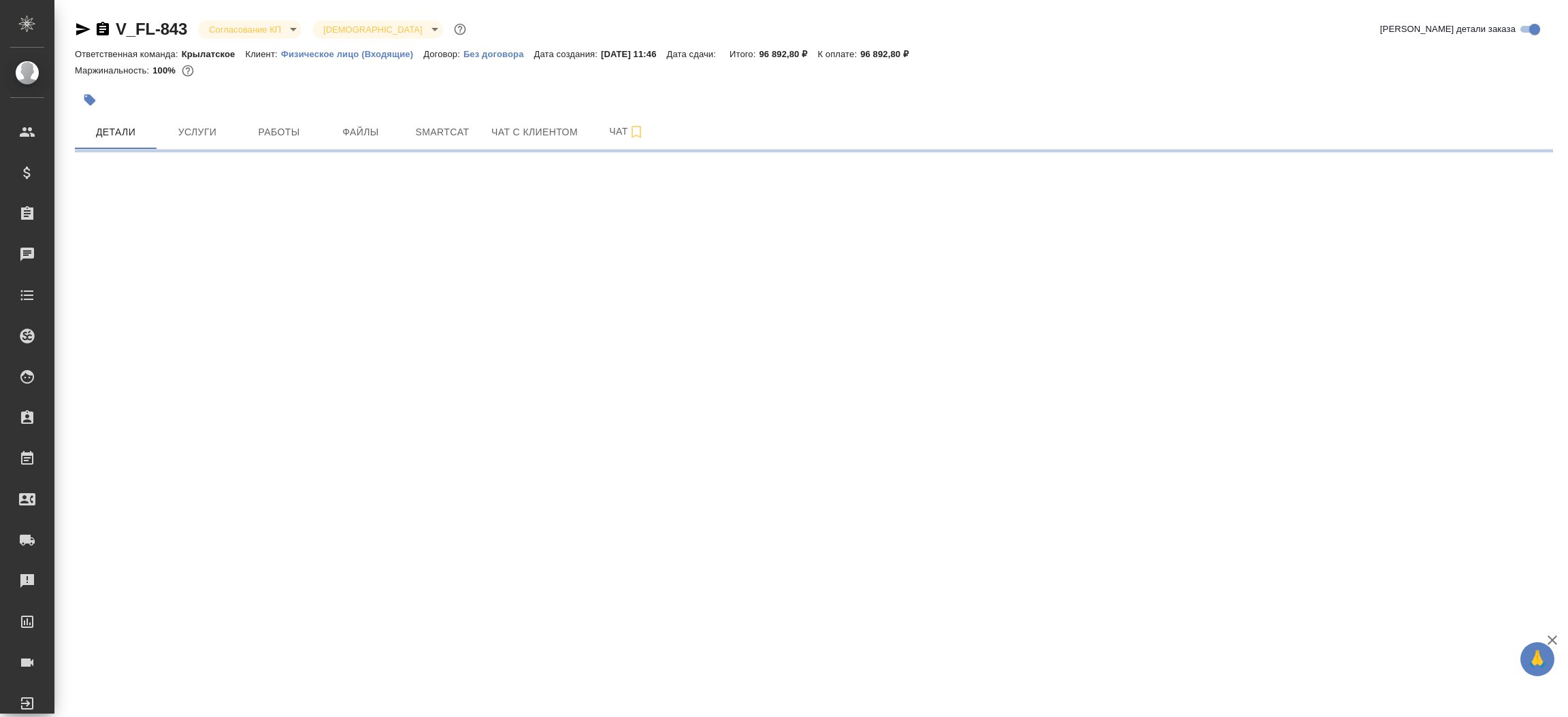
select select "RU"
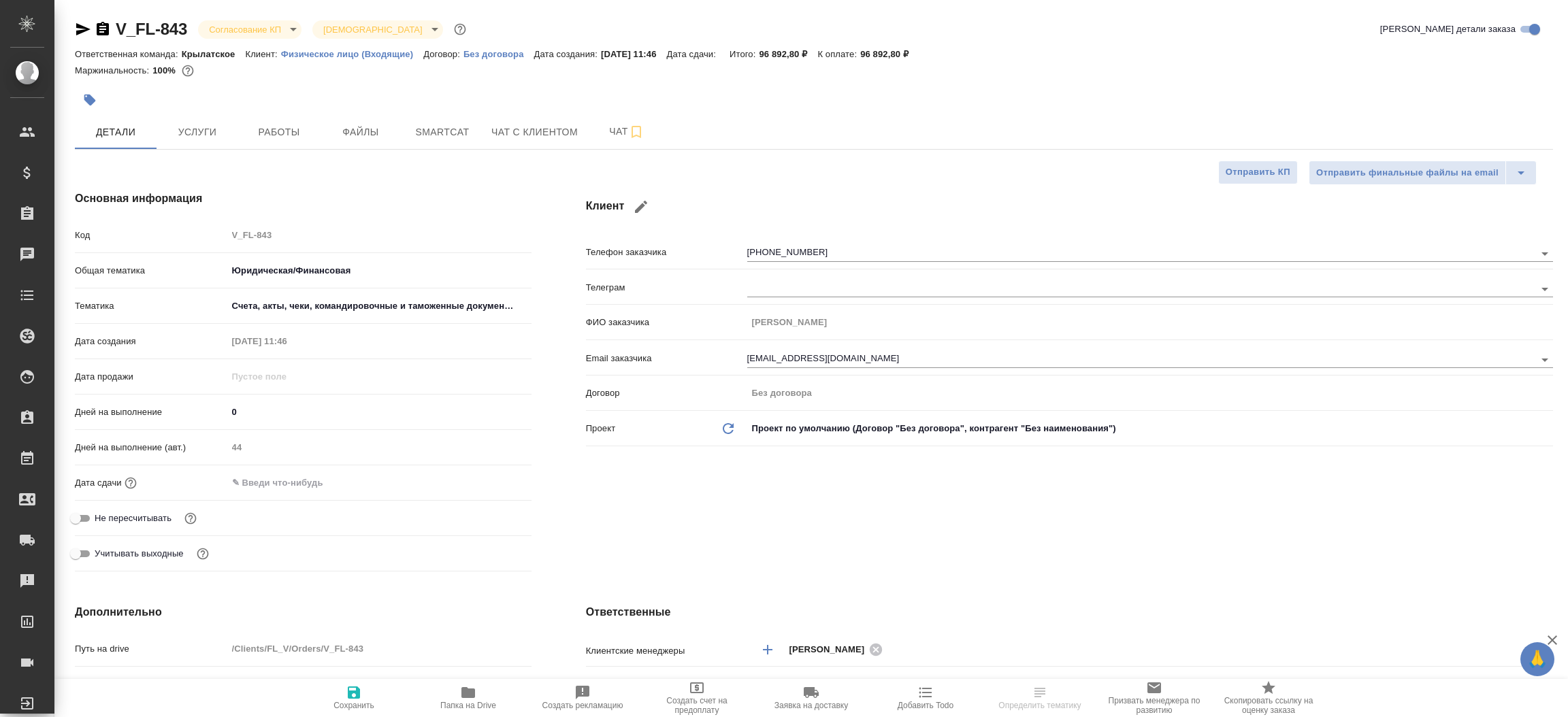
type textarea "x"
click at [83, 30] on icon "button" at bounding box center [83, 29] width 15 height 12
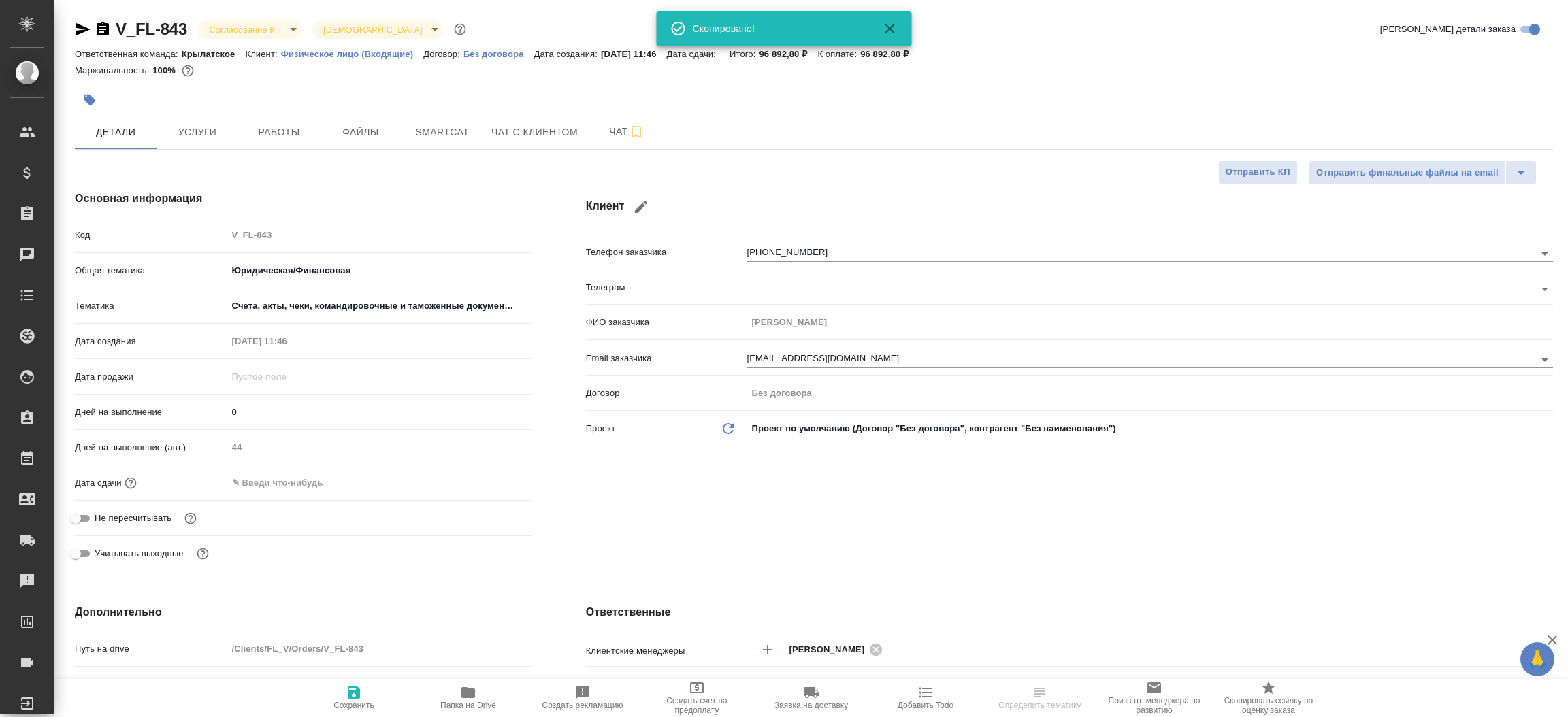
type textarea "x"
select select "RU"
type textarea "x"
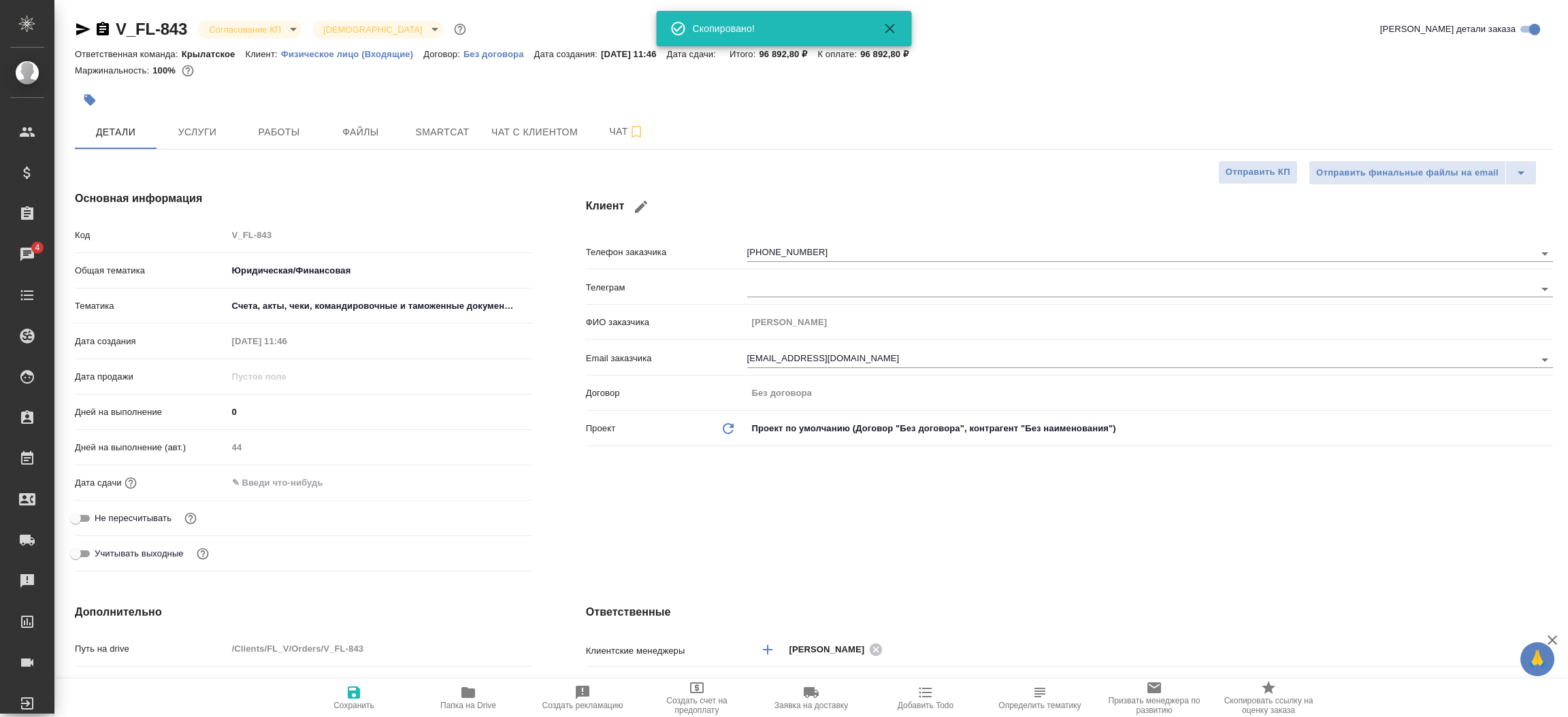
type textarea "x"
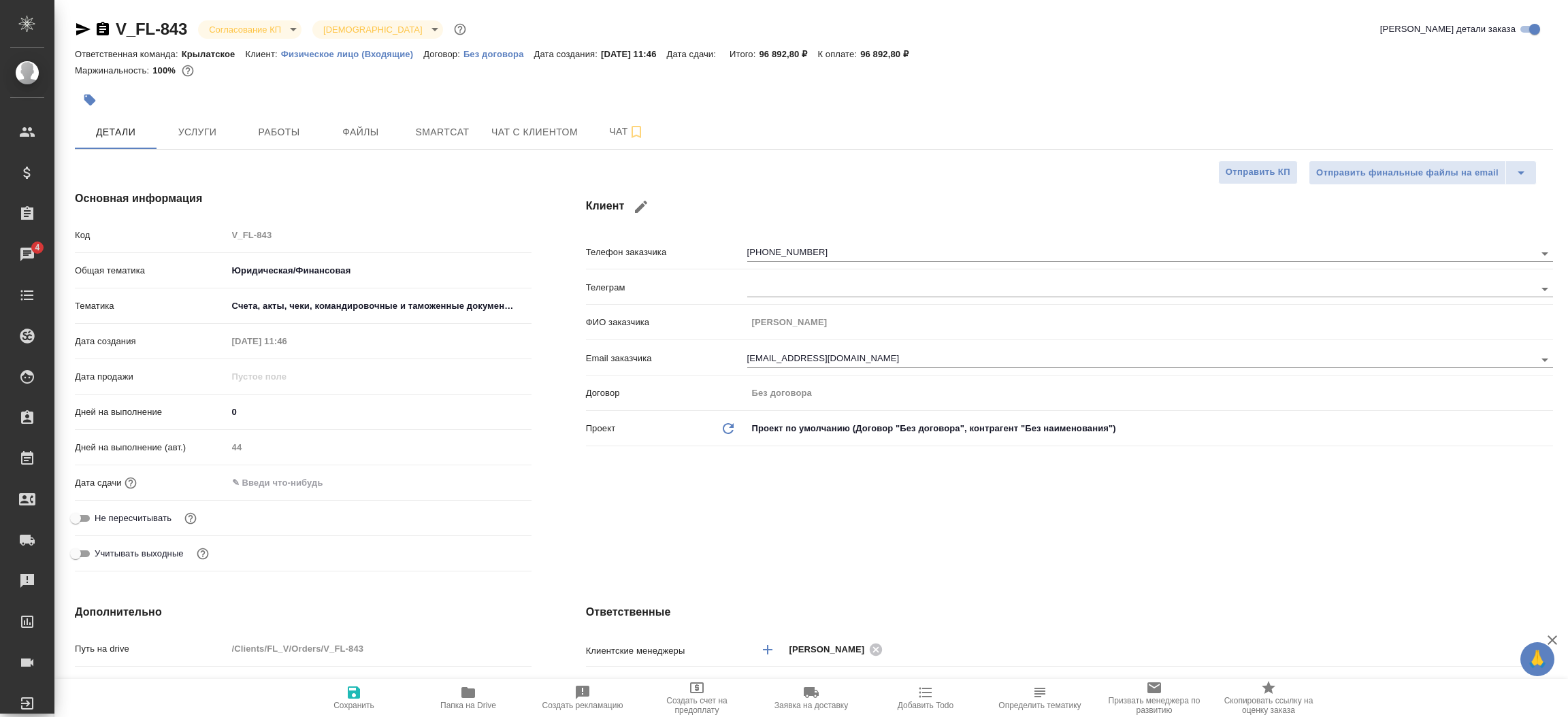
type textarea "x"
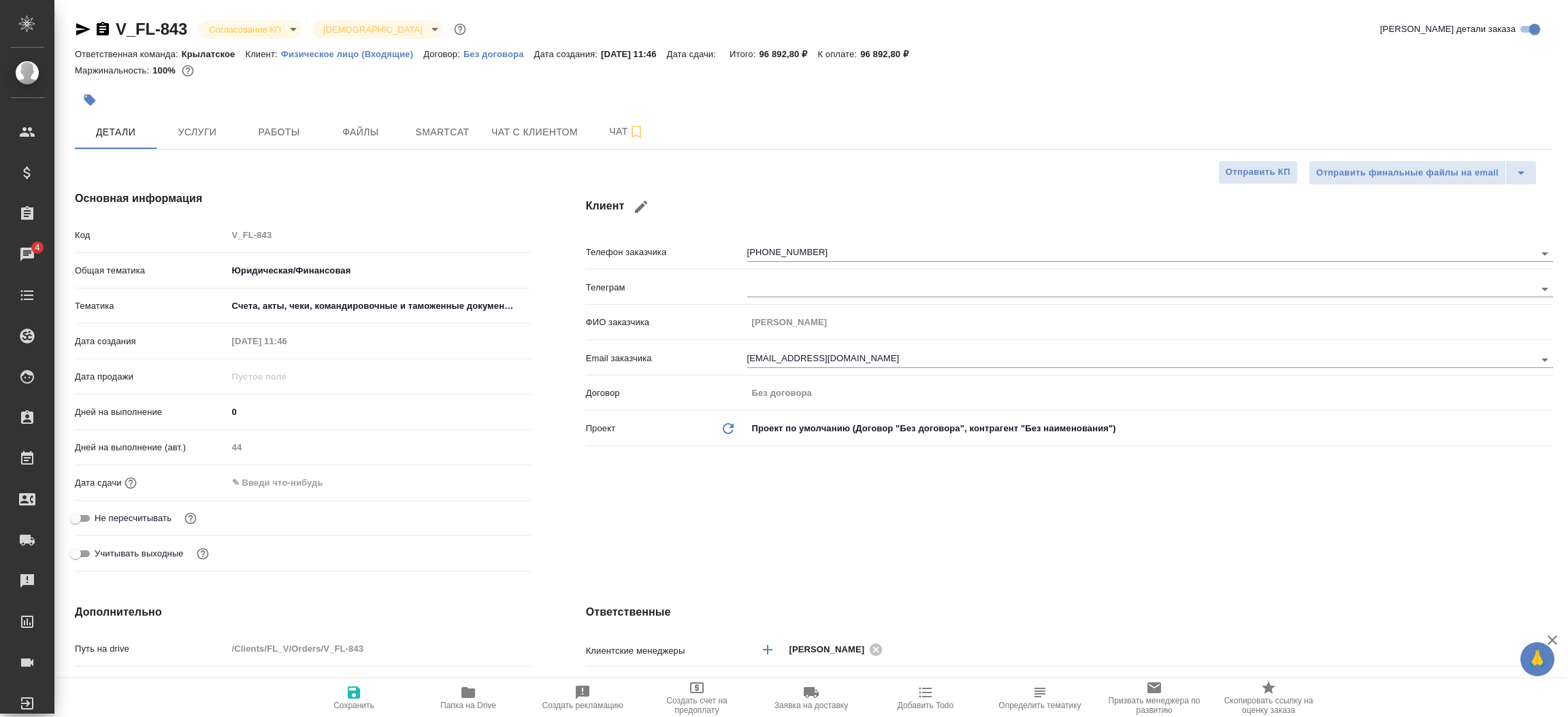
type textarea "x"
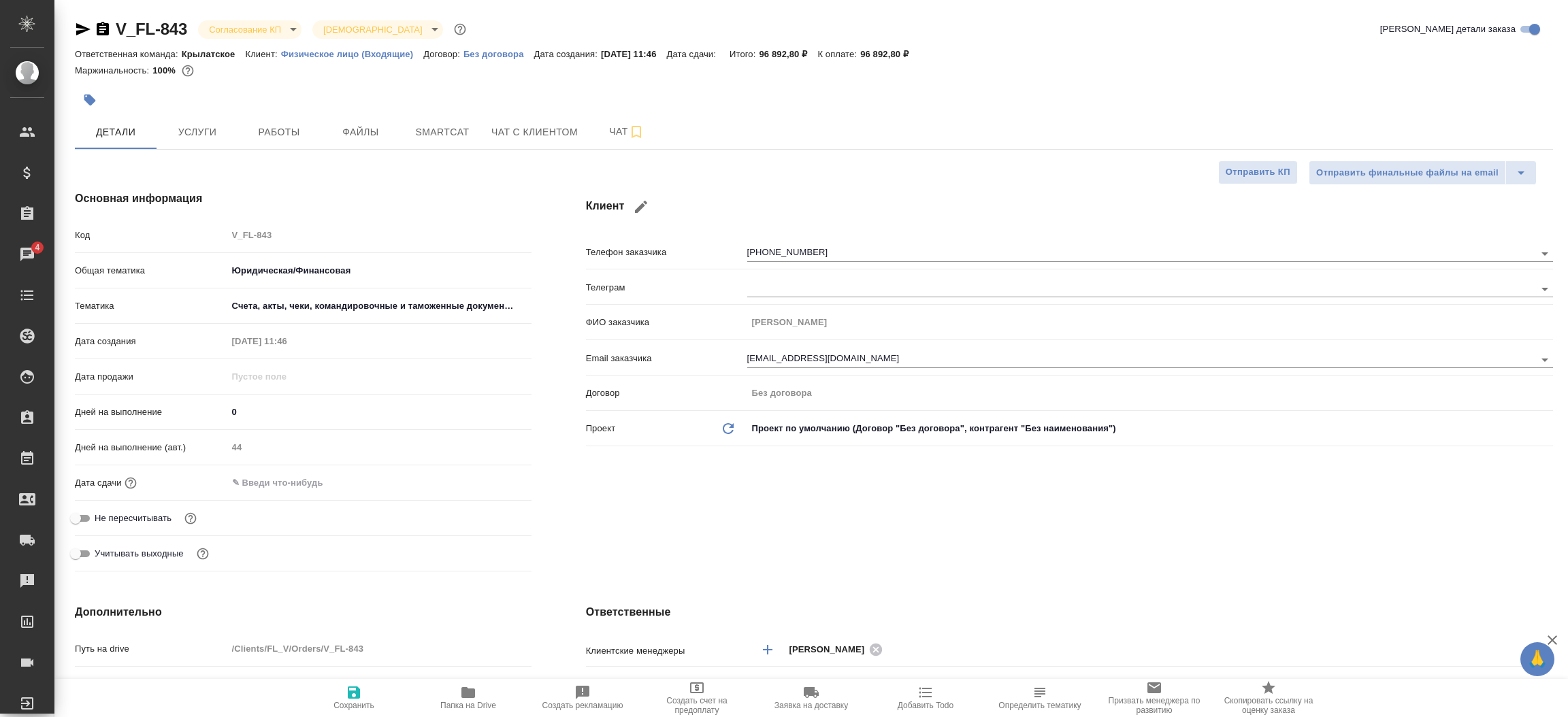
type textarea "x"
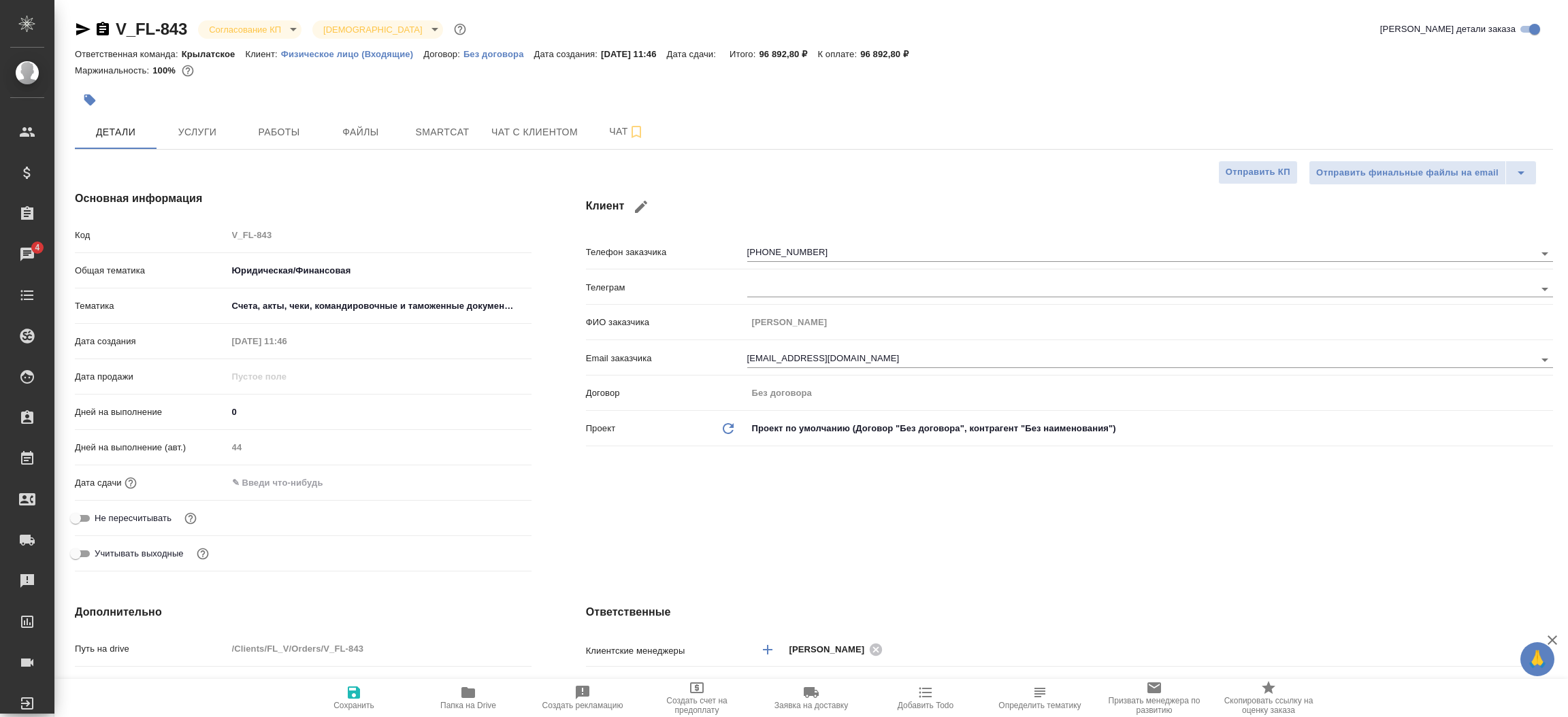
type textarea "x"
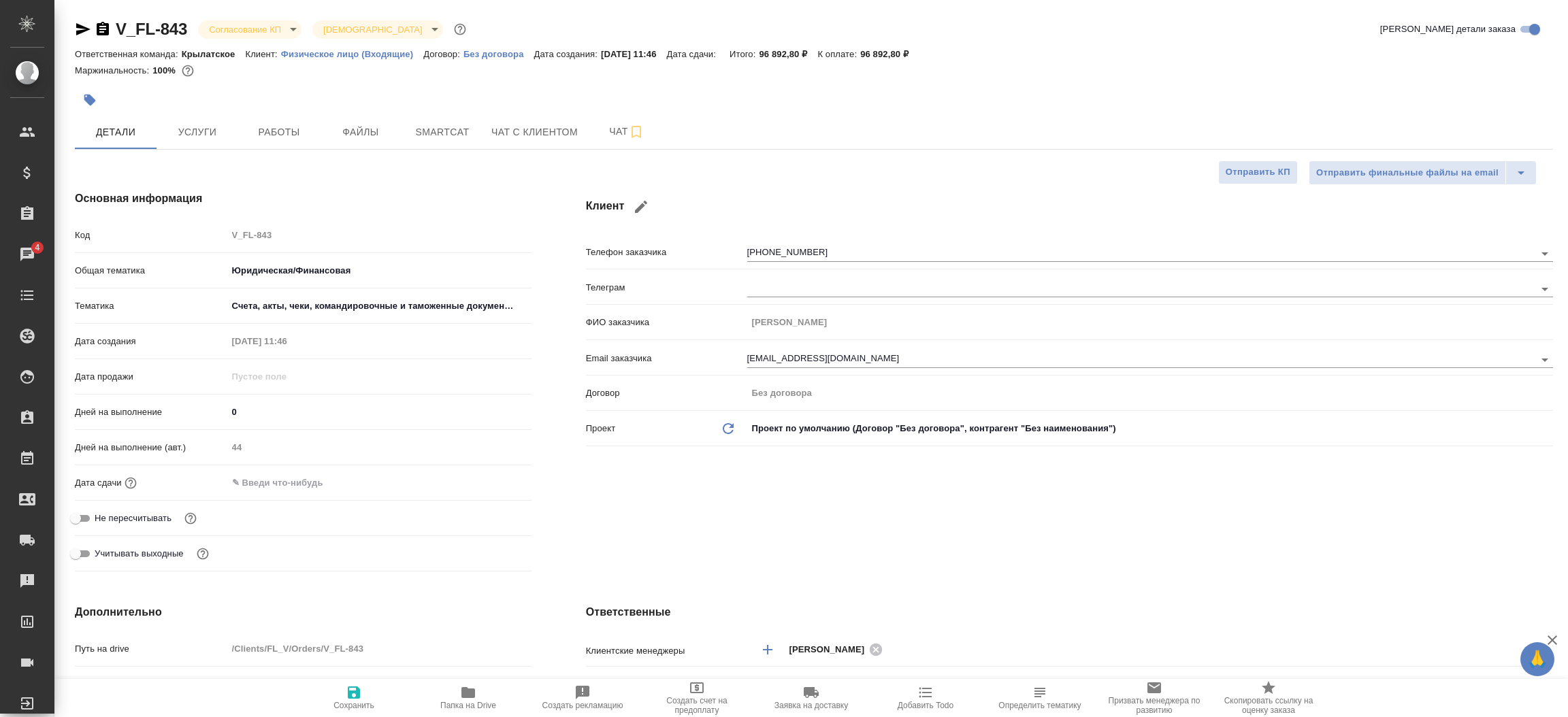
type textarea "x"
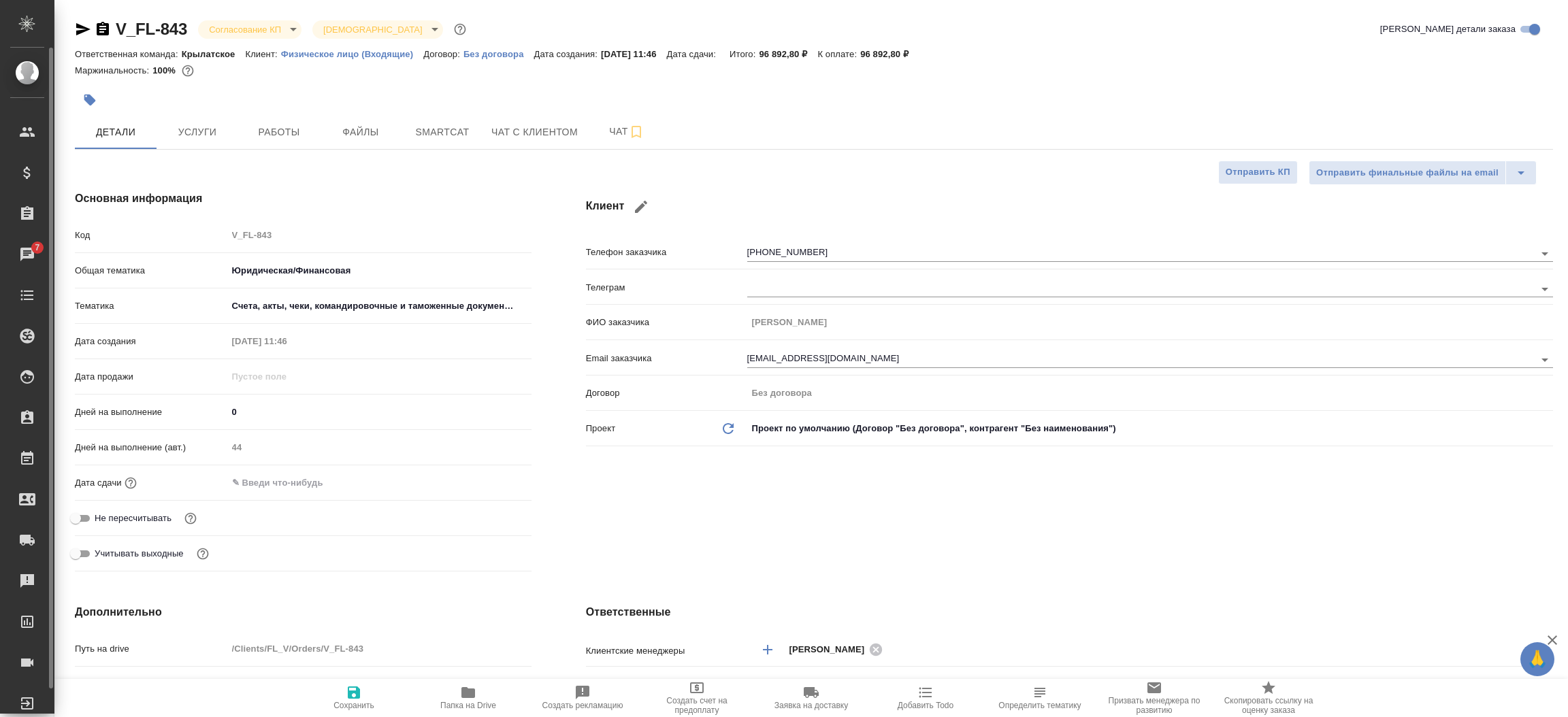
type textarea "x"
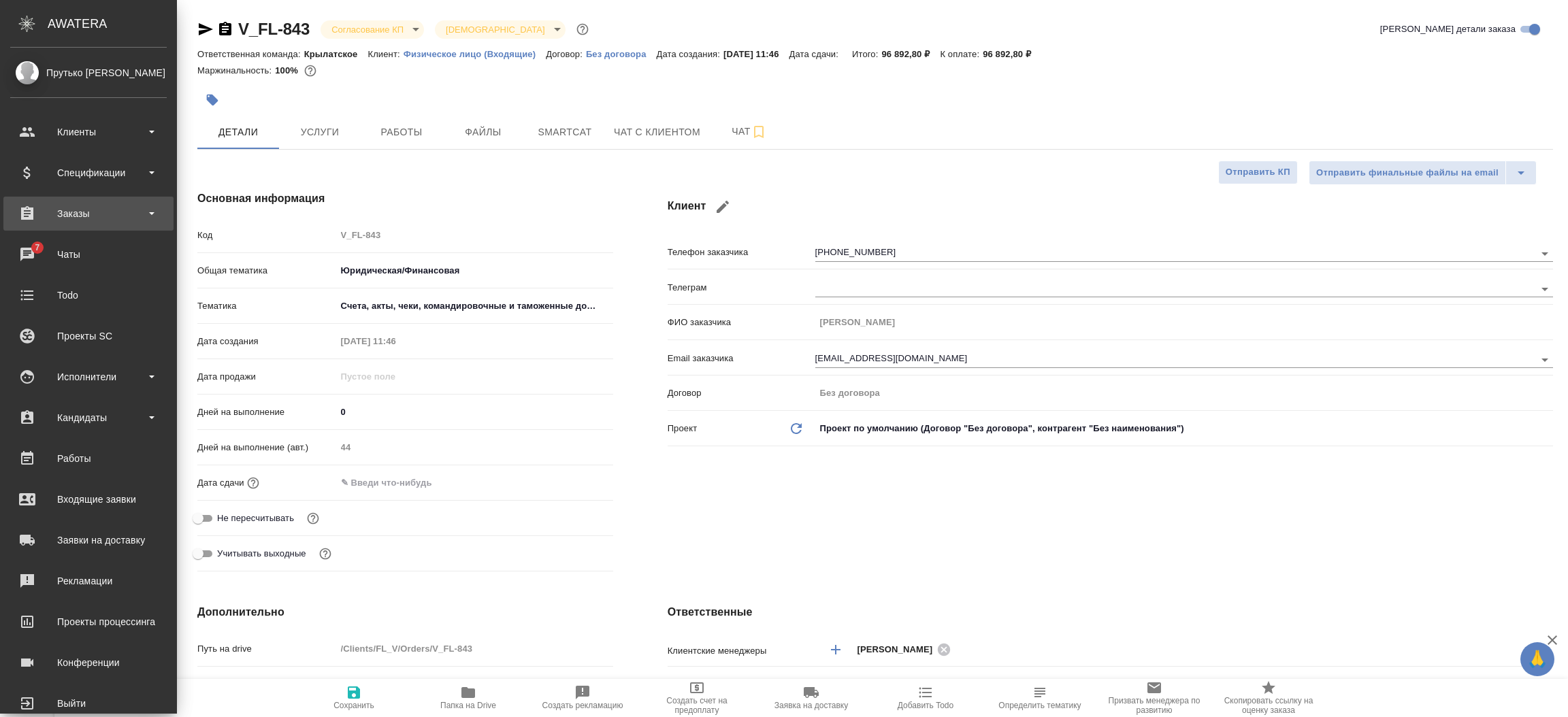
click at [96, 203] on div "Заказы" at bounding box center [88, 213] width 156 height 20
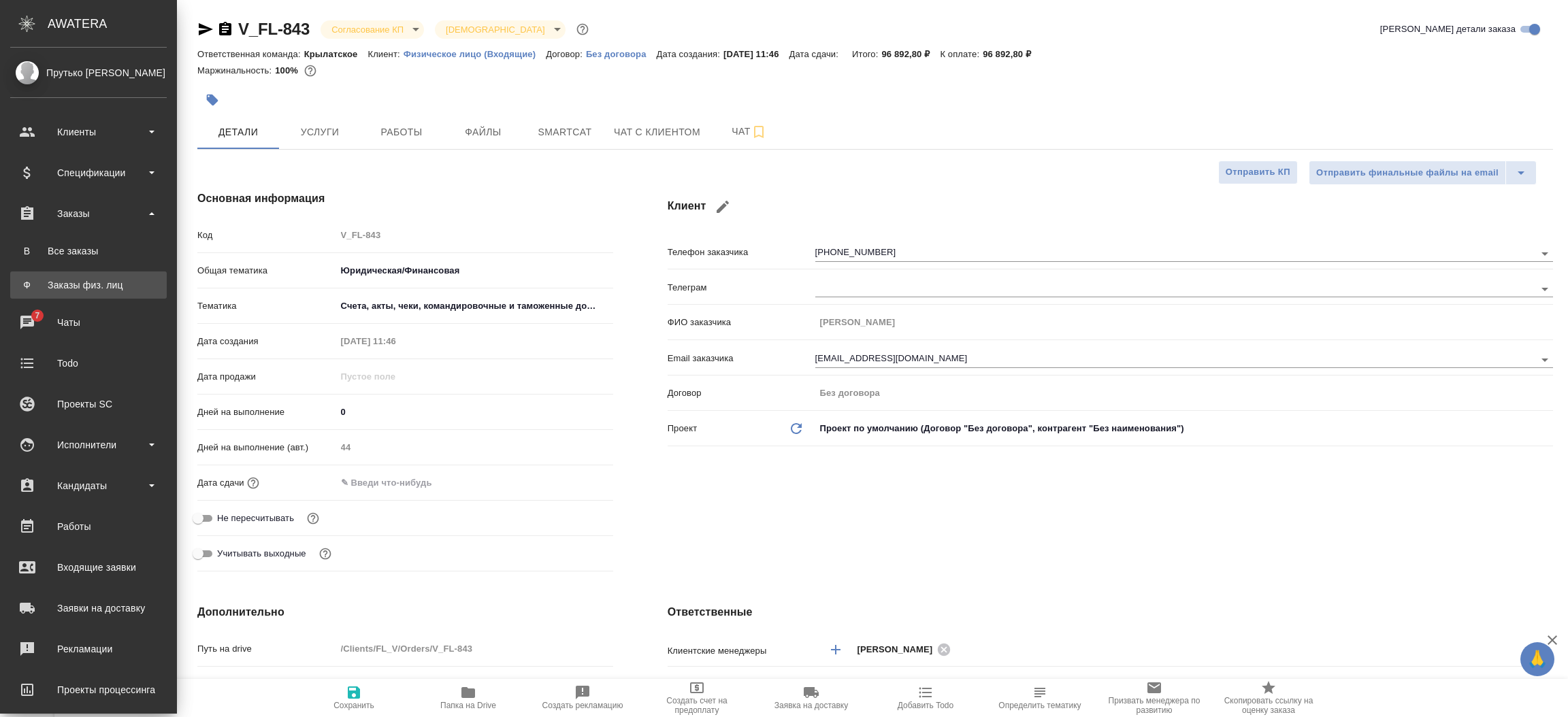
type textarea "x"
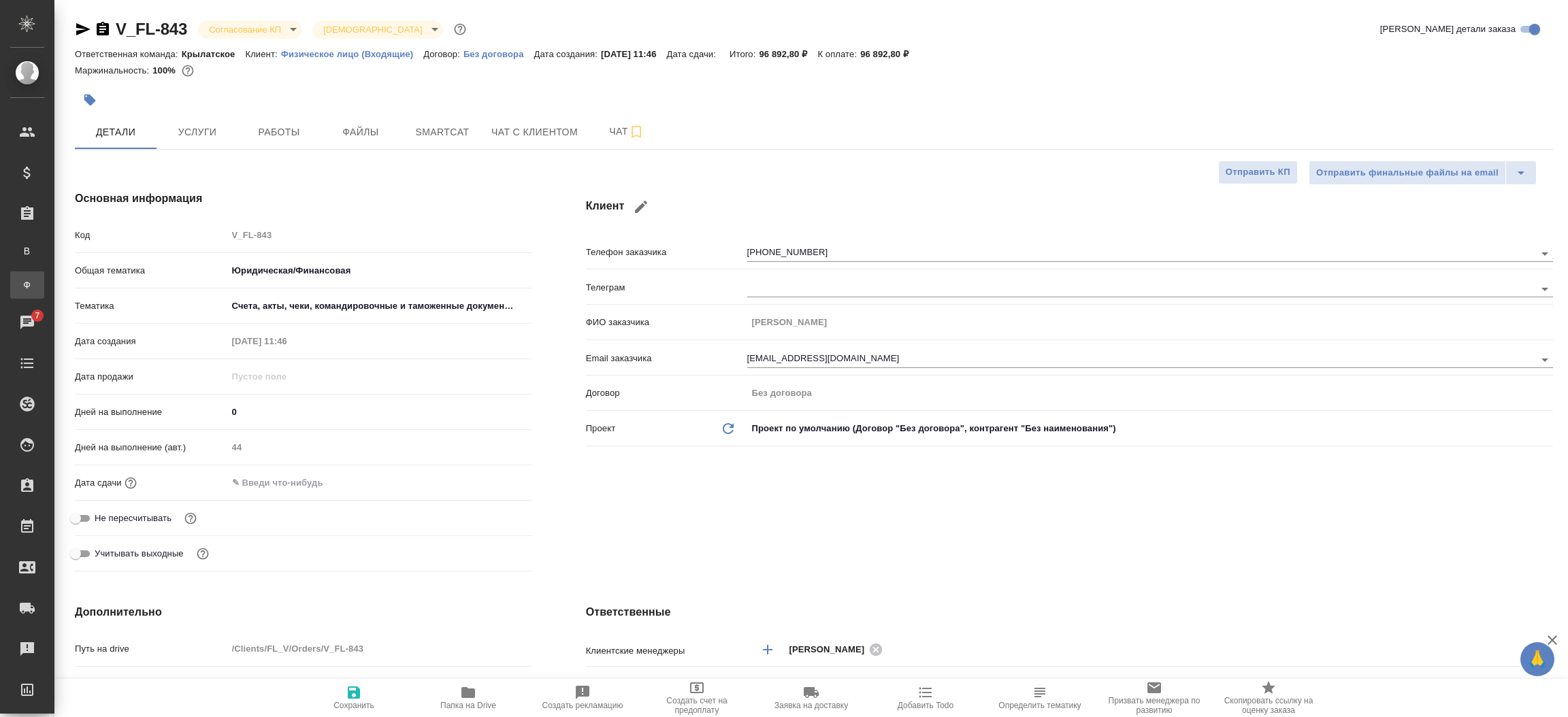
click at [20, 280] on div "Заказы физ. лиц" at bounding box center [10, 285] width 20 height 14
type textarea "x"
click at [87, 280] on div ".cls-1 fill:#fff; AWATERA Прутько Ирина i.prutko Клиенты Спецификации Заказы В …" at bounding box center [784, 358] width 1568 height 717
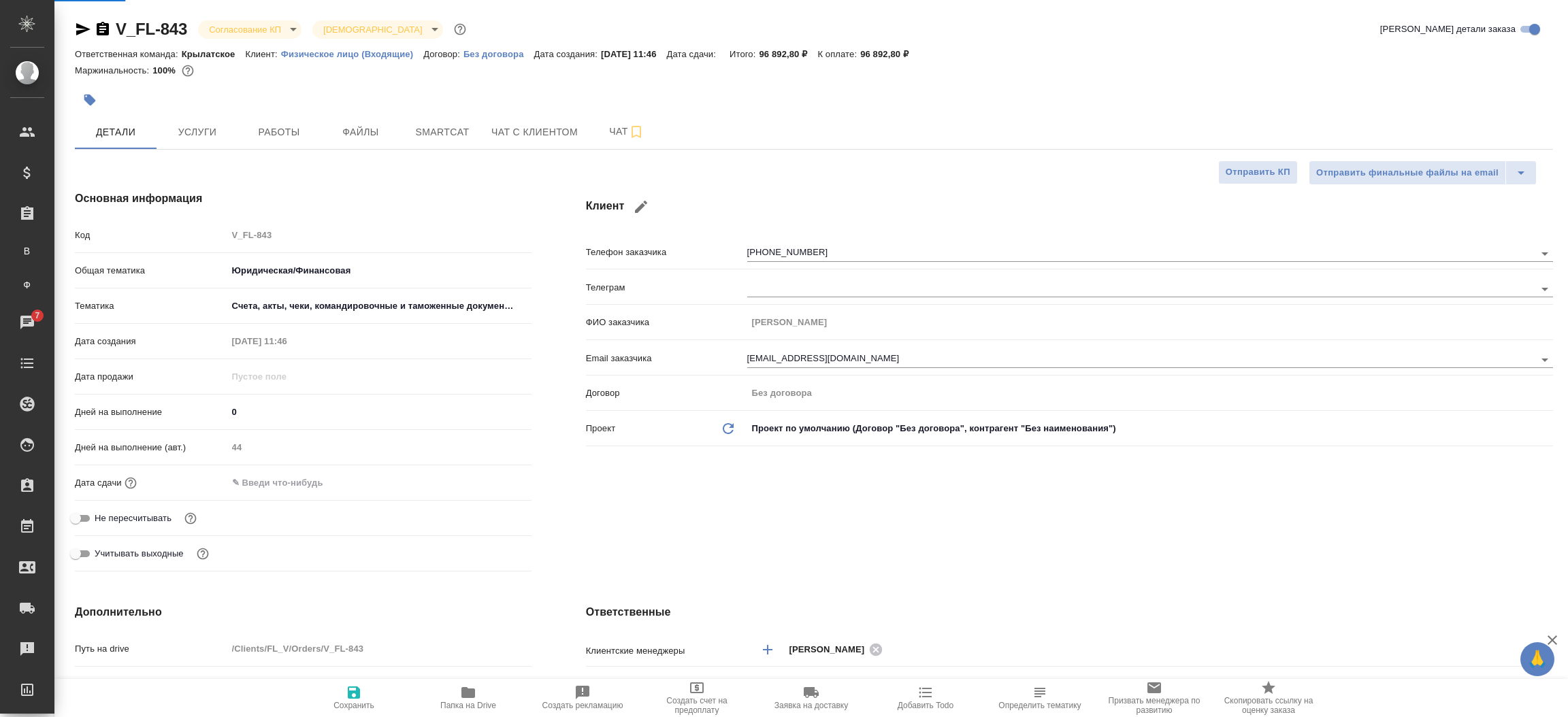
type textarea "x"
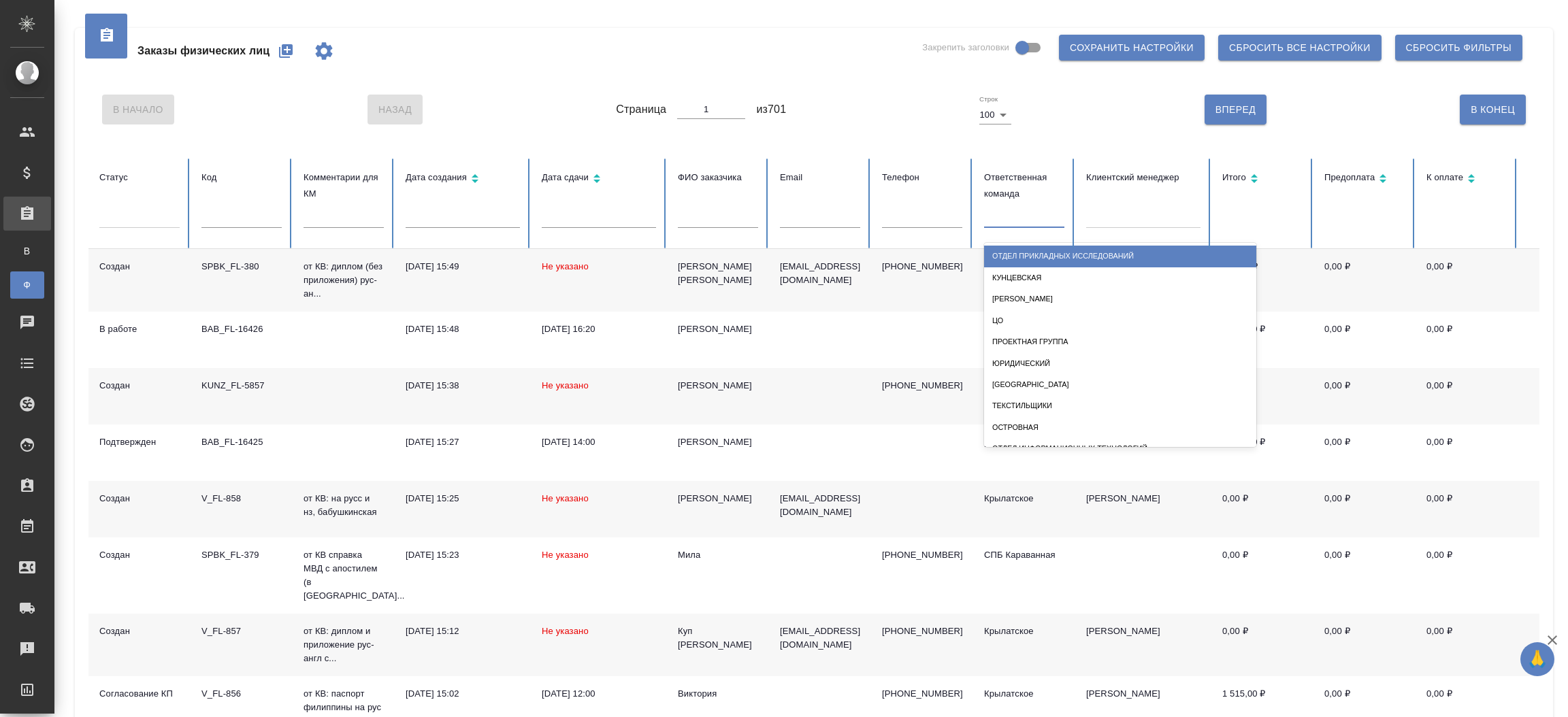
click at [1009, 224] on div at bounding box center [1023, 214] width 80 height 19
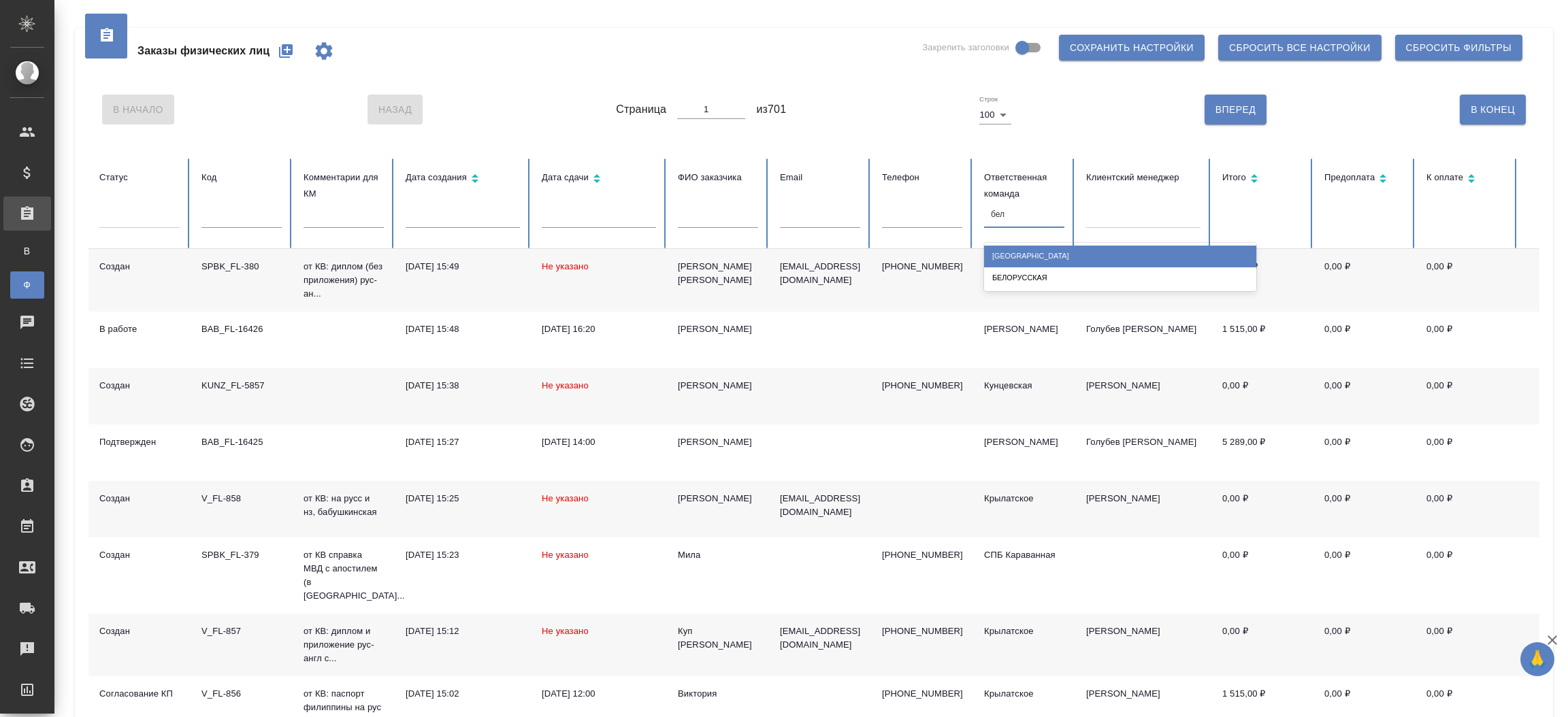
type input "бело"
click at [1025, 251] on div "Белорусская" at bounding box center [1120, 257] width 272 height 21
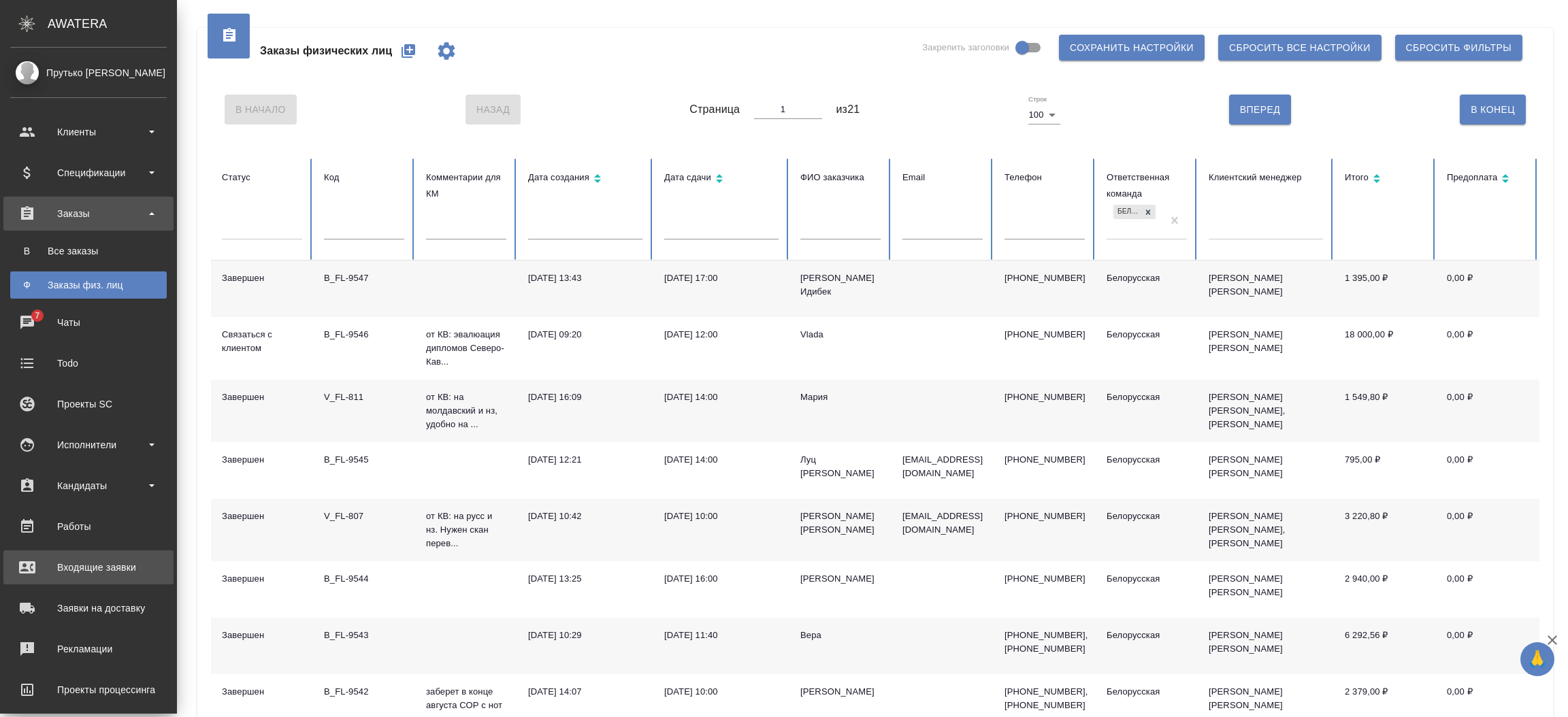
click at [53, 569] on div "Входящие заявки" at bounding box center [88, 567] width 156 height 20
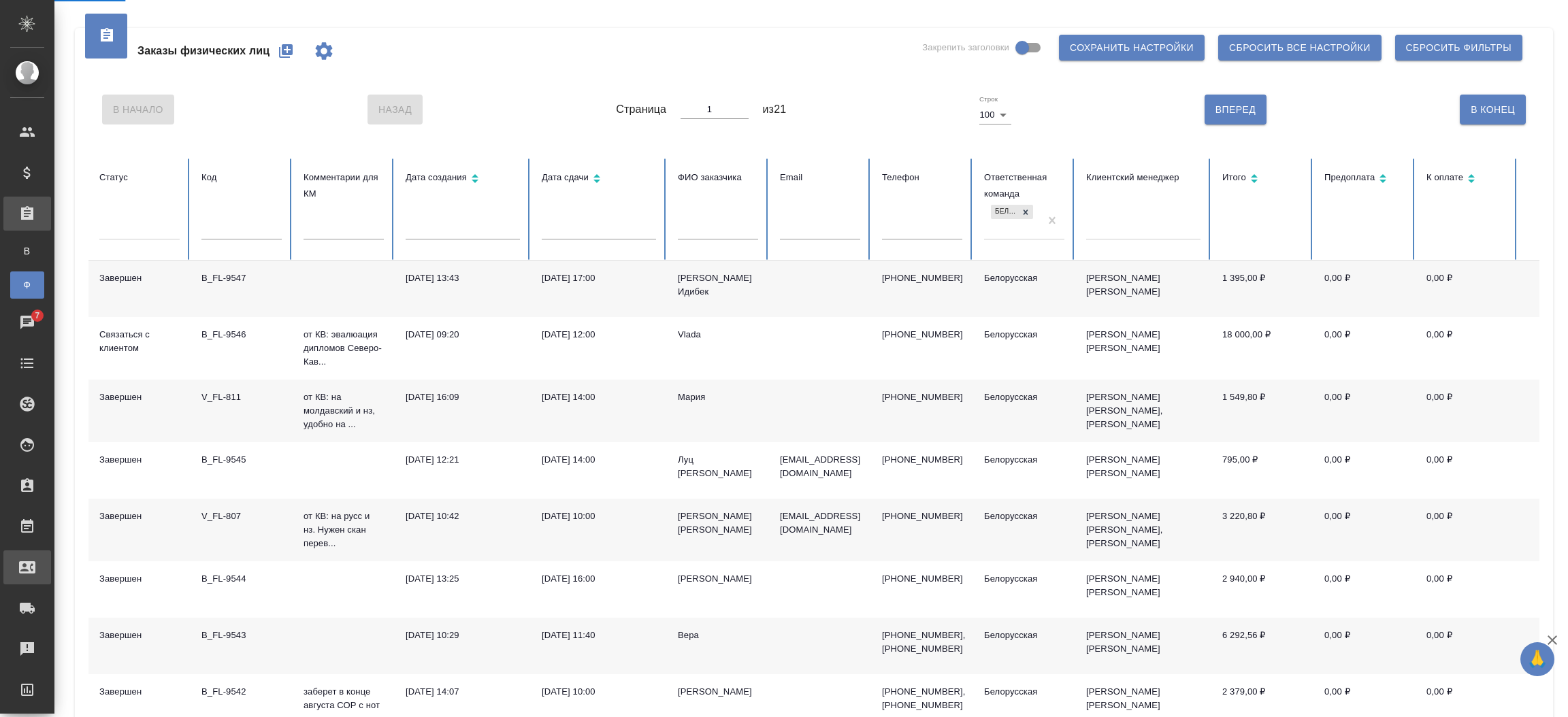
click at [28, 569] on div "Входящие заявки" at bounding box center [11, 567] width 34 height 20
select select "RU"
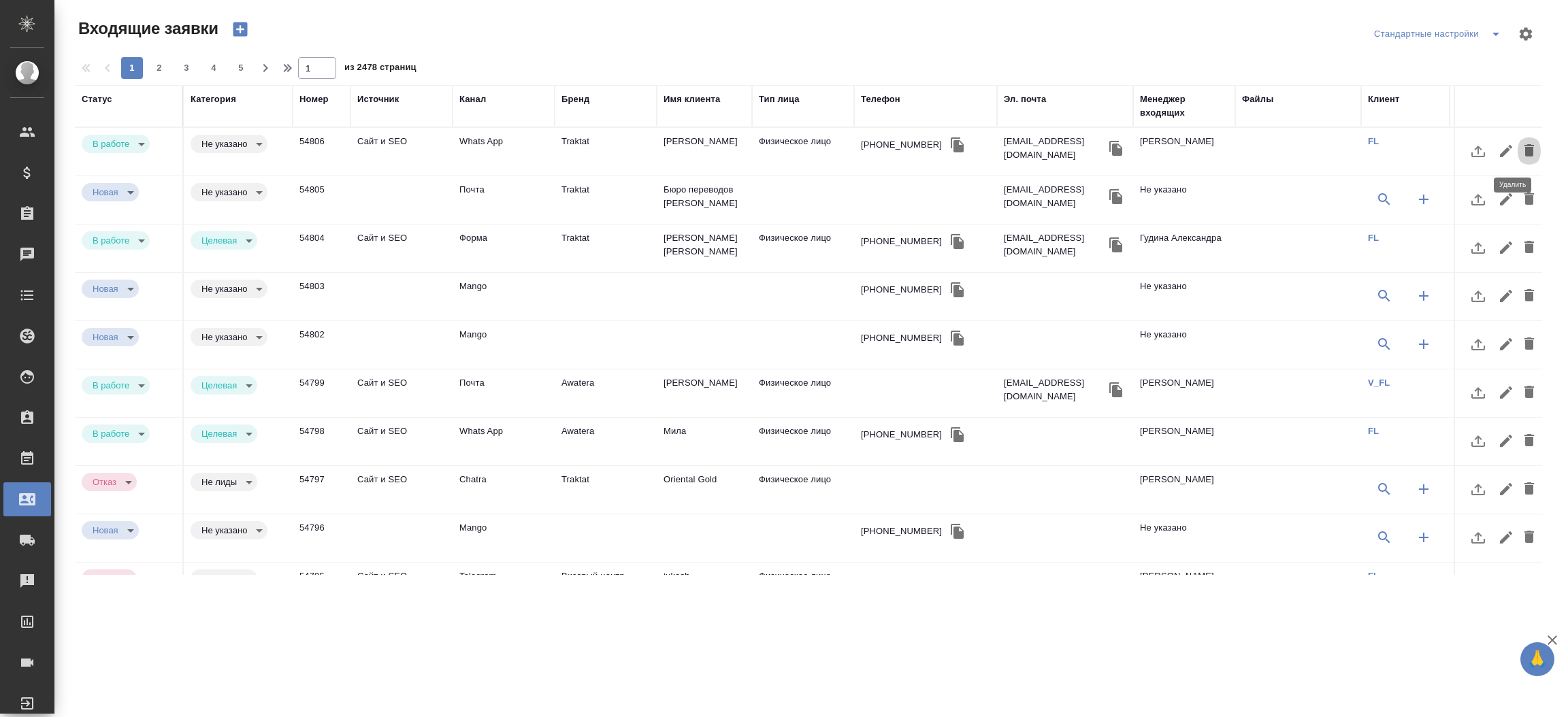
click at [1521, 142] on icon "button" at bounding box center [1529, 151] width 16 height 16
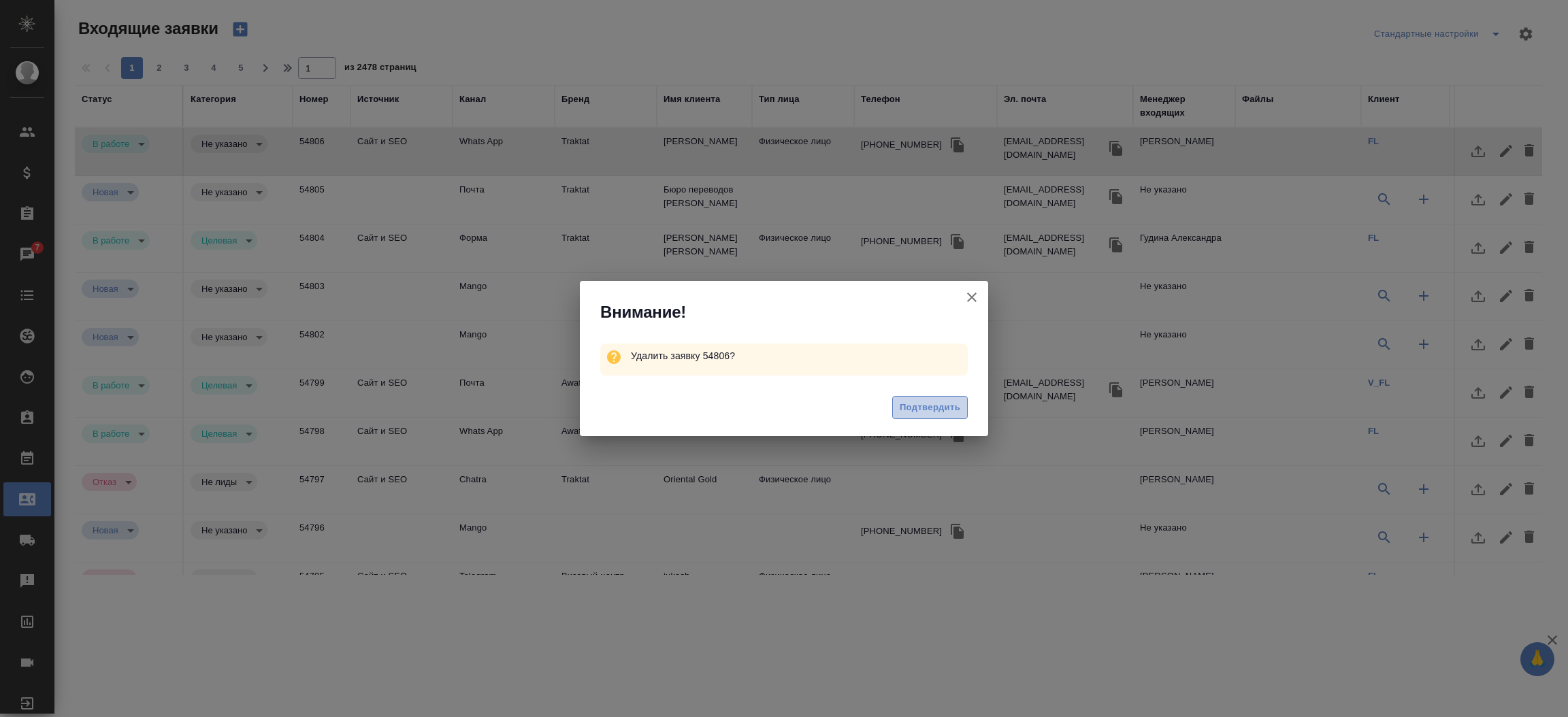
click at [916, 410] on span "Подтвердить" at bounding box center [930, 408] width 61 height 15
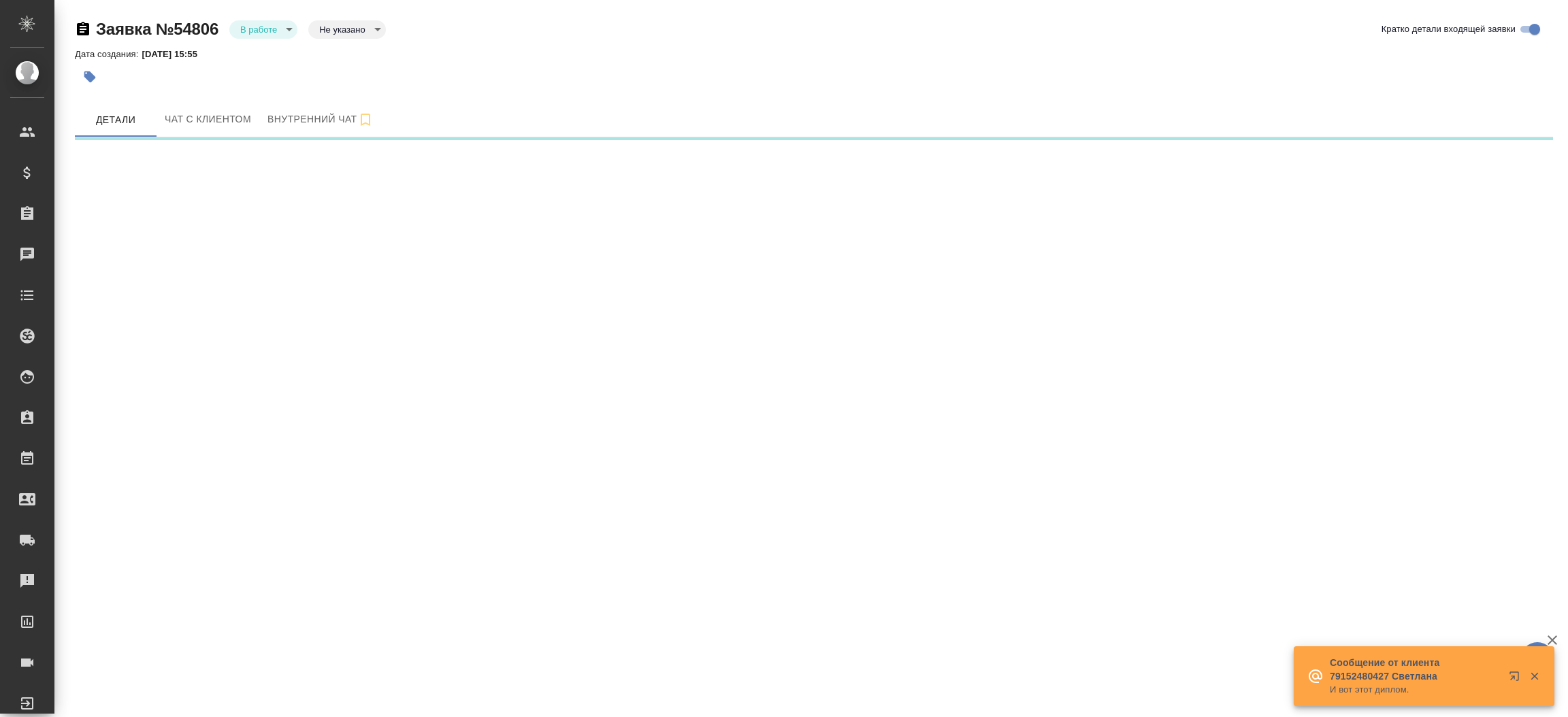
select select "RU"
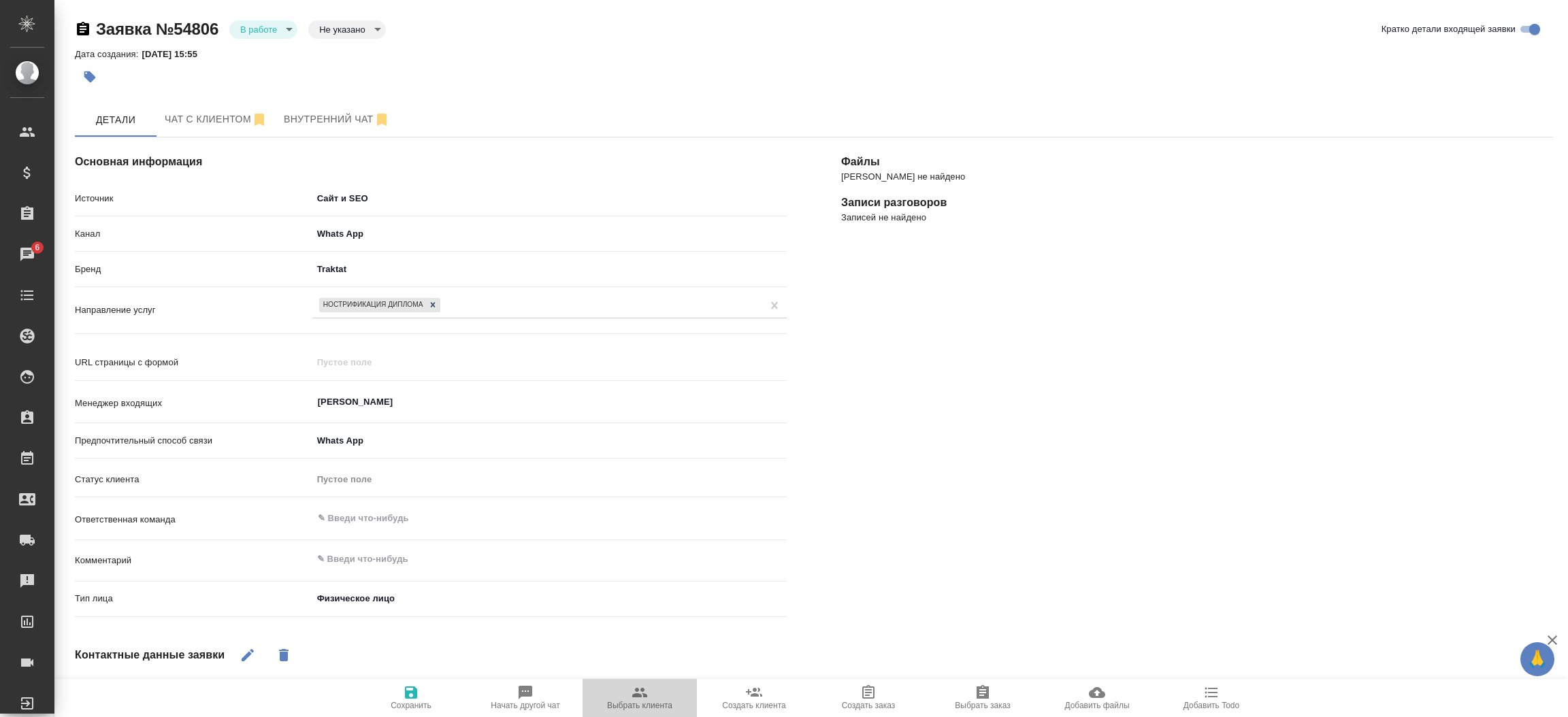
click at [625, 694] on span "Выбрать клиента" at bounding box center [639, 698] width 98 height 26
type textarea "x"
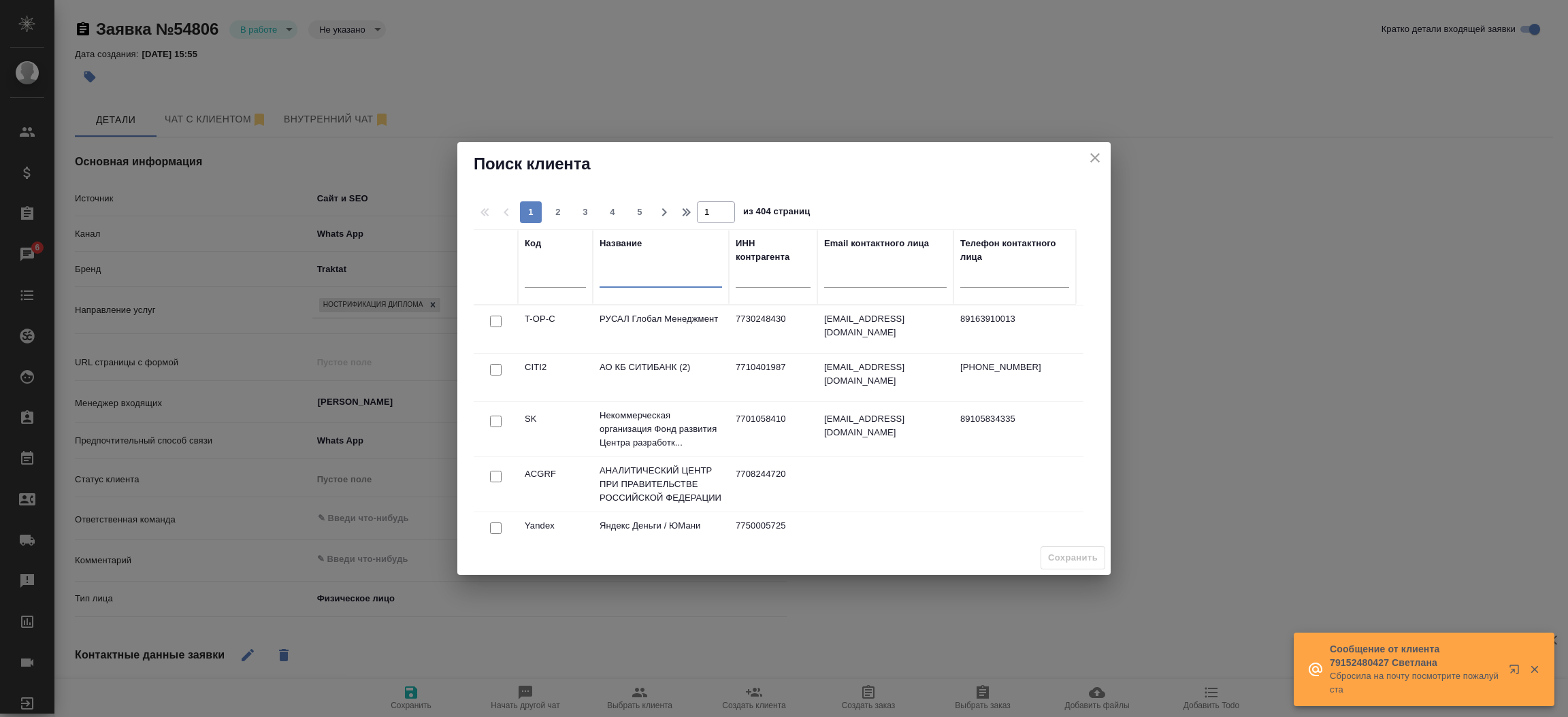
click at [635, 279] on input "text" at bounding box center [660, 279] width 122 height 17
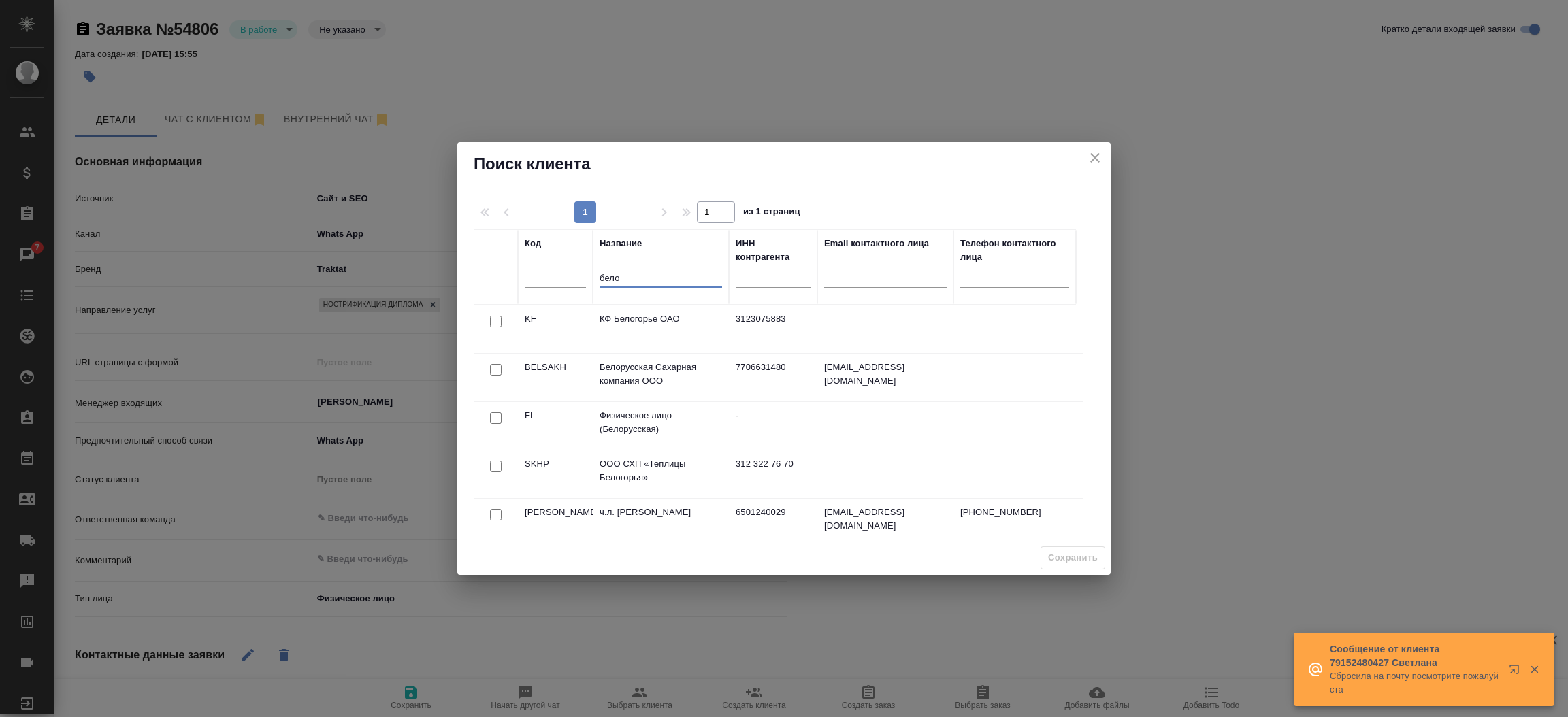
type input "бело"
type textarea "x"
click at [496, 328] on input "checkbox" at bounding box center [496, 321] width 11 height 11
checkbox input "true"
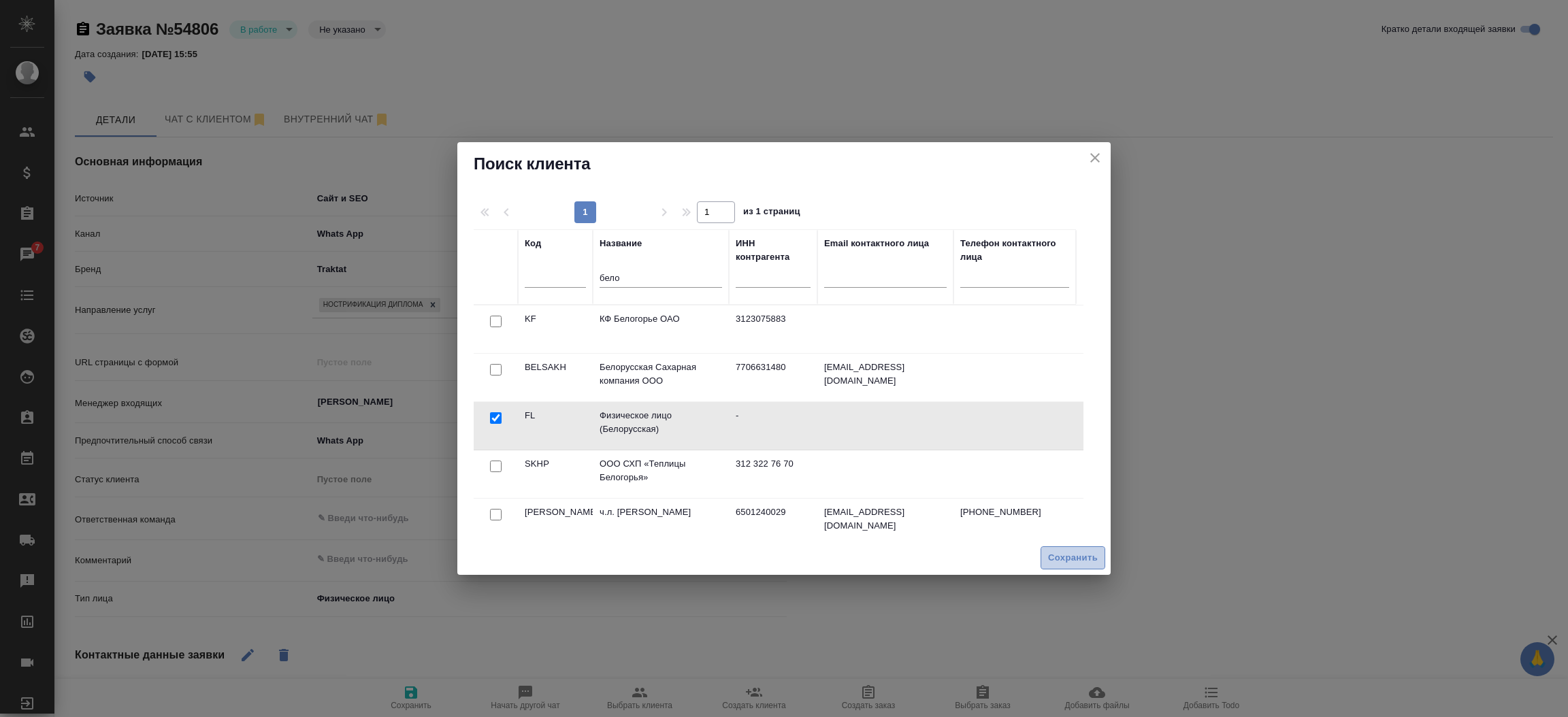
click at [1055, 550] on span "Сохранить" at bounding box center [1072, 558] width 49 height 15
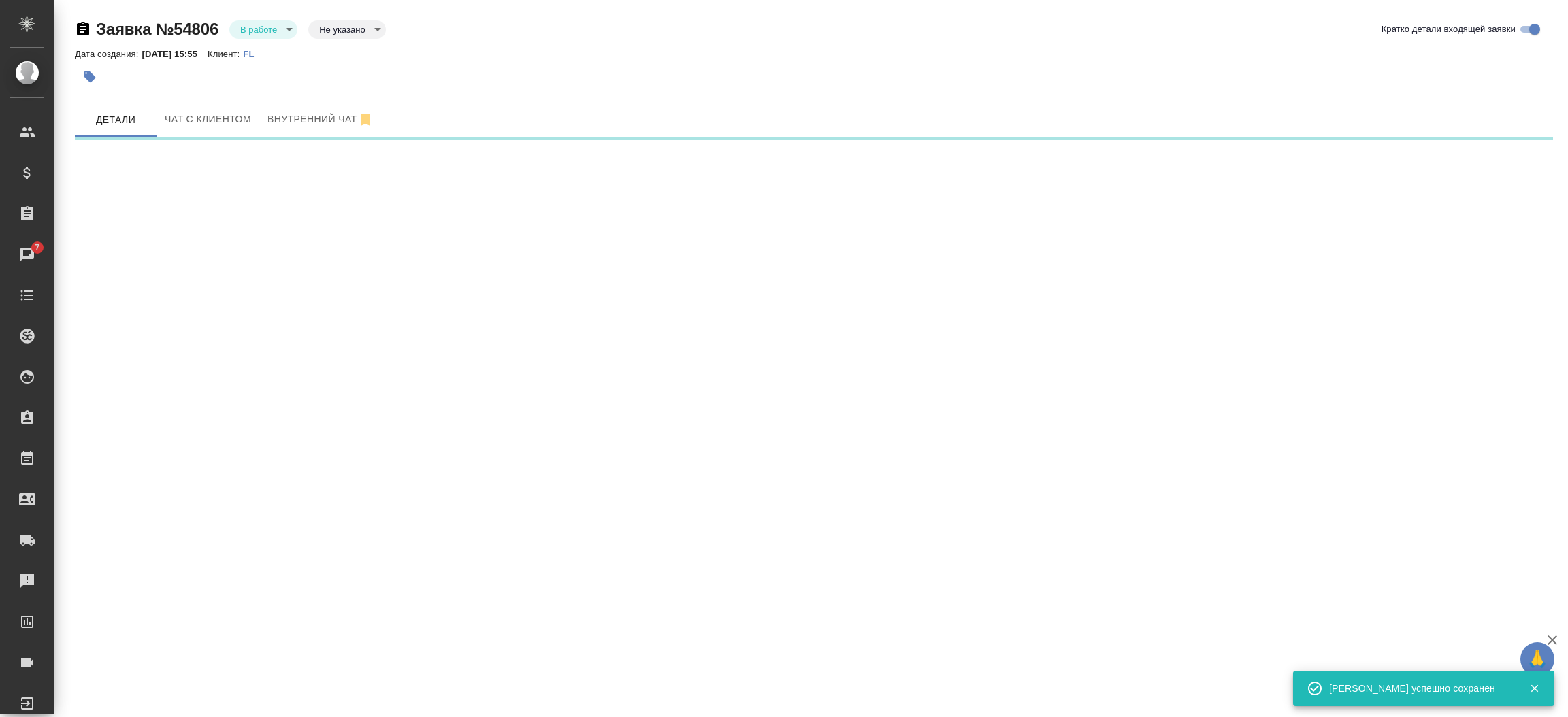
select select "RU"
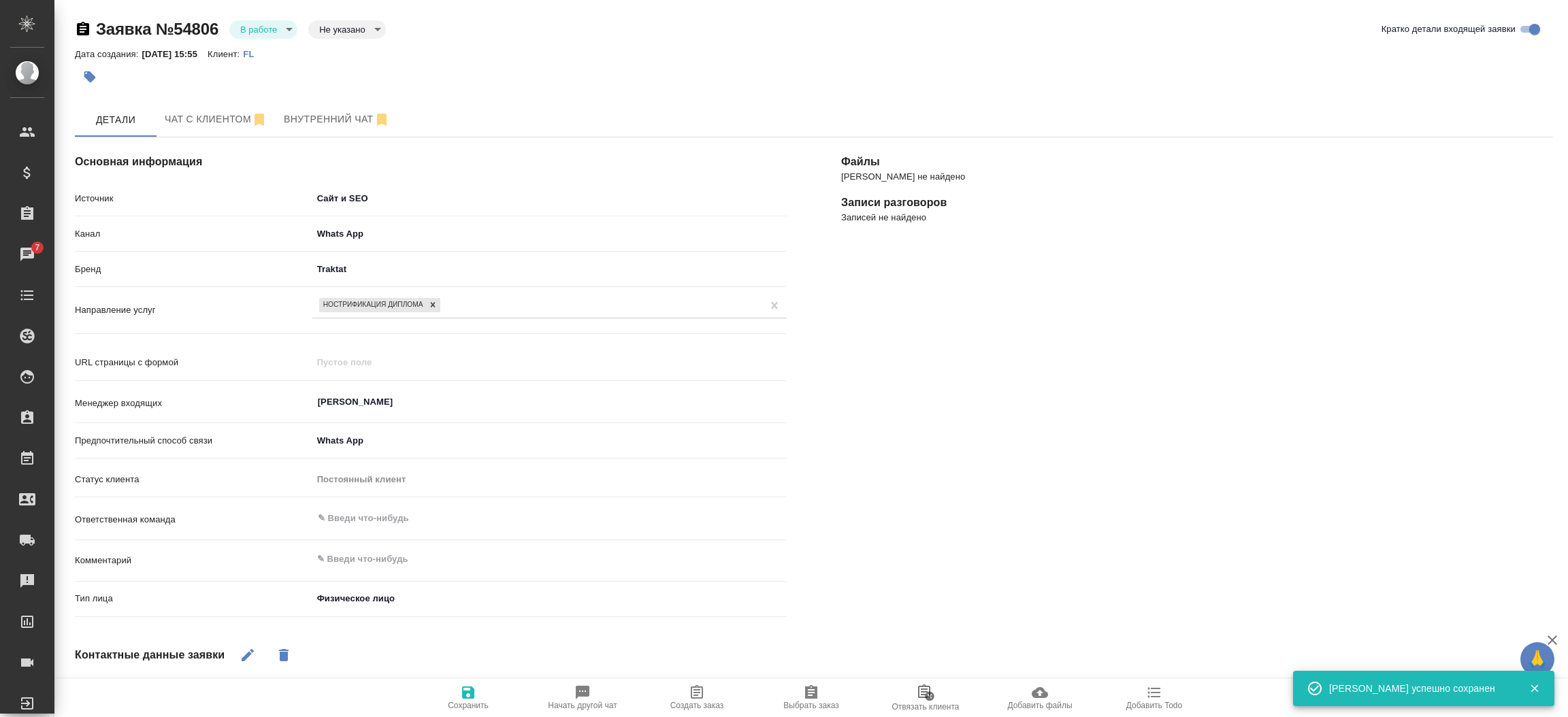
type textarea "x"
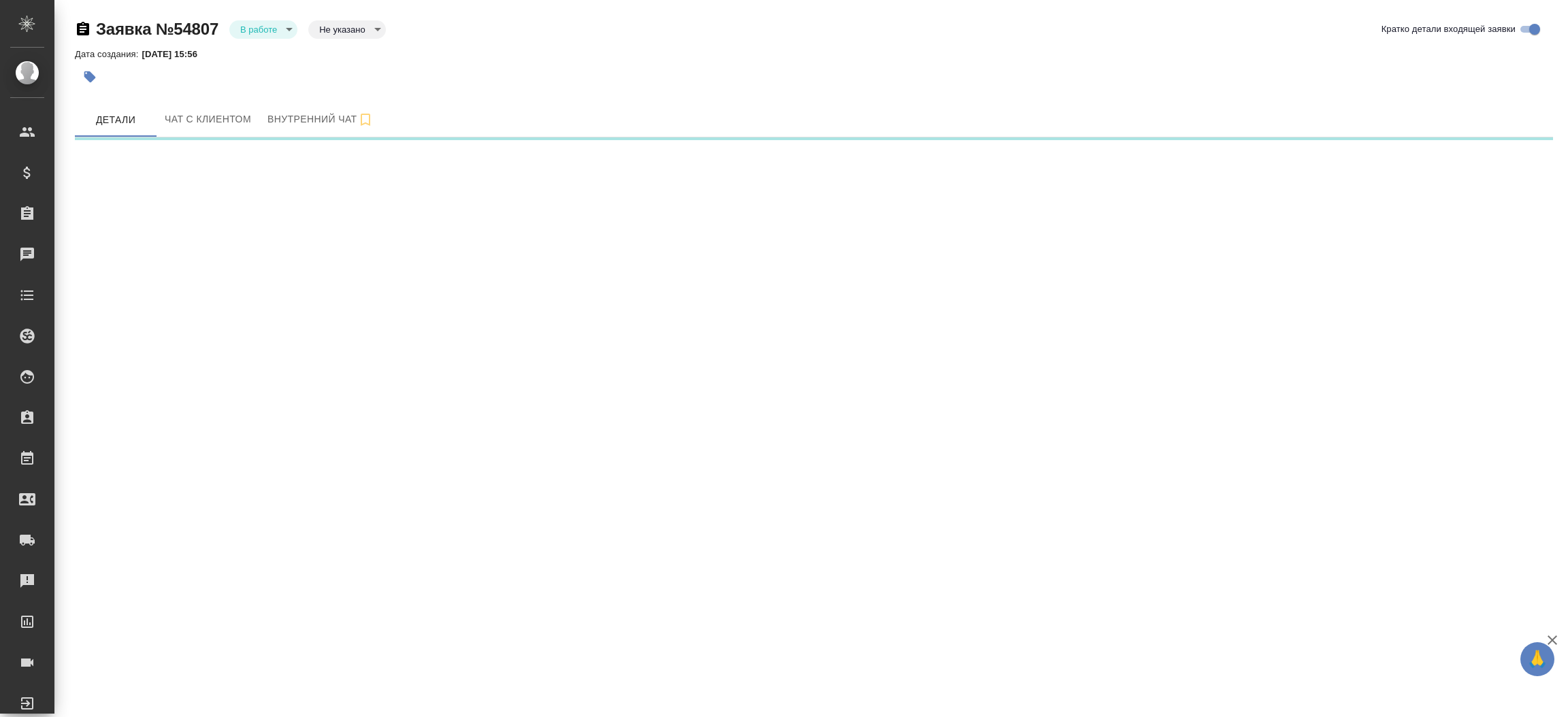
select select "RU"
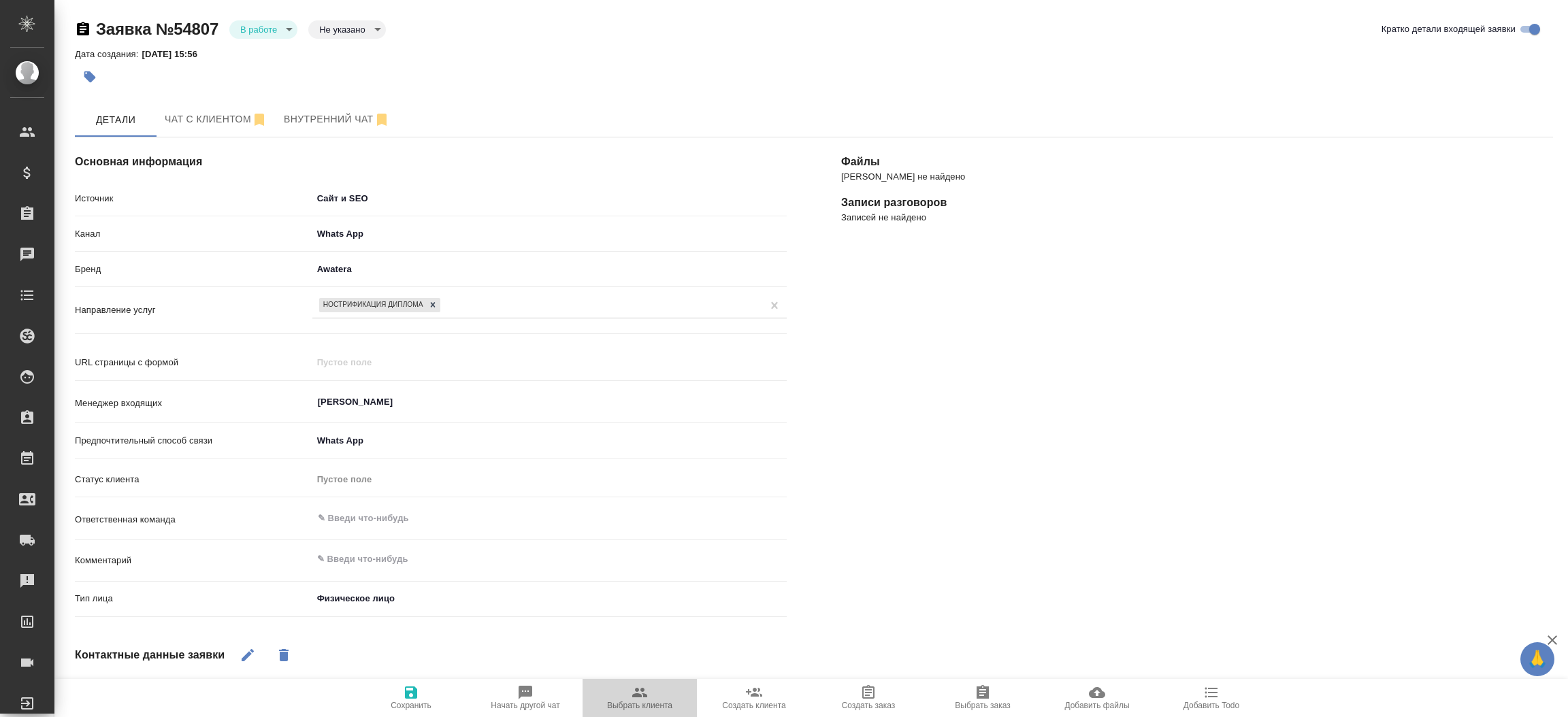
click at [651, 711] on button "Выбрать клиента" at bounding box center [639, 698] width 114 height 38
type textarea "x"
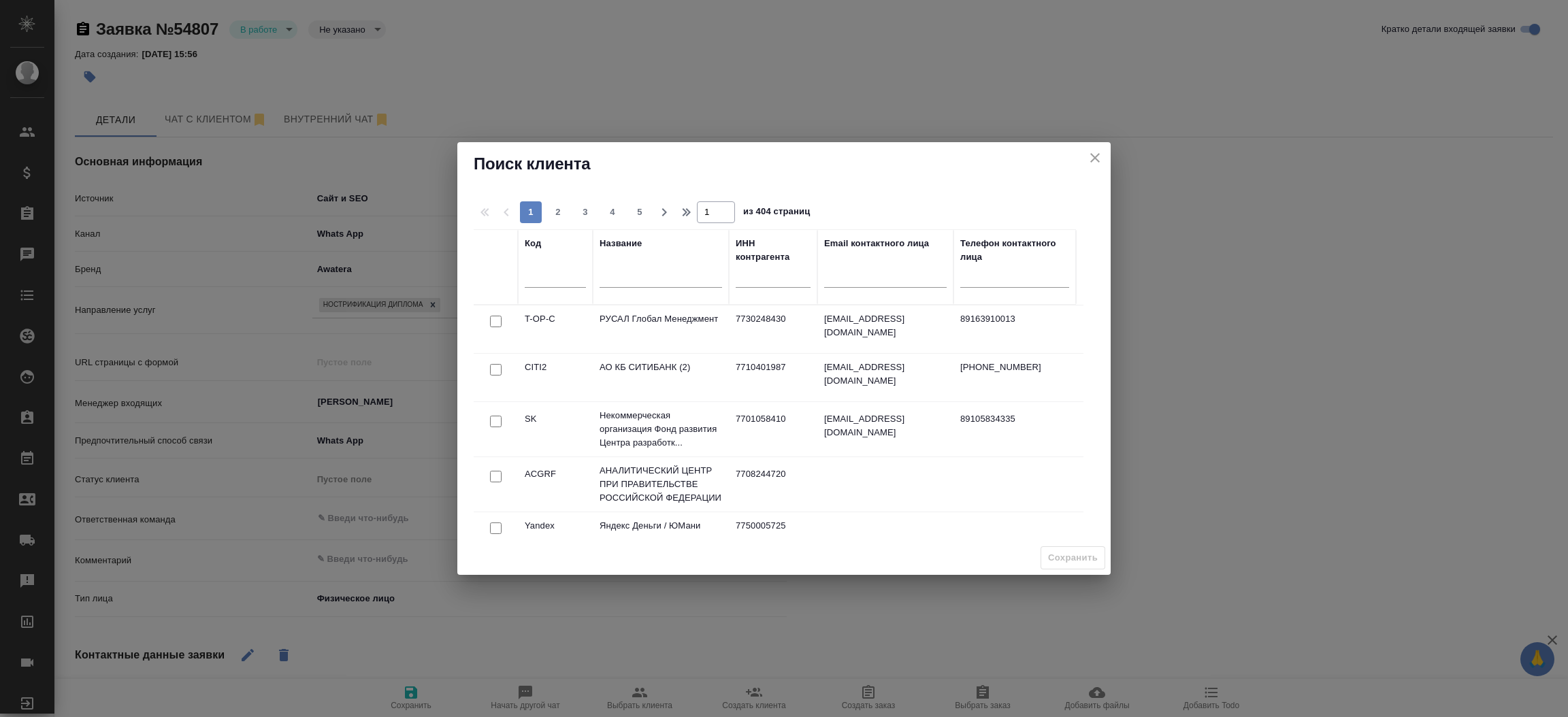
click at [614, 288] on input "text" at bounding box center [660, 279] width 122 height 17
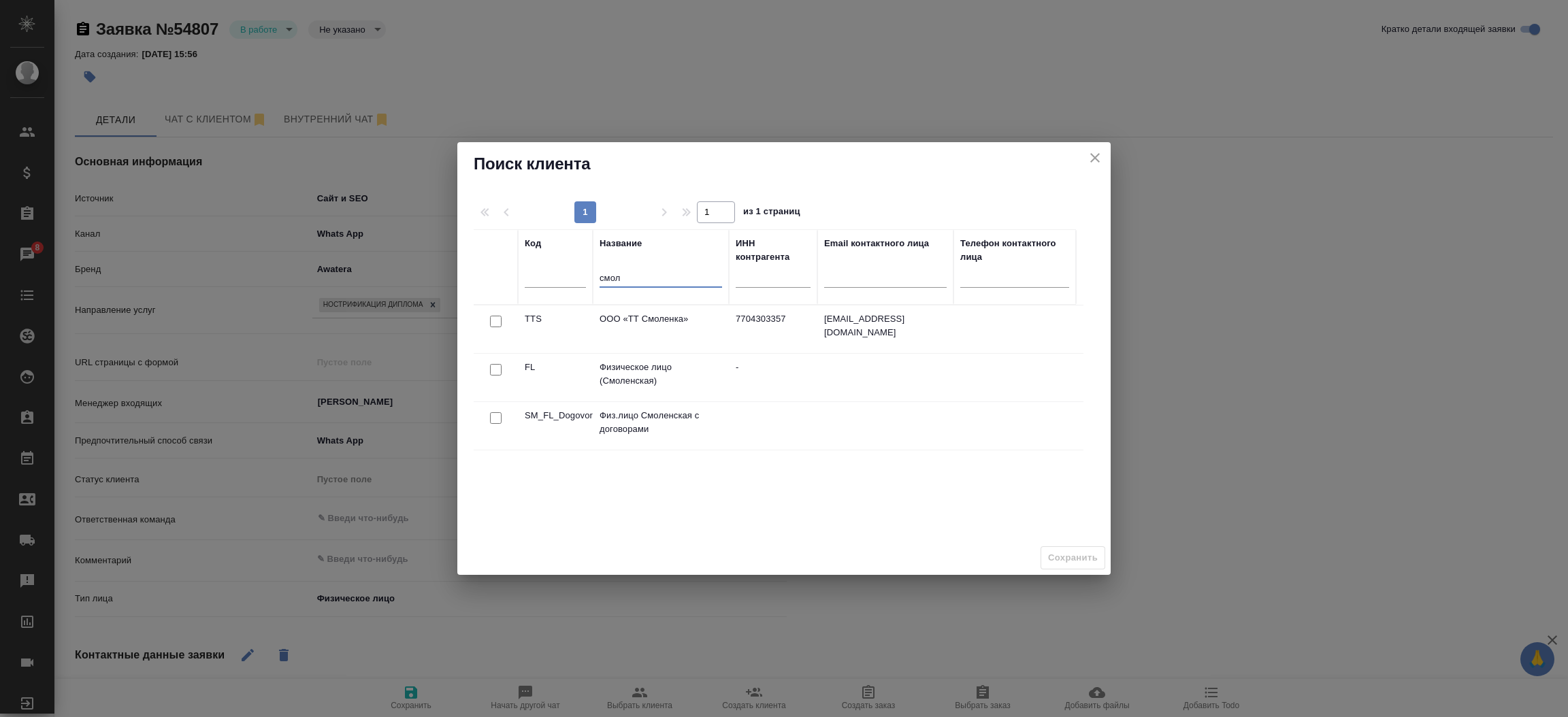
type input "смол"
click at [498, 328] on input "checkbox" at bounding box center [496, 321] width 11 height 11
checkbox input "true"
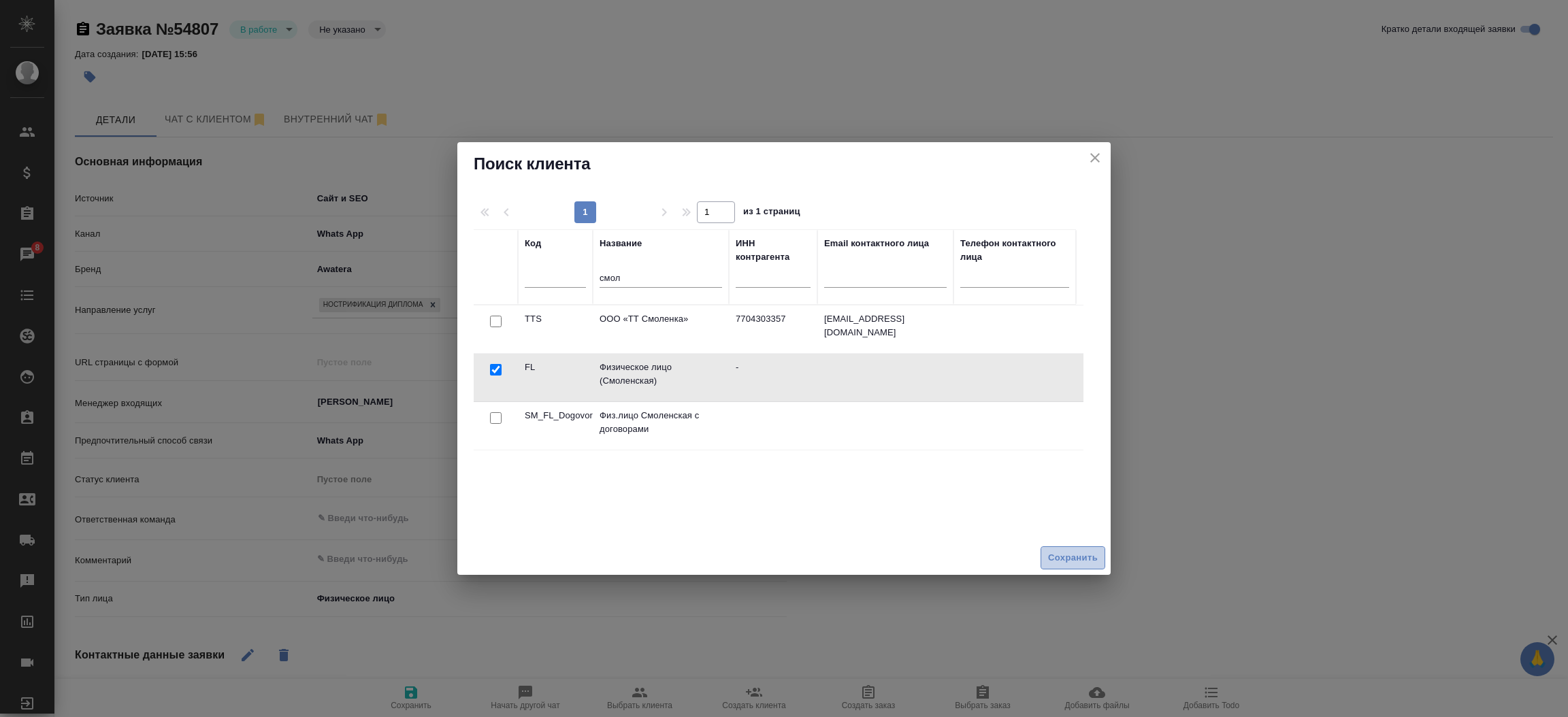
click at [1095, 558] on span "Сохранить" at bounding box center [1072, 558] width 49 height 15
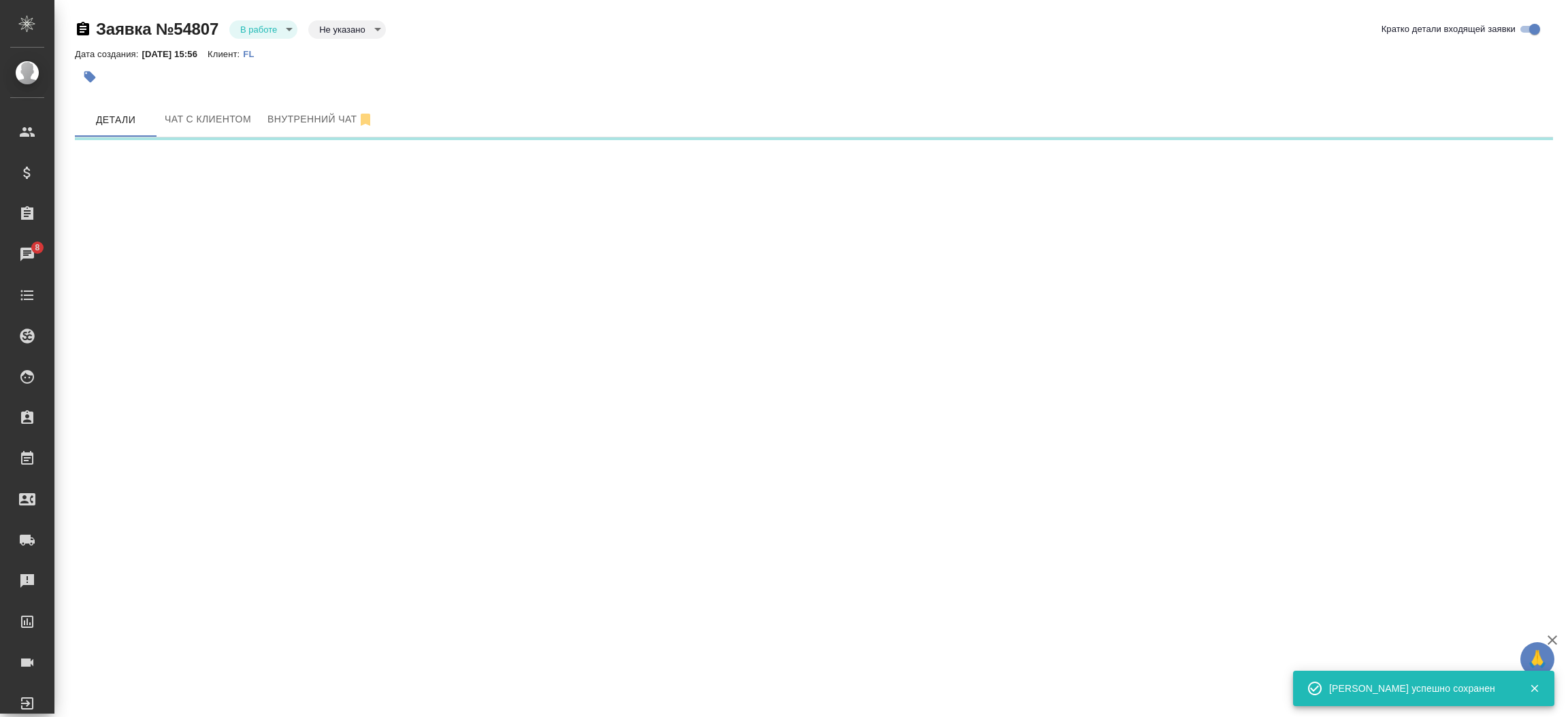
select select "RU"
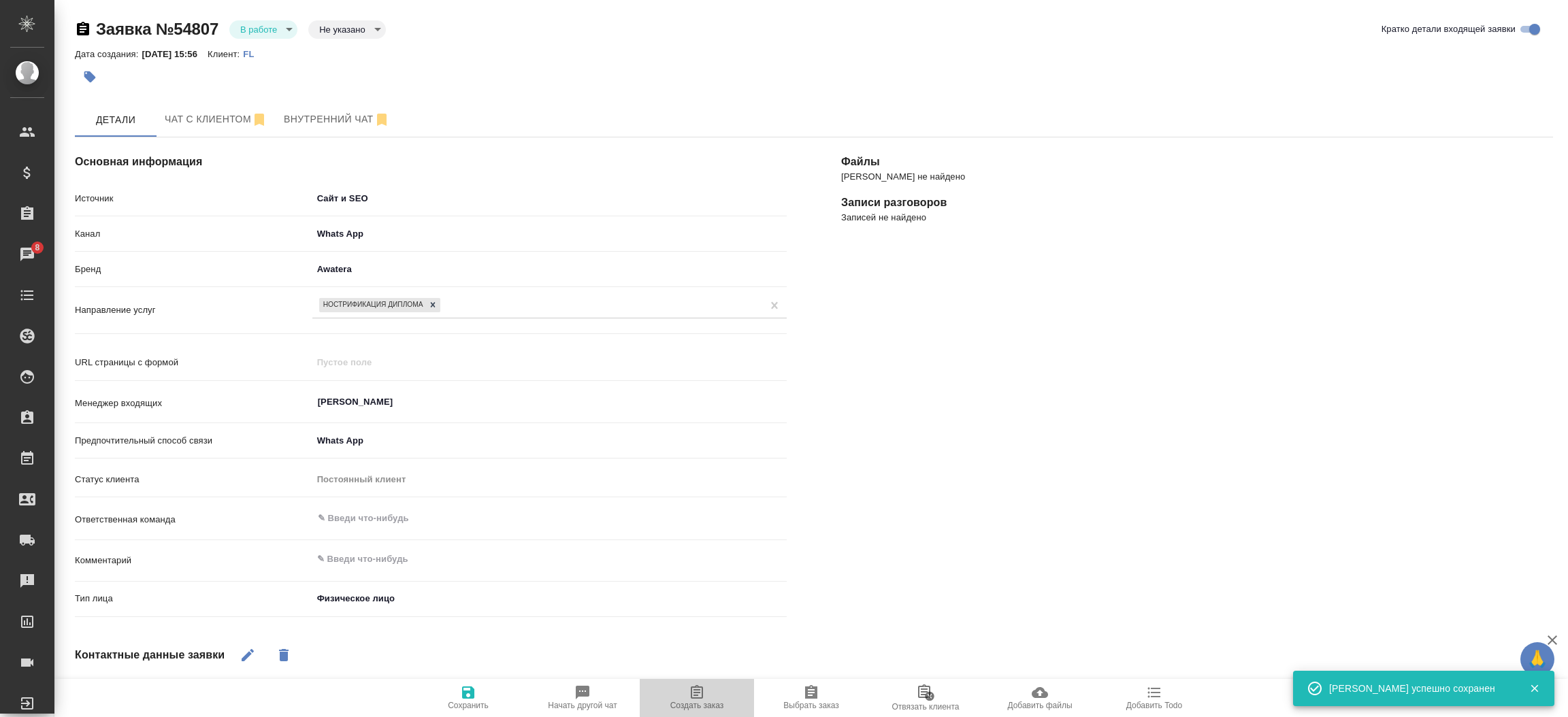
click at [689, 685] on icon "button" at bounding box center [697, 693] width 16 height 16
type textarea "x"
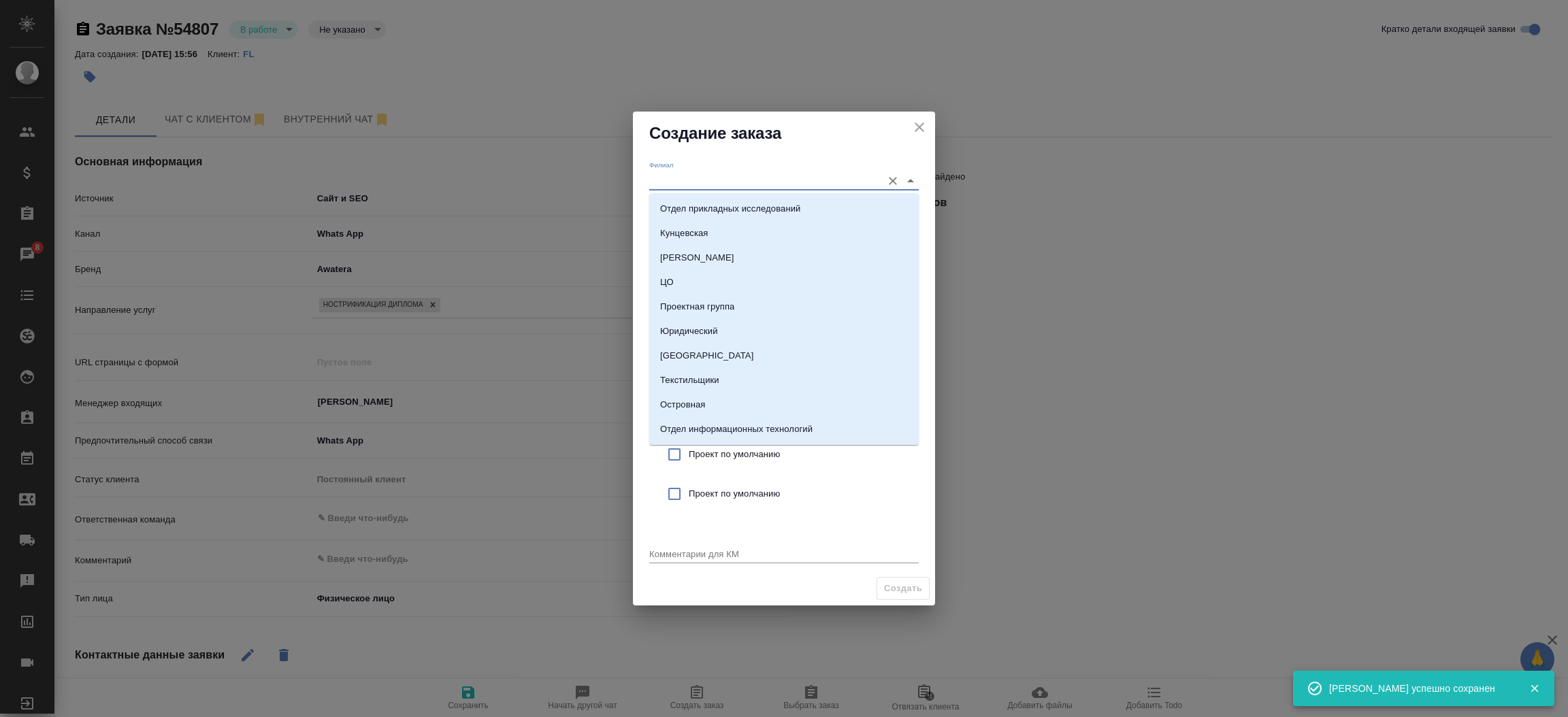
click at [684, 173] on input "Филиал" at bounding box center [761, 180] width 226 height 19
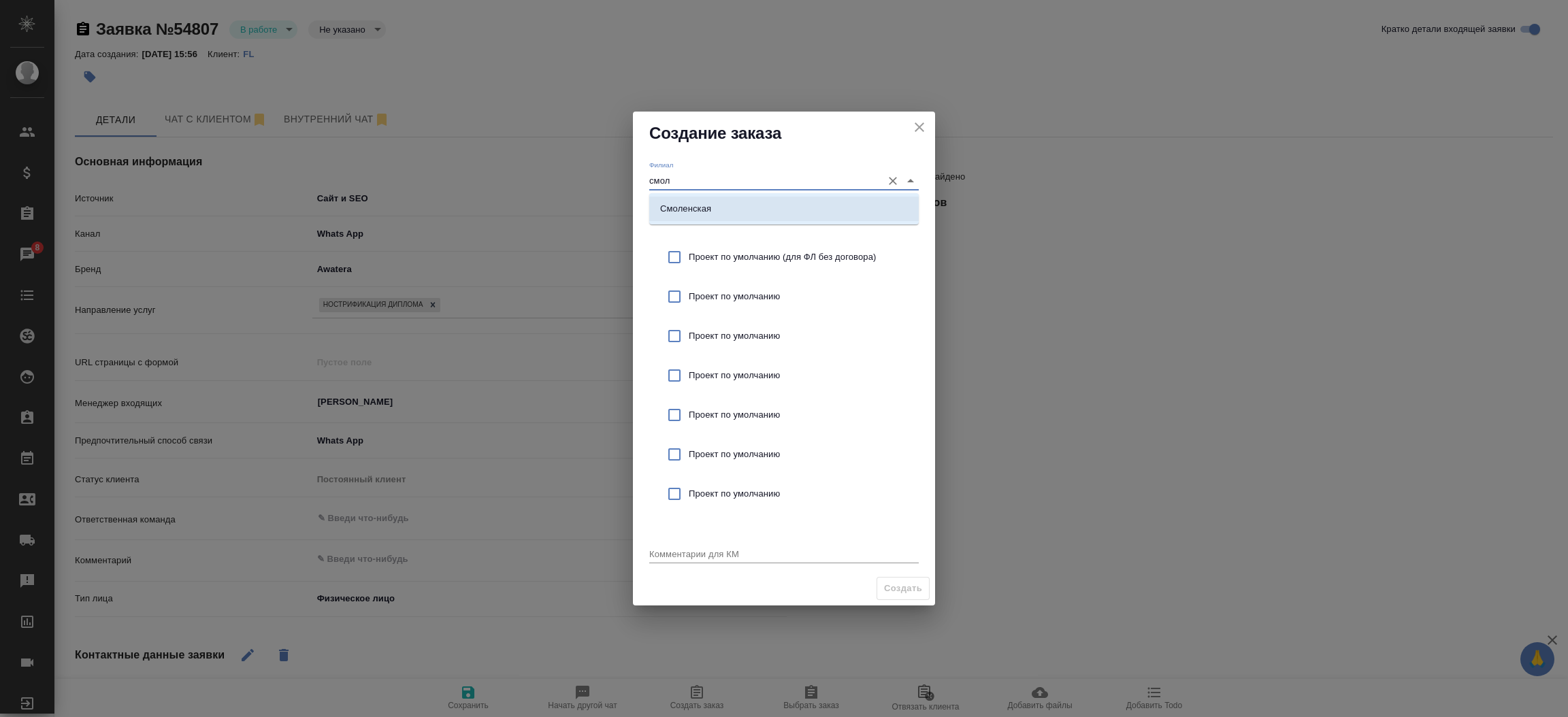
click at [693, 206] on p "Смоленская" at bounding box center [685, 209] width 51 height 14
type input "Смоленская"
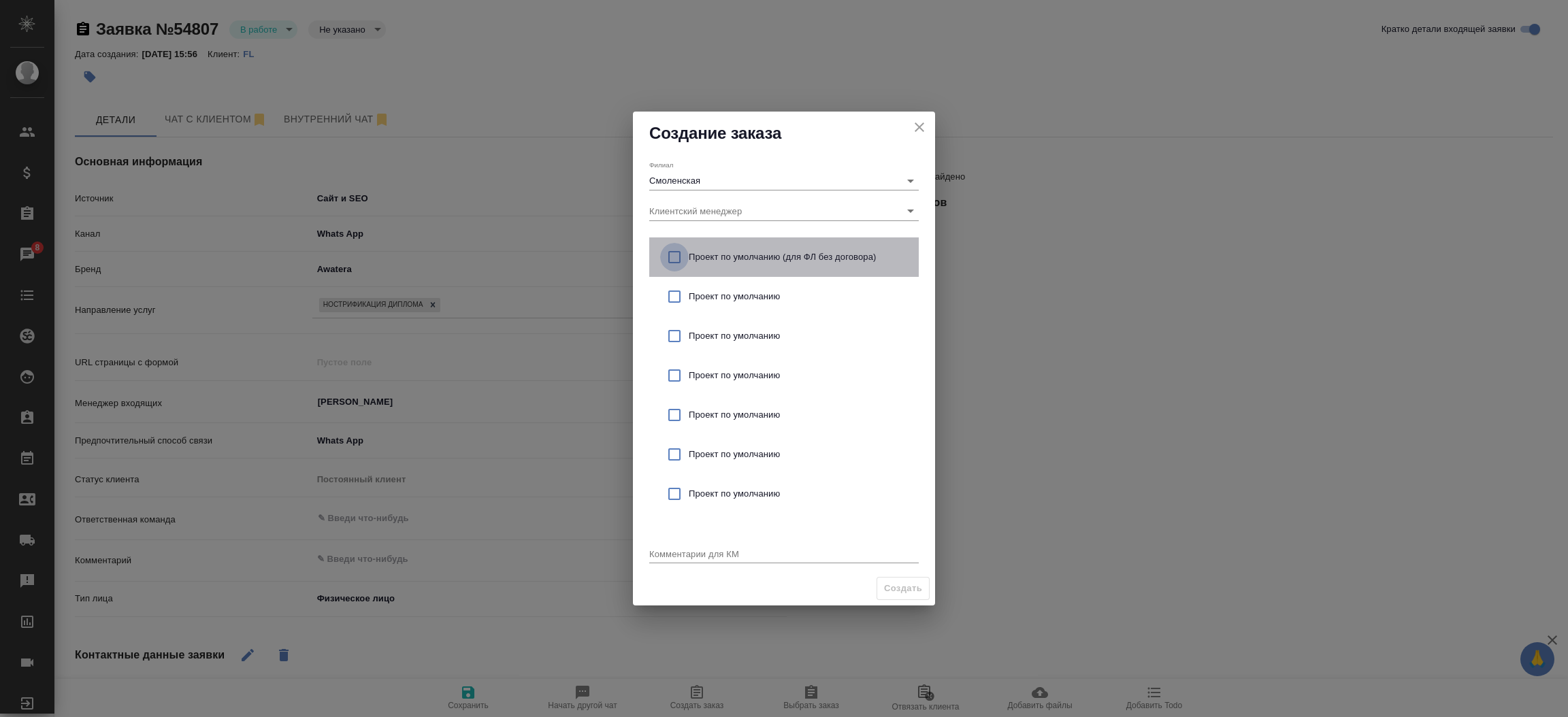
click at [674, 252] on input "checkbox" at bounding box center [674, 257] width 28 height 28
checkbox input "true"
click at [701, 550] on textarea at bounding box center [783, 554] width 269 height 11
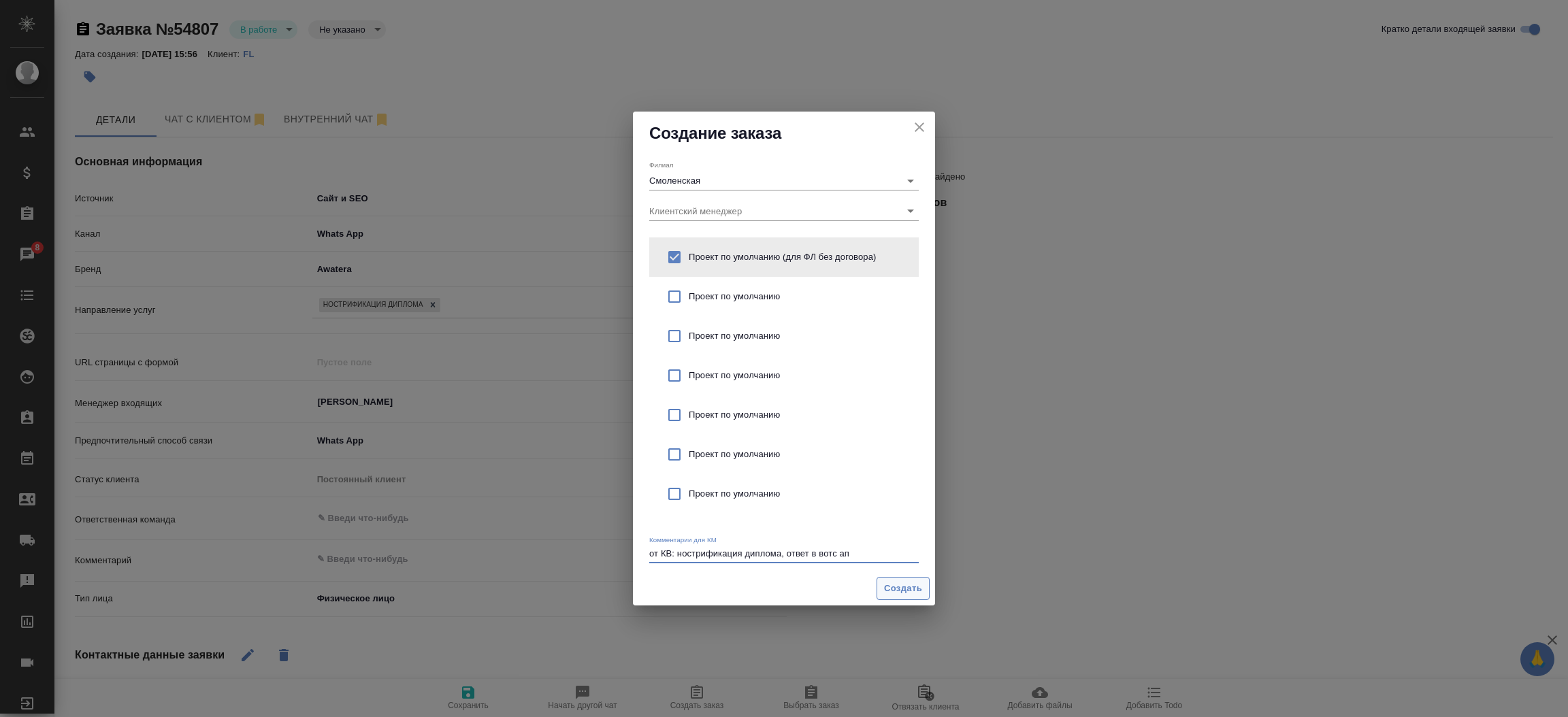
type textarea "от КВ: нострификация диплома, ответ в вотс ап"
click at [909, 589] on span "Создать" at bounding box center [902, 588] width 38 height 15
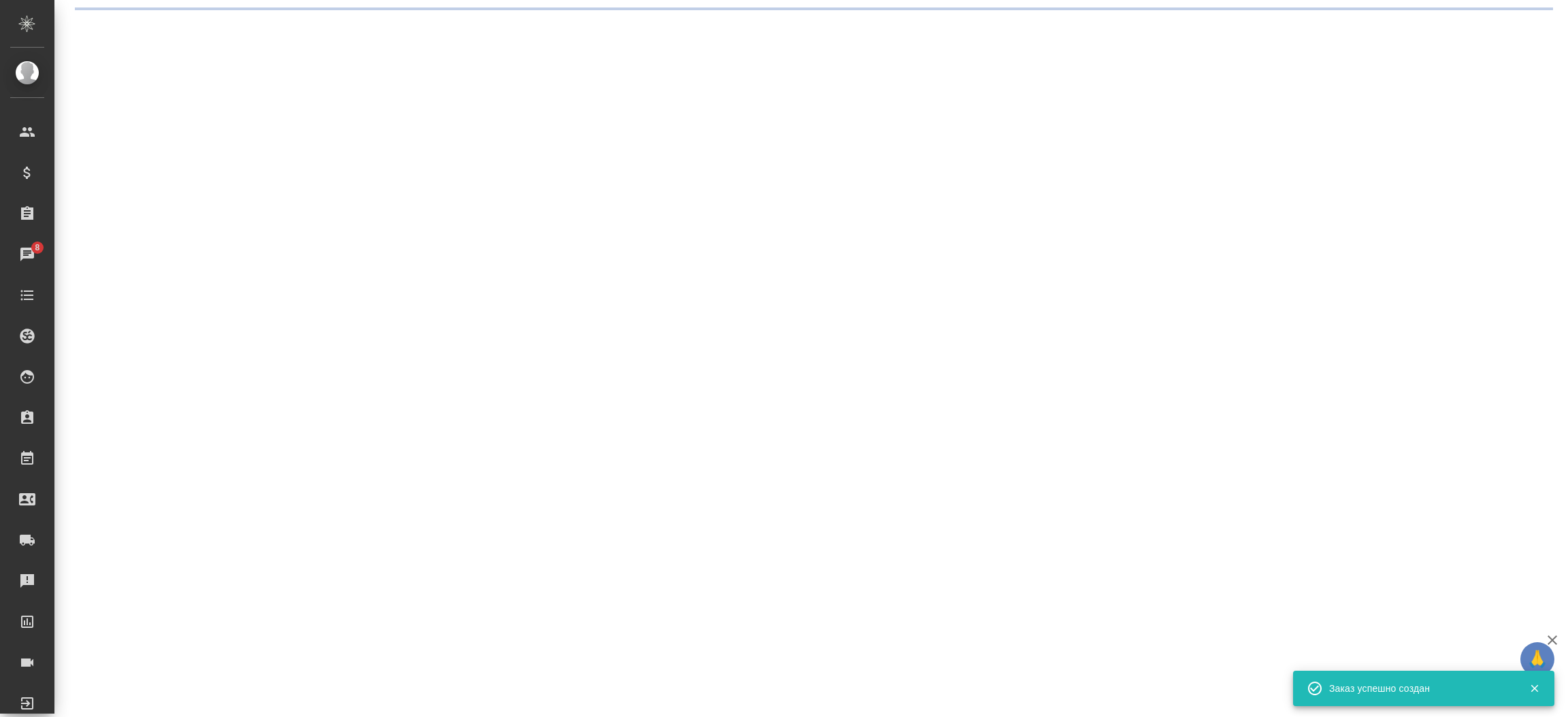
select select "RU"
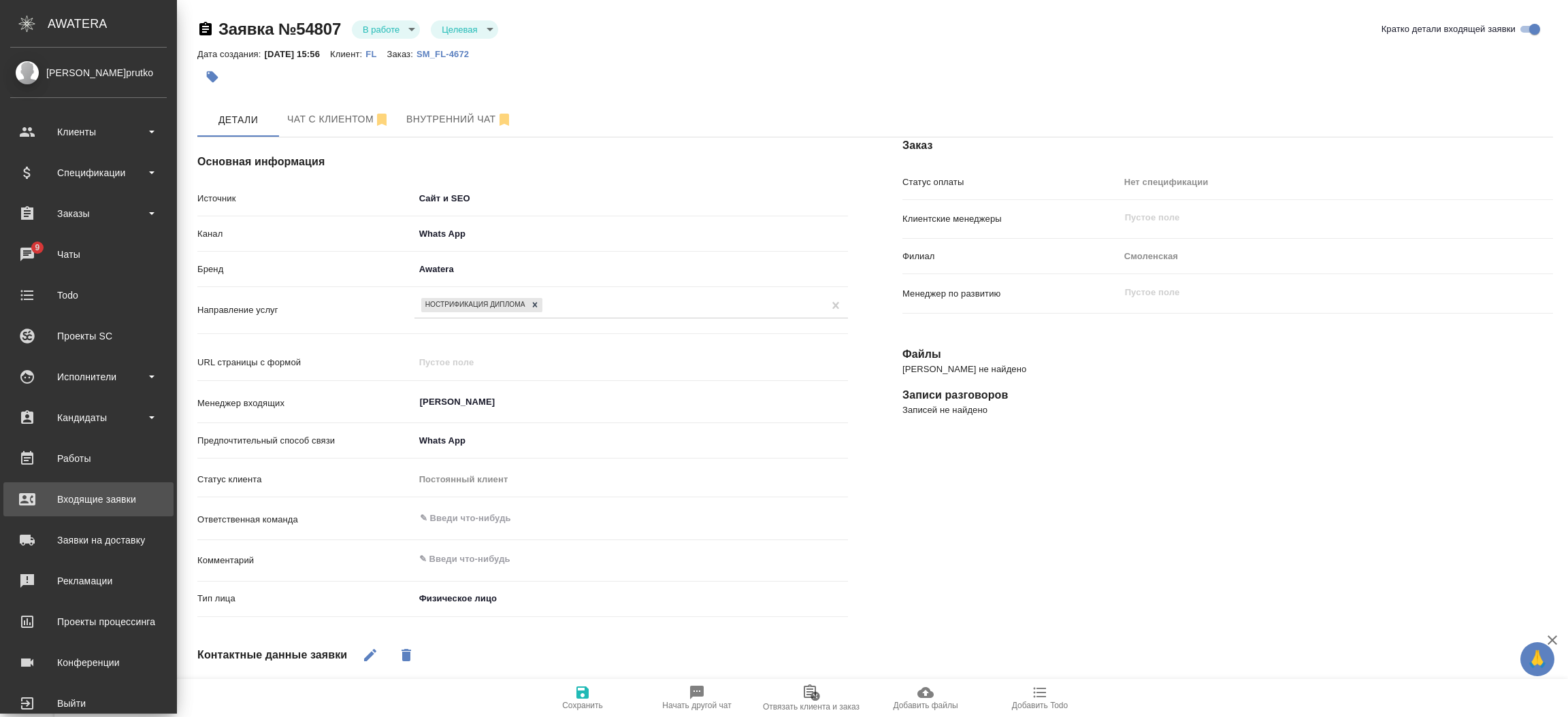
click at [100, 511] on link "Входящие заявки" at bounding box center [88, 499] width 170 height 34
type textarea "x"
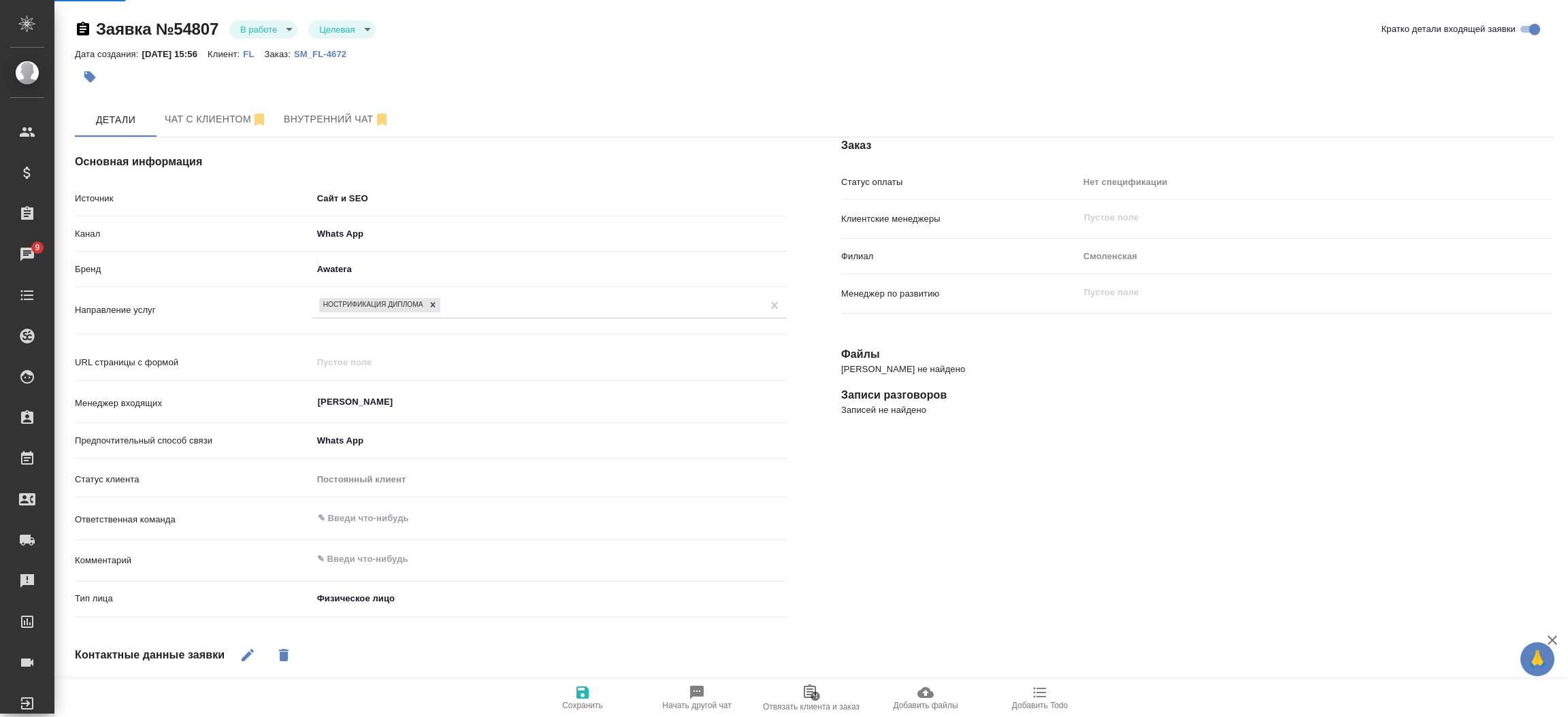
select select "RU"
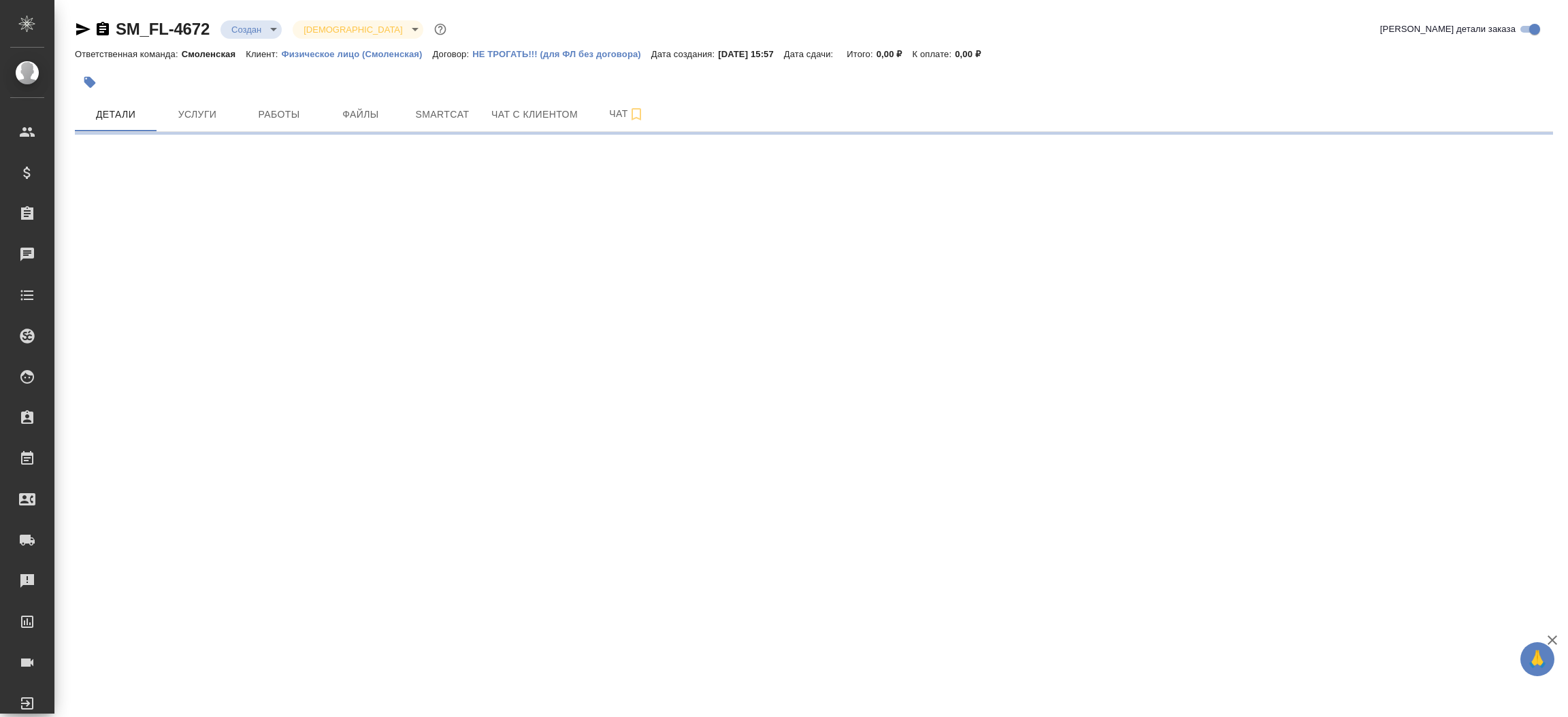
select select "RU"
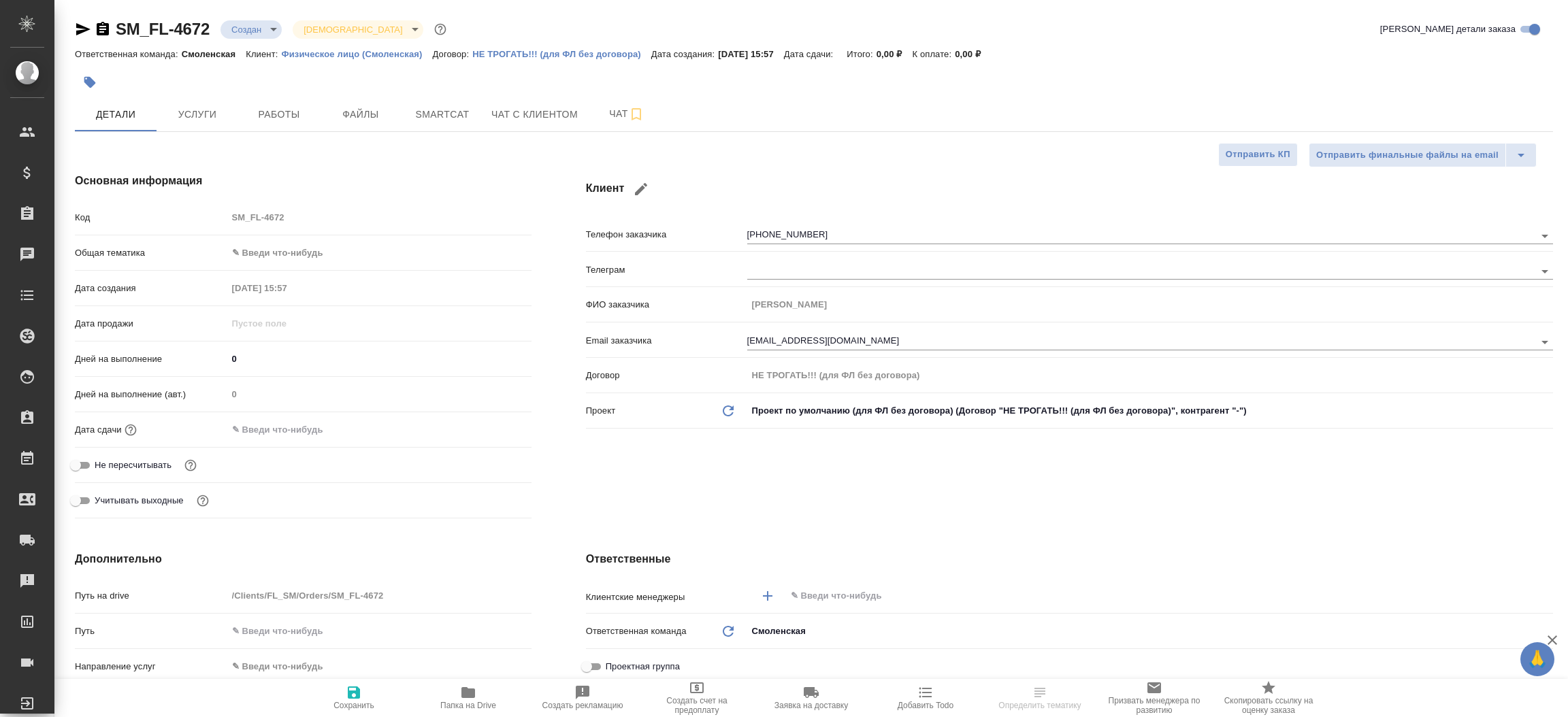
type textarea "x"
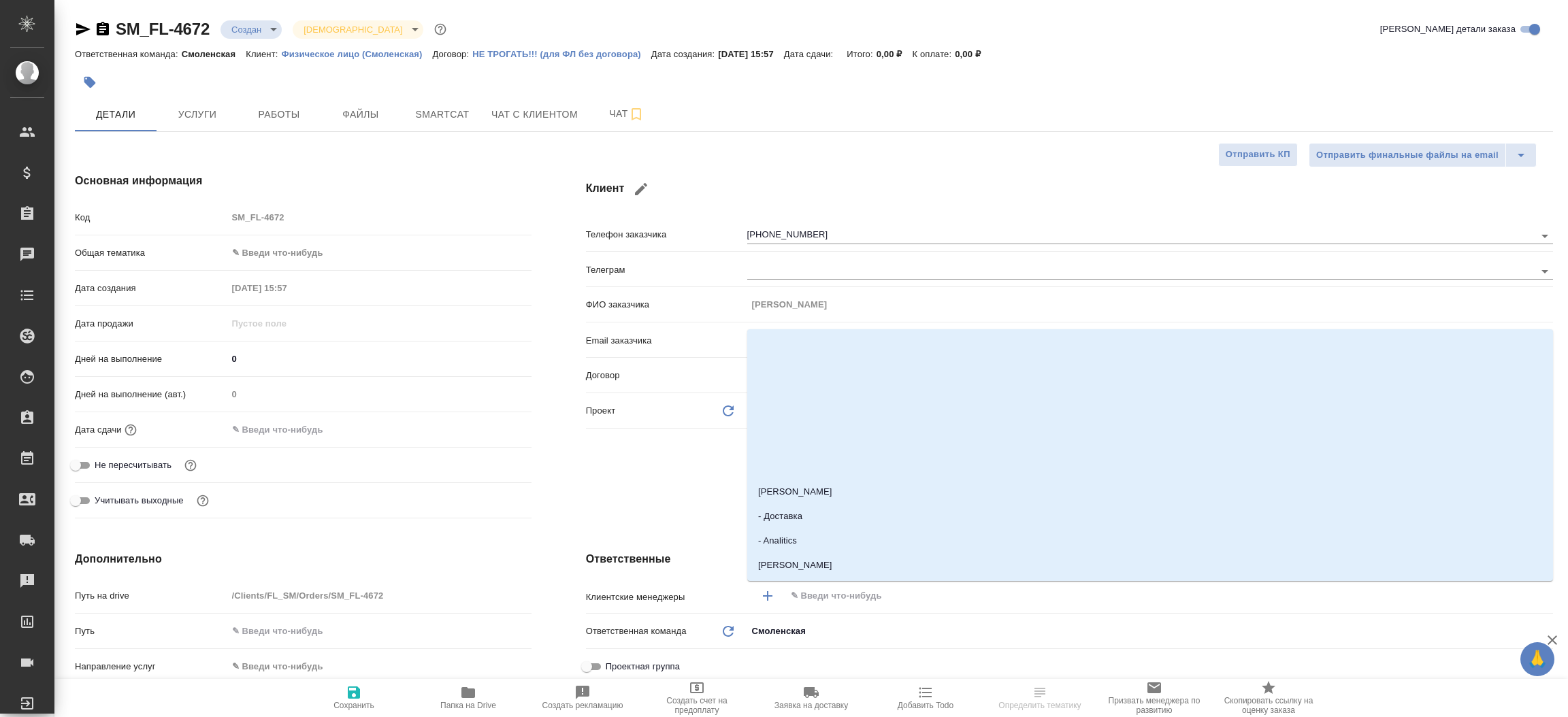
click at [824, 594] on input "text" at bounding box center [1146, 596] width 714 height 16
click at [647, 482] on div "Клиент Телефон заказчика [PHONE_NUMBER] Телеграм ФИО заказчика [PERSON_NAME] за…" at bounding box center [1069, 348] width 1021 height 405
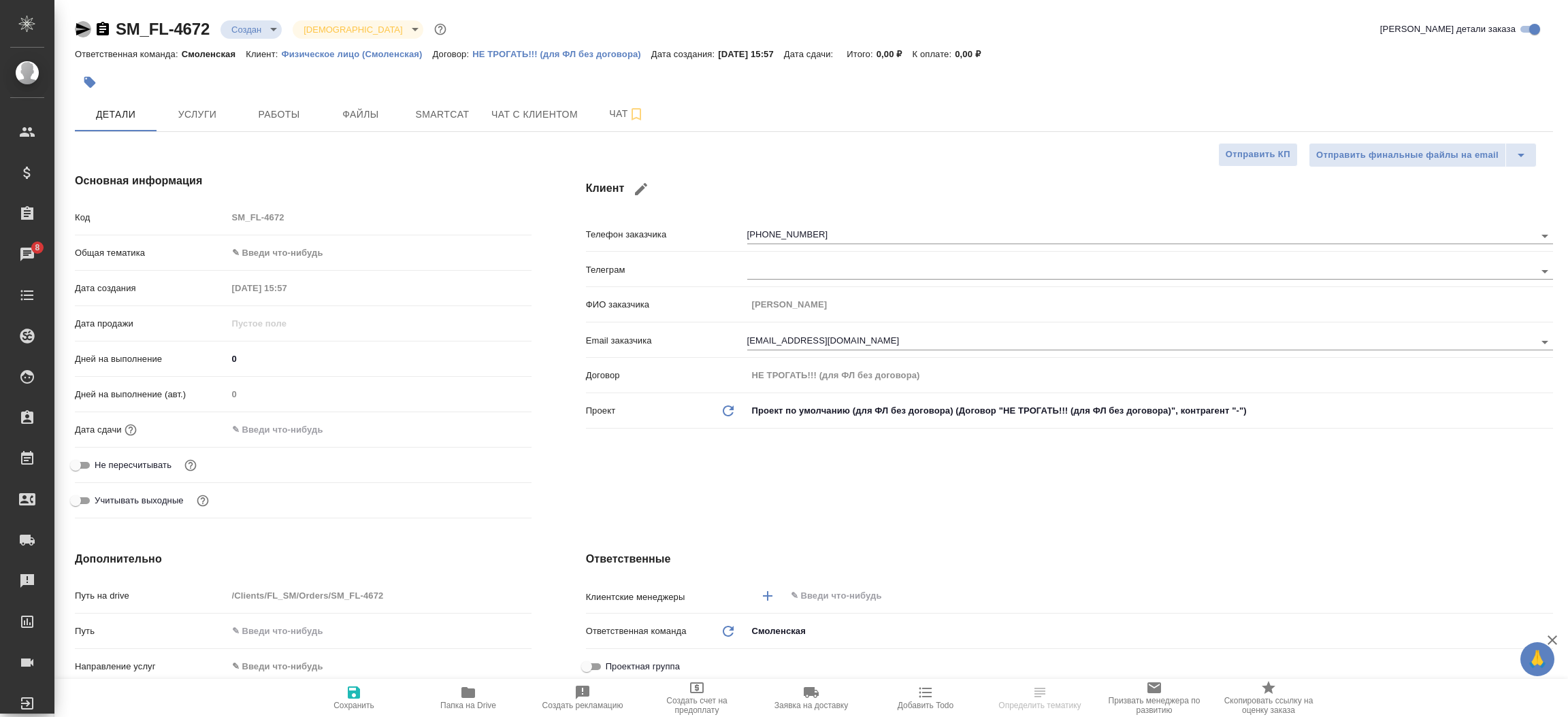
click at [75, 32] on icon "button" at bounding box center [83, 29] width 16 height 16
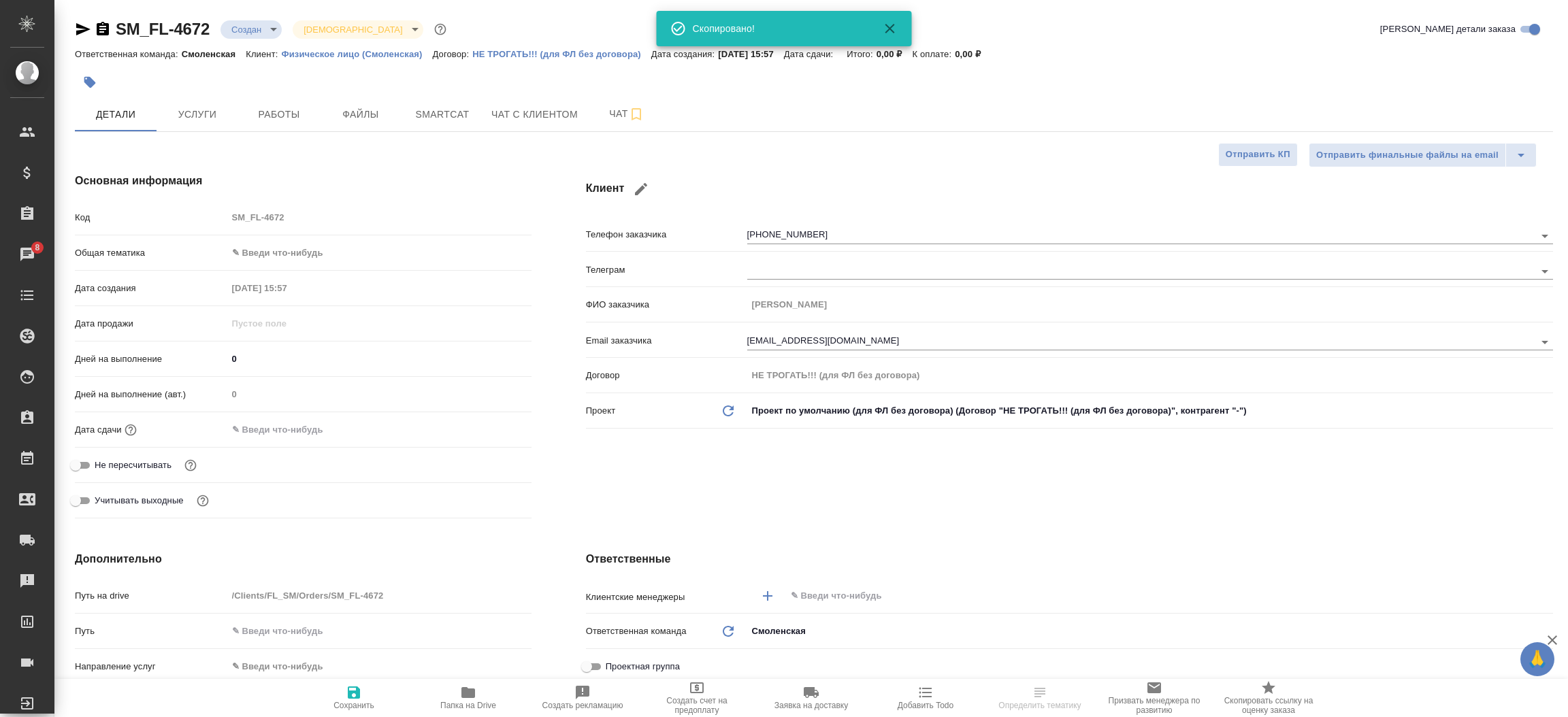
type textarea "x"
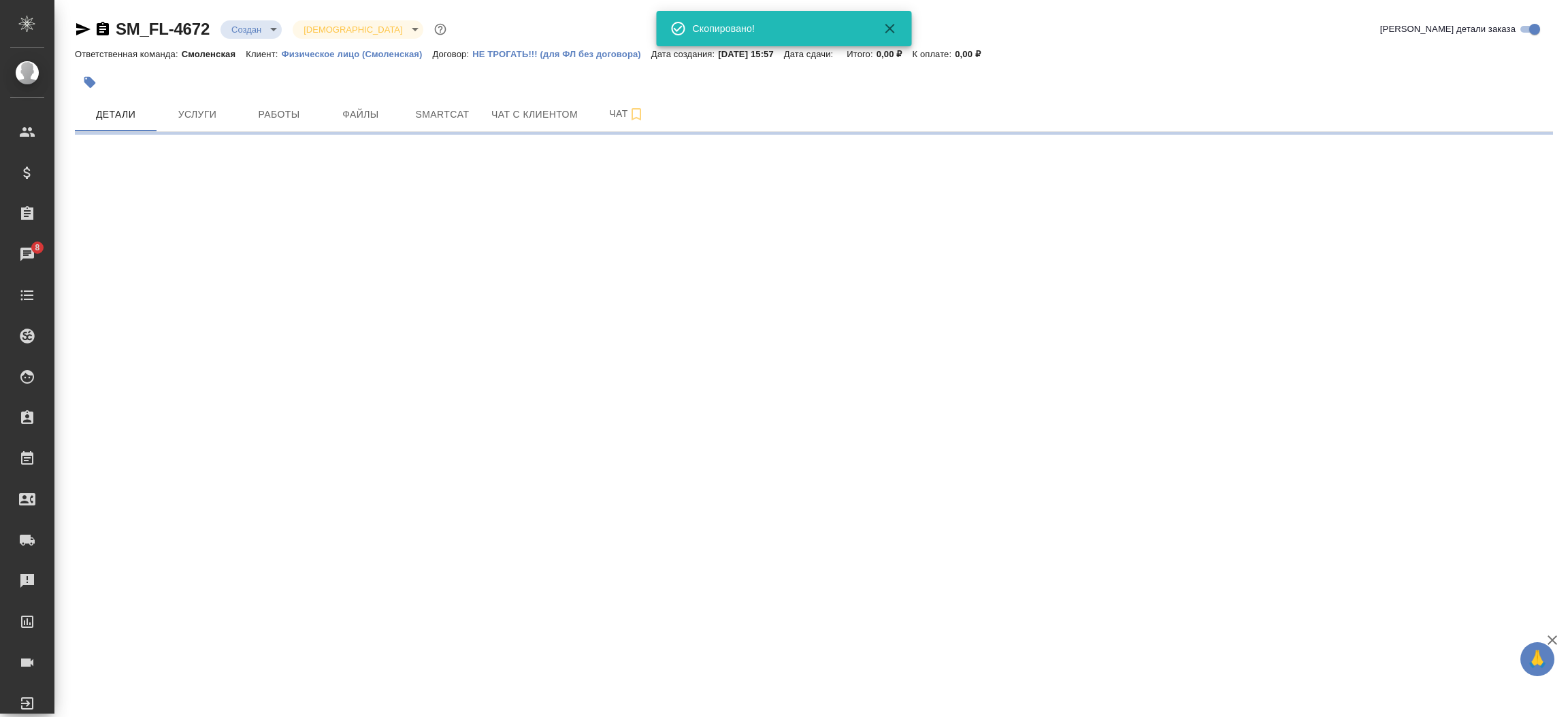
select select "RU"
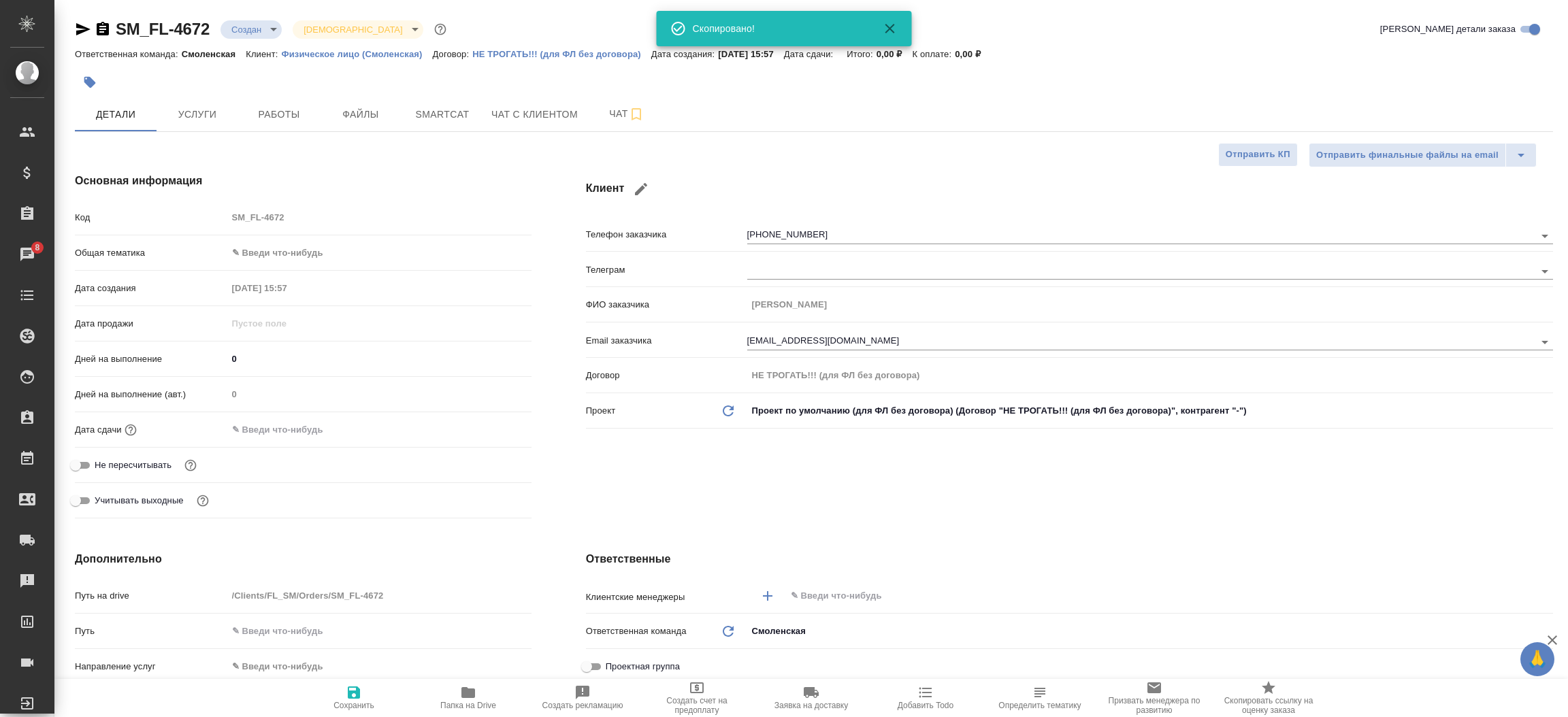
type textarea "x"
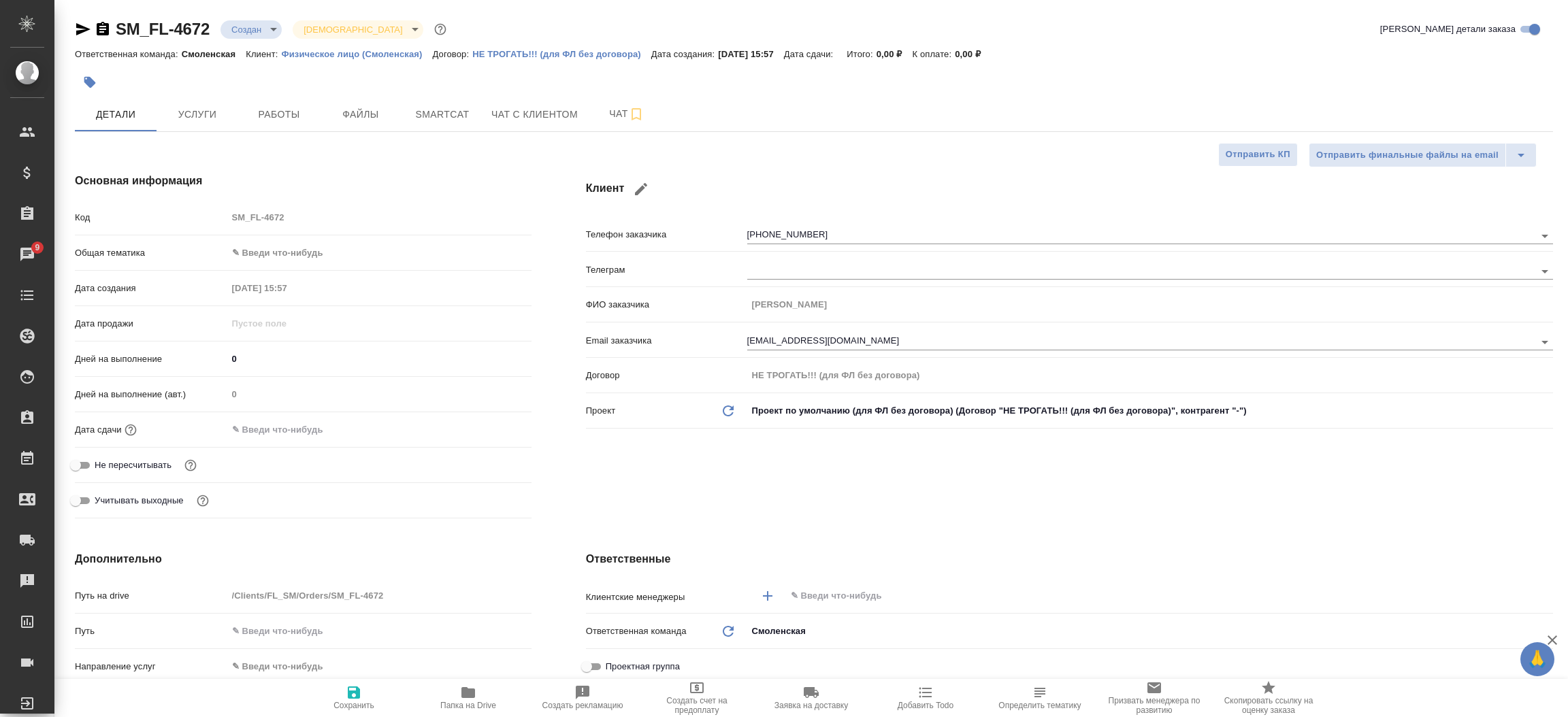
click at [572, 439] on div "Клиент Телефон заказчика [PHONE_NUMBER] Телеграм ФИО заказчика [PERSON_NAME] за…" at bounding box center [1069, 348] width 1021 height 405
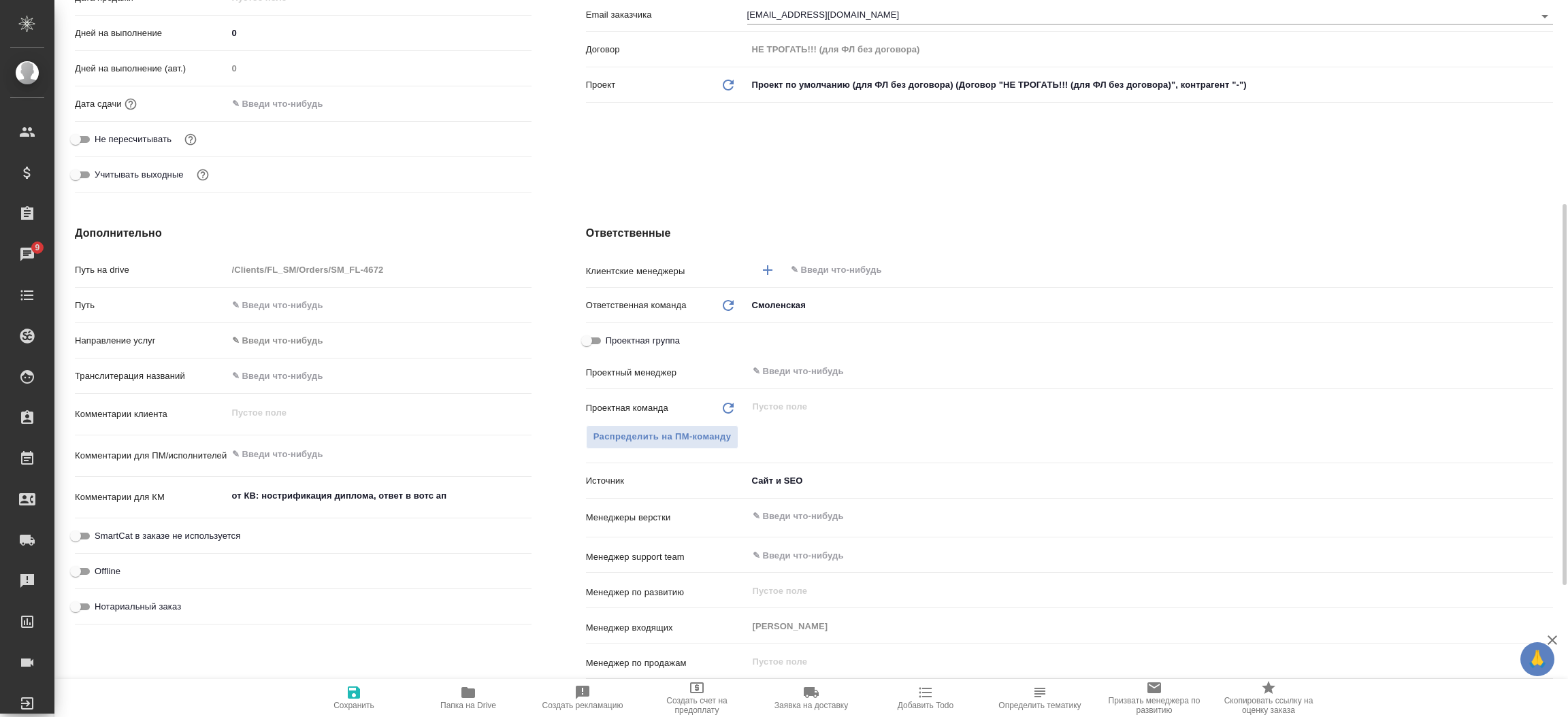
scroll to position [367, 0]
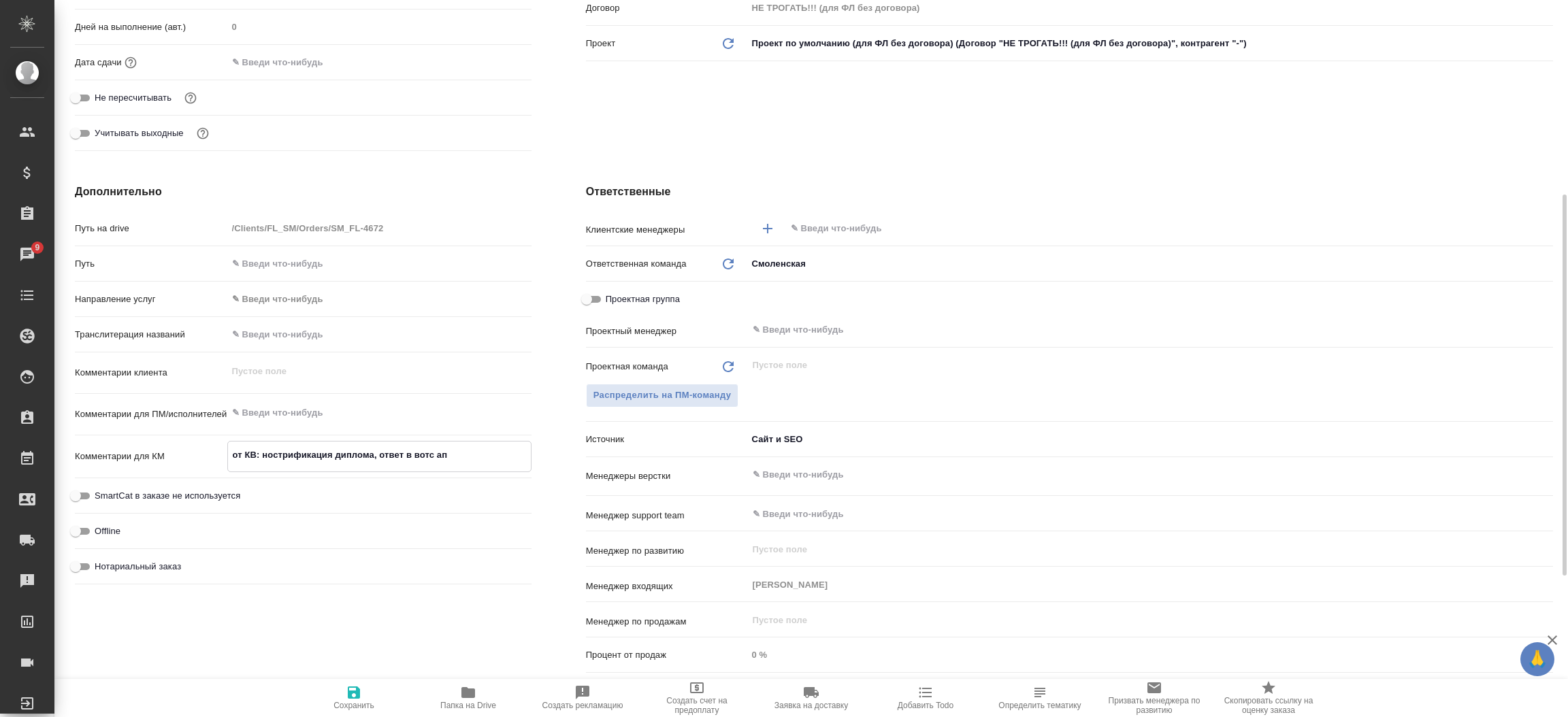
type textarea "x"
click at [373, 452] on textarea "от КВ: нострификация диплома, ответ в вотс ап" at bounding box center [379, 455] width 303 height 23
type textarea "x"
type textarea "от КВ: нострификация диплома,, ответ в вотс ап"
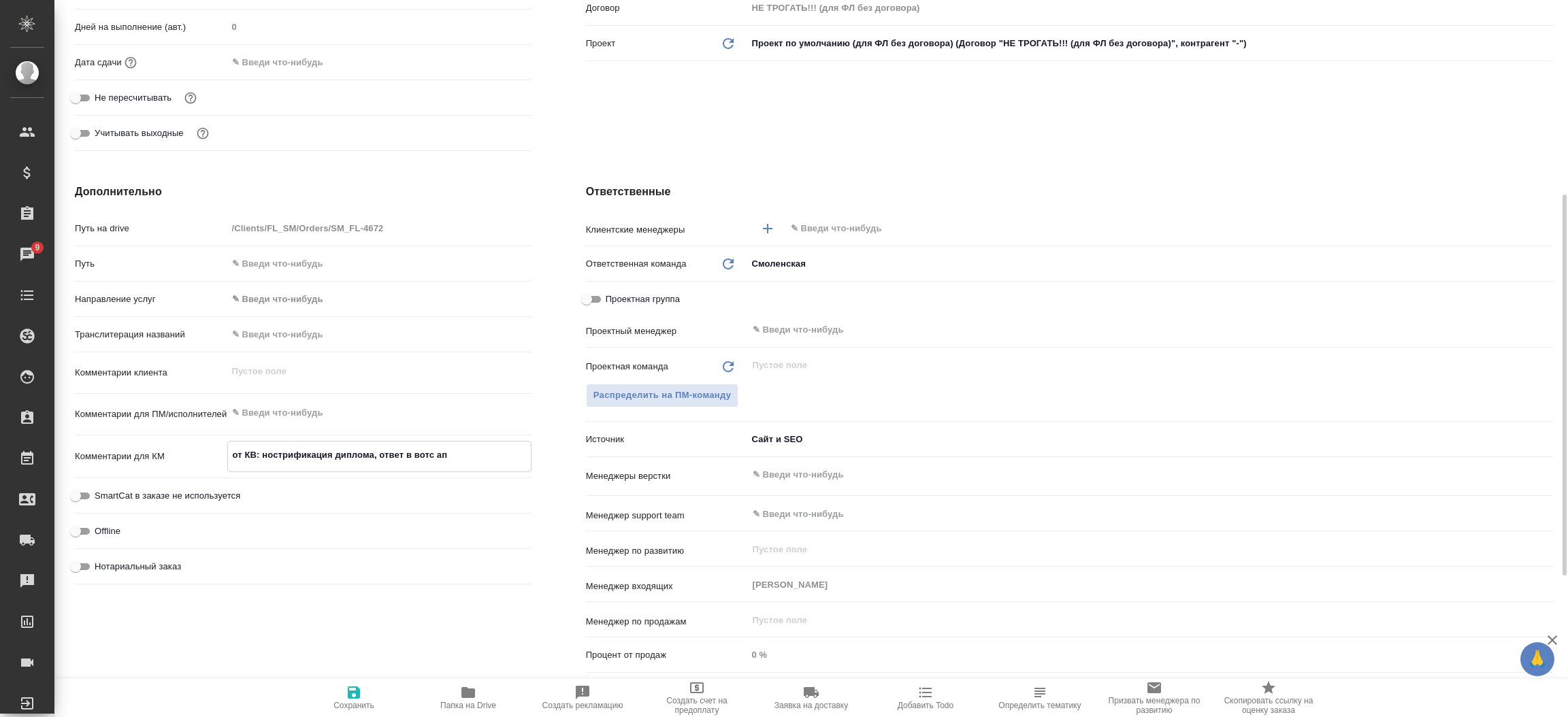
type textarea "x"
type textarea "от КВ: нострификация диплома, , ответ в вотс ап"
type textarea "x"
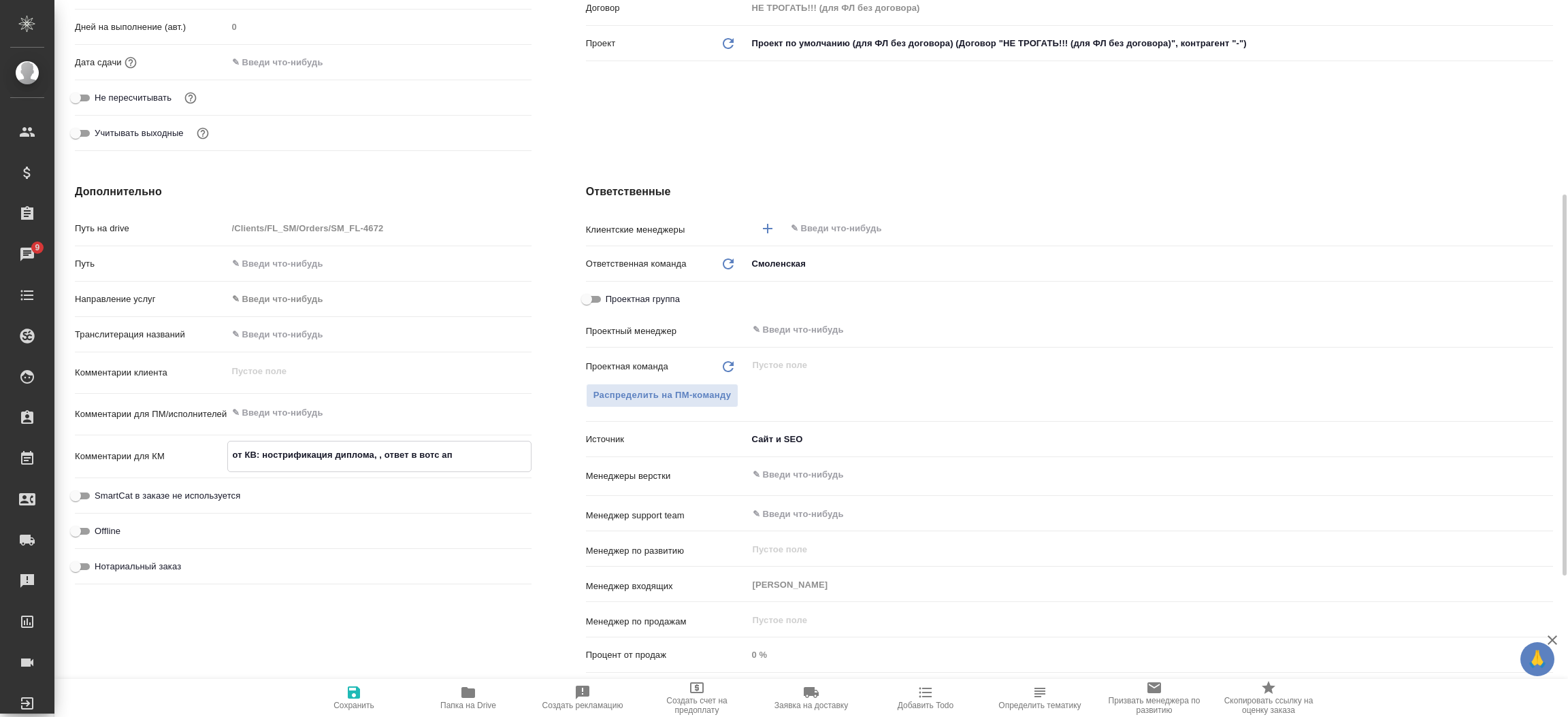
type textarea "x"
type textarea "от КВ: нострификация диплома, в, ответ в вотс ап"
type textarea "x"
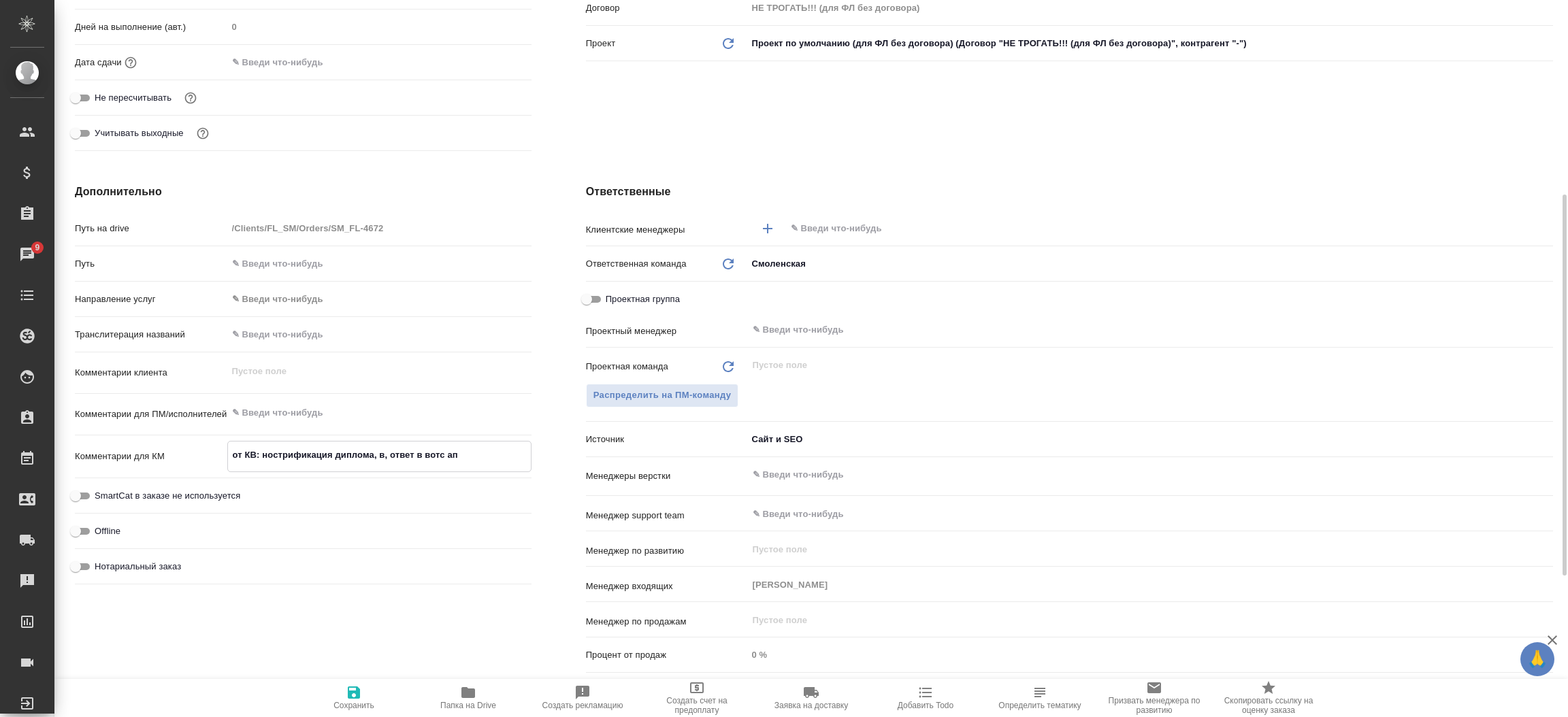
type textarea "x"
type textarea "от КВ: нострификация диплома, вы, ответ в вотс ап"
type textarea "x"
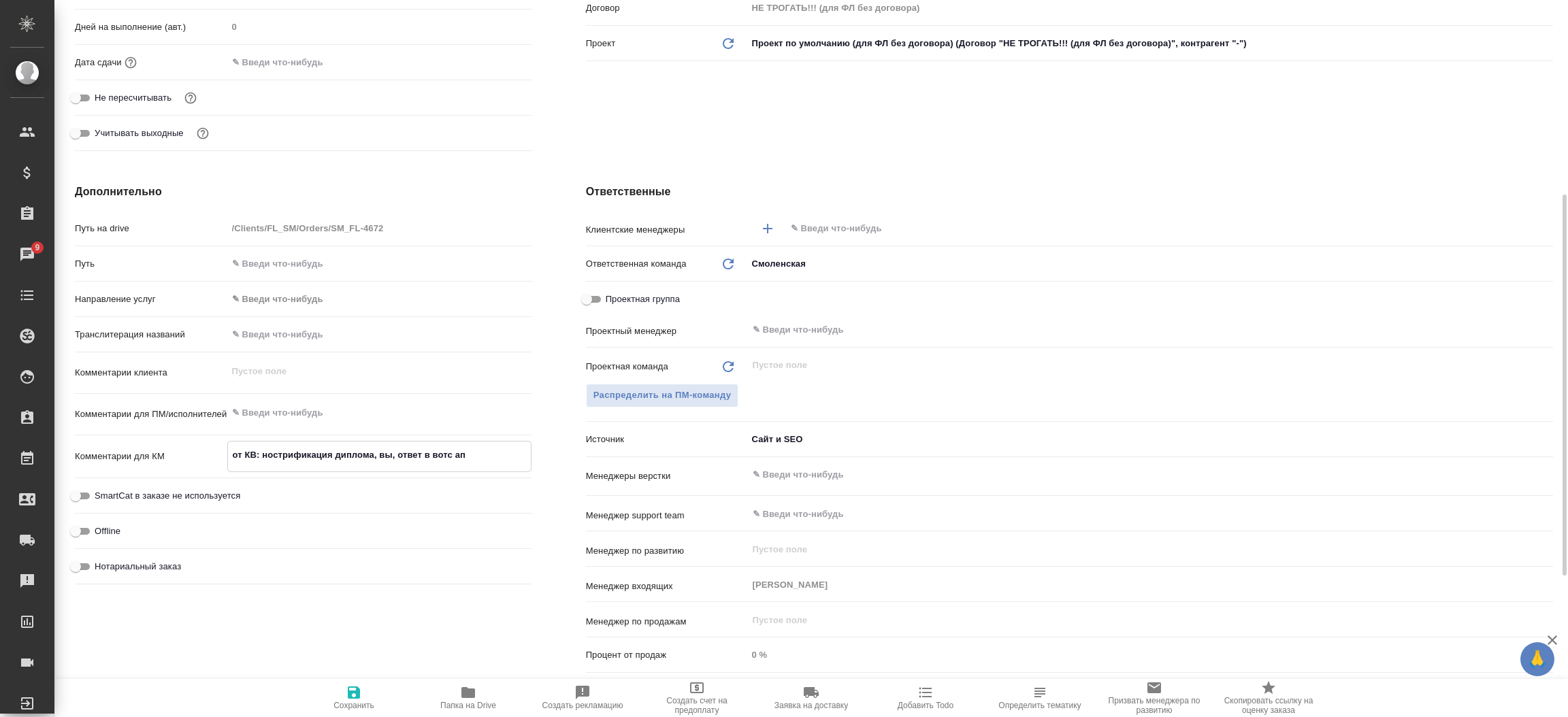
type textarea "от КВ: нострификация диплома, выд, ответ в вотс ап"
type textarea "x"
type textarea "от КВ: нострификация диплома, выда, ответ в вотс ап"
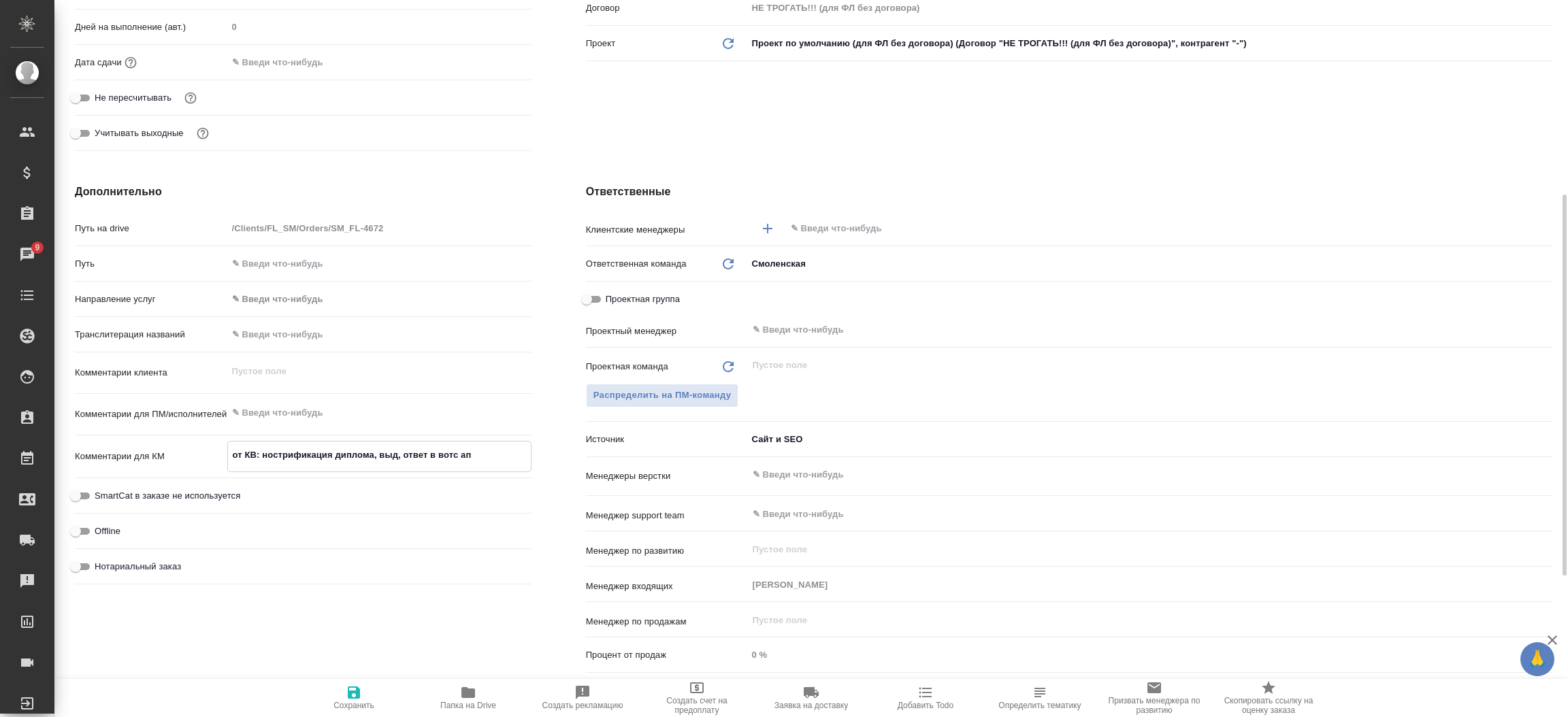
type textarea "x"
type textarea "от КВ: нострификация диплома, выдан, ответ в вотс ап"
type textarea "x"
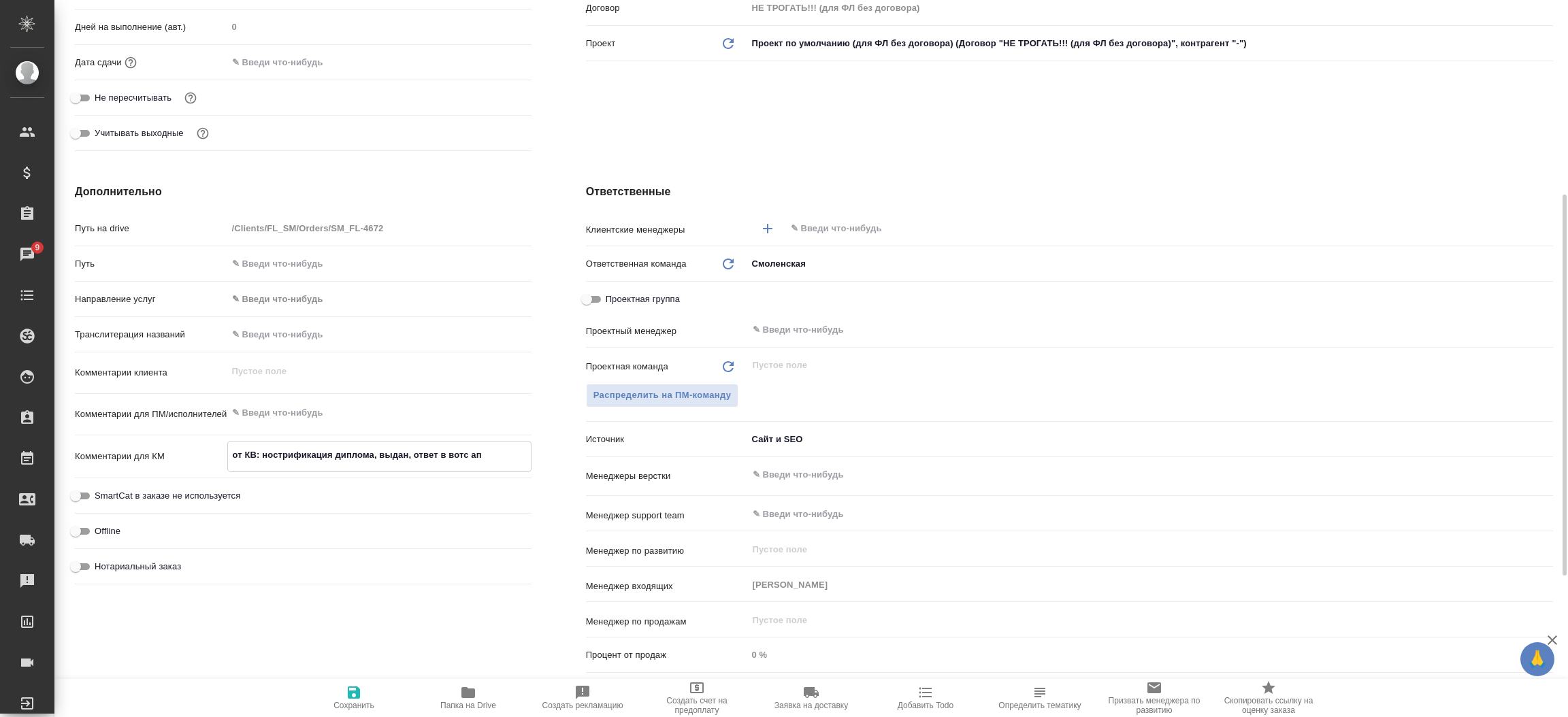
type textarea "x"
type textarea "от КВ: нострификация диплома, выдан , ответ в вотс ап"
type textarea "x"
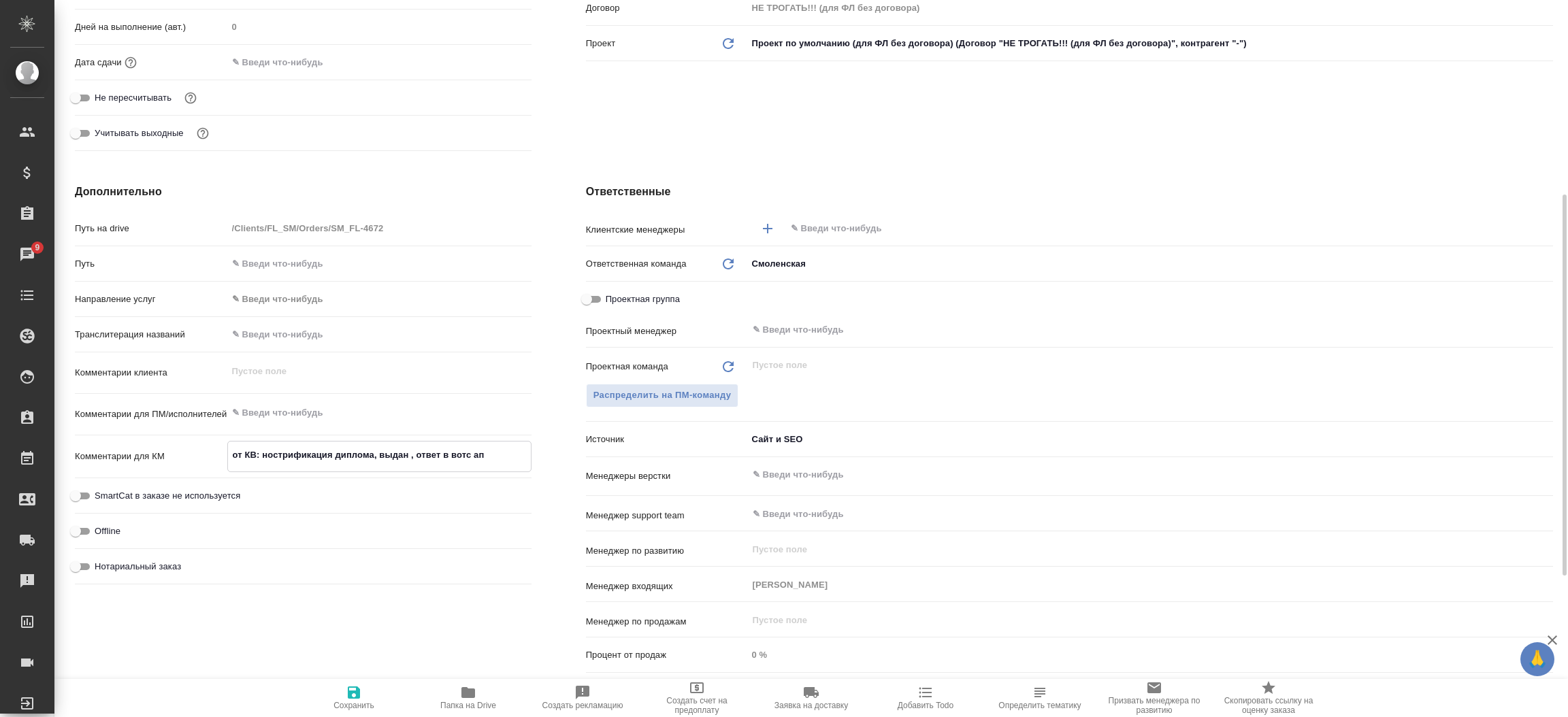
type textarea "x"
type textarea "от КВ: нострификация диплома, выдан в, ответ в вотс ап"
type textarea "x"
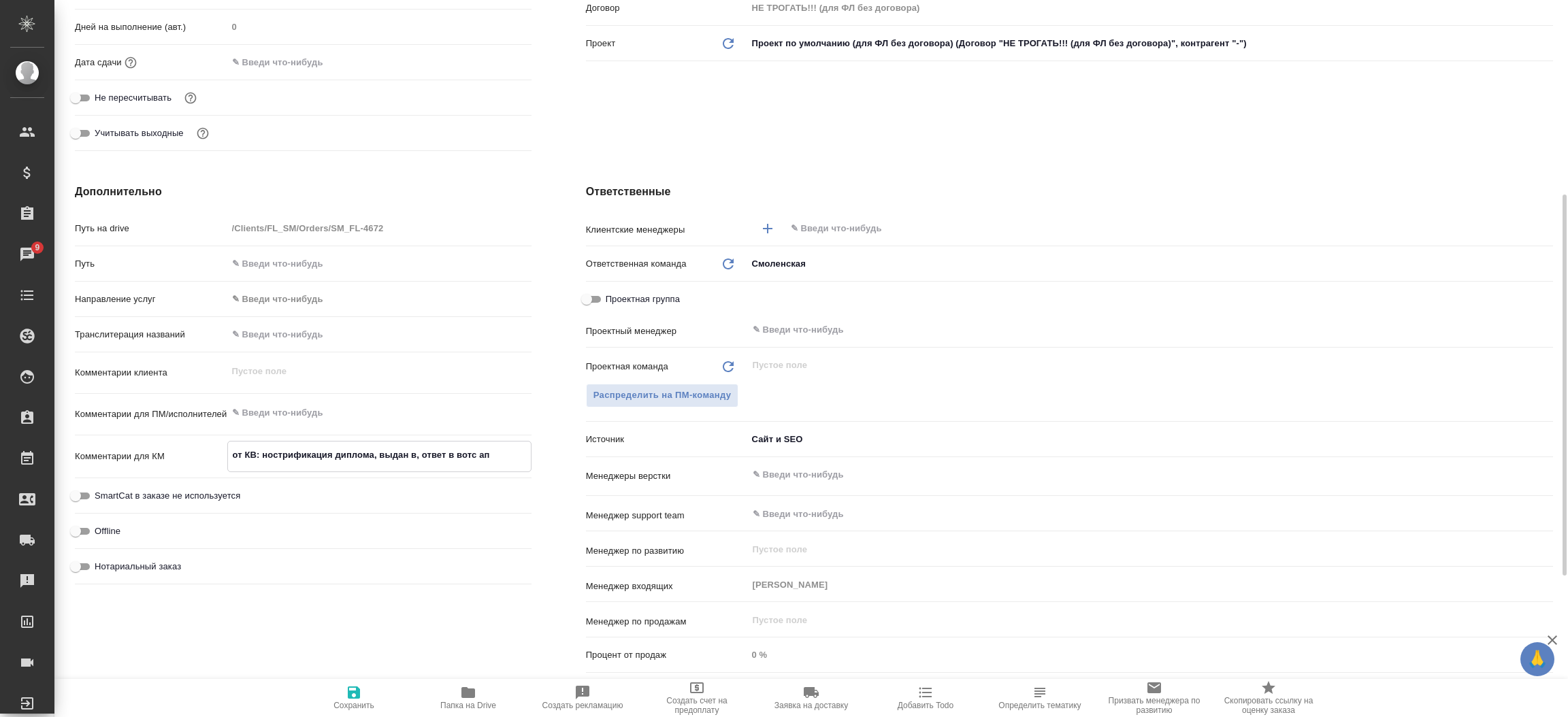
type textarea "от КВ: нострификация диплома, выдан в , ответ в вотс ап"
type textarea "x"
type textarea "от КВ: нострификация диплома, выдан в И, ответ в вотс ап"
type textarea "x"
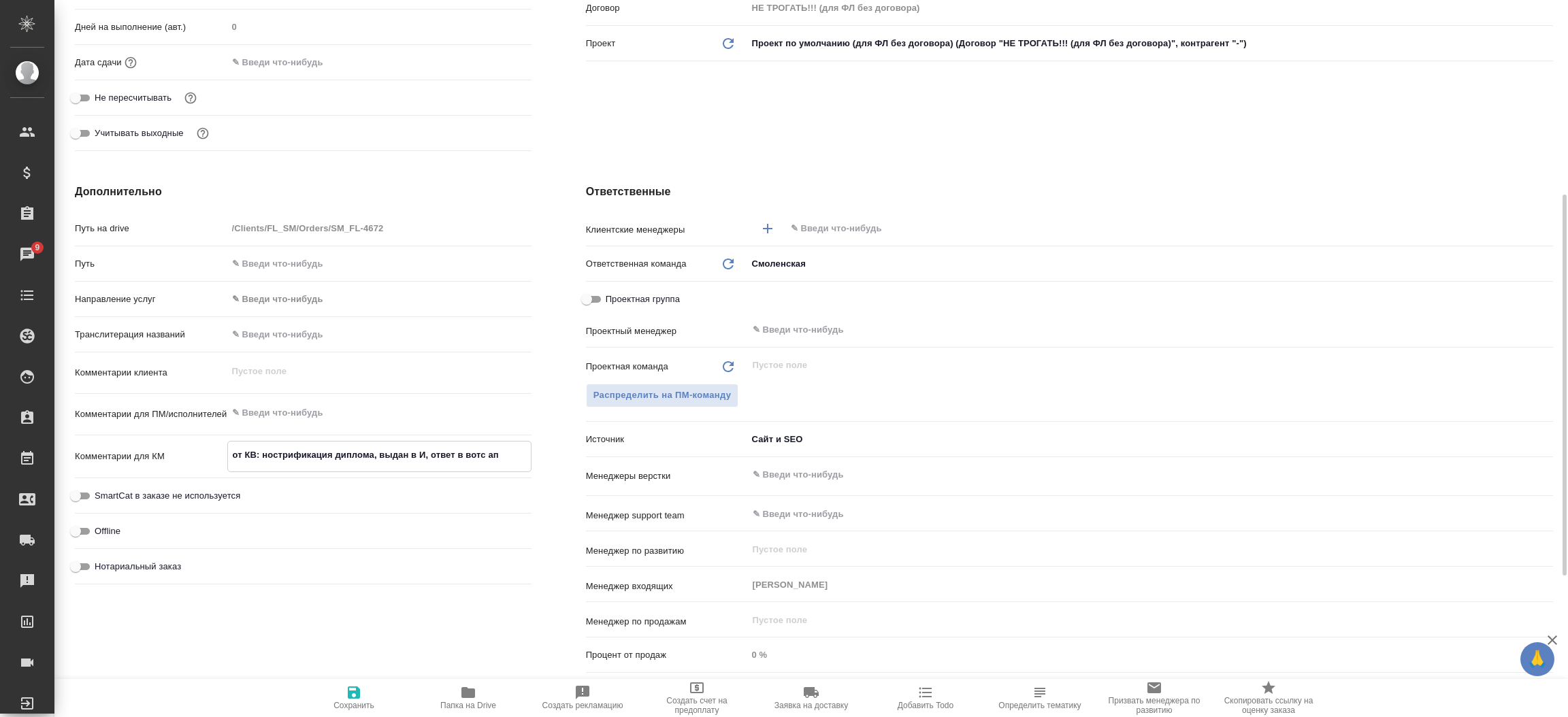
type textarea "x"
type textarea "от КВ: нострификация диплома, выдан в Ин, ответ в вотс ап"
type textarea "x"
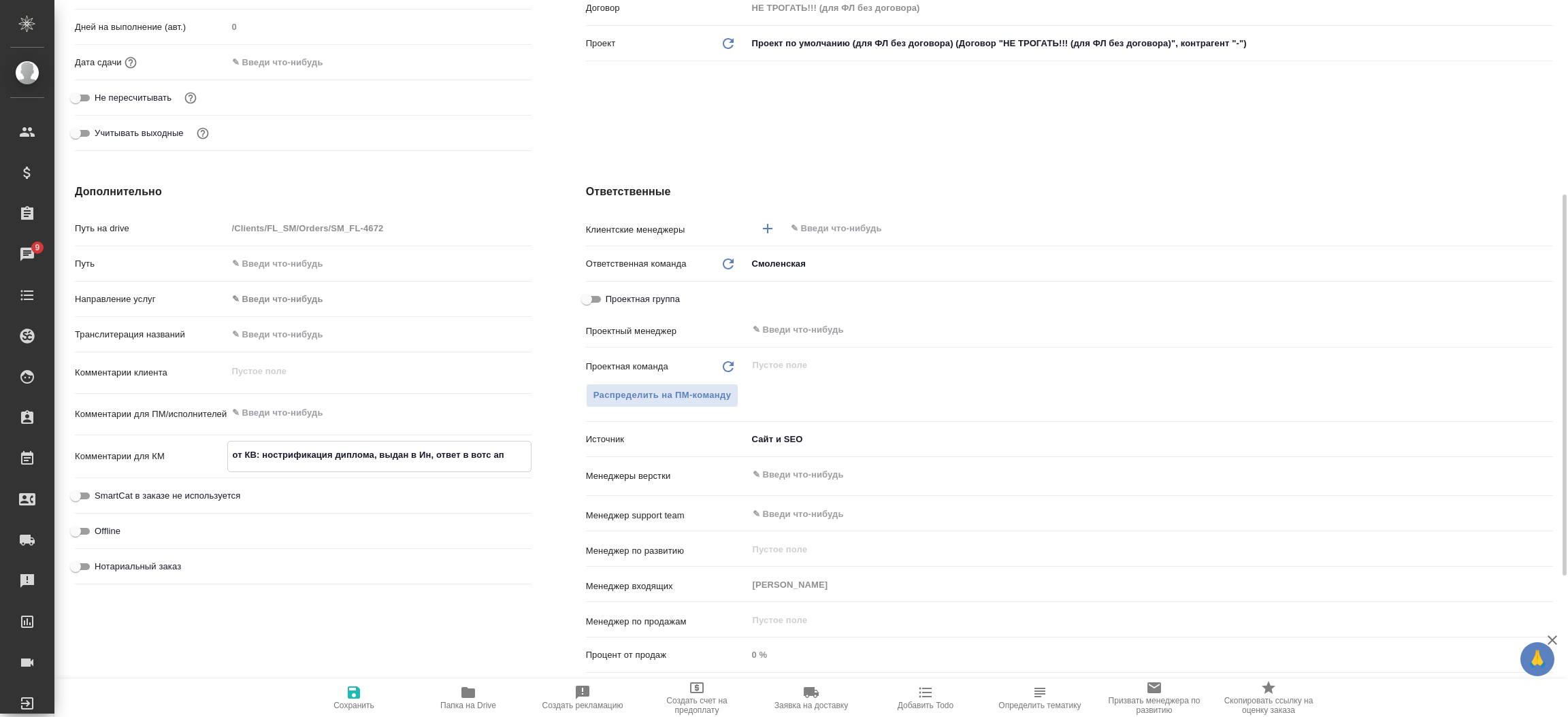
type textarea "x"
type textarea "от КВ: нострификация диплома, выдан в Инд, ответ в вотс ап"
type textarea "x"
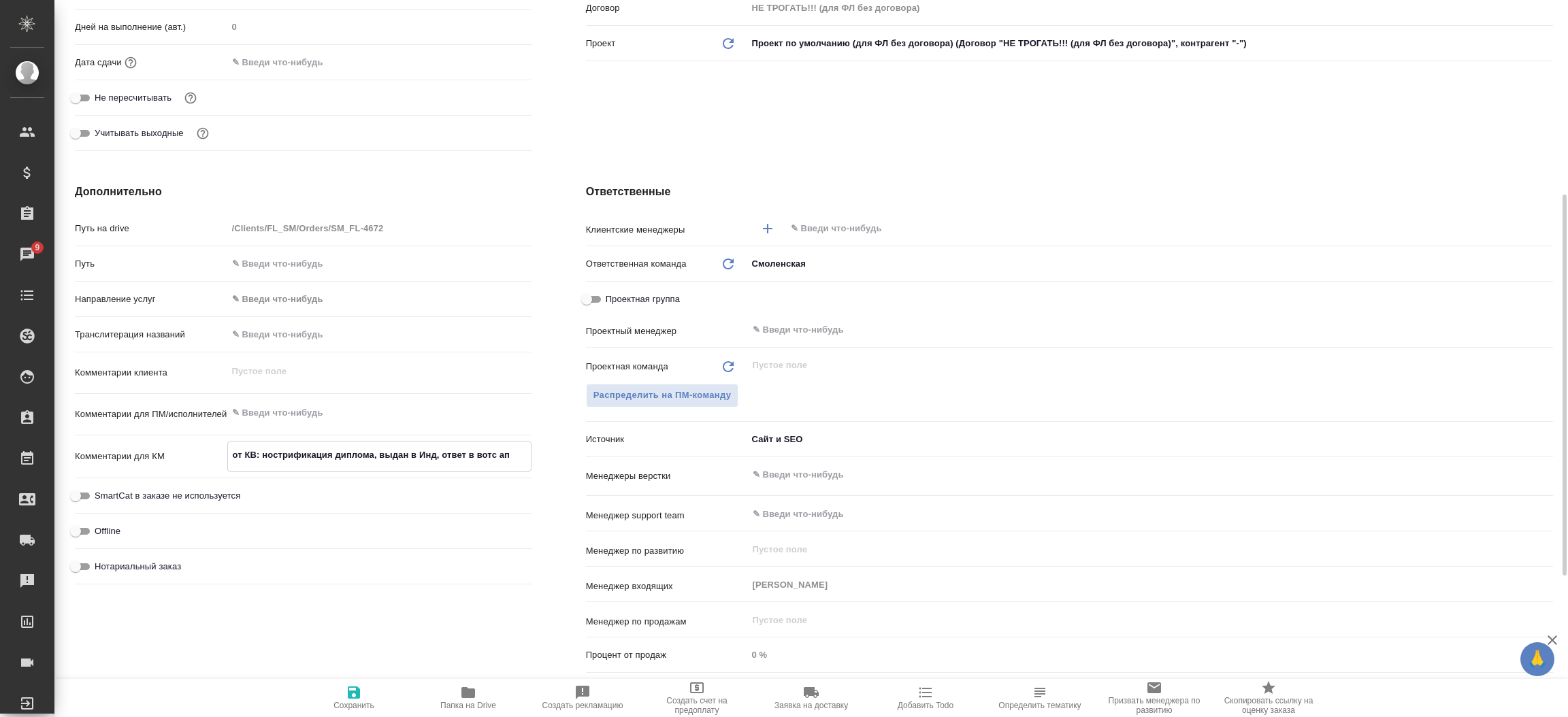
type textarea "x"
type textarea "от КВ: нострификация диплома, выдан в Инди, ответ в вотс ап"
type textarea "x"
type textarea "от КВ: нострификация диплома, выдан в Индии, ответ в вотс ап"
type textarea "x"
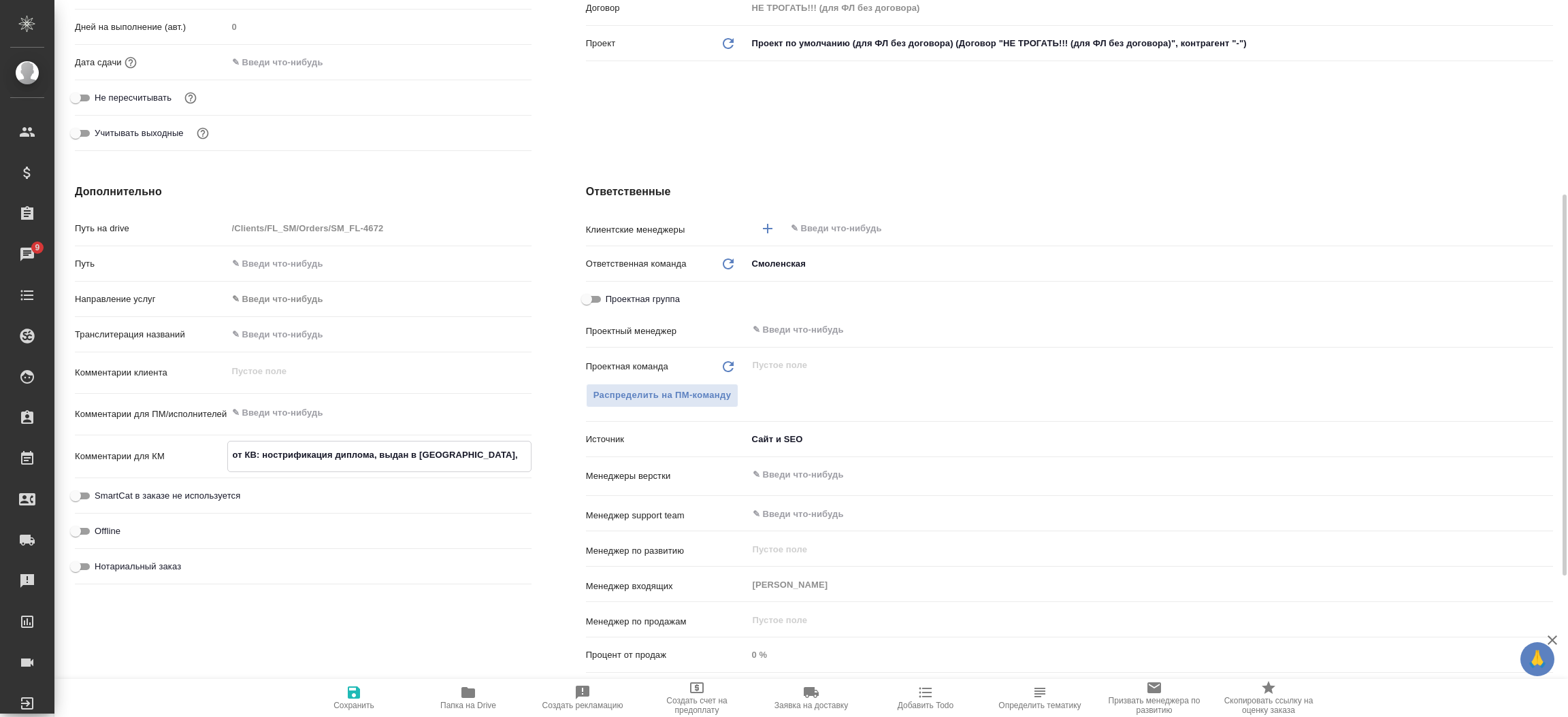
type textarea "x"
type textarea "от КВ: нострификация диплома, выдан в Индии, ответ в вотс ап"
type textarea "x"
click at [345, 704] on span "Сохранить" at bounding box center [354, 706] width 40 height 10
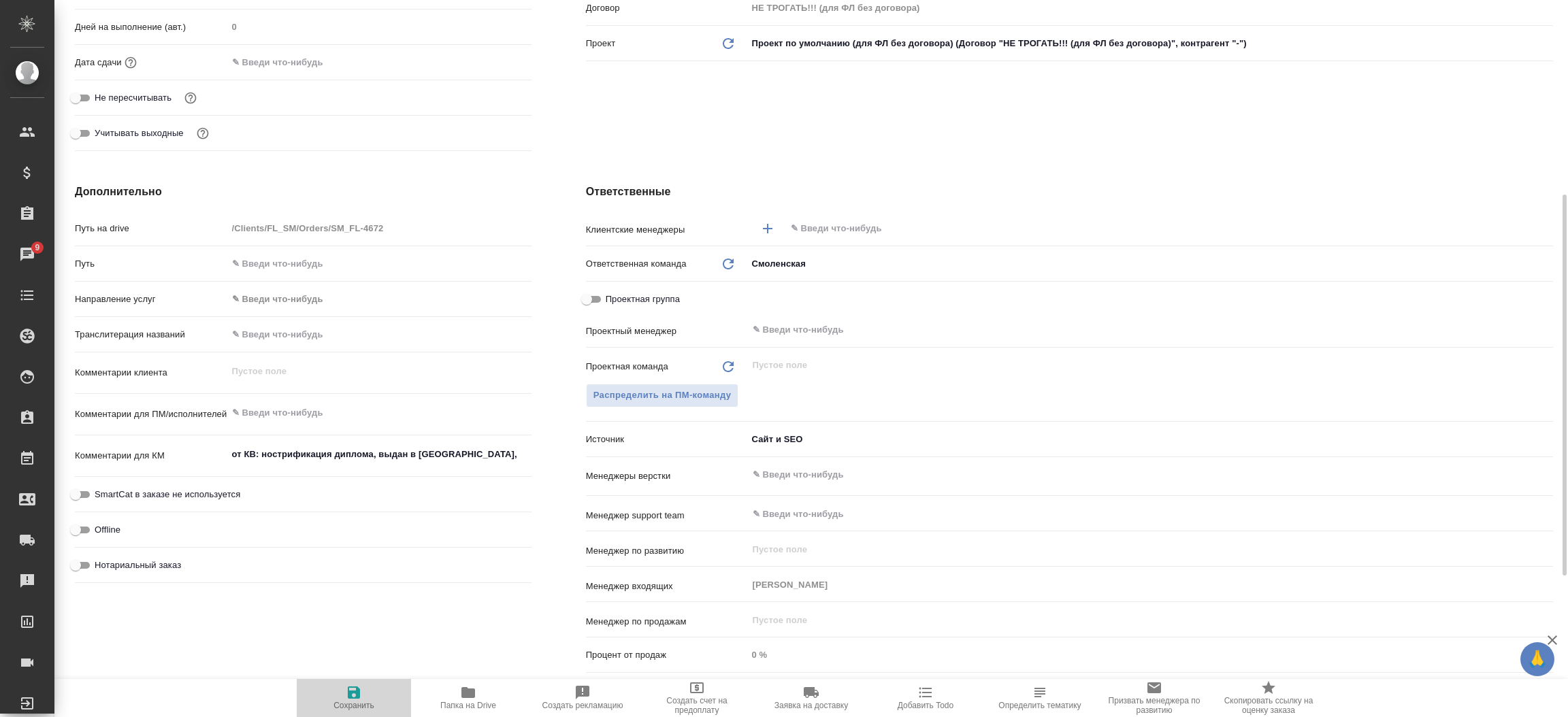
type textarea "x"
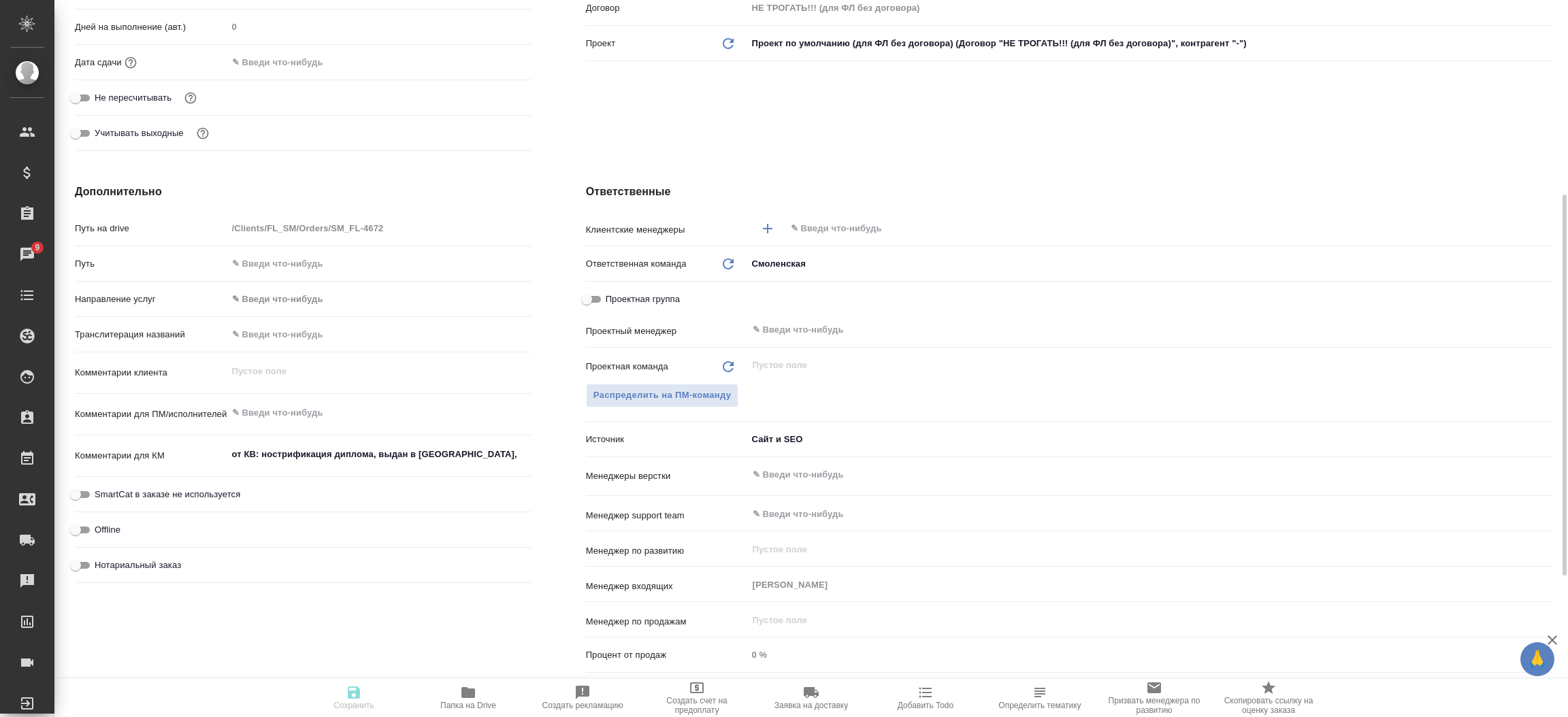
type textarea "x"
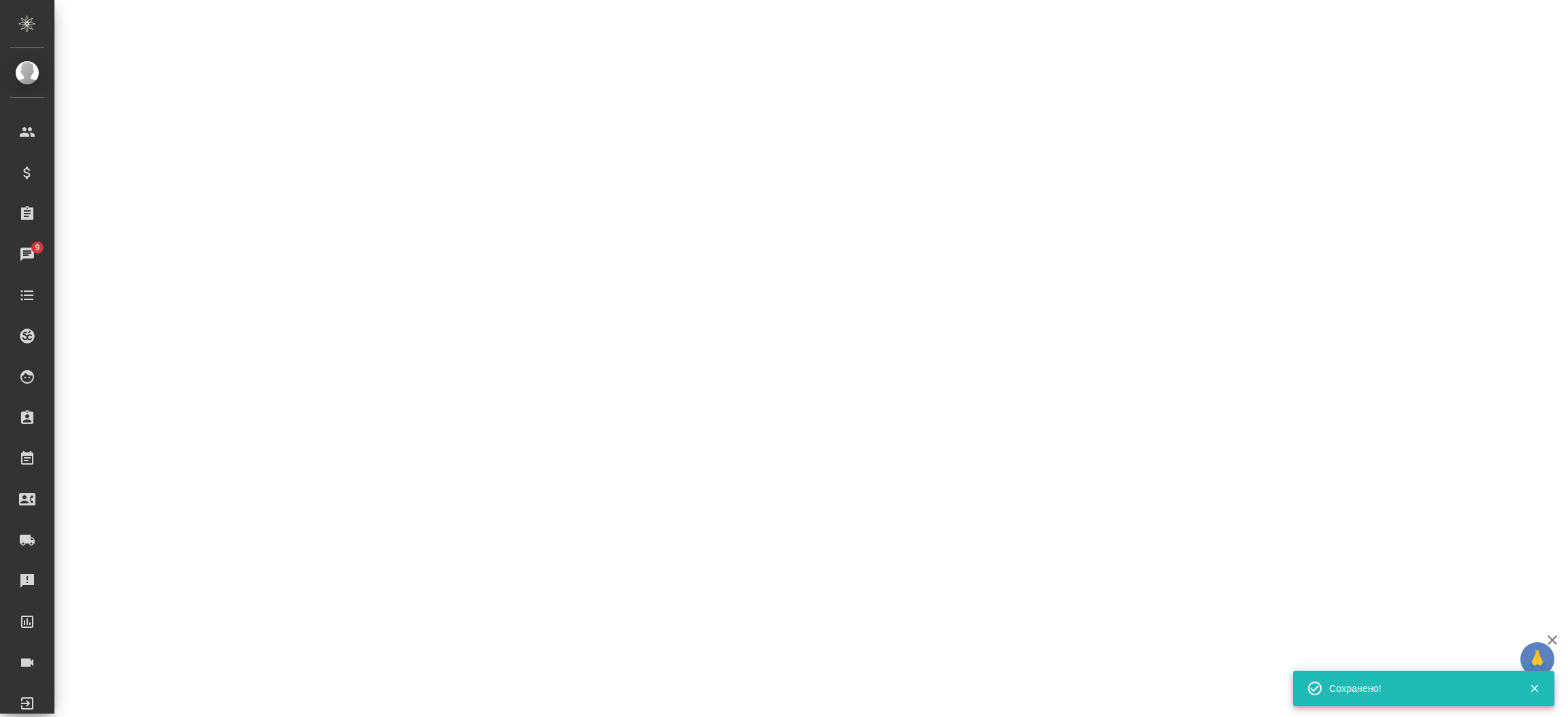
select select "RU"
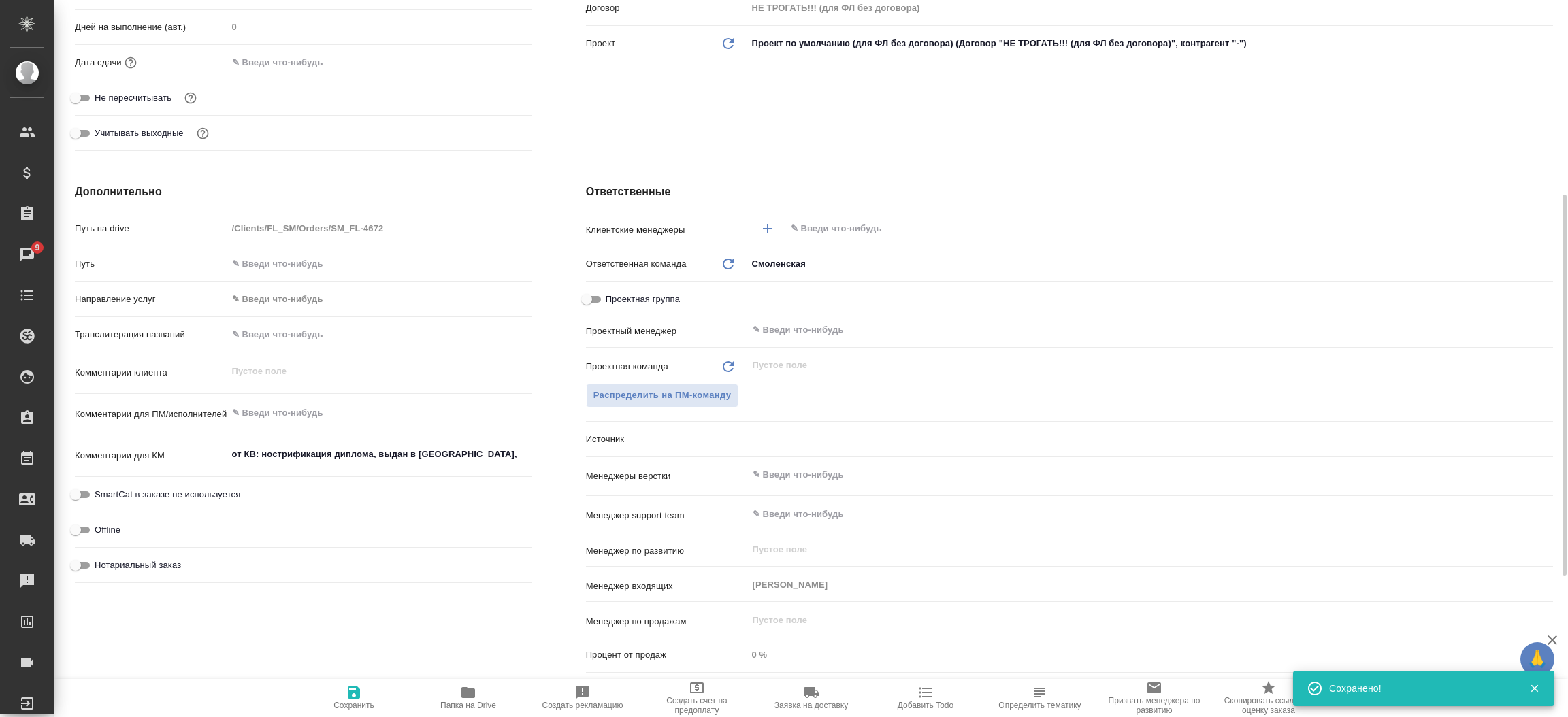
type textarea "x"
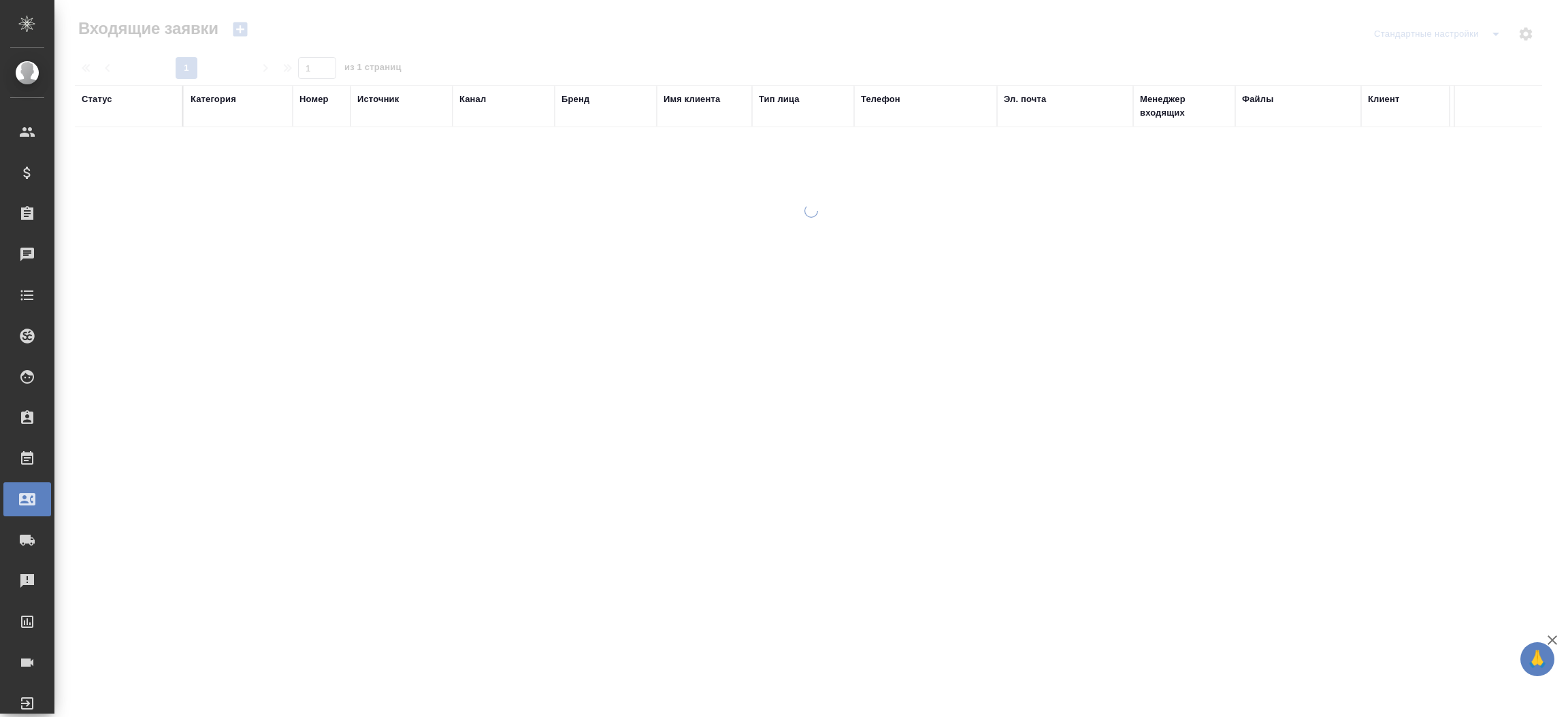
select select "RU"
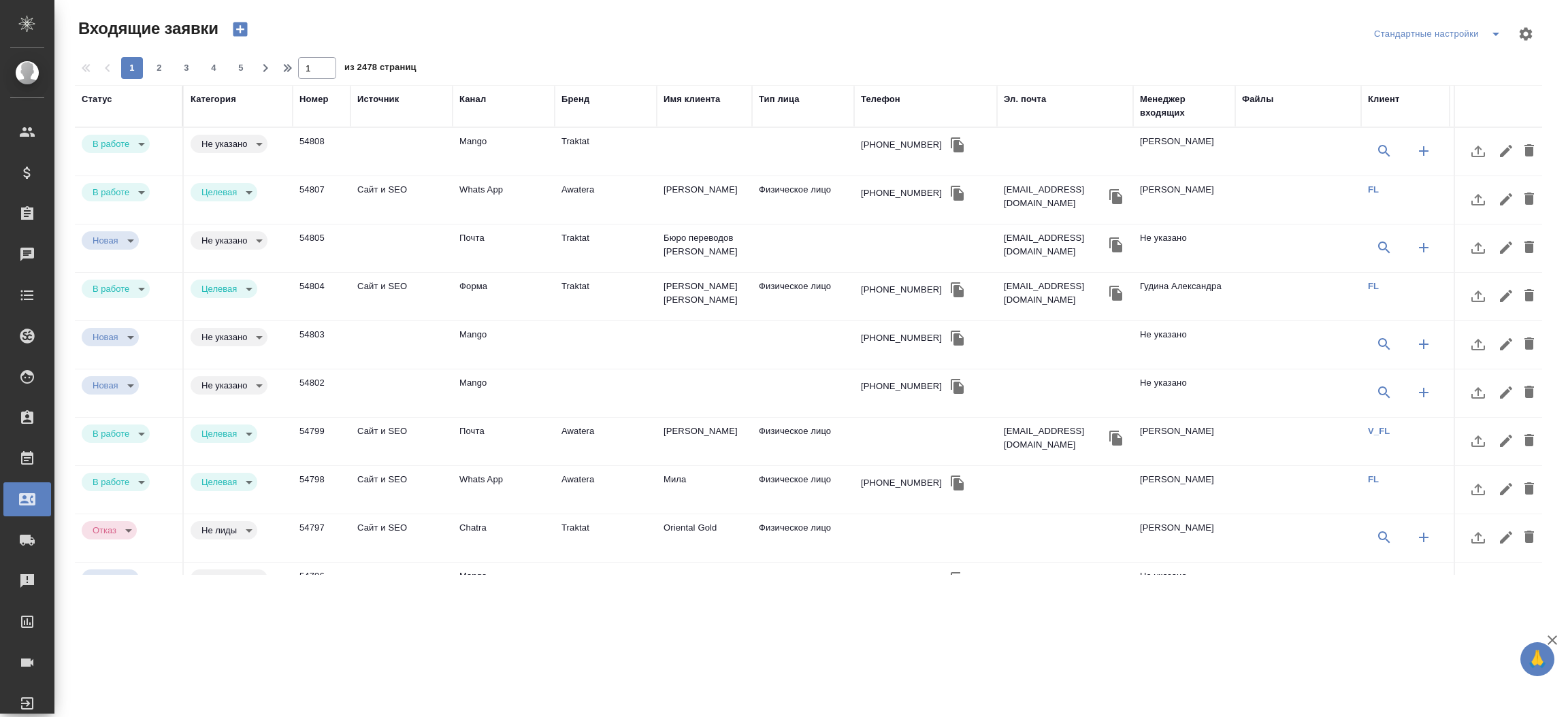
click at [575, 138] on td "Traktat" at bounding box center [605, 151] width 102 height 48
drag, startPoint x: 0, startPoint y: 0, endPoint x: 575, endPoint y: 138, distance: 591.3
click at [575, 138] on td "Traktat" at bounding box center [605, 151] width 102 height 48
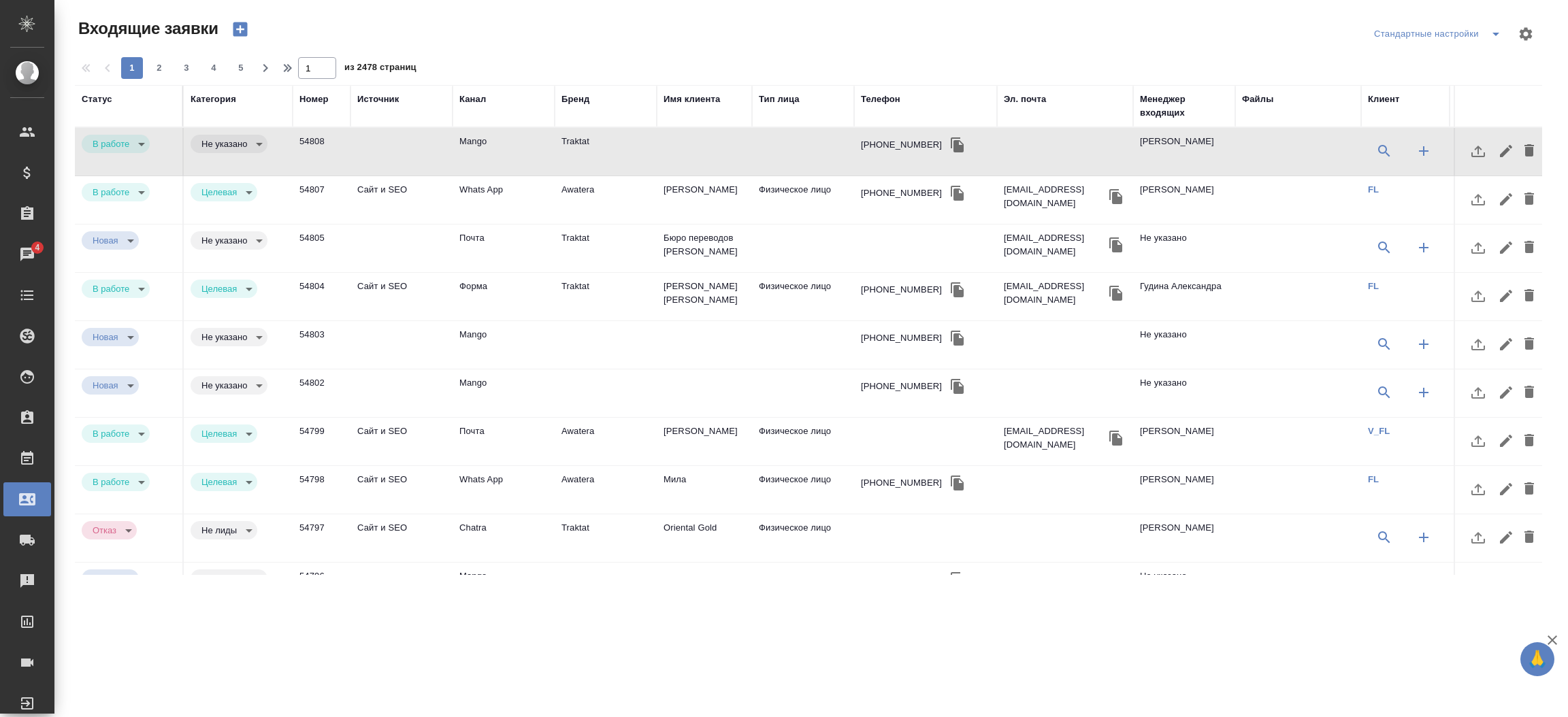
click at [537, 145] on td "Mango" at bounding box center [503, 151] width 102 height 48
click at [888, 91] on th "Телефон" at bounding box center [925, 106] width 143 height 42
click at [885, 96] on div "Телефон" at bounding box center [880, 99] width 40 height 14
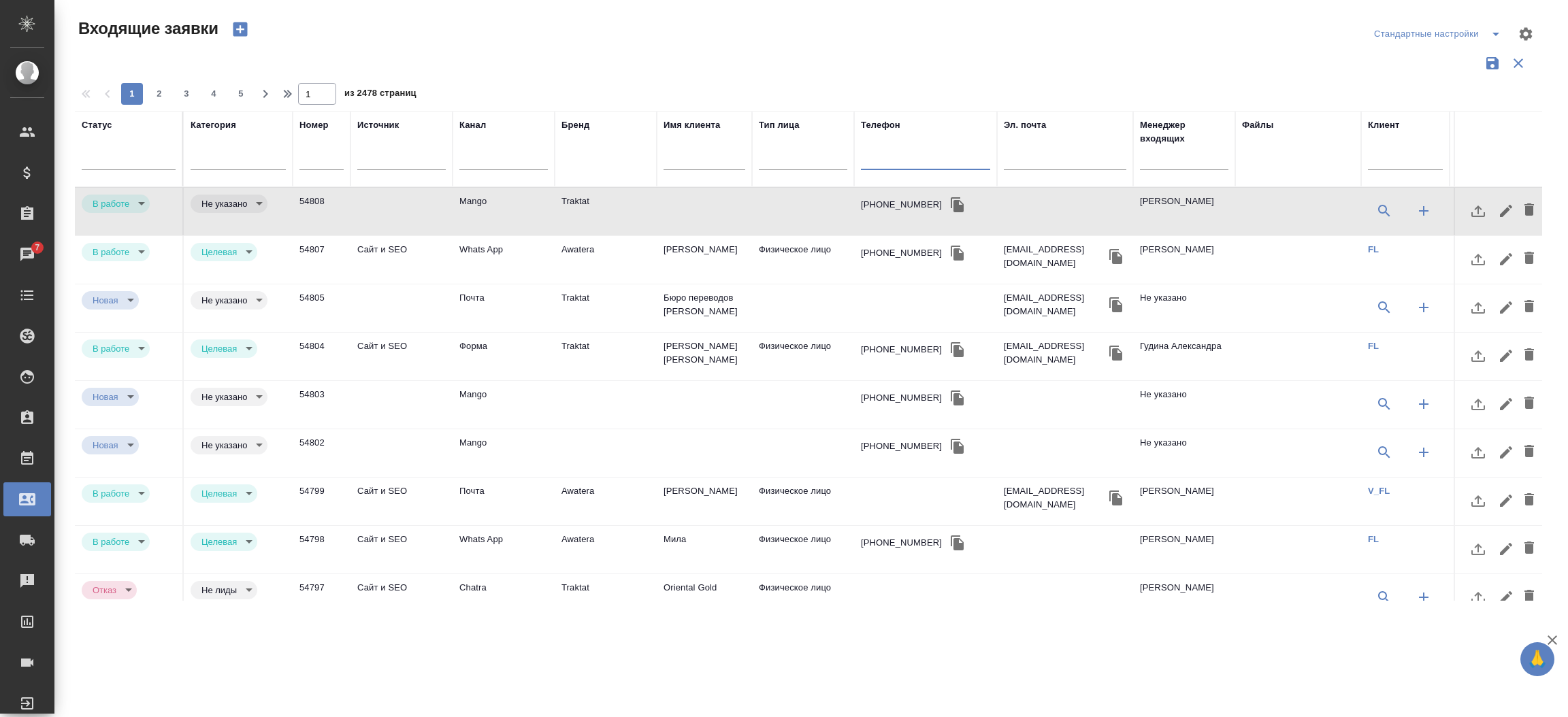
click at [875, 153] on input "text" at bounding box center [926, 160] width 129 height 17
paste input "+79199709223"
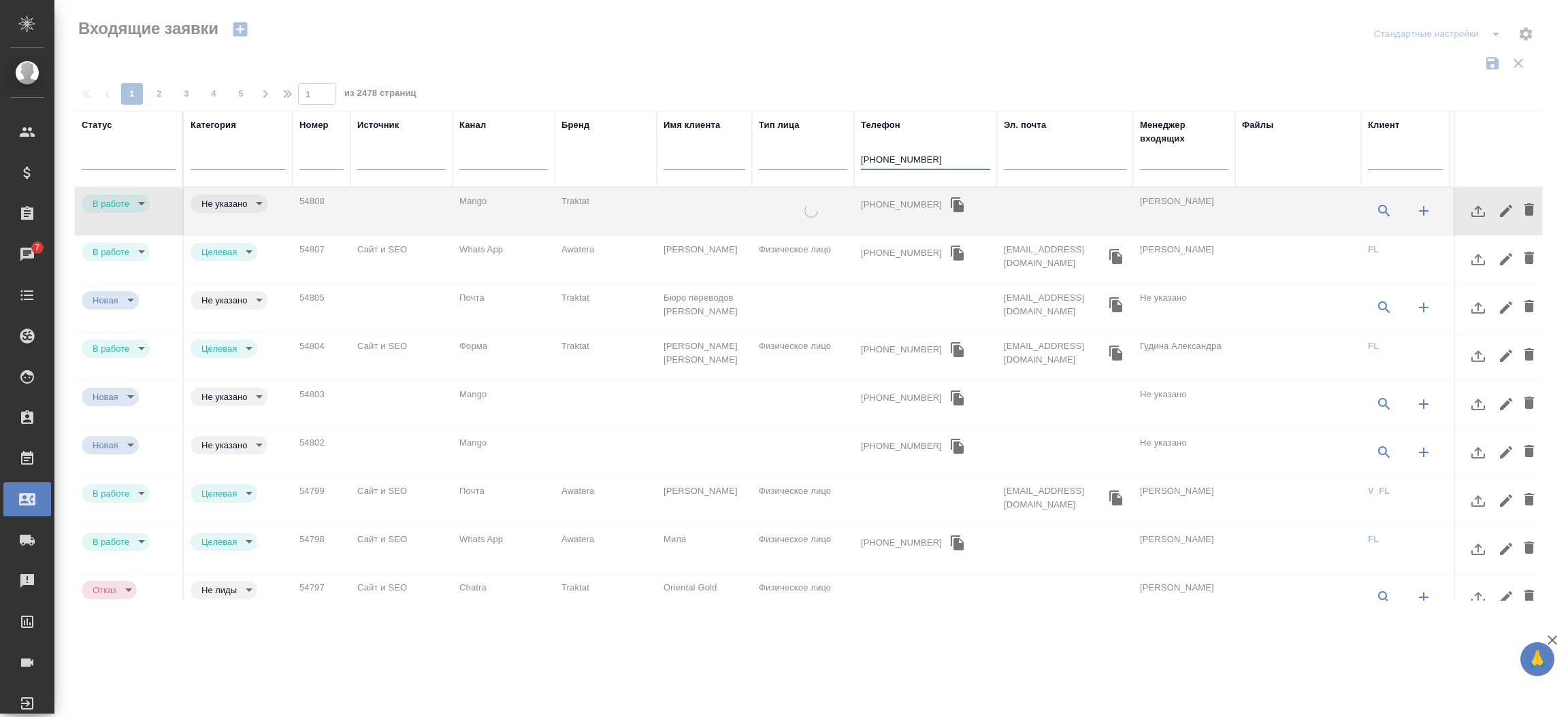
click at [862, 156] on input "+79199709223" at bounding box center [926, 160] width 129 height 17
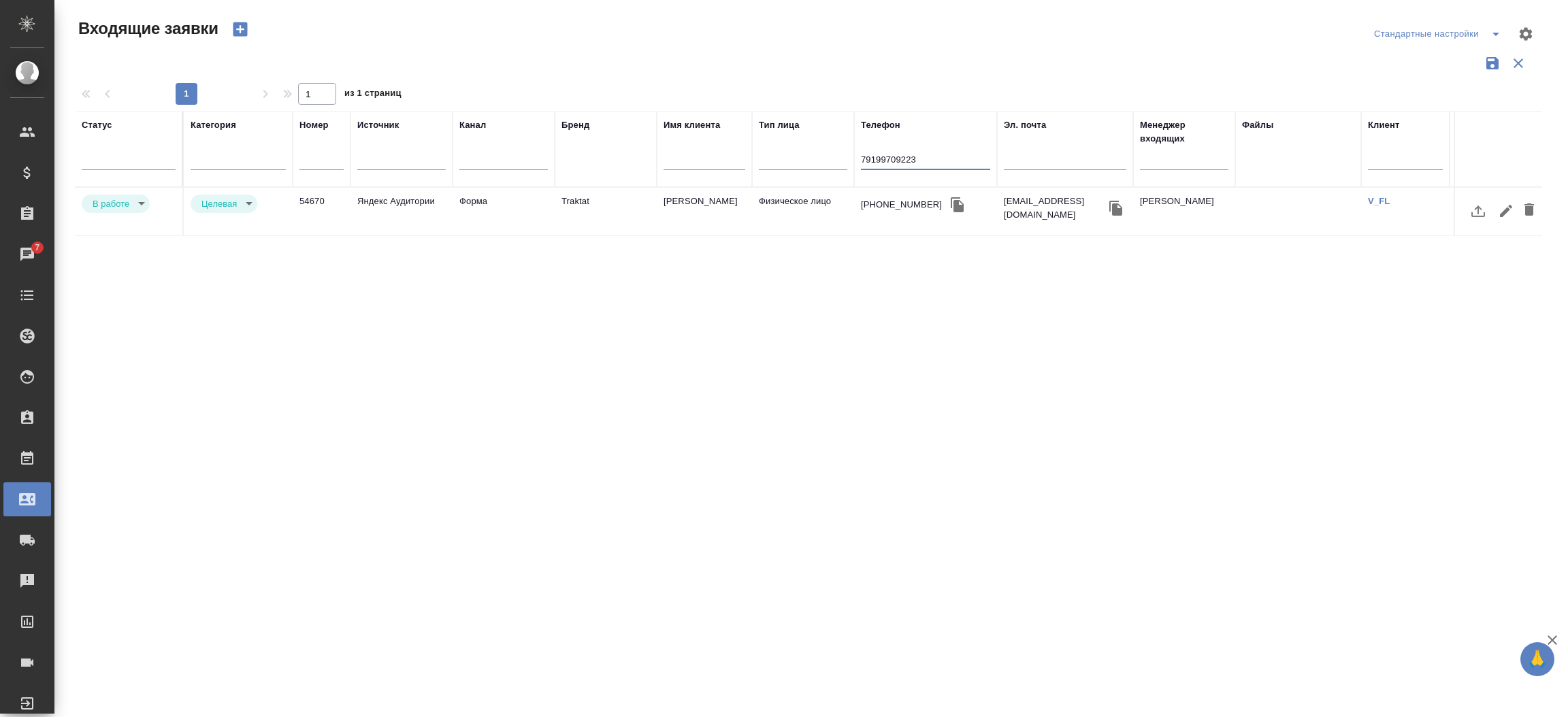
type input "79199709223"
click at [553, 199] on td "Форма" at bounding box center [503, 211] width 102 height 48
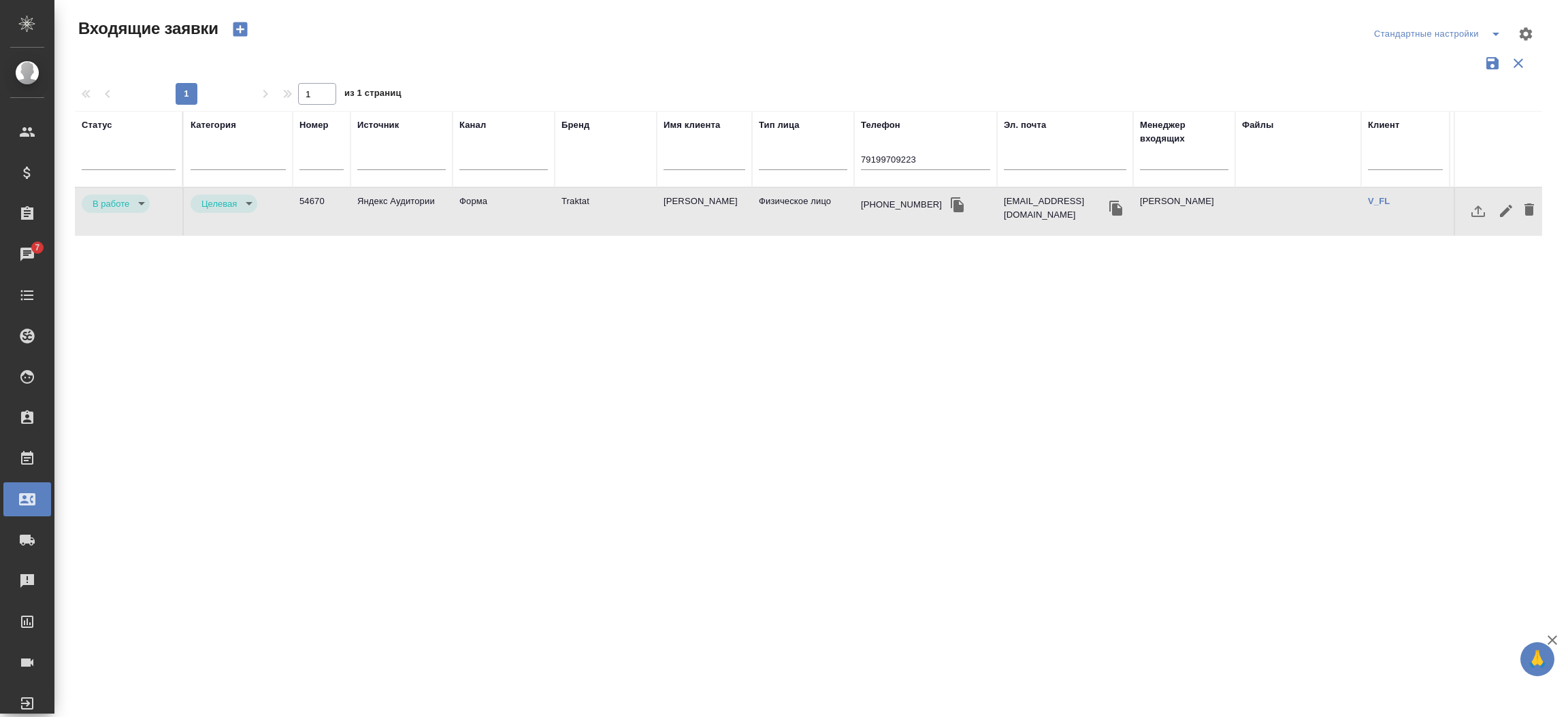
click at [553, 199] on td "Форма" at bounding box center [503, 211] width 102 height 48
click at [922, 166] on input "79199709223" at bounding box center [926, 160] width 129 height 17
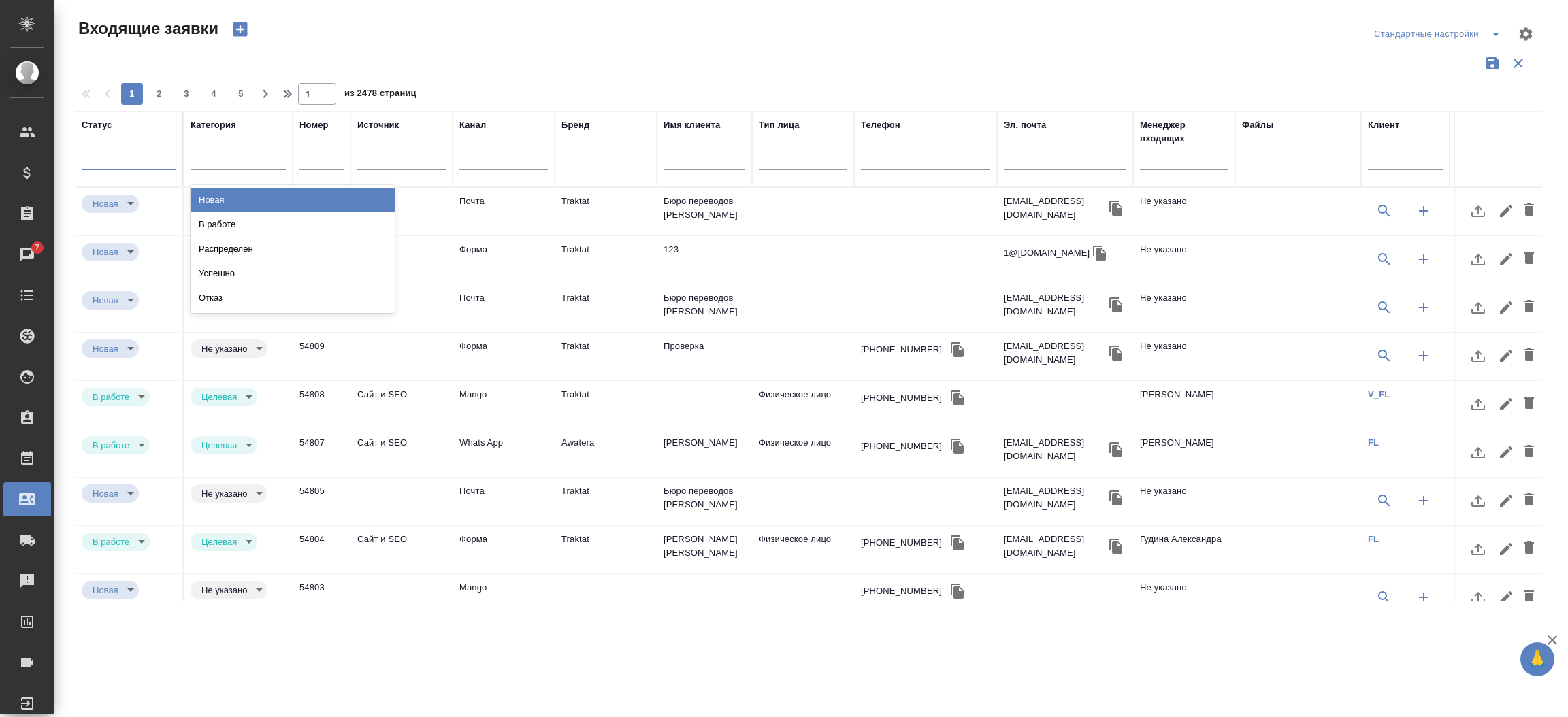
click at [129, 156] on div at bounding box center [129, 156] width 94 height 19
click at [199, 212] on div "В работе" at bounding box center [292, 224] width 204 height 24
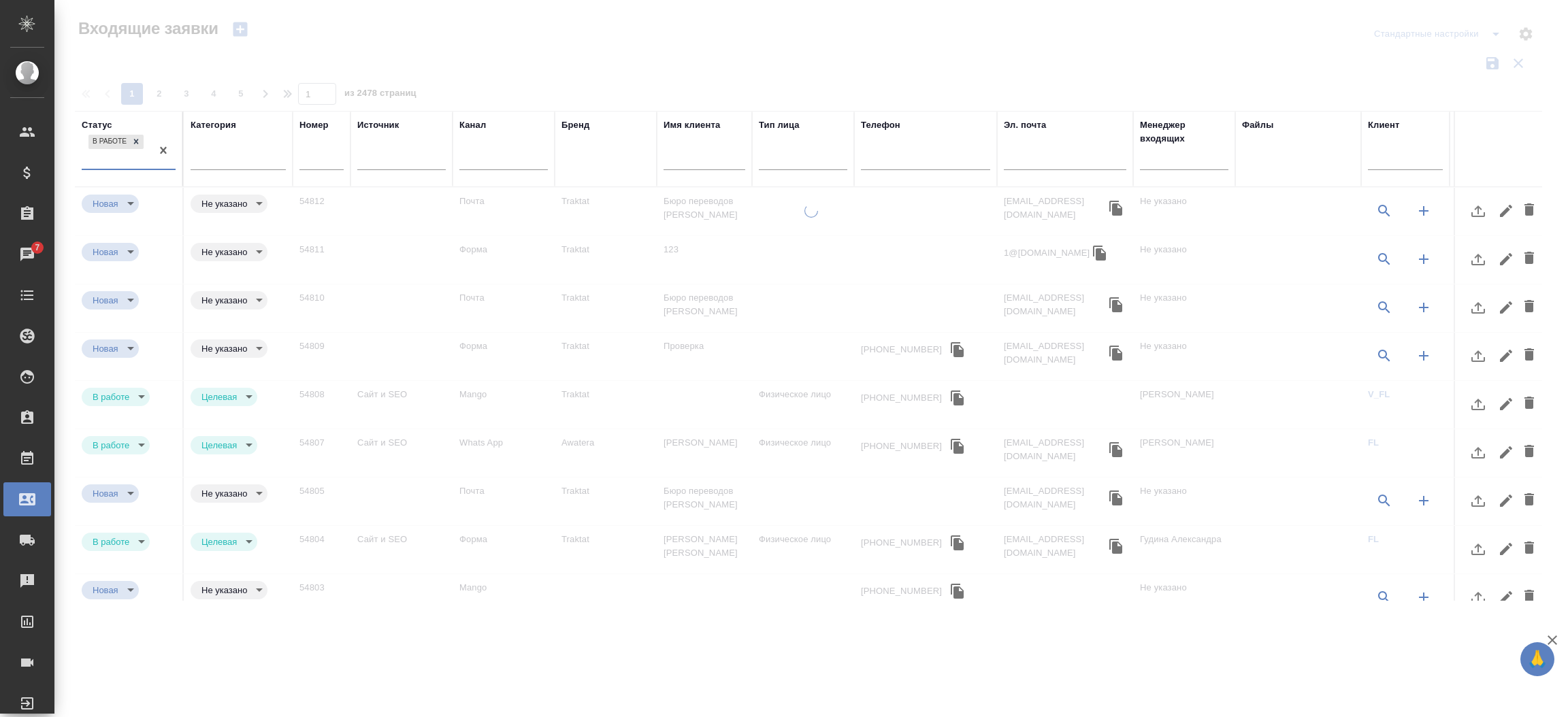
click at [1159, 155] on input "text" at bounding box center [1184, 160] width 88 height 17
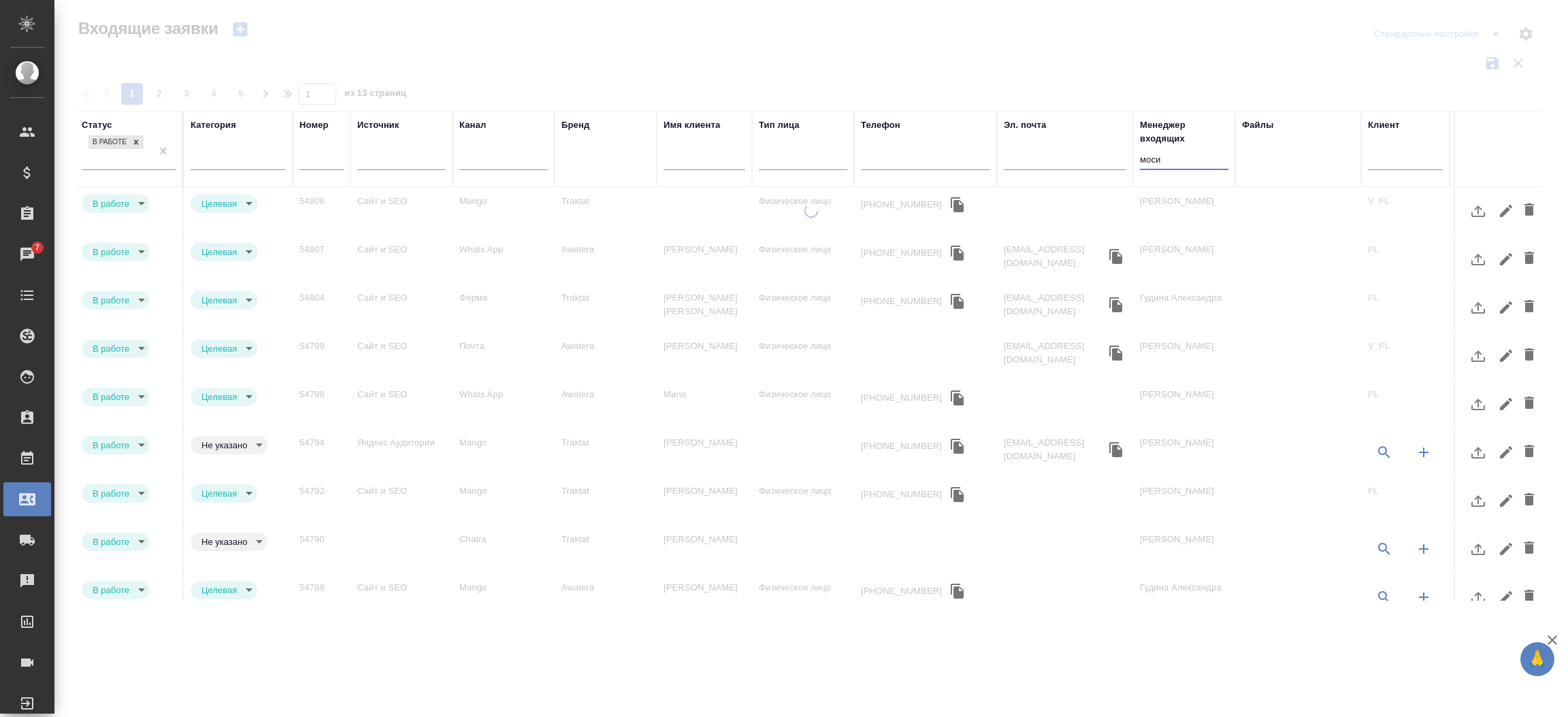
type input "моси"
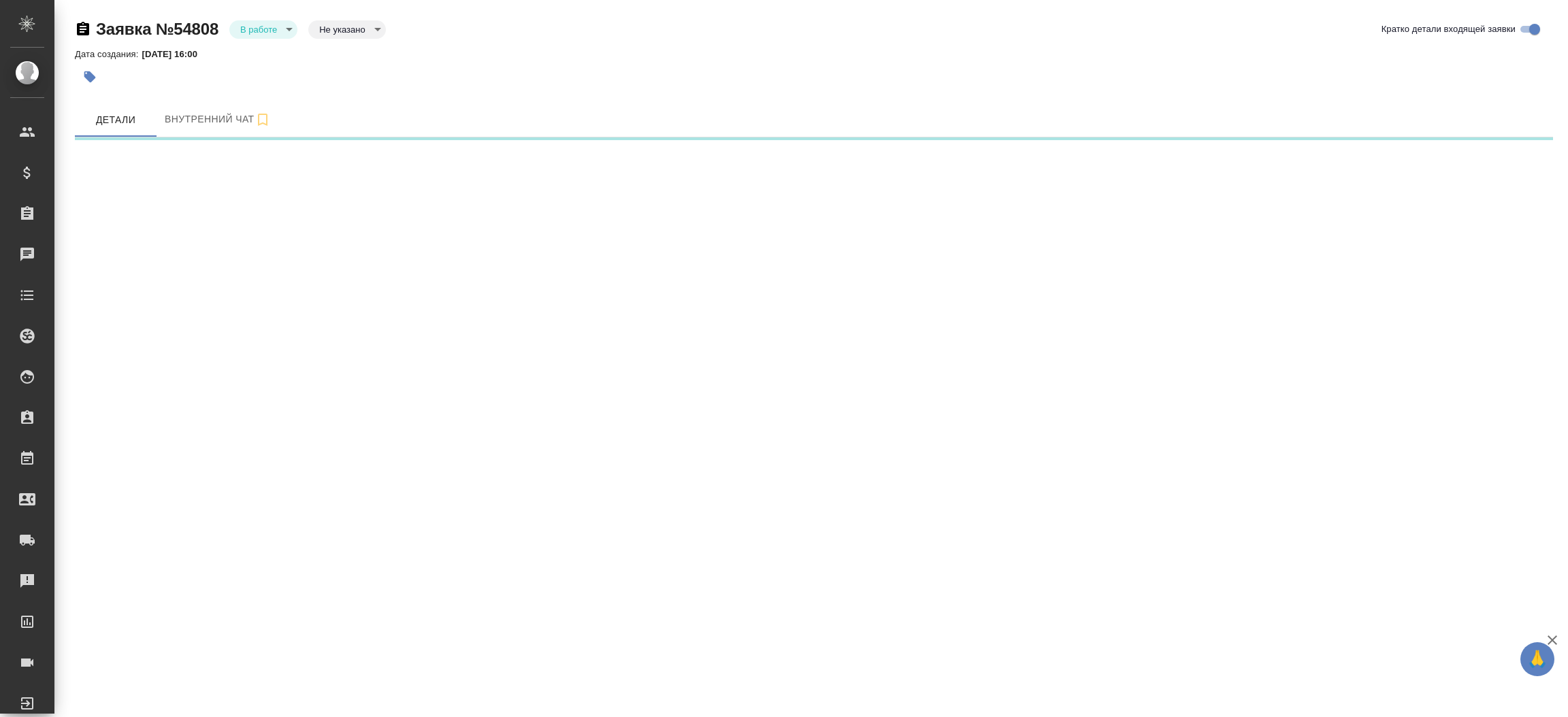
select select "RU"
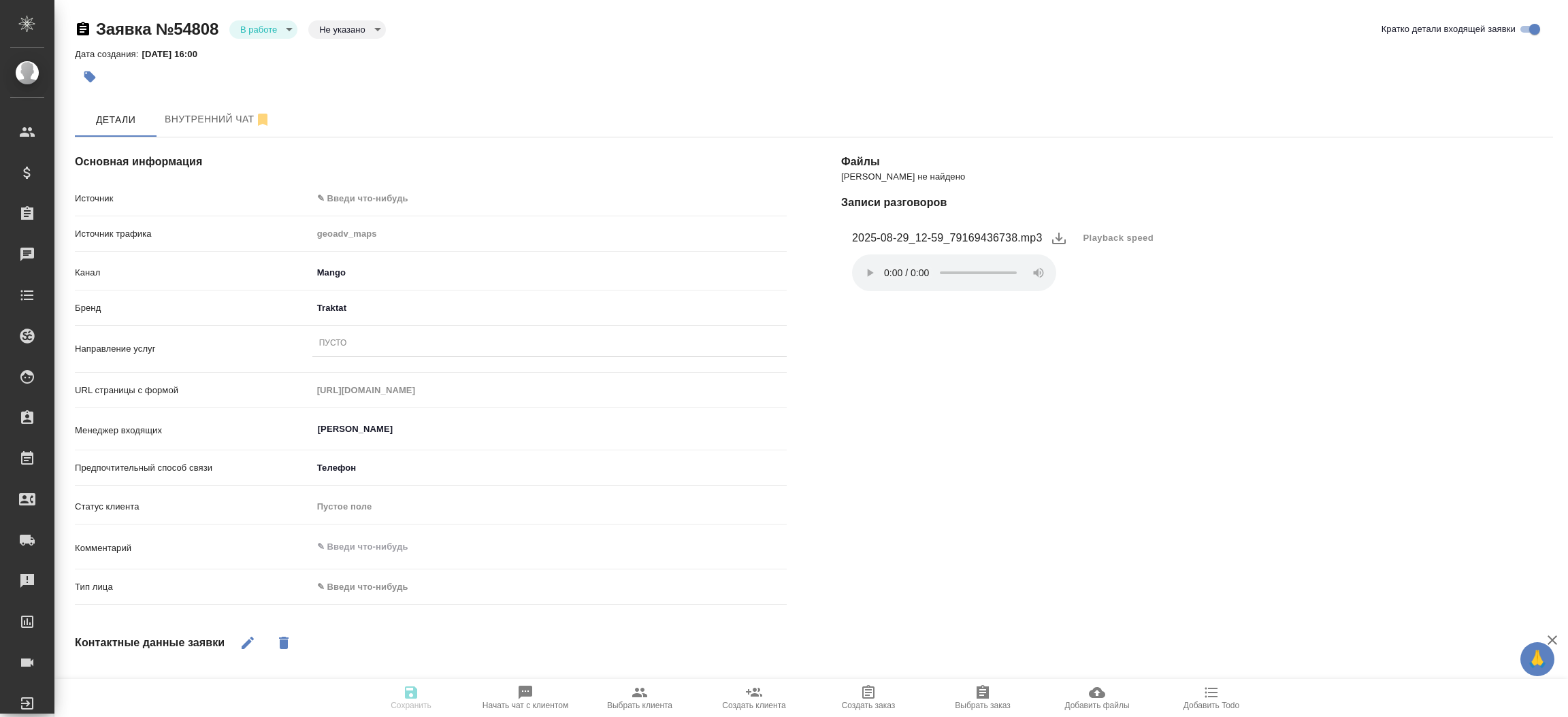
type textarea "x"
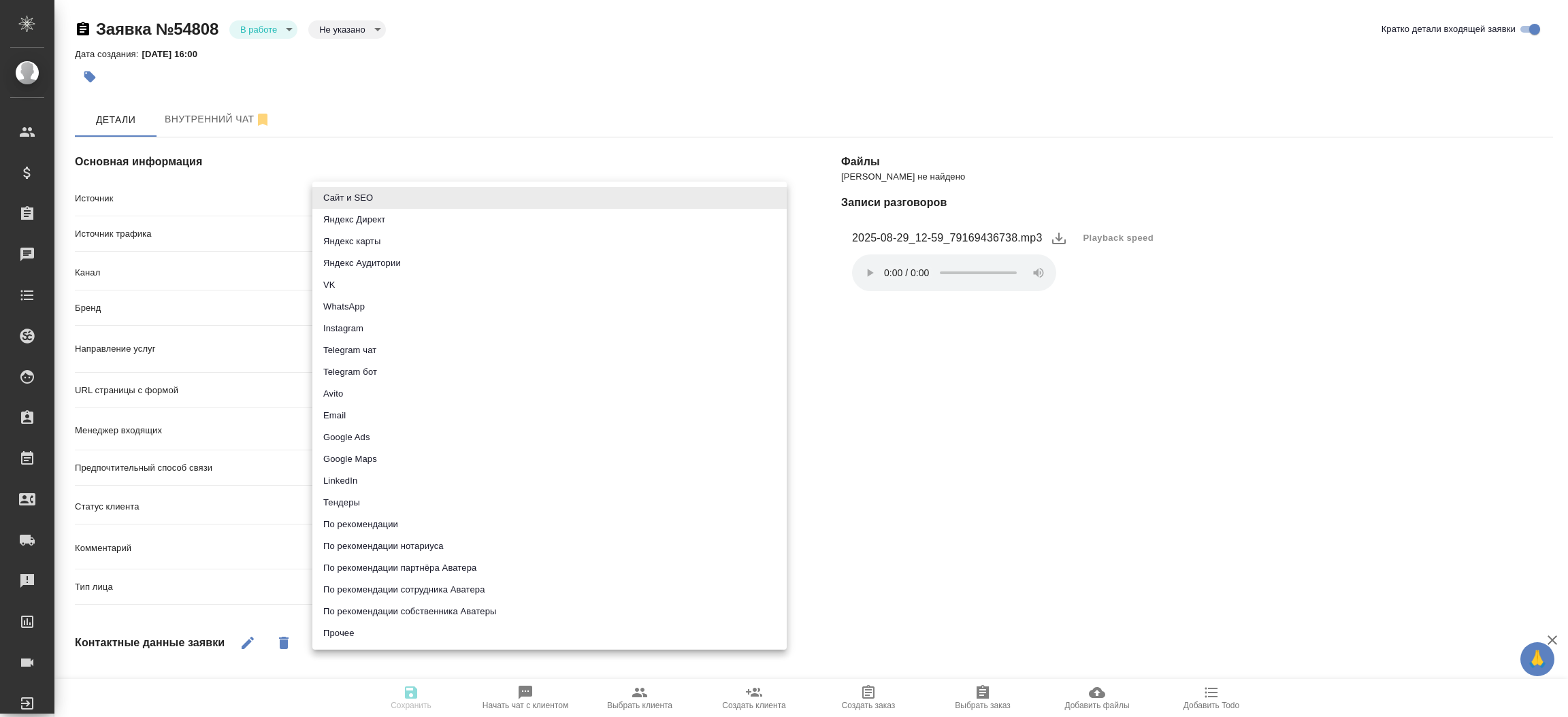
click at [375, 191] on body "🙏 .cls-1 fill:#fff; AWATERA [PERSON_NAME]prutko Клиенты Спецификации Заказы Чат…" at bounding box center [784, 358] width 1568 height 717
click at [375, 191] on li "Сайт и SEO" at bounding box center [549, 197] width 474 height 22
type input "seo"
type textarea "x"
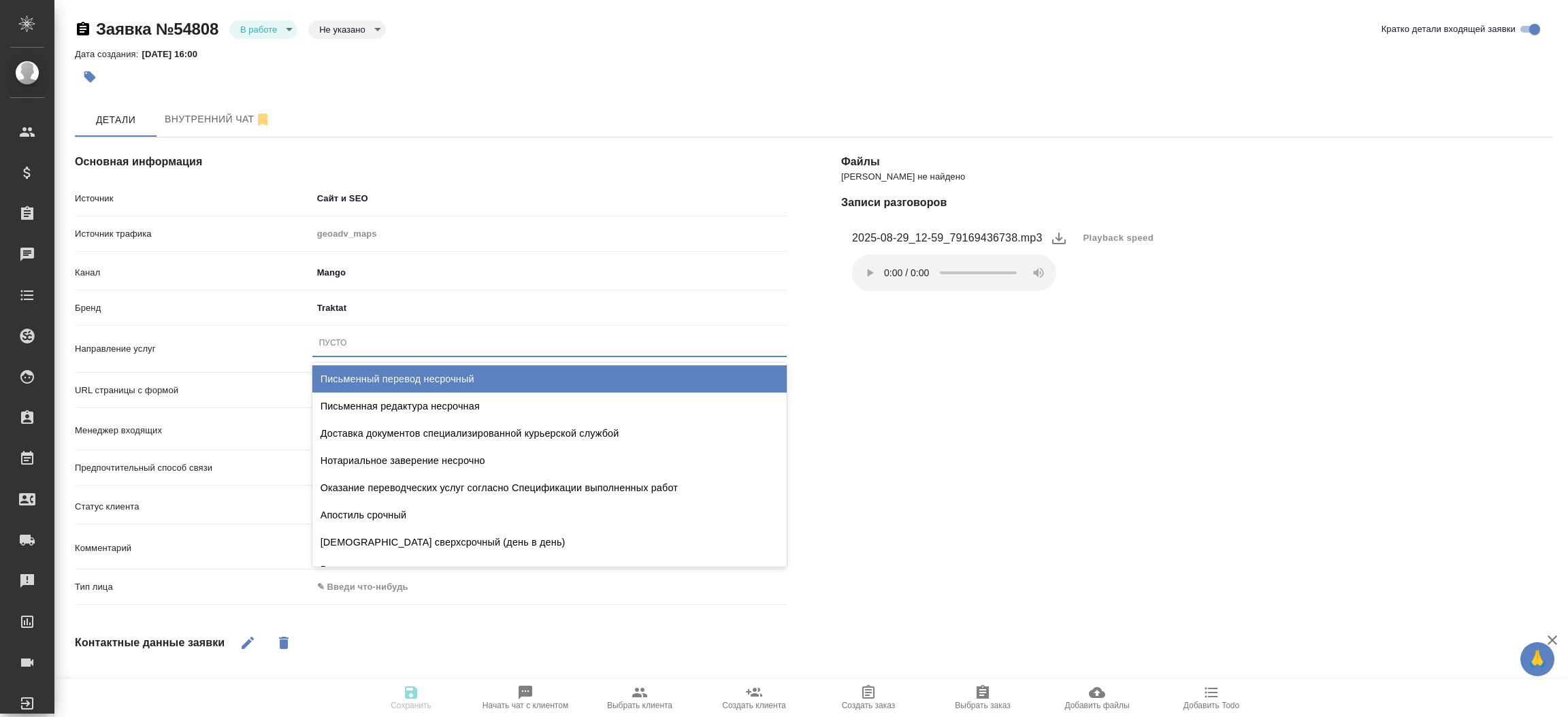
click at [333, 339] on div "Пусто" at bounding box center [333, 343] width 28 height 11
type input "стандарт"
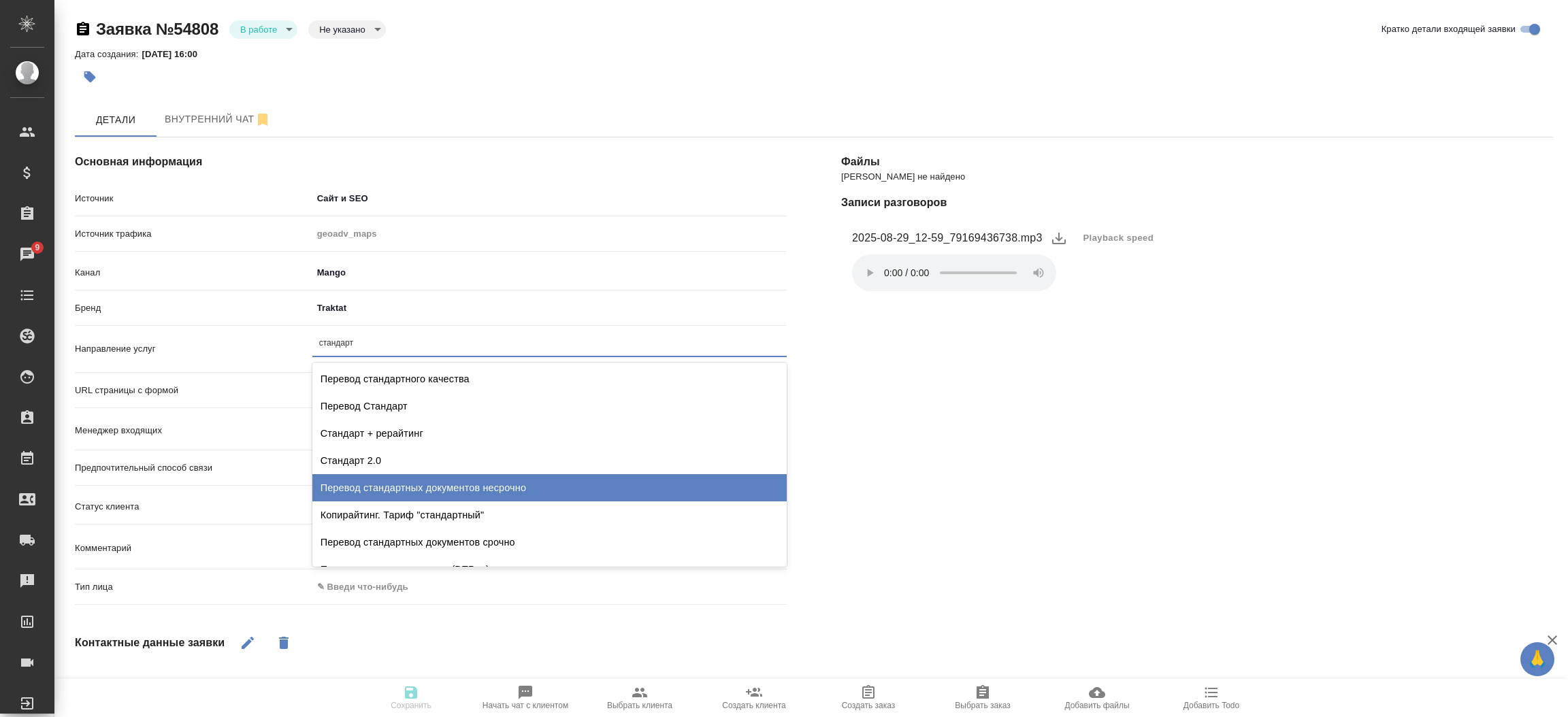
click at [409, 487] on div "Перевод стандартных документов несрочно" at bounding box center [549, 488] width 474 height 28
type textarea "x"
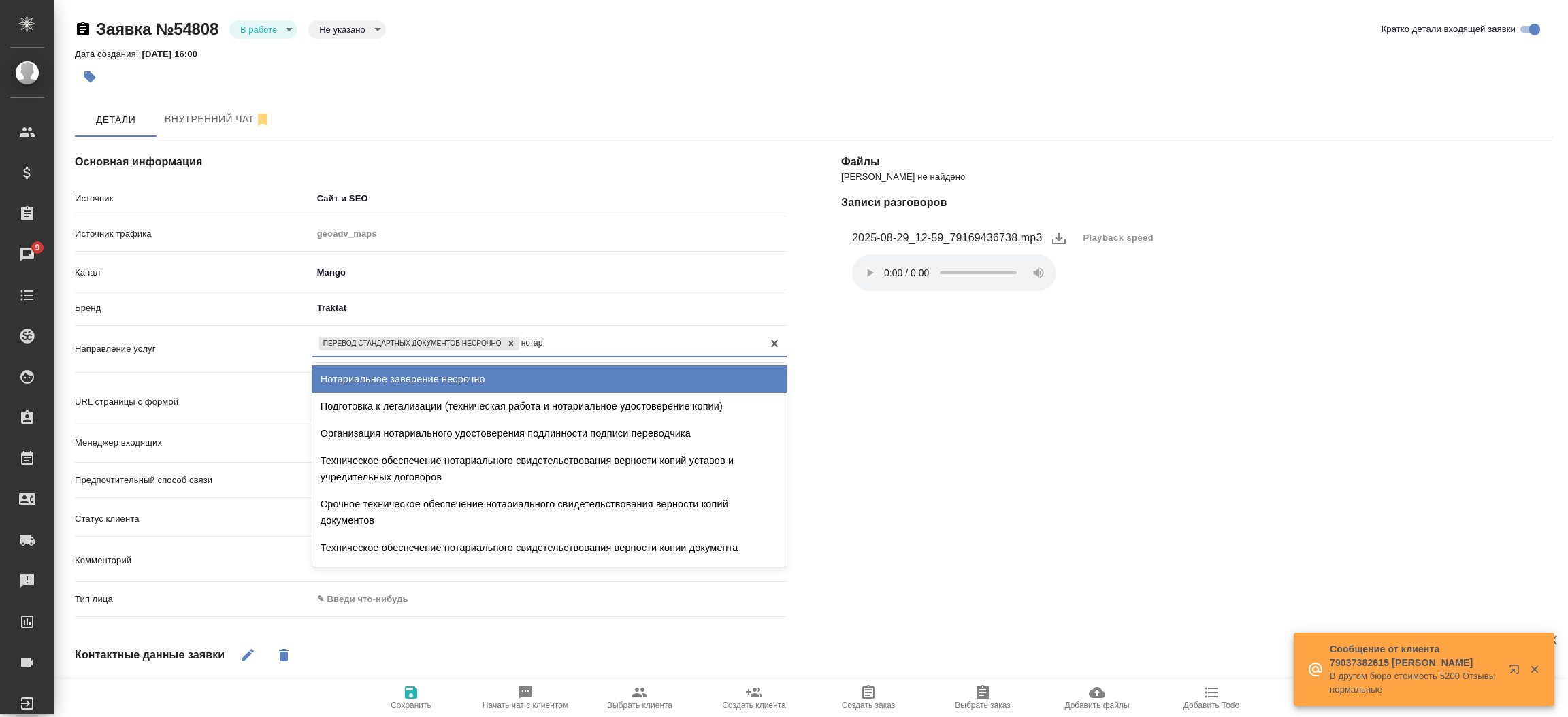
type input "нотари"
click at [443, 379] on div "Нотариальное заверение несрочно" at bounding box center [549, 380] width 474 height 28
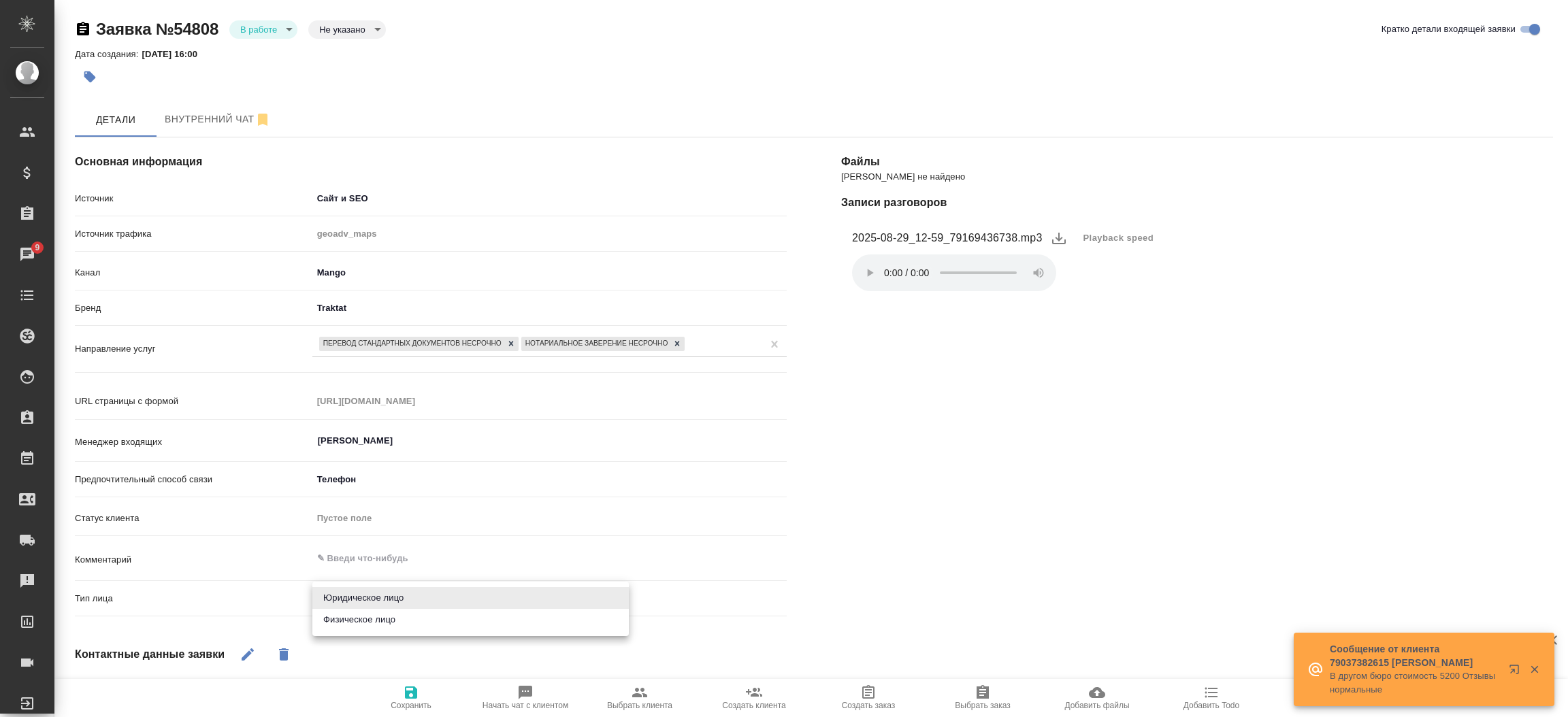
click at [391, 605] on body "🙏 .cls-1 fill:#fff; AWATERA [PERSON_NAME]prutko Клиенты Спецификации Заказы 9 Ч…" at bounding box center [784, 358] width 1568 height 717
click at [378, 623] on li "Физическое лицо" at bounding box center [470, 620] width 316 height 22
type textarea "x"
type input "private"
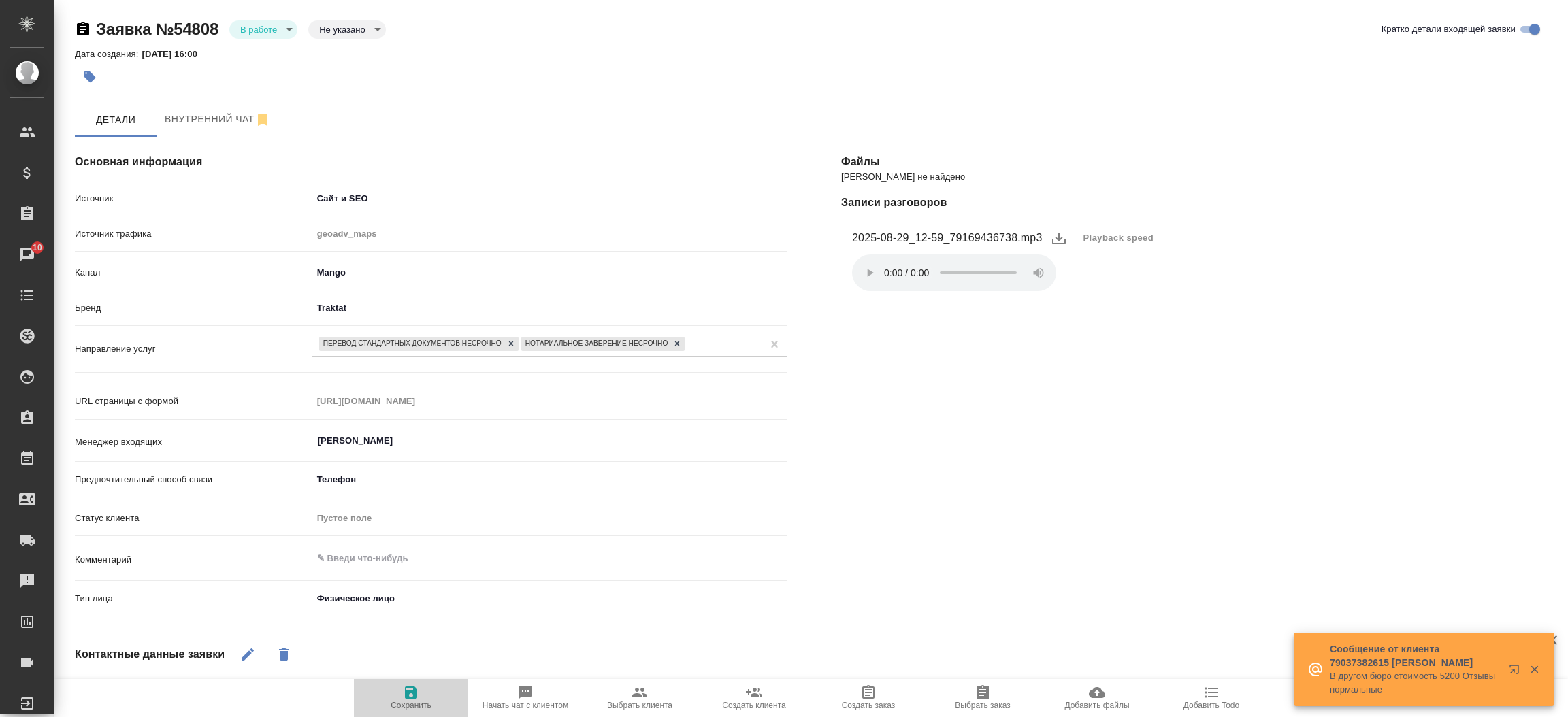
click at [403, 685] on icon "button" at bounding box center [411, 693] width 16 height 16
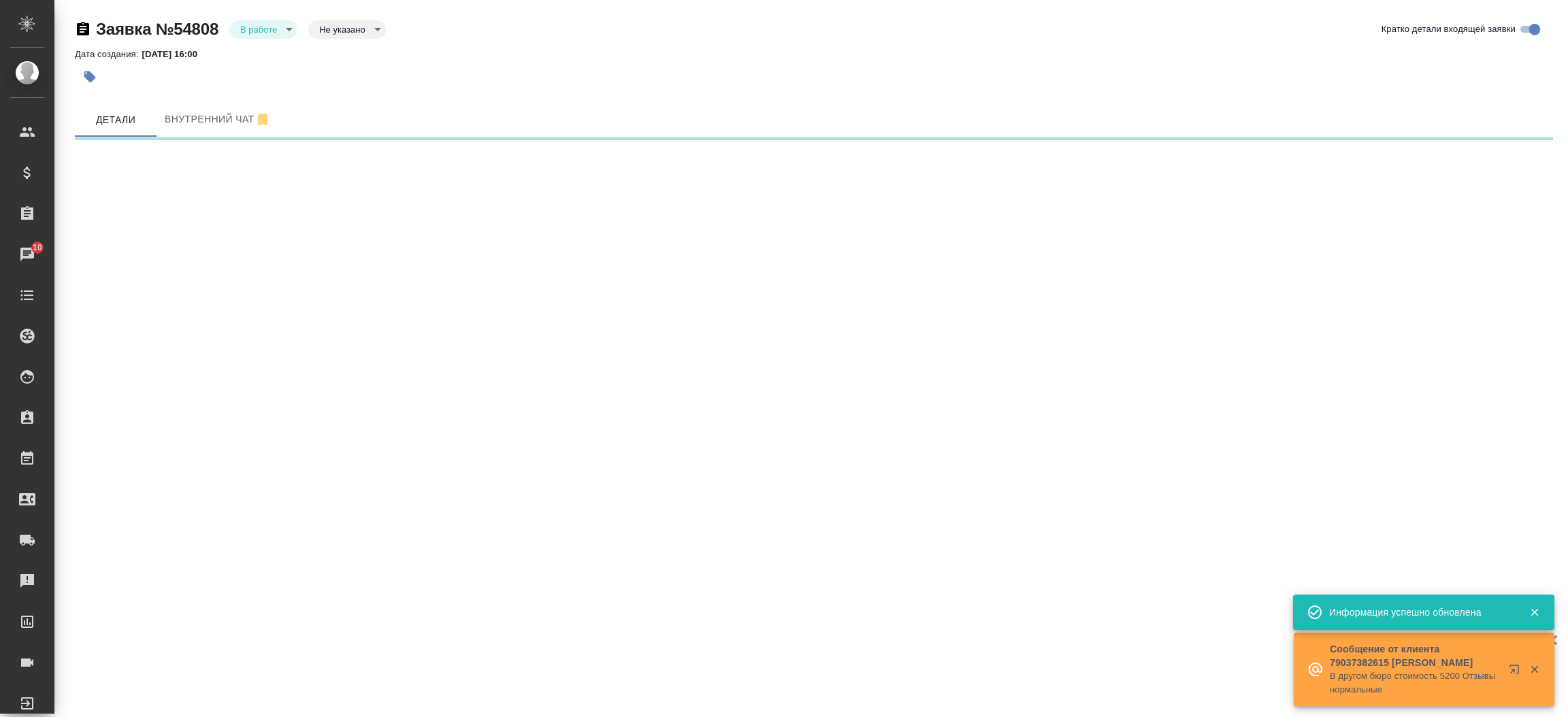
select select "RU"
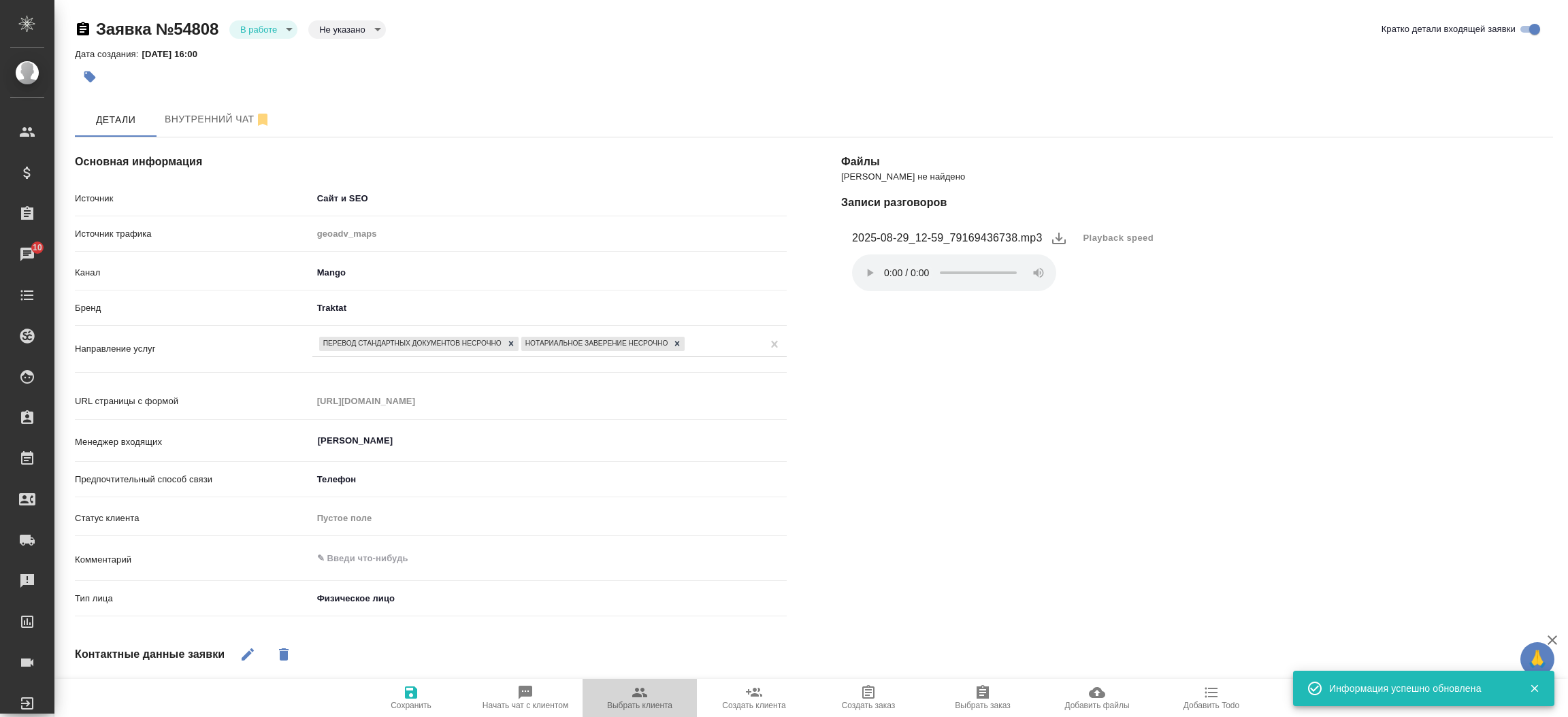
click at [647, 685] on icon "button" at bounding box center [639, 693] width 16 height 16
type textarea "x"
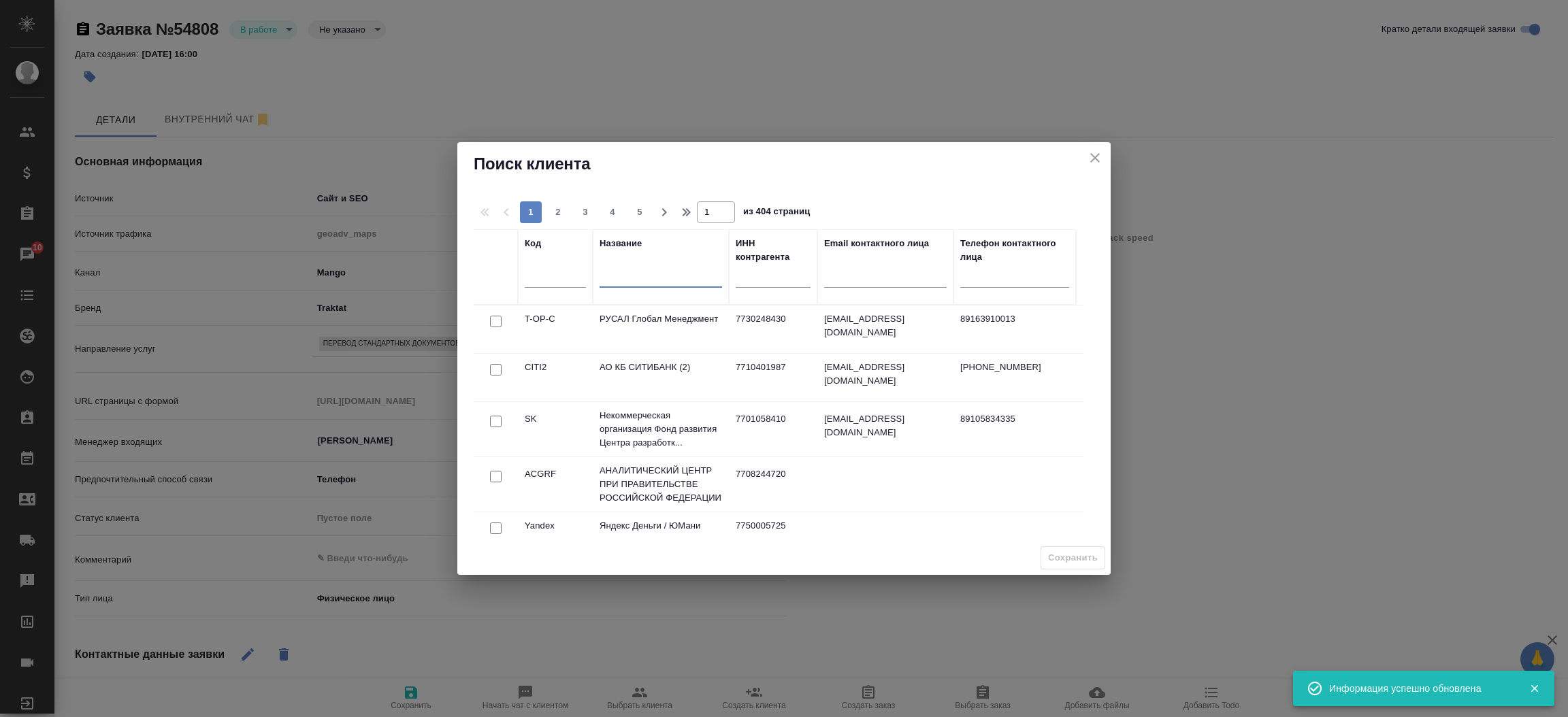
click at [623, 281] on input "text" at bounding box center [660, 279] width 122 height 17
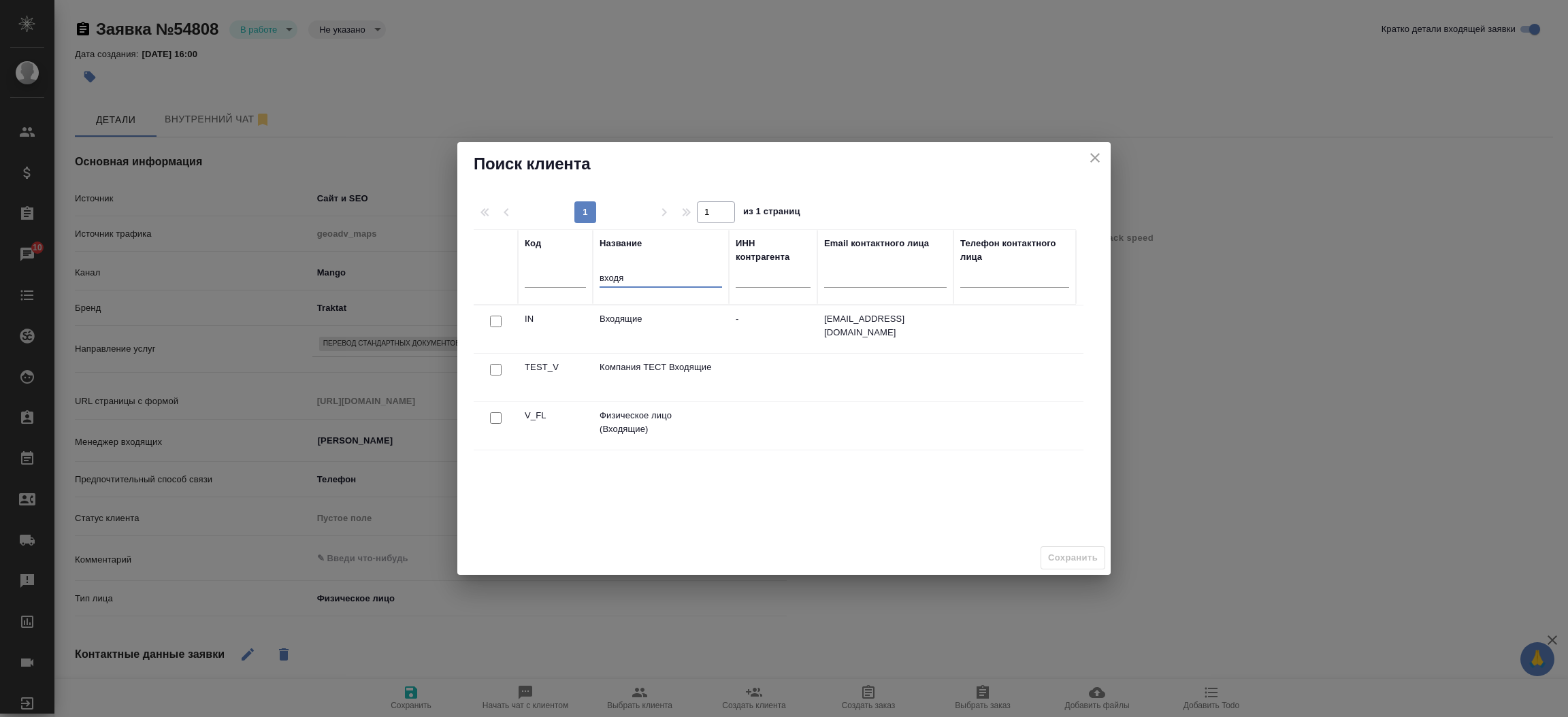
type input "входя"
click at [492, 328] on input "checkbox" at bounding box center [496, 321] width 11 height 11
checkbox input "true"
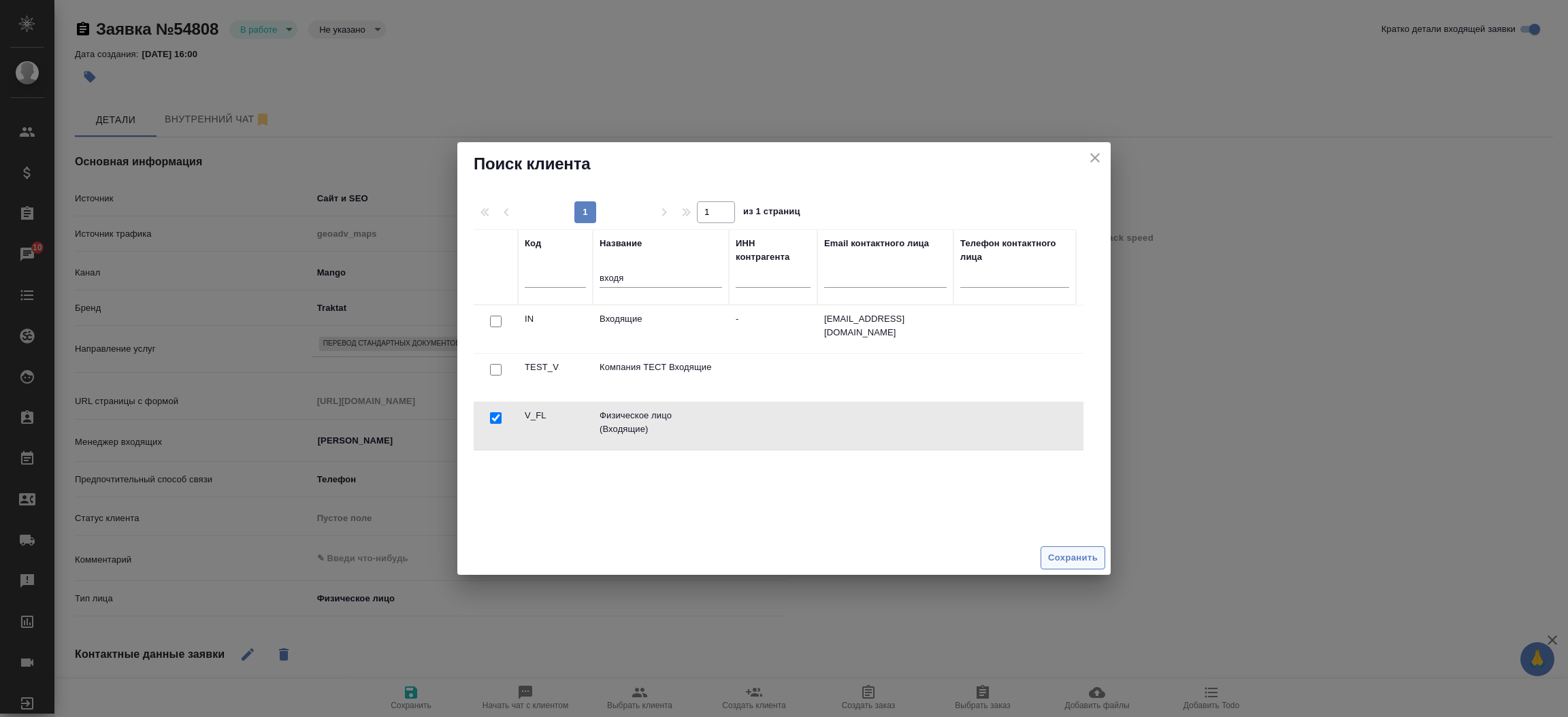
click at [1065, 562] on span "Сохранить" at bounding box center [1072, 558] width 49 height 15
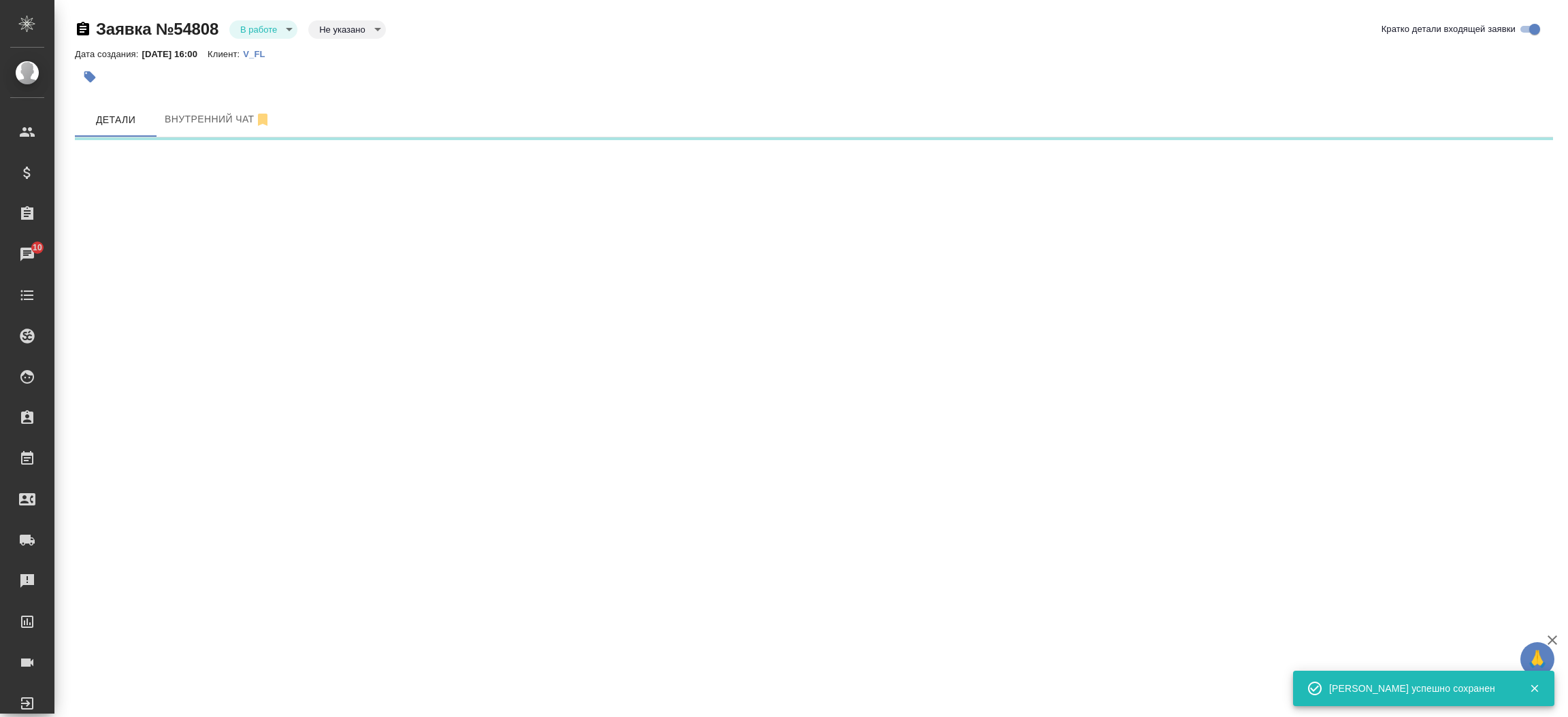
select select "RU"
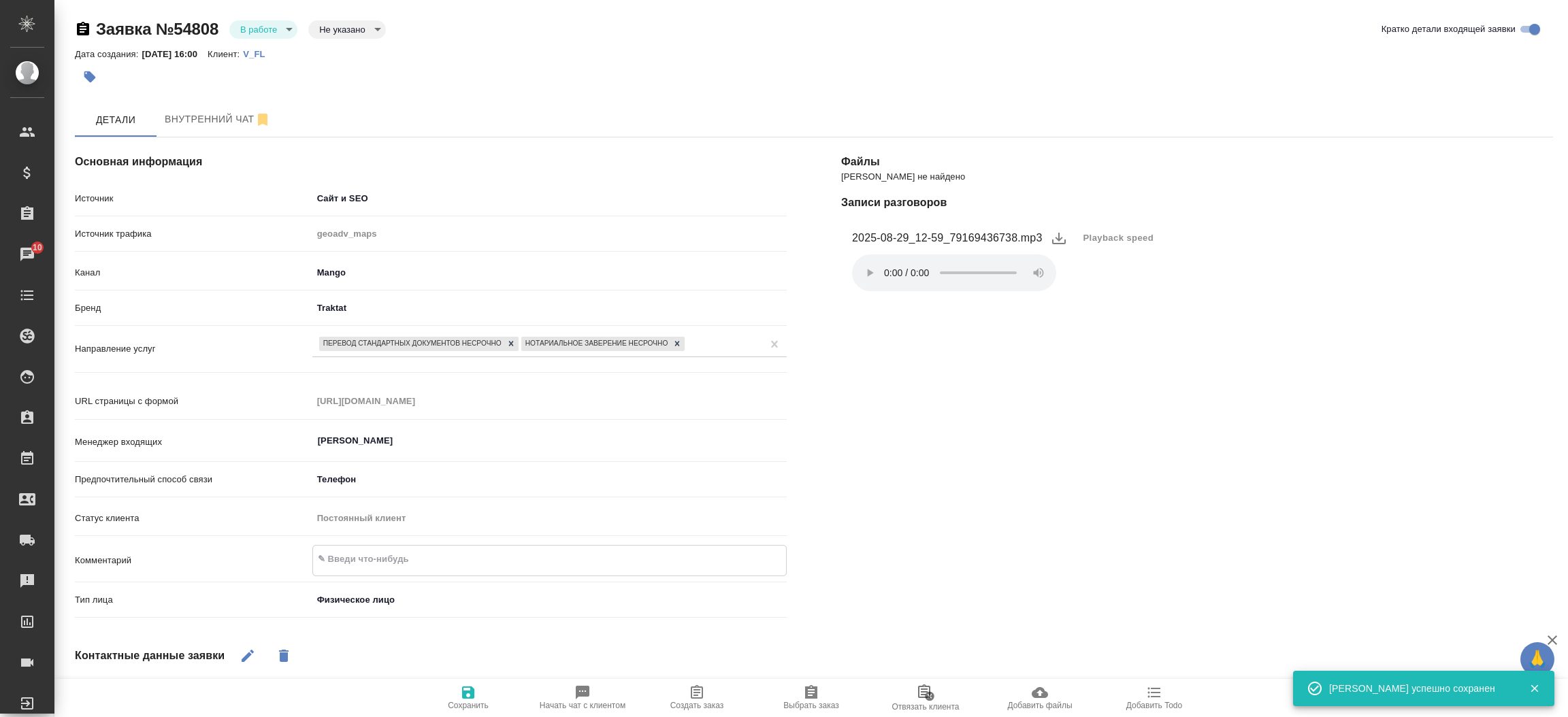
type textarea "x"
click at [444, 554] on textarea at bounding box center [549, 559] width 473 height 23
type textarea "т"
type textarea "x"
type textarea "ту"
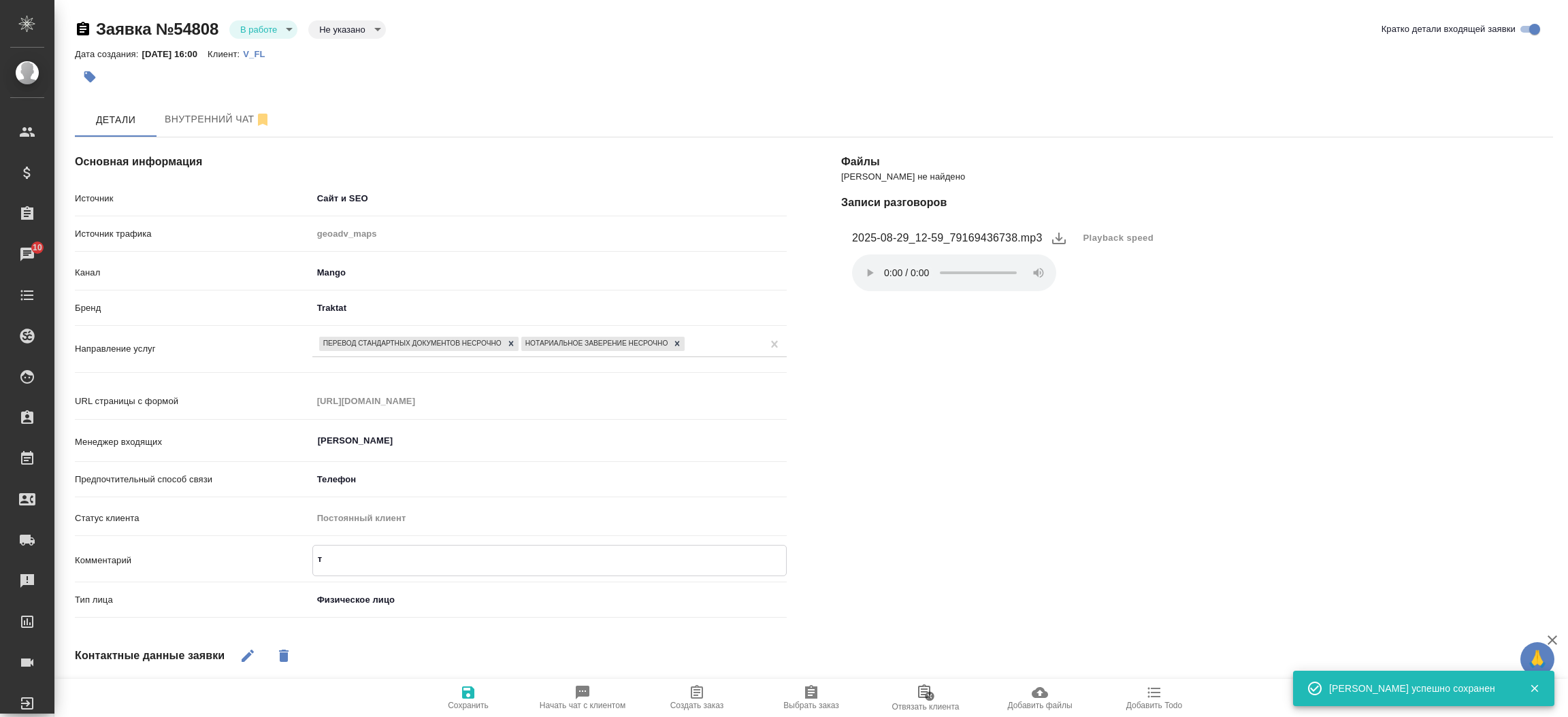
type textarea "x"
type textarea "тур"
type textarea "x"
type textarea "туре"
type textarea "x"
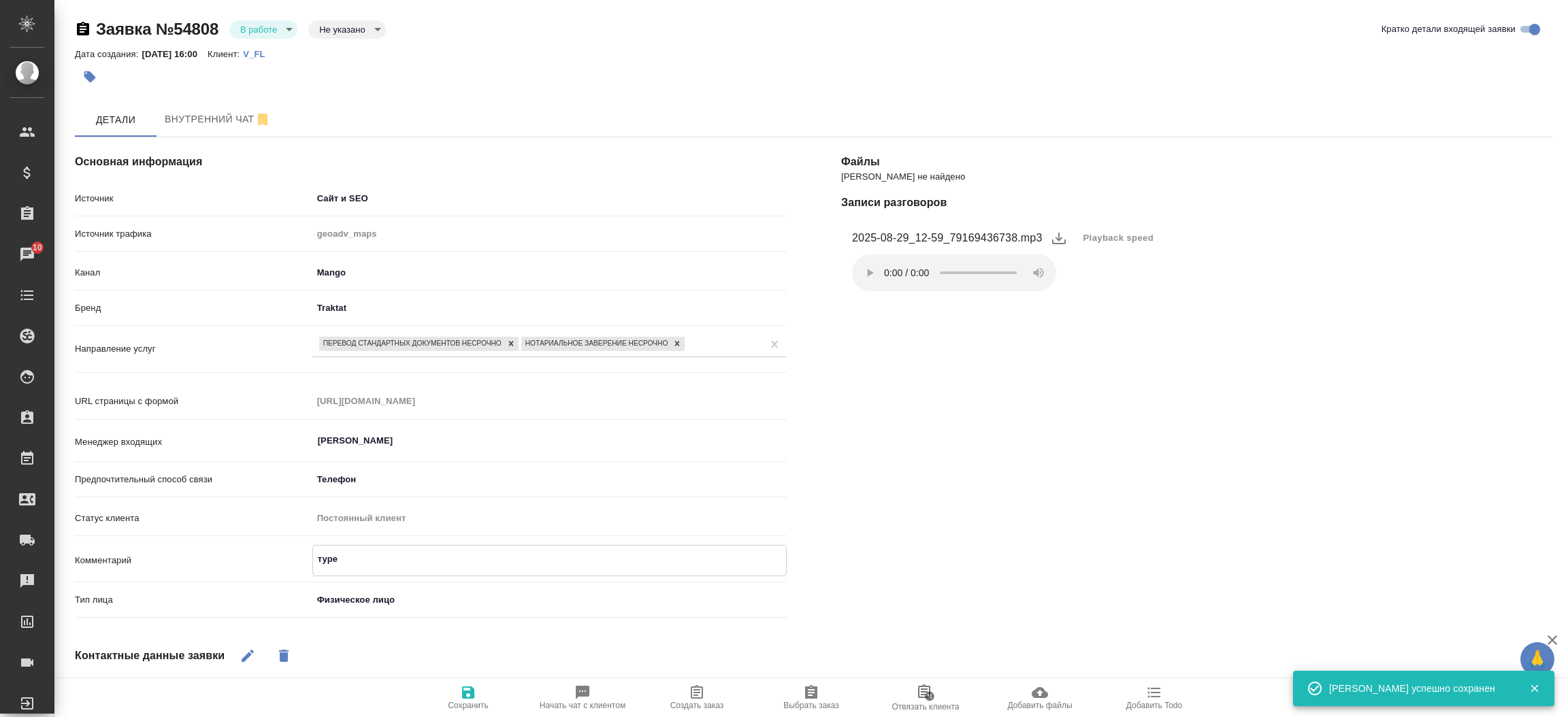
type textarea "турец"
type textarea "x"
type textarea "турецк"
type textarea "x"
type textarea "турецк-"
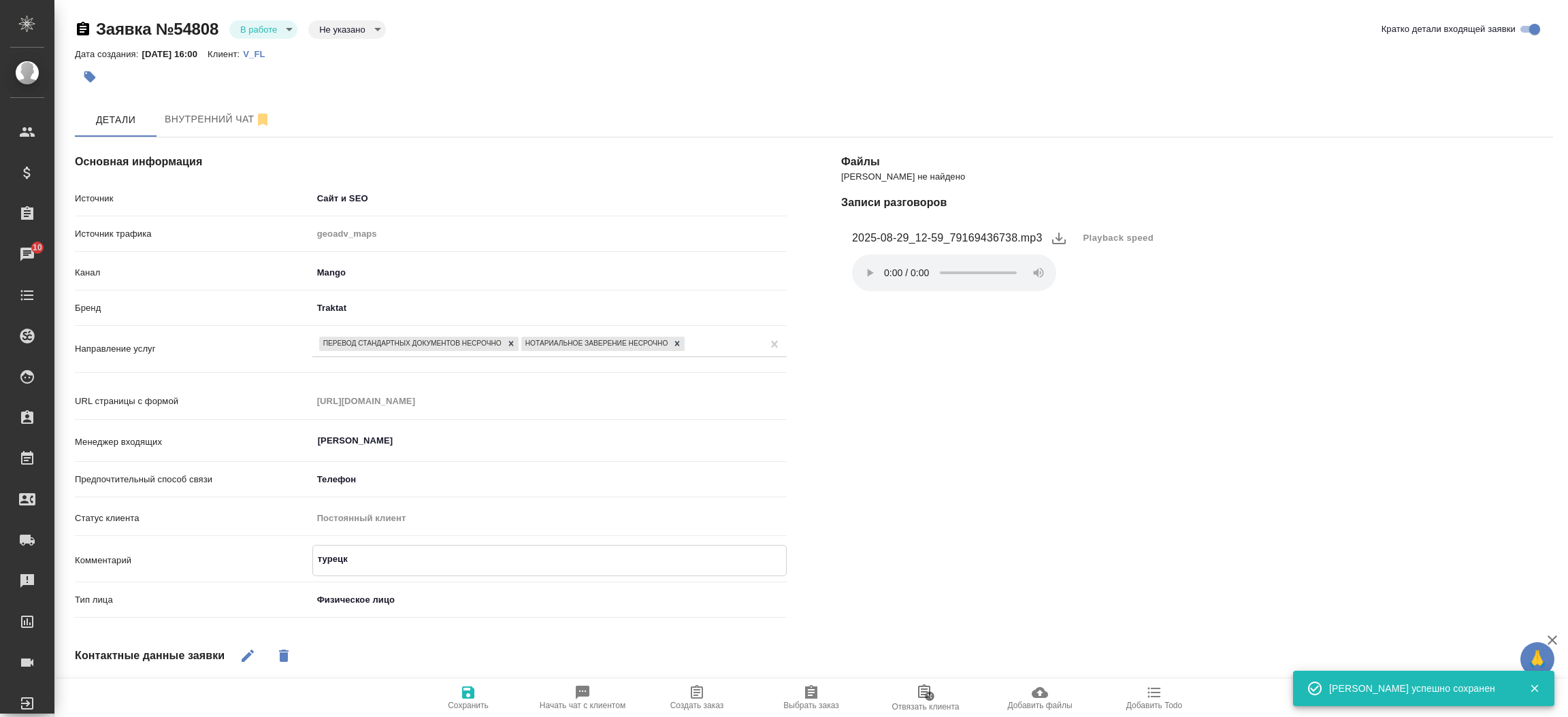
type textarea "x"
type textarea "турецк-р"
type textarea "x"
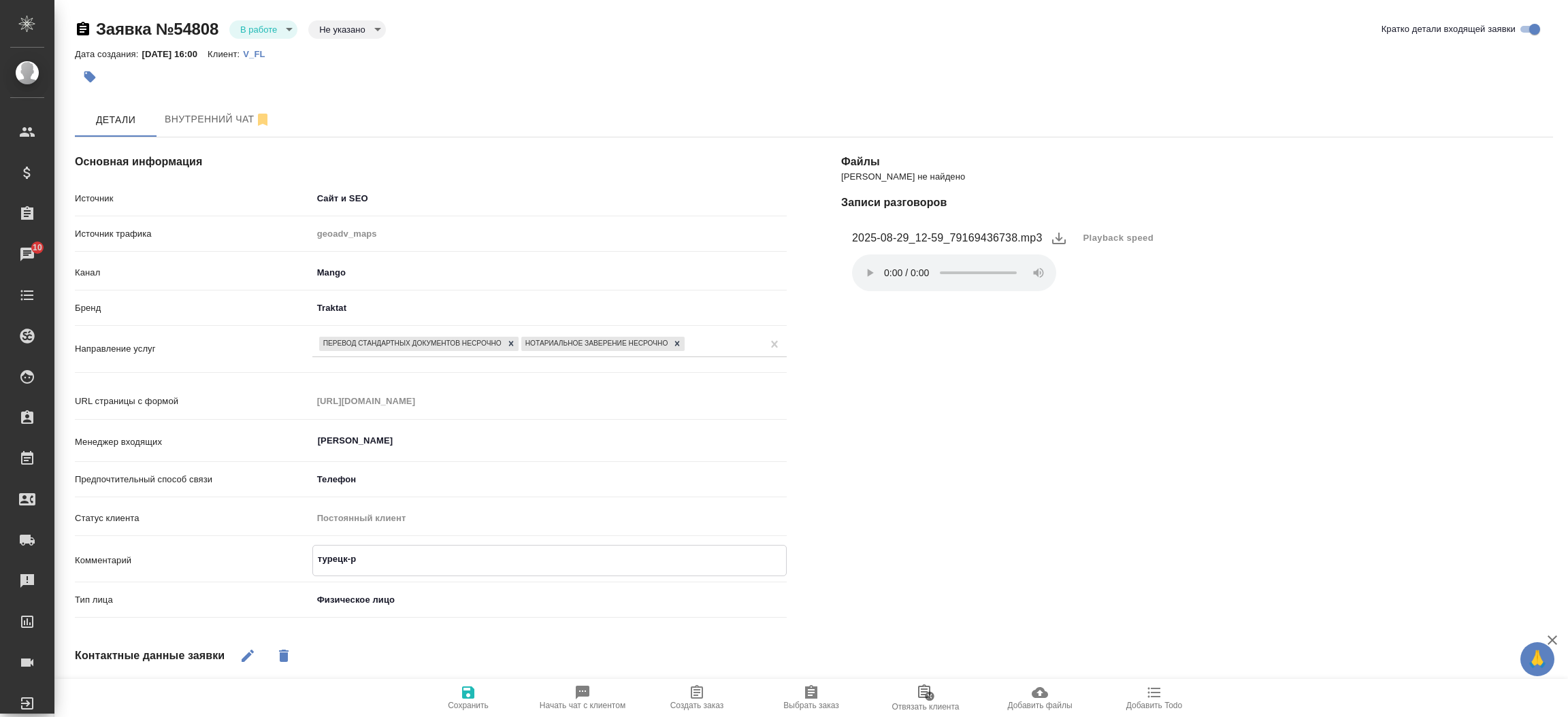
type textarea "турецк-ру"
type textarea "x"
type textarea "турецк-рус"
type textarea "x"
type textarea "турецк-[GEOGRAPHIC_DATA]"
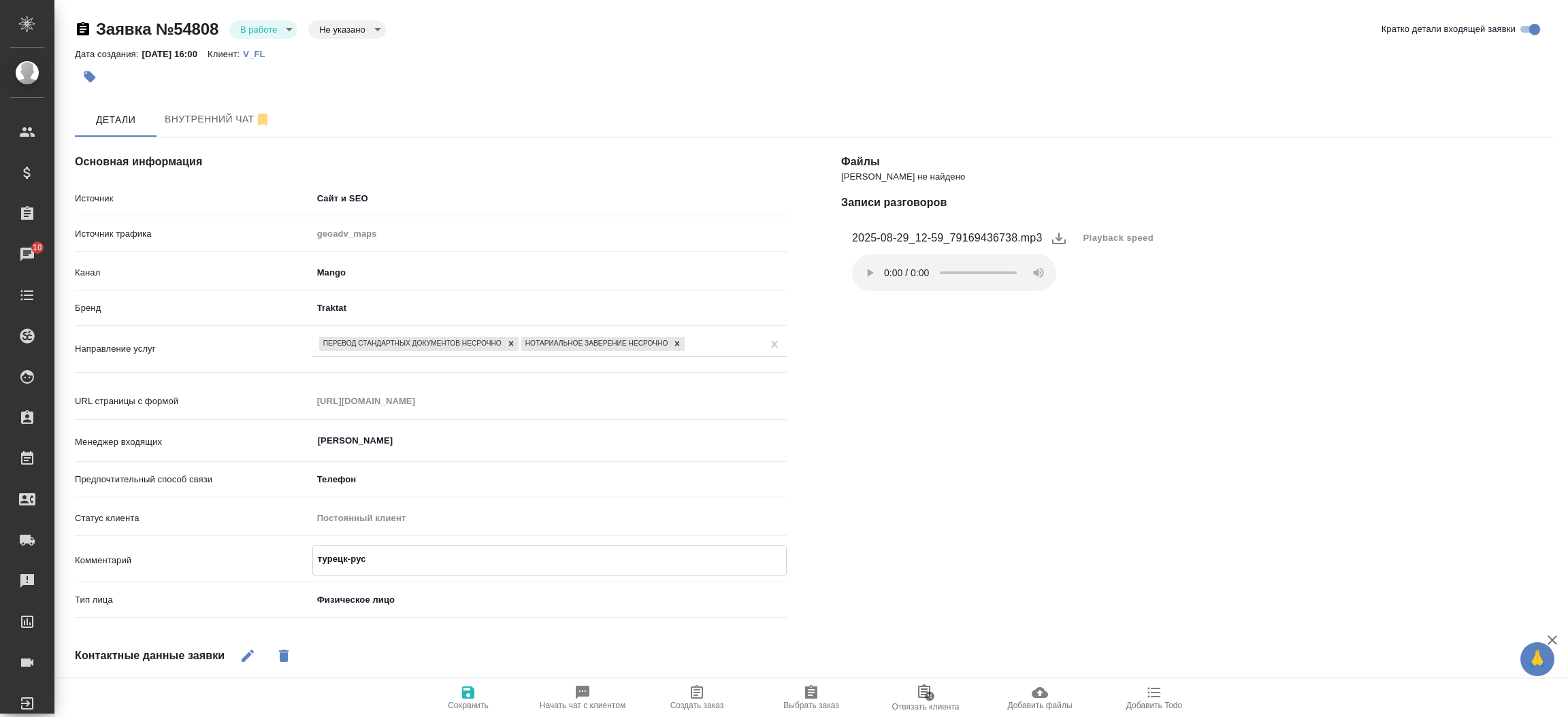
type textarea "x"
type textarea "турецк-[GEOGRAPHIC_DATA]"
type textarea "x"
type textarea "турецк-[GEOGRAPHIC_DATA] [PERSON_NAME]"
type textarea "x"
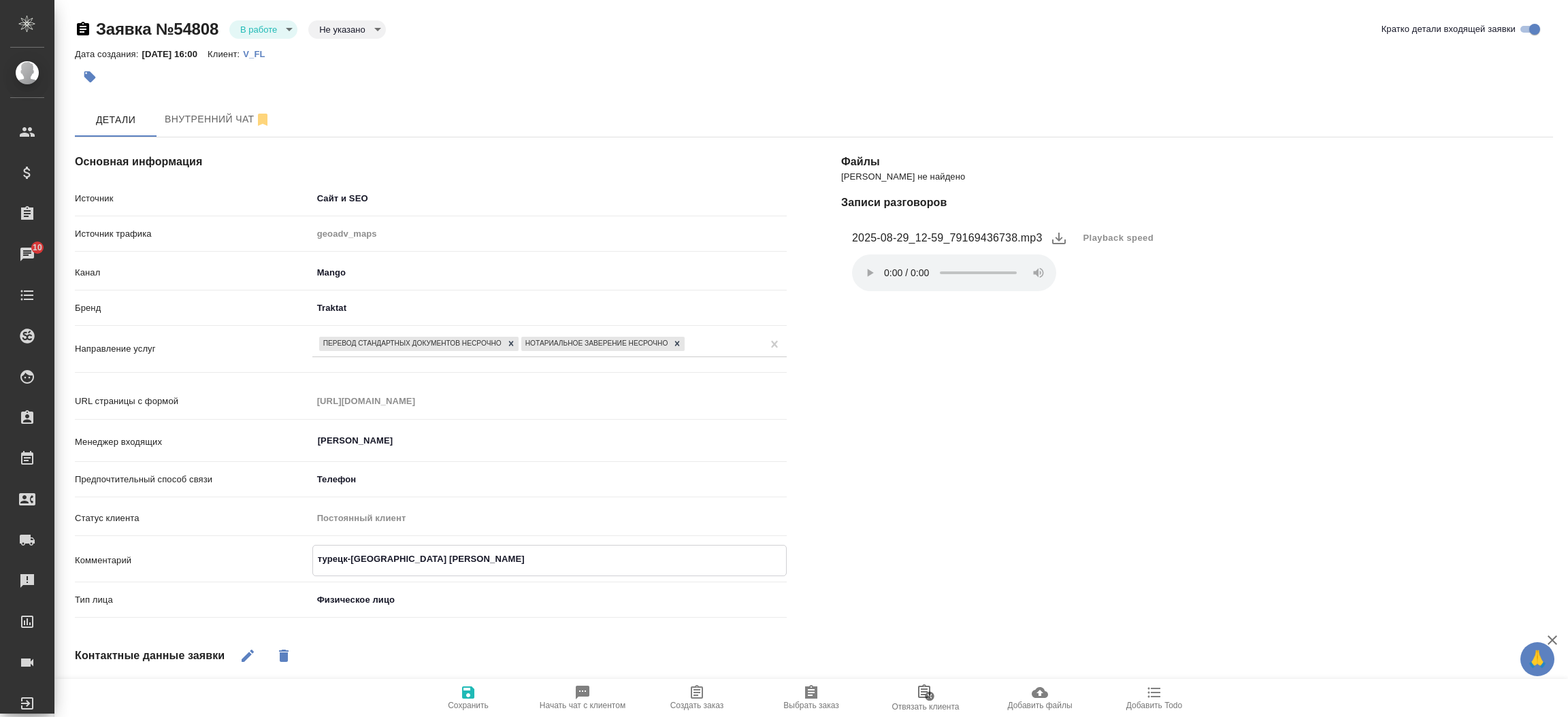
type textarea "турецк-[GEOGRAPHIC_DATA] [PERSON_NAME]"
type textarea "x"
type textarea "турецк-русс и [PERSON_NAME]"
type textarea "x"
type textarea "турецк-русс и нз"
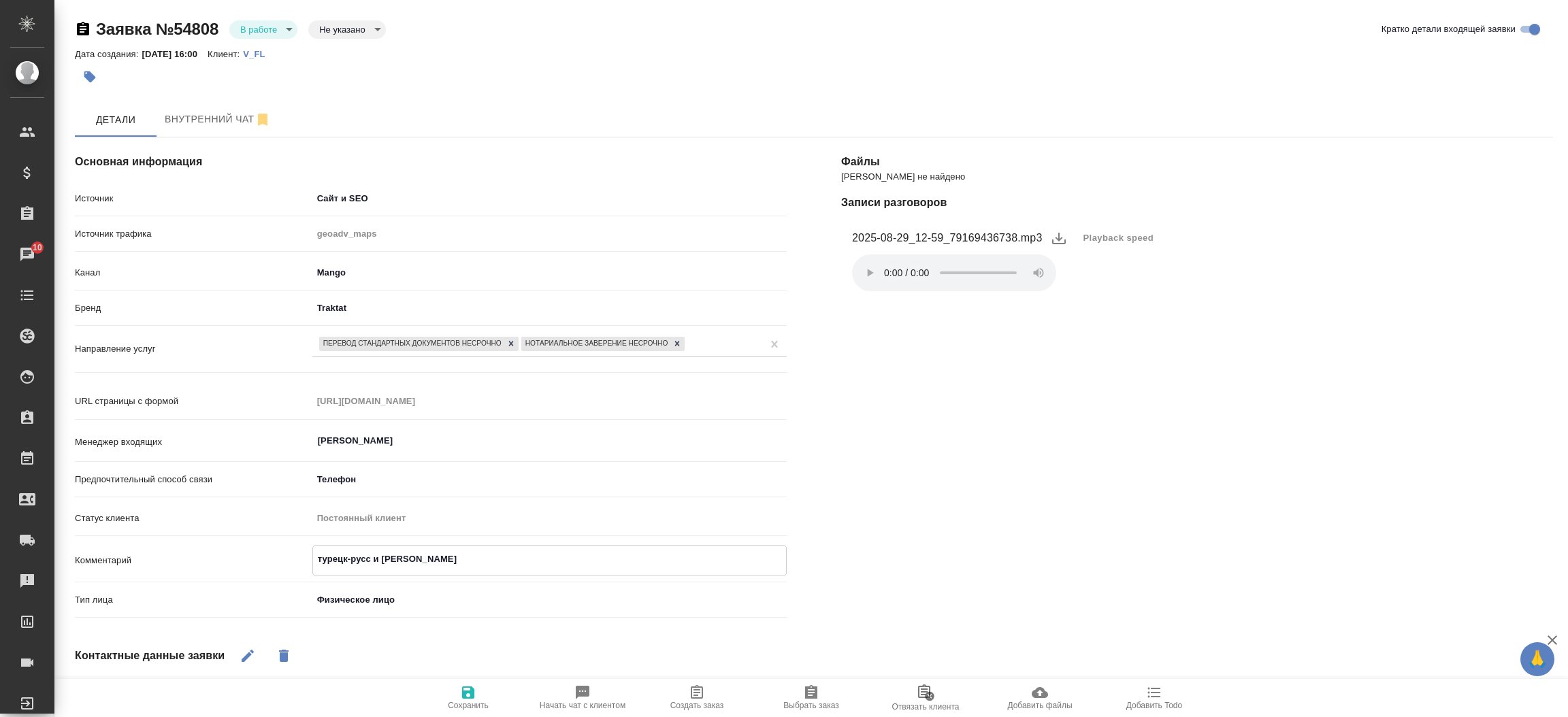
type textarea "x"
type textarea "турецк-русс и нз,"
type textarea "x"
type textarea "турецк-русс и нз,"
type textarea "x"
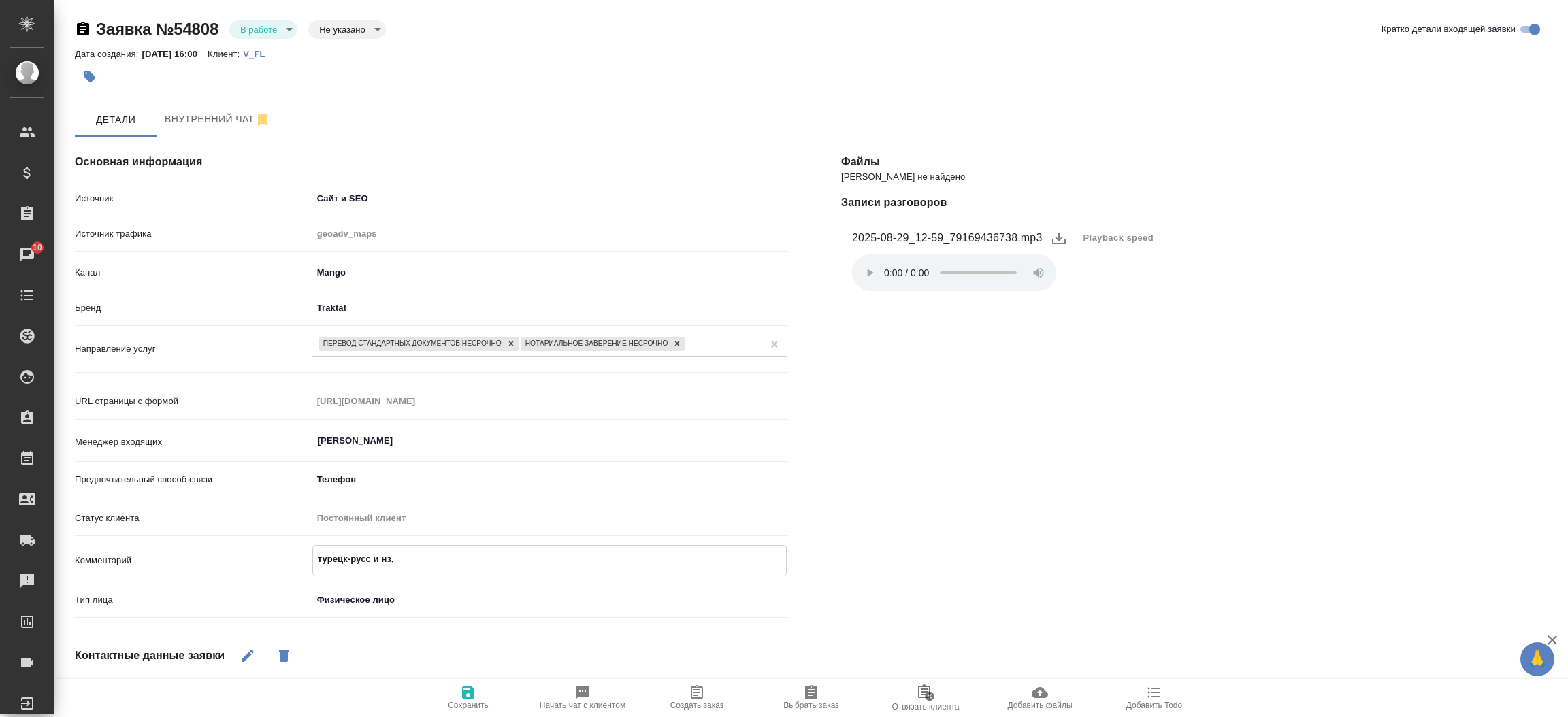
type textarea "турецк-русс и нз, б"
type textarea "x"
type textarea "турецк-русс и нз, бе"
type textarea "x"
type textarea "турецк-русс и нз, бел"
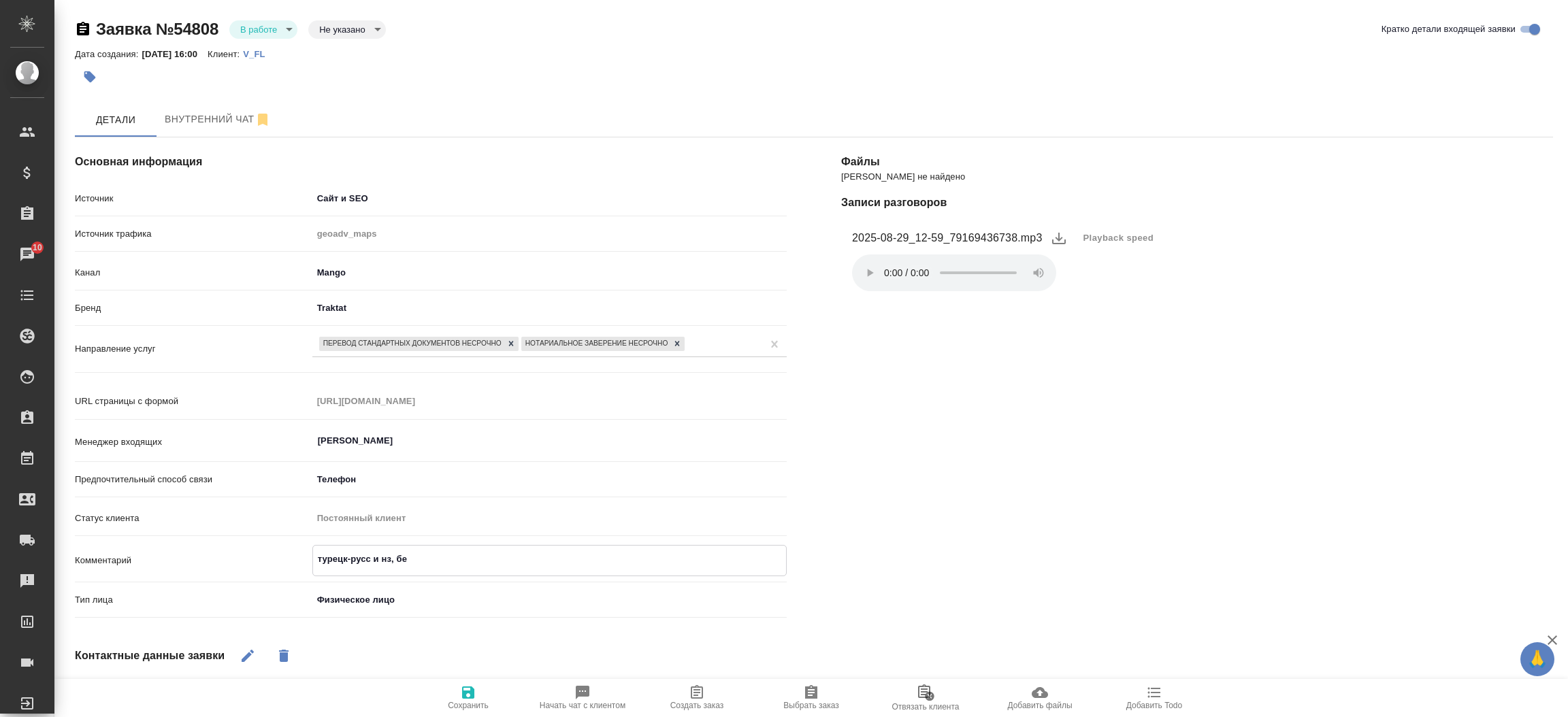
type textarea "x"
type textarea "турецк-русс и нз, бело"
type textarea "x"
type textarea "турецк-русс и [GEOGRAPHIC_DATA], белор"
type textarea "x"
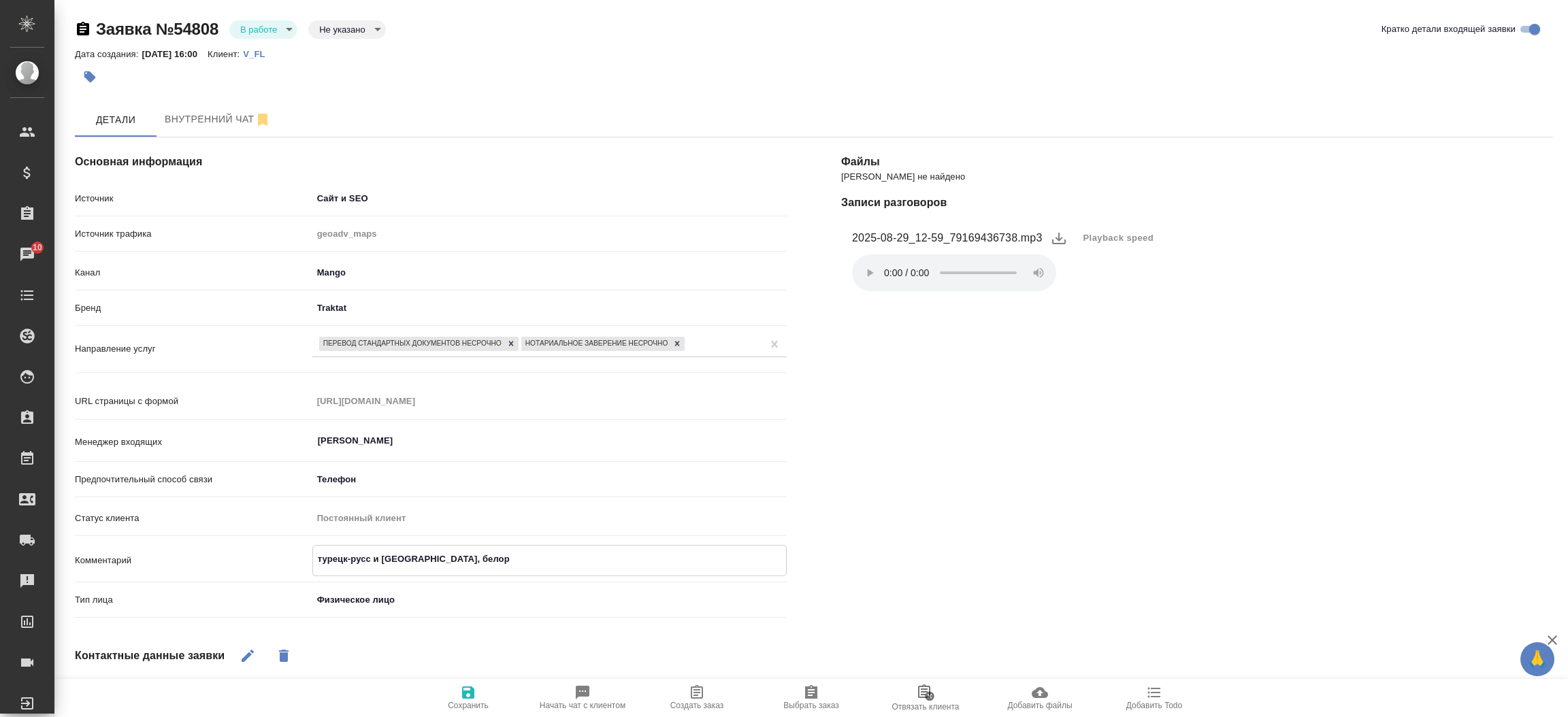
type textarea "турецк-русс и [GEOGRAPHIC_DATA], [GEOGRAPHIC_DATA]"
type textarea "x"
type textarea "турецк-русс и [GEOGRAPHIC_DATA], [GEOGRAPHIC_DATA]"
type textarea "x"
type textarea "турецк-русс и [GEOGRAPHIC_DATA], белорусс"
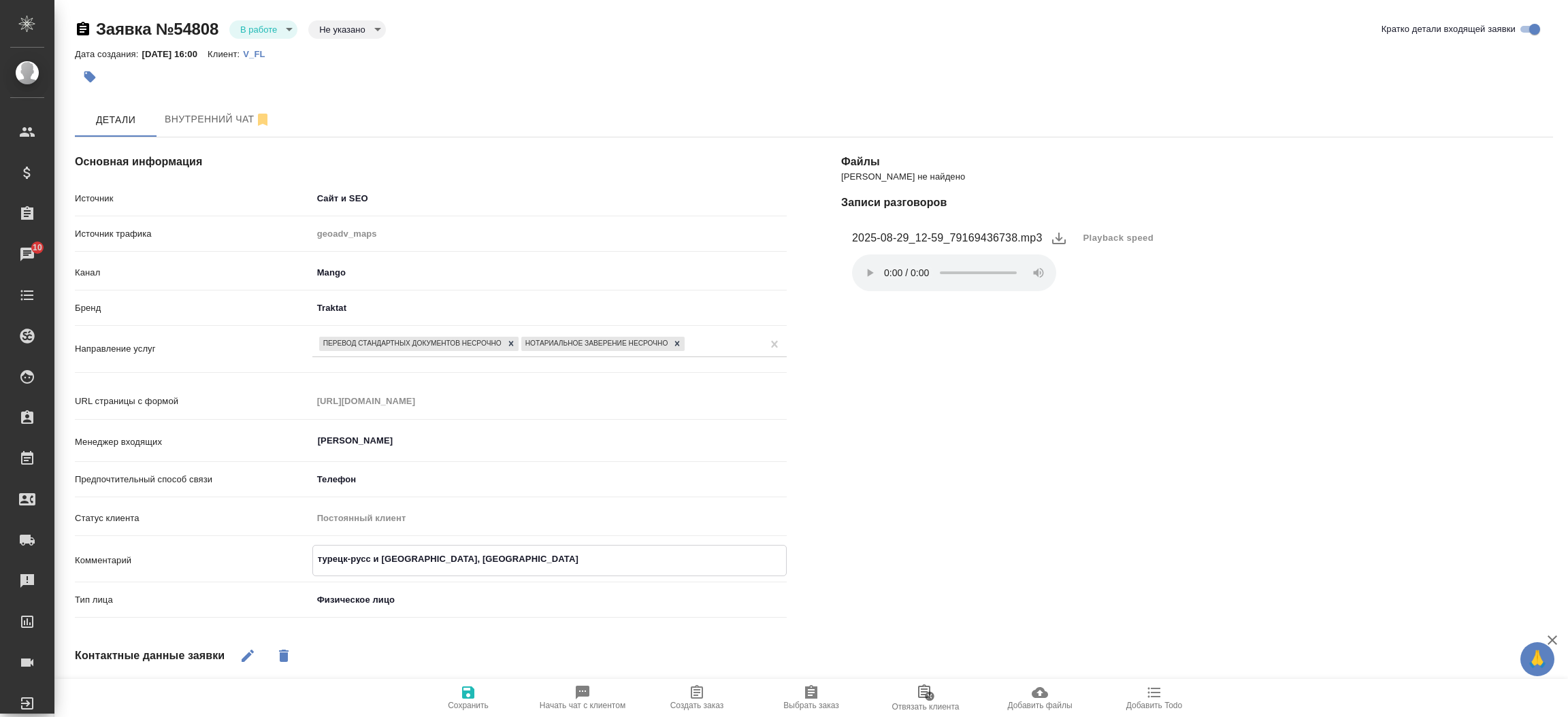
type textarea "x"
type textarea "турецк-русс и [GEOGRAPHIC_DATA], [GEOGRAPHIC_DATA]"
type textarea "x"
type textarea "турецк-русс и [GEOGRAPHIC_DATA], [GEOGRAPHIC_DATA]"
type textarea "x"
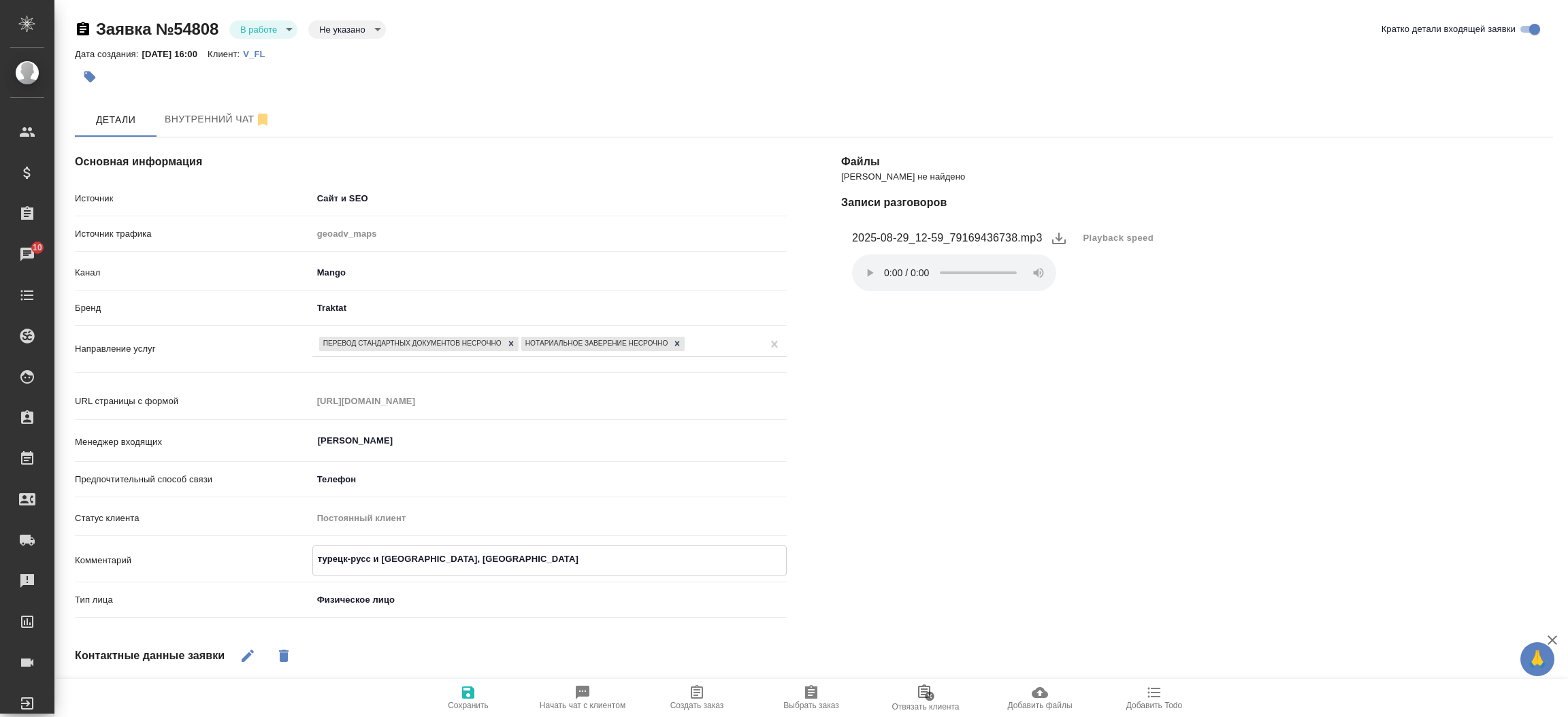
type textarea "турецк-русс и [GEOGRAPHIC_DATA], белорусская"
type textarea "x"
type textarea "турецк-русс и [GEOGRAPHIC_DATA], белорусская"
type textarea "x"
click at [474, 689] on icon "button" at bounding box center [468, 693] width 16 height 16
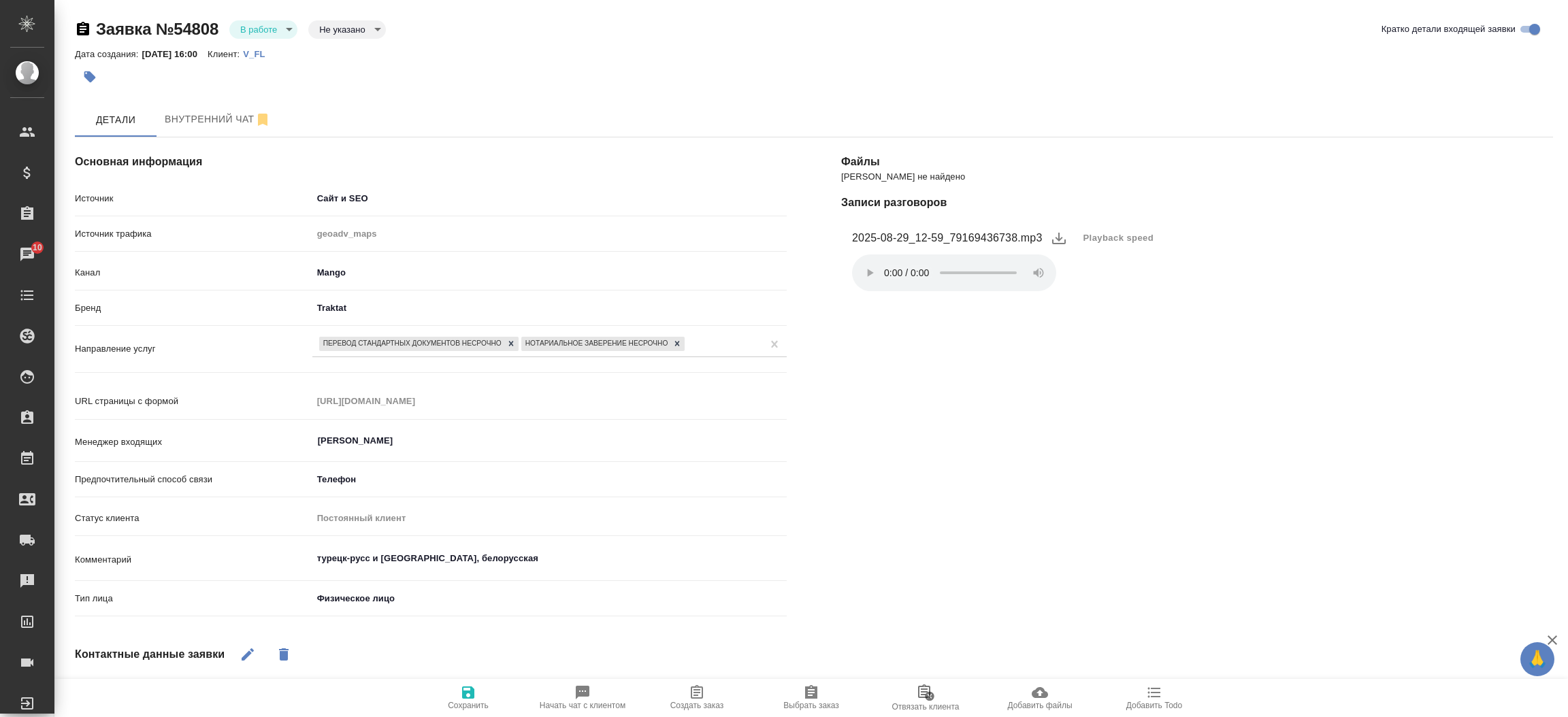
select select "RU"
click at [582, 685] on icon "button" at bounding box center [583, 693] width 16 height 16
type textarea "x"
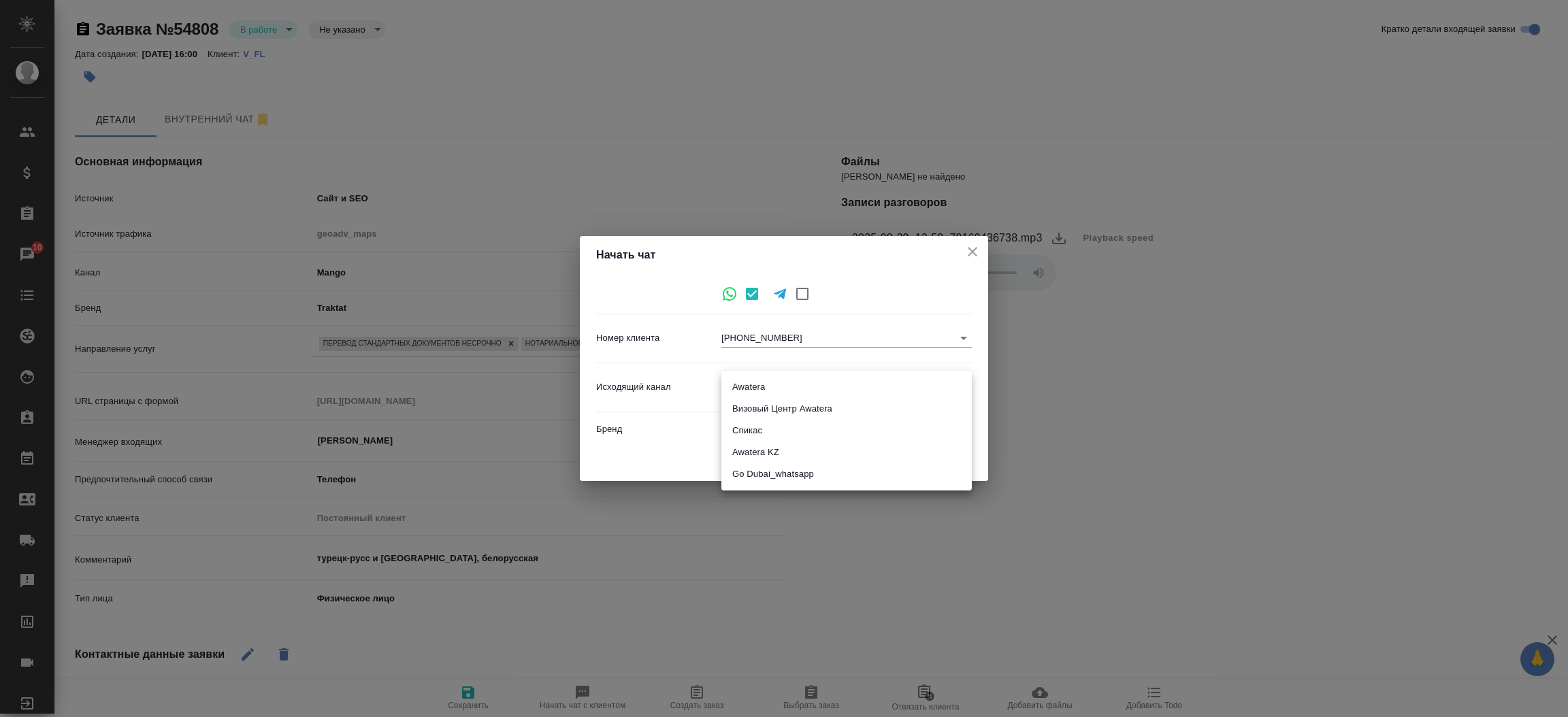
drag, startPoint x: 828, startPoint y: 383, endPoint x: 823, endPoint y: 394, distance: 12.1
click at [823, 394] on body "🙏 .cls-1 fill:#fff; AWATERA [PERSON_NAME]prutko Клиенты Спецификации Заказы 10 …" at bounding box center [784, 358] width 1568 height 717
click at [823, 394] on li "Awatera" at bounding box center [845, 387] width 250 height 22
type input "2"
click at [943, 459] on span "Начать" at bounding box center [943, 459] width 32 height 15
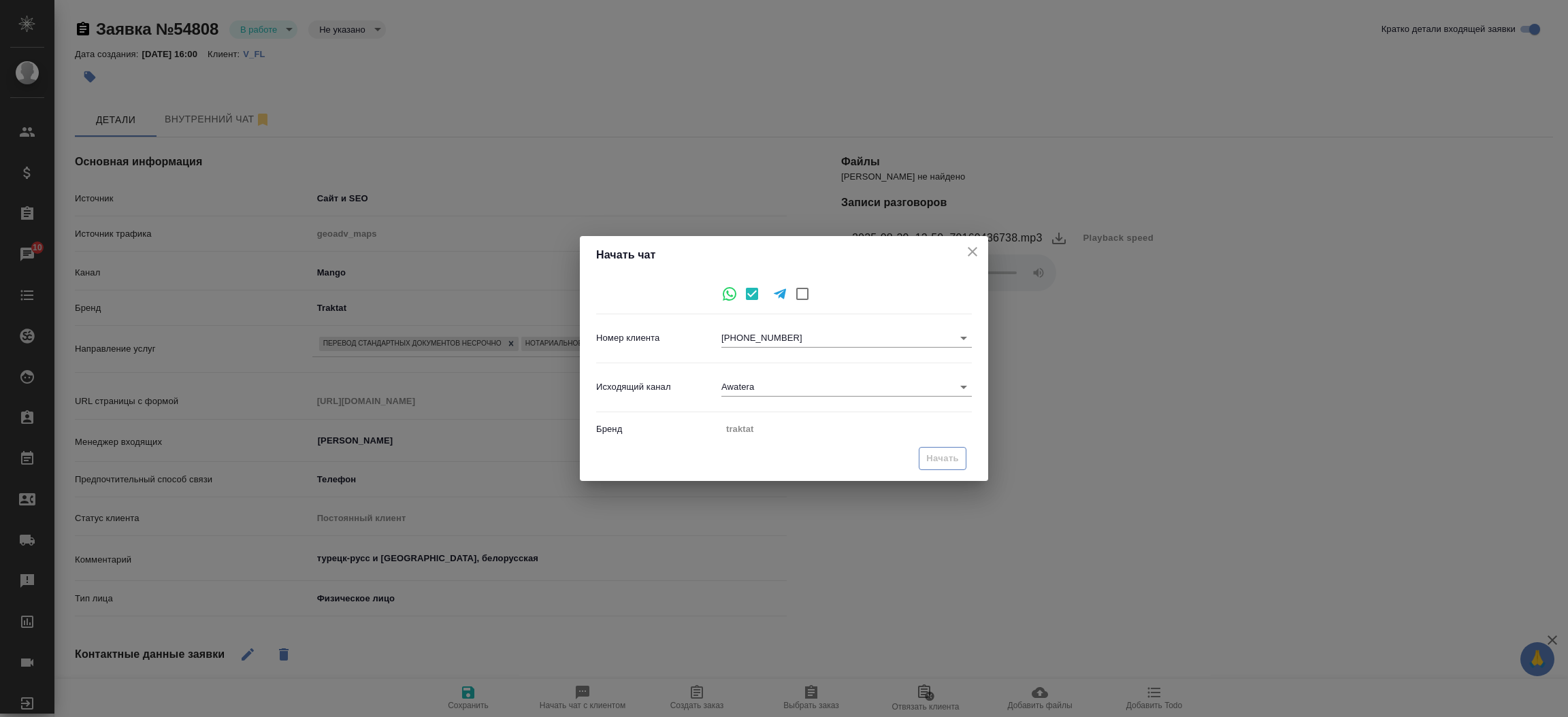
type textarea "x"
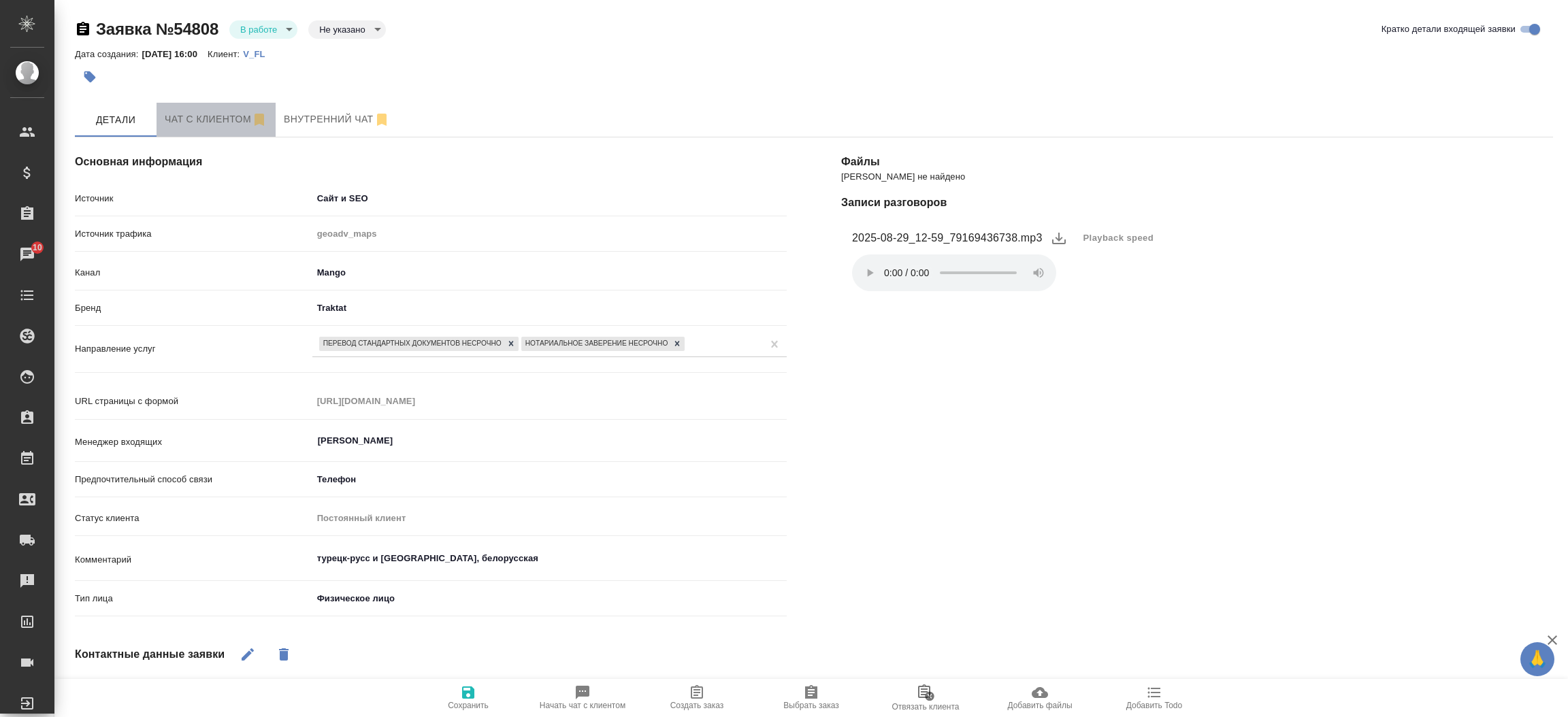
click at [205, 130] on button "Чат с клиентом" at bounding box center [215, 120] width 119 height 34
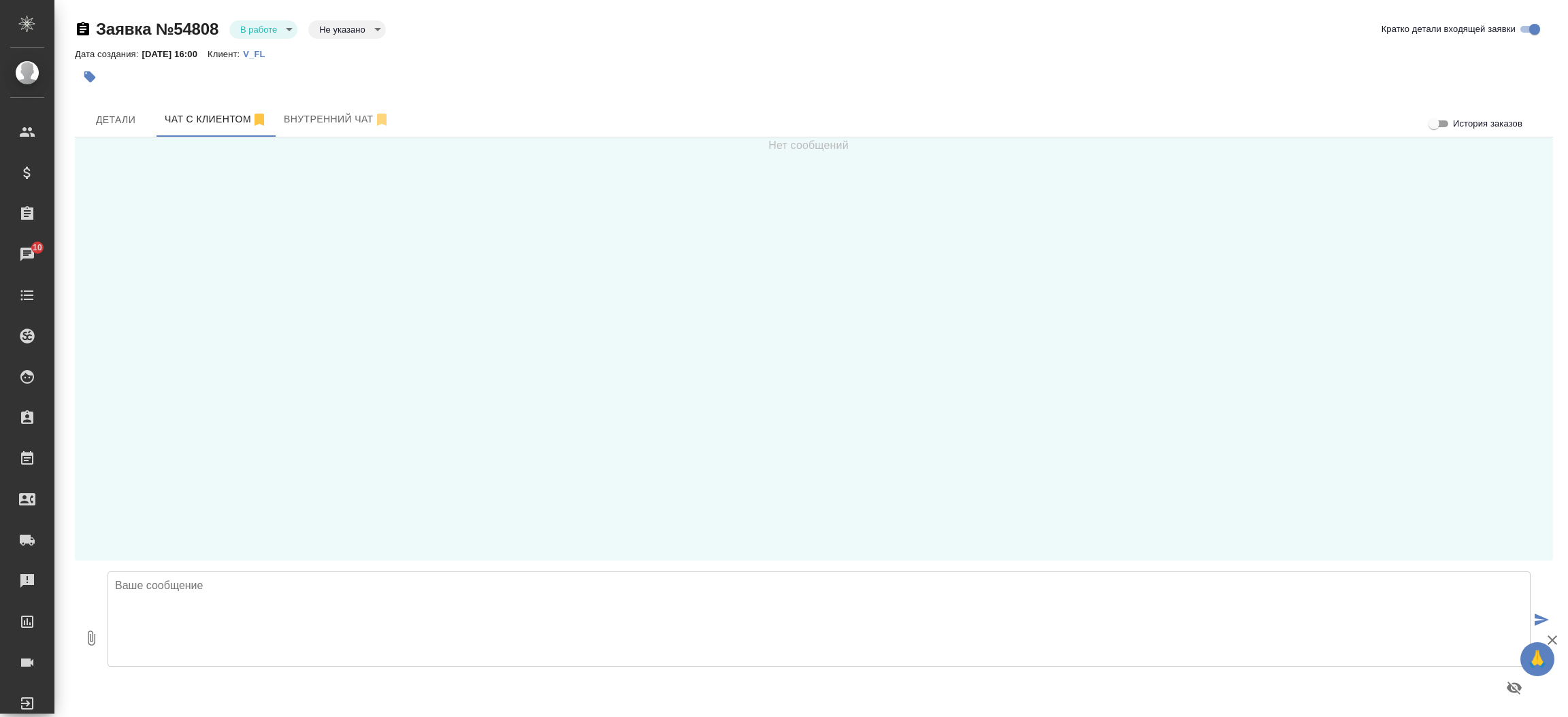
click at [432, 608] on textarea at bounding box center [819, 619] width 1423 height 95
click at [303, 577] on textarea "Добрый день! Направьте пожалуйста документы для расчета стоимости и сроков" at bounding box center [819, 619] width 1423 height 95
type textarea "Добрый день! Направьте пожалуйста скан документа для расчета стоимости и сроков"
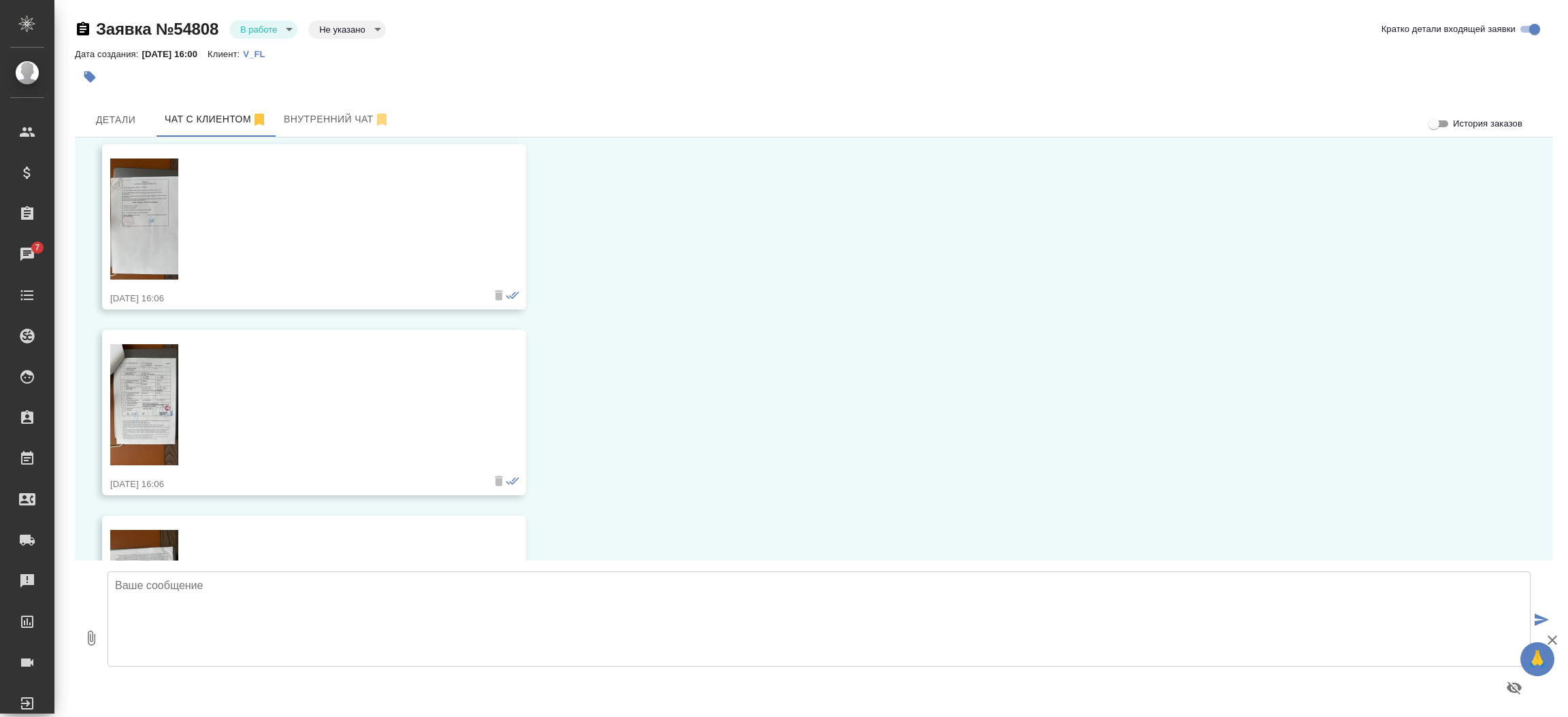
scroll to position [173, 0]
click at [109, 121] on span "Детали" at bounding box center [116, 120] width 66 height 17
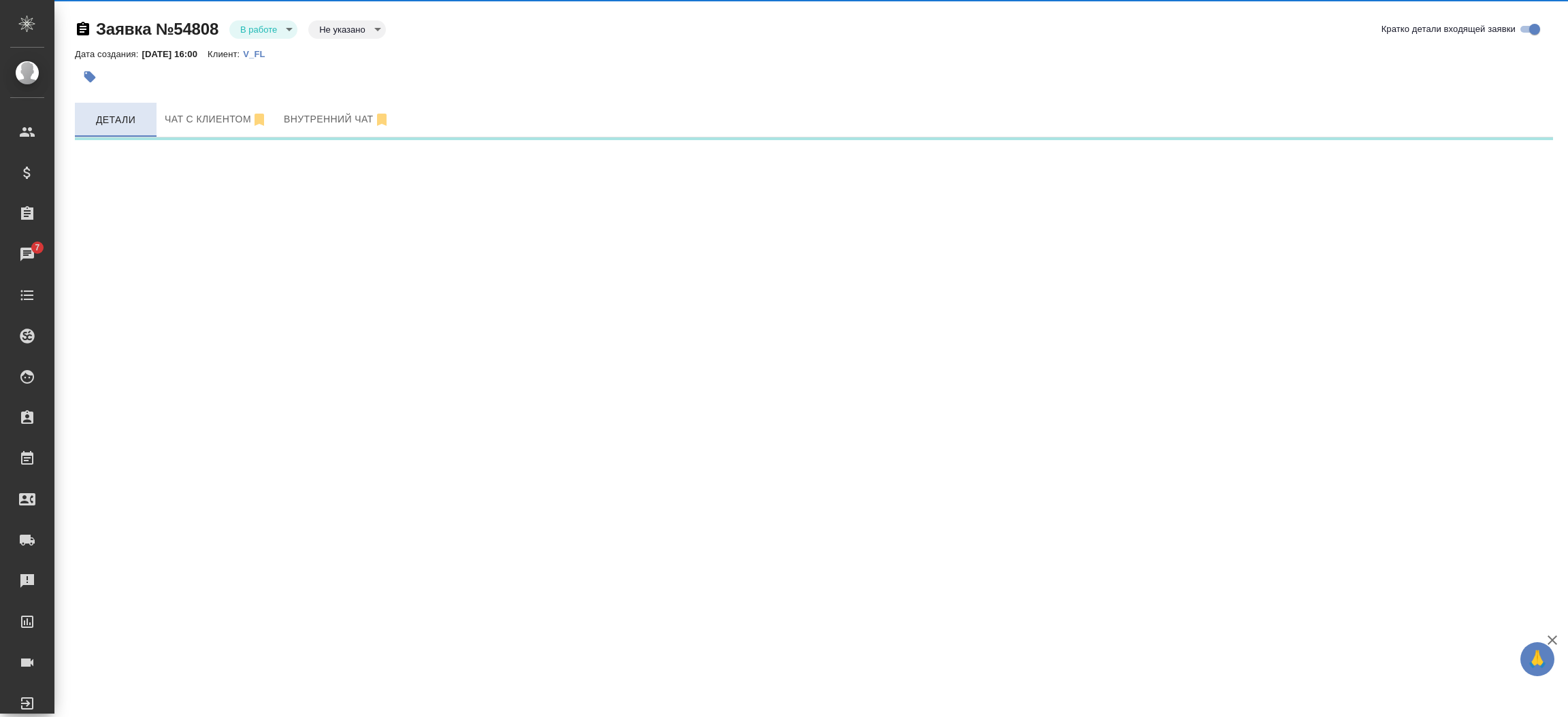
select select "RU"
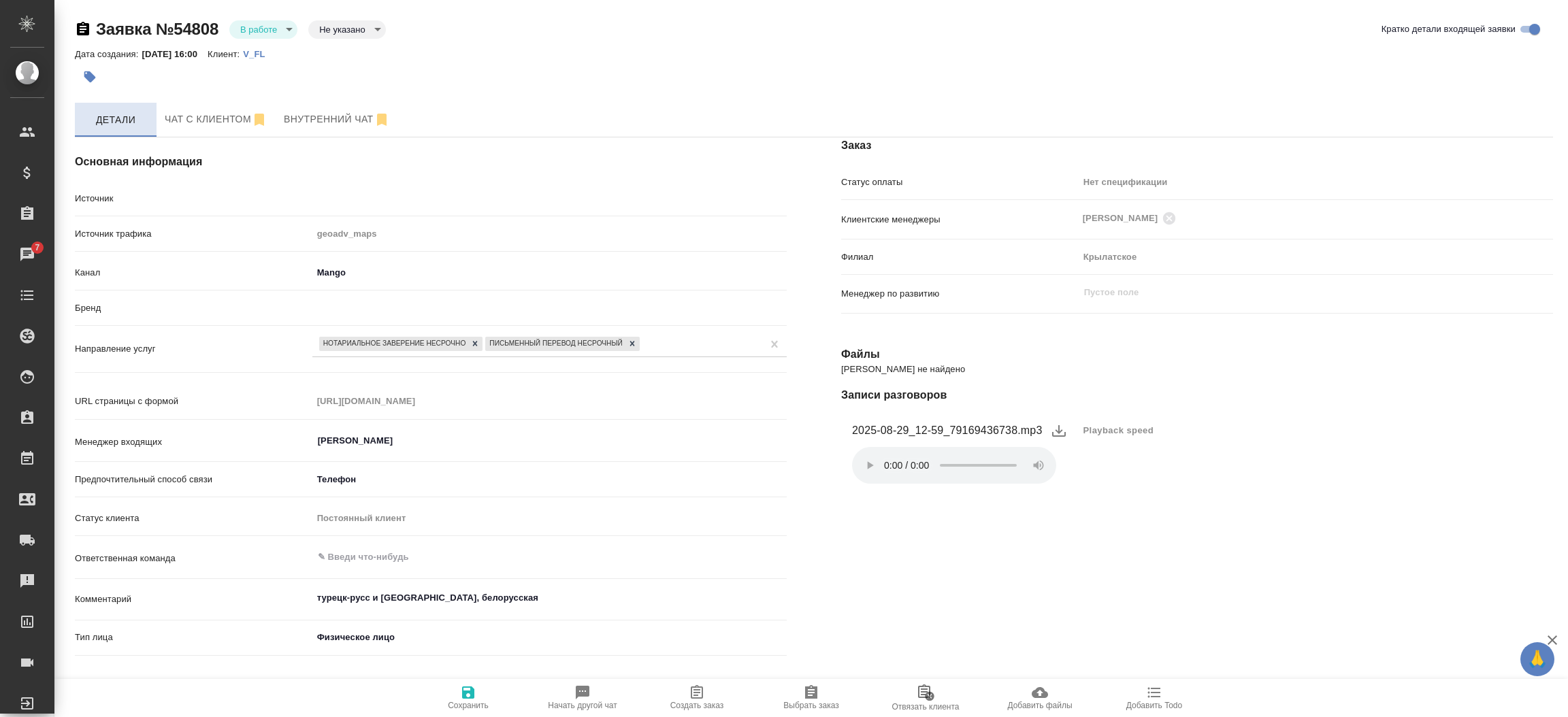
type textarea "x"
click at [844, 580] on div "Заказ Статус оплаты Нет спецификации new Клиентские менеджеры Касымов Тимур ​ Ф…" at bounding box center [1197, 551] width 766 height 883
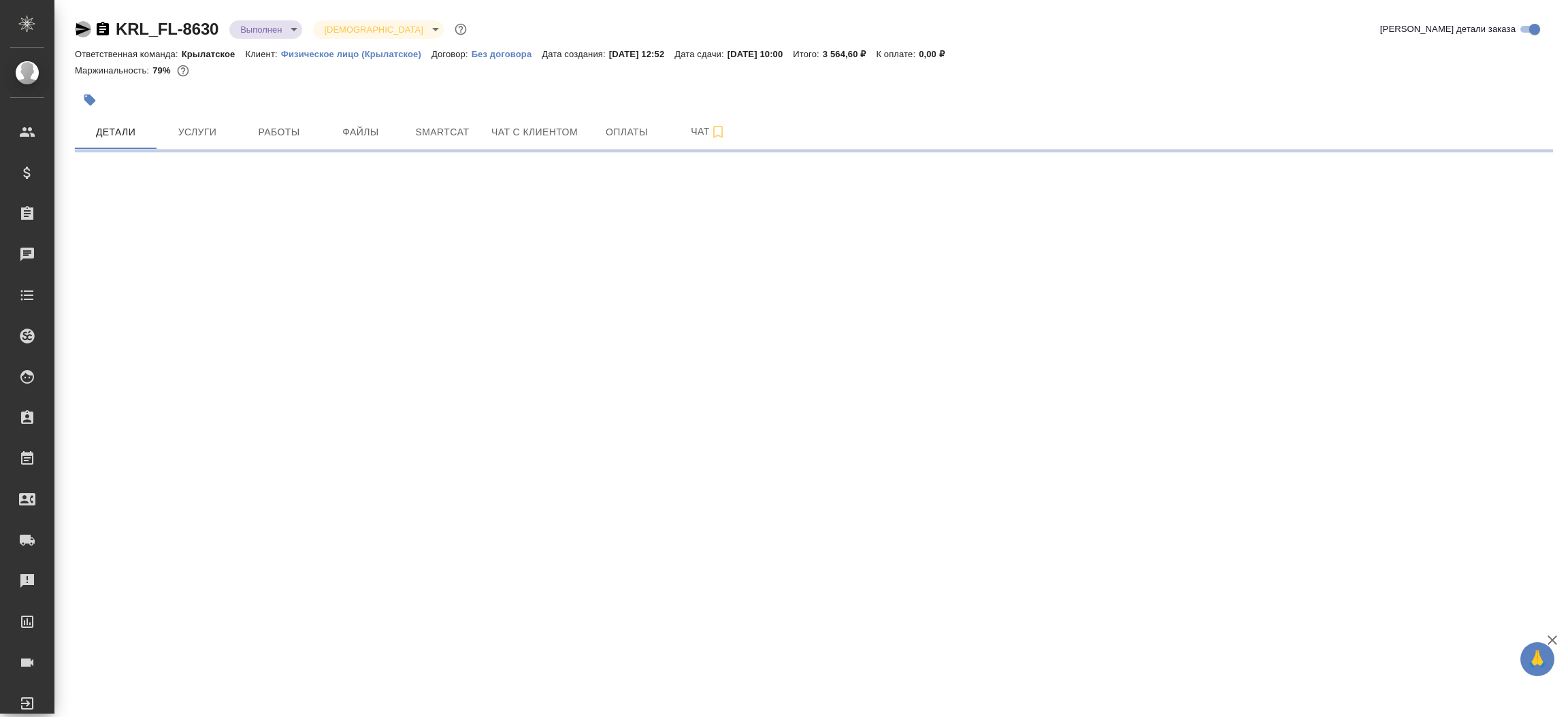
click at [78, 28] on icon "button" at bounding box center [83, 29] width 16 height 16
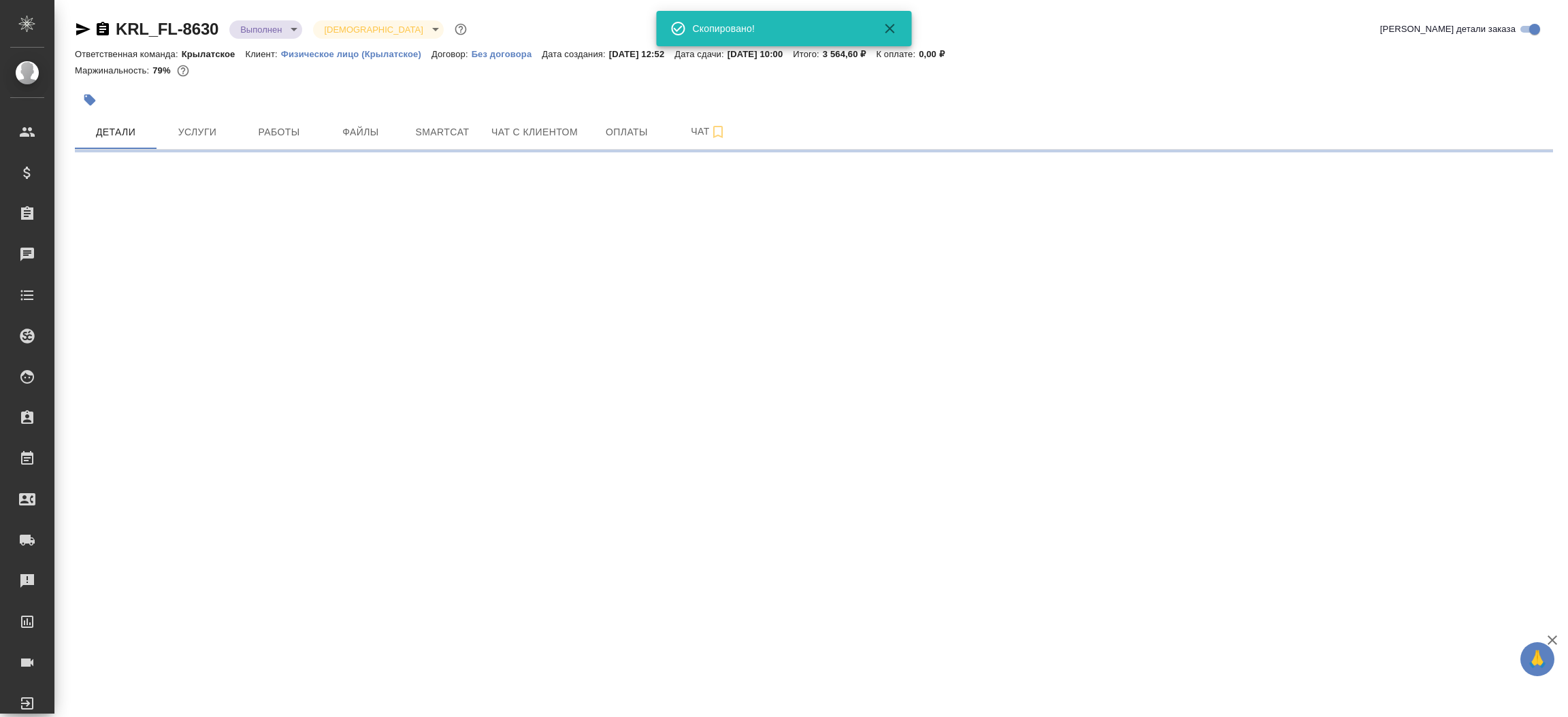
select select "RU"
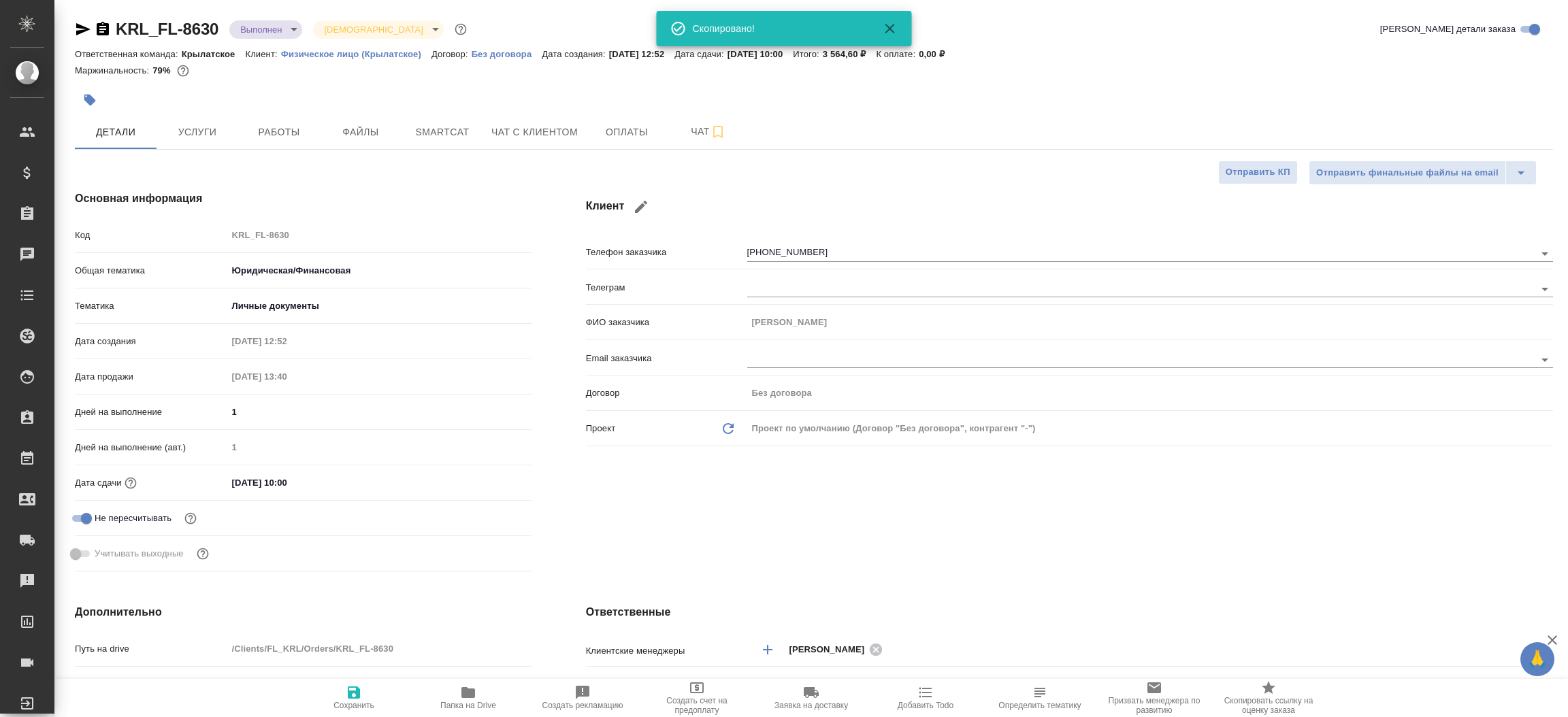
type textarea "x"
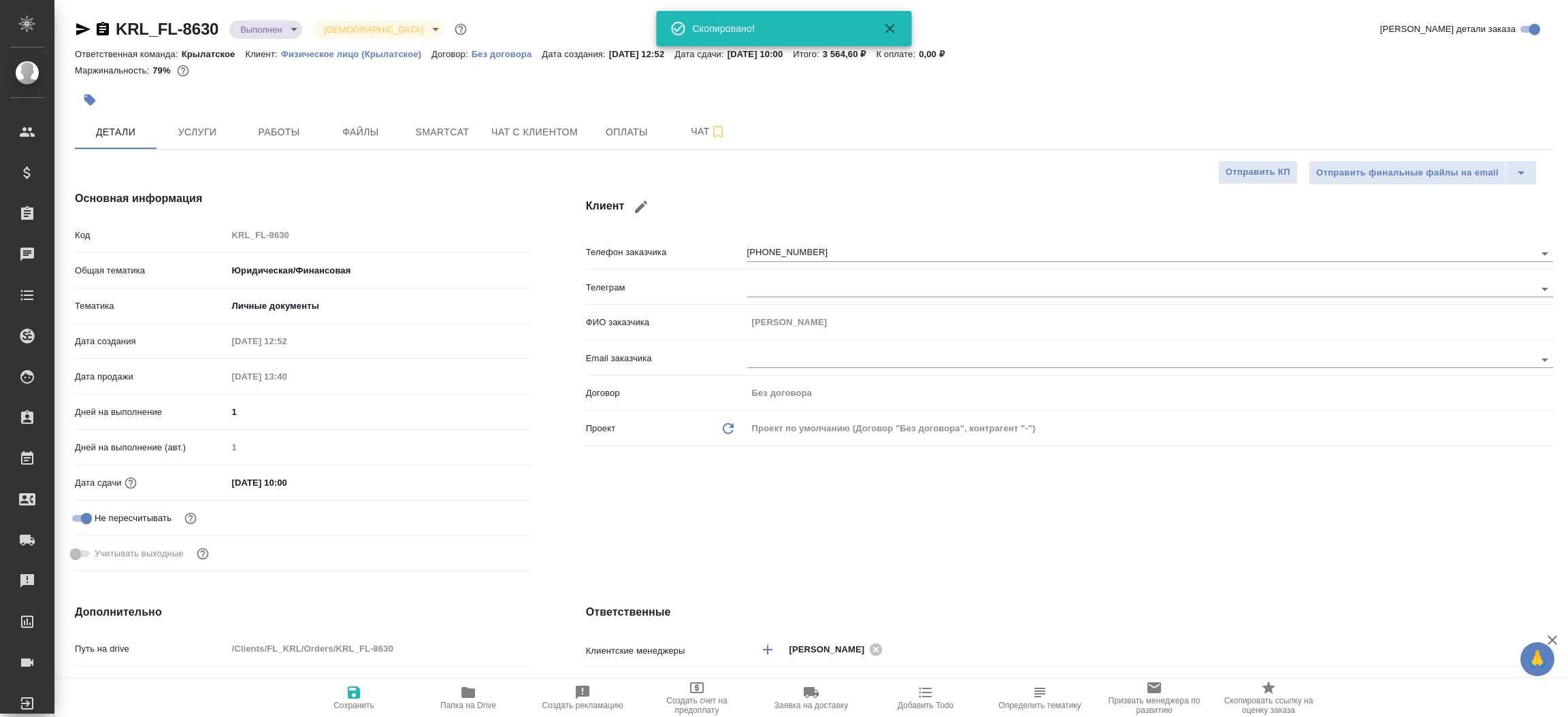
type textarea "x"
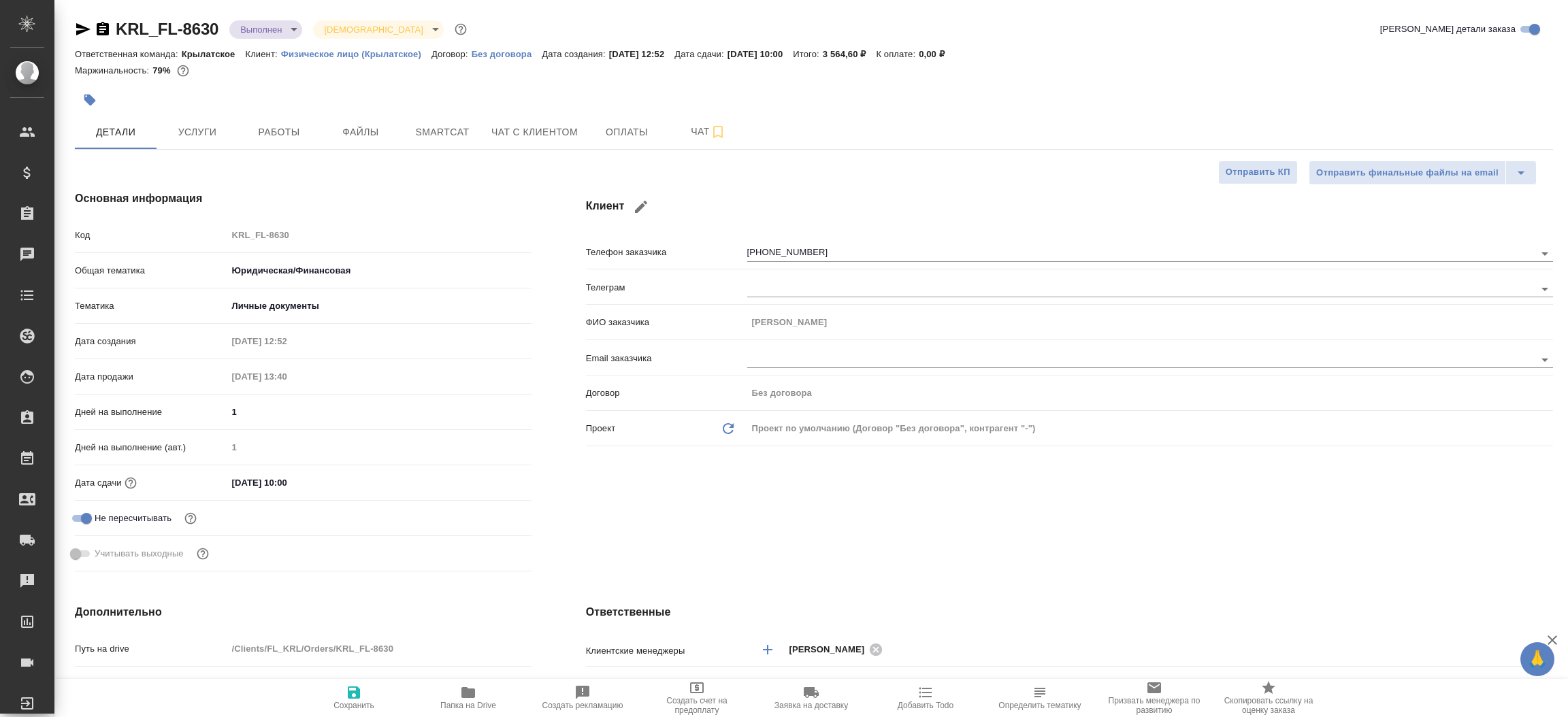
type textarea "x"
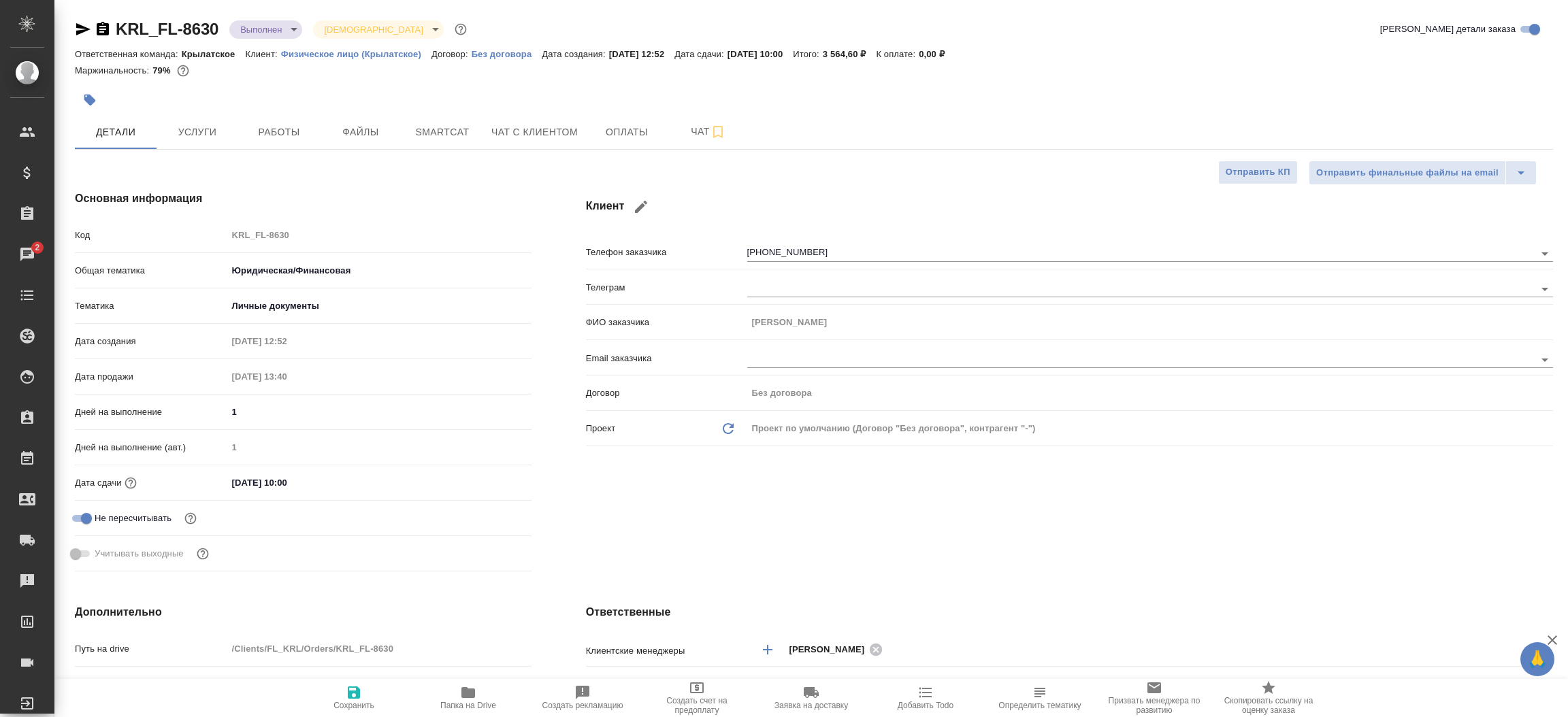
type textarea "x"
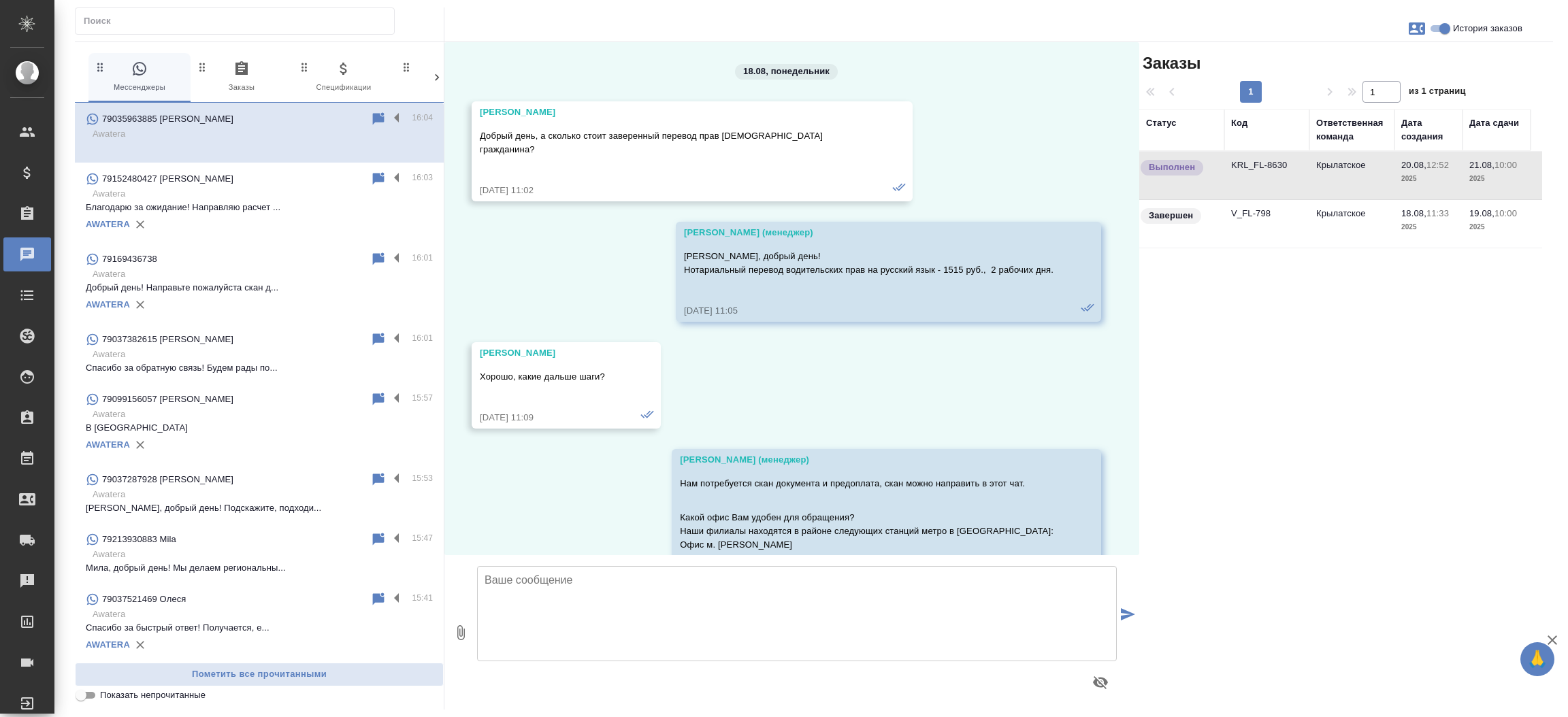
scroll to position [6449, 0]
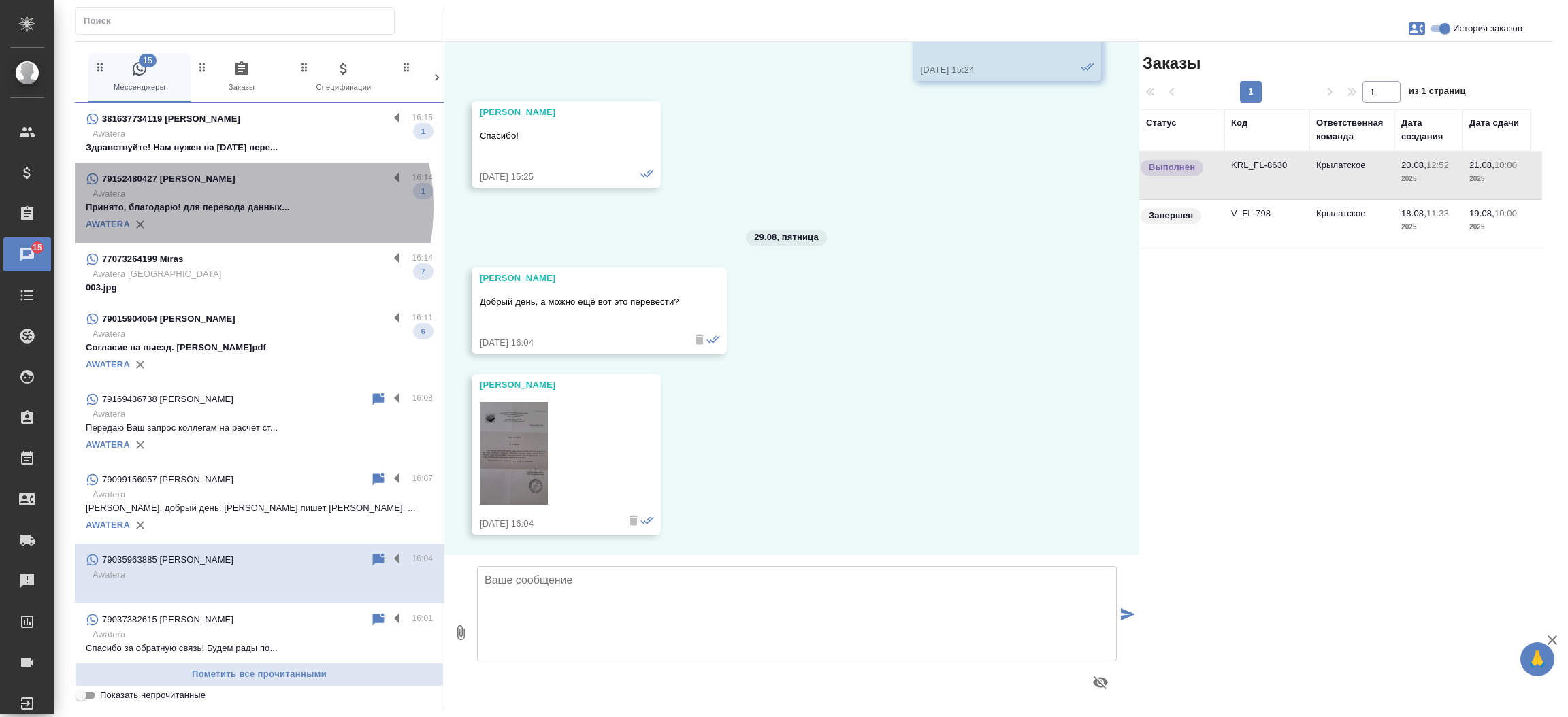
click at [220, 208] on p "Принято, благодарю! для перевода данных..." at bounding box center [259, 207] width 347 height 14
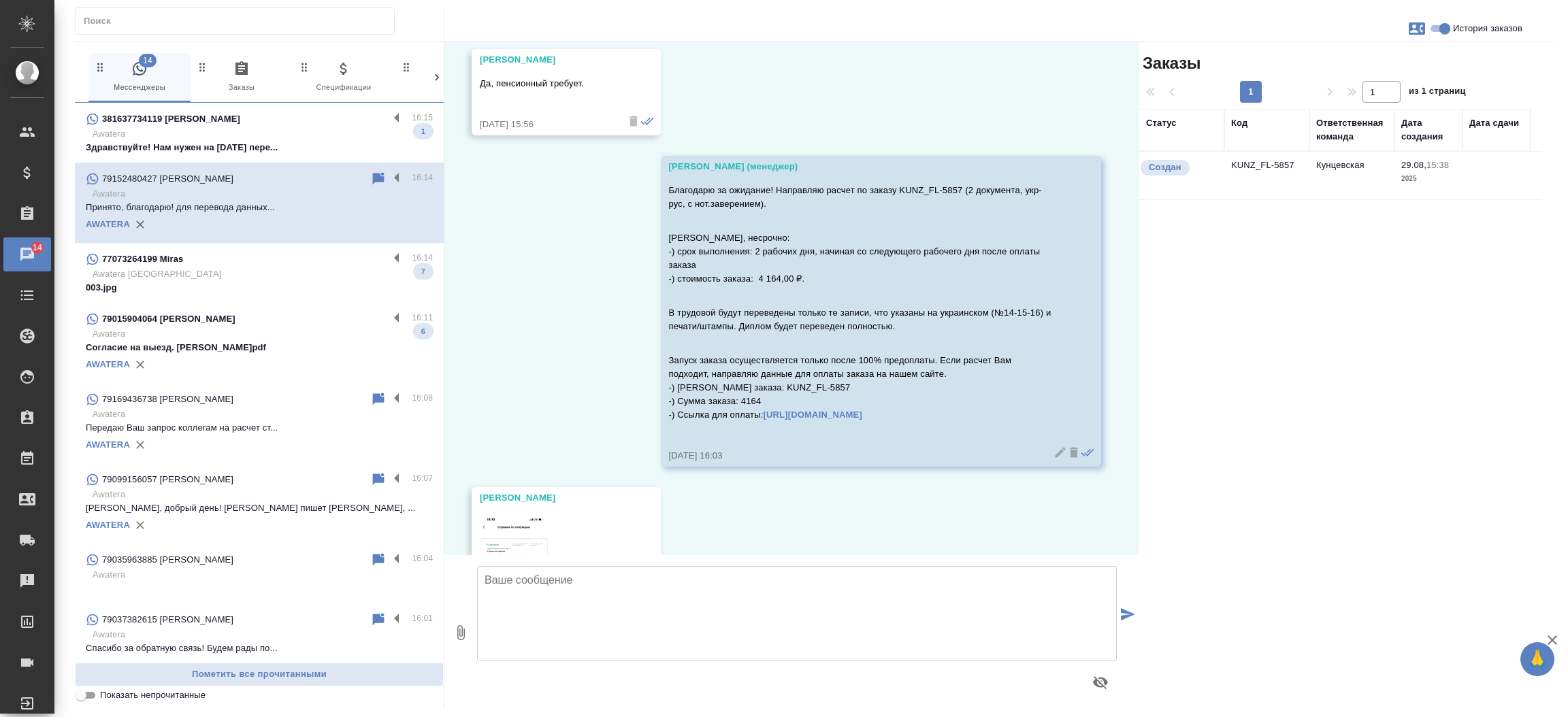
scroll to position [1517, 0]
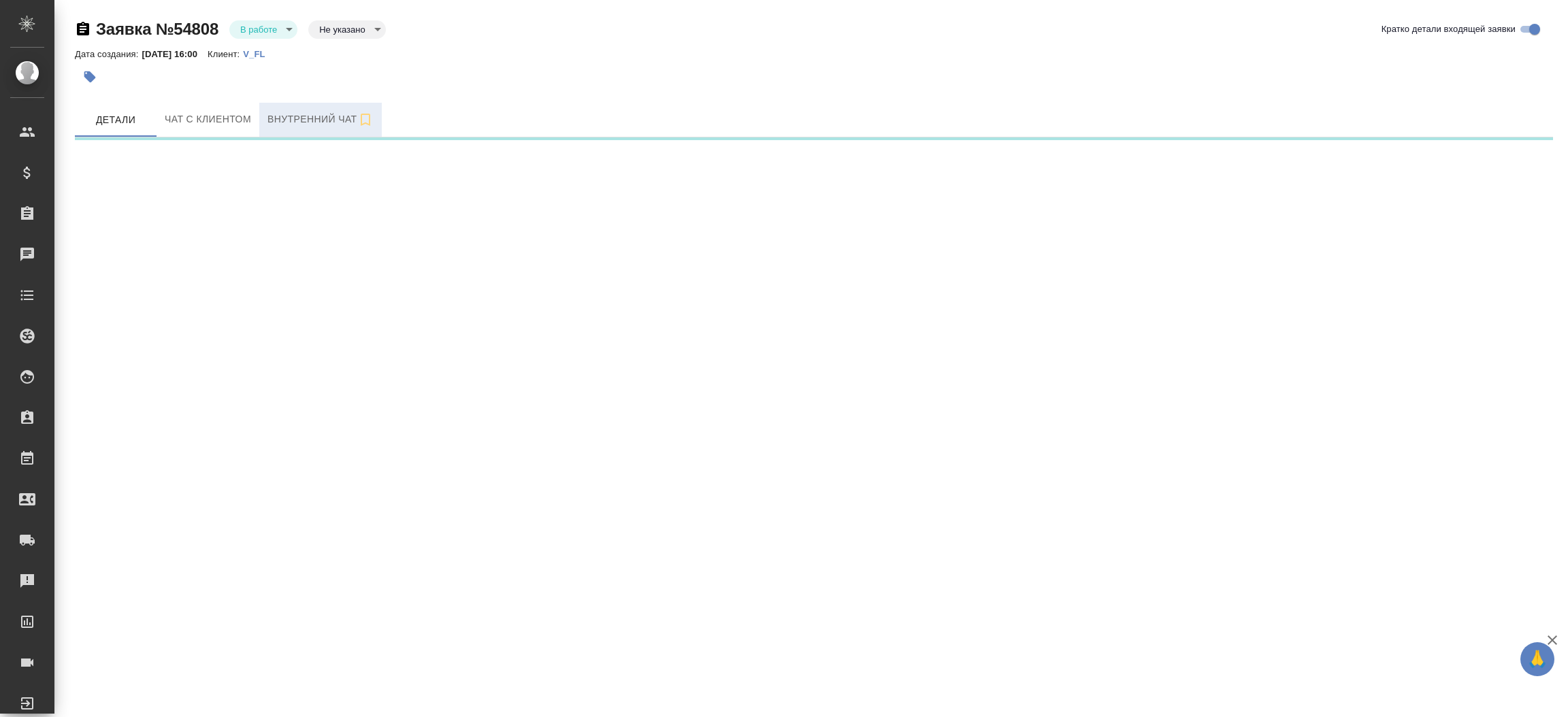
select select "RU"
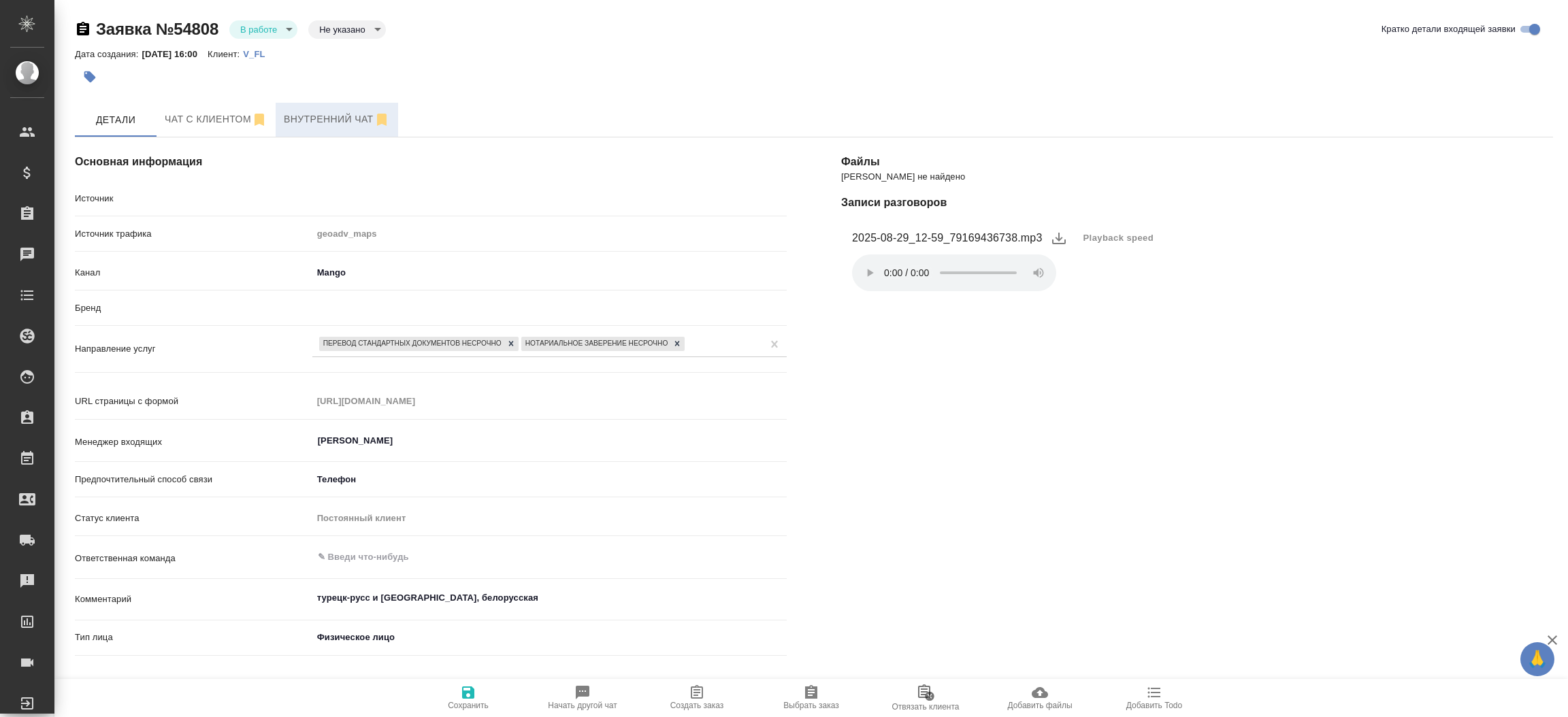
type textarea "x"
click at [234, 122] on span "Чат с клиентом" at bounding box center [216, 119] width 103 height 17
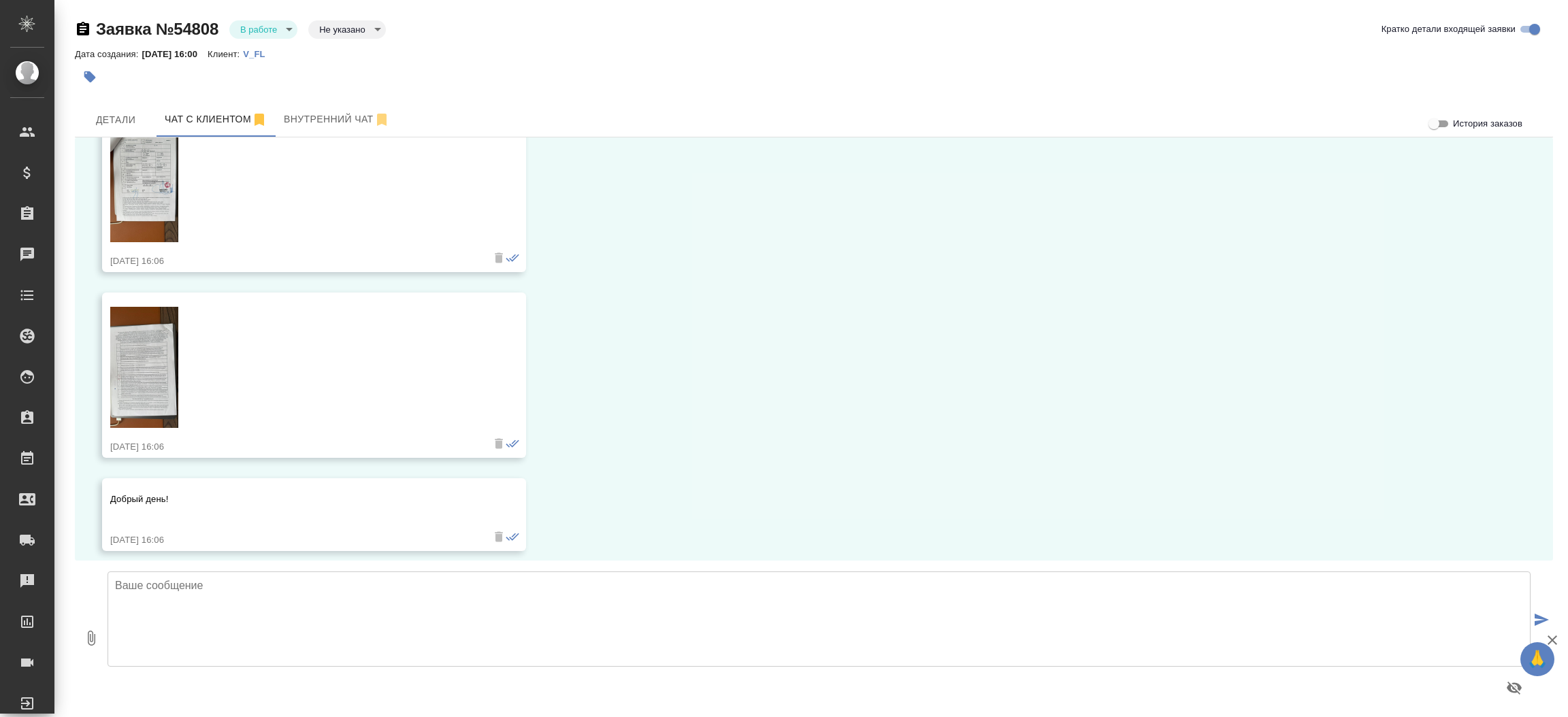
scroll to position [405, 0]
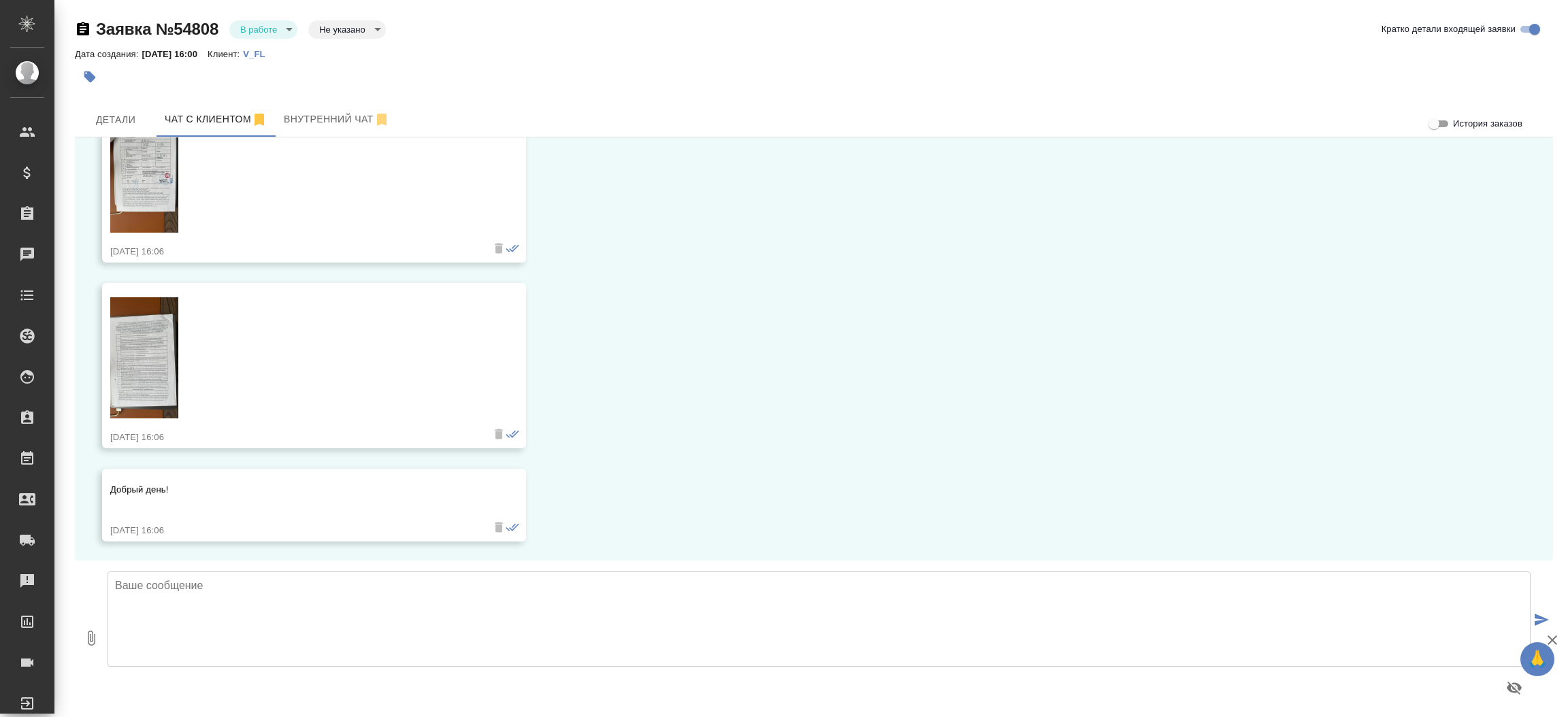
click at [663, 631] on textarea at bounding box center [819, 619] width 1423 height 95
type textarea "Передаю Ваш запрос коллегам на расчет стоимости и сроков."
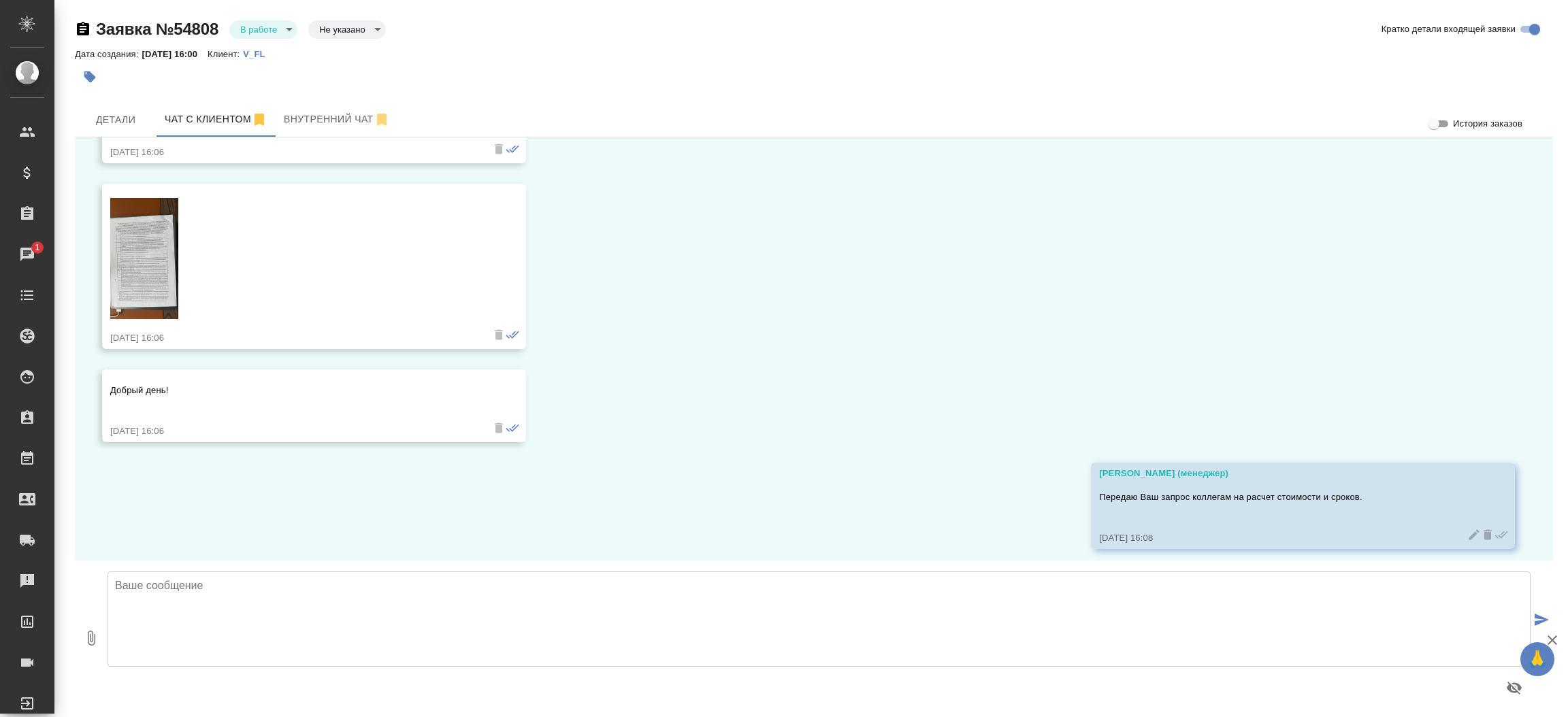
scroll to position [512, 0]
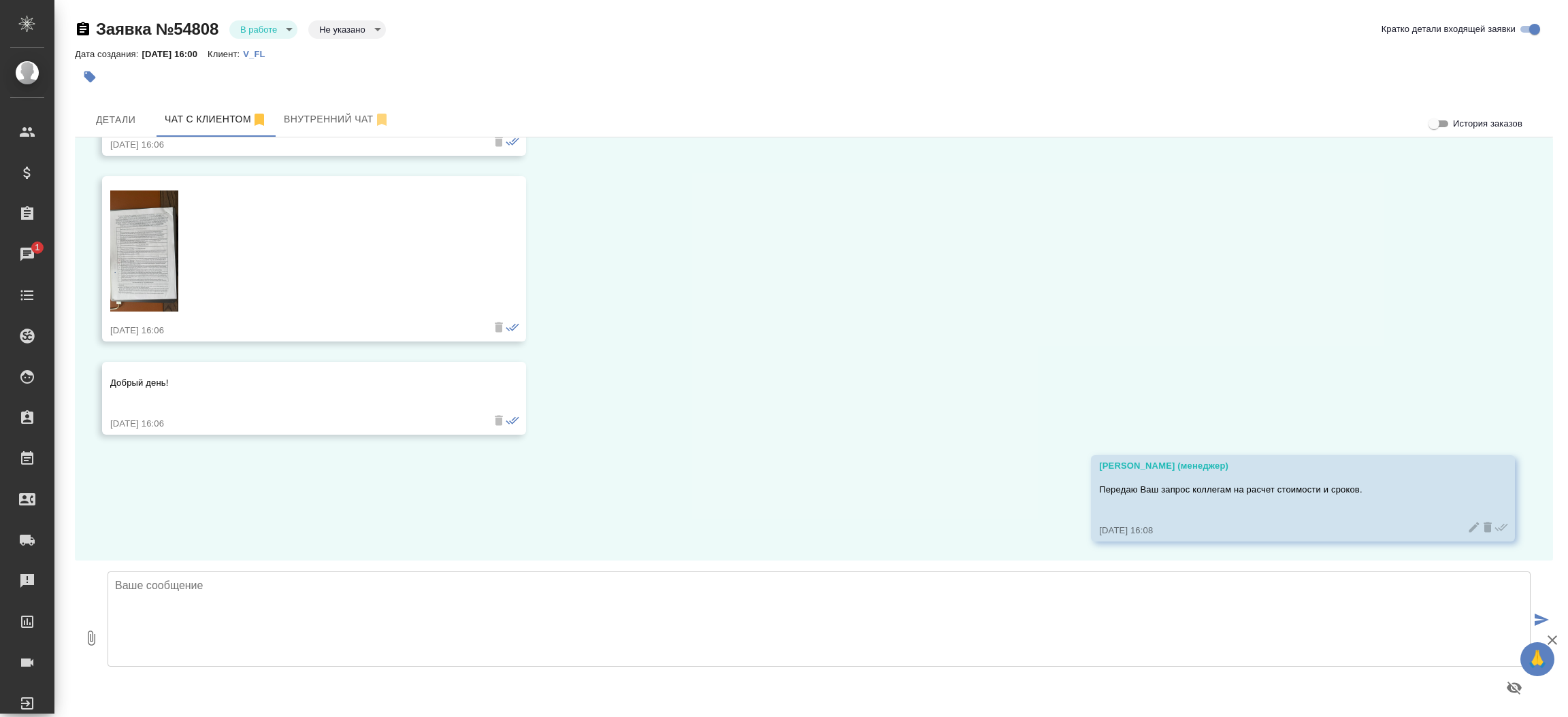
click at [134, 252] on img at bounding box center [144, 251] width 68 height 121
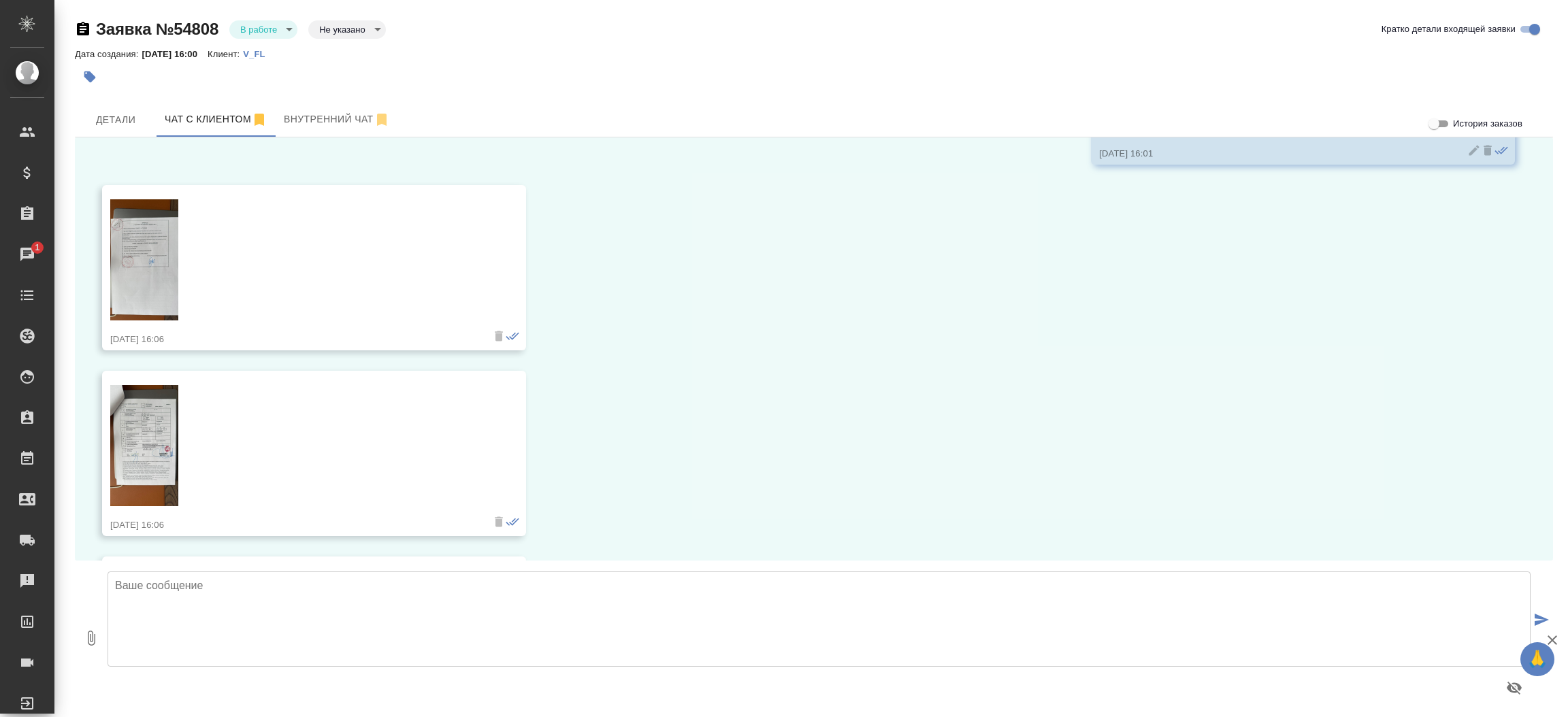
scroll to position [164, 0]
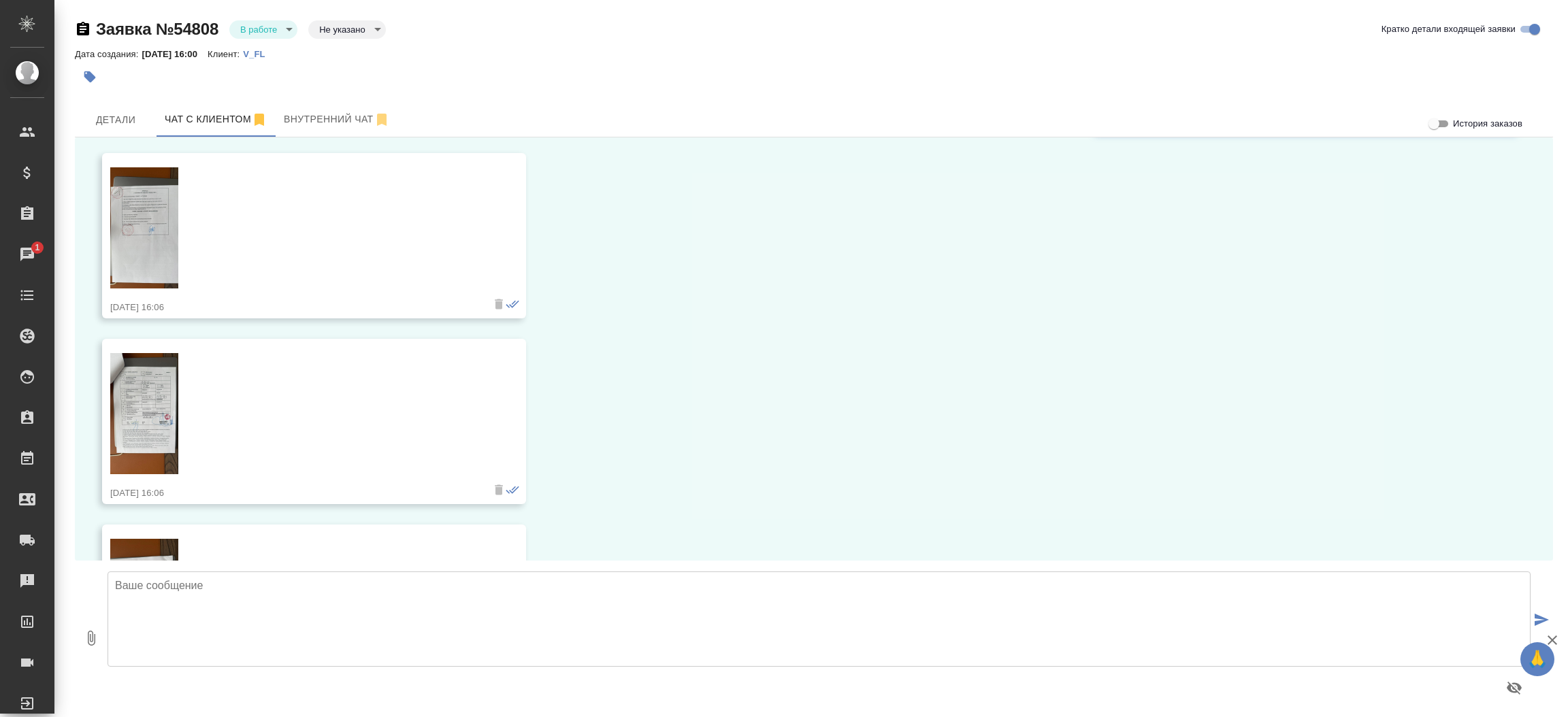
click at [138, 453] on img at bounding box center [144, 414] width 68 height 121
click at [145, 233] on img at bounding box center [144, 228] width 68 height 121
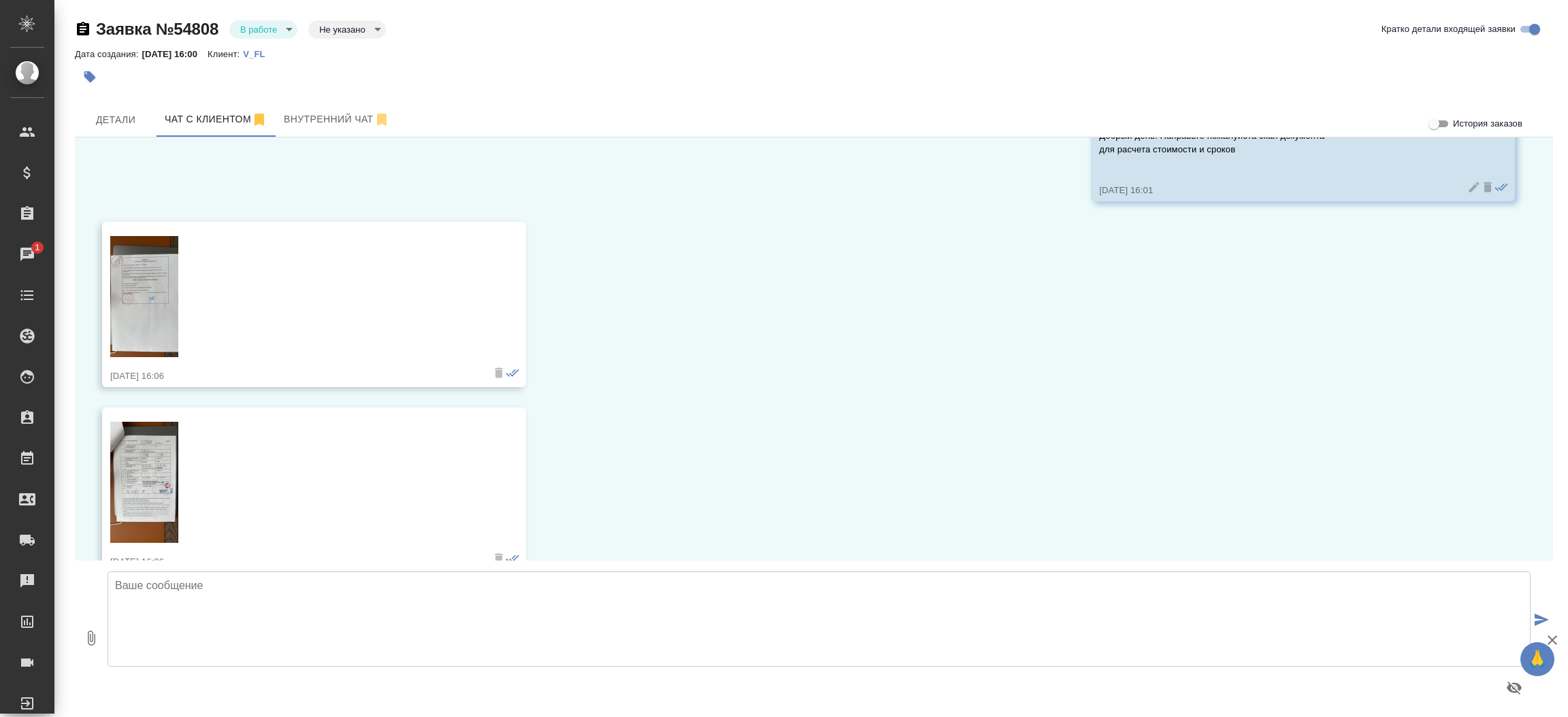
scroll to position [0, 0]
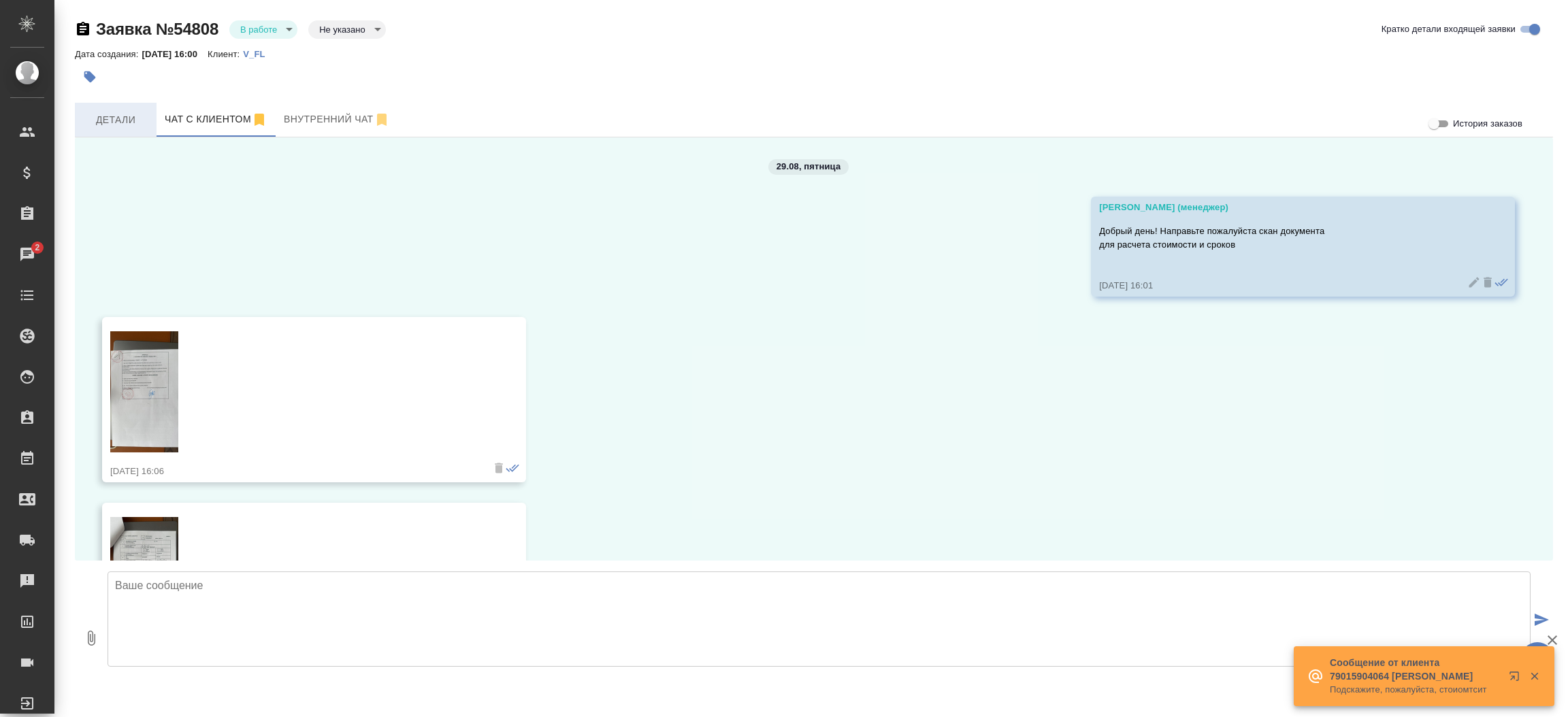
click at [124, 121] on span "Детали" at bounding box center [116, 120] width 66 height 17
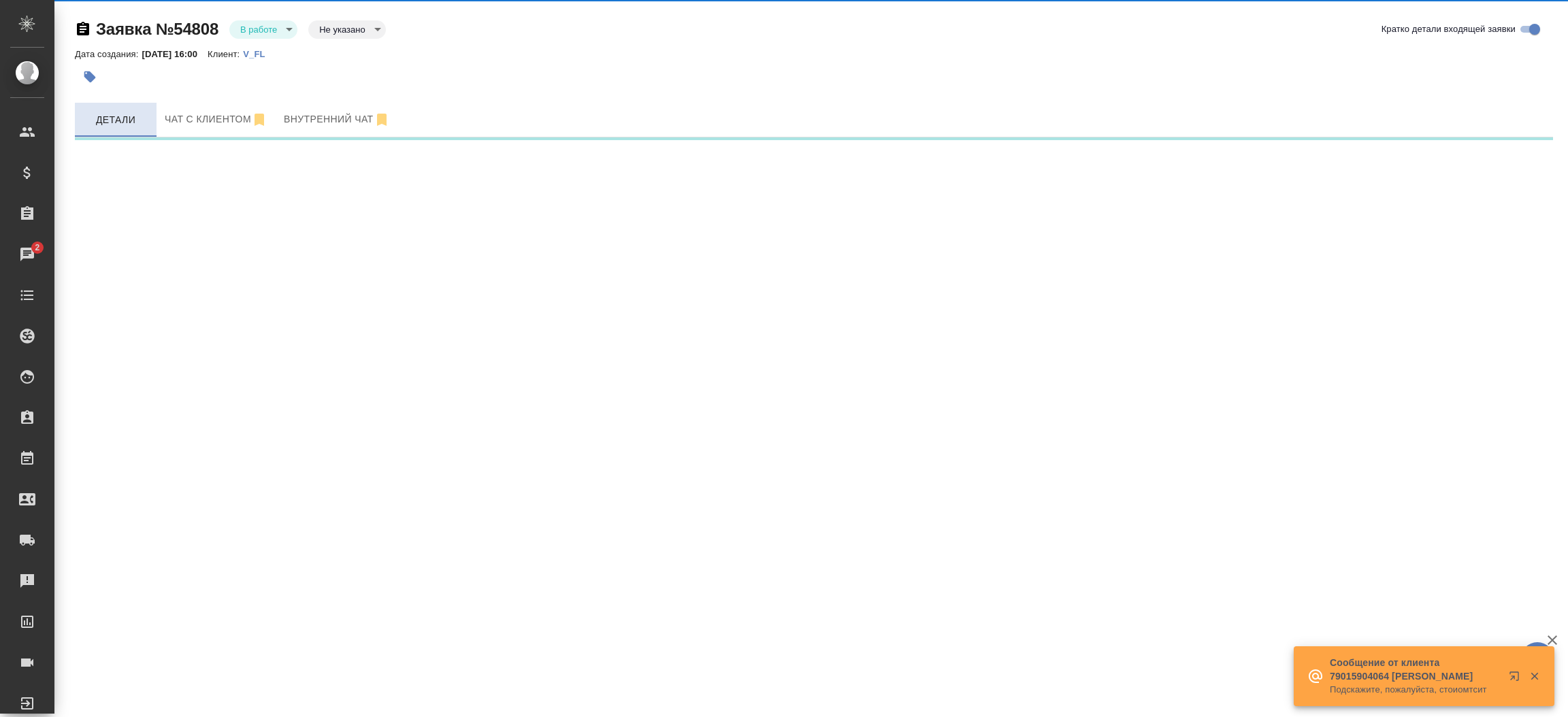
select select "RU"
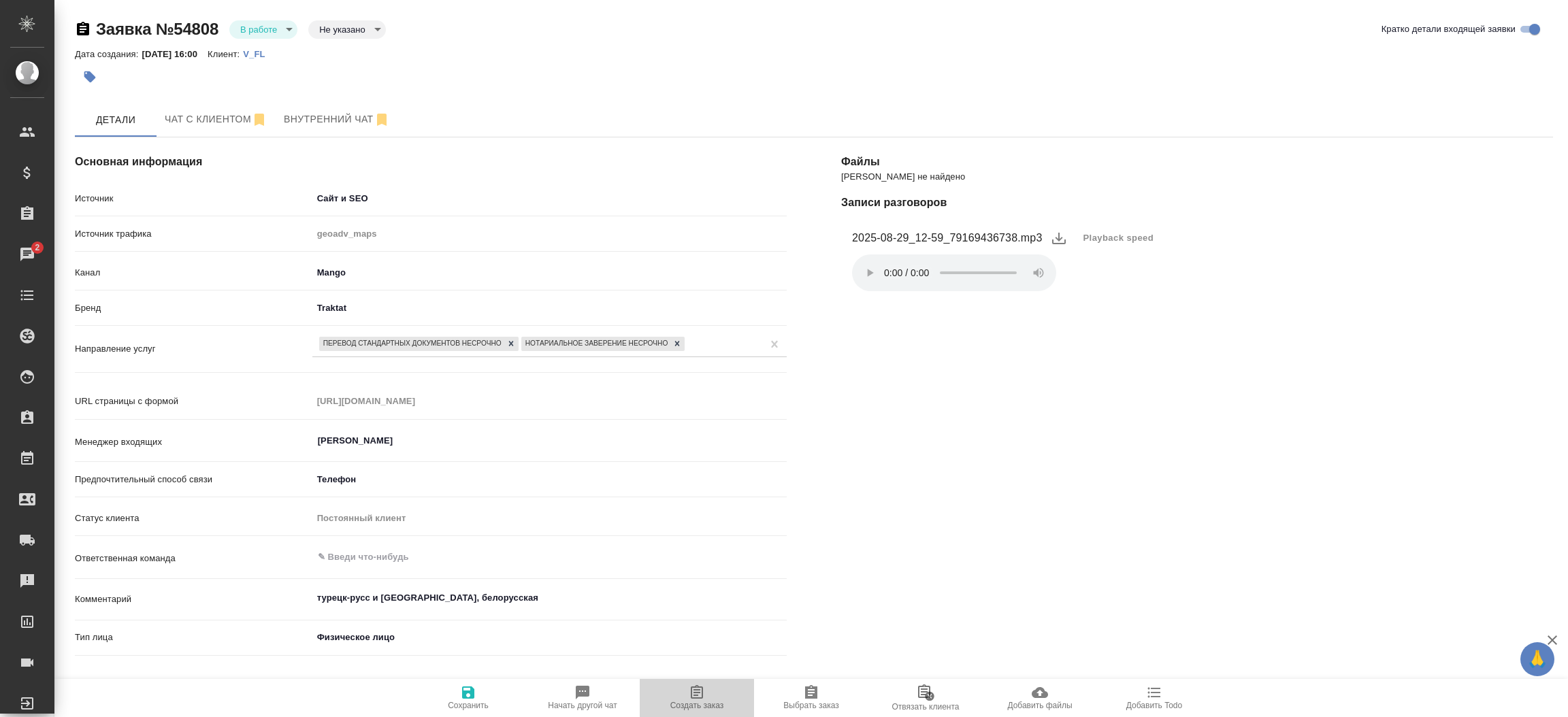
click at [704, 687] on icon "button" at bounding box center [697, 693] width 16 height 16
type textarea "x"
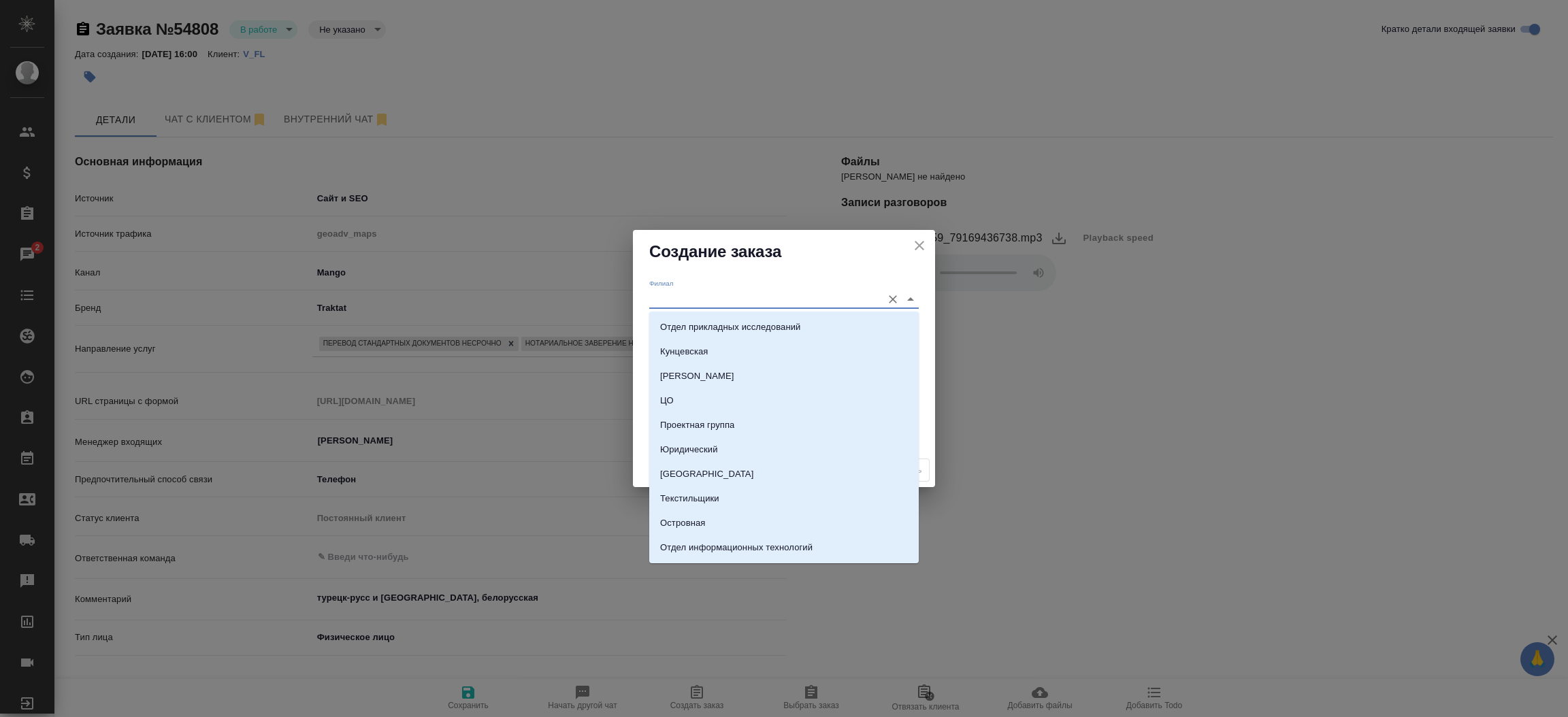
click at [672, 291] on input "Филиал" at bounding box center [761, 299] width 226 height 19
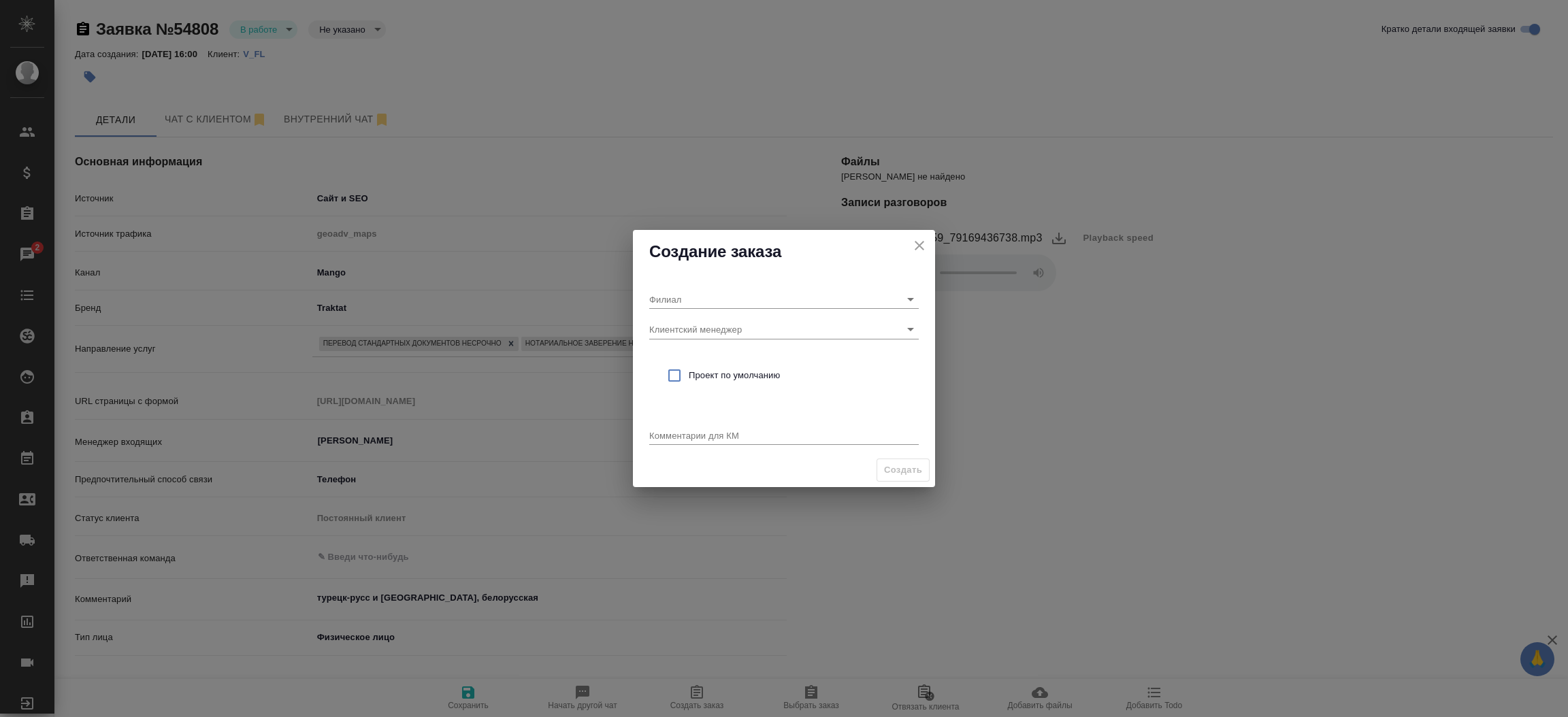
click at [659, 263] on div "Создание заказа" at bounding box center [783, 252] width 302 height 44
click at [662, 339] on div "Филиал Клиентский менеджер Проект по умолчанию Комментарии для КМ x" at bounding box center [783, 363] width 302 height 180
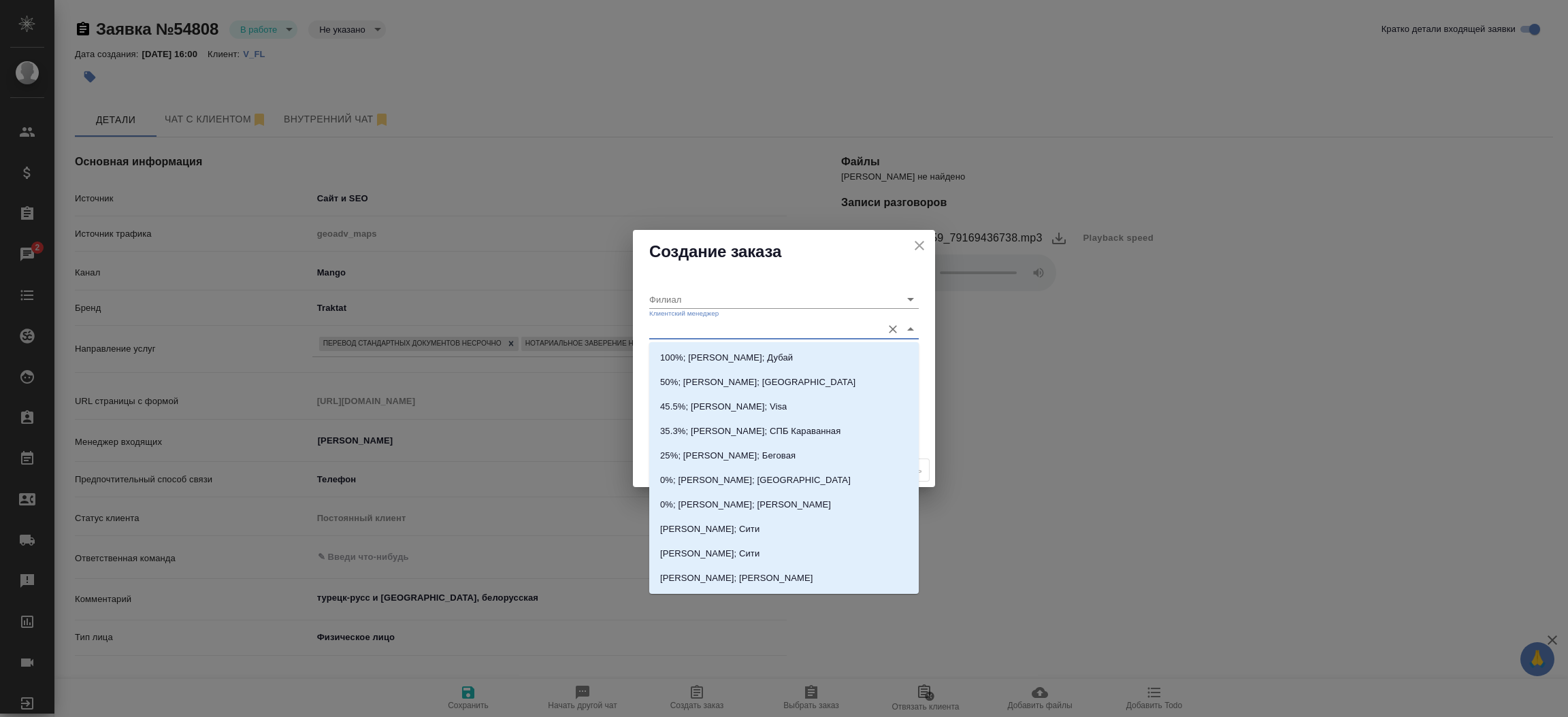
click at [667, 330] on input "Клиентский менеджер" at bounding box center [761, 329] width 226 height 19
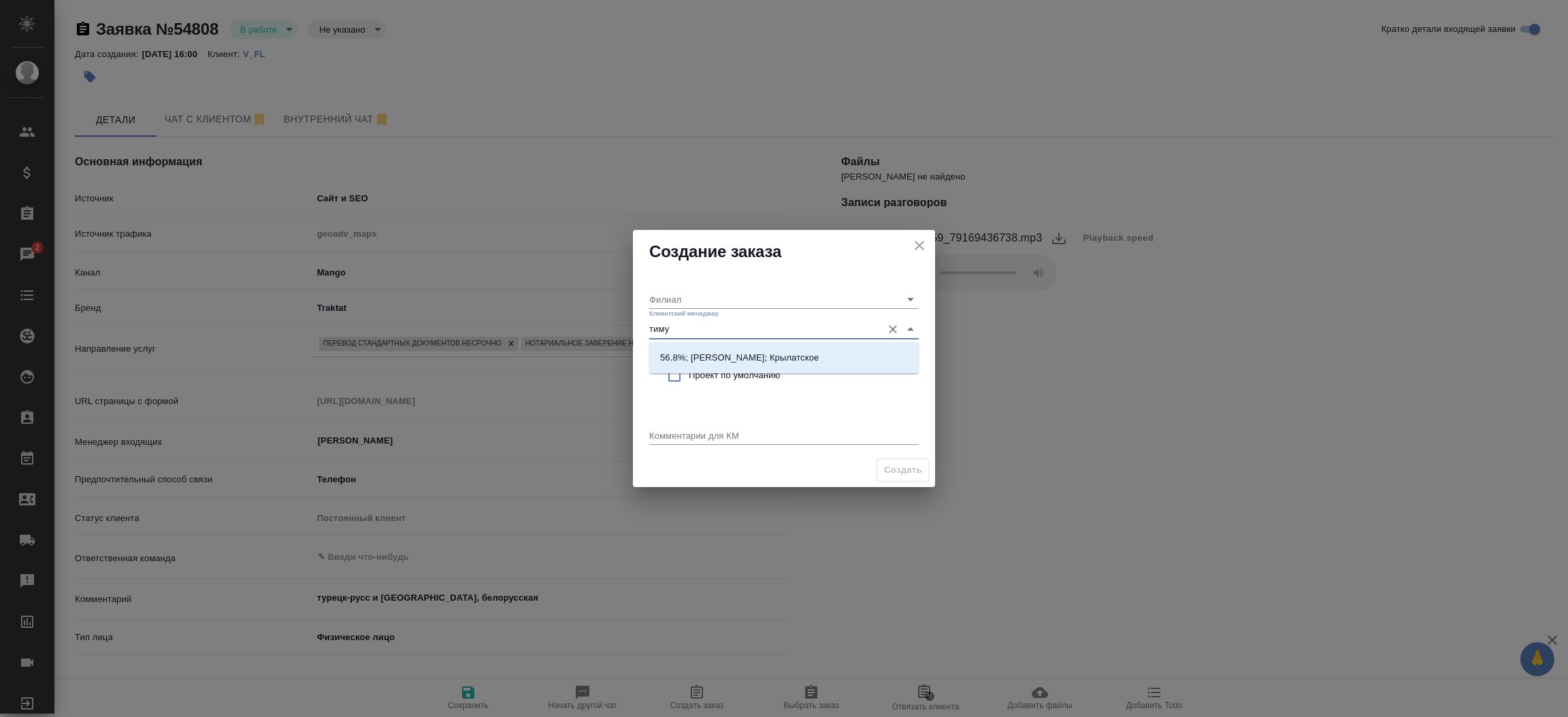
type input "тимур"
click at [697, 351] on p "56.8%; Касымов Тимур; Крылатское" at bounding box center [740, 358] width 159 height 14
type input "Крылатское"
type input "56.8%; Касымов Тимур; Крылатское"
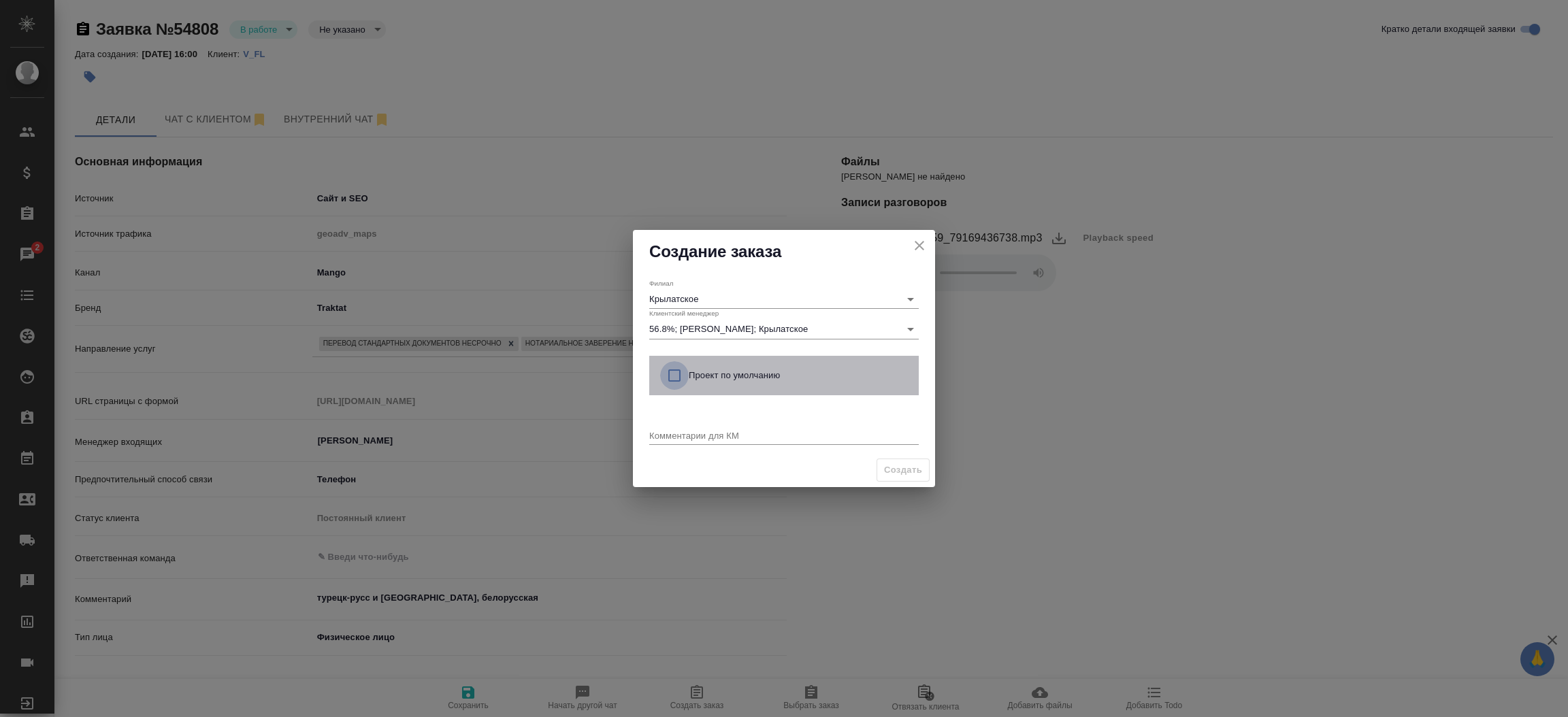
click at [669, 379] on input "checkbox" at bounding box center [674, 375] width 28 height 28
checkbox input "true"
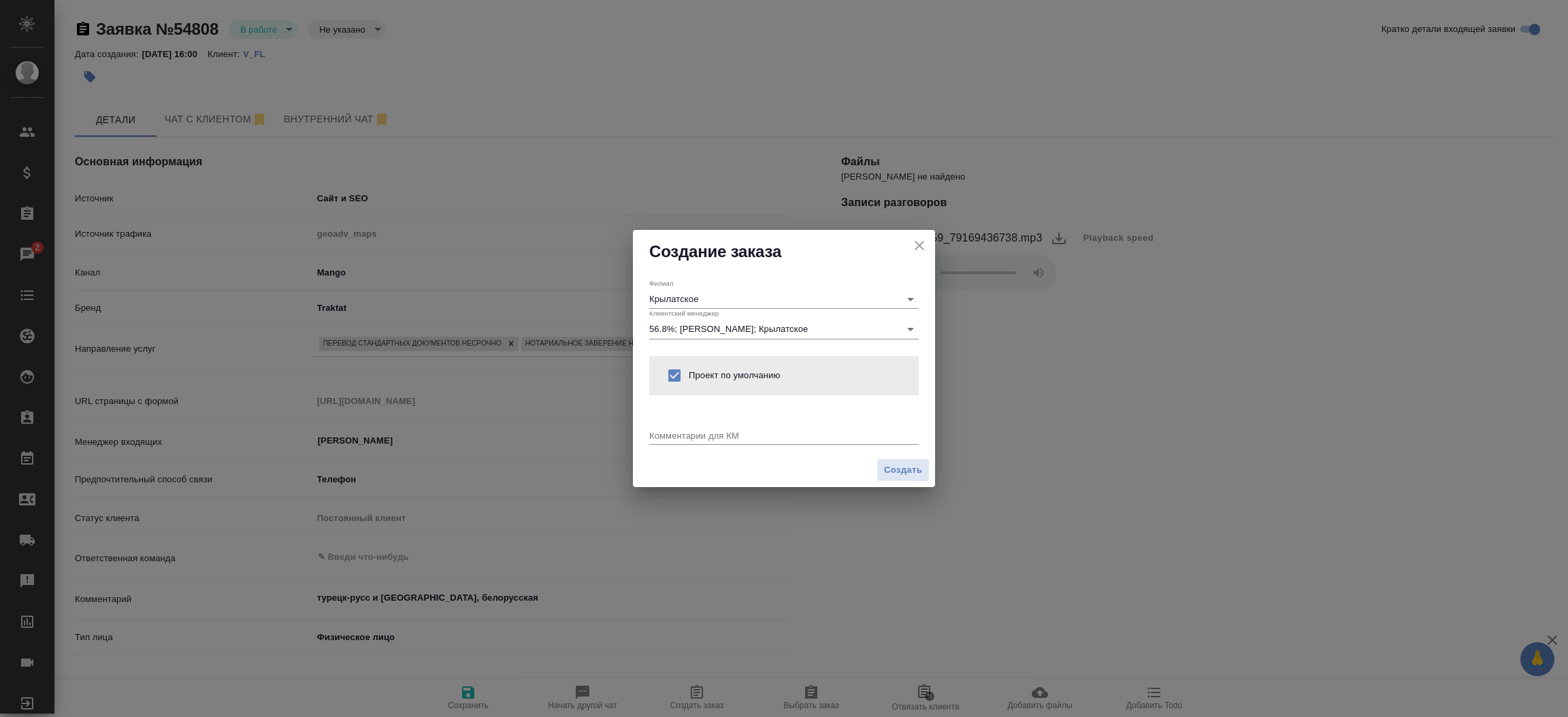
click at [677, 435] on textarea at bounding box center [783, 435] width 269 height 11
type textarea "от КВ: турецк-русс и нз, ответ в вотс ап, белорусская"
click at [917, 460] on button "Создать" at bounding box center [903, 470] width 53 height 23
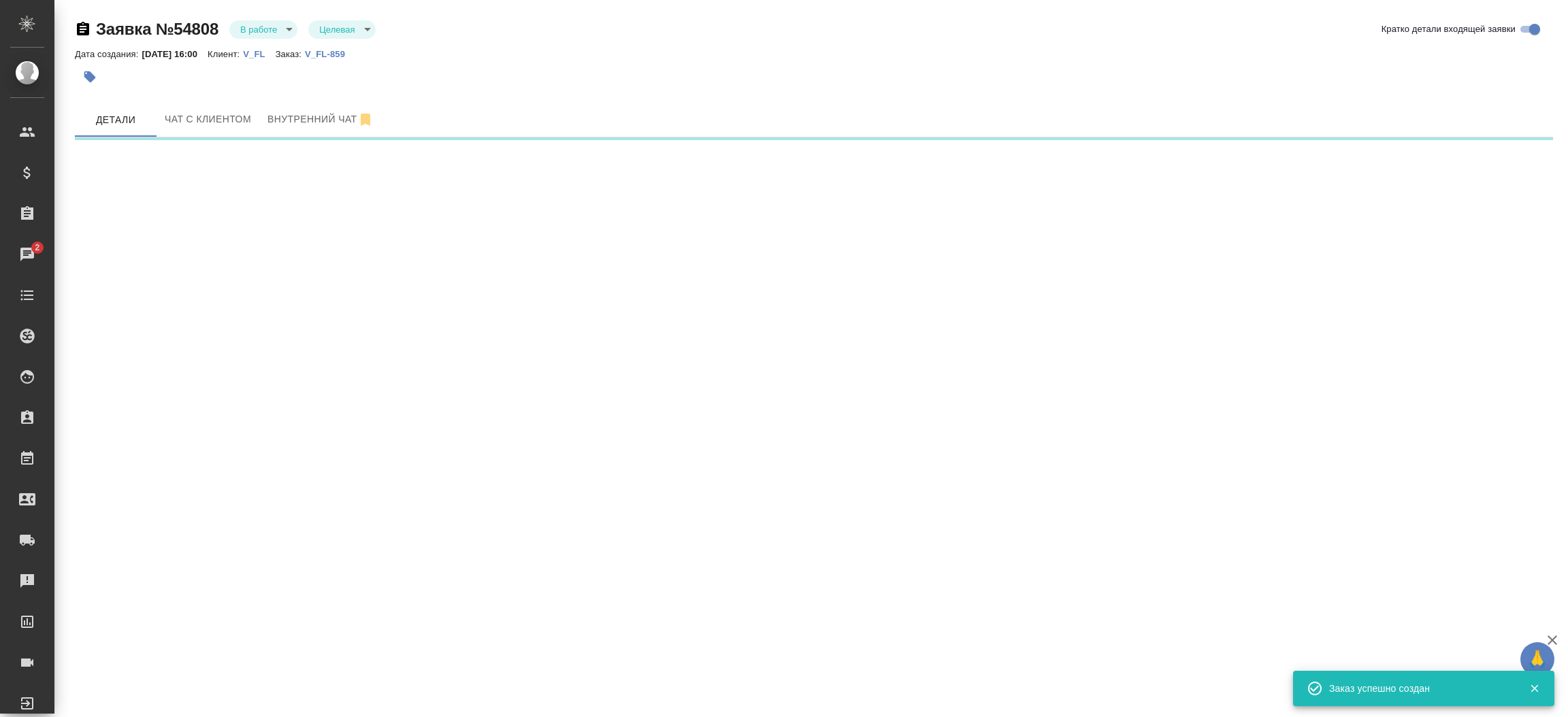
select select "RU"
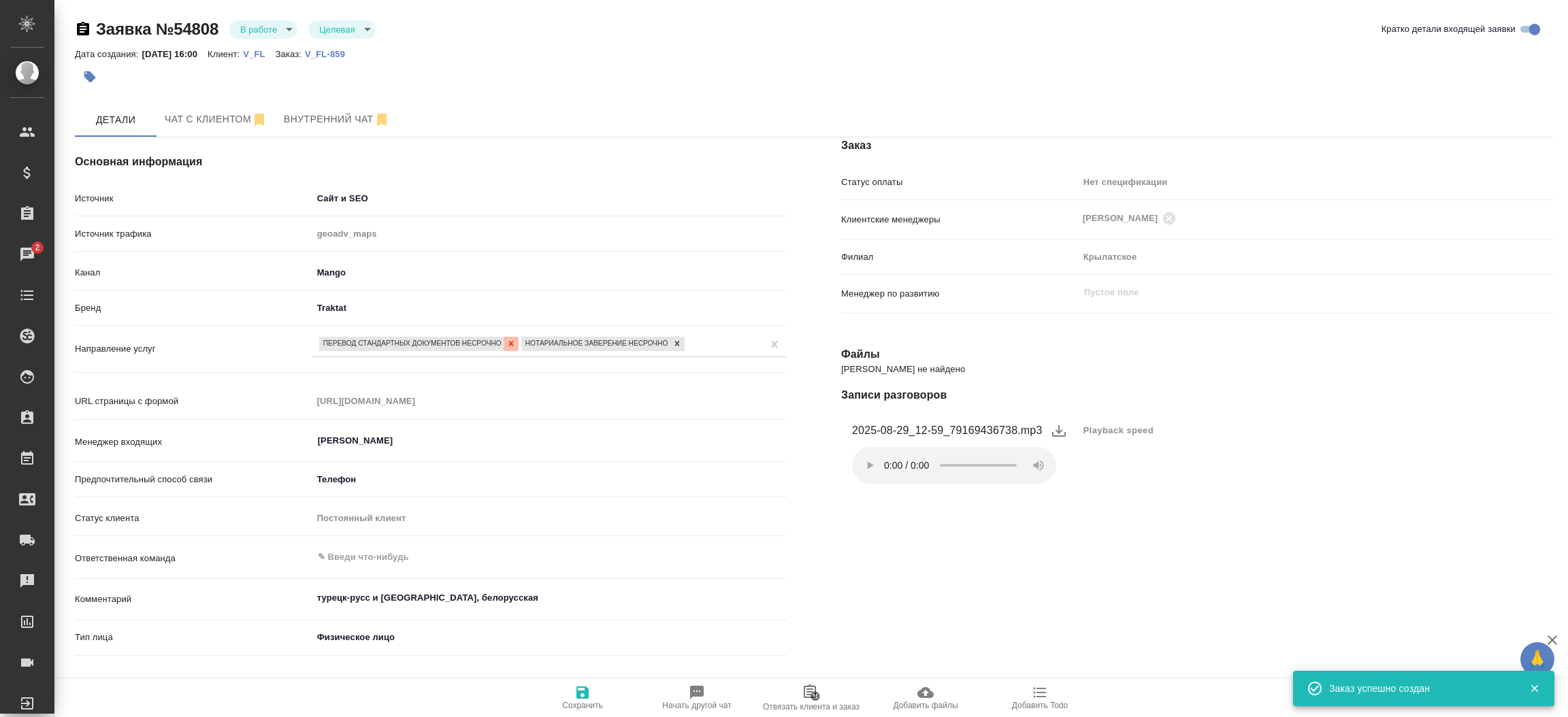
click at [511, 346] on icon at bounding box center [511, 344] width 10 height 10
type textarea "x"
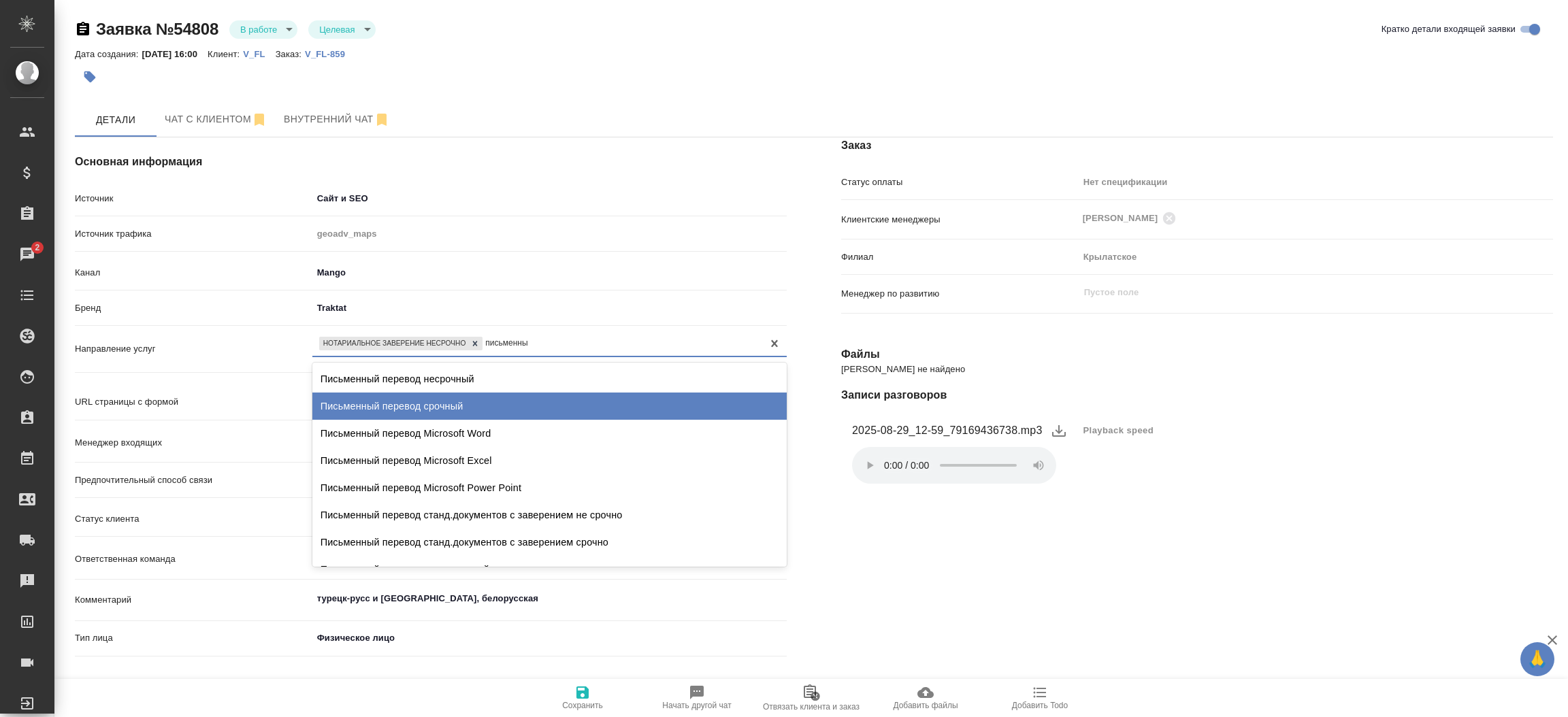
type input "письменный"
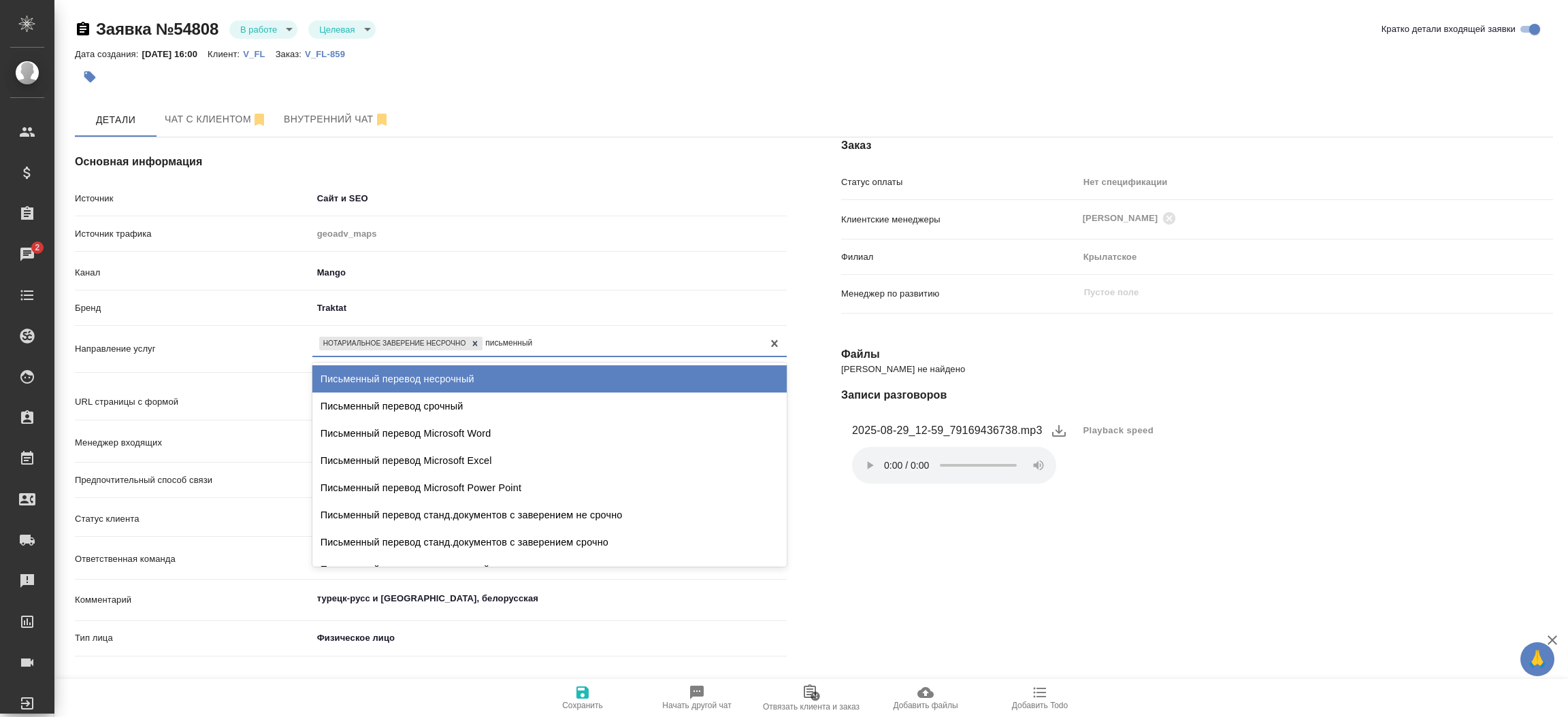
click at [475, 382] on div "Письменный перевод несрочный" at bounding box center [549, 380] width 474 height 28
type textarea "x"
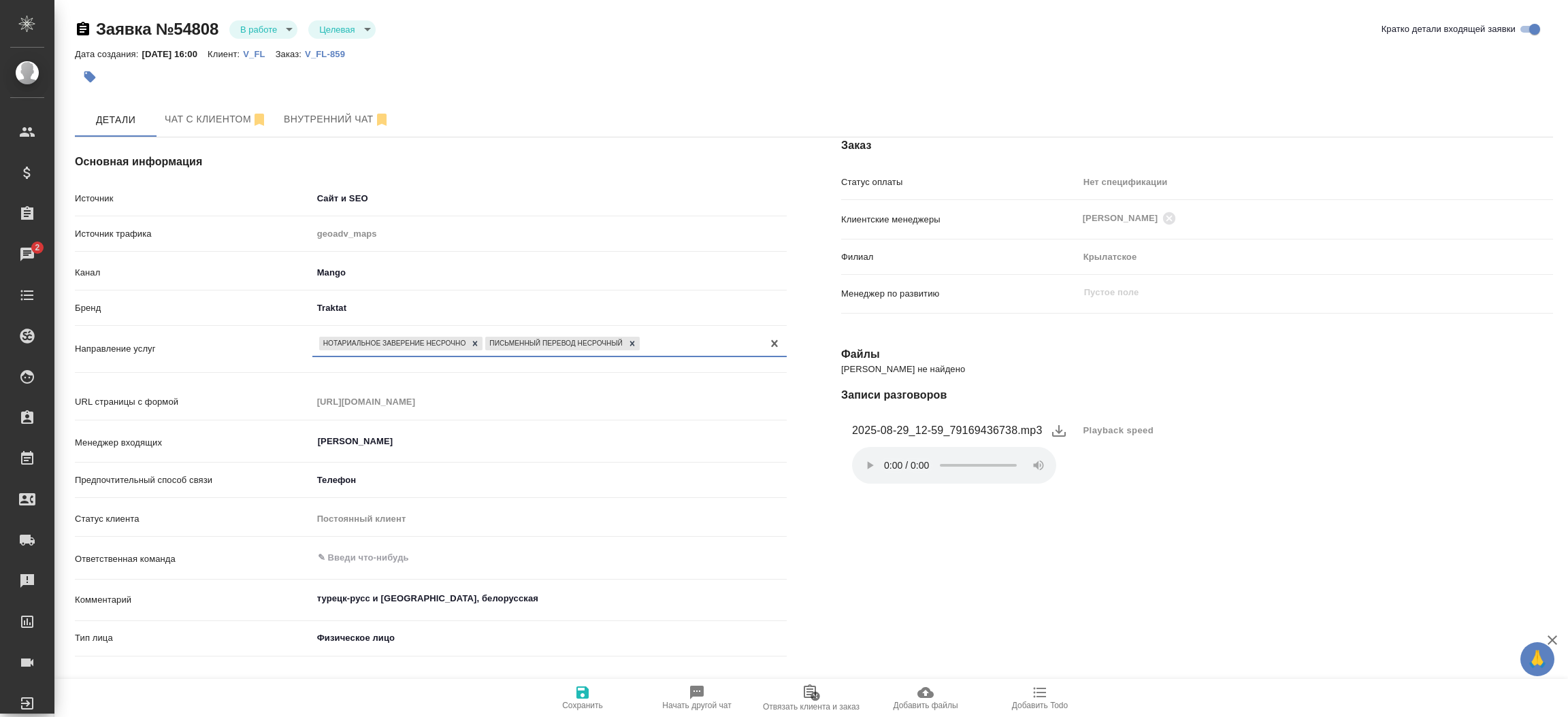
click at [593, 692] on span "Сохранить" at bounding box center [582, 698] width 98 height 26
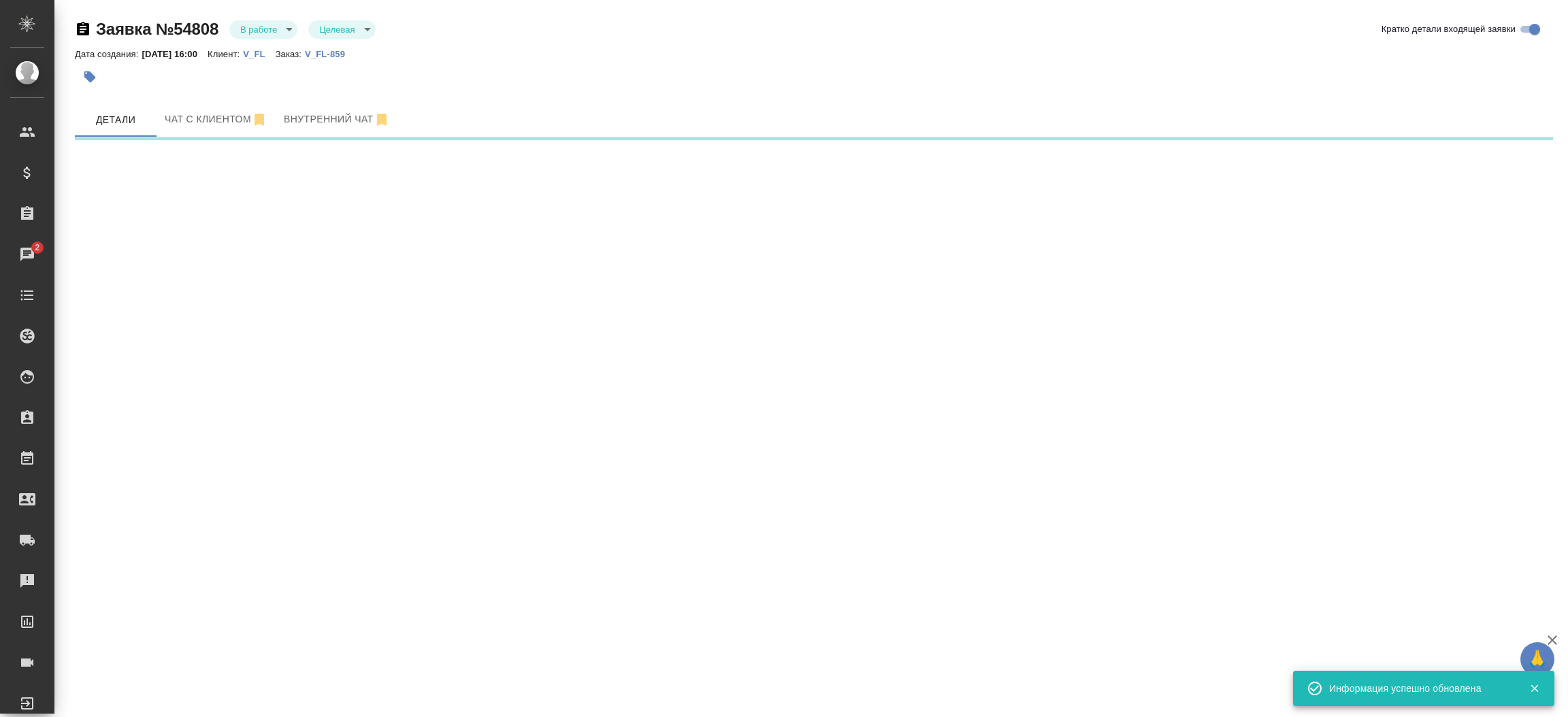
select select "RU"
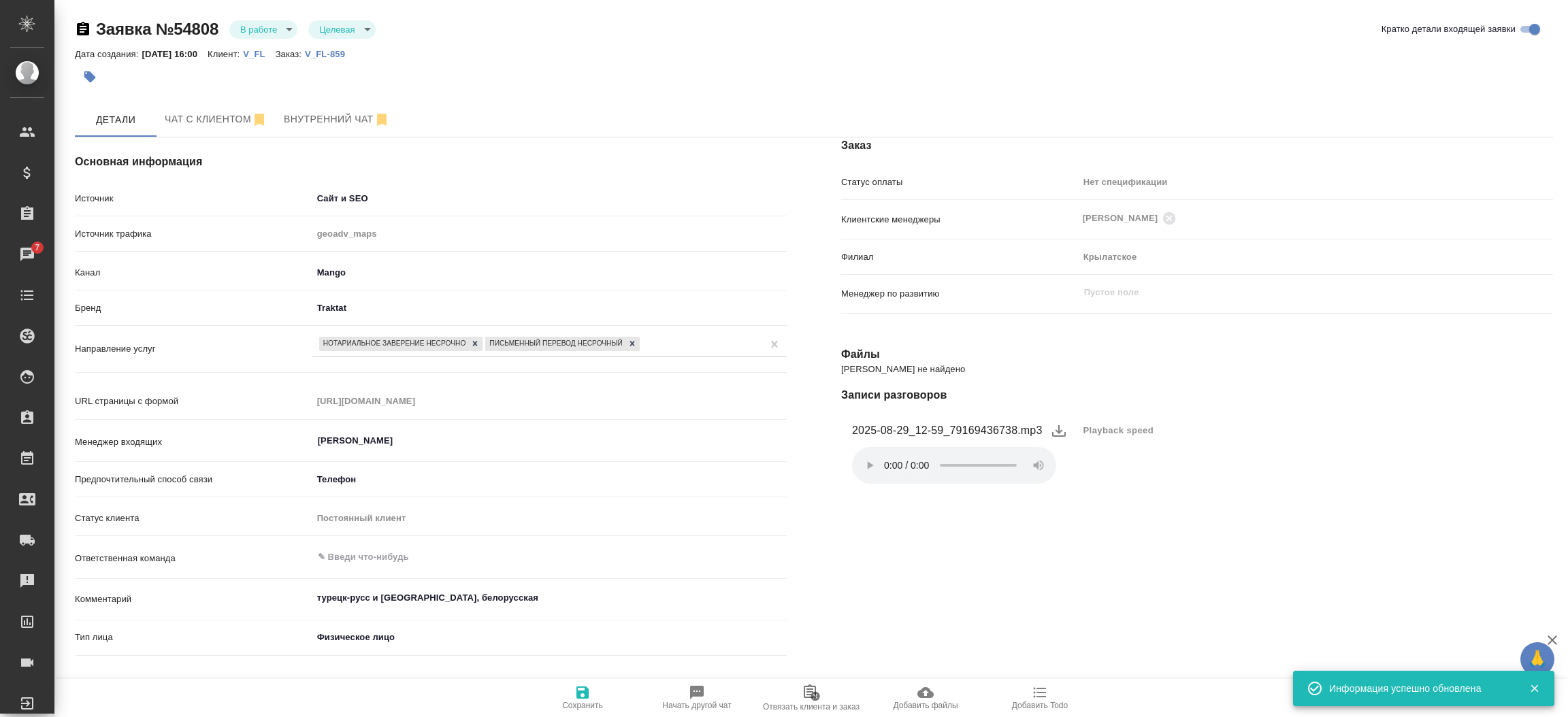
type textarea "x"
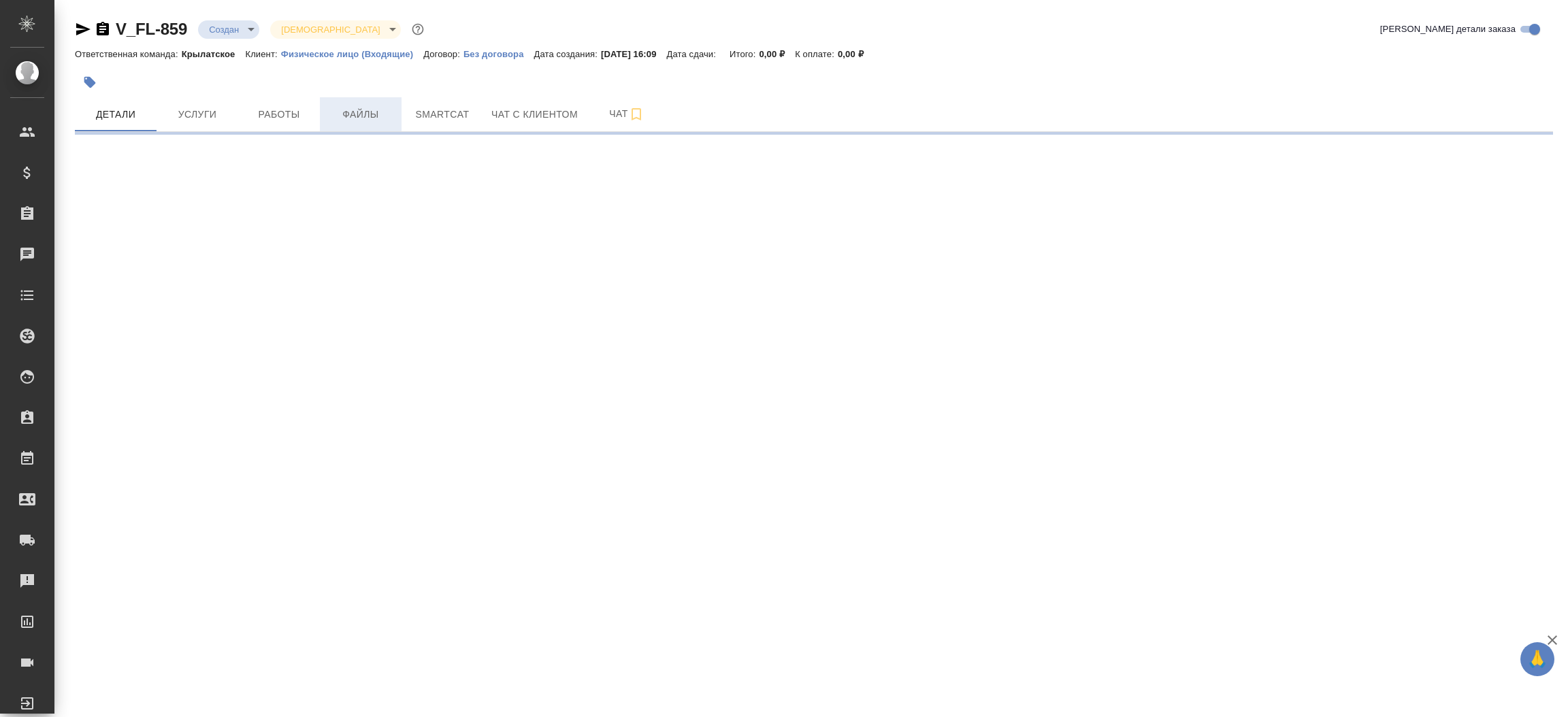
select select "RU"
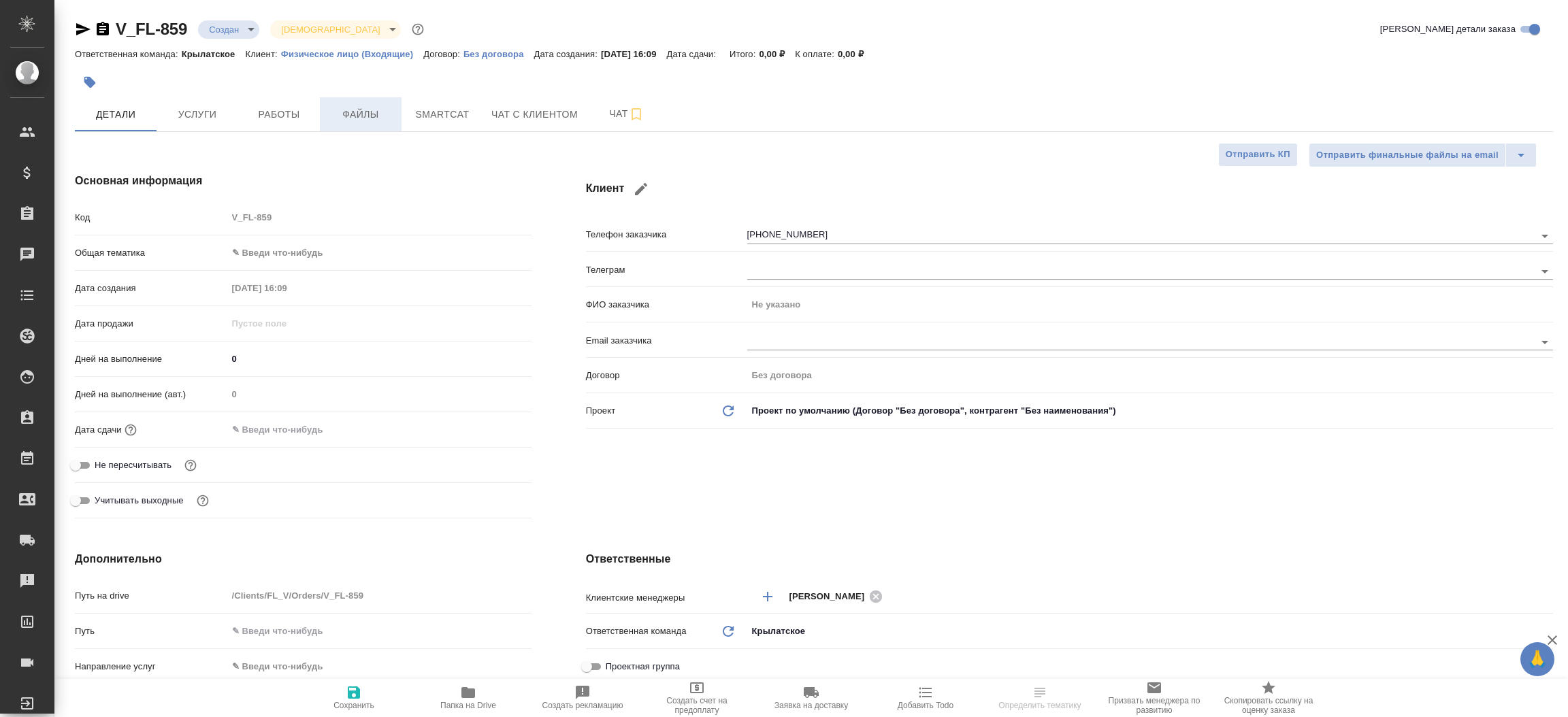
type textarea "x"
click at [374, 117] on span "Файлы" at bounding box center [360, 114] width 66 height 17
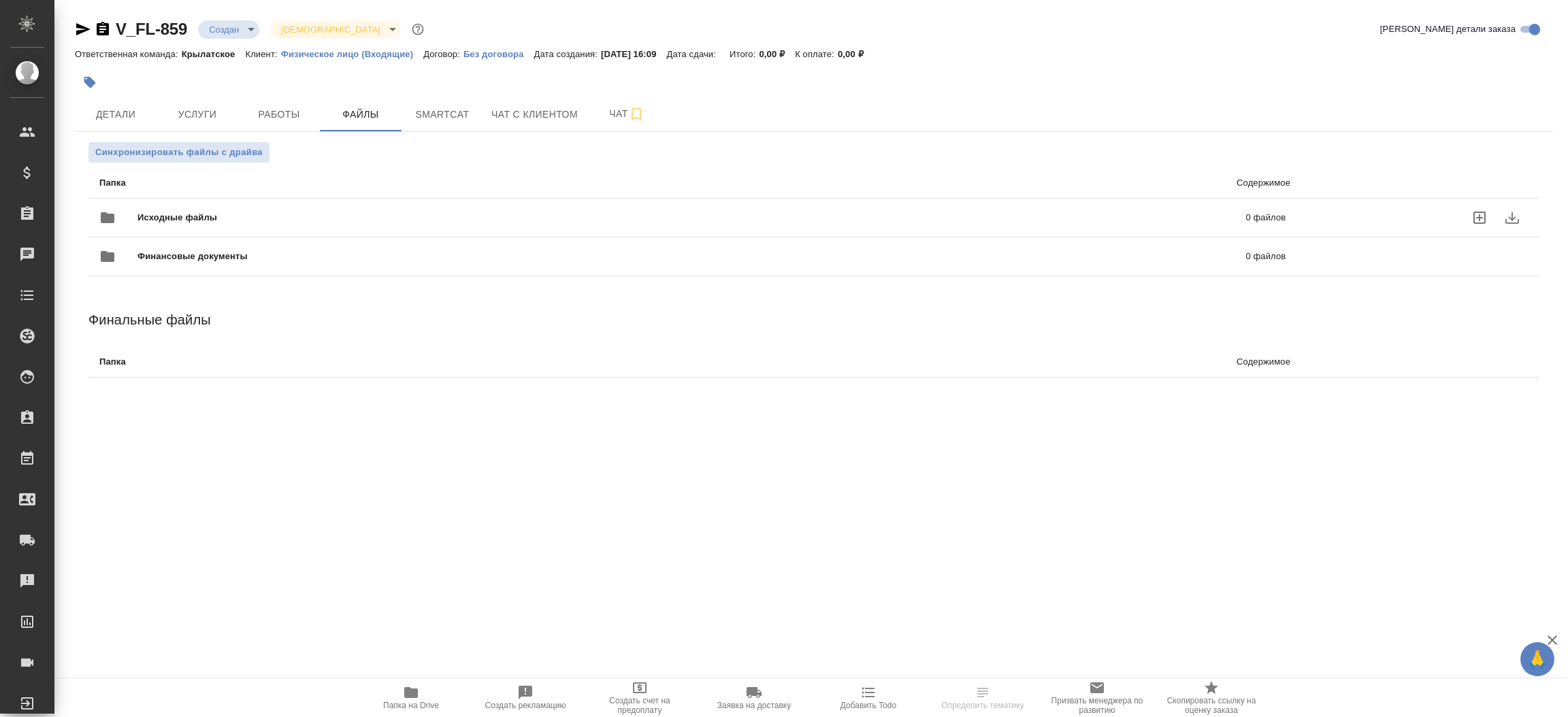
click at [255, 207] on div "Исходные файлы 0 файлов" at bounding box center [693, 218] width 1186 height 32
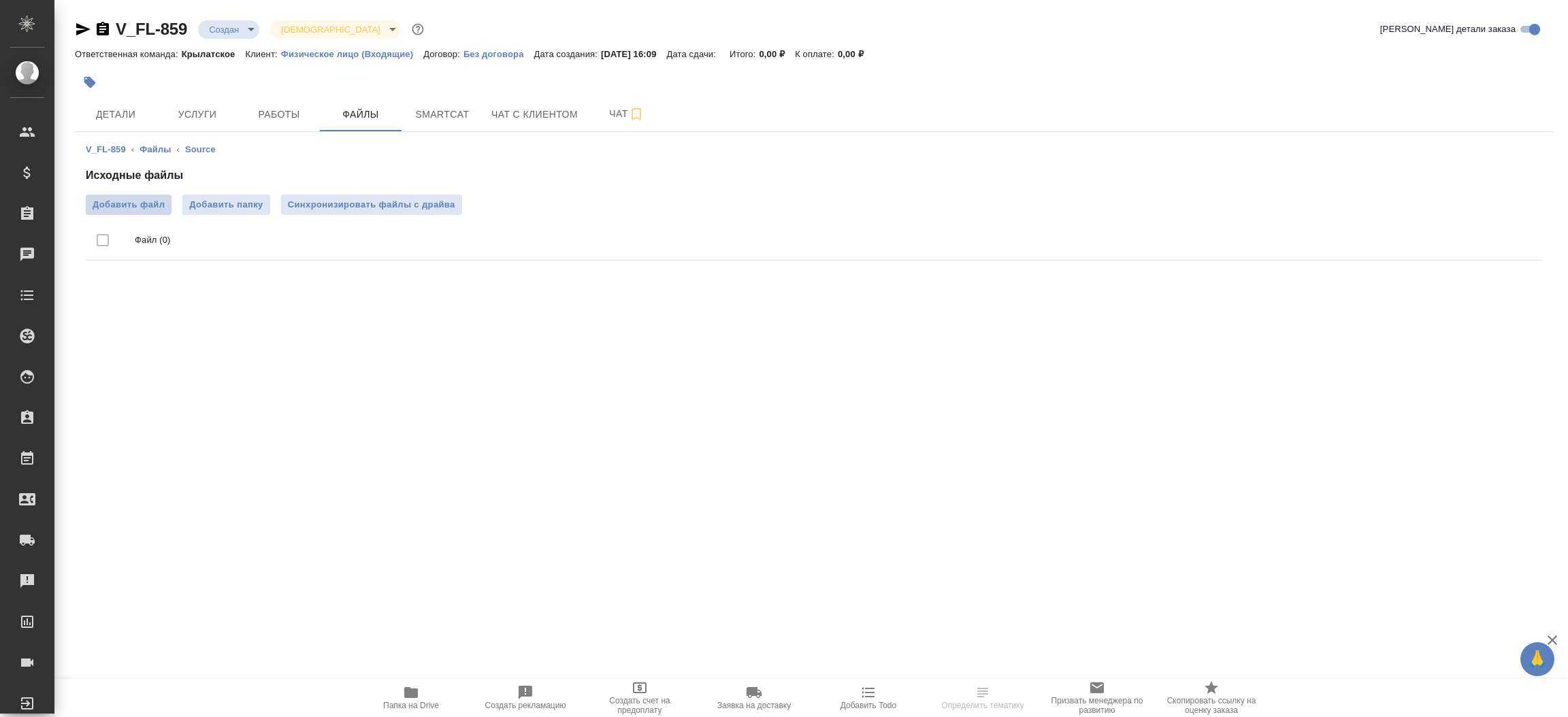
click at [117, 204] on span "Добавить файл" at bounding box center [128, 205] width 72 height 14
click at [0, 0] on input "Добавить файл" at bounding box center [0, 0] width 0 height 0
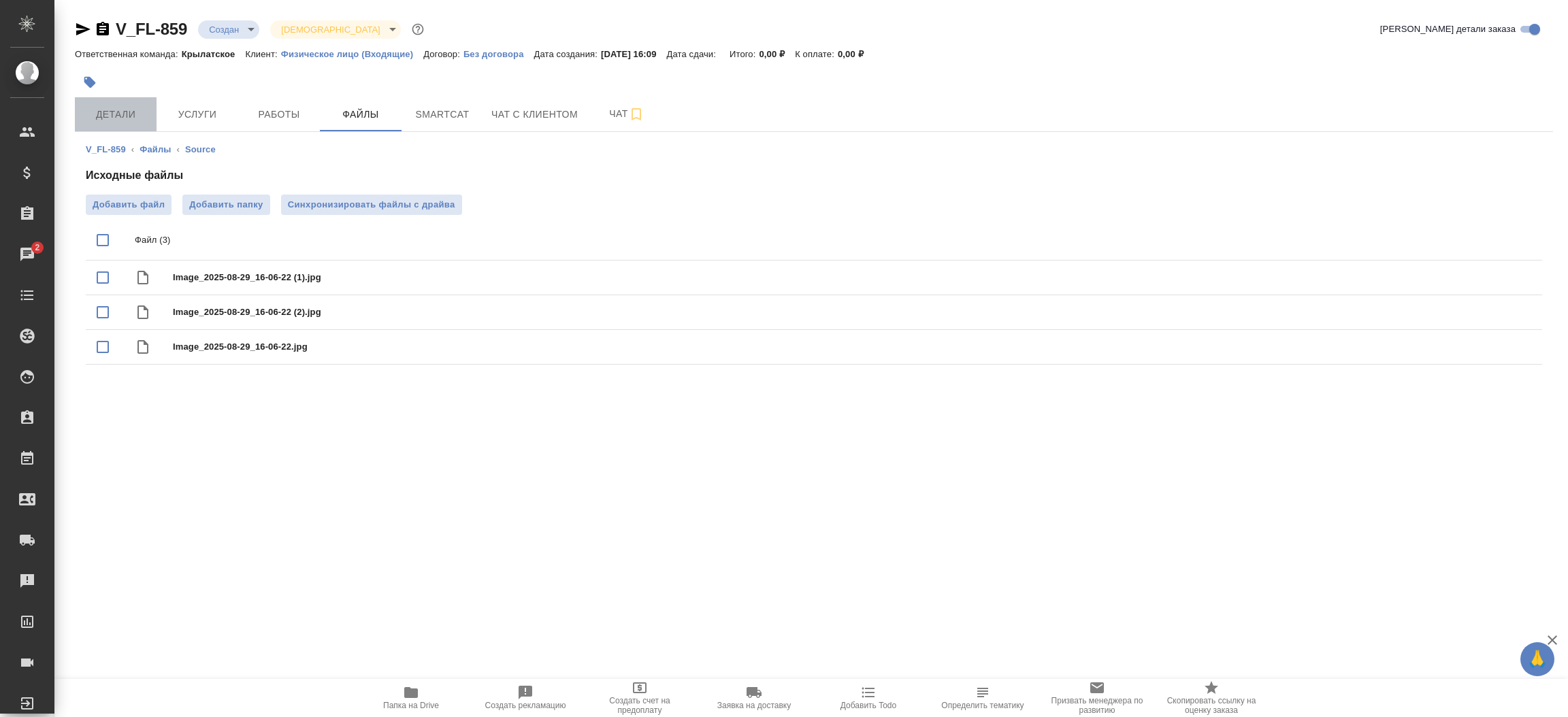
click at [126, 125] on button "Детали" at bounding box center [116, 114] width 82 height 34
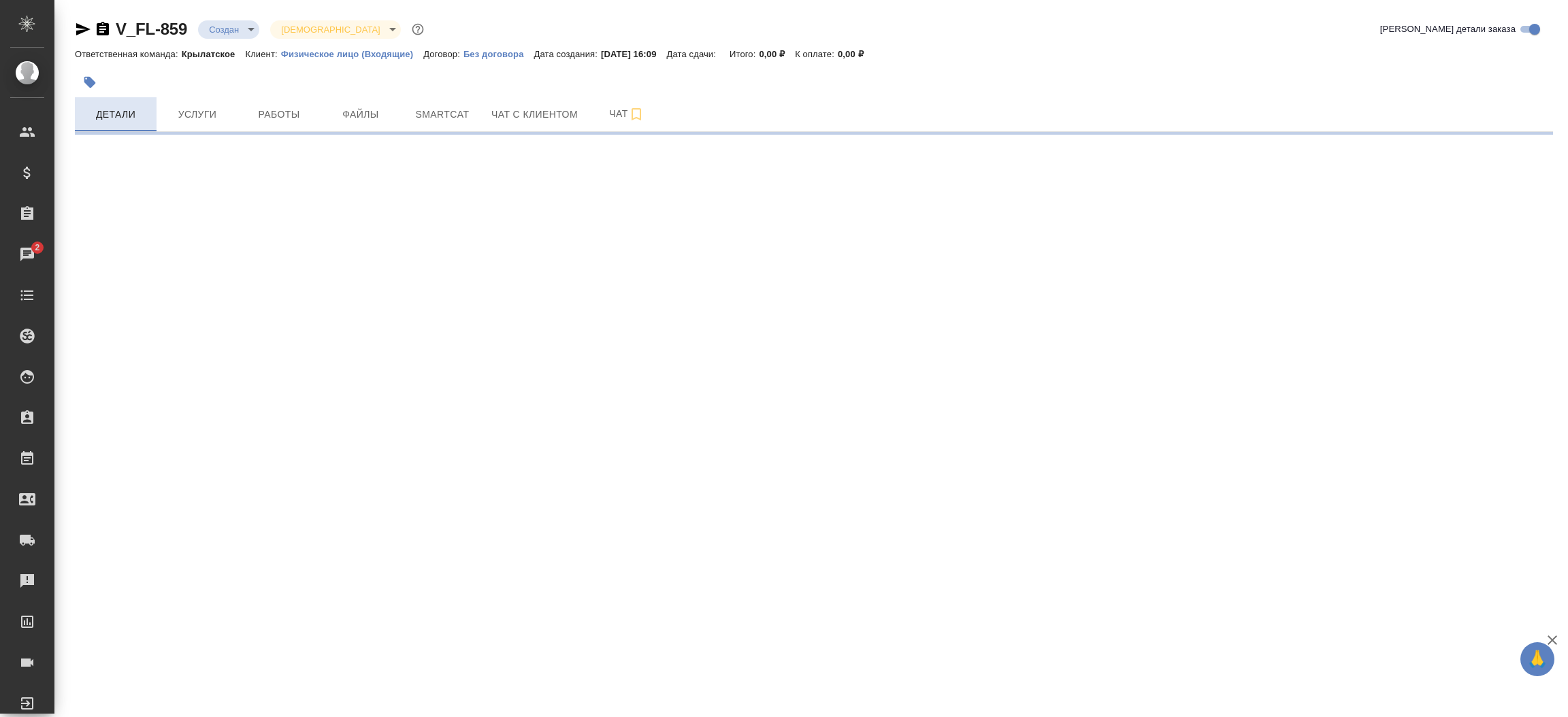
select select "RU"
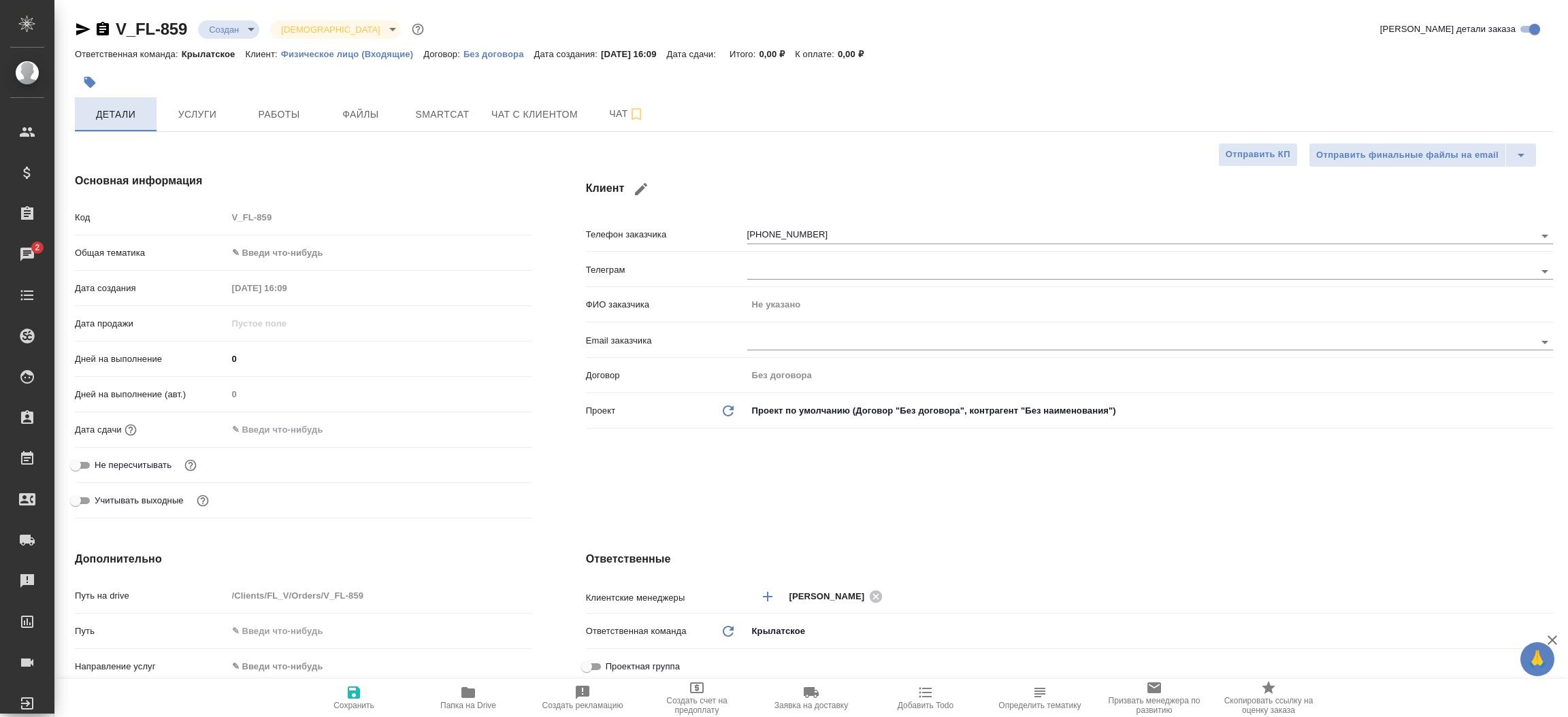
type textarea "x"
click at [581, 500] on div "Клиент Телефон заказчика +79169436738 Телеграм ФИО заказчика Не указано Email з…" at bounding box center [1069, 348] width 1021 height 405
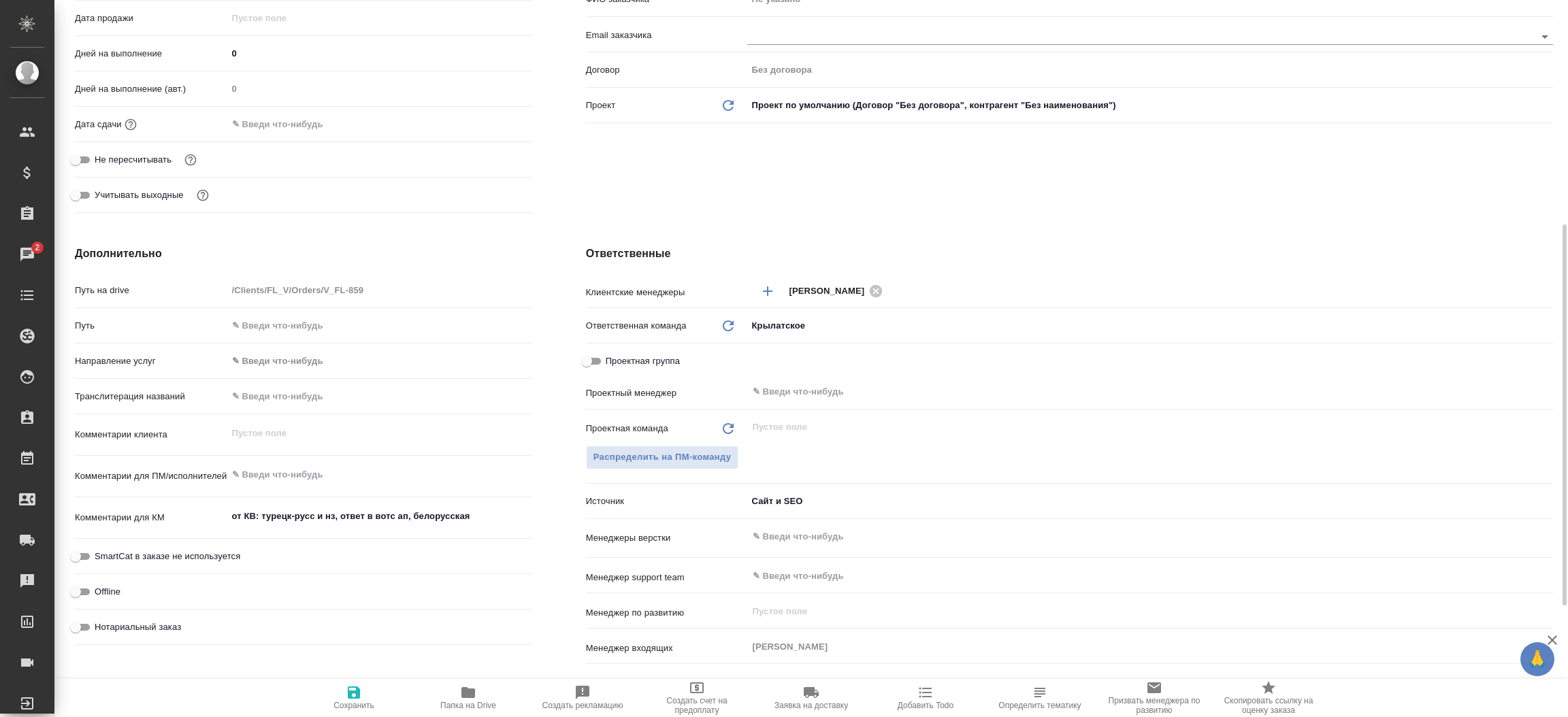
scroll to position [346, 0]
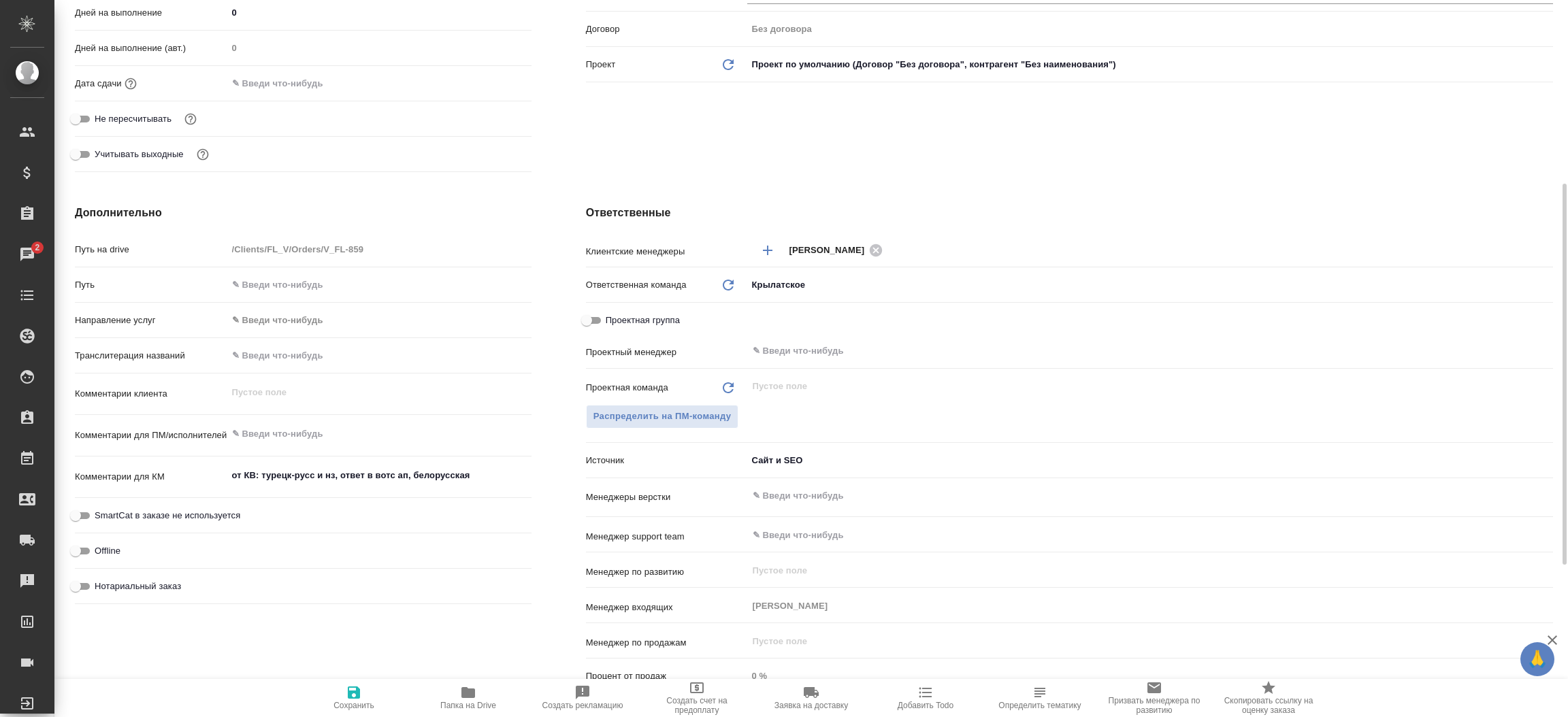
click at [546, 481] on div "Дополнительно Путь на drive /Clients/FL_V/Orders/V_FL-859 Путь Направление услу…" at bounding box center [303, 452] width 511 height 549
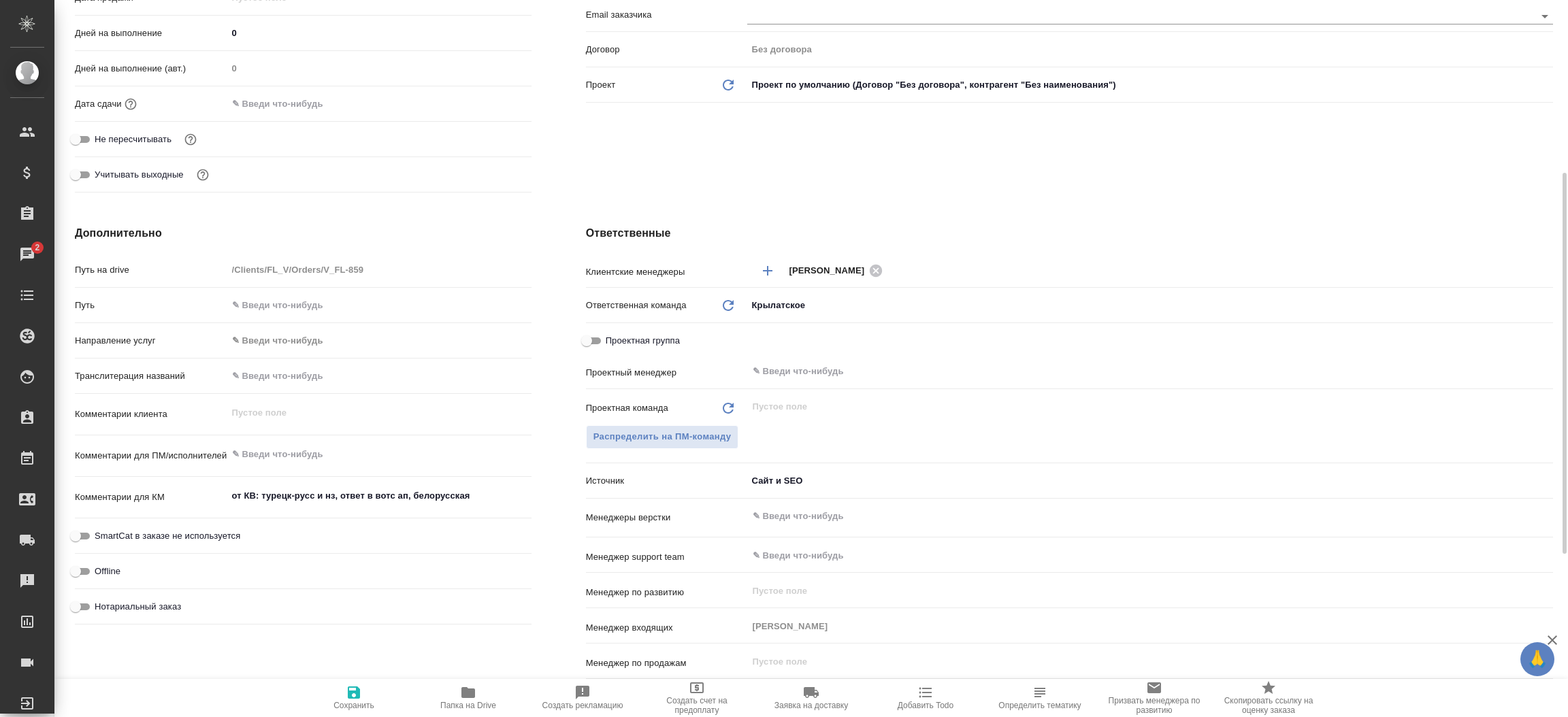
type textarea "x"
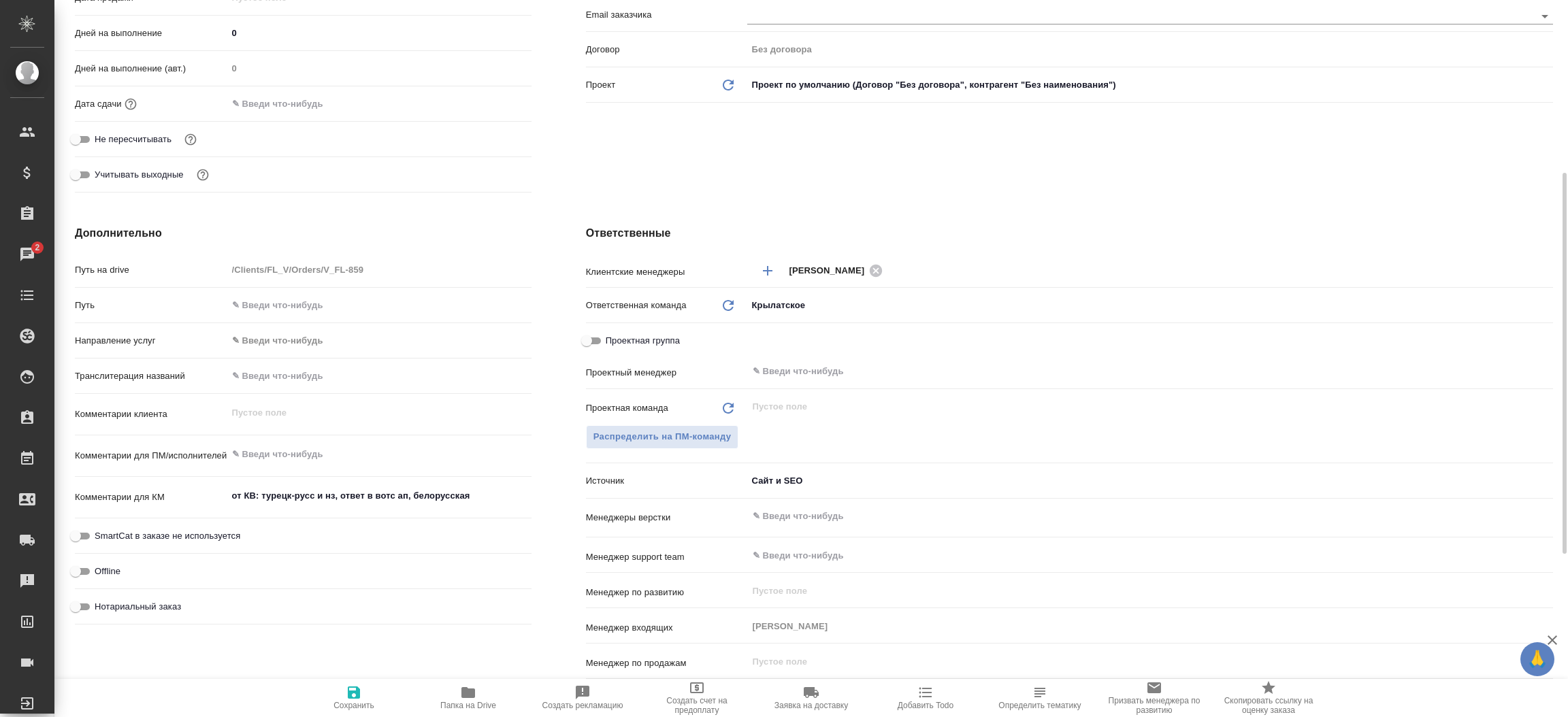
type textarea "x"
click at [549, 160] on div "Основная информация Код V_FL-859 Общая тематика ✎ Введи что-нибудь Дата создани…" at bounding box center [303, 22] width 511 height 405
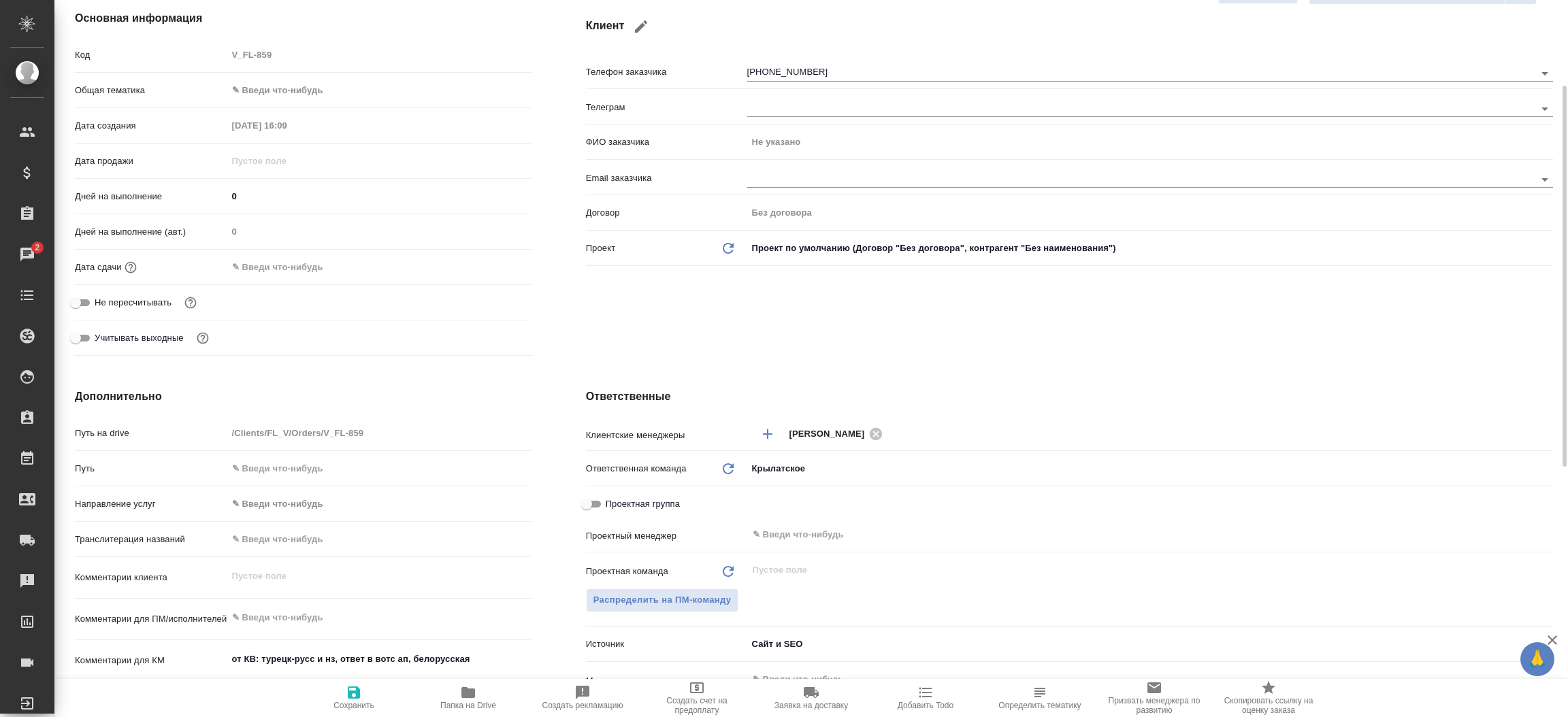
scroll to position [0, 0]
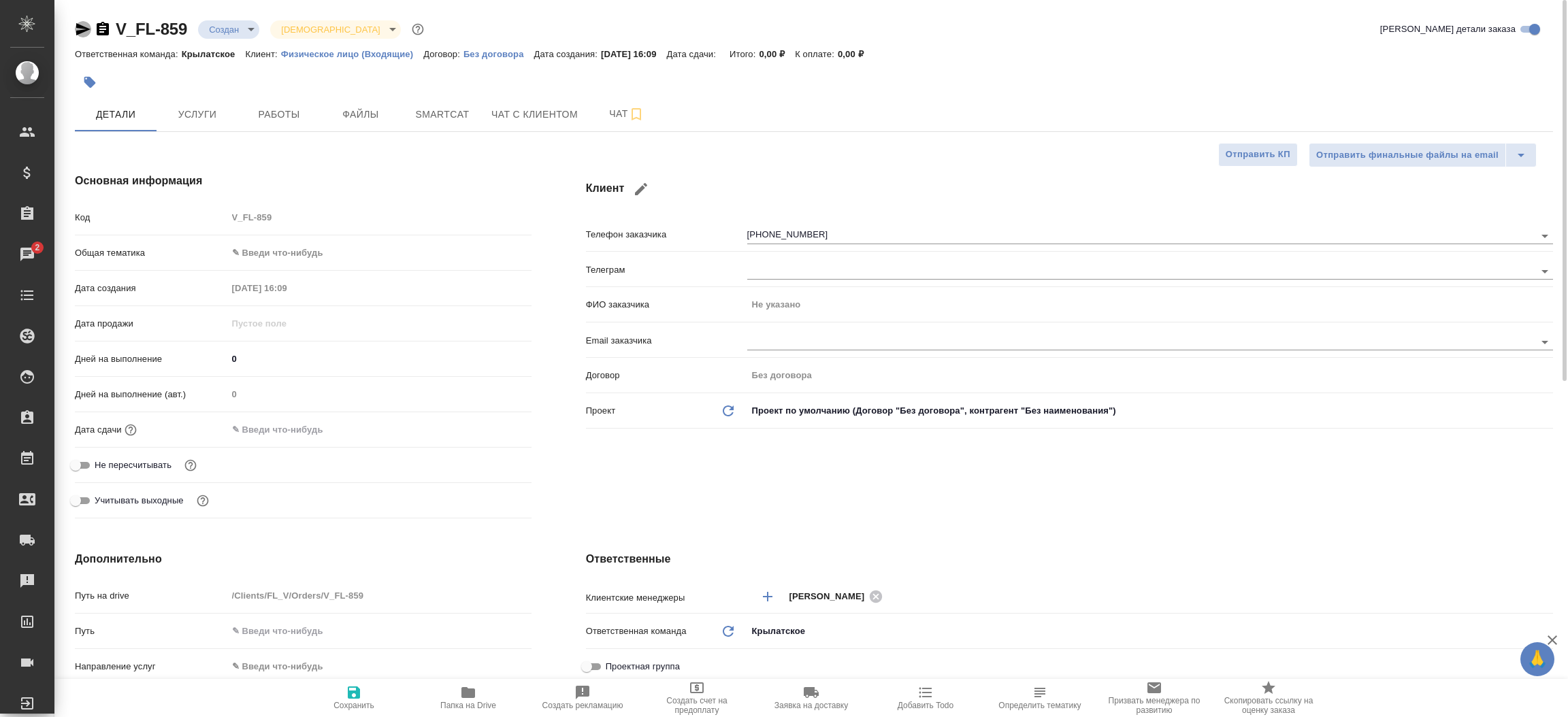
click at [85, 30] on icon "button" at bounding box center [83, 29] width 15 height 12
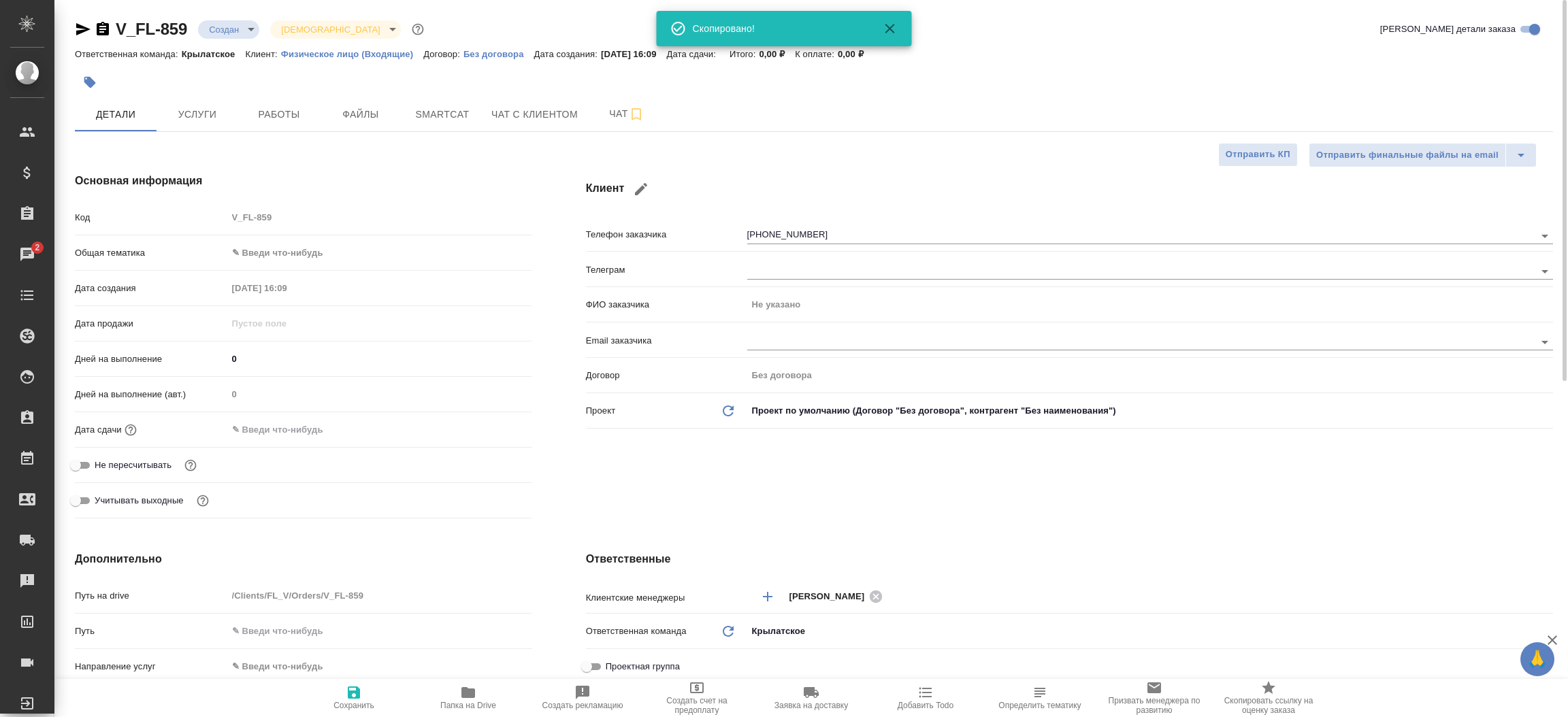
type textarea "x"
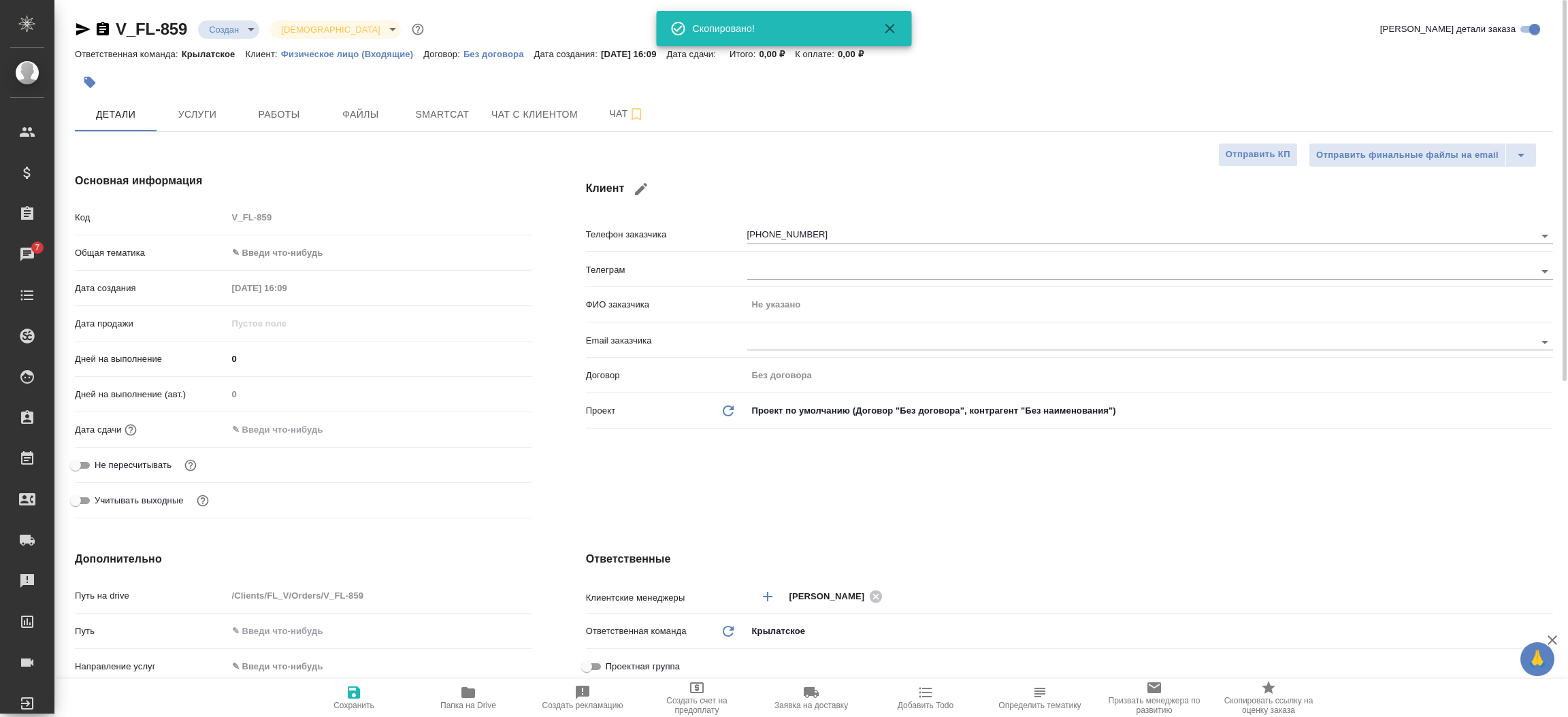
type textarea "x"
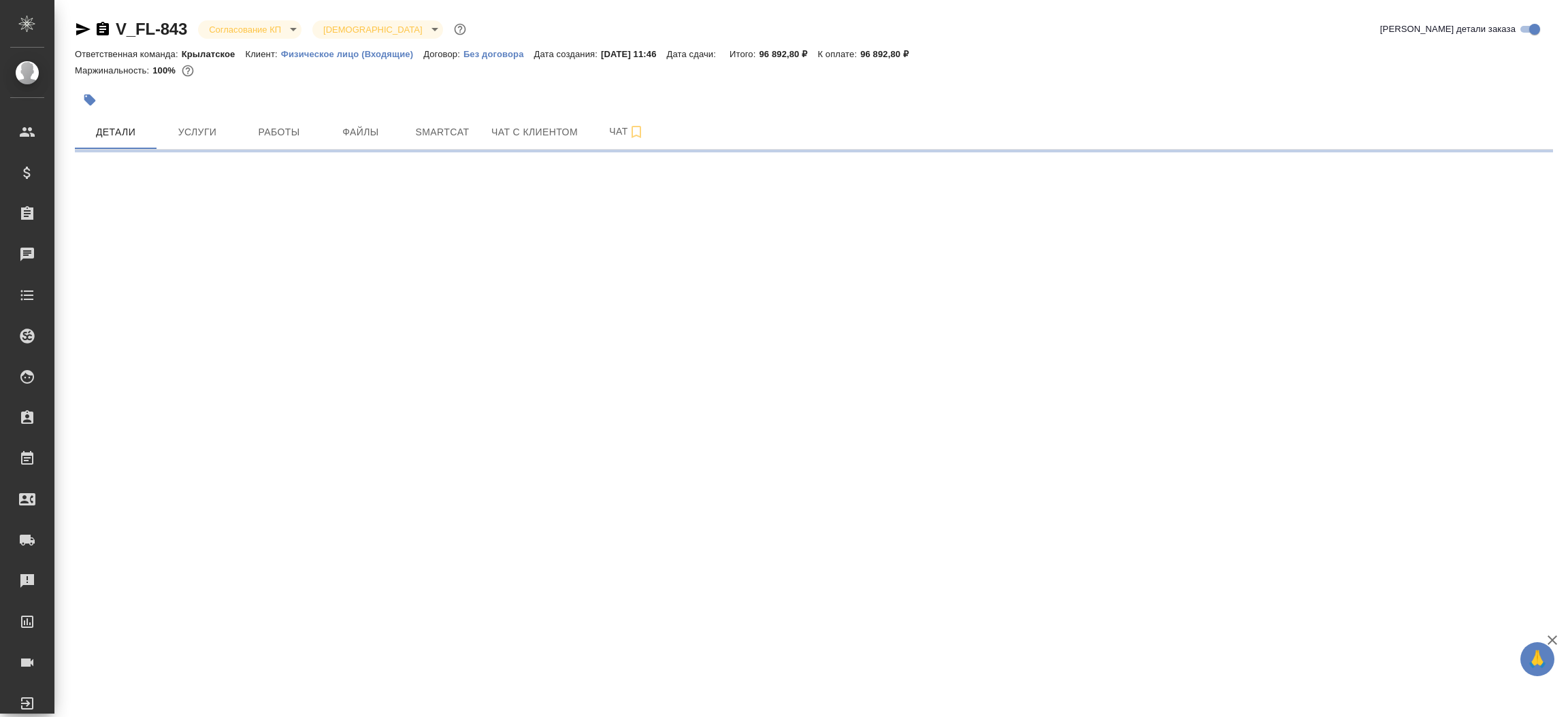
select select "RU"
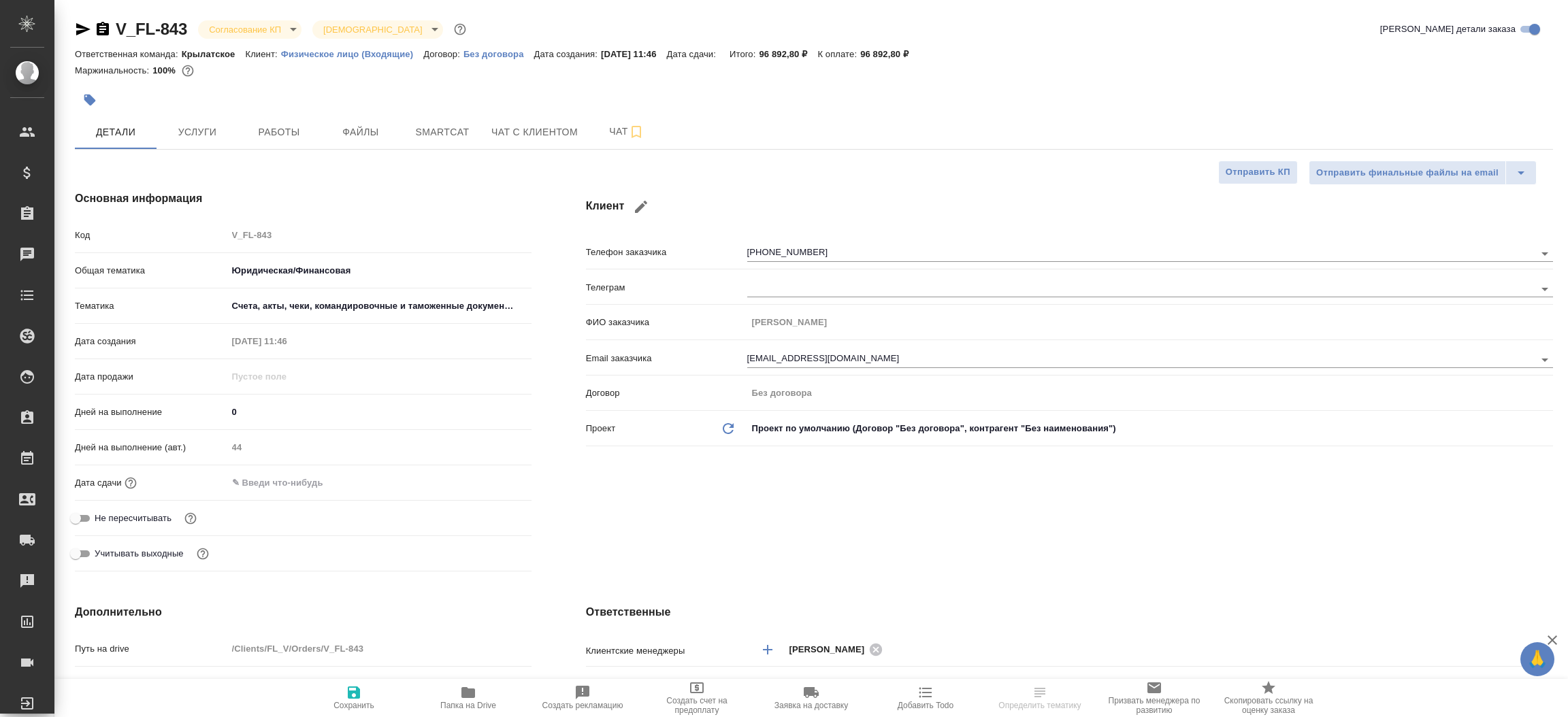
type textarea "x"
click at [786, 248] on input "[PHONE_NUMBER]" at bounding box center [1117, 253] width 742 height 16
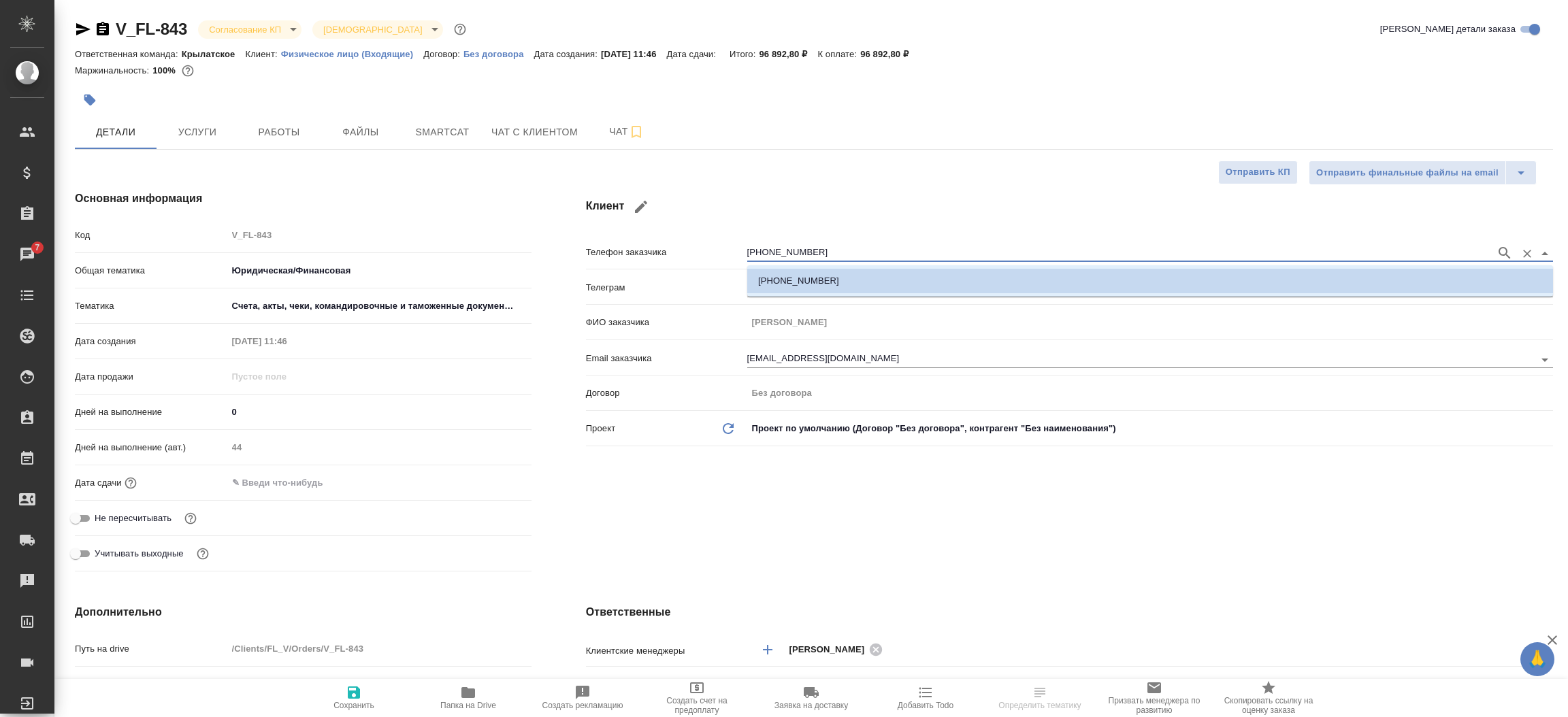
click at [786, 248] on input "[PHONE_NUMBER]" at bounding box center [1117, 253] width 742 height 16
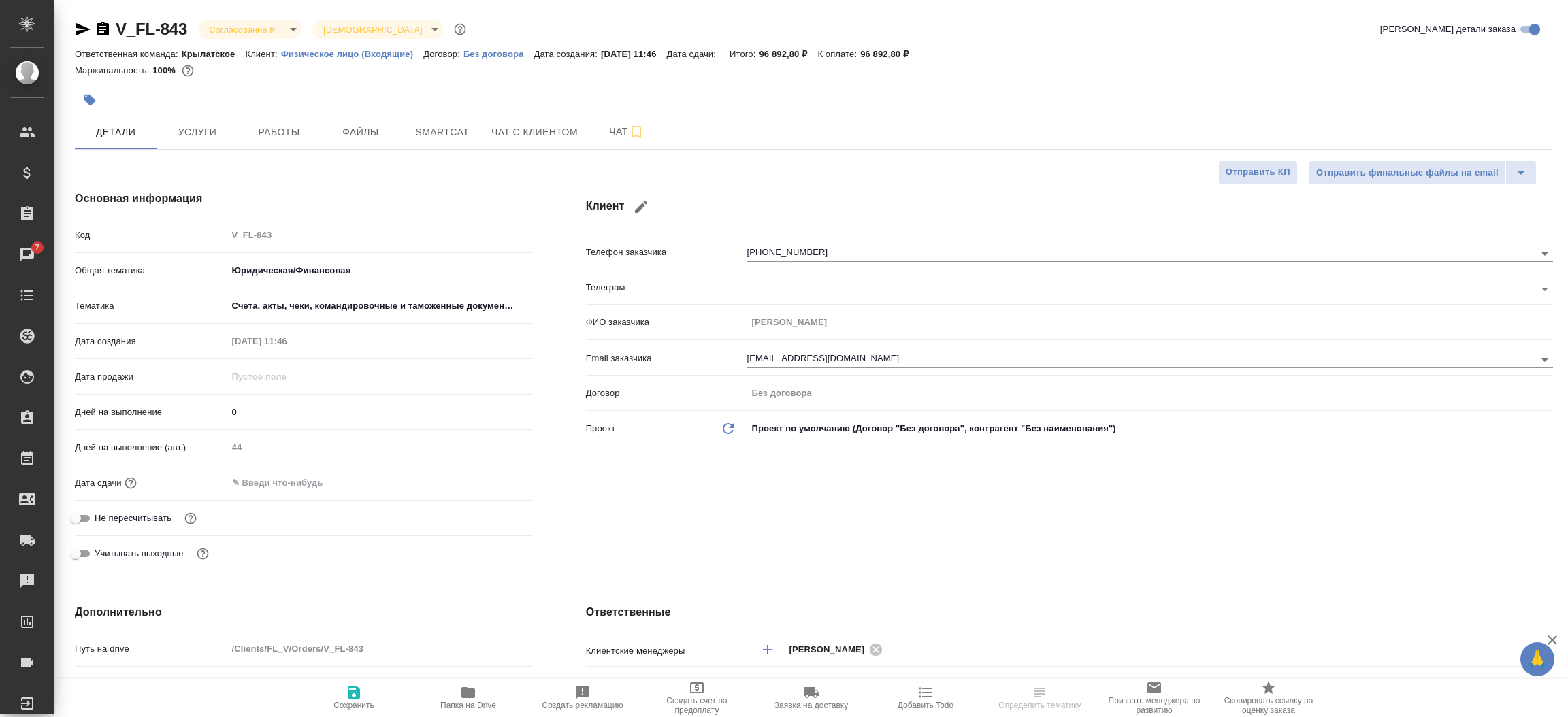
select select "RU"
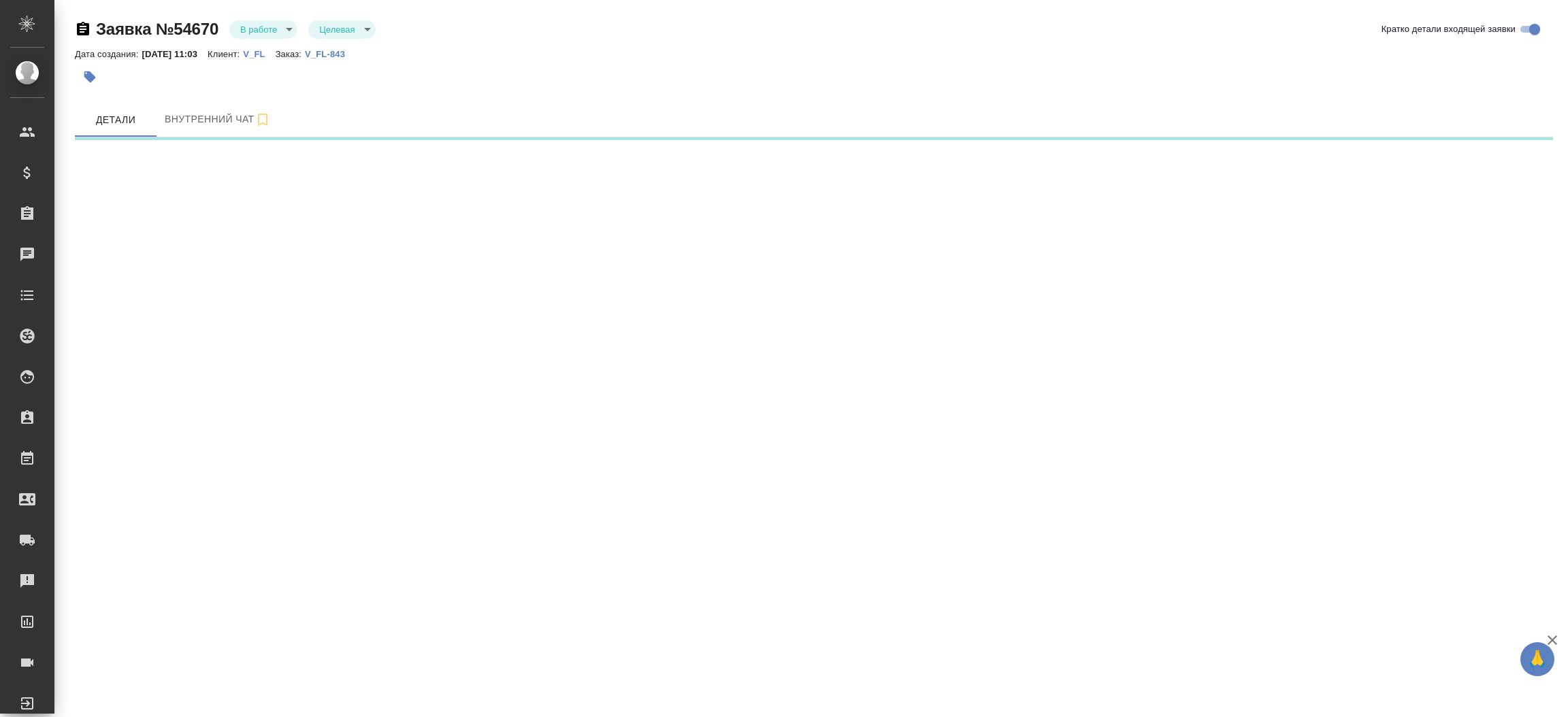
select select "RU"
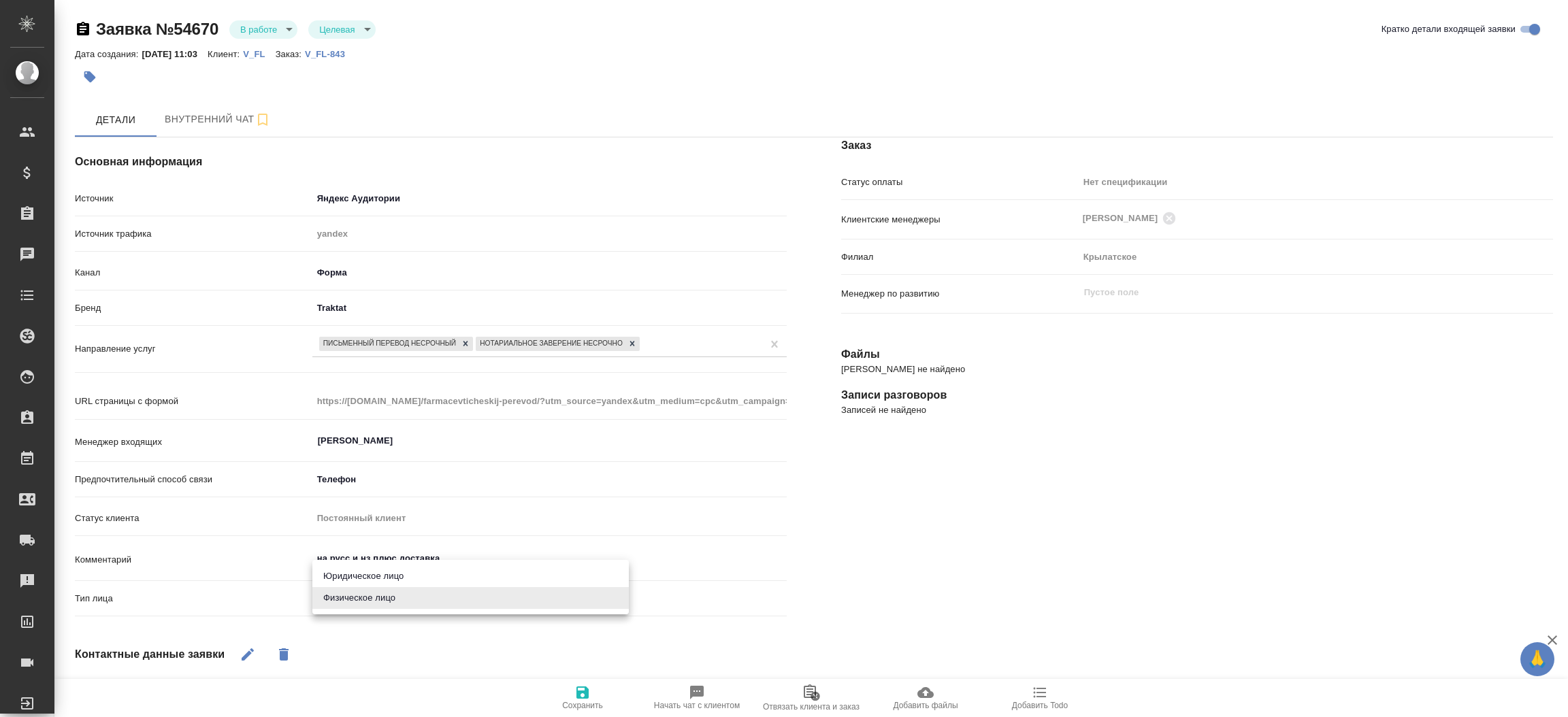
click at [410, 600] on body "🙏 .cls-1 fill:#fff; AWATERA [PERSON_NAME]prutko Клиенты Спецификации Заказы Чат…" at bounding box center [784, 358] width 1568 height 717
drag, startPoint x: 407, startPoint y: 555, endPoint x: 405, endPoint y: 570, distance: 15.1
click at [405, 570] on div "Юридическое лицо Физическое лицо" at bounding box center [784, 358] width 1568 height 717
click at [405, 570] on li "Юридическое лицо" at bounding box center [470, 576] width 316 height 22
type textarea "x"
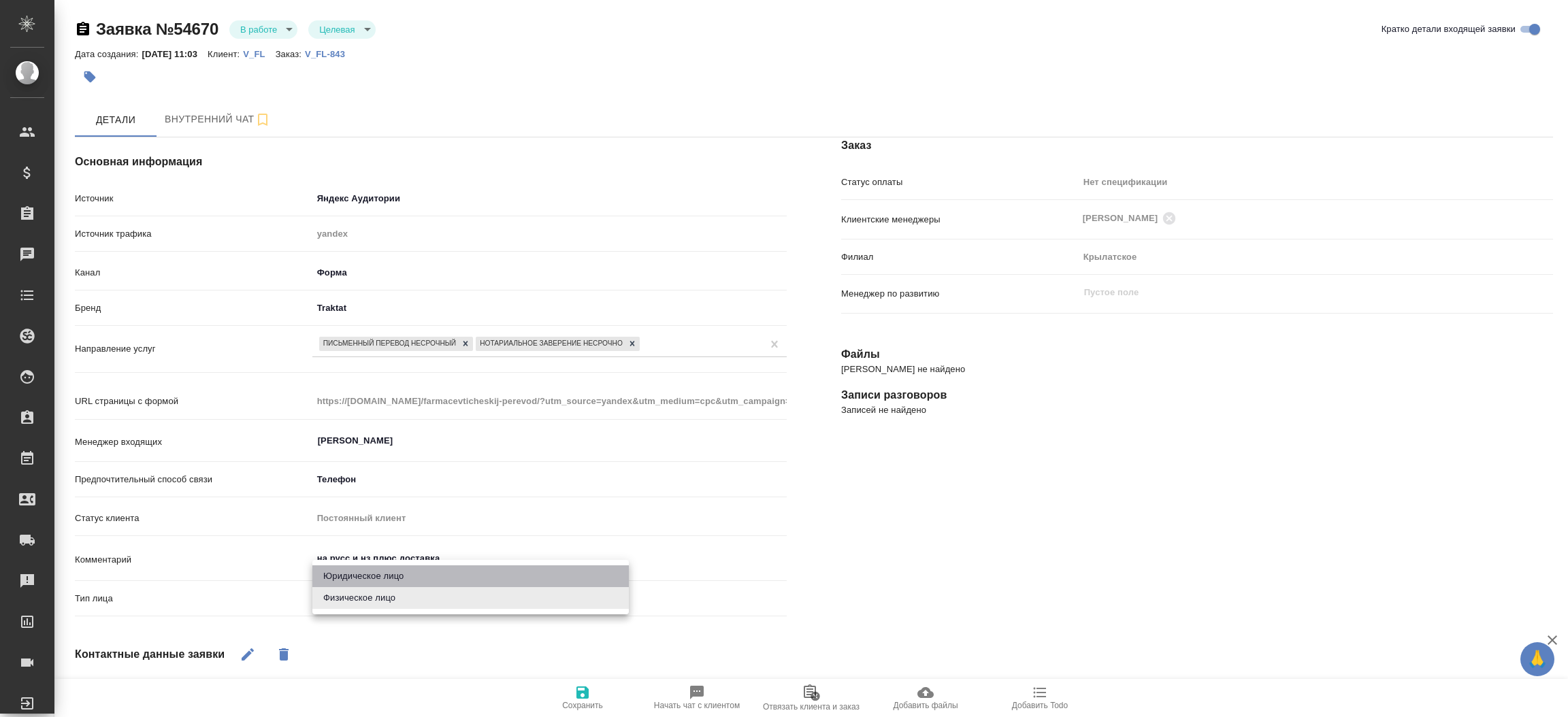
type input "company"
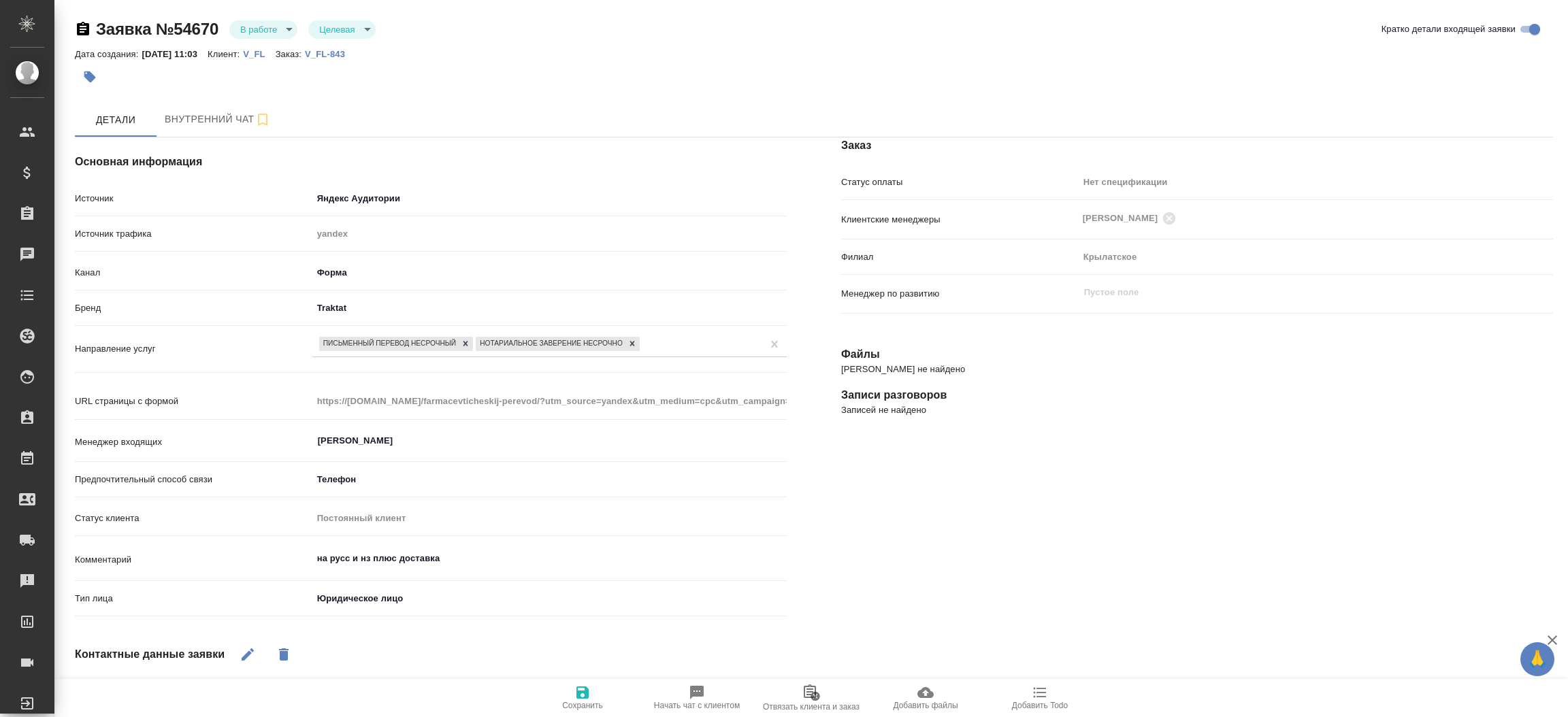
click at [581, 698] on icon "button" at bounding box center [582, 693] width 12 height 12
select select "RU"
type textarea "x"
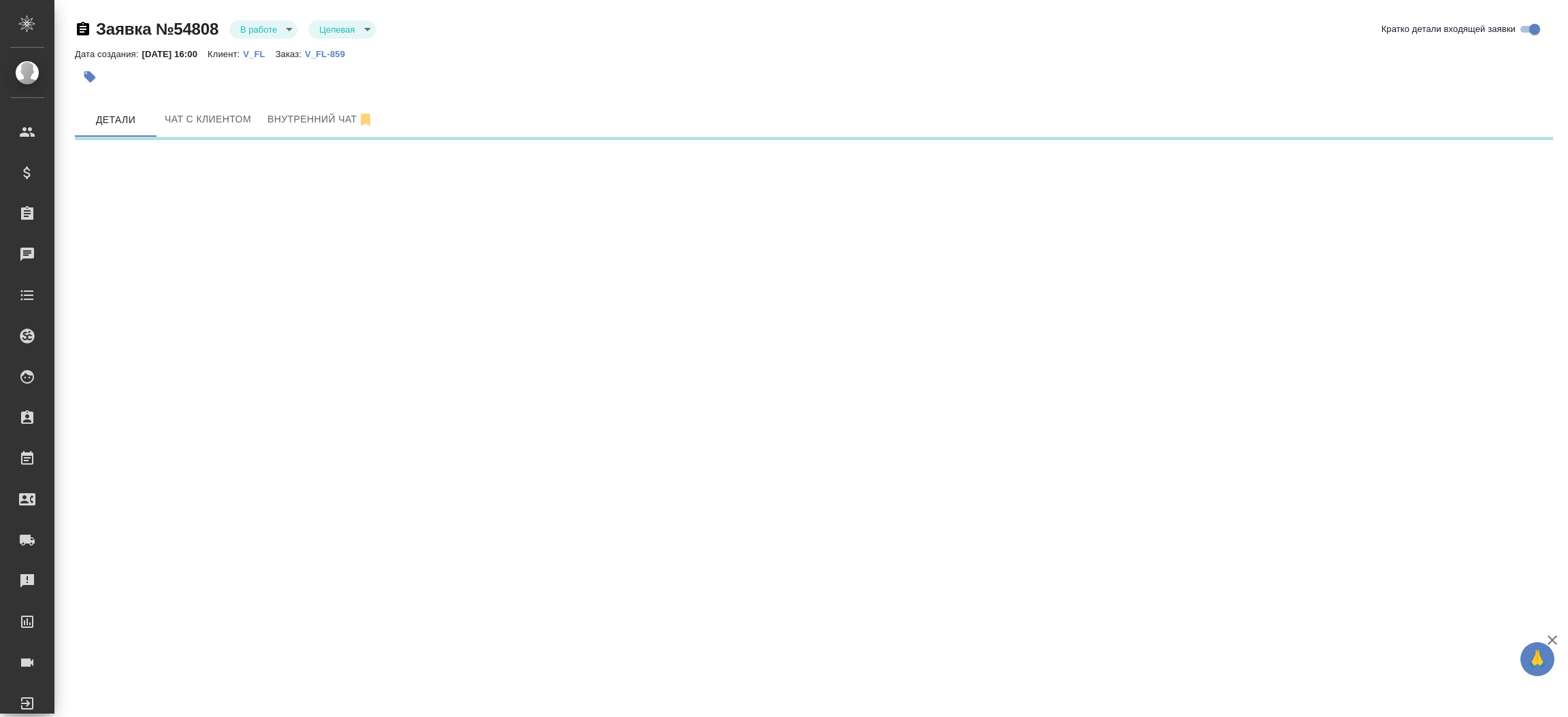
select select "RU"
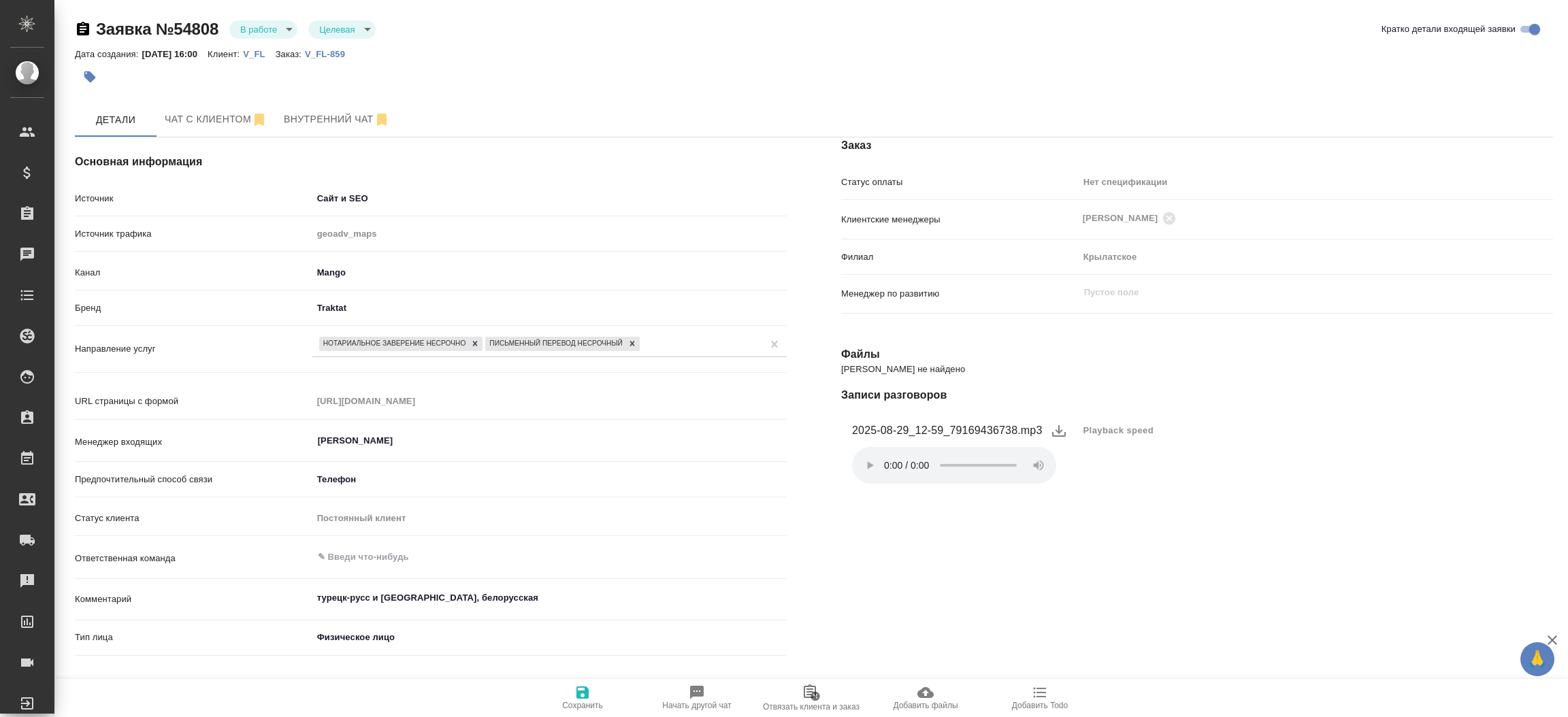
type textarea "x"
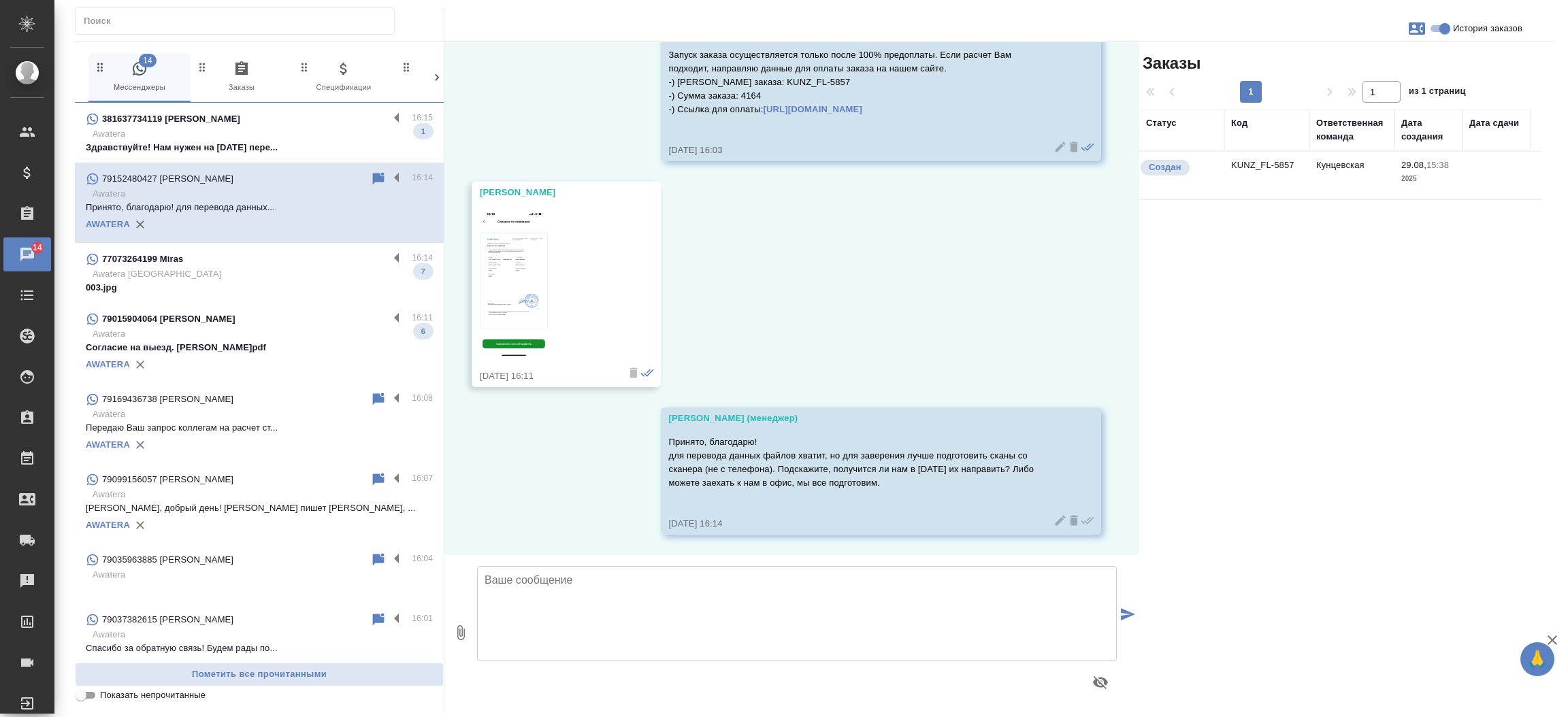
scroll to position [1517, 0]
click at [205, 19] on input "text" at bounding box center [238, 21] width 310 height 19
paste input "79169497621"
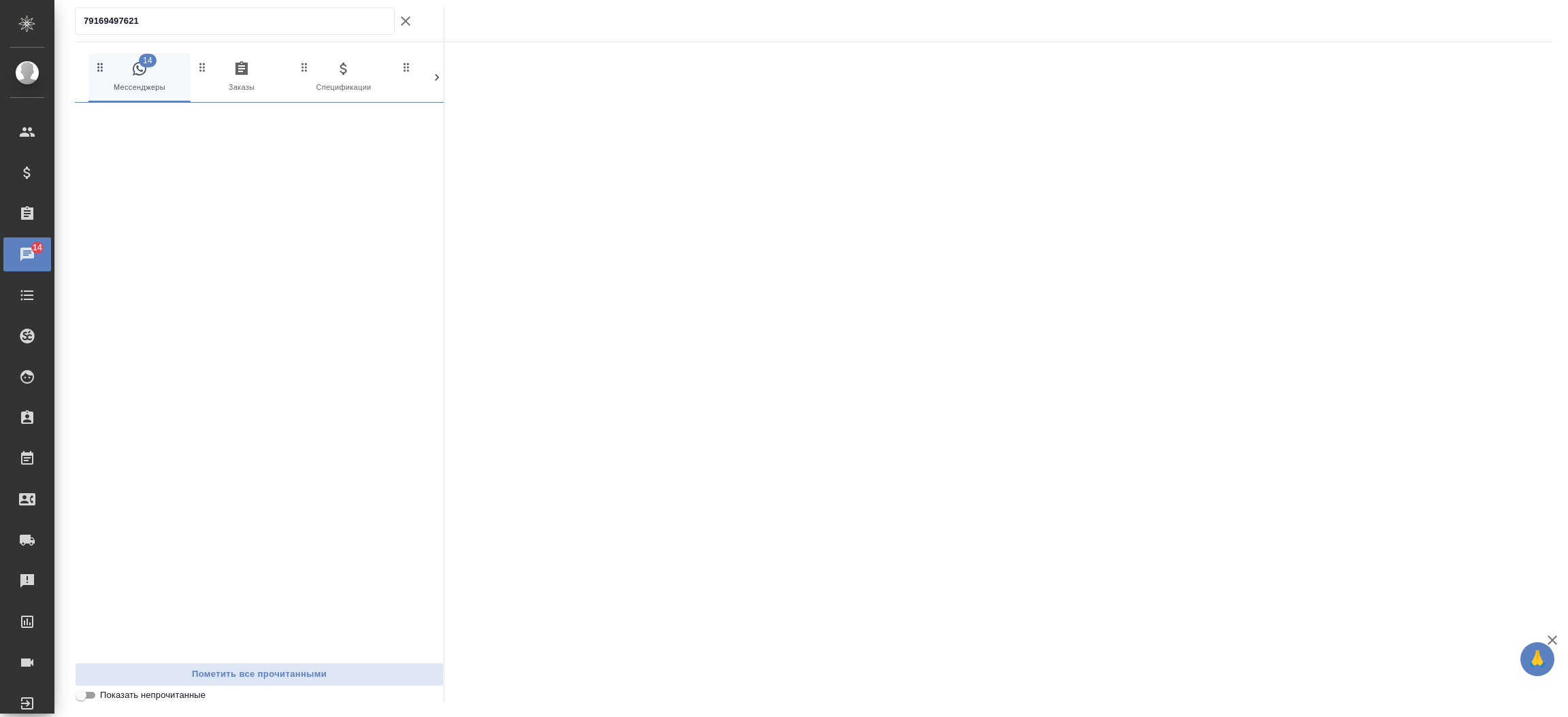
click at [182, 27] on input "79169497621" at bounding box center [238, 21] width 310 height 19
type input "79037521469"
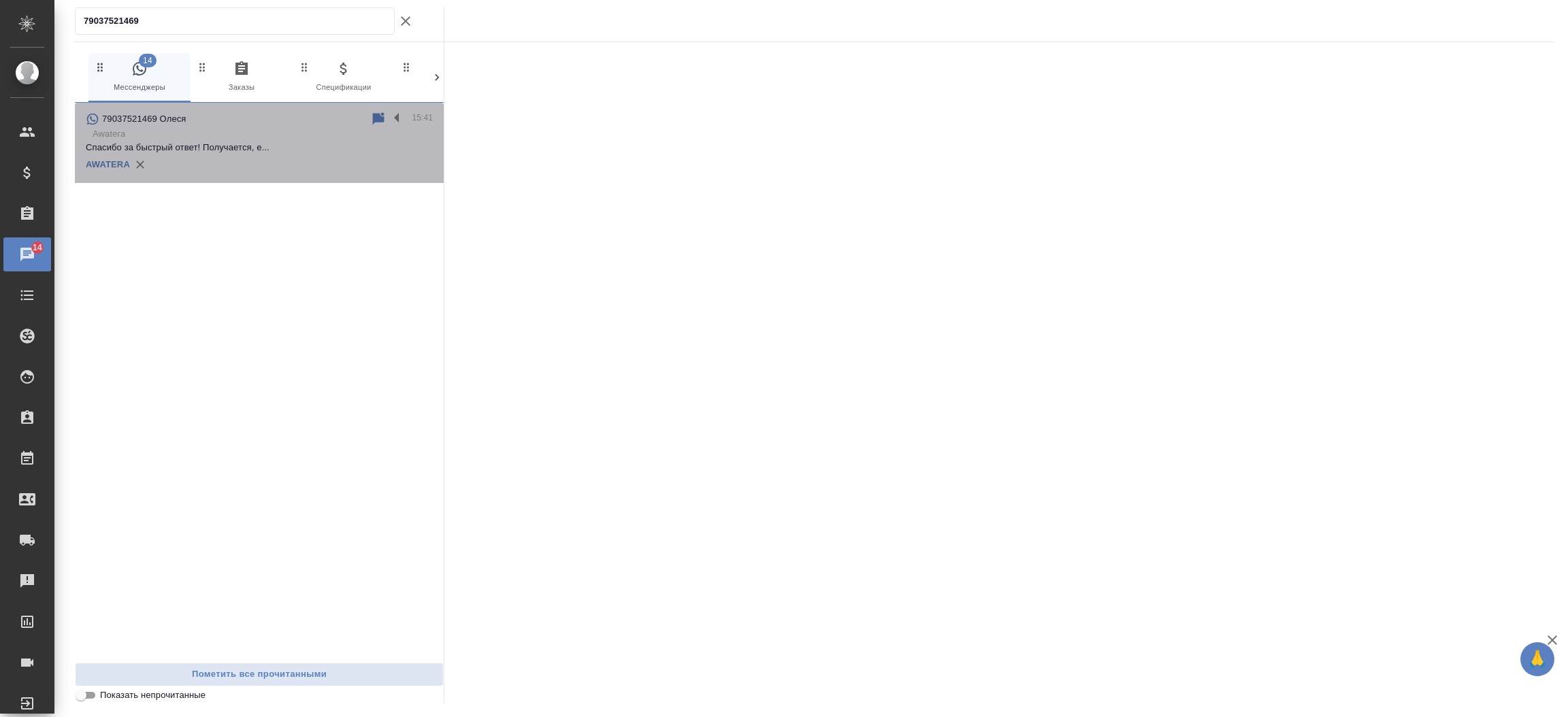
click at [189, 130] on p "Awatera" at bounding box center [262, 134] width 340 height 14
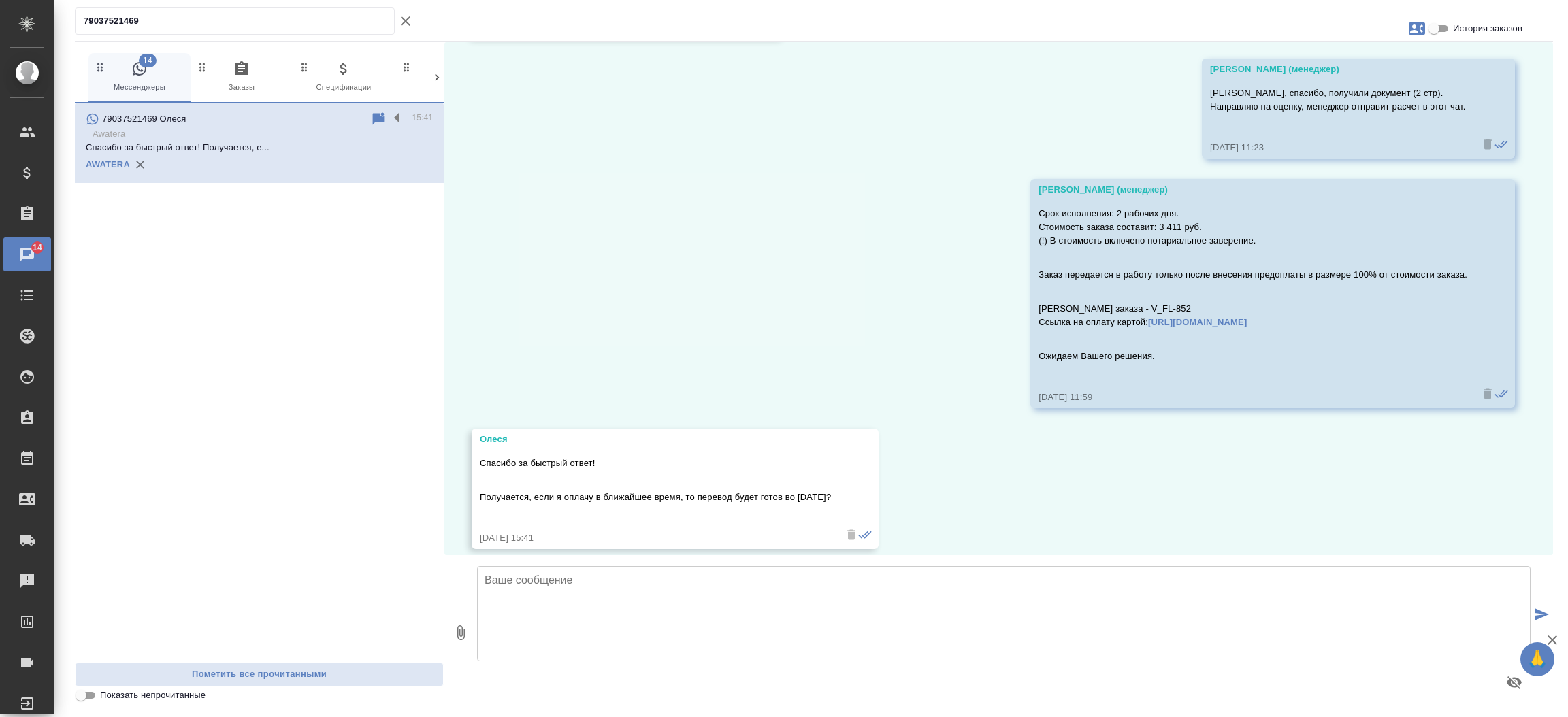
scroll to position [1031, 0]
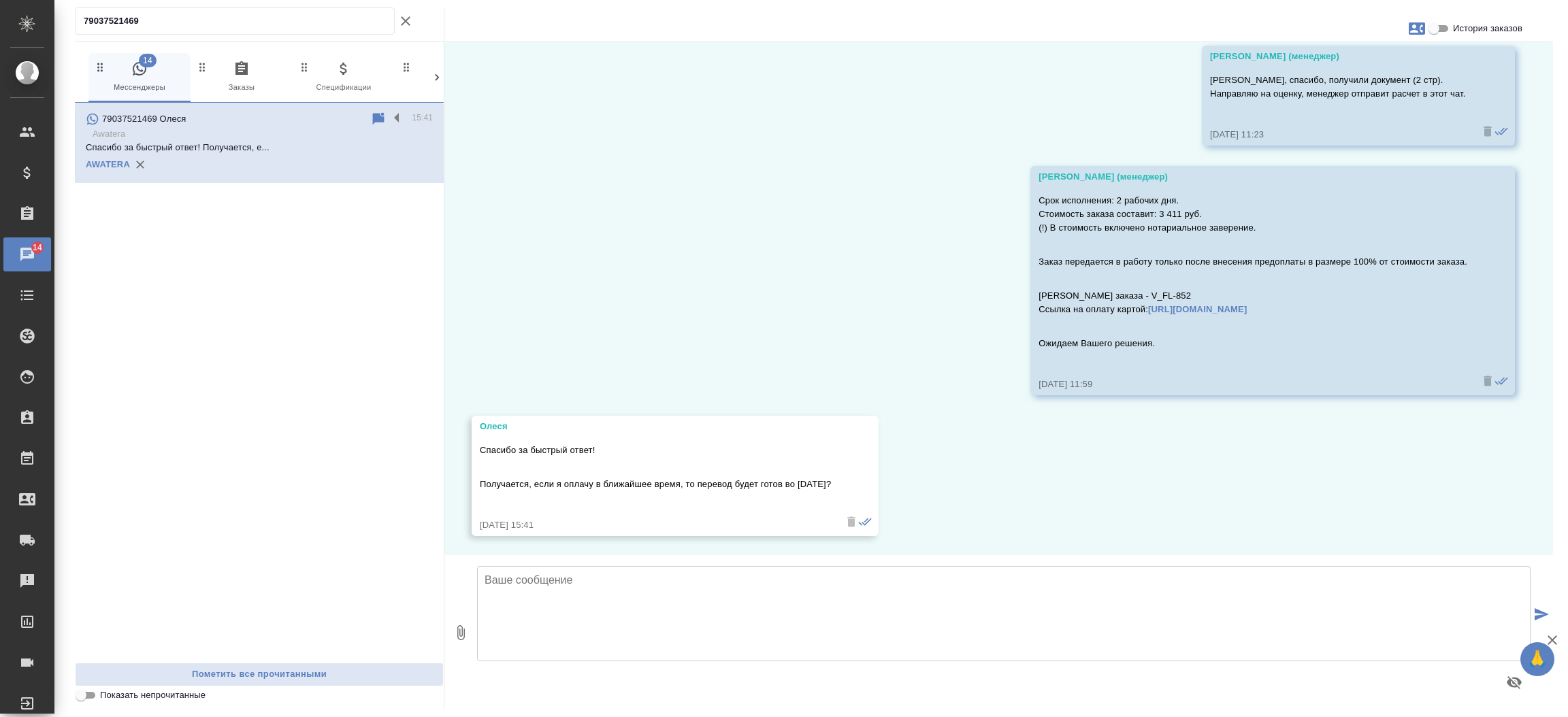
click at [1475, 459] on div "28.08, четверг Касаткина Александра (менеджер) Олеся, добрый день! В этот чат м…" at bounding box center [998, 299] width 1108 height 513
click at [1399, 507] on div "28.08, четверг Касаткина Александра (менеджер) Олеся, добрый день! В этот чат м…" at bounding box center [998, 299] width 1108 height 513
click at [790, 319] on div "28.08, четверг Касаткина Александра (менеджер) Олеся, добрый день! В этот чат м…" at bounding box center [998, 299] width 1108 height 513
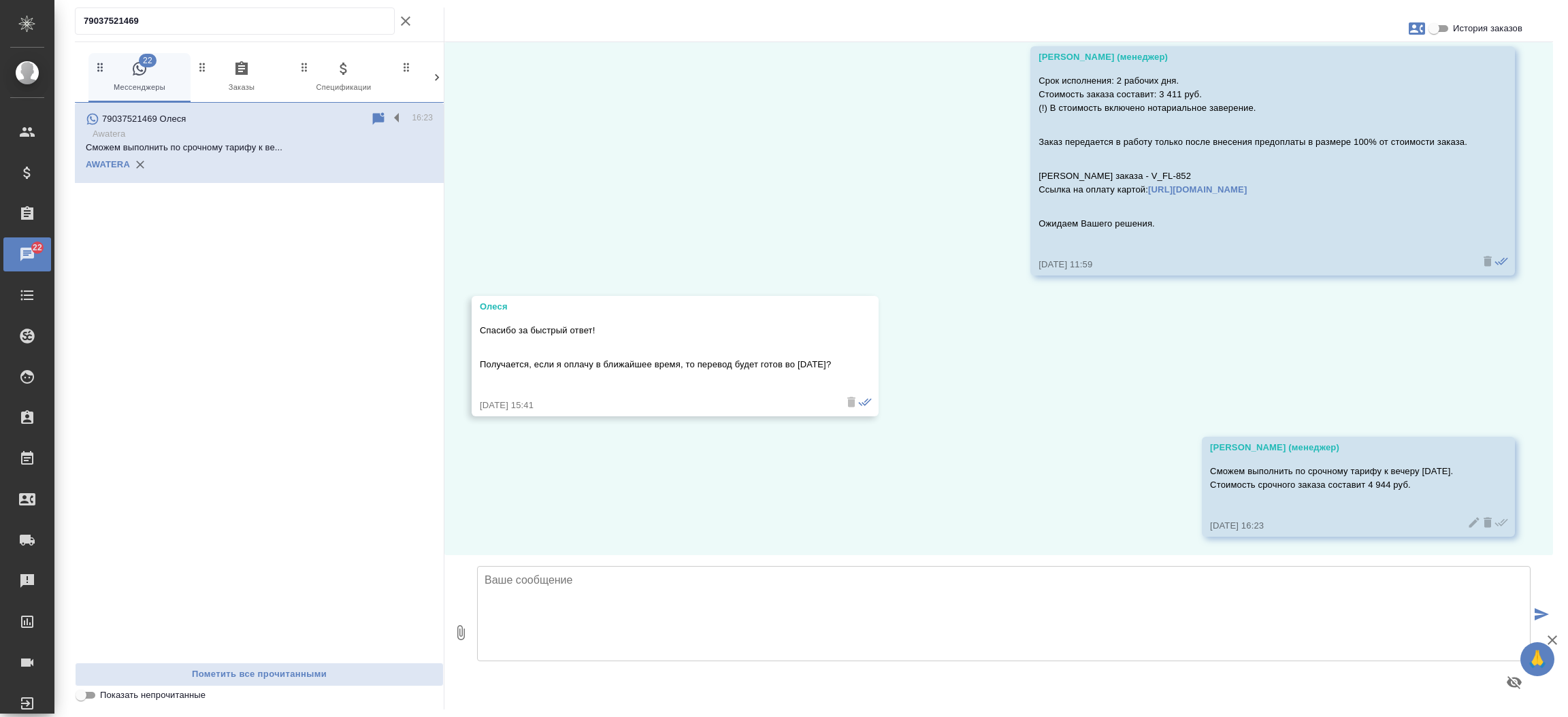
click at [23, 247] on div "Чаты" at bounding box center [11, 254] width 34 height 20
click at [409, 16] on icon "button" at bounding box center [405, 21] width 16 height 16
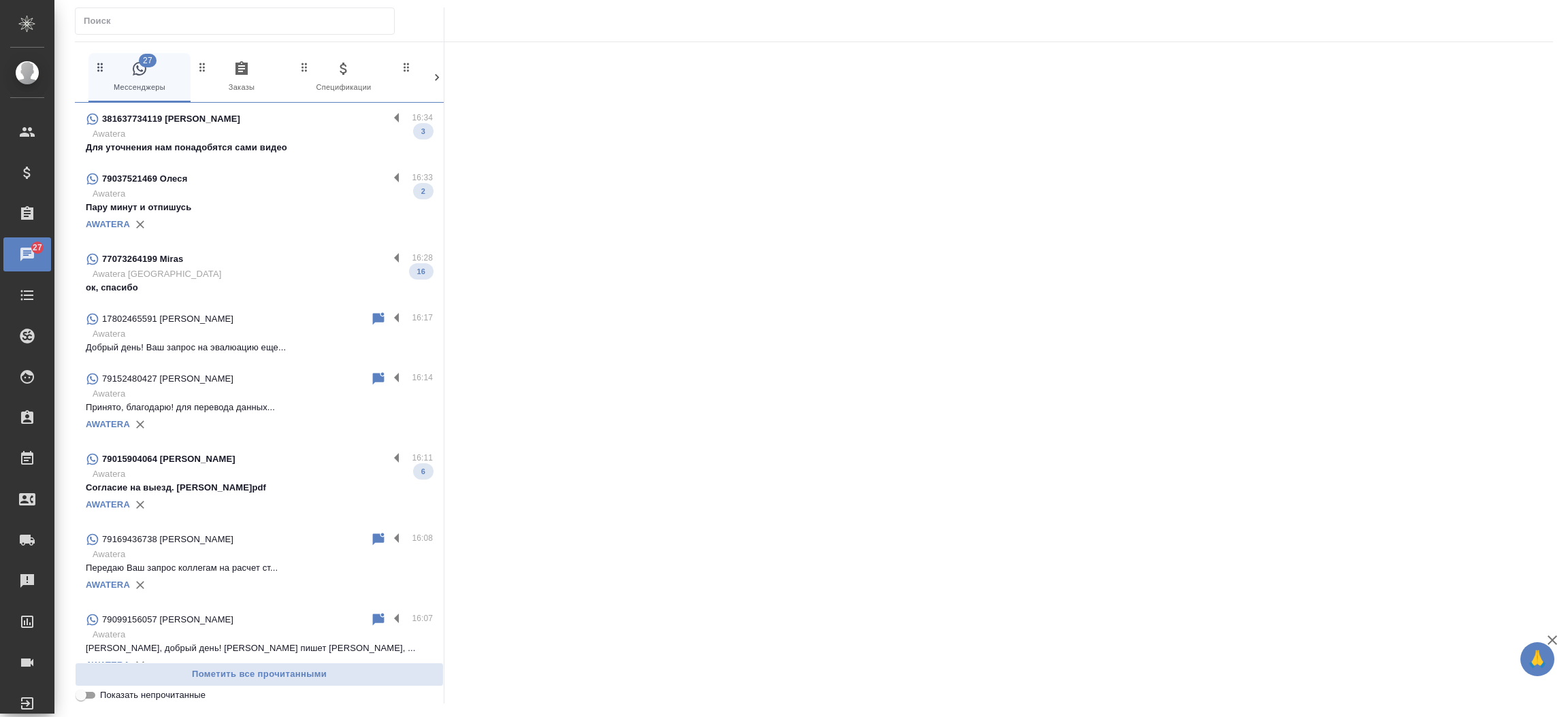
click at [225, 11] on input "text" at bounding box center [238, 21] width 310 height 19
paste input "7 909 915 60 57"
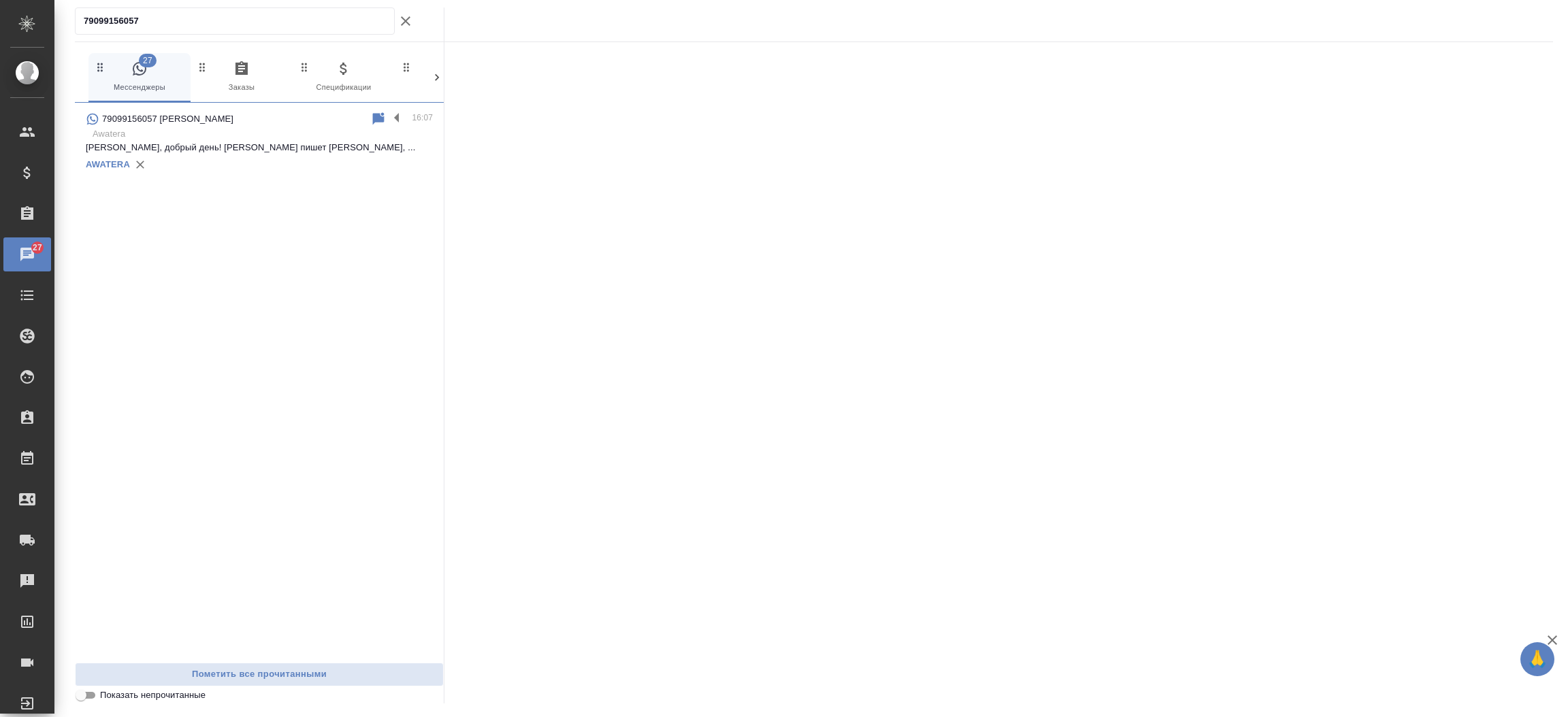
type input "79099156057"
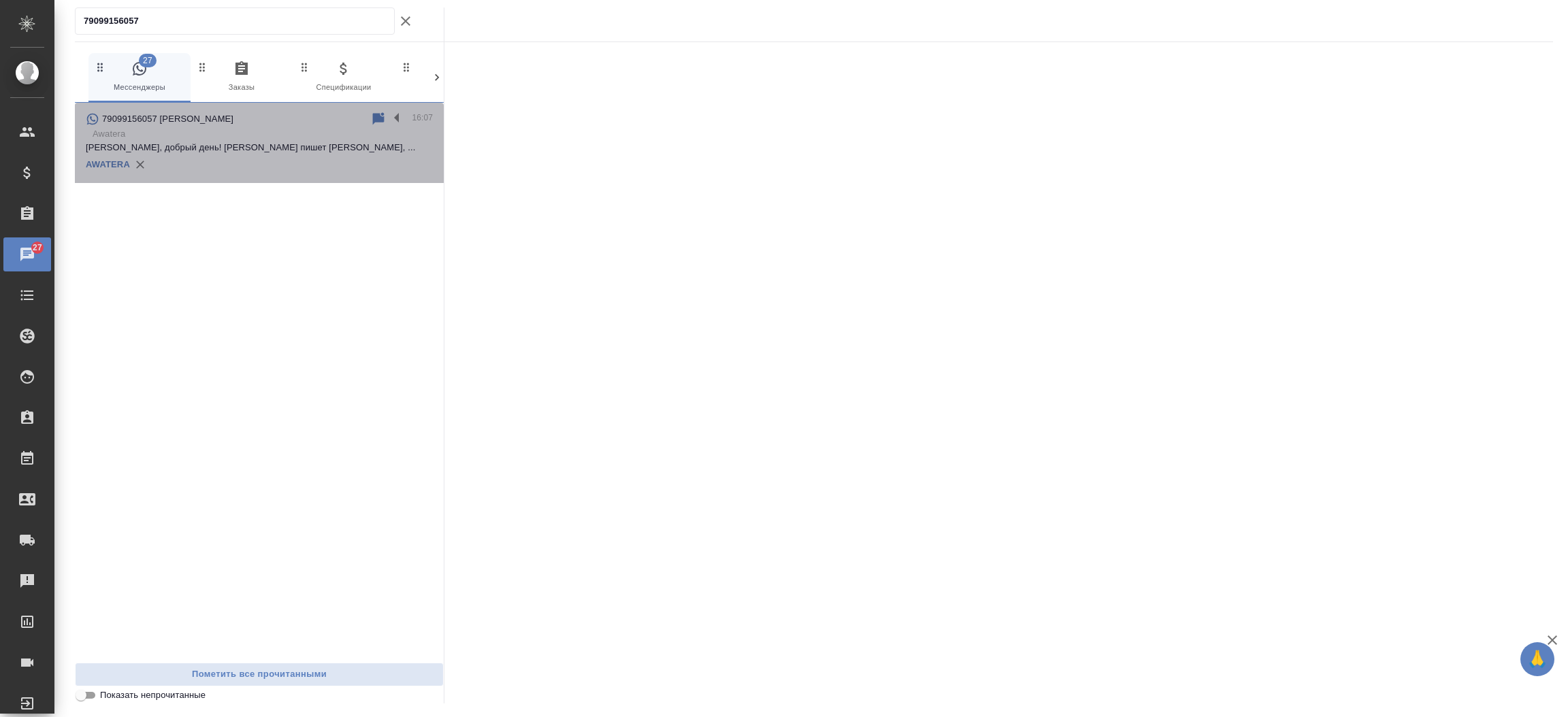
click at [248, 121] on div "79099156057 Анастасия" at bounding box center [228, 119] width 285 height 16
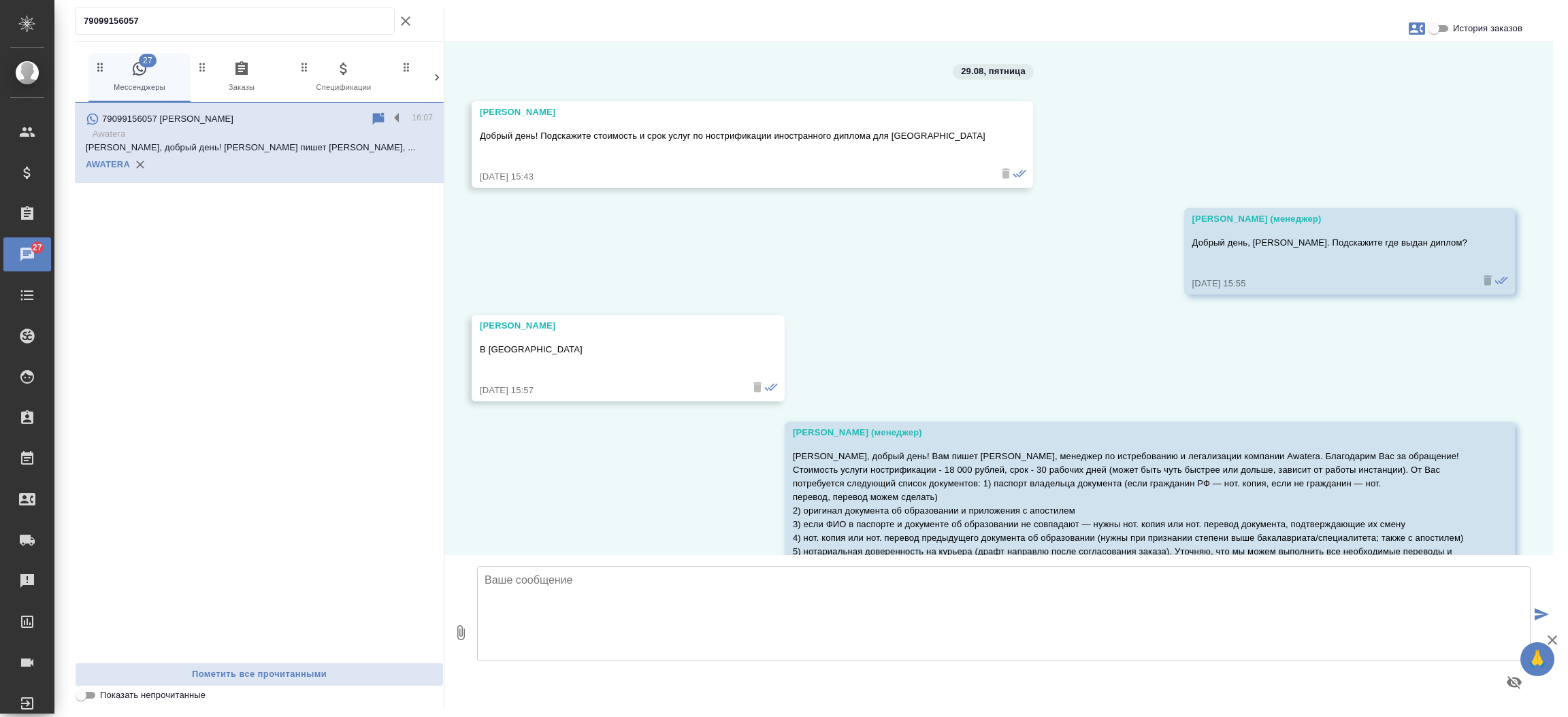
scroll to position [95, 0]
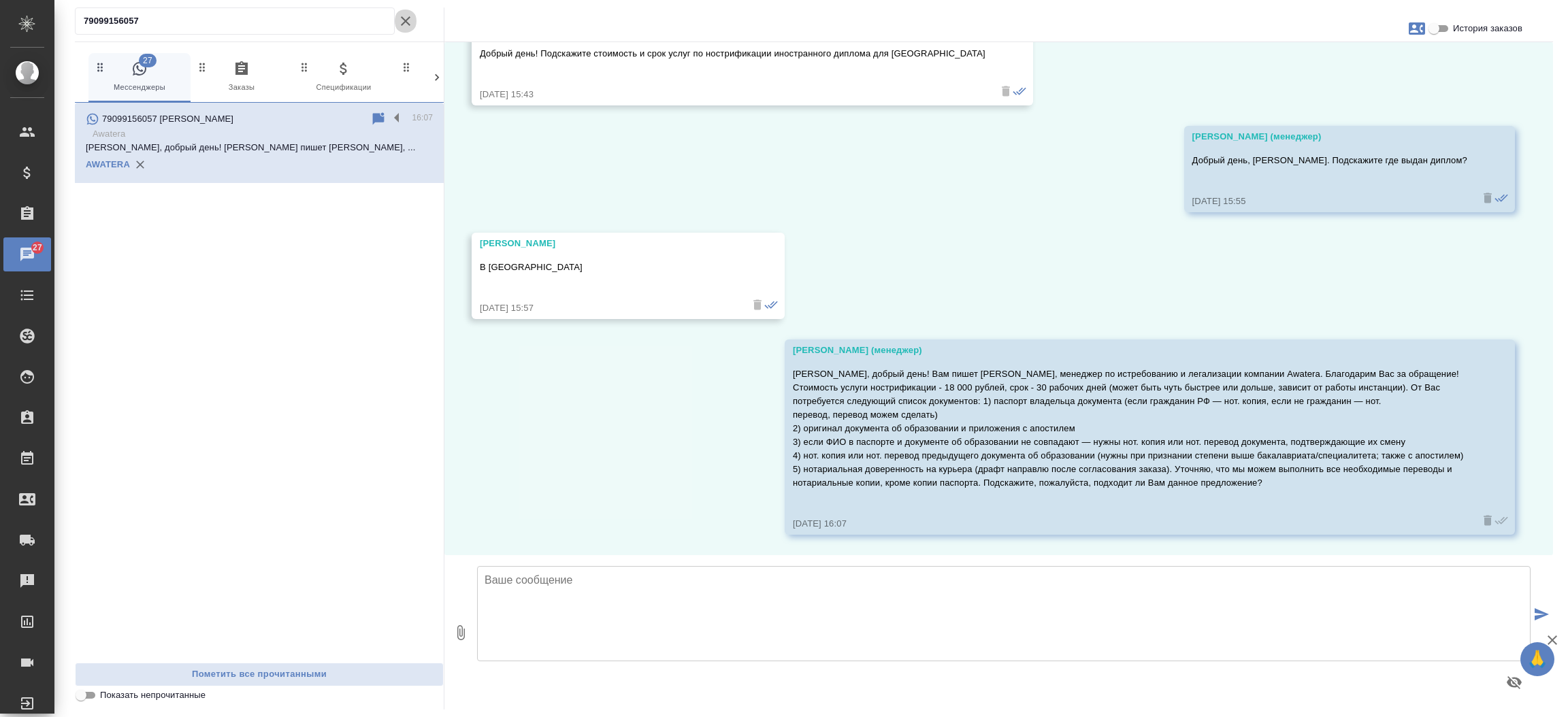
click at [399, 19] on icon "button" at bounding box center [405, 21] width 16 height 16
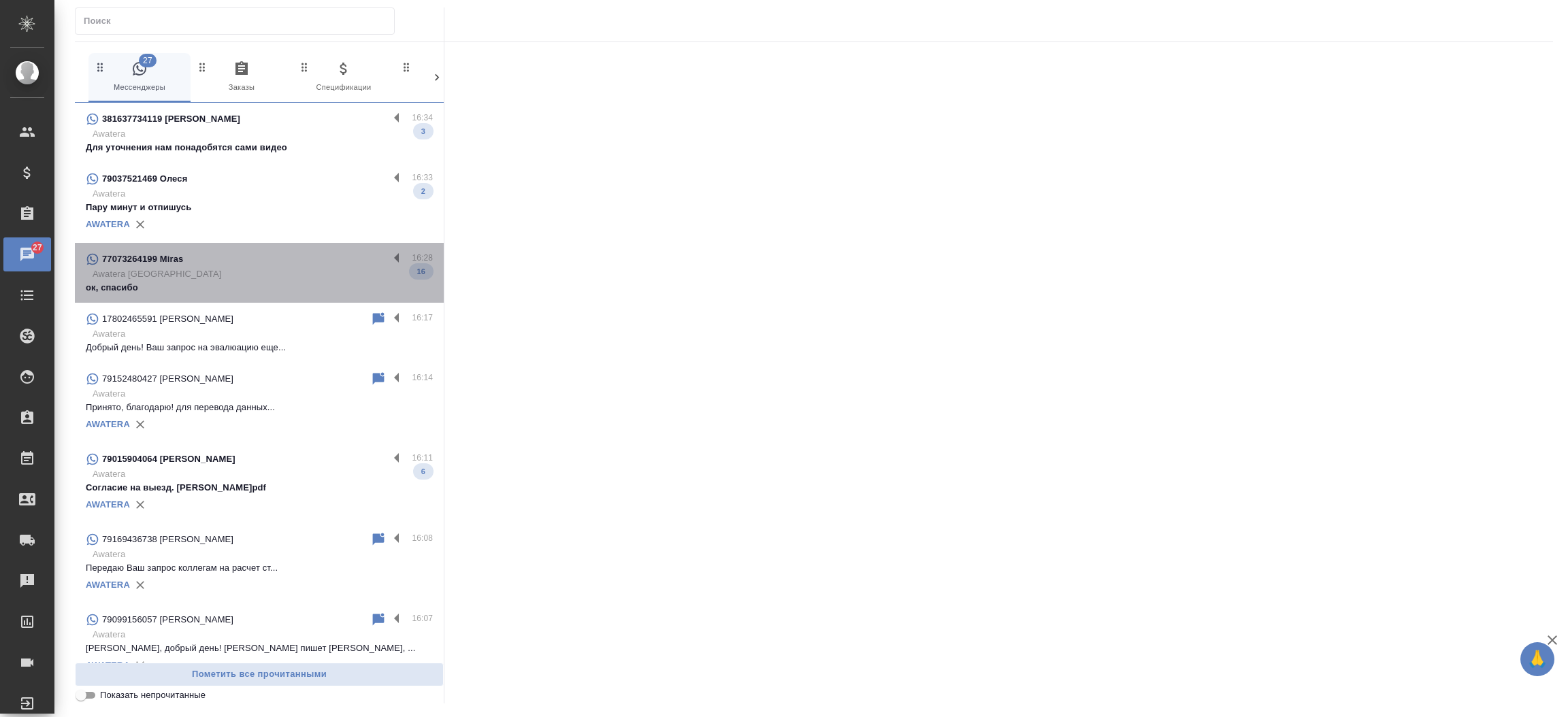
click at [263, 284] on p "ок, спасибо" at bounding box center [259, 287] width 347 height 14
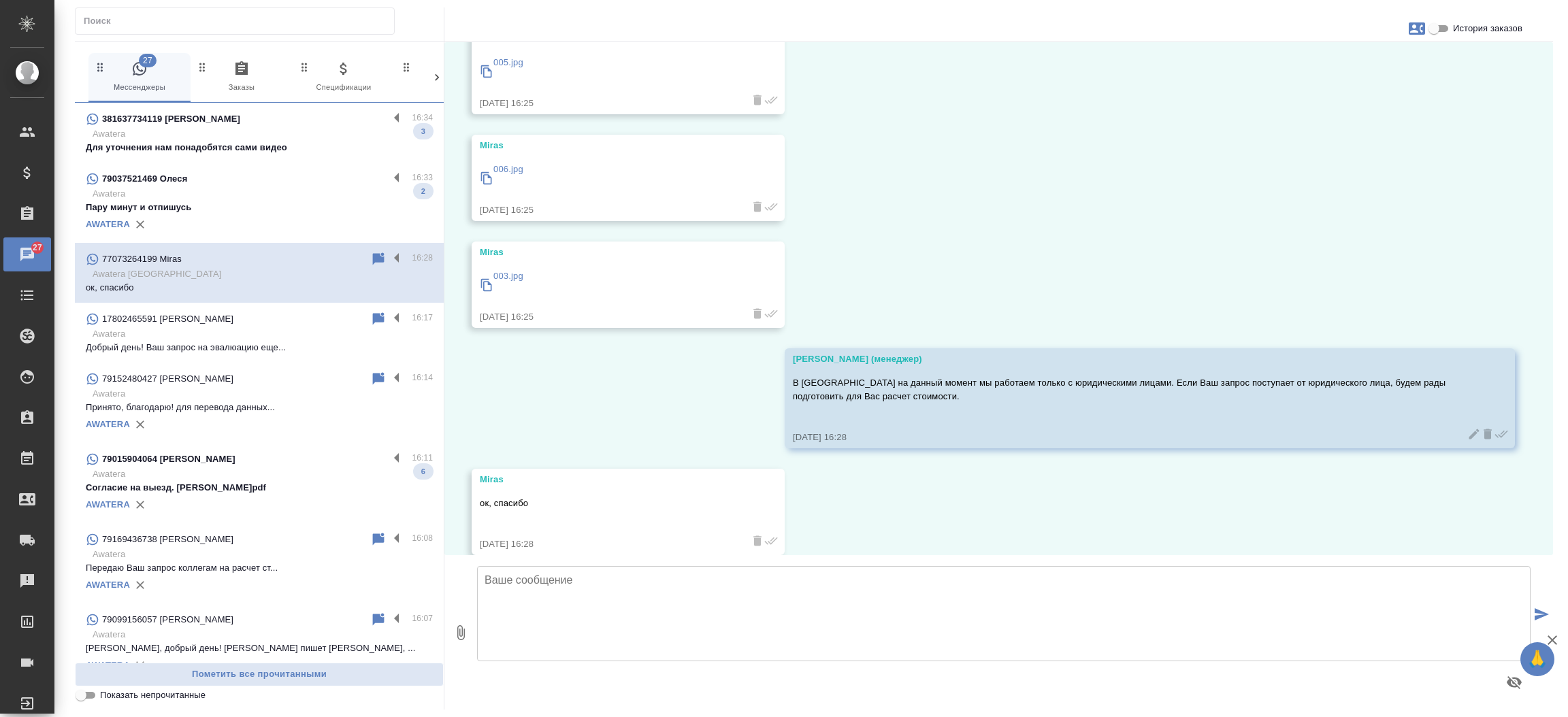
scroll to position [1496, 0]
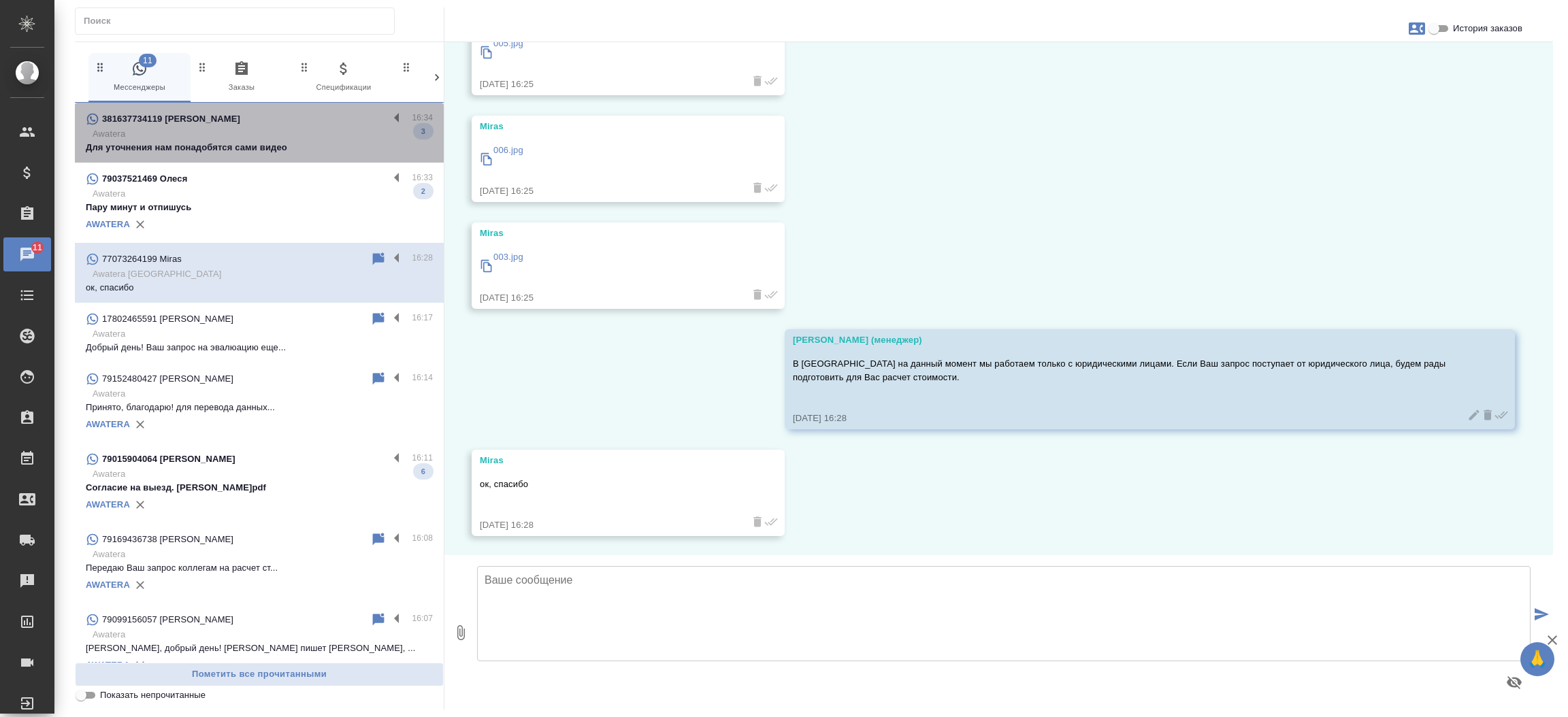
click at [286, 122] on div "381637734119 Sasha" at bounding box center [237, 119] width 303 height 16
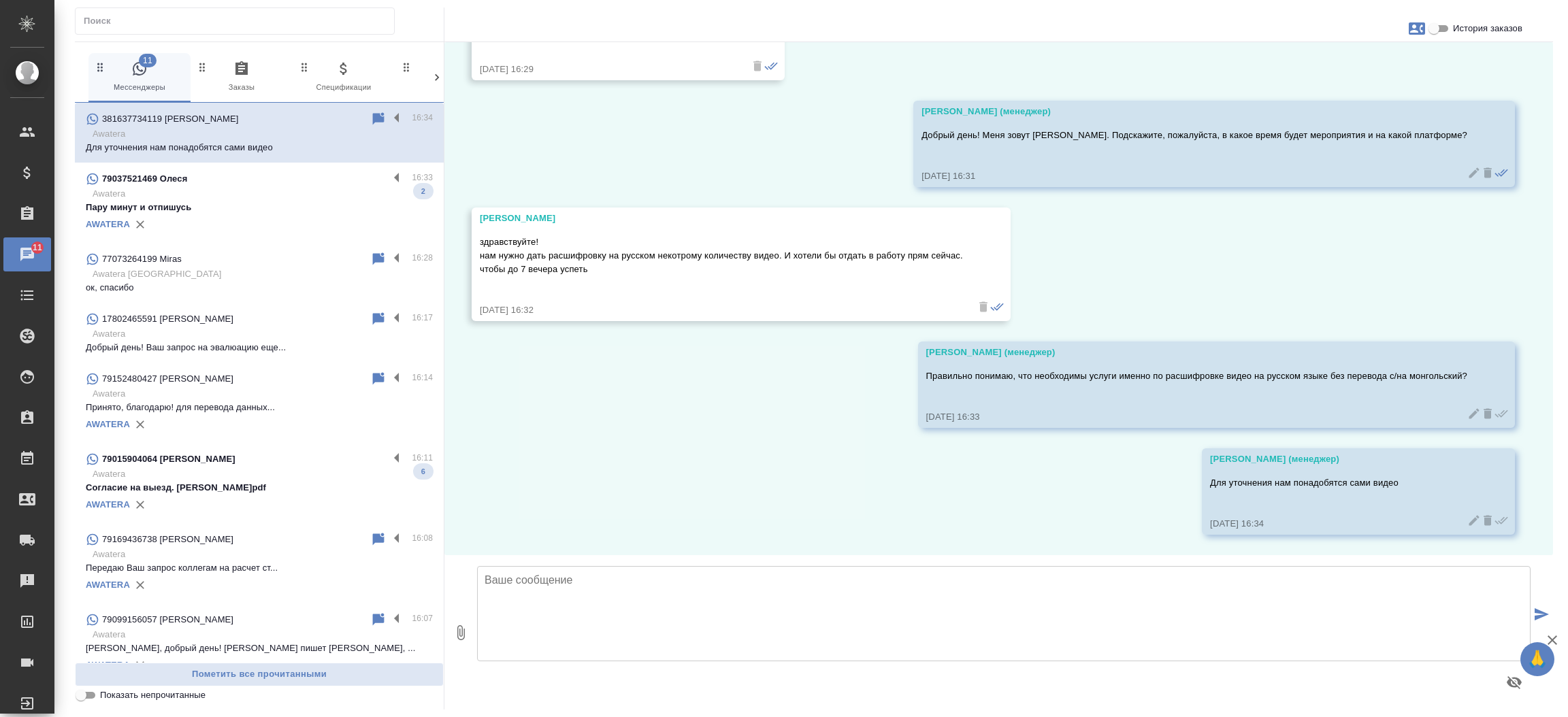
scroll to position [362, 0]
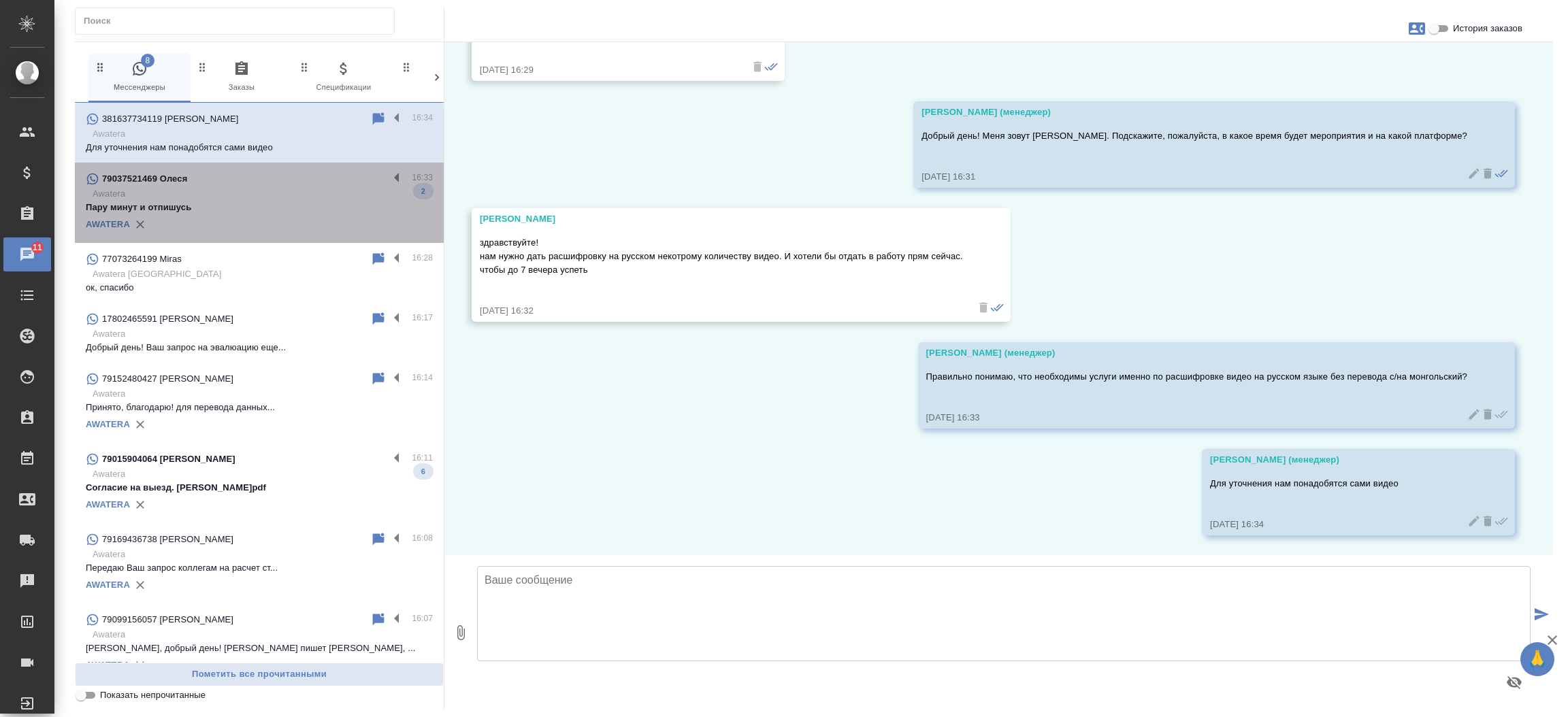
click at [265, 184] on div "79037521469 Олеся" at bounding box center [237, 179] width 303 height 16
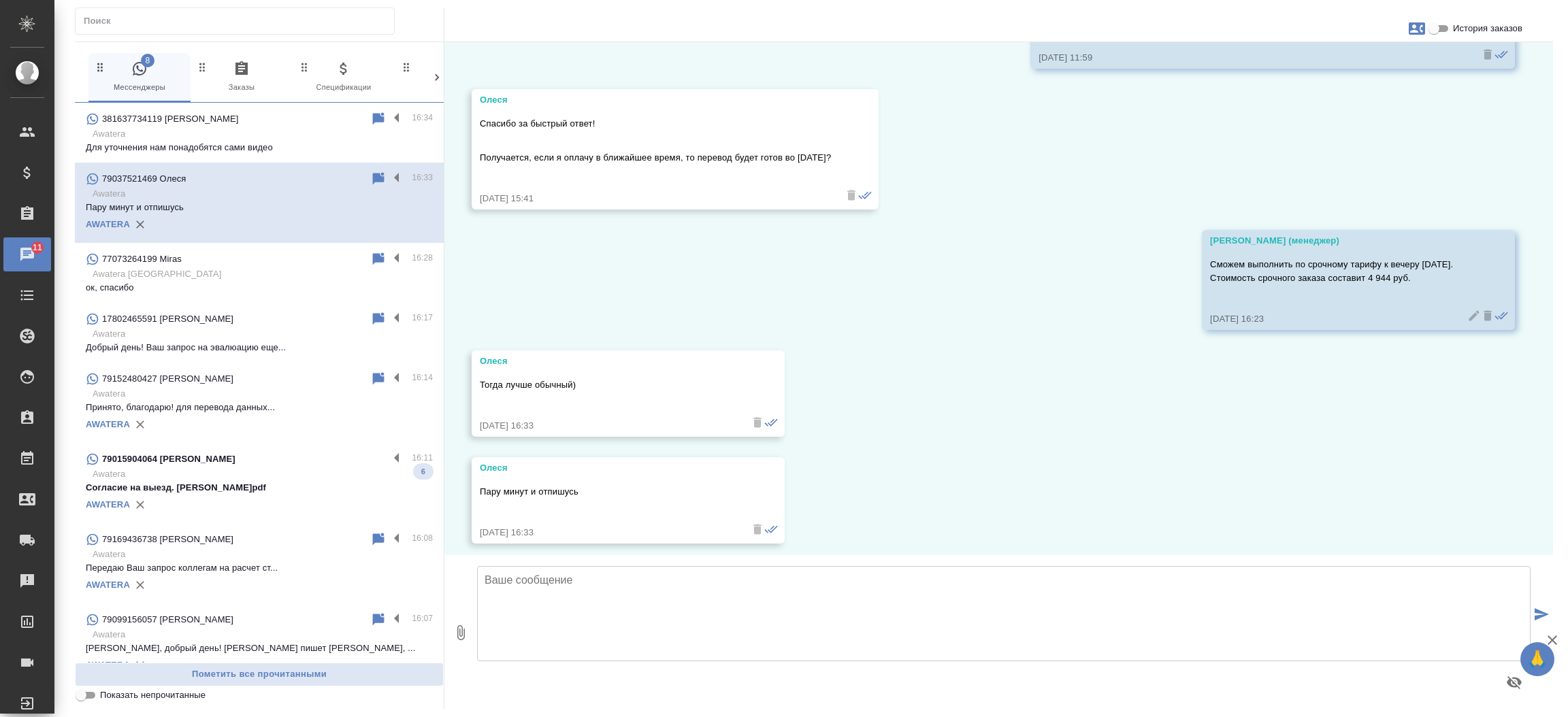
scroll to position [1365, 0]
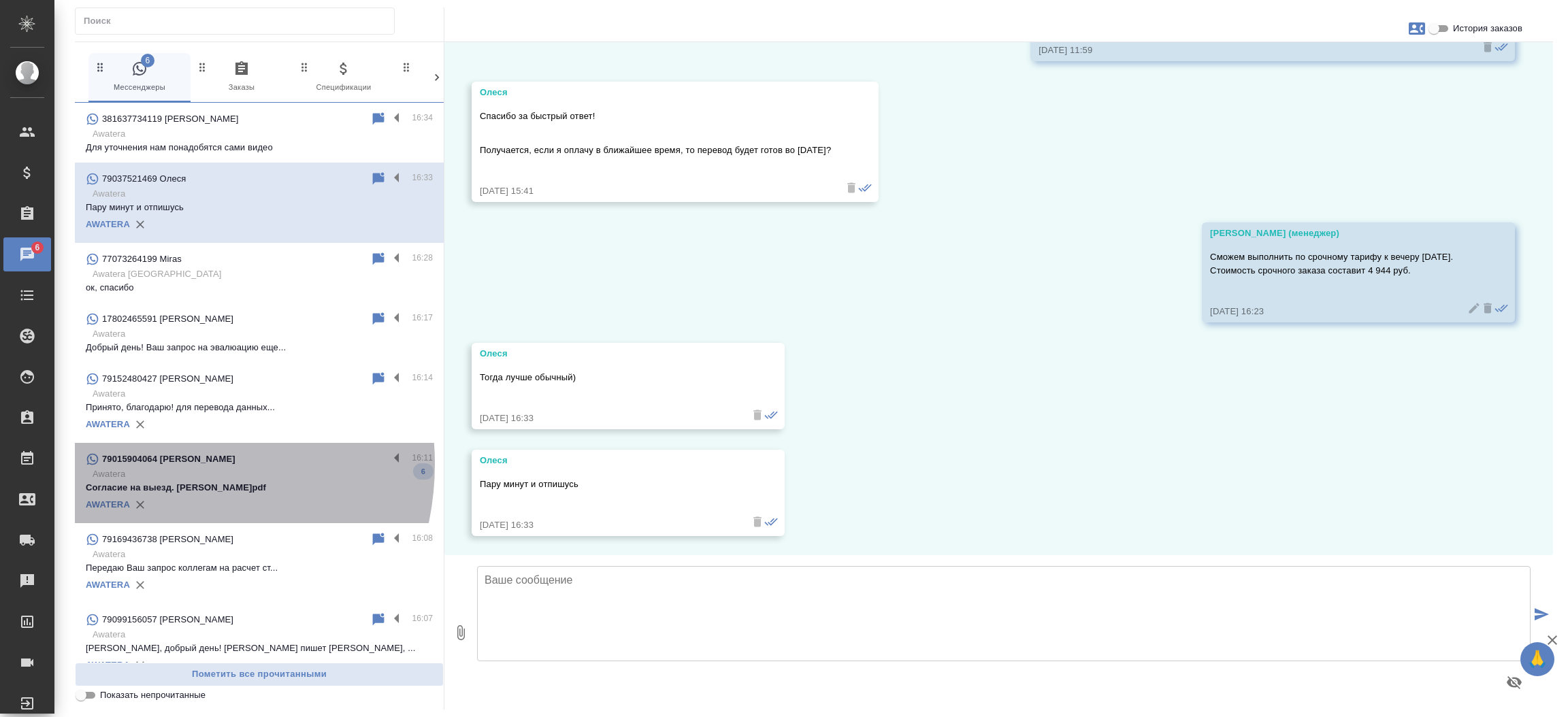
click at [148, 465] on p "79015904064 Романюта Анастасия Александровна" at bounding box center [168, 459] width 133 height 14
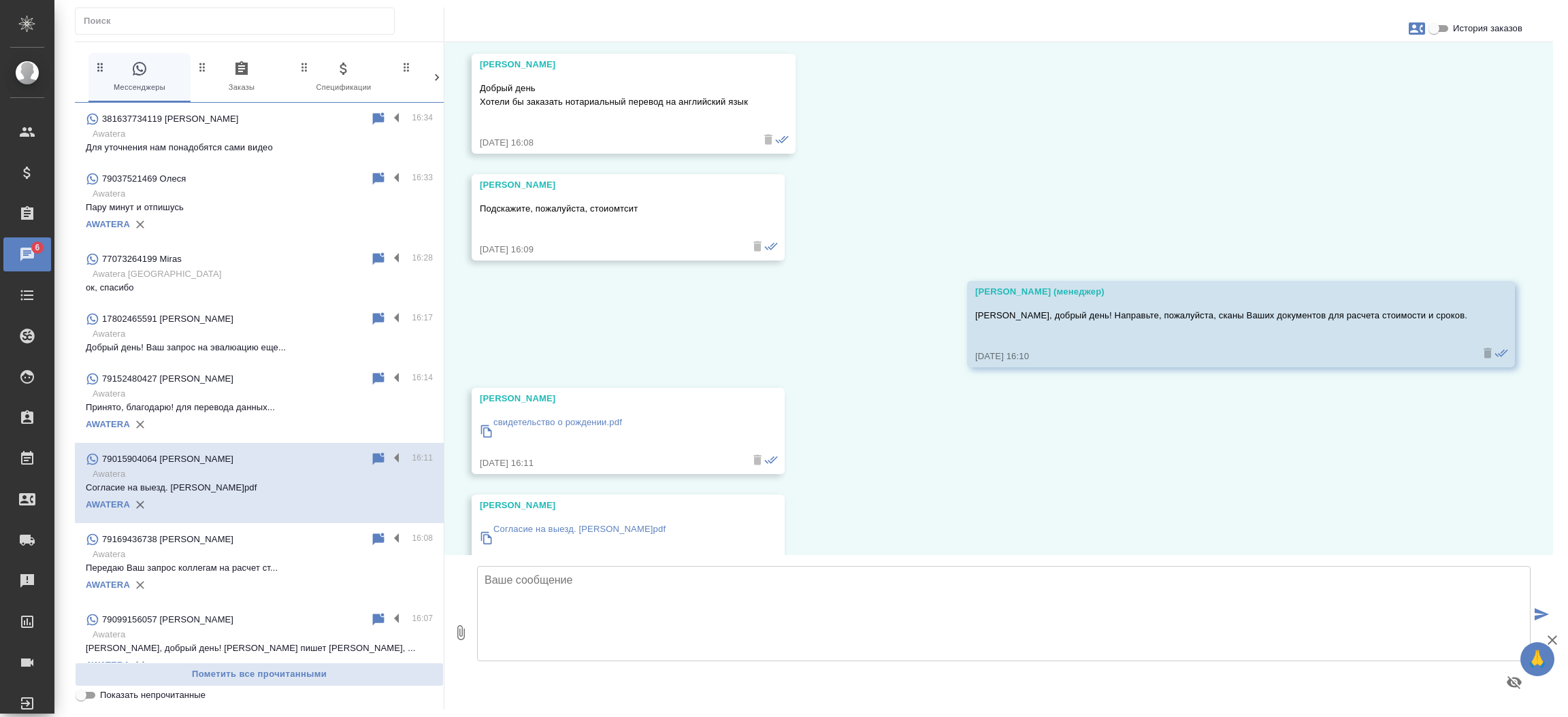
scroll to position [0, 0]
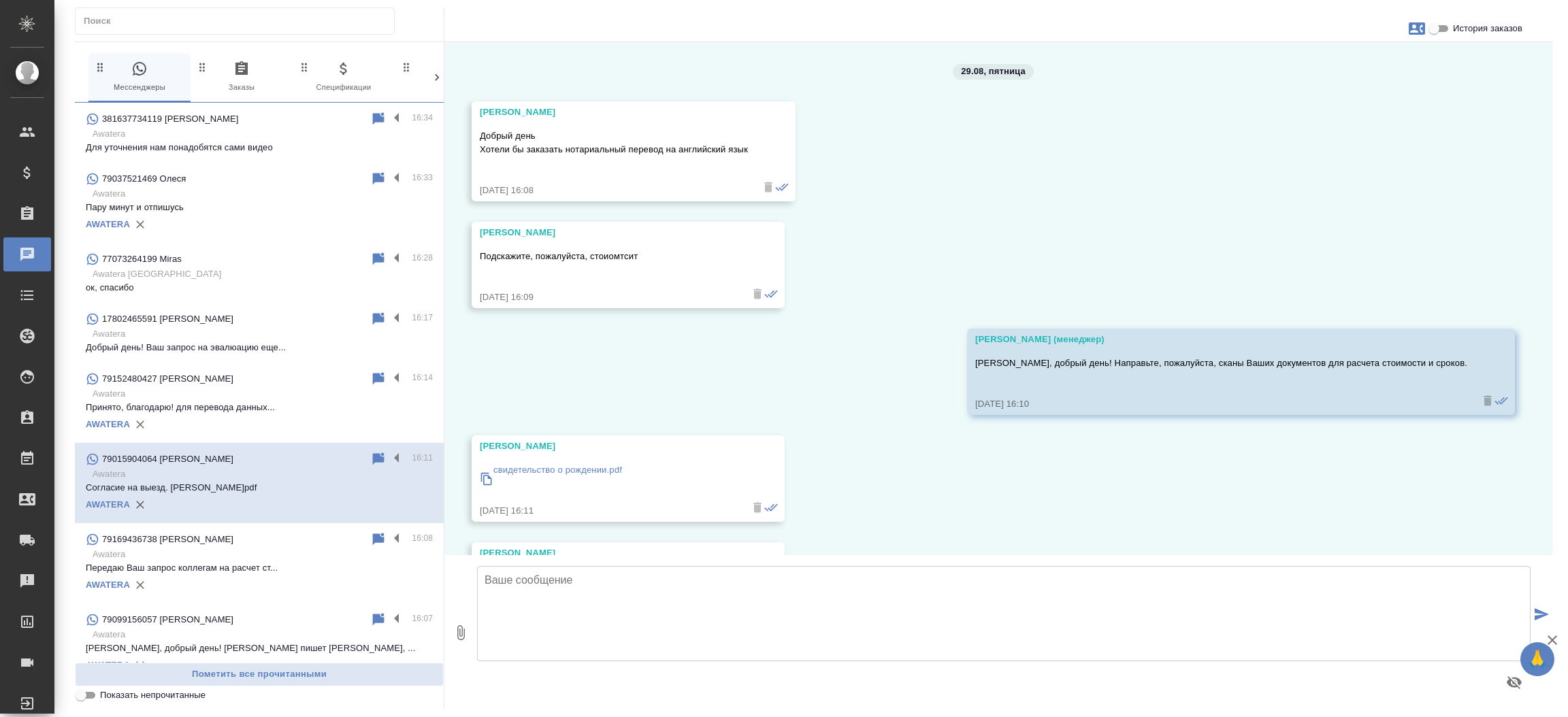
drag, startPoint x: 666, startPoint y: 235, endPoint x: 456, endPoint y: 230, distance: 210.1
click at [456, 230] on div "29.08, пятница Романюта Анастасия Александровна Добрый день Хотели бы заказать …" at bounding box center [998, 299] width 1108 height 513
copy div "Романюта Анастасия Александровна"
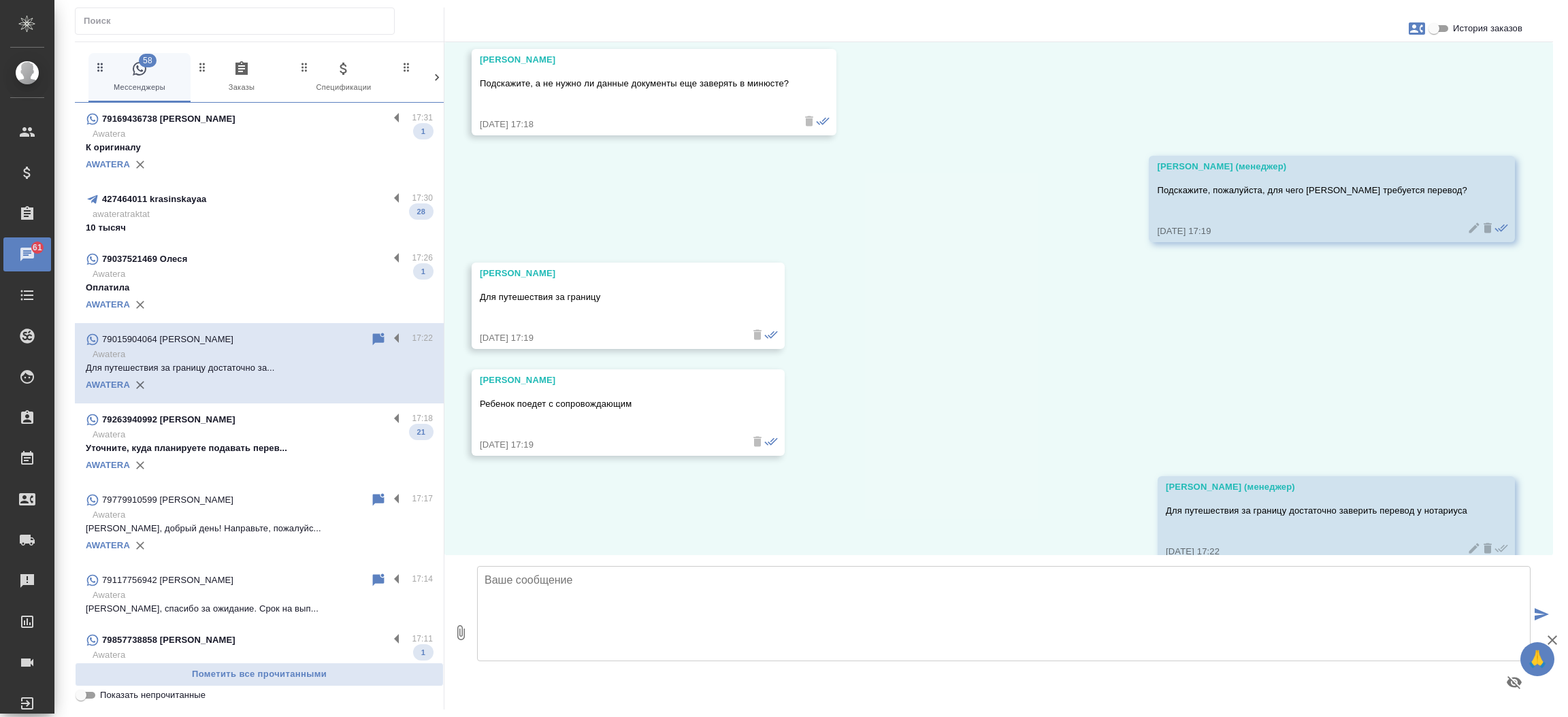
scroll to position [1175, 0]
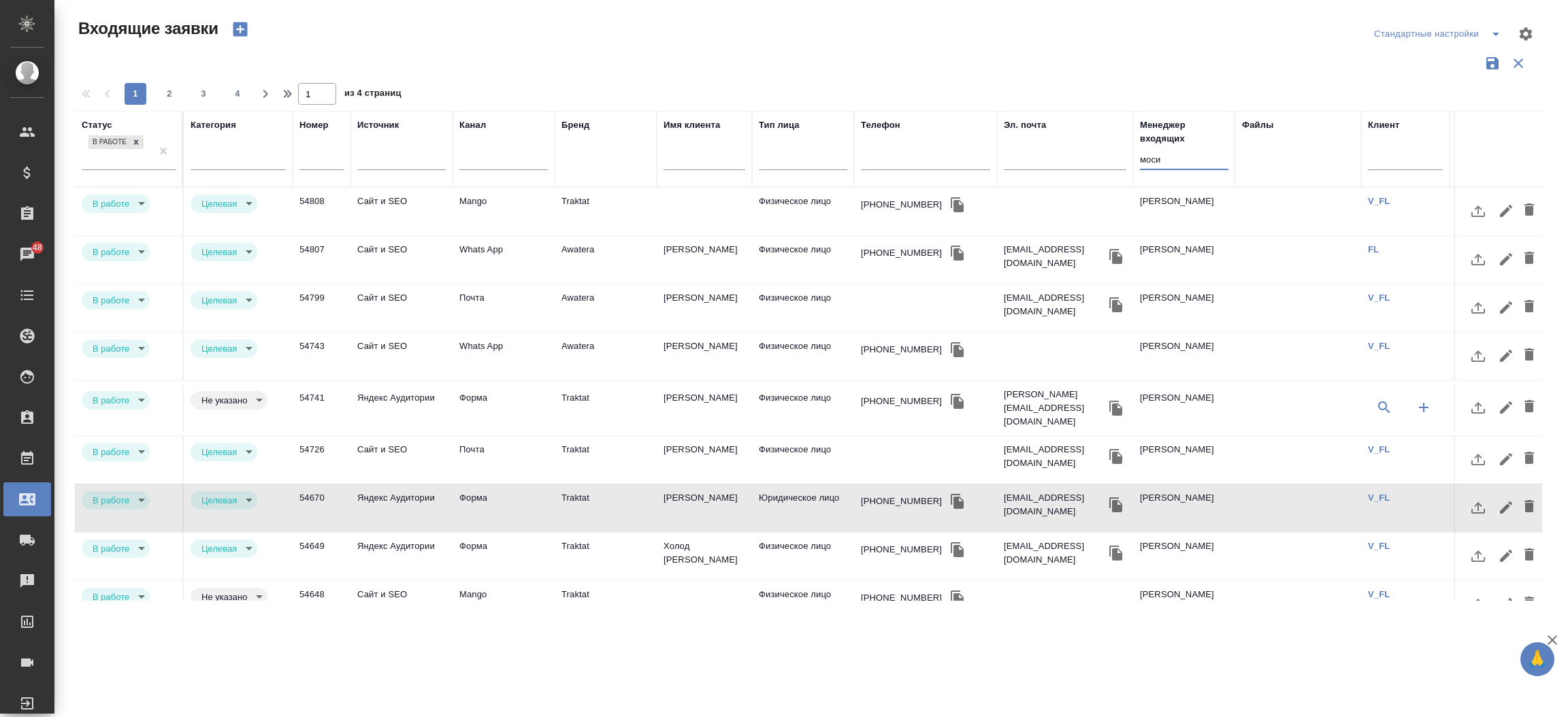
select select "RU"
click at [1400, 162] on input "text" at bounding box center [1405, 160] width 75 height 17
paste input "V_FL-857"
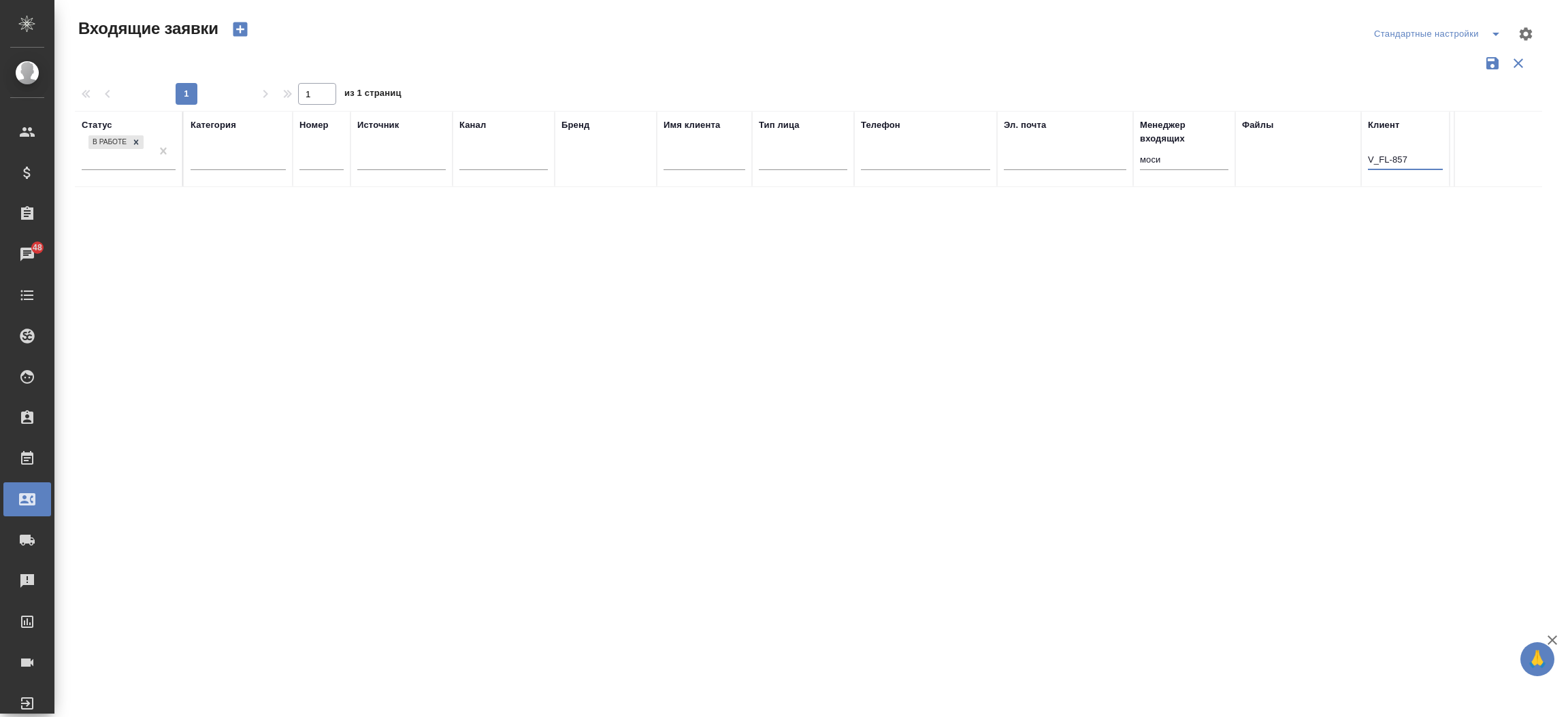
type input "V_FL-857"
click at [1187, 161] on input "моси" at bounding box center [1184, 160] width 88 height 17
click at [141, 137] on div at bounding box center [136, 142] width 15 height 15
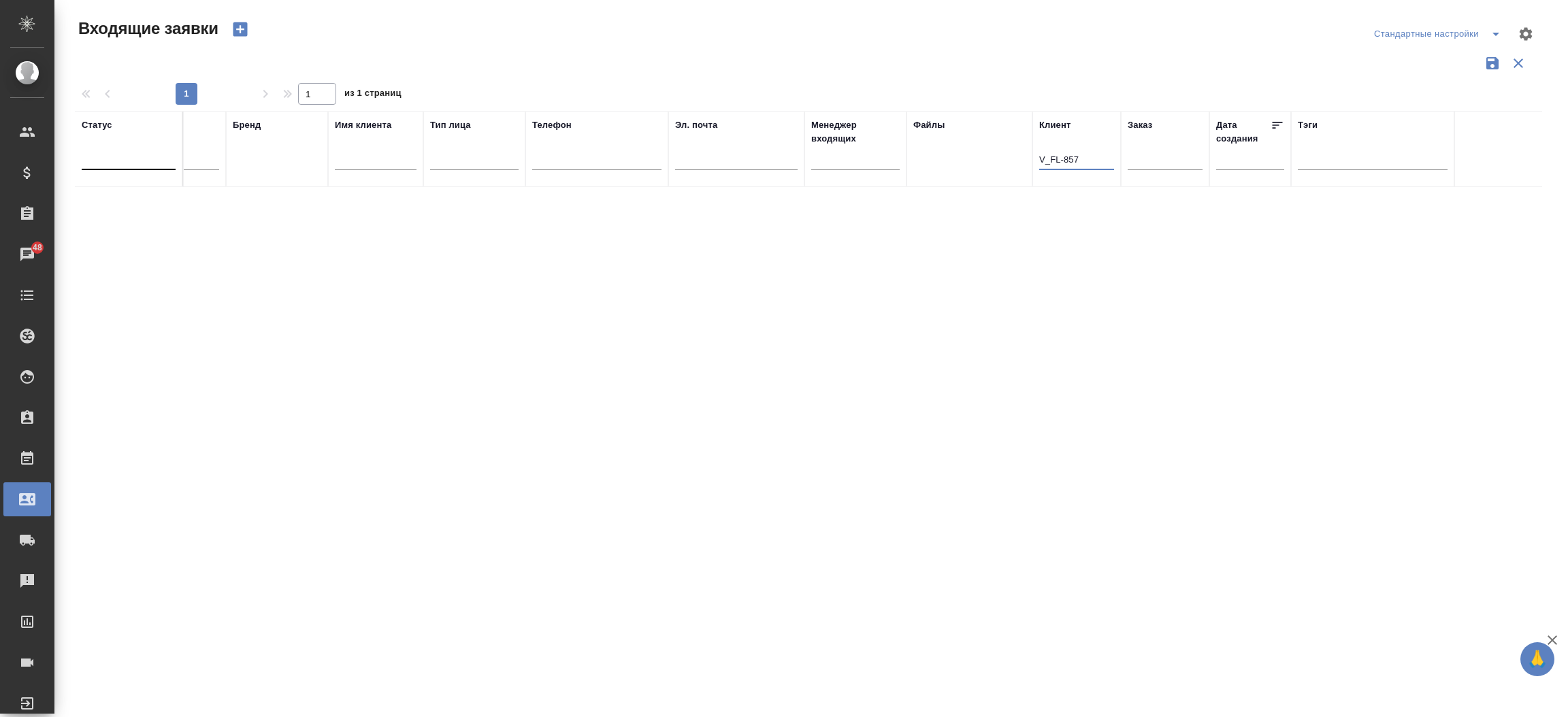
click at [1089, 165] on input "V_FL-857" at bounding box center [1076, 160] width 75 height 17
click at [1175, 158] on input "text" at bounding box center [1165, 160] width 75 height 17
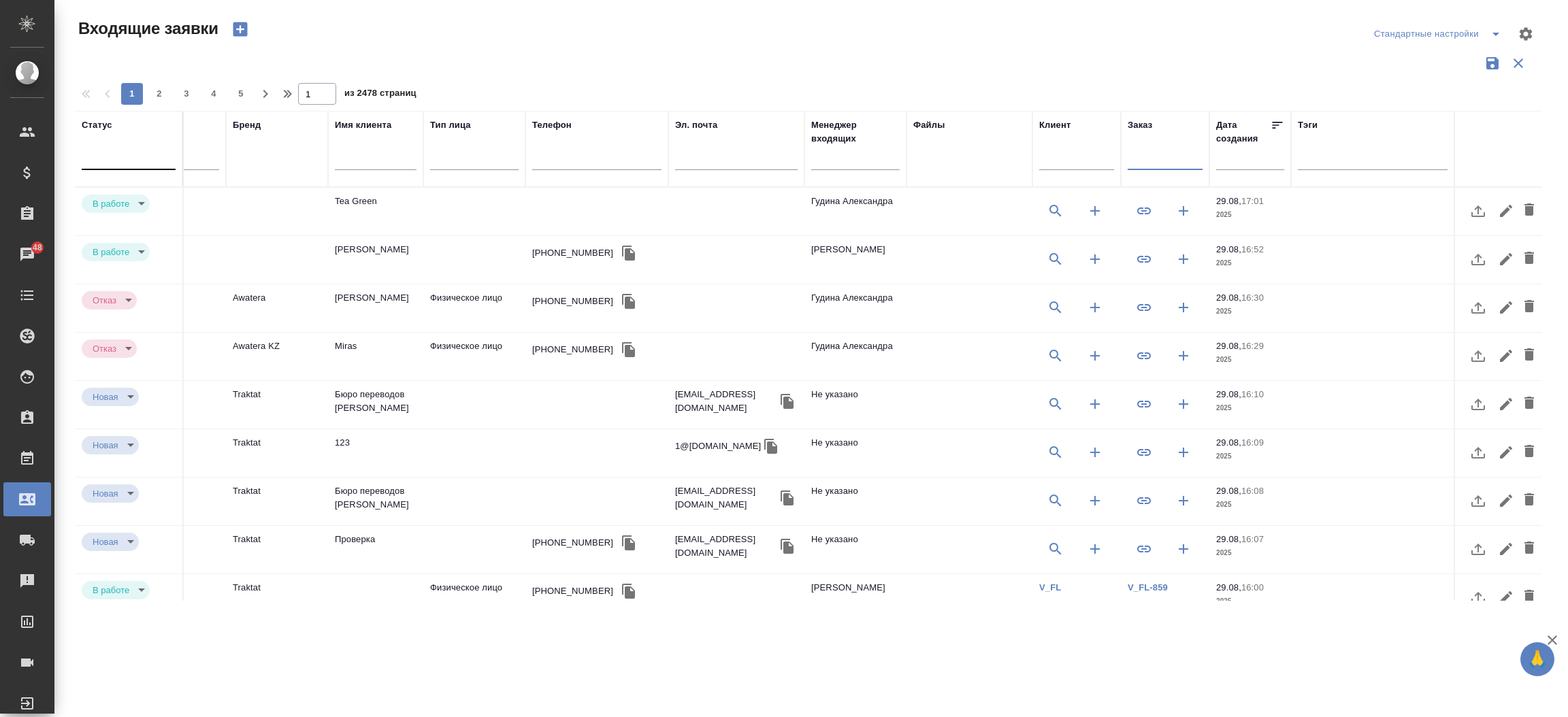
paste input "V_FL-857"
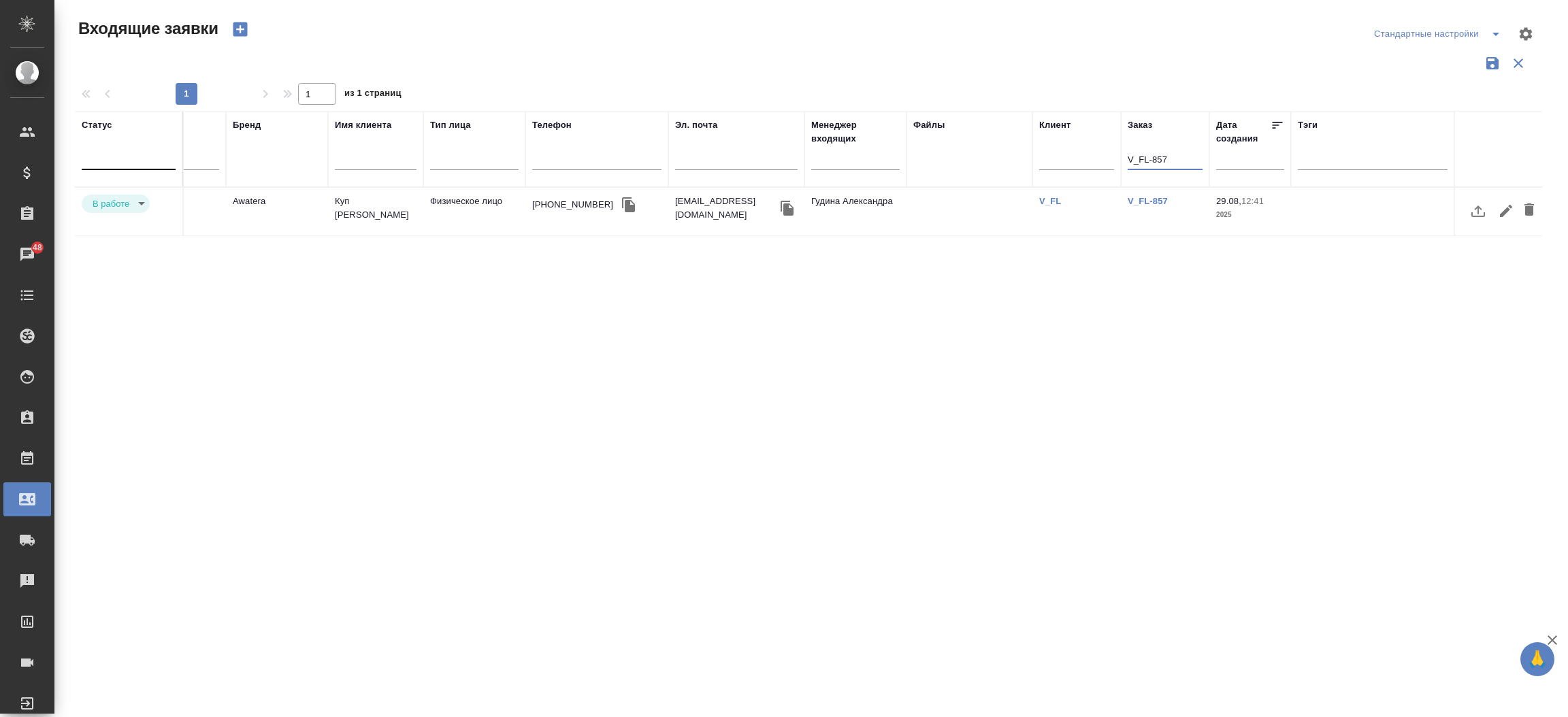
type input "V_FL-857"
click at [451, 200] on td "Физическое лицо" at bounding box center [474, 211] width 102 height 48
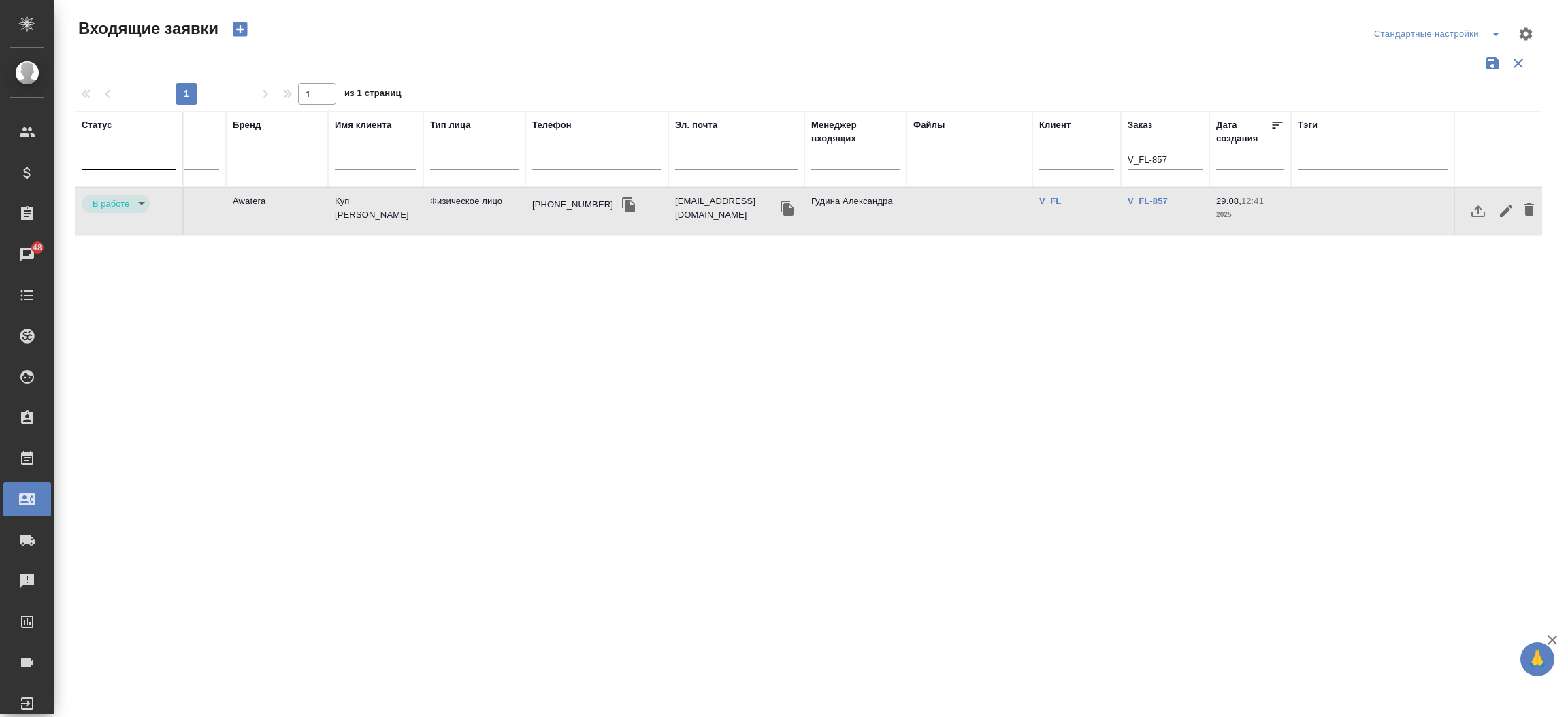
click at [451, 200] on td "Физическое лицо" at bounding box center [474, 211] width 102 height 48
click at [1142, 195] on div "V_FL-857" at bounding box center [1165, 202] width 75 height 14
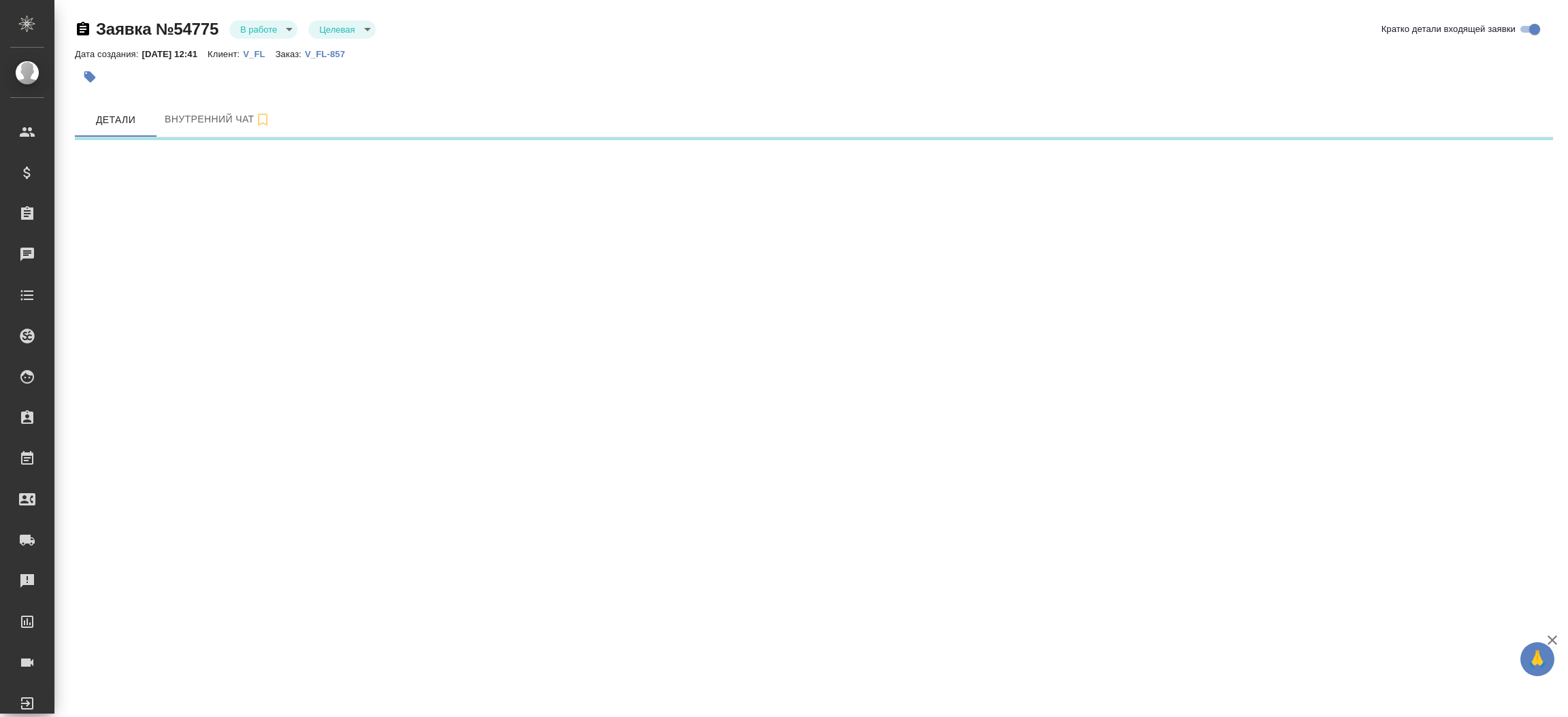
select select "RU"
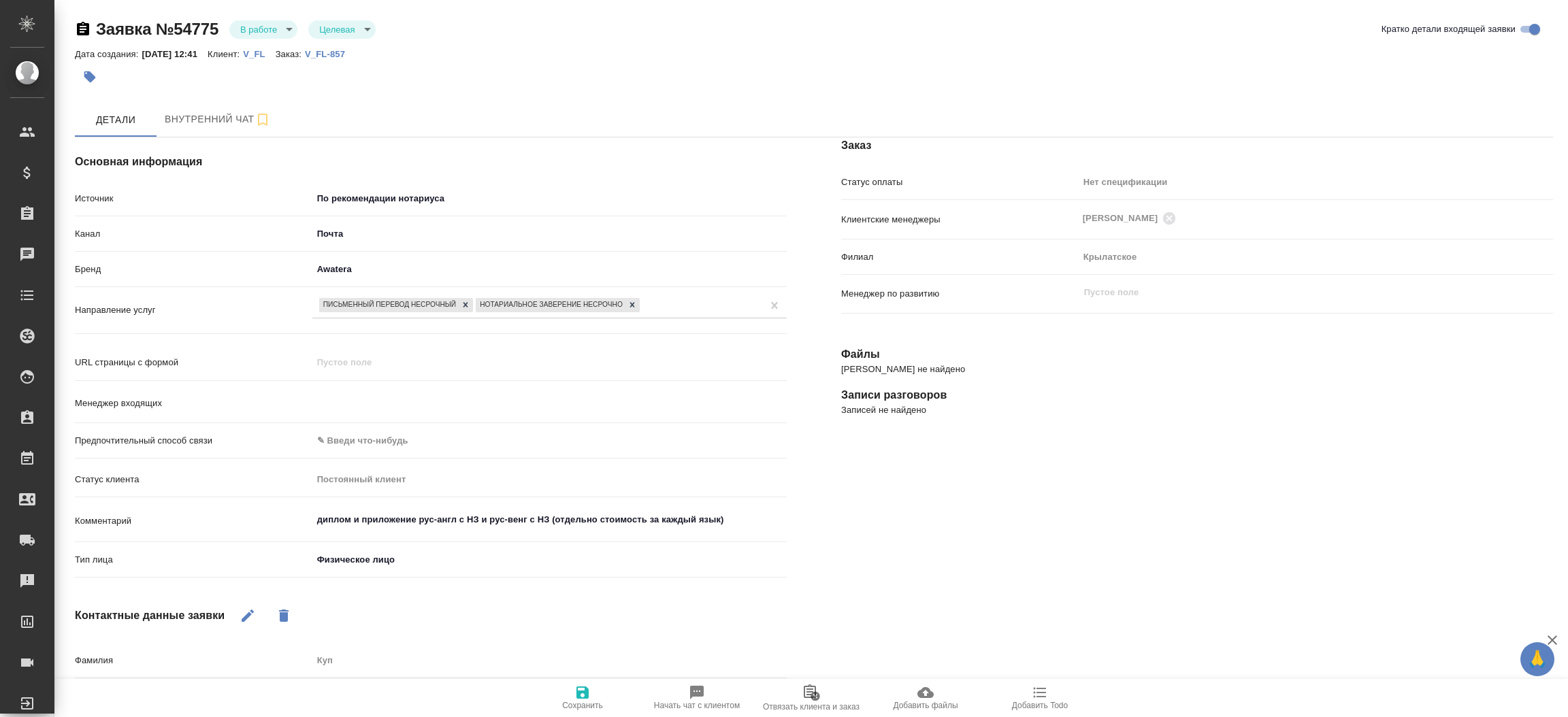
type textarea "x"
type input "Гудина Александра"
type textarea "x"
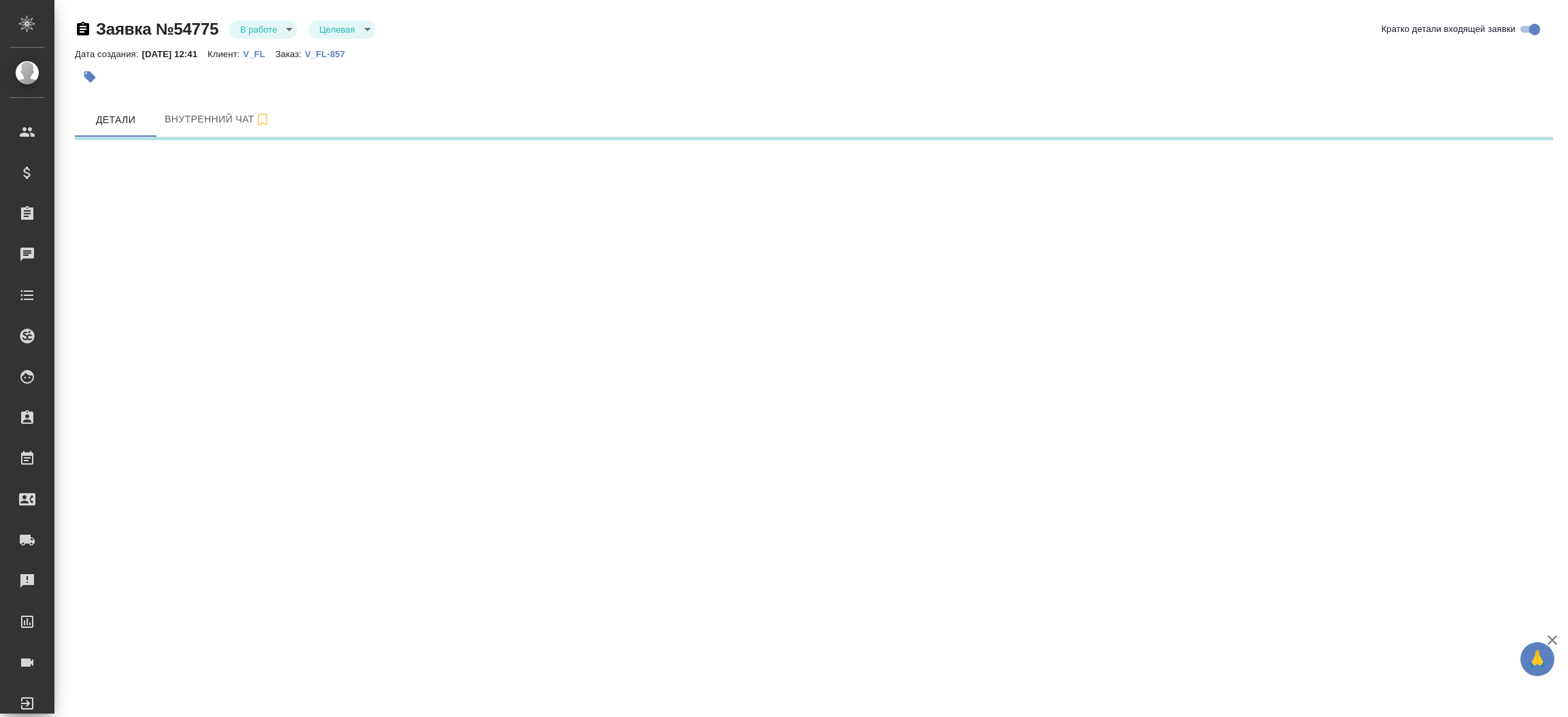
select select "RU"
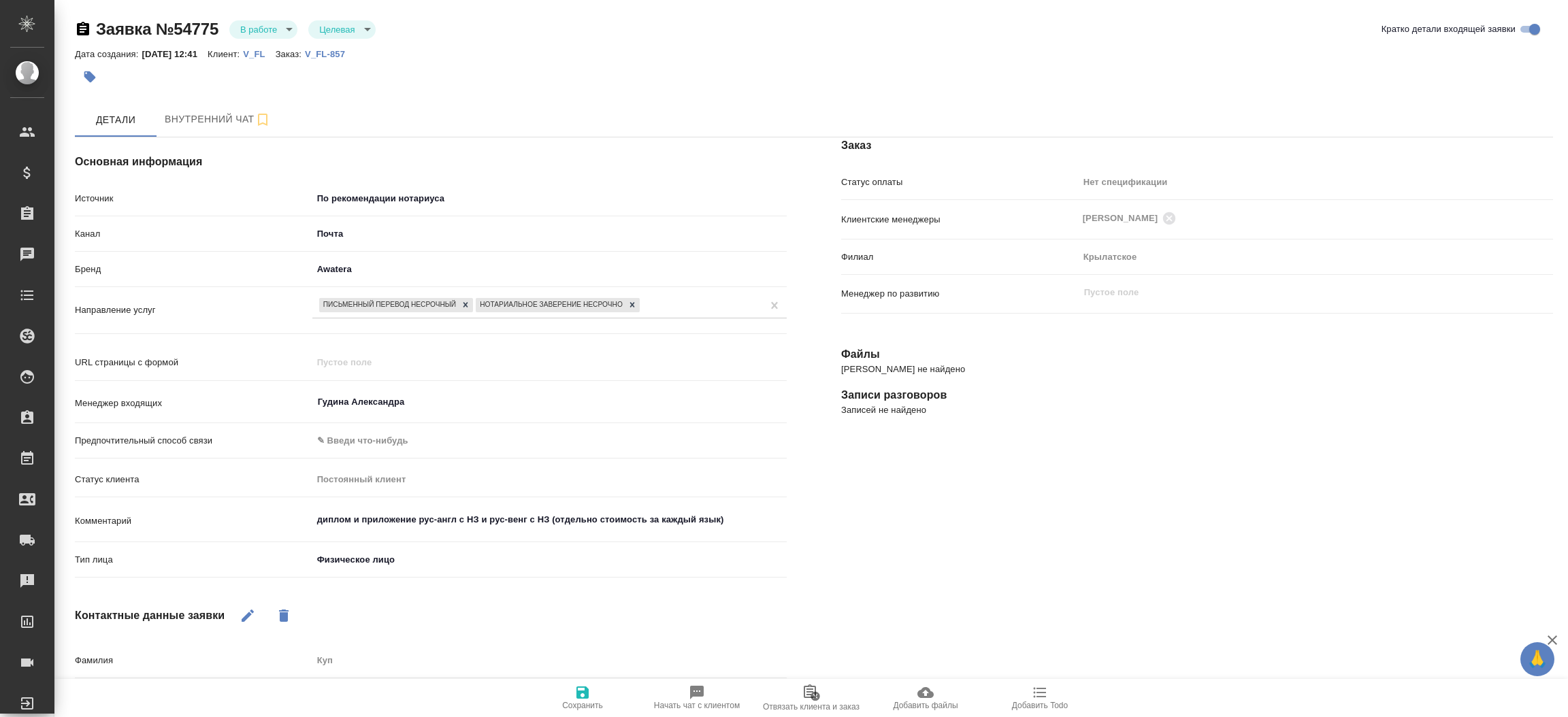
click at [348, 52] on p "V_FL-857" at bounding box center [330, 54] width 50 height 11
type textarea "x"
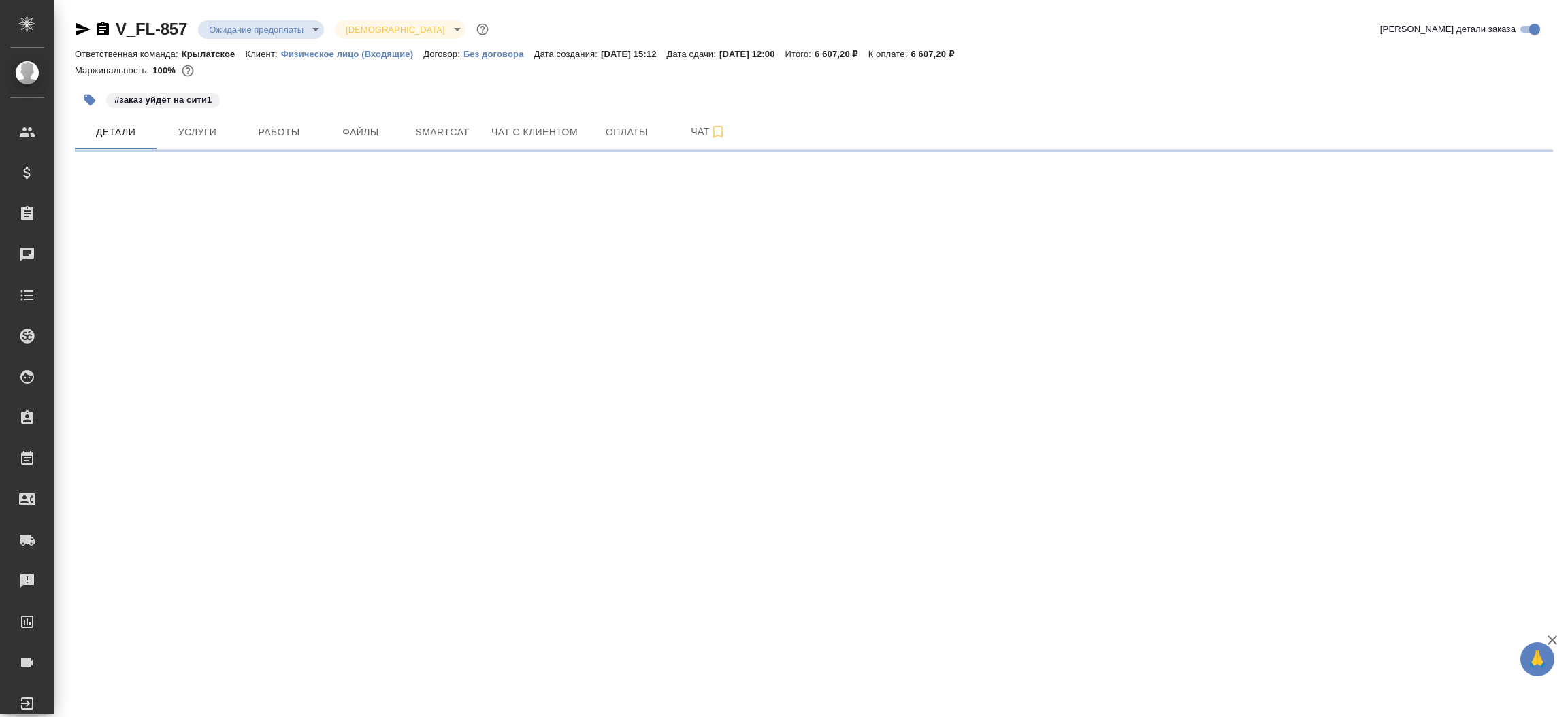
select select "RU"
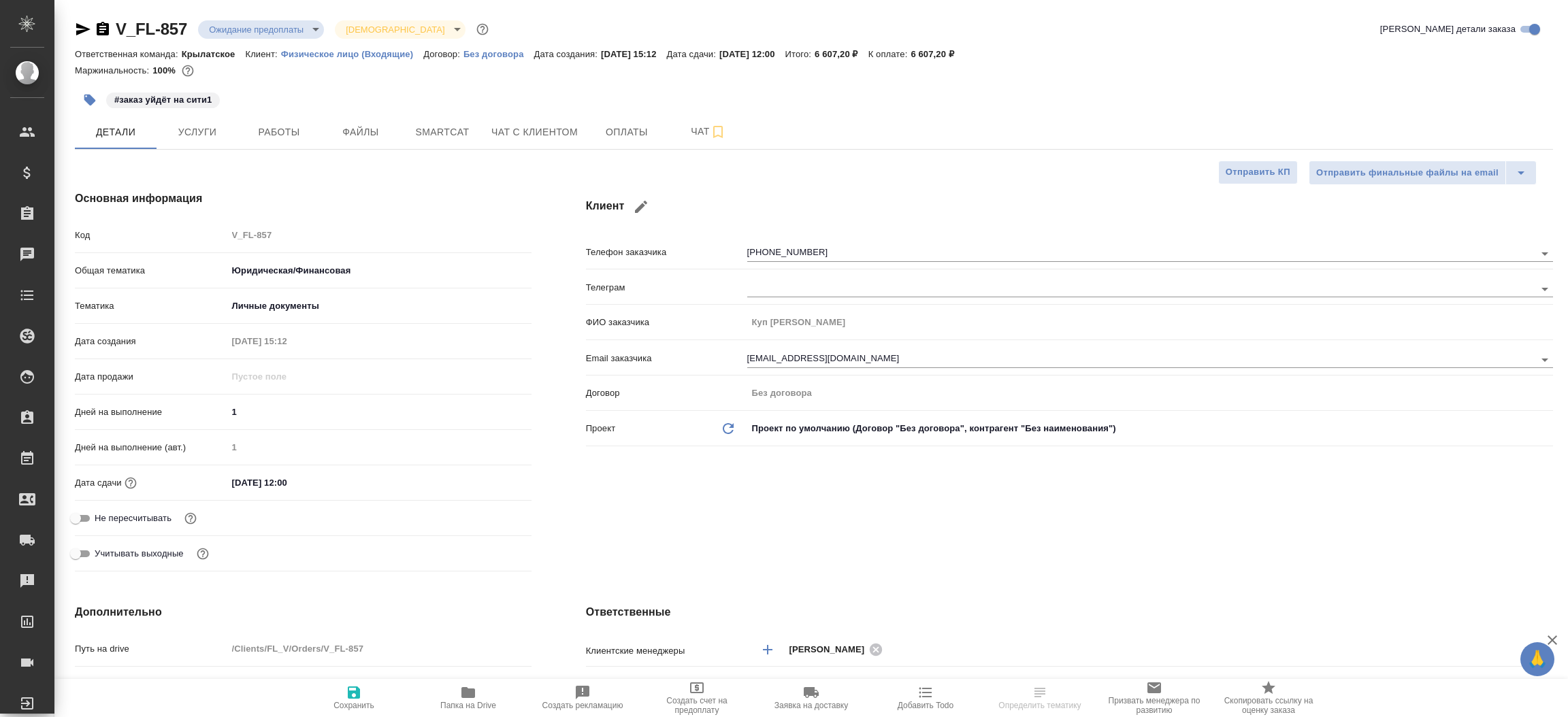
type textarea "x"
click at [549, 468] on div "Основная информация Код V_FL-857 Общая тематика Юридическая/Финансовая yr-fn Те…" at bounding box center [303, 384] width 511 height 441
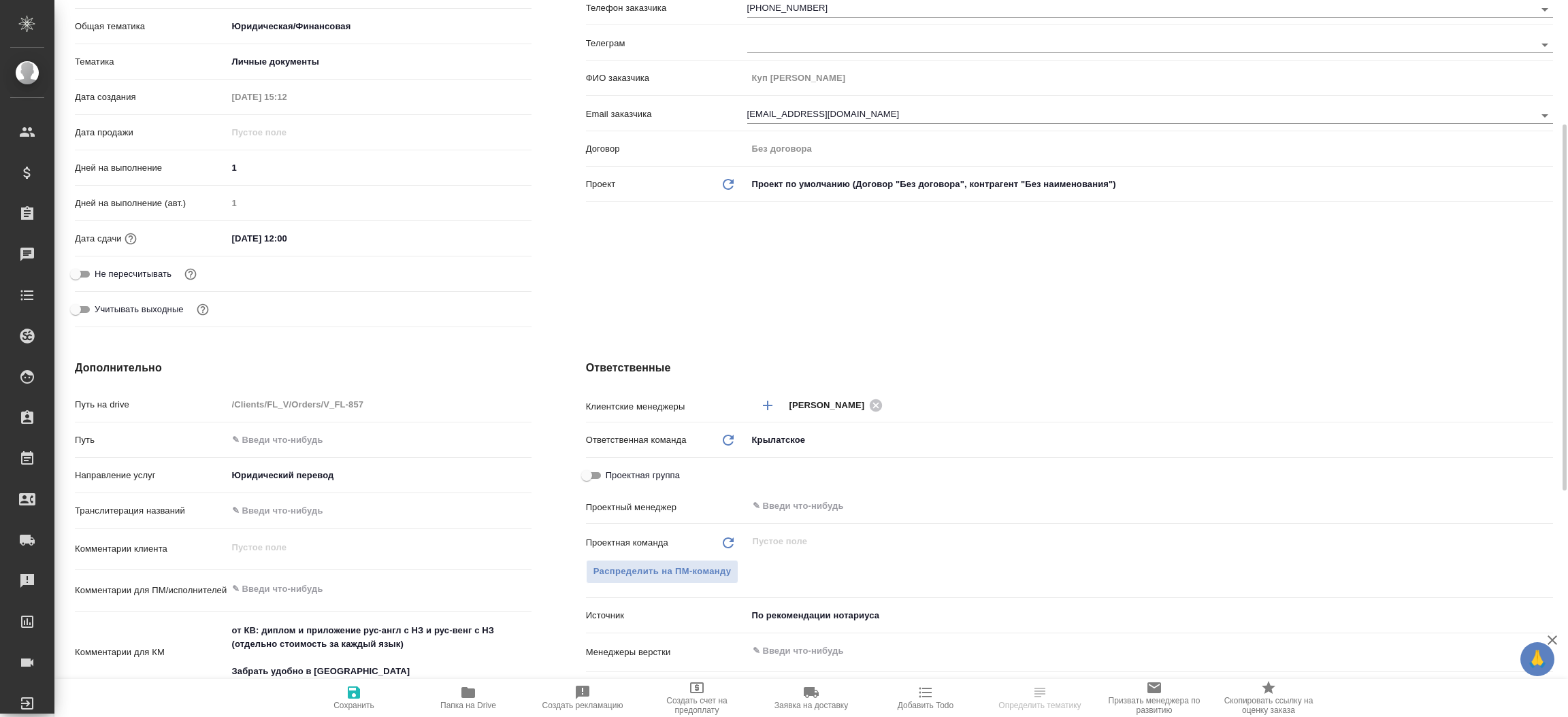
scroll to position [306, 0]
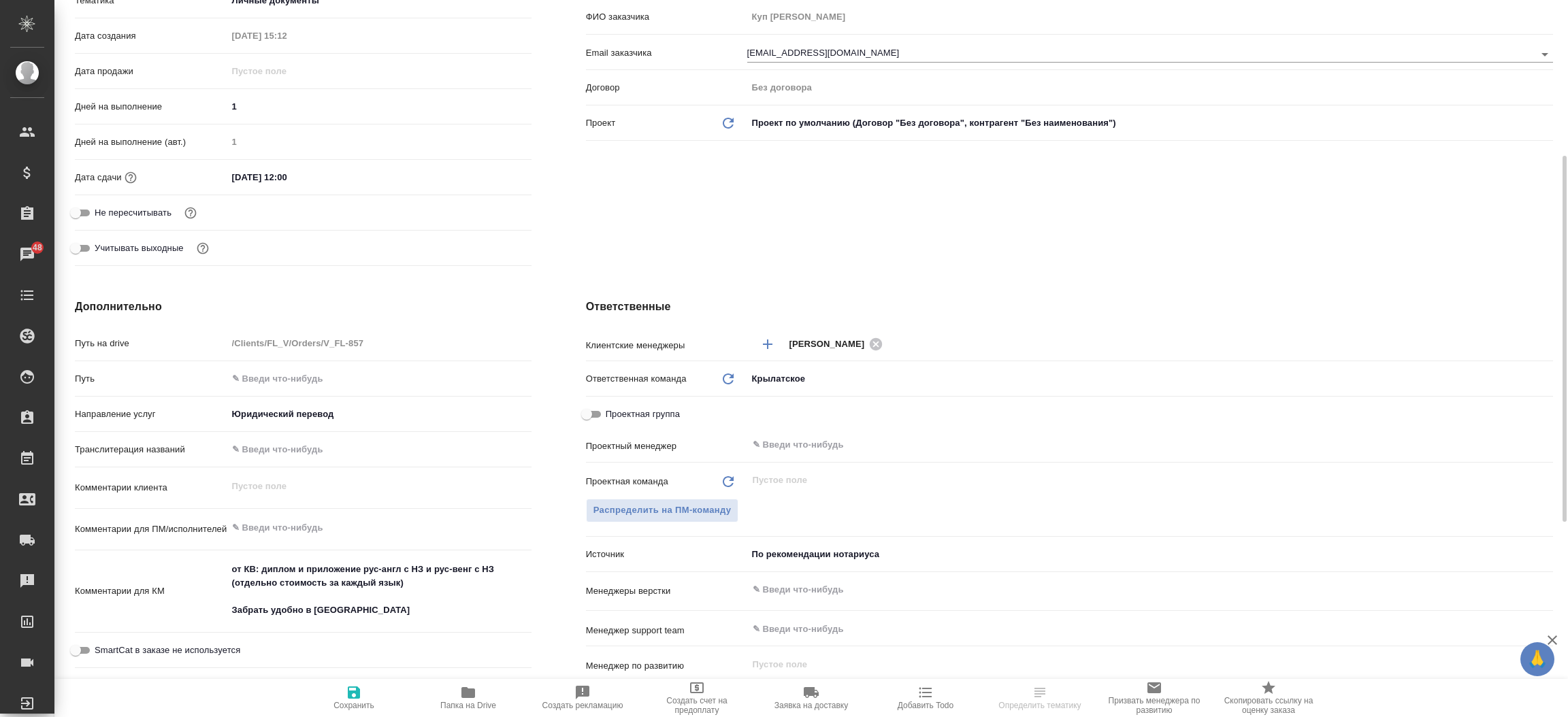
type textarea "x"
select select "RU"
type textarea "x"
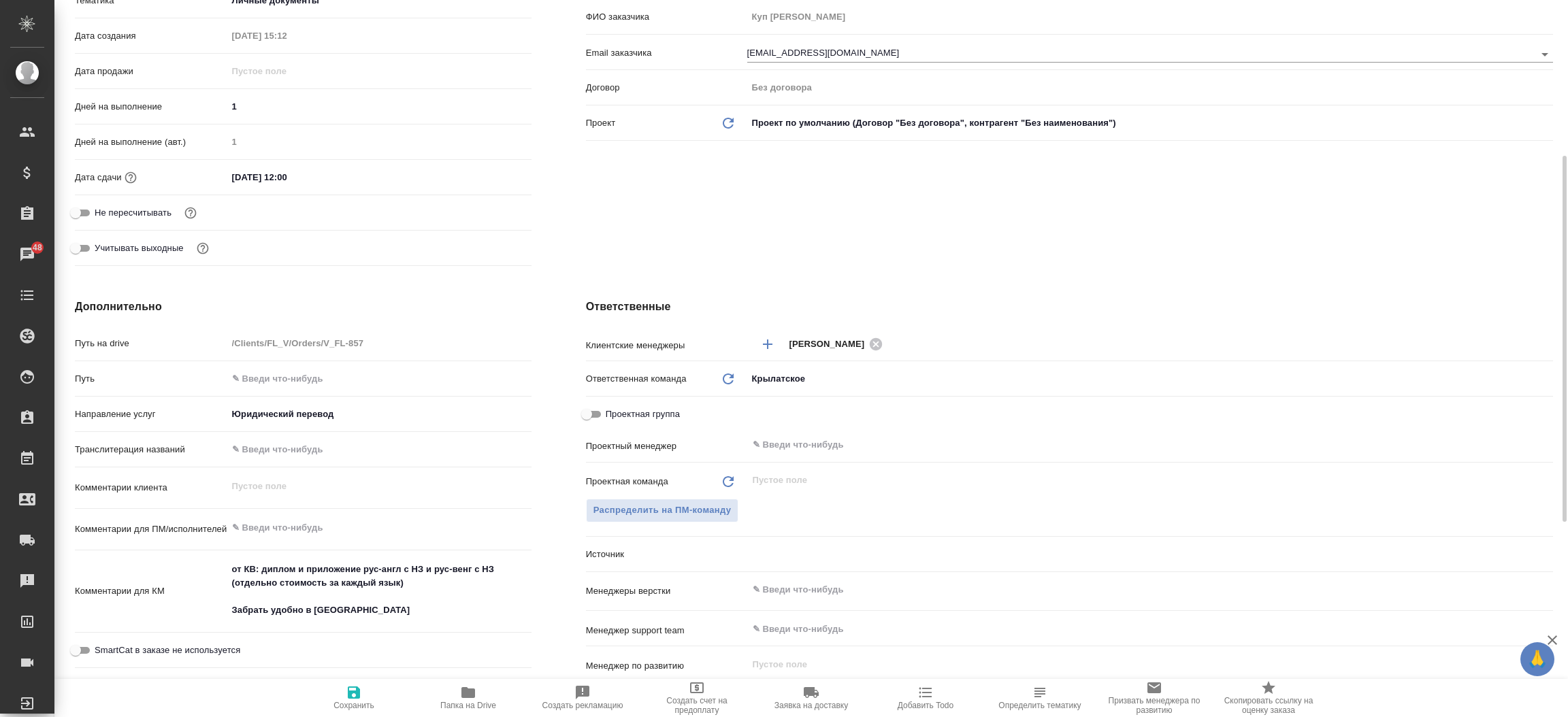
type textarea "x"
